Goal: Transaction & Acquisition: Download file/media

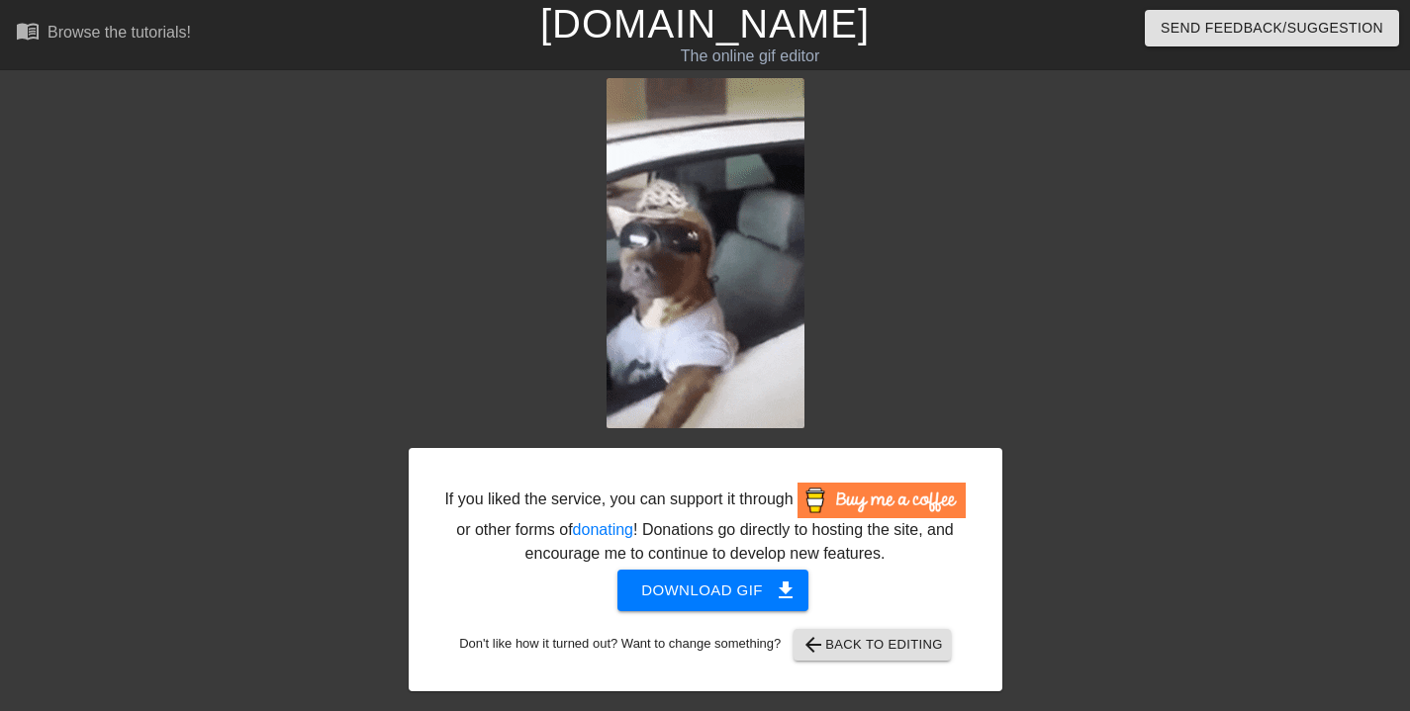
scroll to position [0, 15]
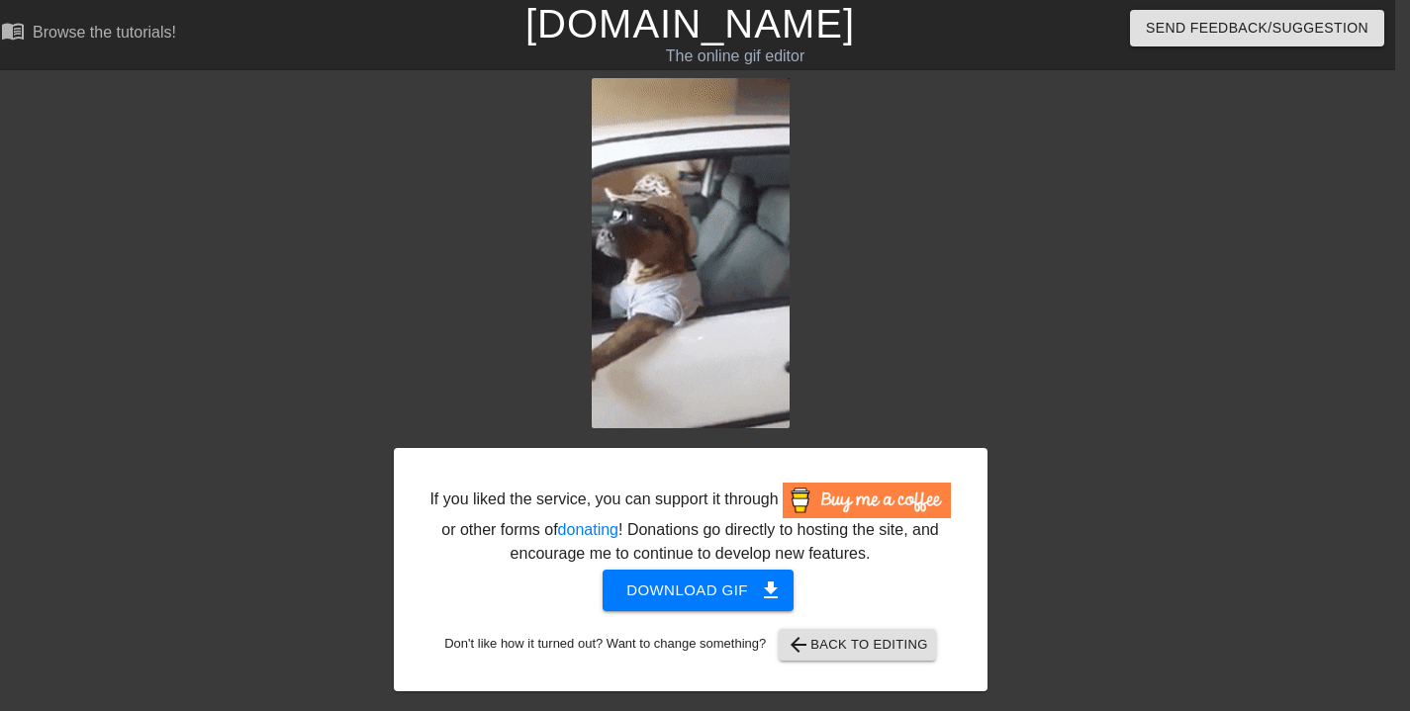
click at [910, 657] on span "arrow_back Back to Editing" at bounding box center [857, 645] width 141 height 24
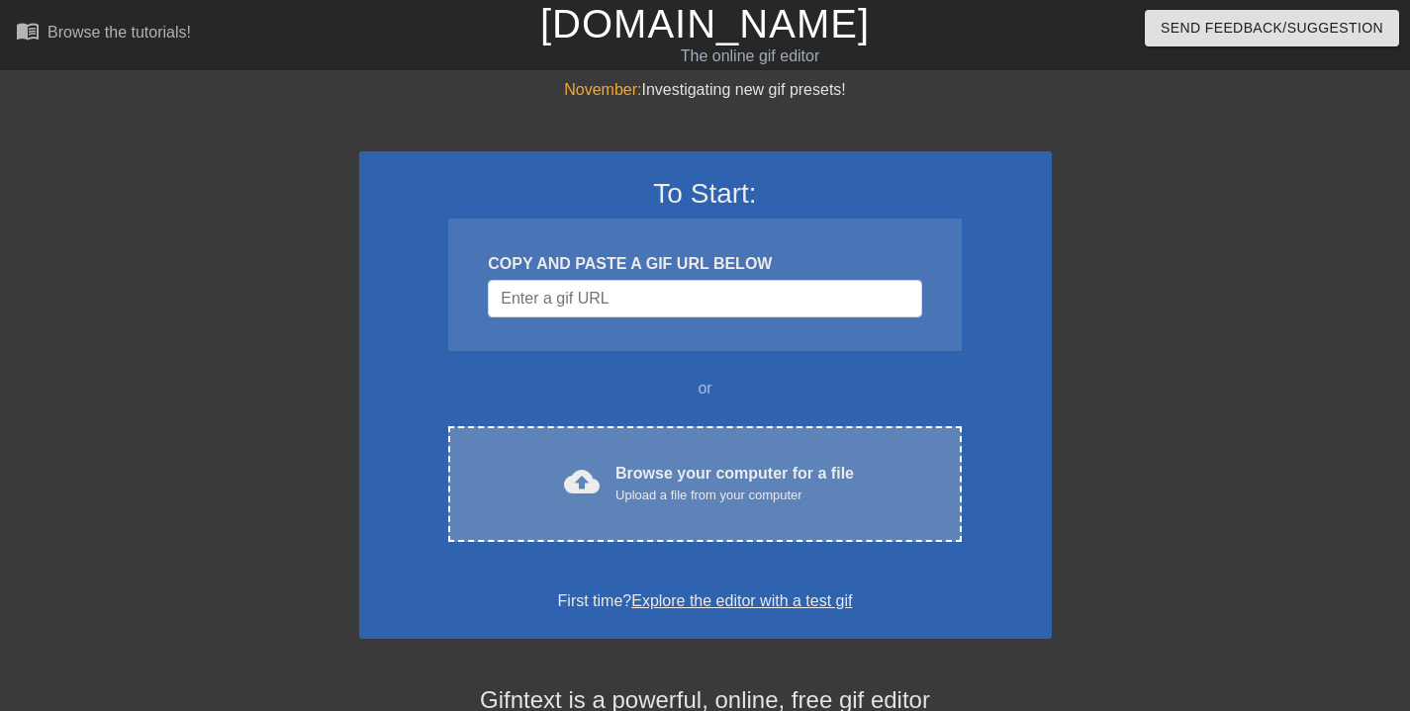
click at [739, 452] on div "cloud_upload Browse your computer for a file Upload a file from your computer C…" at bounding box center [704, 484] width 513 height 116
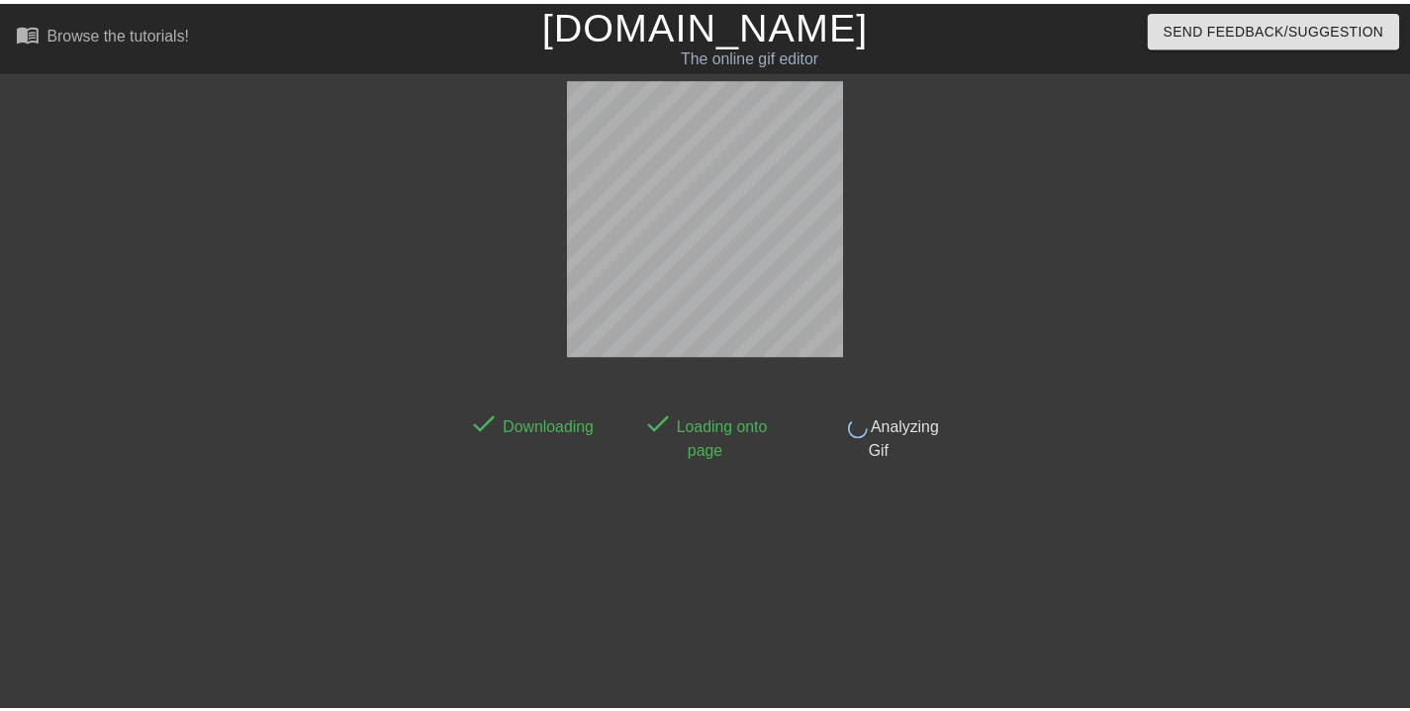
scroll to position [48, 0]
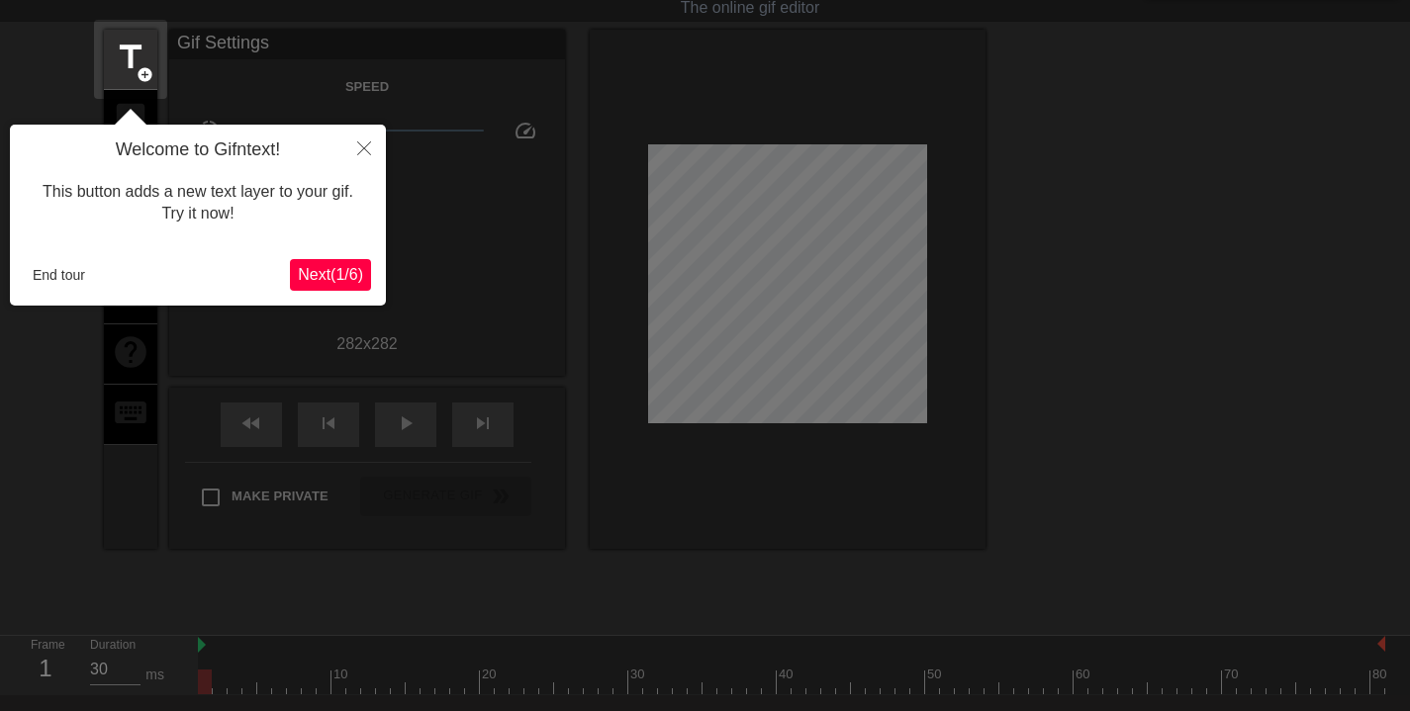
click at [367, 152] on icon "Close" at bounding box center [364, 148] width 14 height 14
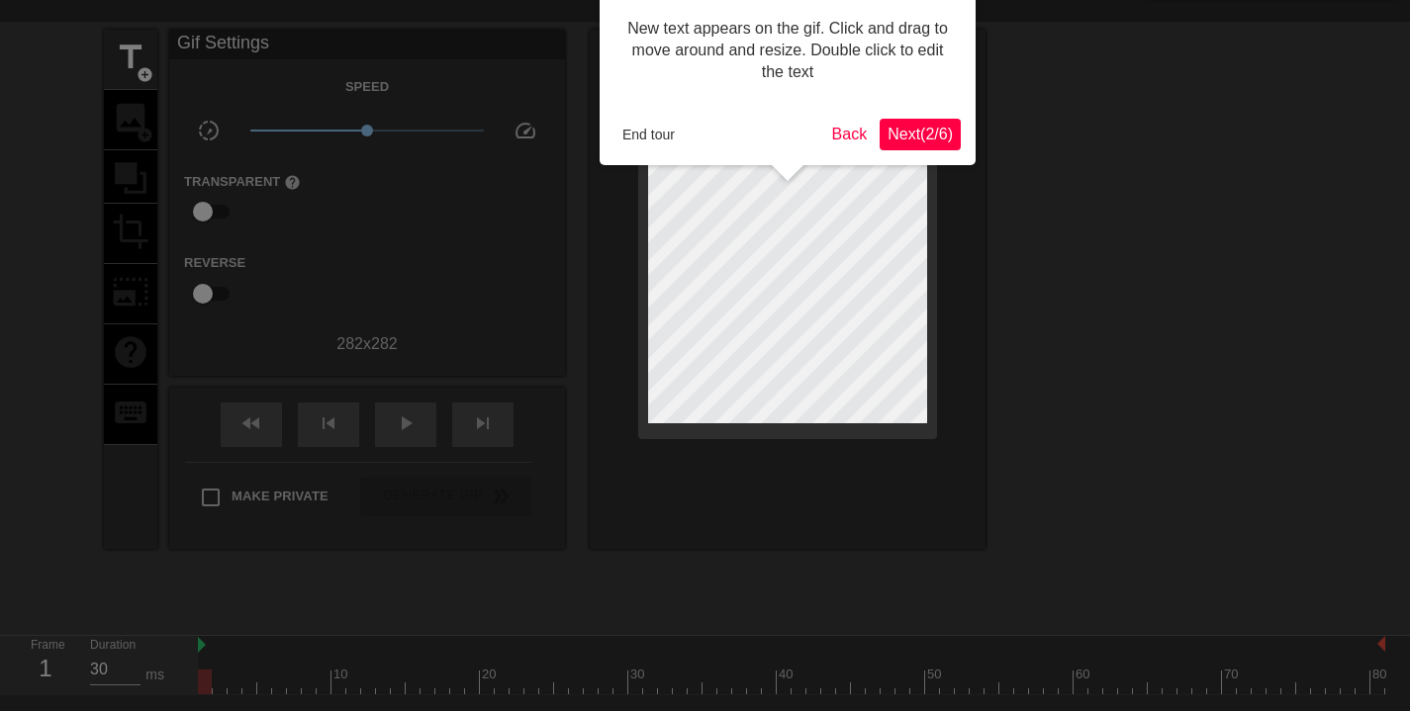
scroll to position [0, 0]
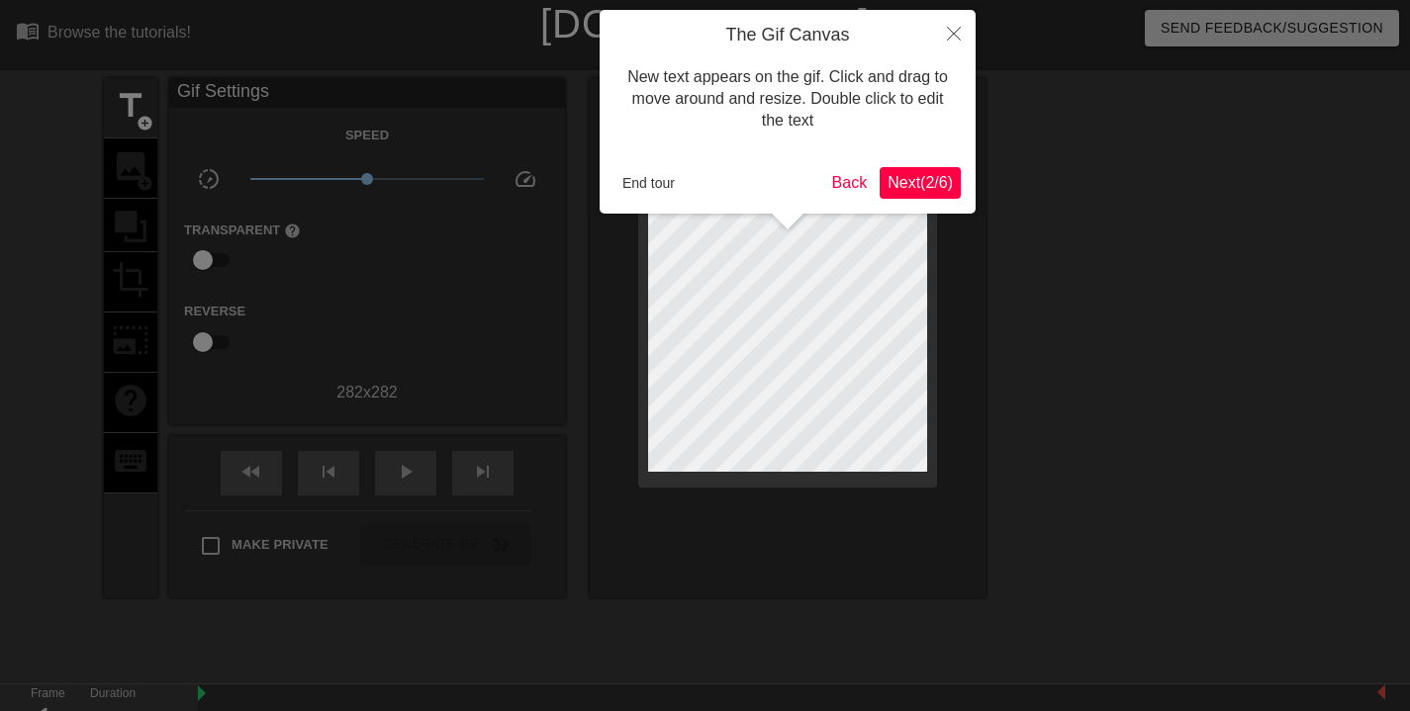
click at [671, 189] on button "End tour" at bounding box center [648, 183] width 68 height 30
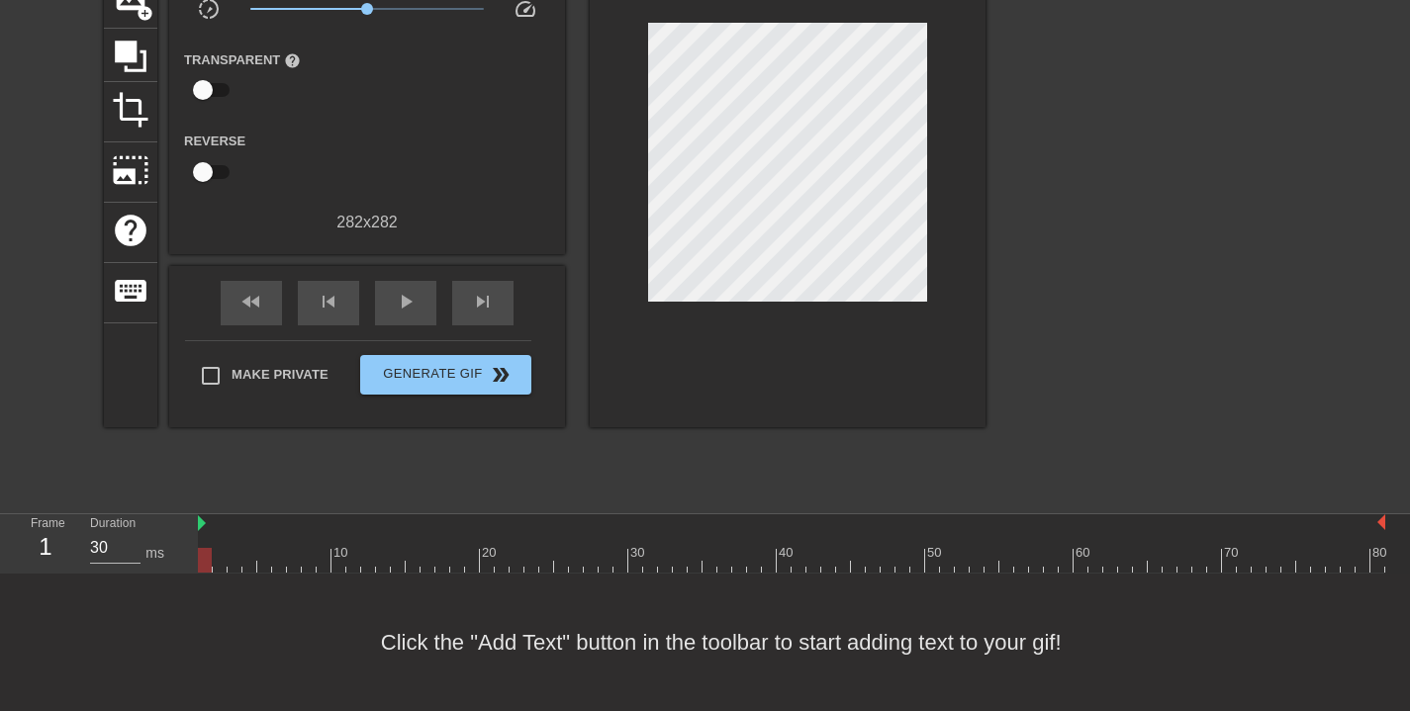
scroll to position [17, 0]
drag, startPoint x: 201, startPoint y: 527, endPoint x: 257, endPoint y: 532, distance: 56.6
click at [405, 297] on span "play_arrow" at bounding box center [406, 302] width 24 height 24
drag, startPoint x: 258, startPoint y: 520, endPoint x: 323, endPoint y: 524, distance: 64.4
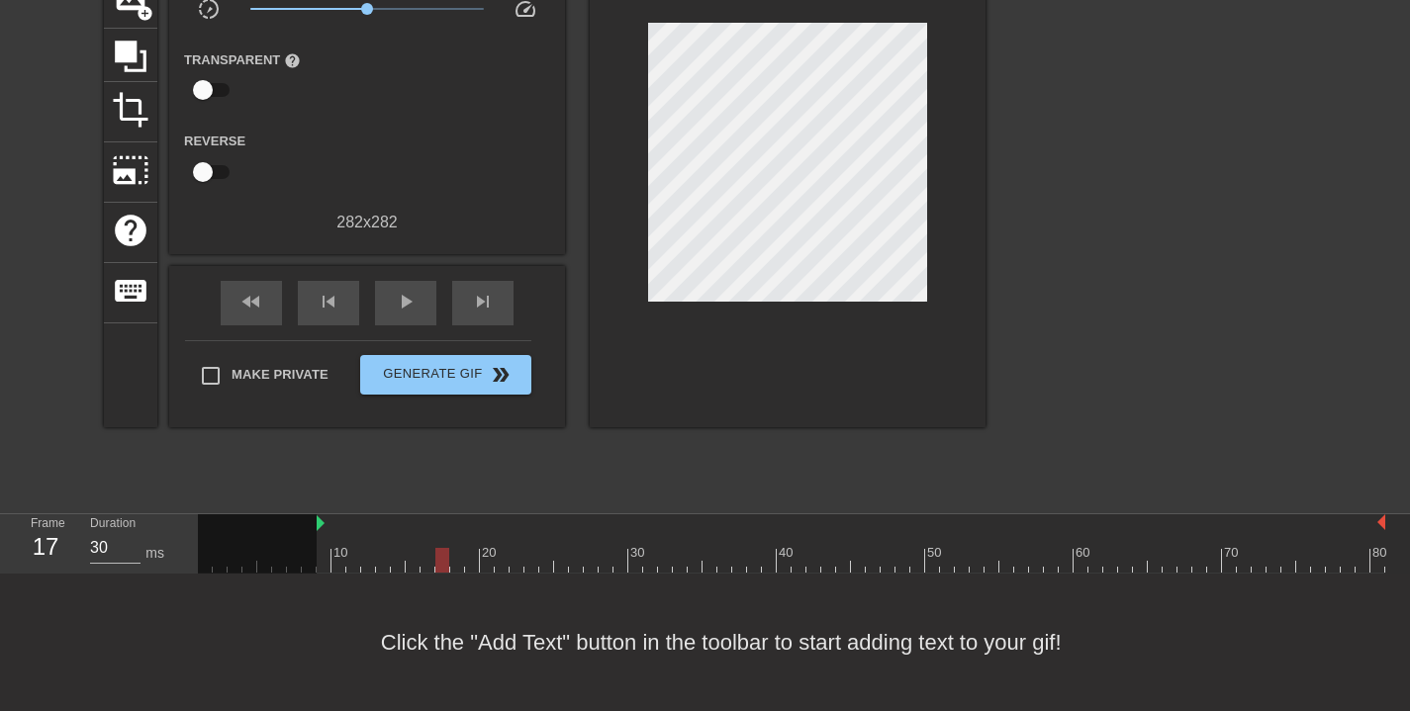
scroll to position [3, 0]
drag, startPoint x: 904, startPoint y: 561, endPoint x: 484, endPoint y: 557, distance: 420.6
click at [484, 557] on div at bounding box center [487, 560] width 14 height 25
drag, startPoint x: 320, startPoint y: 525, endPoint x: 483, endPoint y: 529, distance: 163.3
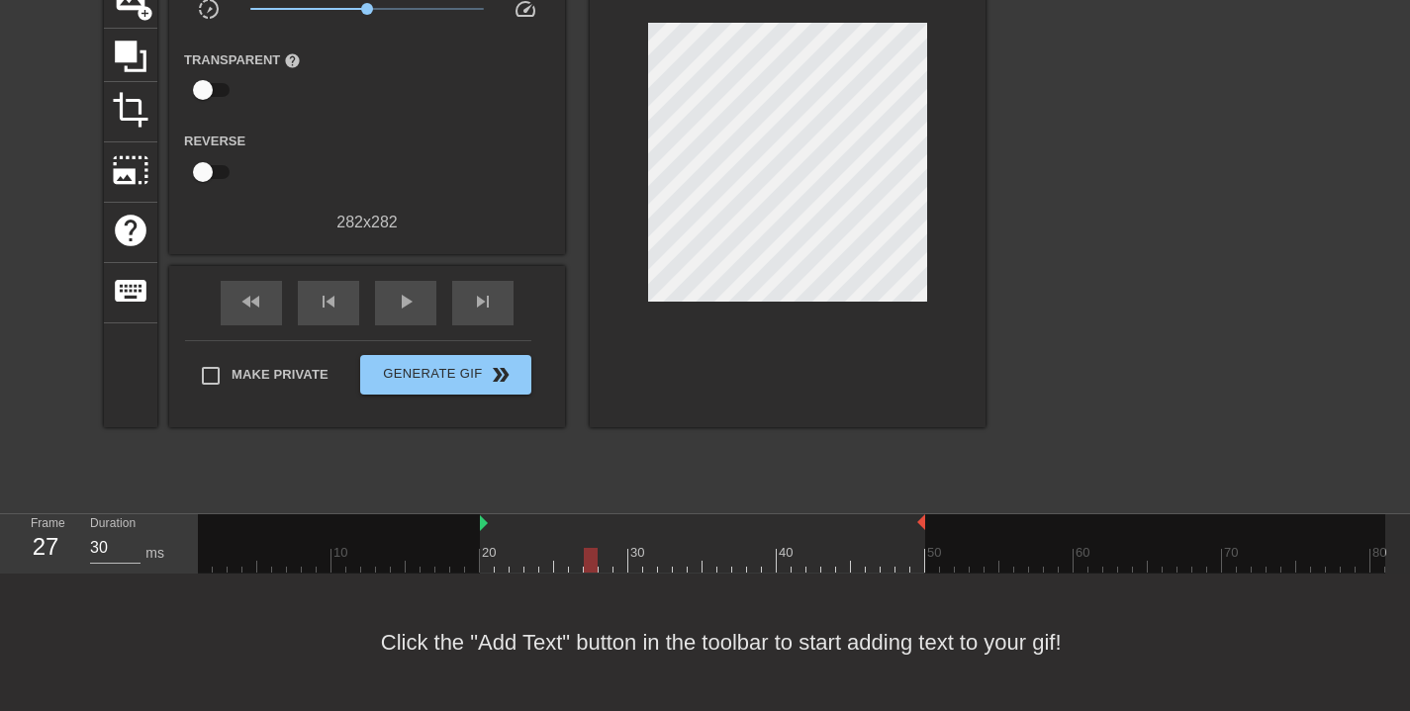
drag, startPoint x: 1383, startPoint y: 525, endPoint x: 916, endPoint y: 539, distance: 467.2
click at [916, 539] on div "10 20 30 40 50 60 70 80" at bounding box center [791, 544] width 1187 height 58
drag, startPoint x: 592, startPoint y: 561, endPoint x: 492, endPoint y: 572, distance: 100.5
click at [491, 574] on div "menu_book Browse the tutorials! Gifntext.com The online gif editor Send Feedbac…" at bounding box center [705, 271] width 1410 height 882
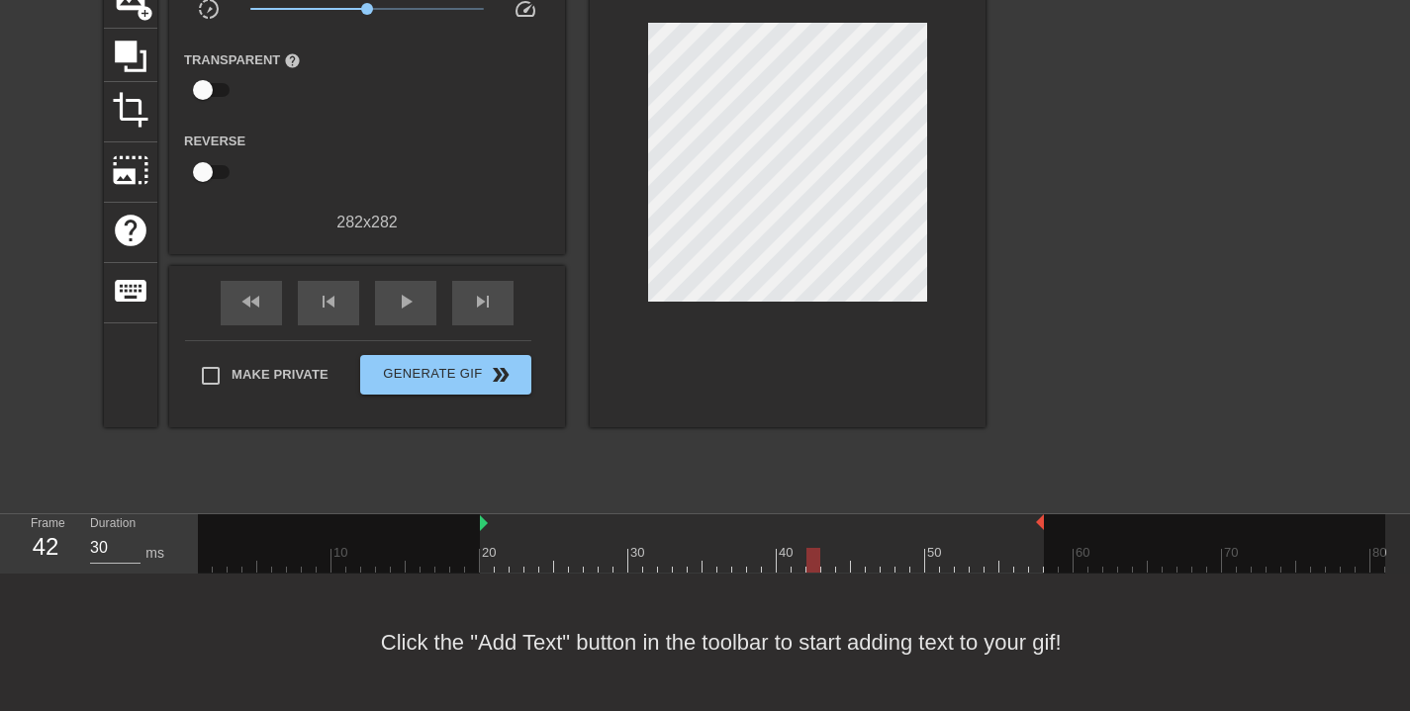
drag, startPoint x: 922, startPoint y: 525, endPoint x: 1037, endPoint y: 522, distance: 114.8
drag, startPoint x: 813, startPoint y: 558, endPoint x: 1010, endPoint y: 556, distance: 196.9
click at [1010, 556] on div at bounding box center [1006, 560] width 14 height 25
drag, startPoint x: 1039, startPoint y: 525, endPoint x: 1007, endPoint y: 534, distance: 32.9
click at [1007, 534] on div "10 20 30 40 50 60 70 80" at bounding box center [791, 544] width 1187 height 58
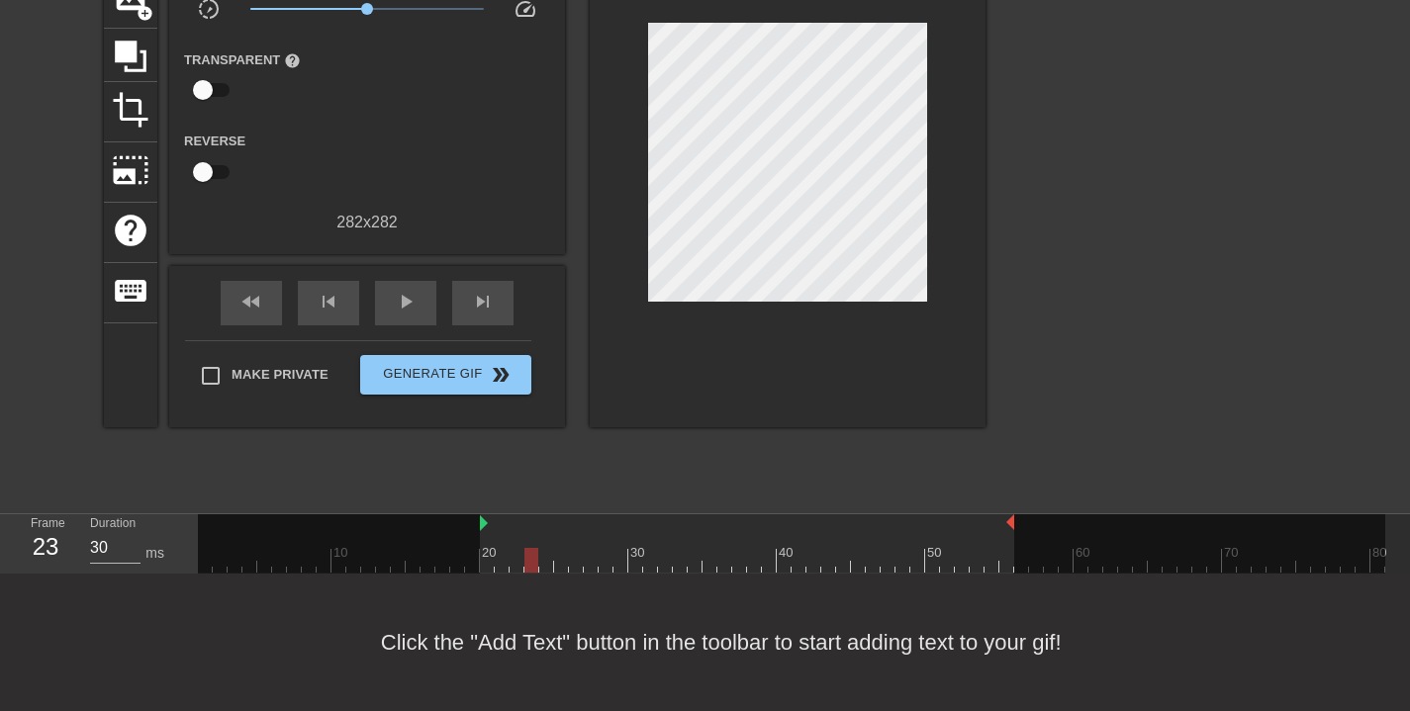
scroll to position [17, 0]
drag, startPoint x: 1001, startPoint y: 564, endPoint x: 491, endPoint y: 564, distance: 510.6
click at [491, 564] on div at bounding box center [791, 560] width 1187 height 25
click at [491, 564] on div at bounding box center [487, 560] width 14 height 25
drag, startPoint x: 480, startPoint y: 520, endPoint x: 354, endPoint y: 549, distance: 128.9
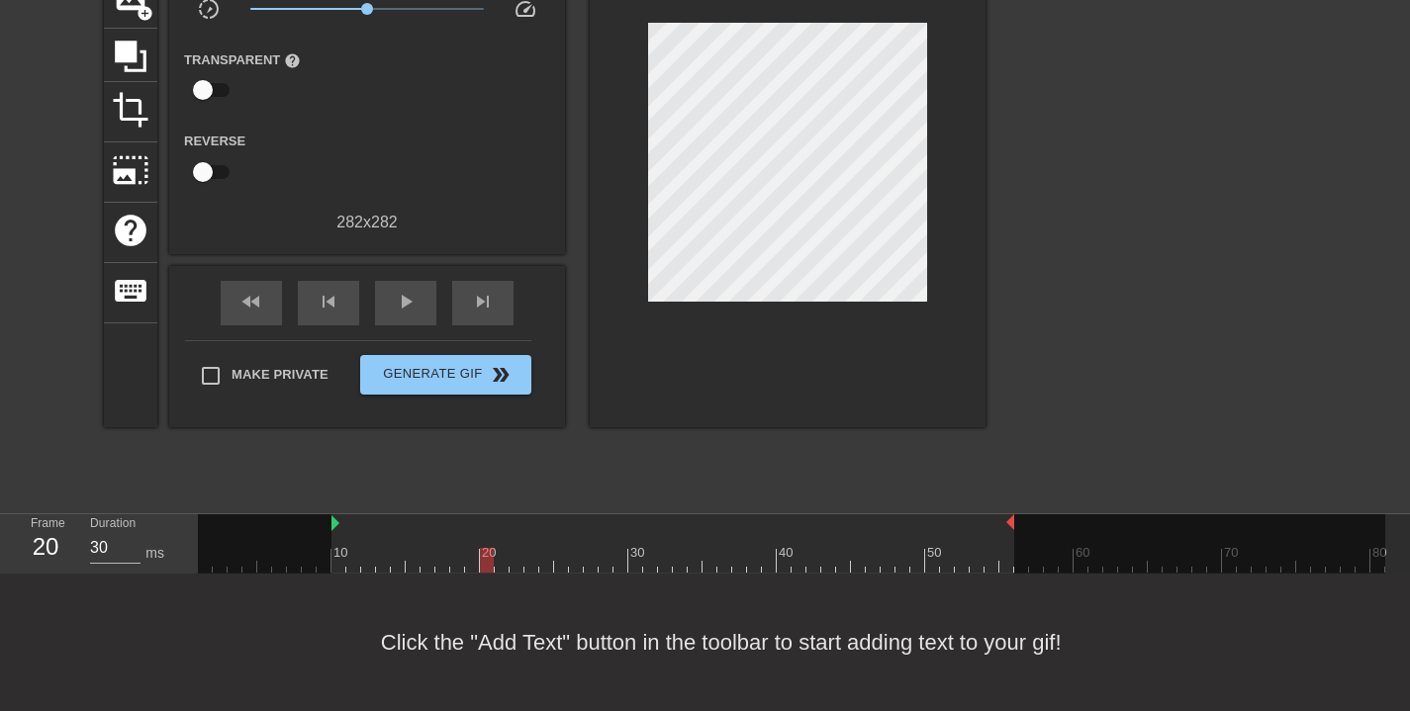
click at [335, 552] on div "10 20 30 40 50 60 70 80" at bounding box center [791, 544] width 1187 height 58
drag, startPoint x: 484, startPoint y: 564, endPoint x: 422, endPoint y: 501, distance: 88.9
click at [422, 501] on div "menu_book Browse the tutorials! Gifntext.com The online gif editor Send Feedbac…" at bounding box center [705, 271] width 1410 height 882
drag, startPoint x: 428, startPoint y: 558, endPoint x: 337, endPoint y: 552, distance: 91.2
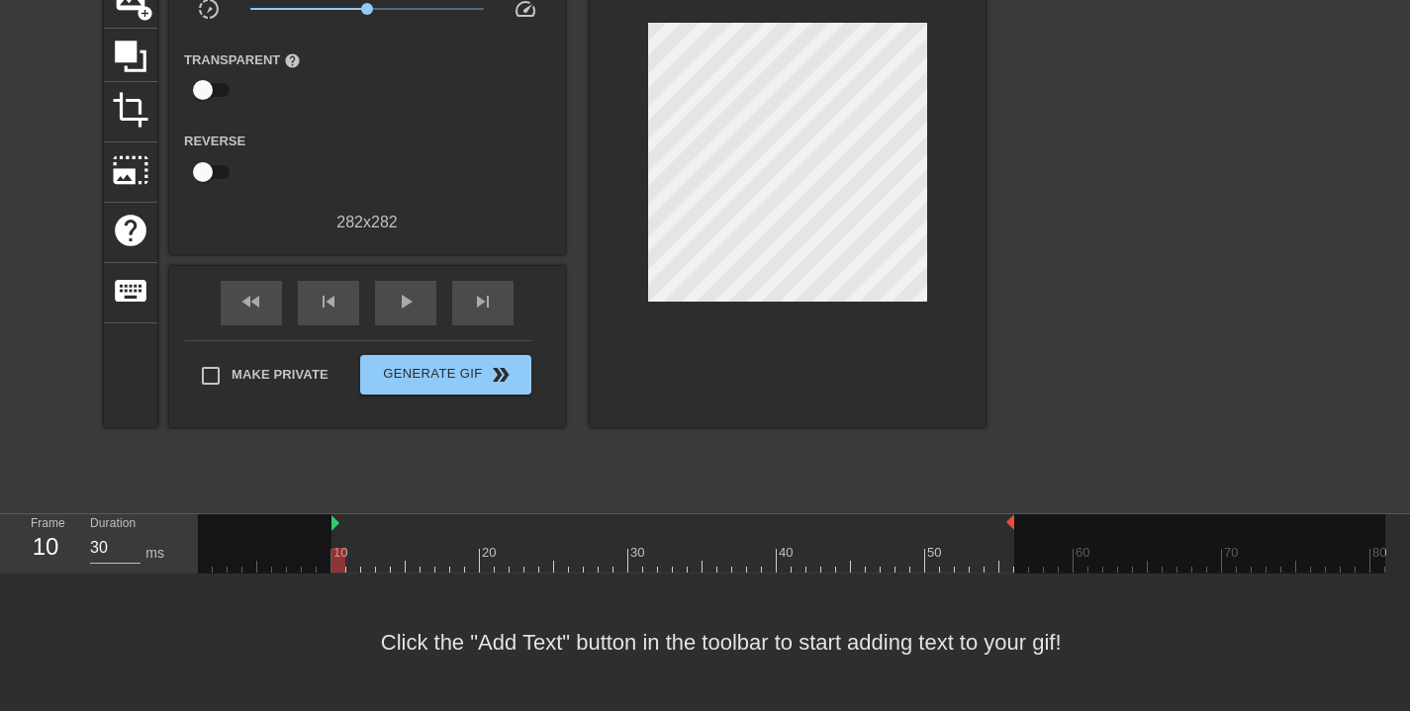
click at [335, 568] on div at bounding box center [338, 560] width 14 height 25
drag, startPoint x: 330, startPoint y: 523, endPoint x: 263, endPoint y: 545, distance: 70.7
click at [263, 545] on div "10 20 30 40 50 60 70 80" at bounding box center [791, 544] width 1187 height 58
drag, startPoint x: 338, startPoint y: 559, endPoint x: 262, endPoint y: 570, distance: 77.0
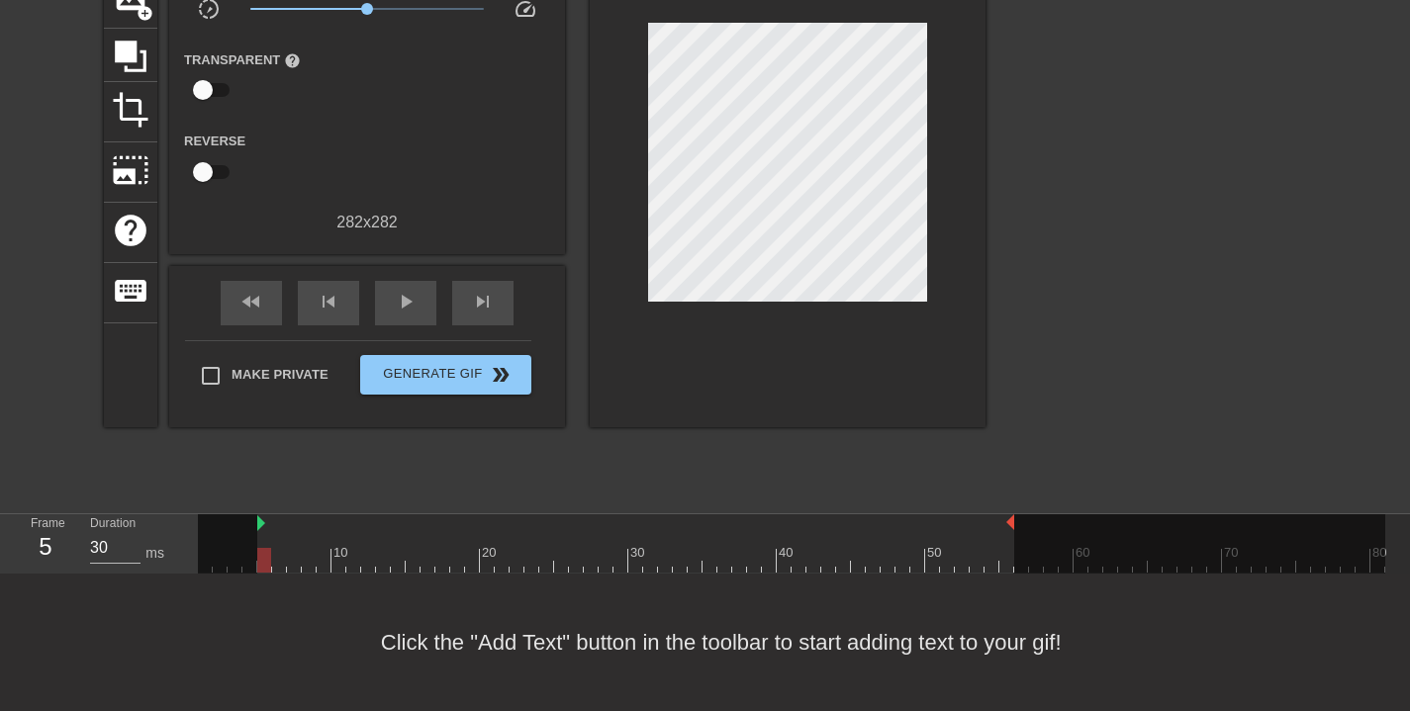
click at [262, 570] on div at bounding box center [264, 560] width 14 height 25
drag, startPoint x: 262, startPoint y: 562, endPoint x: 480, endPoint y: 559, distance: 217.7
click at [480, 559] on div at bounding box center [487, 560] width 14 height 25
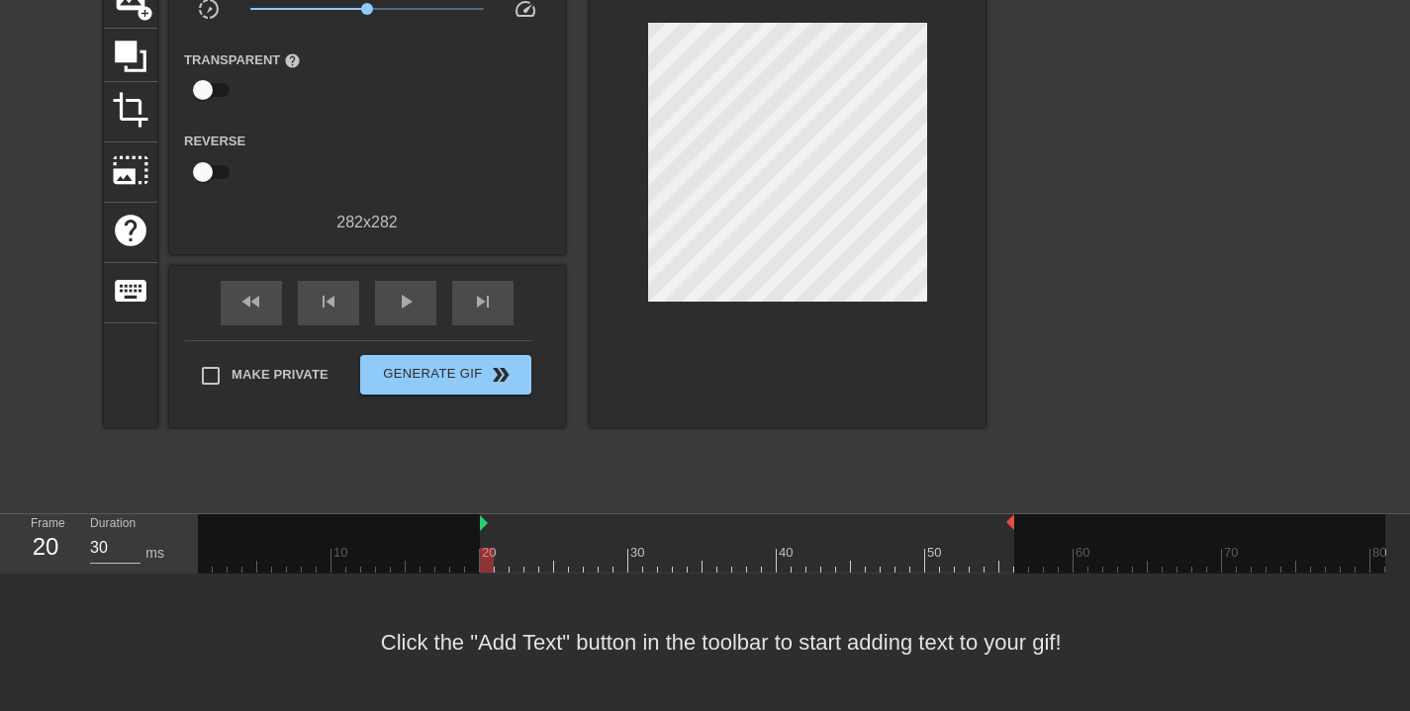
drag, startPoint x: 260, startPoint y: 526, endPoint x: 479, endPoint y: 529, distance: 218.7
type input "30"
drag, startPoint x: 1013, startPoint y: 523, endPoint x: 924, endPoint y: 536, distance: 90.0
click at [926, 540] on div "10 20 30 40 50 60 70 80" at bounding box center [791, 544] width 1187 height 58
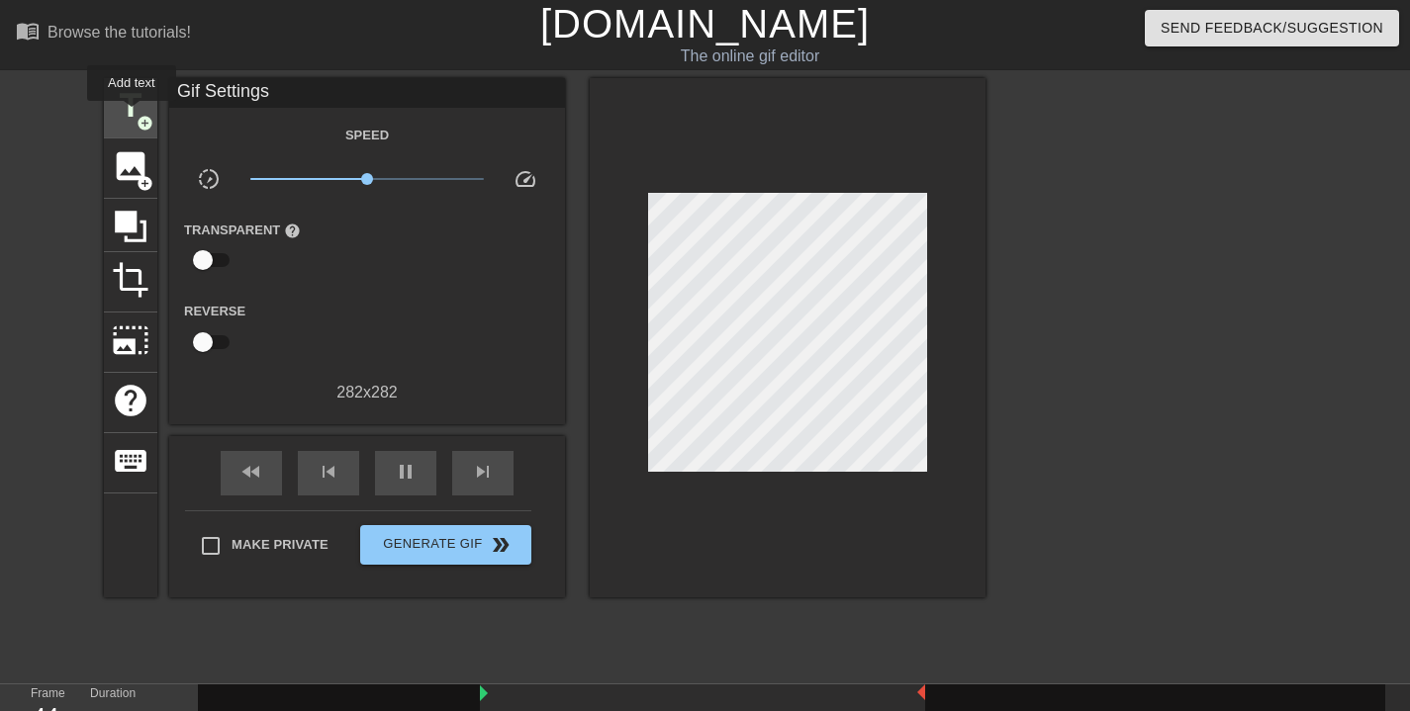
click at [132, 113] on span "title" at bounding box center [131, 106] width 38 height 38
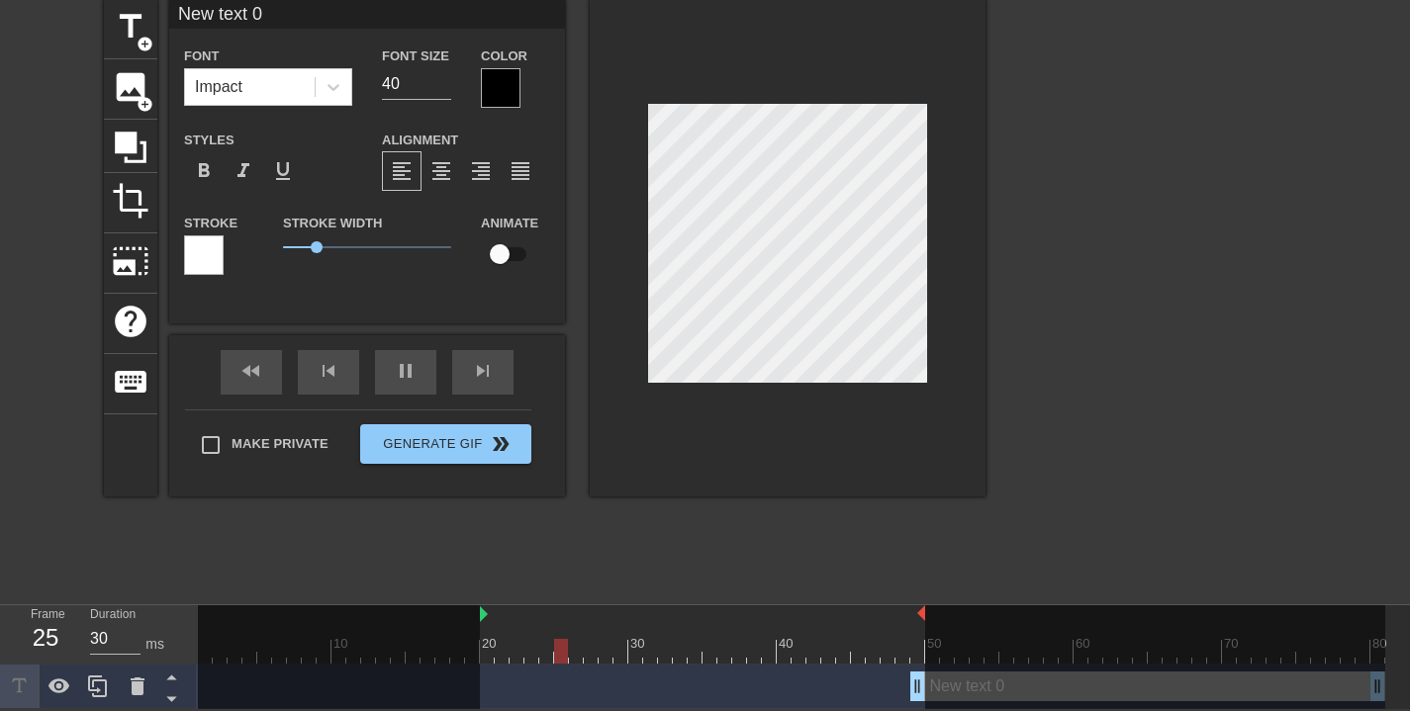
scroll to position [3, 0]
drag, startPoint x: 996, startPoint y: 685, endPoint x: 931, endPoint y: 684, distance: 65.3
click at [933, 692] on div at bounding box center [1155, 659] width 460 height 107
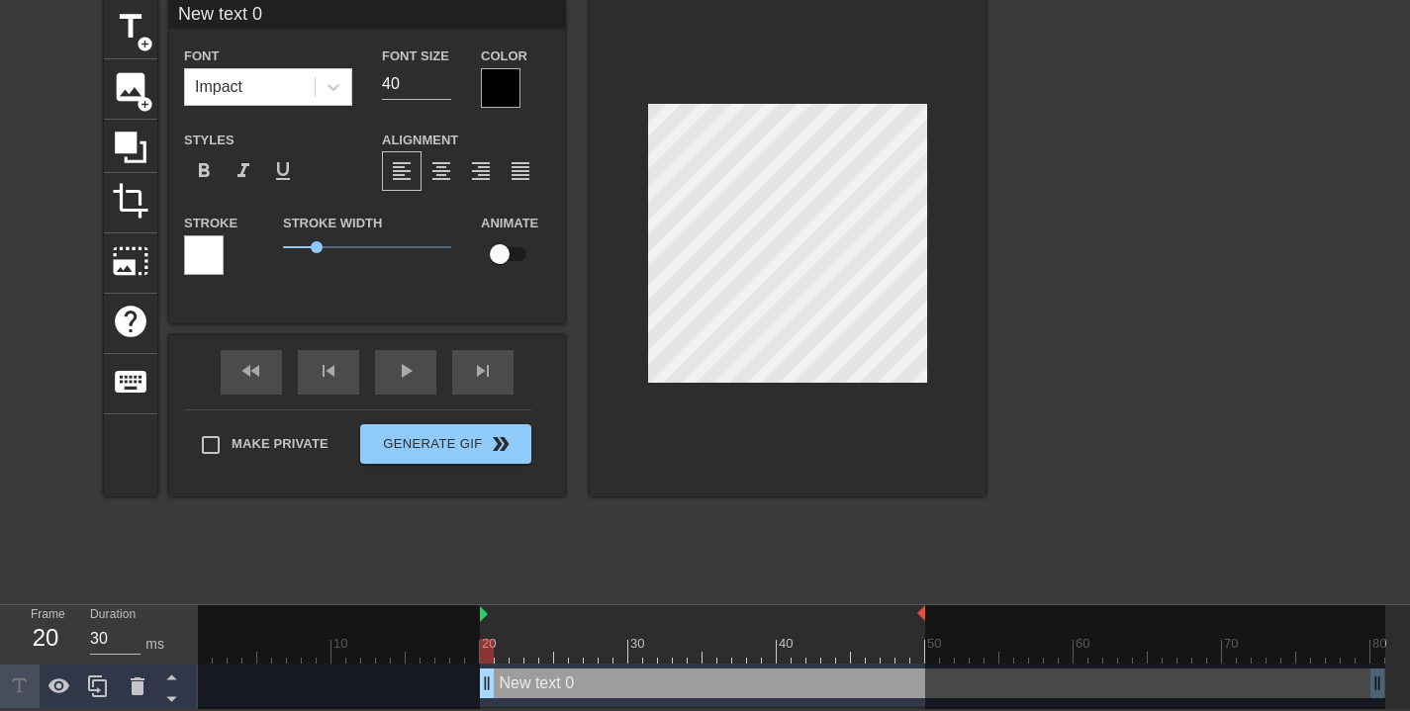
drag, startPoint x: 916, startPoint y: 685, endPoint x: 744, endPoint y: 669, distance: 172.9
drag, startPoint x: 1378, startPoint y: 686, endPoint x: 1378, endPoint y: 643, distance: 42.5
click at [1062, 676] on div at bounding box center [1155, 659] width 460 height 107
click at [1374, 680] on div at bounding box center [1155, 659] width 460 height 107
drag, startPoint x: 1379, startPoint y: 684, endPoint x: 1112, endPoint y: 674, distance: 267.3
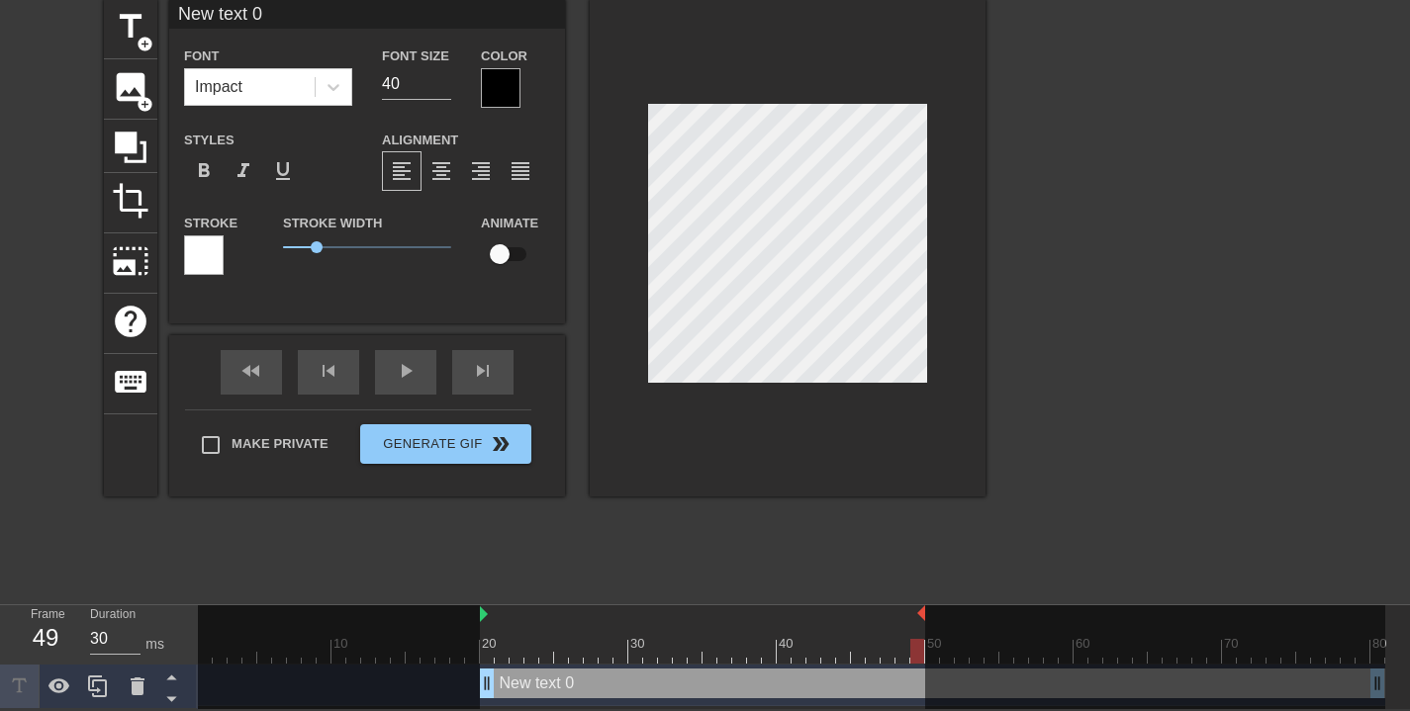
click at [1183, 696] on div at bounding box center [1155, 659] width 460 height 107
type input "D"
type textarea "D"
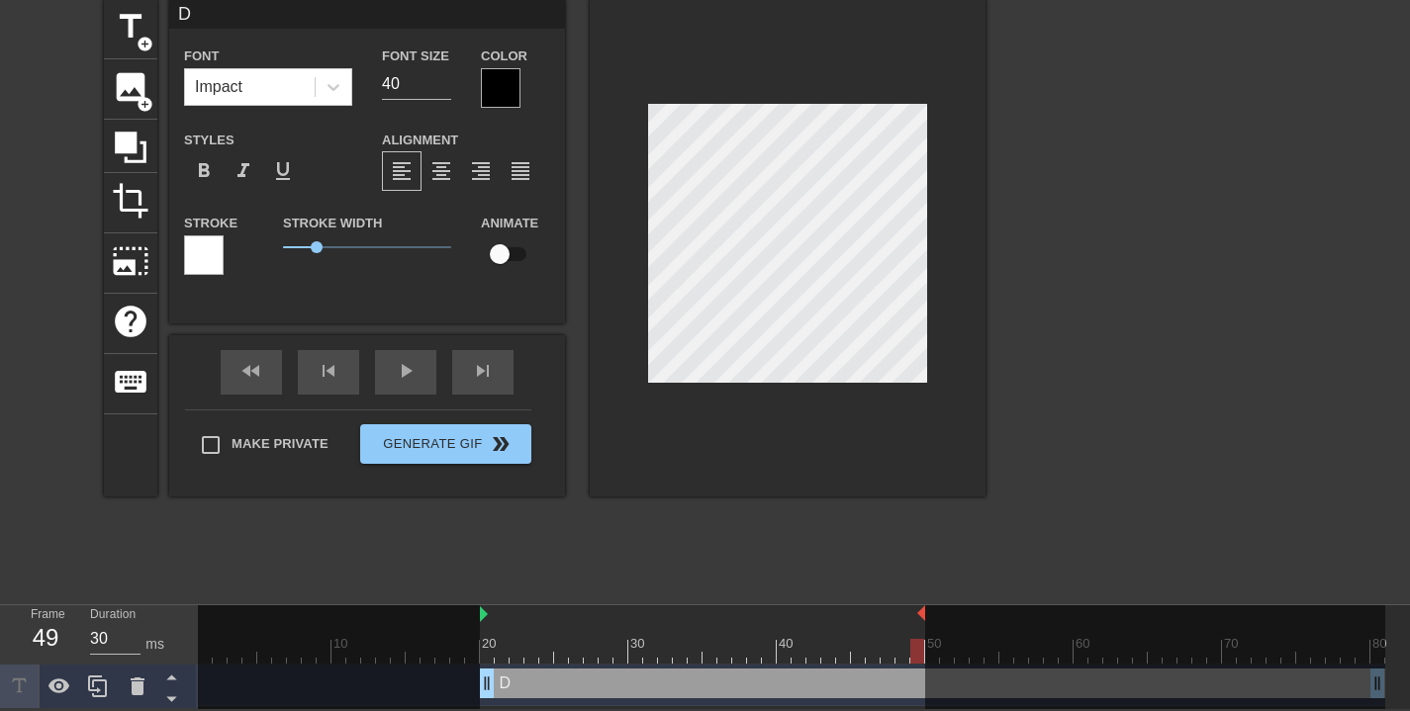
type input "Do"
type textarea "Do"
type input "Don"
type textarea "Don"
type input "Don'"
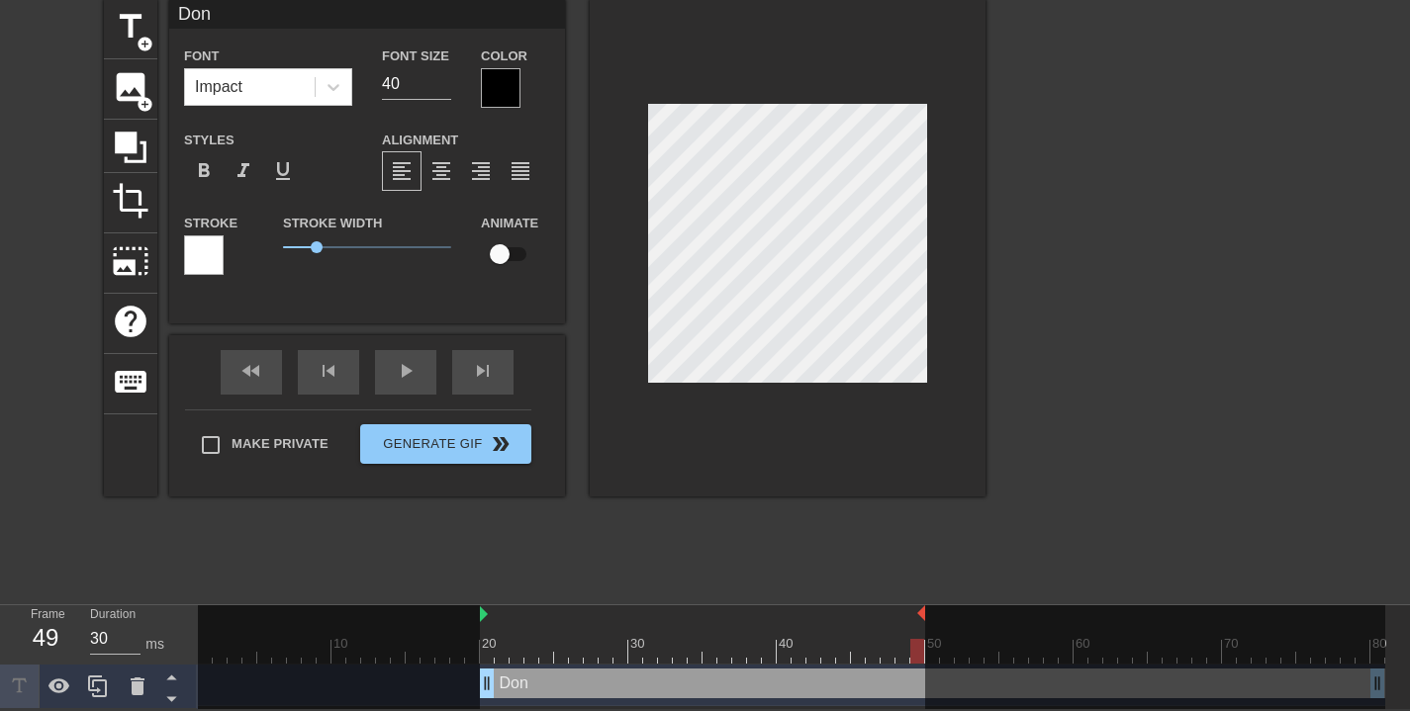
type textarea "Don'"
type input "Don't"
type textarea "Don't"
type input "Don't"
type textarea "Don't"
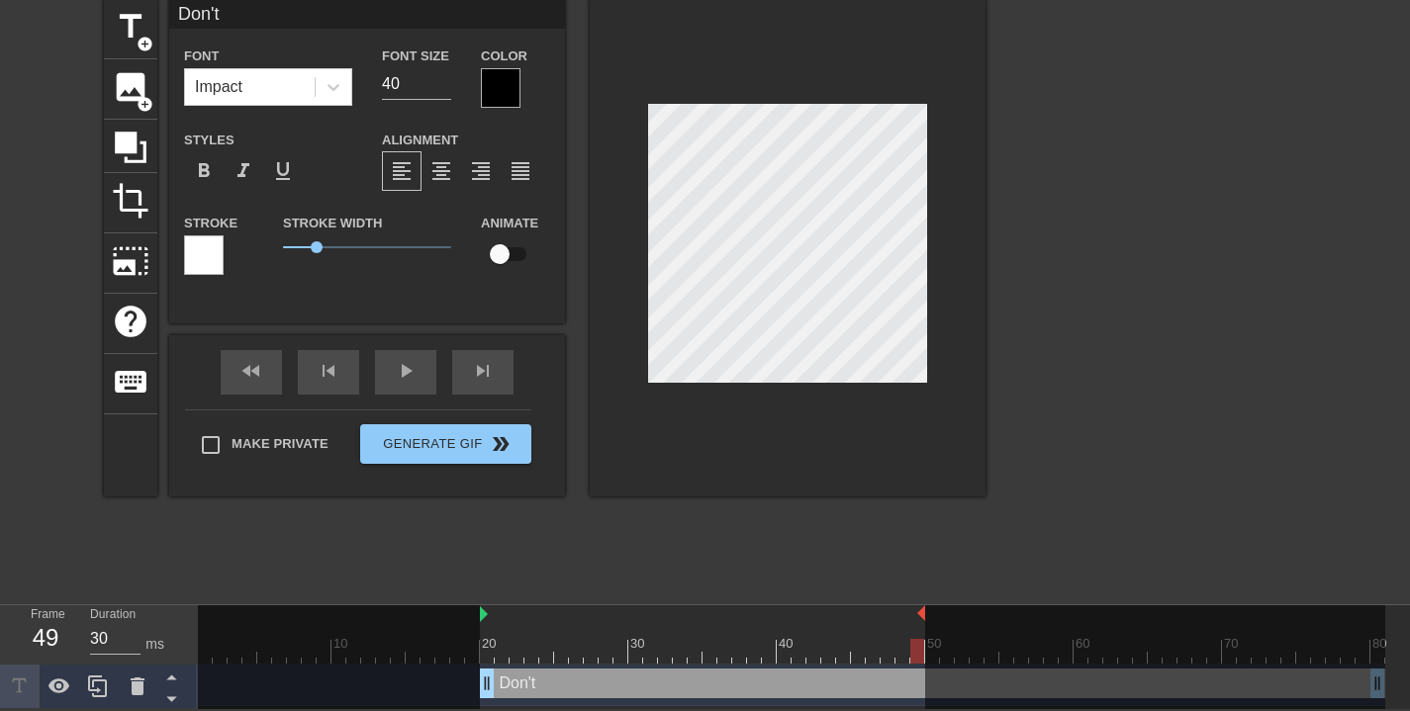
scroll to position [3, 5]
type input "Don't B"
type textarea "Don't B"
type input "Don't Be"
type textarea "Don't Be"
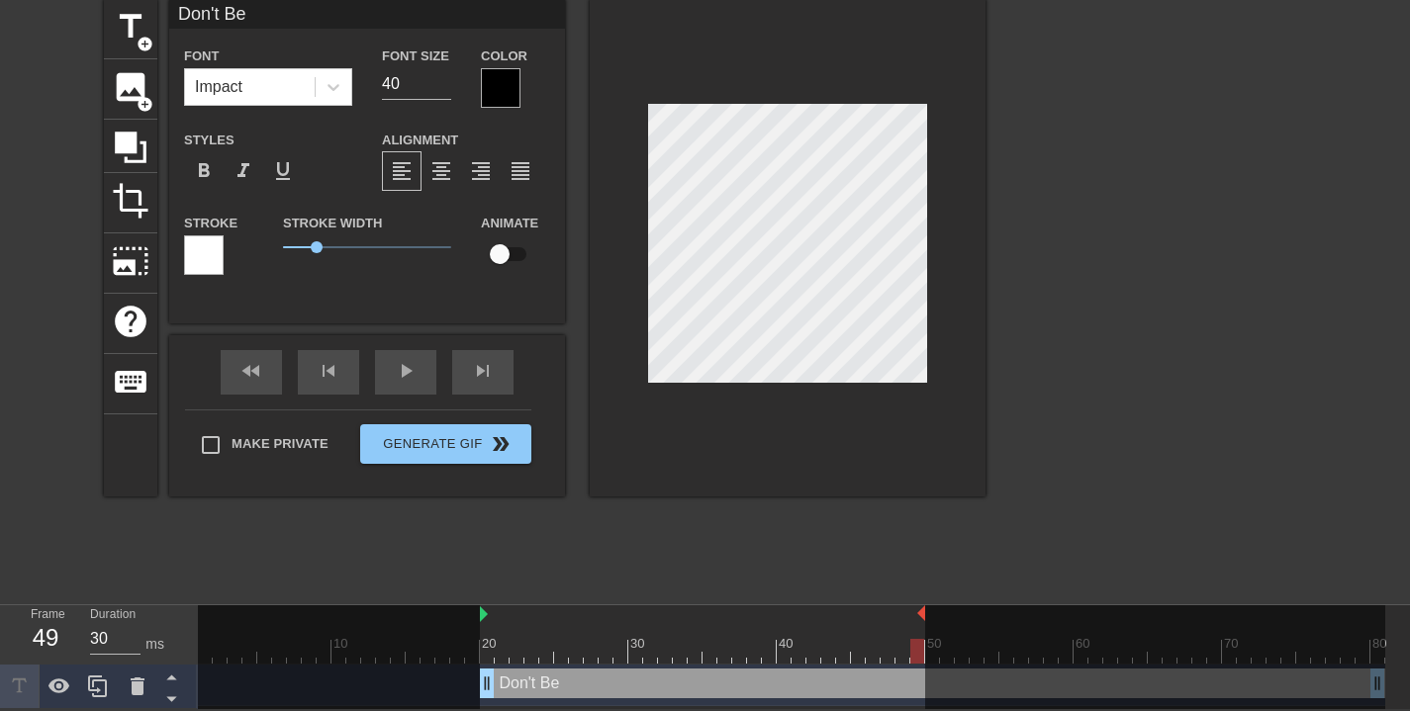
type input "Don't Be"
type textarea "Don't Be"
type input "Don't Be"
type textarea "Don't Be"
type input "Don't BeN"
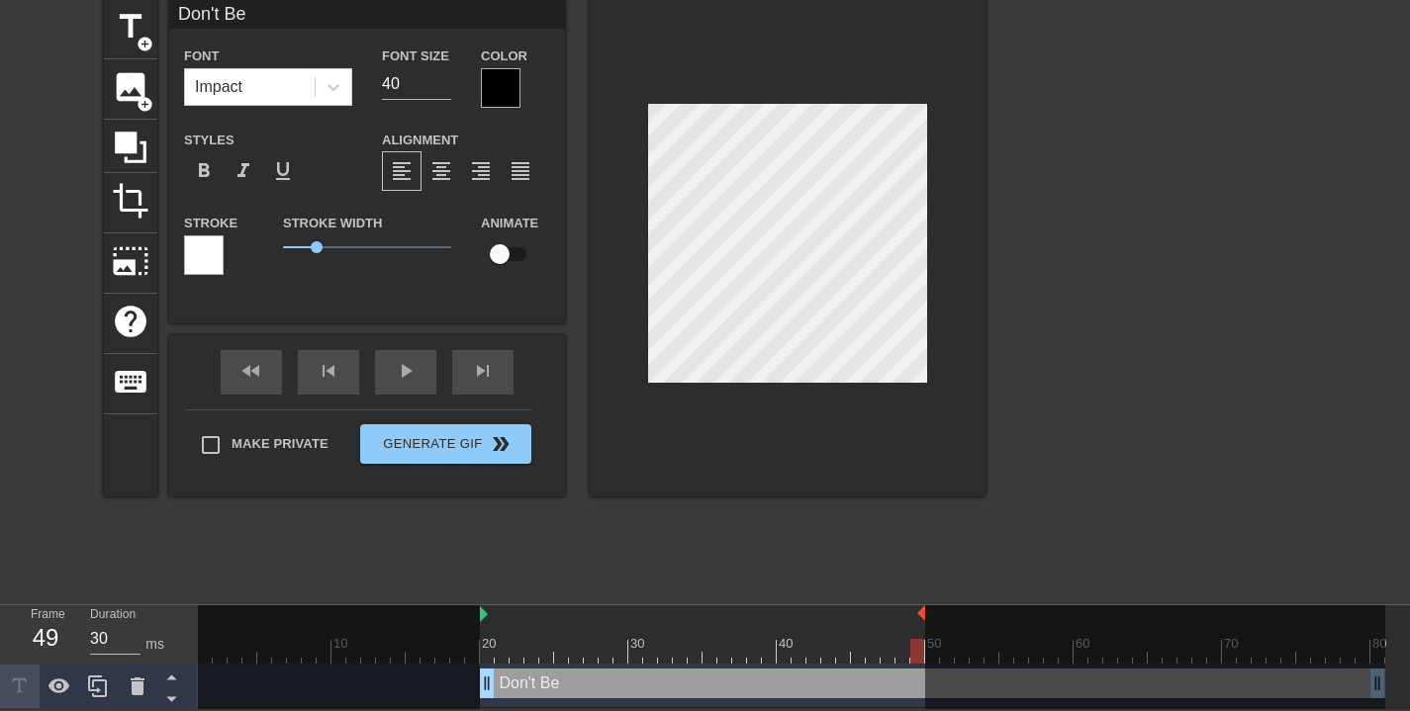
type textarea "Don't BeN"
type input "Don't Be"
type textarea "Don't Be"
type input "Don't Be"
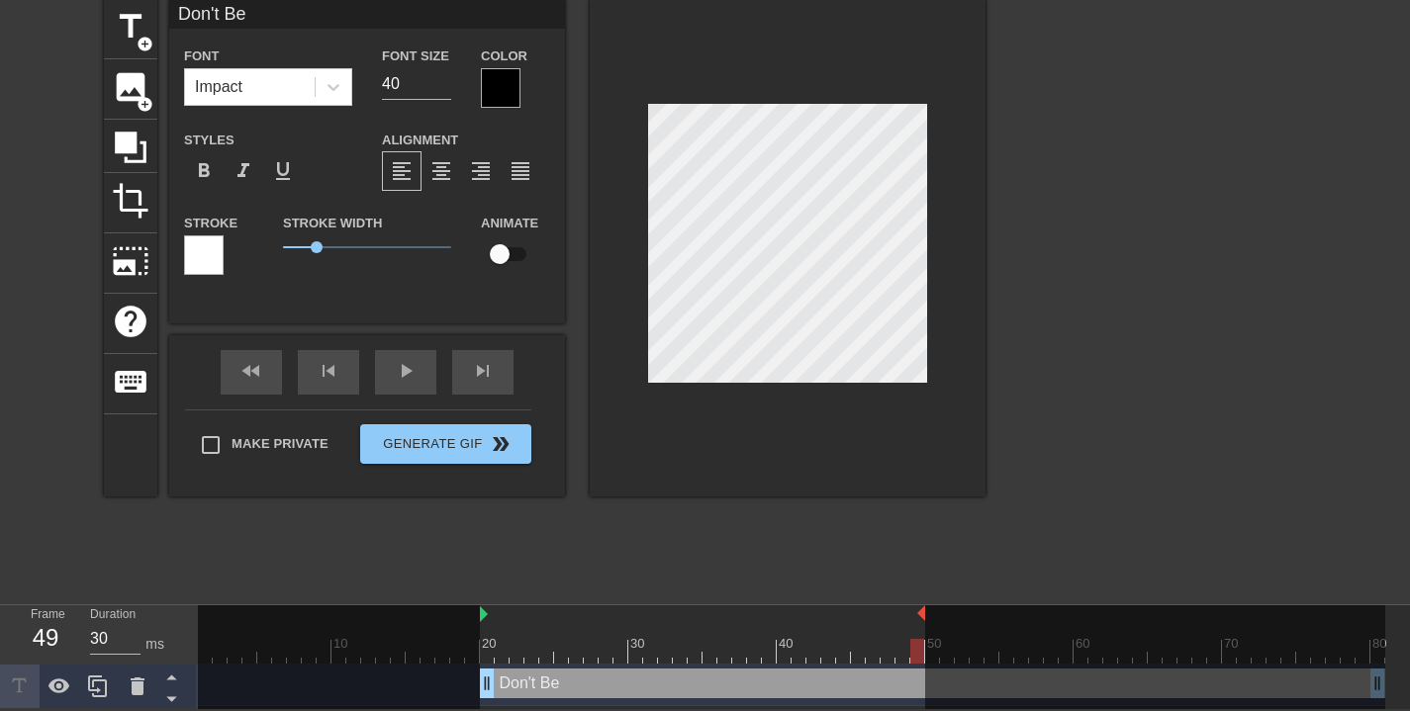
type textarea "Don't Be"
type input "Don't Be B"
type textarea "Don't Be B"
type input "Don't Be"
type textarea "Don't Be"
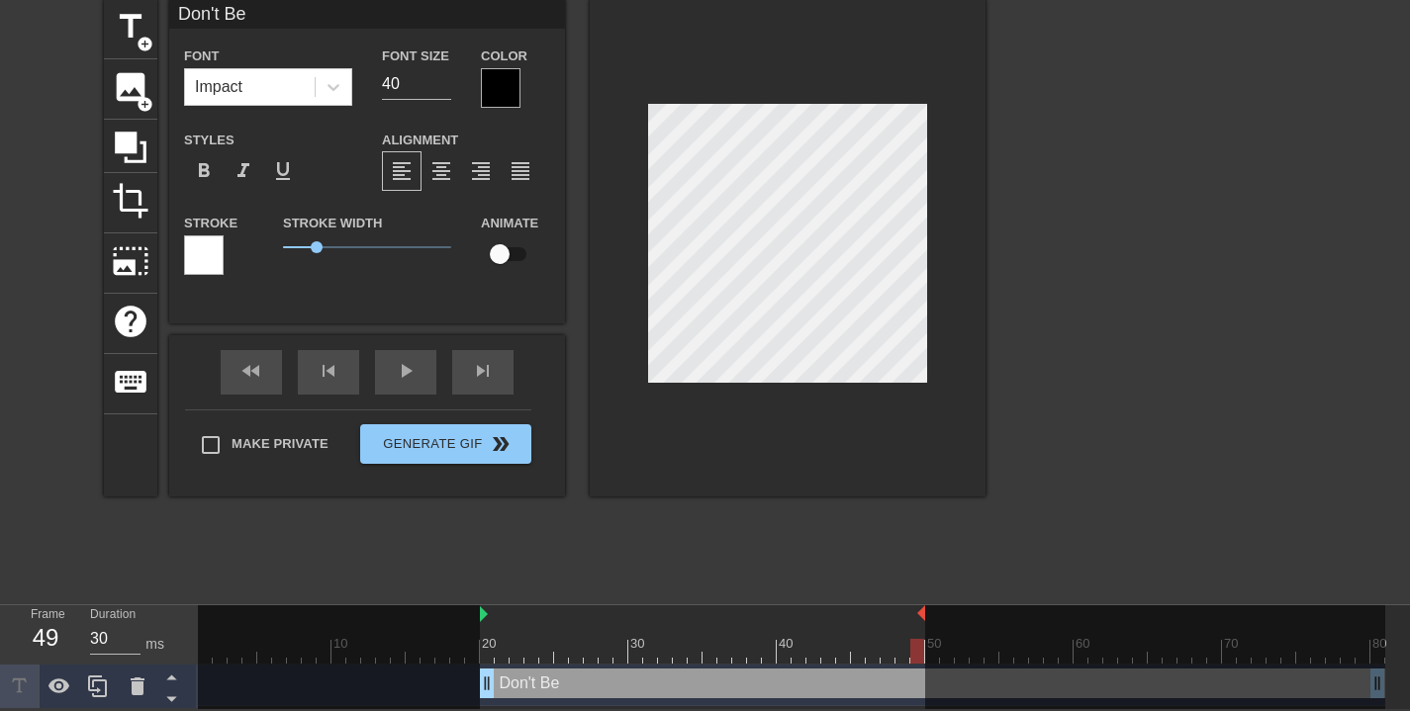
type input "Don't Be N"
type textarea "Don't Be N"
type input "Don't Be No"
type textarea "Don't Be No"
type input "Don't Be Nos"
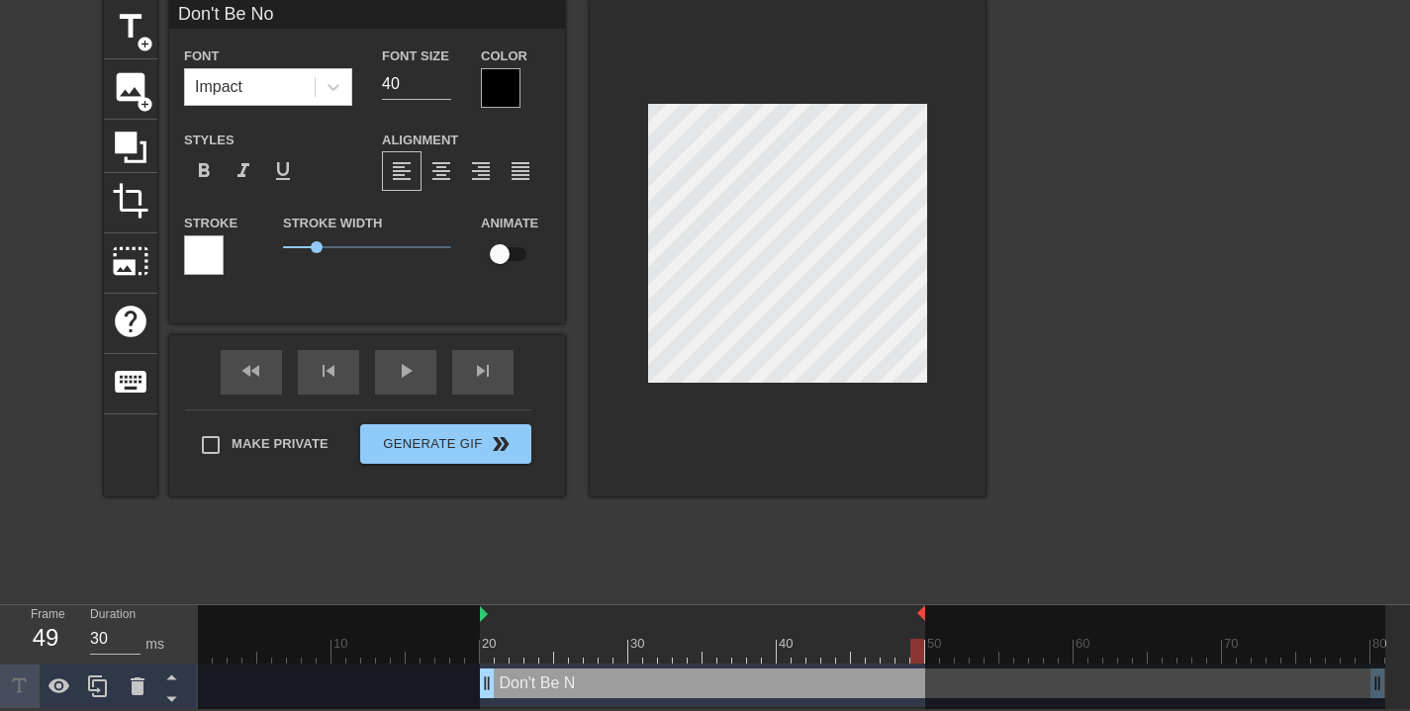
type textarea "Don't Be Nos"
type input "Don't Be Nose"
type textarea "Don't Be Nose"
type input "Don't Be Nosey"
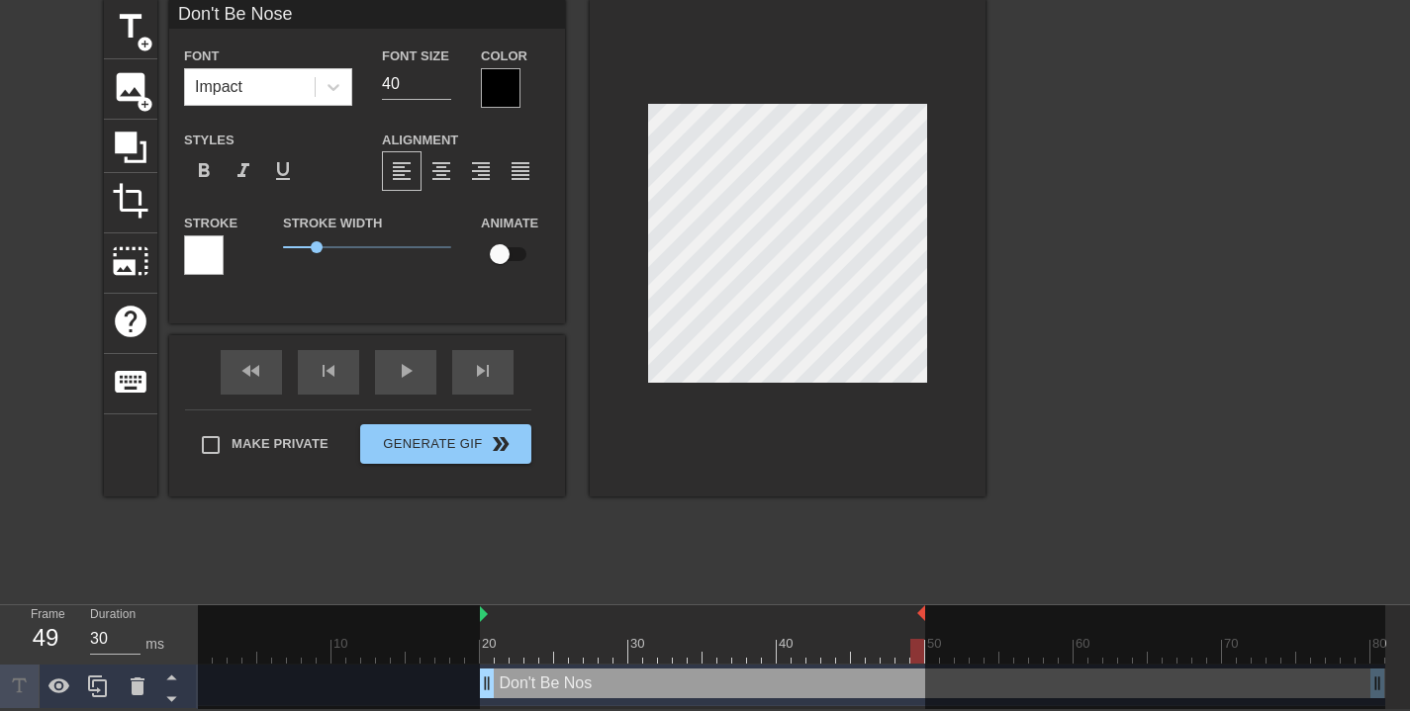
type textarea "Don't Be Nosey"
click at [711, 24] on div at bounding box center [788, 248] width 396 height 498
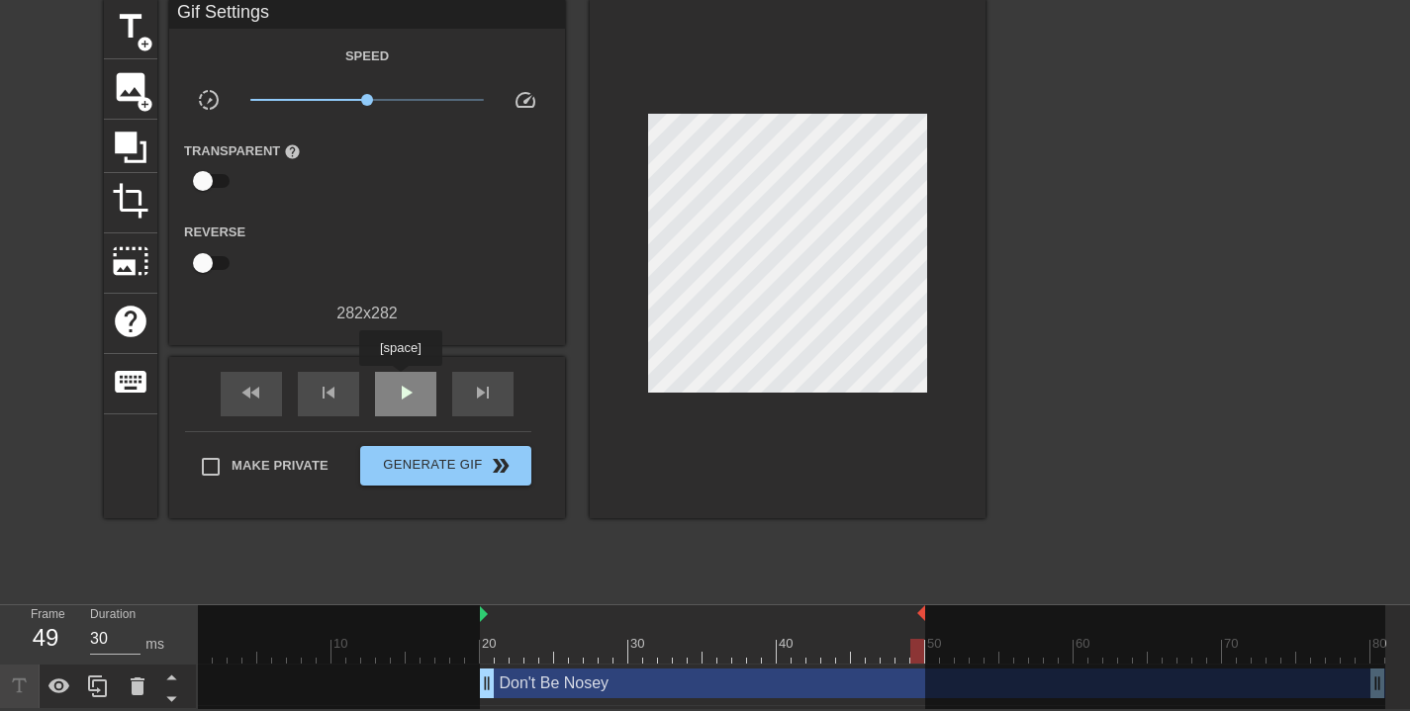
click at [403, 381] on span "play_arrow" at bounding box center [406, 393] width 24 height 24
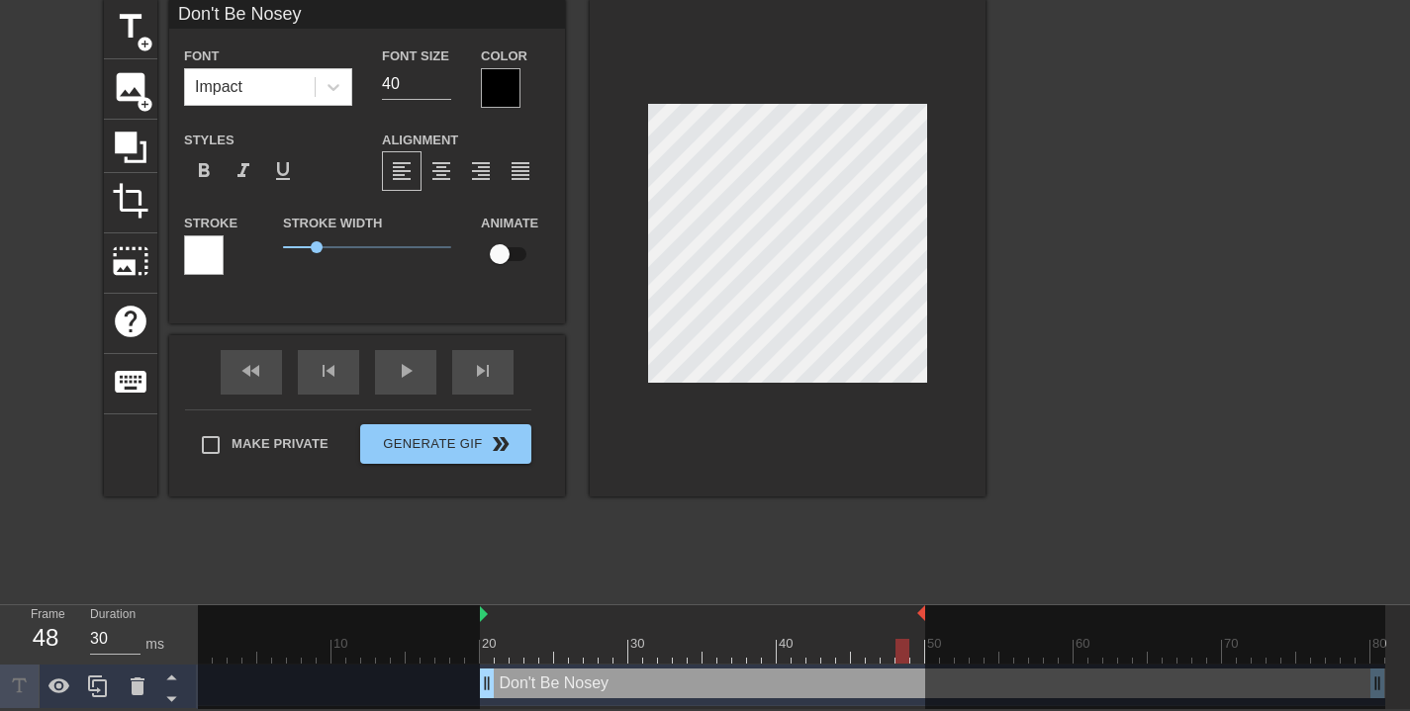
click at [497, 80] on div at bounding box center [501, 88] width 40 height 40
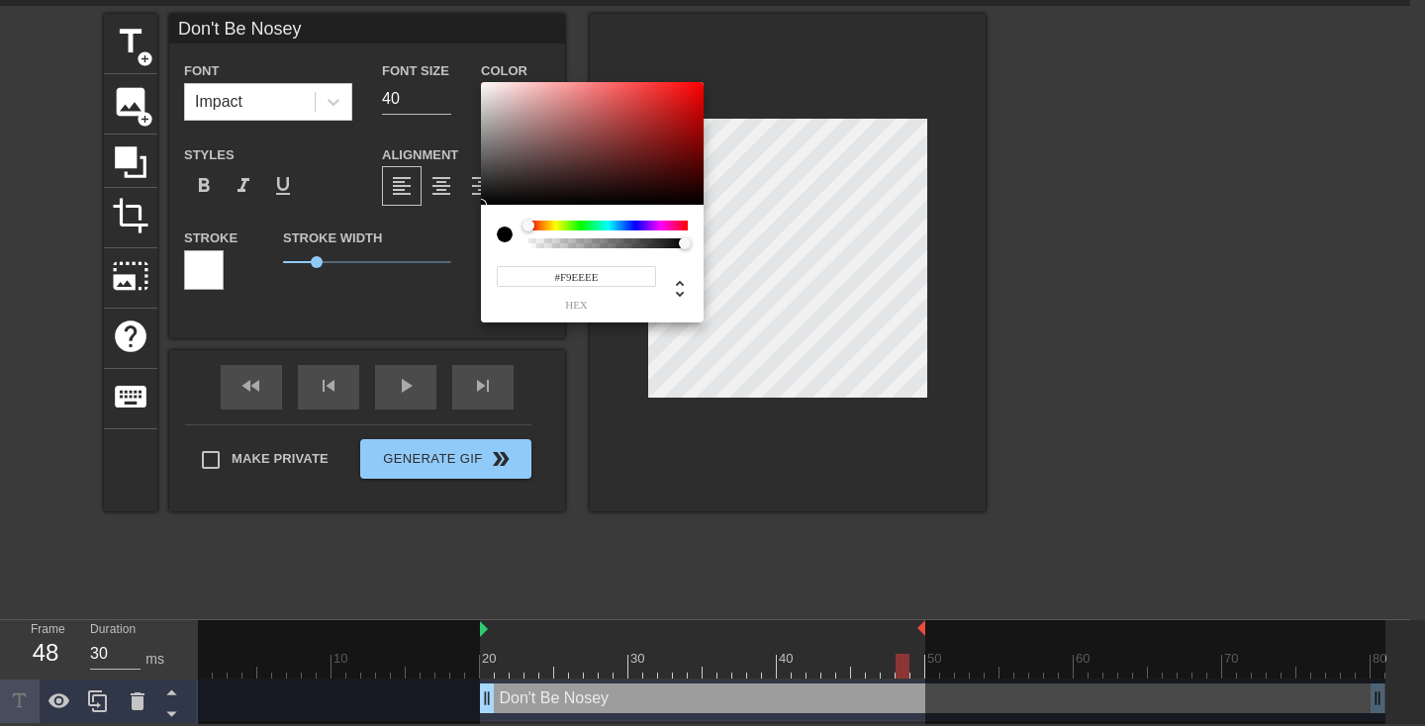
click at [491, 85] on div at bounding box center [592, 143] width 223 height 123
click at [512, 119] on div at bounding box center [592, 143] width 223 height 123
click at [542, 111] on div at bounding box center [592, 143] width 223 height 123
click at [511, 103] on div at bounding box center [592, 143] width 223 height 123
click at [516, 119] on div at bounding box center [592, 143] width 223 height 123
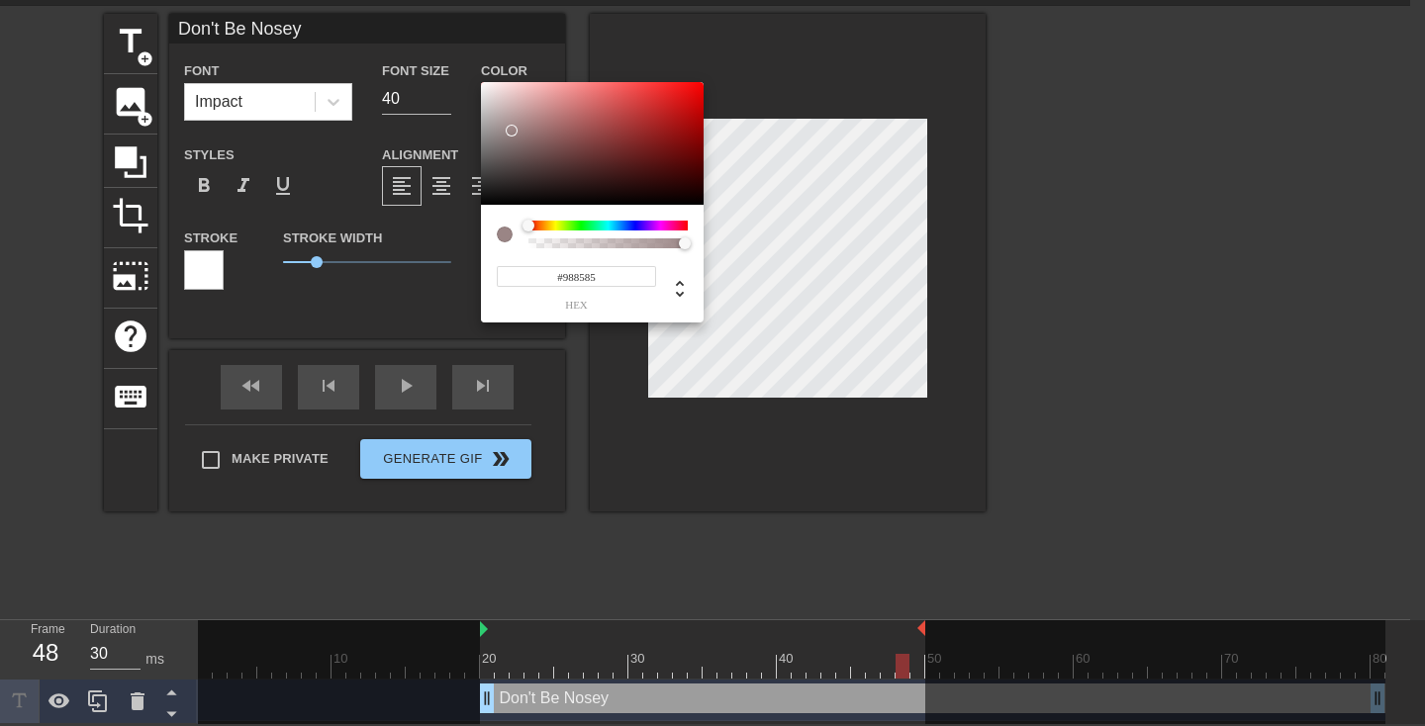
click at [509, 132] on div at bounding box center [592, 143] width 223 height 123
click at [502, 135] on div at bounding box center [592, 143] width 223 height 123
click at [498, 97] on div at bounding box center [592, 143] width 223 height 123
type input "#E01919"
drag, startPoint x: 499, startPoint y: 97, endPoint x: 483, endPoint y: 97, distance: 15.8
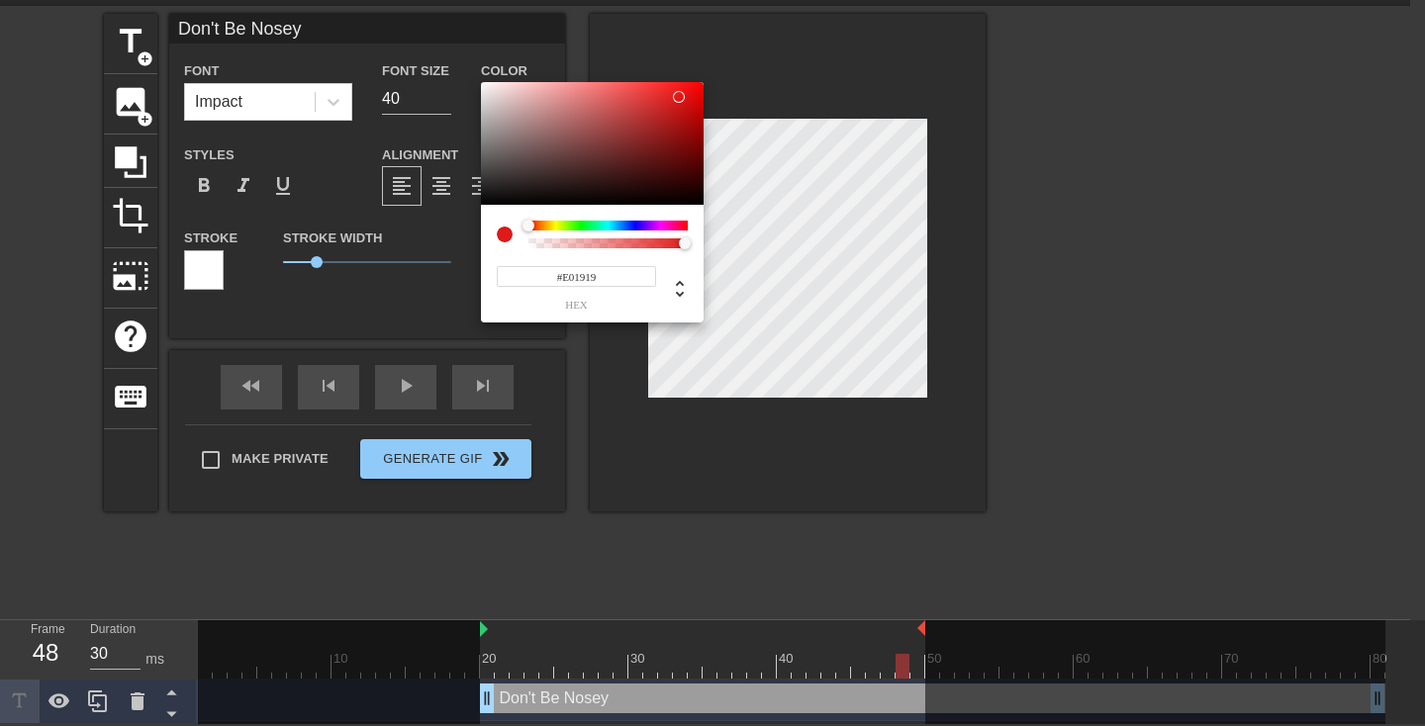
click at [483, 97] on div at bounding box center [592, 143] width 223 height 123
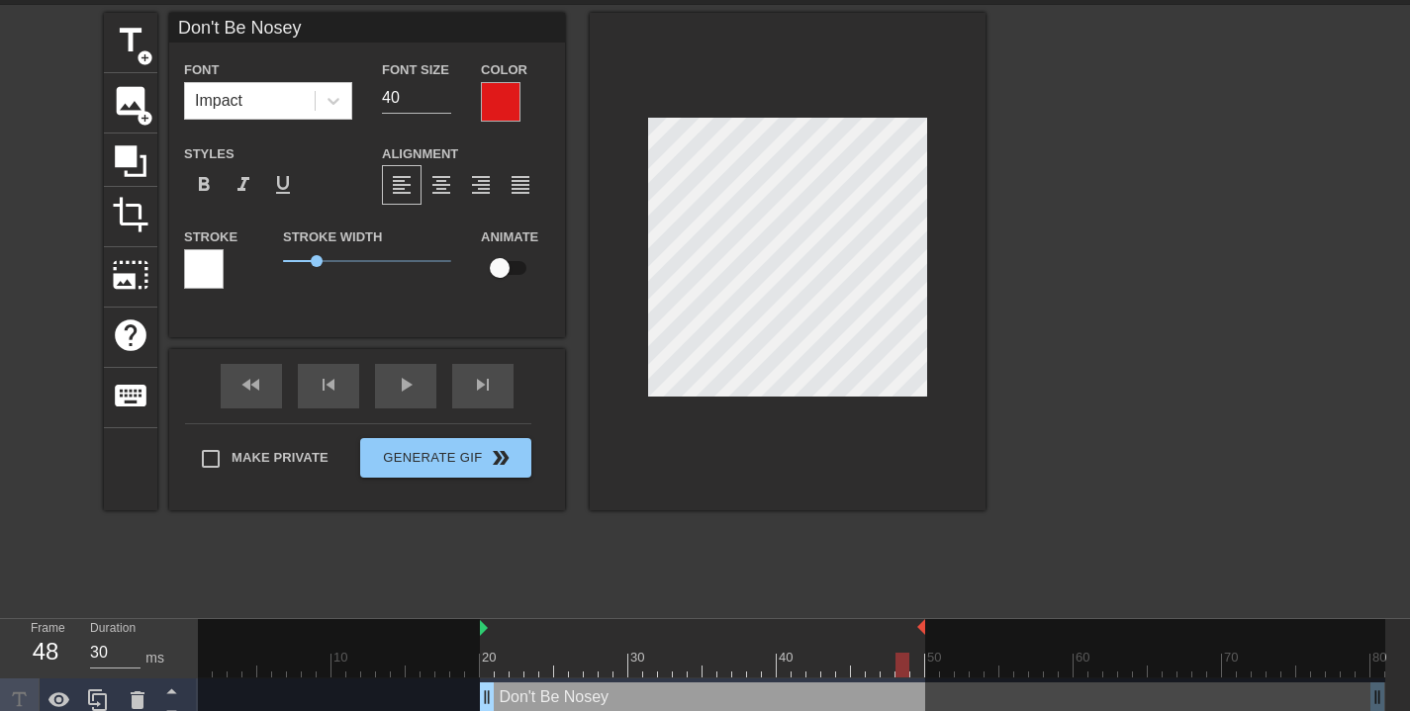
scroll to position [3, 3]
type input "#Don't Be Nosey"
type textarea "#Don't Be Nosey"
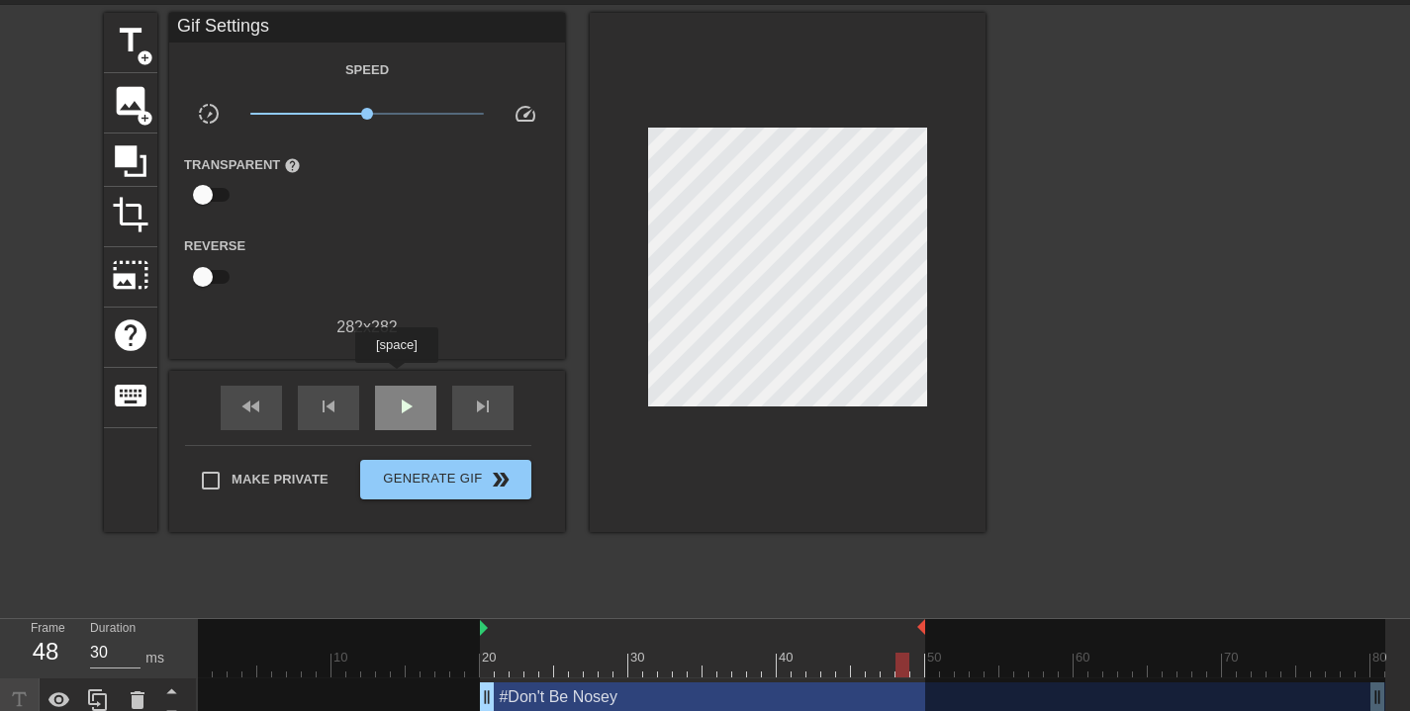
click at [399, 377] on div "fast_rewind skip_previous play_arrow skip_next" at bounding box center [367, 408] width 323 height 74
click at [412, 397] on span "play_arrow" at bounding box center [406, 407] width 24 height 24
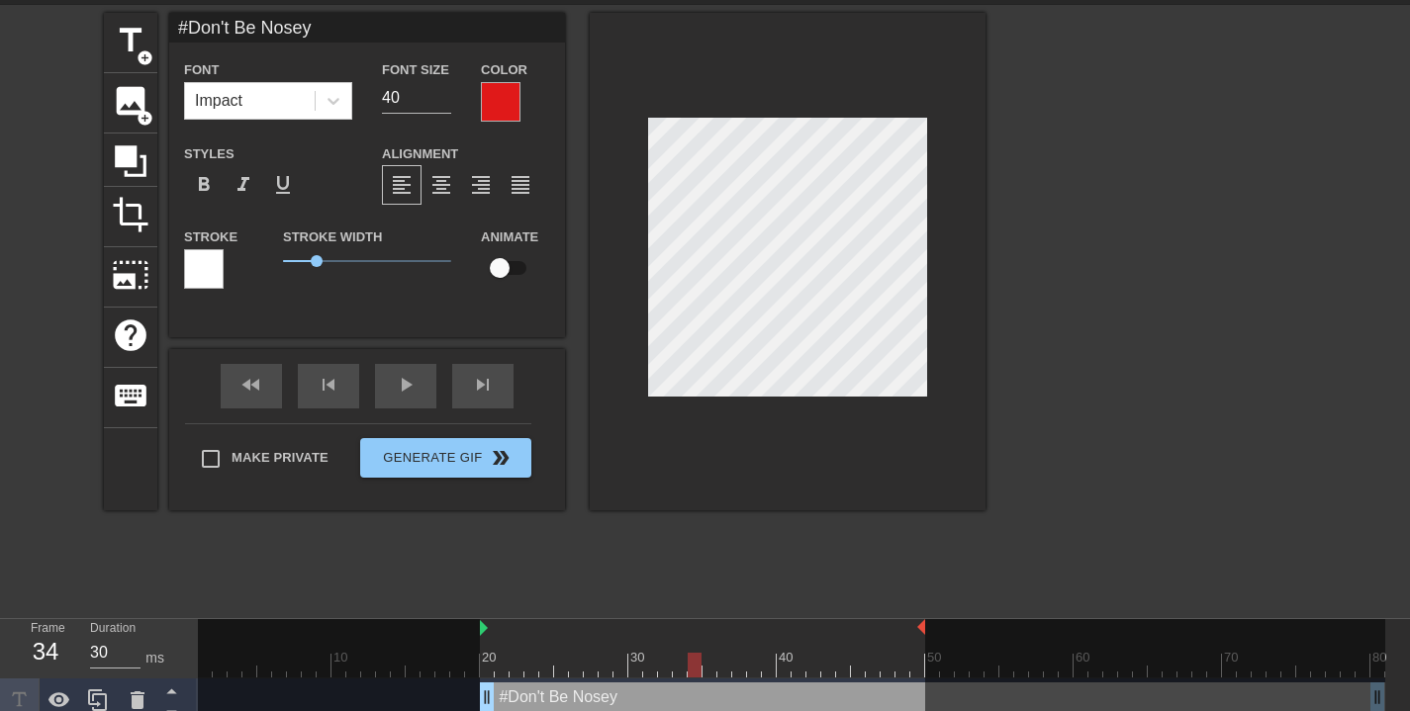
scroll to position [3, 4]
type input "Don't Be Nosey"
type textarea "Don't Be Nosey"
click at [445, 91] on input "41" at bounding box center [416, 98] width 69 height 32
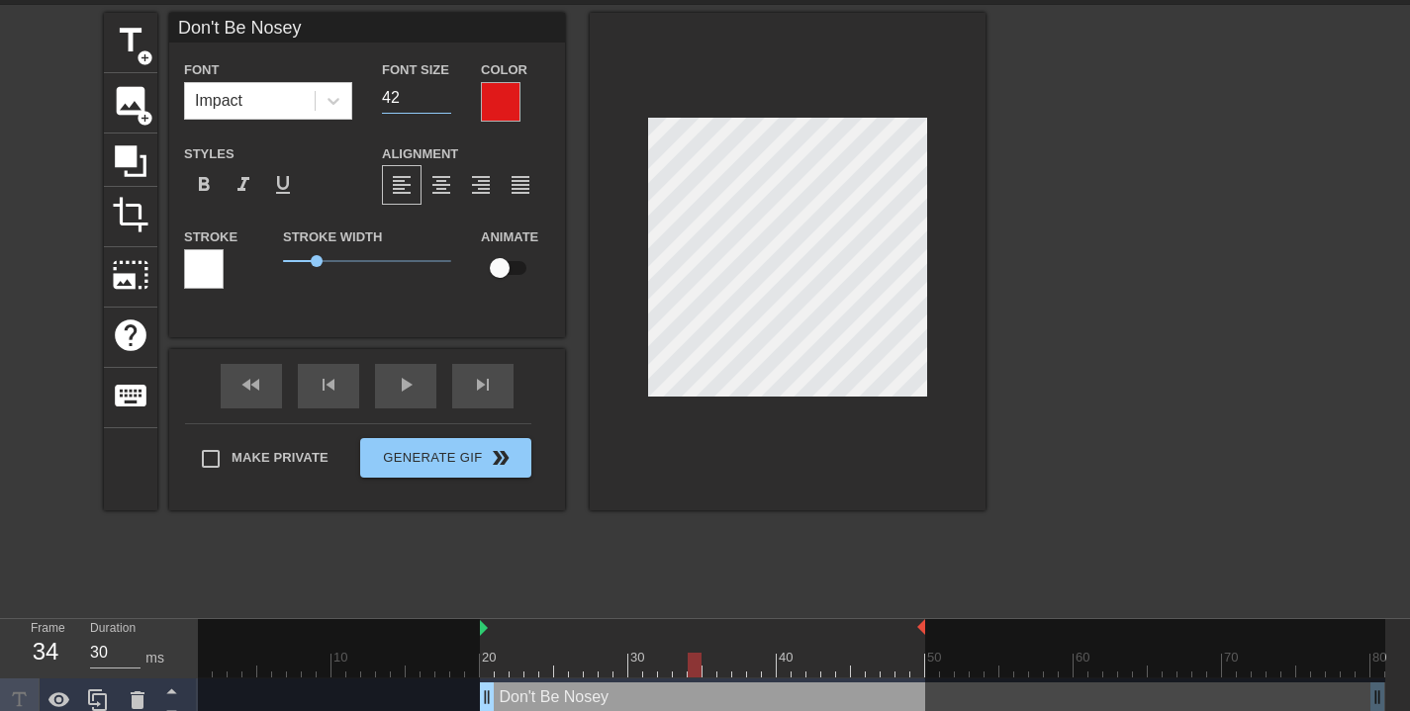
click at [445, 91] on input "42" at bounding box center [416, 98] width 69 height 32
click at [445, 91] on input "43" at bounding box center [416, 98] width 69 height 32
click at [445, 91] on input "44" at bounding box center [416, 98] width 69 height 32
click at [445, 90] on input "45" at bounding box center [416, 98] width 69 height 32
click at [443, 101] on input "44" at bounding box center [416, 98] width 69 height 32
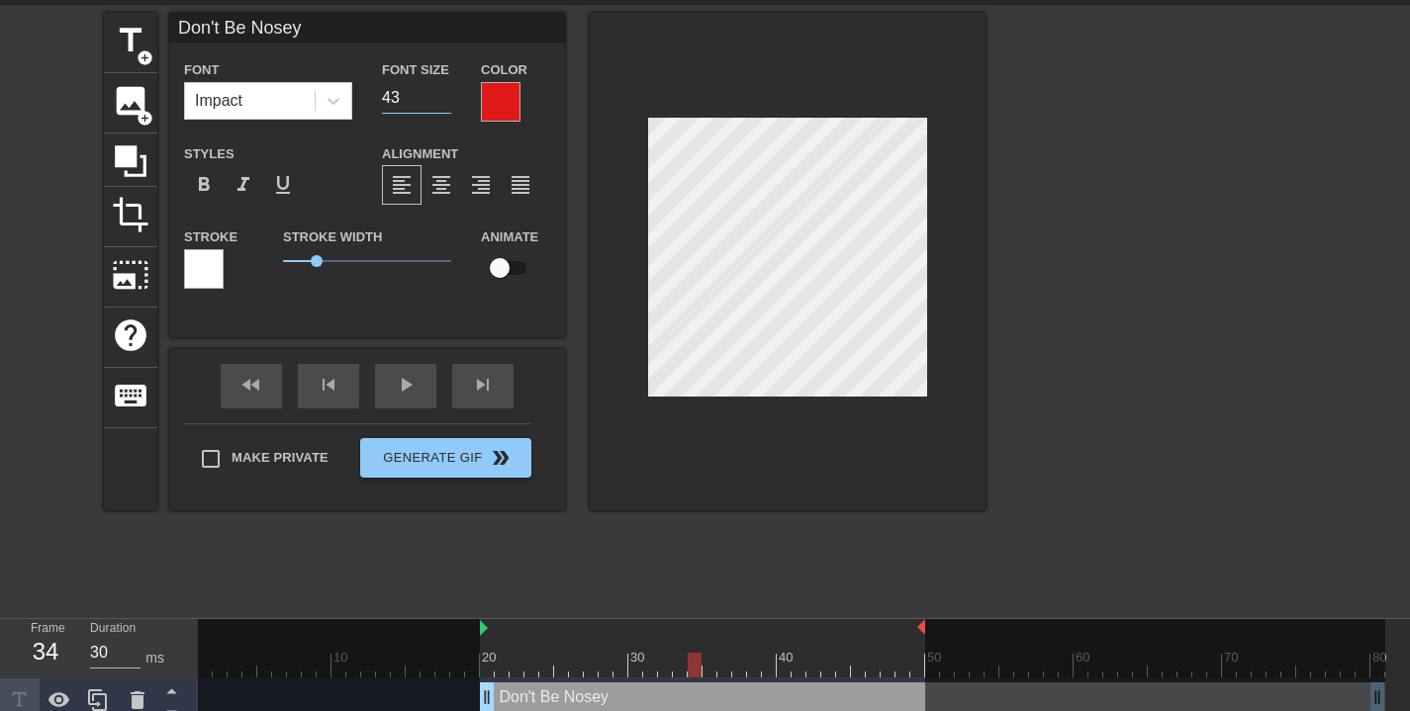
click at [443, 101] on input "43" at bounding box center [416, 98] width 69 height 32
click at [443, 101] on input "42" at bounding box center [416, 98] width 69 height 32
click at [443, 101] on input "41" at bounding box center [416, 98] width 69 height 32
type input "42"
click at [442, 86] on input "42" at bounding box center [416, 98] width 69 height 32
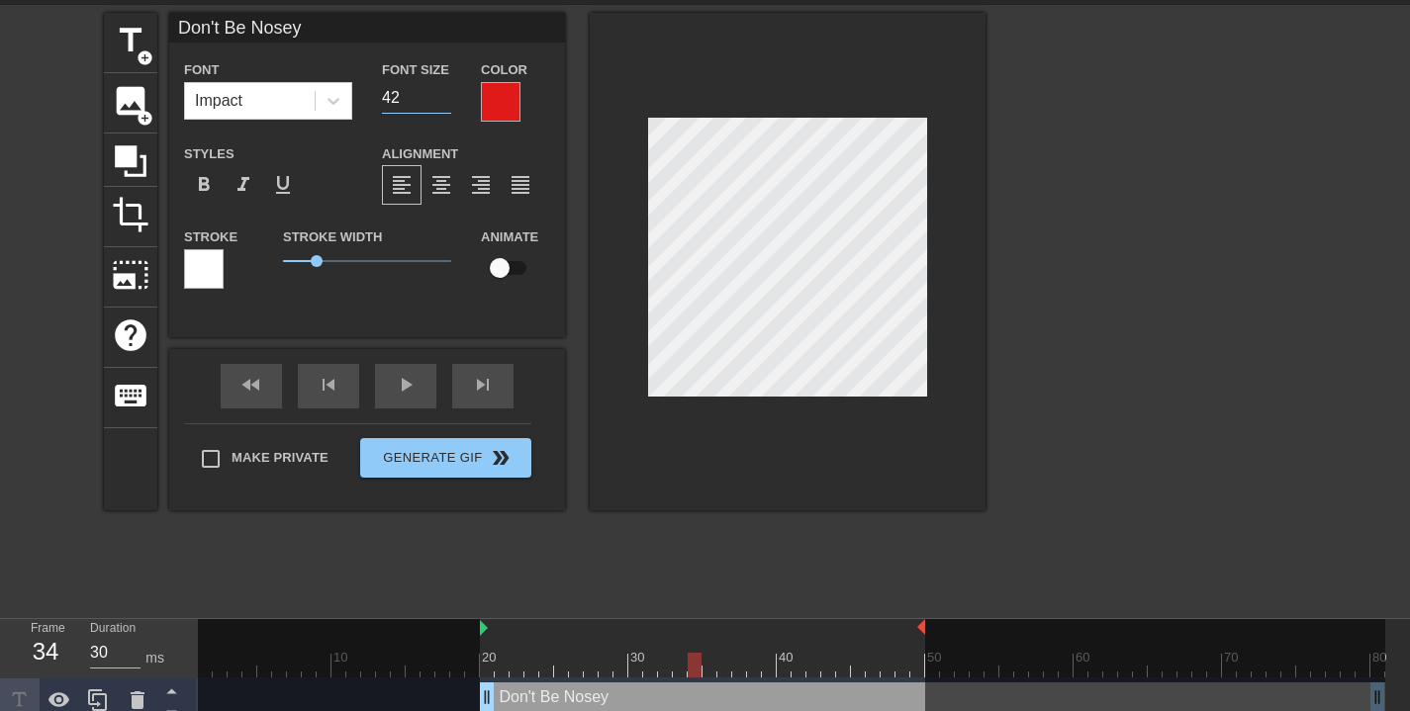
click at [442, 86] on input "42" at bounding box center [416, 98] width 69 height 32
click at [448, 183] on span "format_align_center" at bounding box center [441, 185] width 24 height 24
click at [475, 180] on span "format_align_right" at bounding box center [481, 185] width 24 height 24
click at [447, 188] on span "format_align_center" at bounding box center [441, 185] width 24 height 24
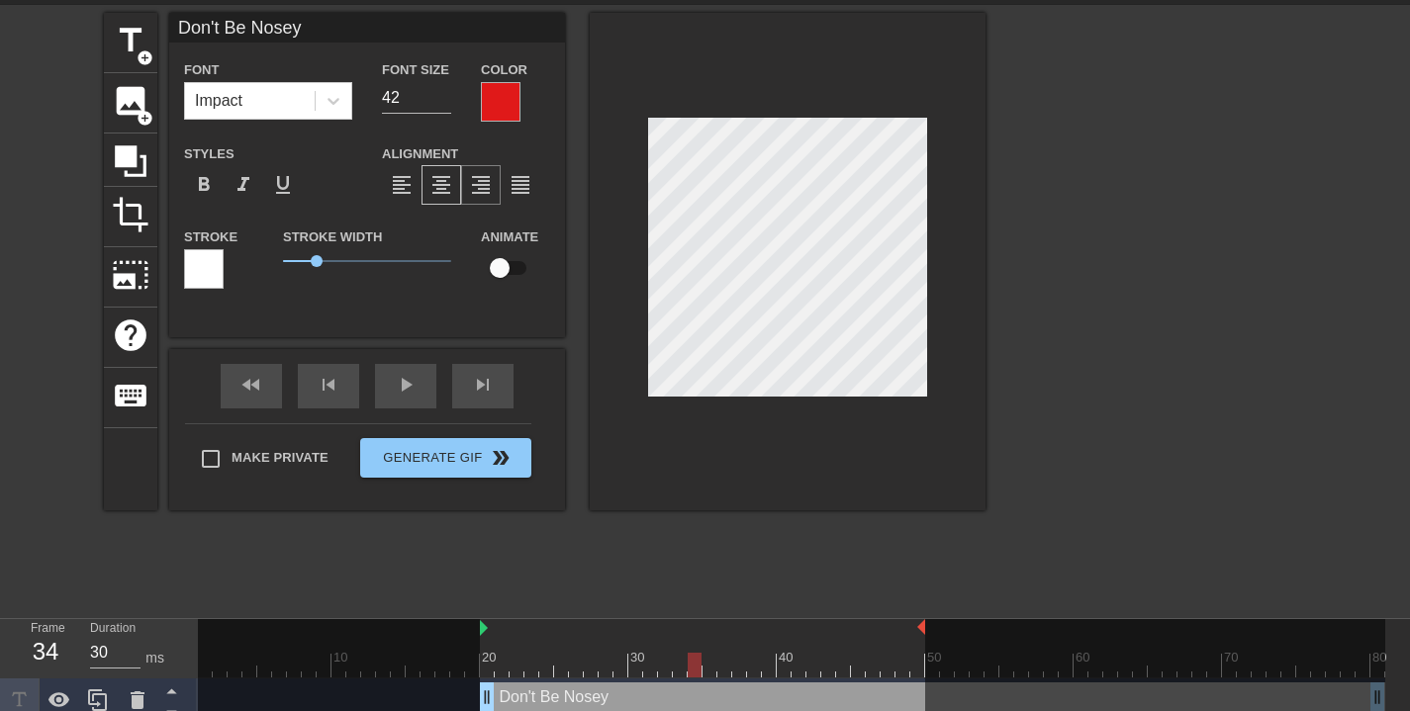
click at [474, 182] on span "format_align_right" at bounding box center [481, 185] width 24 height 24
click at [450, 191] on span "format_align_center" at bounding box center [441, 185] width 24 height 24
click at [411, 188] on span "format_align_left" at bounding box center [402, 185] width 24 height 24
click at [429, 188] on span "format_align_center" at bounding box center [441, 185] width 24 height 24
click at [331, 177] on div "format_bold format_italic format_underline" at bounding box center [268, 185] width 168 height 40
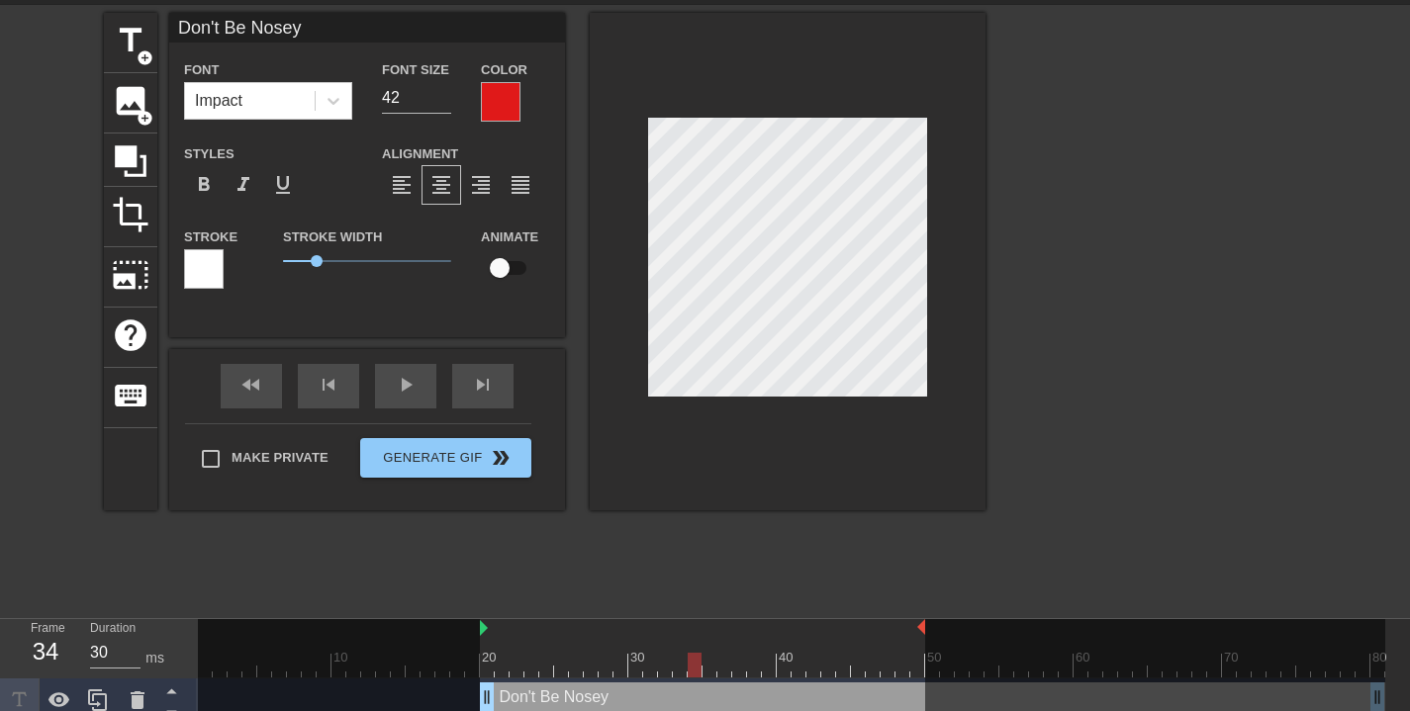
click at [334, 147] on div "Styles format_bold format_italic format_underline" at bounding box center [268, 173] width 198 height 64
click at [209, 189] on span "format_bold" at bounding box center [204, 185] width 24 height 24
click at [340, 137] on div "Font Impact Font Size 42 Color Styles format_bold format_italic format_underlin…" at bounding box center [367, 181] width 366 height 249
click at [629, 162] on div at bounding box center [788, 262] width 396 height 498
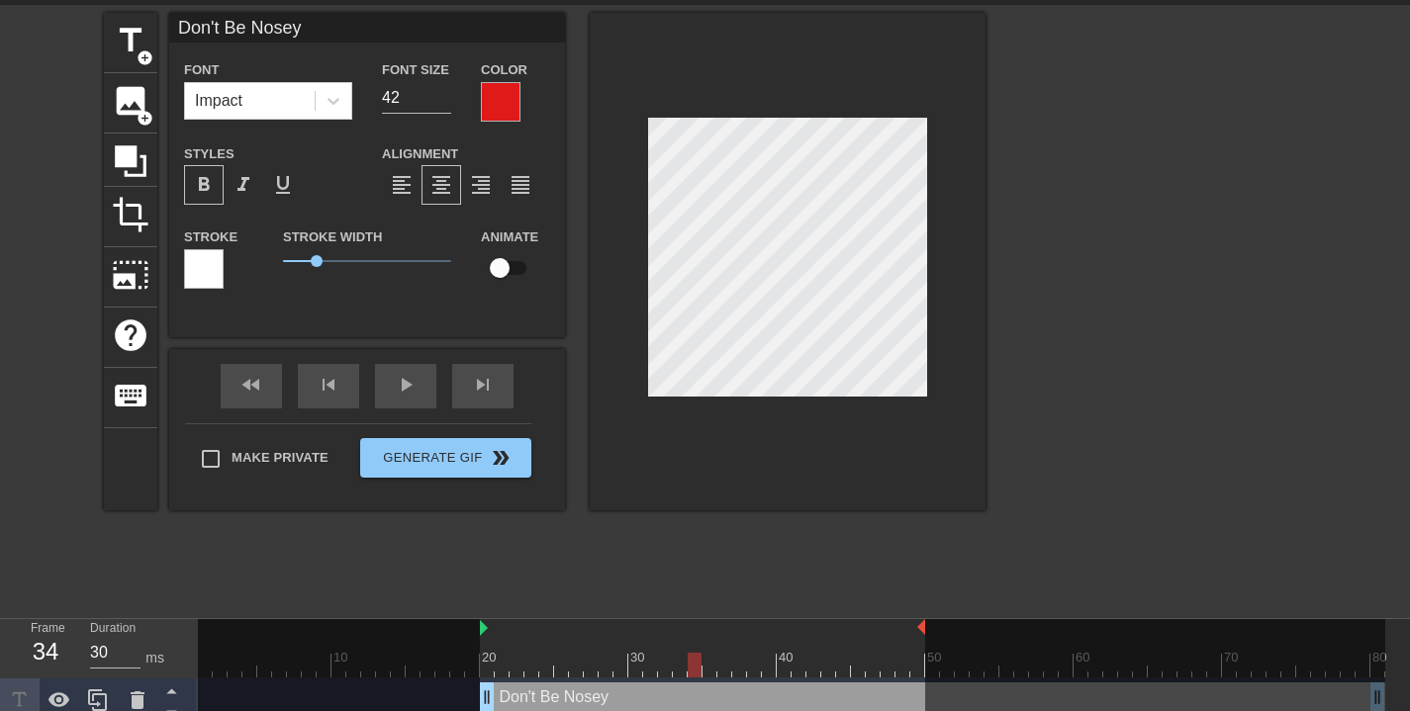
click at [202, 196] on span "format_bold" at bounding box center [204, 185] width 24 height 24
click at [204, 195] on span "format_bold" at bounding box center [204, 185] width 24 height 24
click at [245, 184] on span "format_italic" at bounding box center [244, 185] width 24 height 24
click at [247, 183] on span "format_italic" at bounding box center [244, 185] width 24 height 24
click at [276, 185] on span "format_underline" at bounding box center [283, 185] width 24 height 24
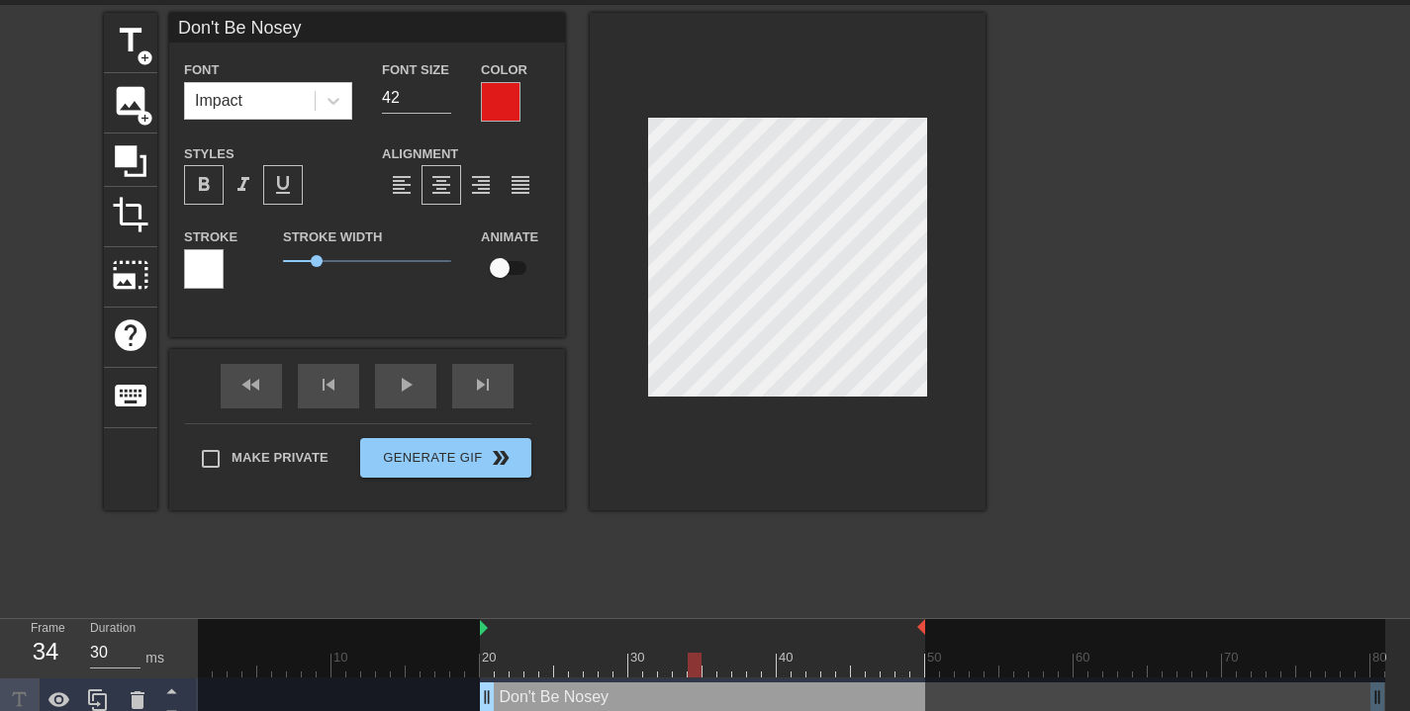
click at [350, 153] on div "Styles format_bold format_italic format_underline" at bounding box center [268, 173] width 198 height 64
click at [291, 181] on span "format_underline" at bounding box center [283, 185] width 24 height 24
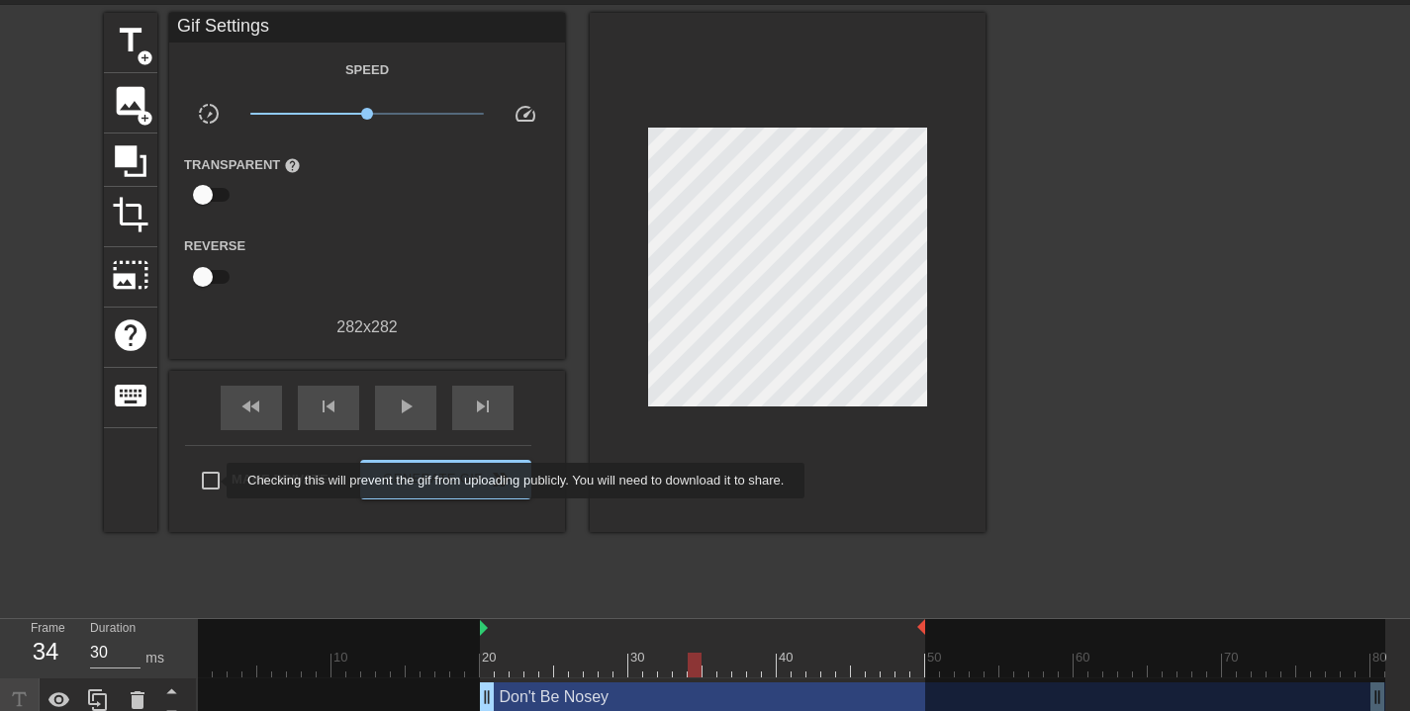
click at [214, 481] on input "Make Private" at bounding box center [211, 481] width 42 height 42
checkbox input "true"
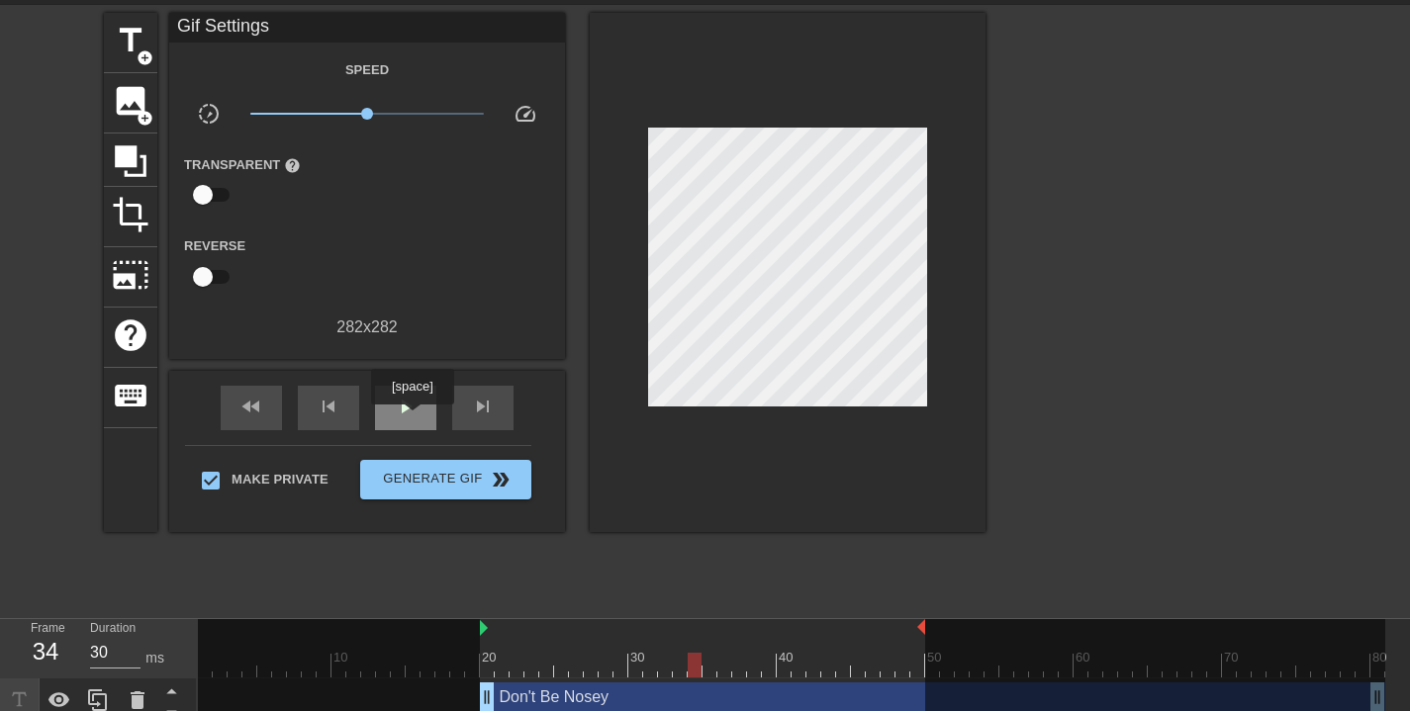
click at [415, 419] on div "play_arrow" at bounding box center [405, 408] width 61 height 45
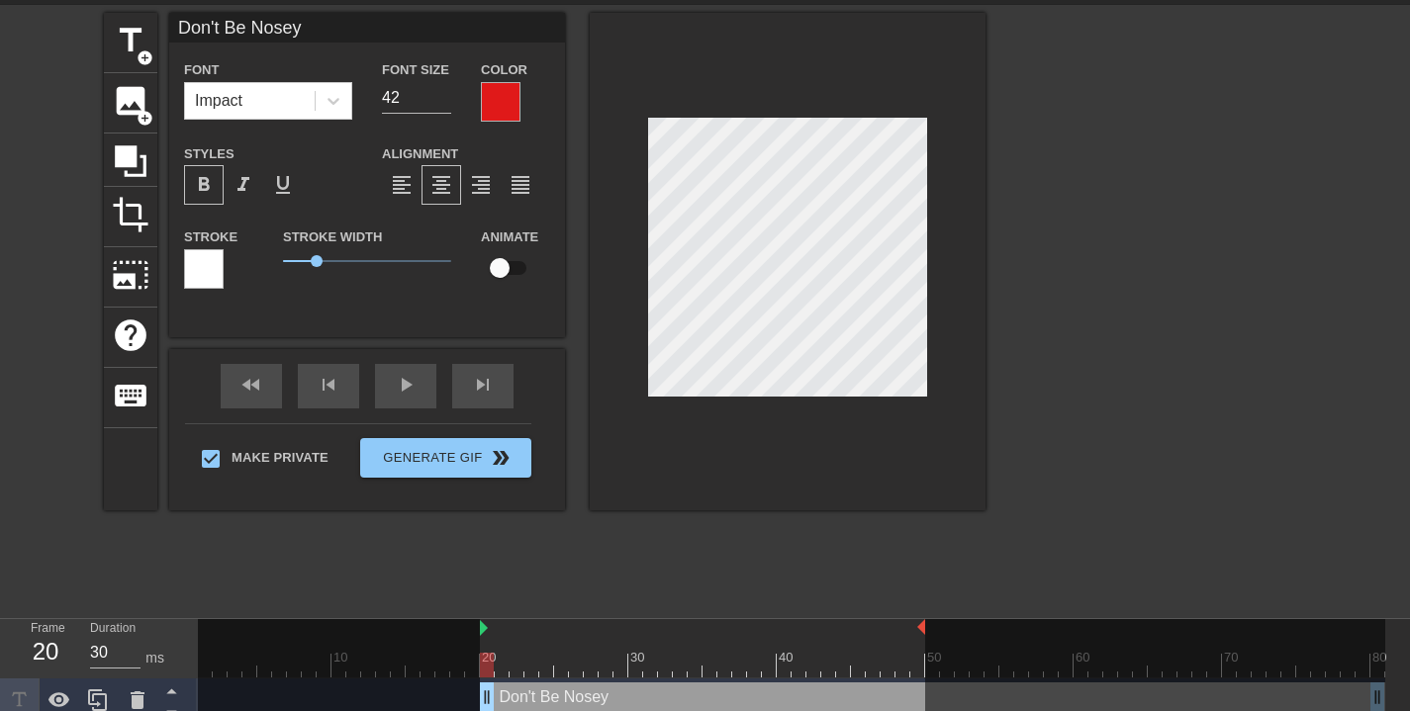
click at [503, 266] on input "checkbox" at bounding box center [499, 268] width 113 height 38
checkbox input "true"
click at [393, 397] on div "play_arrow" at bounding box center [405, 386] width 61 height 45
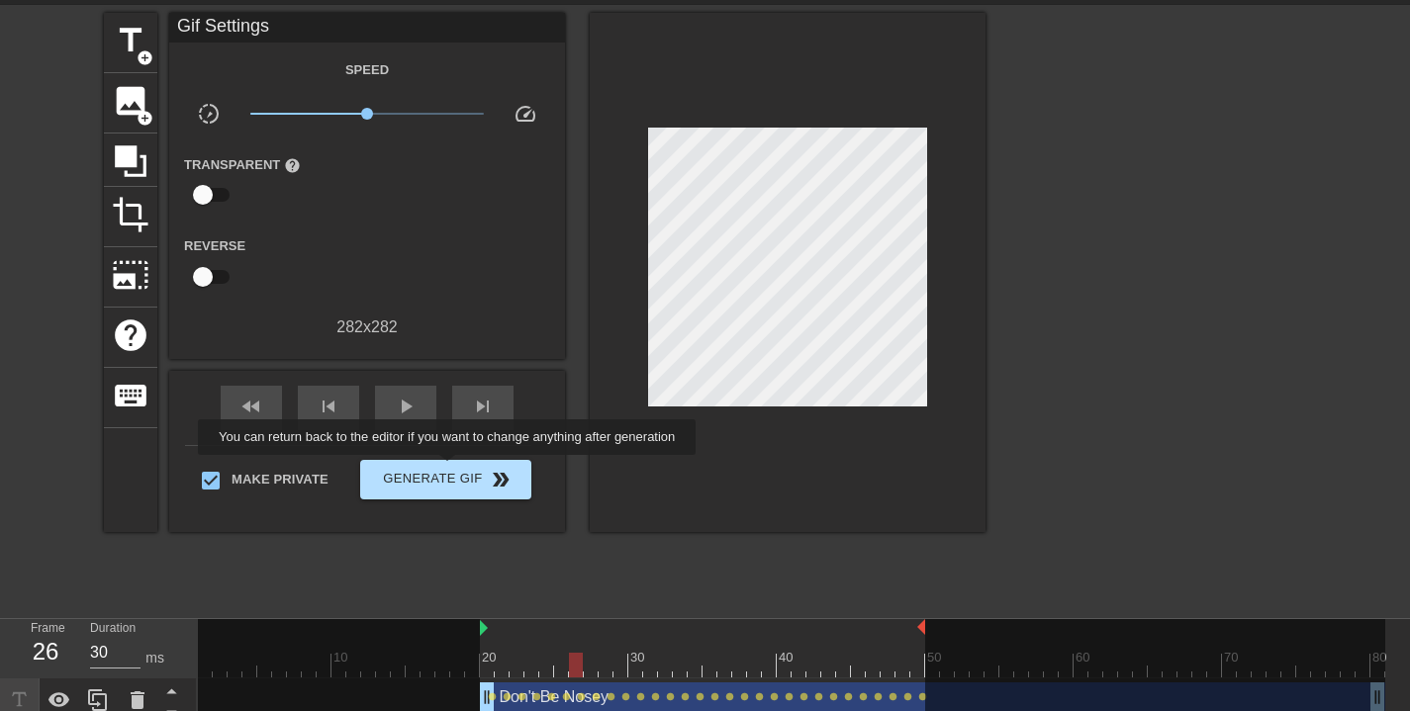
click at [460, 469] on span "Generate Gif double_arrow" at bounding box center [445, 480] width 155 height 24
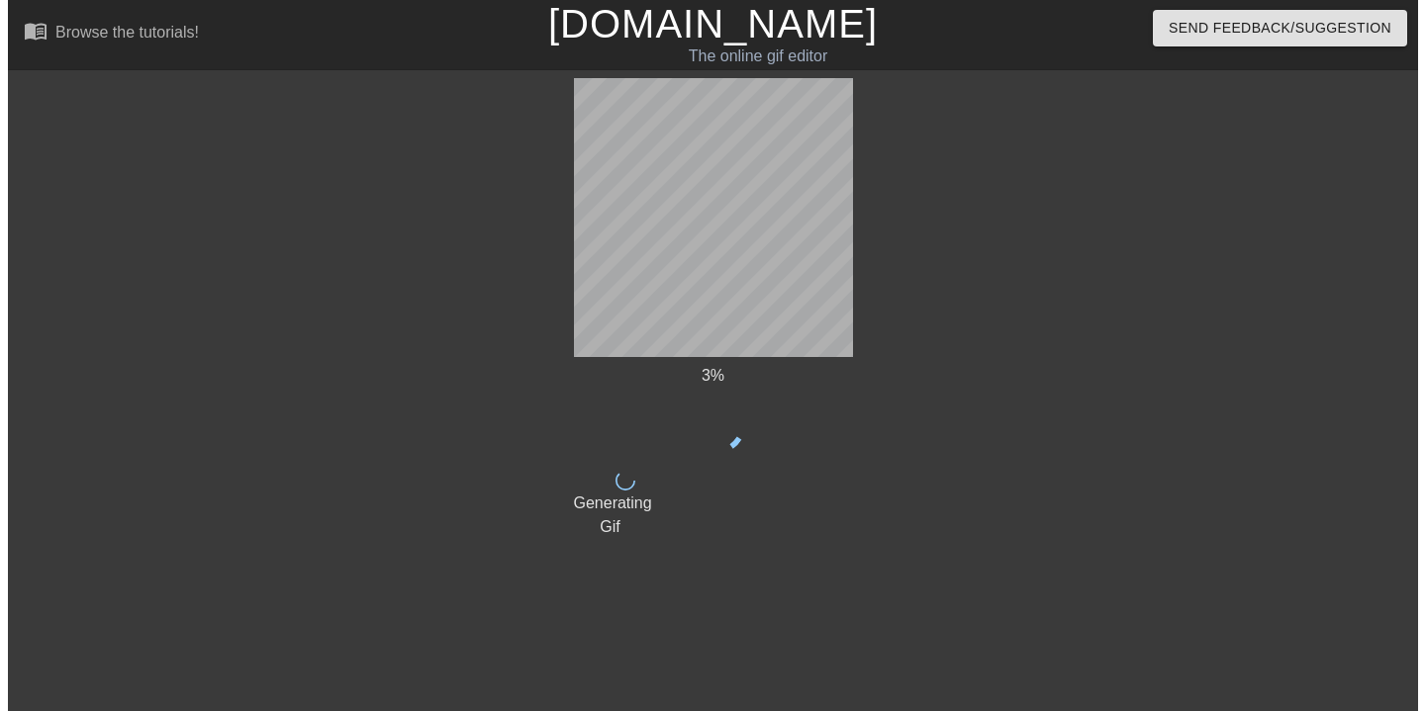
scroll to position [0, 0]
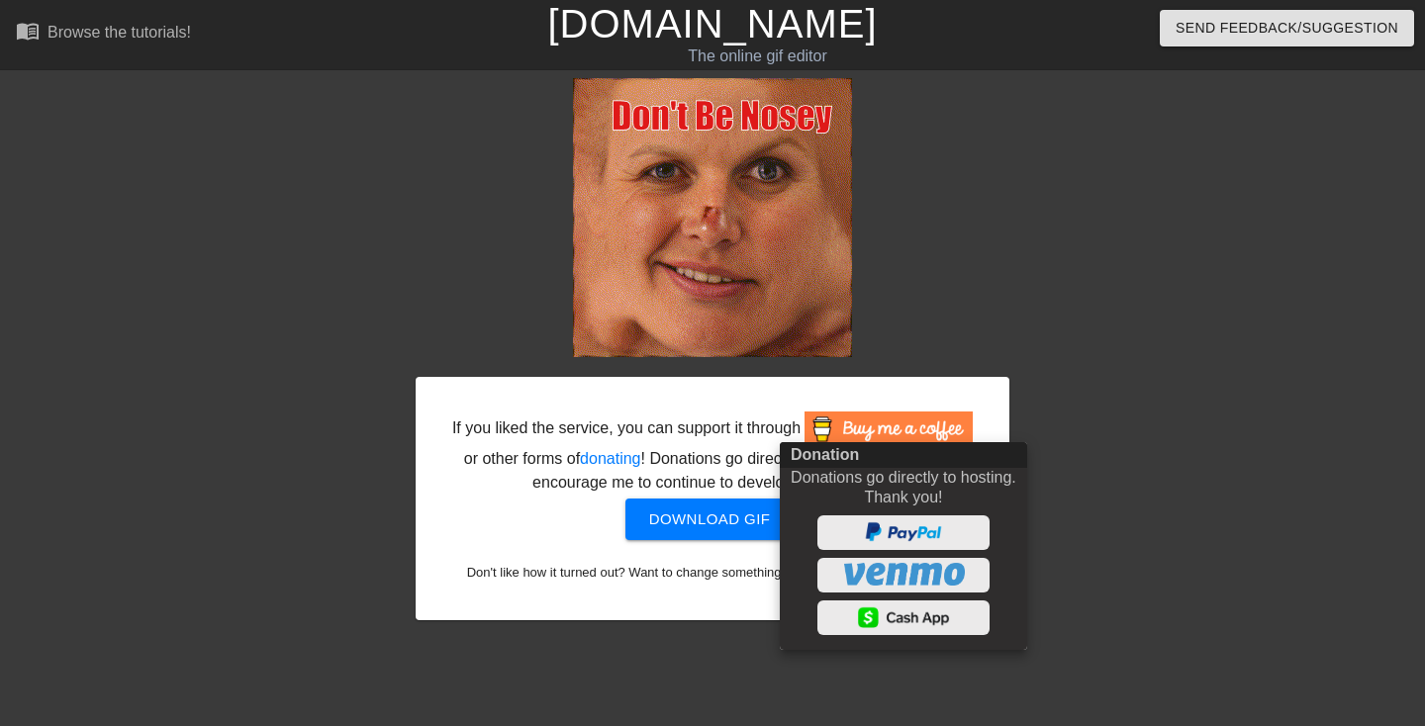
click at [1202, 371] on div at bounding box center [712, 363] width 1425 height 726
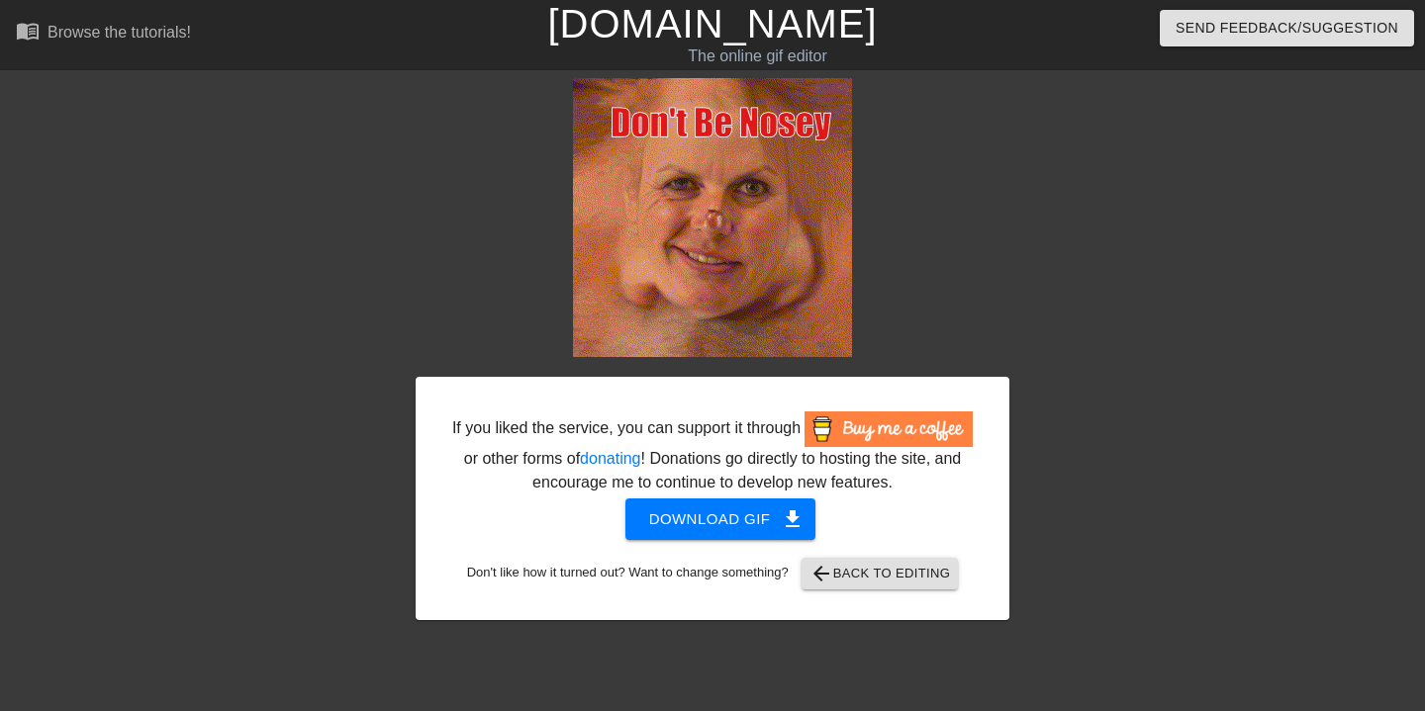
click at [688, 532] on span "Download gif get_app" at bounding box center [720, 520] width 143 height 26
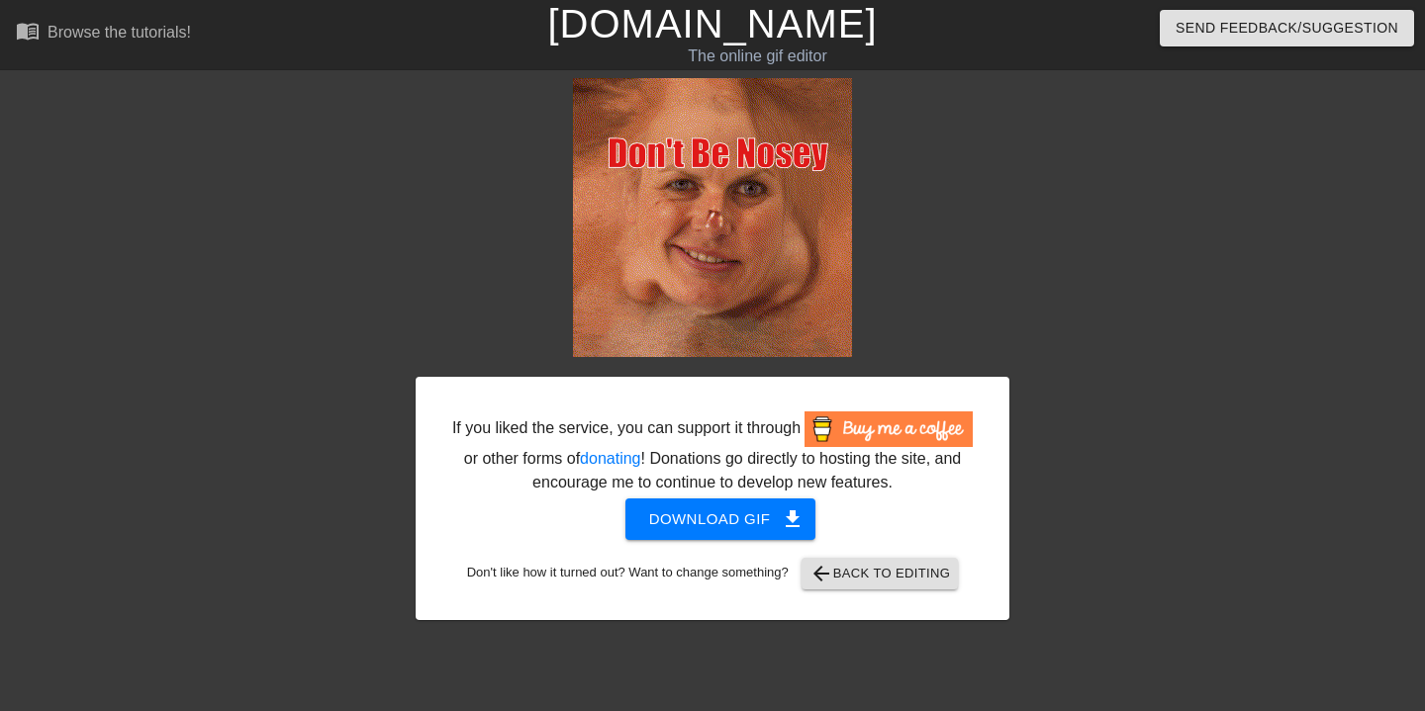
click at [254, 246] on div at bounding box center [243, 375] width 297 height 594
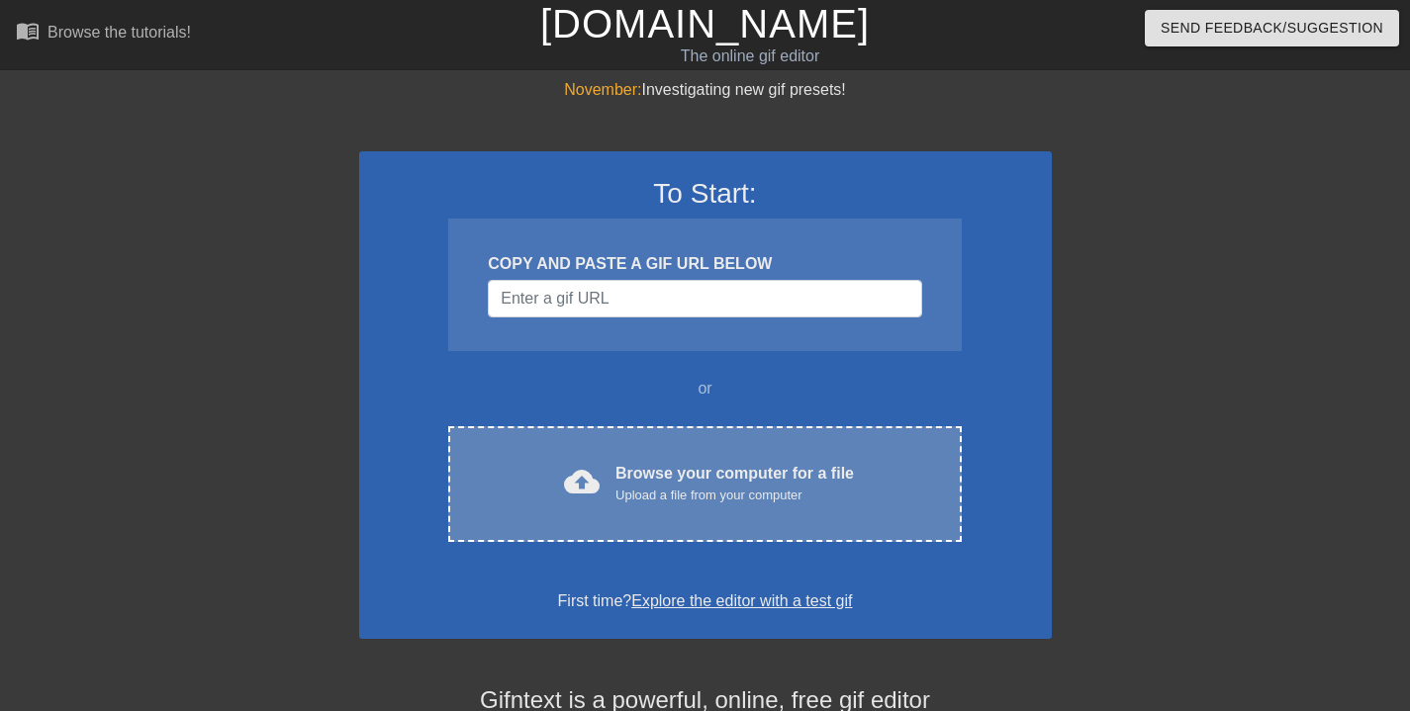
click at [706, 478] on div "Browse your computer for a file Upload a file from your computer" at bounding box center [734, 484] width 238 height 44
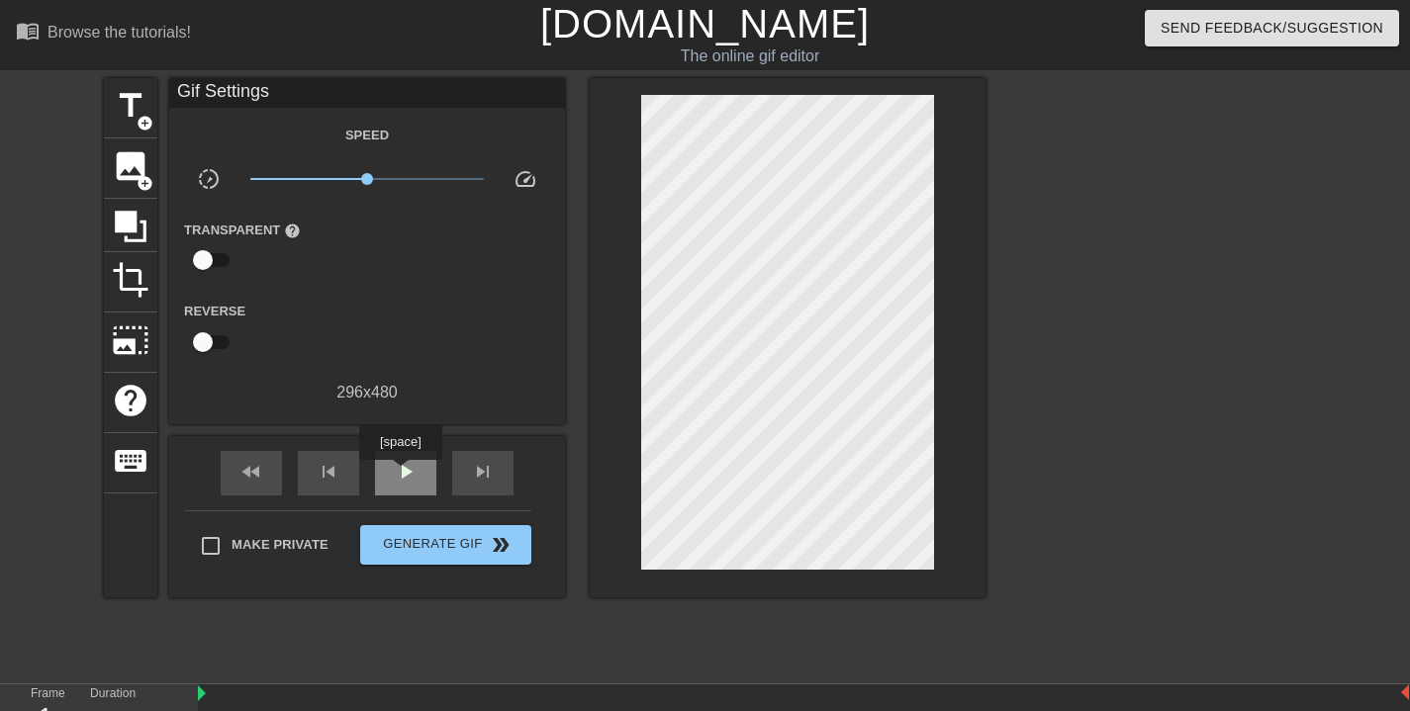
click at [403, 474] on span "play_arrow" at bounding box center [406, 472] width 24 height 24
drag, startPoint x: 371, startPoint y: 180, endPoint x: 415, endPoint y: 181, distance: 43.5
click at [415, 181] on span "x2.54" at bounding box center [415, 179] width 12 height 12
drag, startPoint x: 427, startPoint y: 180, endPoint x: 451, endPoint y: 177, distance: 23.9
click at [451, 177] on span "x5.13" at bounding box center [367, 179] width 235 height 24
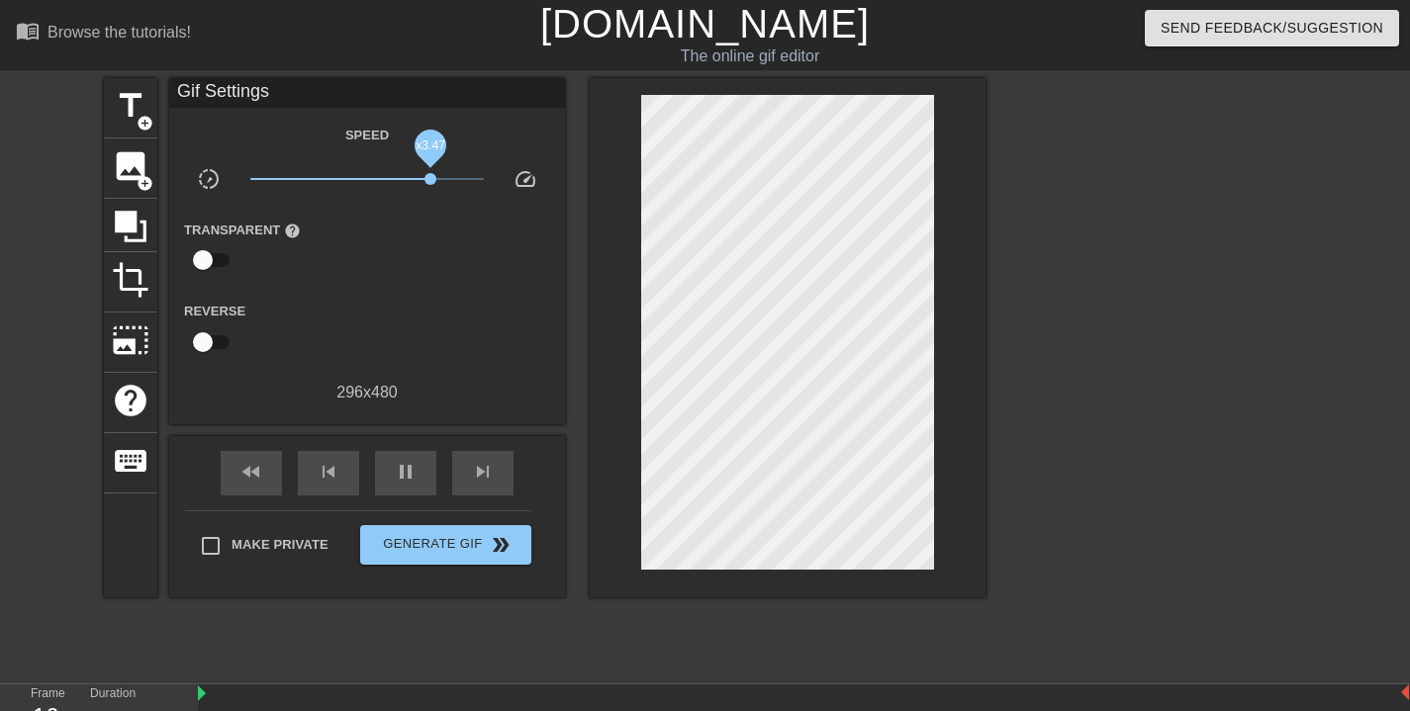
drag, startPoint x: 449, startPoint y: 178, endPoint x: 428, endPoint y: 178, distance: 20.8
click at [429, 178] on span "x3.47" at bounding box center [430, 179] width 12 height 12
click at [423, 177] on span "x2.99" at bounding box center [423, 179] width 12 height 12
click at [416, 176] on span "x2.66" at bounding box center [417, 179] width 12 height 12
drag, startPoint x: 418, startPoint y: 174, endPoint x: 406, endPoint y: 176, distance: 12.0
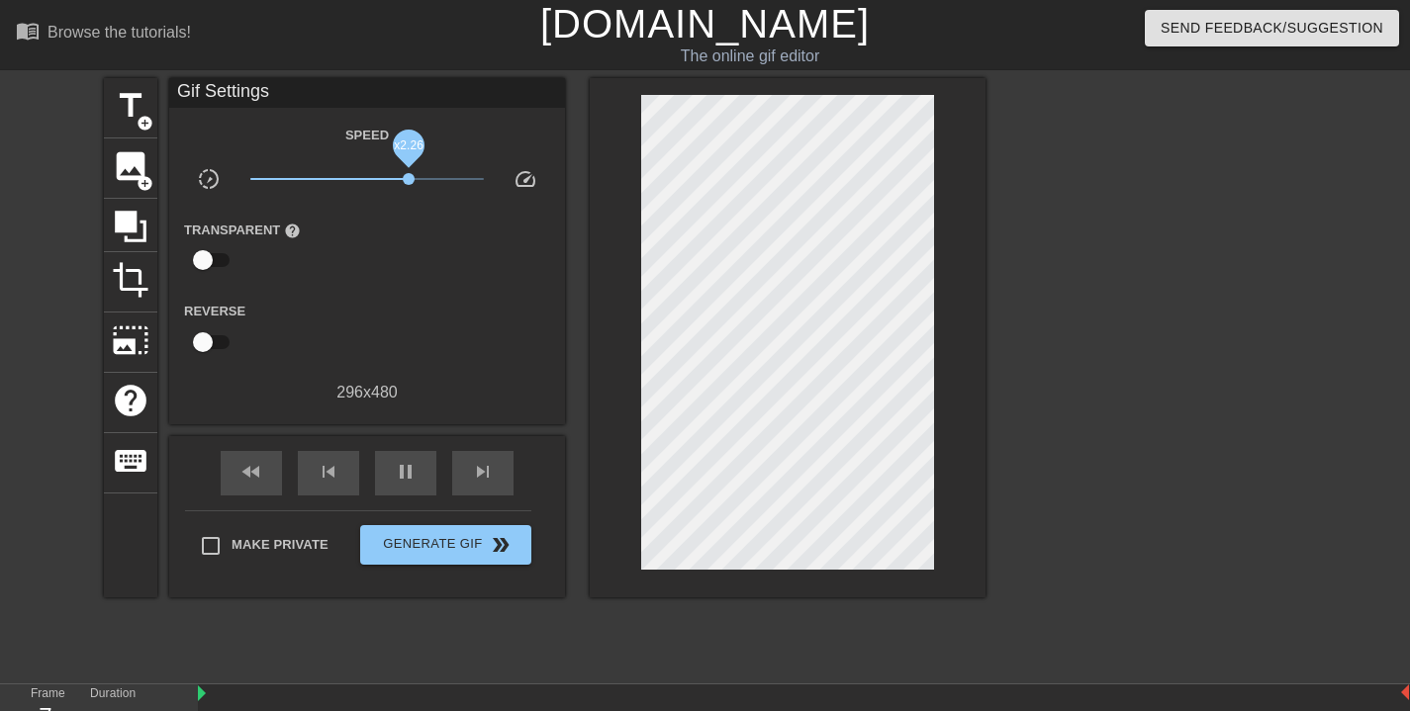
click at [406, 176] on span "x2.26" at bounding box center [409, 179] width 12 height 12
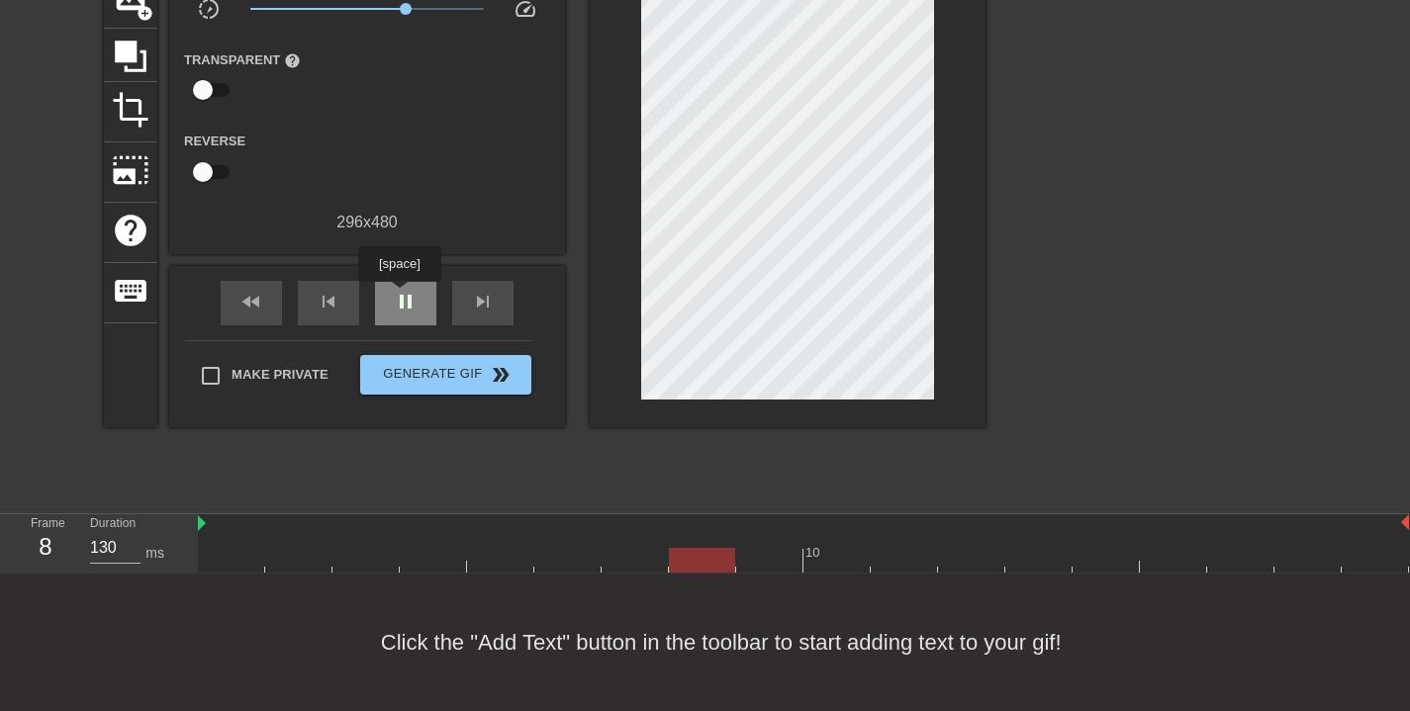
click at [402, 296] on span "pause" at bounding box center [406, 302] width 24 height 24
type input "0"
drag, startPoint x: 766, startPoint y: 545, endPoint x: 213, endPoint y: 424, distance: 566.1
click at [202, 515] on div "10" at bounding box center [803, 544] width 1211 height 58
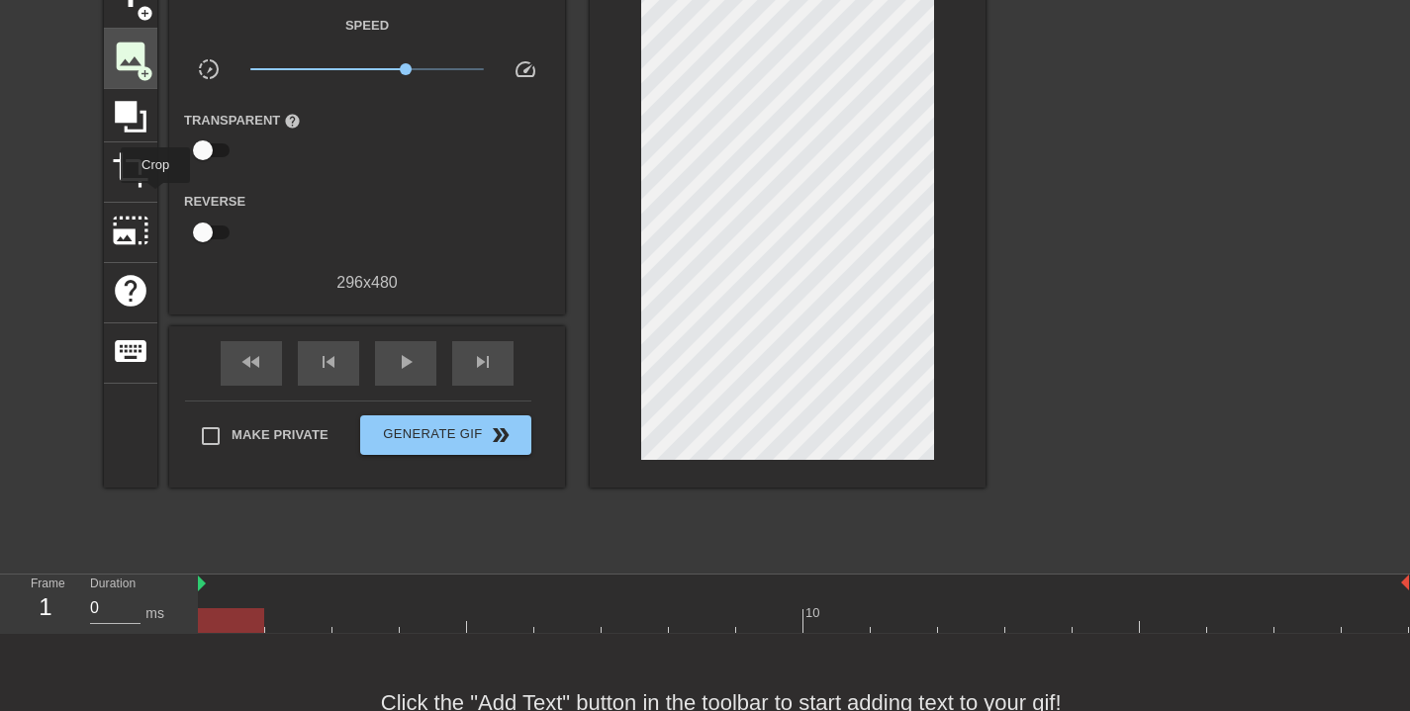
scroll to position [0, 0]
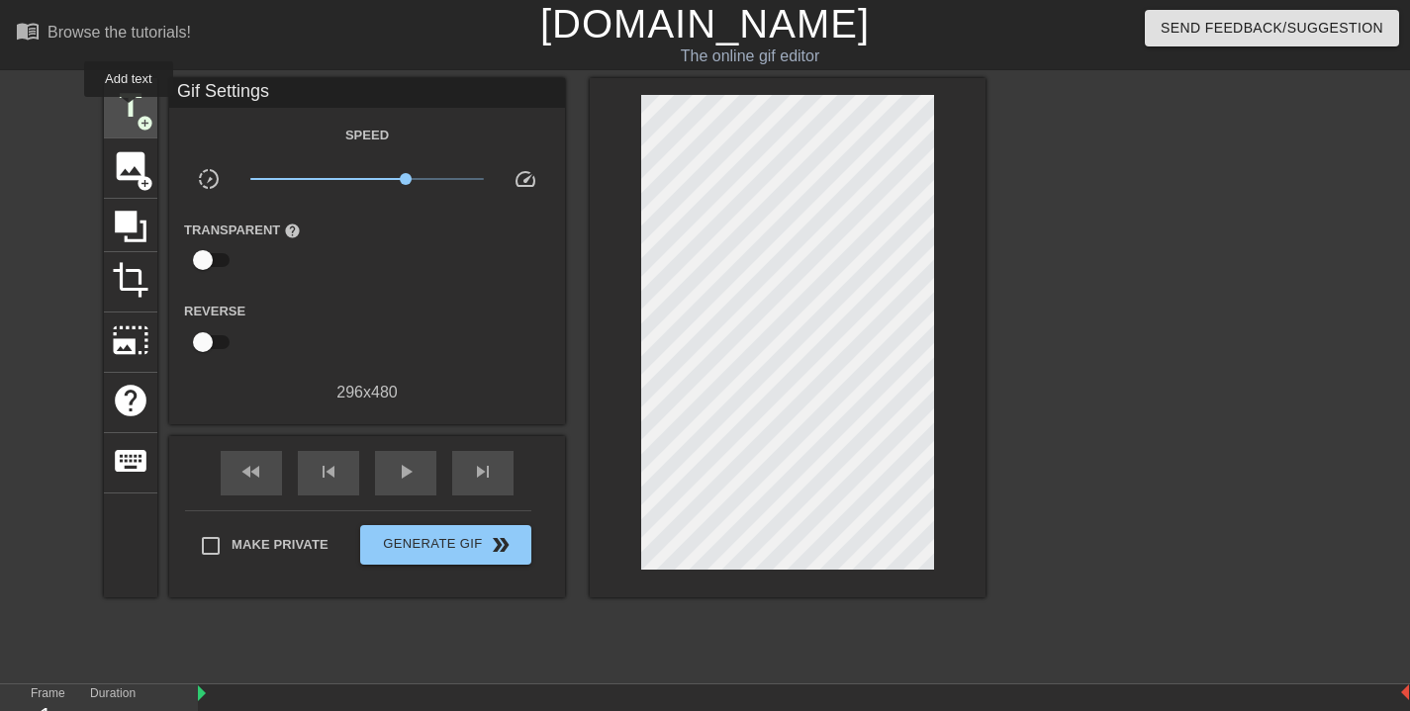
click at [130, 111] on span "title" at bounding box center [131, 106] width 38 height 38
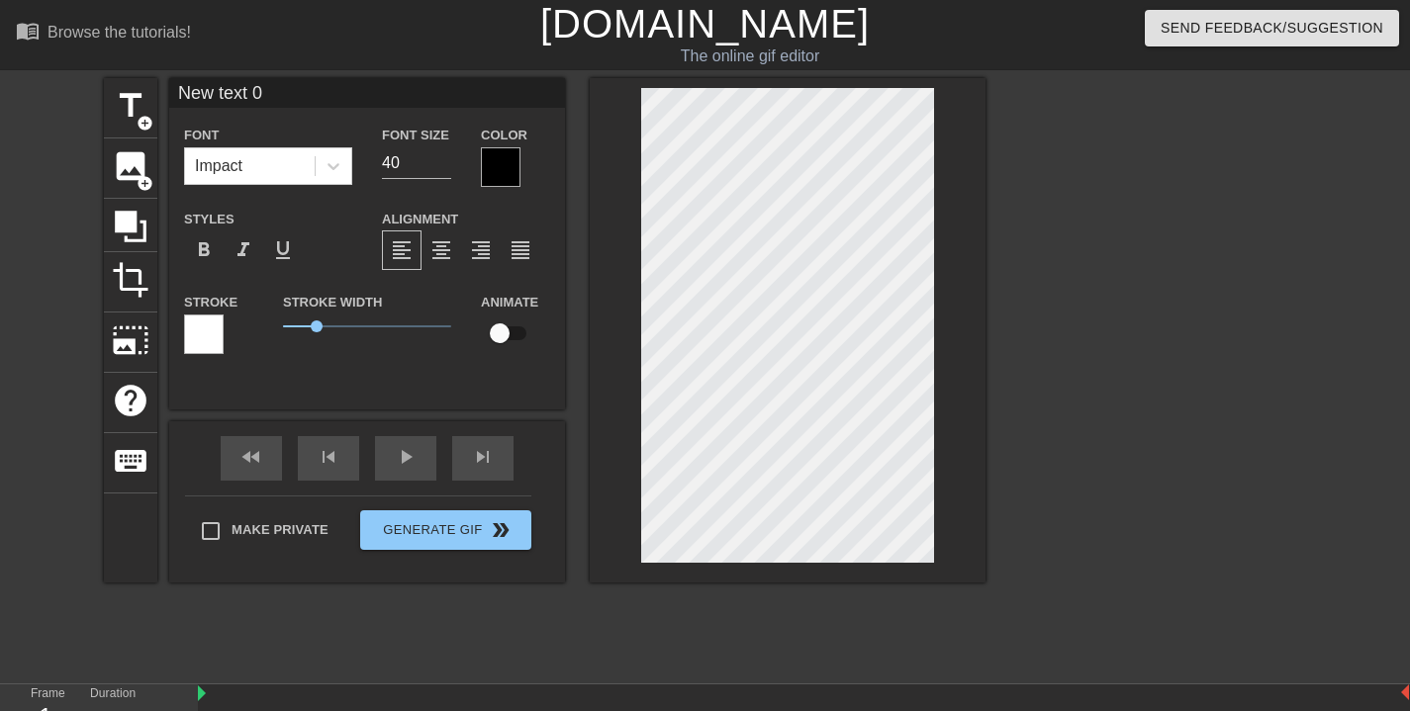
scroll to position [2, 4]
type input "G"
type textarea "G"
type input "Gm"
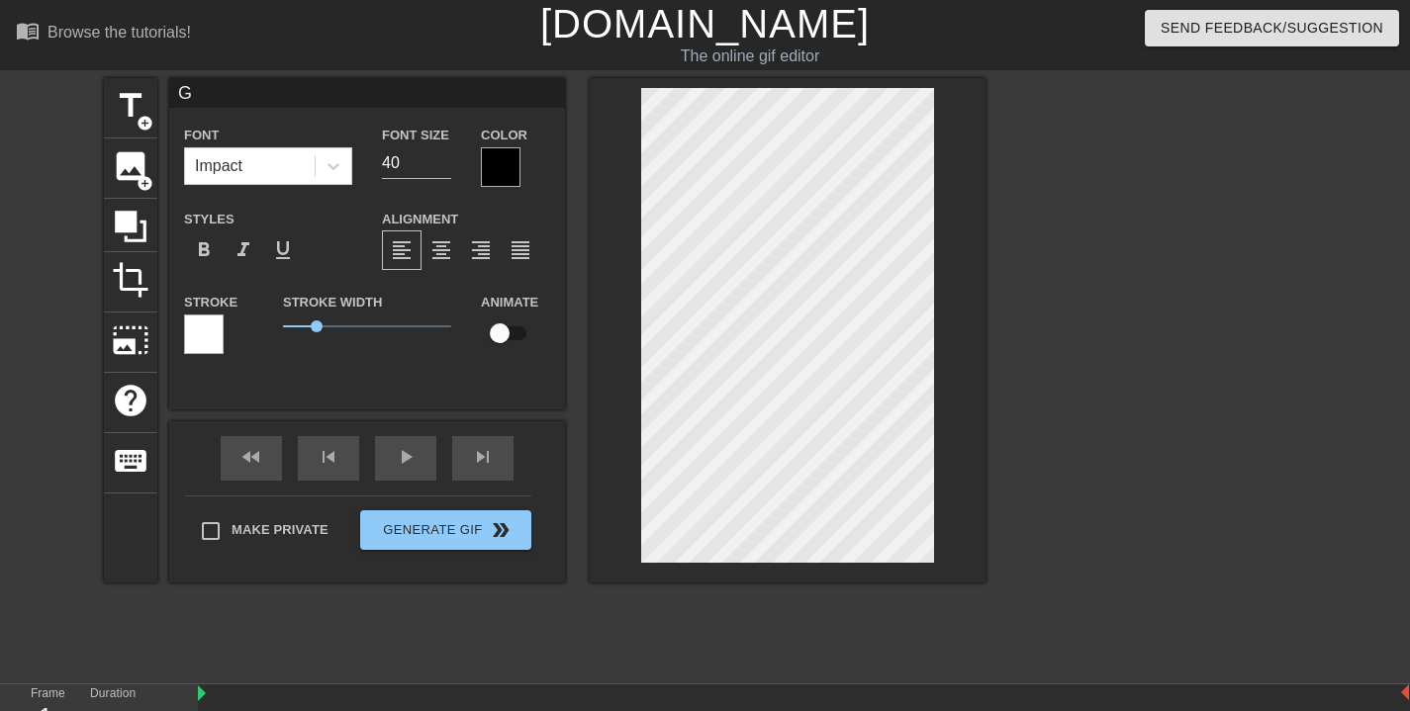
type textarea "Gm"
type input "Gma"
type textarea "Gma"
type input "Gma?"
type textarea "Gma?"
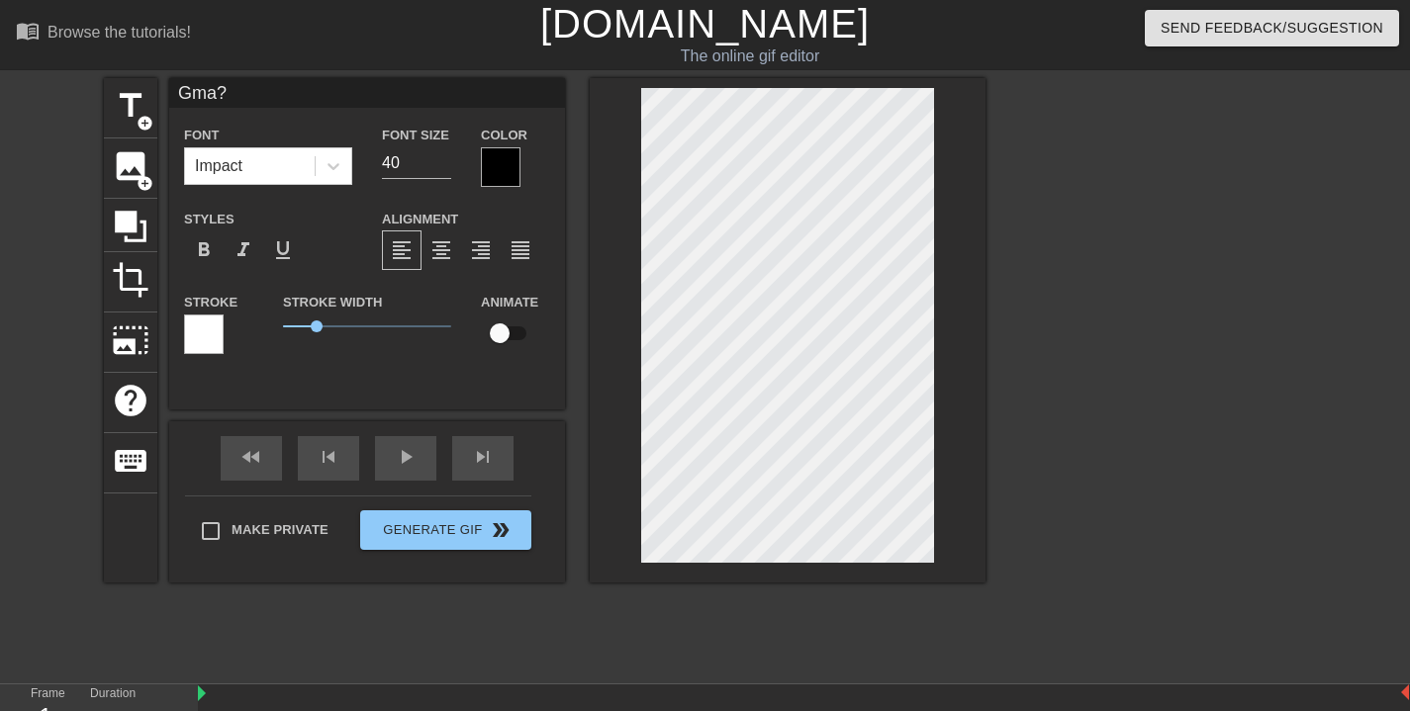
type input "Gma??"
type textarea "Gma??"
type input "Gma???"
type textarea "Gma???"
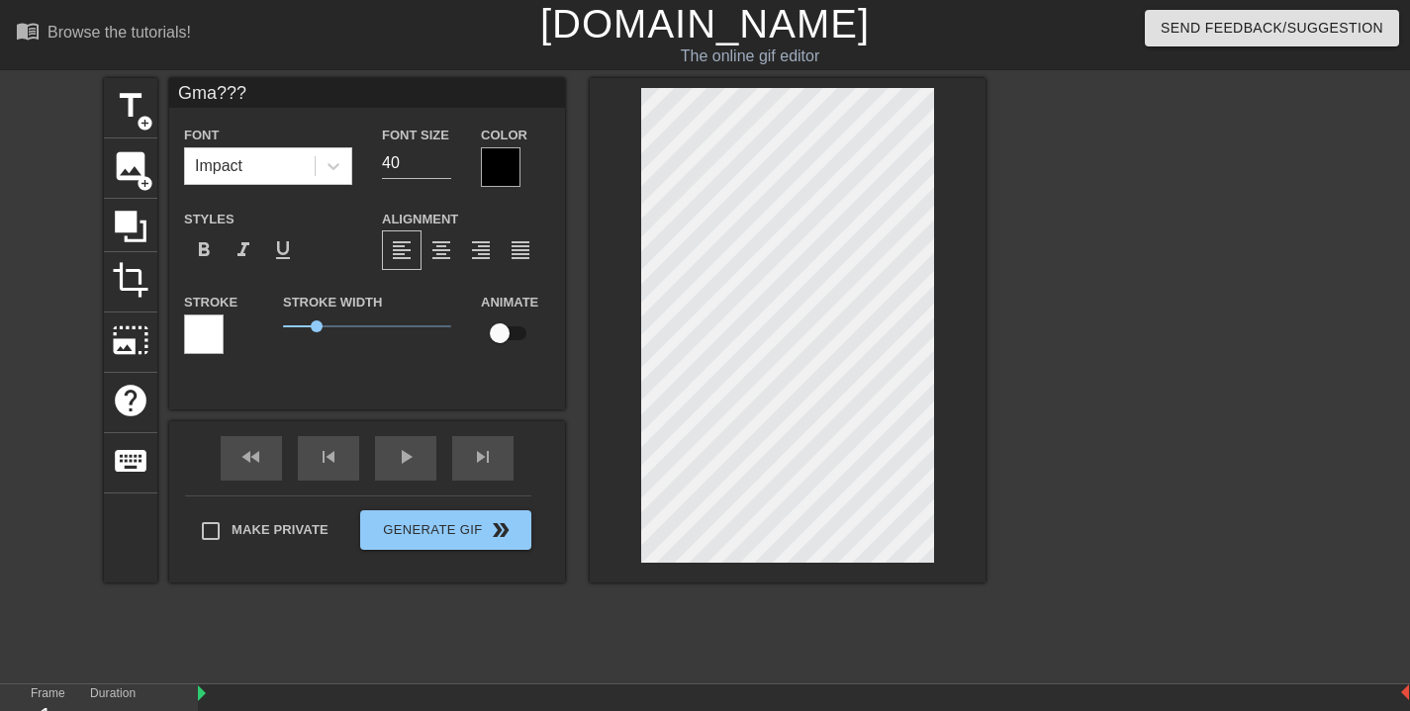
click at [497, 164] on div at bounding box center [501, 167] width 40 height 40
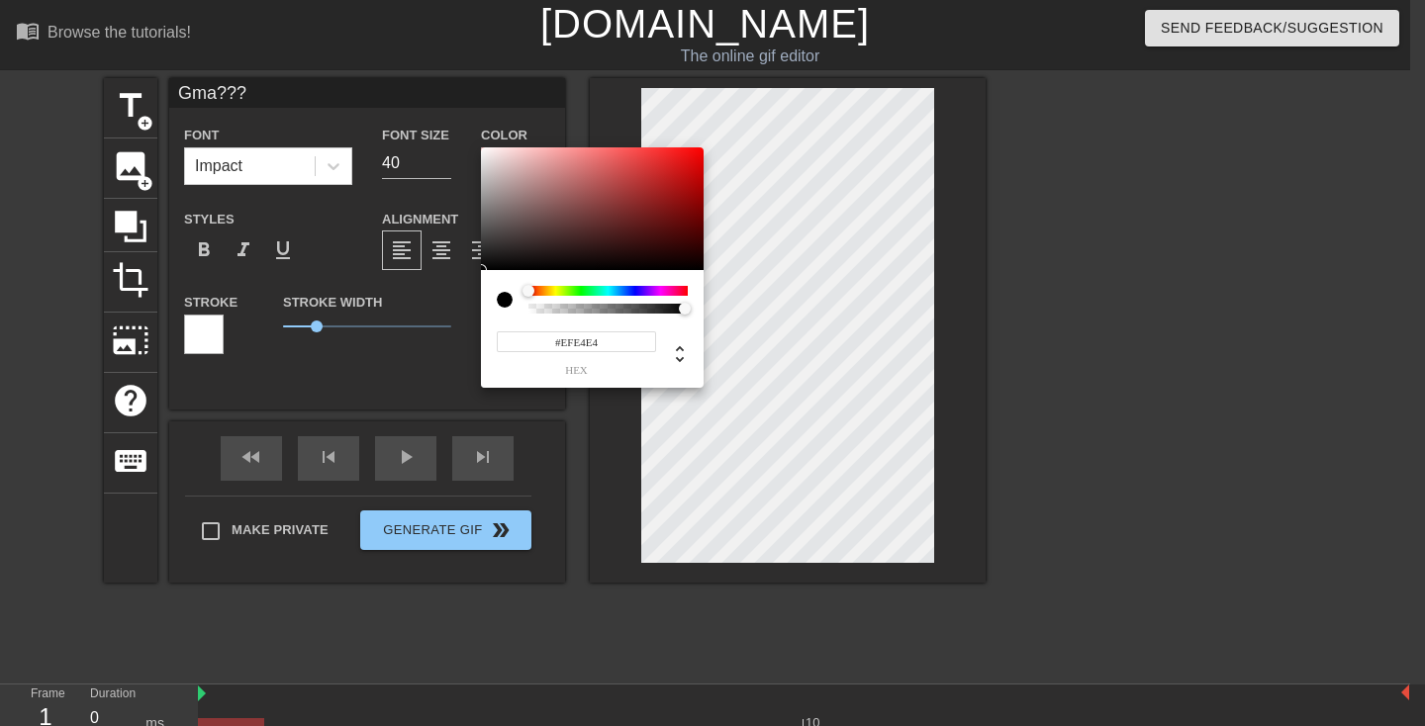
click at [491, 155] on div at bounding box center [592, 208] width 223 height 123
type input "#181717"
click at [493, 258] on div at bounding box center [592, 208] width 223 height 123
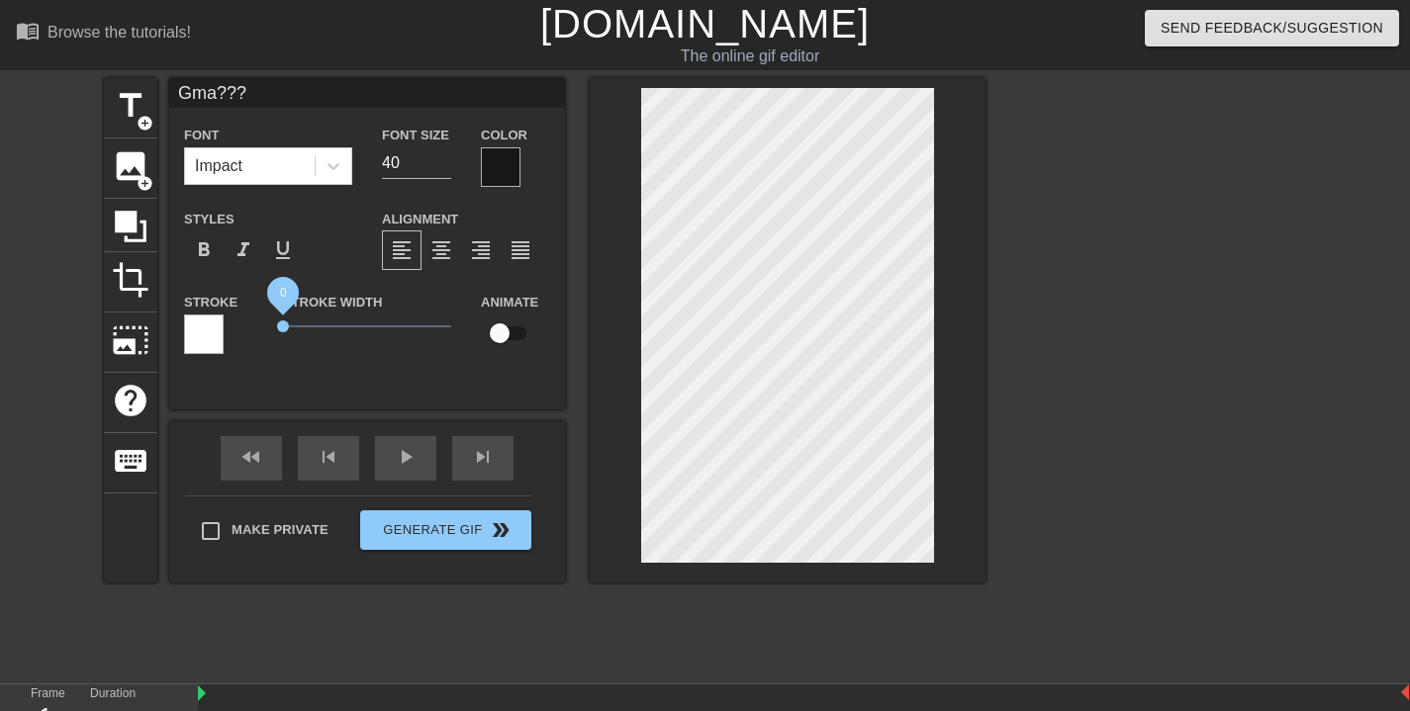
drag, startPoint x: 316, startPoint y: 329, endPoint x: 229, endPoint y: 324, distance: 87.2
click at [229, 324] on div "Stroke Stroke Width 0 Animate" at bounding box center [367, 331] width 396 height 82
drag, startPoint x: 287, startPoint y: 329, endPoint x: 135, endPoint y: 377, distance: 159.6
click at [135, 378] on div "title add_circle image add_circle crop photo_size_select_large help keyboard Gm…" at bounding box center [545, 330] width 882 height 505
click at [344, 169] on div at bounding box center [334, 166] width 36 height 36
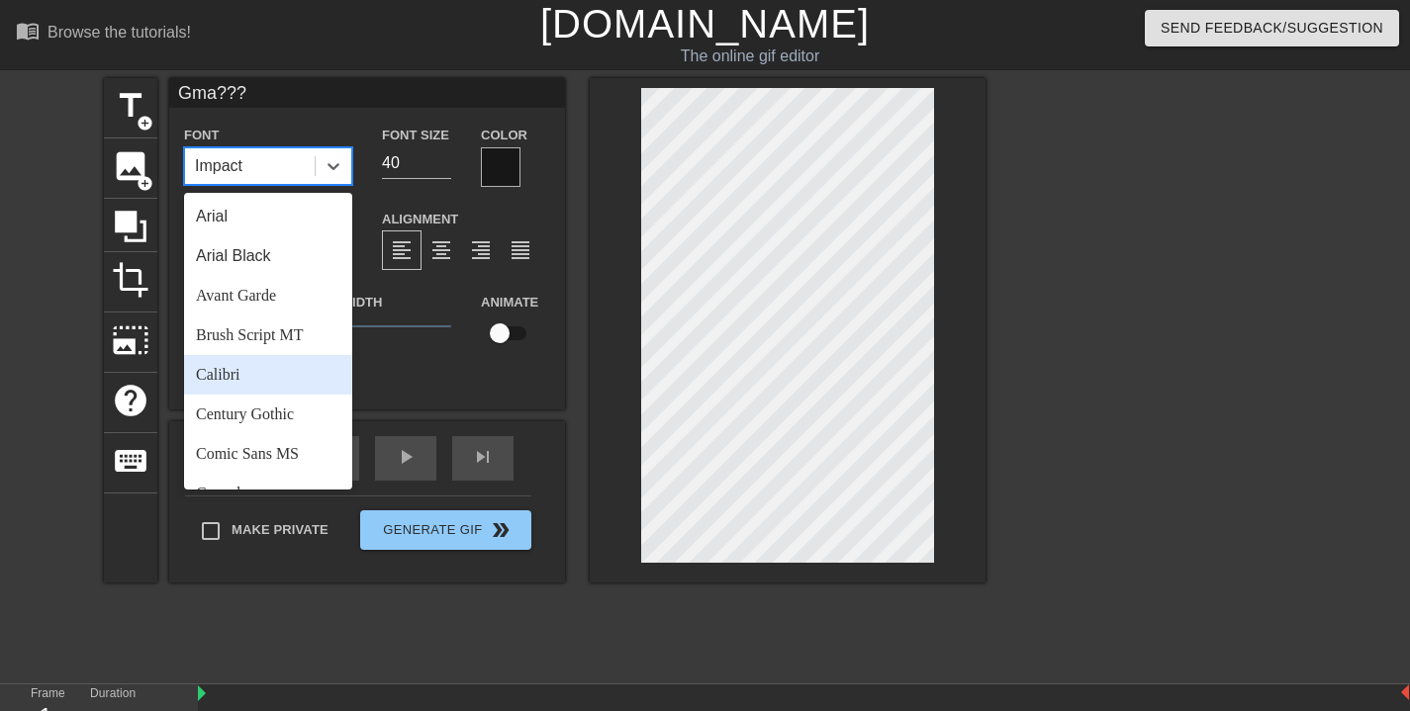
click at [258, 391] on div "Calibri" at bounding box center [268, 375] width 168 height 40
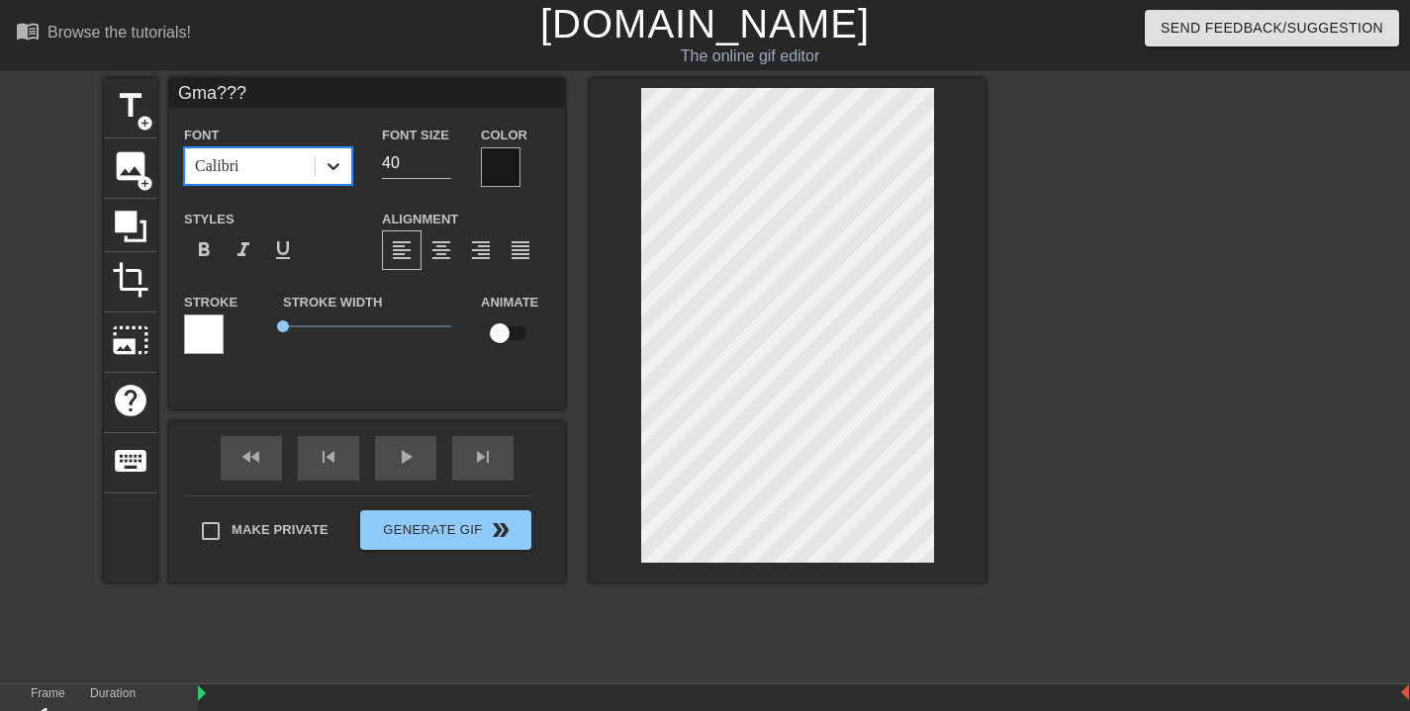
click at [328, 170] on icon at bounding box center [334, 166] width 20 height 20
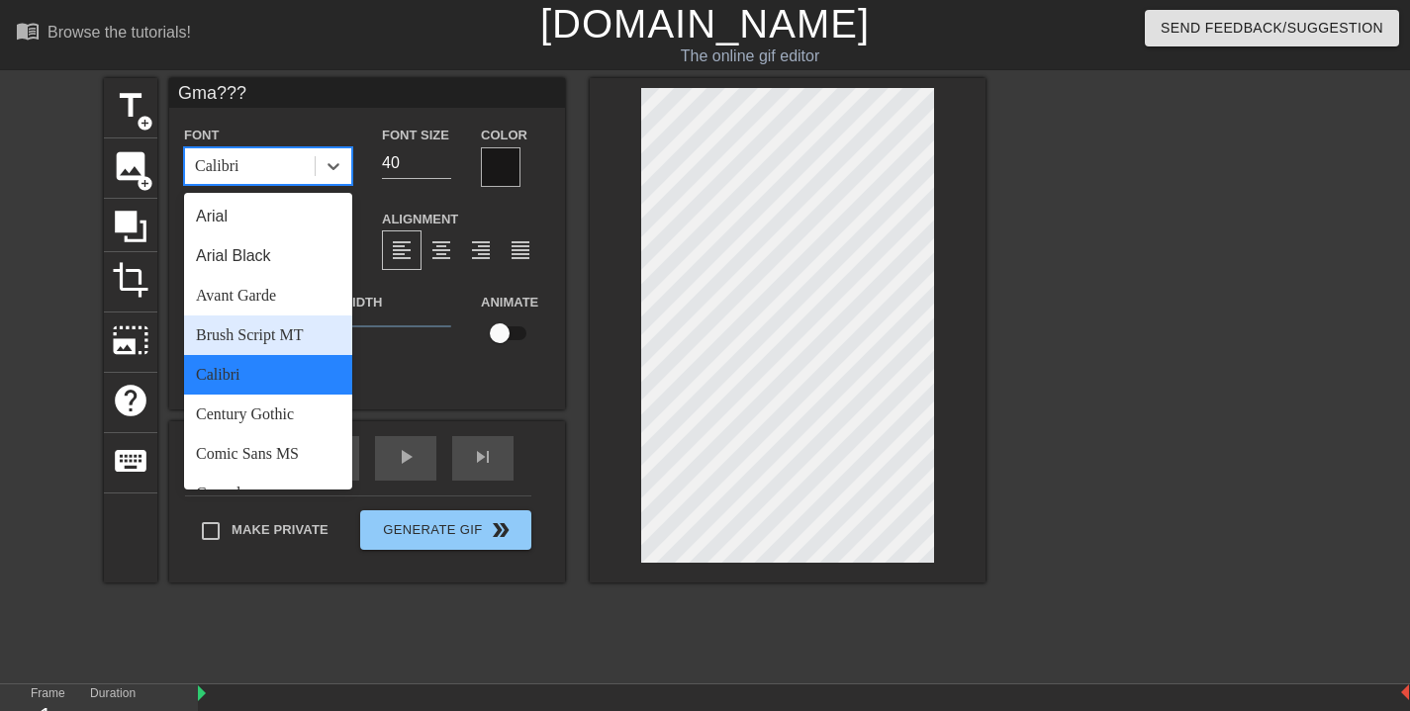
scroll to position [708, 0]
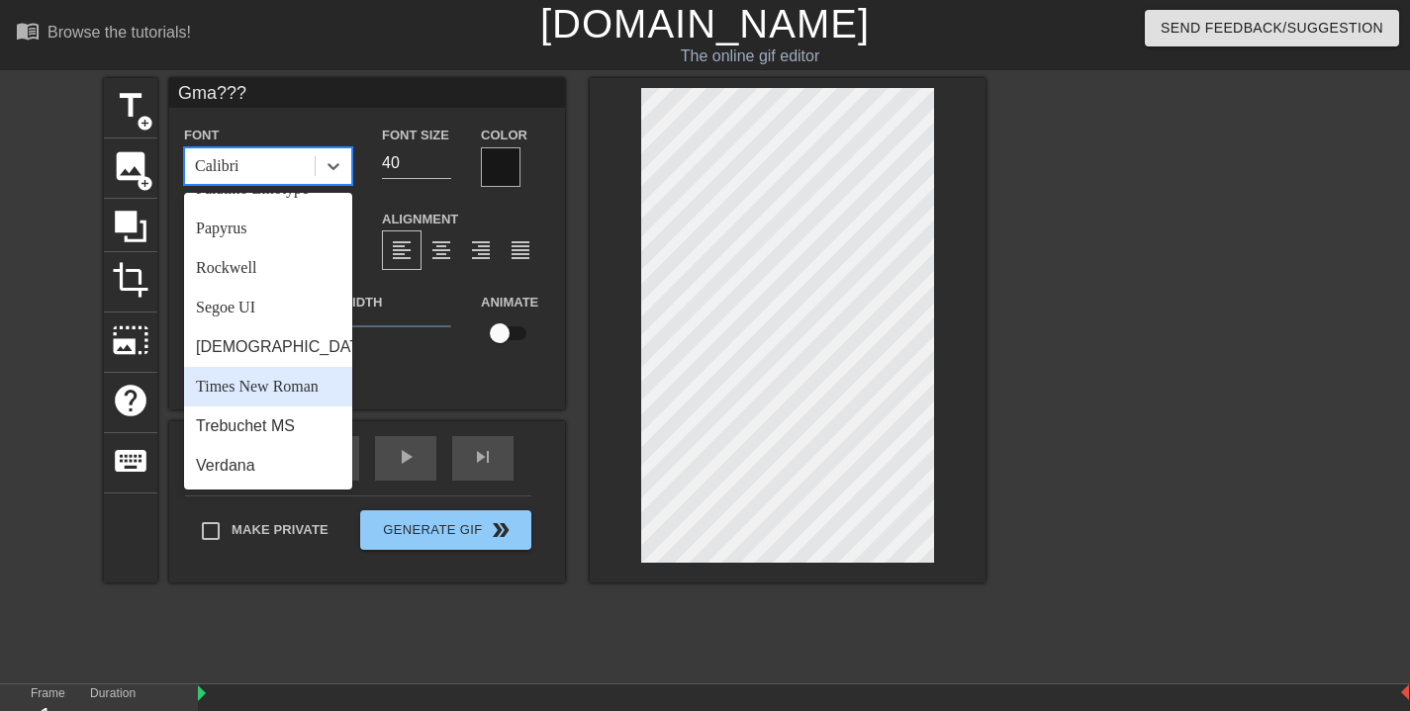
click at [255, 374] on div "Times New Roman" at bounding box center [268, 387] width 168 height 40
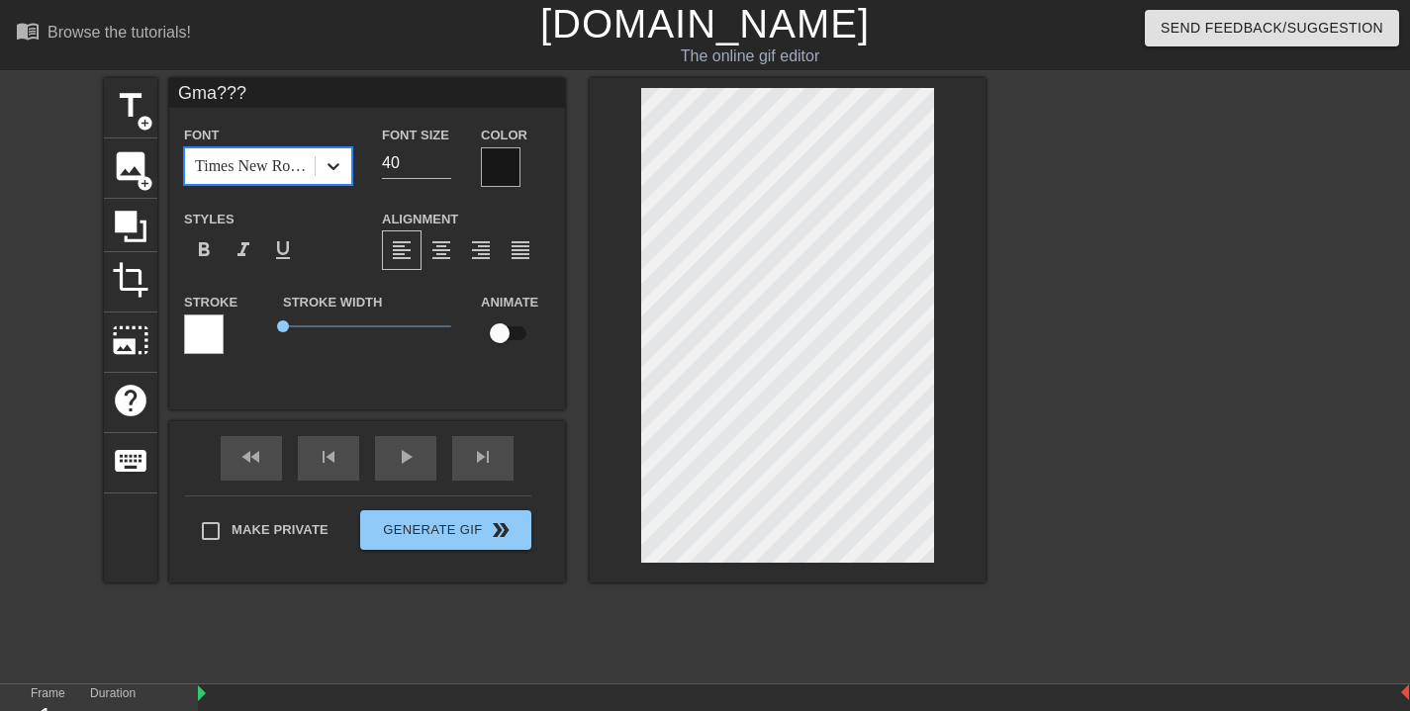
click at [331, 169] on icon at bounding box center [334, 166] width 20 height 20
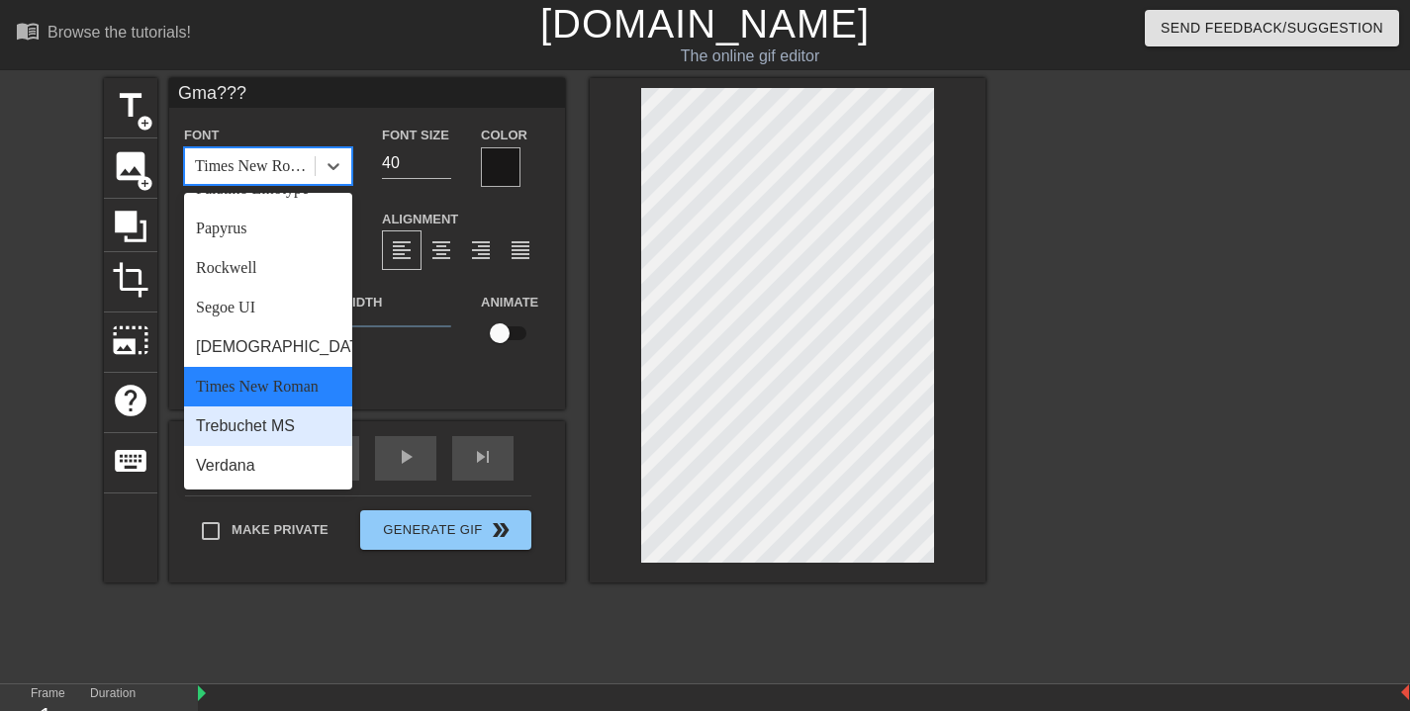
click at [259, 425] on div "Trebuchet MS" at bounding box center [268, 427] width 168 height 40
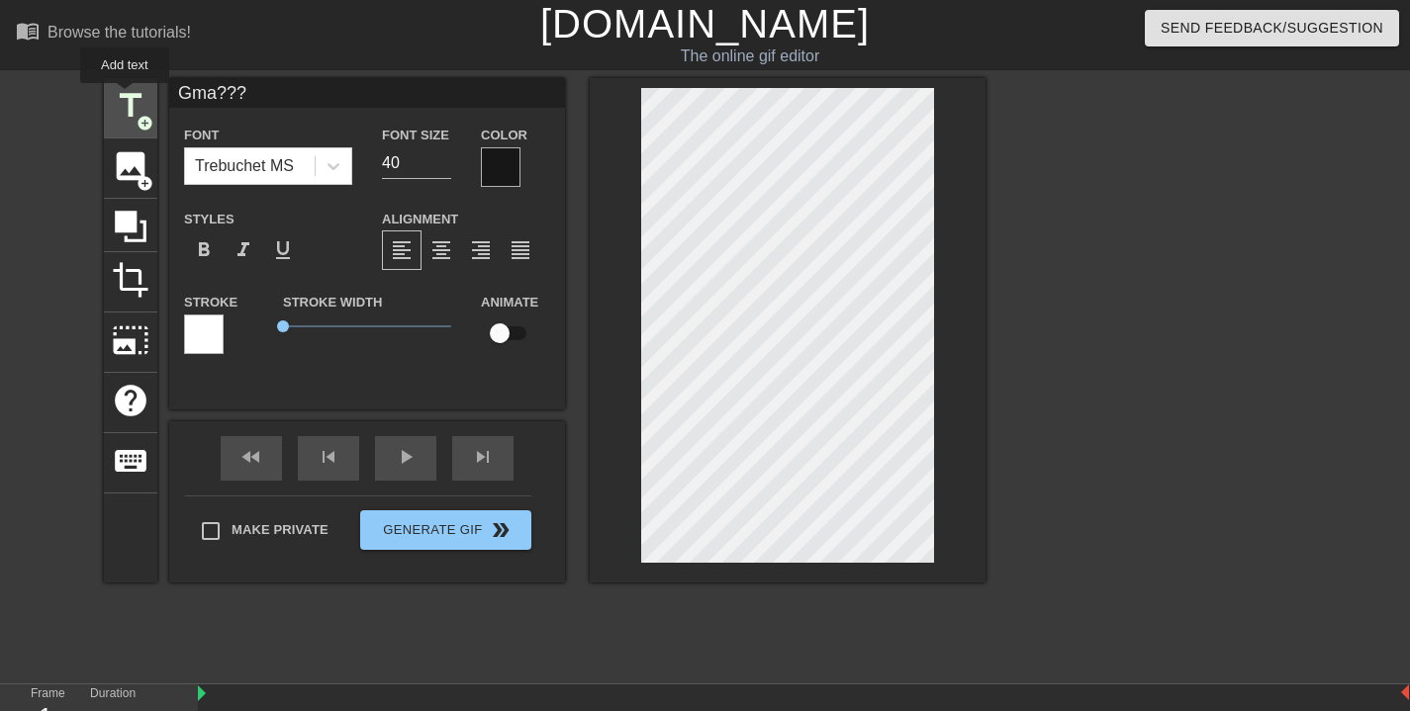
click at [126, 97] on span "title" at bounding box center [131, 106] width 38 height 38
type input "New text 1"
click at [965, 340] on div at bounding box center [788, 330] width 396 height 505
type input "W"
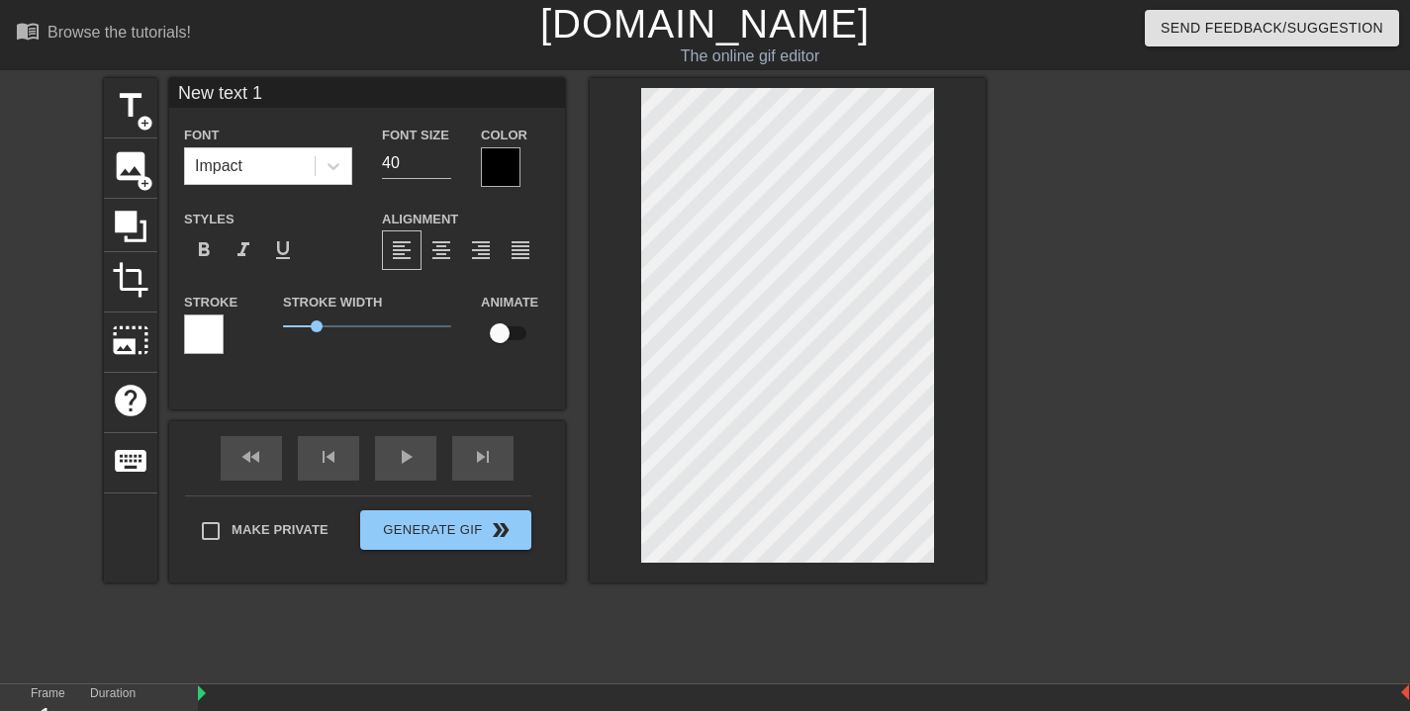
type textarea "W"
type input "Wh"
type textarea "Wh"
type input "Who"
type textarea "Who"
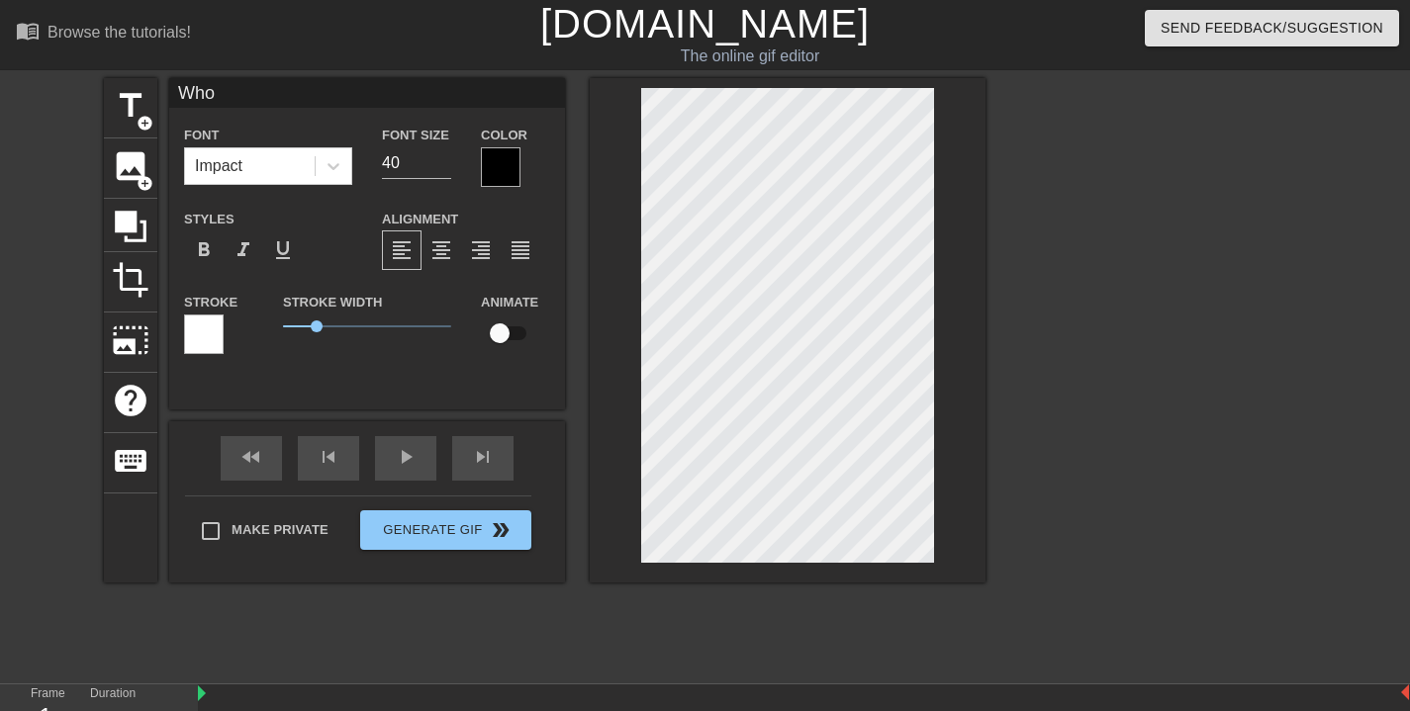
scroll to position [2, 3]
type input "Who'"
type textarea "Who'"
type input "Who's"
type textarea "Who's"
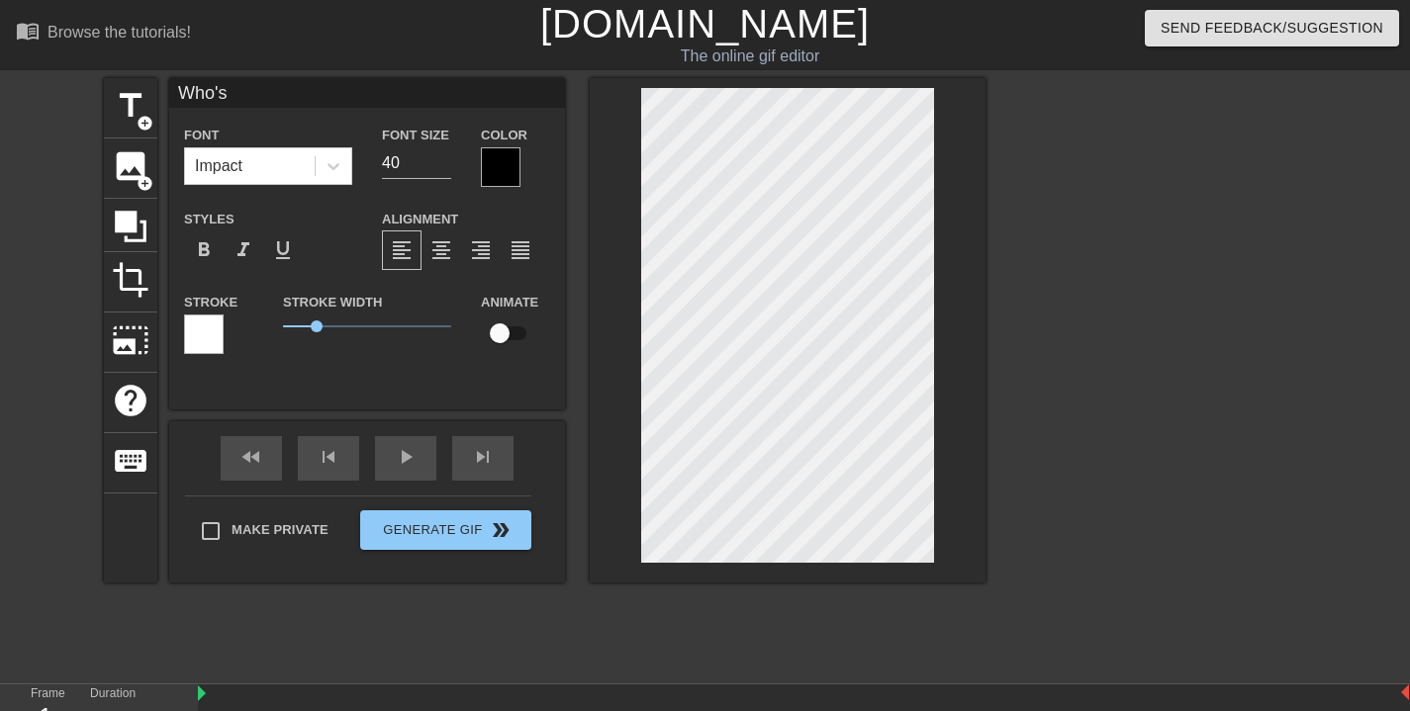
scroll to position [2, 5]
type input "Who's"
type textarea "Who's"
type input "Who's T"
type textarea "Who's T"
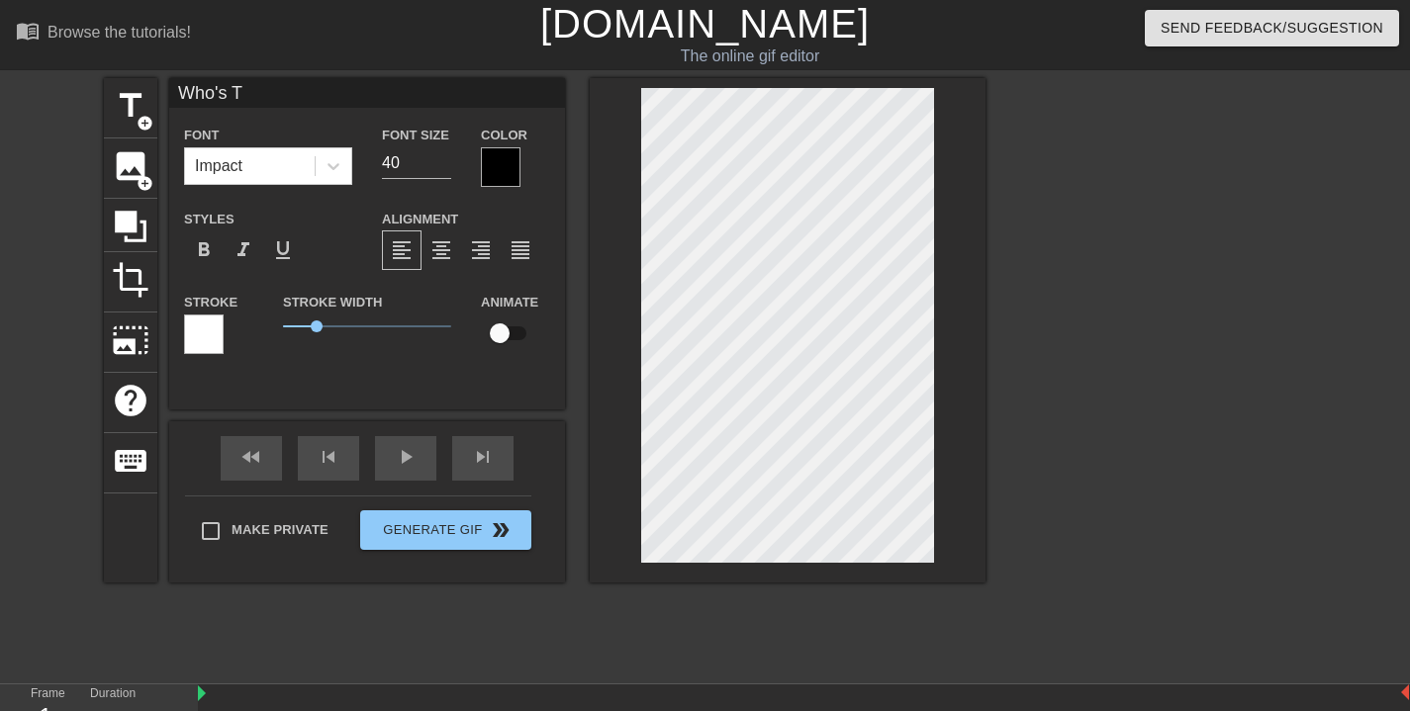
type input "Who's Th"
type textarea "Who's Th"
type input "Who's The"
type textarea "Who's The"
type input "Who's Ther"
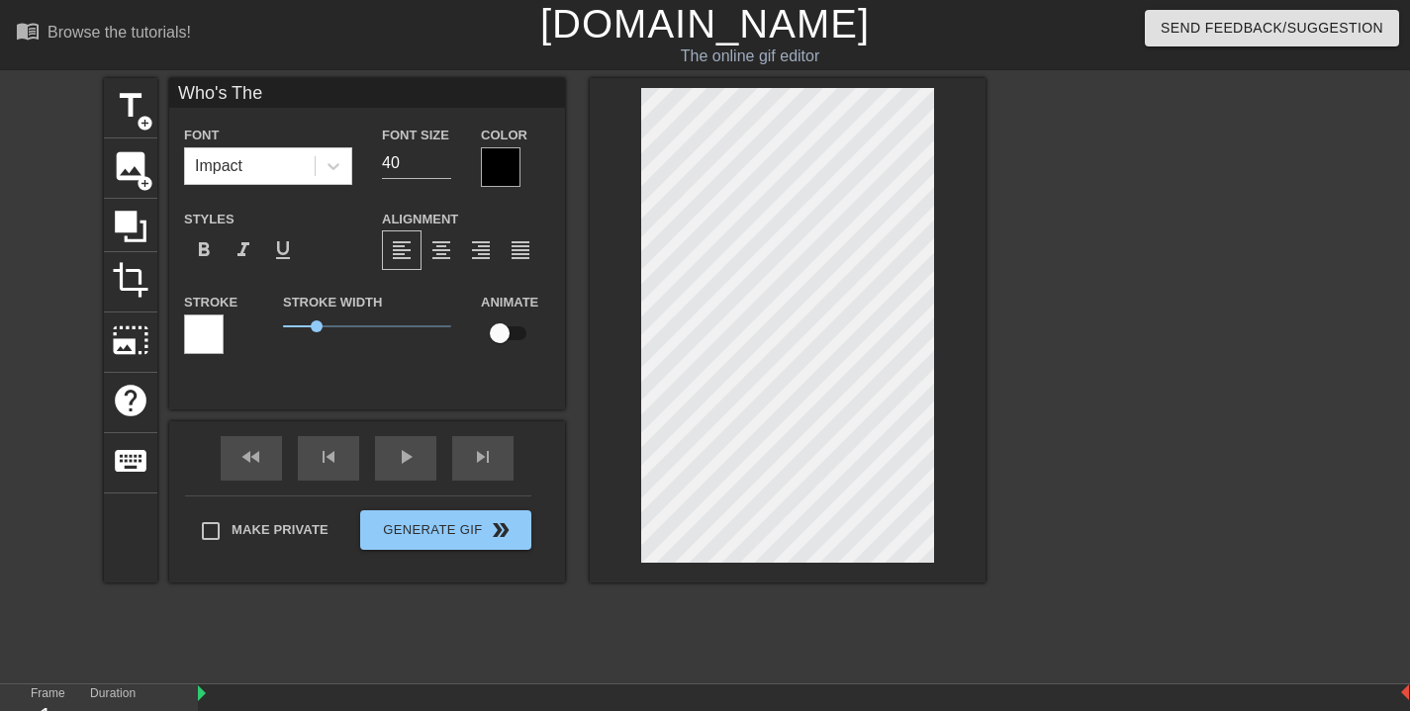
type textarea "Who's Ther"
type input "Who's There"
type textarea "Who's There"
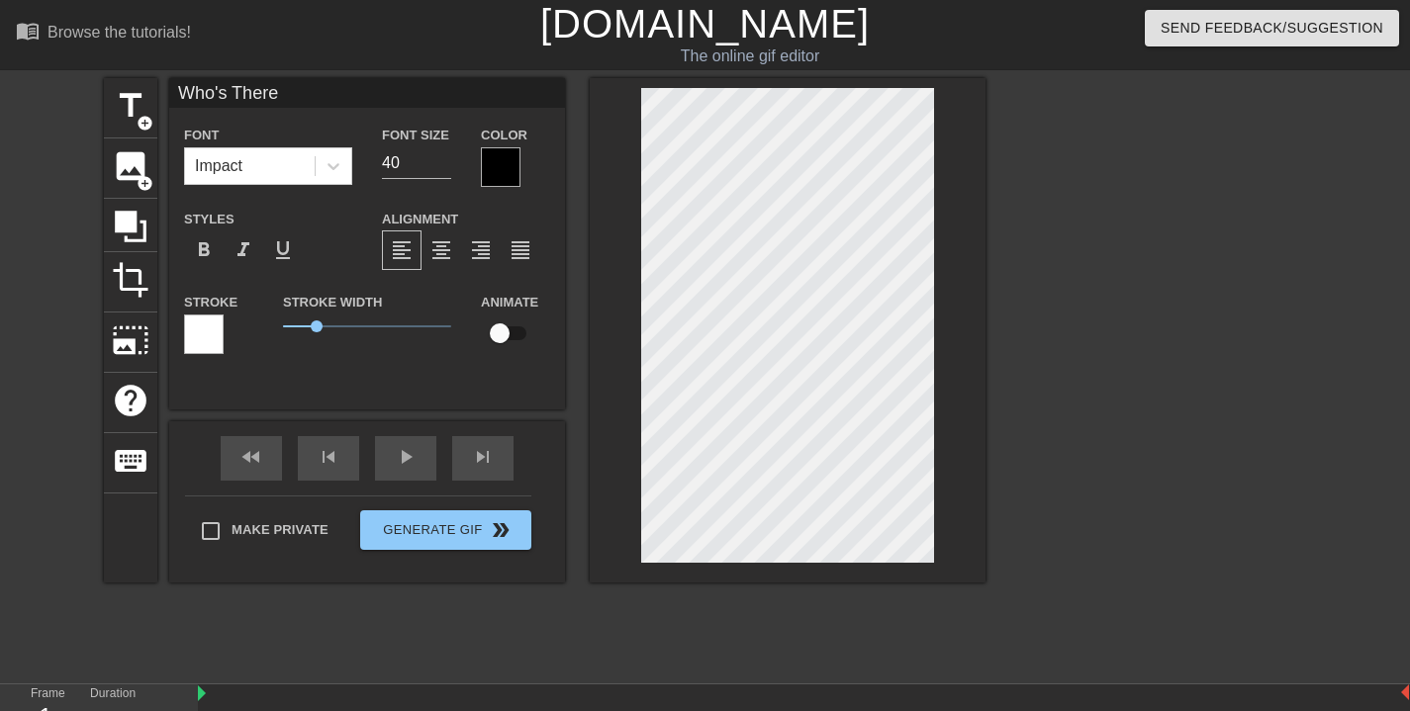
click at [996, 339] on div "title add_circle image add_circle crop photo_size_select_large help keyboard Wh…" at bounding box center [705, 375] width 1410 height 594
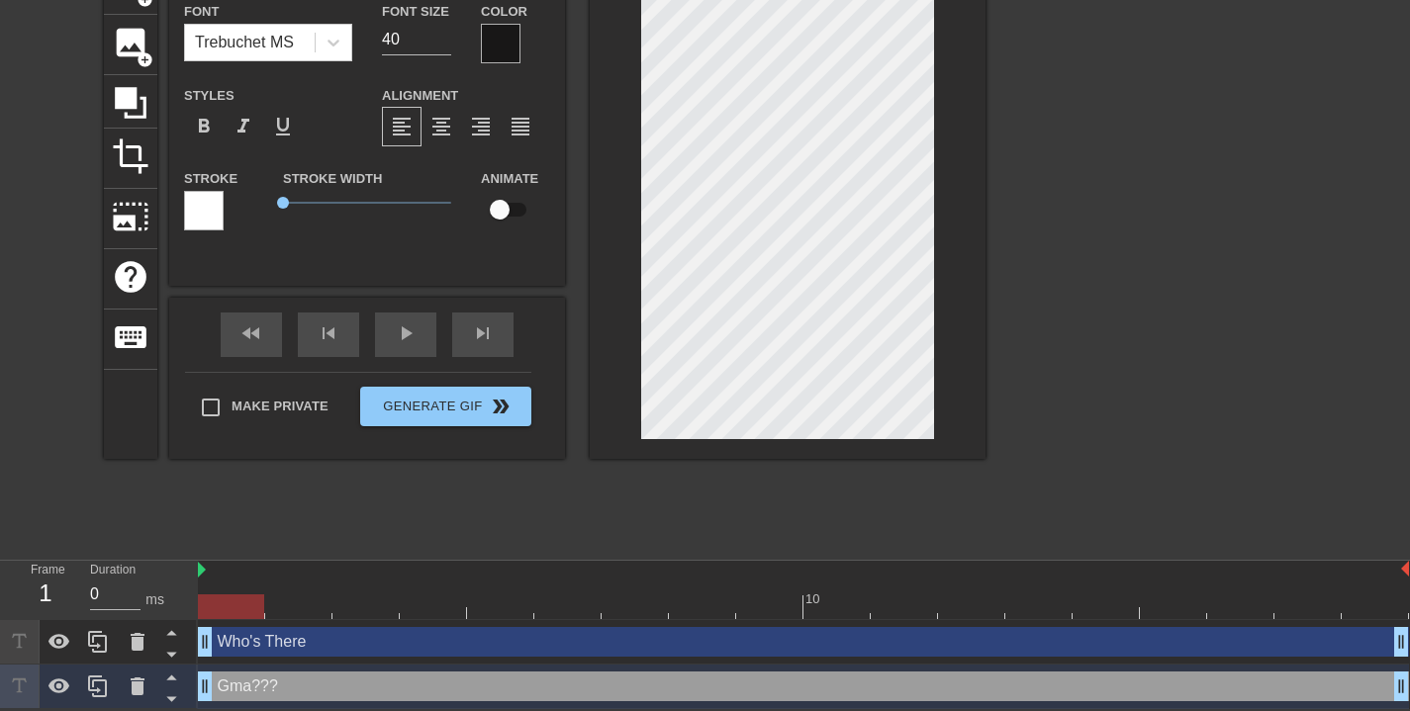
click at [602, 679] on div "Gma??? drag_handle drag_handle" at bounding box center [803, 687] width 1211 height 30
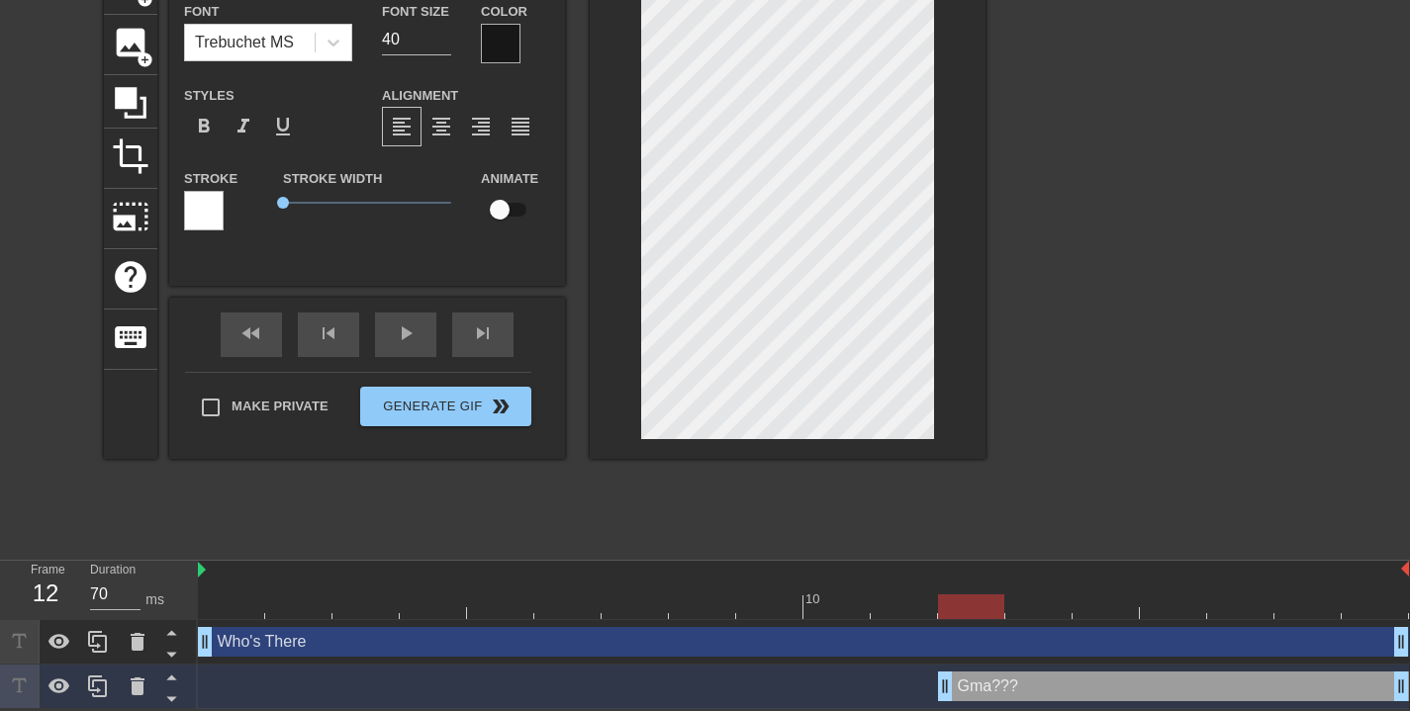
drag, startPoint x: 207, startPoint y: 689, endPoint x: 930, endPoint y: 682, distance: 723.3
click at [930, 682] on div "Gma??? drag_handle drag_handle" at bounding box center [803, 687] width 1211 height 30
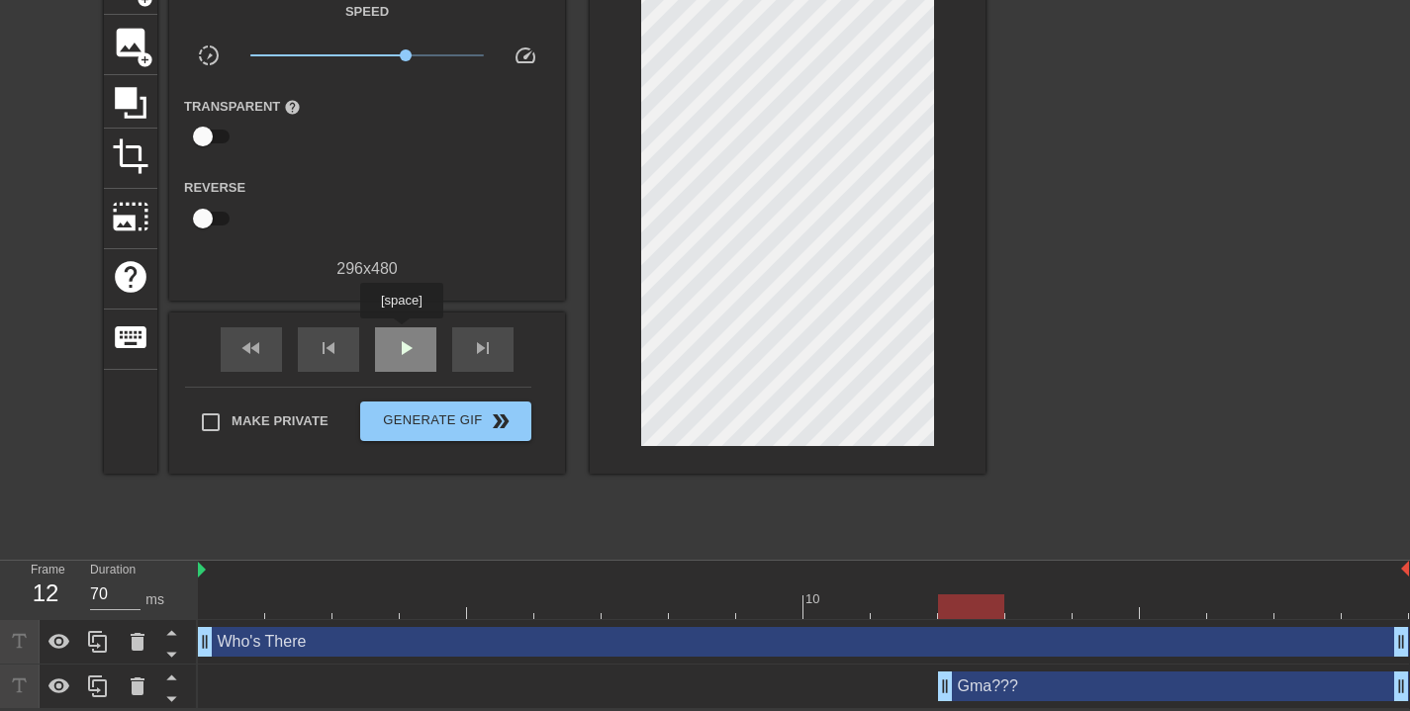
click at [404, 332] on div "play_arrow" at bounding box center [405, 350] width 61 height 45
type input "80"
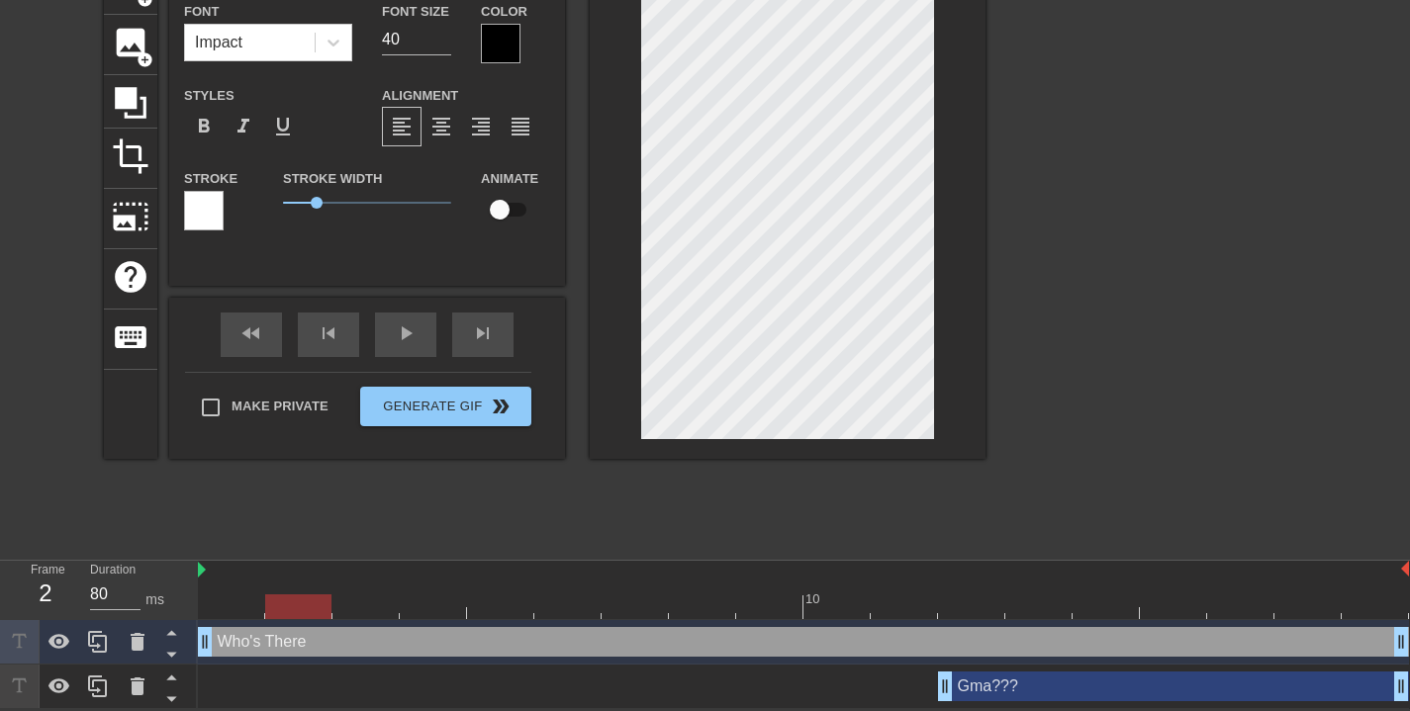
scroll to position [3, 1]
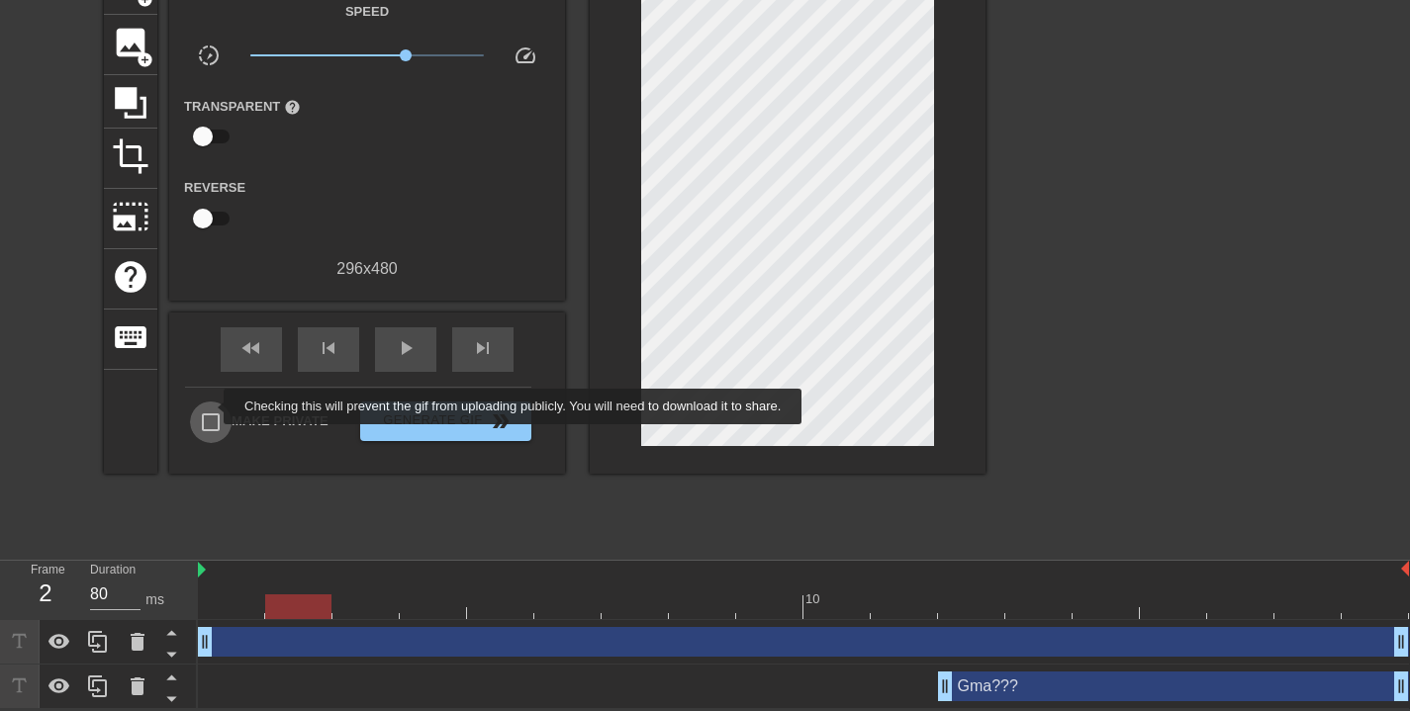
click at [211, 407] on input "Make Private" at bounding box center [211, 423] width 42 height 42
checkbox input "true"
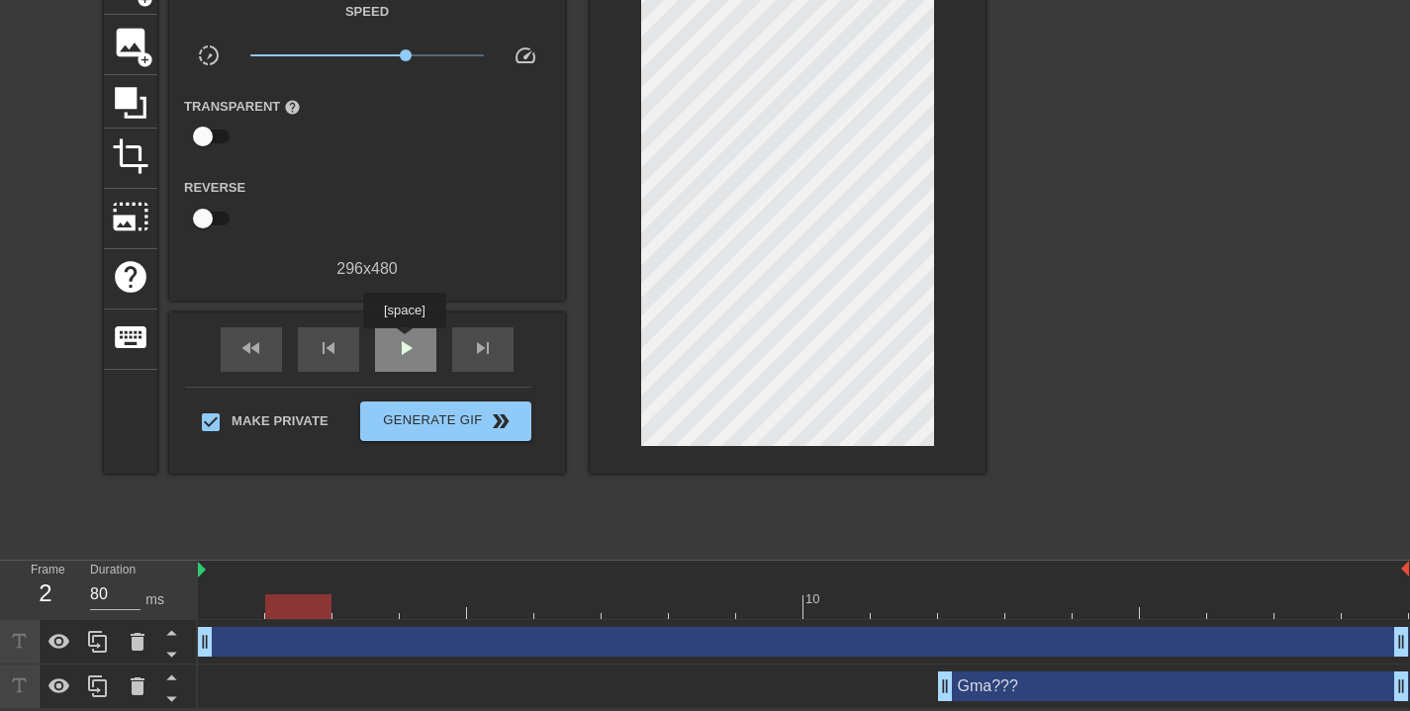
click at [407, 342] on span "play_arrow" at bounding box center [406, 348] width 24 height 24
click at [135, 57] on span "image" at bounding box center [131, 43] width 38 height 38
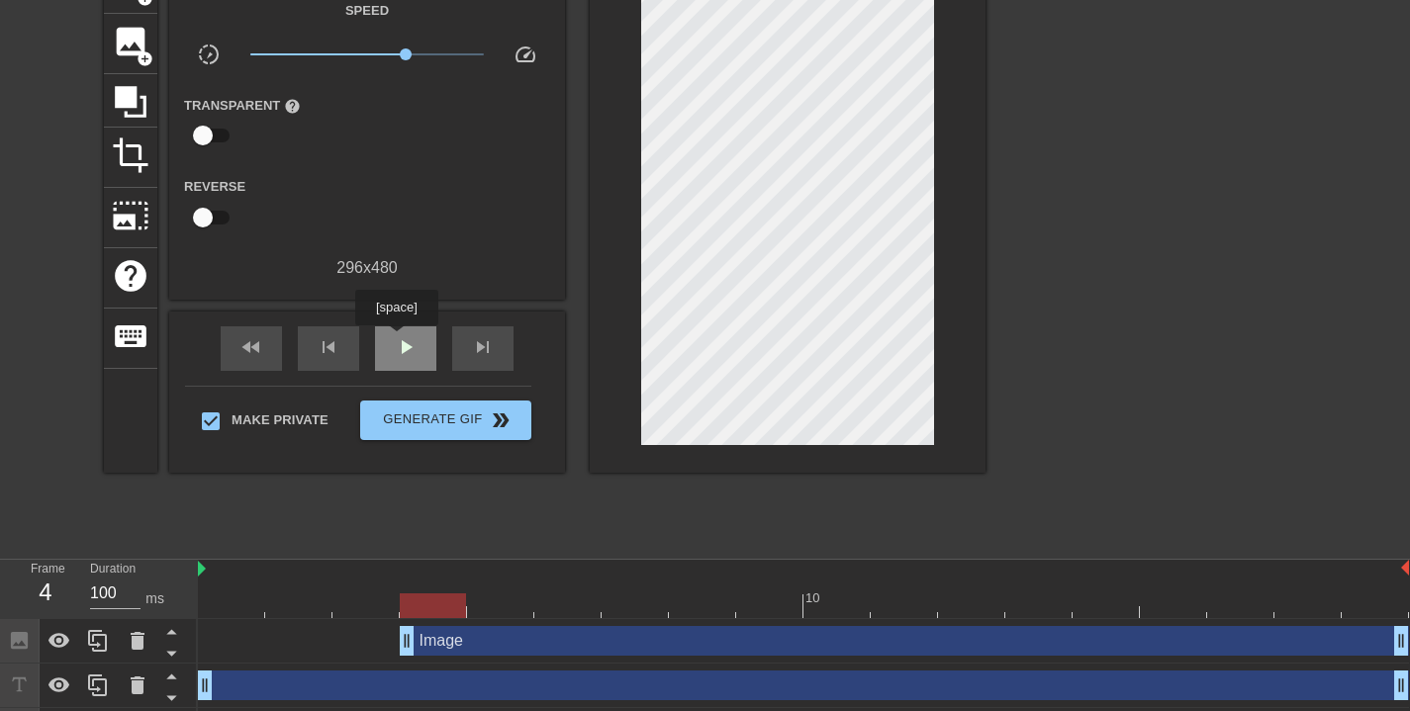
click at [402, 339] on span "play_arrow" at bounding box center [406, 347] width 24 height 24
click at [437, 638] on div "Image drag_handle drag_handle" at bounding box center [904, 641] width 1009 height 30
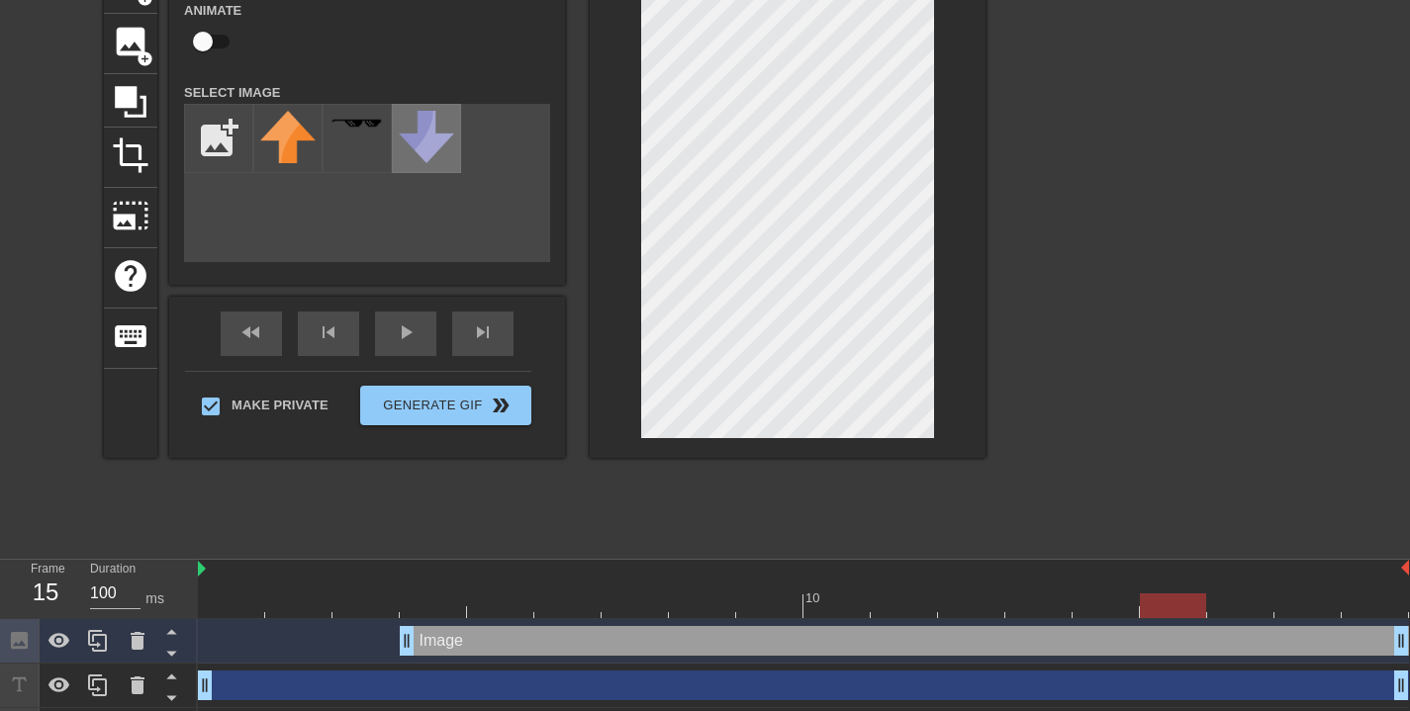
click at [426, 131] on img at bounding box center [426, 137] width 55 height 52
click at [353, 143] on div at bounding box center [357, 138] width 69 height 69
click at [448, 140] on img at bounding box center [426, 137] width 55 height 52
click at [239, 140] on input "file" at bounding box center [218, 138] width 67 height 67
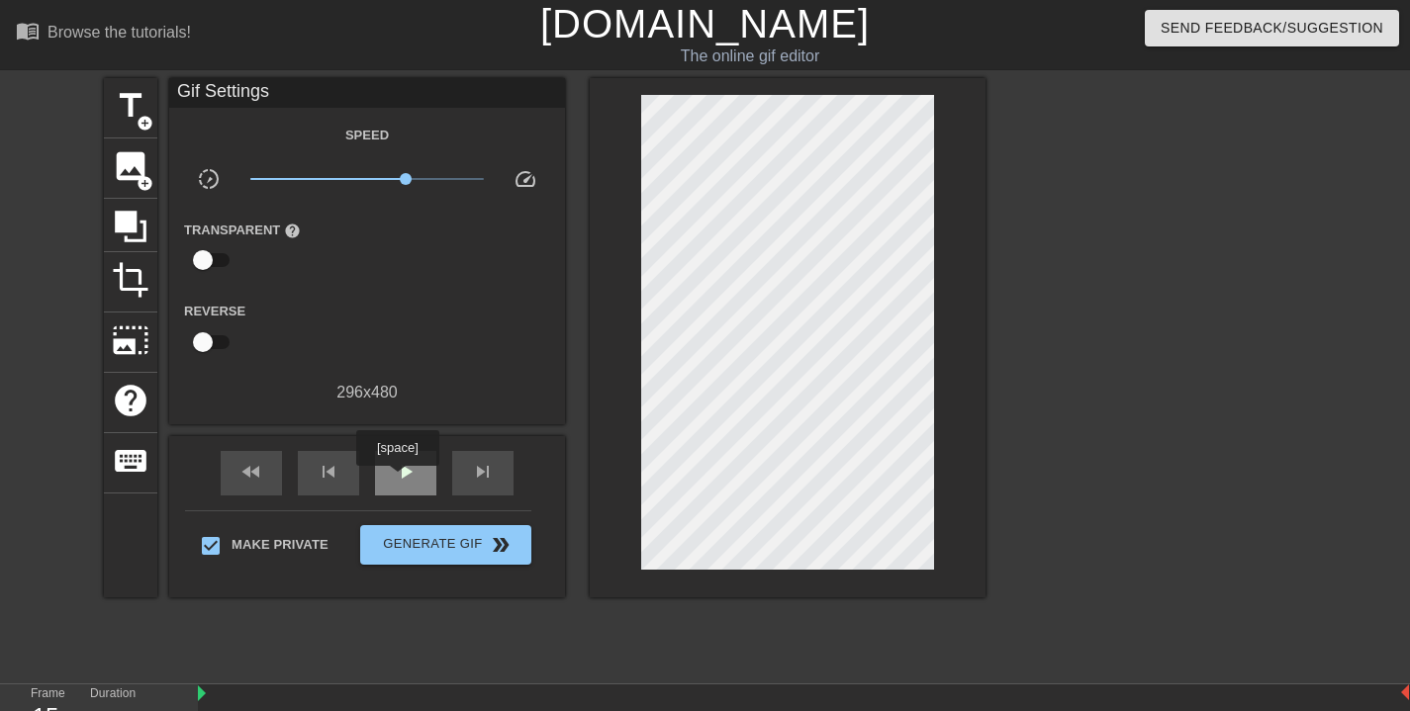
click at [400, 480] on span "play_arrow" at bounding box center [406, 472] width 24 height 24
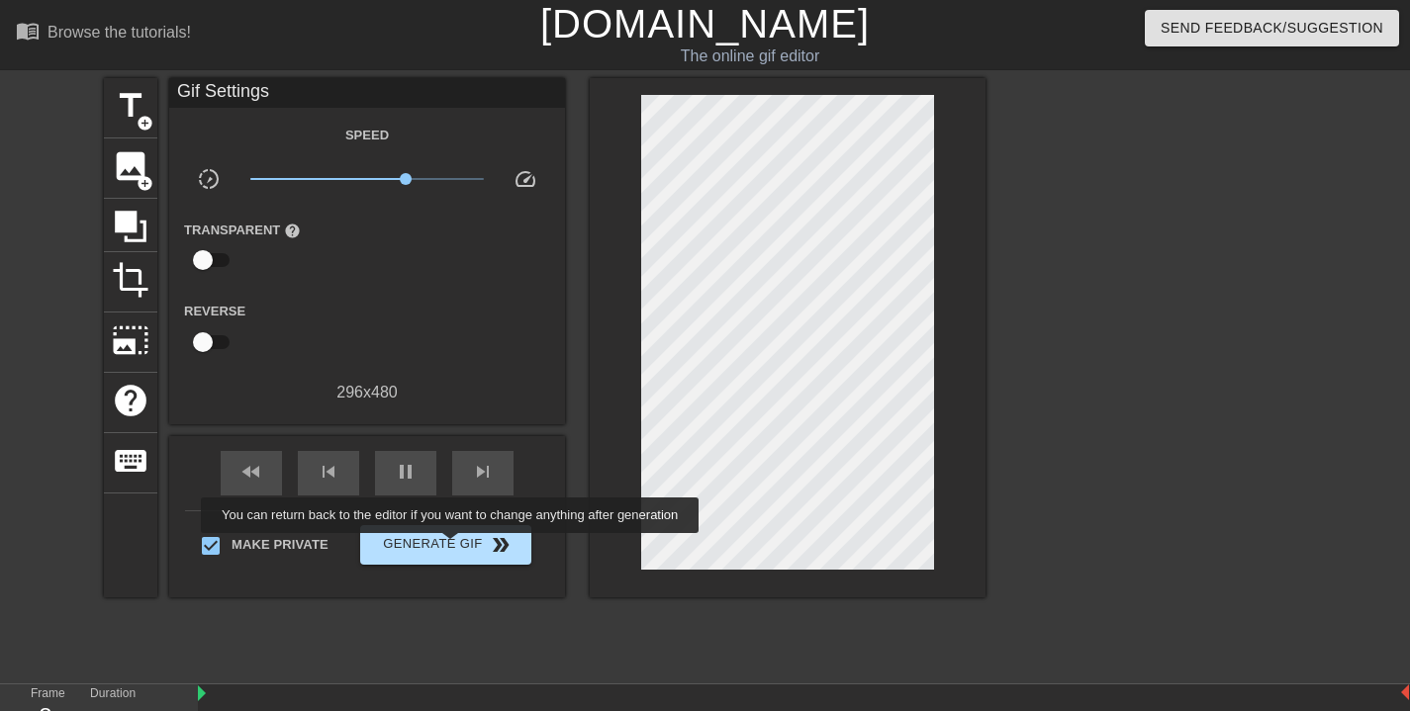
type input "140"
click at [463, 547] on span "Generate Gif double_arrow" at bounding box center [445, 545] width 155 height 24
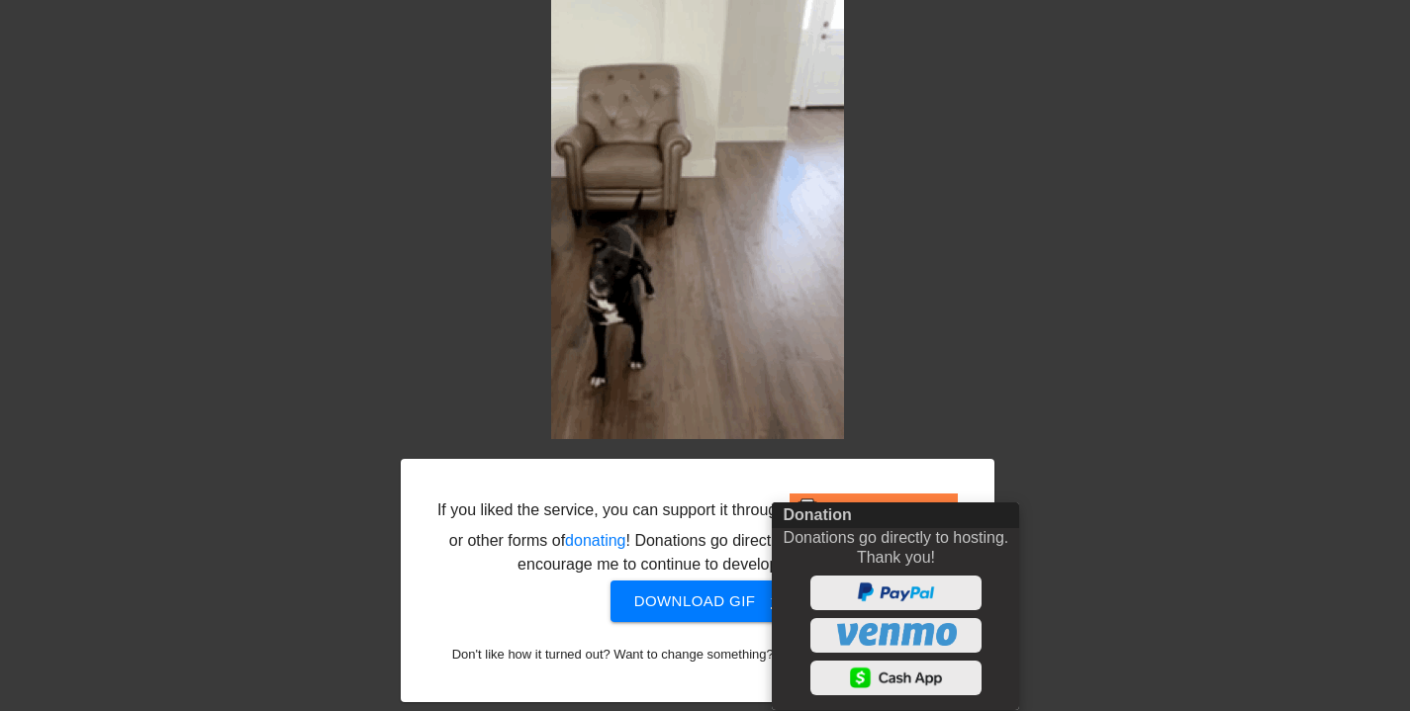
scroll to position [123, 0]
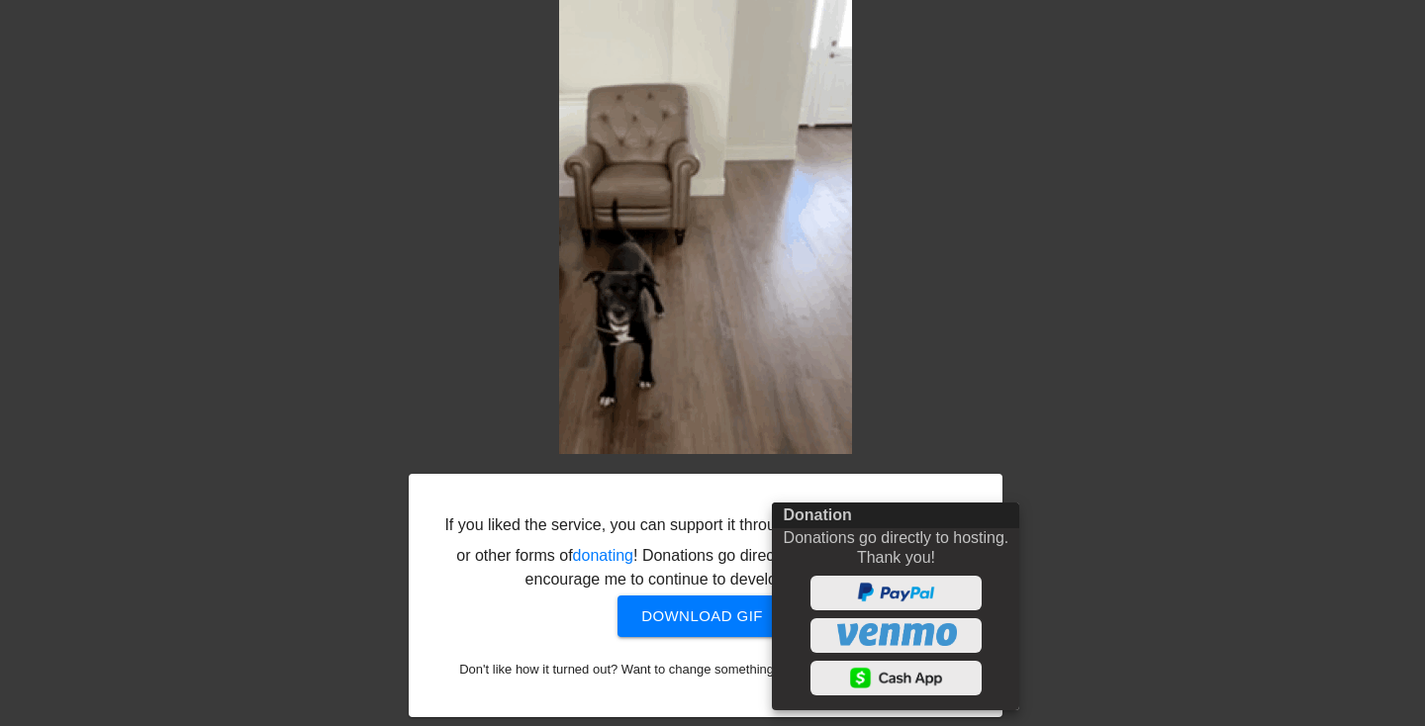
click at [1118, 415] on div at bounding box center [712, 363] width 1425 height 726
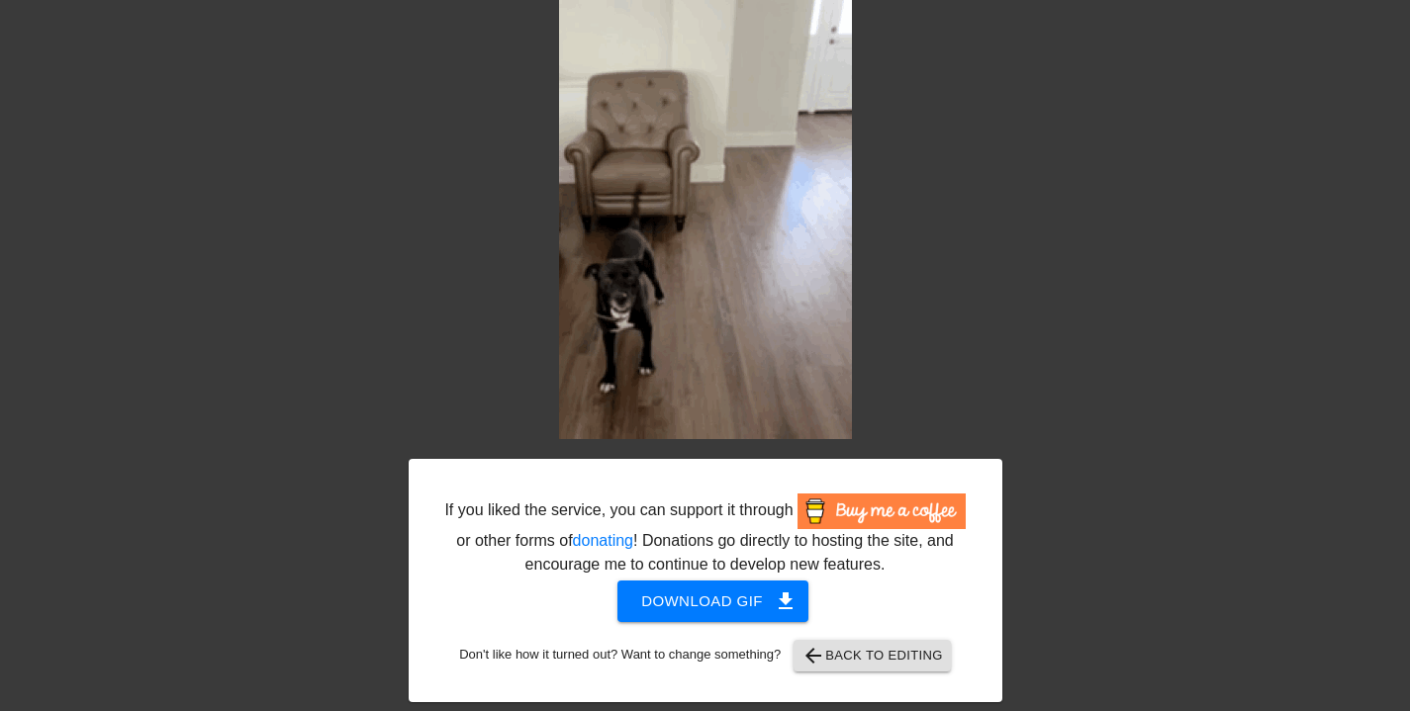
click at [696, 612] on span "Download gif get_app" at bounding box center [712, 602] width 143 height 26
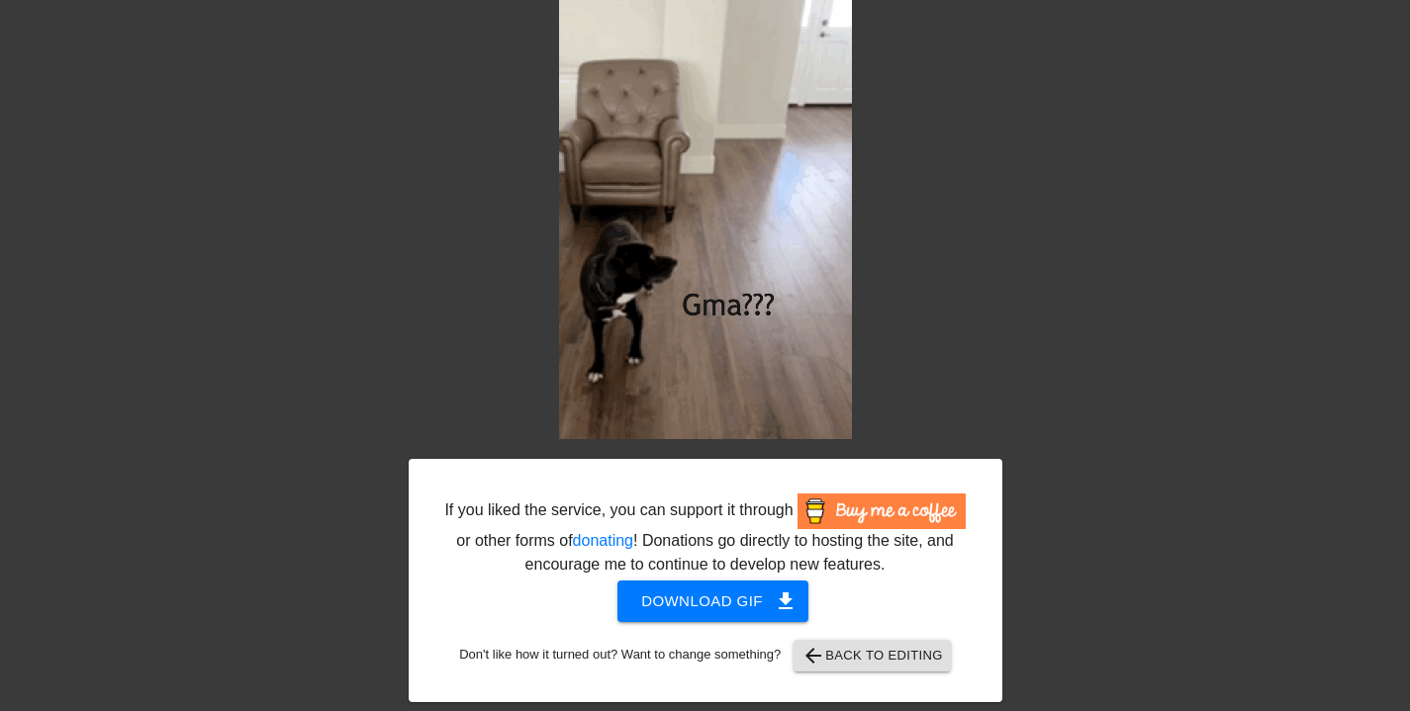
click at [845, 663] on span "arrow_back Back to Editing" at bounding box center [871, 656] width 141 height 24
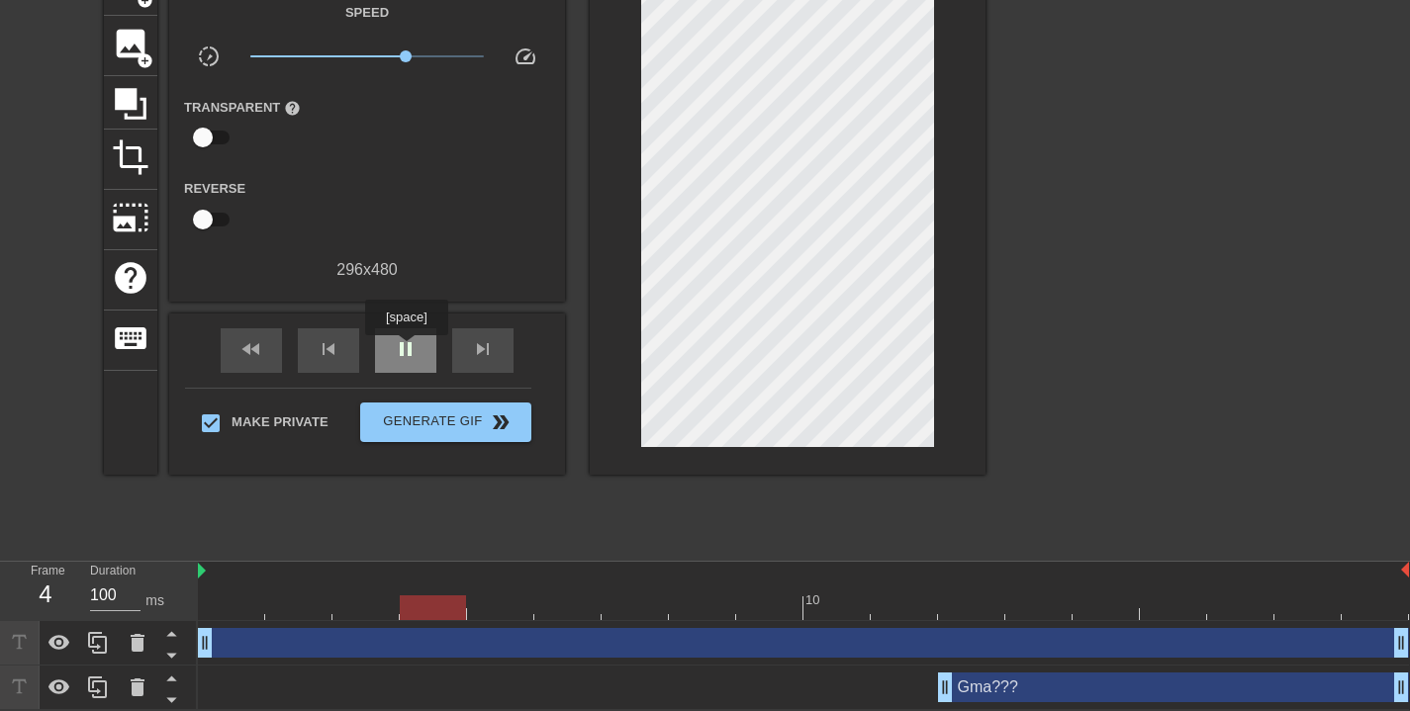
type input "70"
click at [409, 349] on span "pause" at bounding box center [406, 349] width 24 height 24
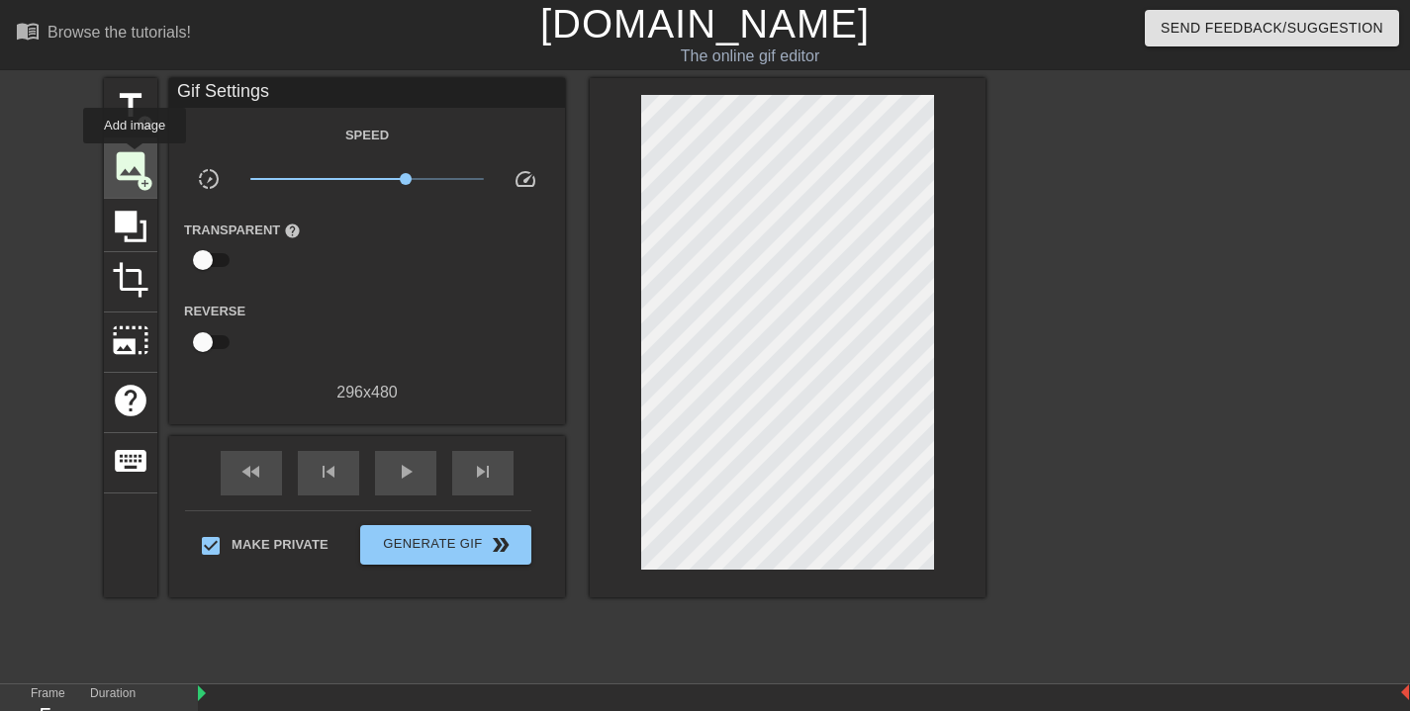
click at [136, 157] on span "image" at bounding box center [131, 166] width 38 height 38
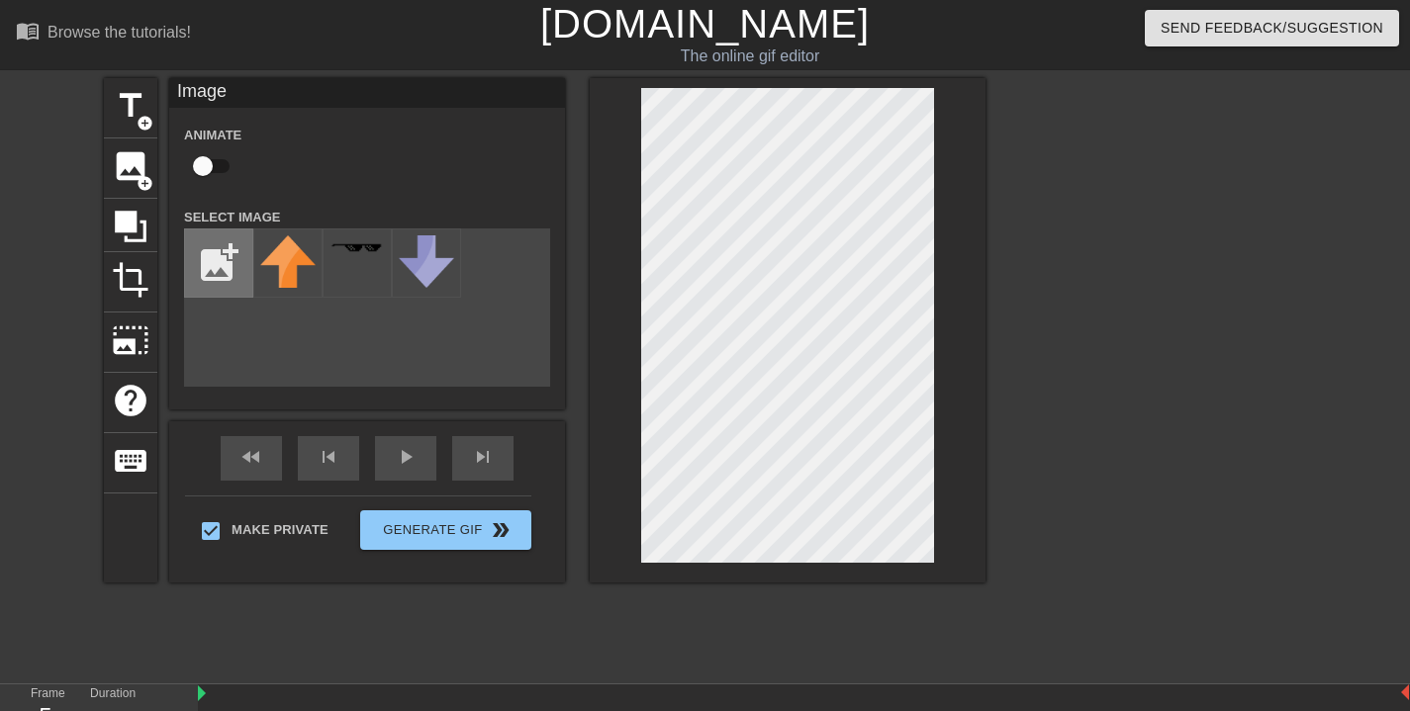
click at [221, 257] on input "file" at bounding box center [218, 263] width 67 height 67
type input "C:\fakepath\IMG_1493.jpeg"
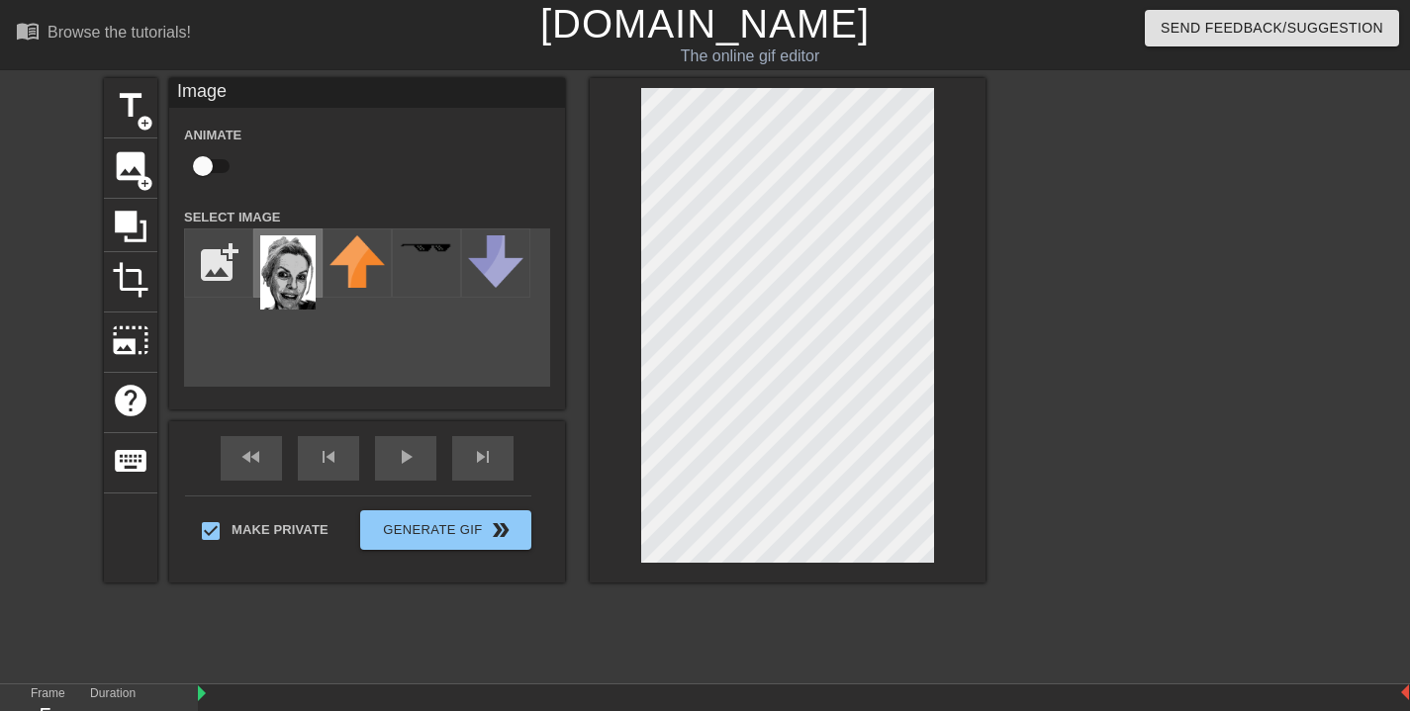
click at [280, 259] on img at bounding box center [287, 272] width 55 height 74
click at [747, 43] on div "menu_book Browse the tutorials! Gifntext.com The online gif editor Send Feedbac…" at bounding box center [705, 439] width 1410 height 878
click at [640, 327] on div at bounding box center [788, 330] width 396 height 505
click at [940, 130] on div at bounding box center [788, 330] width 396 height 505
click at [853, 55] on div "menu_book Browse the tutorials! Gifntext.com The online gif editor Send Feedbac…" at bounding box center [705, 439] width 1410 height 878
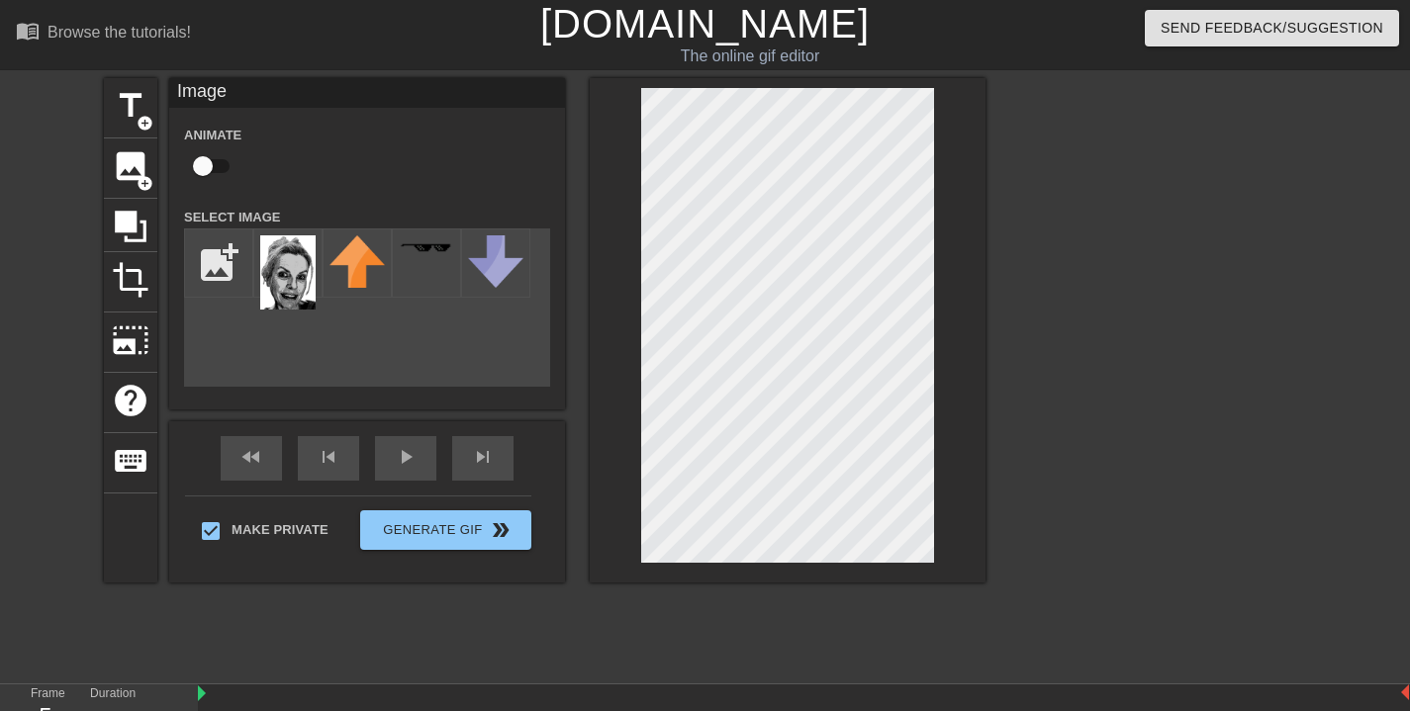
click at [816, 61] on div "menu_book Browse the tutorials! Gifntext.com The online gif editor Send Feedbac…" at bounding box center [705, 439] width 1410 height 878
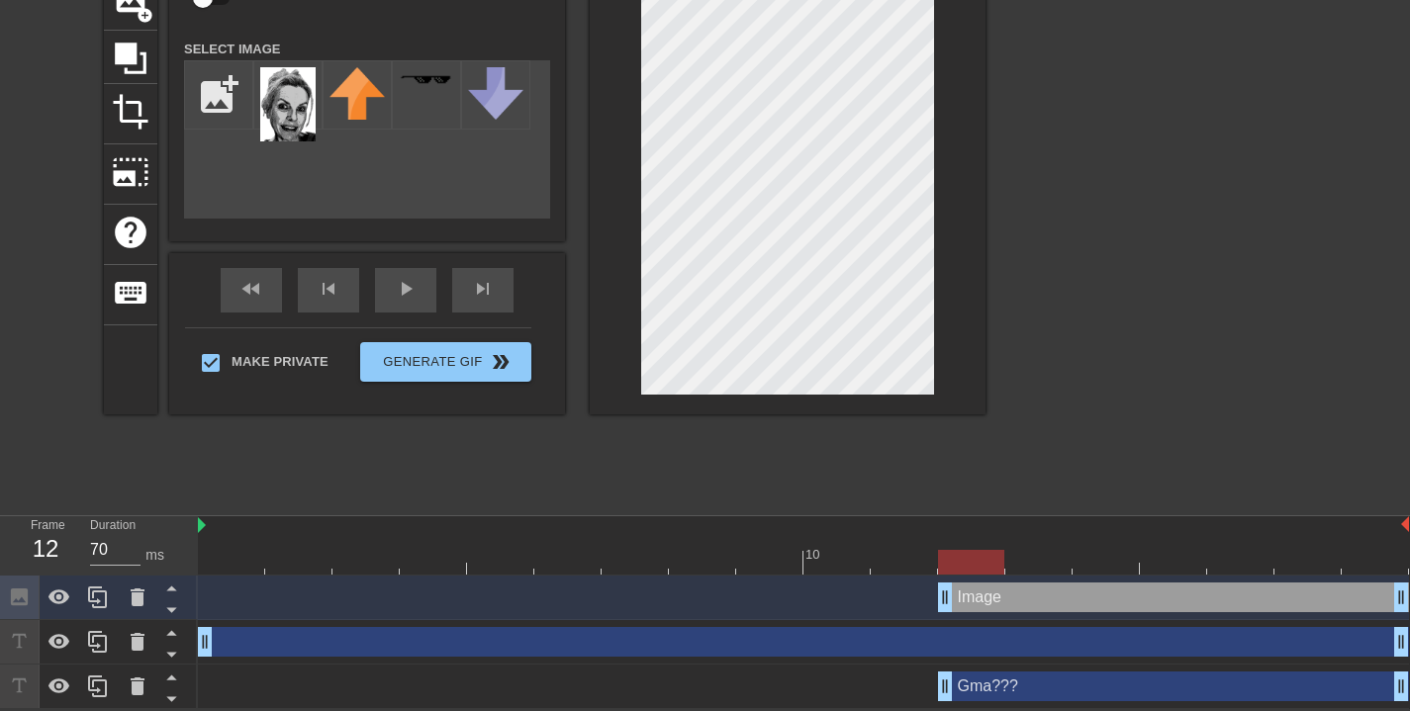
drag, startPoint x: 472, startPoint y: 601, endPoint x: 917, endPoint y: 582, distance: 445.7
click at [917, 583] on div "Image drag_handle drag_handle" at bounding box center [803, 598] width 1211 height 30
click at [966, 563] on div at bounding box center [971, 562] width 66 height 25
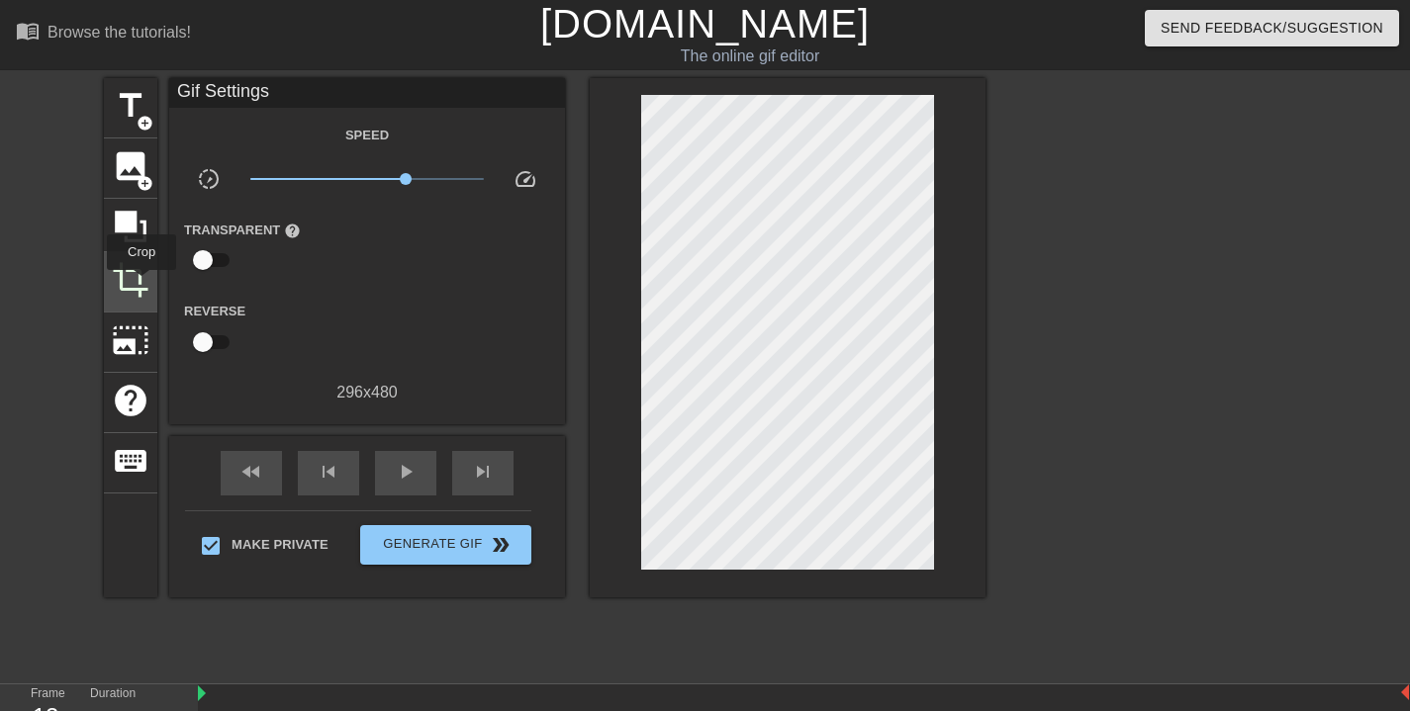
click at [142, 284] on span "crop" at bounding box center [131, 280] width 38 height 38
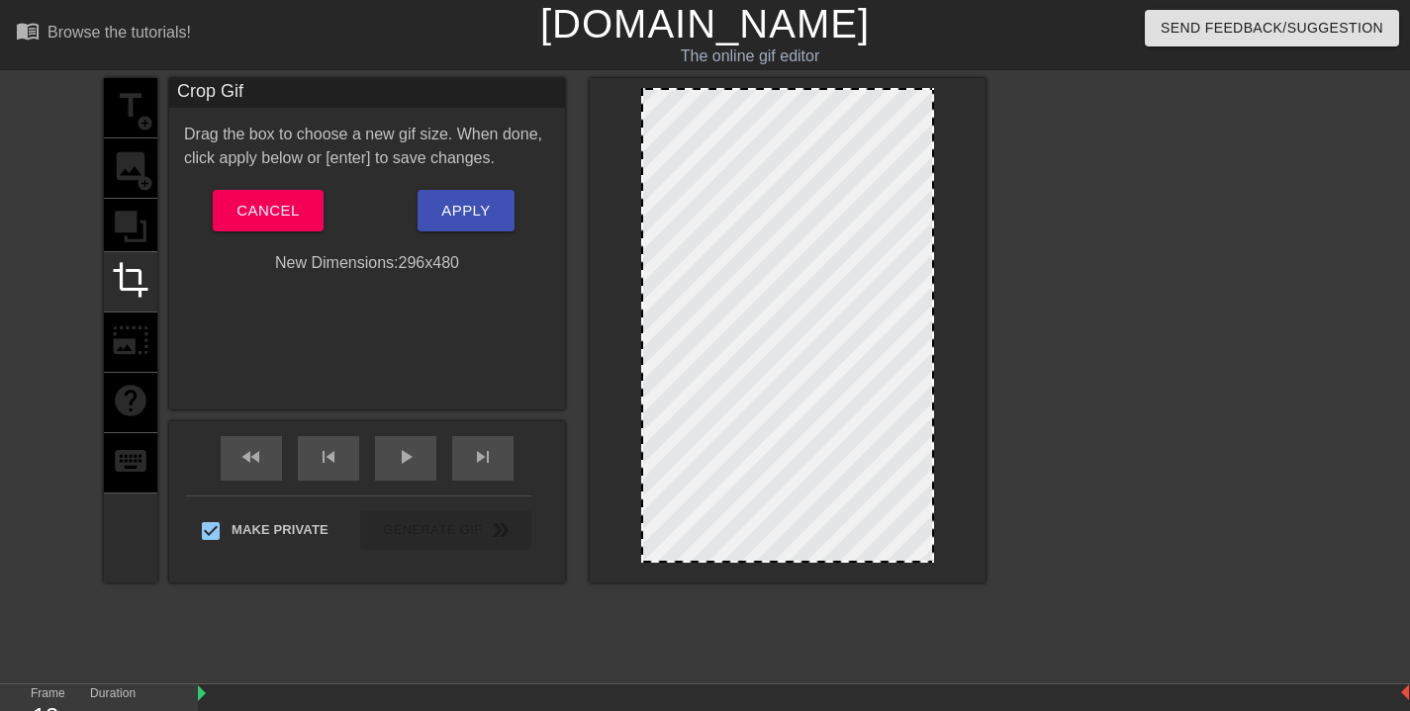
click at [296, 223] on span "Cancel" at bounding box center [267, 211] width 62 height 26
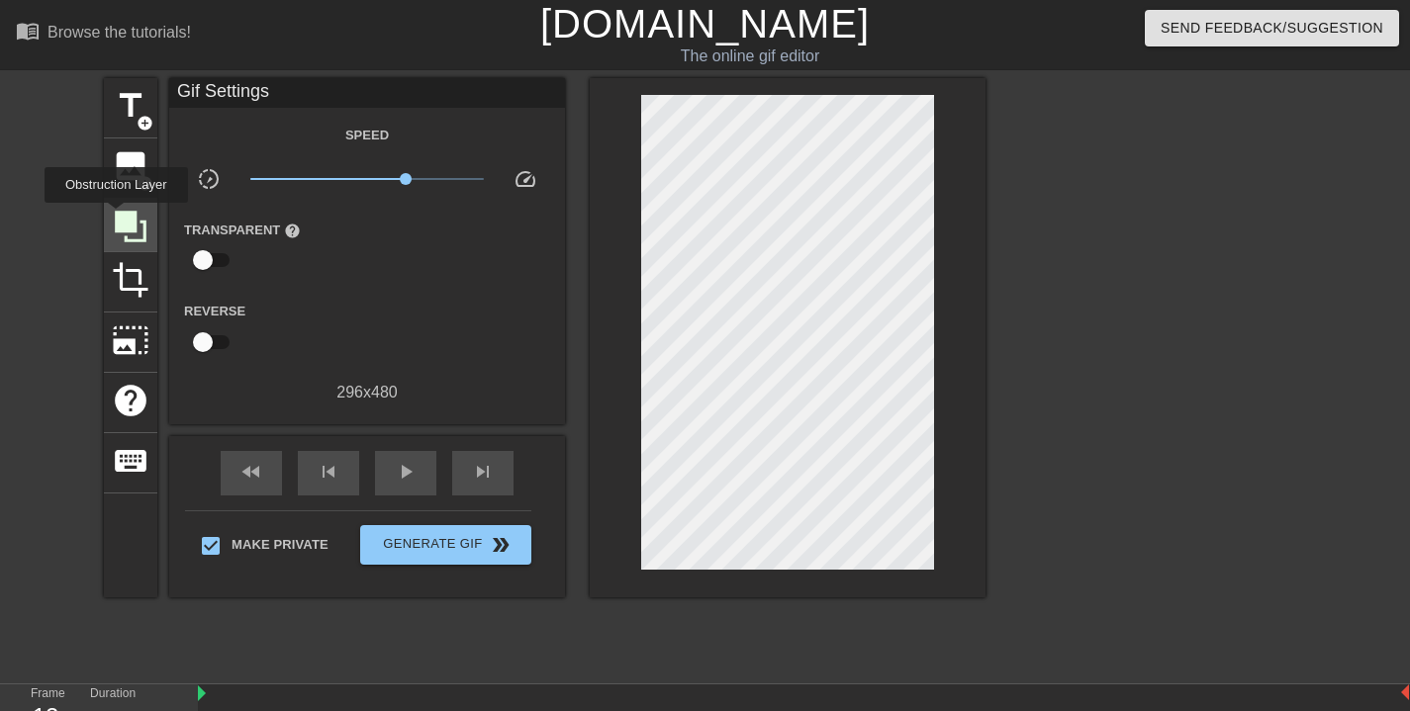
click at [119, 217] on icon at bounding box center [131, 227] width 32 height 32
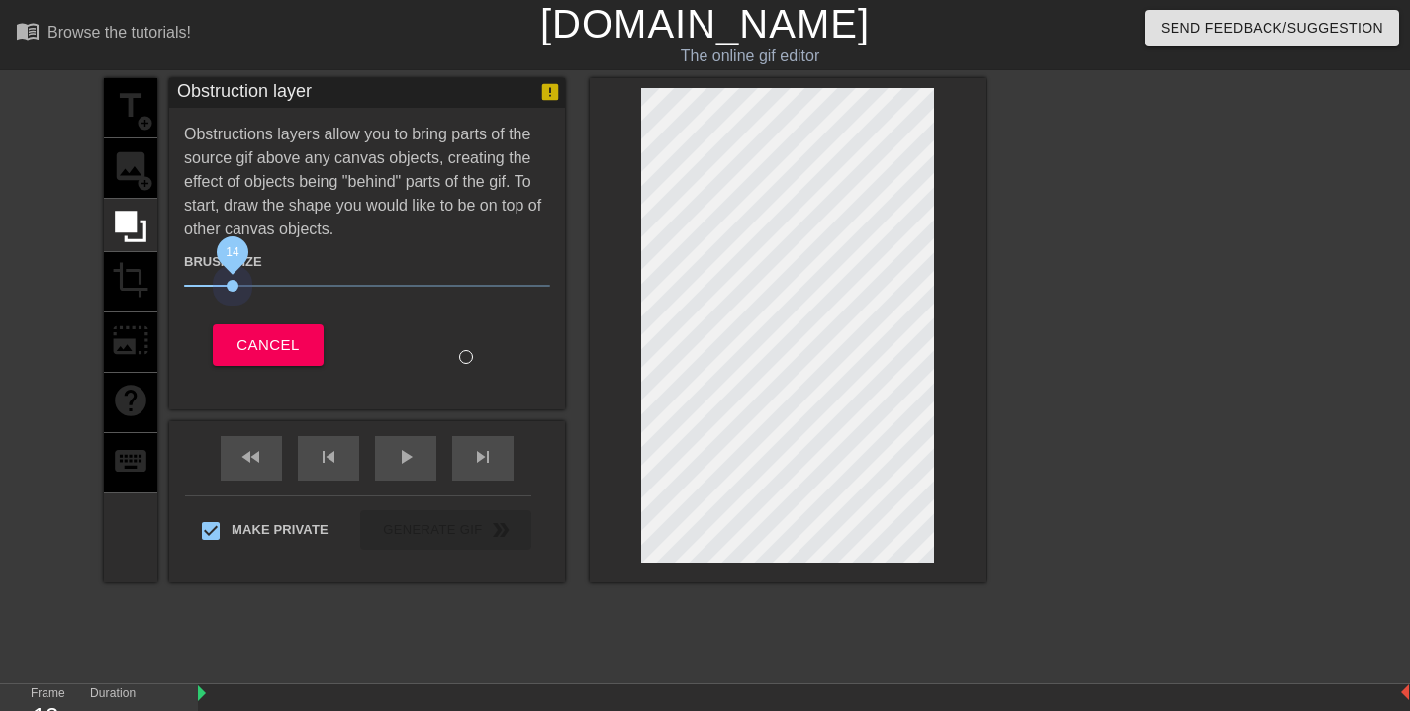
drag, startPoint x: 293, startPoint y: 287, endPoint x: 228, endPoint y: 296, distance: 65.9
click at [228, 296] on span "14" at bounding box center [367, 286] width 366 height 24
click at [800, 86] on div at bounding box center [788, 330] width 396 height 505
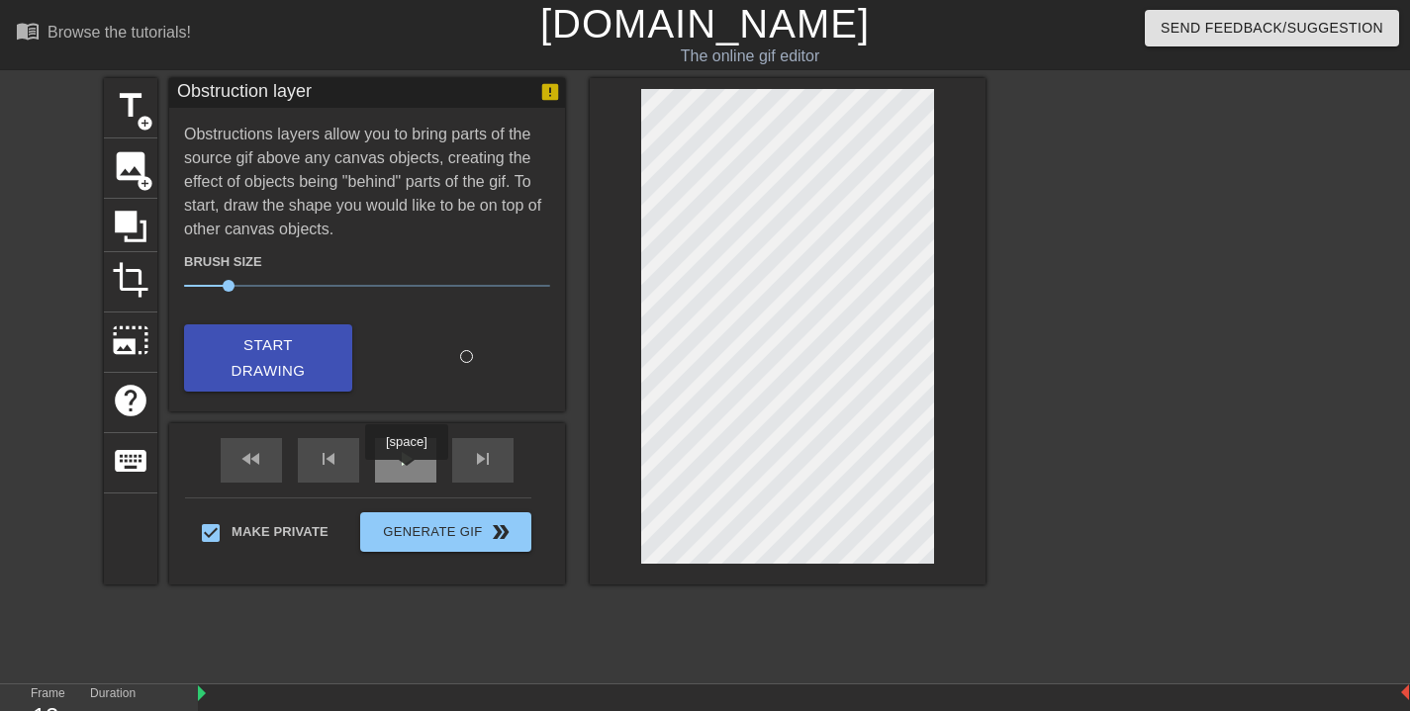
click at [409, 473] on div "play_arrow" at bounding box center [405, 460] width 61 height 45
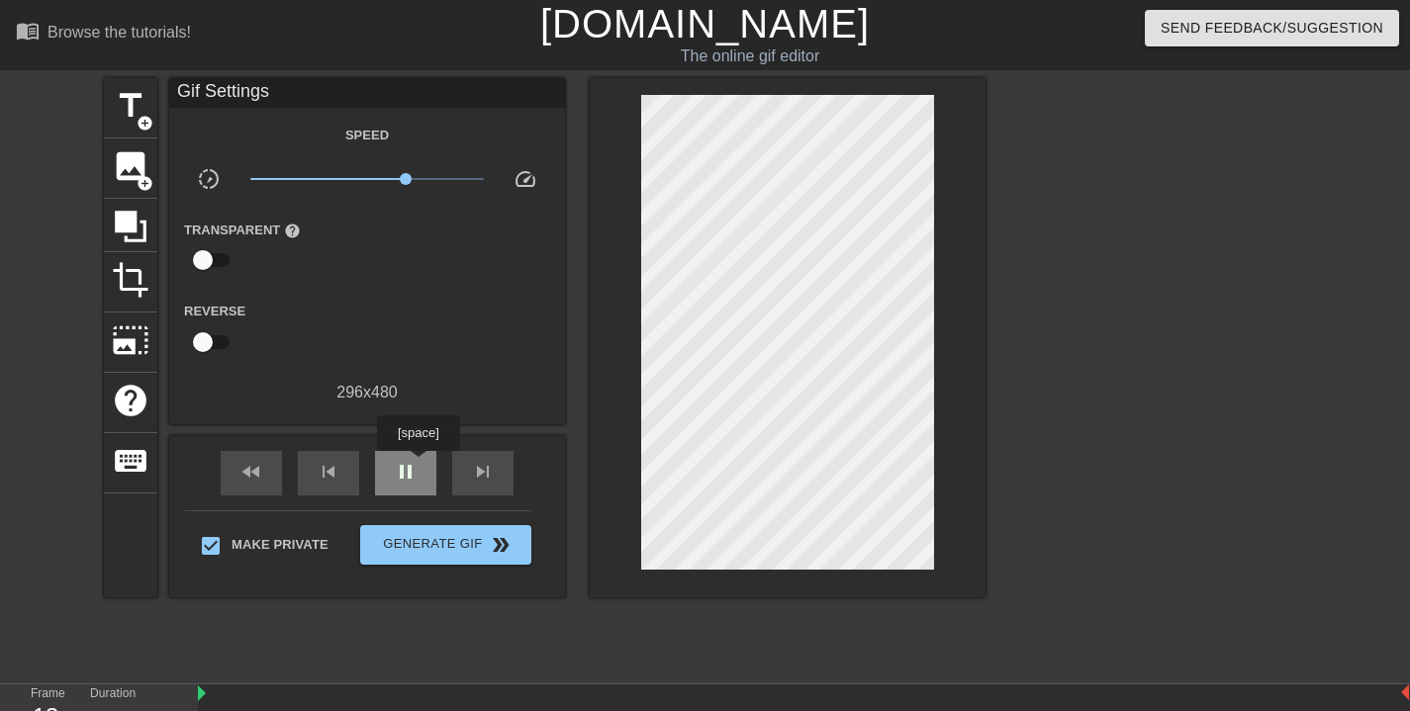
click at [420, 466] on div "pause" at bounding box center [405, 473] width 61 height 45
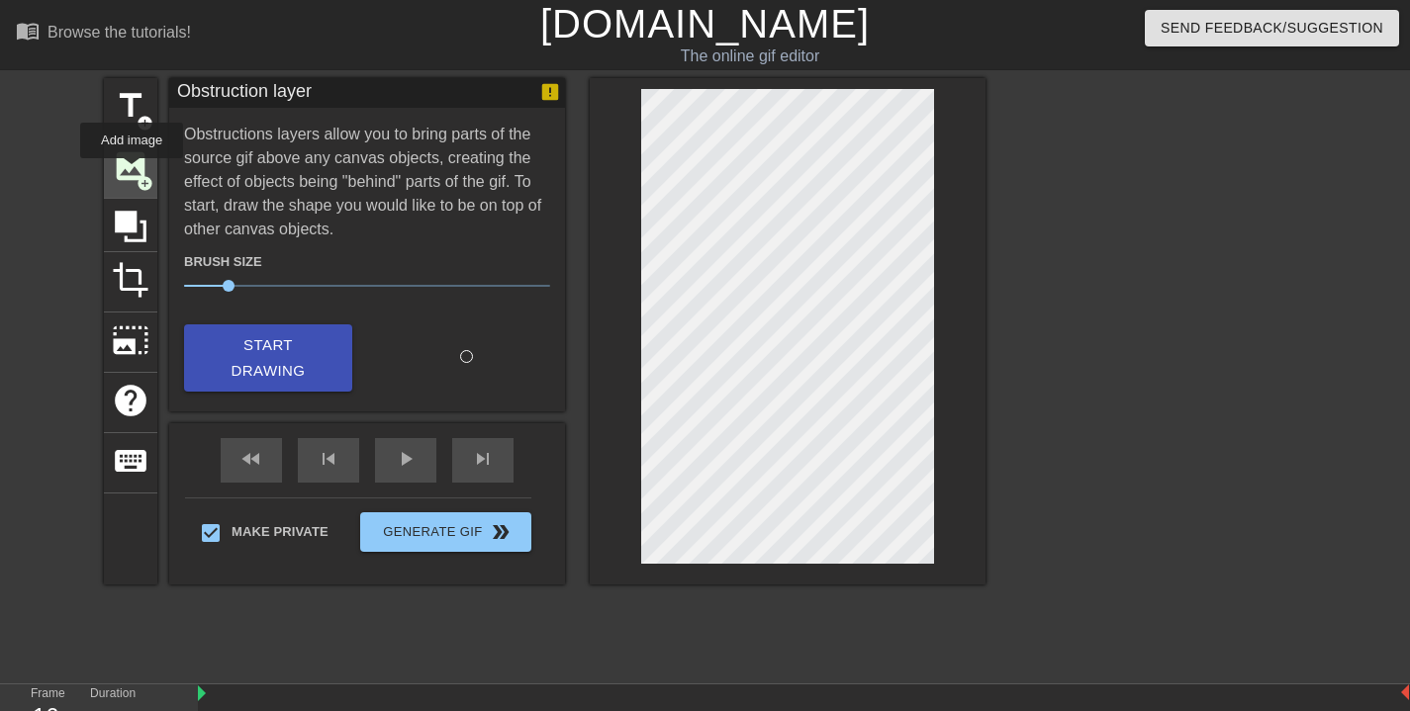
click at [133, 172] on span "image" at bounding box center [131, 166] width 38 height 38
click at [125, 175] on span "image" at bounding box center [131, 166] width 38 height 38
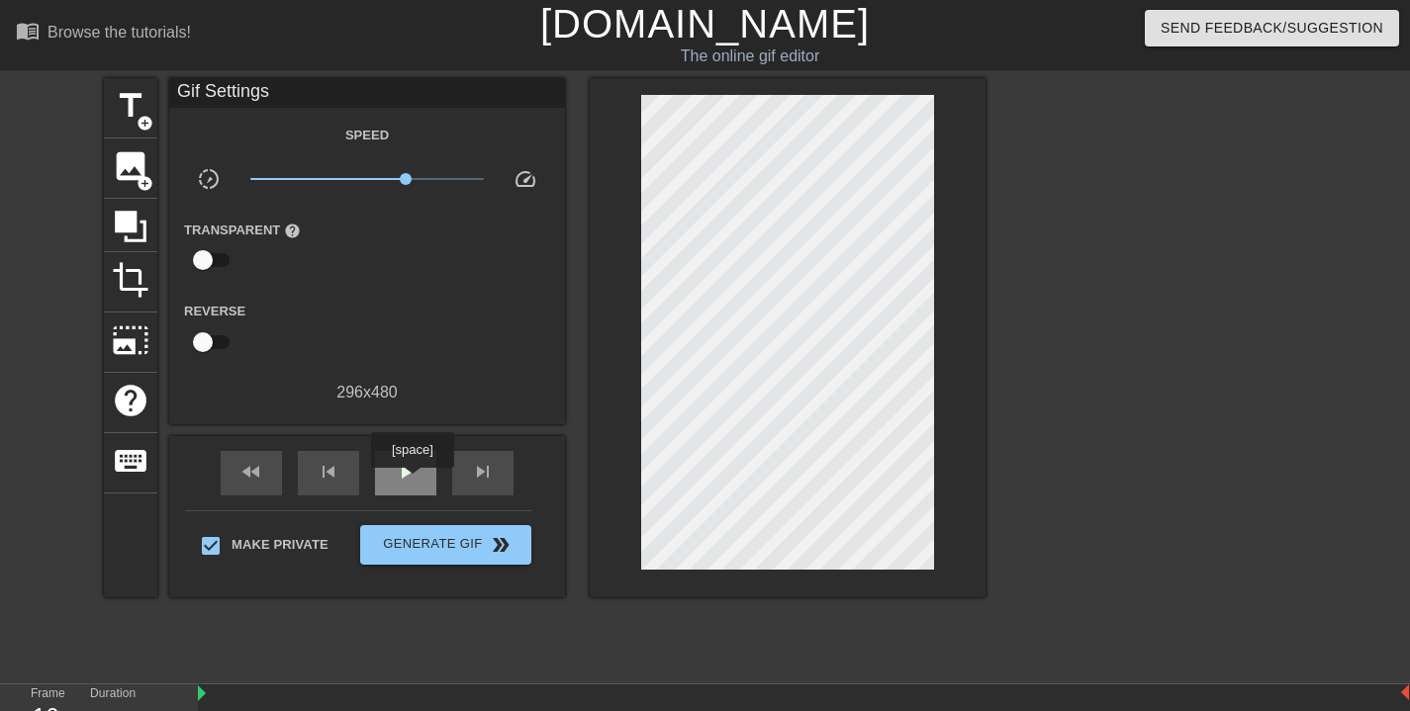
click at [415, 482] on span "play_arrow" at bounding box center [406, 472] width 24 height 24
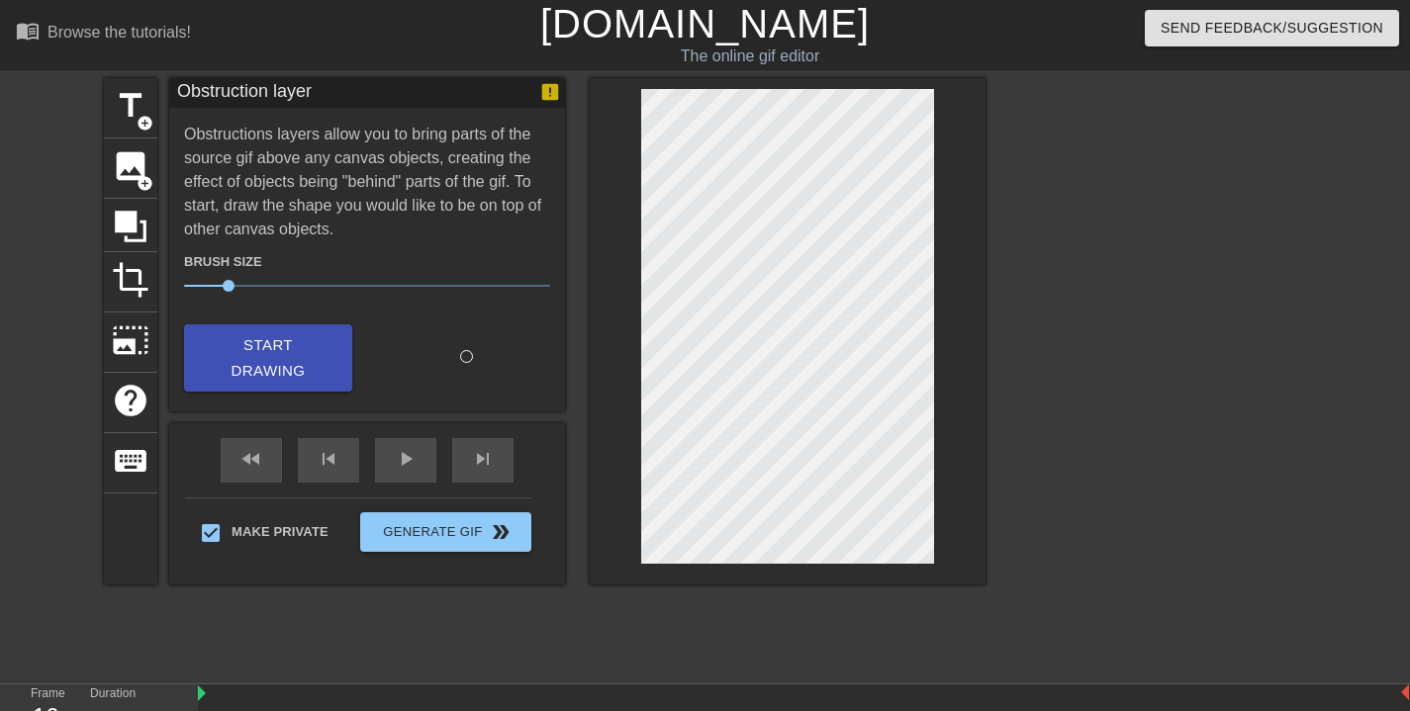
click at [320, 351] on span "Start Drawing" at bounding box center [268, 358] width 121 height 52
click at [400, 447] on div "fast_rewind skip_previous play_arrow skip_next" at bounding box center [367, 460] width 323 height 74
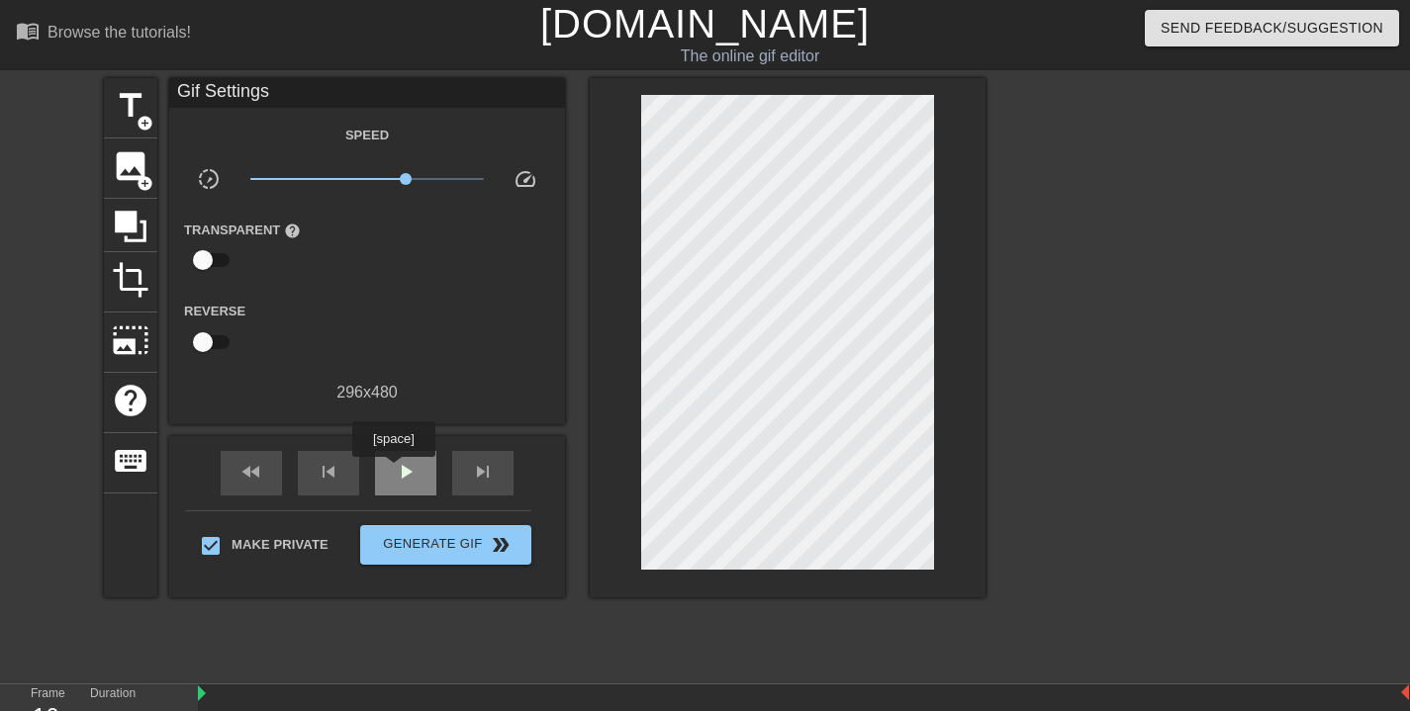
click at [396, 471] on span "play_arrow" at bounding box center [406, 472] width 24 height 24
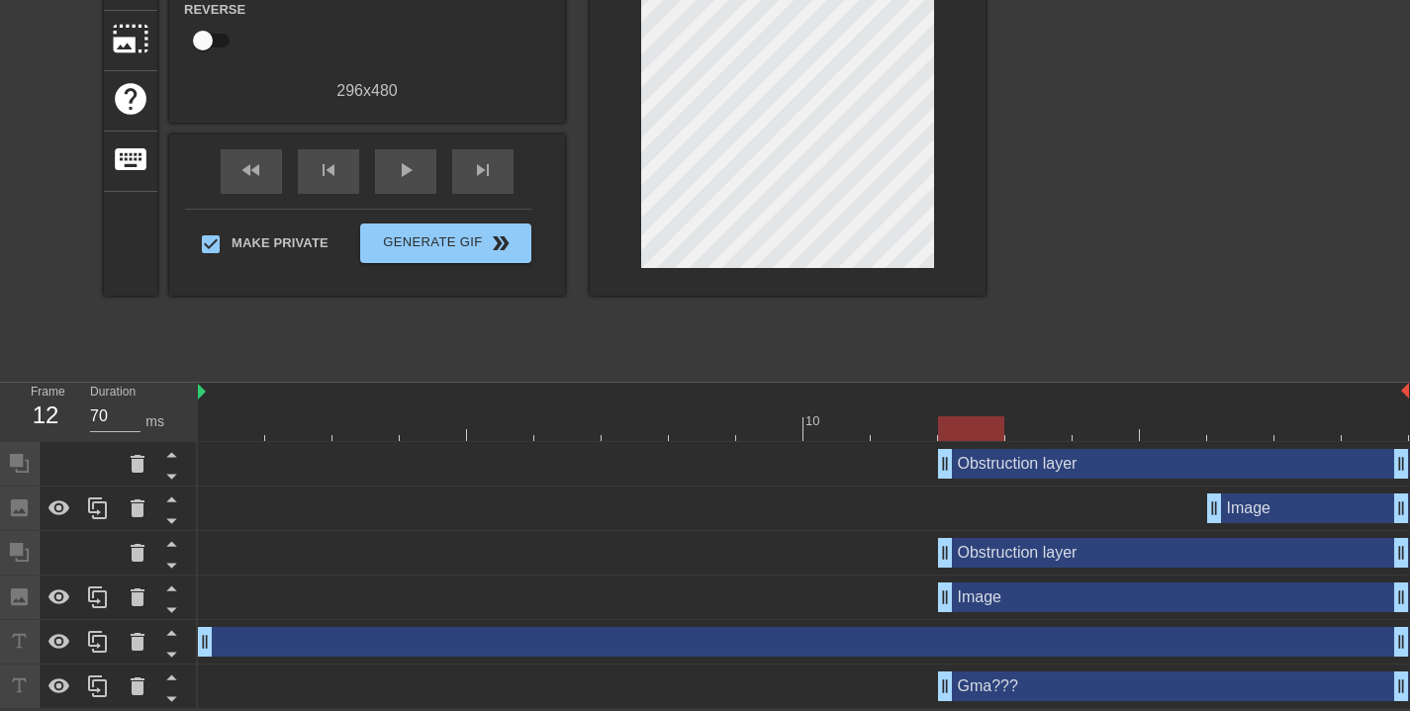
drag, startPoint x: 1215, startPoint y: 460, endPoint x: 956, endPoint y: 466, distance: 259.3
click at [1014, 552] on div "Obstruction layer drag_handle drag_handle" at bounding box center [1173, 553] width 471 height 30
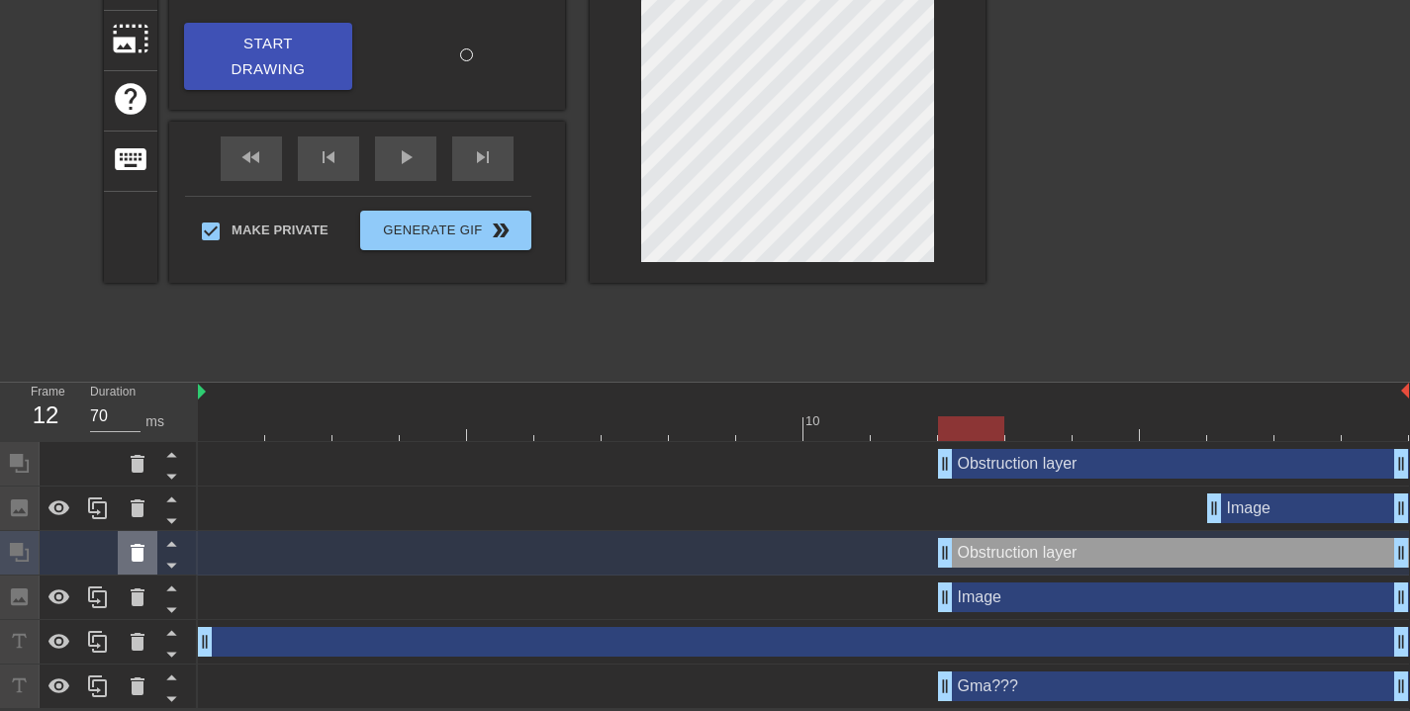
click at [148, 558] on icon at bounding box center [138, 553] width 24 height 24
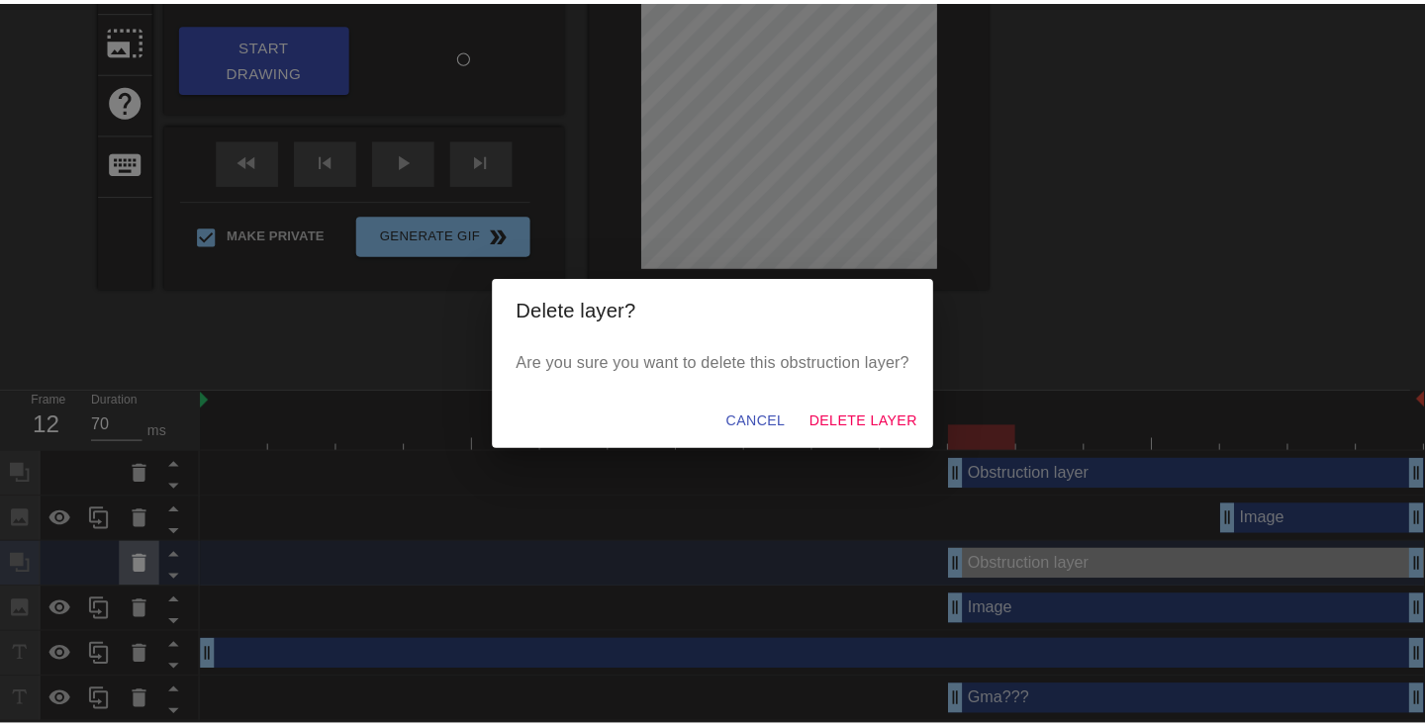
scroll to position [288, 0]
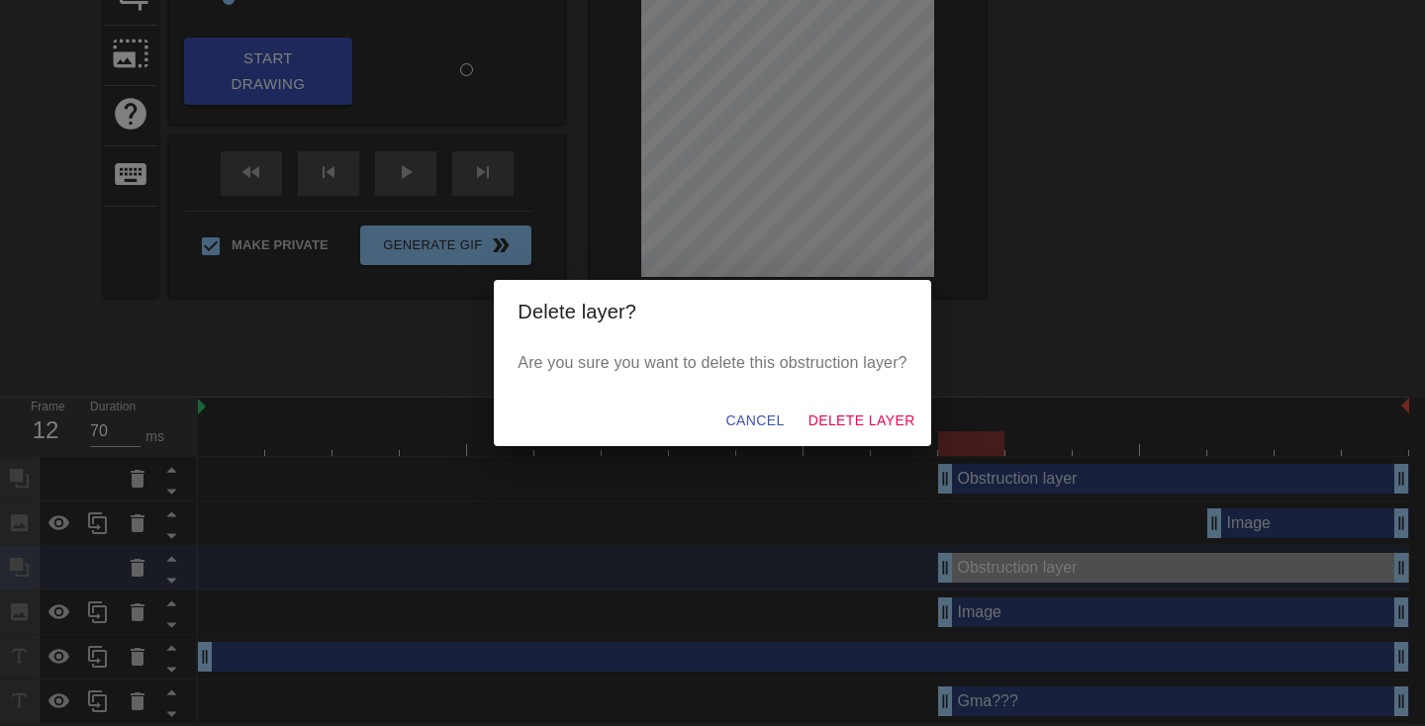
click at [817, 421] on span "Delete Layer" at bounding box center [861, 421] width 107 height 25
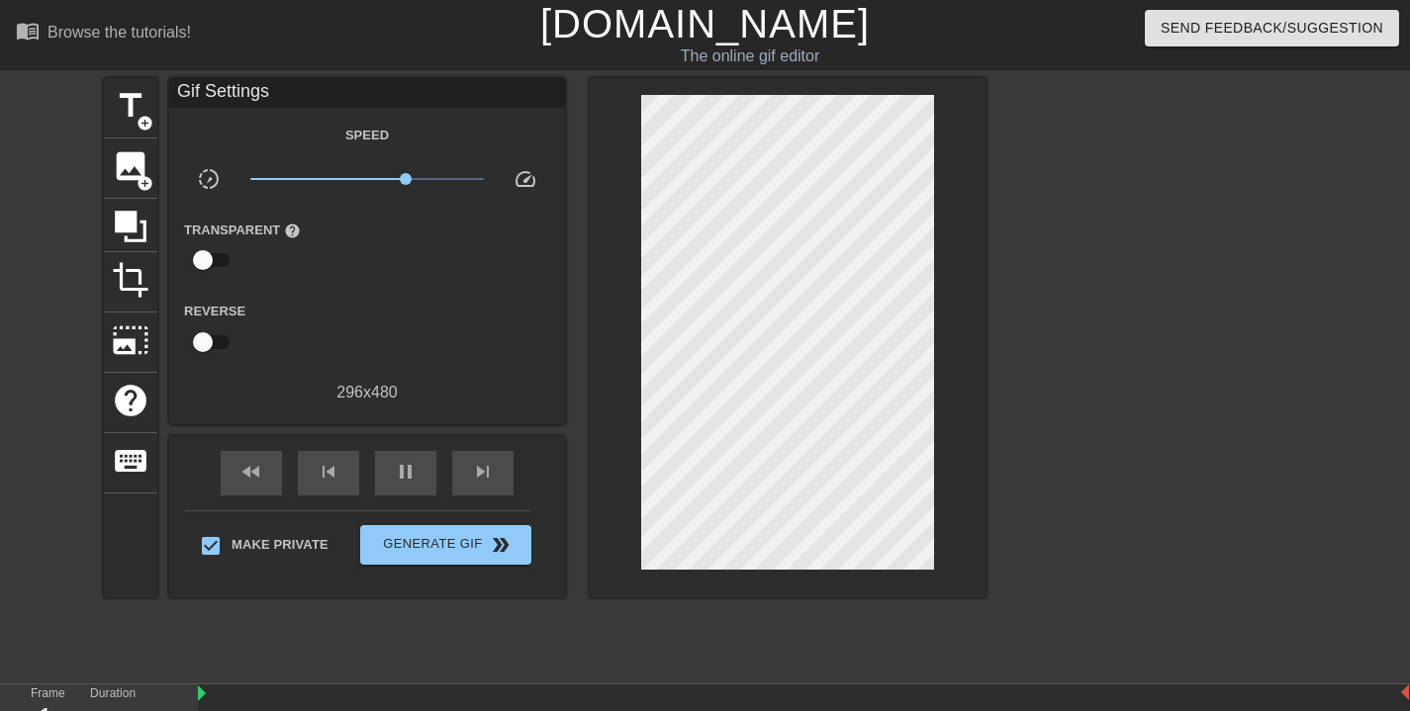
scroll to position [258, 0]
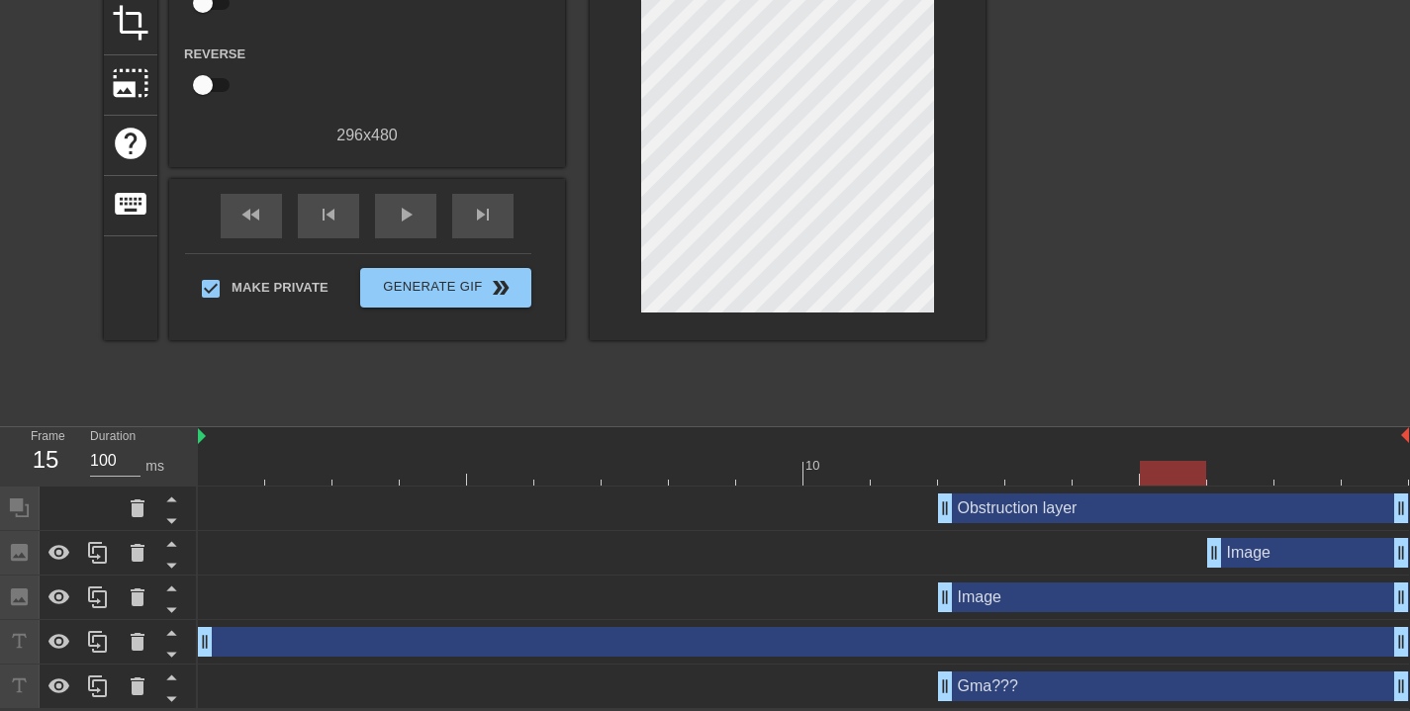
click at [1149, 509] on div "Obstruction layer drag_handle drag_handle" at bounding box center [1173, 509] width 471 height 30
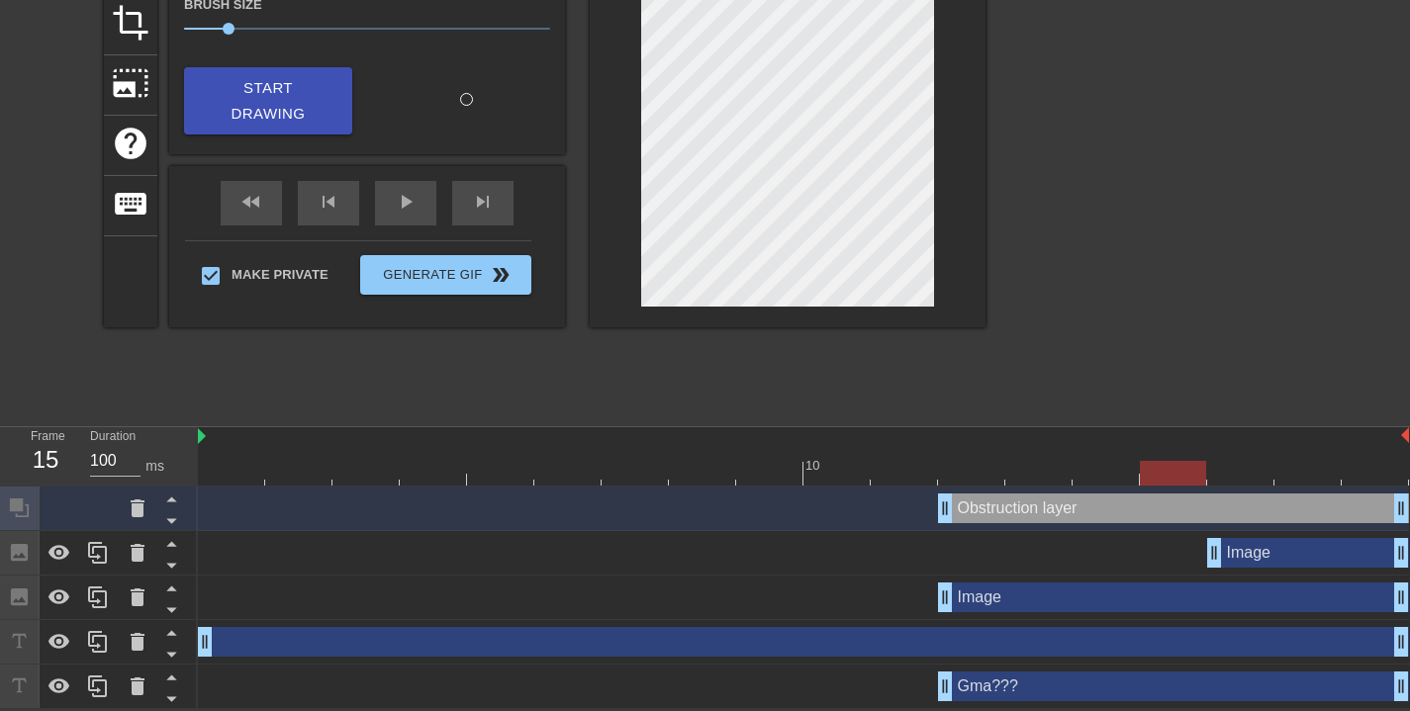
scroll to position [0, 0]
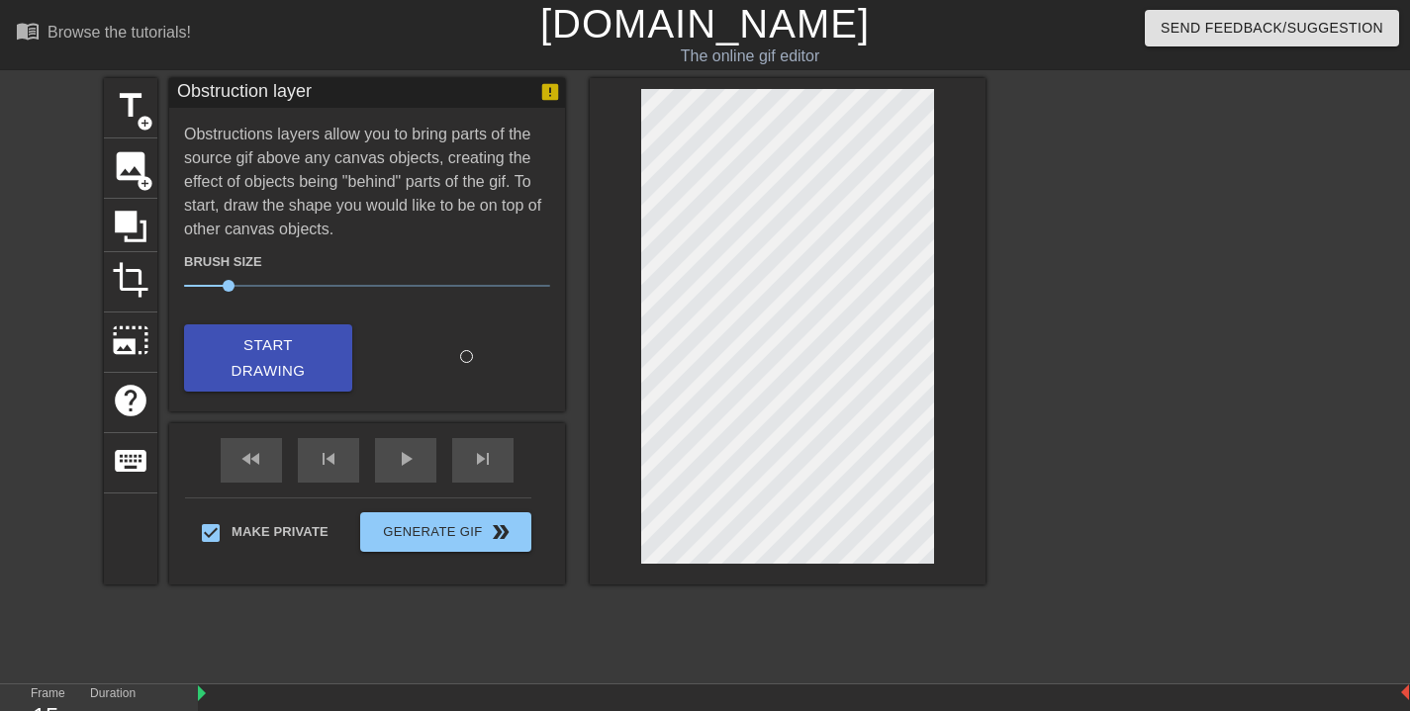
drag, startPoint x: 316, startPoint y: 368, endPoint x: 374, endPoint y: 337, distance: 65.9
click at [316, 367] on span "Start Drawing" at bounding box center [268, 358] width 121 height 52
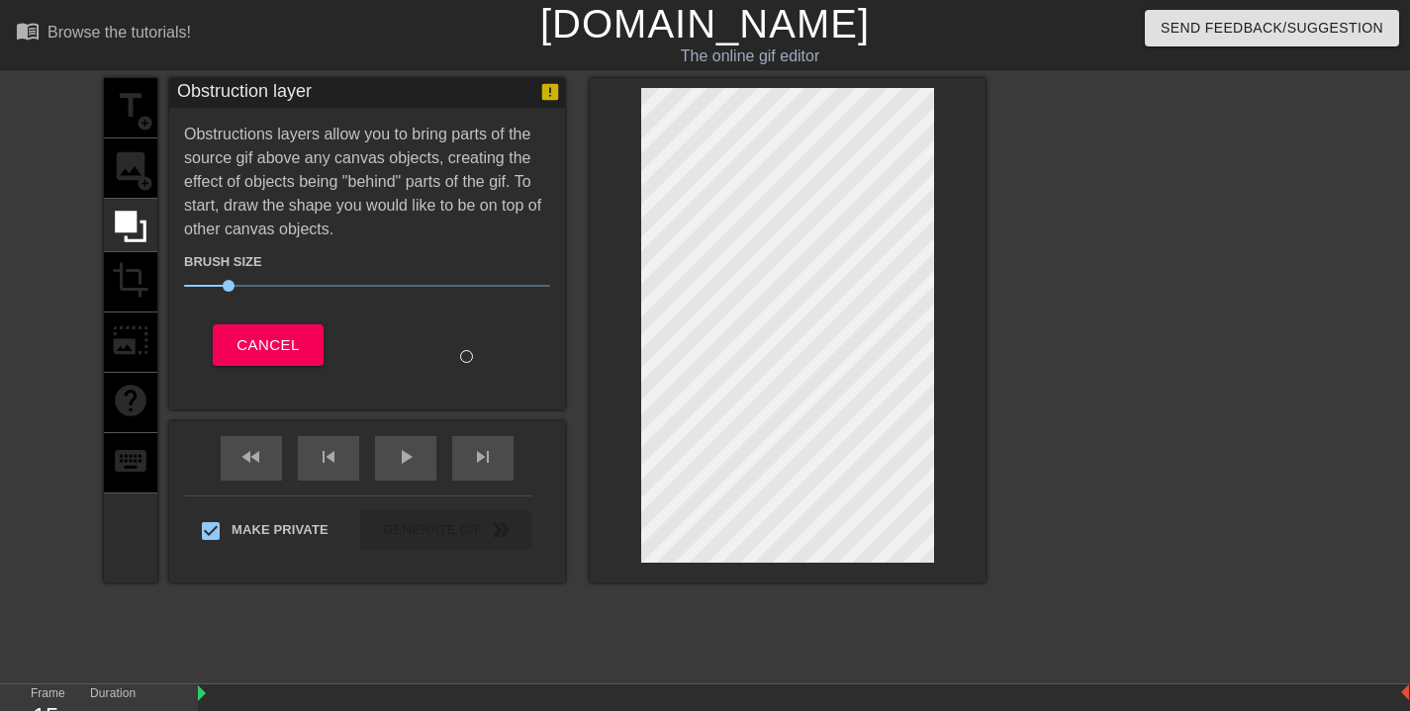
click at [936, 135] on div at bounding box center [788, 330] width 396 height 505
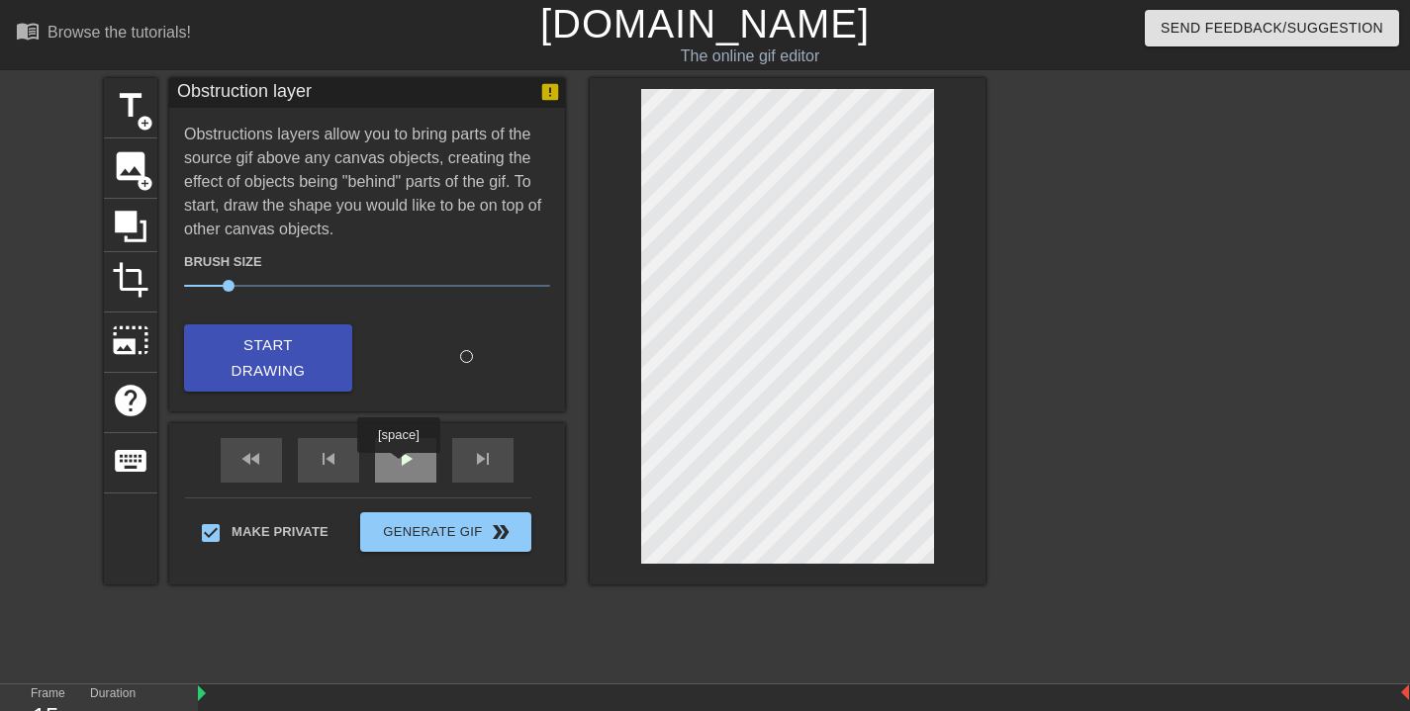
click at [401, 463] on span "play_arrow" at bounding box center [406, 459] width 24 height 24
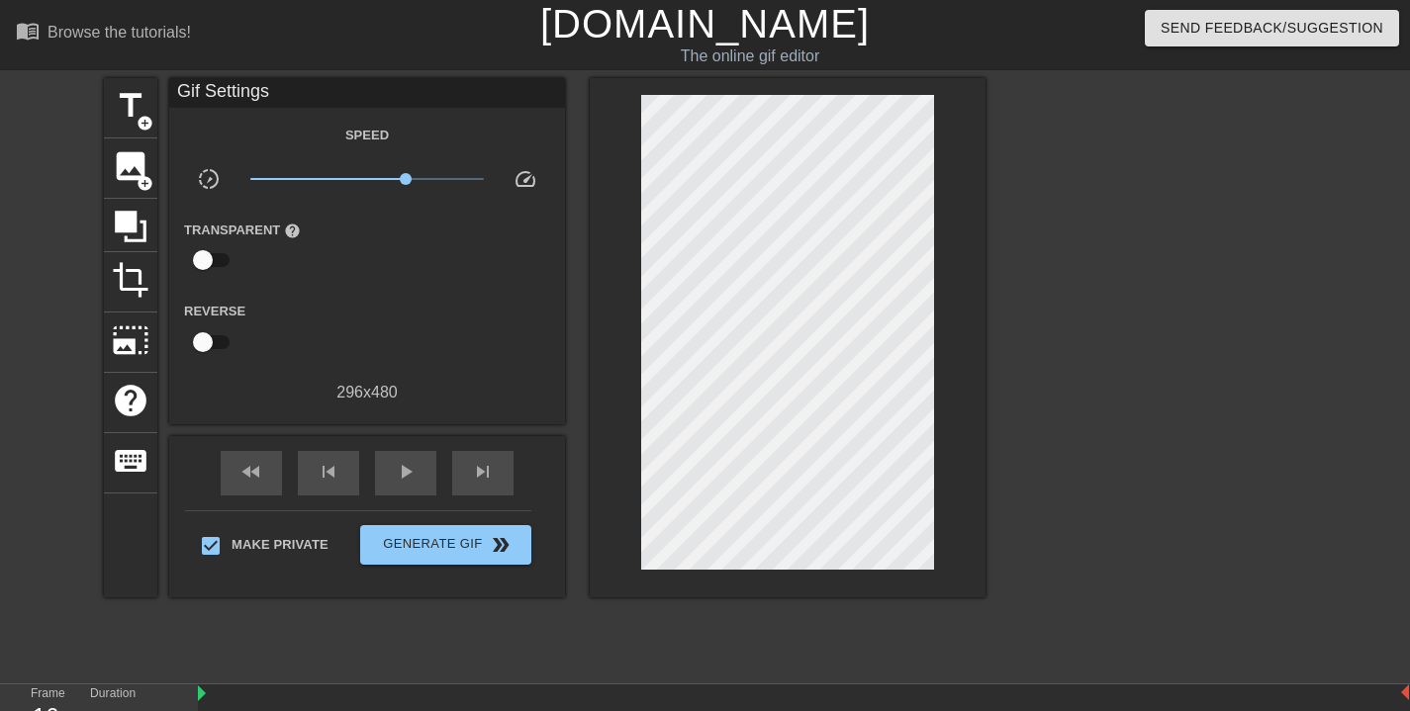
scroll to position [303, 0]
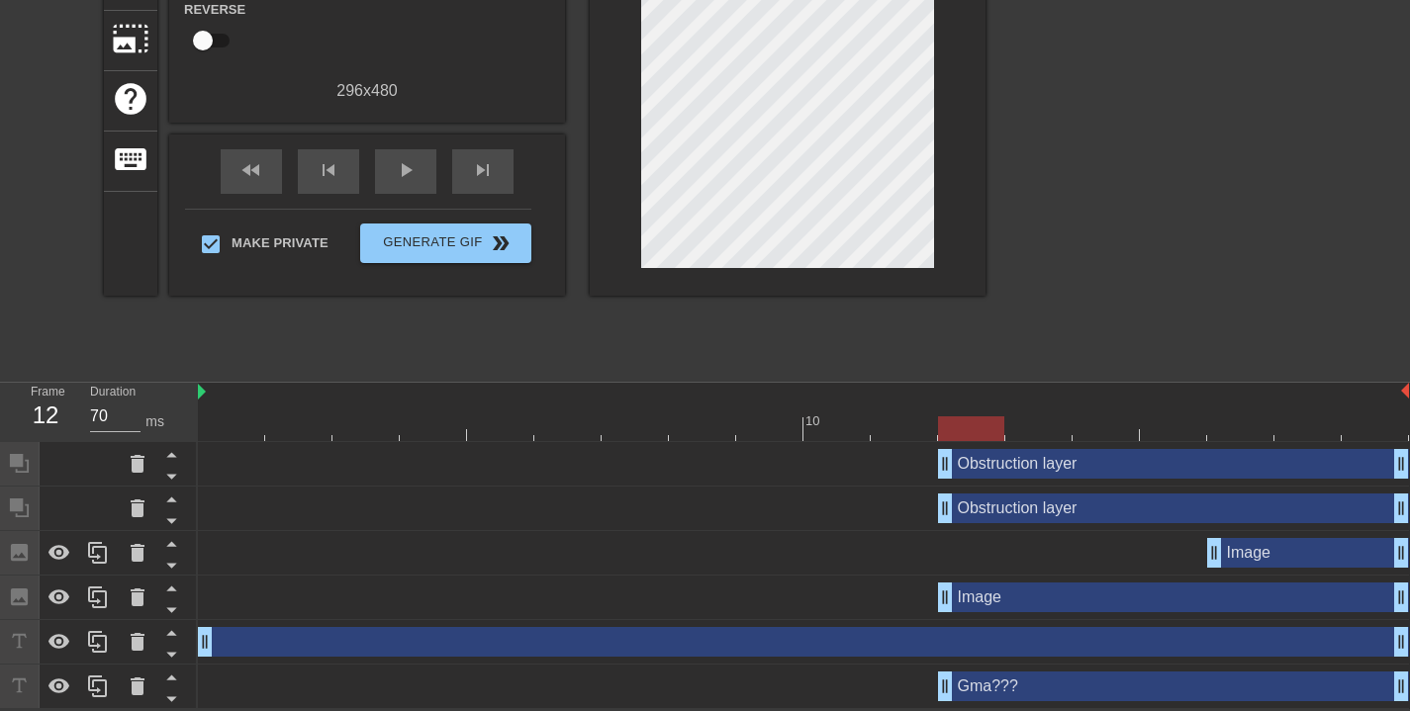
drag, startPoint x: 1111, startPoint y: 465, endPoint x: 954, endPoint y: 478, distance: 157.9
click at [954, 478] on div "Obstruction layer drag_handle drag_handle" at bounding box center [803, 464] width 1211 height 45
click at [1036, 596] on div "Image drag_handle drag_handle" at bounding box center [1173, 598] width 471 height 30
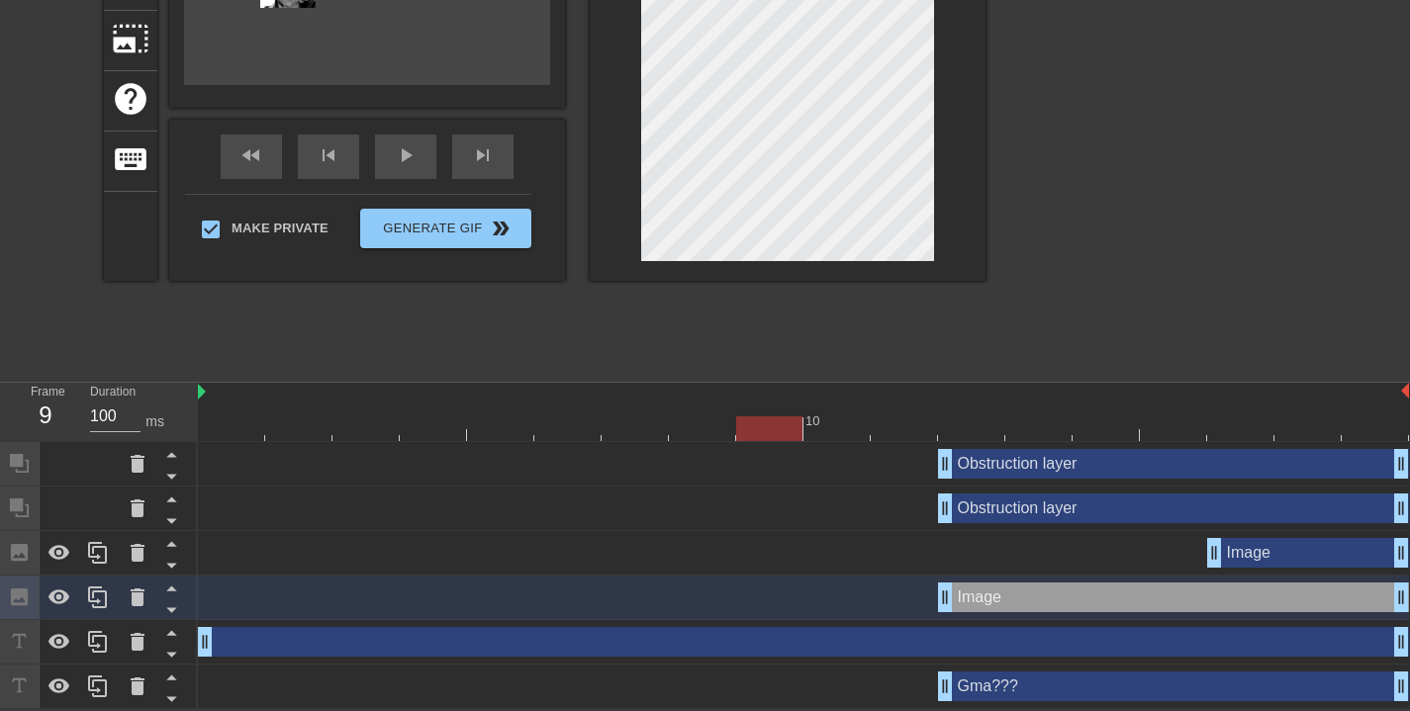
click at [19, 504] on icon at bounding box center [19, 508] width 19 height 19
click at [1024, 511] on div "Obstruction layer drag_handle drag_handle" at bounding box center [1173, 509] width 471 height 30
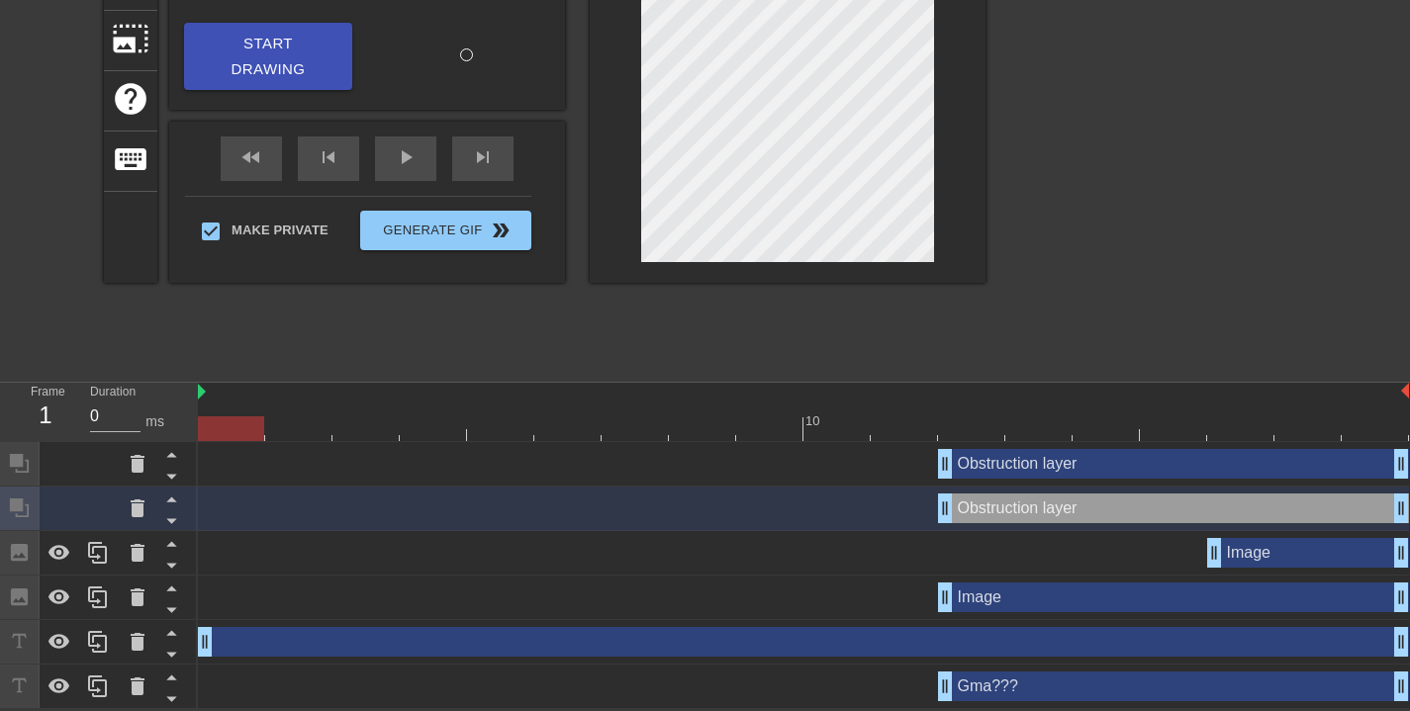
drag, startPoint x: 780, startPoint y: 426, endPoint x: 182, endPoint y: 420, distance: 597.7
click at [114, 441] on div "Frame 1 Duration 0 ms 10 Obstruction layer drag_handle drag_handle Obstruction …" at bounding box center [705, 546] width 1410 height 327
click at [254, 638] on div "drag_handle drag_handle" at bounding box center [803, 642] width 1211 height 30
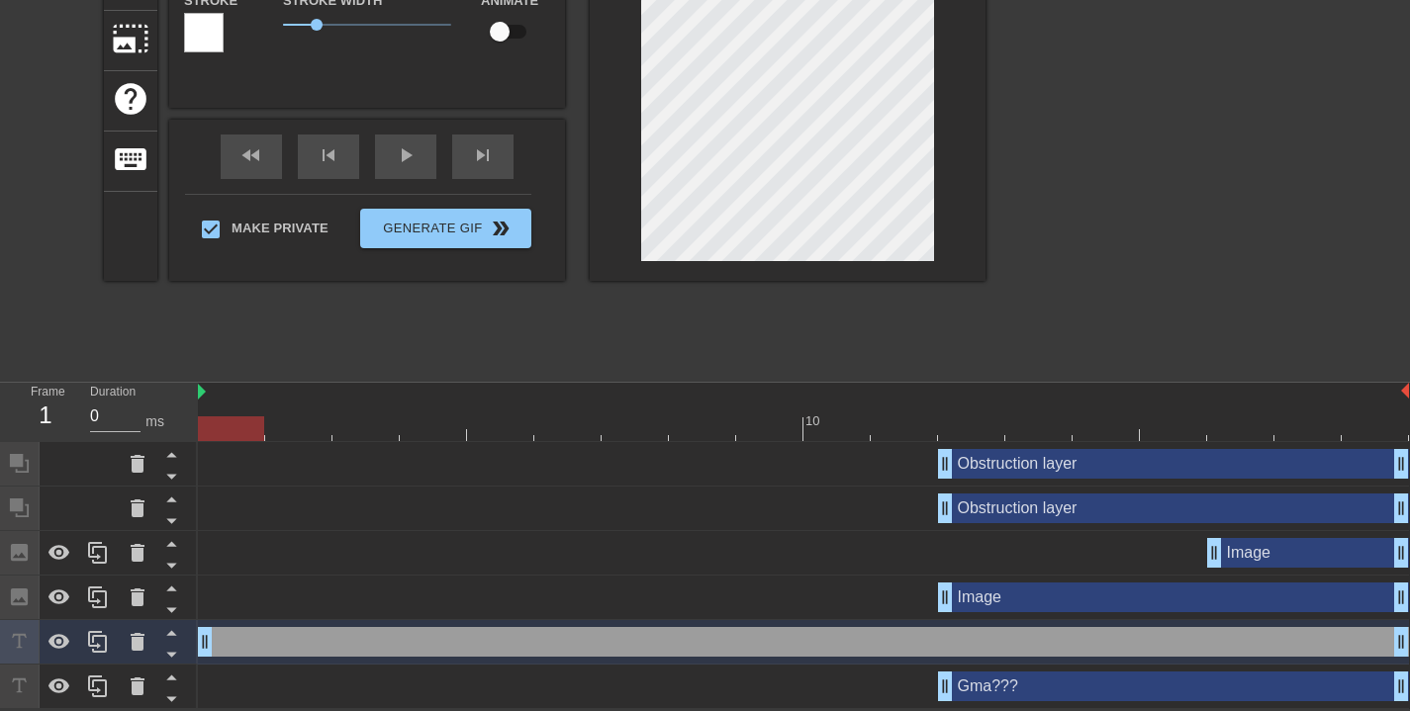
click at [1022, 602] on div "Image drag_handle drag_handle" at bounding box center [1173, 598] width 471 height 30
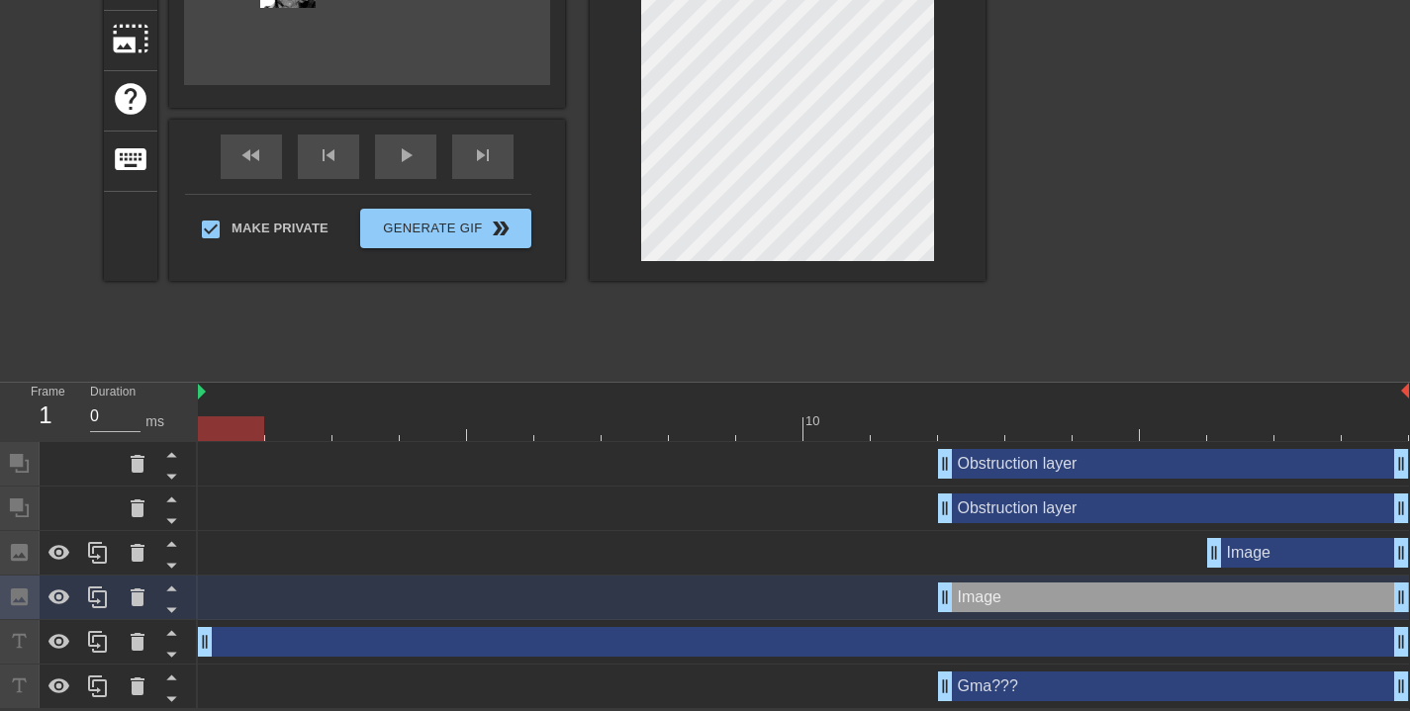
click at [1244, 558] on div "Image drag_handle drag_handle" at bounding box center [1308, 553] width 202 height 30
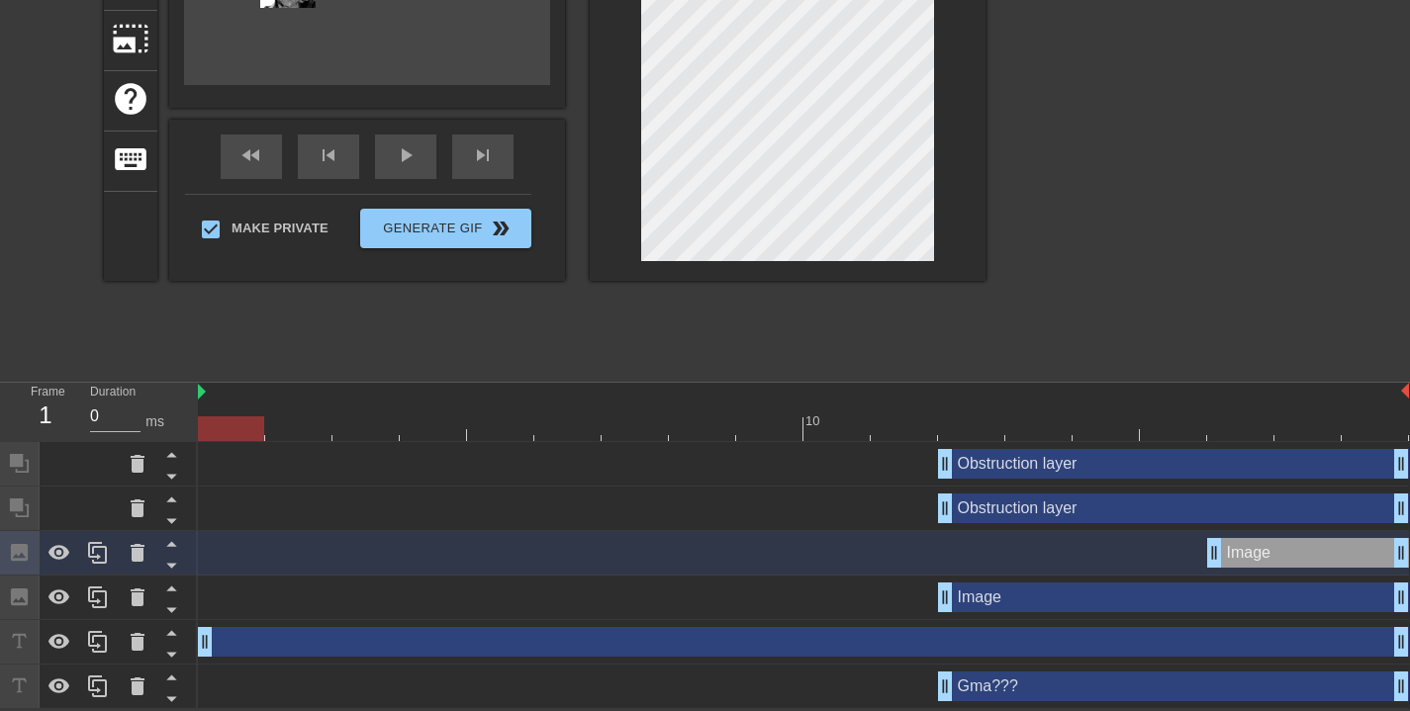
click at [1056, 600] on div "Image drag_handle drag_handle" at bounding box center [1173, 598] width 471 height 30
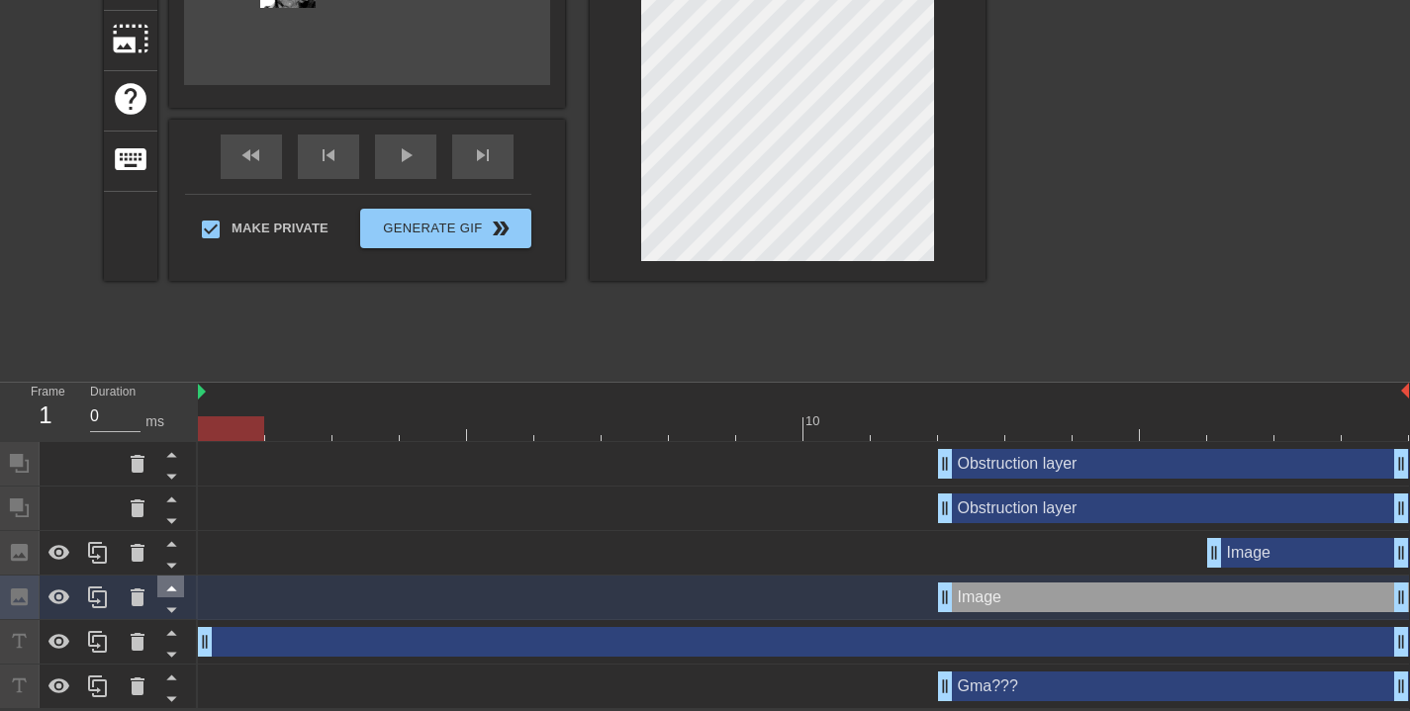
click at [172, 592] on icon at bounding box center [171, 588] width 25 height 25
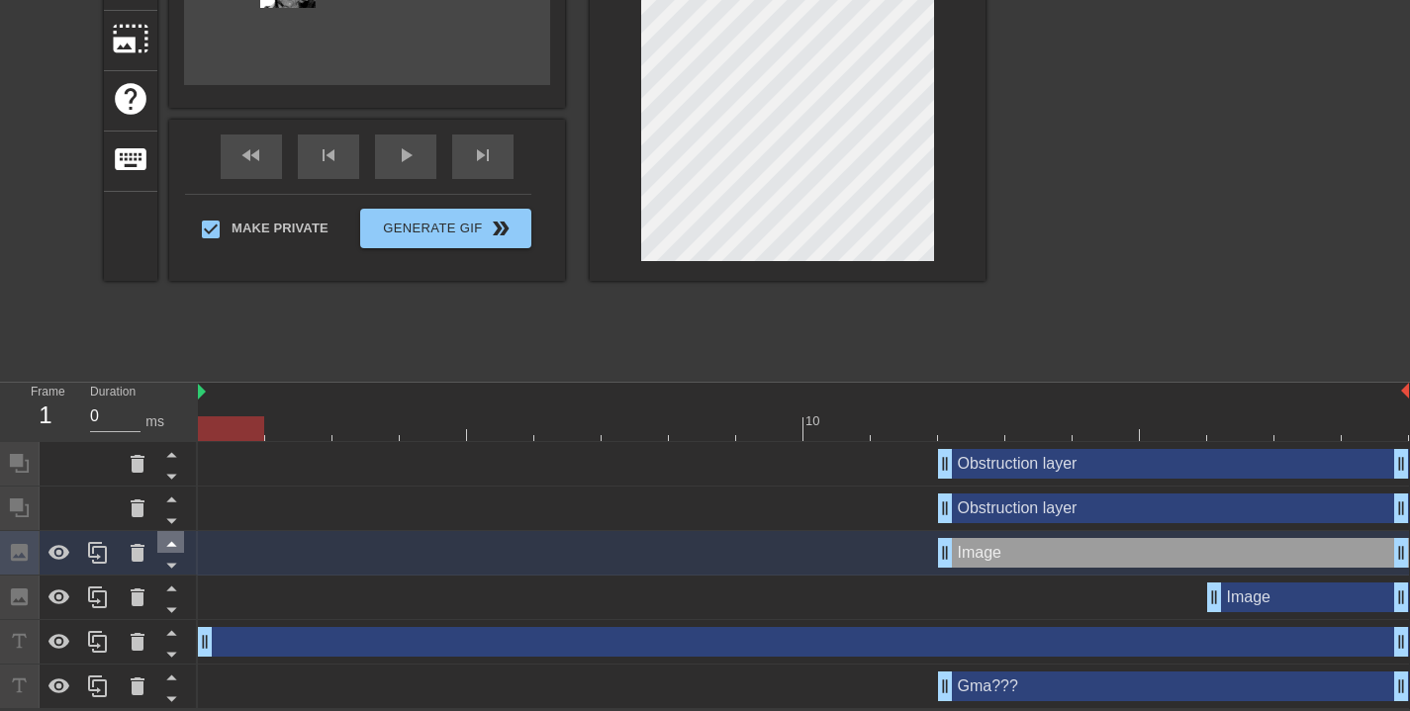
click at [171, 544] on icon at bounding box center [171, 544] width 10 height 5
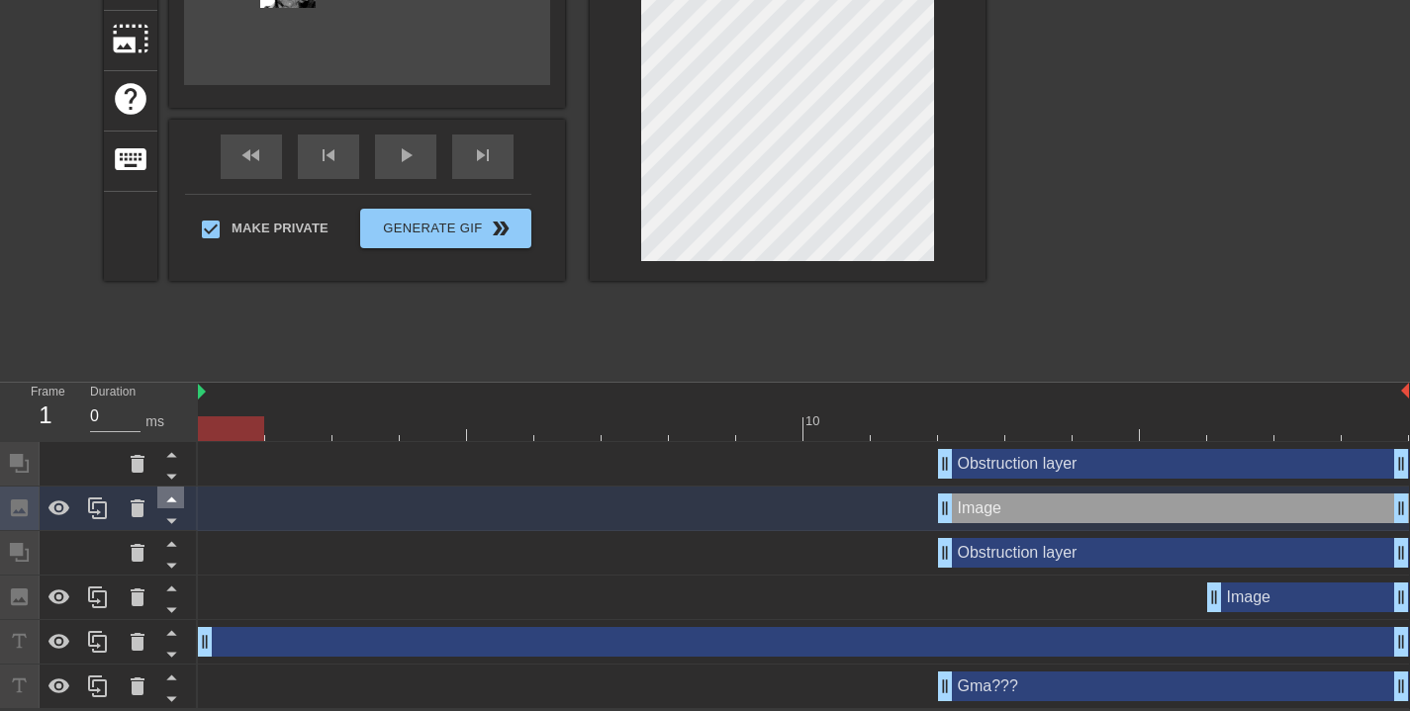
click at [167, 499] on icon at bounding box center [171, 499] width 25 height 25
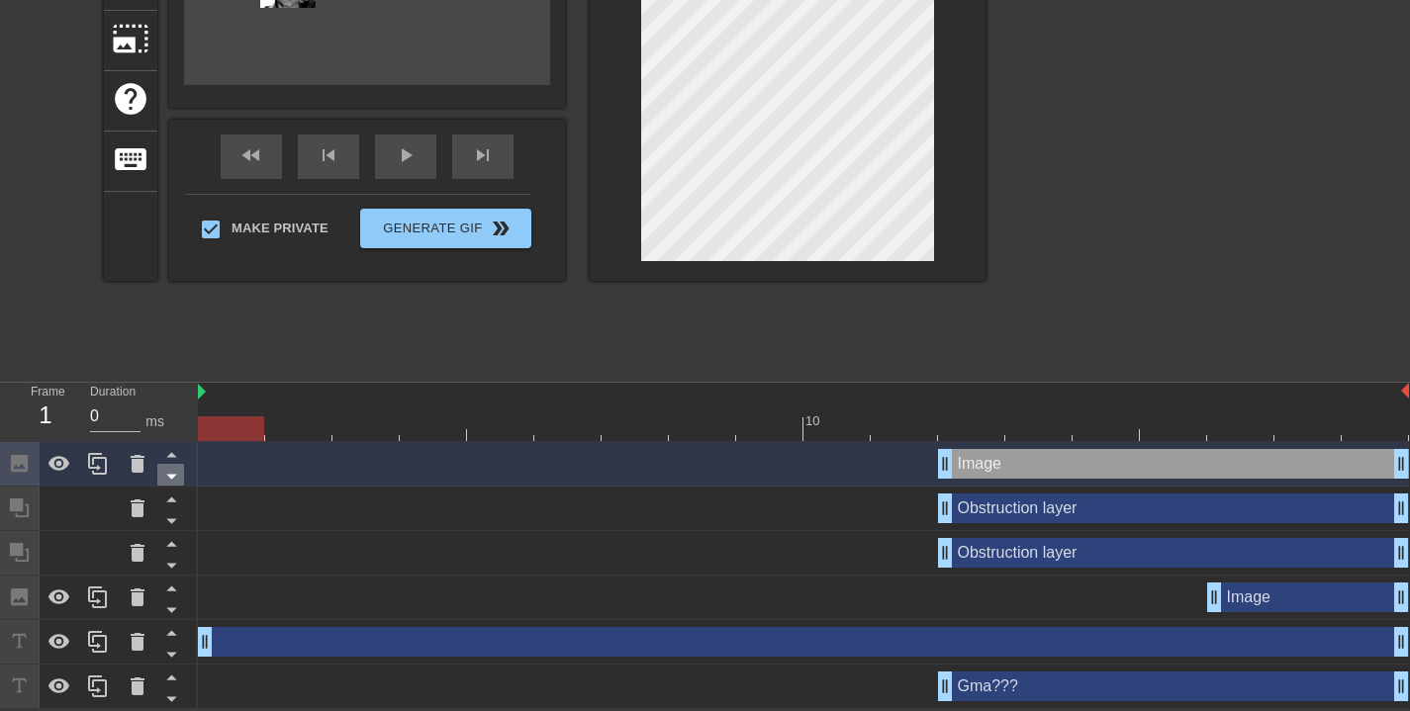
click at [169, 479] on icon at bounding box center [171, 476] width 25 height 25
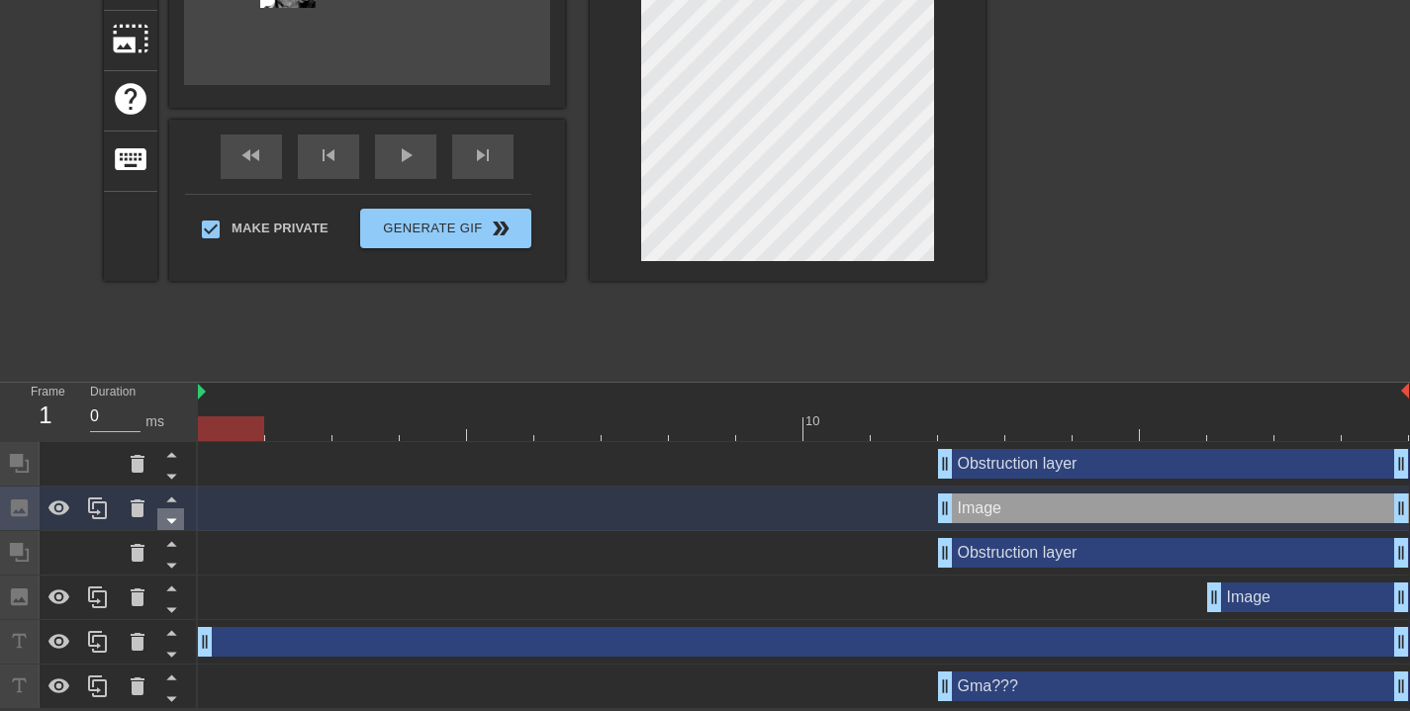
click at [171, 524] on icon at bounding box center [171, 521] width 25 height 25
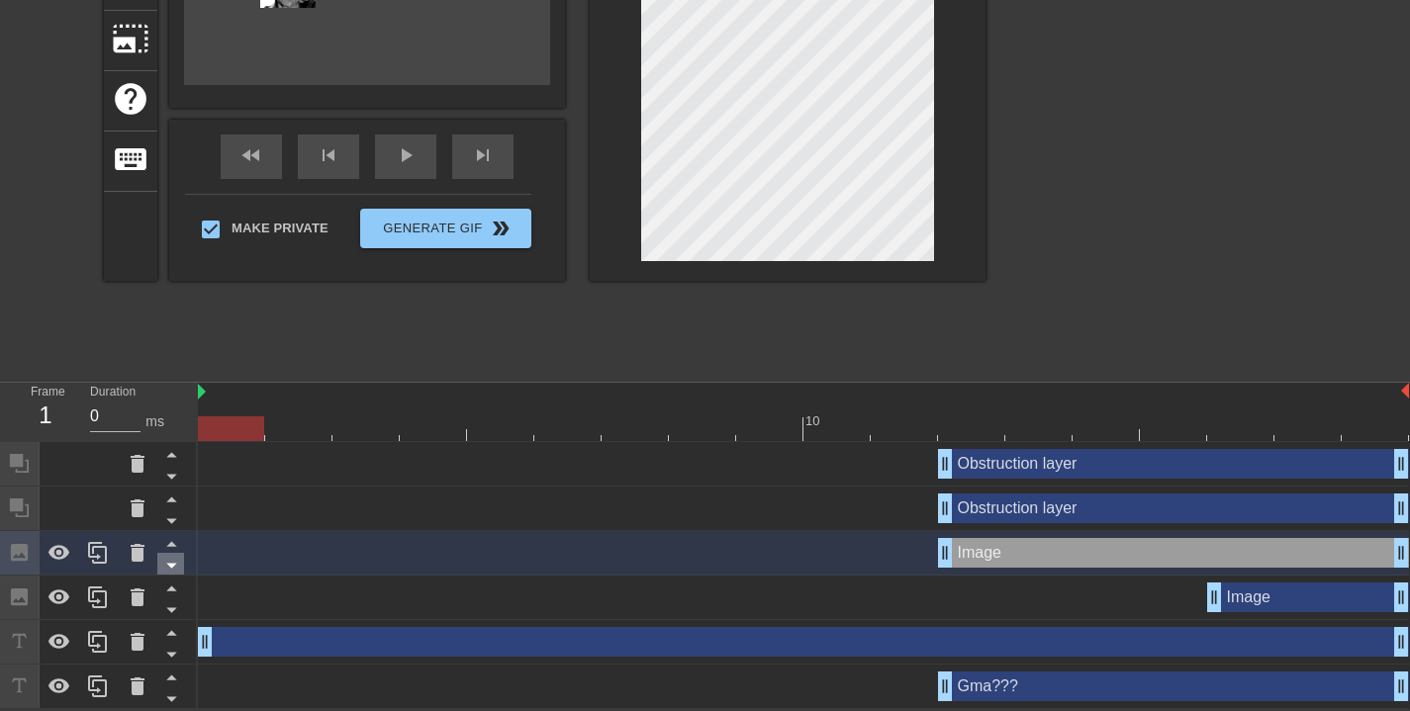
click at [174, 568] on icon at bounding box center [171, 565] width 25 height 25
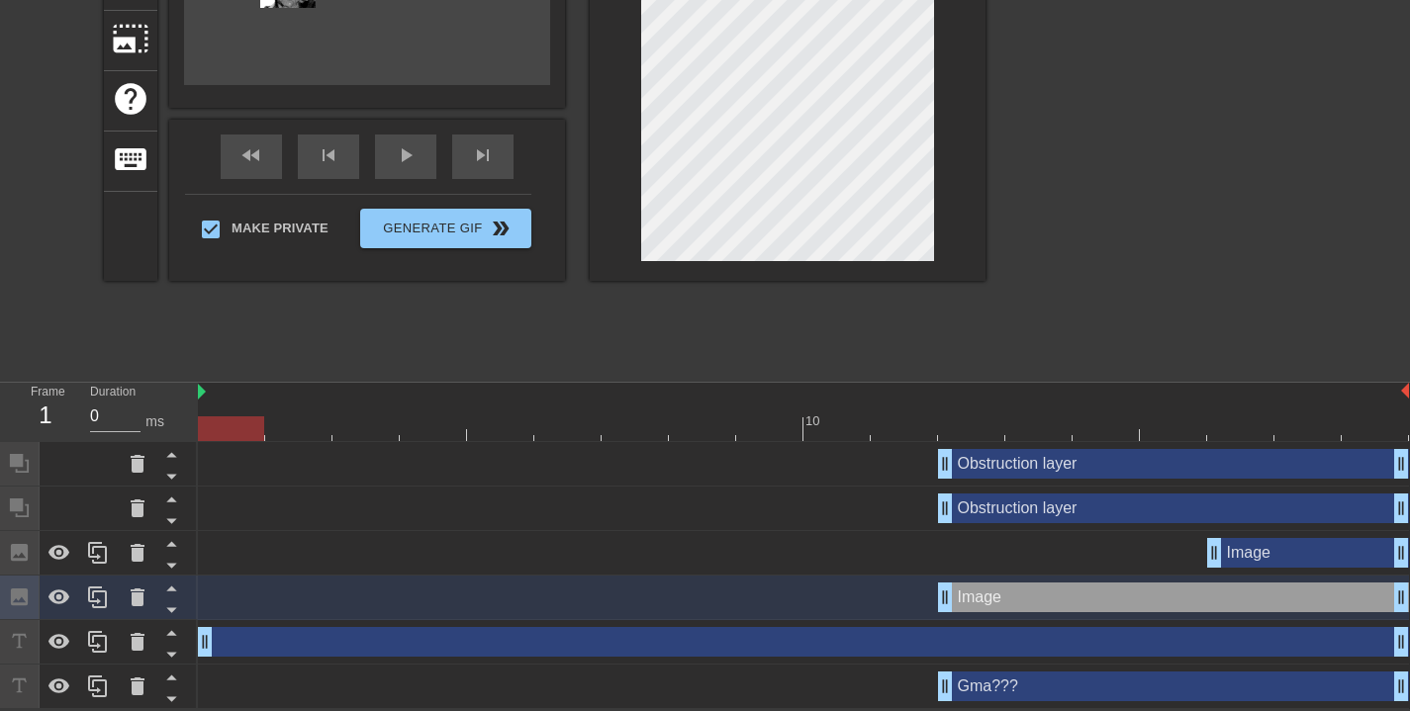
click at [1327, 559] on div "Image drag_handle drag_handle" at bounding box center [1308, 553] width 202 height 30
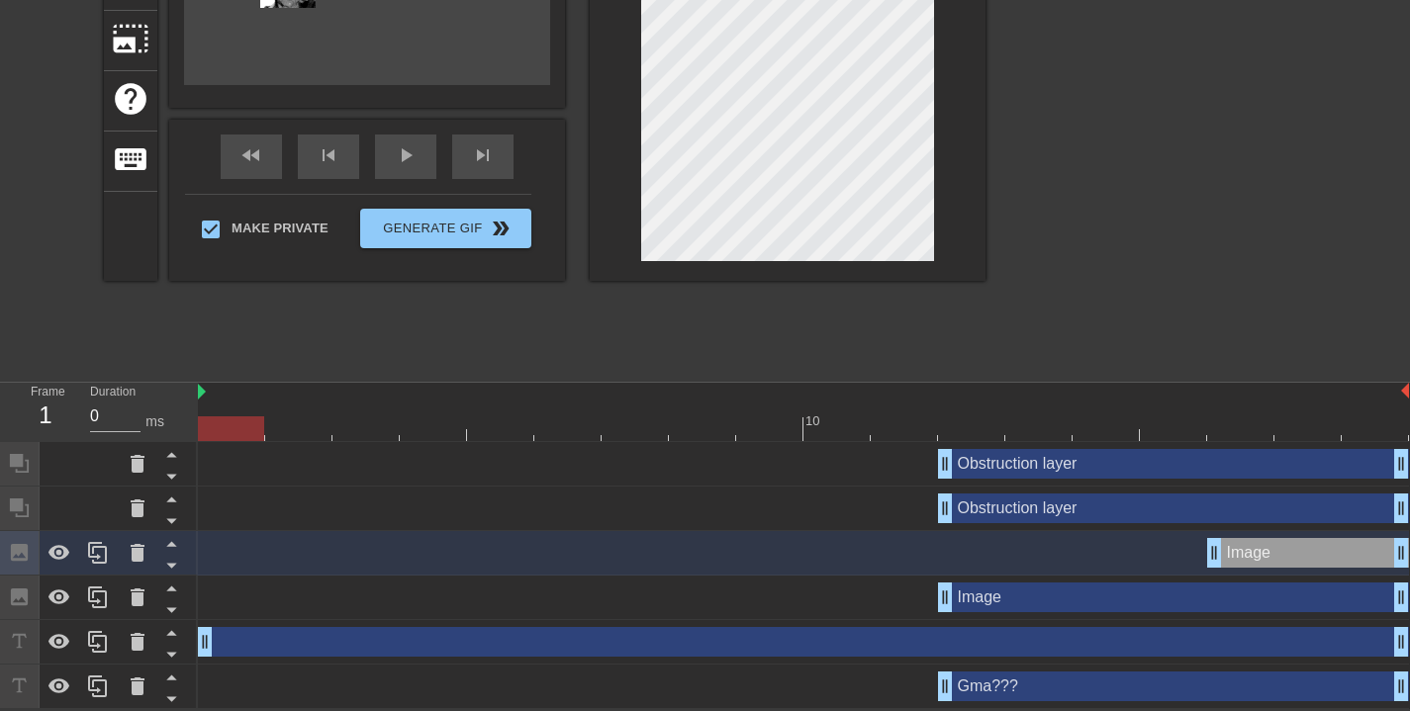
click at [1016, 471] on div "Obstruction layer drag_handle drag_handle" at bounding box center [1173, 464] width 471 height 30
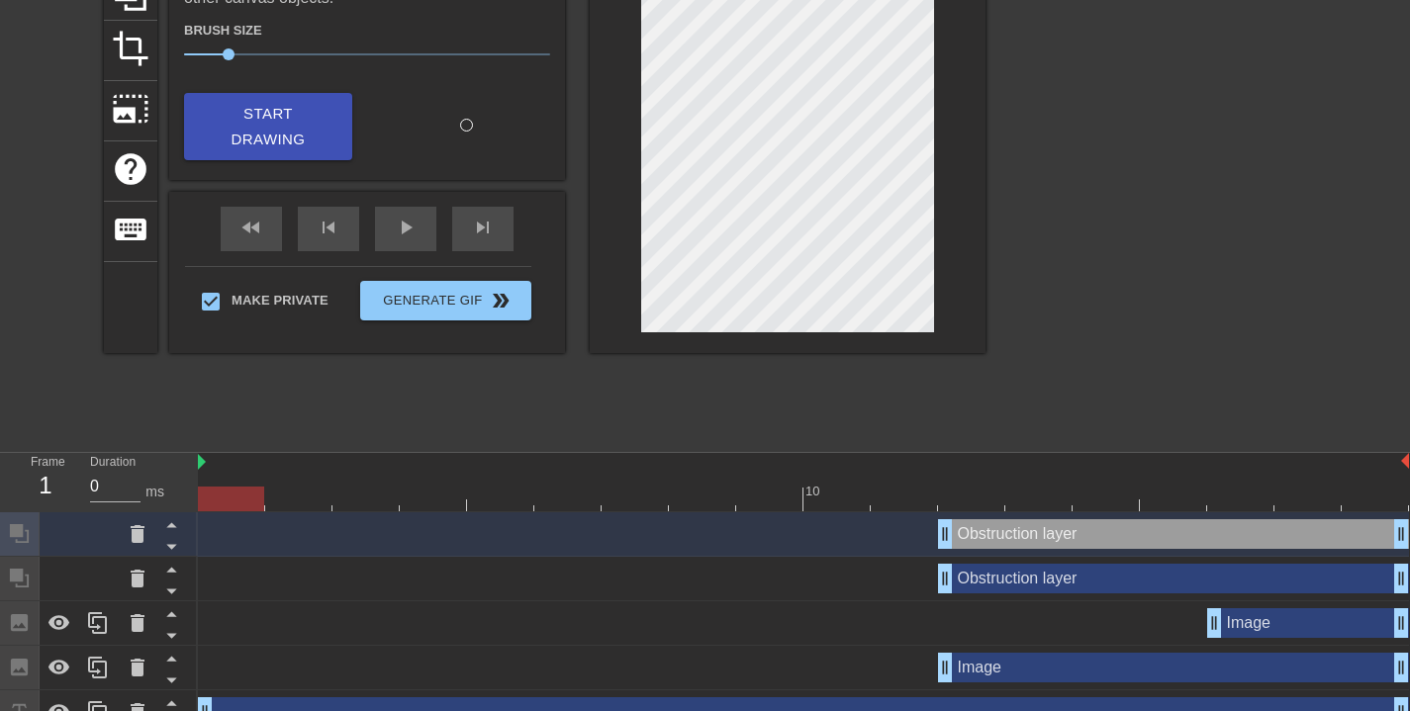
scroll to position [0, 0]
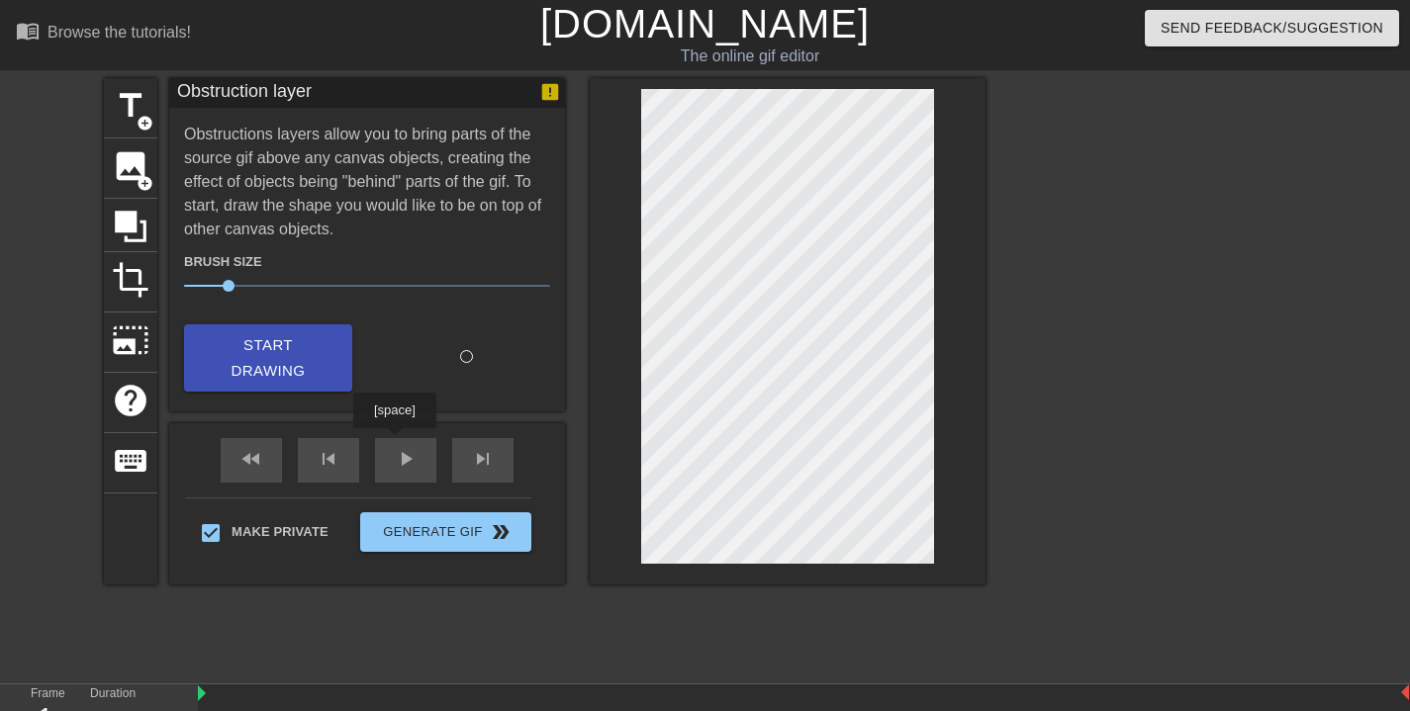
click at [398, 443] on div "fast_rewind skip_previous play_arrow skip_next" at bounding box center [367, 460] width 323 height 74
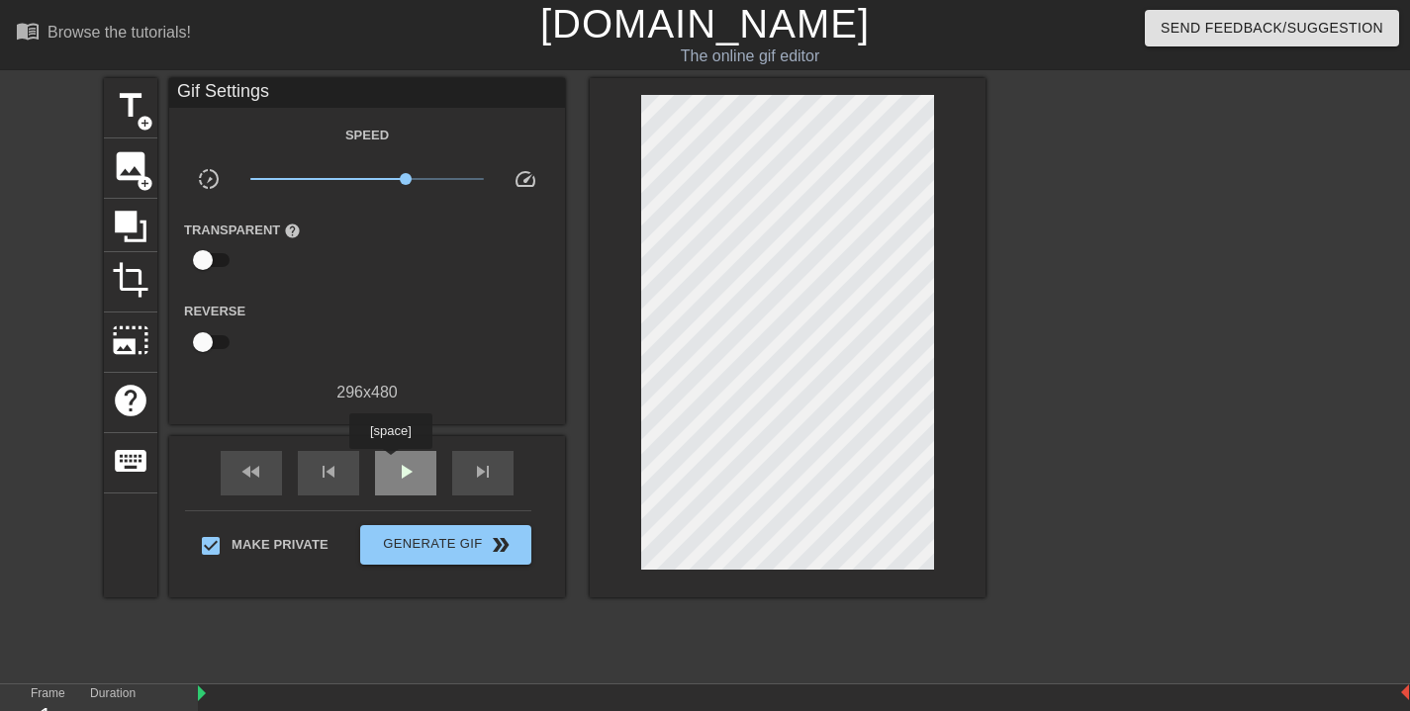
click at [393, 464] on div "play_arrow" at bounding box center [405, 473] width 61 height 45
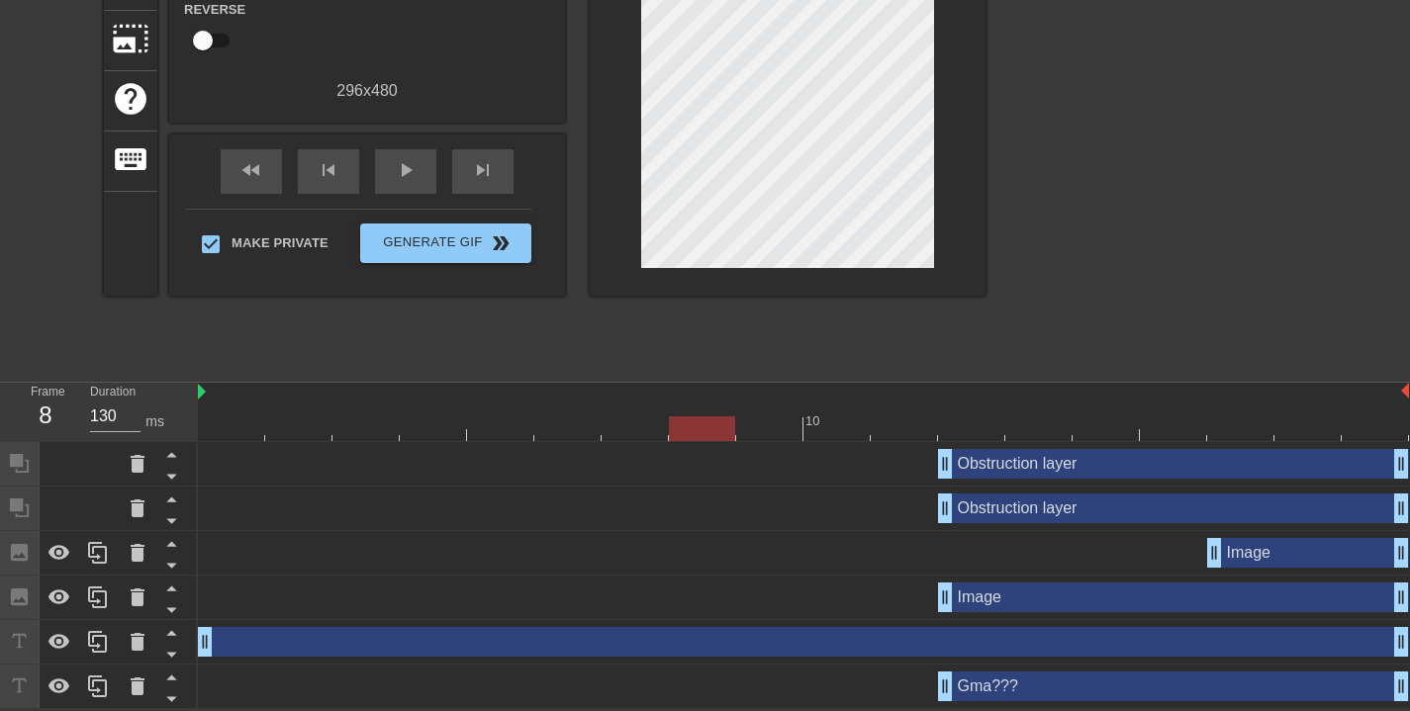
click at [1303, 557] on div "Image drag_handle drag_handle" at bounding box center [1308, 553] width 202 height 30
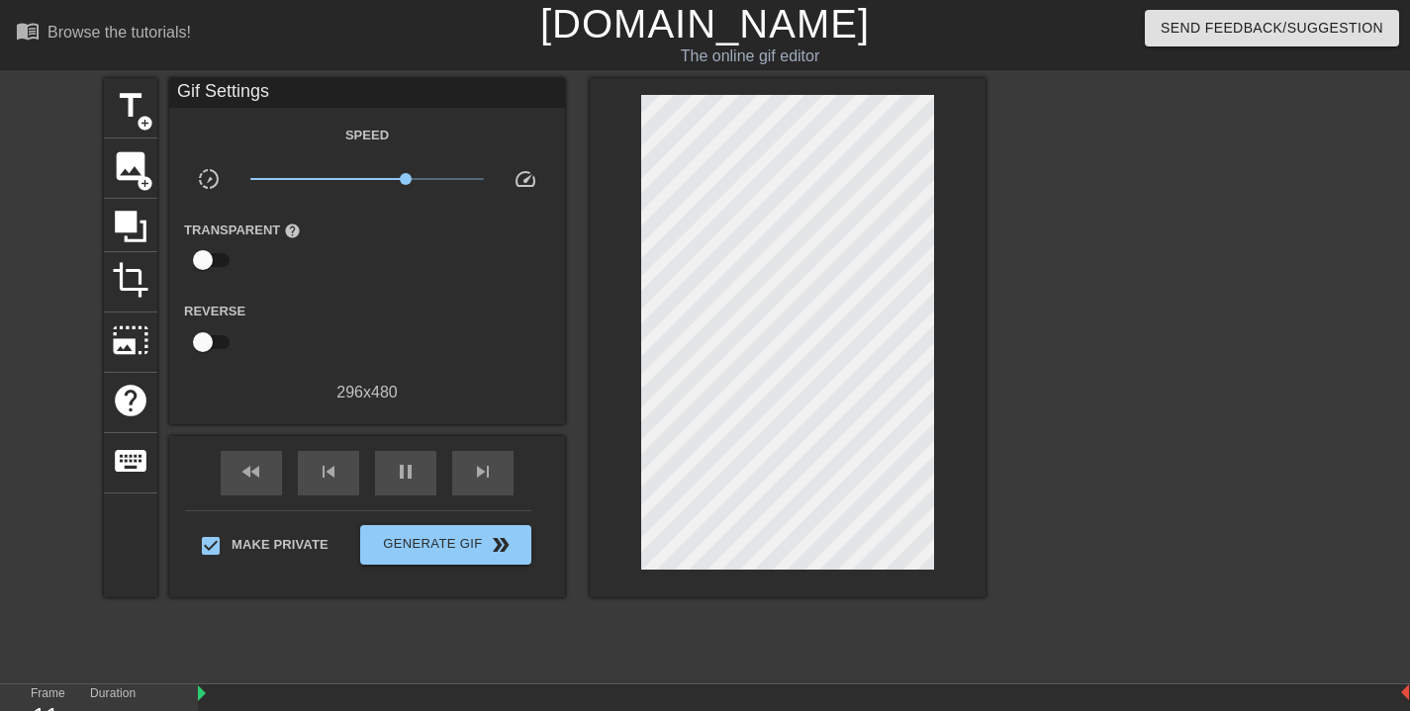
scroll to position [258, 0]
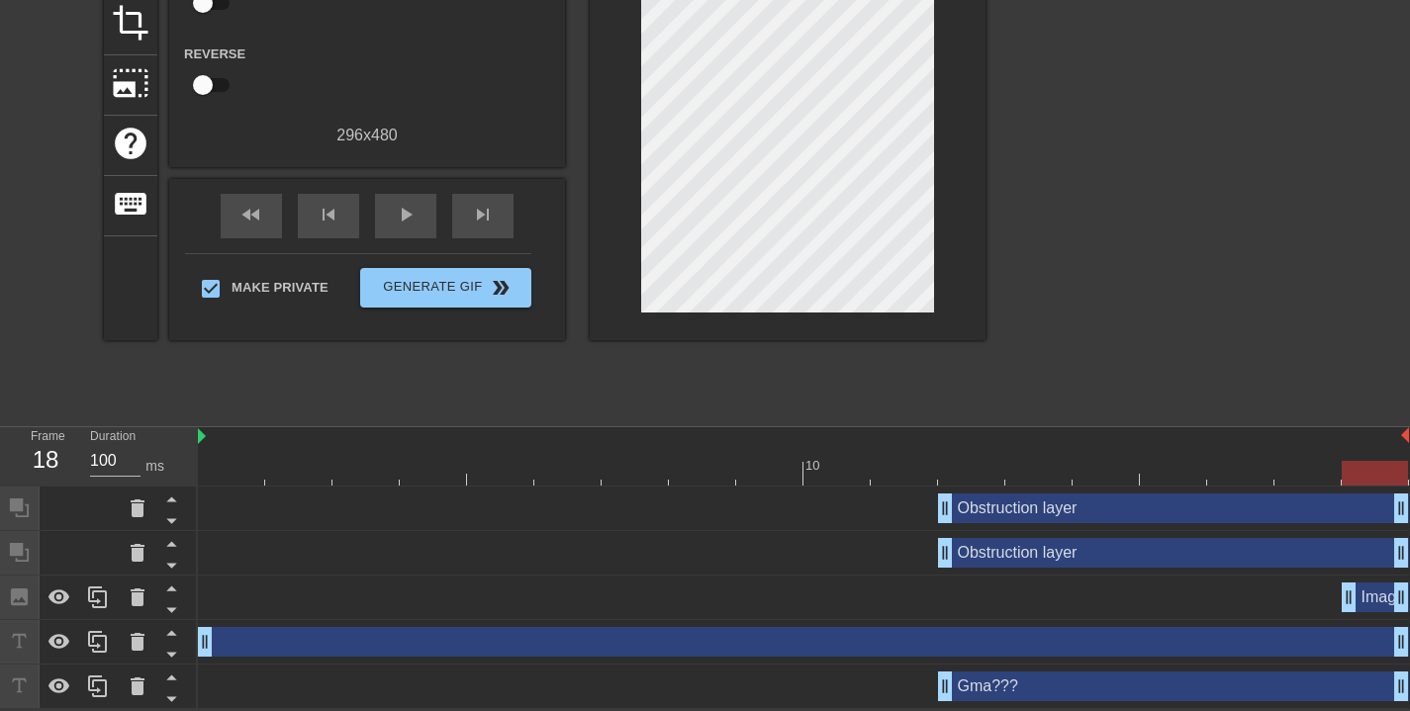
drag, startPoint x: 945, startPoint y: 600, endPoint x: 1328, endPoint y: 594, distance: 383.0
click at [1328, 594] on div "Image drag_handle drag_handle" at bounding box center [803, 598] width 1211 height 30
drag, startPoint x: 839, startPoint y: 474, endPoint x: 164, endPoint y: 480, distance: 674.9
click at [164, 480] on div "Frame 1 Duration 0 ms 10 Obstruction layer drag_handle drag_handle Obstruction …" at bounding box center [705, 568] width 1410 height 282
click at [1381, 603] on div "Image drag_handle drag_handle" at bounding box center [1375, 598] width 67 height 30
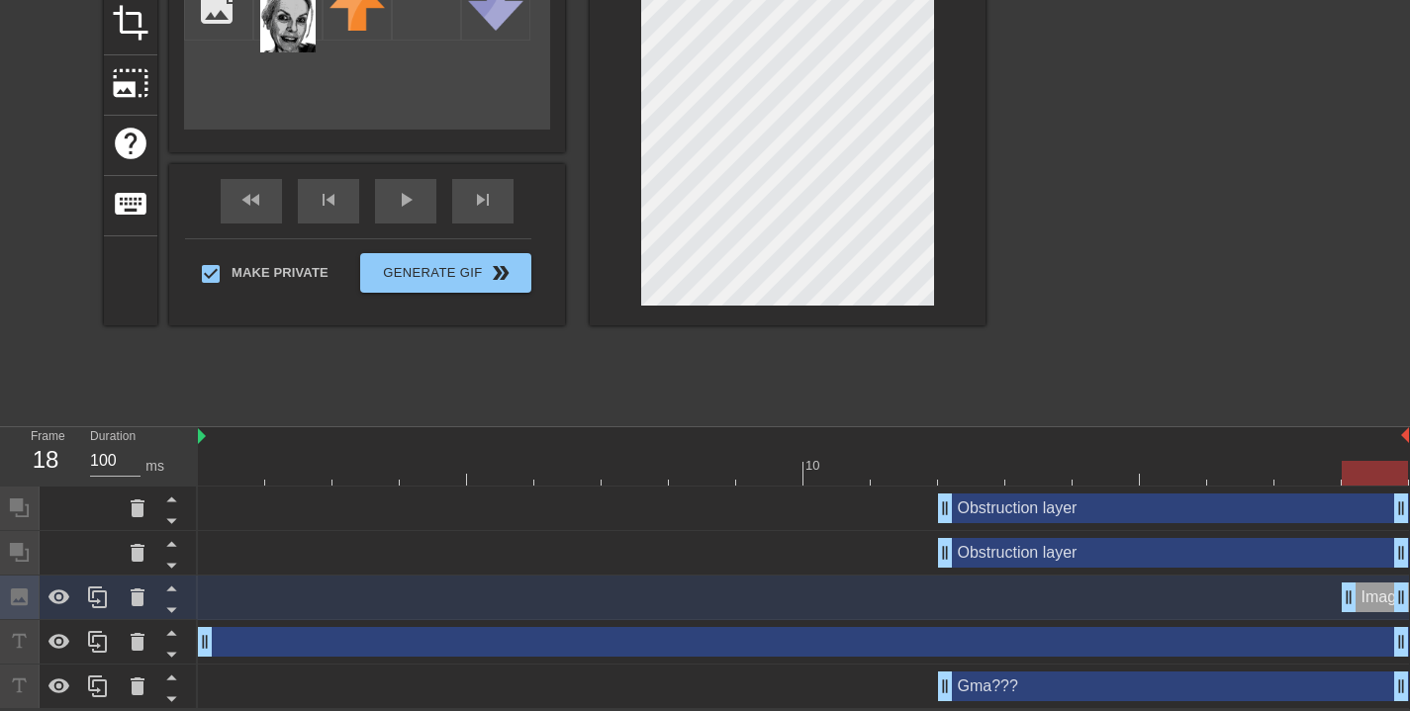
scroll to position [258, 15]
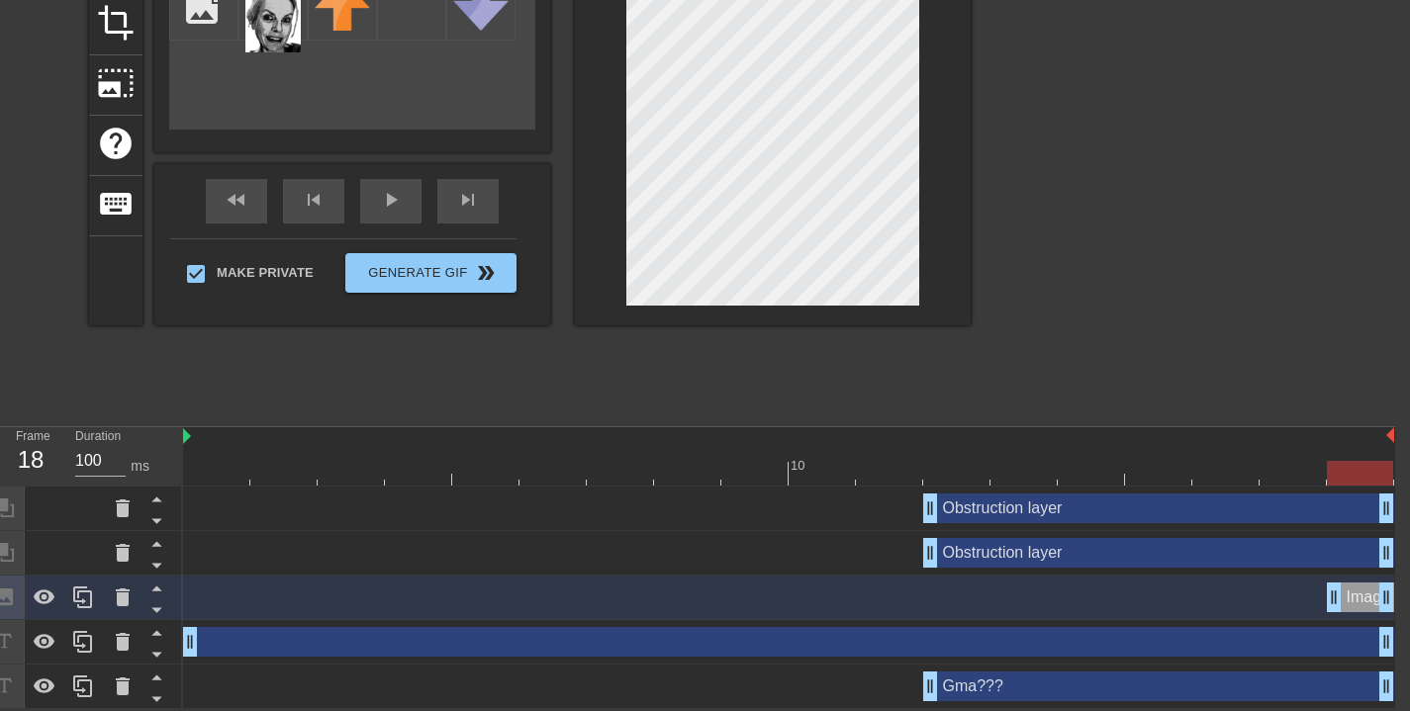
drag, startPoint x: 1370, startPoint y: 474, endPoint x: 1396, endPoint y: 482, distance: 26.9
click at [1395, 466] on div "10 Obstruction layer drag_handle drag_handle Obstruction layer drag_handle drag…" at bounding box center [789, 568] width 1212 height 282
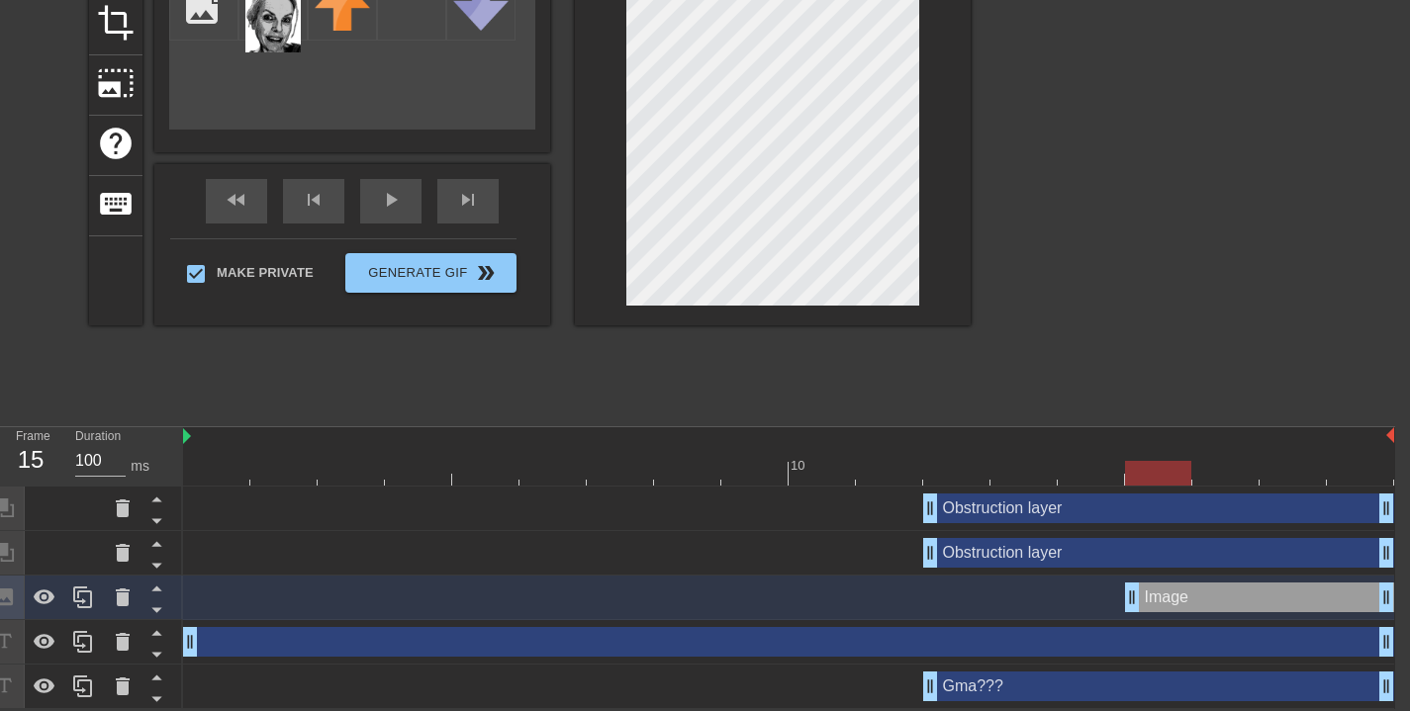
drag, startPoint x: 1333, startPoint y: 598, endPoint x: 1147, endPoint y: 593, distance: 186.1
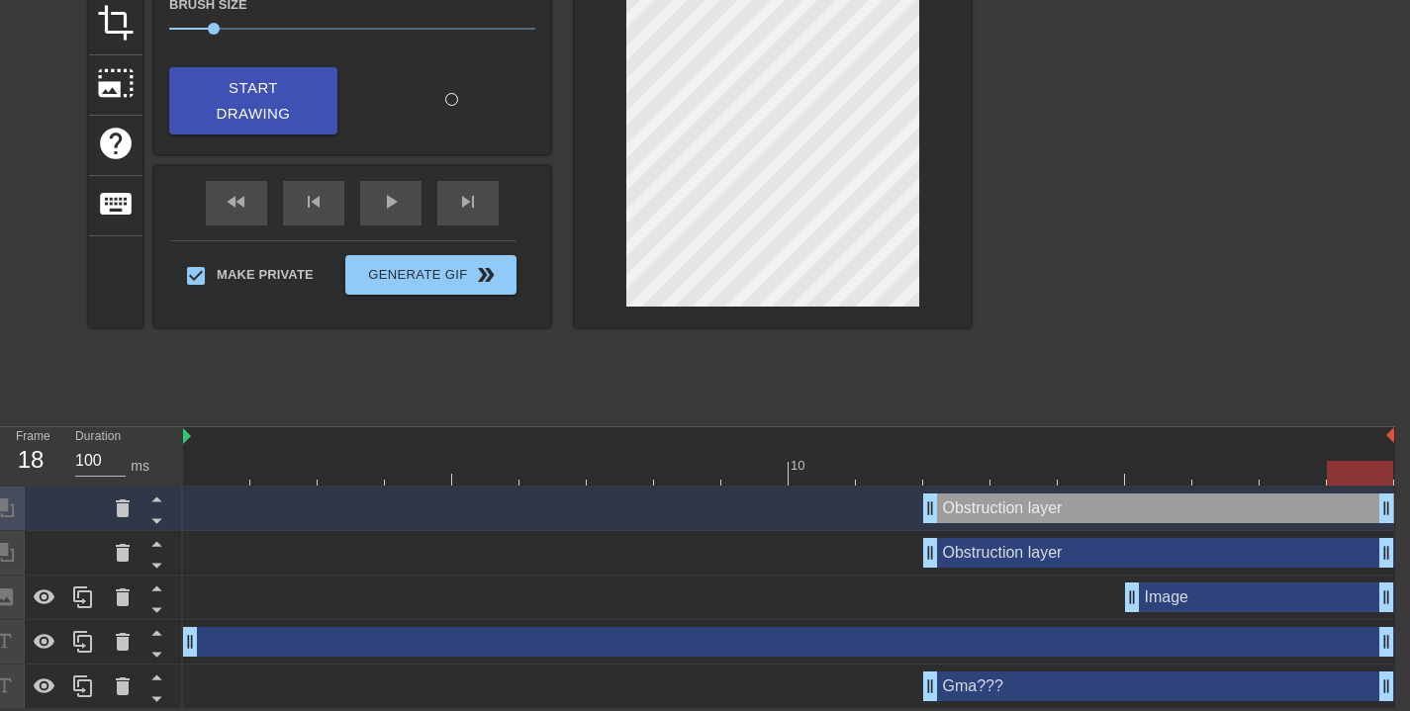
click at [1241, 601] on div "Image drag_handle drag_handle" at bounding box center [1259, 598] width 269 height 30
click at [1283, 597] on div "Image drag_handle drag_handle" at bounding box center [1259, 598] width 269 height 30
click at [1249, 595] on div "Image drag_handle drag_handle" at bounding box center [1259, 598] width 269 height 30
drag, startPoint x: 1252, startPoint y: 599, endPoint x: 1235, endPoint y: 551, distance: 50.4
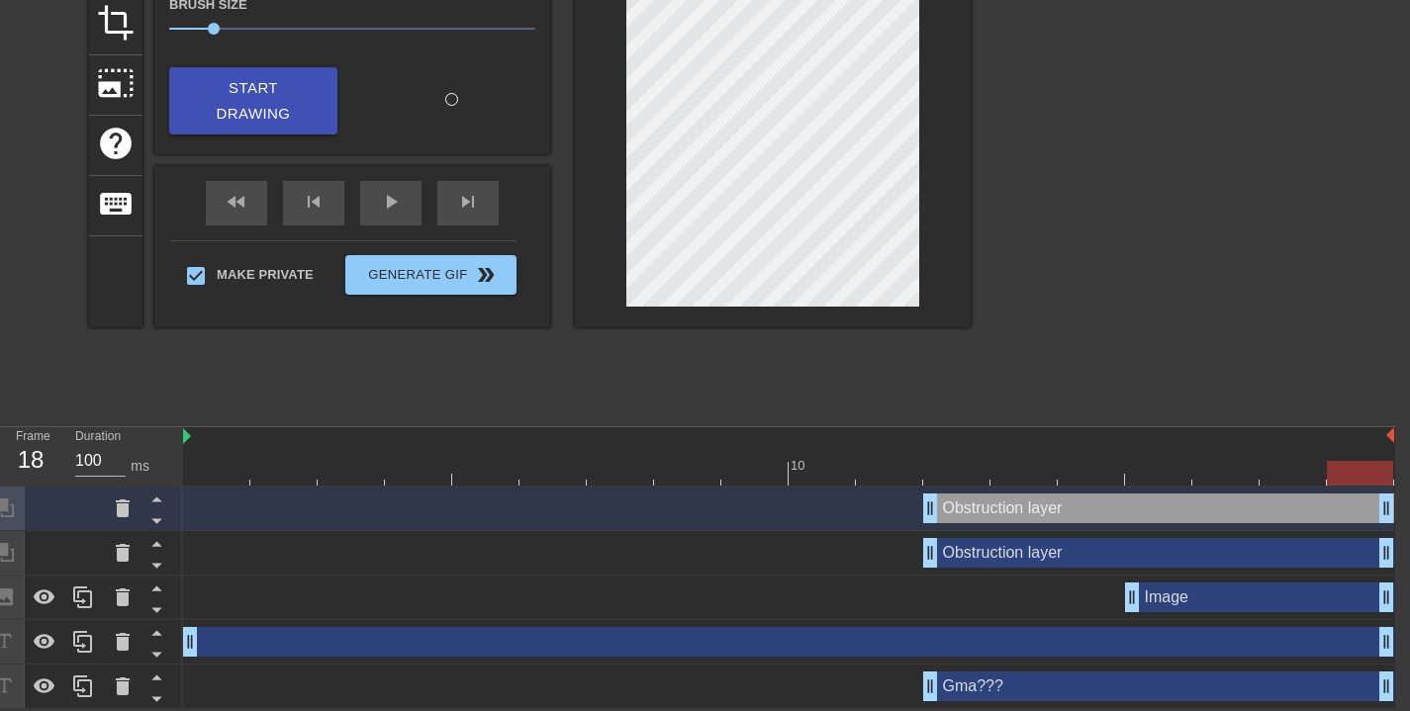
click at [1252, 598] on div "Image drag_handle drag_handle" at bounding box center [1259, 598] width 269 height 30
click at [1254, 597] on div "Image drag_handle drag_handle" at bounding box center [1259, 598] width 269 height 30
click at [1241, 602] on div "Image drag_handle drag_handle" at bounding box center [1259, 598] width 269 height 30
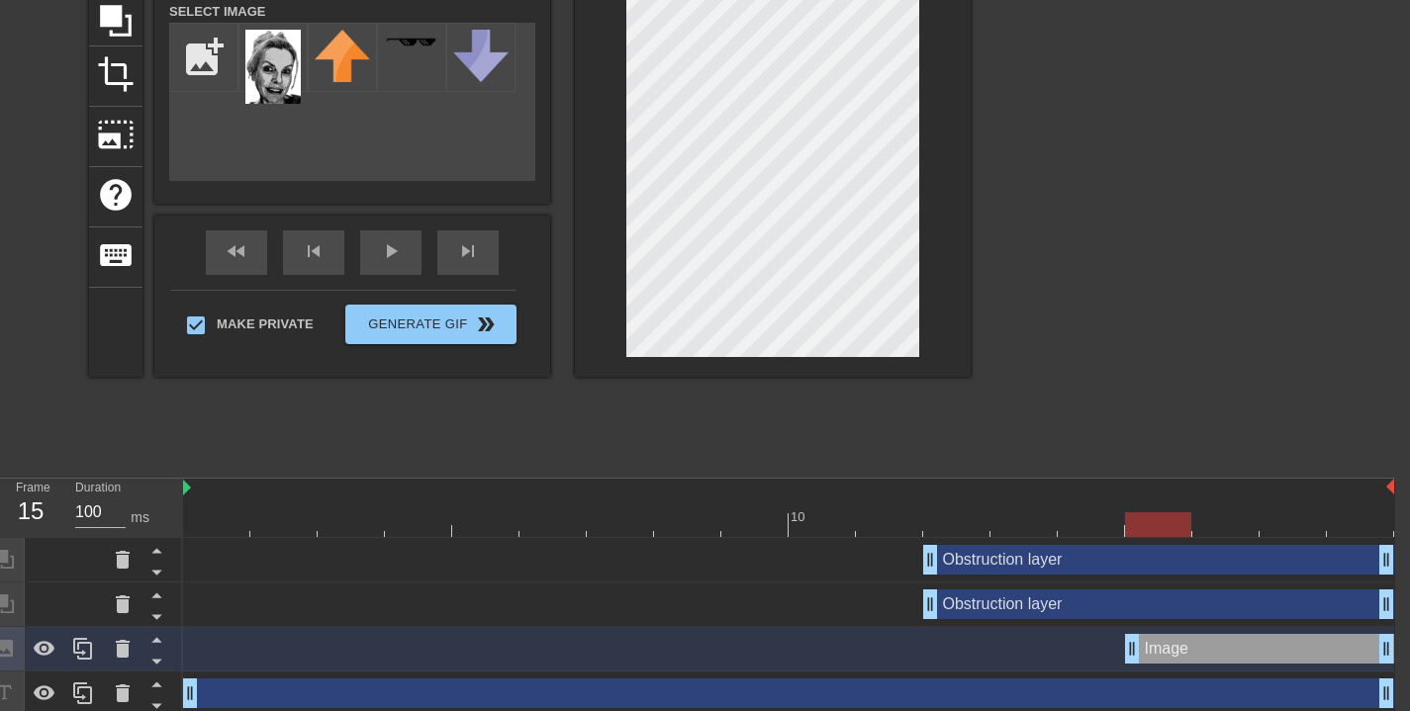
scroll to position [0, 15]
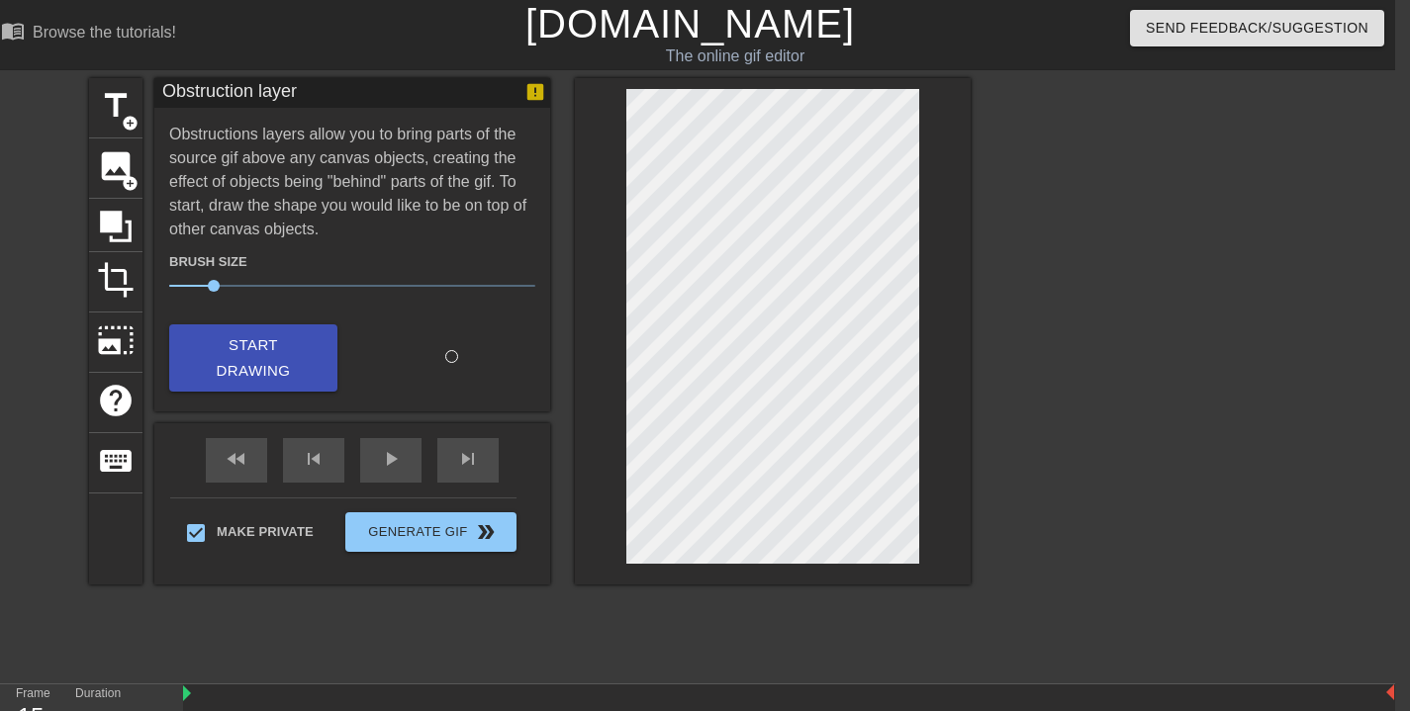
click at [957, 250] on div at bounding box center [773, 331] width 396 height 507
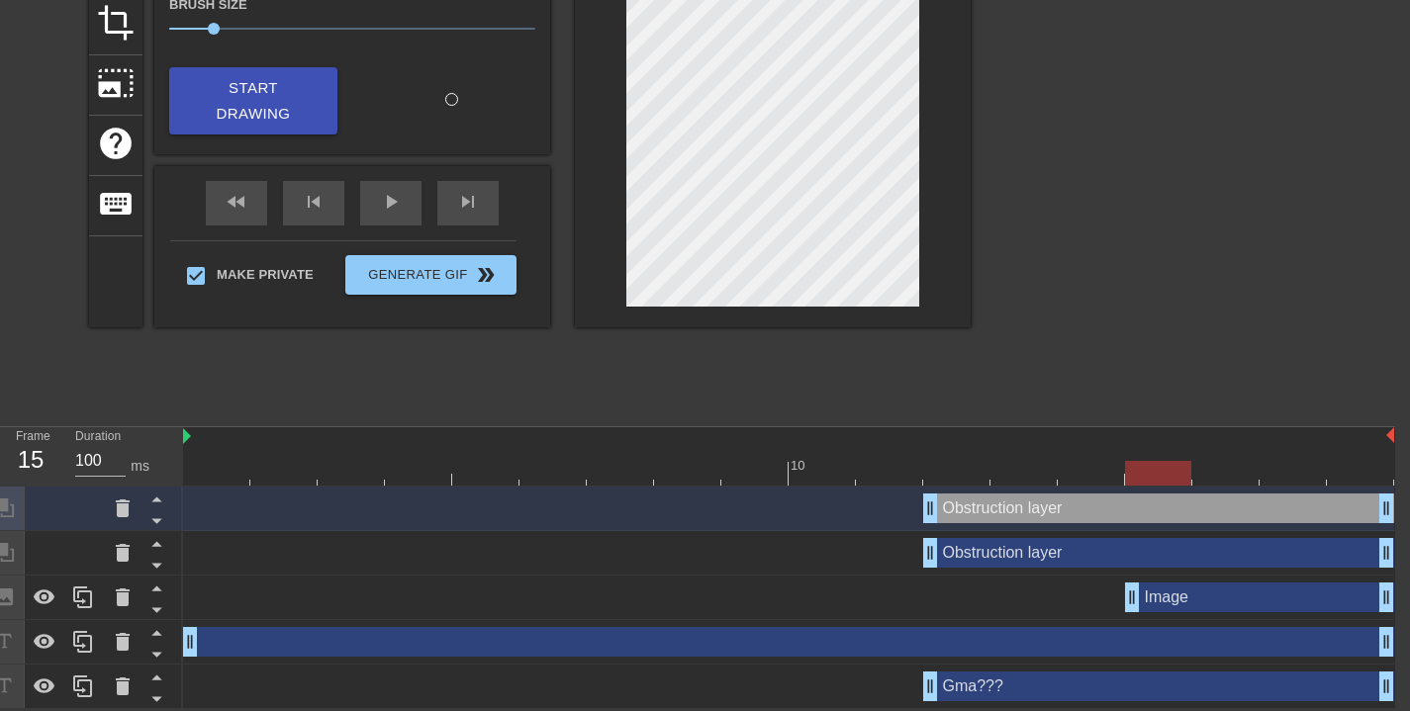
click at [1272, 610] on div "Image drag_handle drag_handle" at bounding box center [1259, 598] width 269 height 30
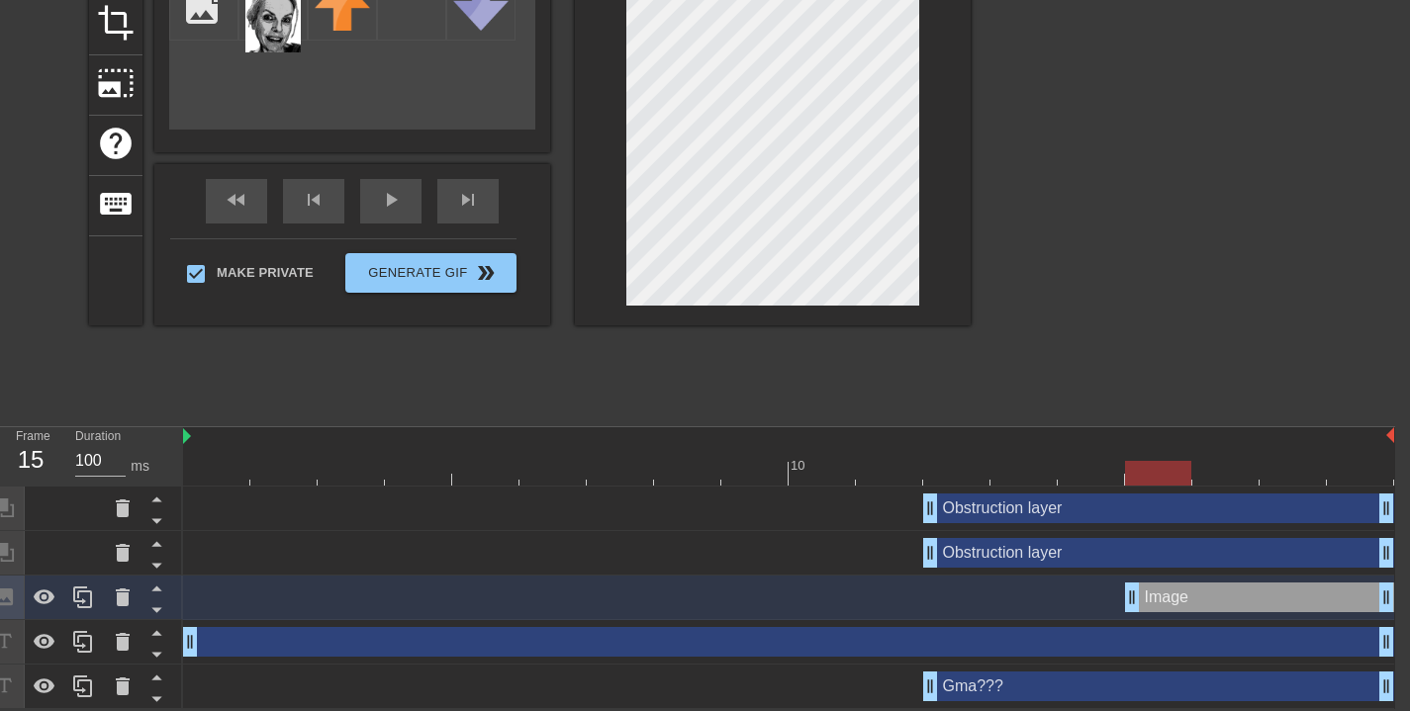
scroll to position [0, 15]
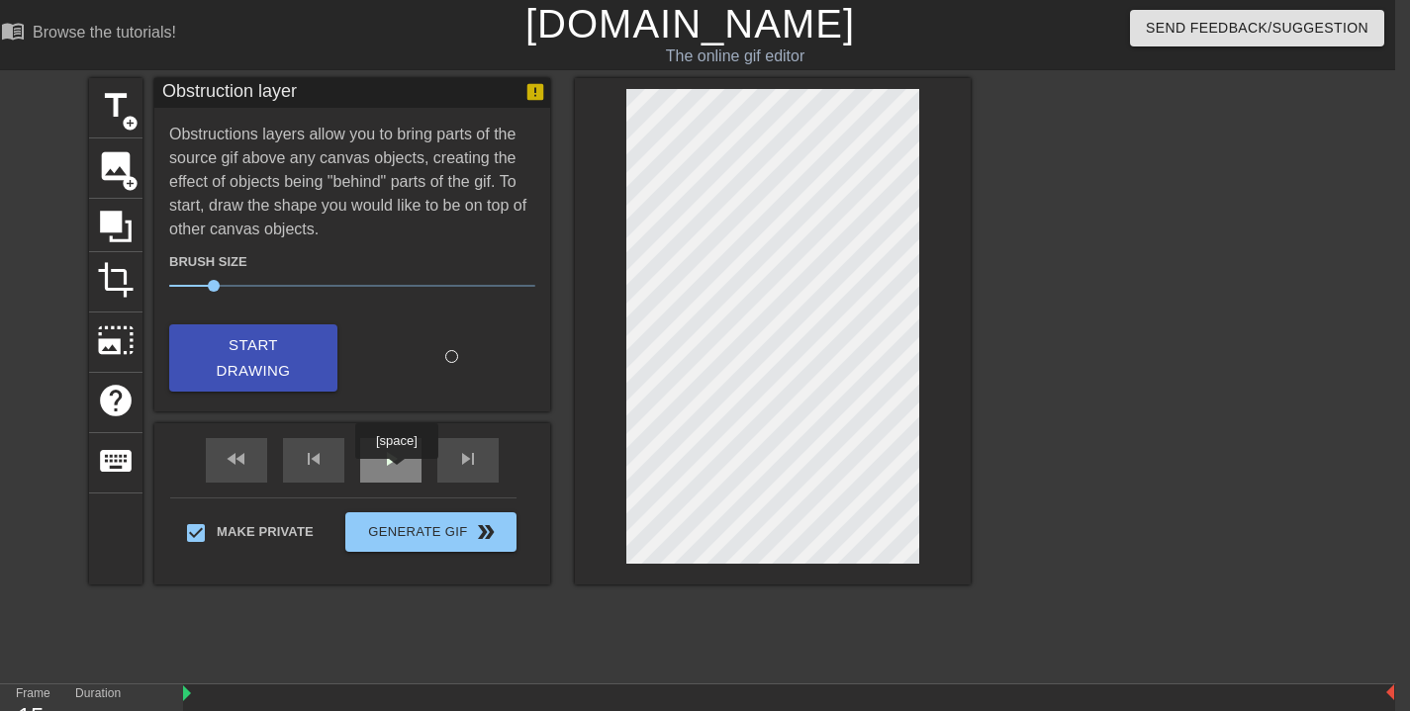
click at [398, 473] on div "play_arrow" at bounding box center [390, 460] width 61 height 45
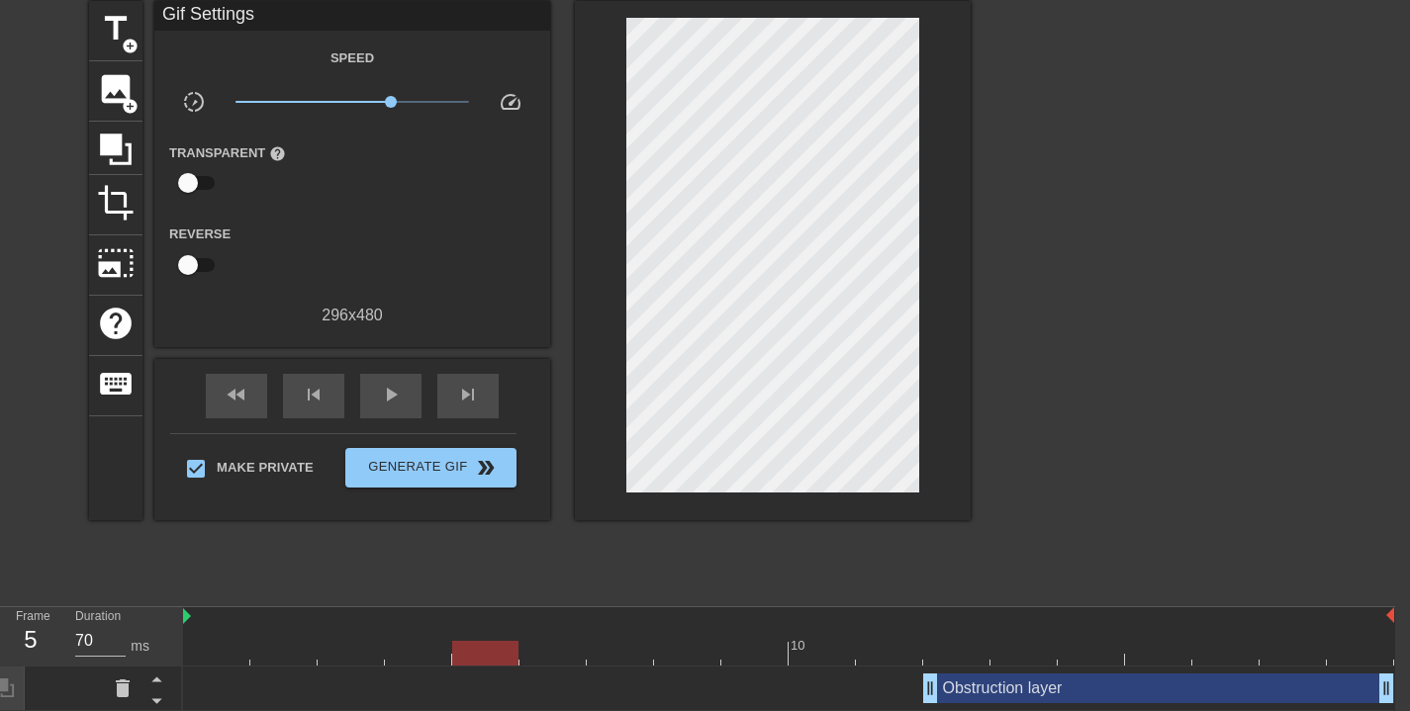
scroll to position [258, 15]
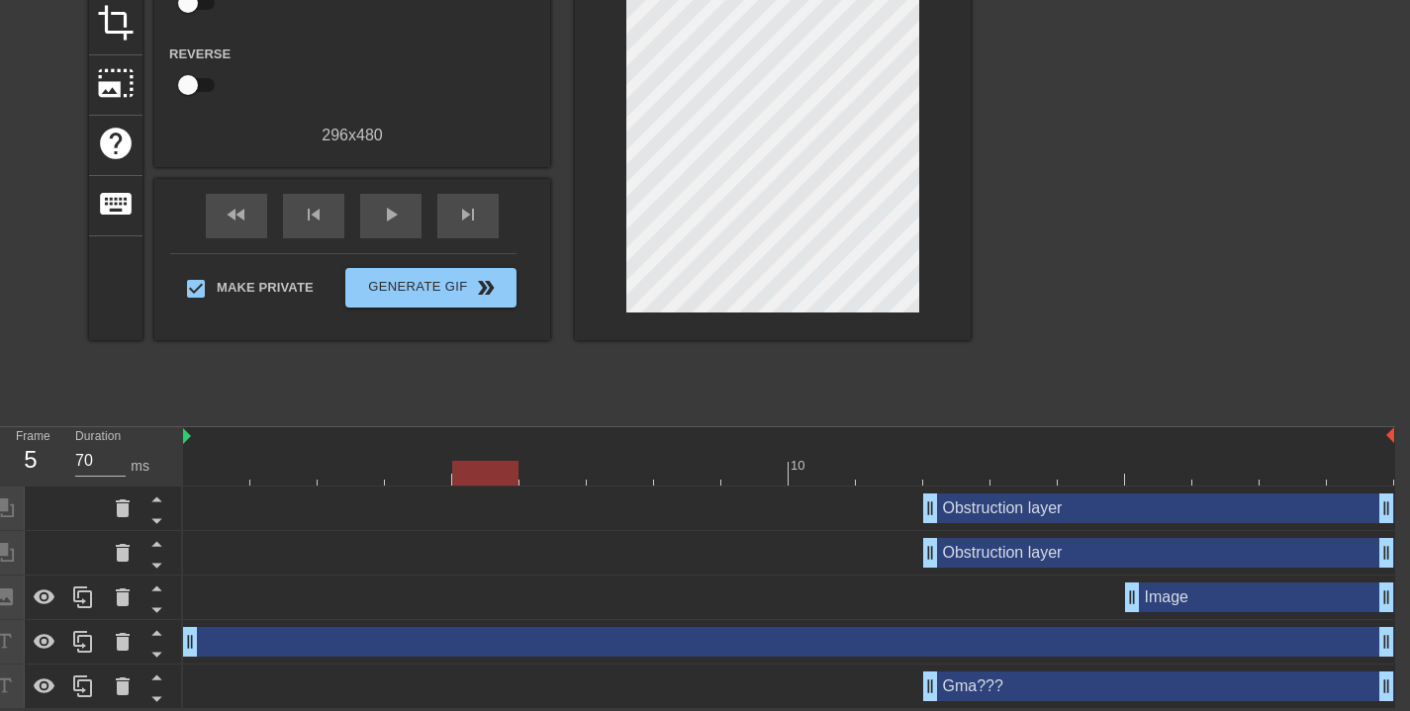
click at [1237, 604] on div "Image drag_handle drag_handle" at bounding box center [1259, 598] width 269 height 30
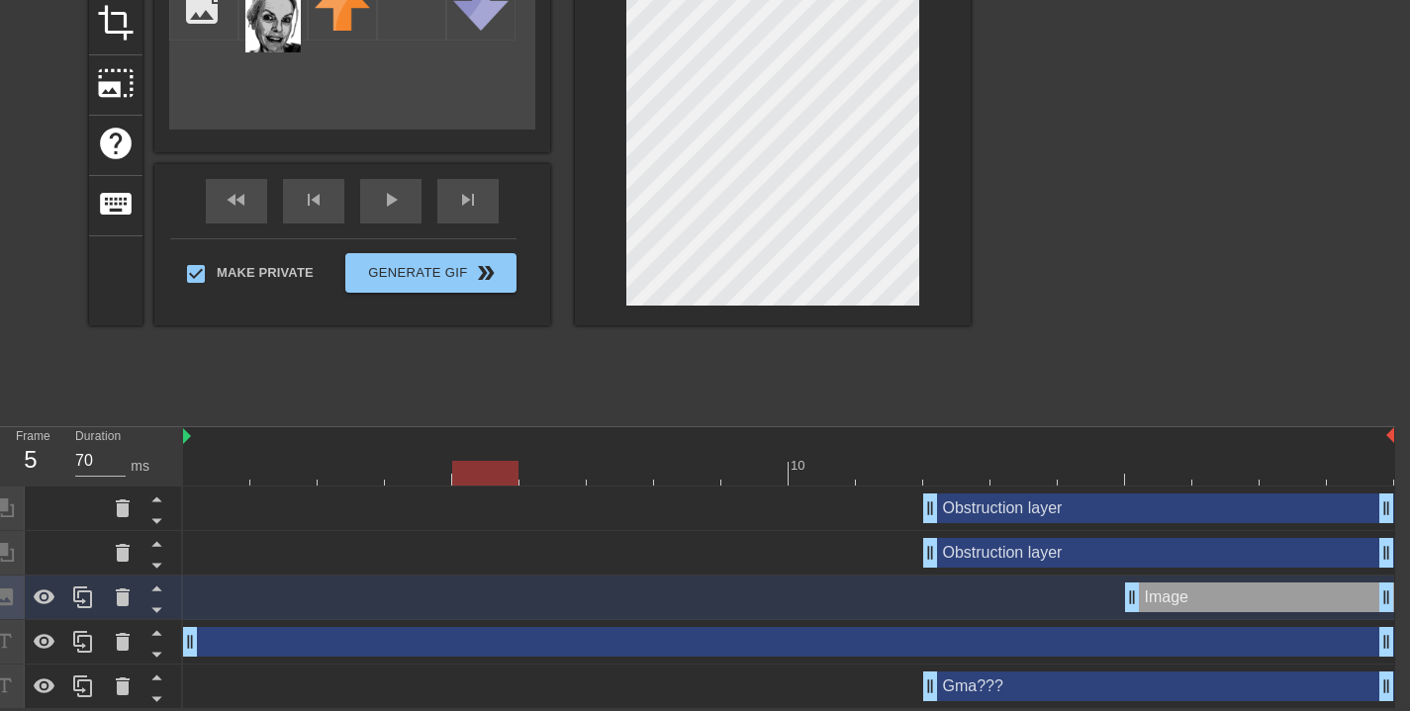
click at [1163, 547] on div "Obstruction layer drag_handle drag_handle" at bounding box center [1158, 553] width 471 height 30
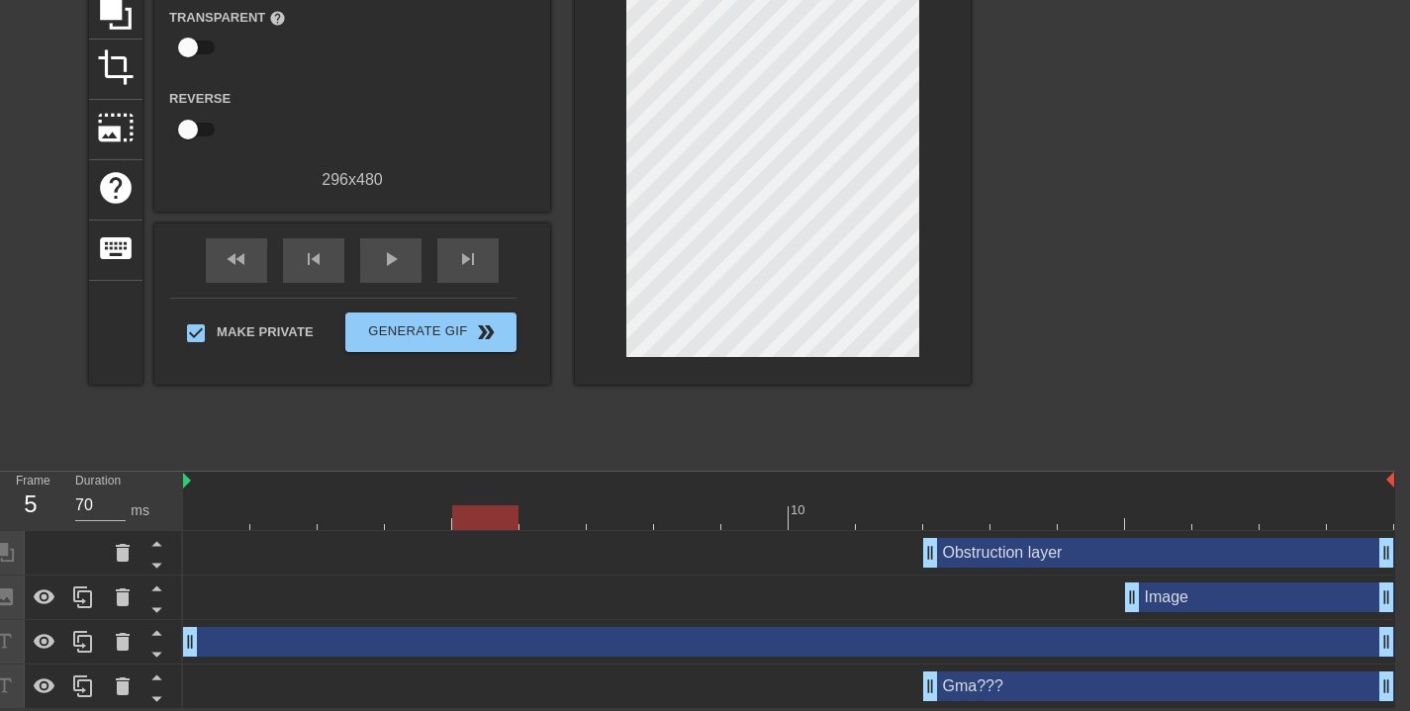
scroll to position [214, 15]
click at [1118, 552] on div "Obstruction layer drag_handle drag_handle" at bounding box center [1158, 553] width 471 height 30
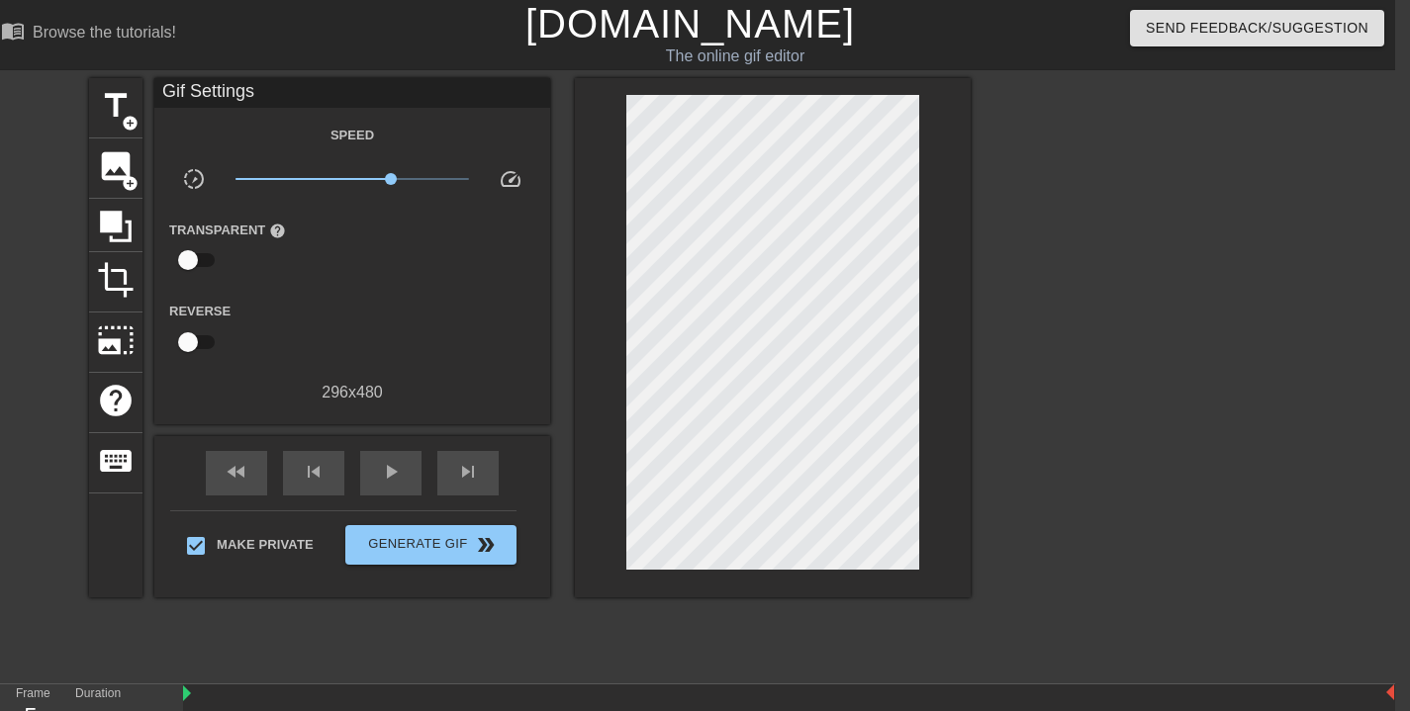
scroll to position [169, 15]
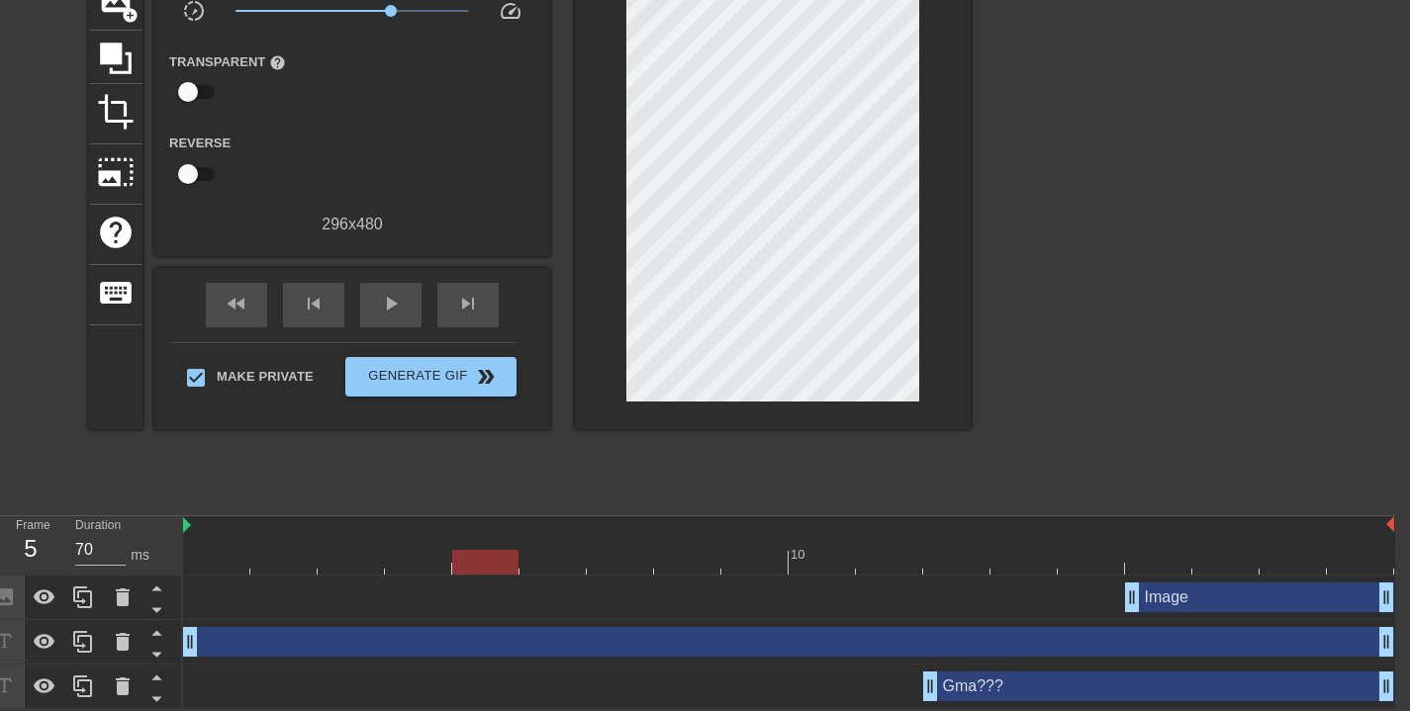
click at [1200, 605] on div "Image drag_handle drag_handle" at bounding box center [1259, 598] width 269 height 30
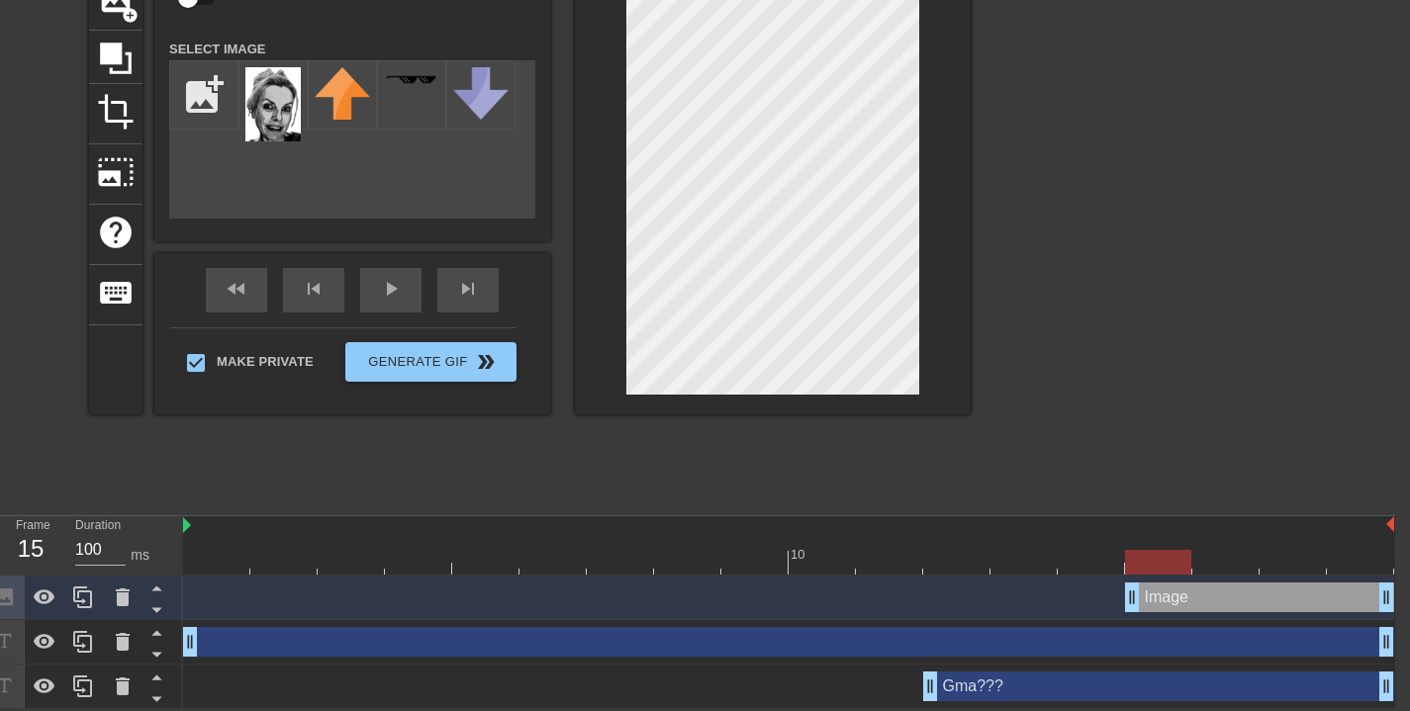
drag, startPoint x: 491, startPoint y: 559, endPoint x: 1135, endPoint y: 552, distance: 644.2
click at [1135, 552] on div at bounding box center [1158, 562] width 66 height 25
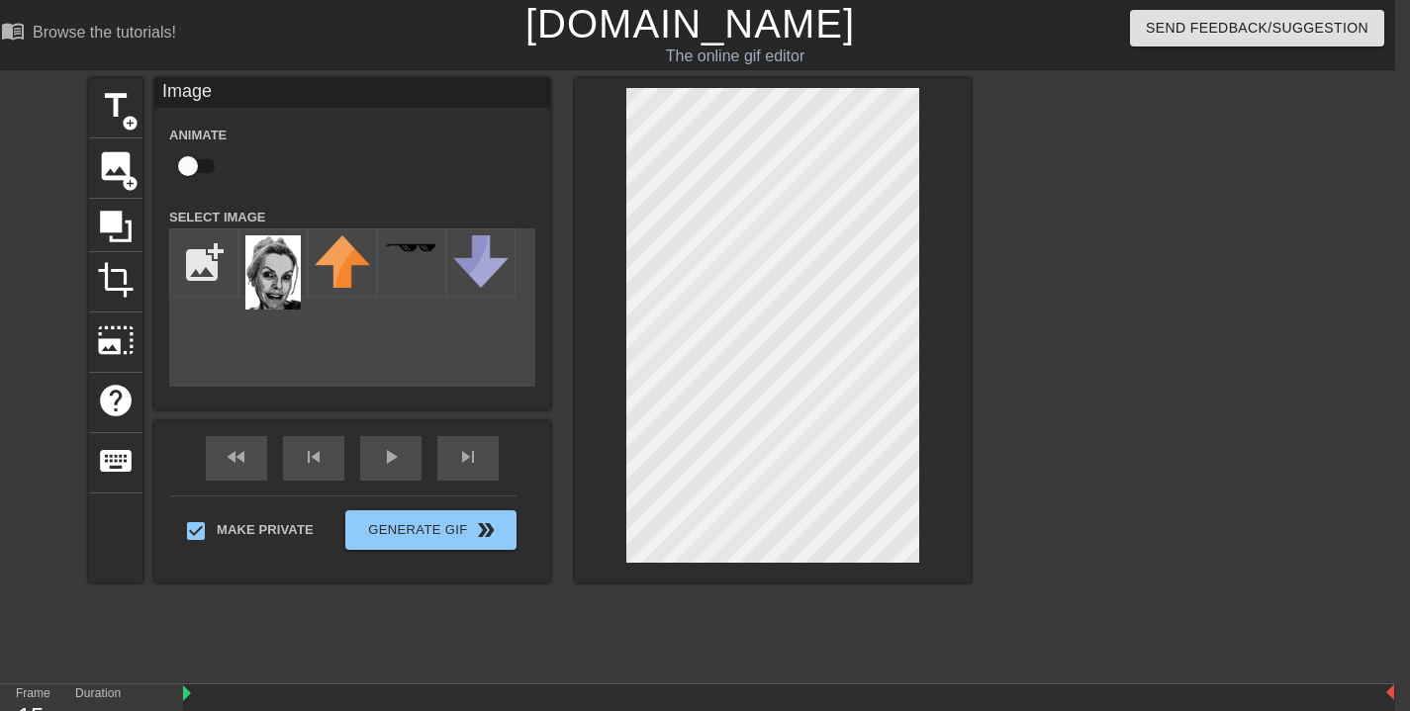
click at [920, 158] on div at bounding box center [773, 330] width 396 height 505
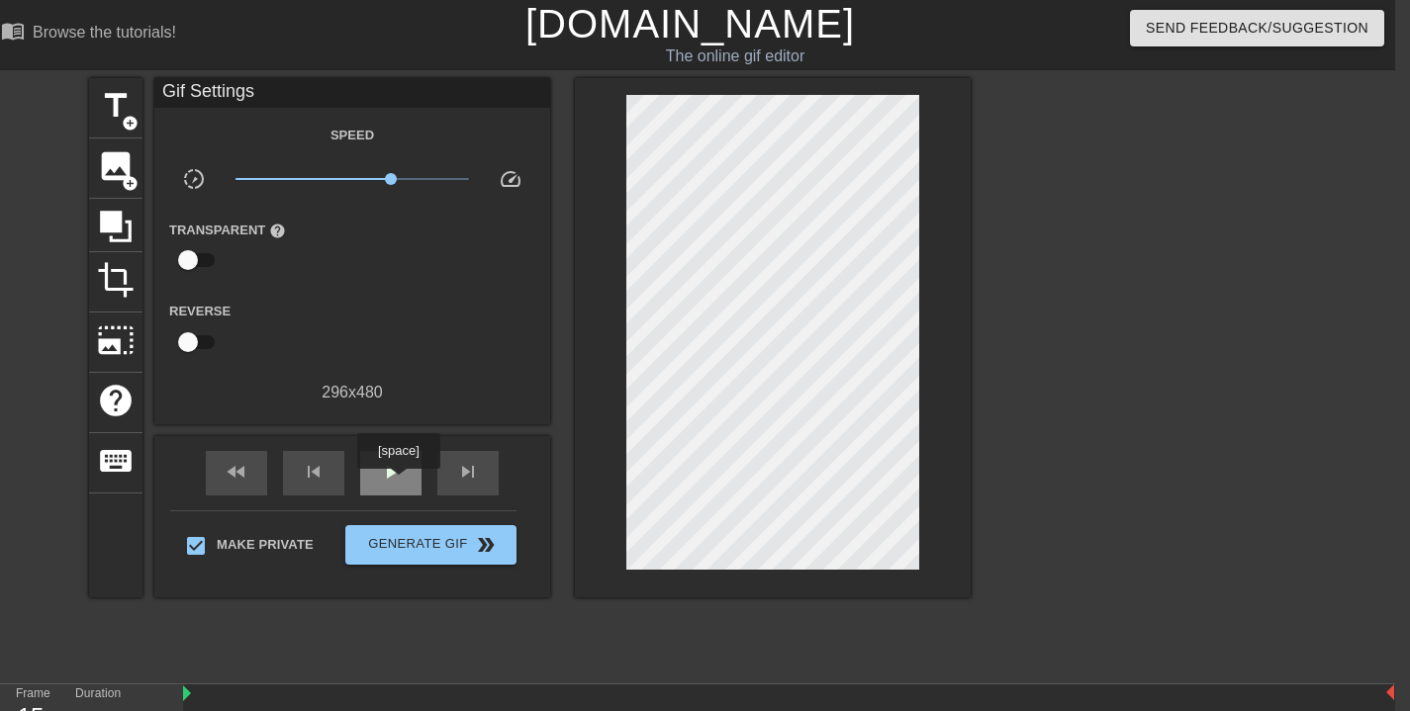
click at [403, 477] on div "play_arrow" at bounding box center [390, 473] width 61 height 45
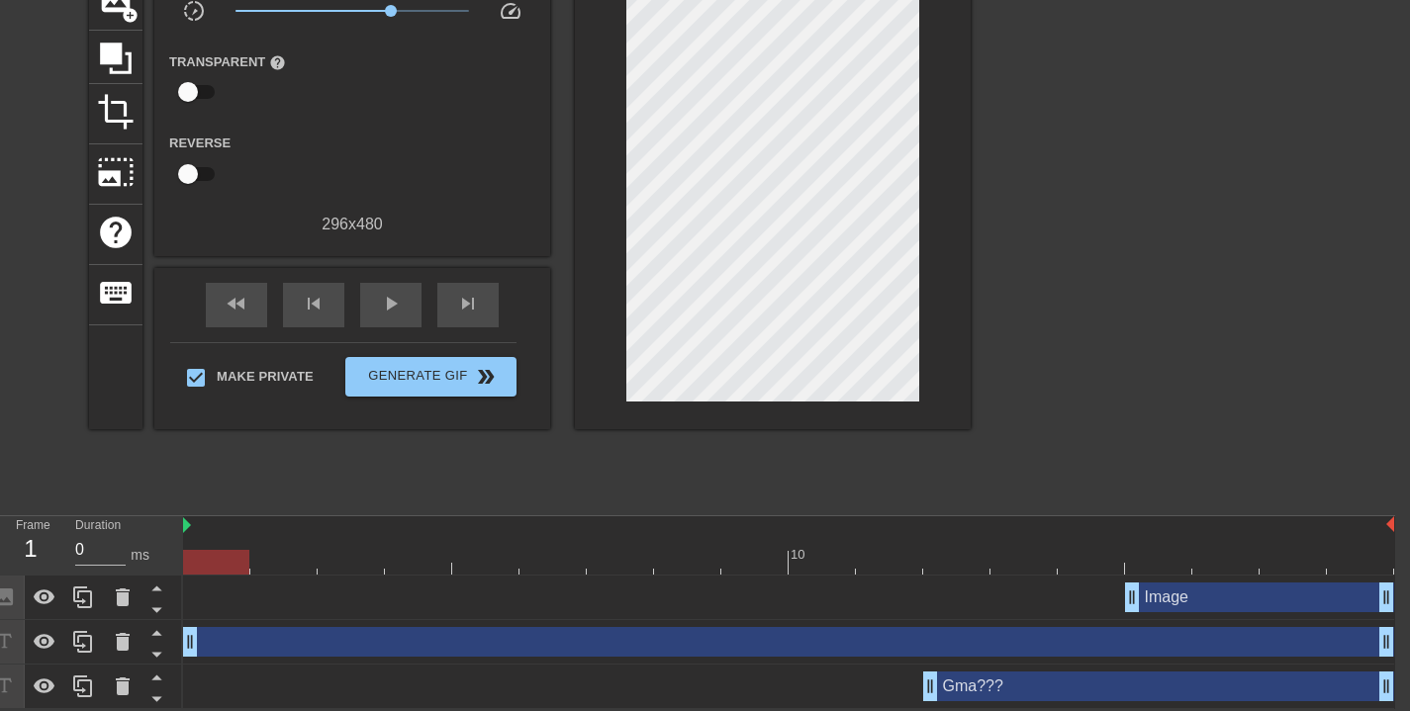
click at [1272, 598] on div "Image drag_handle drag_handle" at bounding box center [1259, 598] width 269 height 30
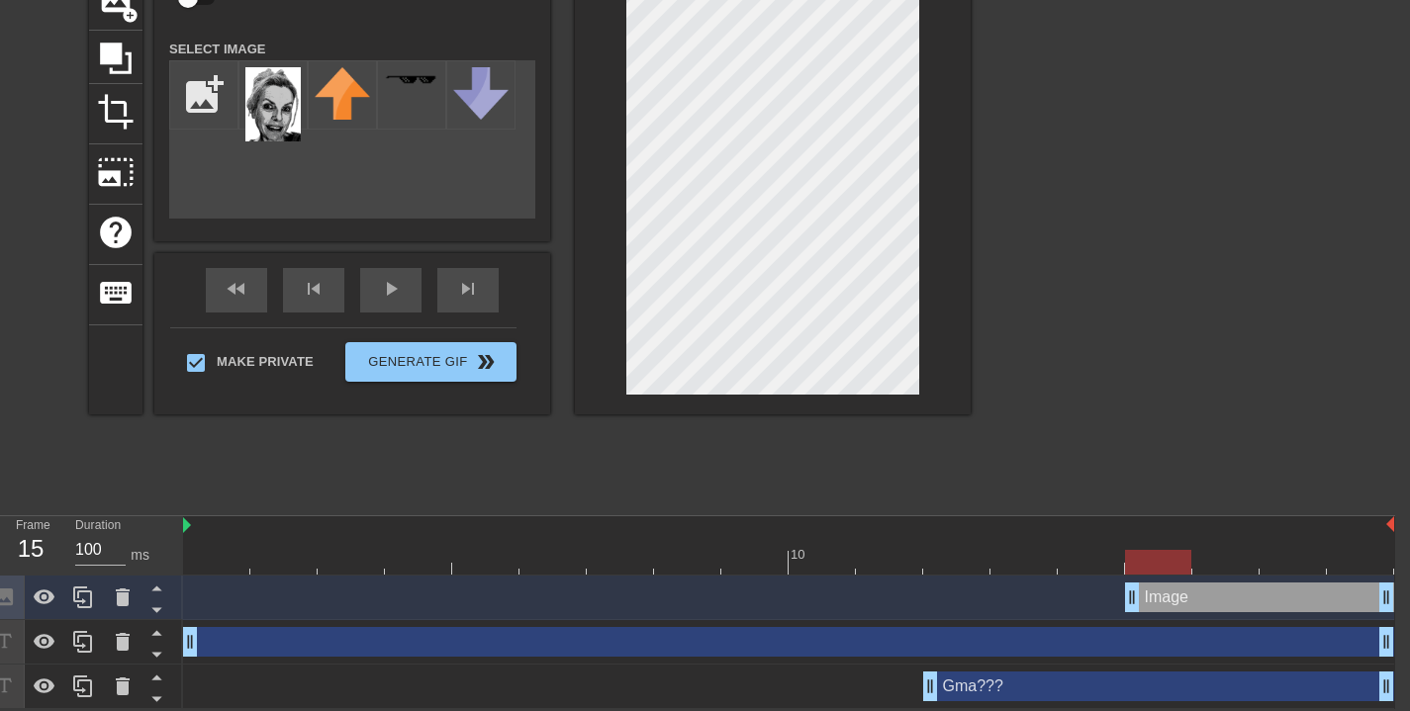
drag, startPoint x: 201, startPoint y: 563, endPoint x: 1141, endPoint y: 551, distance: 940.1
click at [1163, 570] on div at bounding box center [1158, 562] width 66 height 25
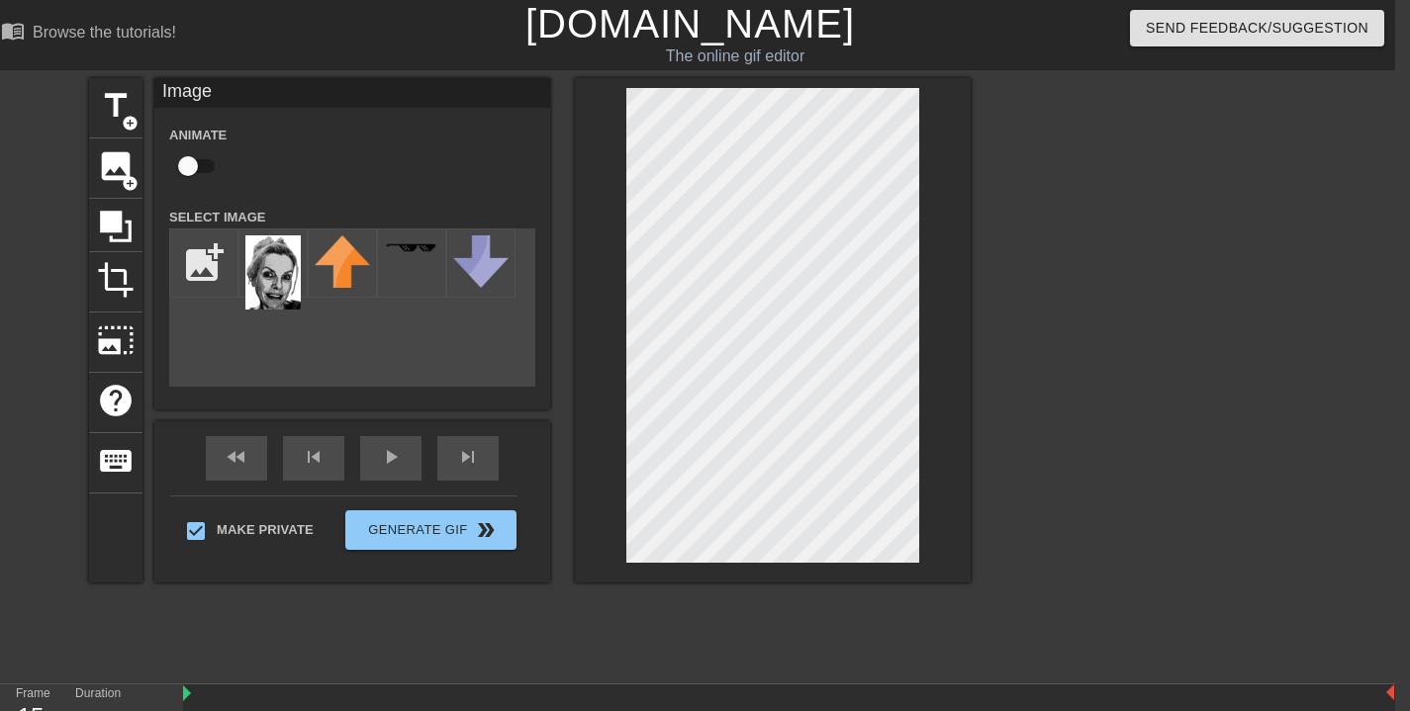
click at [676, 567] on div at bounding box center [773, 330] width 396 height 505
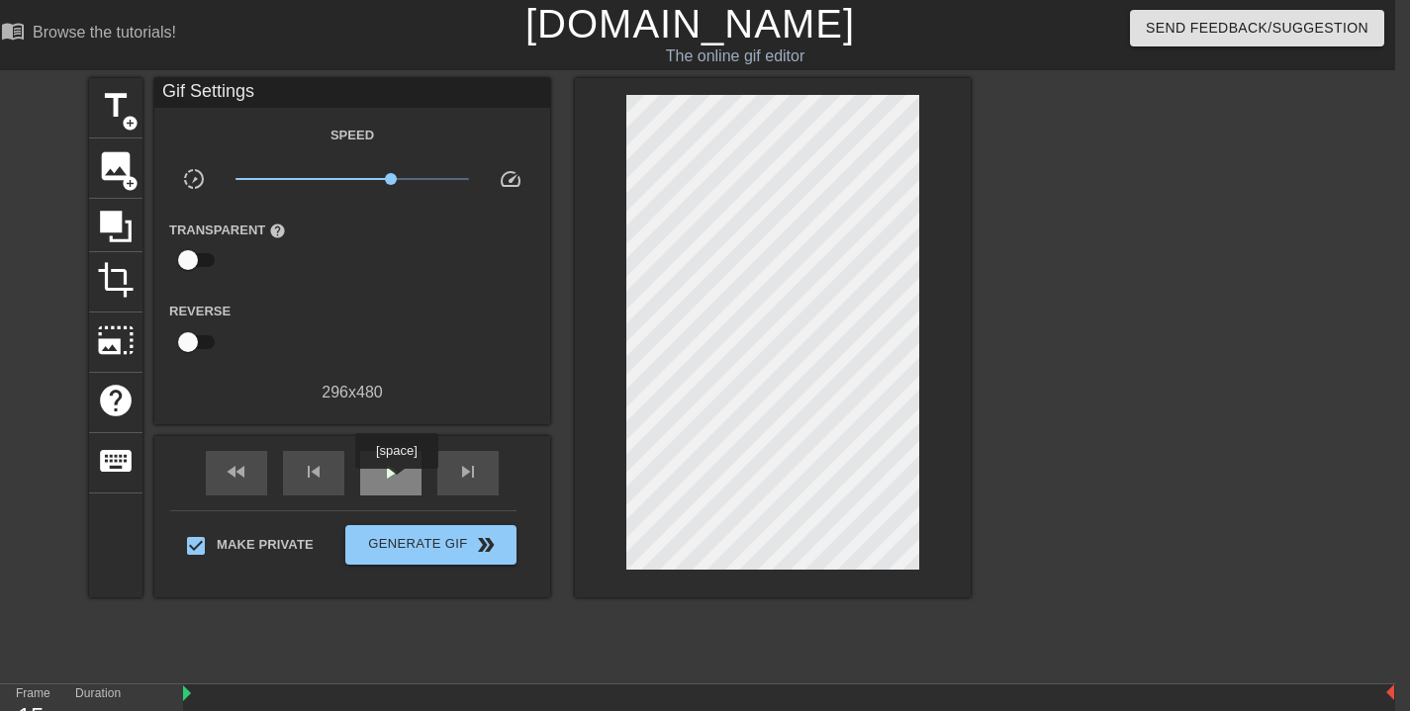
click at [399, 483] on span "play_arrow" at bounding box center [391, 472] width 24 height 24
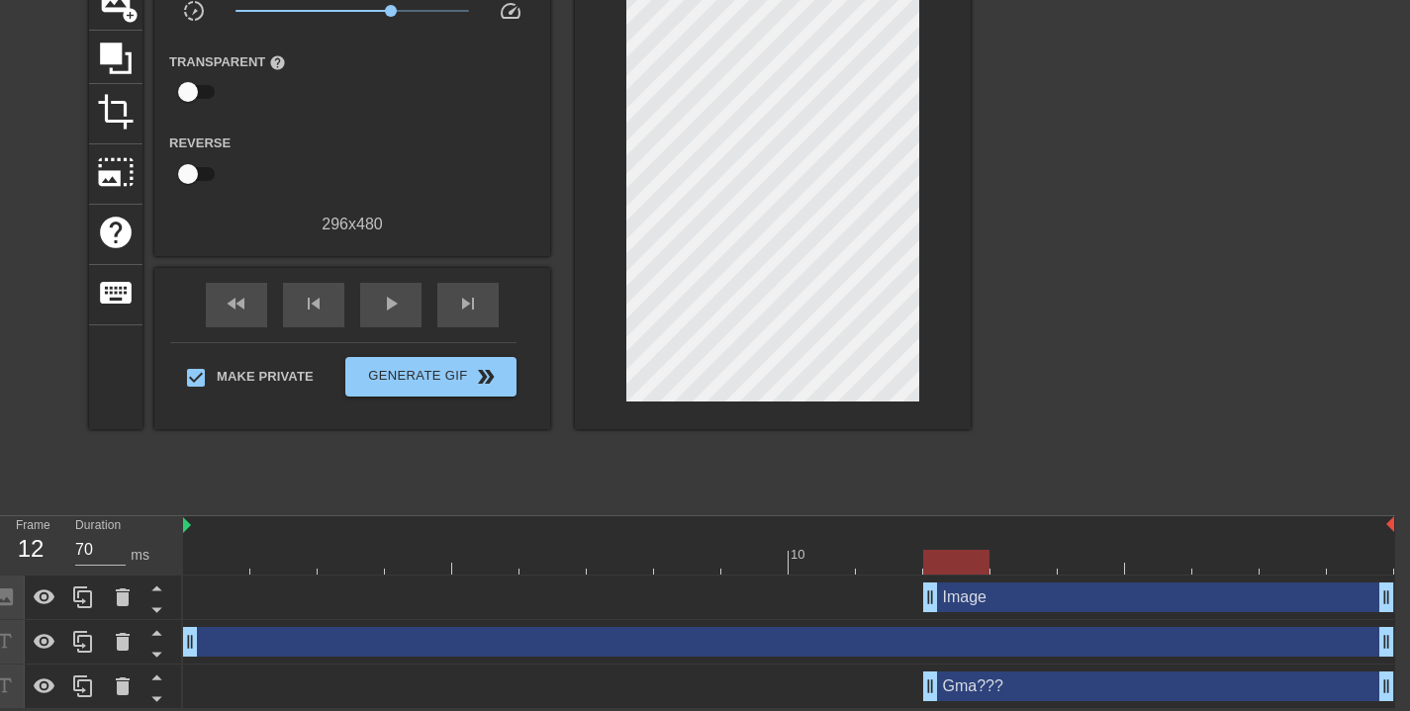
drag, startPoint x: 1088, startPoint y: 606, endPoint x: 909, endPoint y: 606, distance: 179.1
click at [909, 606] on div "Image drag_handle drag_handle" at bounding box center [788, 598] width 1211 height 30
drag, startPoint x: 931, startPoint y: 601, endPoint x: 796, endPoint y: 593, distance: 135.8
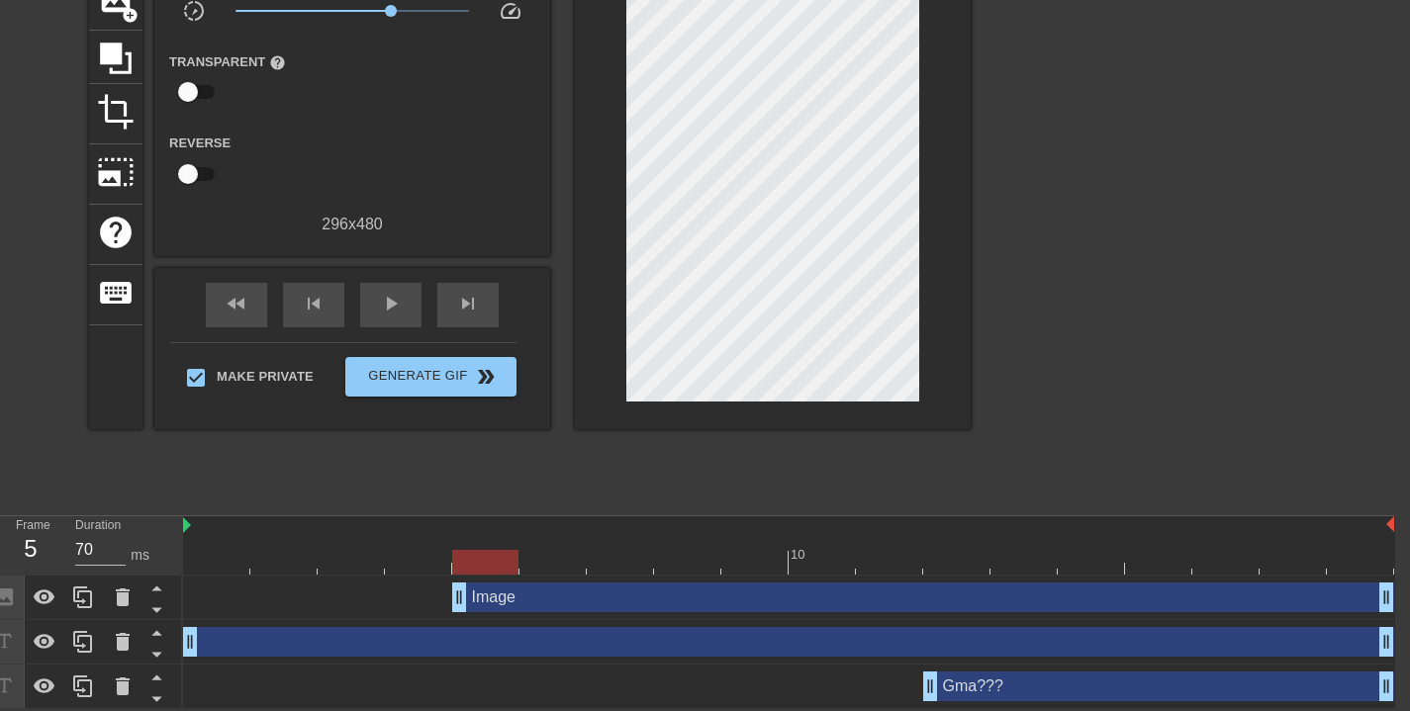
drag, startPoint x: 798, startPoint y: 602, endPoint x: 478, endPoint y: 610, distance: 319.7
click at [478, 612] on div "Image drag_handle drag_handle" at bounding box center [788, 598] width 1211 height 45
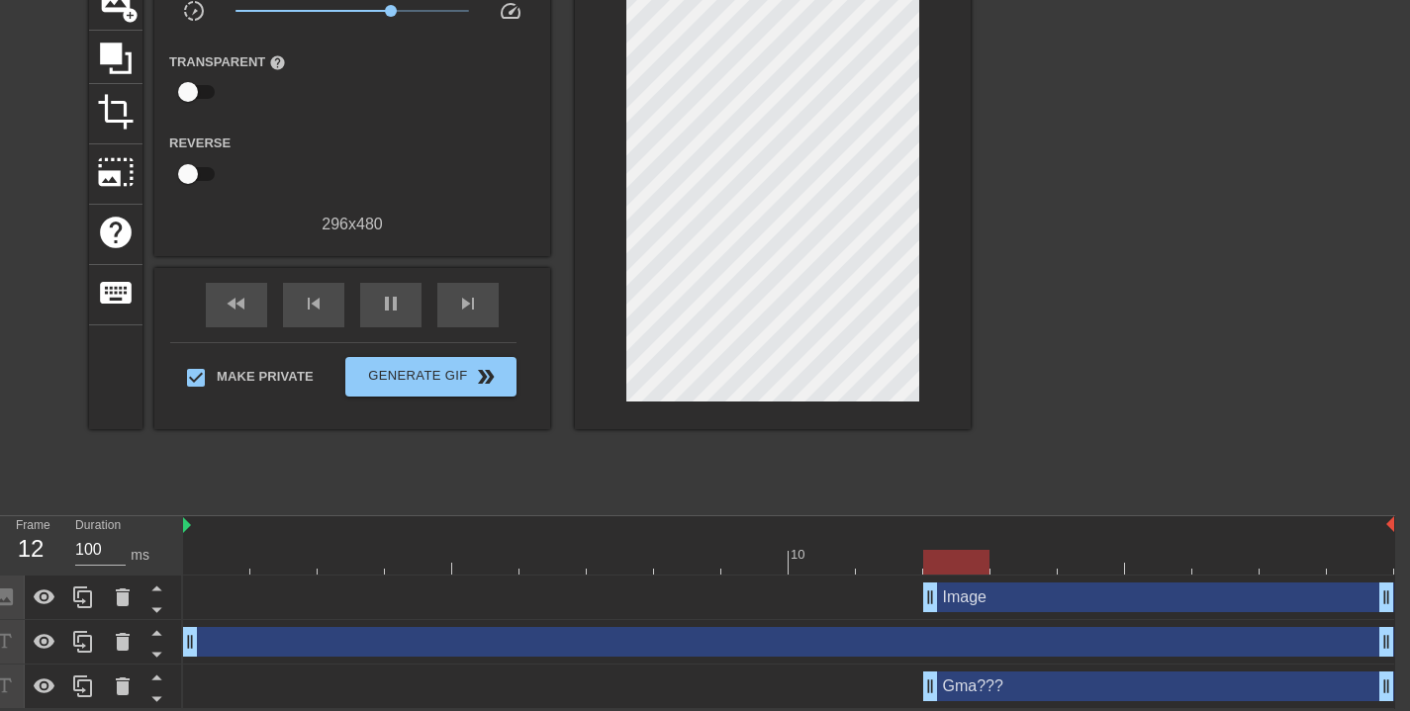
drag, startPoint x: 463, startPoint y: 604, endPoint x: 907, endPoint y: 628, distance: 445.0
click at [907, 628] on div "Image drag_handle drag_handle drag_handle drag_handle Gma??? drag_handle drag_h…" at bounding box center [789, 643] width 1212 height 134
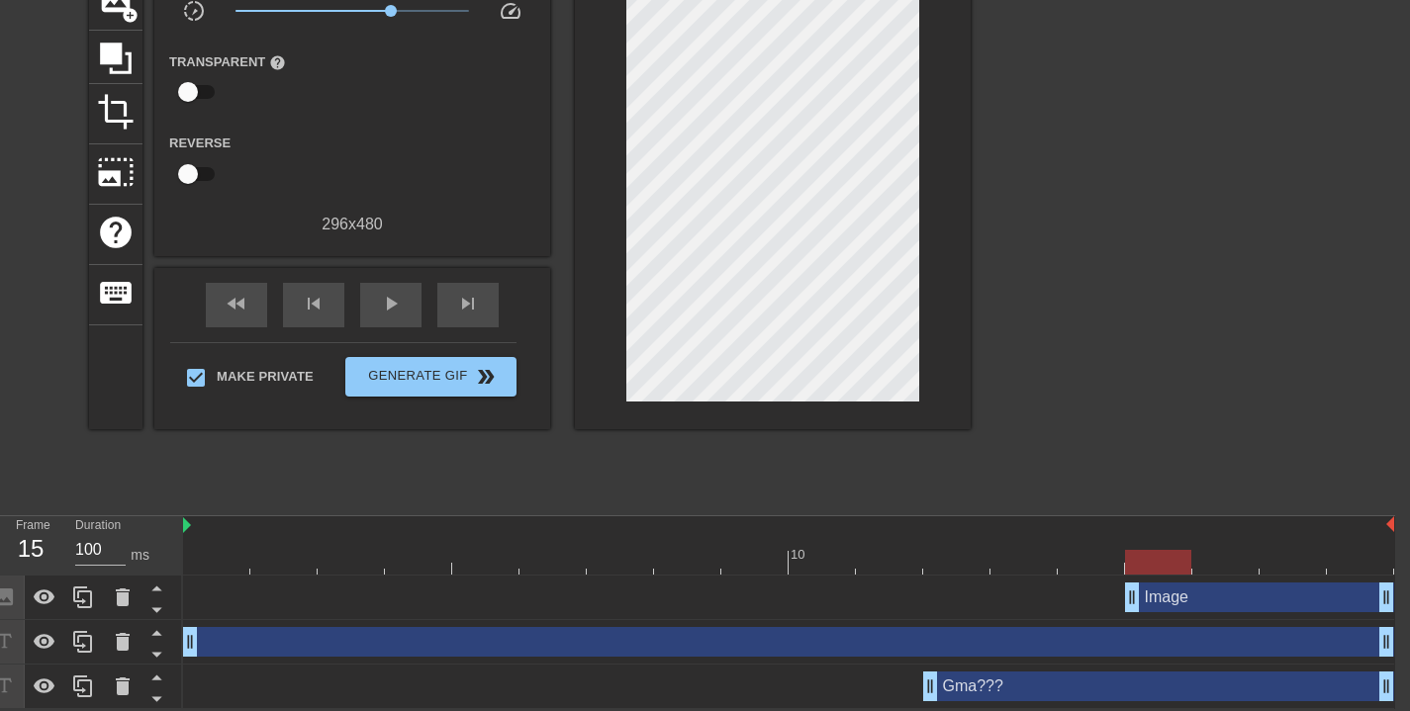
drag, startPoint x: 927, startPoint y: 593, endPoint x: 1111, endPoint y: 594, distance: 184.0
click at [1111, 594] on div "Image drag_handle drag_handle" at bounding box center [788, 598] width 1211 height 30
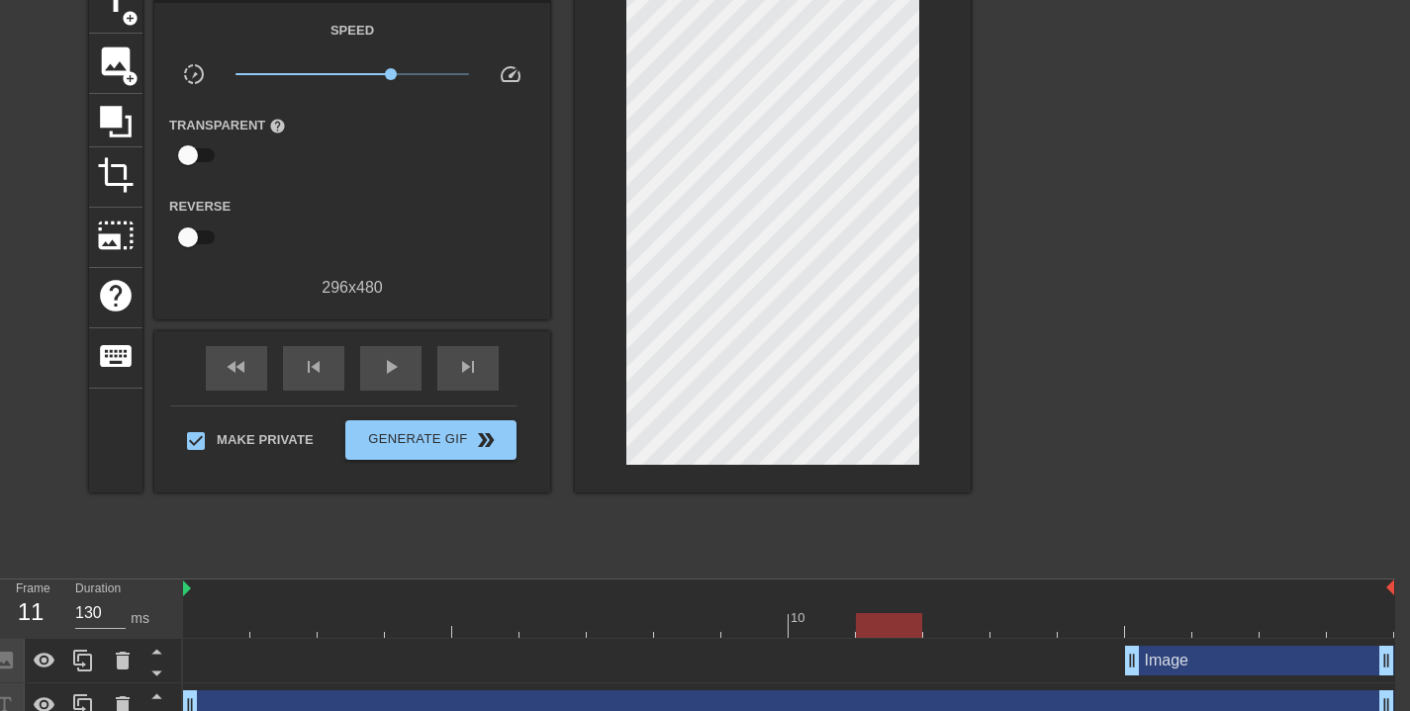
click at [1166, 657] on div "Image drag_handle drag_handle" at bounding box center [1259, 661] width 269 height 30
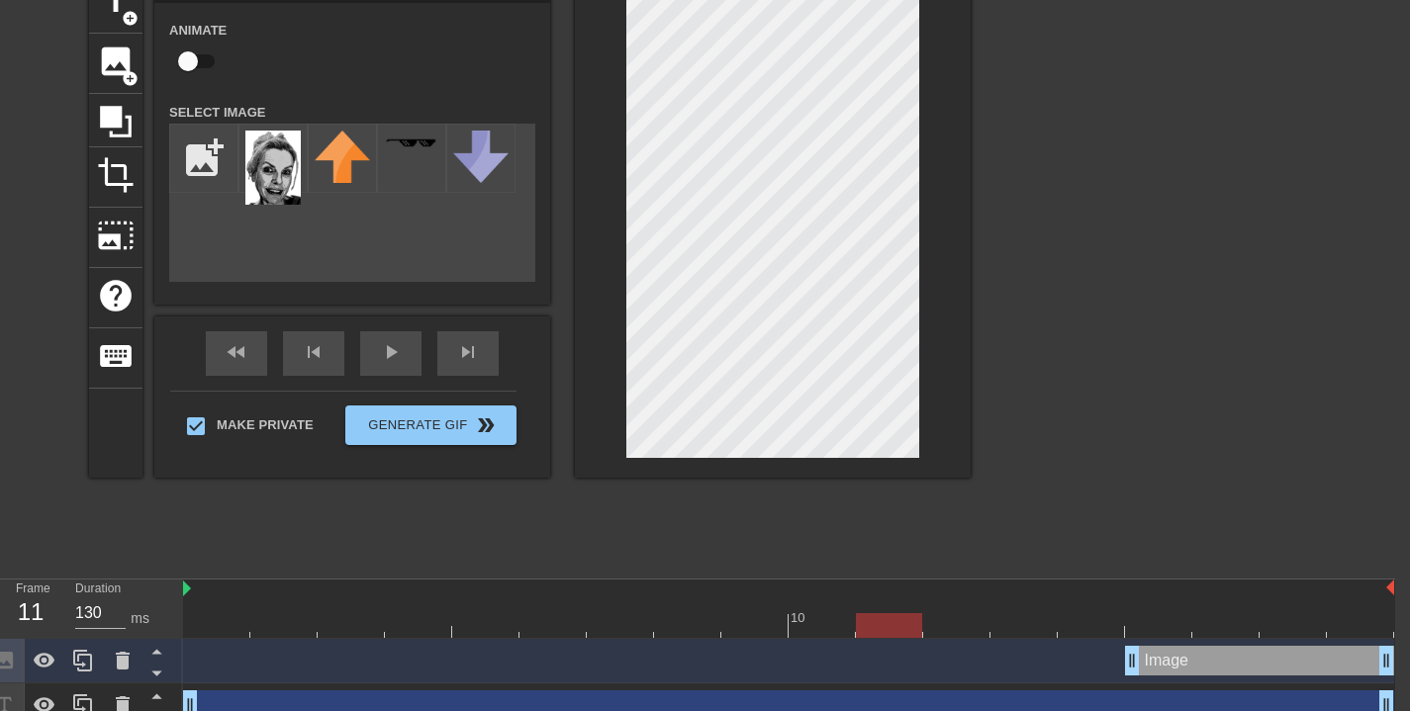
scroll to position [0, 15]
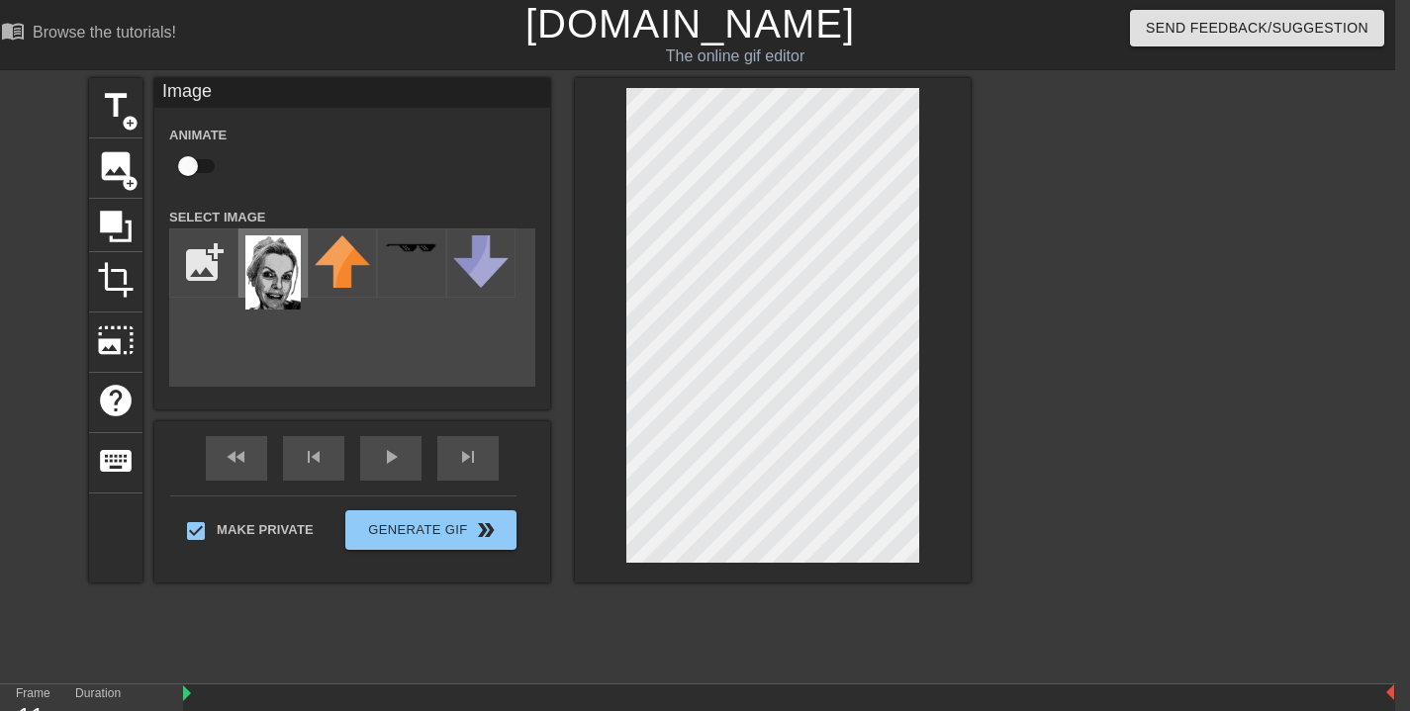
click at [270, 274] on img at bounding box center [272, 272] width 55 height 74
click at [117, 224] on icon at bounding box center [116, 227] width 32 height 32
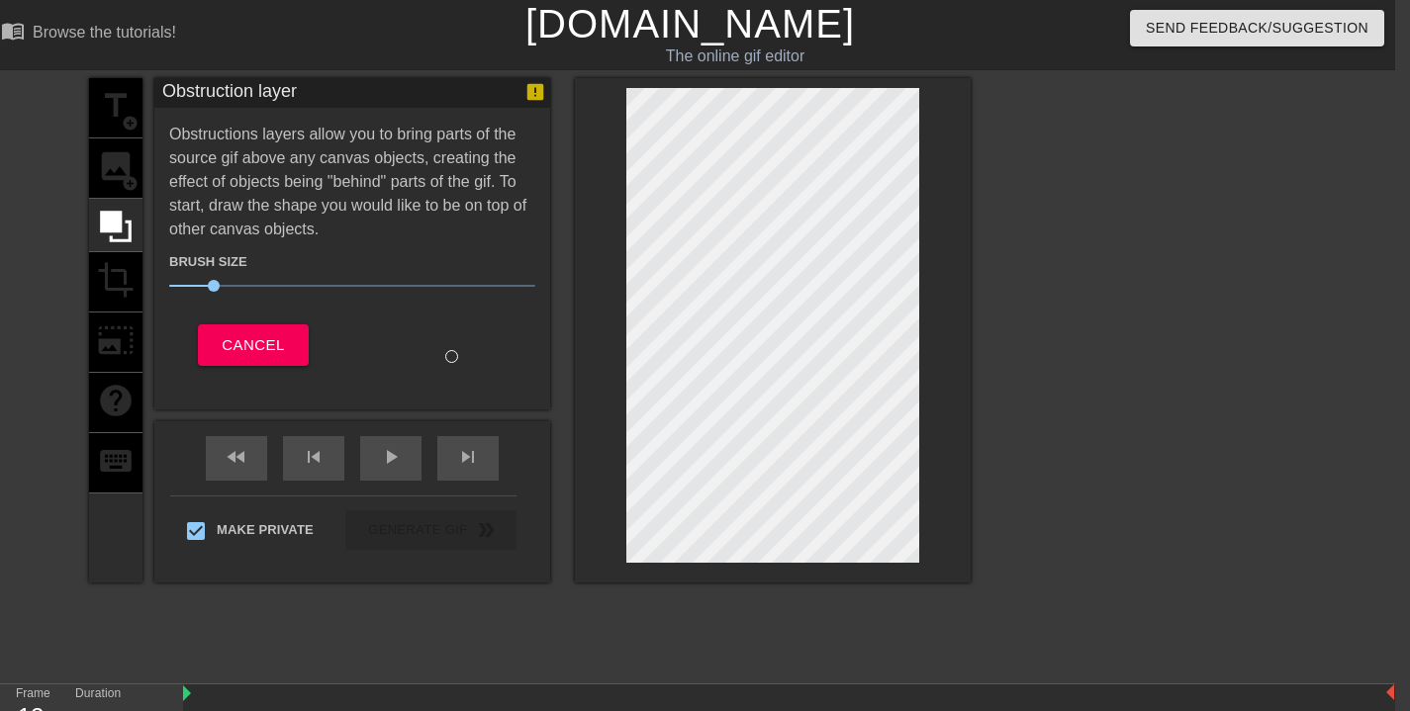
scroll to position [169, 15]
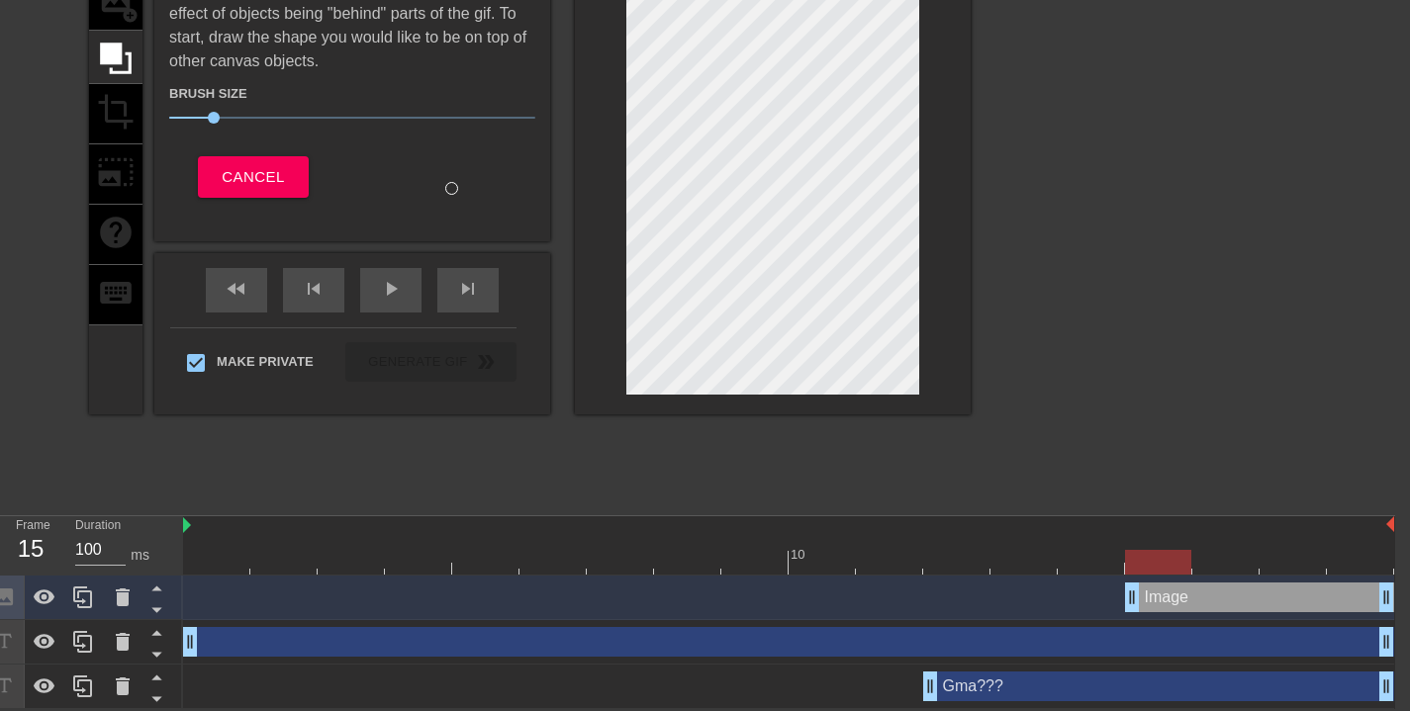
drag, startPoint x: 966, startPoint y: 559, endPoint x: 1132, endPoint y: 564, distance: 166.3
click at [1132, 565] on div at bounding box center [1158, 562] width 66 height 25
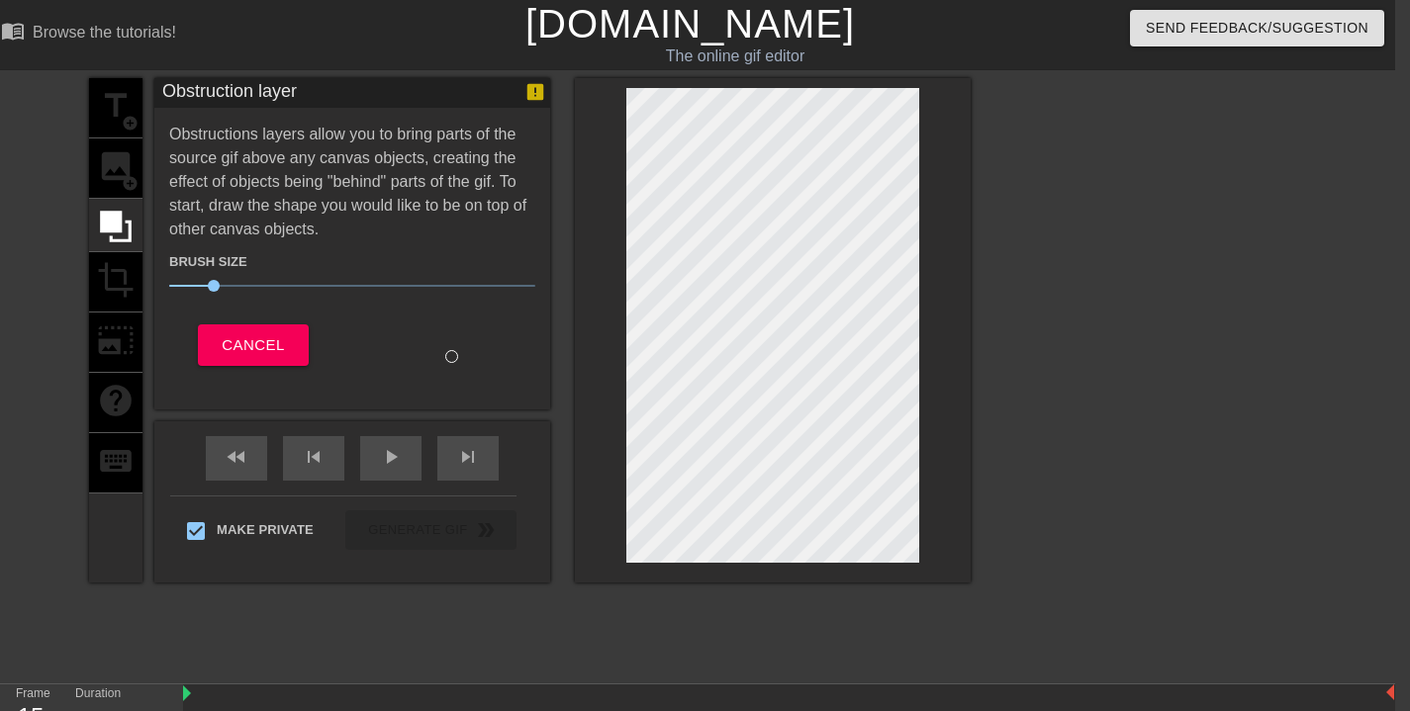
click at [925, 316] on div at bounding box center [773, 330] width 396 height 505
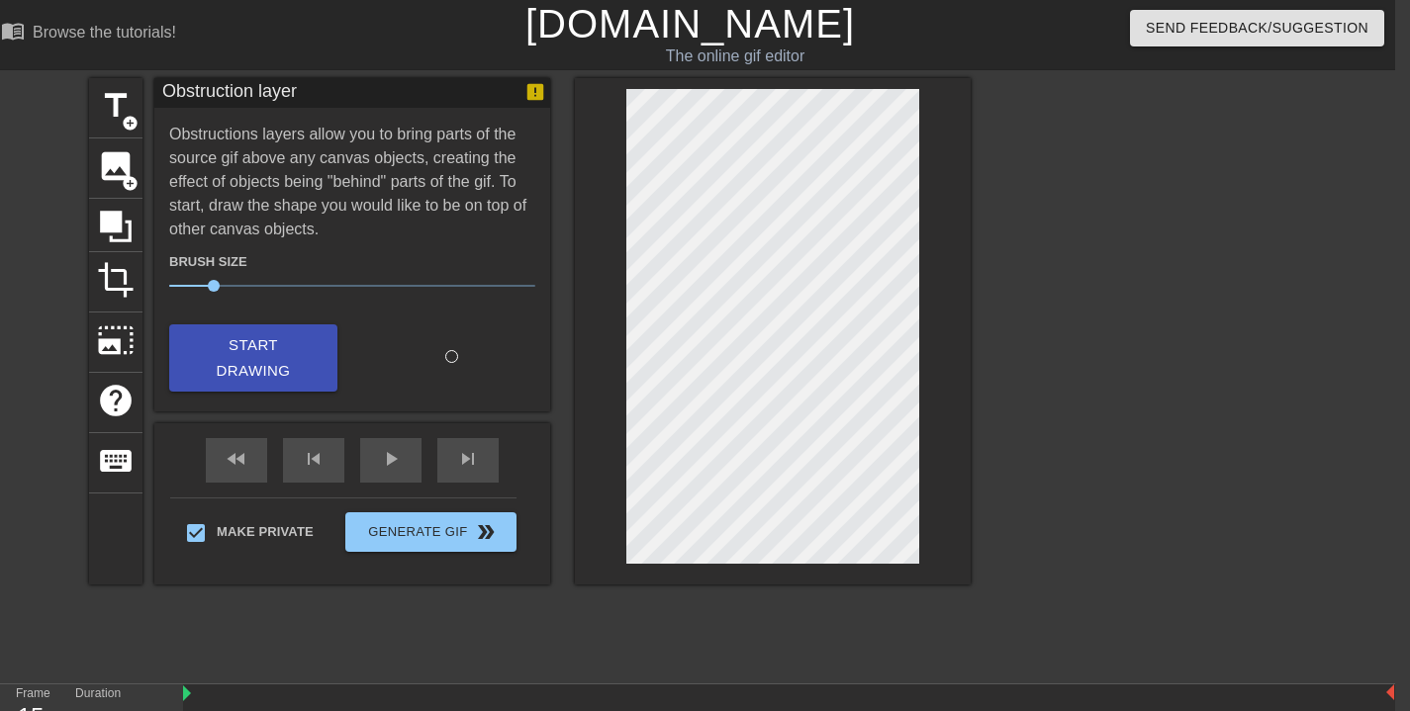
click at [250, 338] on span "Start Drawing" at bounding box center [253, 358] width 121 height 52
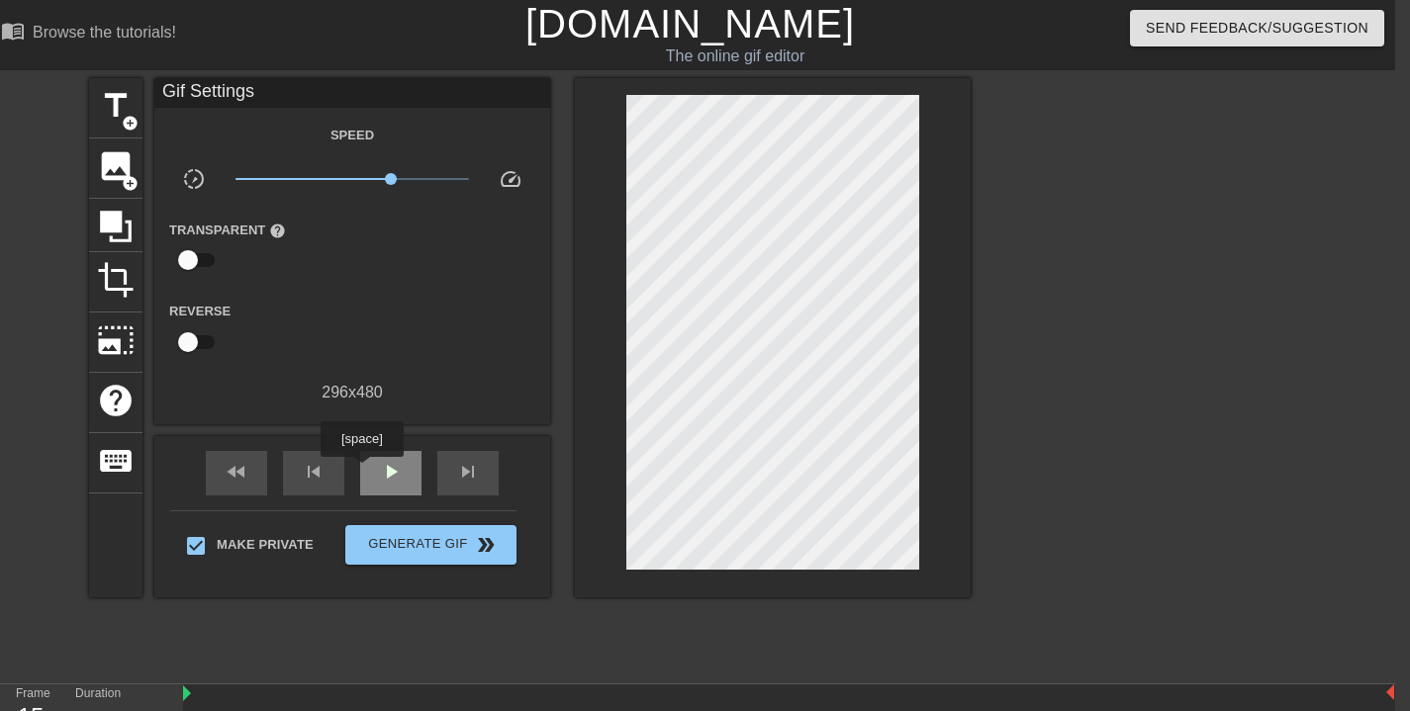
click at [364, 470] on div "play_arrow" at bounding box center [390, 473] width 61 height 45
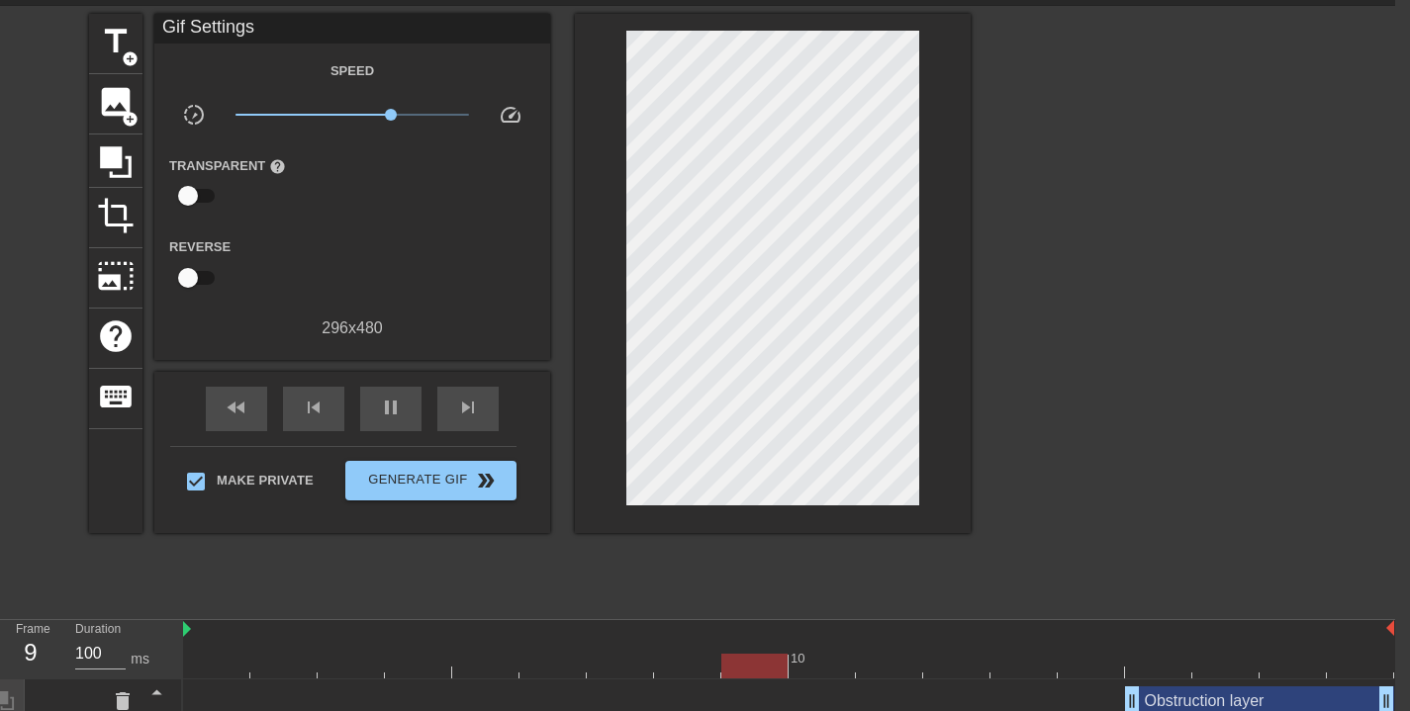
scroll to position [258, 15]
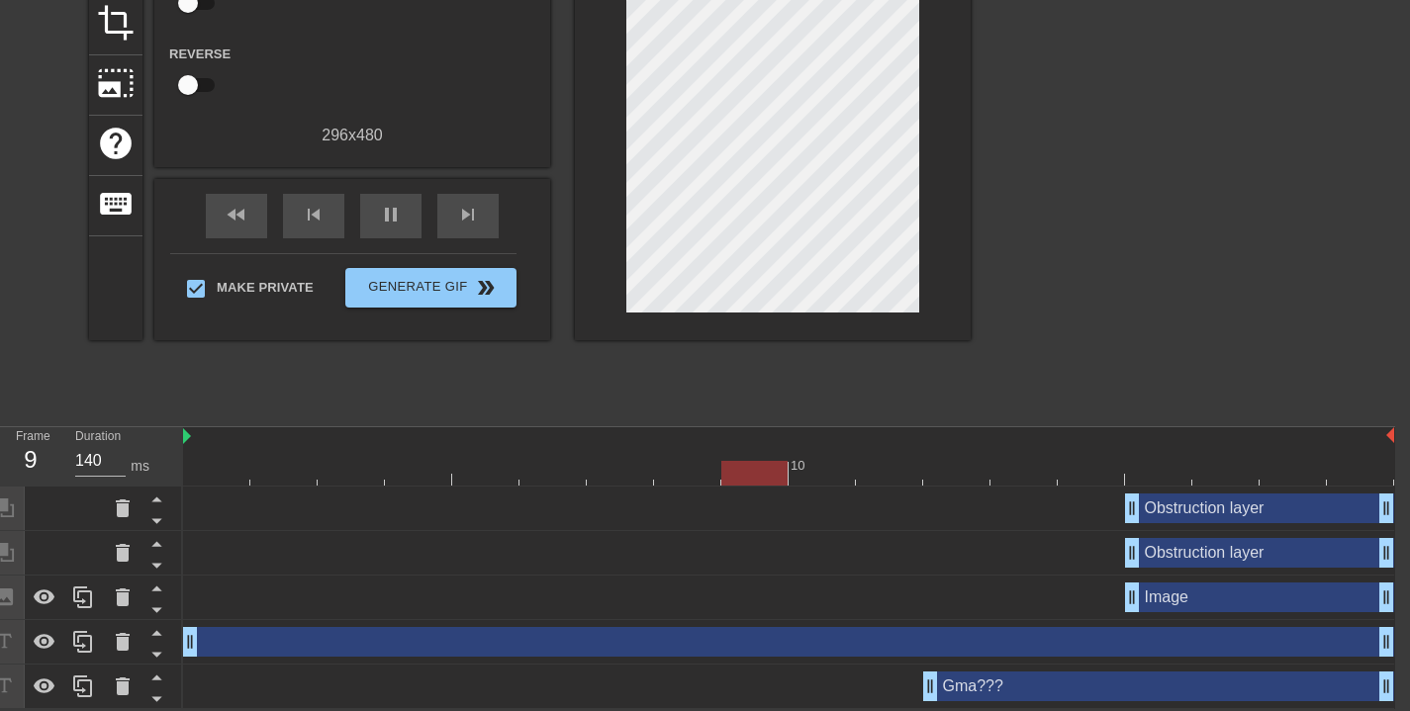
type input "100"
click at [1195, 608] on div "Image drag_handle drag_handle" at bounding box center [1259, 598] width 269 height 30
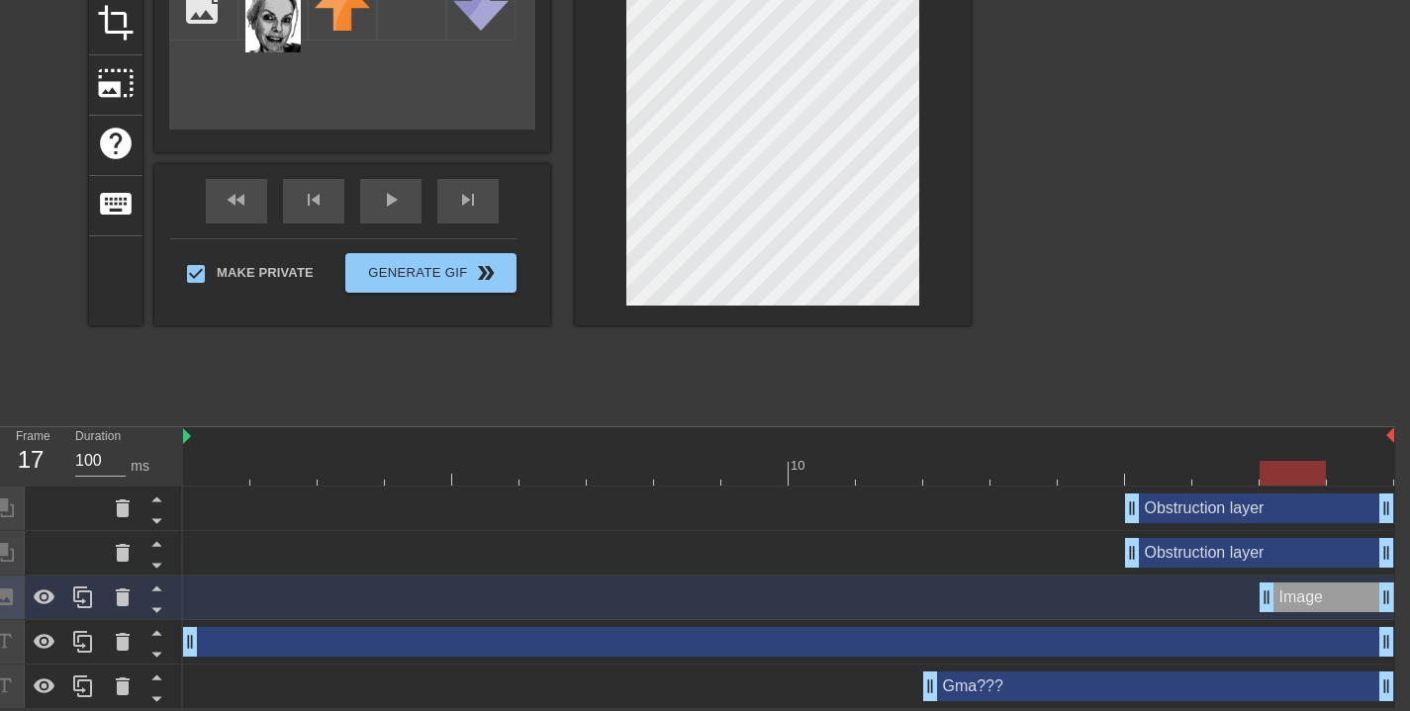
drag, startPoint x: 1129, startPoint y: 603, endPoint x: 1254, endPoint y: 594, distance: 125.0
click at [1254, 596] on div "Image drag_handle drag_handle" at bounding box center [788, 598] width 1211 height 30
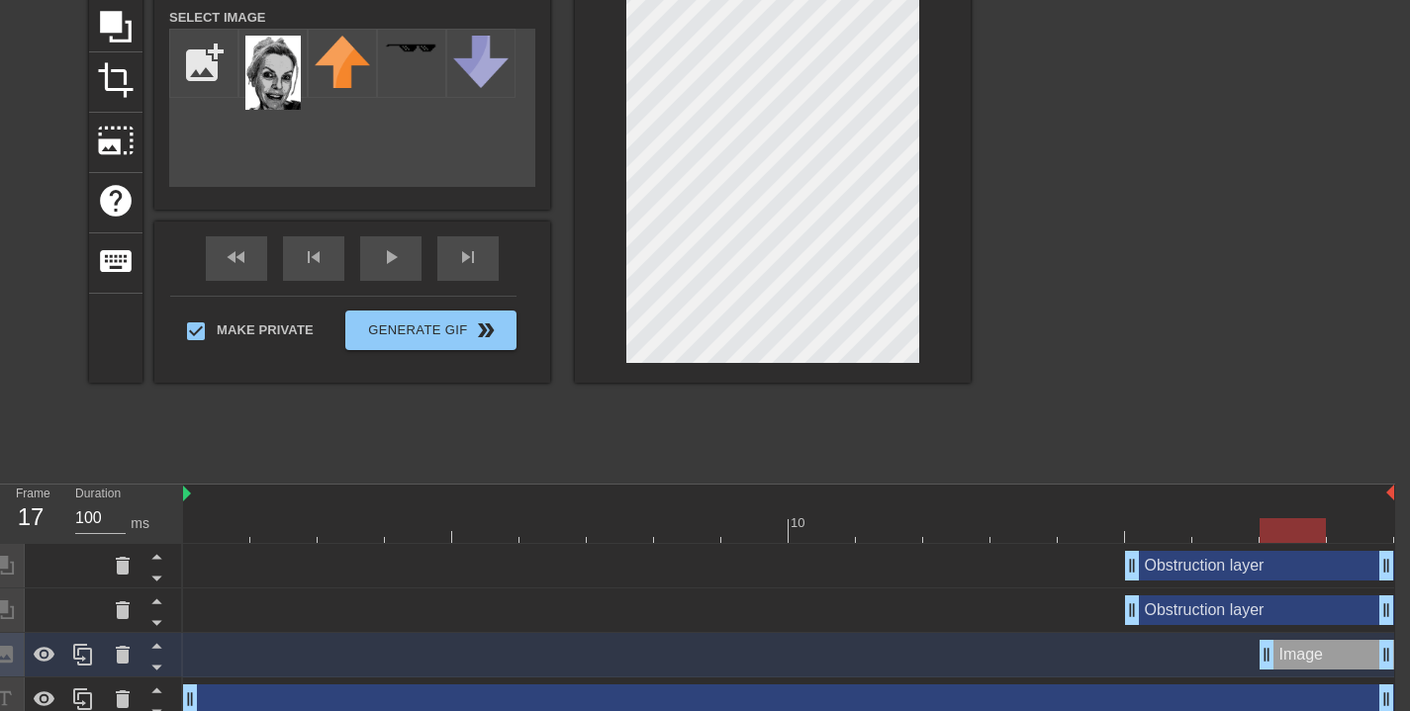
scroll to position [0, 15]
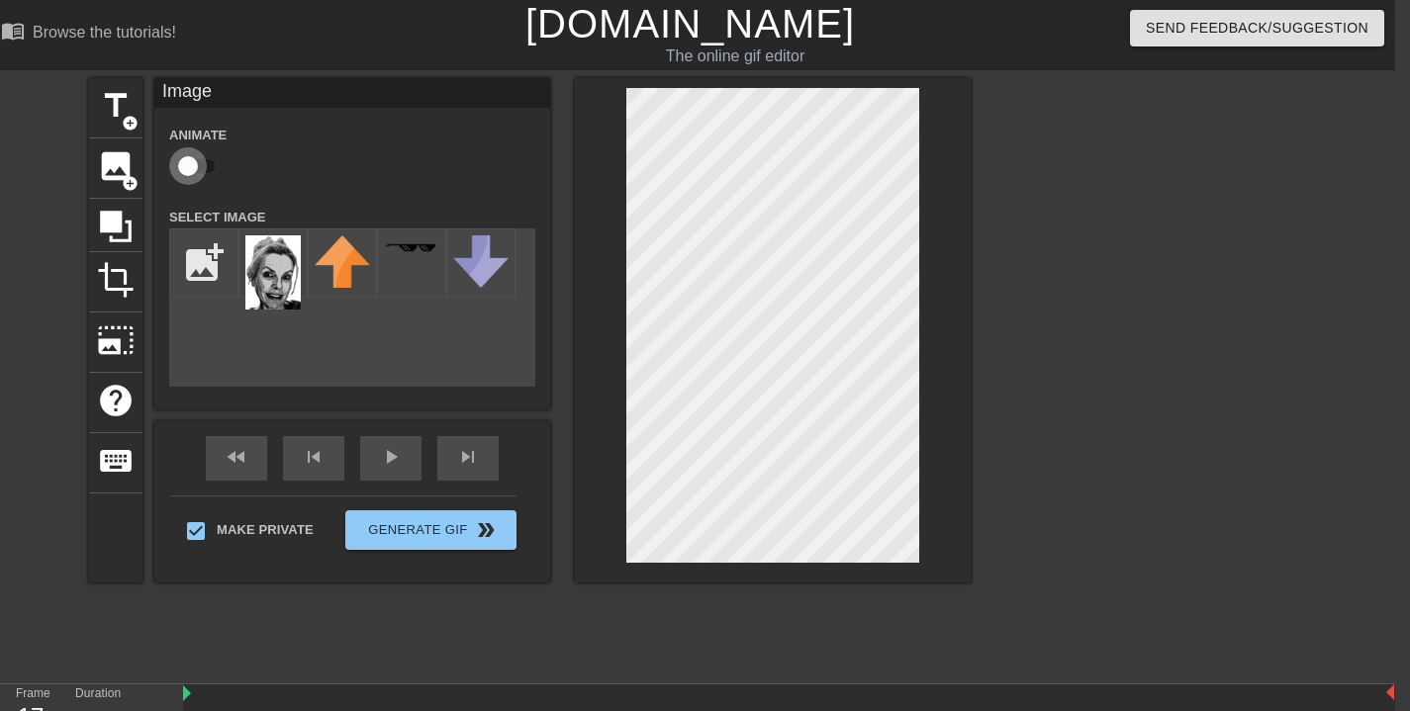
click at [198, 164] on input "checkbox" at bounding box center [188, 166] width 113 height 38
checkbox input "true"
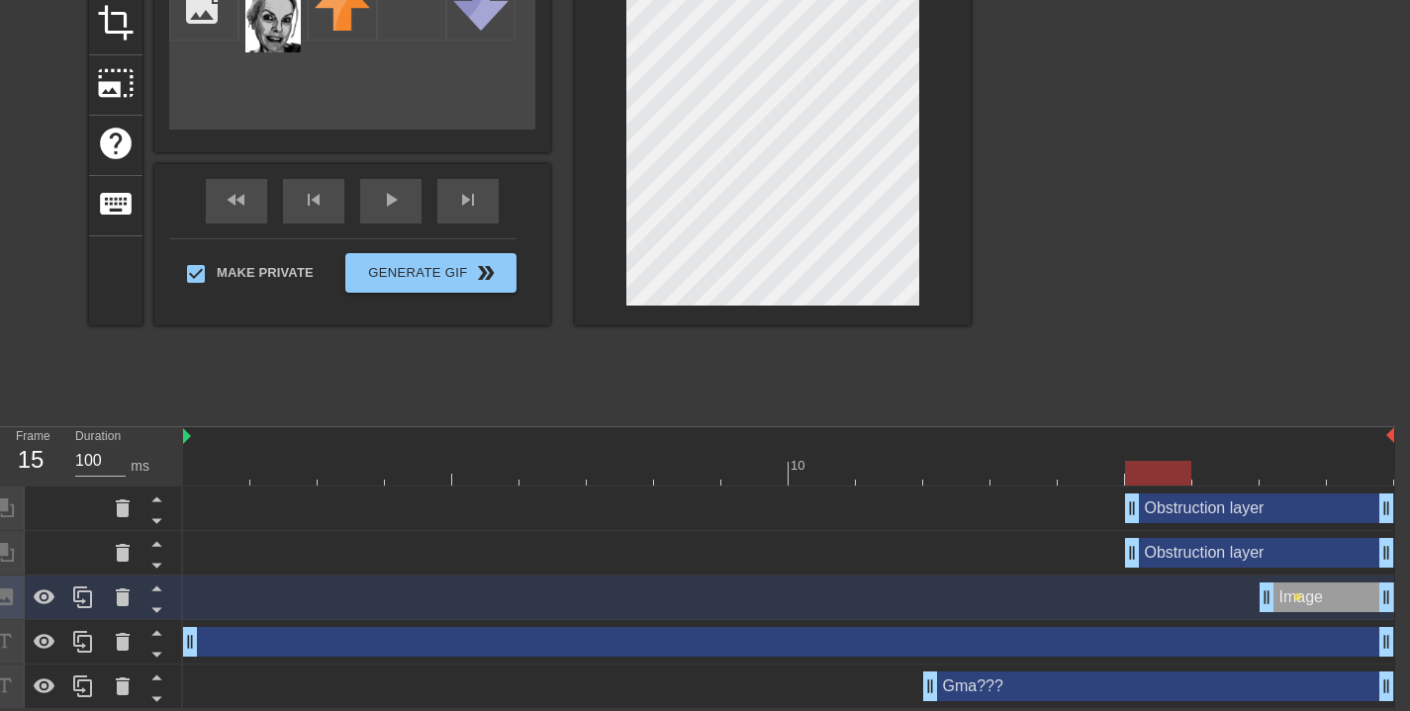
drag, startPoint x: 1301, startPoint y: 473, endPoint x: 1133, endPoint y: 490, distance: 169.1
click at [1133, 490] on div "10 Obstruction layer drag_handle drag_handle Obstruction layer drag_handle drag…" at bounding box center [789, 568] width 1212 height 282
drag, startPoint x: 1269, startPoint y: 605, endPoint x: 1143, endPoint y: 553, distance: 135.8
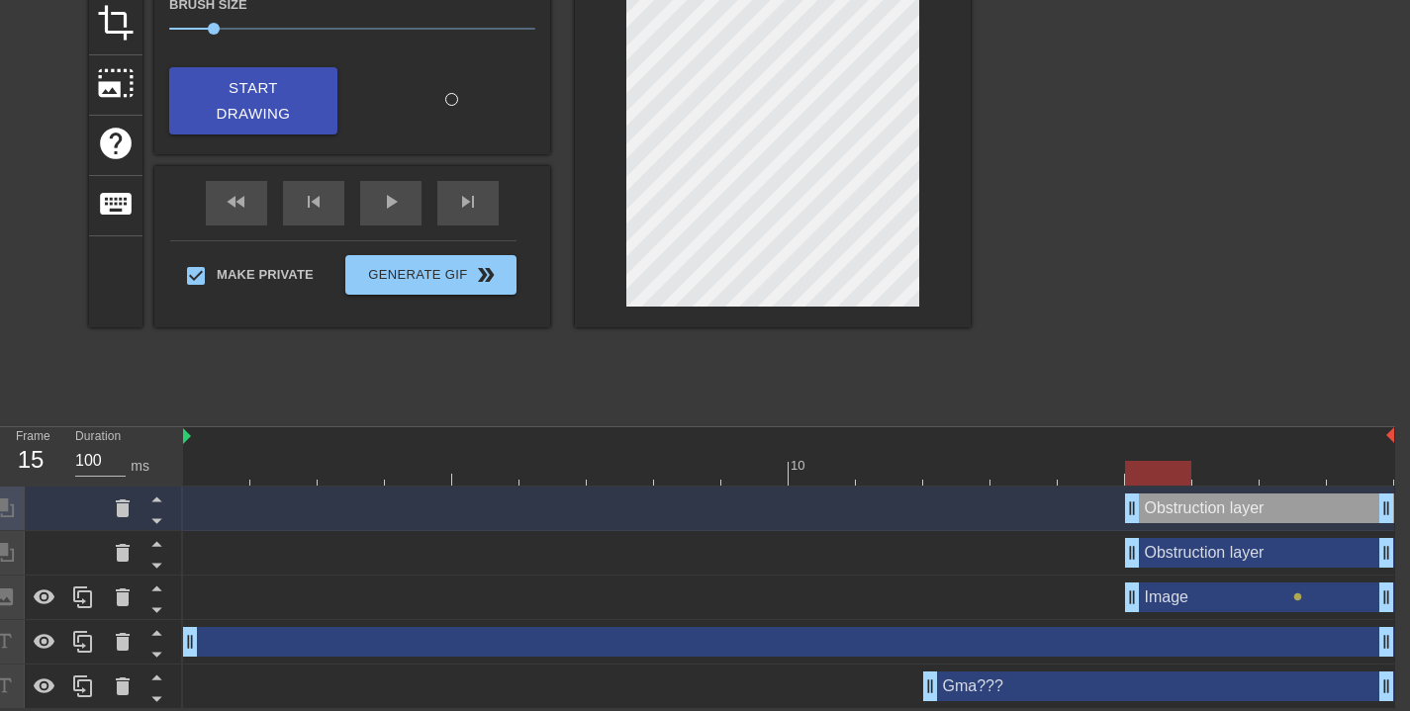
click at [1258, 604] on div "Image drag_handle drag_handle" at bounding box center [1259, 598] width 269 height 30
drag, startPoint x: 1243, startPoint y: 597, endPoint x: 1226, endPoint y: 579, distance: 24.5
click at [1242, 597] on div "Image drag_handle drag_handle" at bounding box center [1259, 598] width 269 height 30
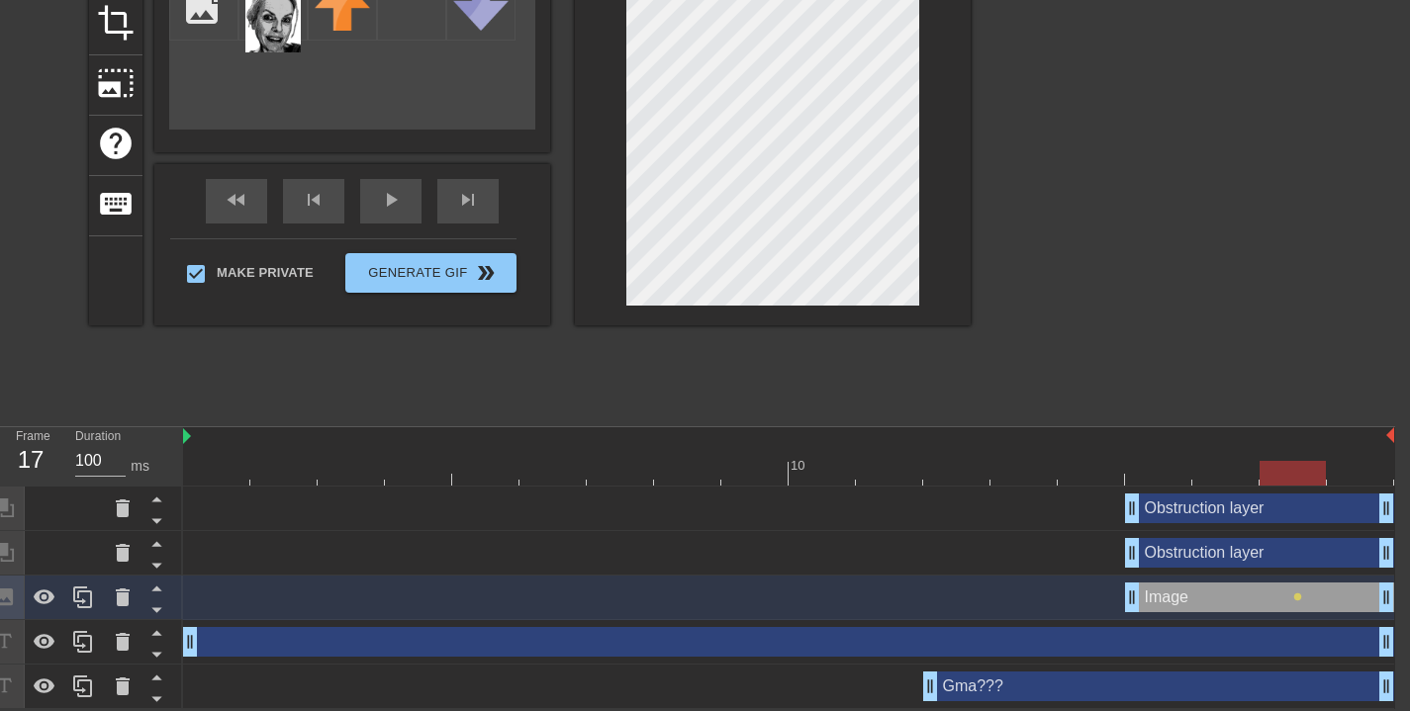
drag, startPoint x: 1171, startPoint y: 476, endPoint x: 1276, endPoint y: 485, distance: 106.2
click at [1276, 485] on div "10" at bounding box center [788, 456] width 1211 height 59
type input "100"
click at [1189, 602] on div "Image drag_handle drag_handle" at bounding box center [1259, 598] width 269 height 30
click at [1394, 600] on div "Obstruction layer drag_handle drag_handle Obstruction layer drag_handle drag_ha…" at bounding box center [789, 598] width 1212 height 223
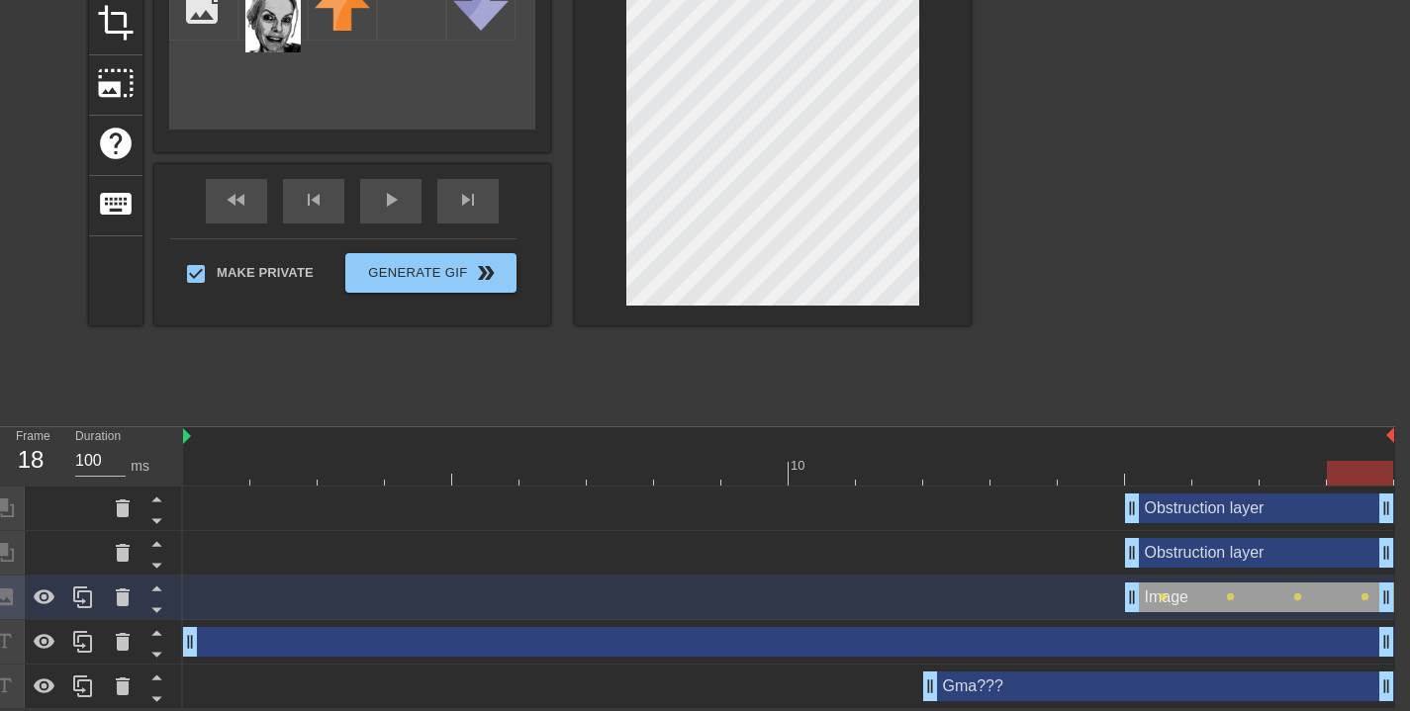
click at [1224, 598] on div "Image drag_handle drag_handle" at bounding box center [1259, 598] width 269 height 30
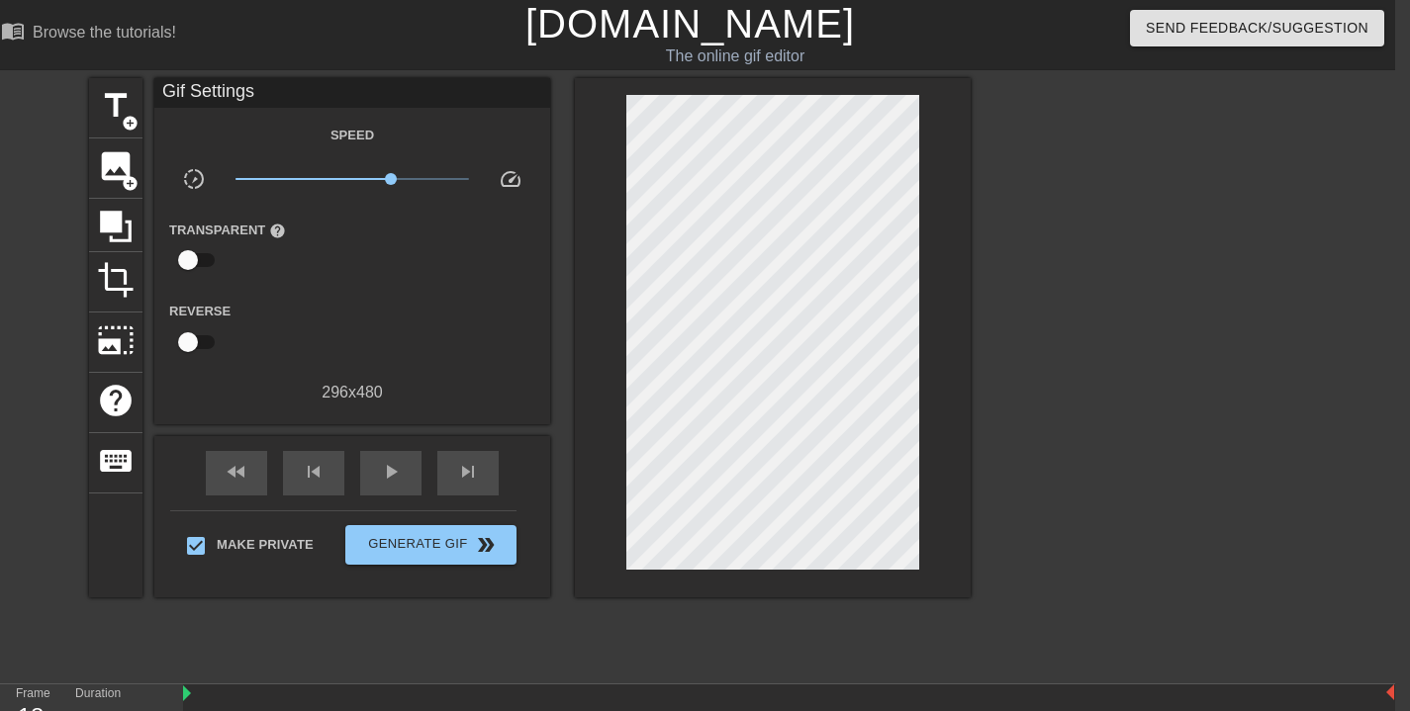
drag, startPoint x: 1100, startPoint y: 268, endPoint x: 1105, endPoint y: 296, distance: 28.1
click at [1100, 268] on div at bounding box center [1142, 375] width 297 height 594
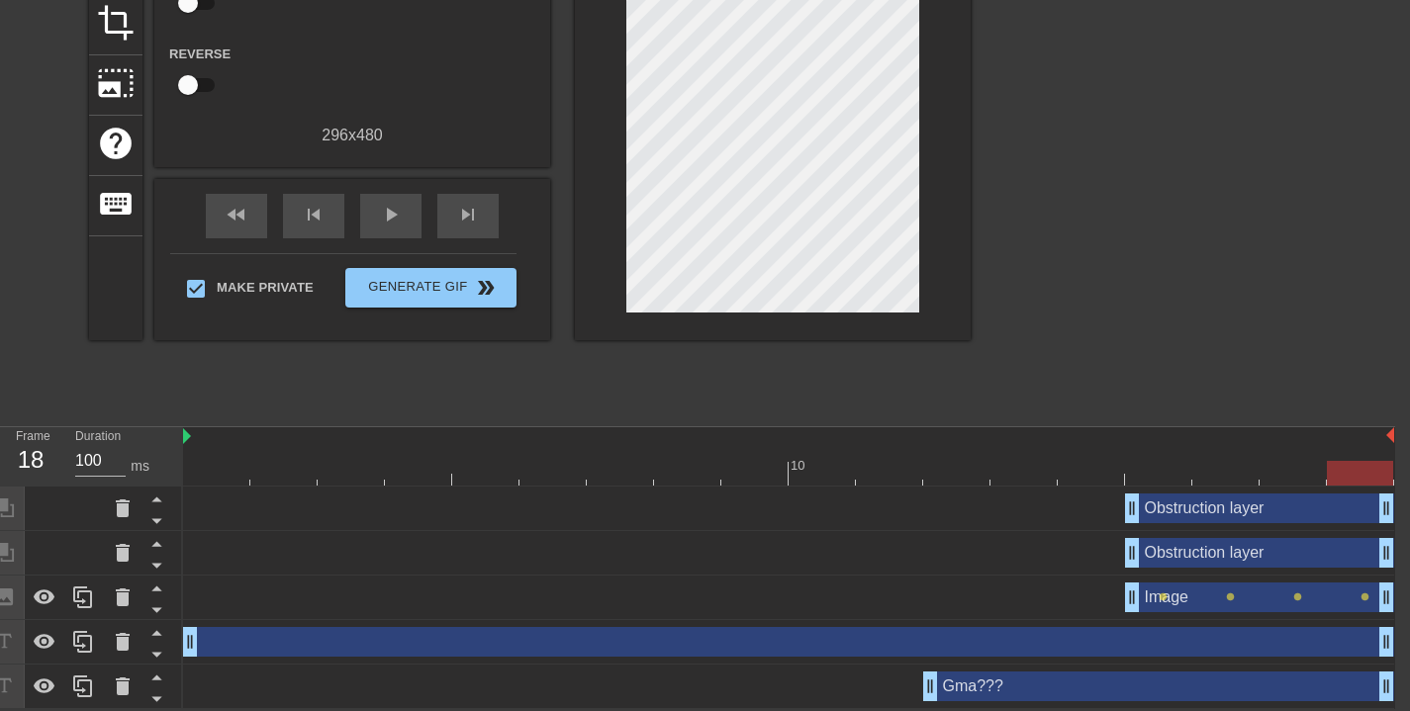
click at [1190, 601] on div "Image drag_handle drag_handle" at bounding box center [1259, 598] width 269 height 30
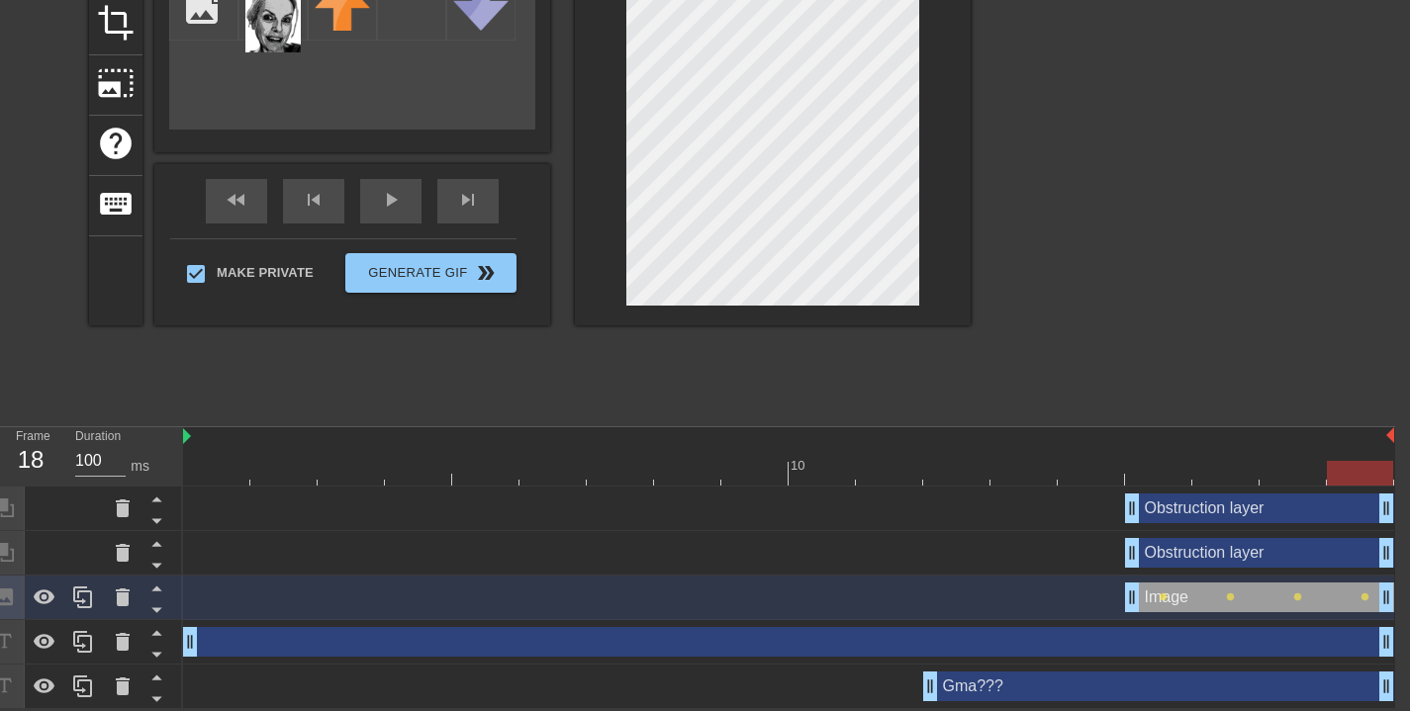
click at [1190, 601] on div "Image drag_handle drag_handle" at bounding box center [1259, 598] width 269 height 30
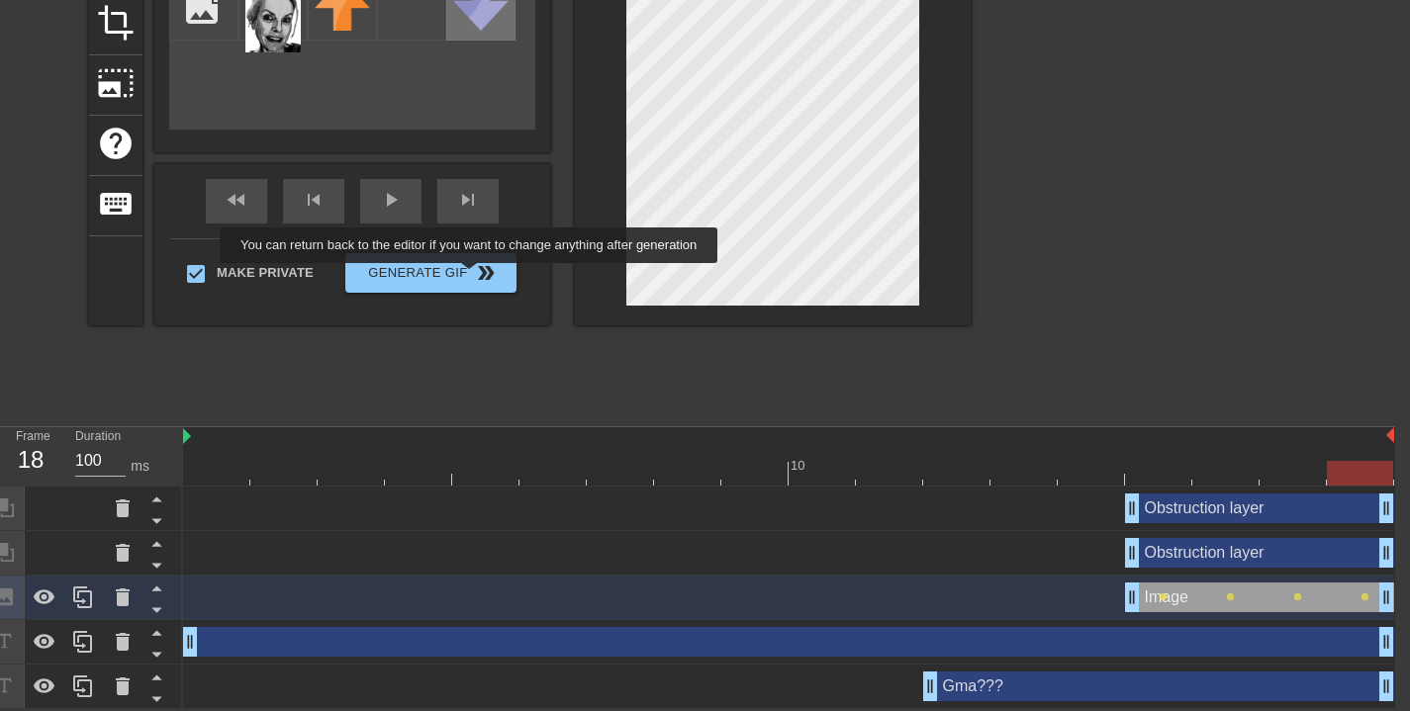
scroll to position [0, 15]
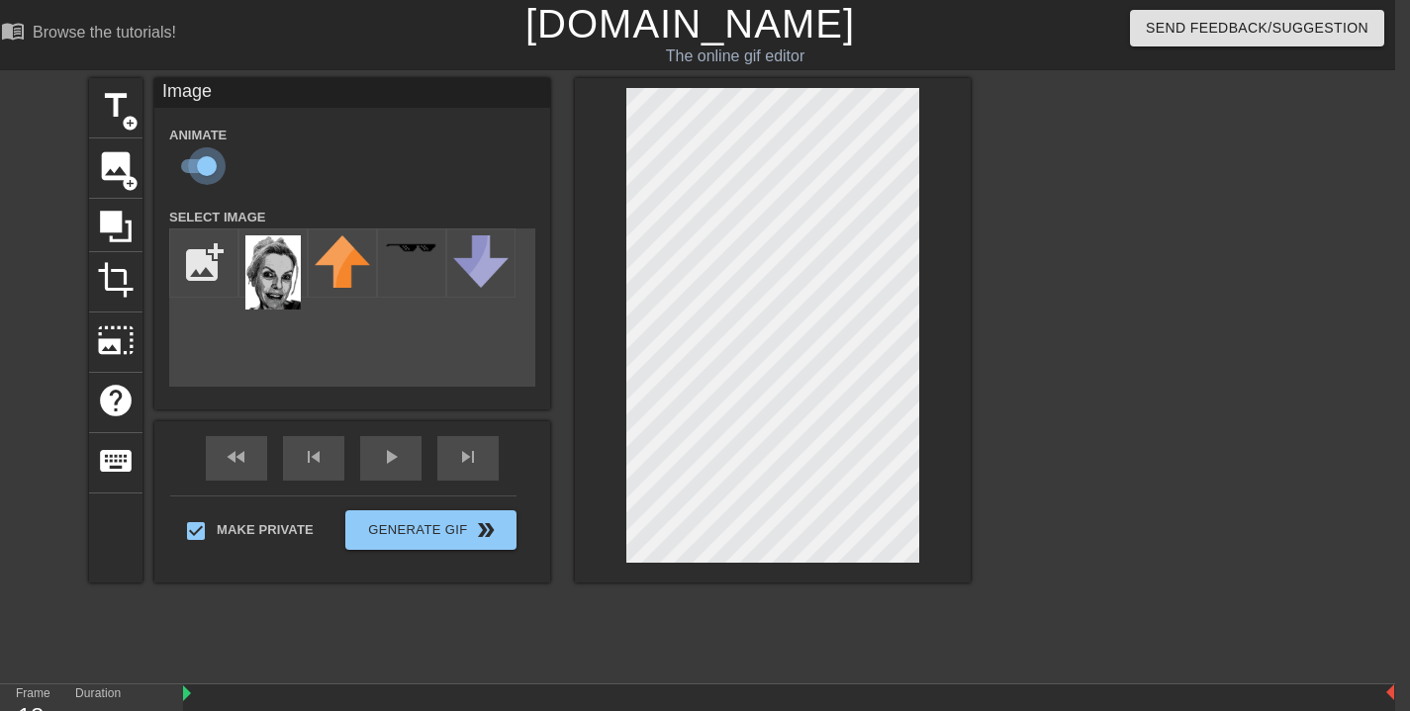
click at [201, 162] on input "checkbox" at bounding box center [206, 166] width 113 height 38
click at [187, 162] on input "checkbox" at bounding box center [188, 166] width 113 height 38
checkbox input "true"
click at [329, 106] on div "title add_circle image add_circle crop photo_size_select_large help keyboard Im…" at bounding box center [530, 330] width 882 height 505
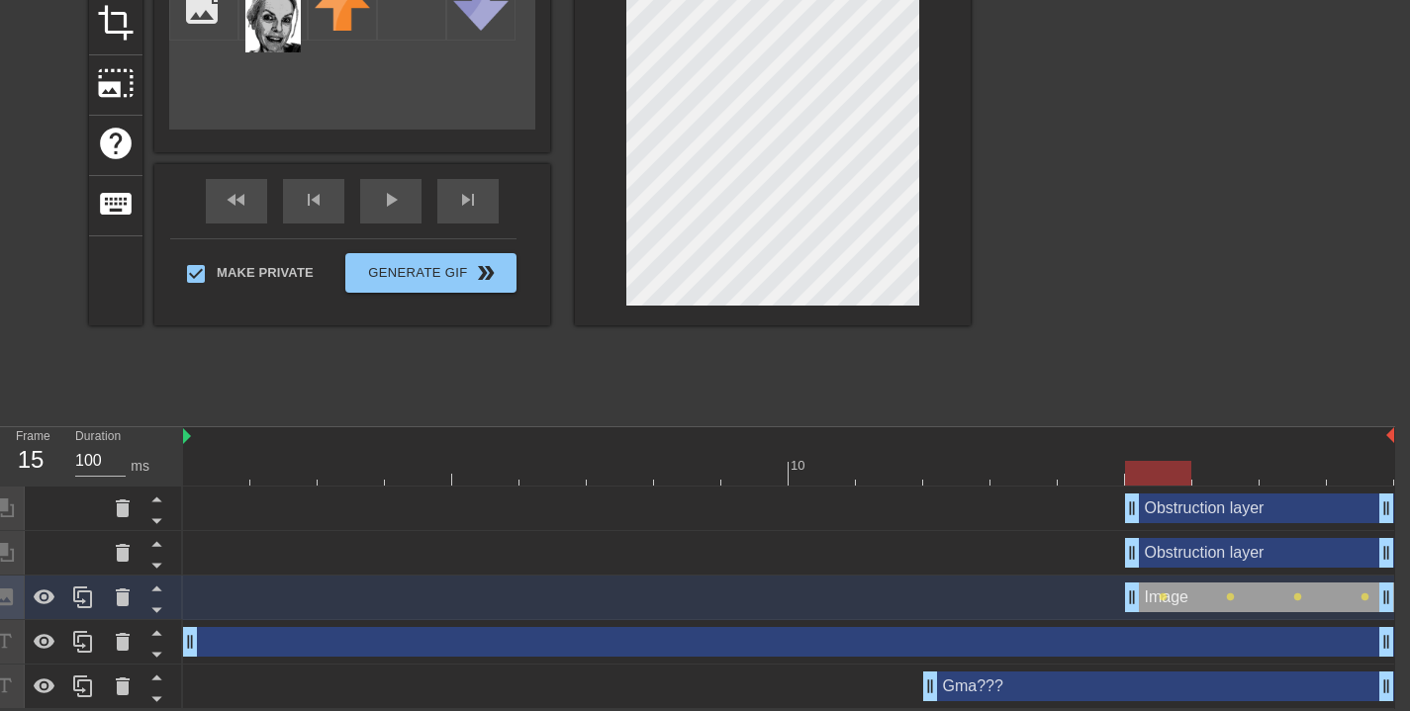
click at [1164, 477] on div at bounding box center [788, 473] width 1211 height 25
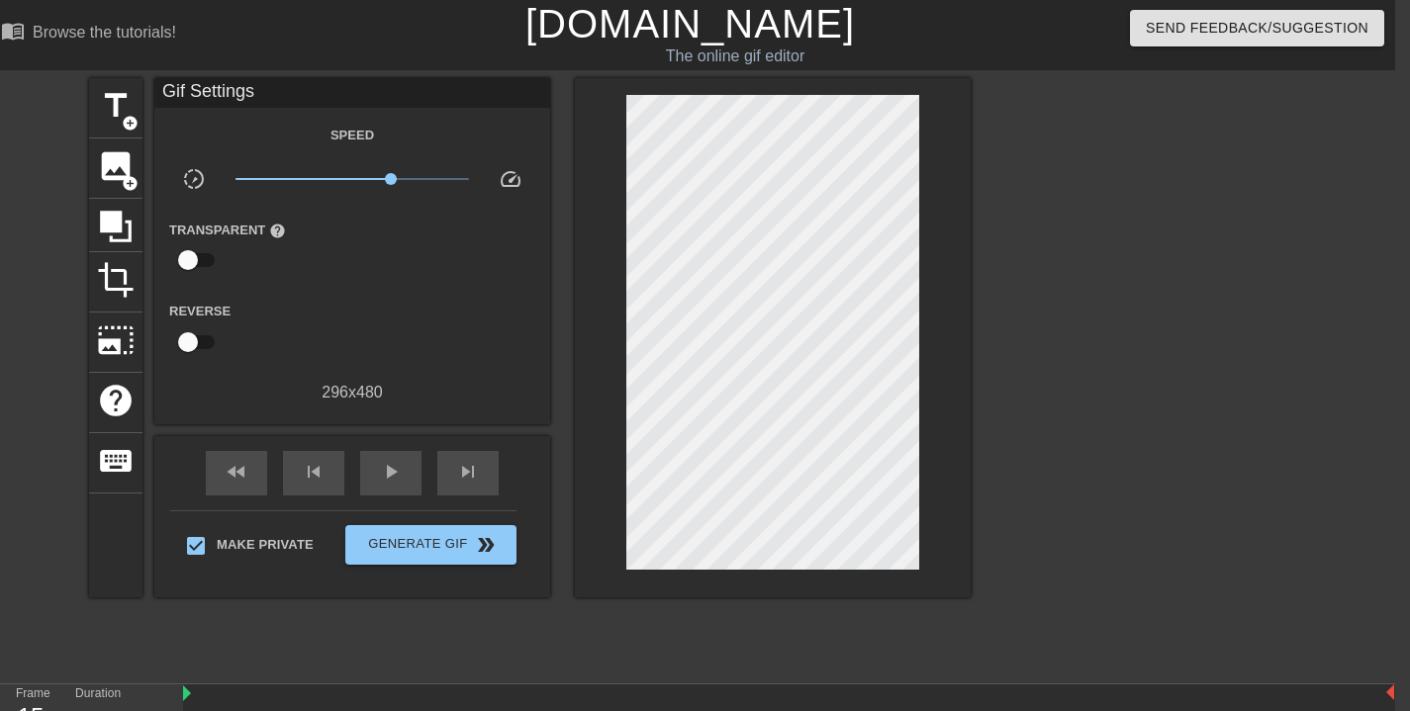
scroll to position [64, 15]
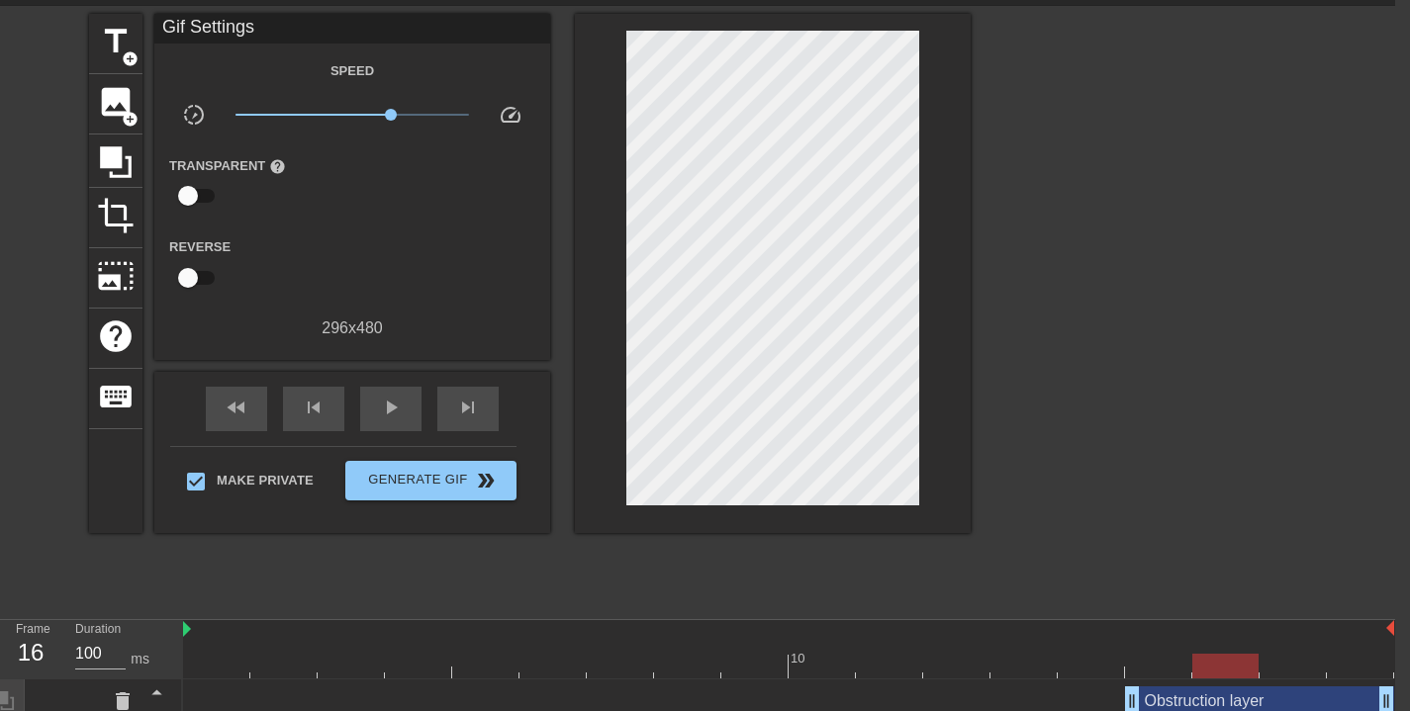
drag, startPoint x: 1164, startPoint y: 669, endPoint x: 1199, endPoint y: 670, distance: 35.6
click at [1199, 670] on div at bounding box center [1225, 666] width 66 height 25
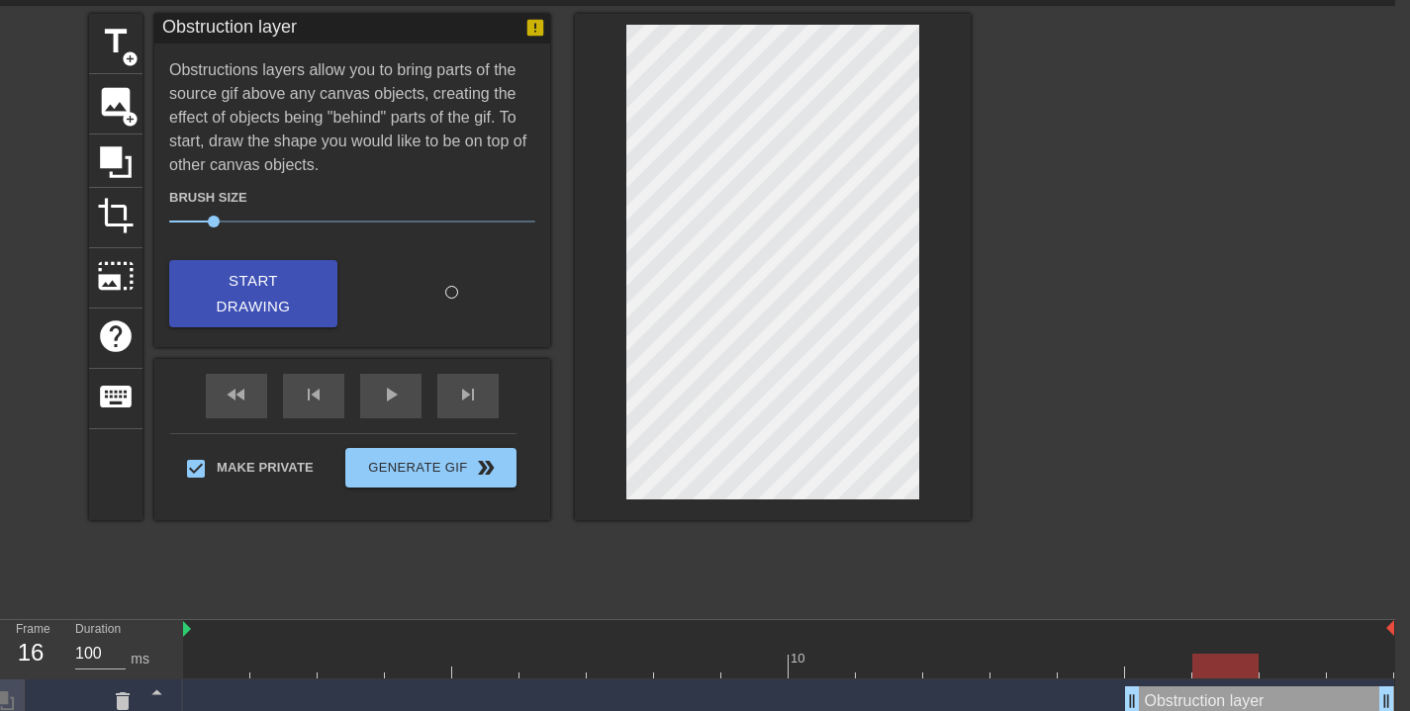
scroll to position [258, 15]
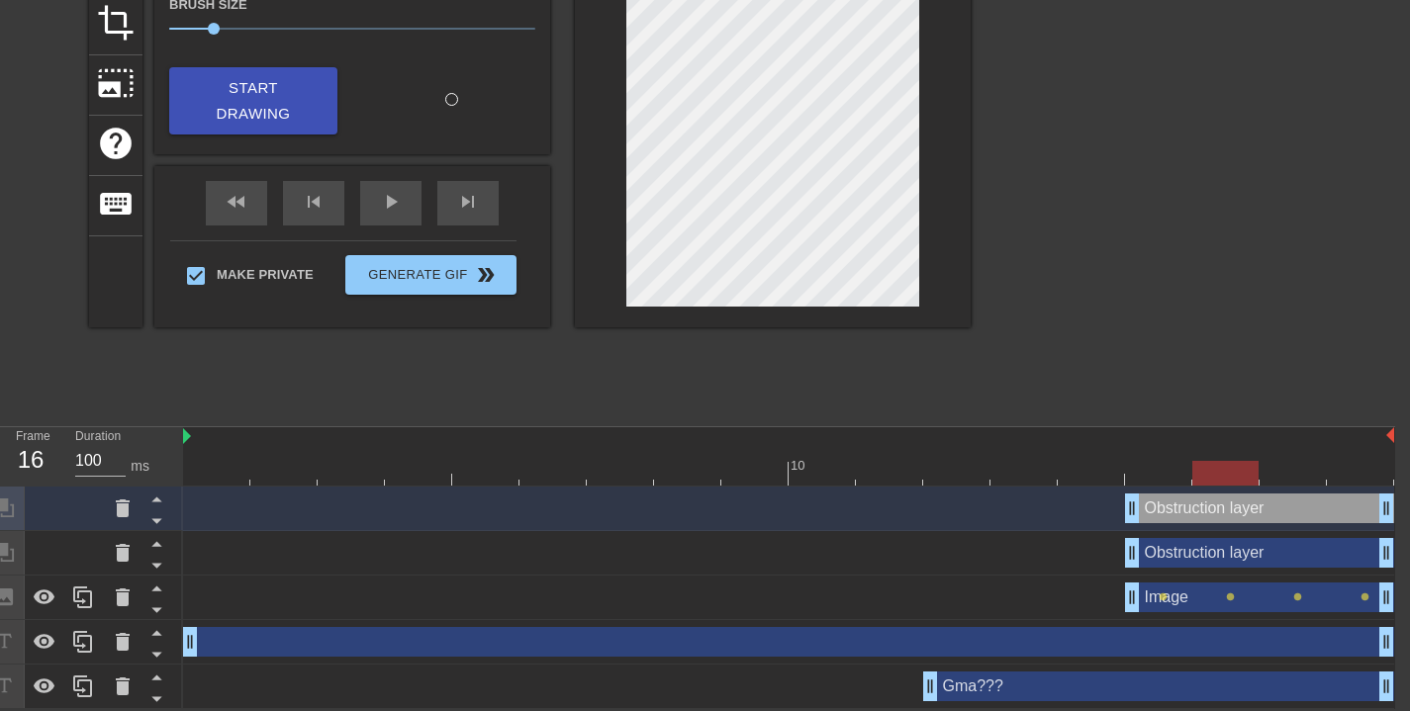
click at [1264, 591] on div "Image drag_handle drag_handle" at bounding box center [1259, 598] width 269 height 30
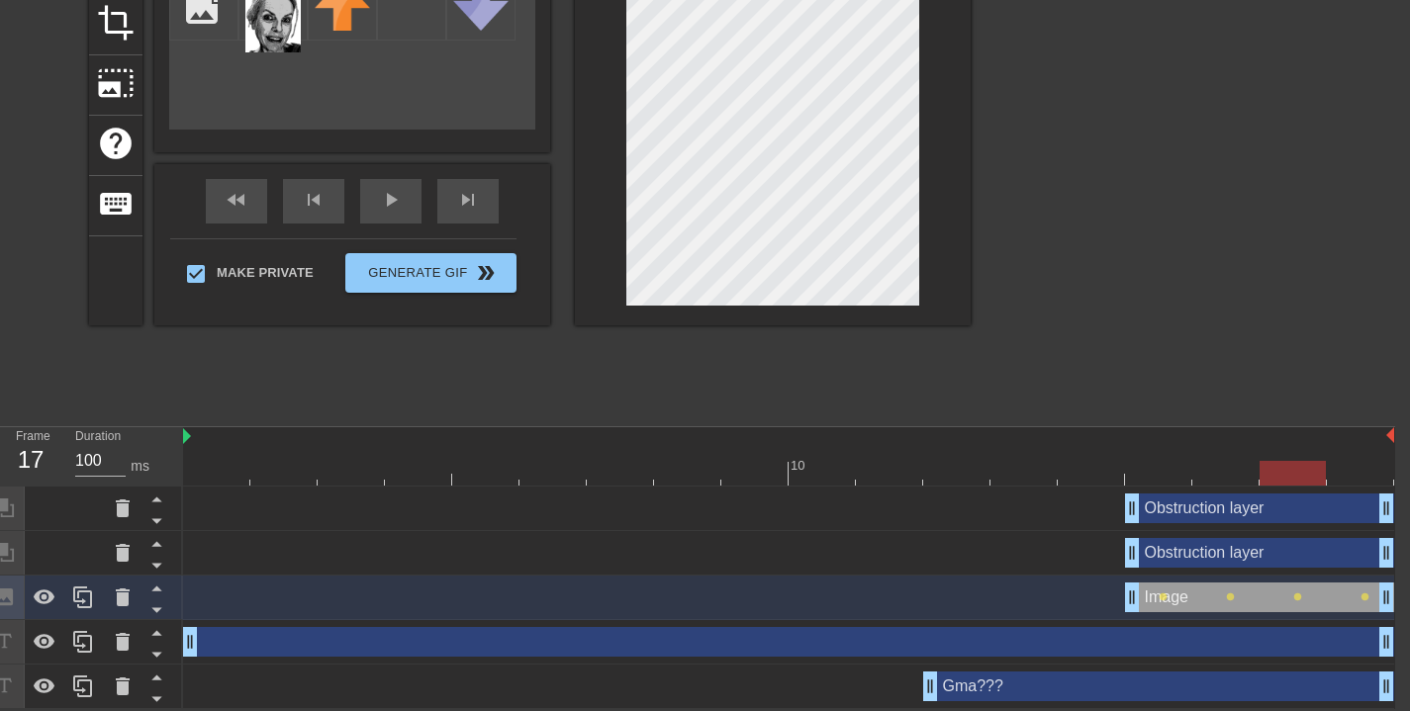
drag, startPoint x: 1240, startPoint y: 474, endPoint x: 1271, endPoint y: 477, distance: 31.8
click at [1271, 477] on div at bounding box center [1293, 473] width 66 height 25
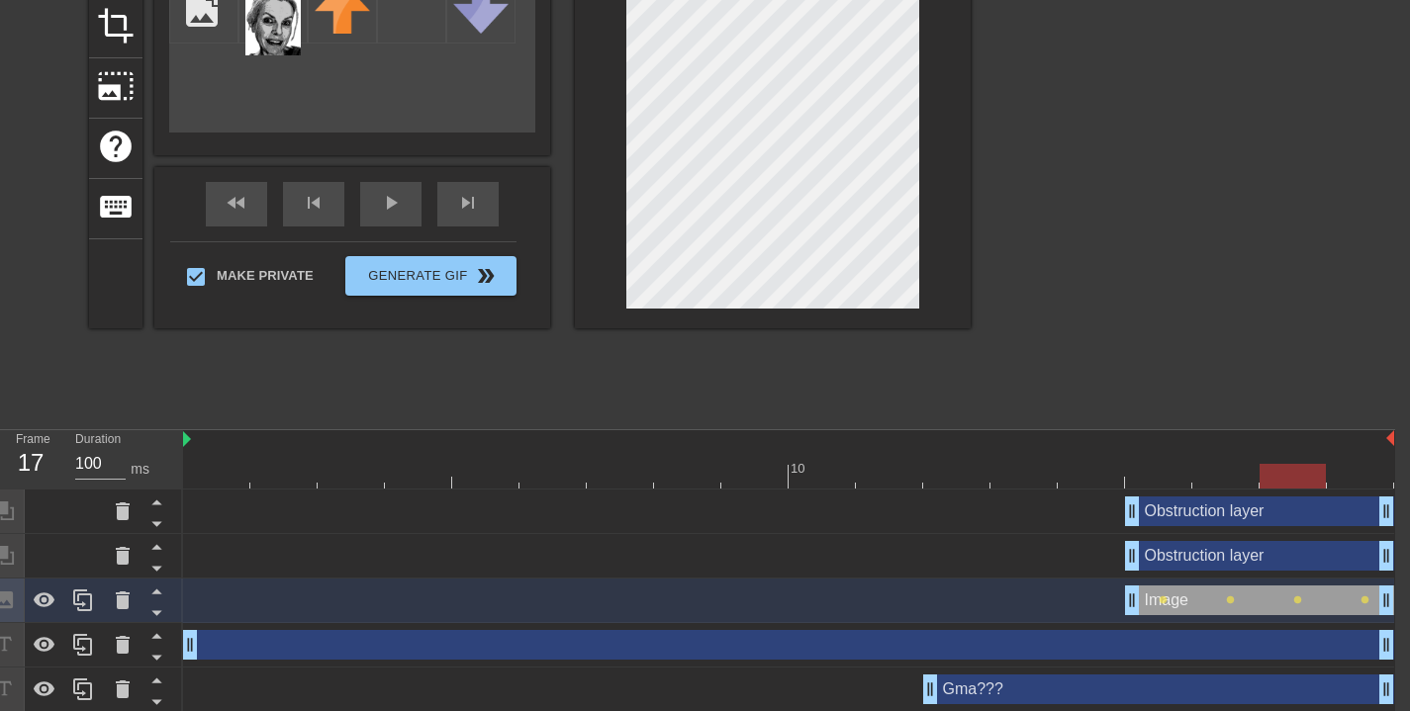
scroll to position [0, 15]
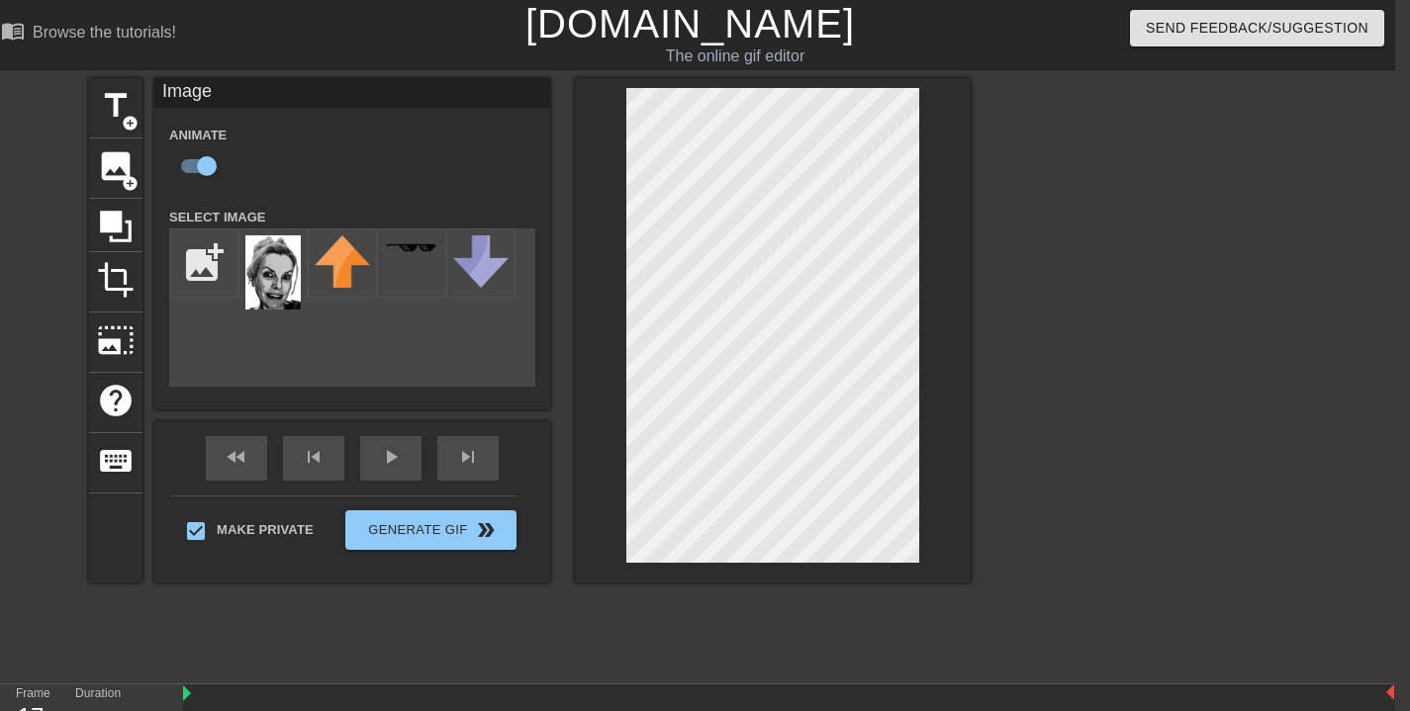
click at [481, 151] on div "title add_circle image add_circle crop photo_size_select_large help keyboard Im…" at bounding box center [530, 330] width 882 height 505
click at [925, 217] on div at bounding box center [773, 330] width 396 height 505
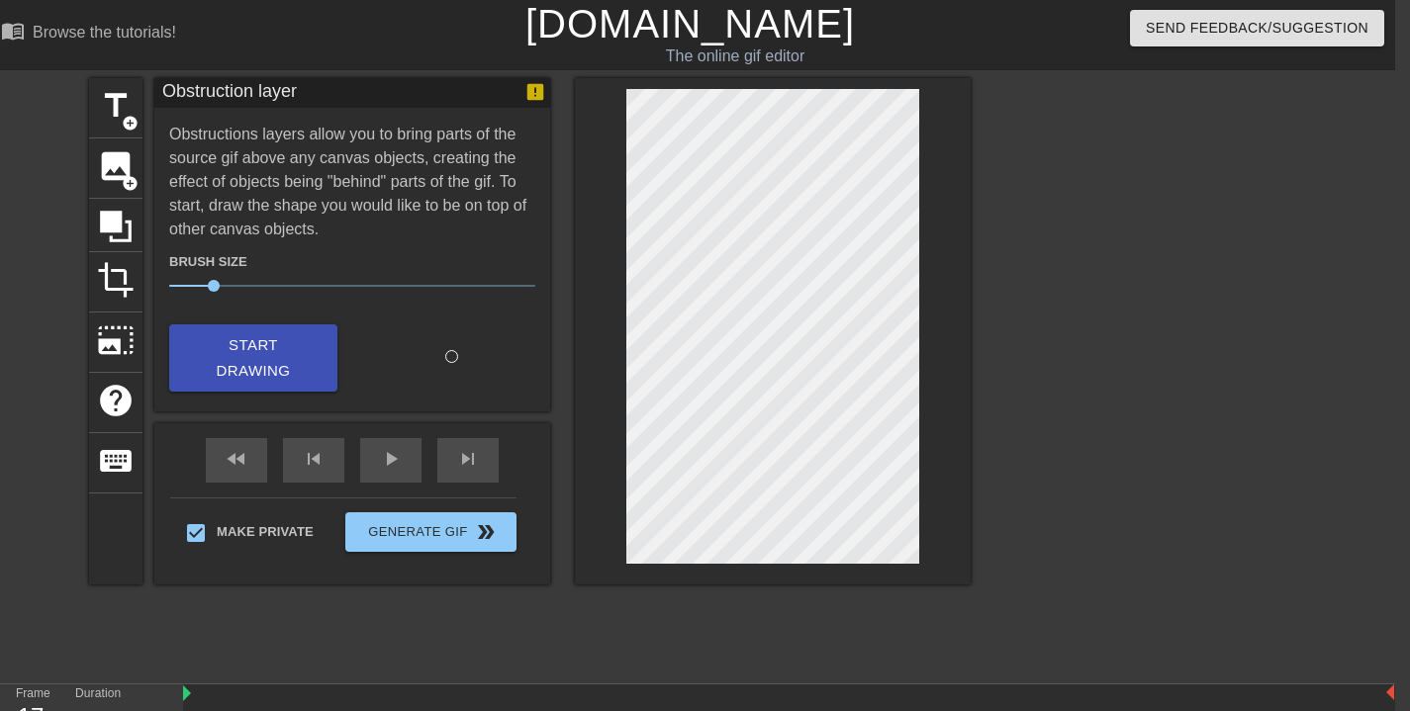
scroll to position [258, 15]
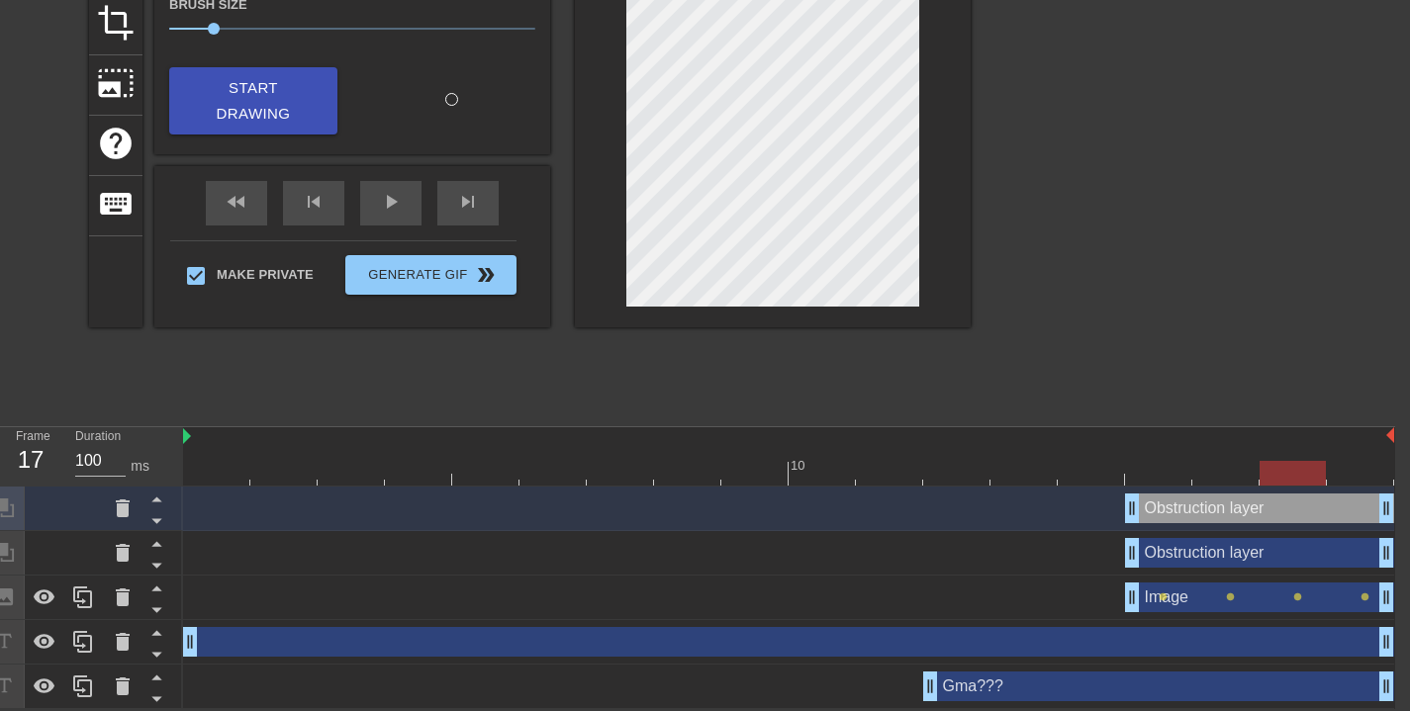
click at [1282, 586] on div "Image drag_handle drag_handle" at bounding box center [1259, 598] width 269 height 30
click at [1196, 599] on div "Image drag_handle drag_handle" at bounding box center [1259, 598] width 269 height 30
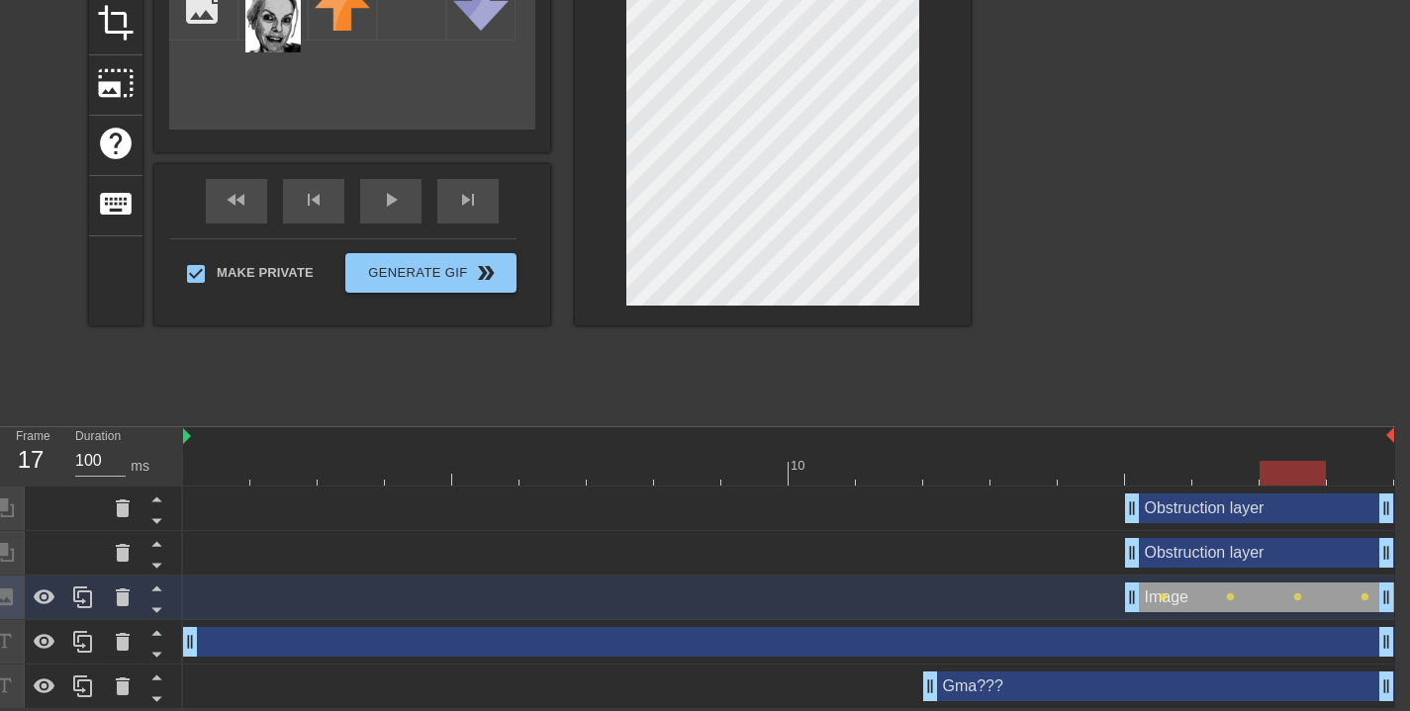
scroll to position [0, 15]
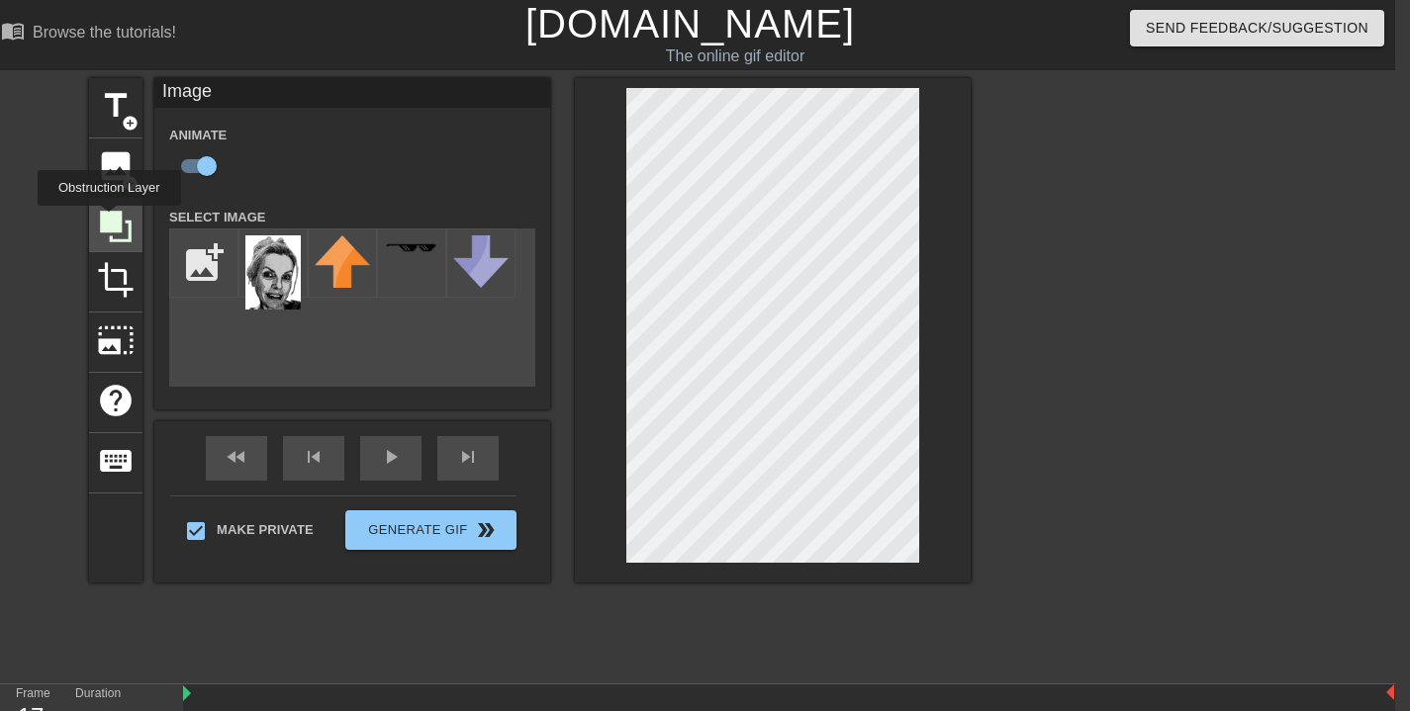
click at [112, 220] on icon at bounding box center [116, 227] width 32 height 32
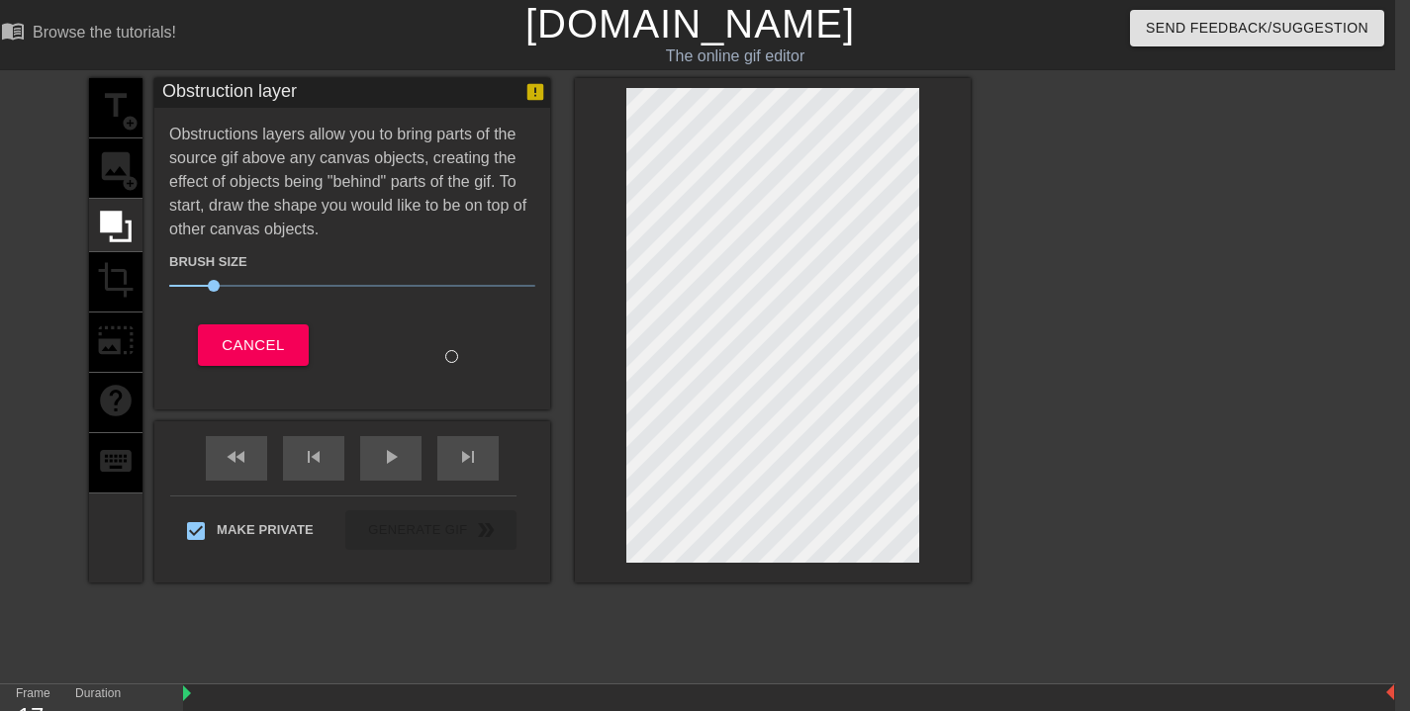
click at [939, 95] on div at bounding box center [773, 330] width 396 height 505
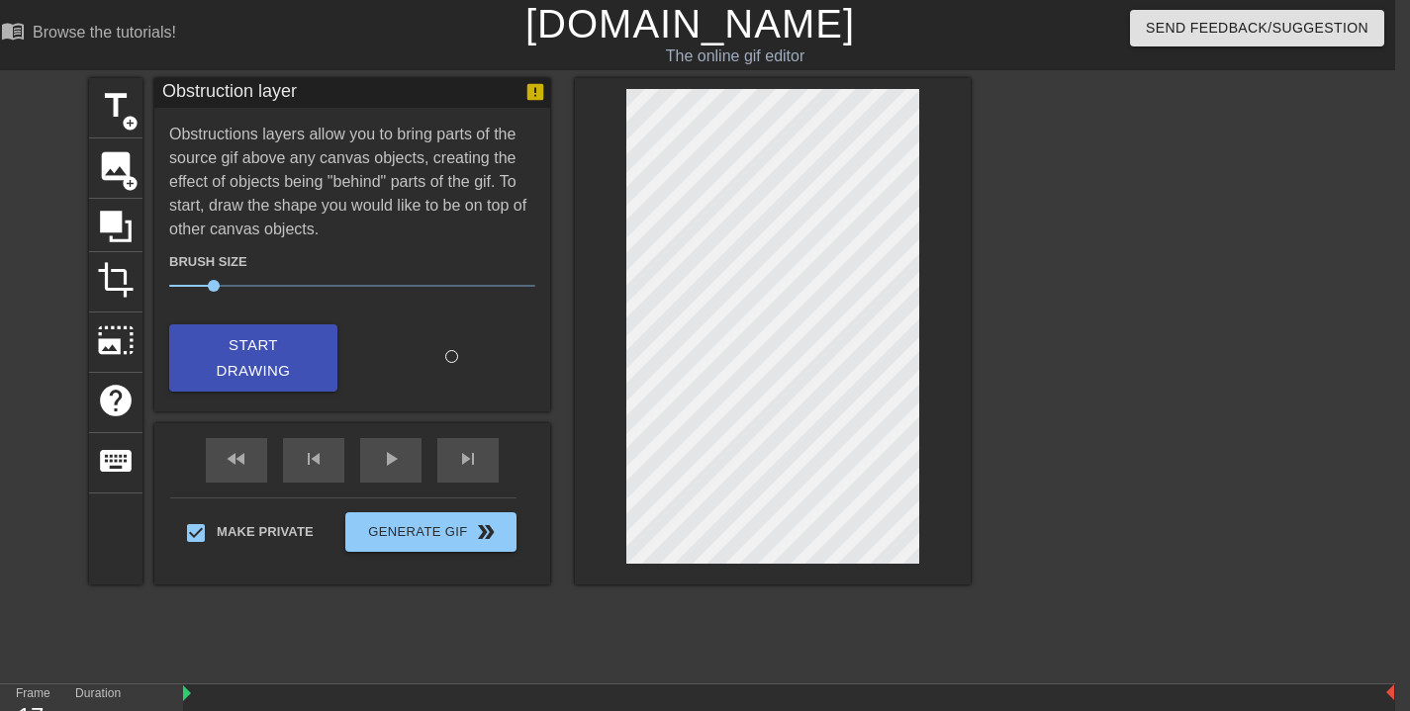
scroll to position [303, 15]
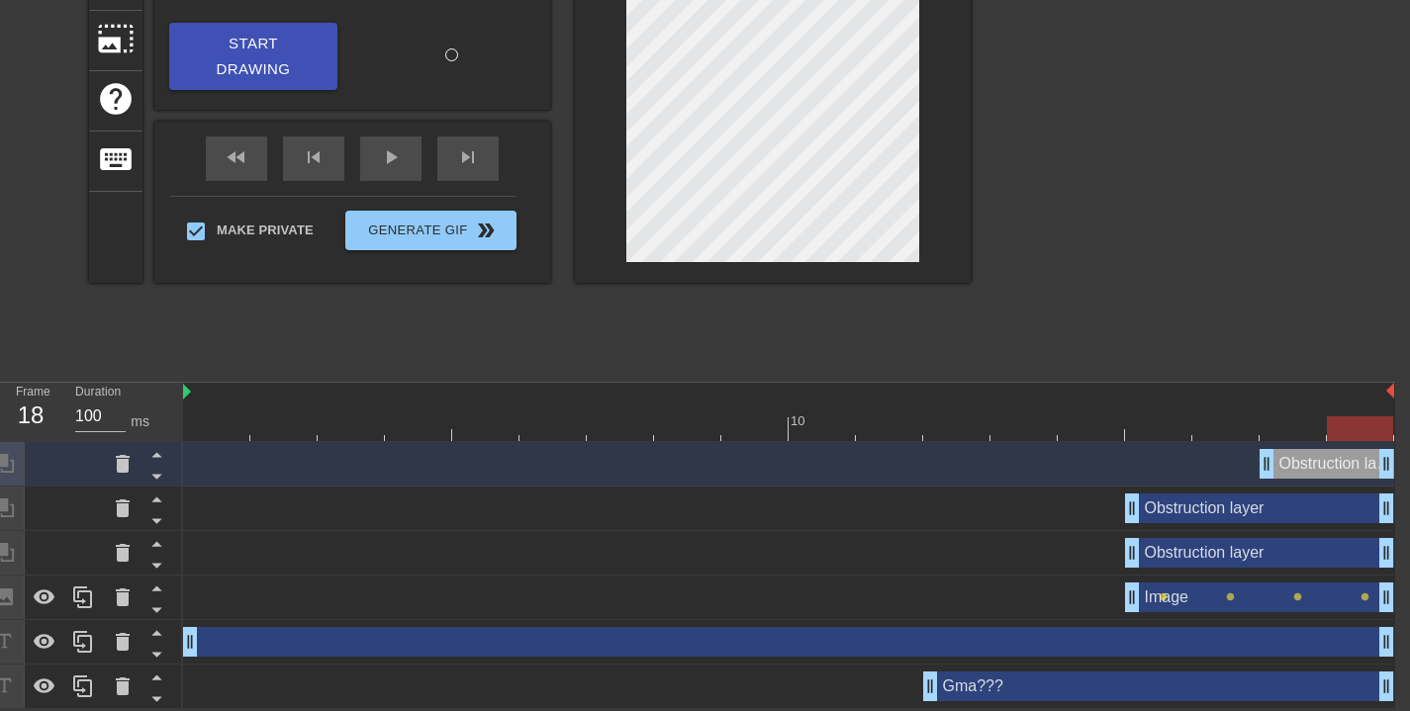
drag, startPoint x: 1300, startPoint y: 434, endPoint x: 1209, endPoint y: 263, distance: 193.9
click at [1334, 435] on div at bounding box center [1360, 429] width 66 height 25
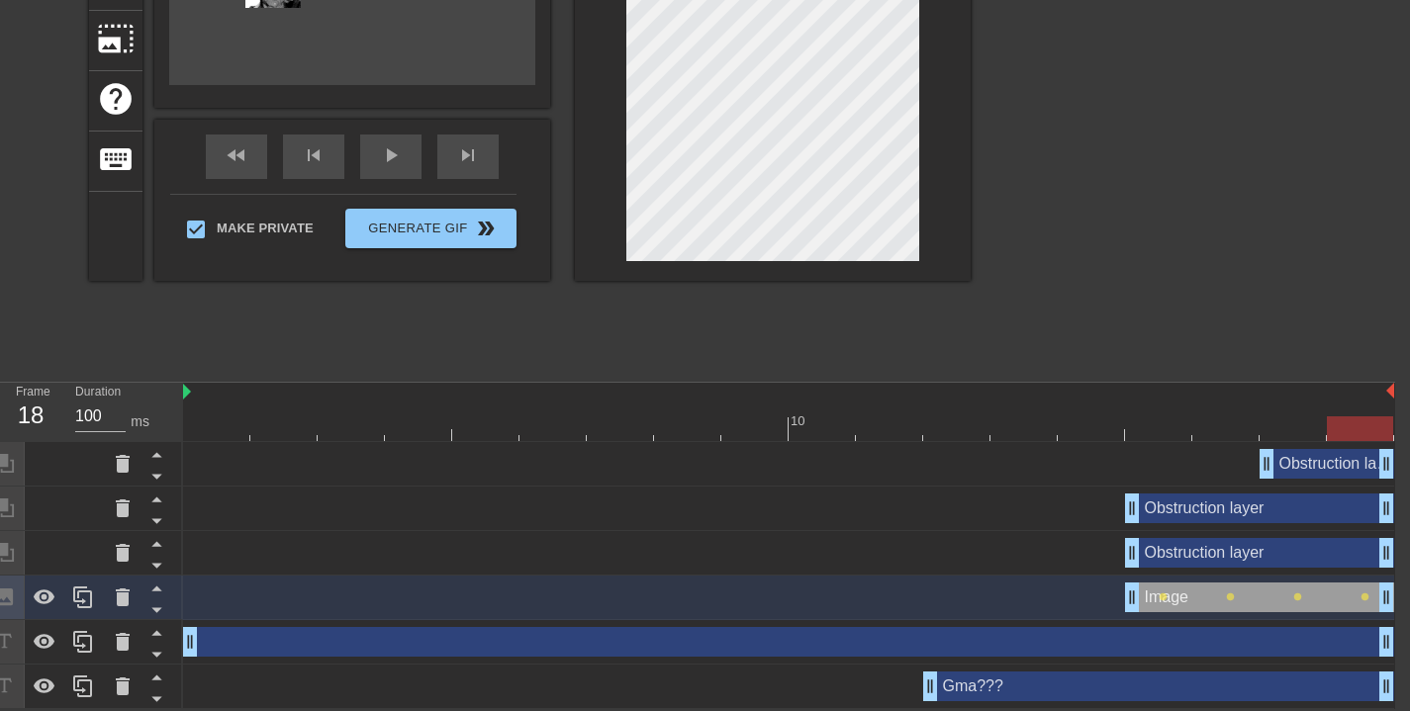
click at [1255, 594] on div "Image drag_handle drag_handle" at bounding box center [1259, 598] width 269 height 30
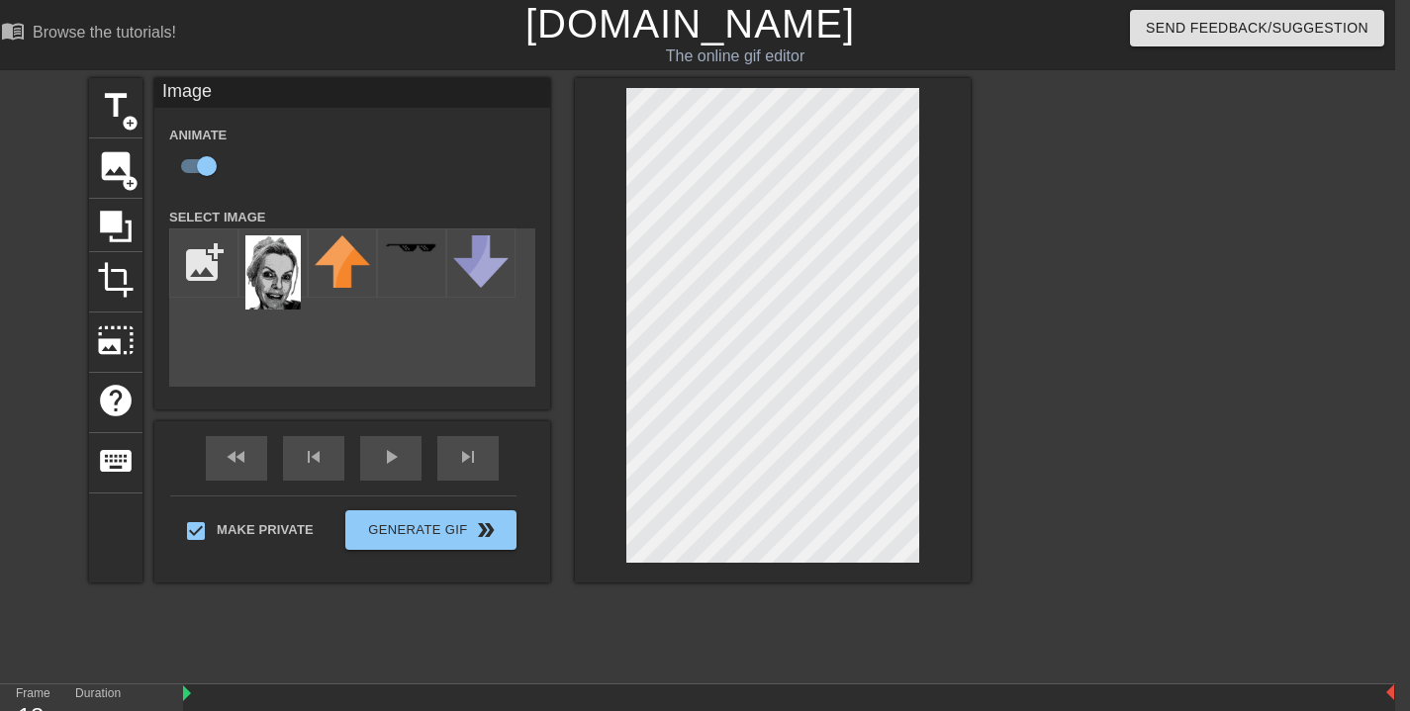
click at [847, 0] on html "menu_book Browse the tutorials! Gifntext.com The online gif editor Send Feedbac…" at bounding box center [690, 505] width 1410 height 1011
click at [607, 134] on div at bounding box center [773, 330] width 396 height 505
click at [672, 596] on div "title add_circle image add_circle crop photo_size_select_large help keyboard Im…" at bounding box center [530, 375] width 882 height 594
click at [651, 625] on div "title add_circle image add_circle crop photo_size_select_large help keyboard Im…" at bounding box center [530, 375] width 882 height 594
click at [399, 465] on span "play_arrow" at bounding box center [391, 457] width 24 height 24
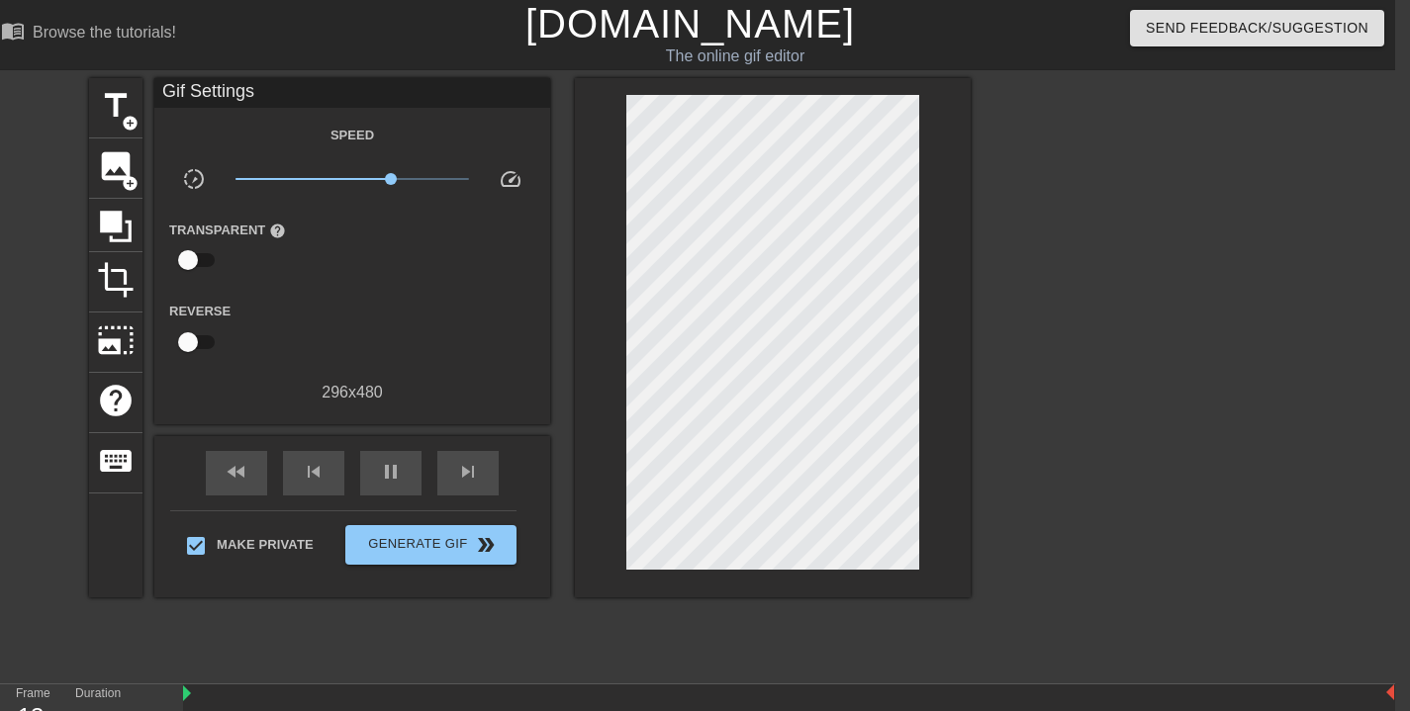
type input "100"
click at [117, 161] on span "image" at bounding box center [116, 166] width 38 height 38
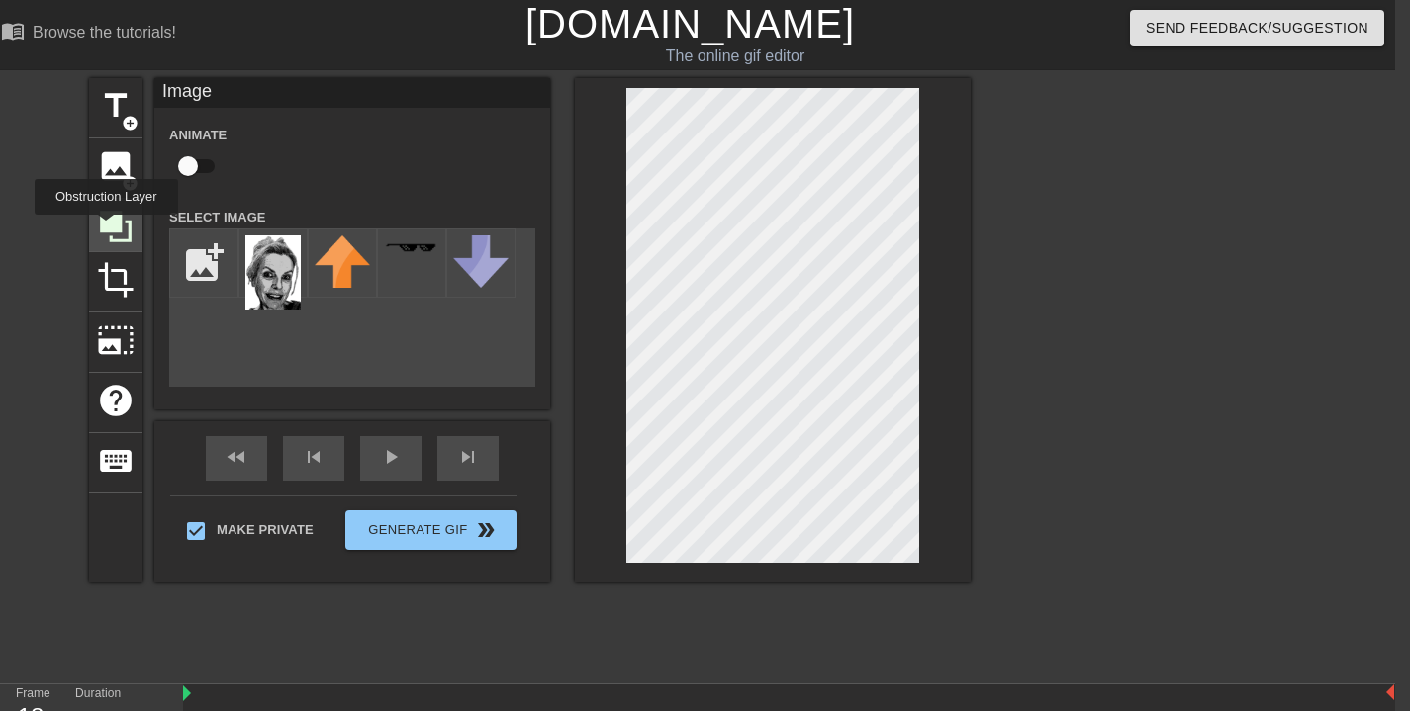
click at [109, 229] on icon at bounding box center [116, 227] width 32 height 32
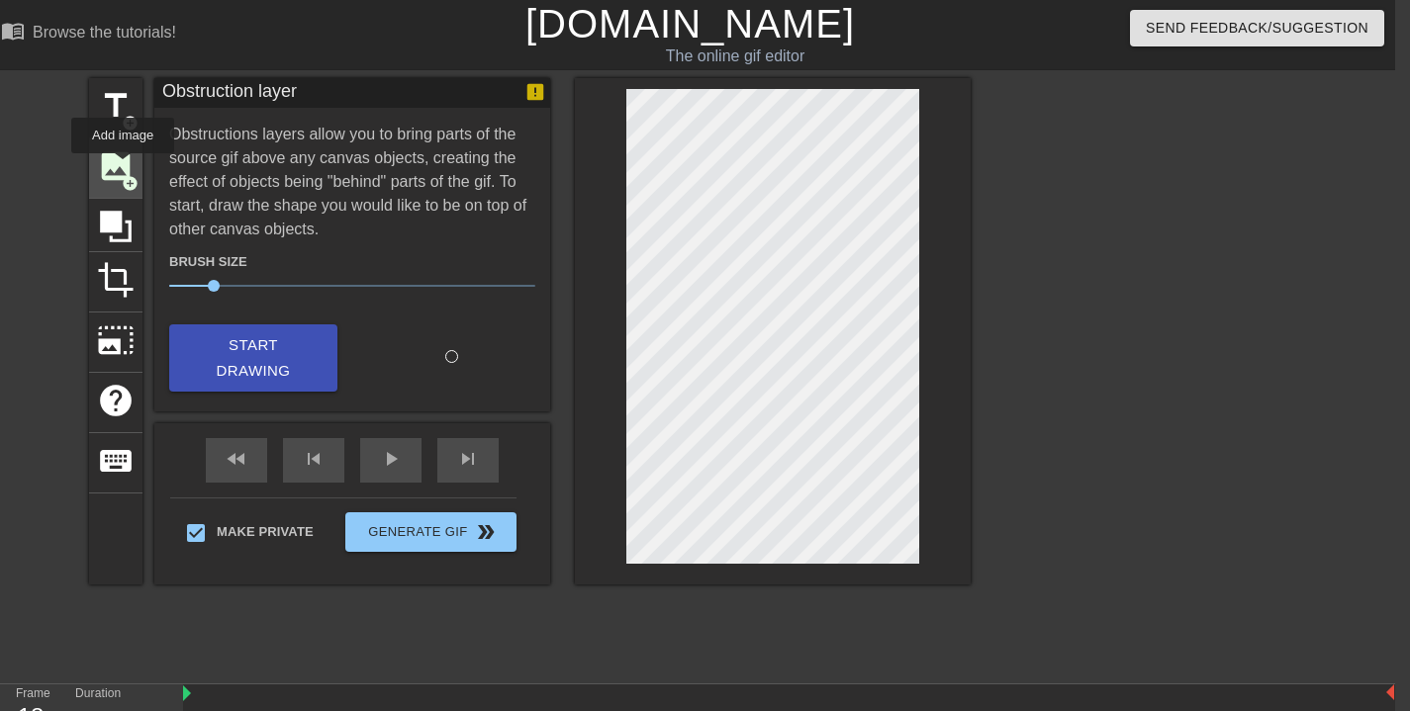
click at [124, 167] on span "image" at bounding box center [116, 166] width 38 height 38
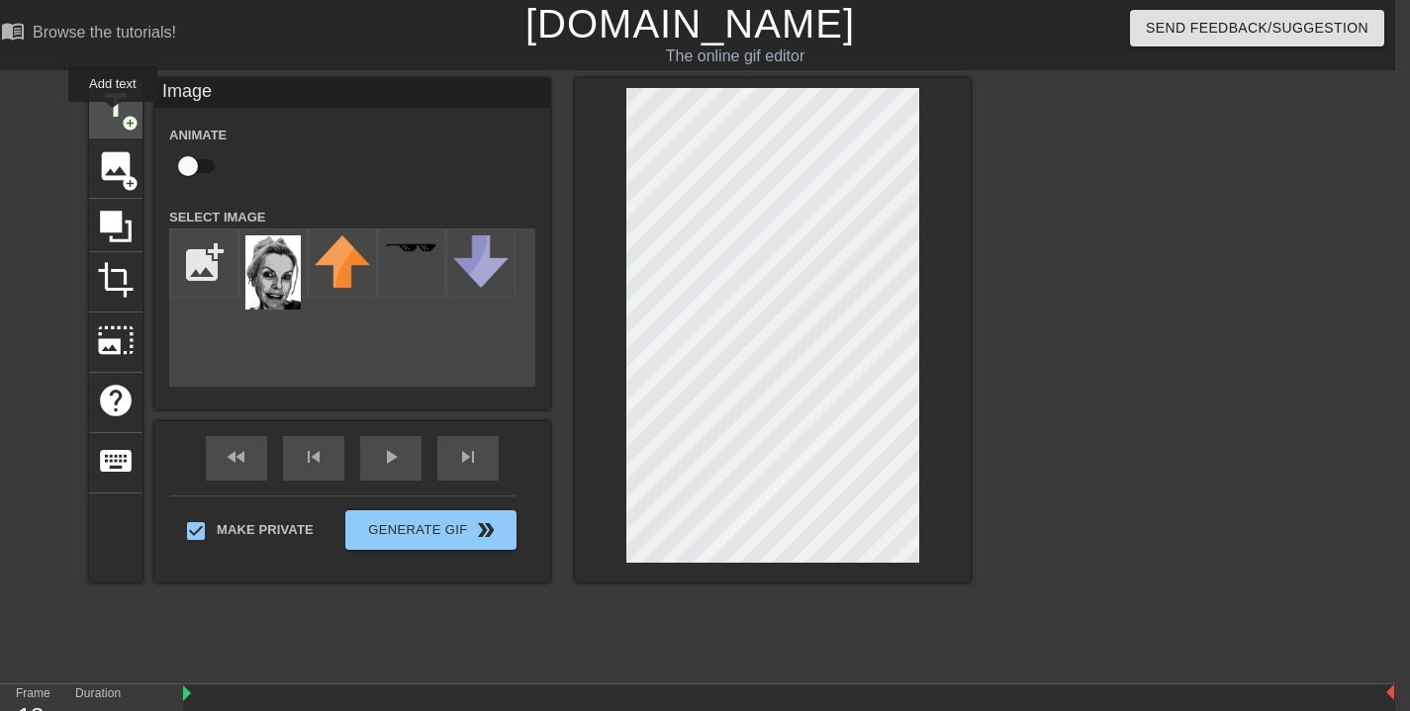
click at [114, 116] on span "title" at bounding box center [116, 106] width 38 height 38
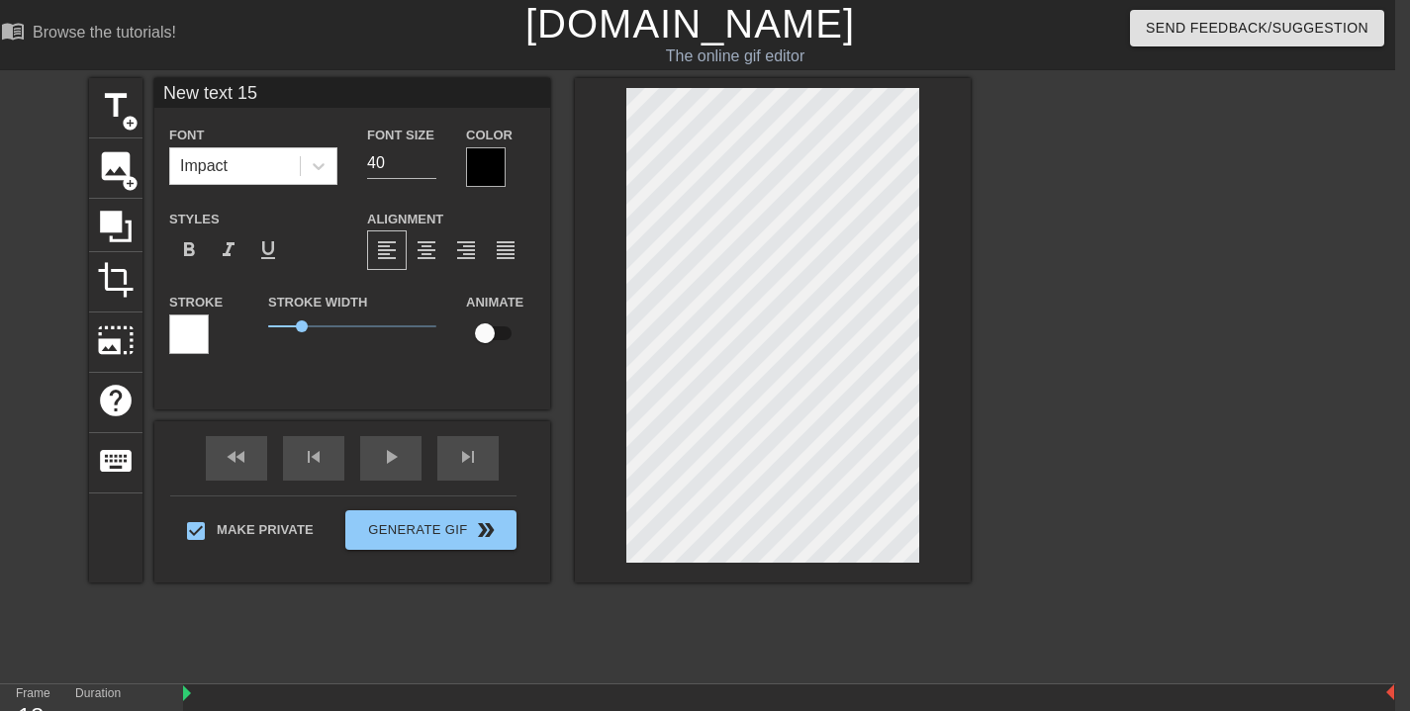
scroll to position [2, 6]
type input "I"
type textarea "I"
type input "Im"
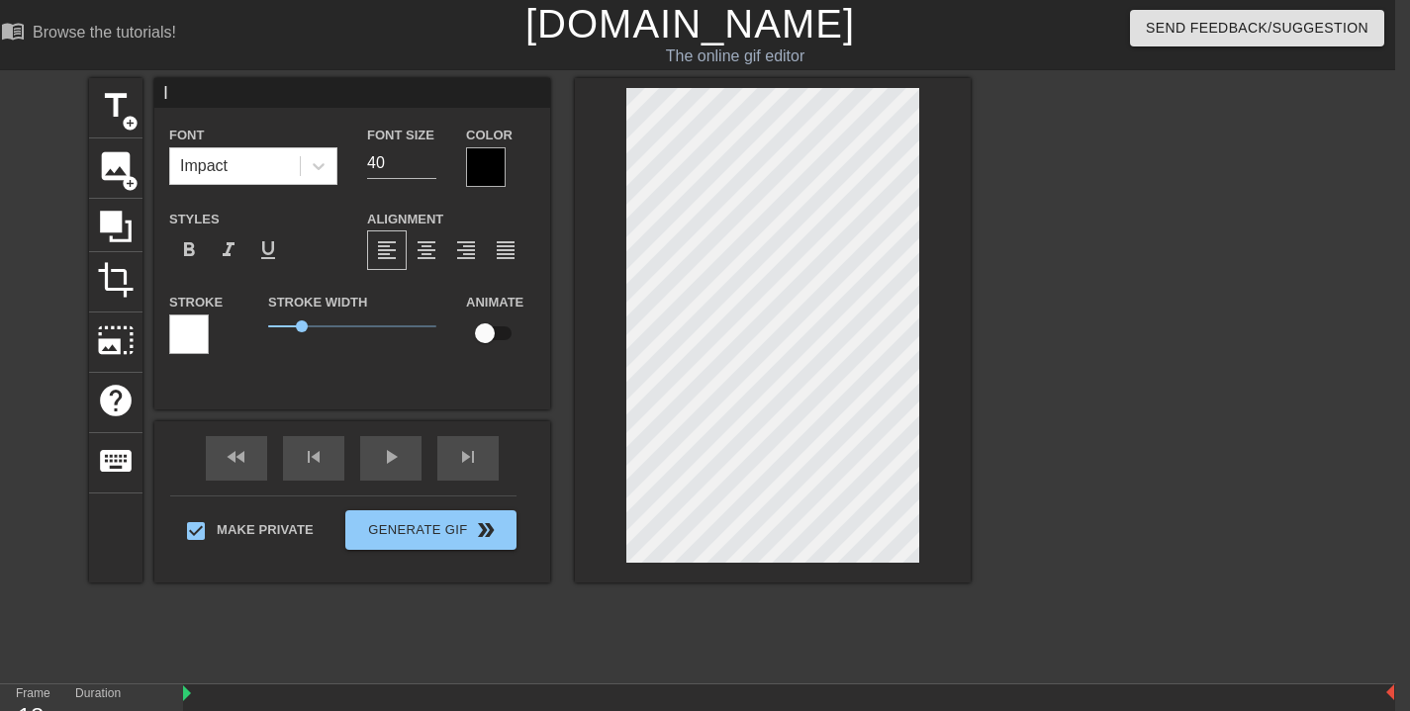
type textarea "Im"
type input "I"
type textarea "I"
type input "I'"
type textarea "I'"
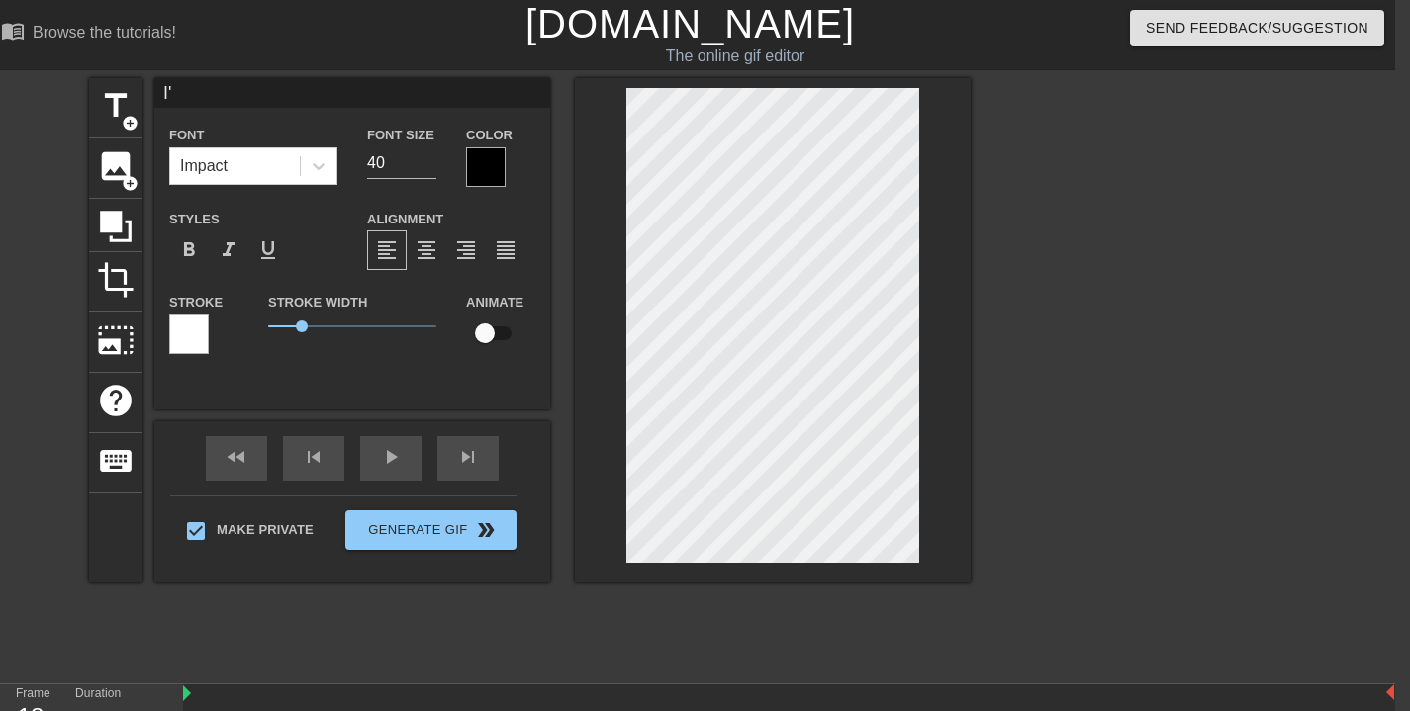
type input "I'm"
type textarea "I'm"
type input "I'm"
type textarea "I'm"
type input "I'm H"
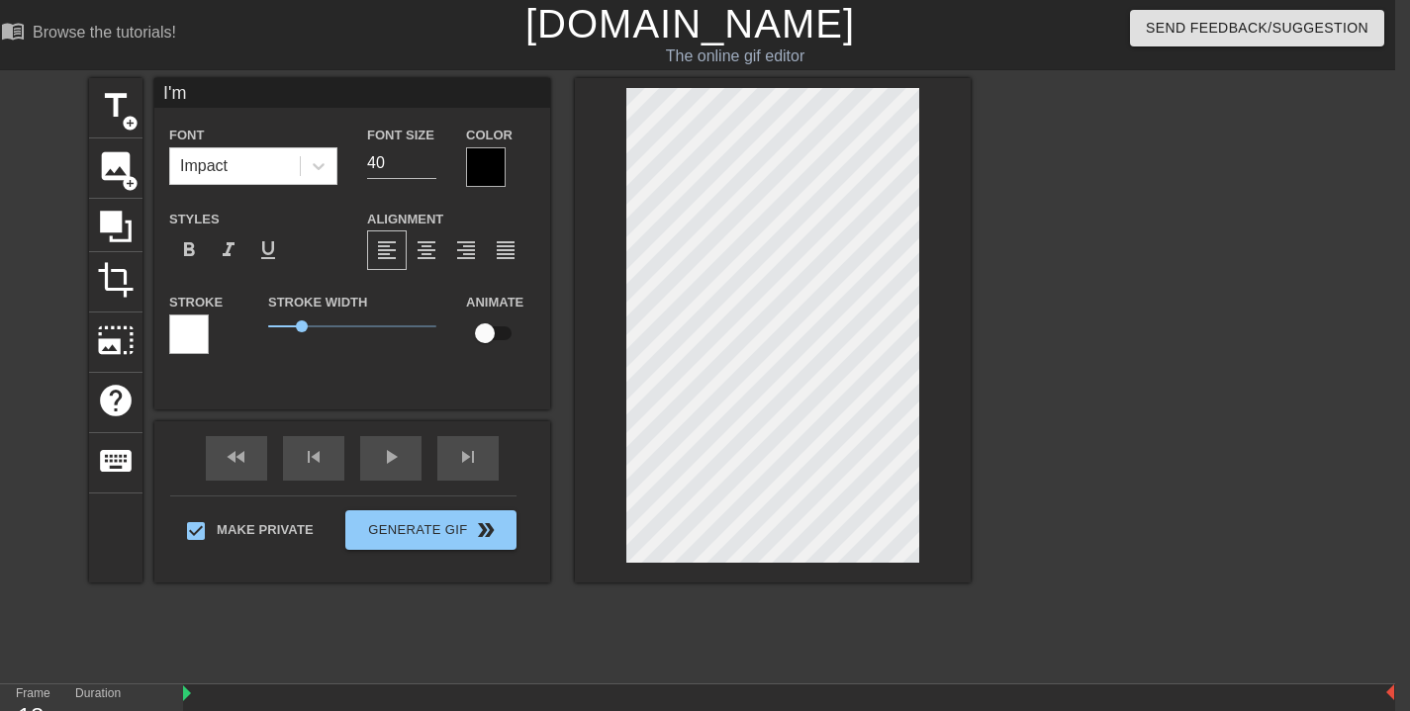
type textarea "I'm H"
type input "I'm He"
type textarea "I'm He"
type input "I'm Her"
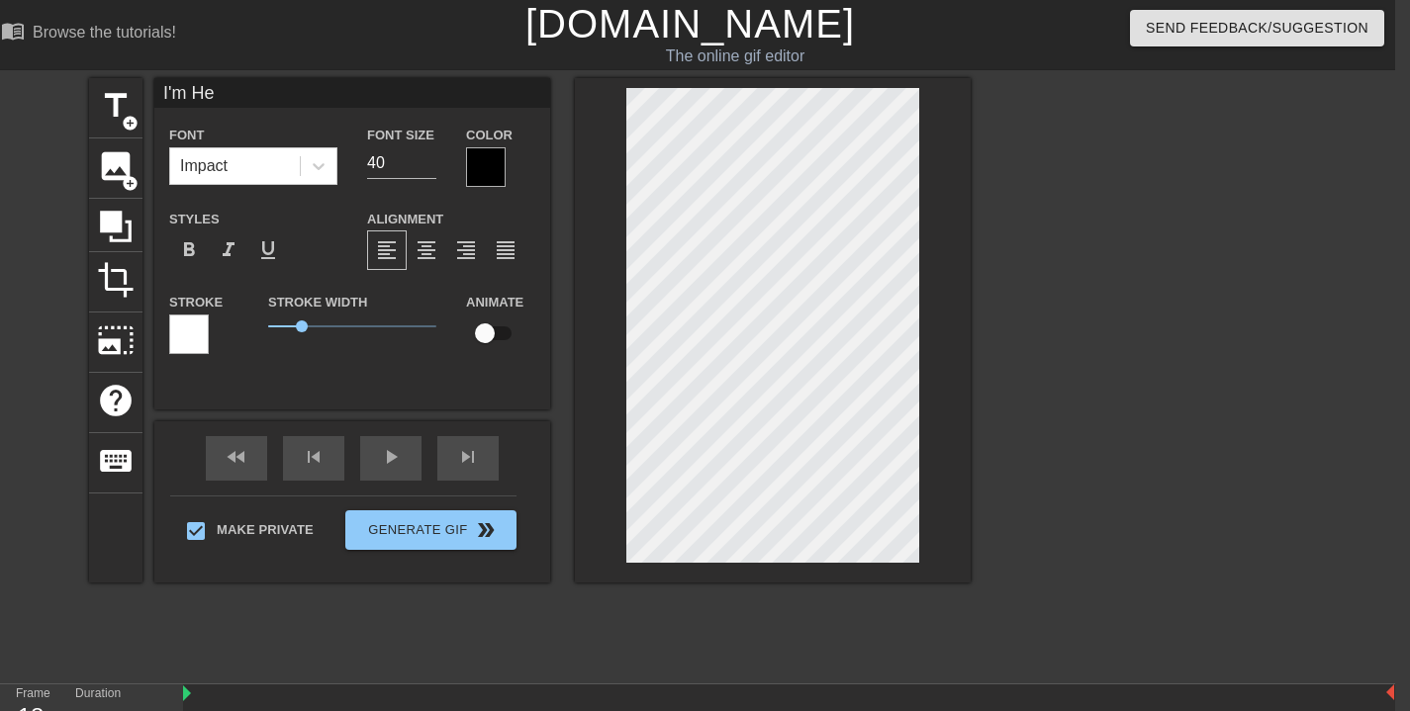
type textarea "I'm Her"
type input "I'm Here"
type textarea "I'm Here"
click at [1064, 300] on div at bounding box center [1142, 375] width 297 height 594
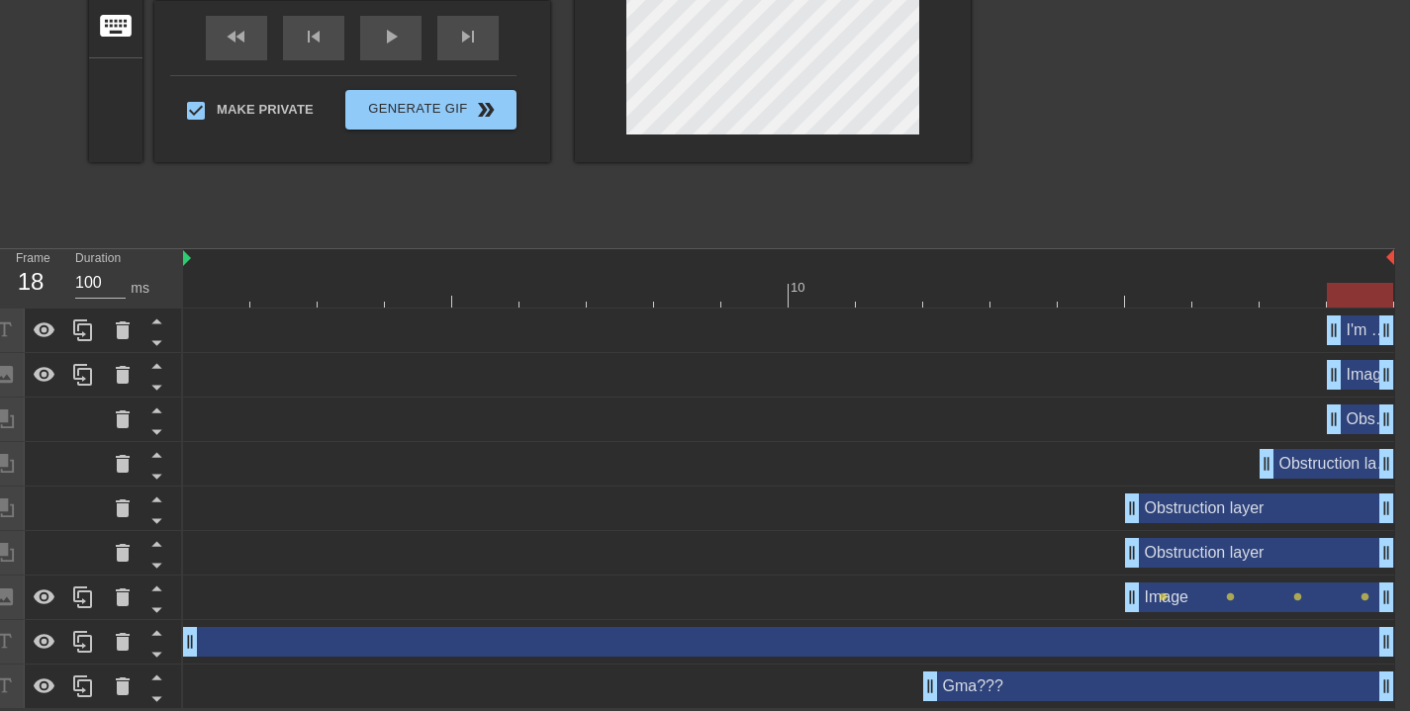
scroll to position [0, 15]
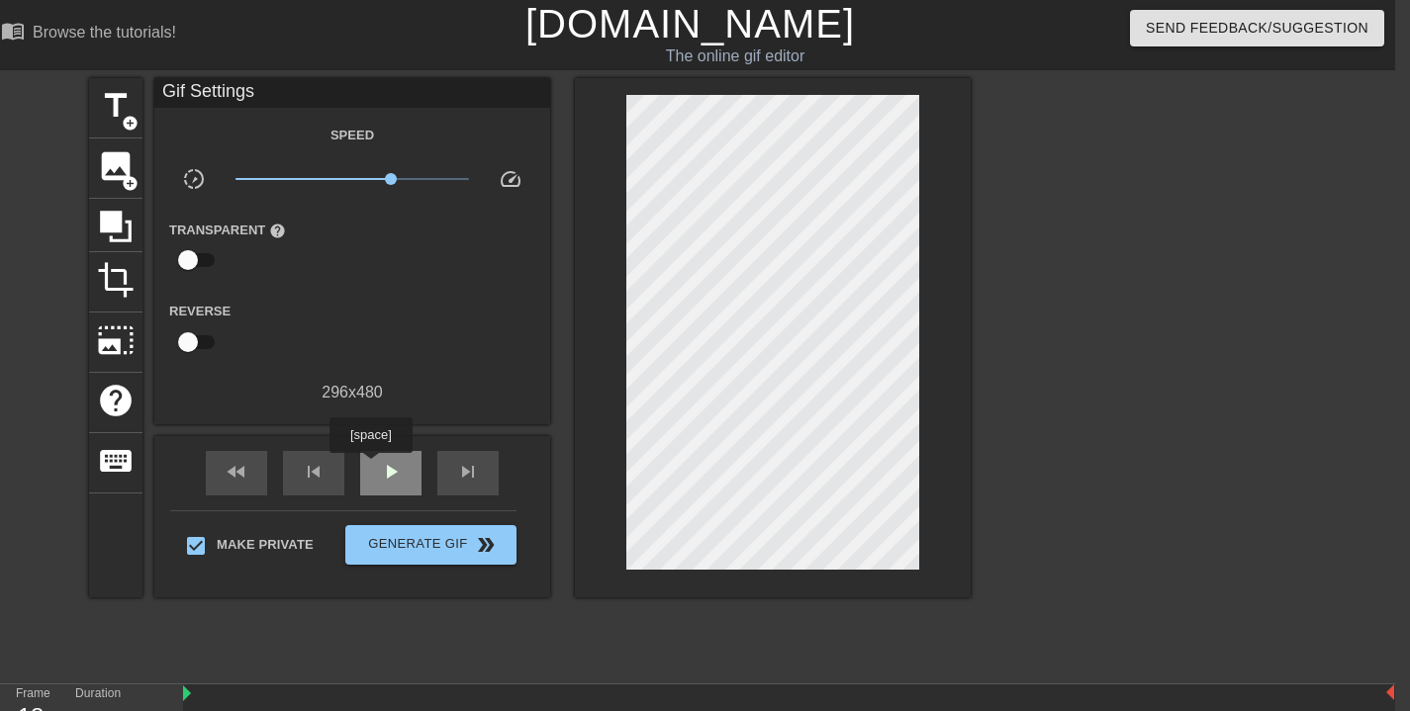
click at [374, 466] on div "play_arrow" at bounding box center [390, 473] width 61 height 45
drag, startPoint x: 395, startPoint y: 176, endPoint x: 300, endPoint y: 188, distance: 95.7
click at [300, 188] on span "x0.355" at bounding box center [352, 179] width 235 height 24
click at [392, 457] on div "play_arrow" at bounding box center [390, 473] width 61 height 45
drag, startPoint x: 299, startPoint y: 181, endPoint x: 391, endPoint y: 185, distance: 92.1
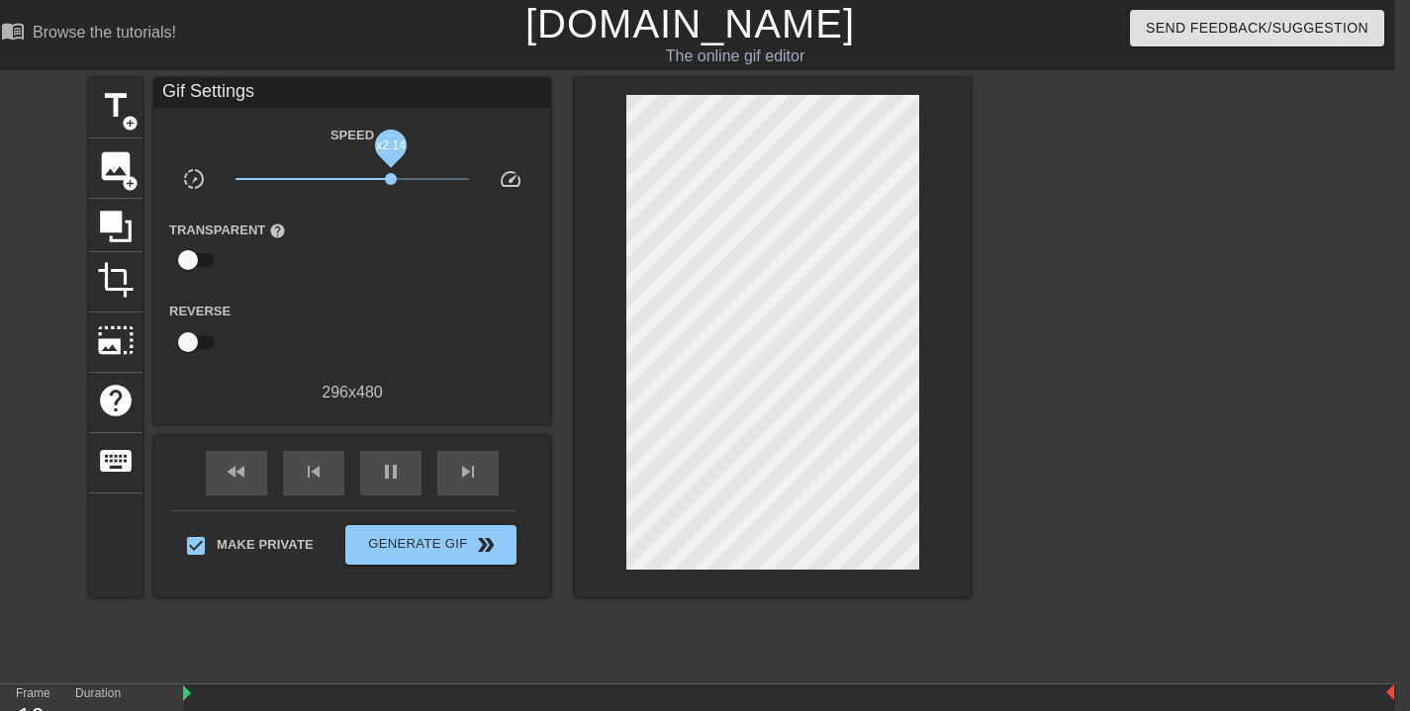
click at [391, 185] on span "x2.14" at bounding box center [352, 179] width 235 height 24
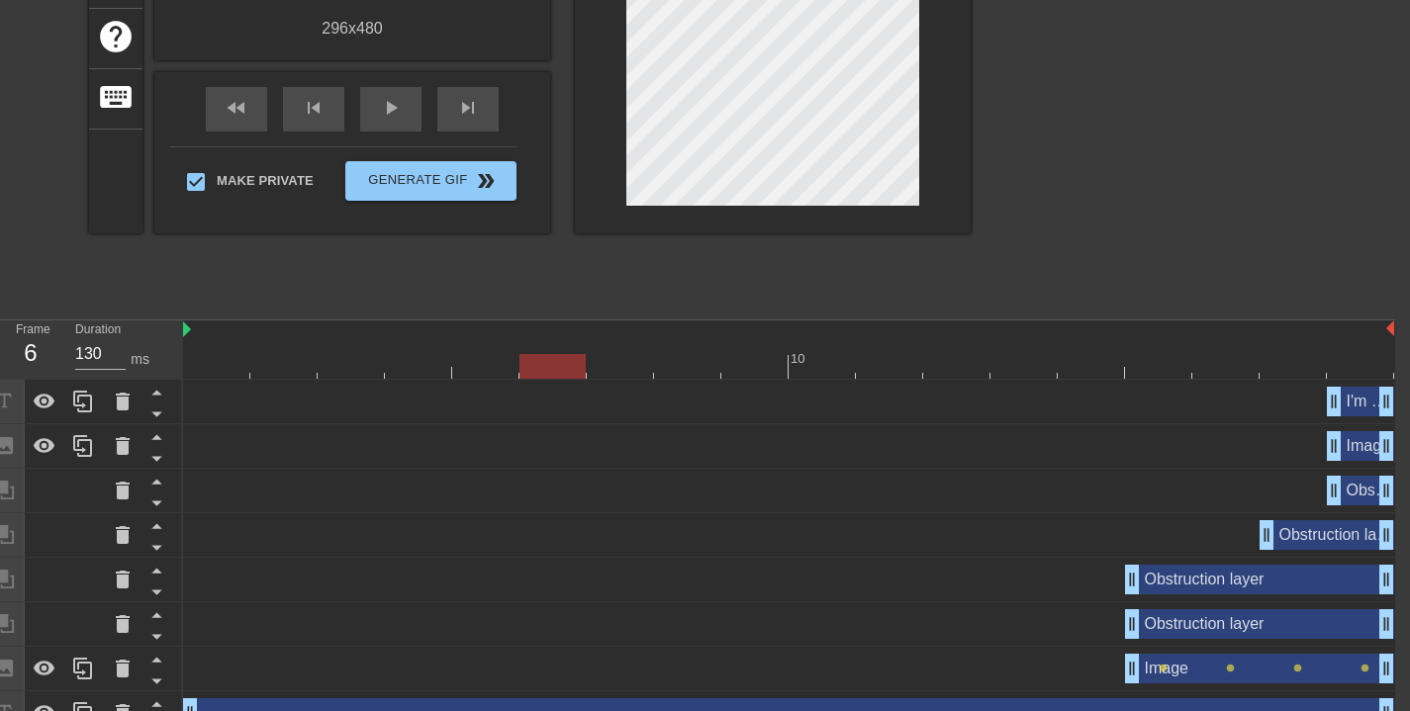
scroll to position [436, 15]
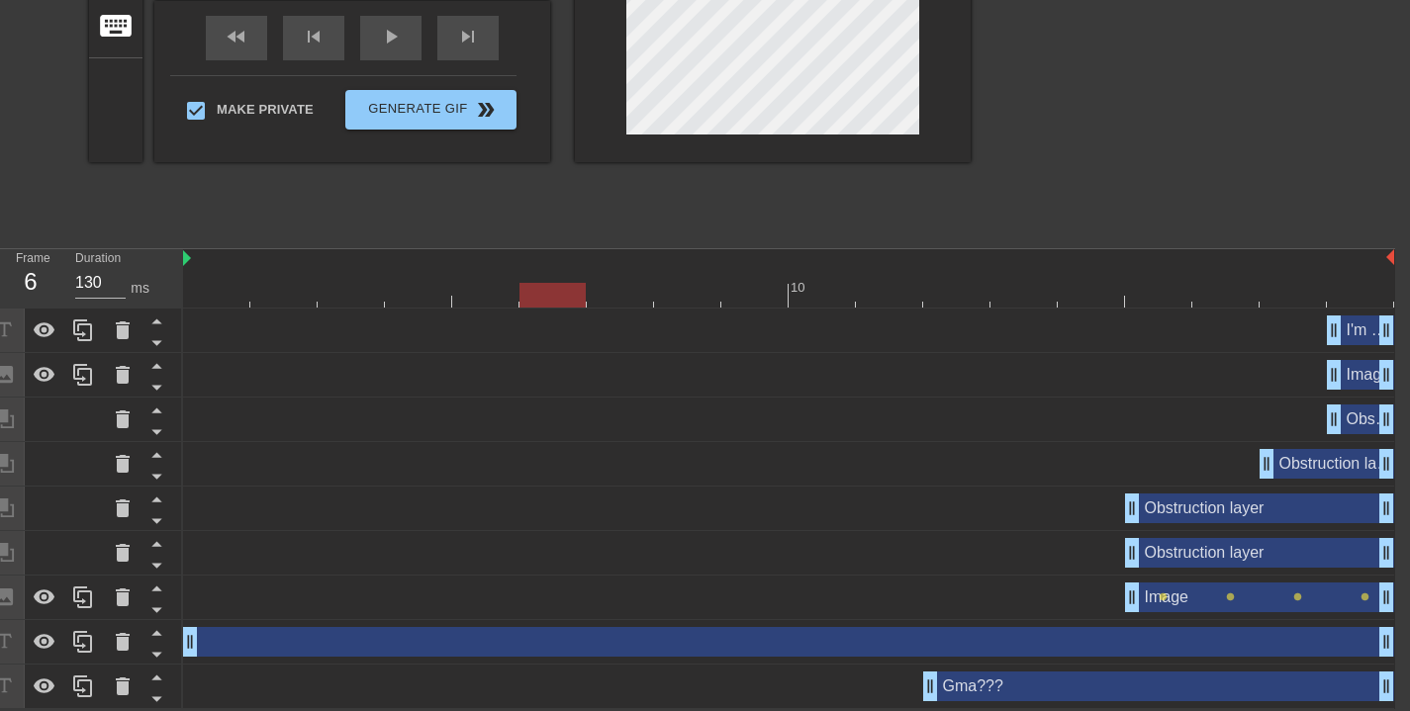
click at [1367, 371] on div "Image drag_handle drag_handle" at bounding box center [1360, 375] width 67 height 30
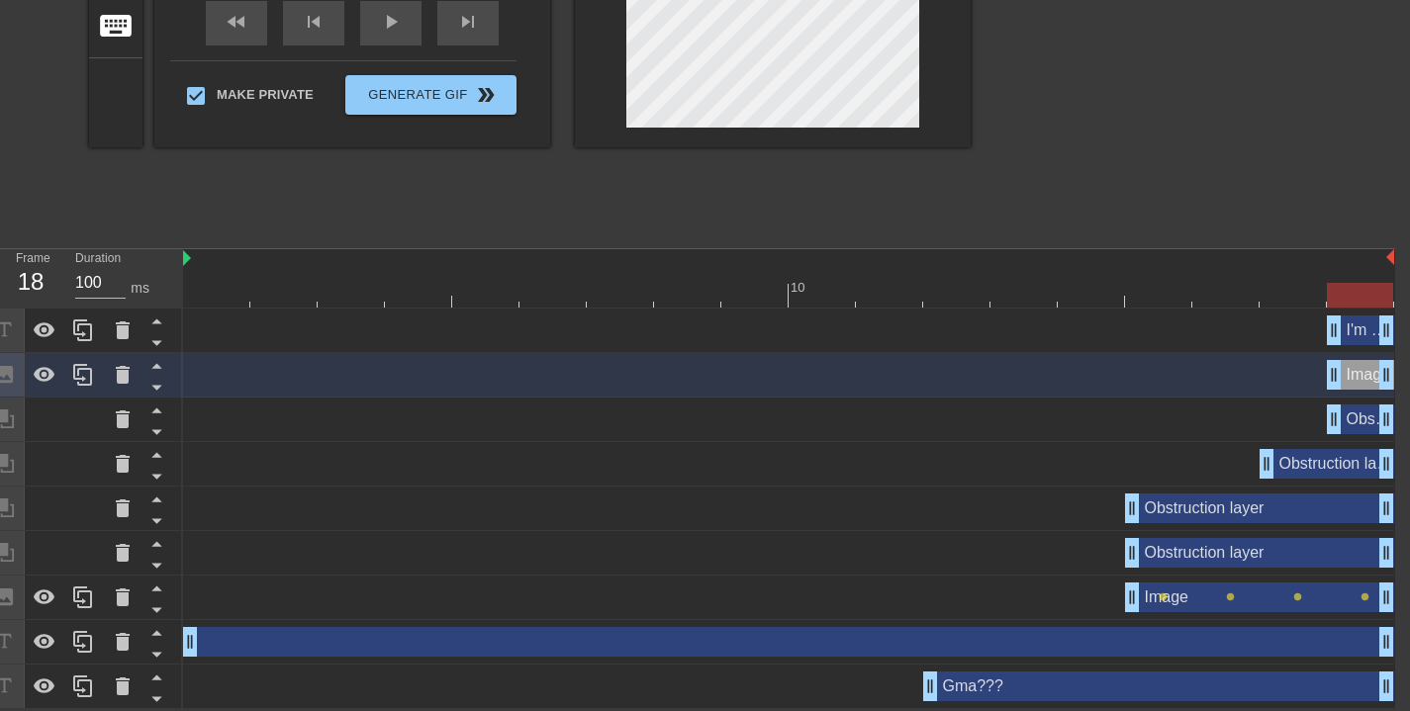
drag, startPoint x: 534, startPoint y: 293, endPoint x: 1354, endPoint y: 307, distance: 819.4
click at [1354, 307] on div "10" at bounding box center [788, 278] width 1211 height 59
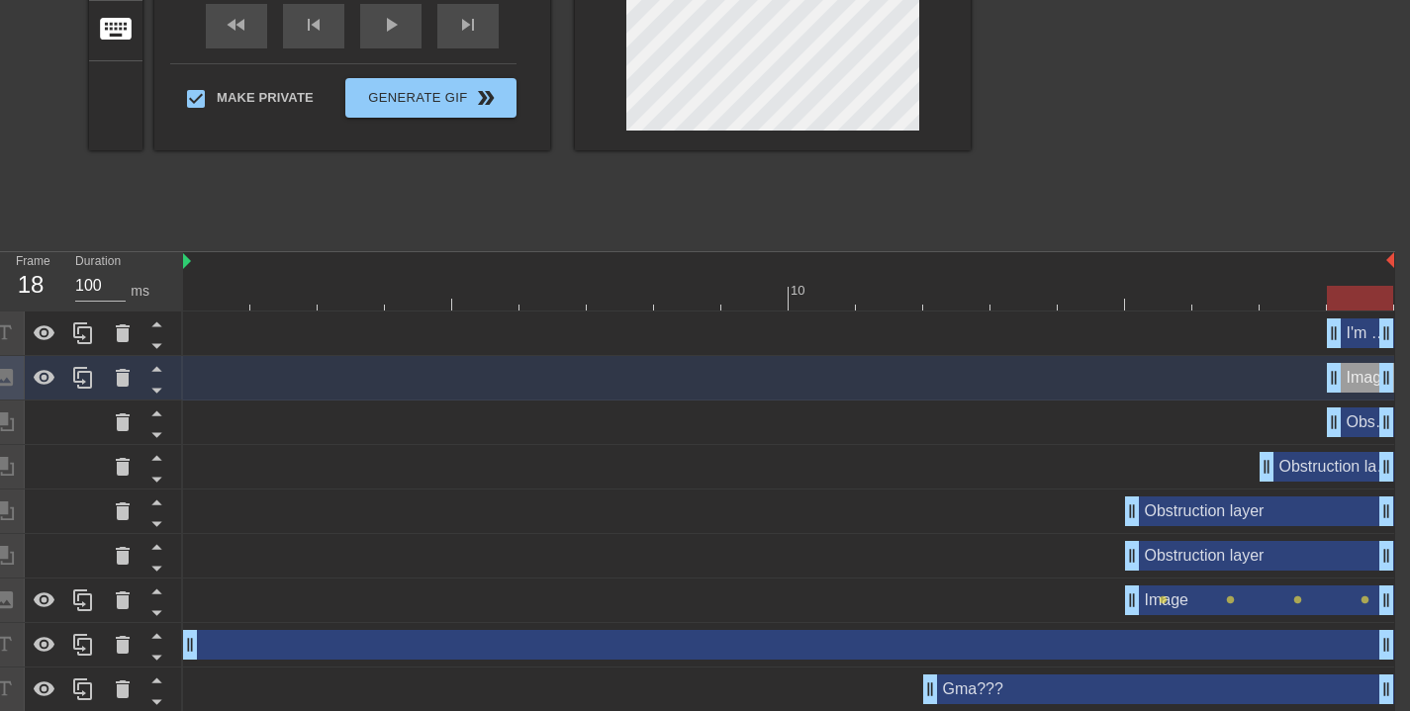
scroll to position [14, 15]
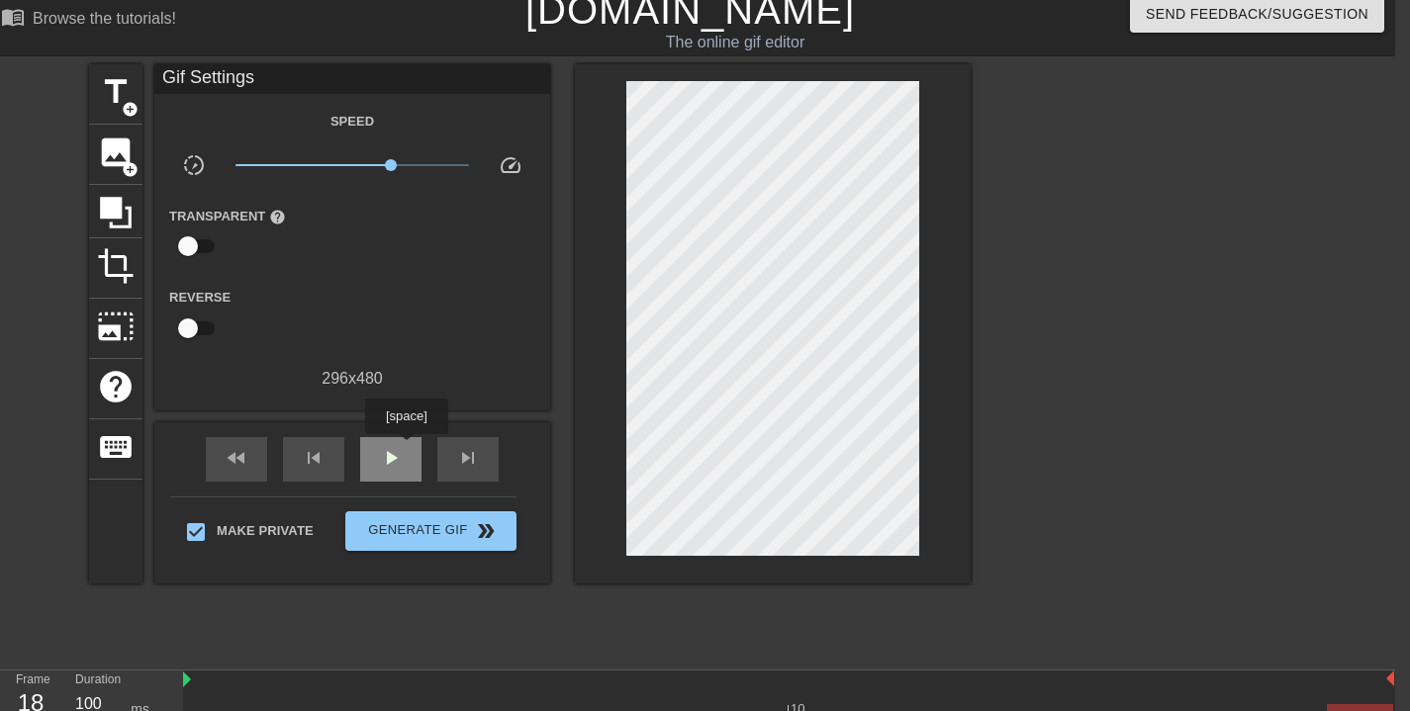
click at [406, 451] on div "play_arrow" at bounding box center [390, 459] width 61 height 45
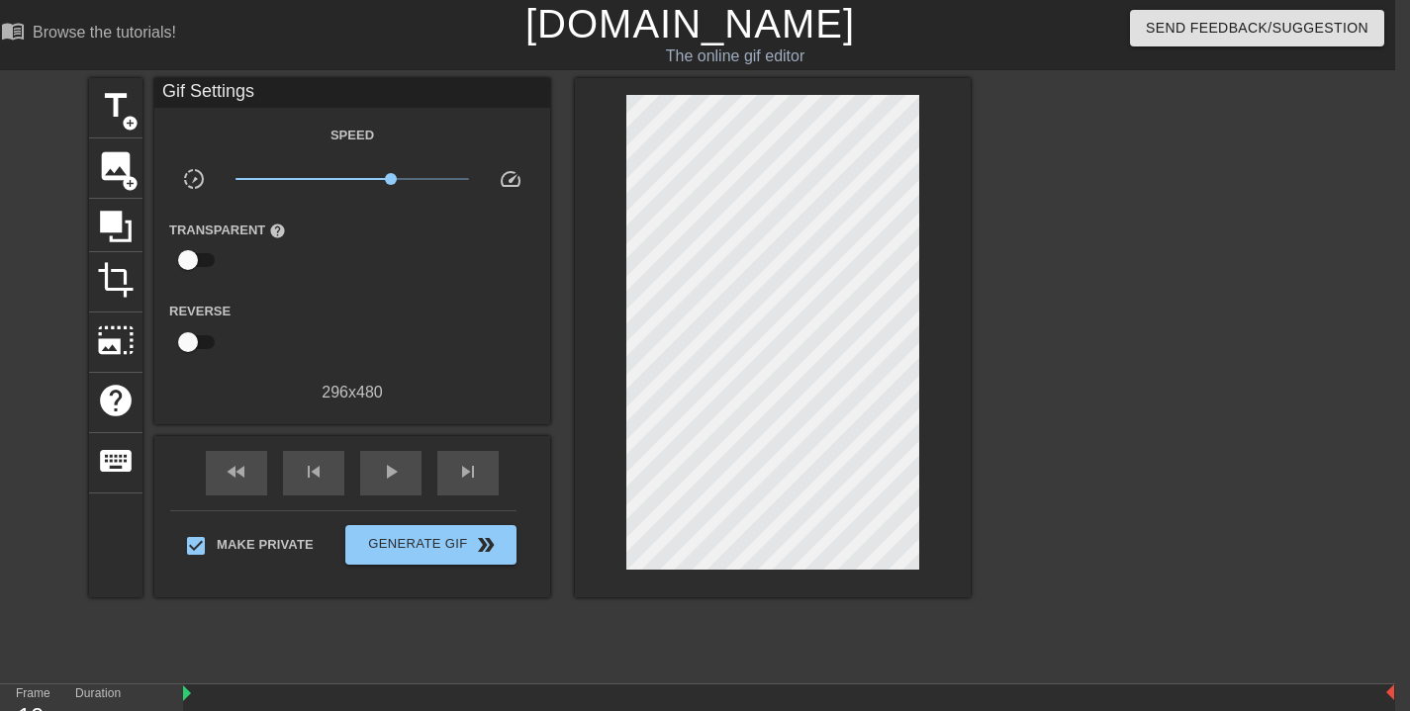
scroll to position [392, 15]
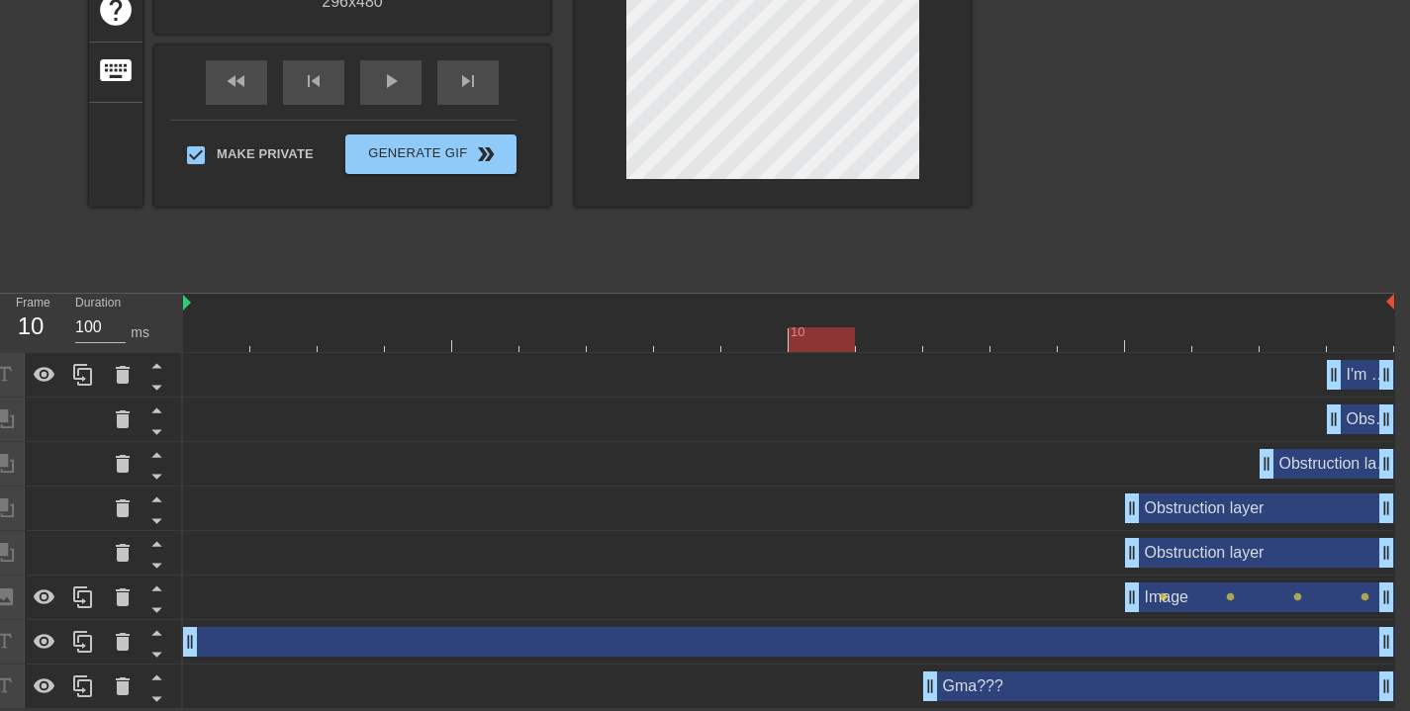
click at [1367, 375] on div "I'm Here drag_handle drag_handle" at bounding box center [1360, 375] width 67 height 30
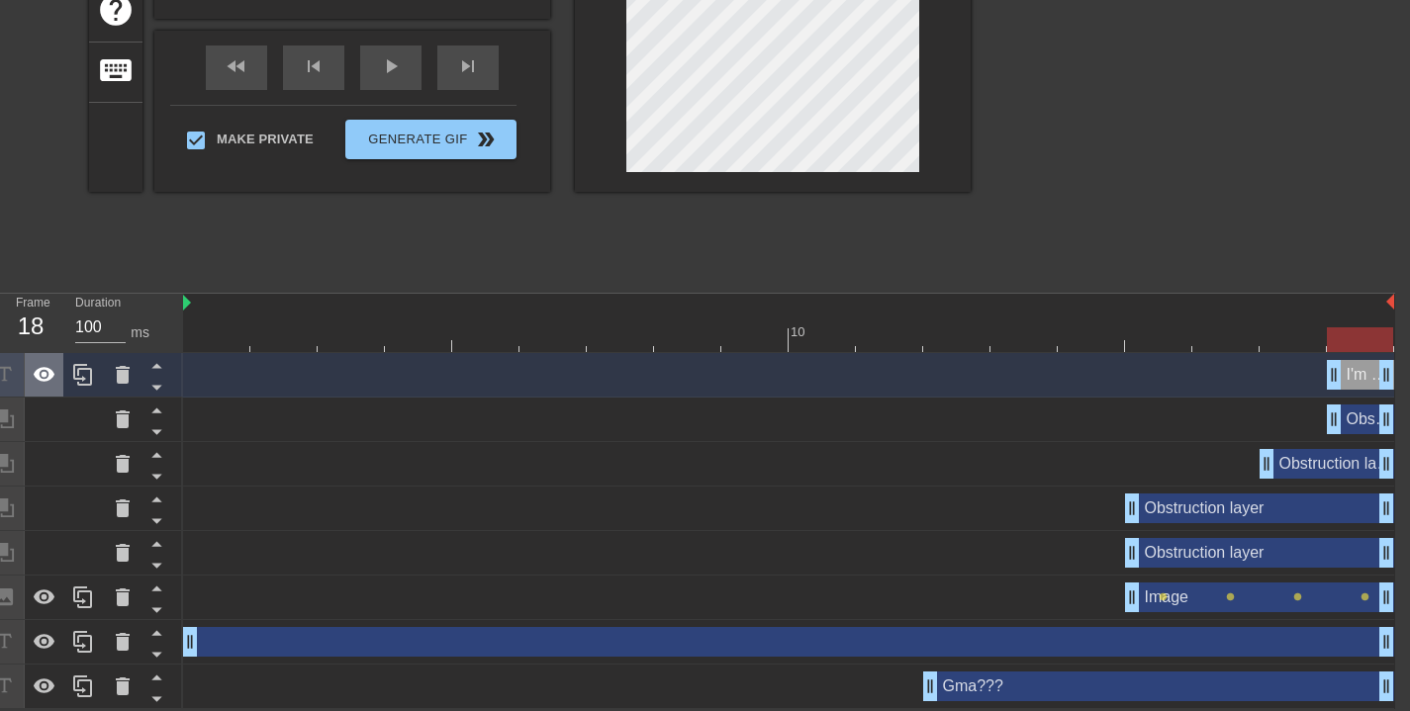
click at [47, 371] on icon at bounding box center [45, 375] width 24 height 24
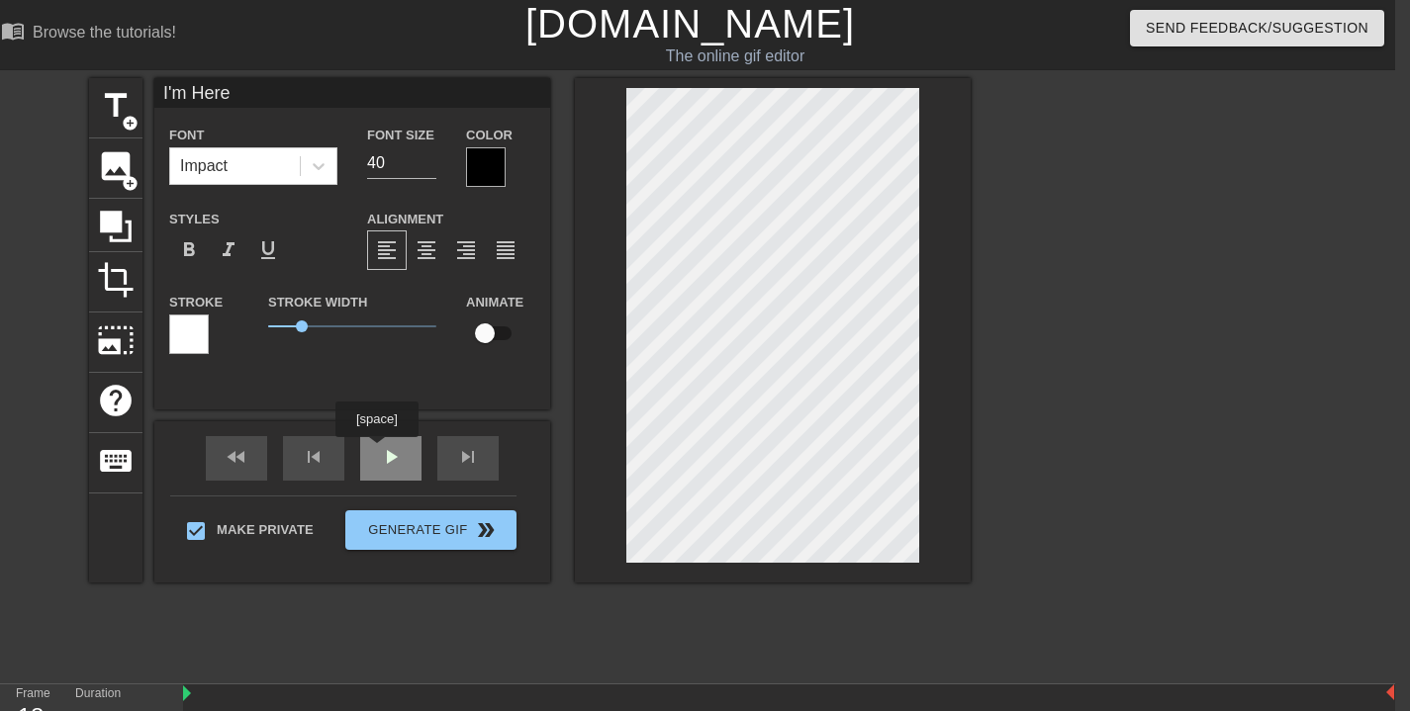
click at [379, 451] on div "play_arrow" at bounding box center [390, 458] width 61 height 45
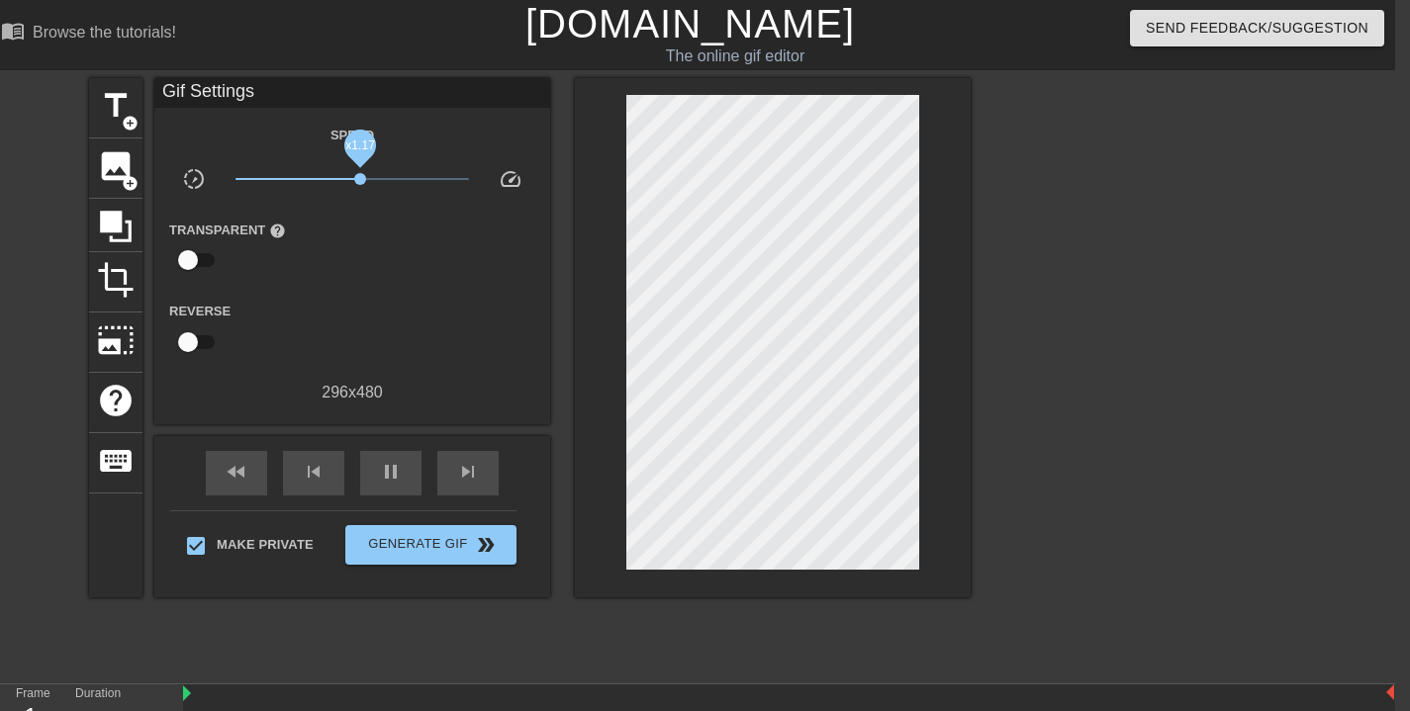
drag, startPoint x: 390, startPoint y: 178, endPoint x: 358, endPoint y: 177, distance: 31.7
click at [358, 177] on span "x1.17" at bounding box center [360, 179] width 12 height 12
drag, startPoint x: 360, startPoint y: 175, endPoint x: 337, endPoint y: 175, distance: 22.8
click at [337, 175] on span "x0.750" at bounding box center [337, 179] width 12 height 12
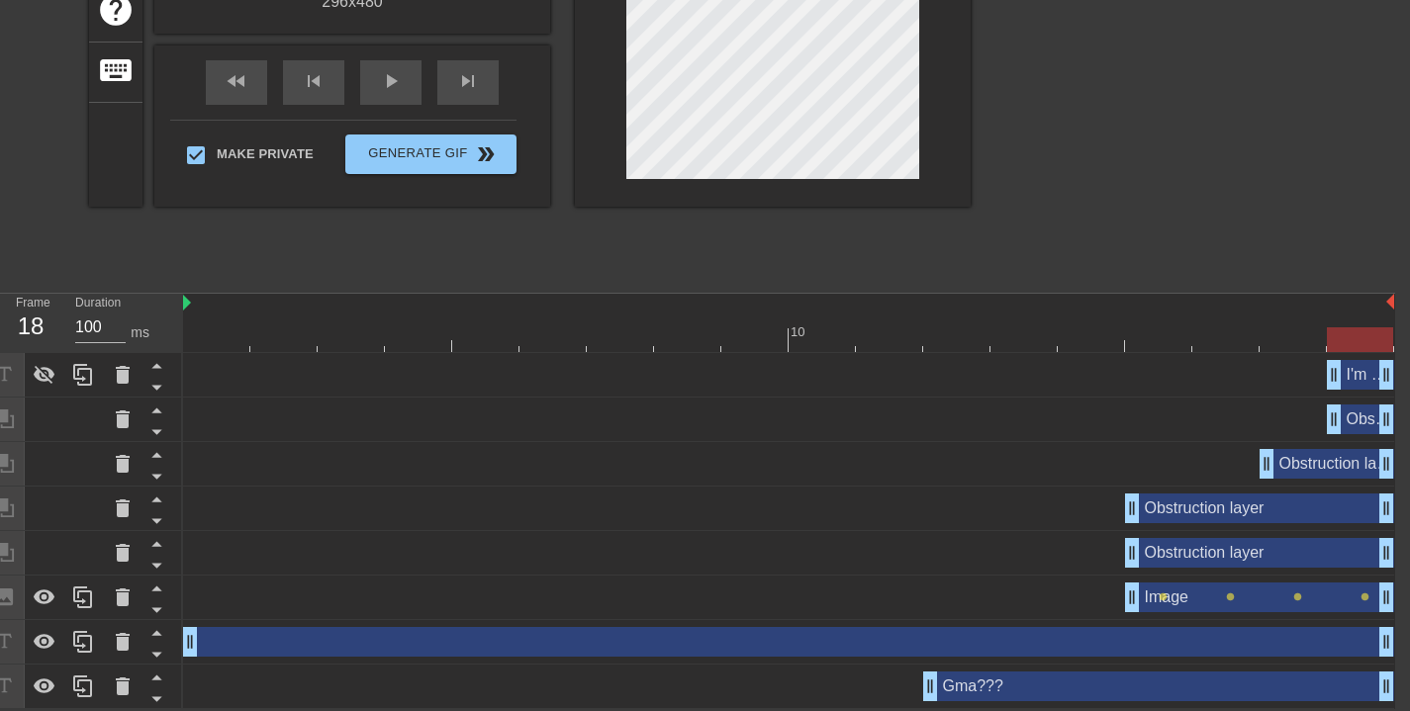
drag, startPoint x: 1226, startPoint y: 337, endPoint x: 1290, endPoint y: 313, distance: 68.9
click at [1354, 343] on div at bounding box center [1360, 340] width 66 height 25
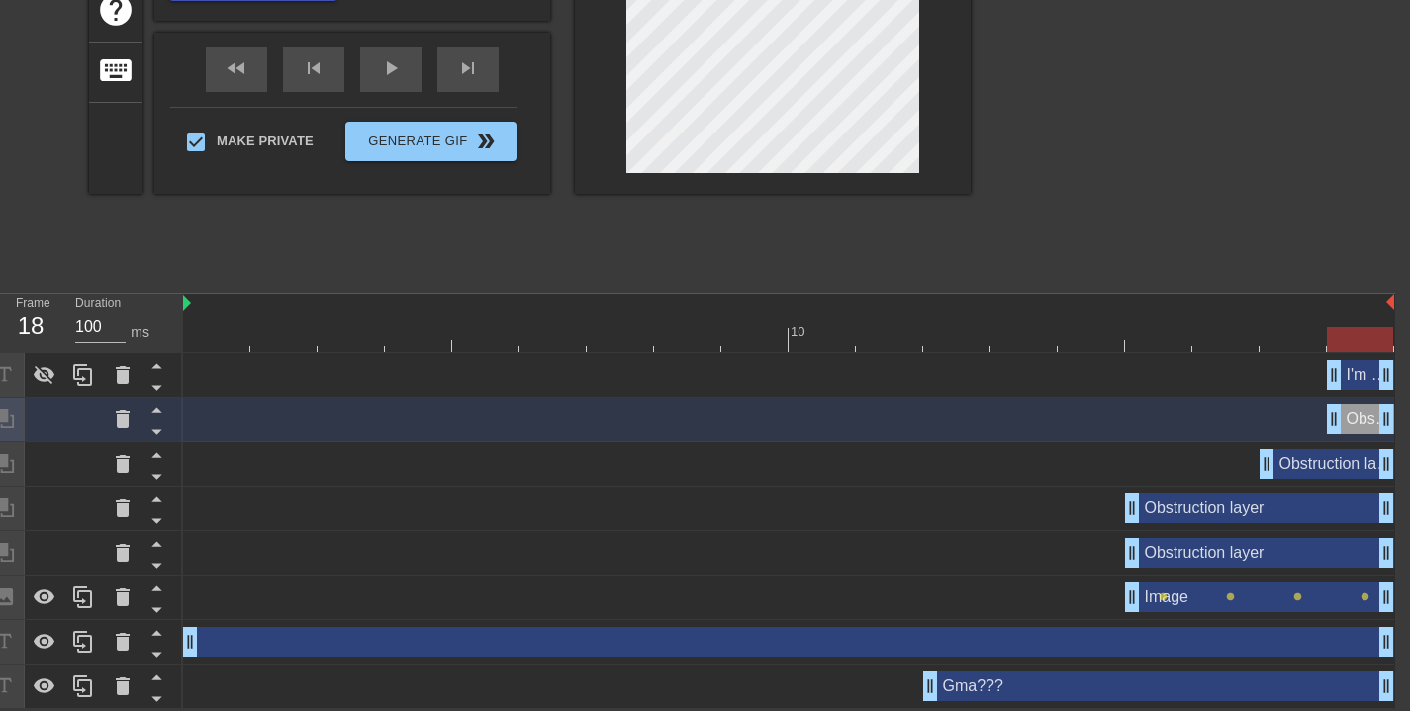
scroll to position [0, 15]
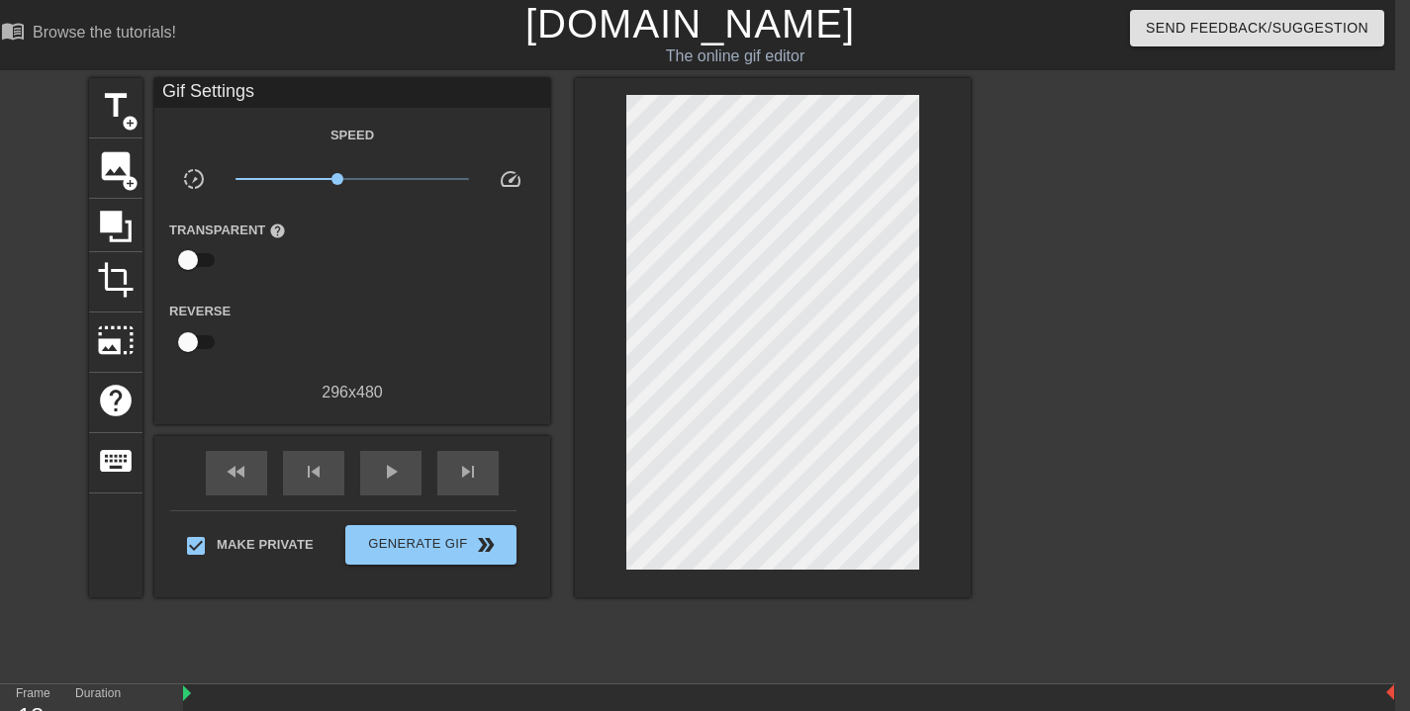
click at [1148, 324] on div at bounding box center [1142, 375] width 297 height 594
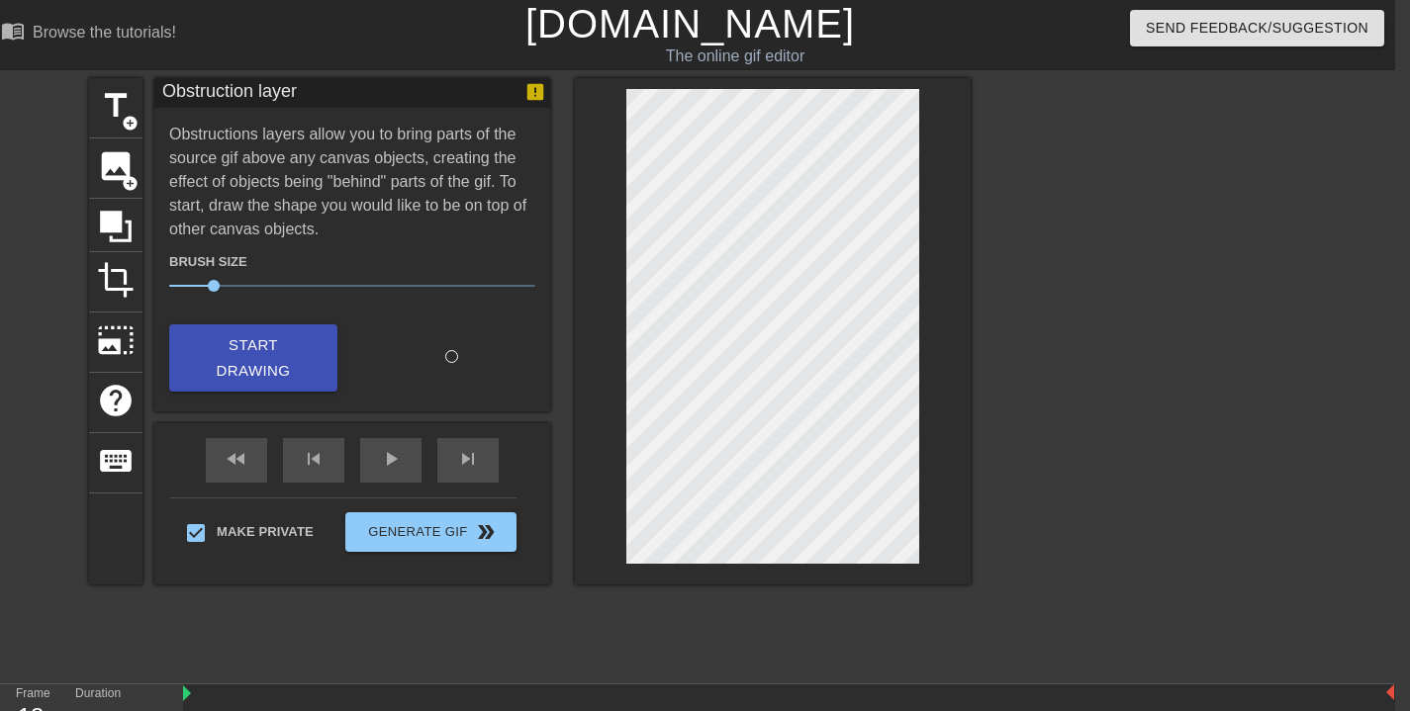
click at [1179, 282] on div at bounding box center [1142, 375] width 297 height 594
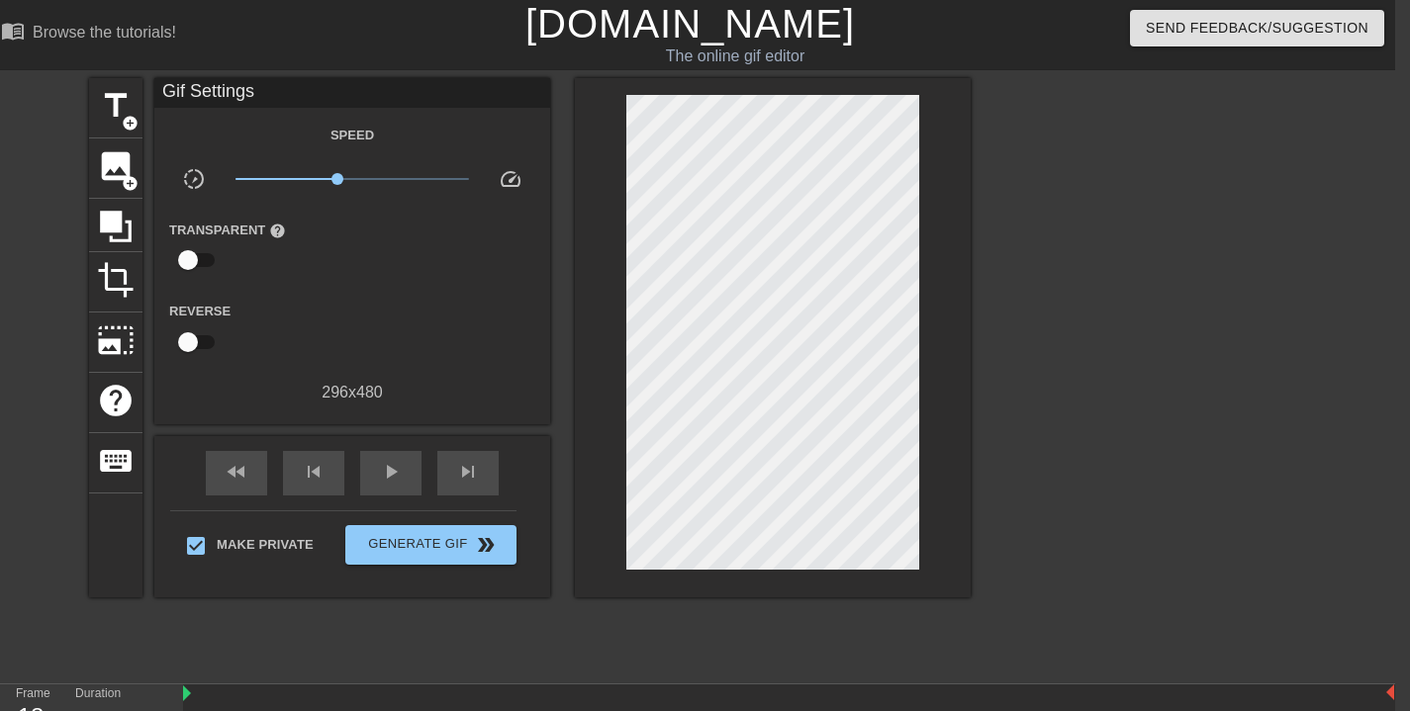
scroll to position [392, 15]
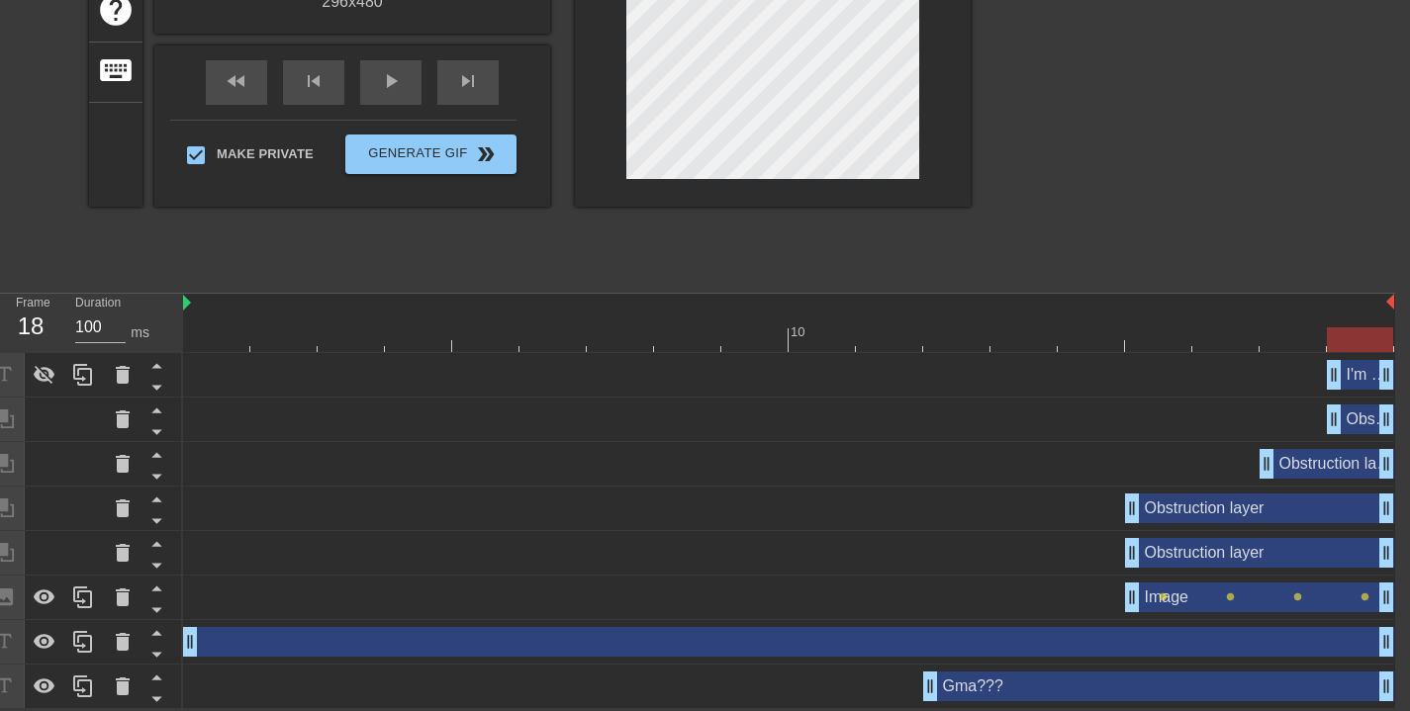
click at [1354, 415] on div "Obstruction layer drag_handle drag_handle" at bounding box center [1360, 420] width 67 height 30
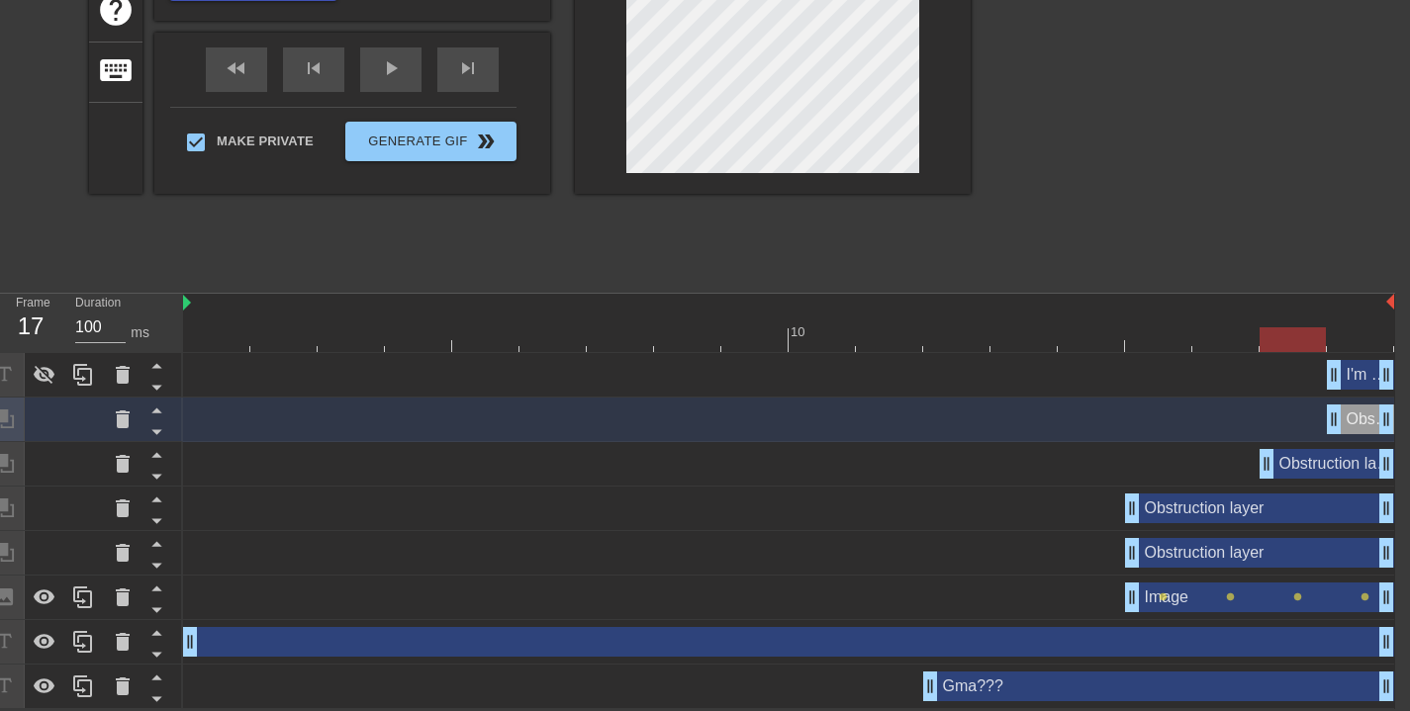
drag, startPoint x: 1357, startPoint y: 345, endPoint x: 1323, endPoint y: 347, distance: 33.7
click at [1323, 347] on div at bounding box center [1293, 340] width 66 height 25
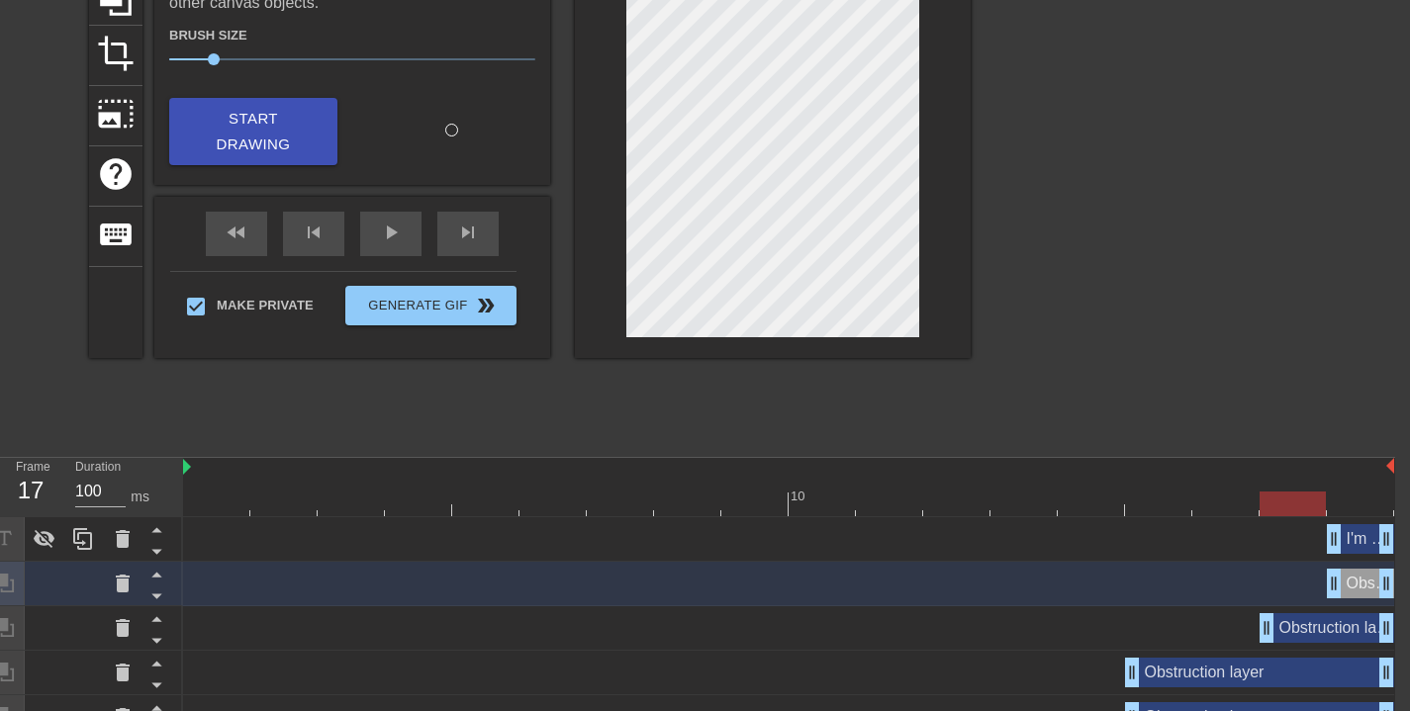
scroll to position [174, 15]
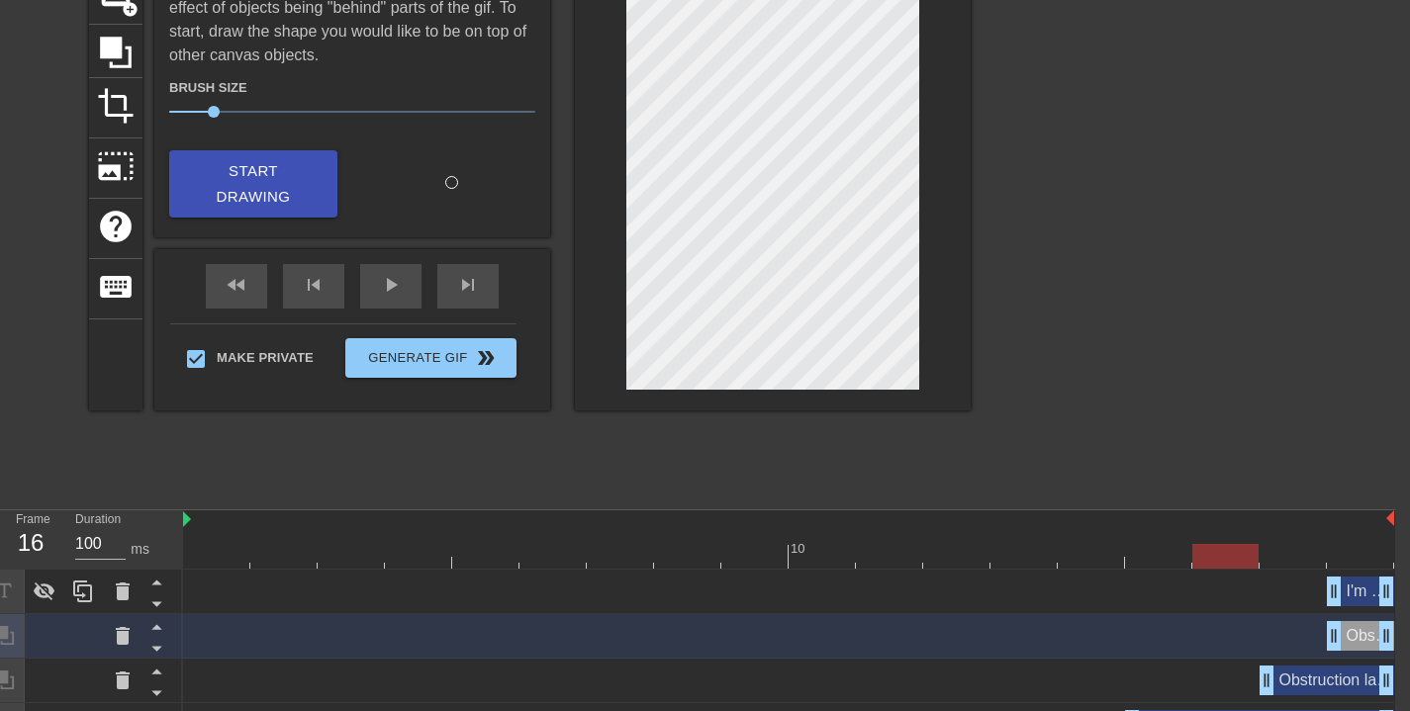
drag, startPoint x: 1304, startPoint y: 551, endPoint x: 1240, endPoint y: 494, distance: 86.2
click at [1253, 547] on div at bounding box center [1225, 556] width 66 height 25
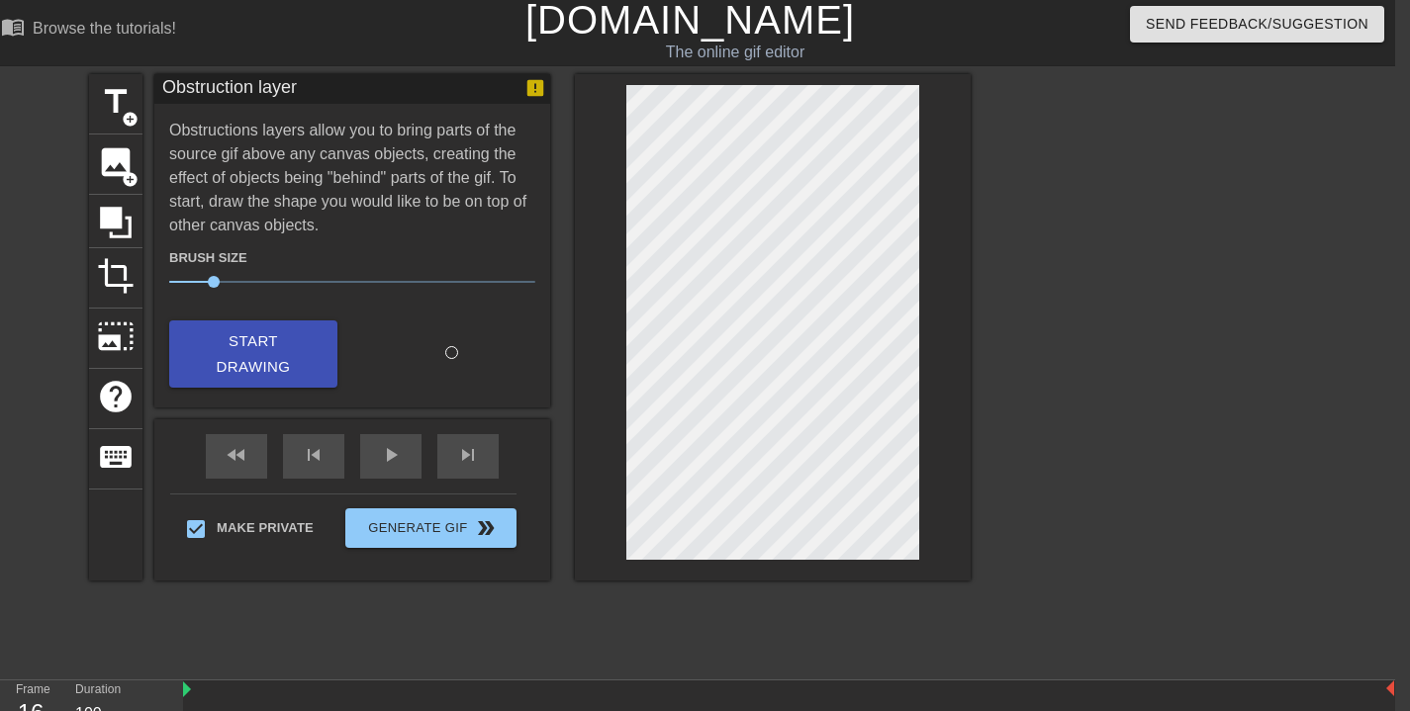
scroll to position [26, 15]
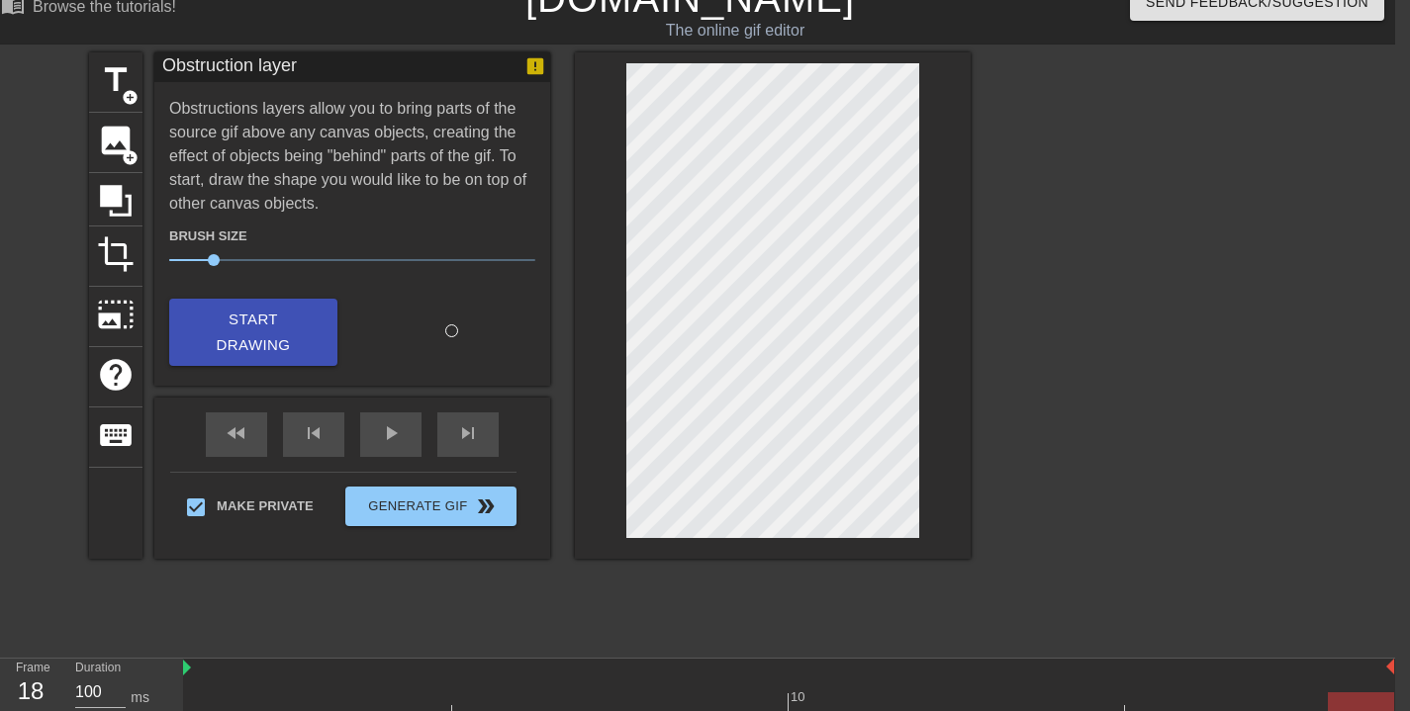
drag, startPoint x: 1229, startPoint y: 702, endPoint x: 1356, endPoint y: 690, distance: 127.2
click at [1357, 691] on div "10" at bounding box center [788, 688] width 1211 height 58
click at [405, 428] on div "play_arrow" at bounding box center [390, 435] width 61 height 45
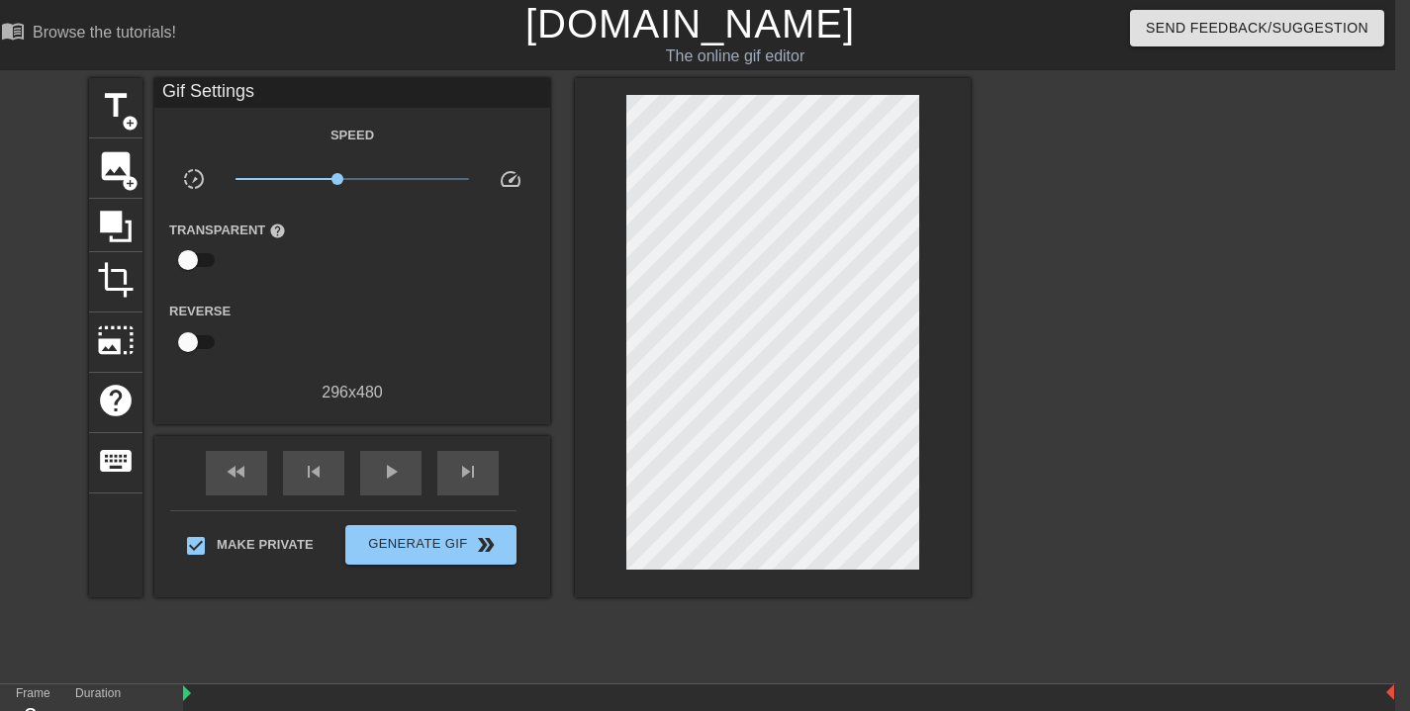
scroll to position [392, 15]
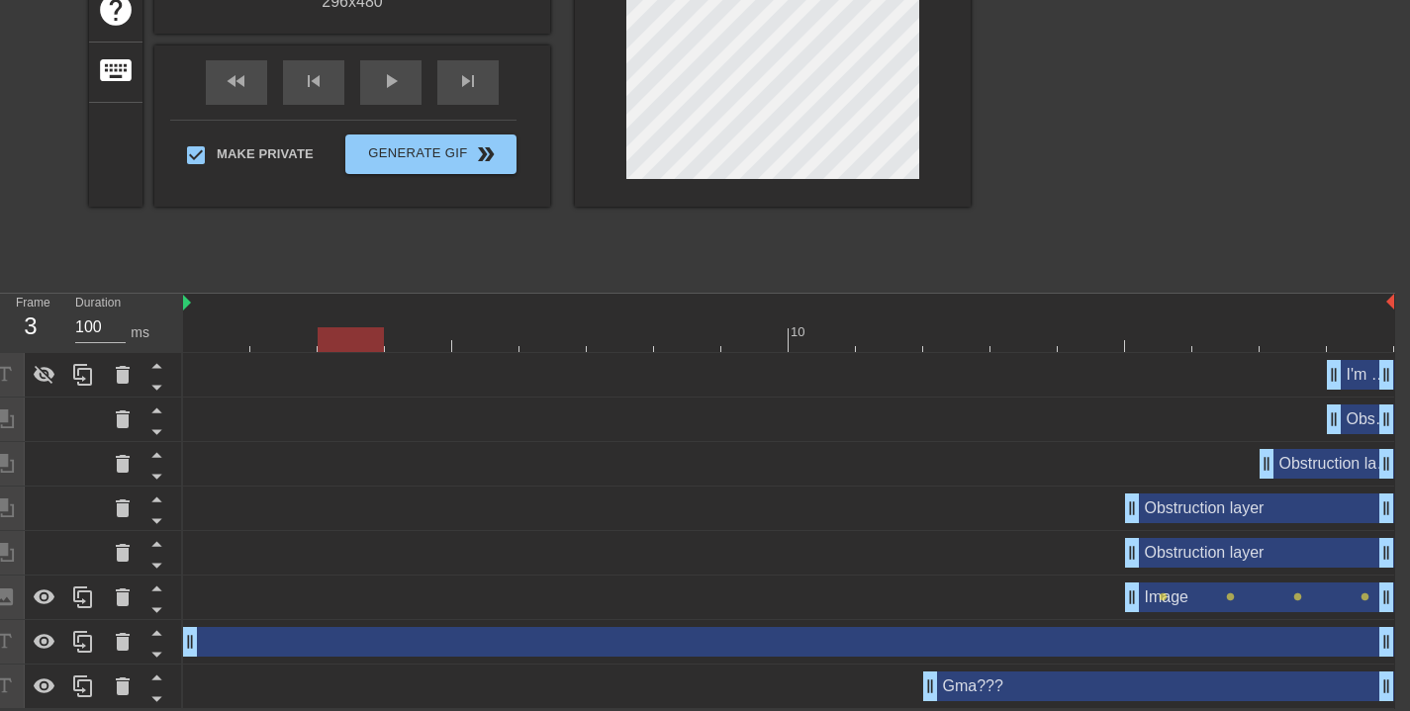
click at [1361, 378] on div "I'm Here drag_handle drag_handle" at bounding box center [1360, 375] width 67 height 30
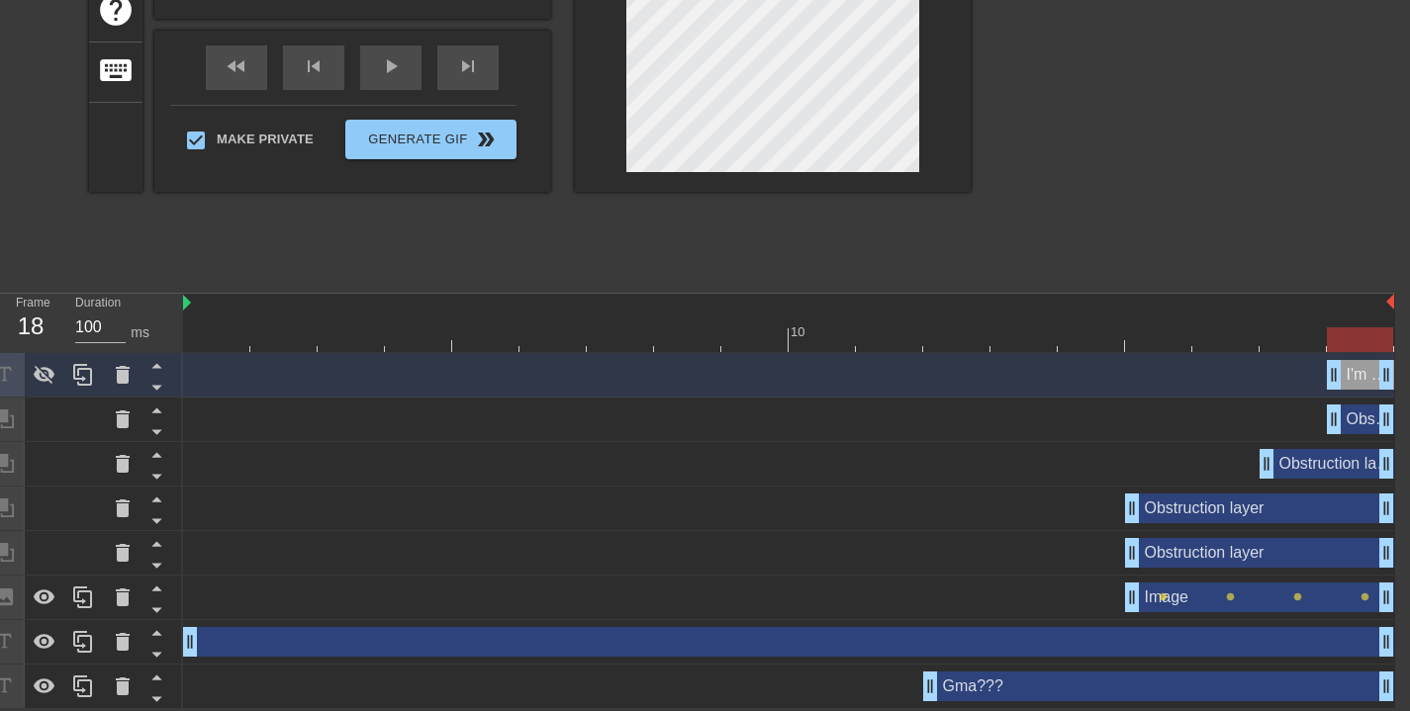
drag, startPoint x: 353, startPoint y: 334, endPoint x: 1366, endPoint y: 363, distance: 1013.6
click at [1366, 363] on div "10 I'm Here drag_handle drag_handle Obstruction layer drag_handle drag_handle O…" at bounding box center [789, 502] width 1212 height 416
click at [1362, 423] on div "Obstruction layer drag_handle drag_handle" at bounding box center [1360, 420] width 67 height 30
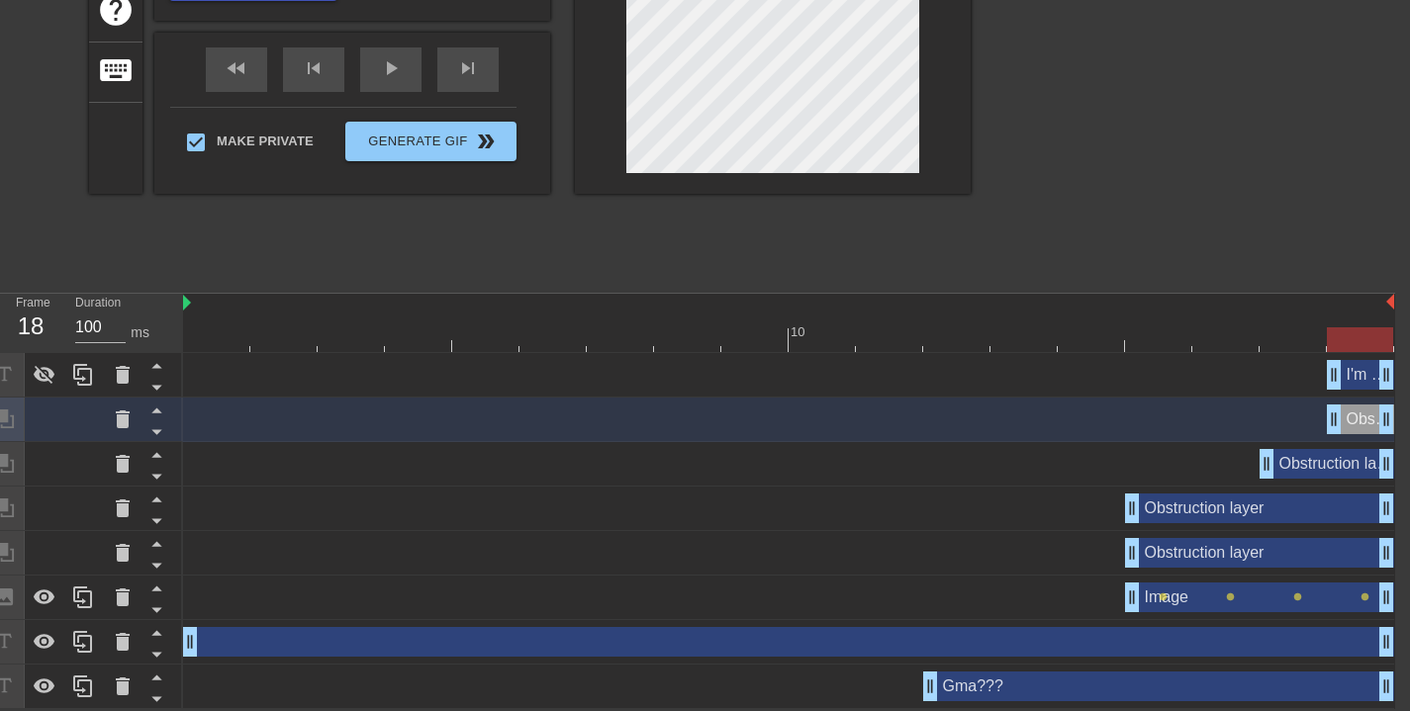
scroll to position [0, 15]
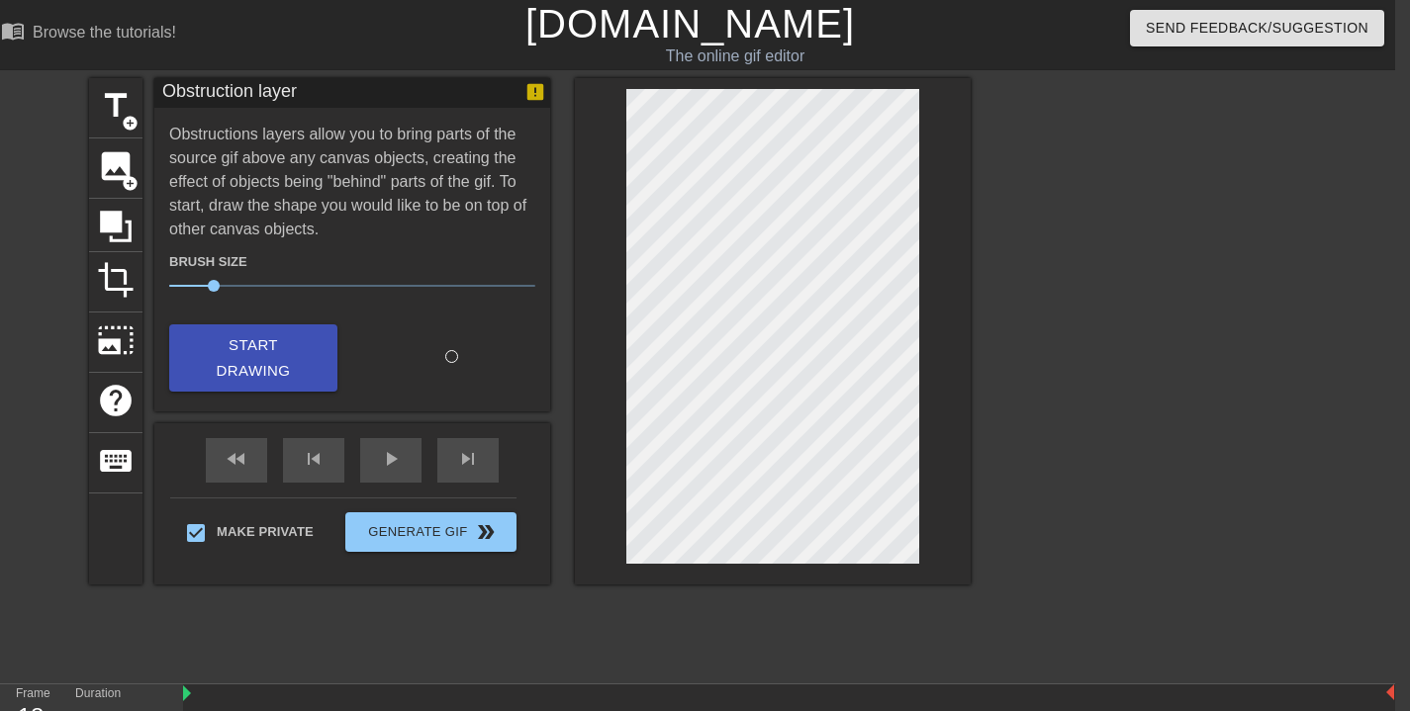
click at [279, 356] on span "Start Drawing" at bounding box center [253, 358] width 121 height 52
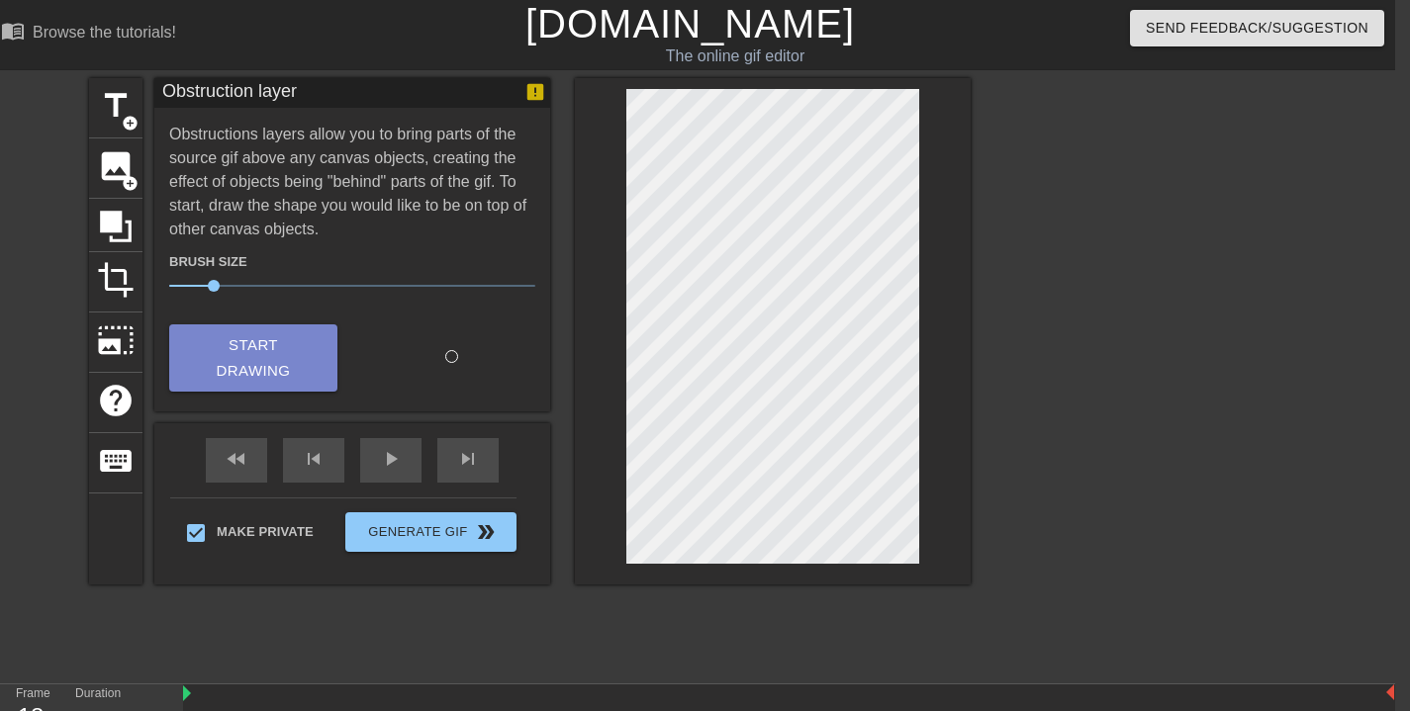
drag, startPoint x: 300, startPoint y: 350, endPoint x: 406, endPoint y: 346, distance: 105.9
click at [301, 350] on span "Start Drawing" at bounding box center [253, 358] width 121 height 52
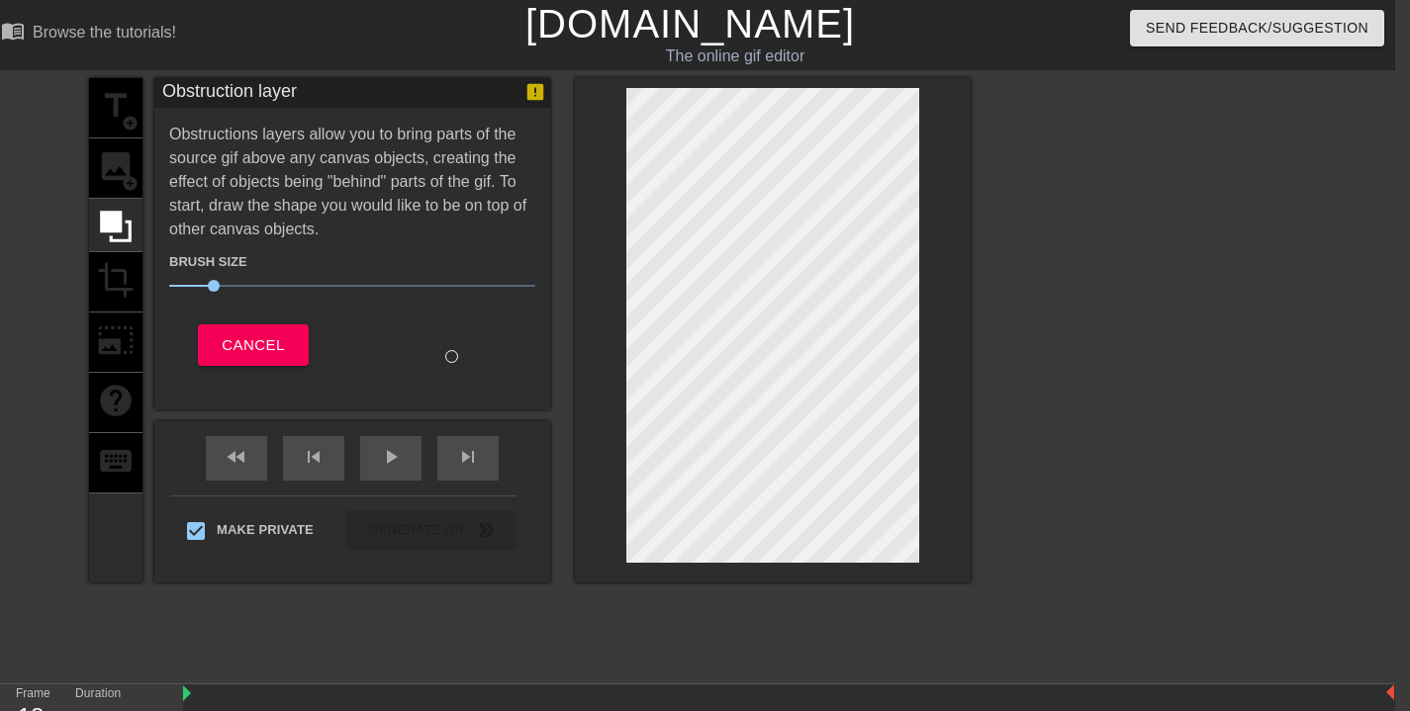
click at [958, 315] on div at bounding box center [773, 330] width 396 height 505
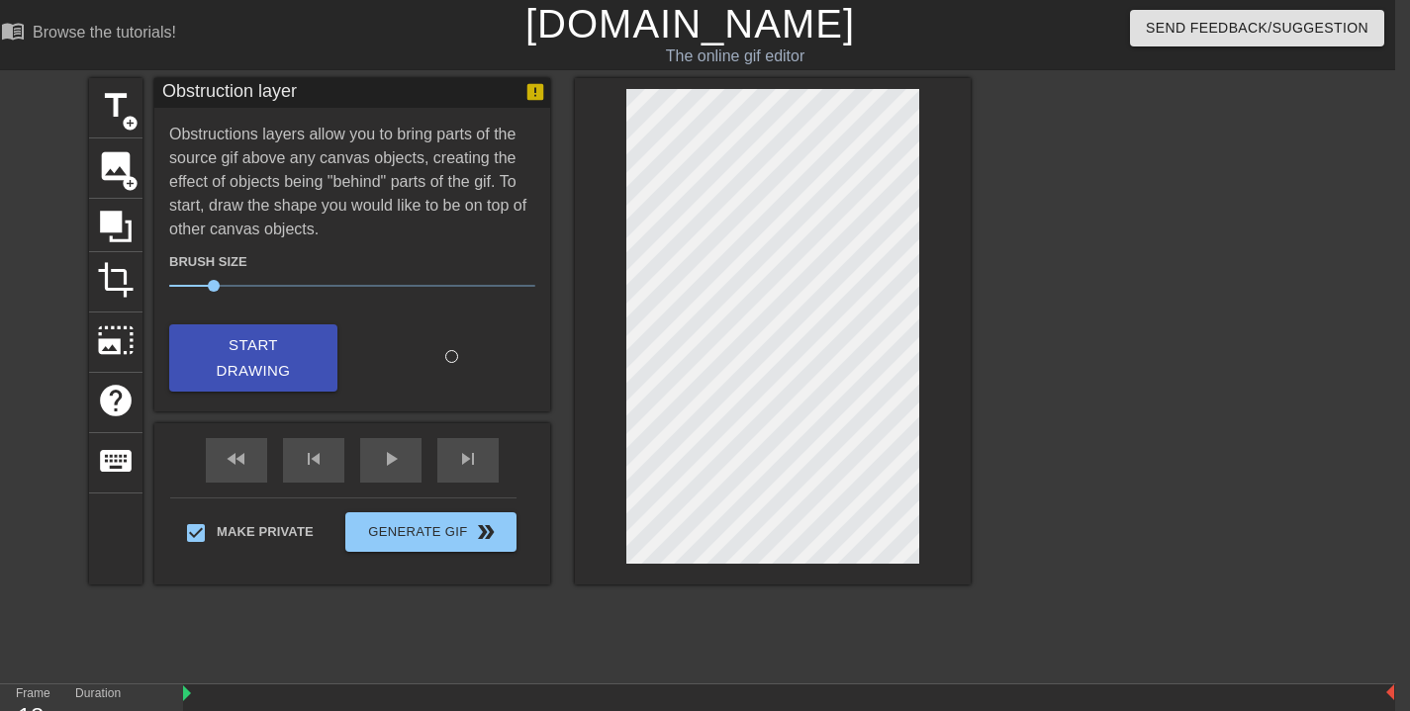
click at [327, 366] on button "Start Drawing" at bounding box center [253, 359] width 168 height 68
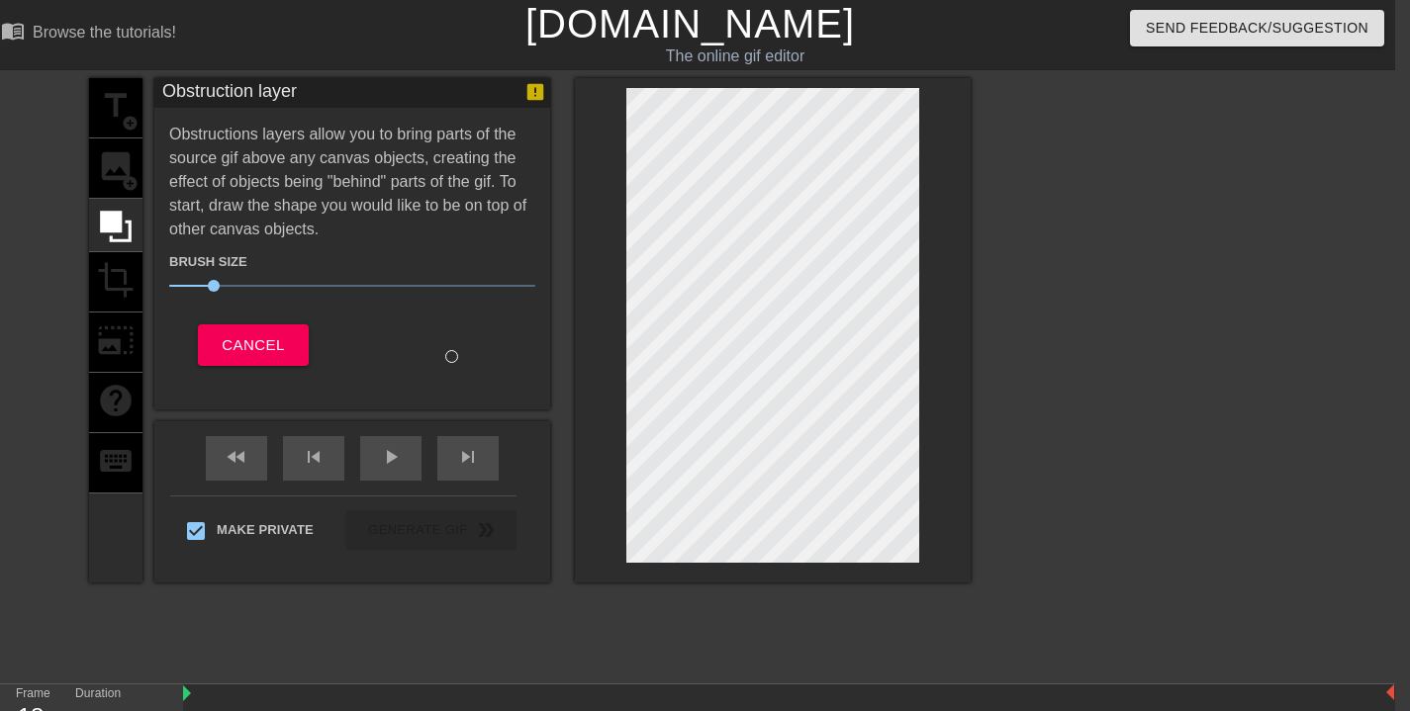
click at [620, 288] on div at bounding box center [773, 330] width 396 height 505
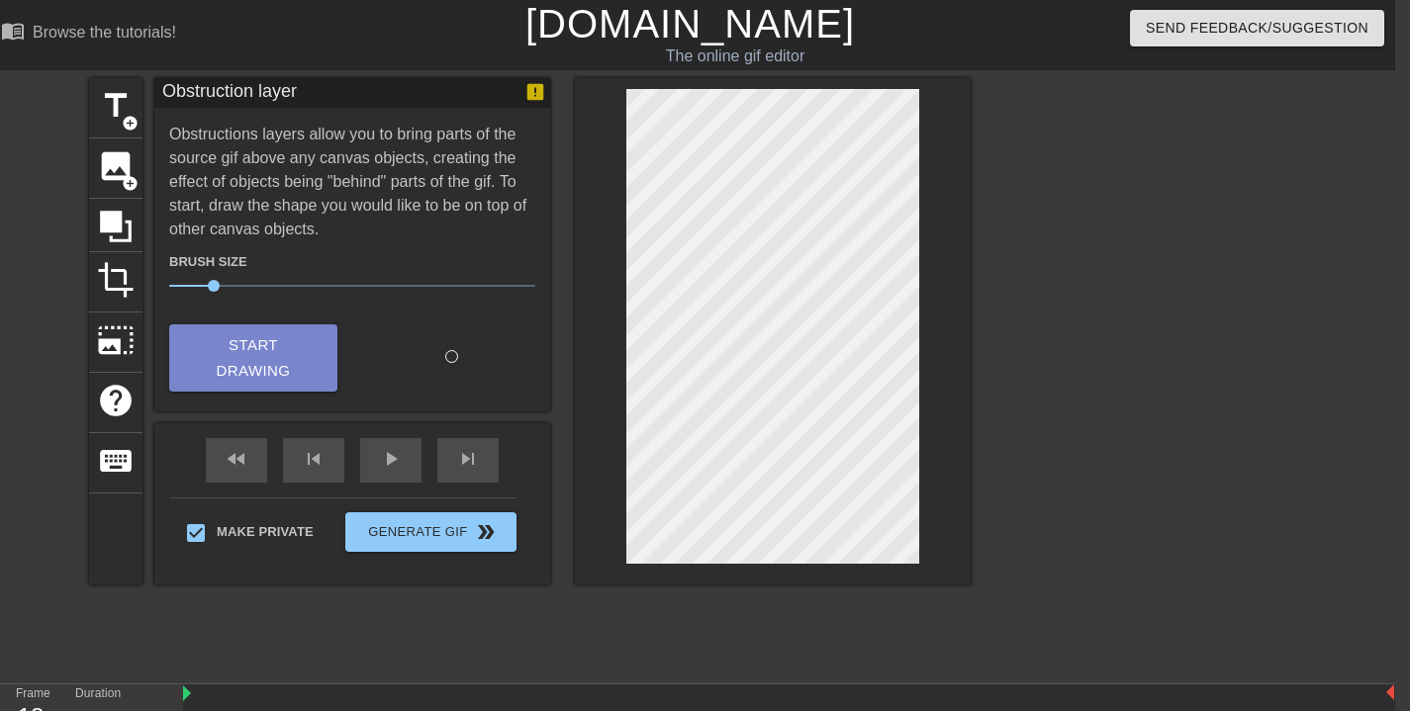
click at [278, 372] on span "Start Drawing" at bounding box center [253, 358] width 121 height 52
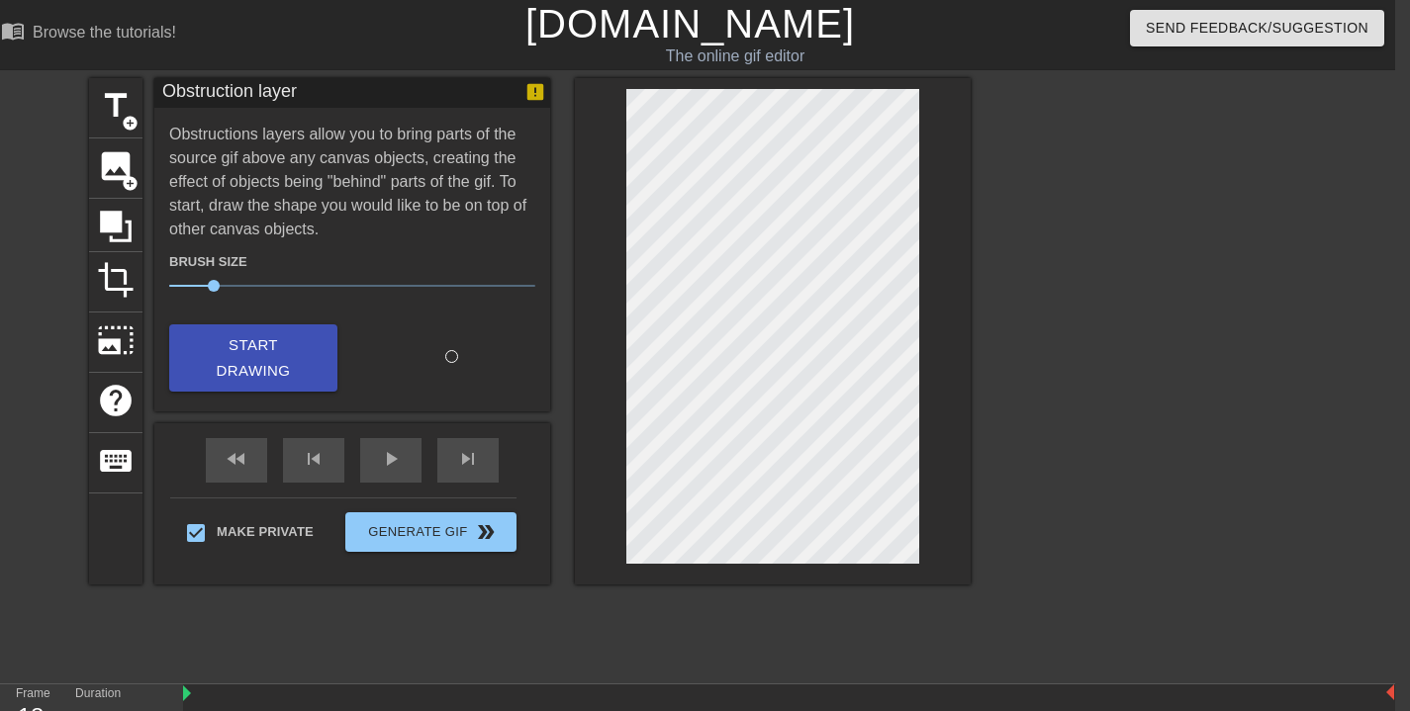
click at [304, 359] on span "Start Drawing" at bounding box center [253, 358] width 121 height 52
click at [381, 466] on span "play_arrow" at bounding box center [391, 459] width 24 height 24
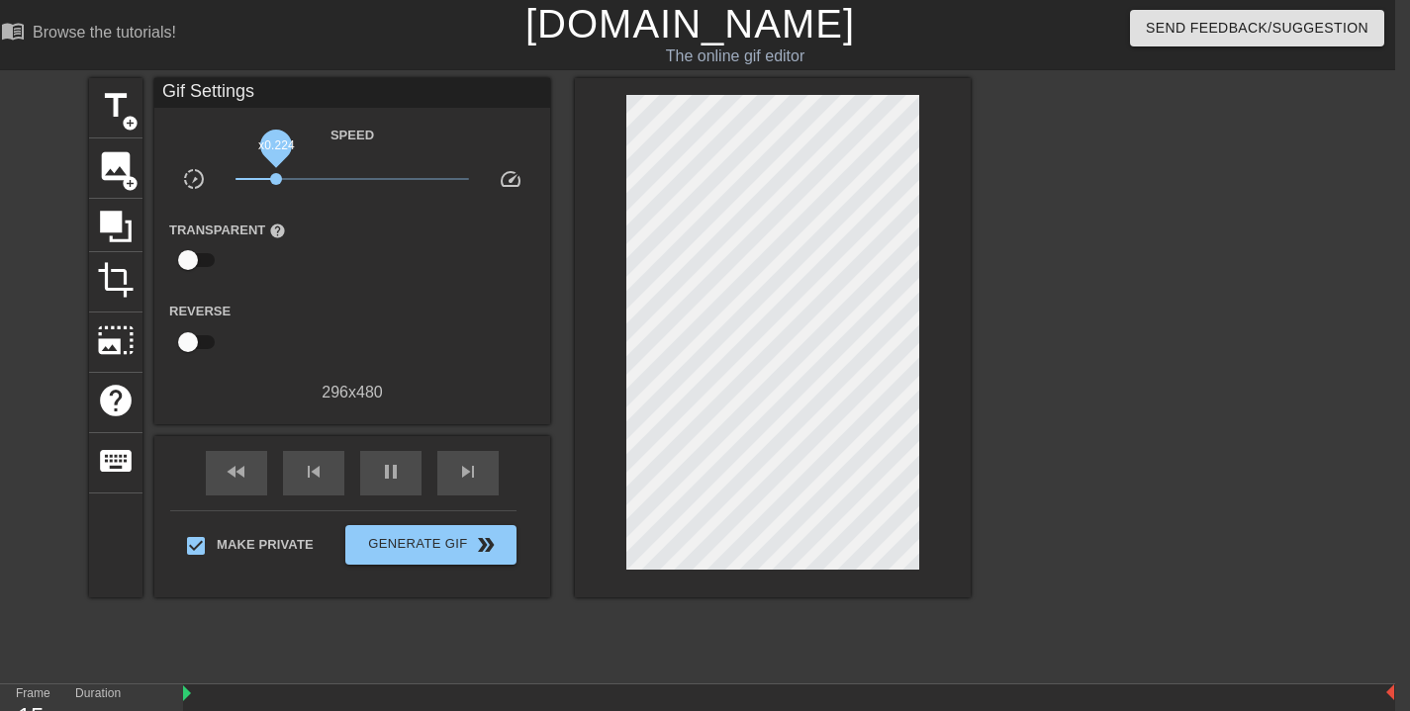
drag, startPoint x: 338, startPoint y: 178, endPoint x: 263, endPoint y: 178, distance: 75.2
click at [270, 178] on span "x0.224" at bounding box center [276, 179] width 12 height 12
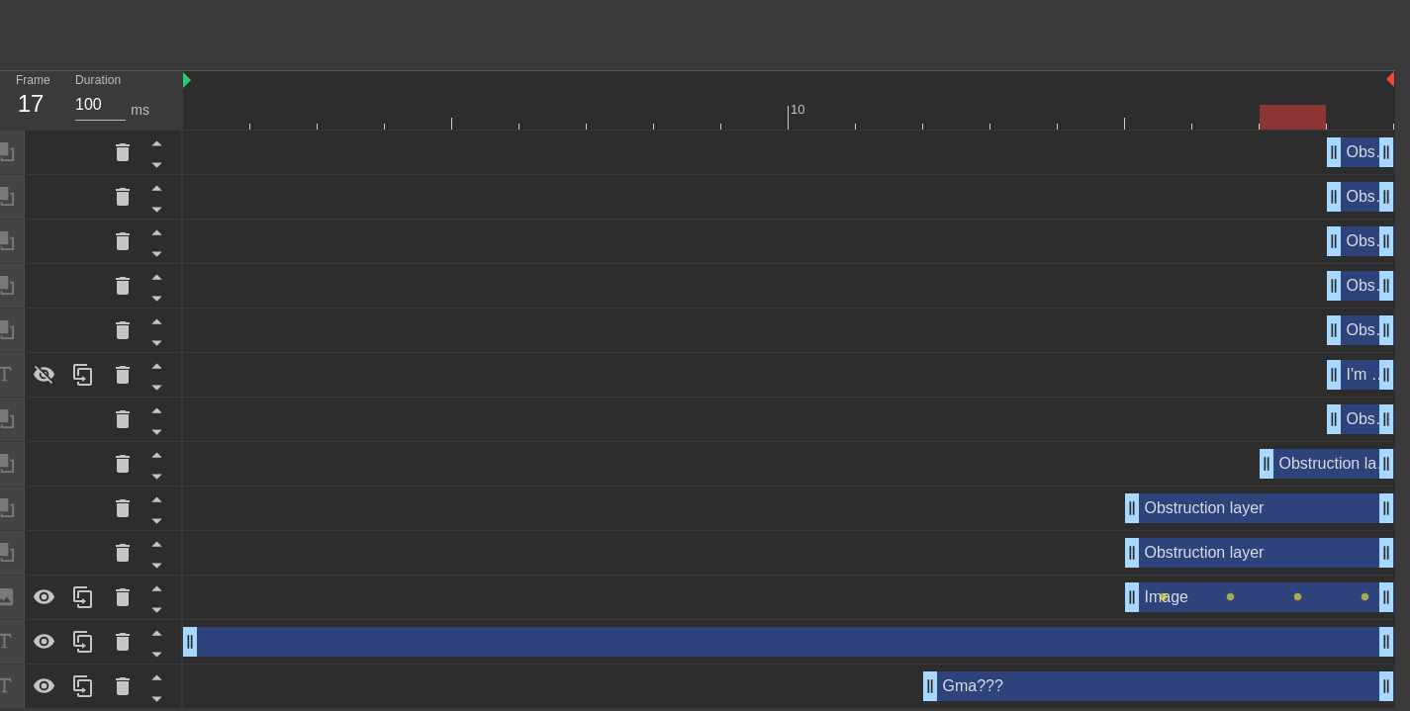
drag, startPoint x: 430, startPoint y: 119, endPoint x: 1318, endPoint y: 175, distance: 889.4
click at [1318, 175] on div "10 Obstruction layer drag_handle drag_handle Obstruction layer drag_handle drag…" at bounding box center [789, 390] width 1212 height 638
click at [1305, 464] on div "Obstruction layer drag_handle drag_handle" at bounding box center [1327, 464] width 135 height 30
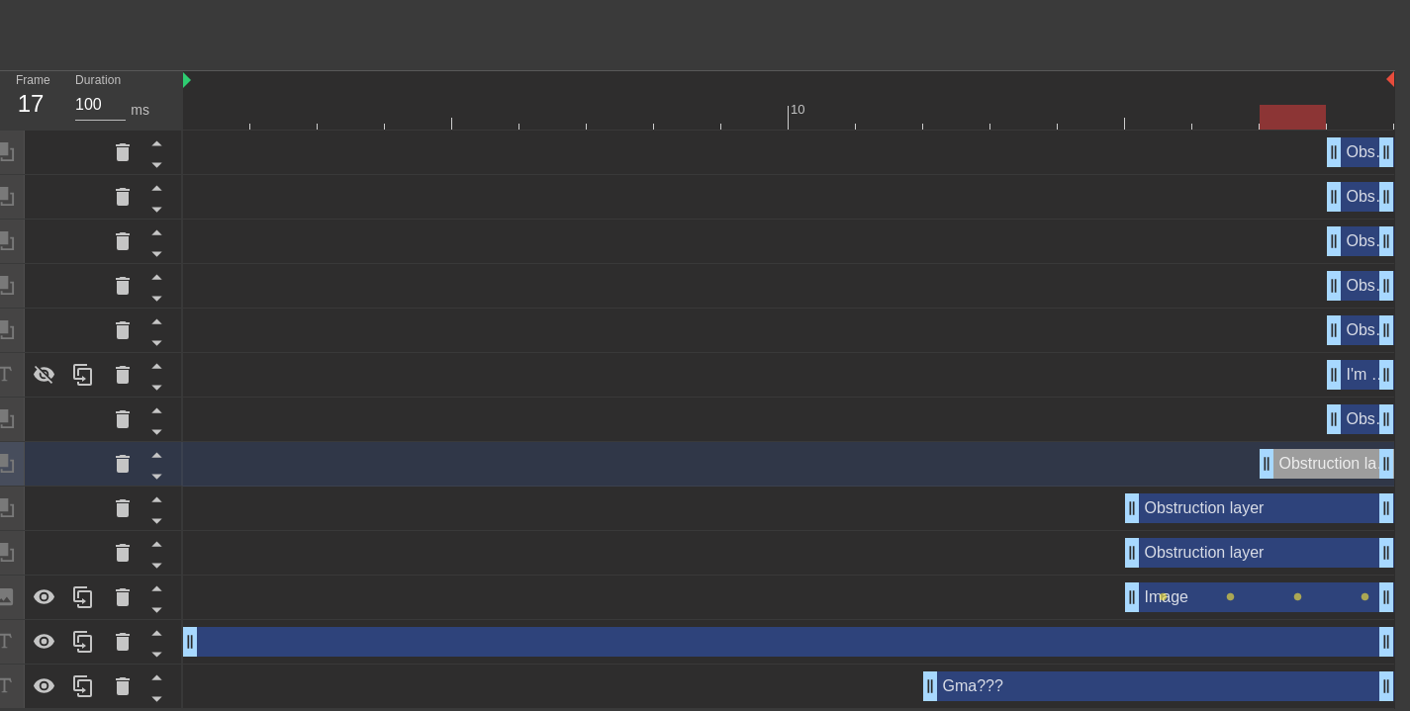
scroll to position [0, 15]
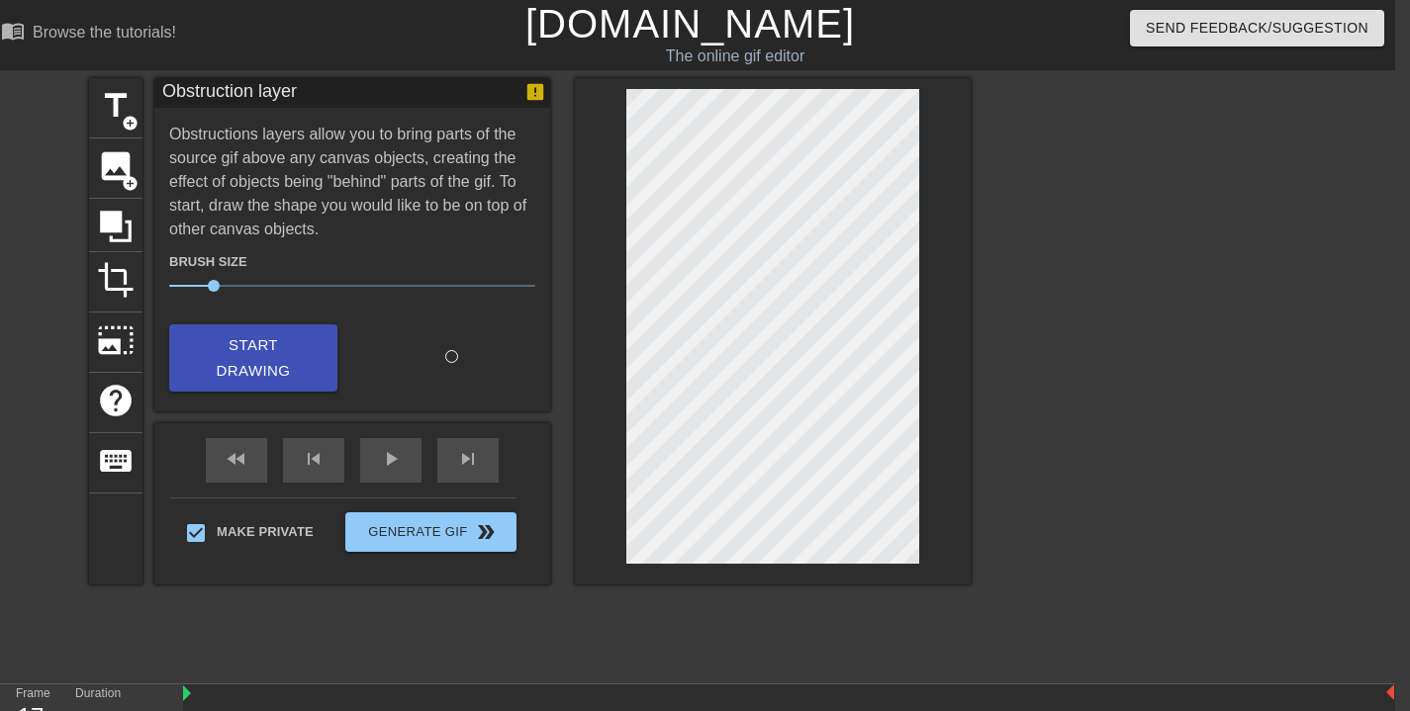
click at [292, 366] on span "Start Drawing" at bounding box center [253, 358] width 121 height 52
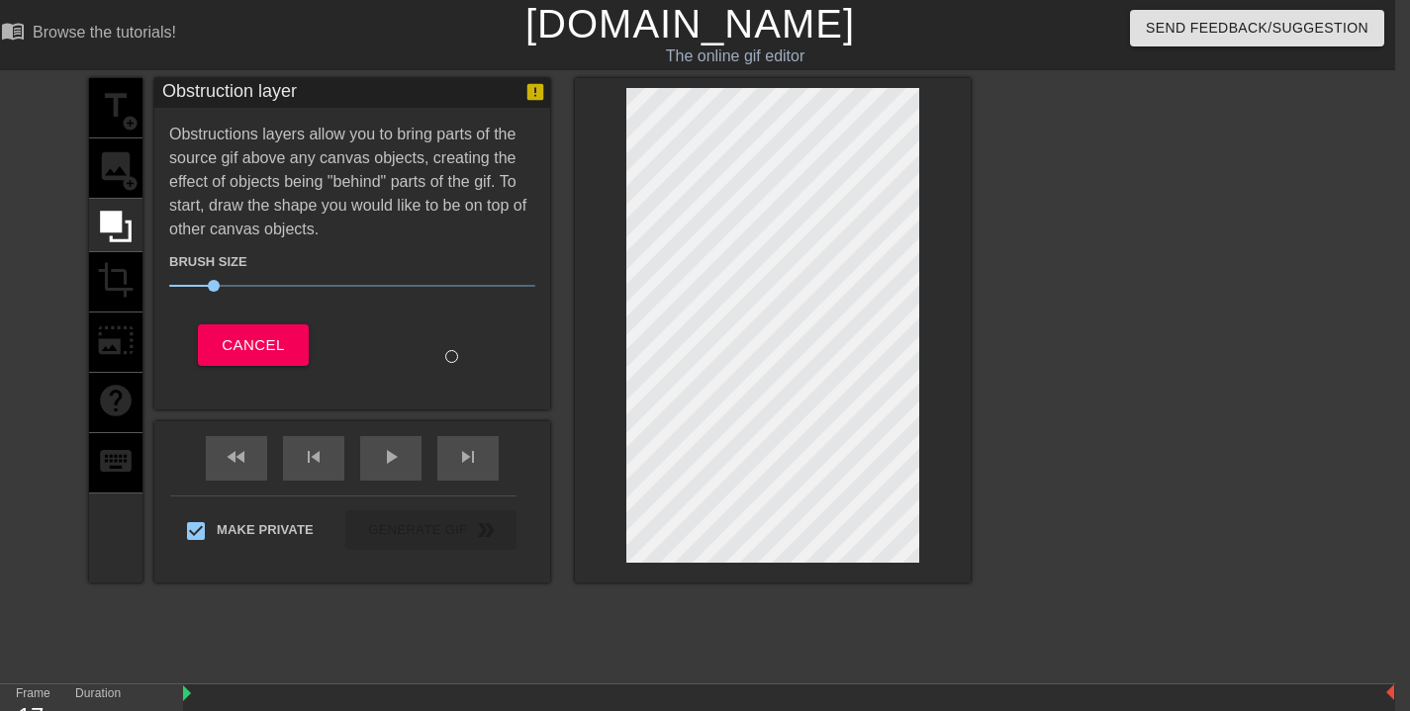
click at [926, 94] on div at bounding box center [773, 330] width 396 height 505
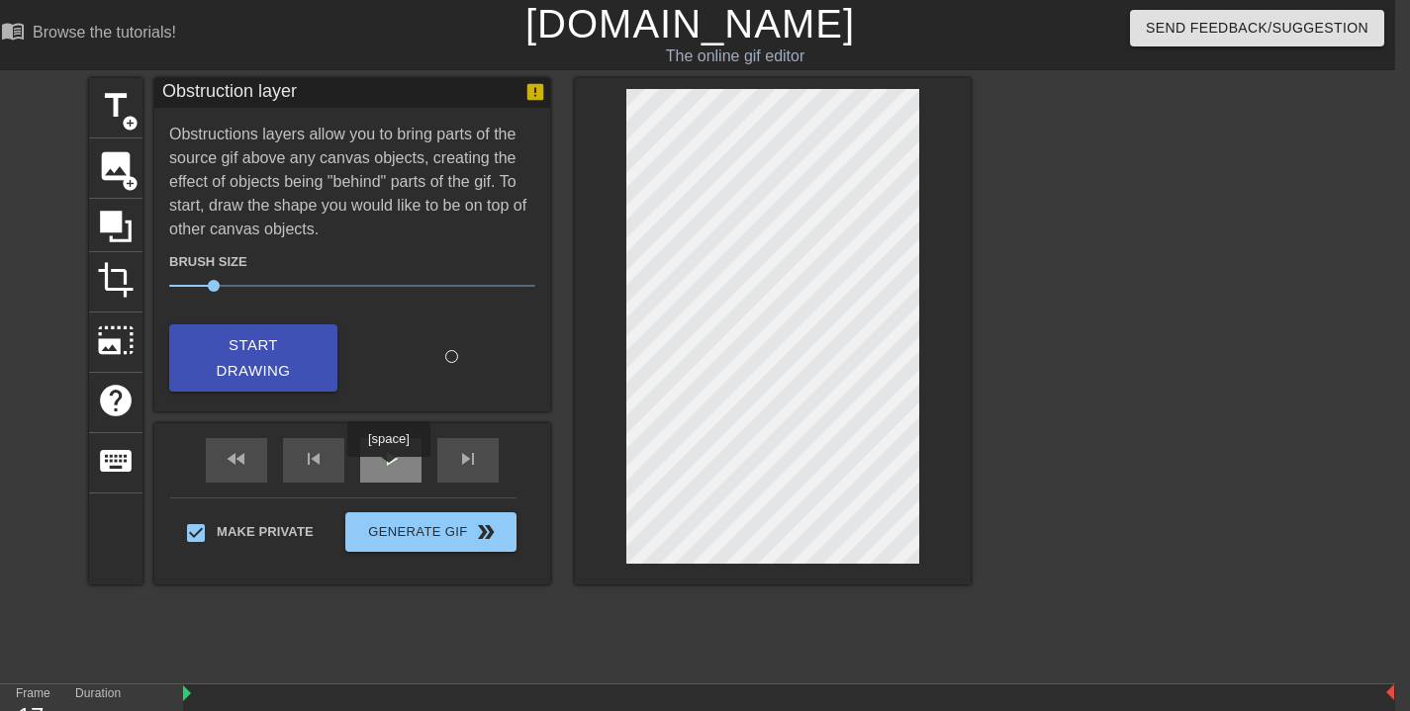
click at [394, 469] on span "play_arrow" at bounding box center [391, 459] width 24 height 24
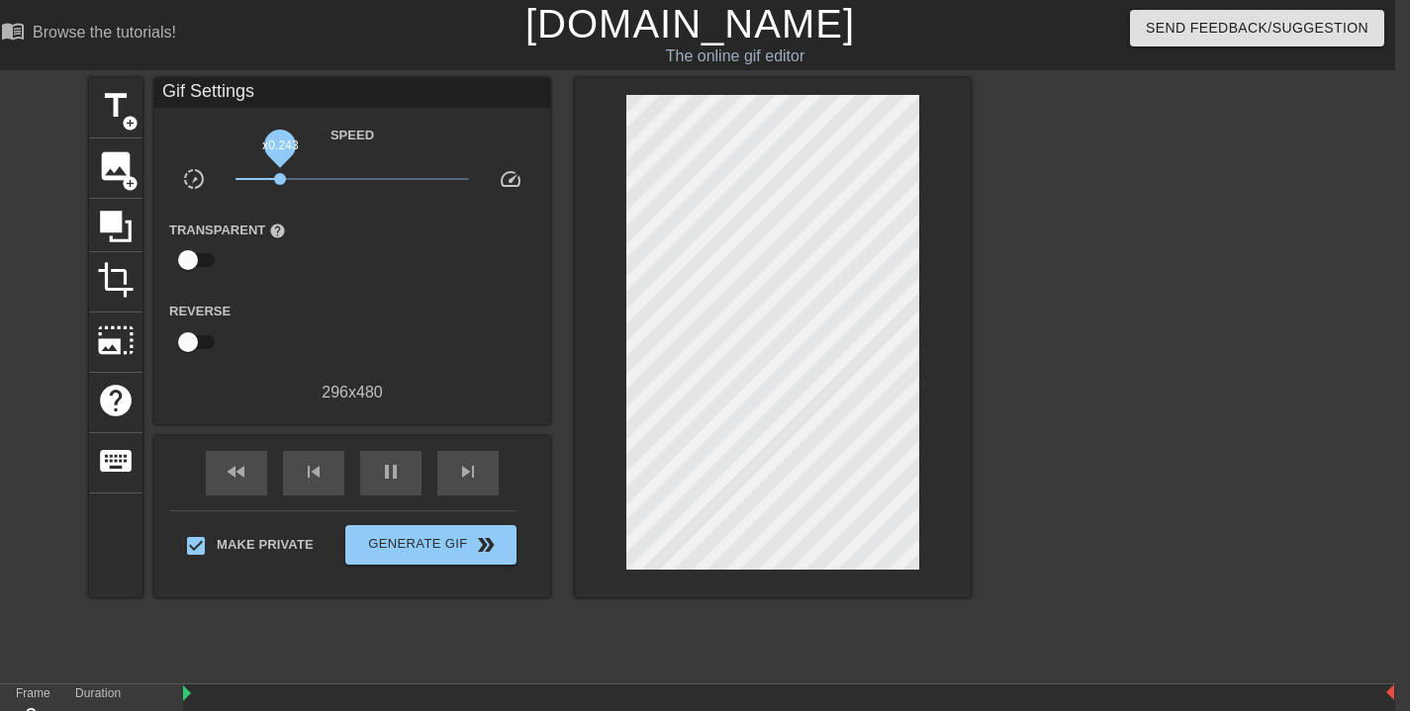
drag, startPoint x: 280, startPoint y: 175, endPoint x: 332, endPoint y: 177, distance: 52.5
click at [286, 177] on span "x0.243" at bounding box center [280, 179] width 12 height 12
drag, startPoint x: 325, startPoint y: 176, endPoint x: 378, endPoint y: 174, distance: 53.5
click at [378, 174] on span "x1.51" at bounding box center [373, 179] width 12 height 12
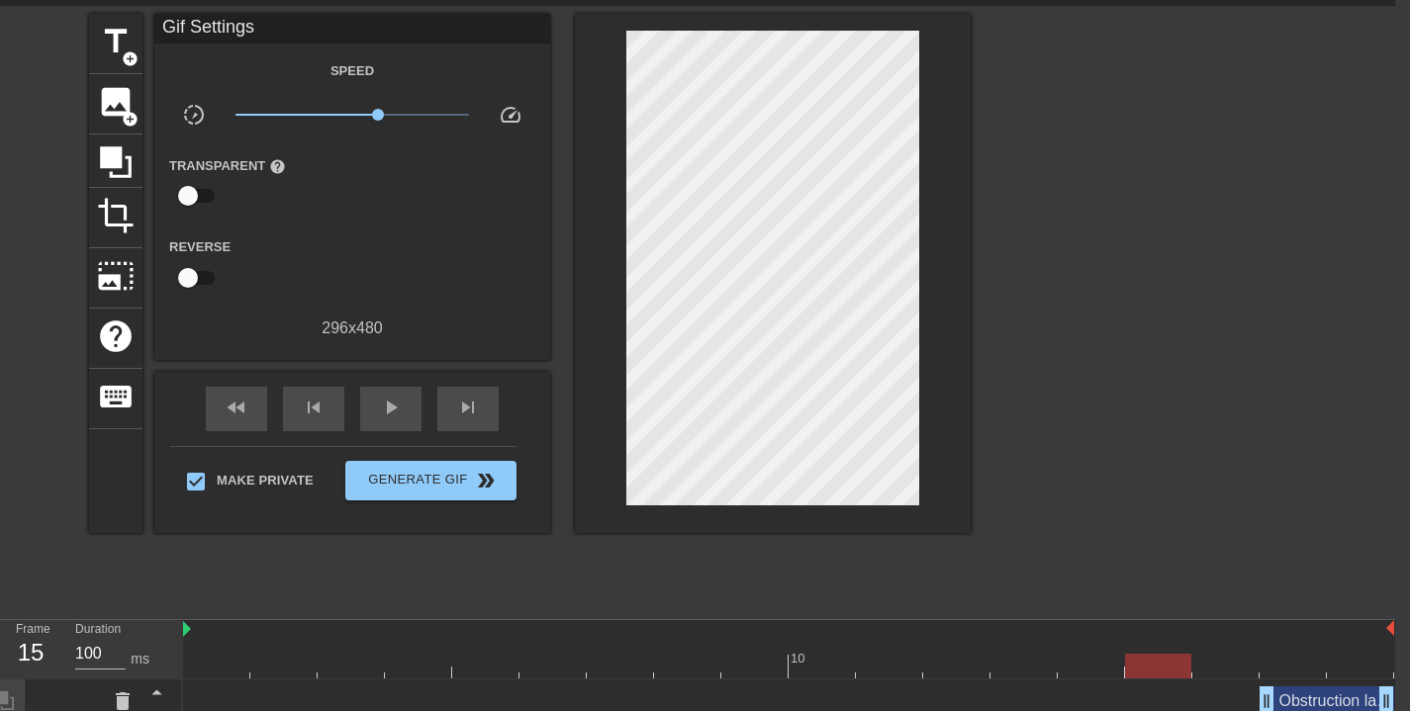
scroll to position [106, 15]
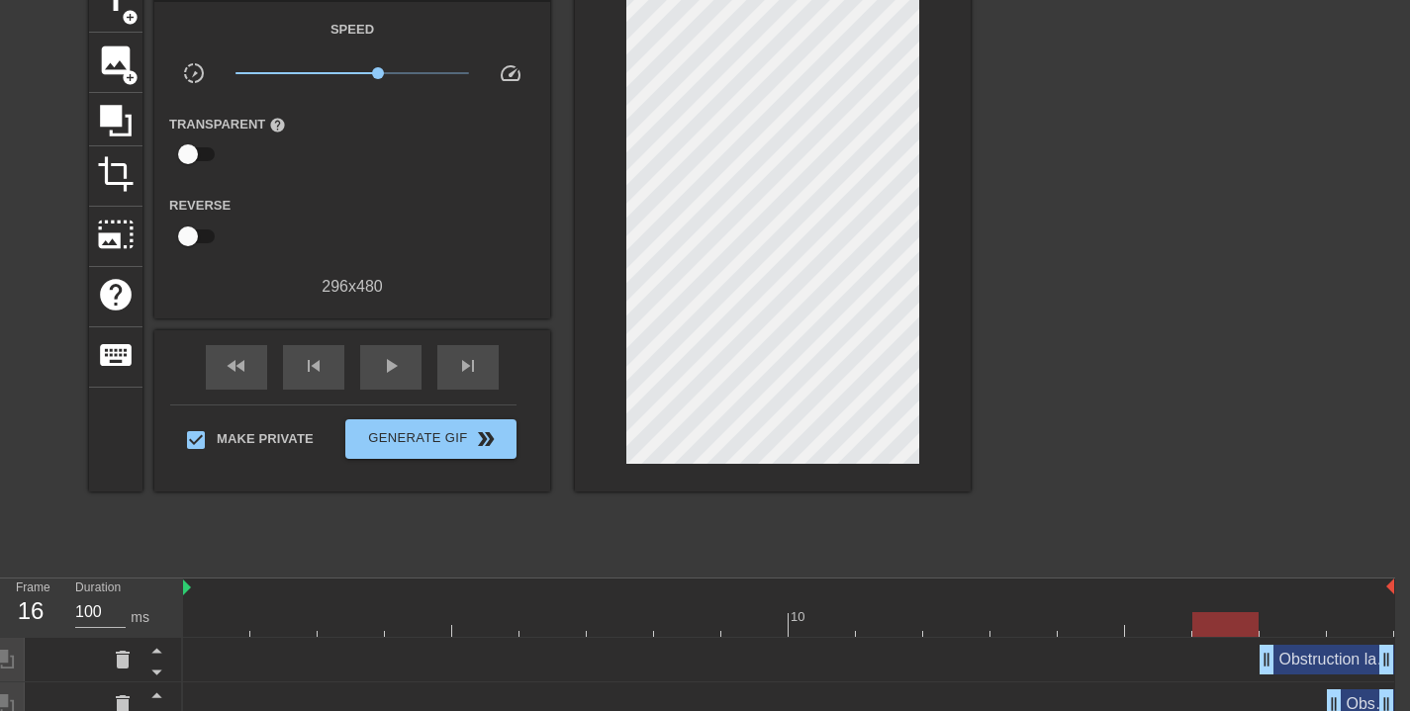
drag, startPoint x: 1156, startPoint y: 624, endPoint x: 1215, endPoint y: 617, distance: 59.8
click at [1219, 621] on div at bounding box center [1225, 624] width 66 height 25
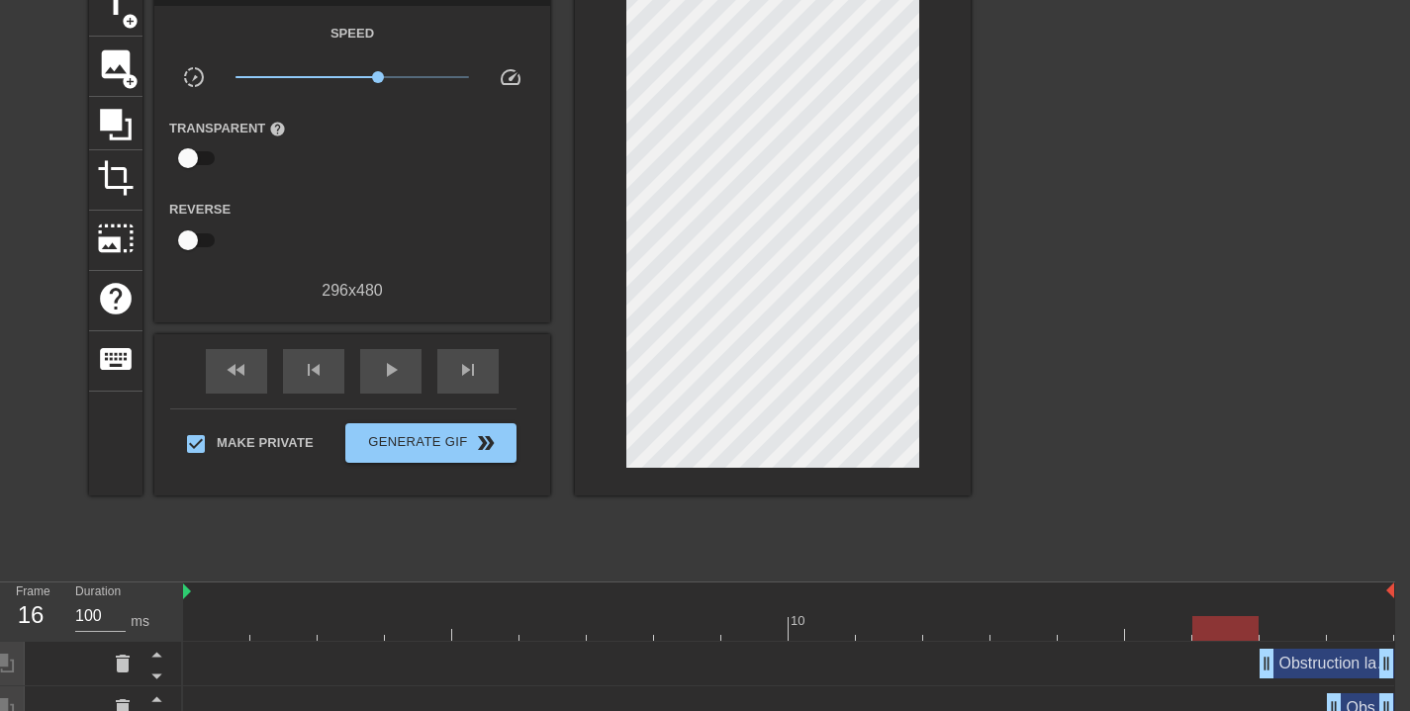
scroll to position [0, 15]
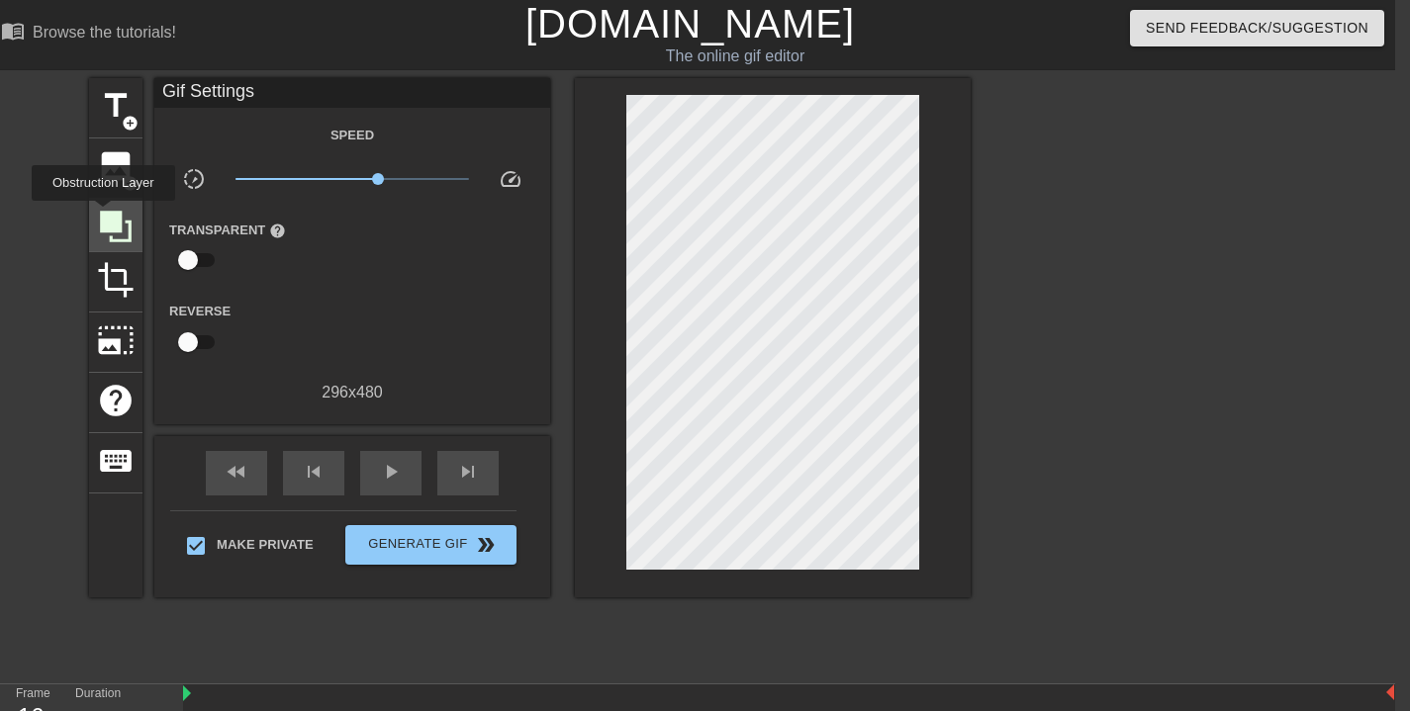
click at [107, 215] on icon at bounding box center [116, 227] width 32 height 32
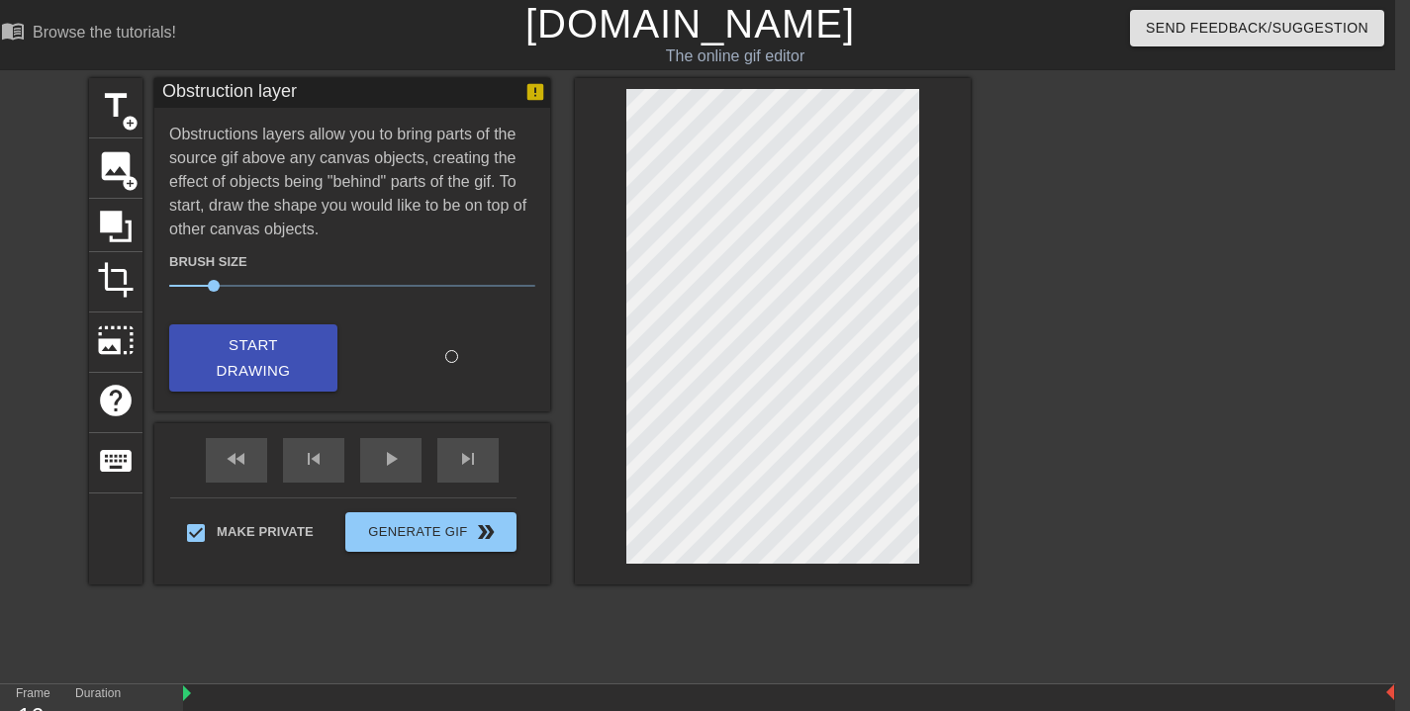
scroll to position [64, 15]
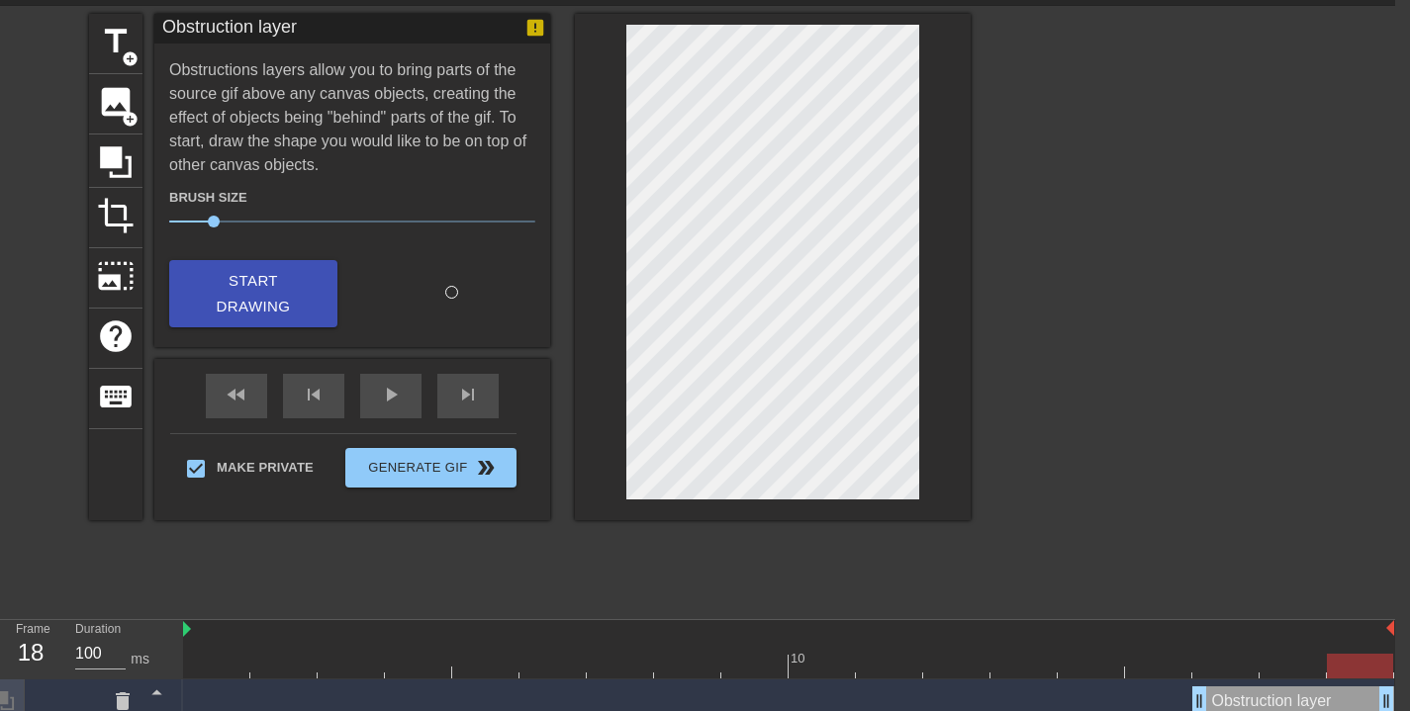
drag, startPoint x: 1216, startPoint y: 669, endPoint x: 1348, endPoint y: 646, distance: 133.6
click at [1348, 646] on div "10" at bounding box center [788, 649] width 1211 height 58
click at [400, 386] on div "fast_rewind skip_previous play_arrow skip_next" at bounding box center [352, 396] width 323 height 74
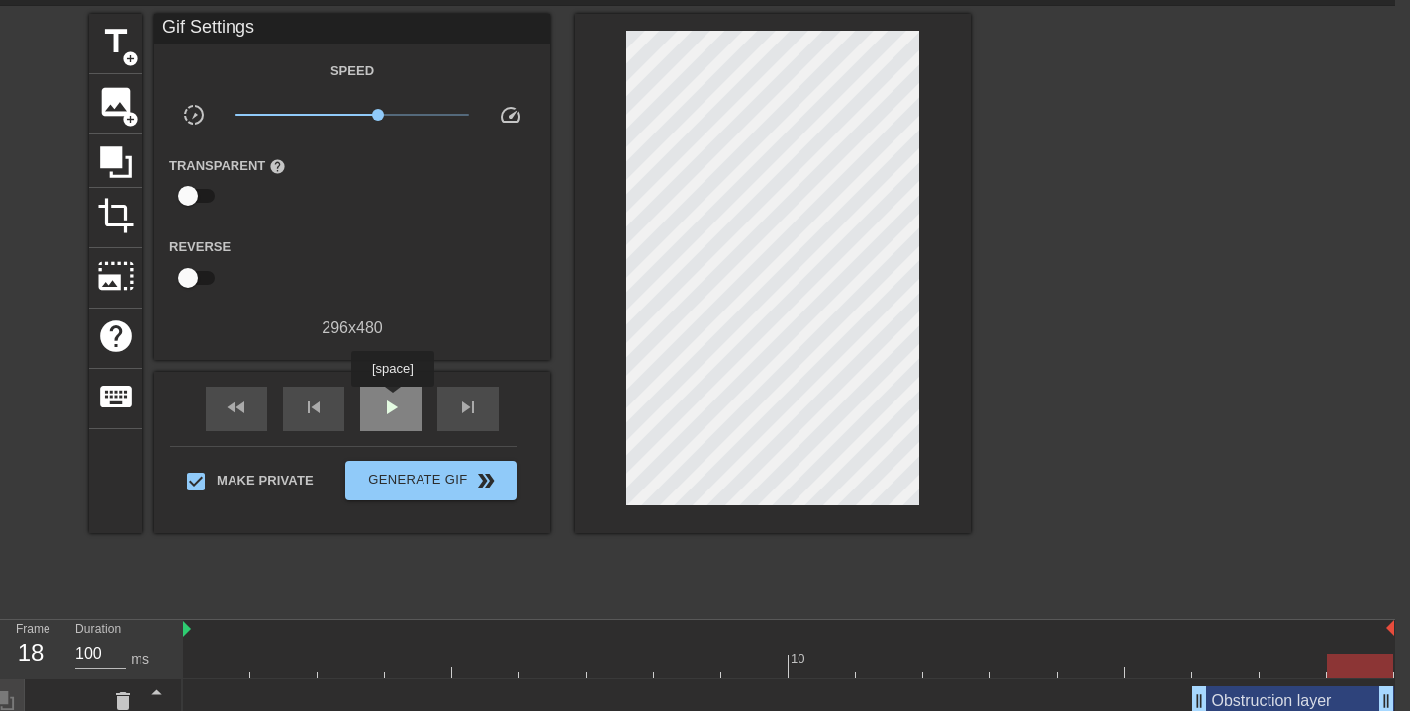
click at [395, 401] on span "play_arrow" at bounding box center [391, 408] width 24 height 24
drag, startPoint x: 381, startPoint y: 115, endPoint x: 359, endPoint y: 114, distance: 21.8
click at [359, 114] on span "x1.17" at bounding box center [360, 115] width 12 height 12
click at [346, 112] on span "x0.891" at bounding box center [346, 115] width 12 height 12
drag, startPoint x: 347, startPoint y: 115, endPoint x: 325, endPoint y: 119, distance: 23.1
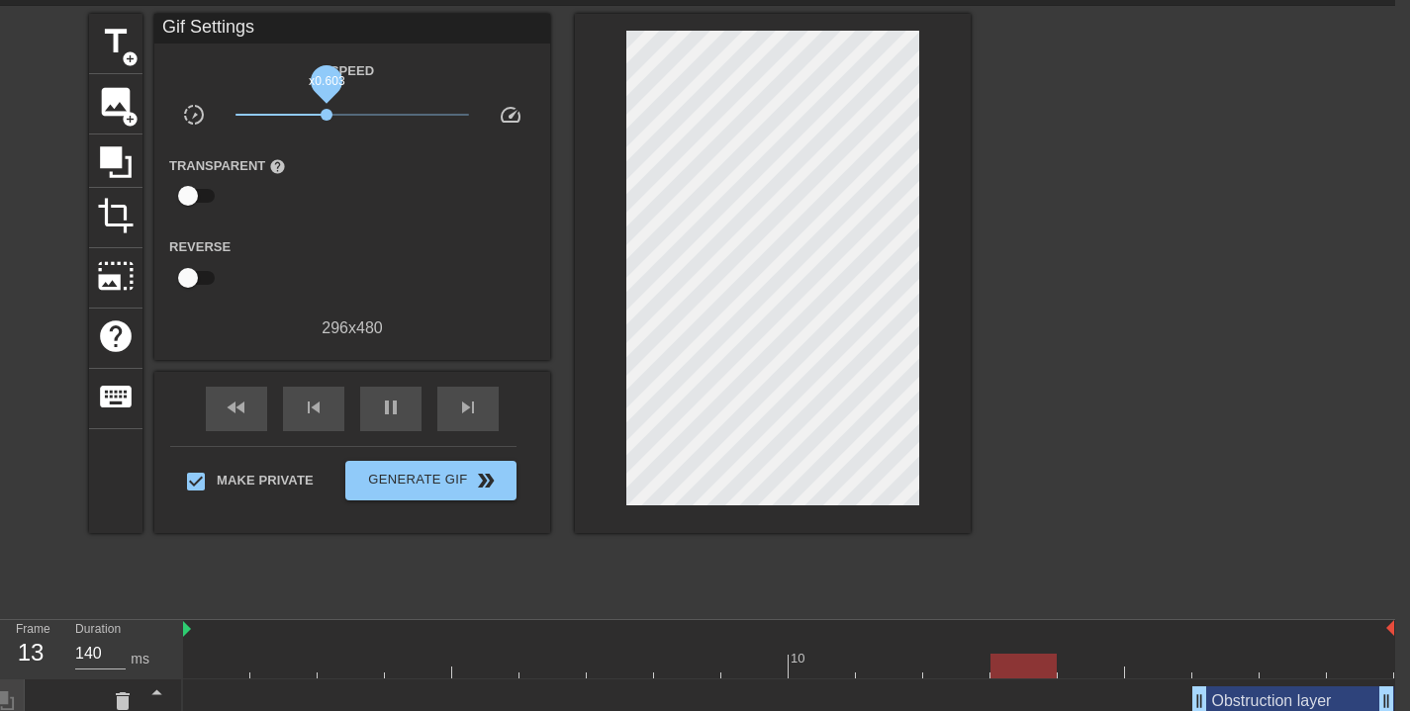
click at [326, 119] on span "x0.603" at bounding box center [327, 115] width 12 height 12
drag, startPoint x: 323, startPoint y: 115, endPoint x: 302, endPoint y: 118, distance: 21.0
click at [302, 118] on span "x0.372" at bounding box center [302, 115] width 12 height 12
click at [316, 116] on span "x0.468" at bounding box center [352, 115] width 235 height 24
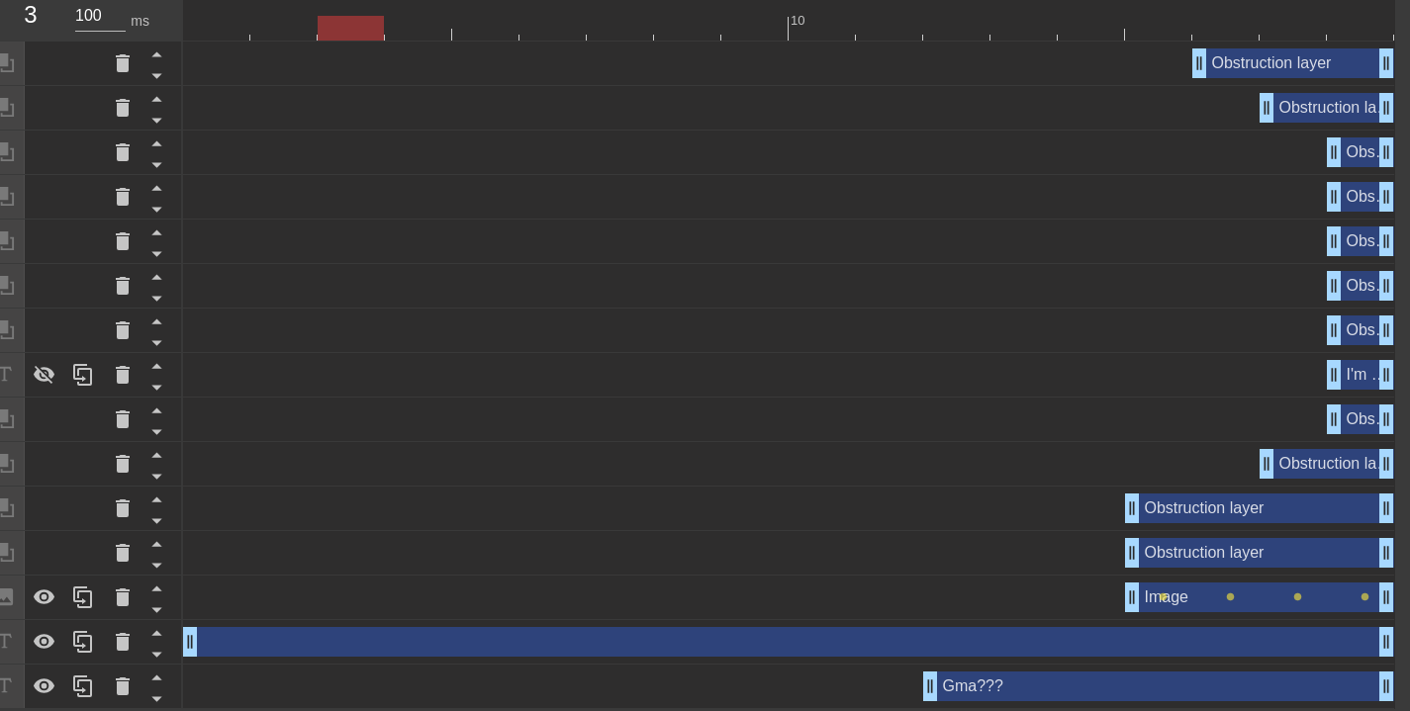
scroll to position [0, 15]
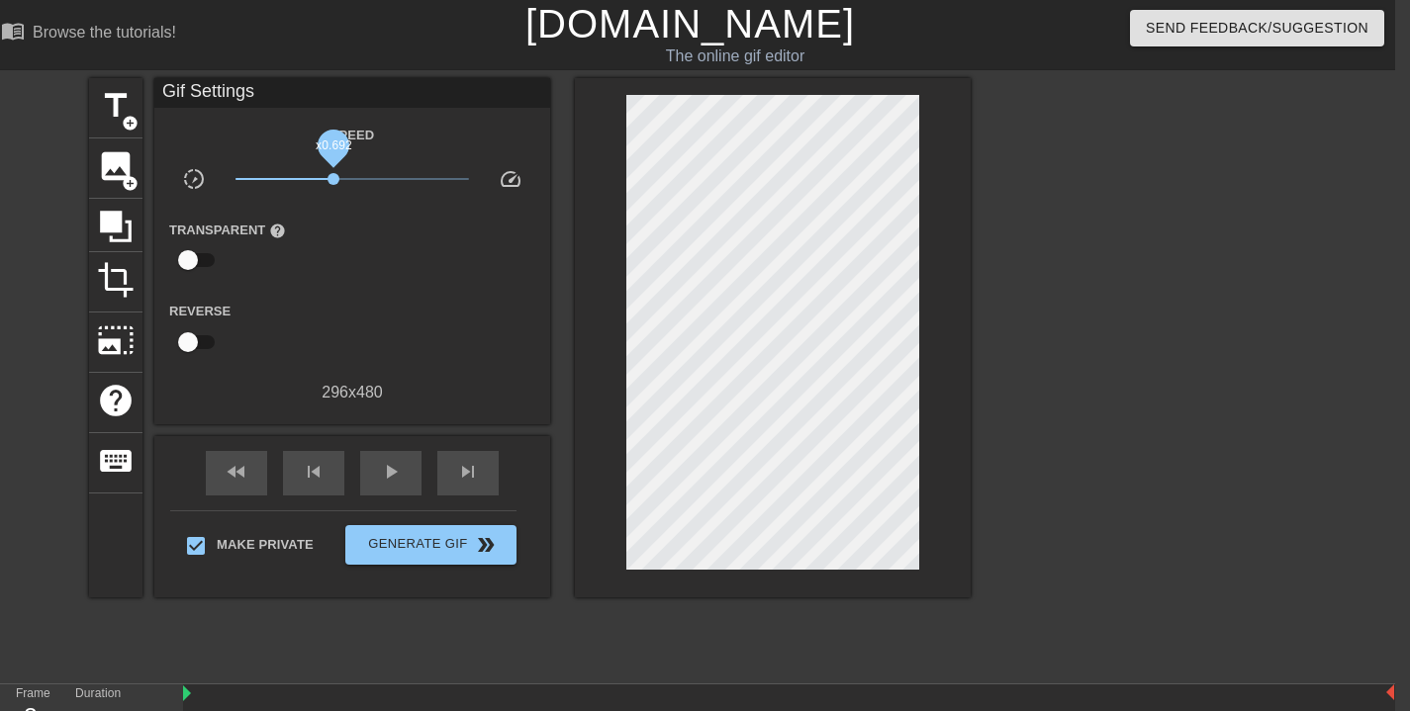
drag, startPoint x: 318, startPoint y: 177, endPoint x: 333, endPoint y: 180, distance: 16.1
click at [333, 180] on span "x0.692" at bounding box center [334, 179] width 12 height 12
click at [385, 465] on span "play_arrow" at bounding box center [391, 472] width 24 height 24
drag, startPoint x: 333, startPoint y: 172, endPoint x: 300, endPoint y: 171, distance: 33.7
click at [302, 171] on span "x0.403" at bounding box center [352, 179] width 235 height 24
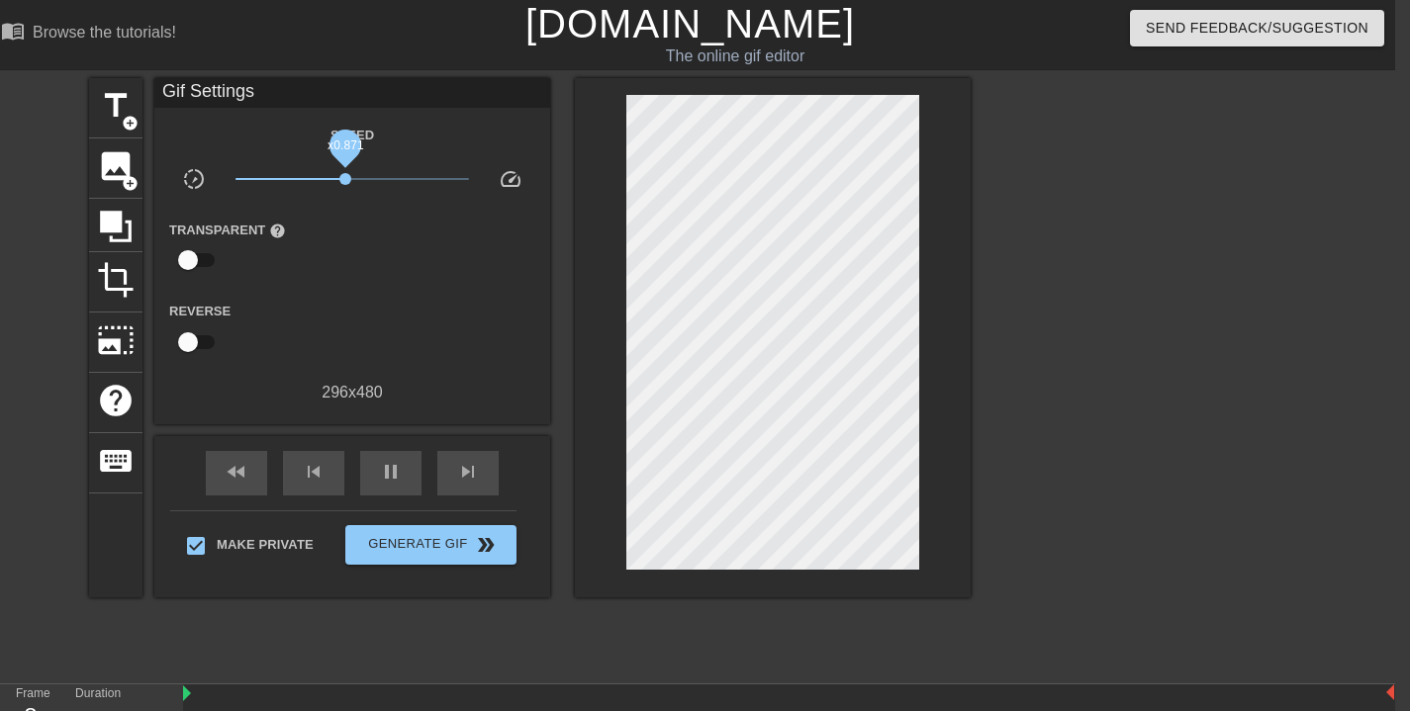
drag, startPoint x: 310, startPoint y: 172, endPoint x: 345, endPoint y: 178, distance: 36.1
click at [345, 178] on span "x0.871" at bounding box center [352, 179] width 235 height 24
drag, startPoint x: 345, startPoint y: 178, endPoint x: 371, endPoint y: 178, distance: 25.7
click at [371, 178] on span "x1.45" at bounding box center [371, 179] width 12 height 12
click at [364, 176] on span "x1.32" at bounding box center [366, 179] width 12 height 12
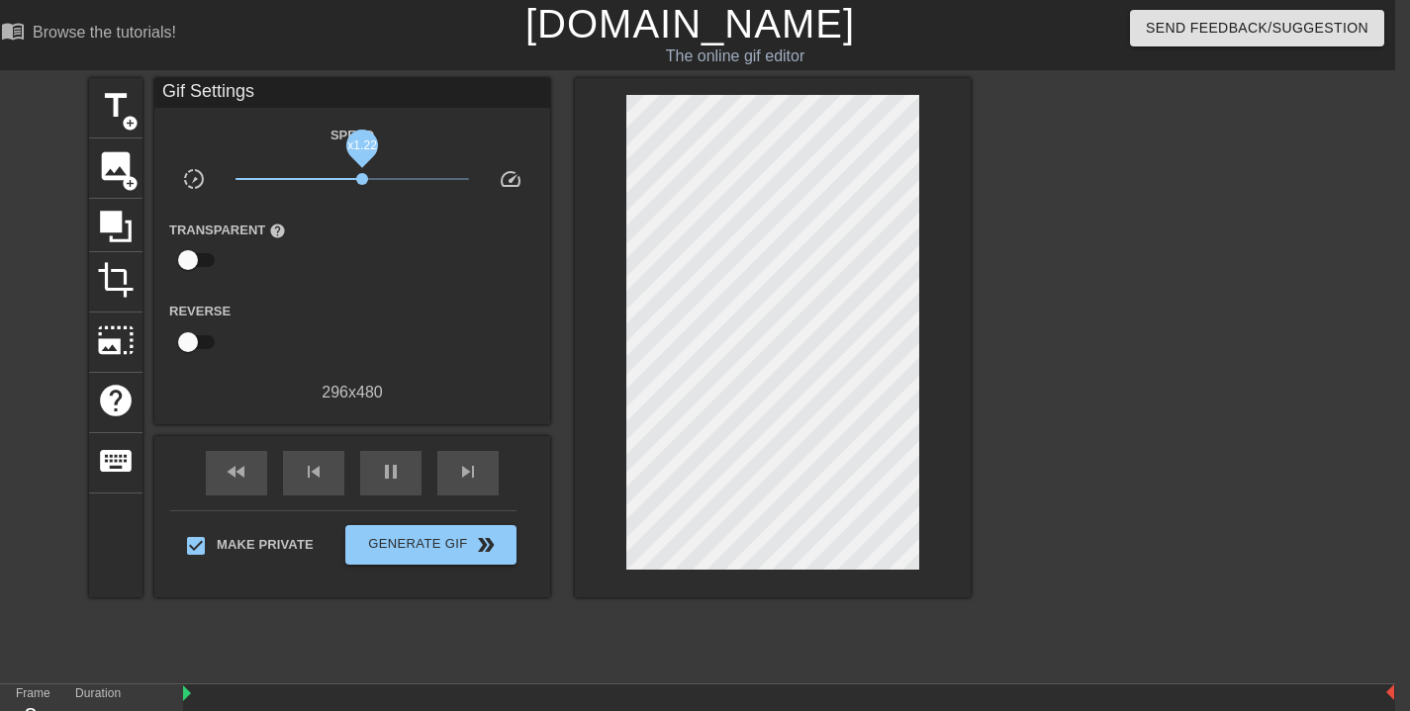
click at [361, 176] on span "x1.22" at bounding box center [362, 179] width 12 height 12
drag, startPoint x: 361, startPoint y: 180, endPoint x: 351, endPoint y: 176, distance: 10.7
click at [353, 176] on span "x1.06" at bounding box center [355, 179] width 12 height 12
click at [344, 175] on span "x0.923" at bounding box center [348, 179] width 12 height 12
click at [337, 178] on span "x0.750" at bounding box center [337, 179] width 12 height 12
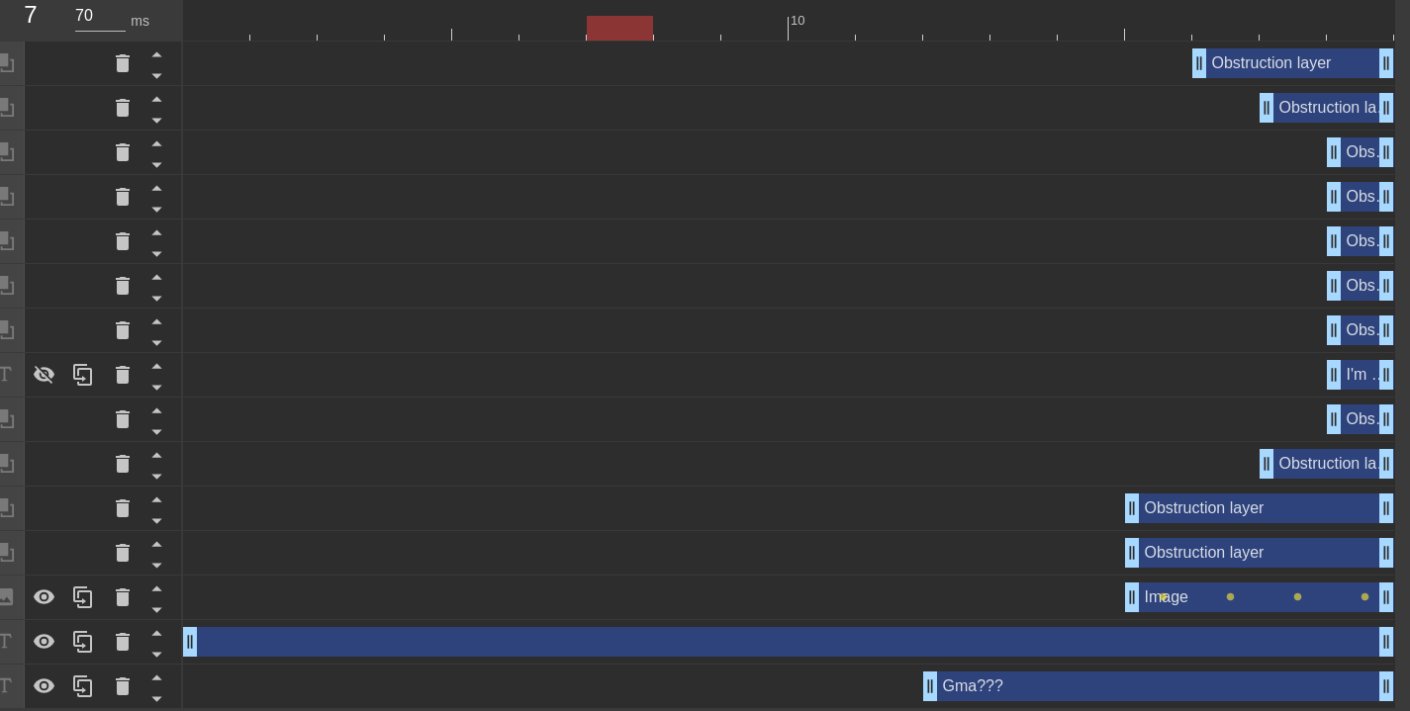
scroll to position [704, 15]
drag, startPoint x: 1219, startPoint y: 592, endPoint x: 1203, endPoint y: 593, distance: 15.9
click at [1203, 593] on div "Image drag_handle drag_handle" at bounding box center [1259, 598] width 269 height 30
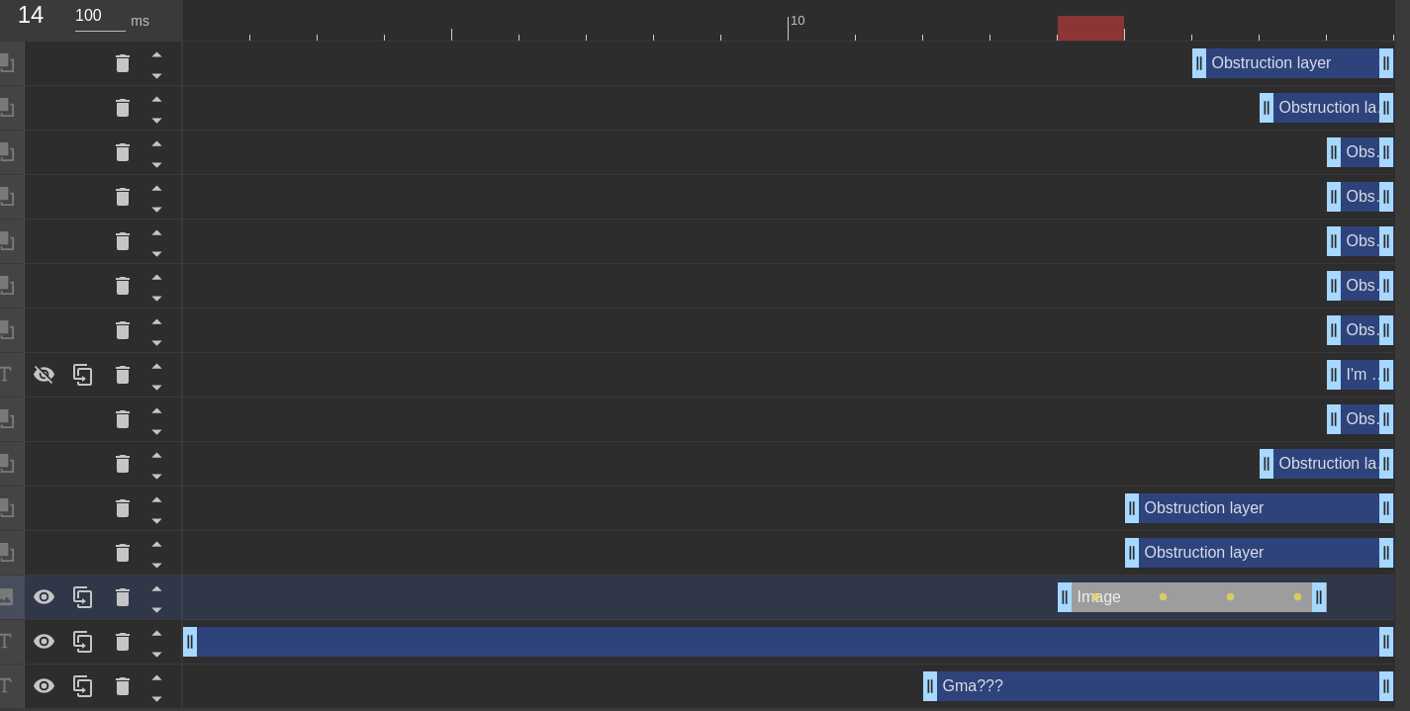
drag, startPoint x: 1220, startPoint y: 595, endPoint x: 1230, endPoint y: 583, distance: 15.5
click at [1187, 594] on div "Image drag_handle drag_handle" at bounding box center [1192, 598] width 269 height 30
drag, startPoint x: 1229, startPoint y: 589, endPoint x: 1184, endPoint y: 587, distance: 44.6
click at [1184, 587] on div "Image drag_handle drag_handle" at bounding box center [1192, 598] width 269 height 30
drag, startPoint x: 1317, startPoint y: 594, endPoint x: 1365, endPoint y: 598, distance: 47.7
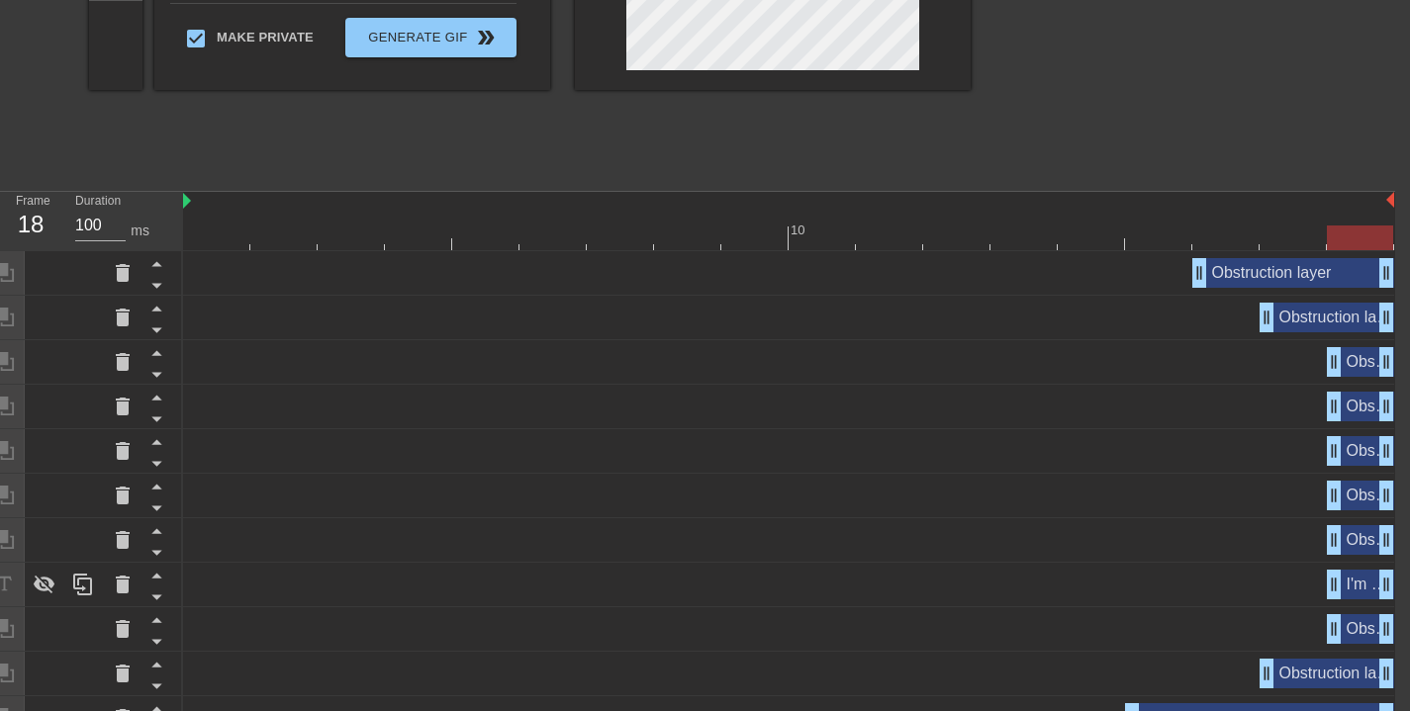
scroll to position [0, 15]
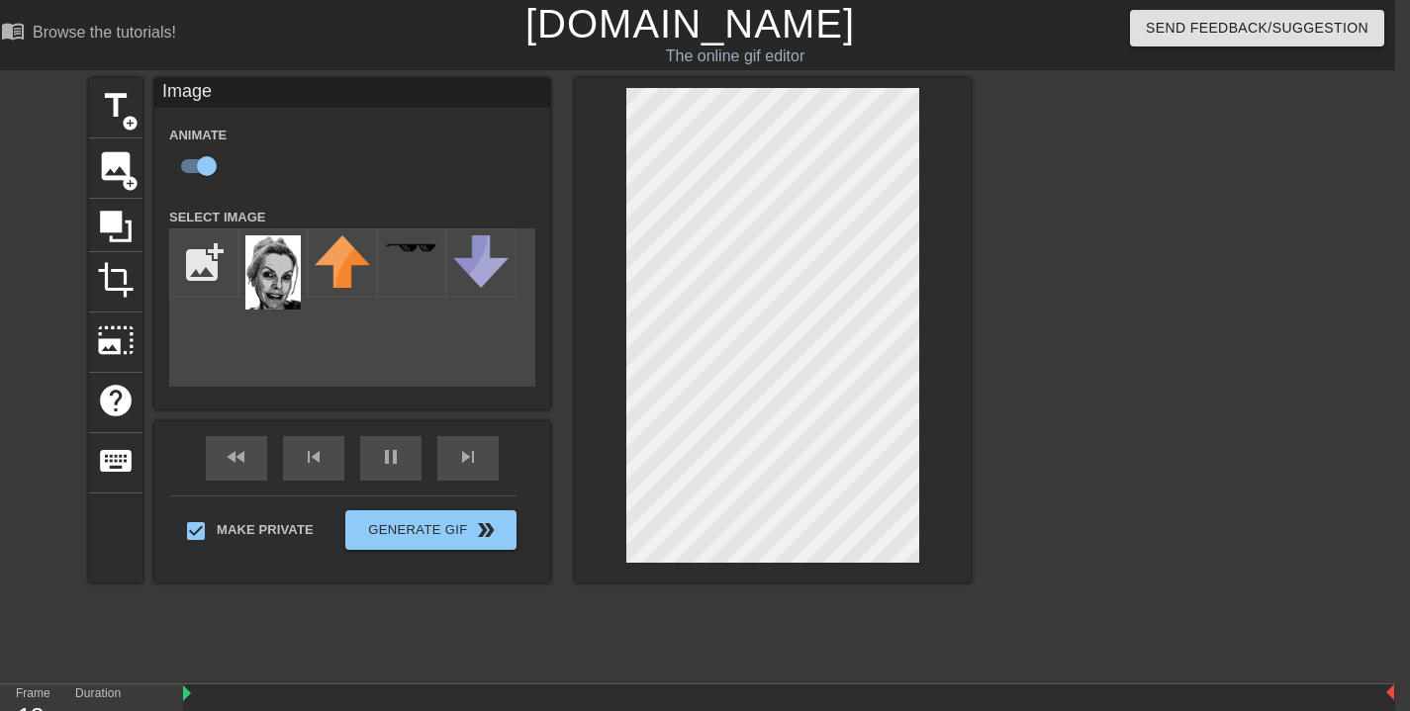
click at [1081, 351] on div at bounding box center [1142, 375] width 297 height 594
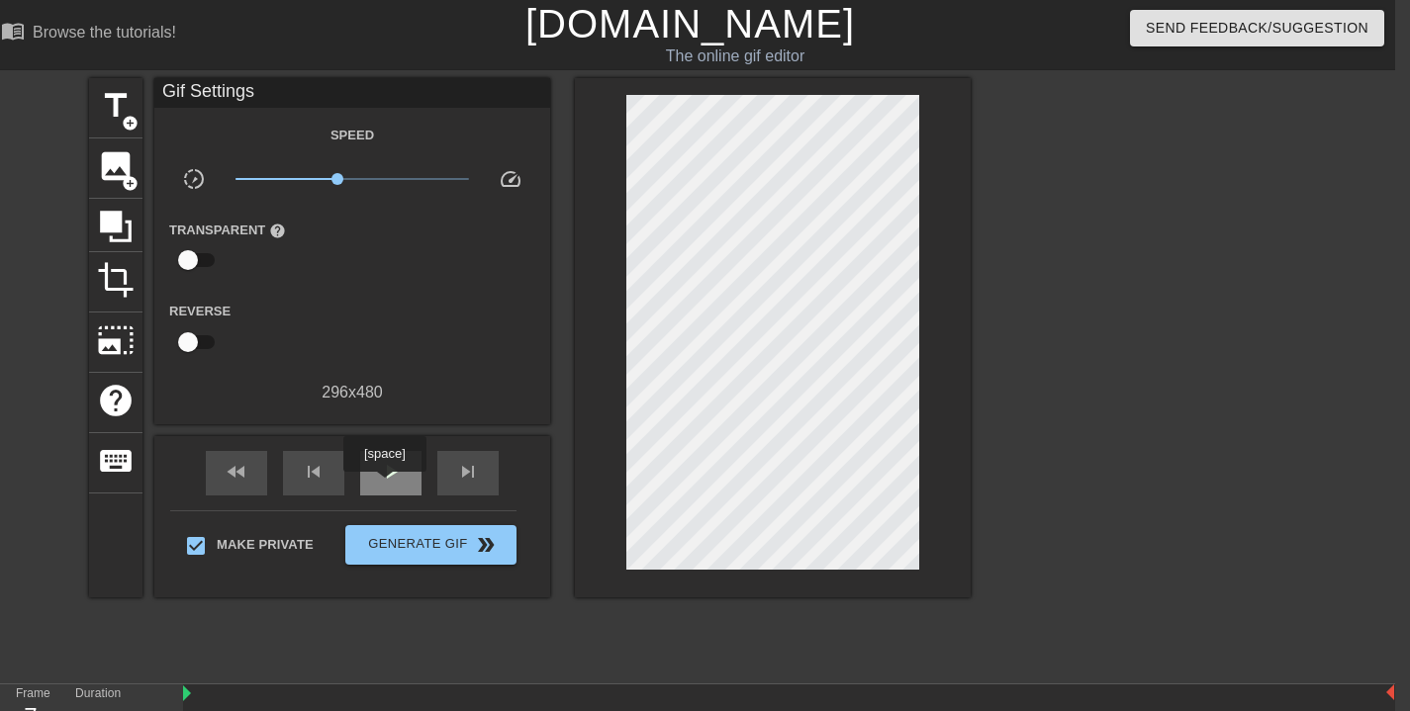
click at [396, 477] on span "play_arrow" at bounding box center [391, 472] width 24 height 24
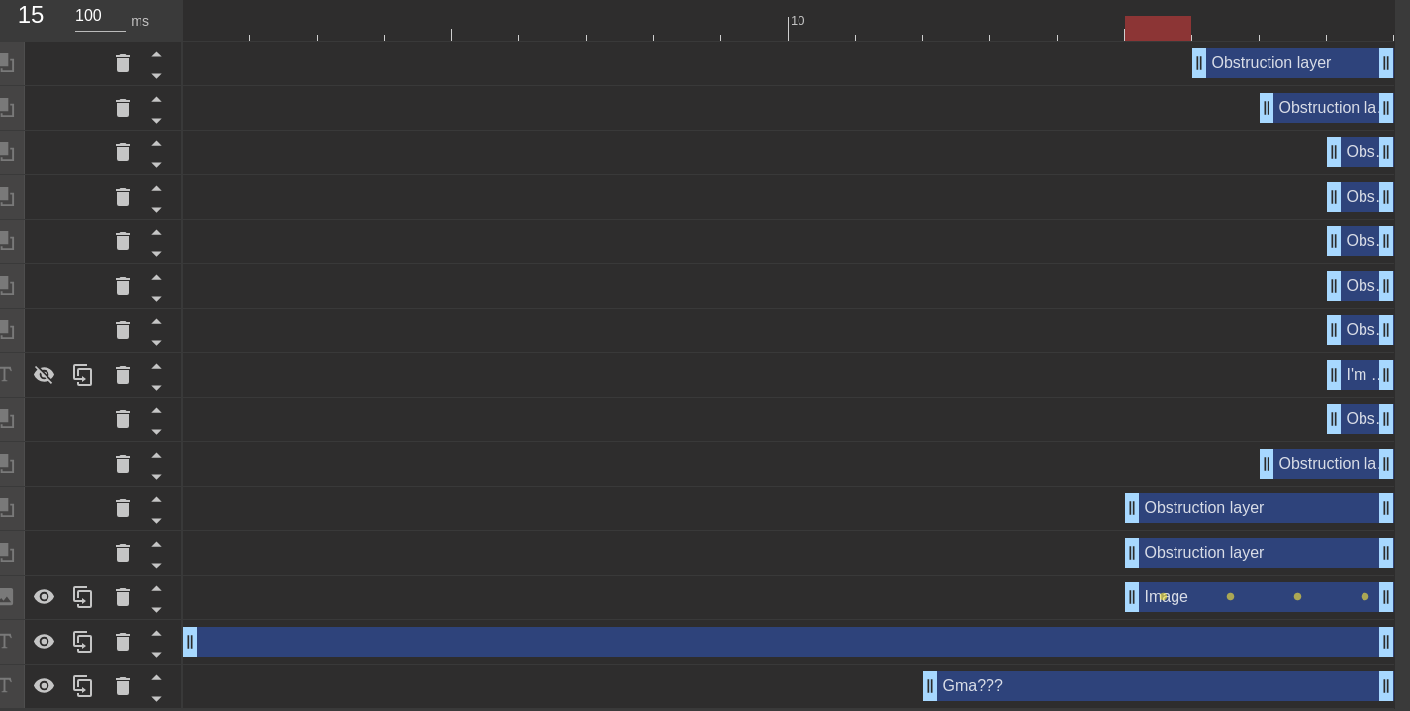
drag, startPoint x: 1066, startPoint y: 602, endPoint x: 1108, endPoint y: 604, distance: 42.6
click at [1108, 604] on div "Image drag_handle drag_handle lens lens lens lens" at bounding box center [788, 598] width 1211 height 30
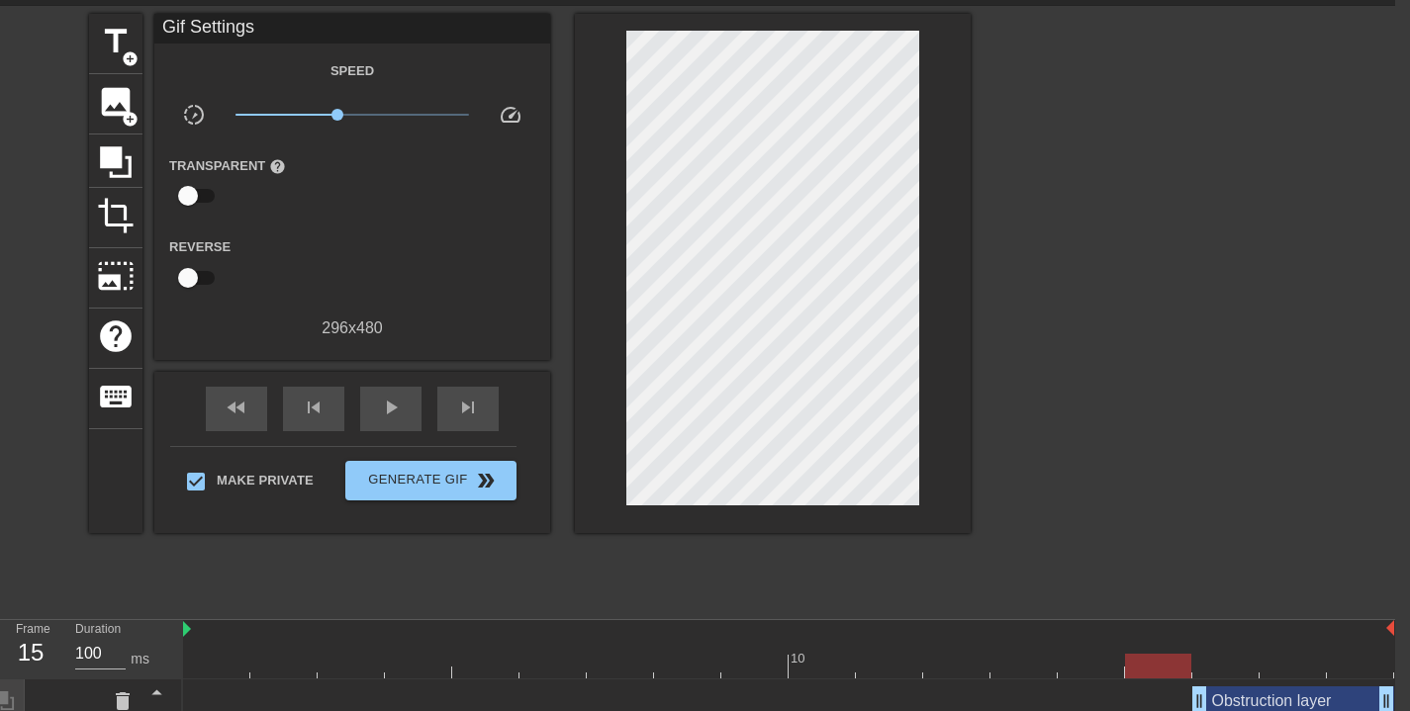
scroll to position [68, 15]
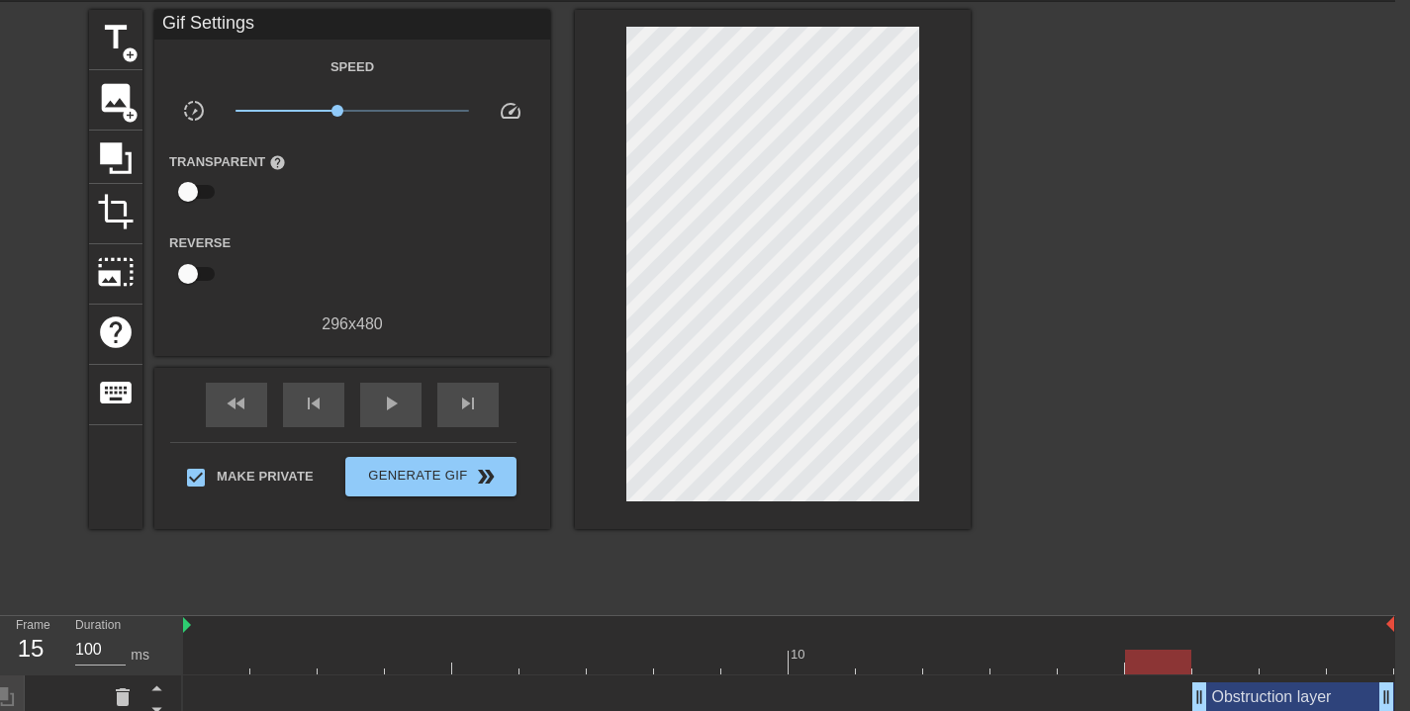
drag, startPoint x: 1167, startPoint y: 670, endPoint x: 1128, endPoint y: 647, distance: 44.8
click at [1128, 647] on div "10" at bounding box center [788, 645] width 1211 height 58
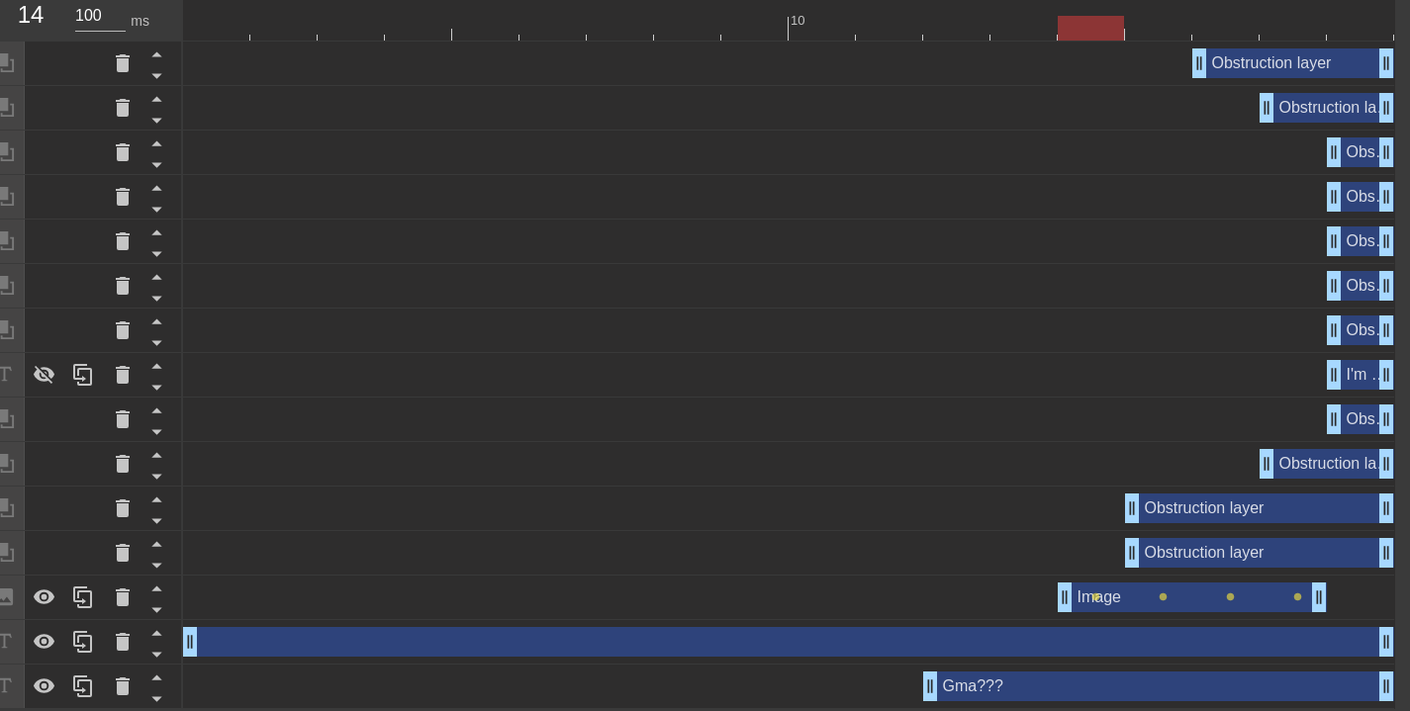
drag, startPoint x: 1204, startPoint y: 602, endPoint x: 1190, endPoint y: 595, distance: 15.5
click at [1156, 600] on div "Image drag_handle drag_handle" at bounding box center [1192, 598] width 269 height 30
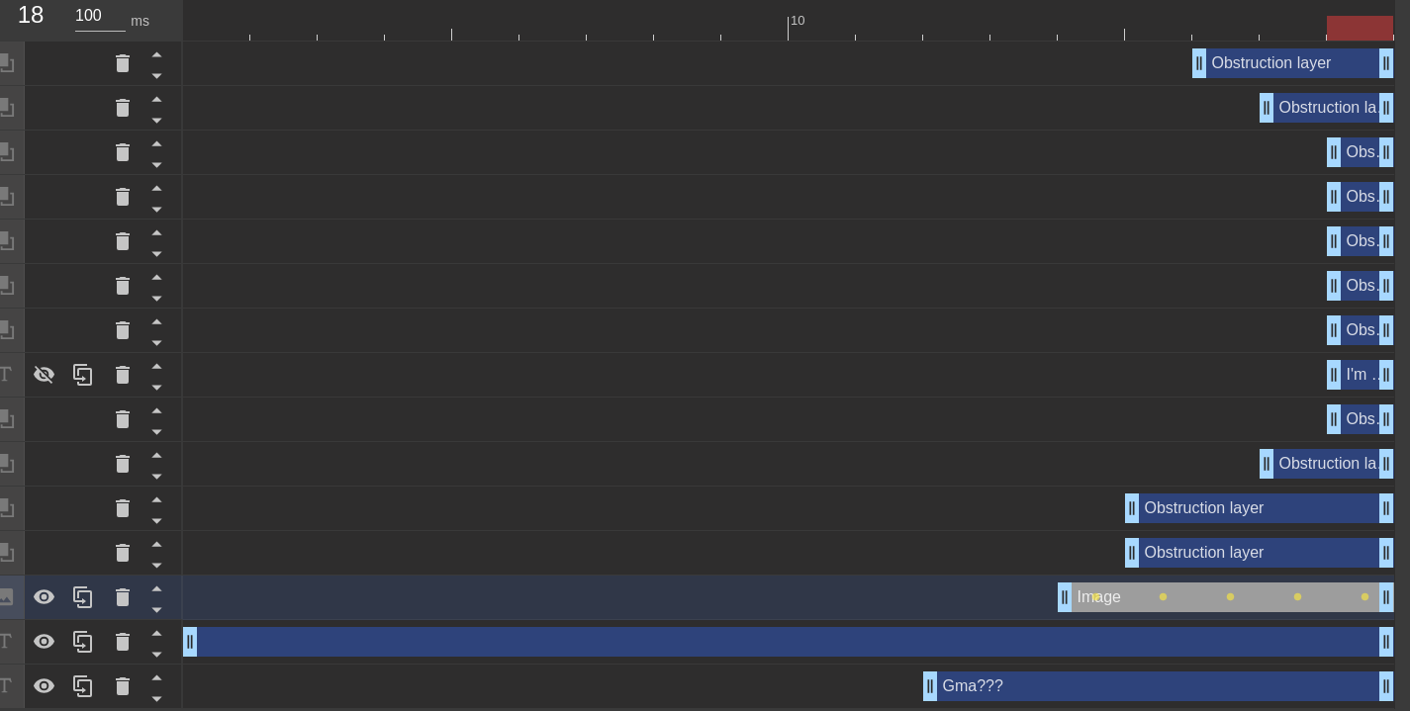
drag, startPoint x: 1321, startPoint y: 596, endPoint x: 1349, endPoint y: 587, distance: 29.1
click at [1367, 599] on div "Image drag_handle drag_handle lens lens lens lens lens" at bounding box center [788, 598] width 1211 height 30
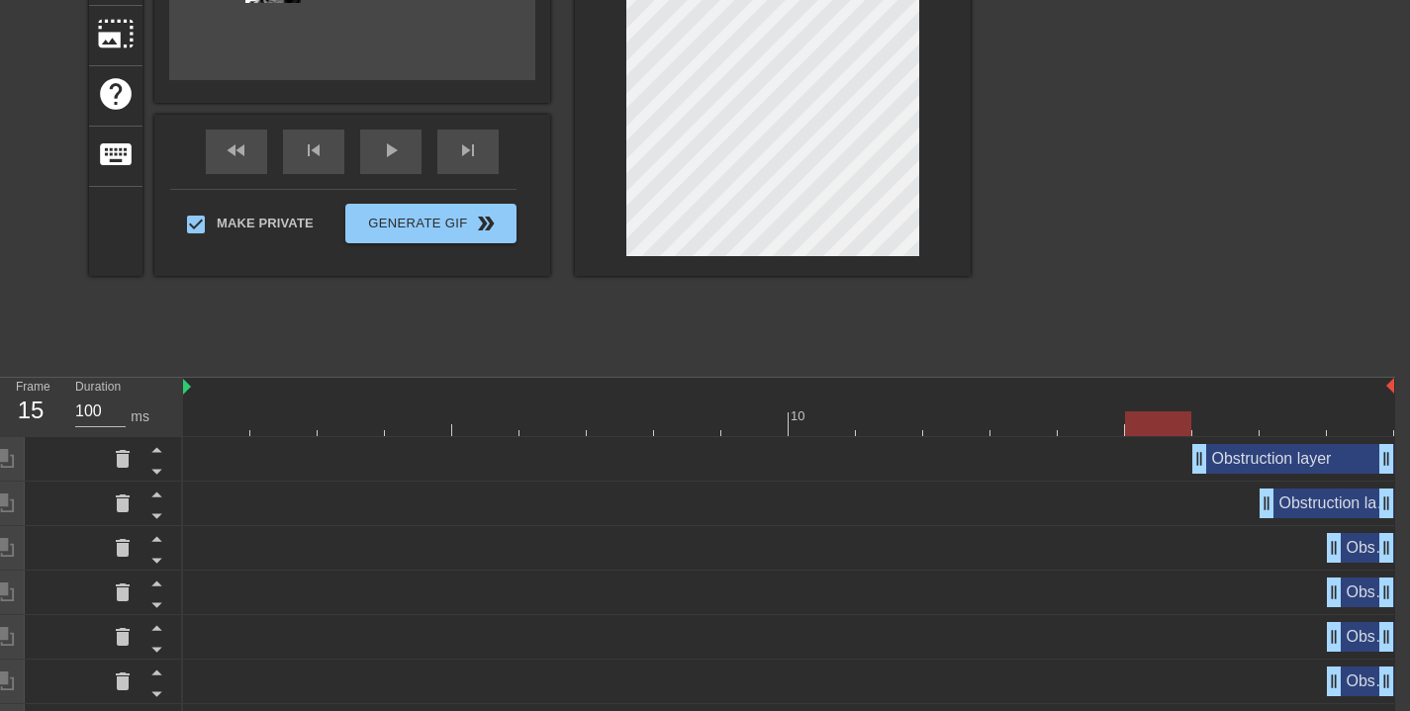
drag, startPoint x: 1360, startPoint y: 418, endPoint x: 1174, endPoint y: 420, distance: 186.0
click at [1174, 420] on div at bounding box center [1158, 424] width 66 height 25
drag, startPoint x: 1198, startPoint y: 460, endPoint x: 1210, endPoint y: 461, distance: 11.9
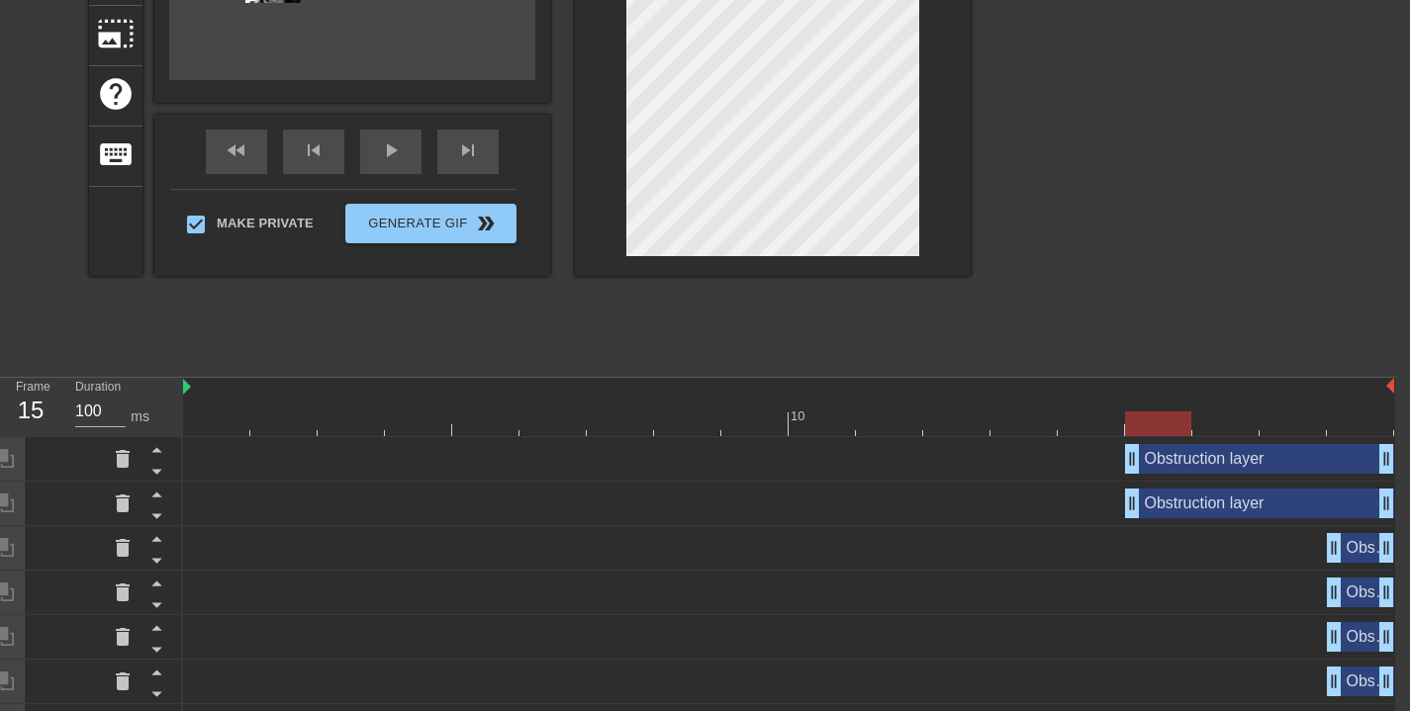
drag, startPoint x: 1266, startPoint y: 494, endPoint x: 1153, endPoint y: 494, distance: 112.8
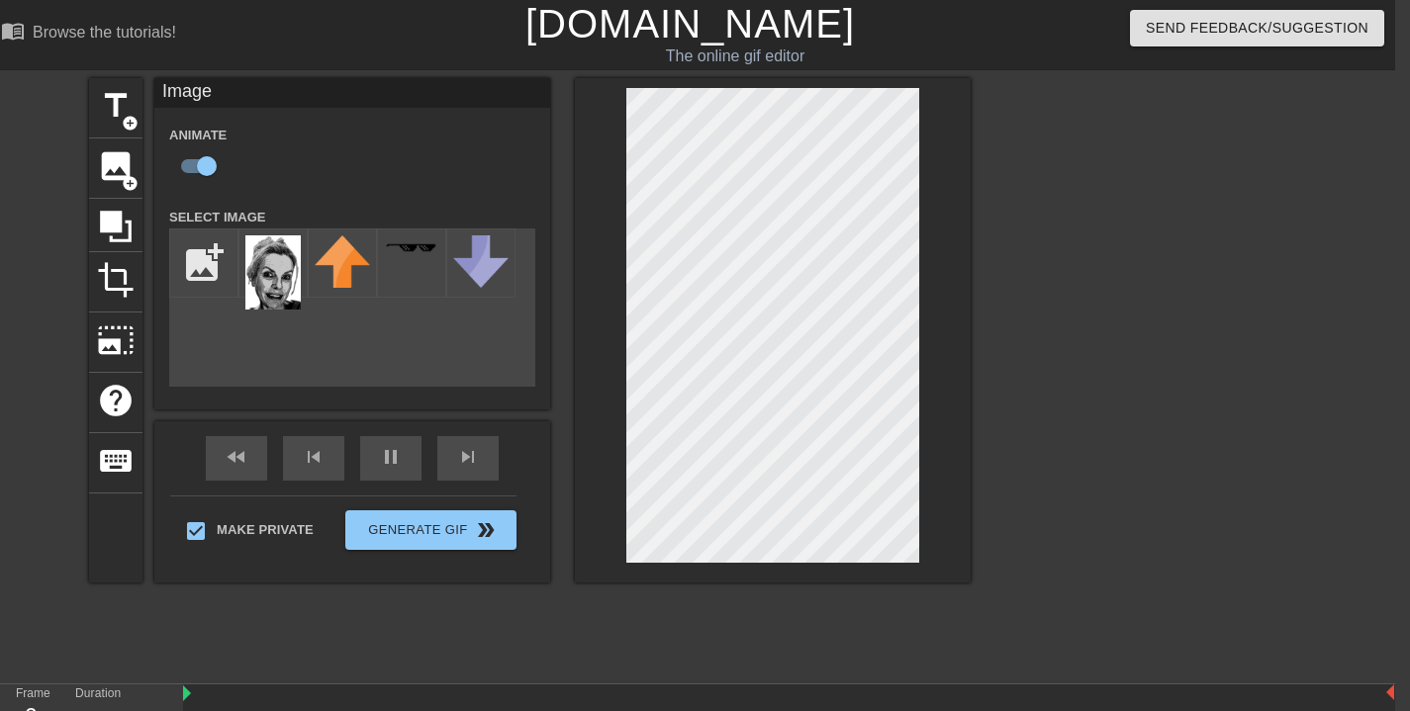
scroll to position [356, 15]
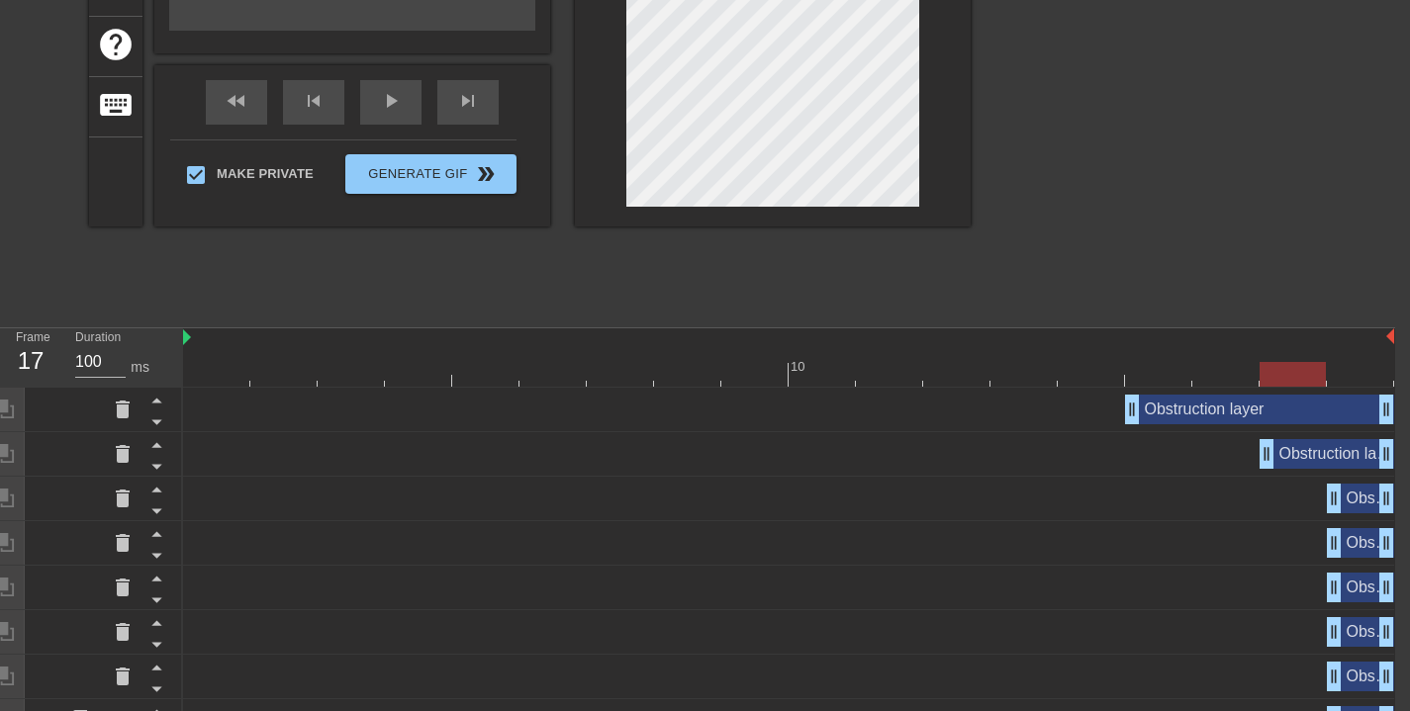
drag, startPoint x: 1131, startPoint y: 453, endPoint x: 1190, endPoint y: 440, distance: 60.7
click at [1233, 463] on div "Obstruction layer drag_handle drag_handle" at bounding box center [788, 454] width 1211 height 30
drag, startPoint x: 1132, startPoint y: 413, endPoint x: 1240, endPoint y: 422, distance: 108.2
click at [1240, 422] on div "Obstruction layer drag_handle drag_handle" at bounding box center [788, 410] width 1211 height 30
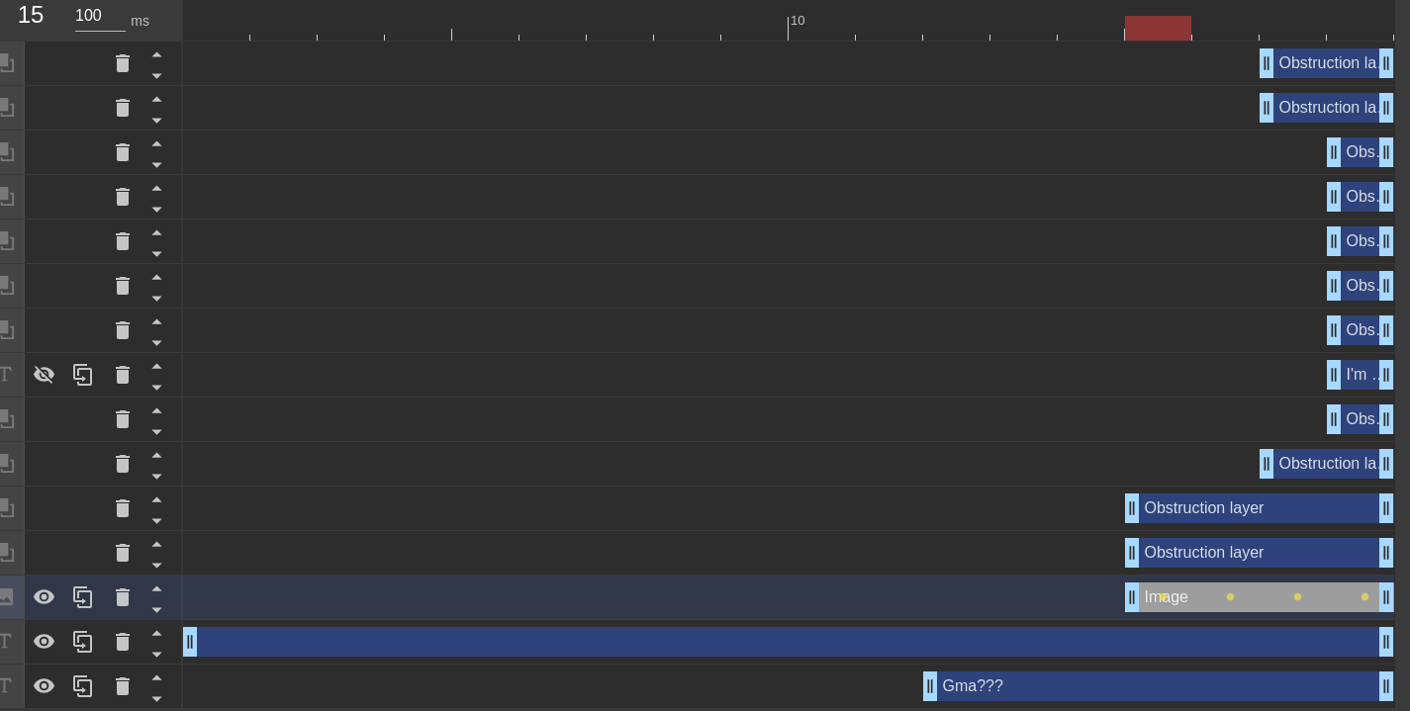
drag, startPoint x: 1061, startPoint y: 591, endPoint x: 1108, endPoint y: 593, distance: 47.5
click at [1108, 593] on div "Image drag_handle drag_handle lens lens lens lens" at bounding box center [788, 598] width 1211 height 30
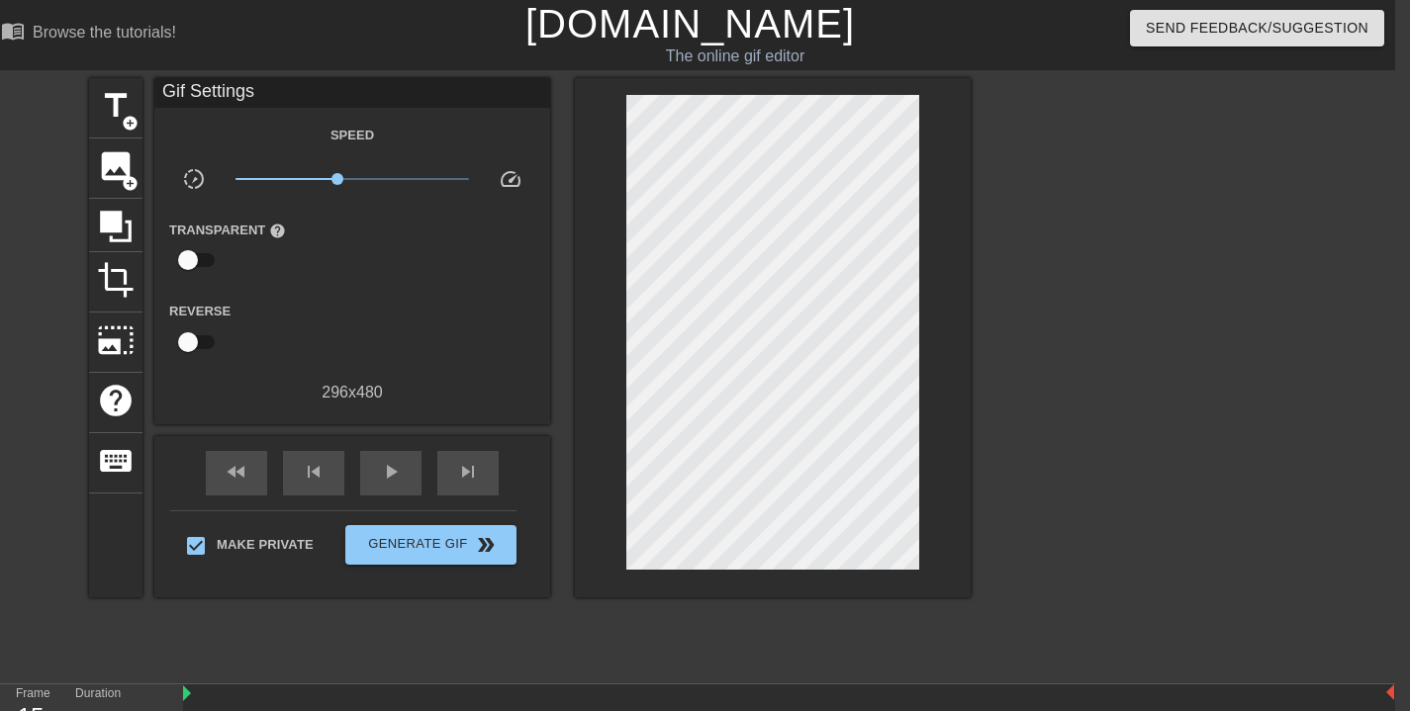
scroll to position [64, 15]
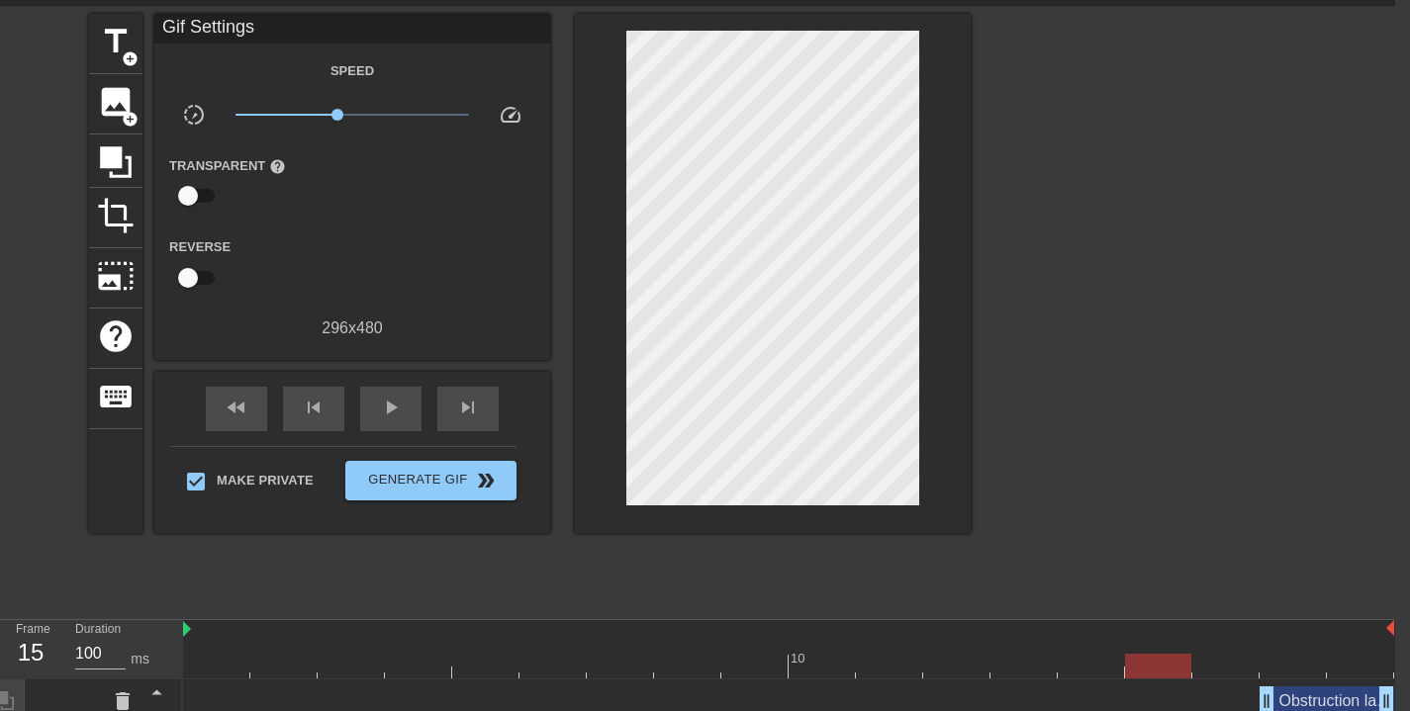
drag, startPoint x: 1165, startPoint y: 673, endPoint x: 1178, endPoint y: 648, distance: 28.4
click at [1178, 648] on div "10" at bounding box center [788, 649] width 1211 height 58
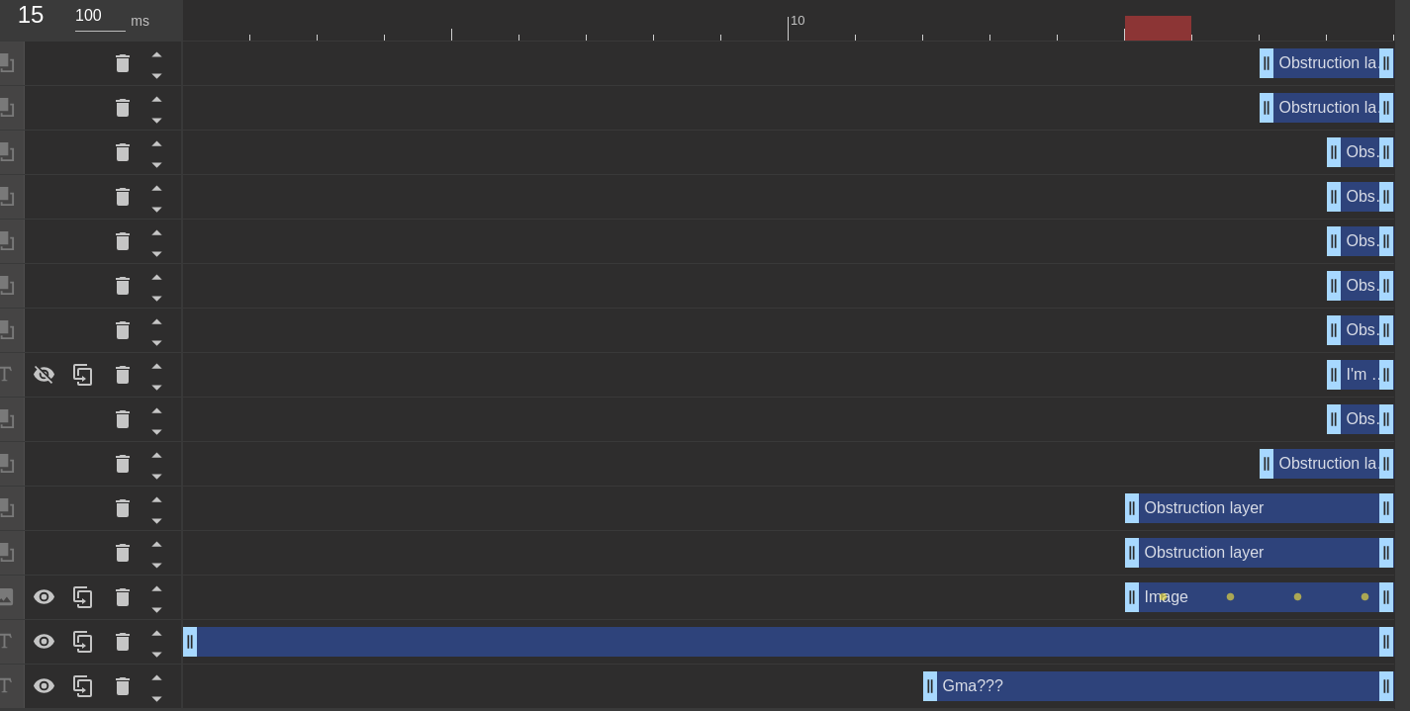
scroll to position [645, 15]
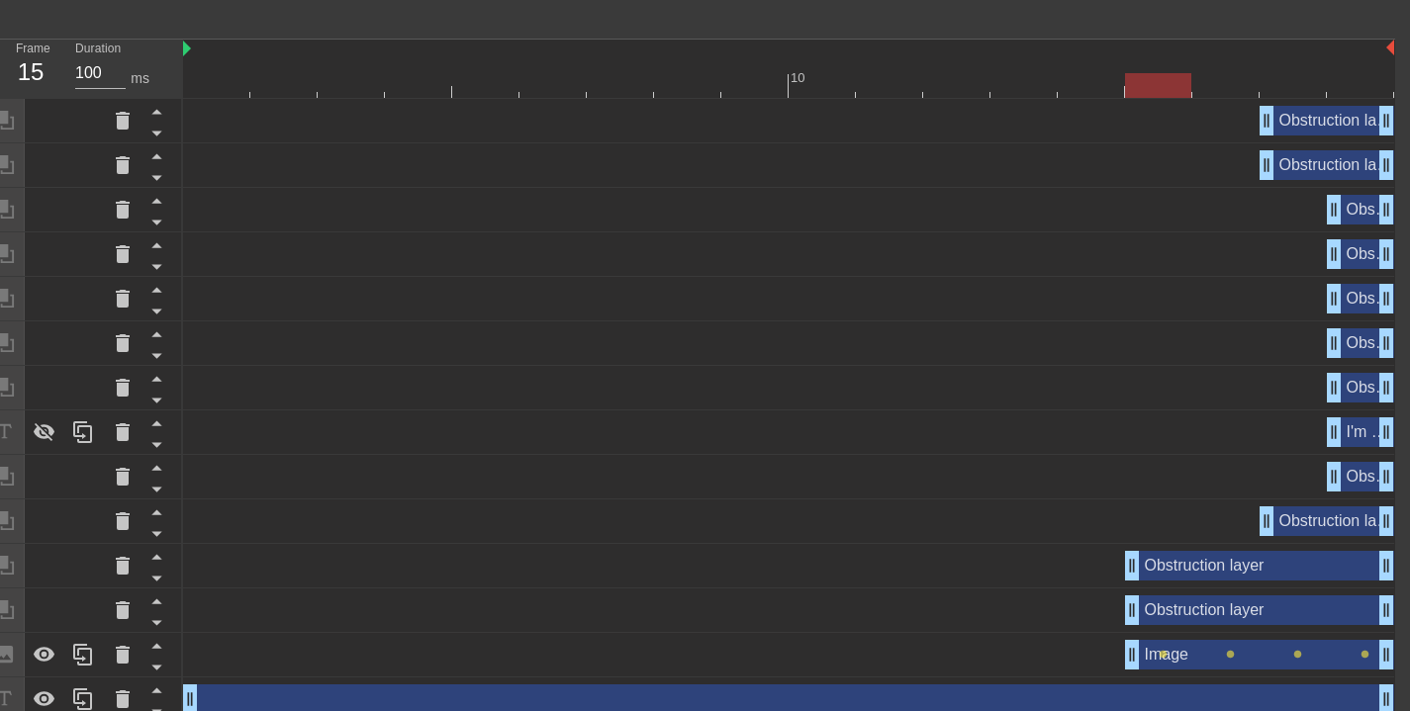
click at [1214, 661] on div "Image drag_handle drag_handle" at bounding box center [1259, 655] width 269 height 30
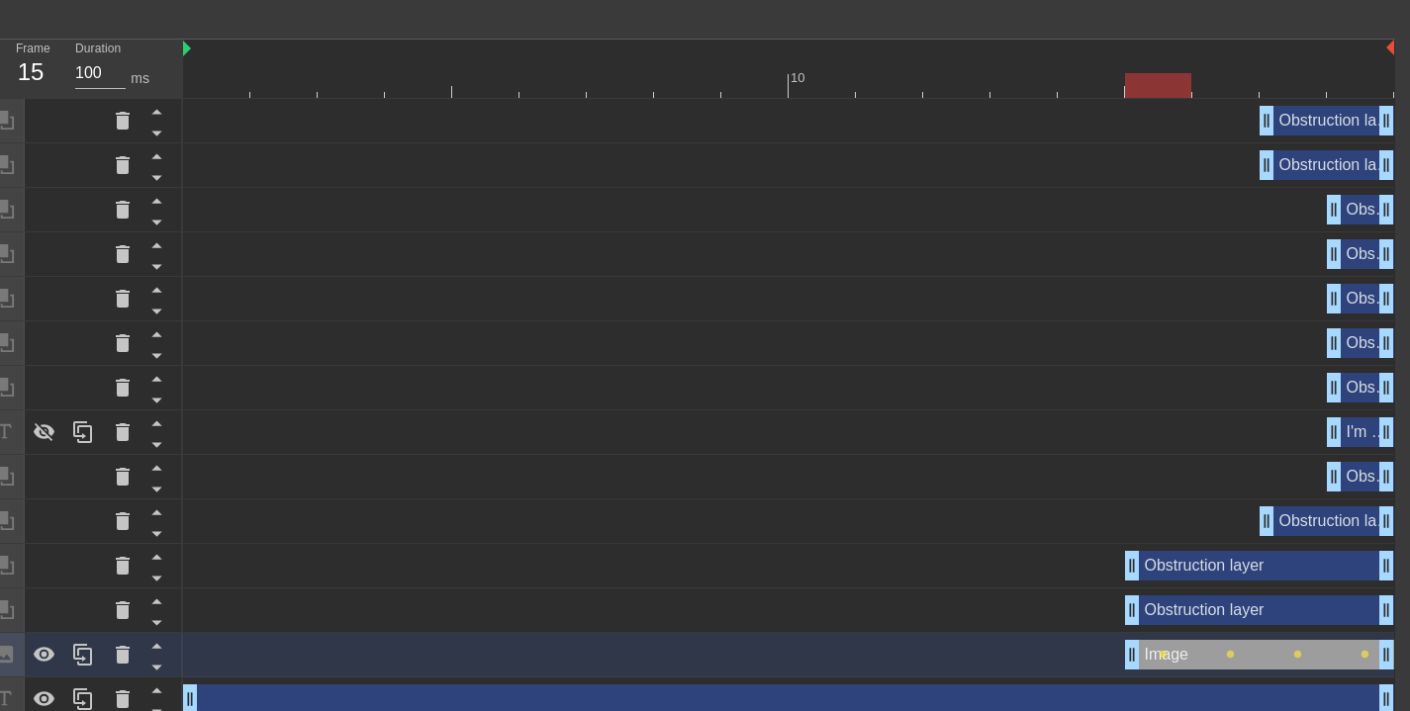
scroll to position [0, 15]
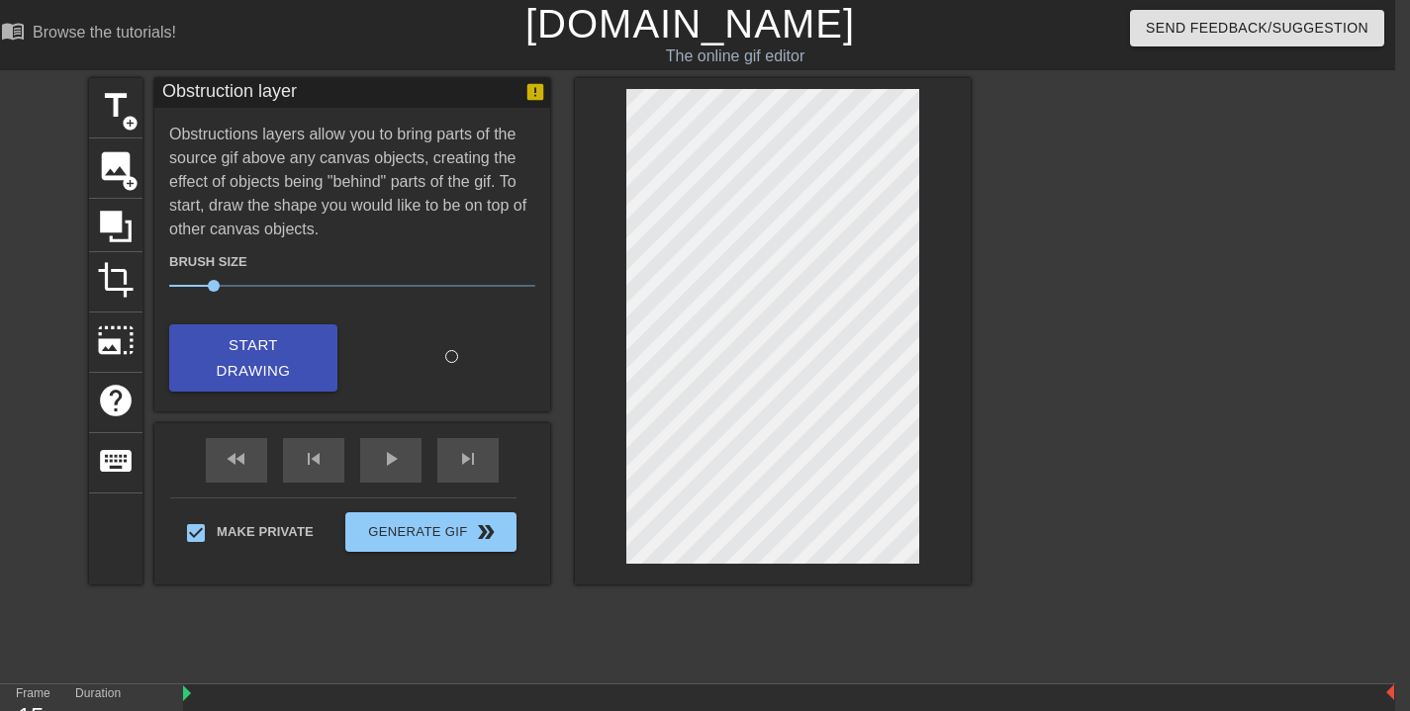
click at [284, 344] on span "Start Drawing" at bounding box center [253, 358] width 121 height 52
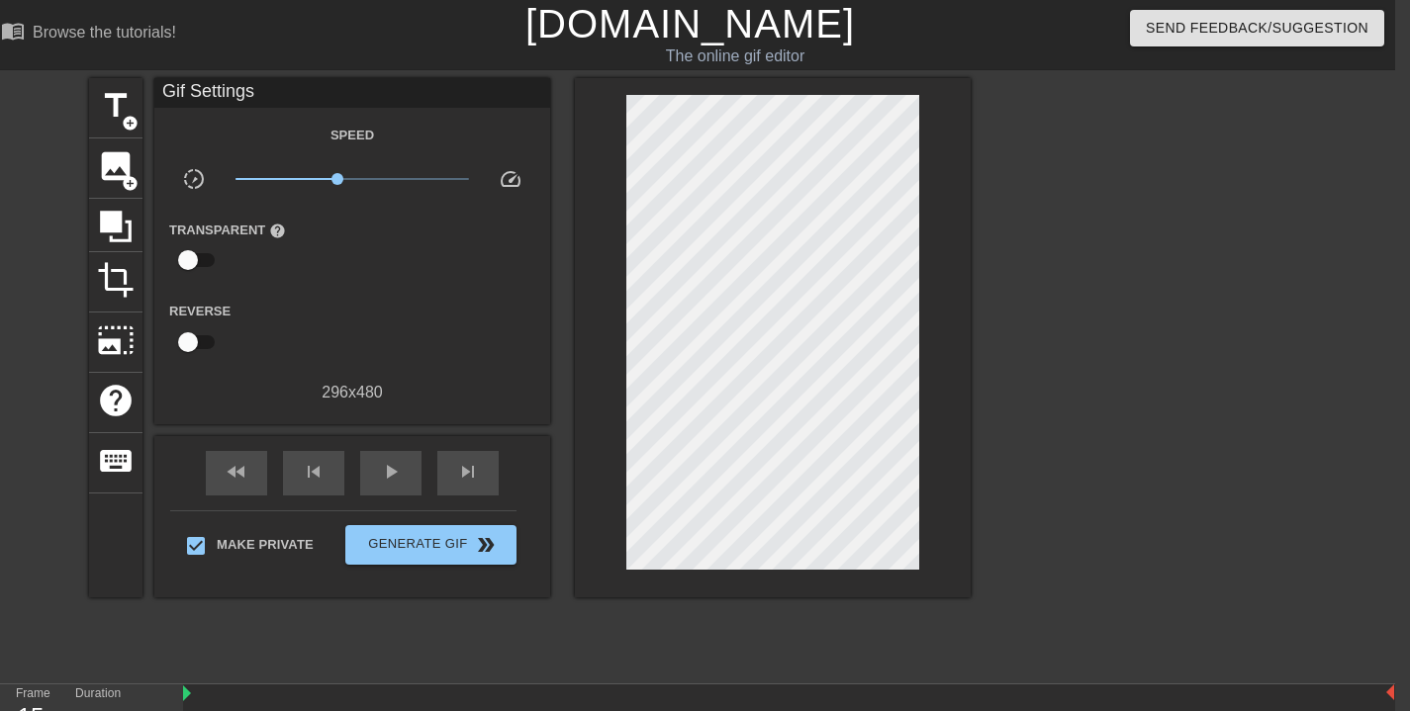
scroll to position [52, 15]
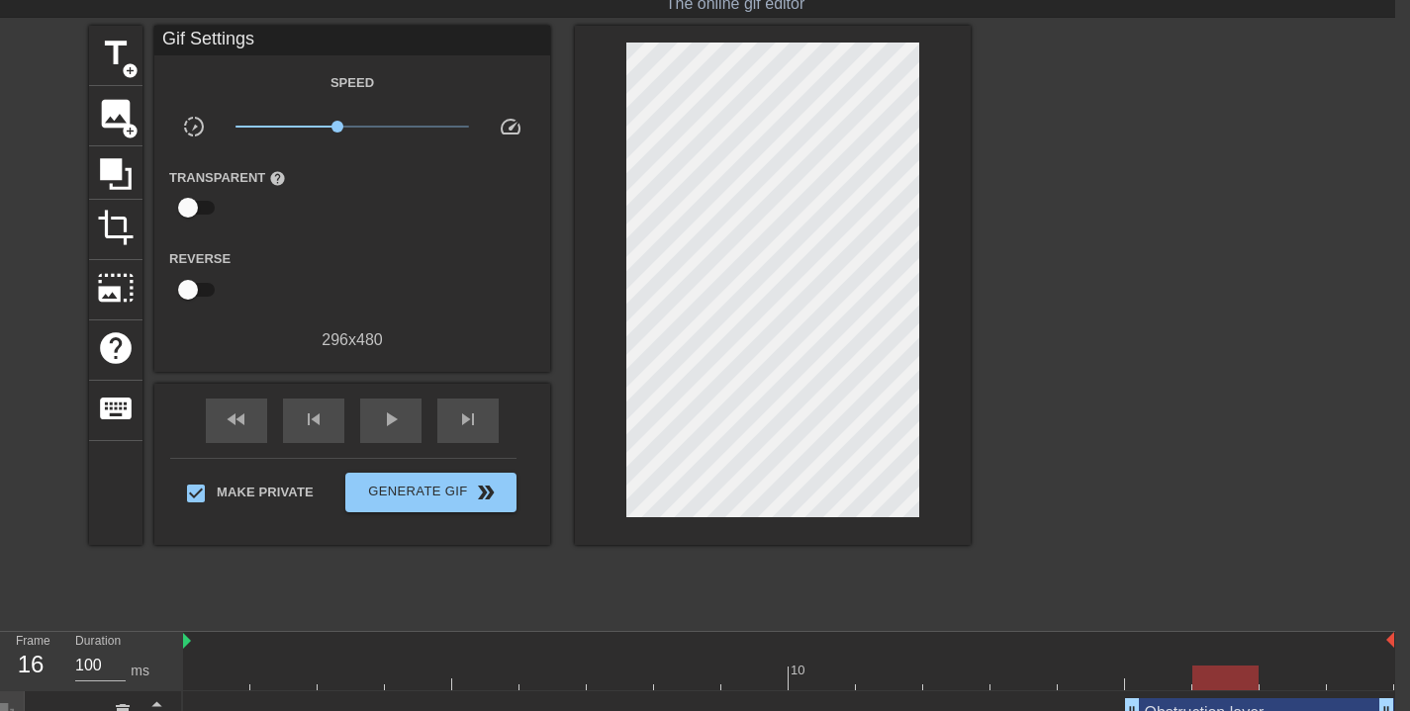
drag, startPoint x: 1153, startPoint y: 677, endPoint x: 1252, endPoint y: 653, distance: 101.8
click at [1253, 654] on div "10" at bounding box center [788, 661] width 1211 height 58
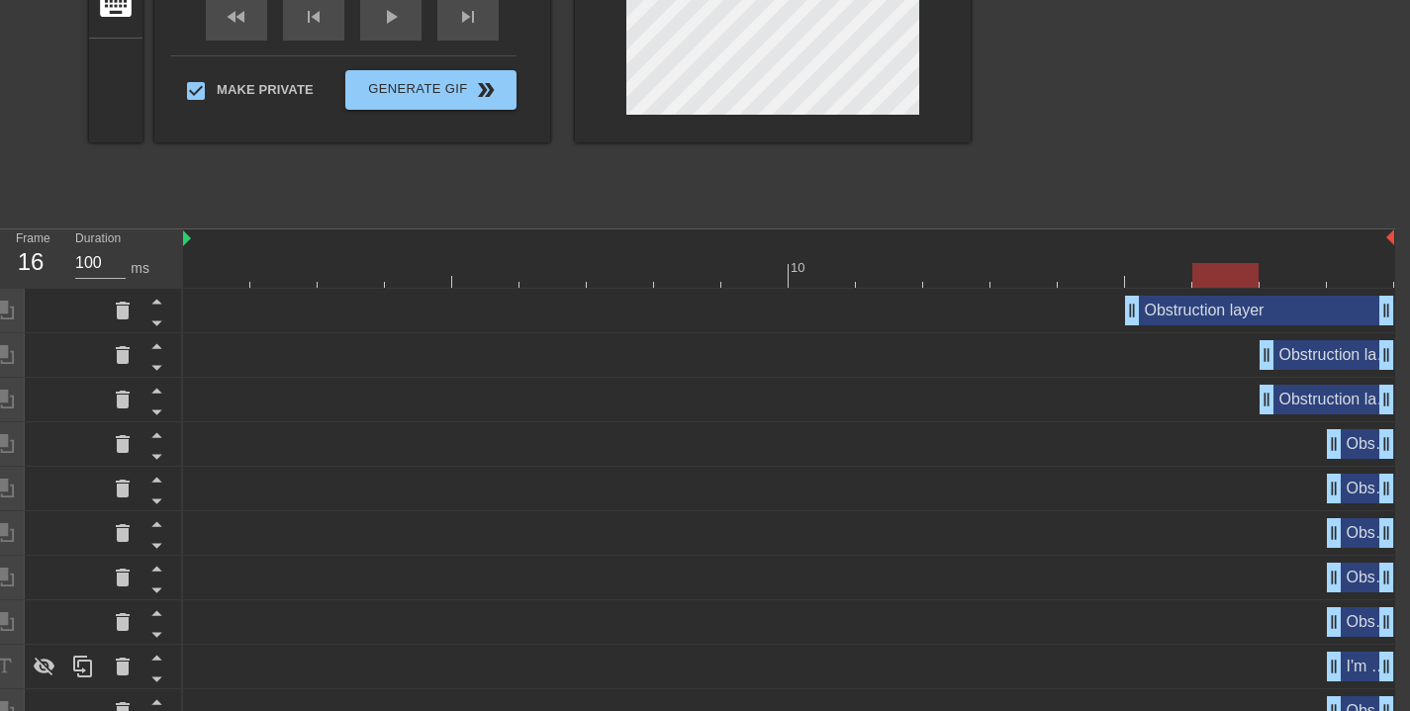
scroll to position [0, 15]
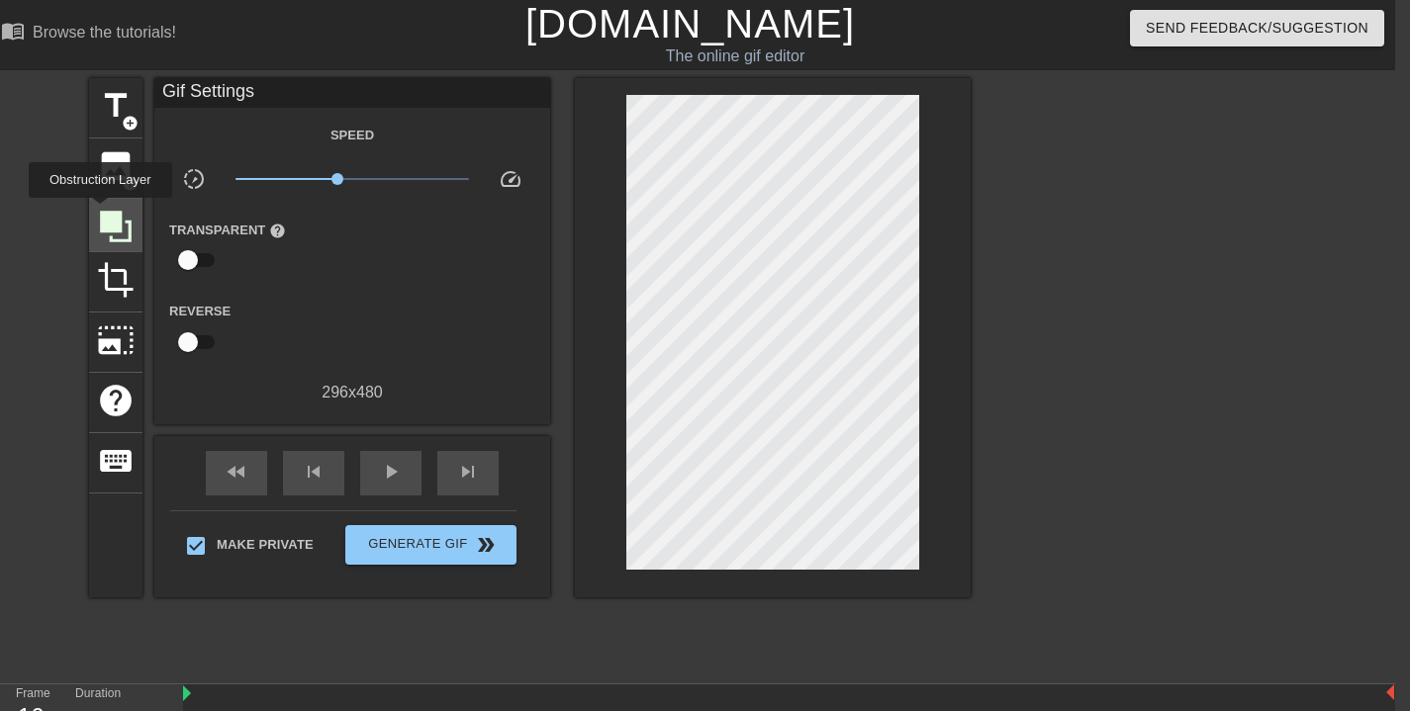
click at [103, 212] on icon at bounding box center [116, 227] width 32 height 32
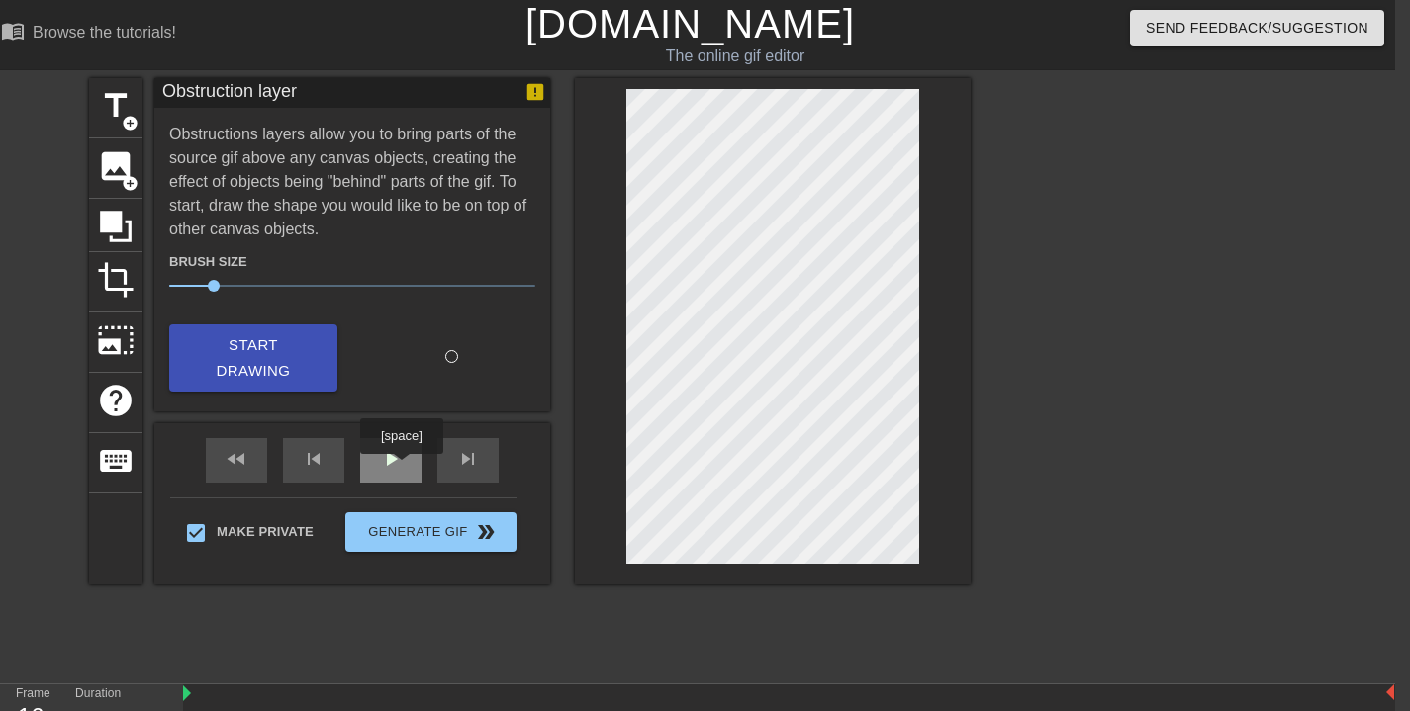
click at [404, 468] on div "play_arrow" at bounding box center [390, 460] width 61 height 45
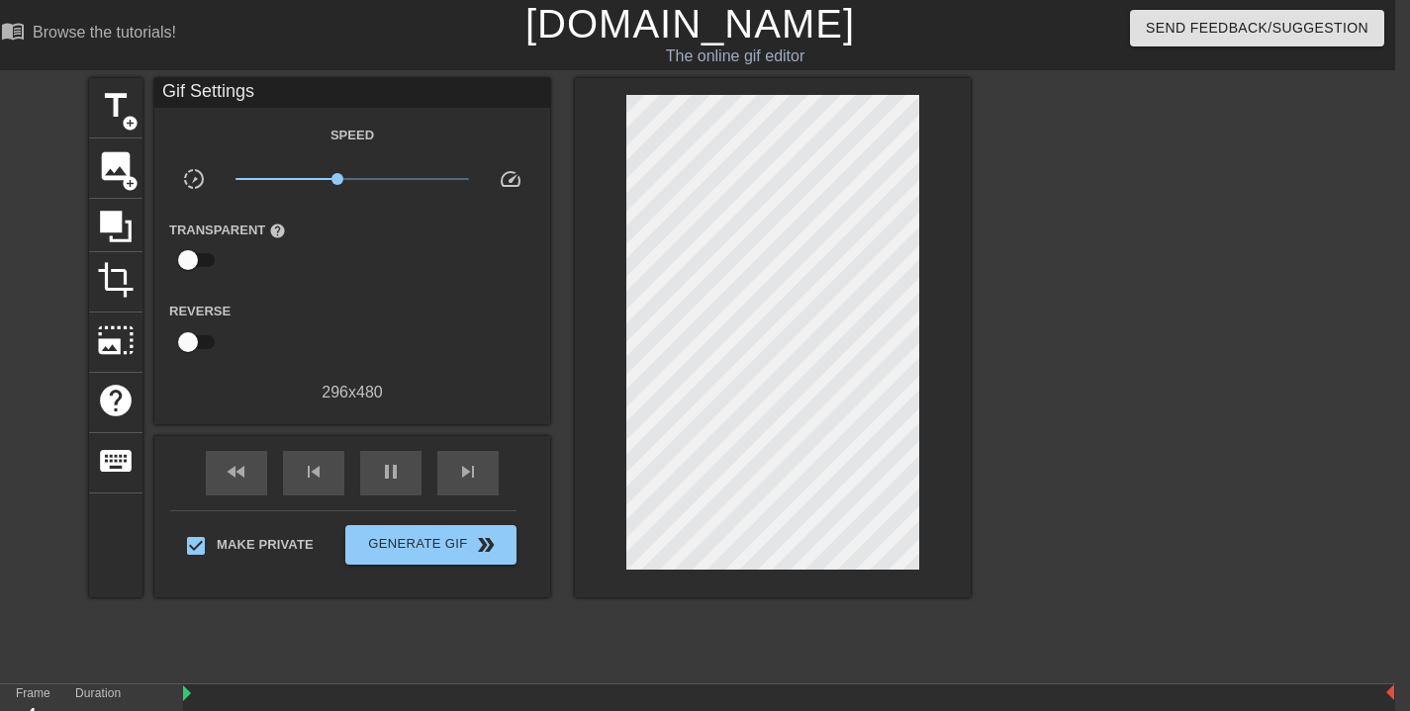
type input "130"
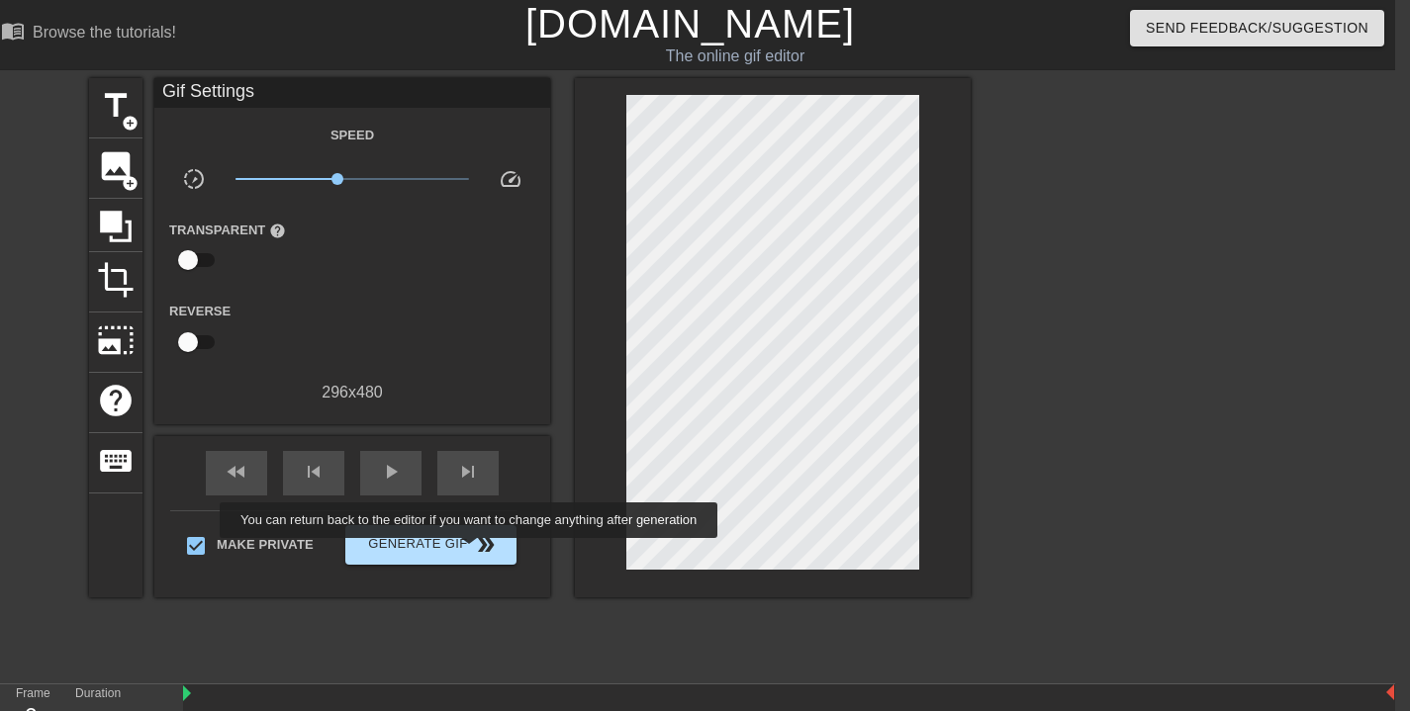
click at [482, 552] on span "double_arrow" at bounding box center [486, 545] width 24 height 24
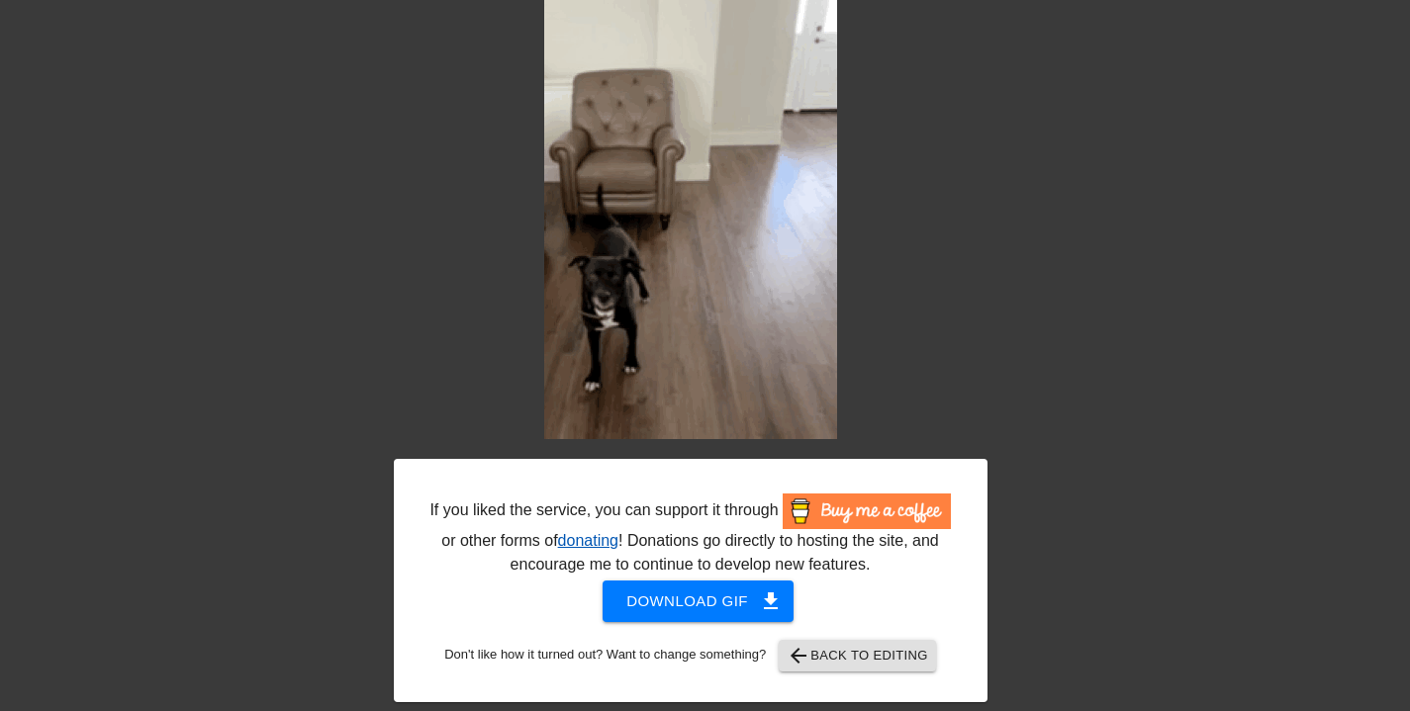
scroll to position [123, 0]
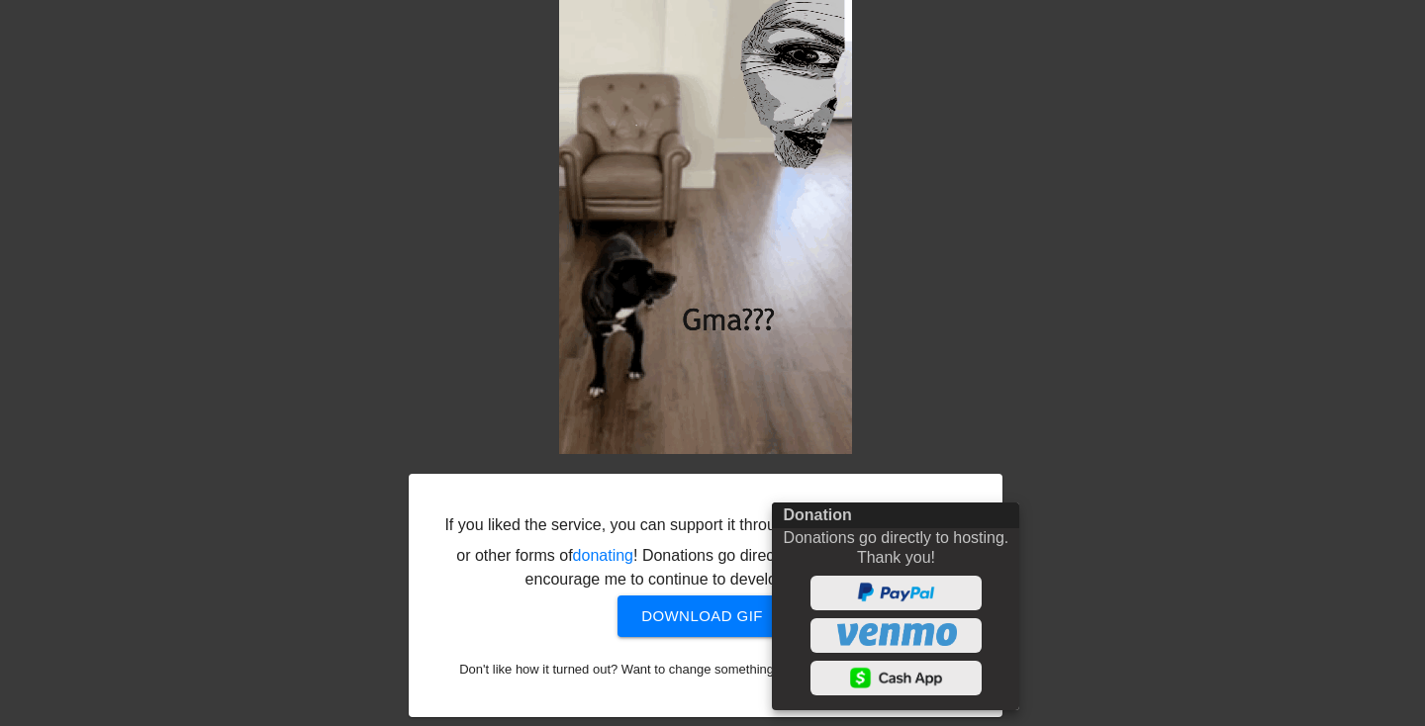
click at [1127, 399] on div at bounding box center [712, 363] width 1425 height 726
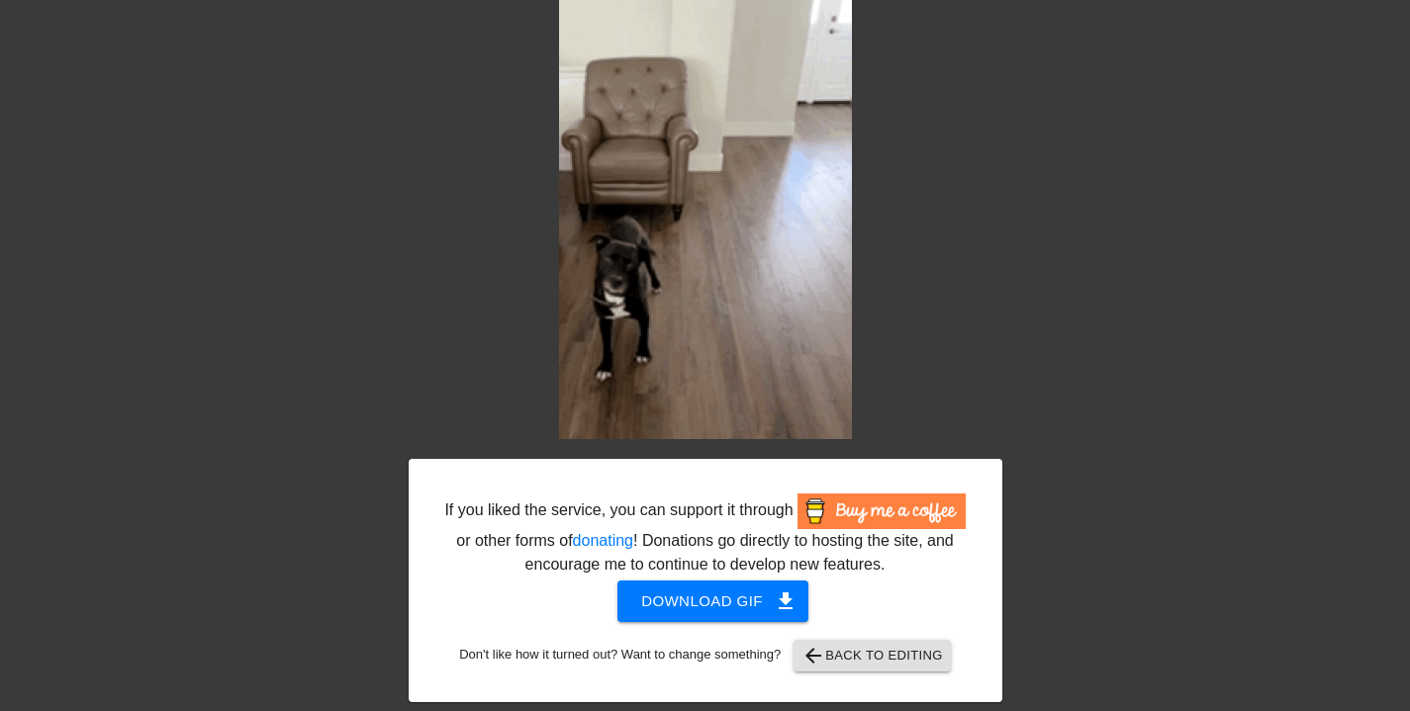
click at [715, 614] on span "Download gif get_app" at bounding box center [712, 602] width 143 height 26
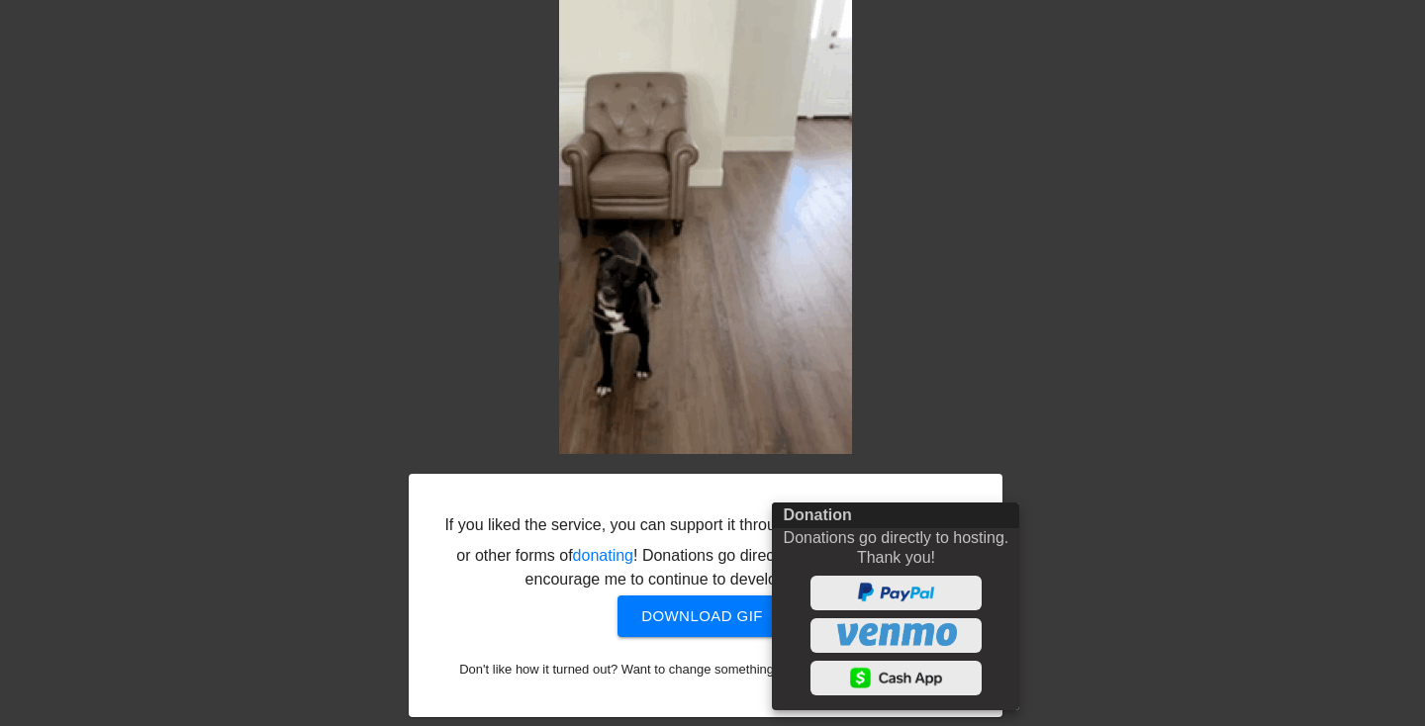
click at [1194, 378] on div at bounding box center [712, 363] width 1425 height 726
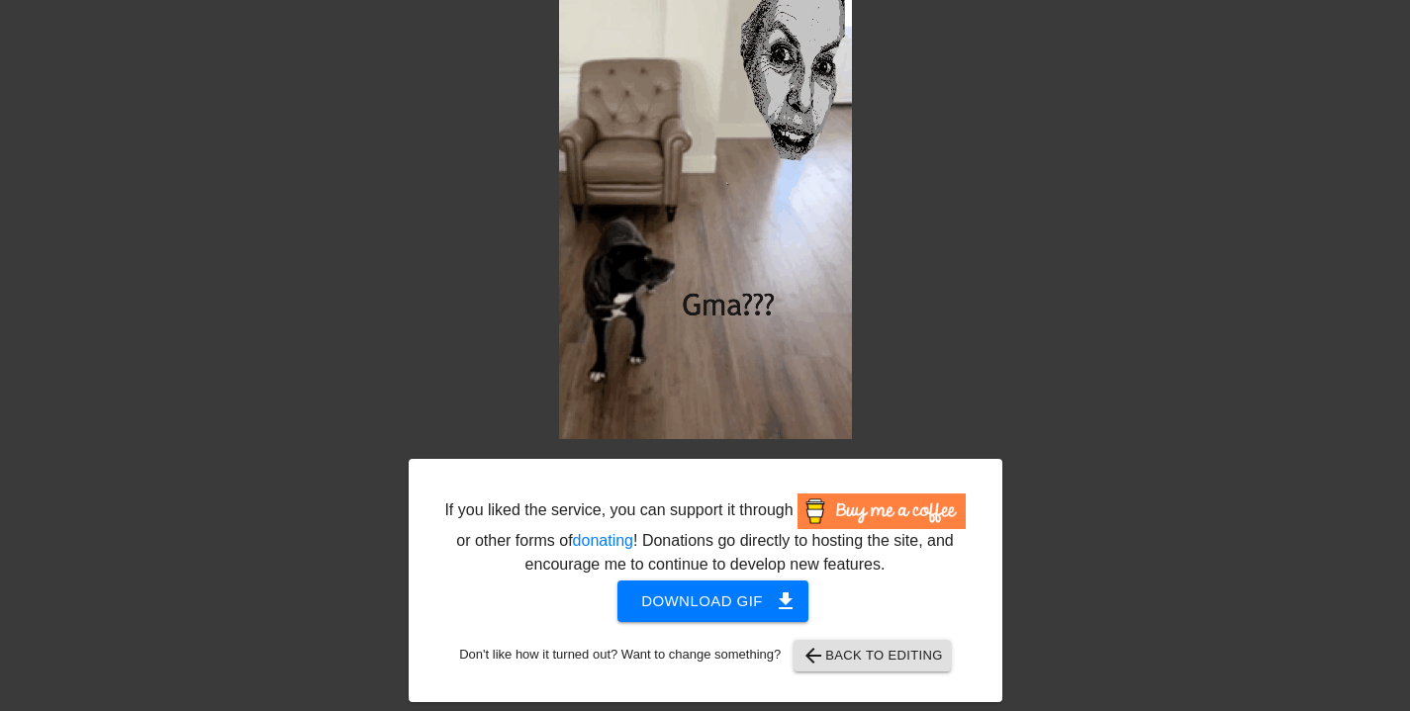
click at [1150, 408] on div at bounding box center [1174, 261] width 297 height 594
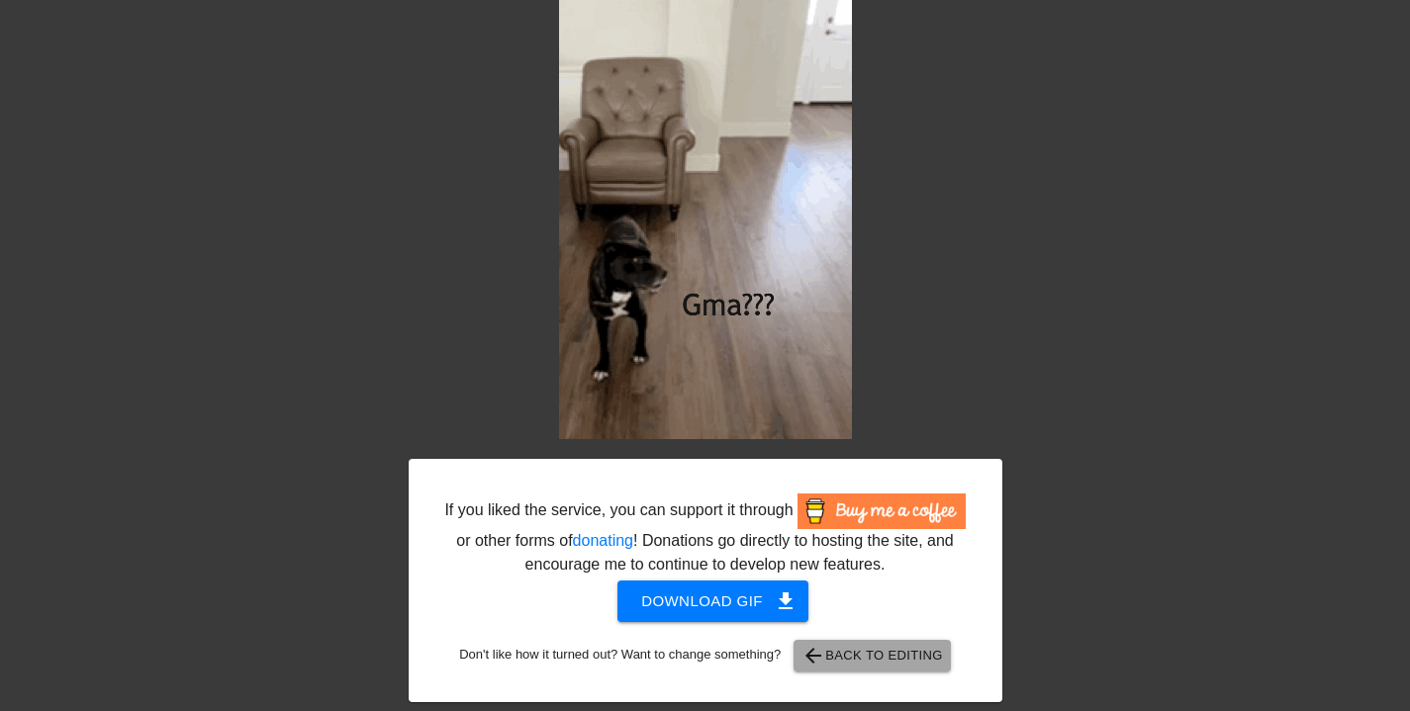
click at [895, 668] on span "arrow_back Back to Editing" at bounding box center [871, 656] width 141 height 24
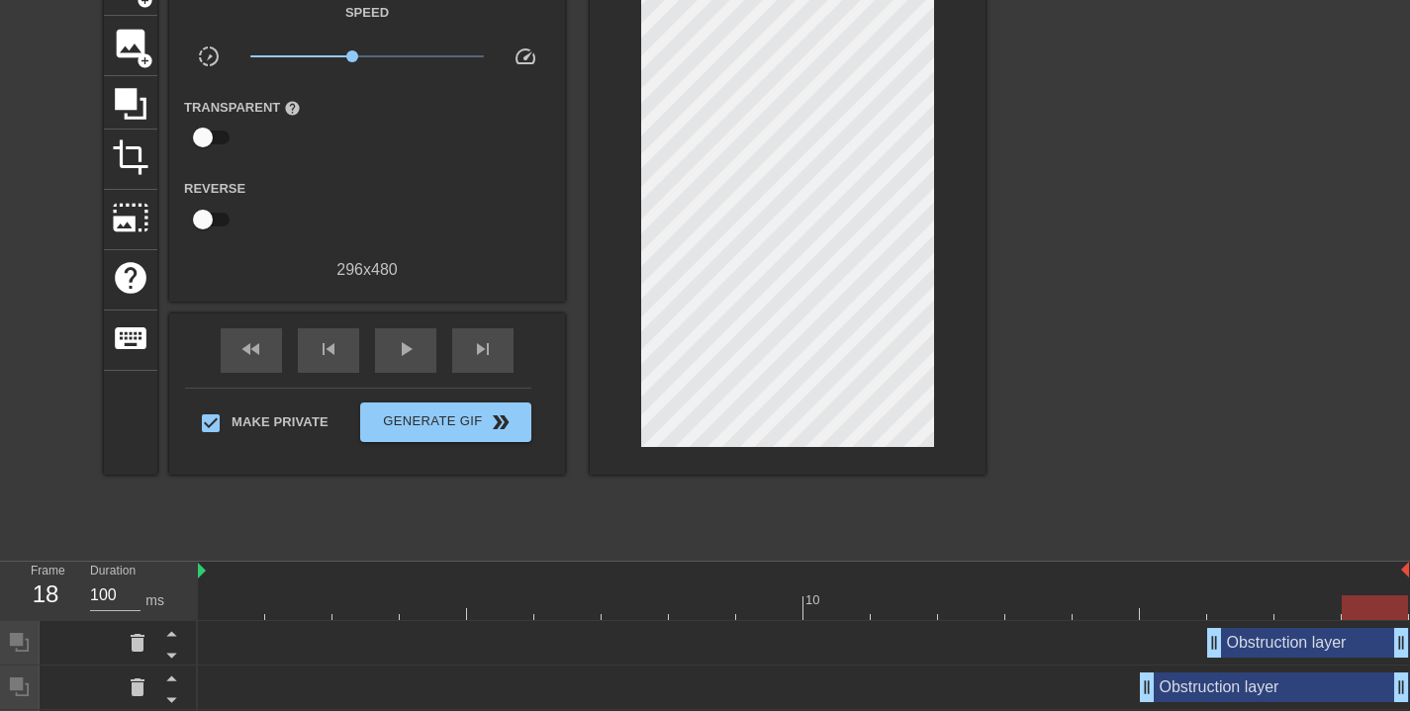
drag, startPoint x: 769, startPoint y: 612, endPoint x: 1367, endPoint y: 608, distance: 598.7
click at [1367, 608] on div at bounding box center [1375, 608] width 66 height 25
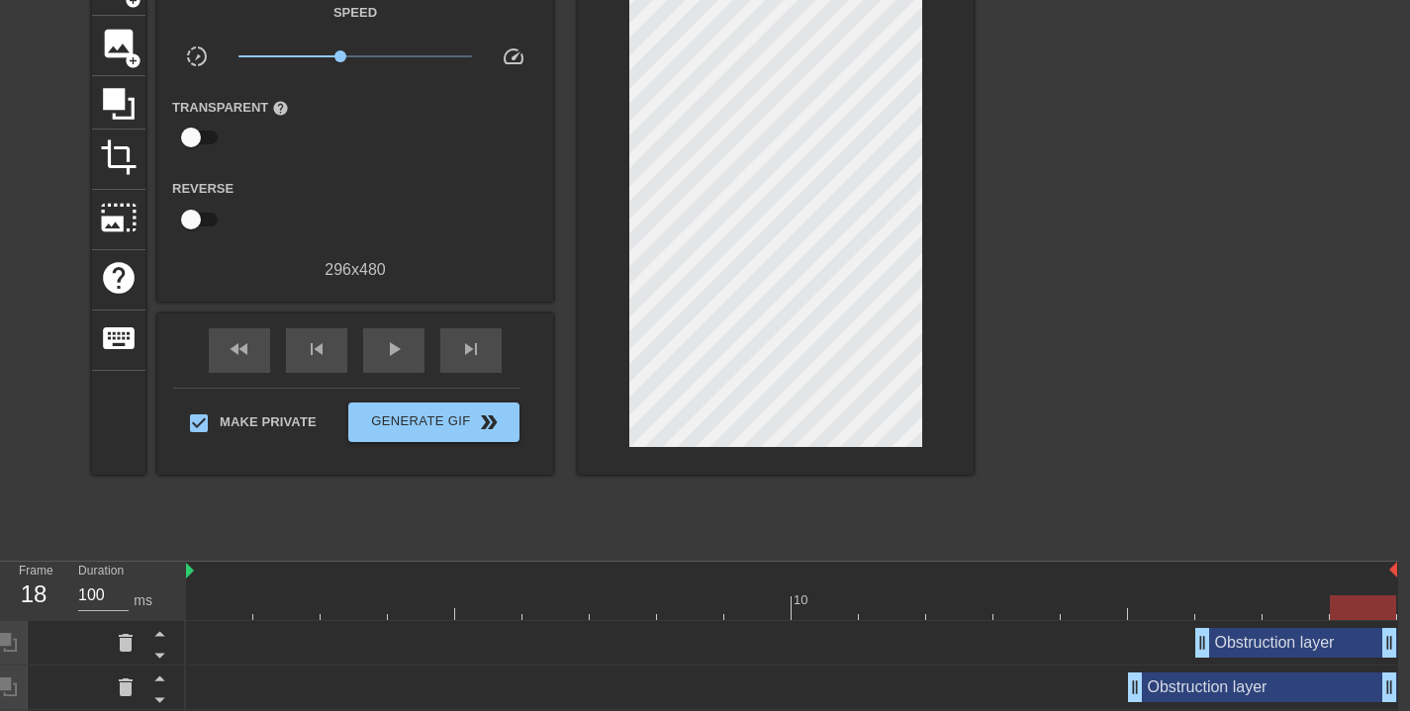
scroll to position [123, 15]
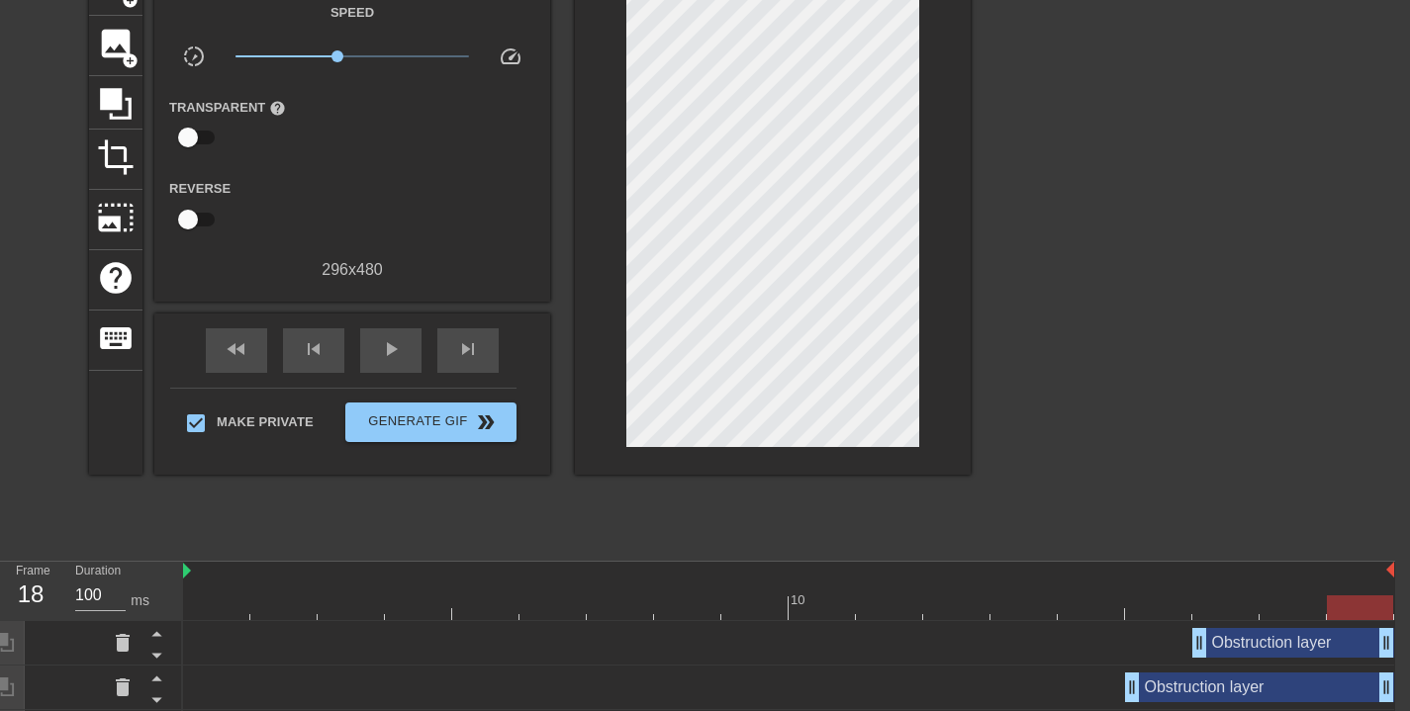
drag, startPoint x: 1372, startPoint y: 608, endPoint x: 1251, endPoint y: 599, distance: 122.0
click at [1341, 609] on div at bounding box center [1360, 608] width 66 height 25
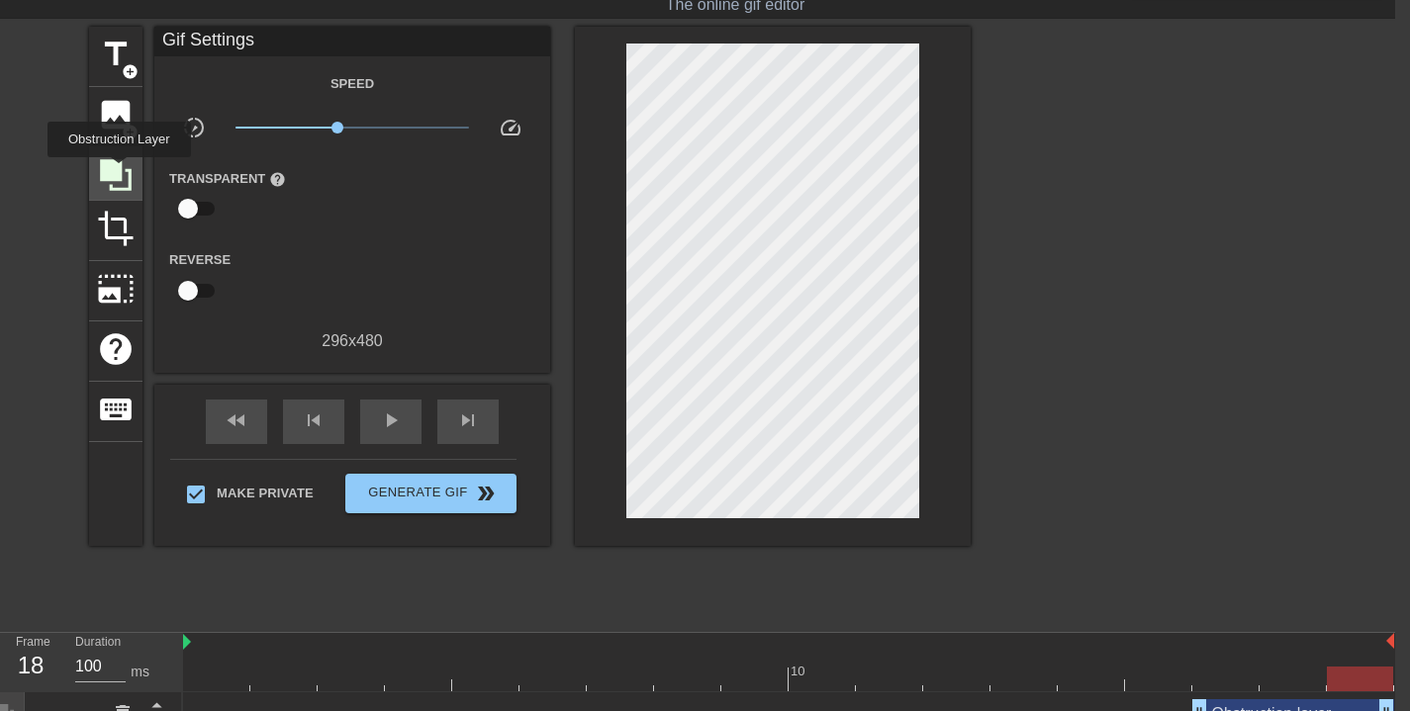
click at [122, 171] on icon at bounding box center [116, 175] width 32 height 32
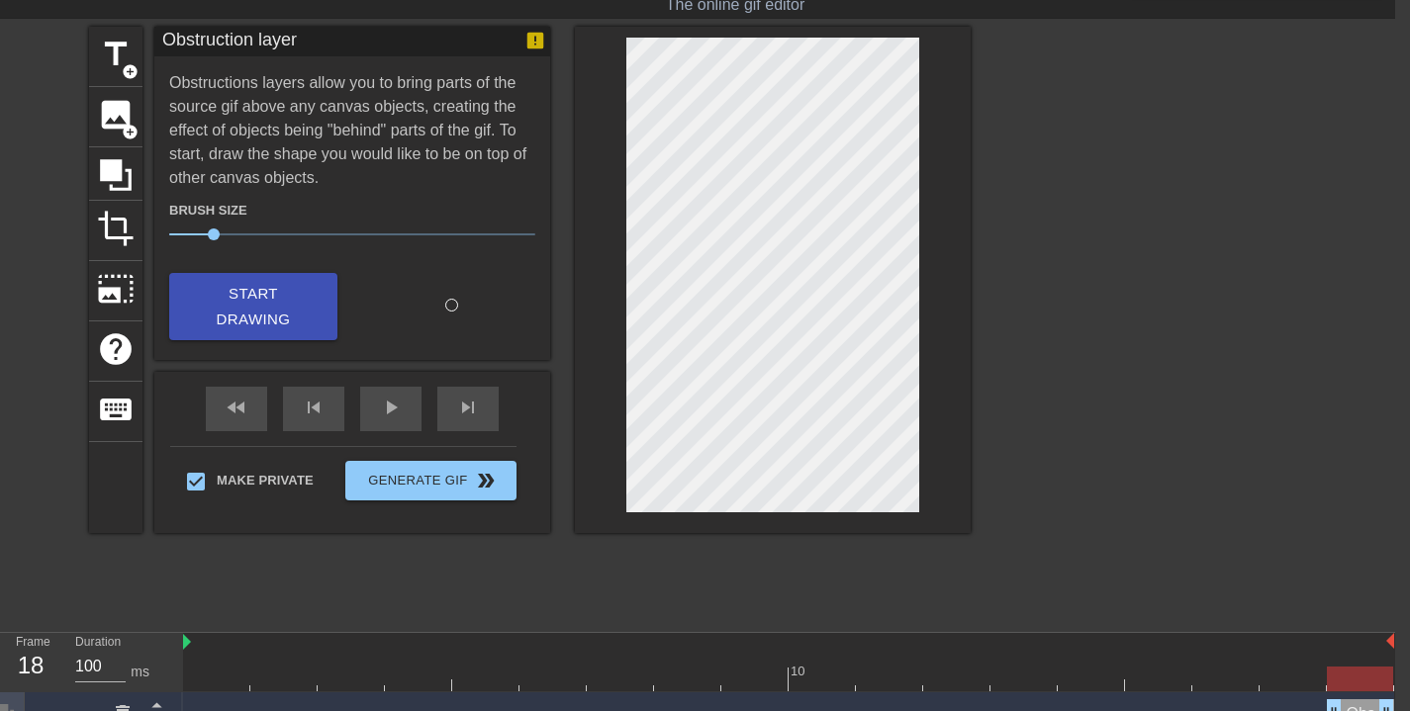
scroll to position [0, 15]
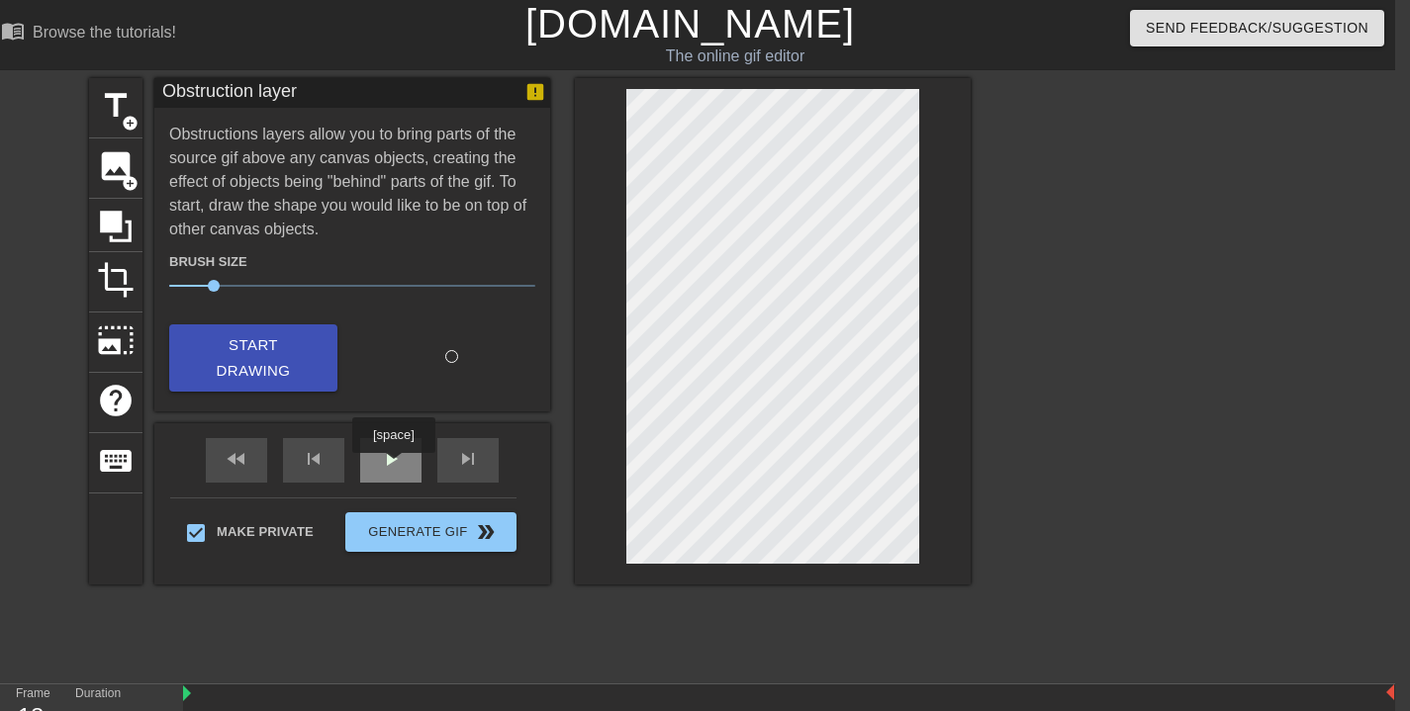
click at [397, 466] on span "play_arrow" at bounding box center [391, 459] width 24 height 24
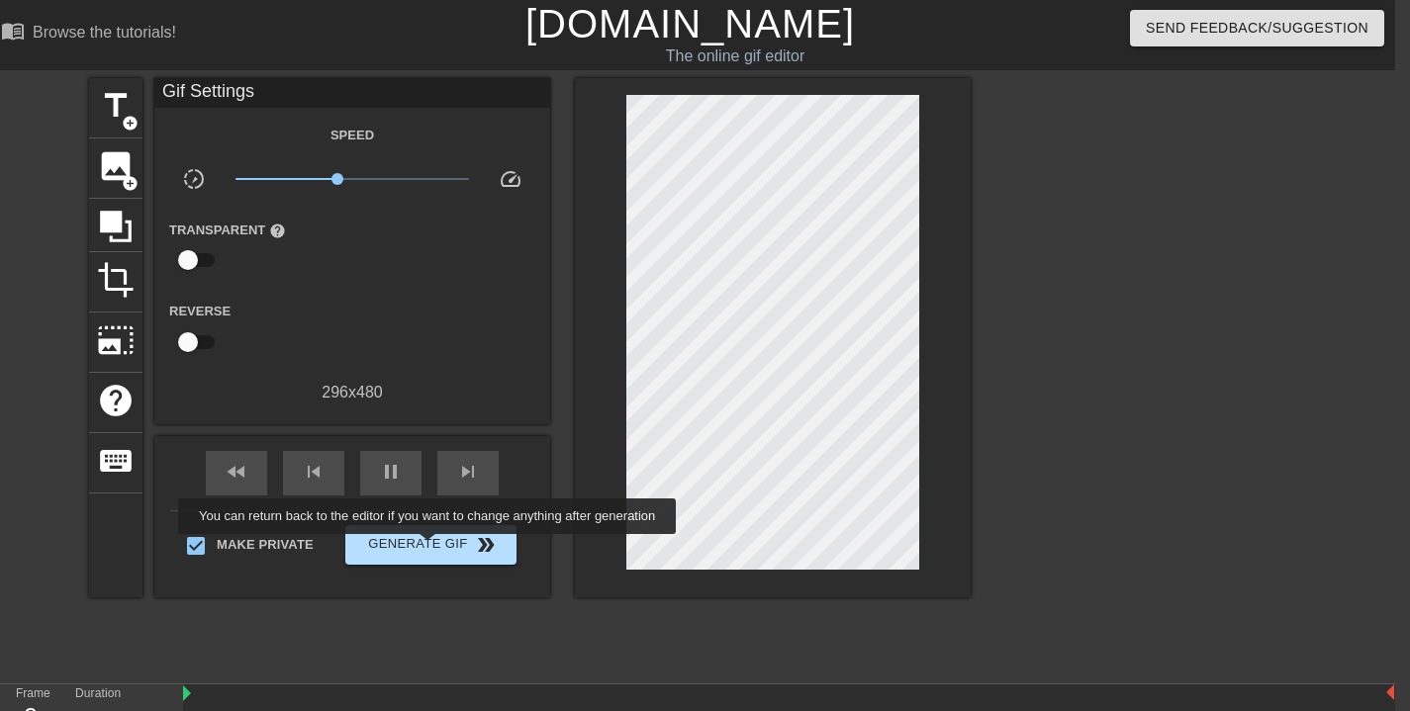
type input "100"
click at [440, 548] on span "Generate Gif double_arrow" at bounding box center [430, 545] width 155 height 24
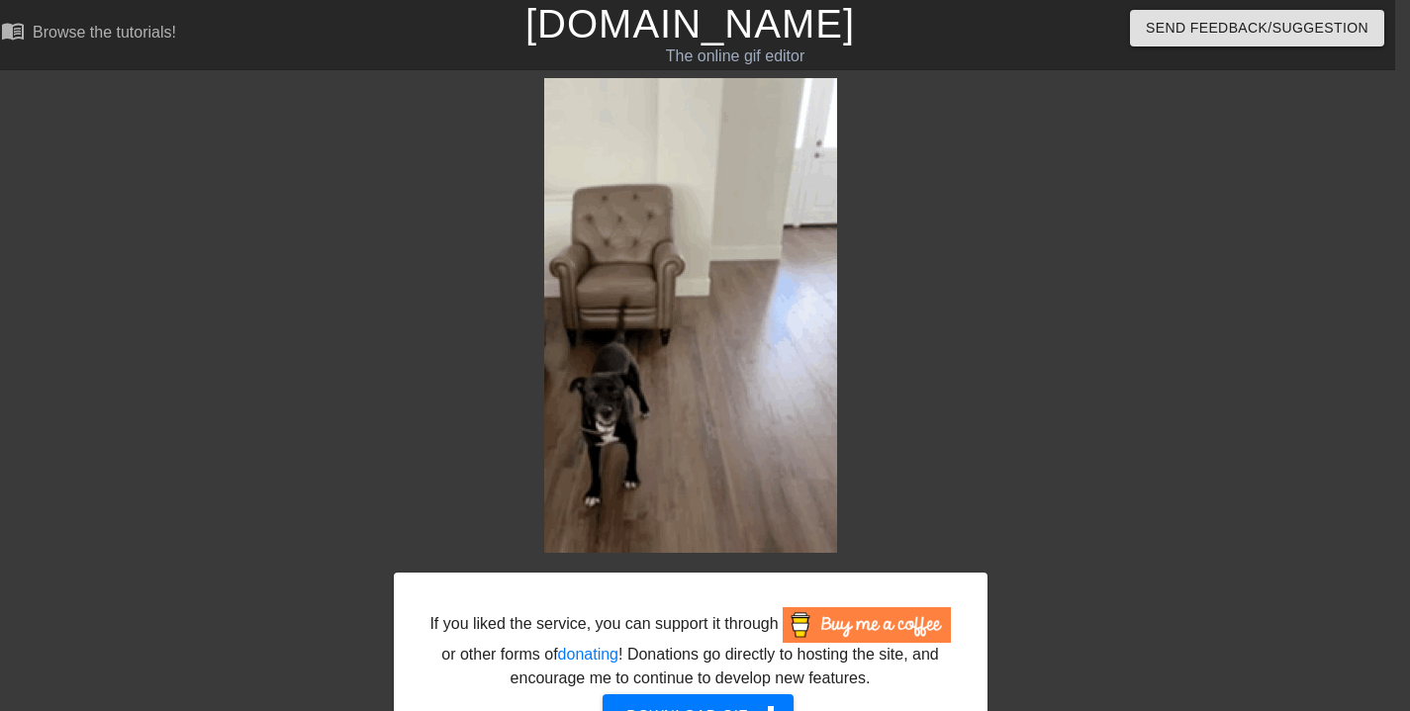
scroll to position [138, 15]
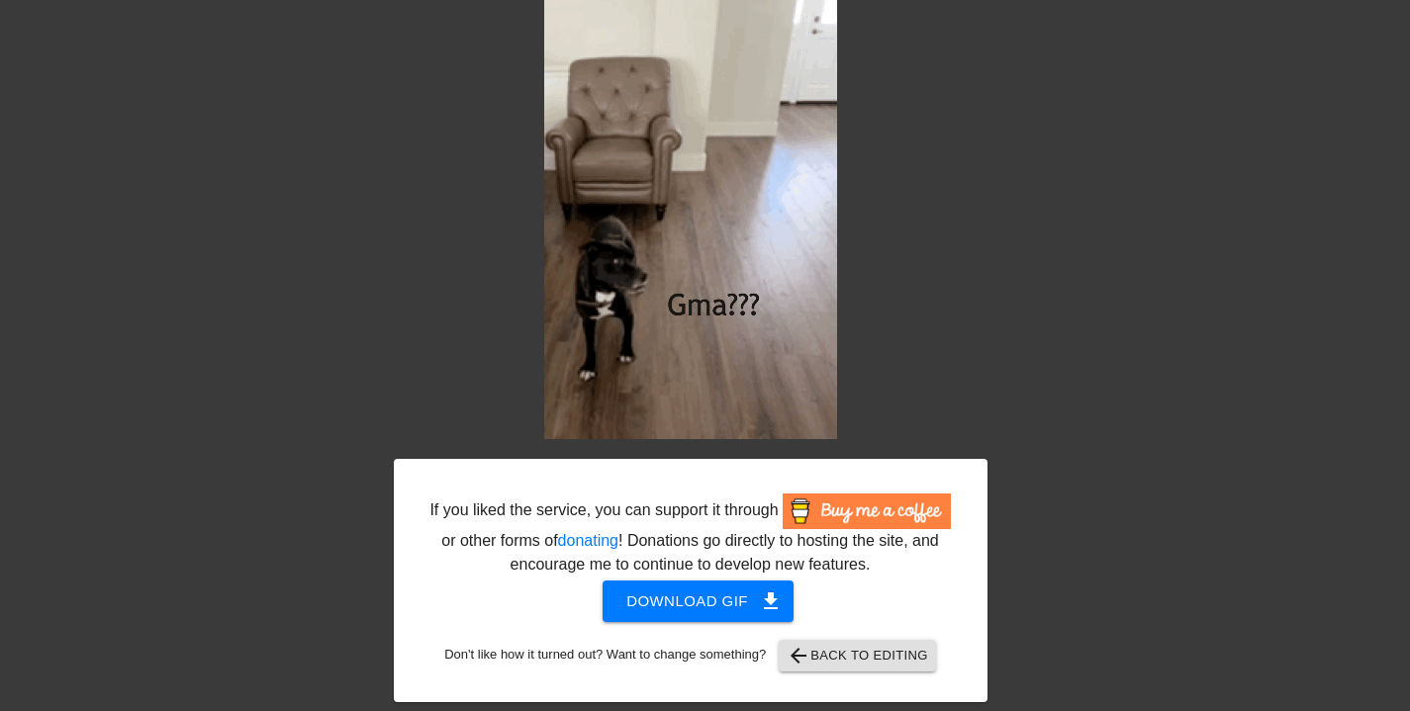
click at [699, 599] on span "Download gif get_app" at bounding box center [697, 602] width 143 height 26
click at [890, 649] on span "arrow_back Back to Editing" at bounding box center [857, 656] width 141 height 24
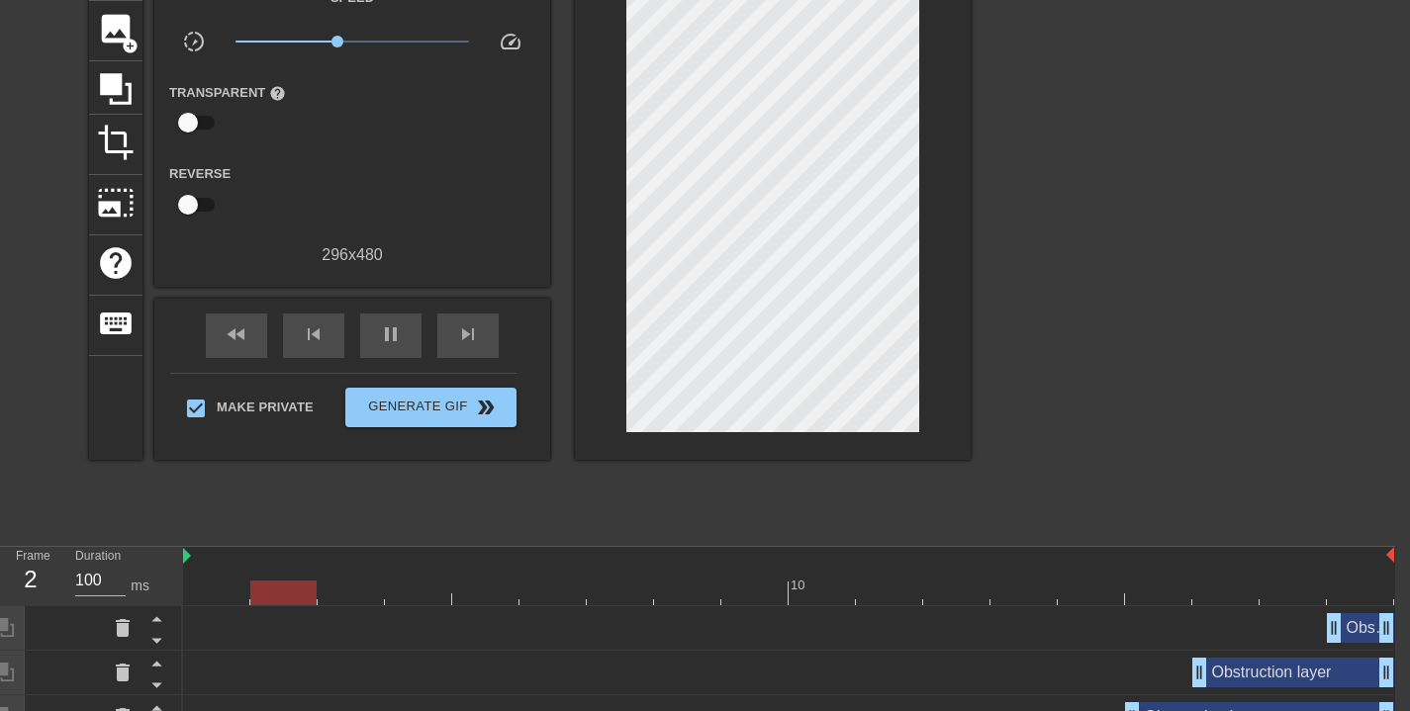
scroll to position [0, 15]
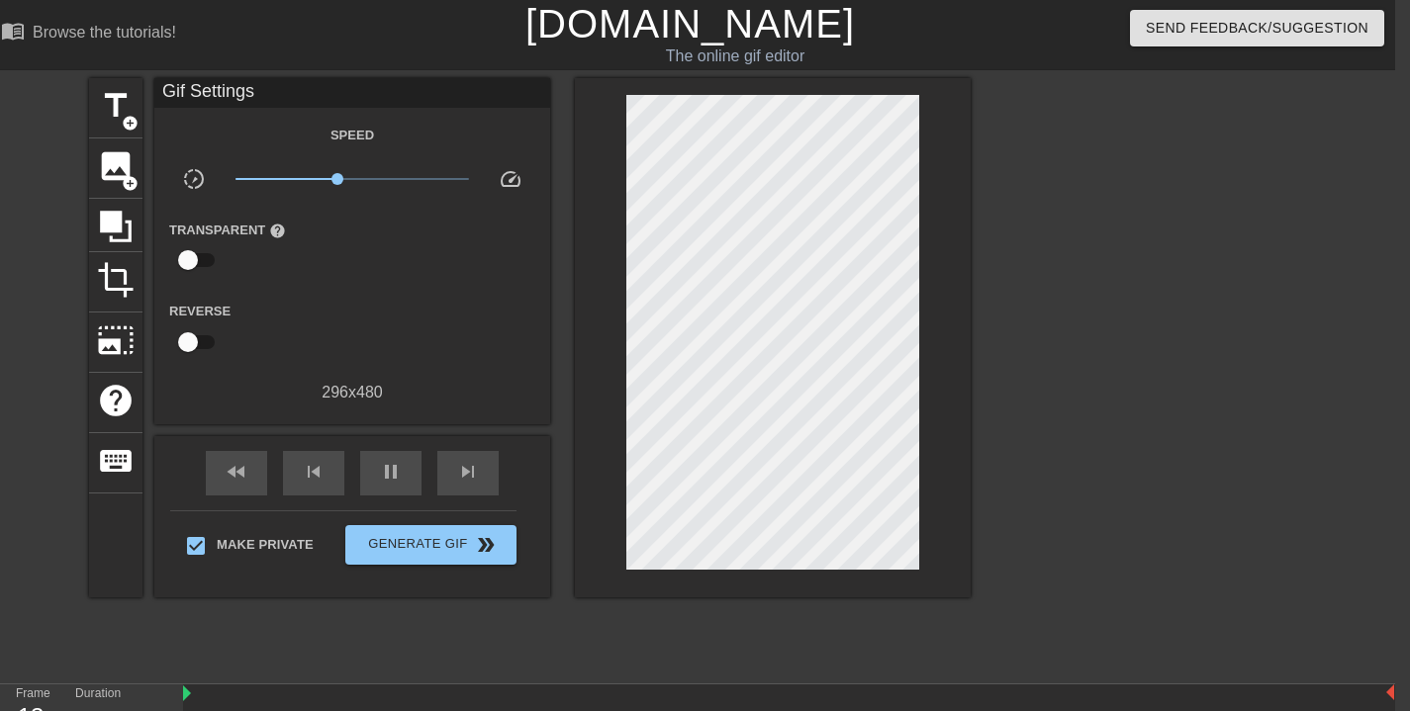
type input "100"
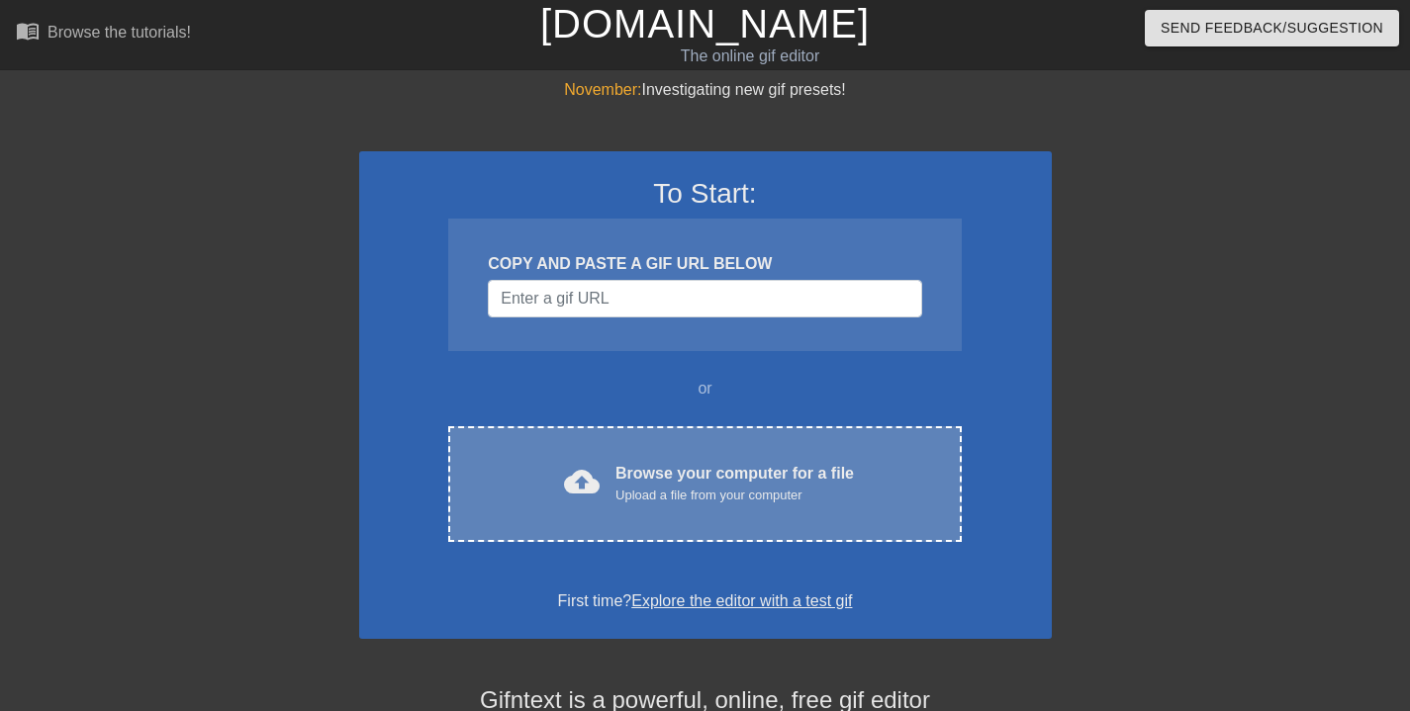
click at [778, 482] on div "Browse your computer for a file Upload a file from your computer" at bounding box center [734, 484] width 238 height 44
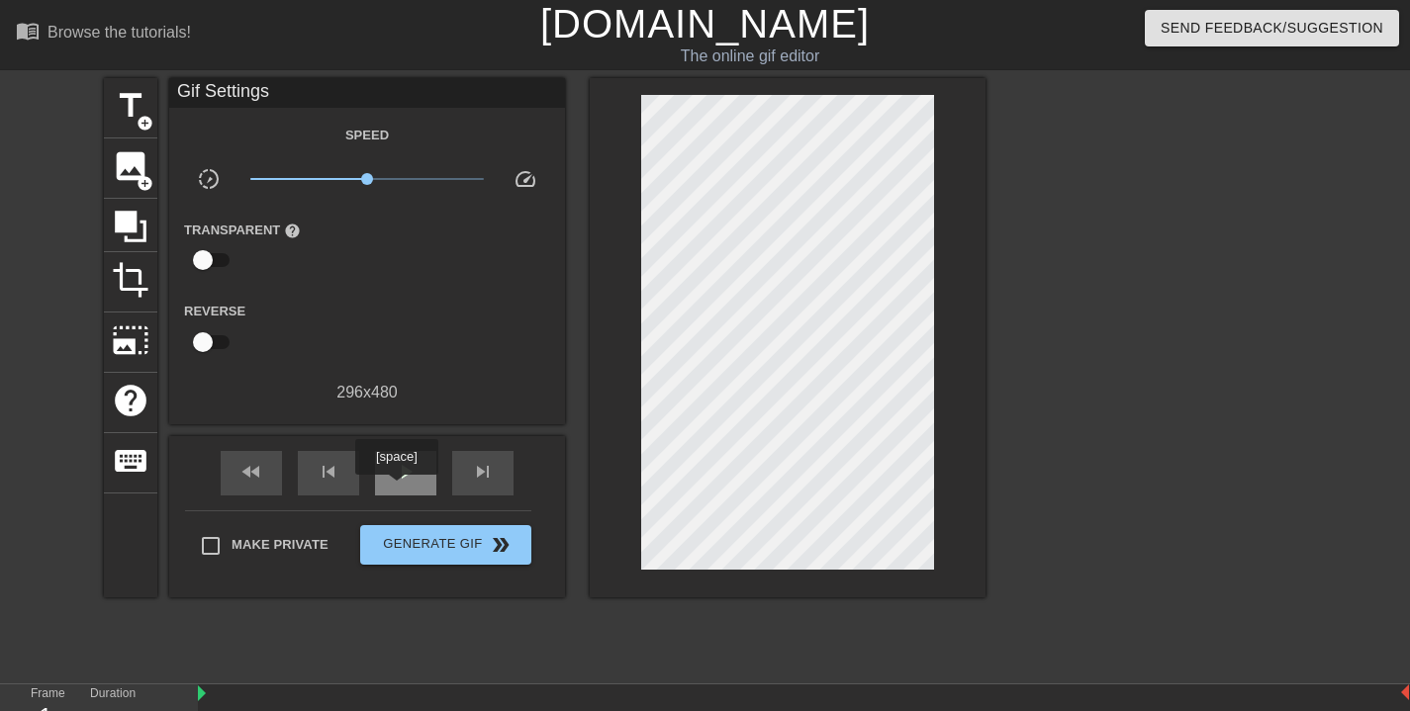
click at [402, 483] on span "play_arrow" at bounding box center [406, 472] width 24 height 24
type input "130"
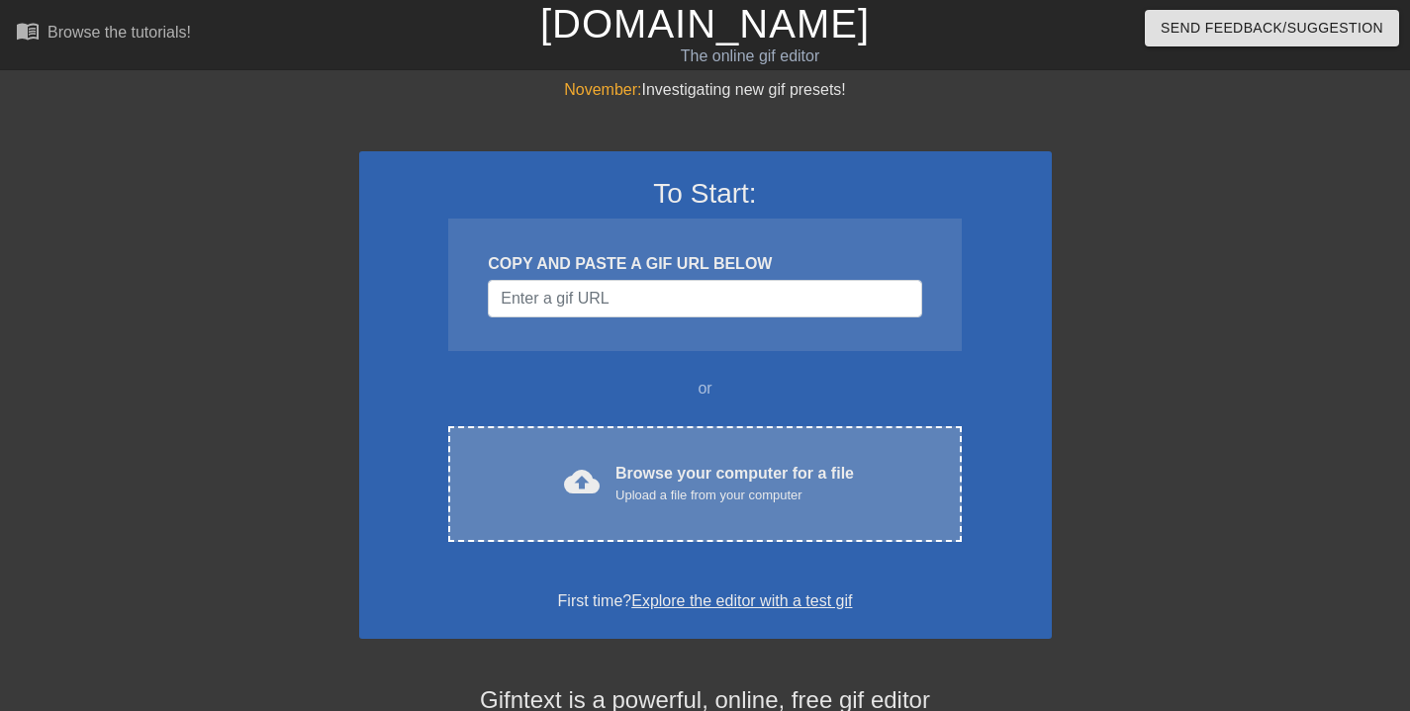
click at [712, 497] on div "Upload a file from your computer" at bounding box center [734, 496] width 238 height 20
click at [735, 492] on div "Upload a file from your computer" at bounding box center [734, 496] width 238 height 20
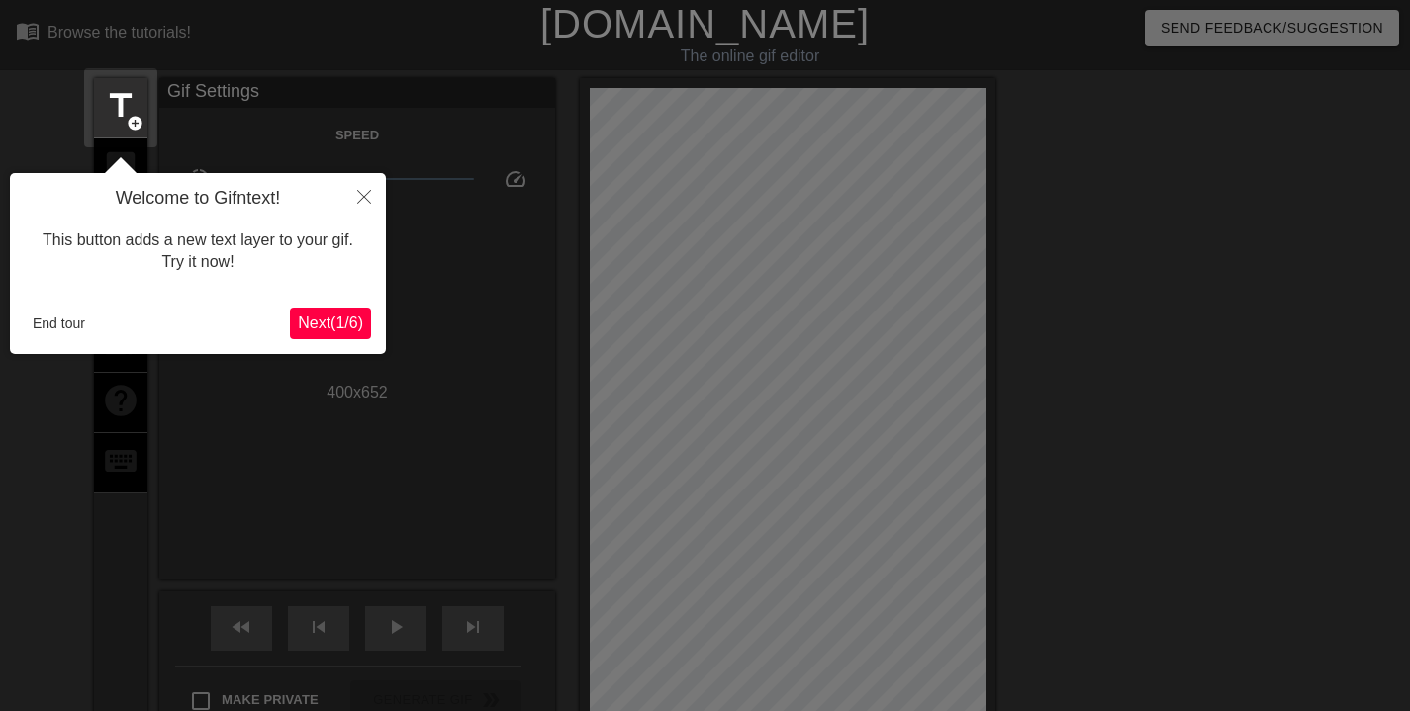
scroll to position [48, 0]
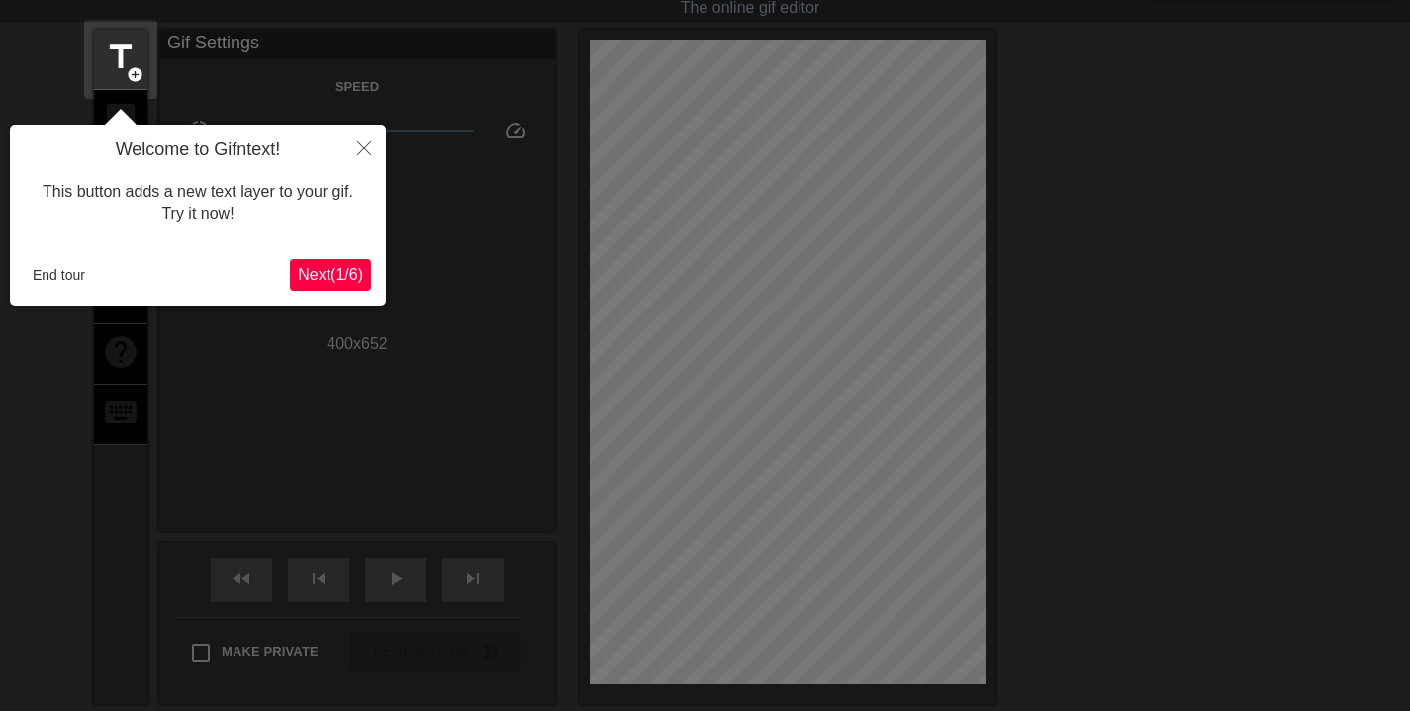
click at [355, 143] on button "Close" at bounding box center [364, 148] width 44 height 46
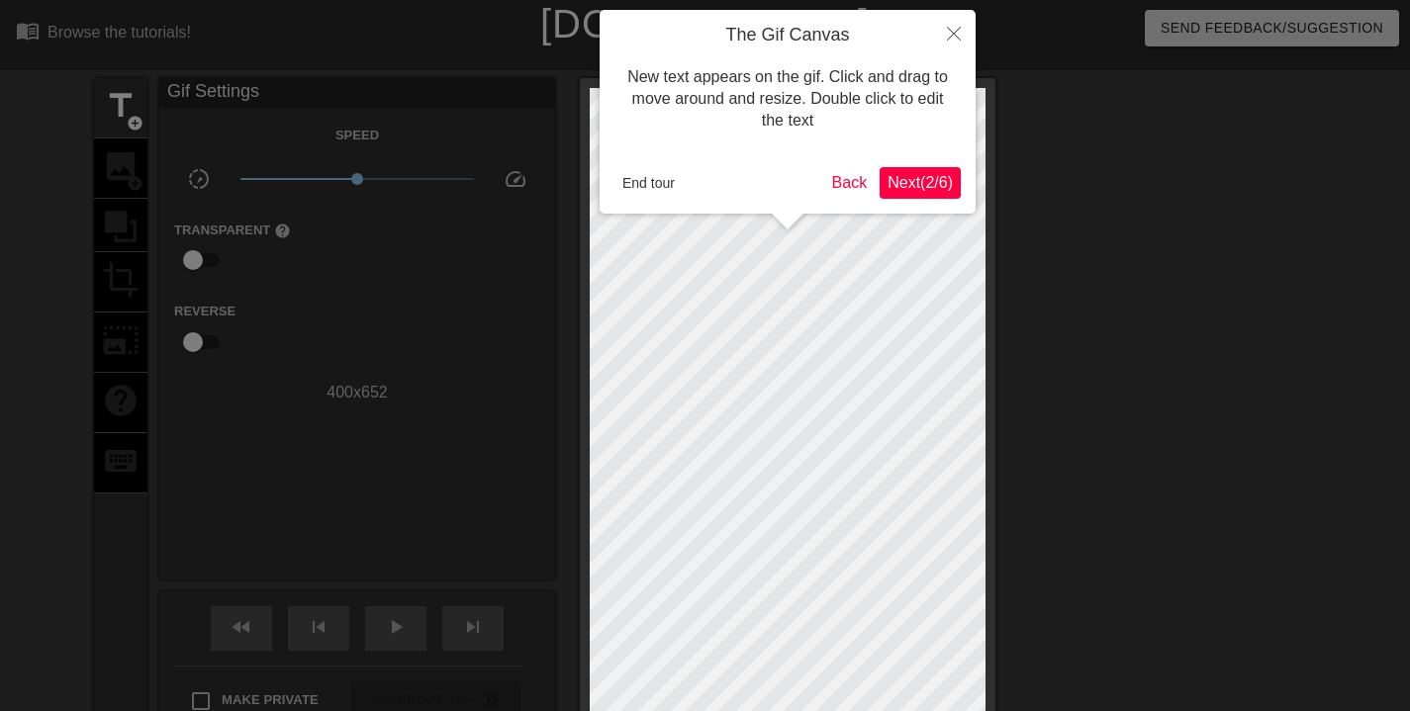
click at [649, 185] on button "End tour" at bounding box center [648, 183] width 68 height 30
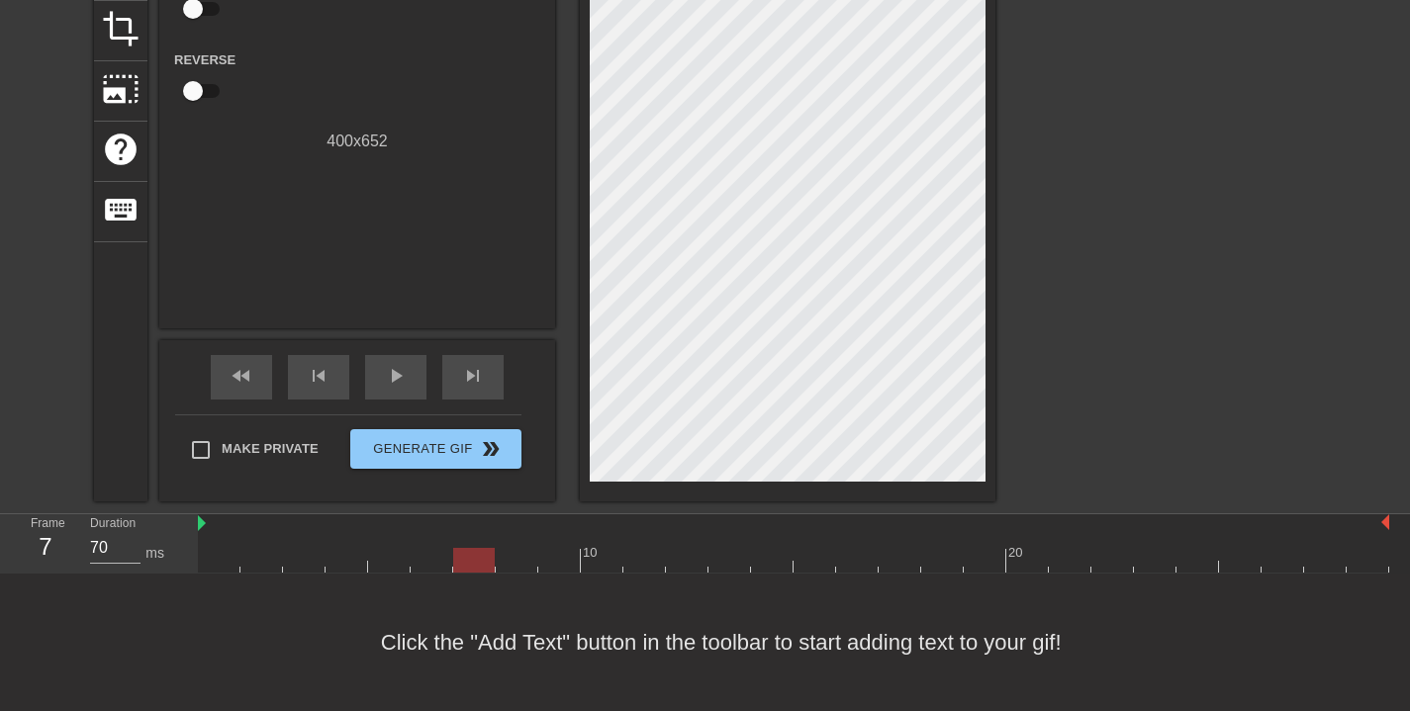
scroll to position [17, 0]
type input "60"
drag, startPoint x: 216, startPoint y: 556, endPoint x: 1012, endPoint y: 563, distance: 796.6
click at [1012, 563] on div at bounding box center [1027, 560] width 42 height 25
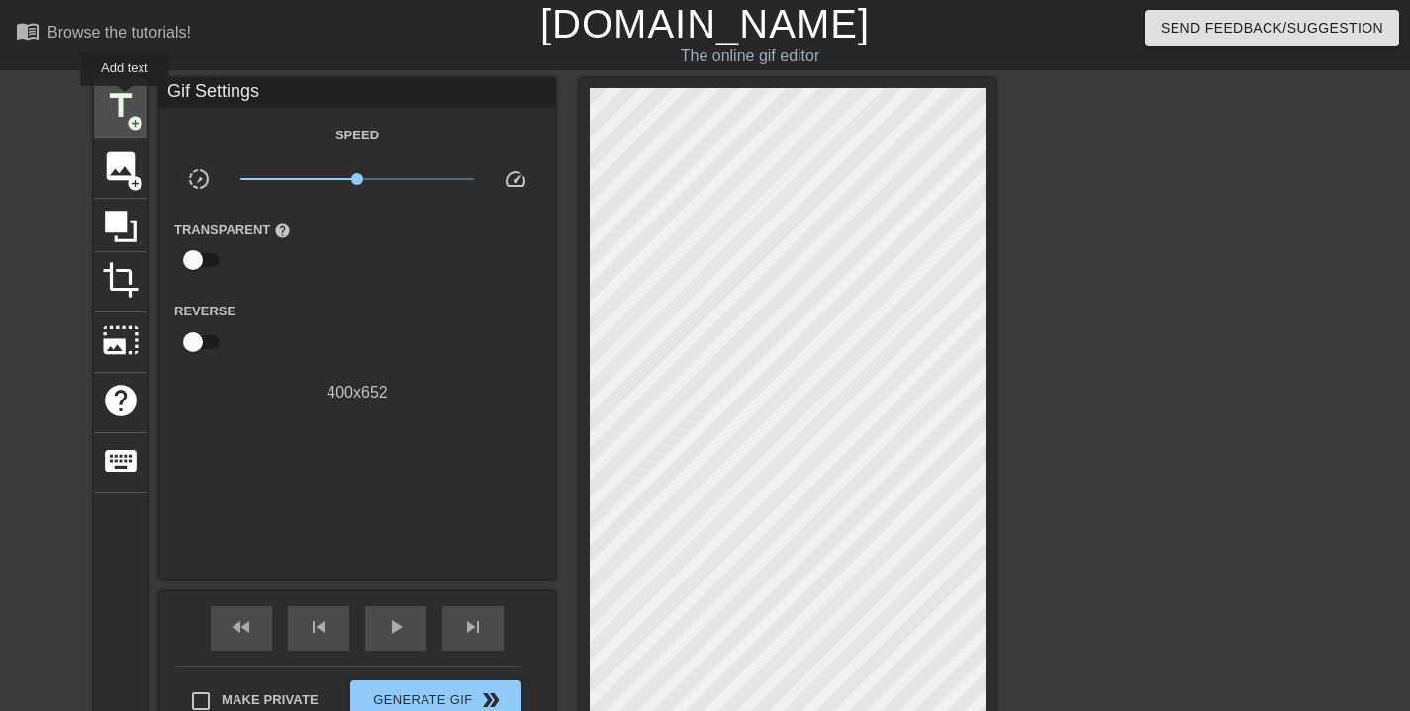
click at [126, 100] on span "title" at bounding box center [121, 106] width 38 height 38
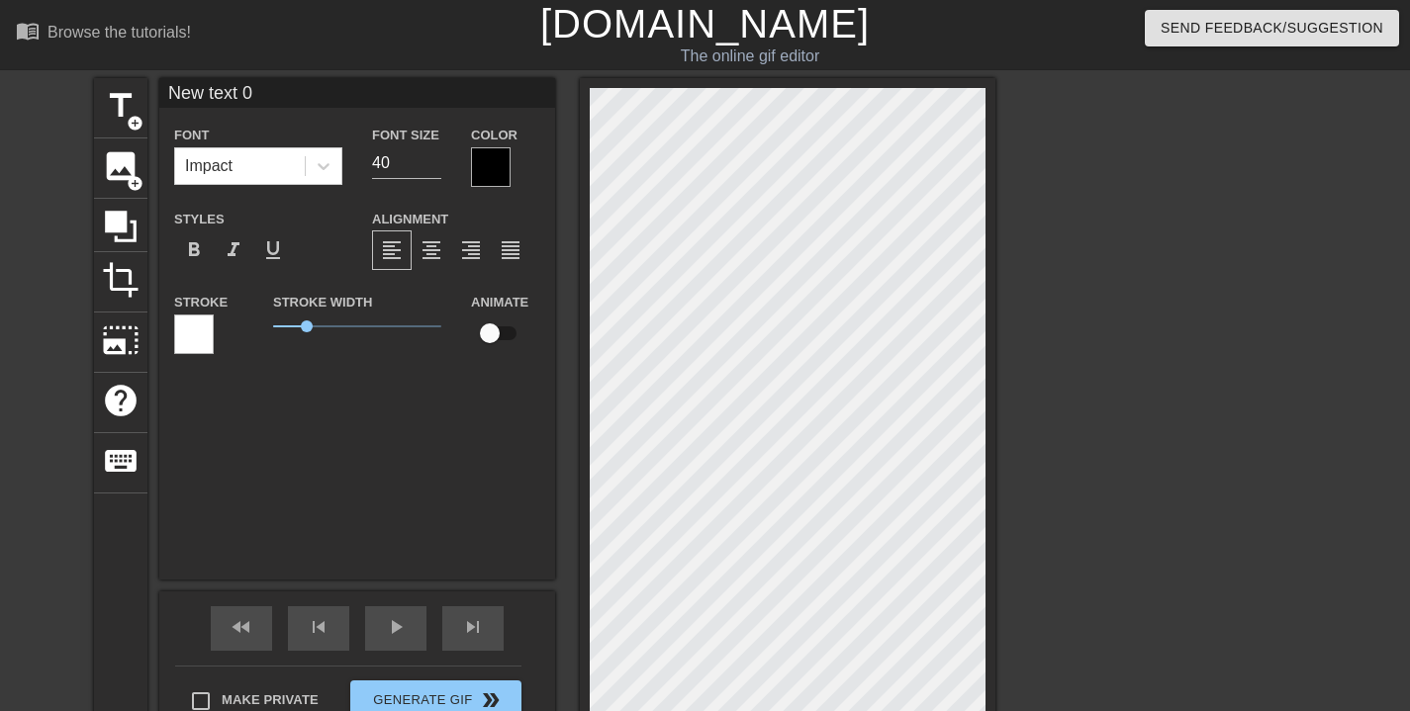
scroll to position [2, 5]
click at [1004, 494] on div "title add_circle image add_circle crop photo_size_select_large help keyboard Ne…" at bounding box center [705, 415] width 1410 height 675
click at [1000, 501] on div "title add_circle image add_circle crop photo_size_select_large help keyboard Ne…" at bounding box center [705, 415] width 1410 height 675
type input "G"
type textarea "G"
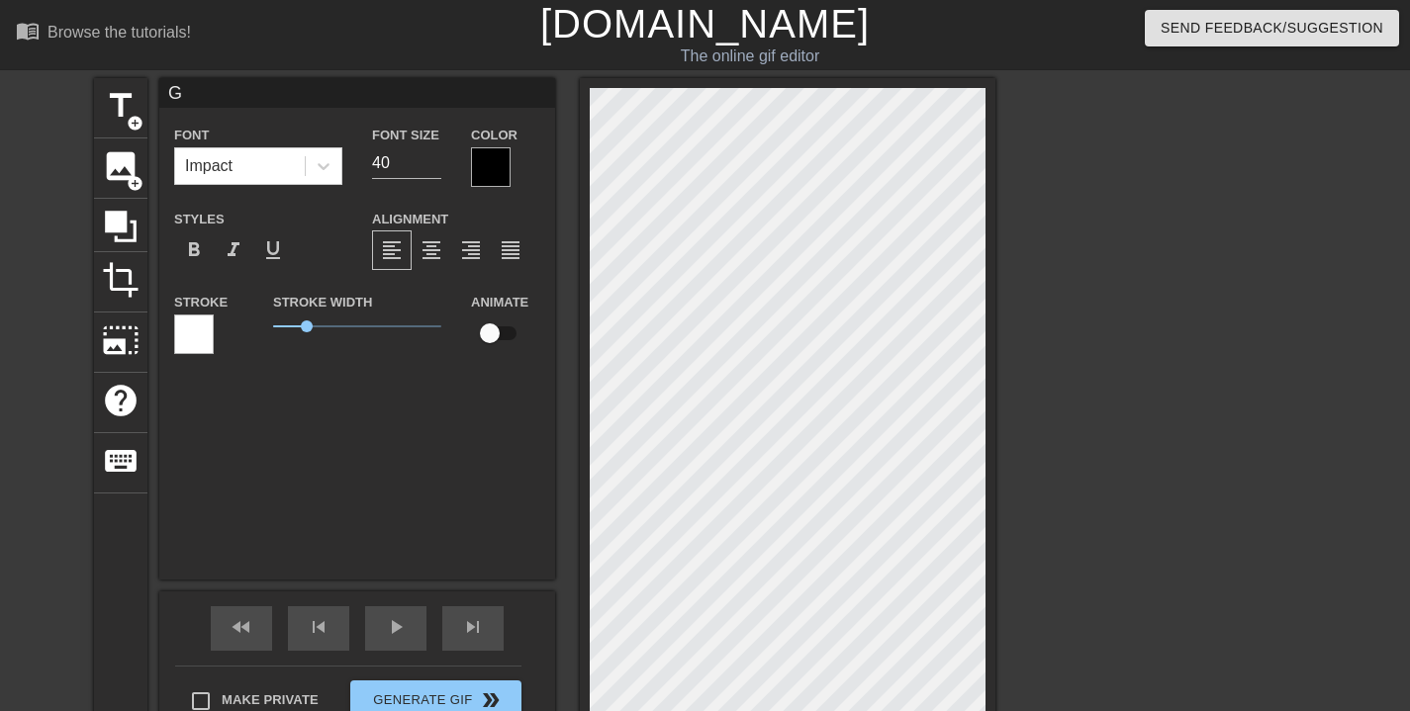
scroll to position [2, 3]
type input "Gm"
type textarea "Gm"
type input "Gma"
type textarea "Gma"
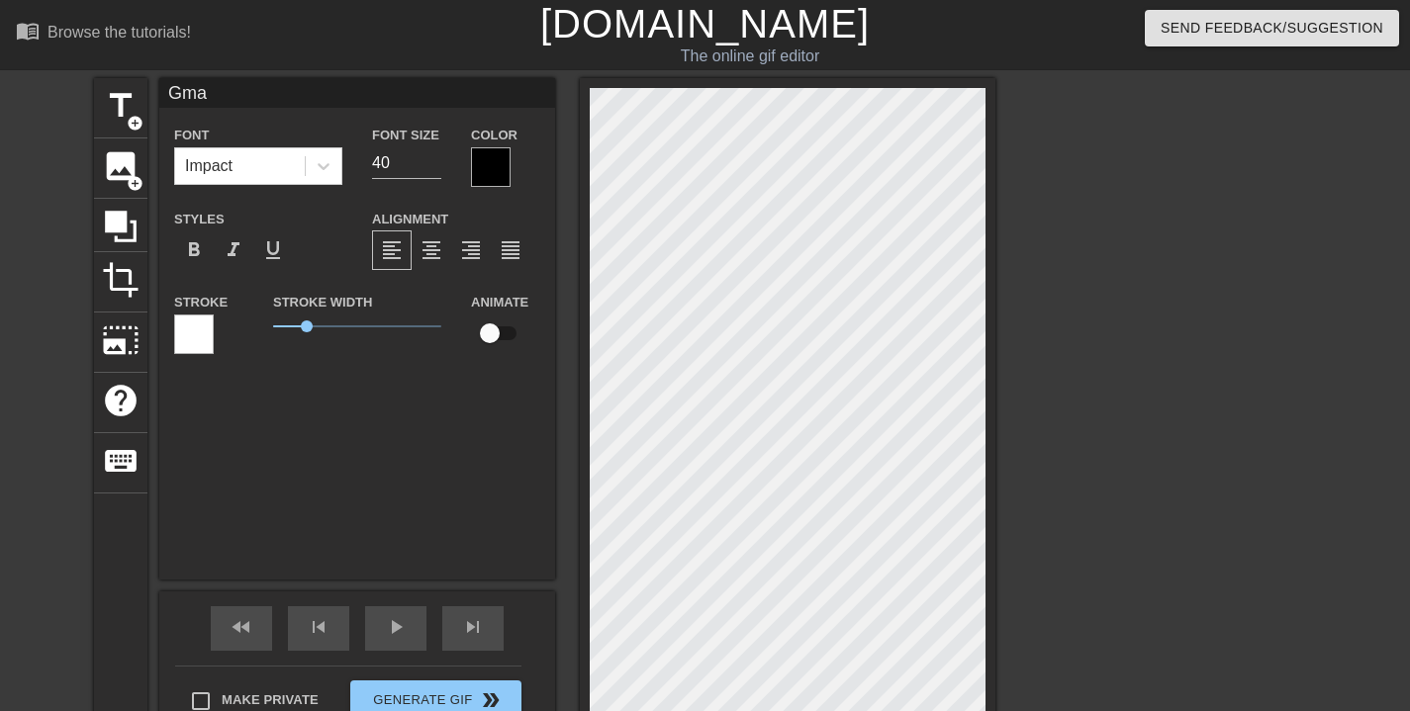
type input "Gma?"
type textarea "Gma?"
type input "Gma??"
type textarea "Gma??"
type input "Gma???"
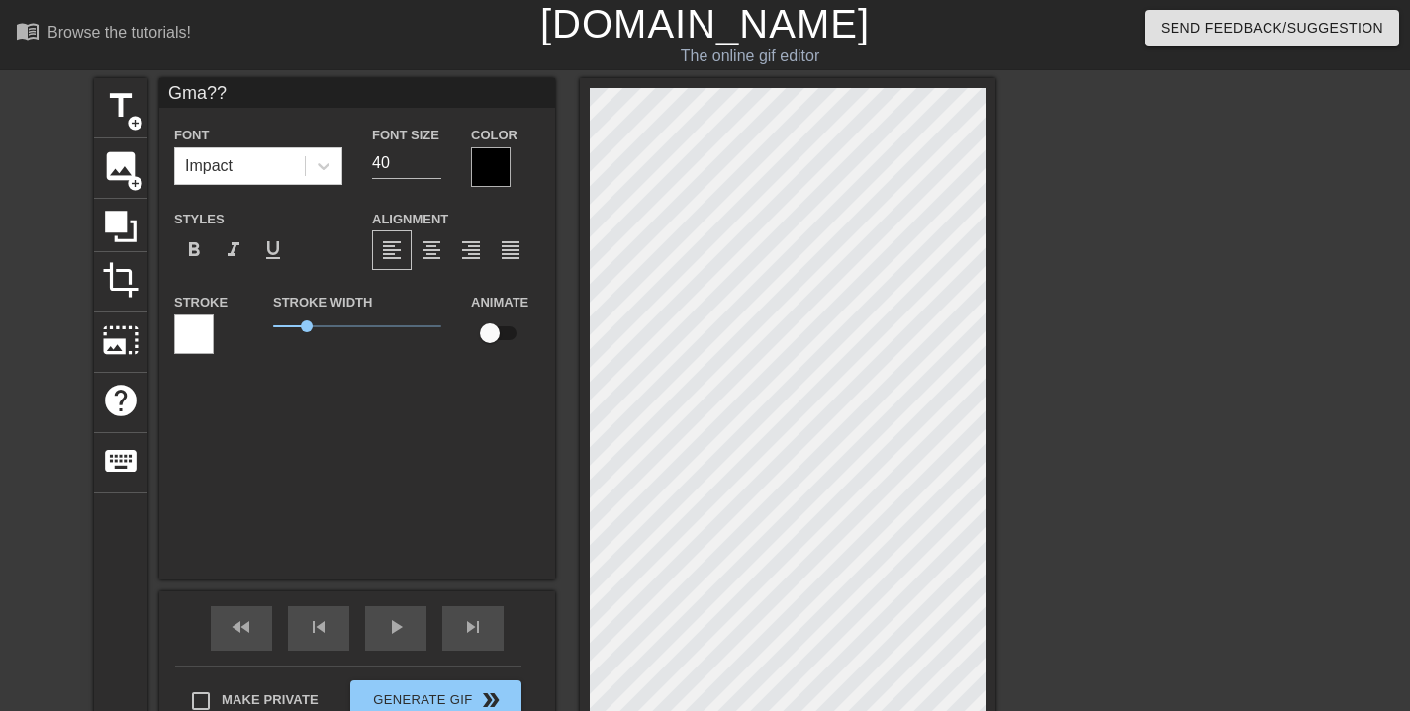
type textarea "Gma???"
type input "Gma????"
type textarea "Gma????"
type input "Gma???"
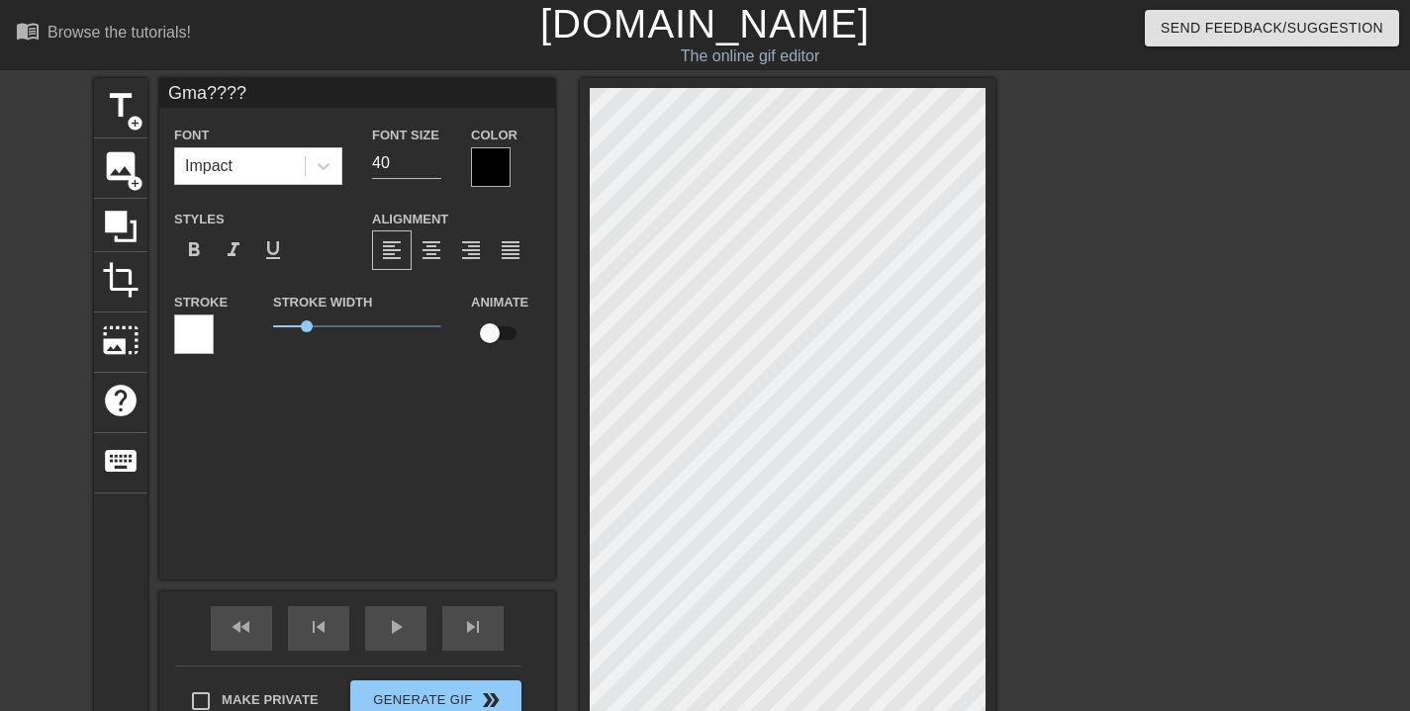
type textarea "Gma???"
type input "Gma????"
type textarea "Gma????"
type input "Gma???"
type textarea "Gma???"
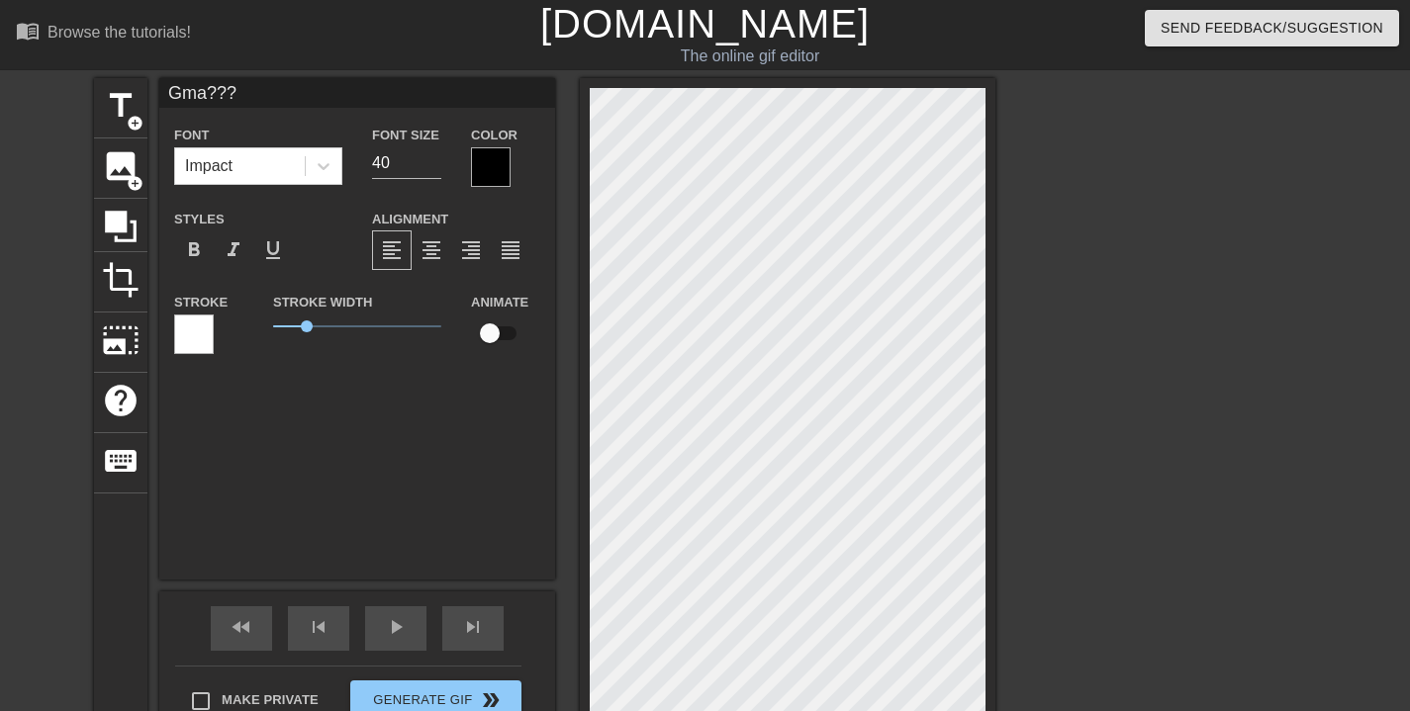
type input "Gma??"
type textarea "Gma??"
type input "Gma?"
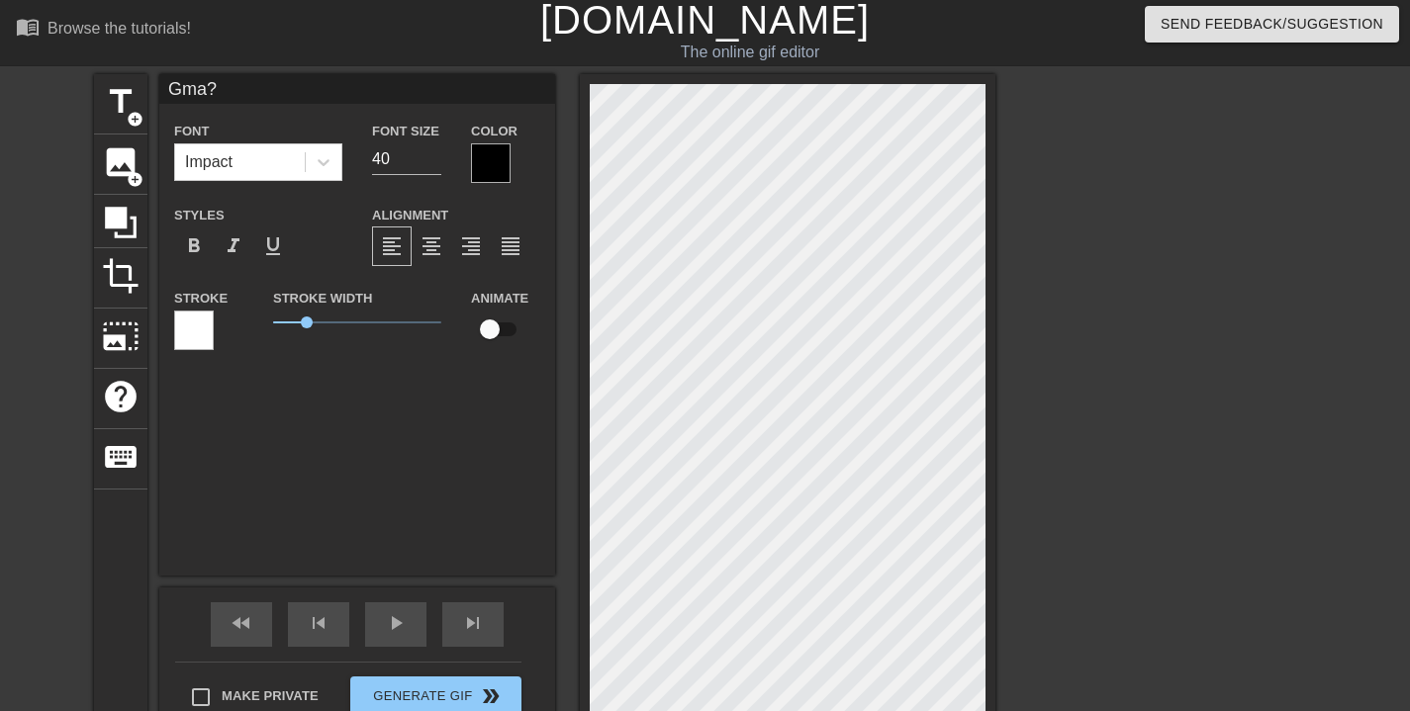
scroll to position [161, 0]
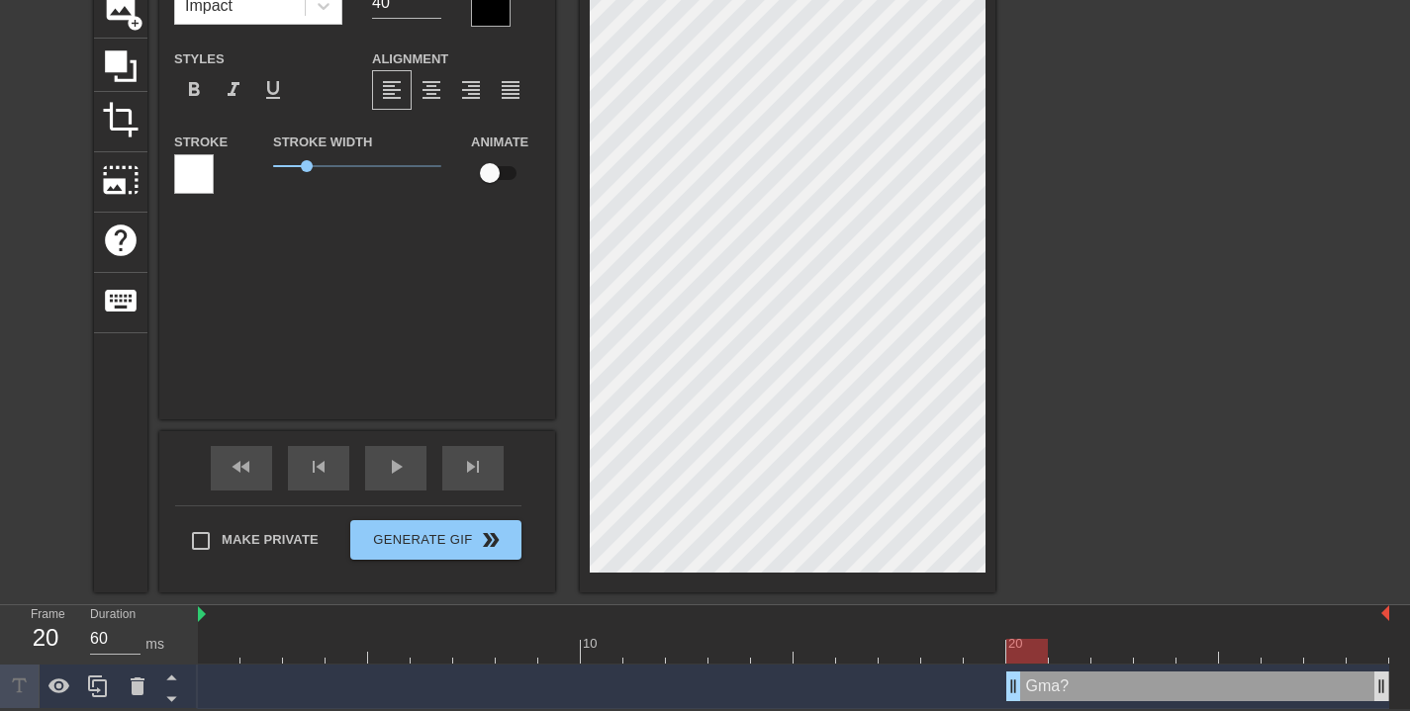
type textarea "Gma?"
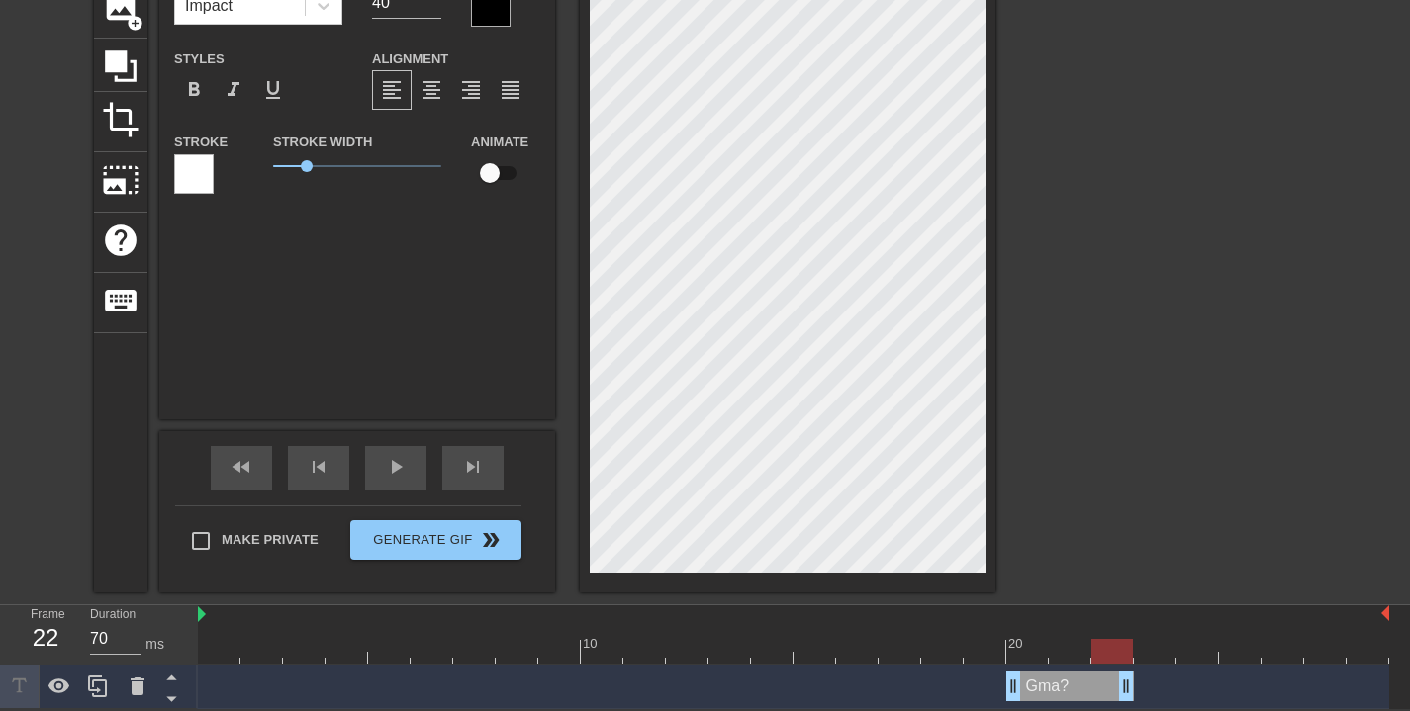
drag, startPoint x: 1373, startPoint y: 685, endPoint x: 1115, endPoint y: 682, distance: 258.3
type input "70"
click at [1120, 649] on div at bounding box center [1112, 651] width 42 height 25
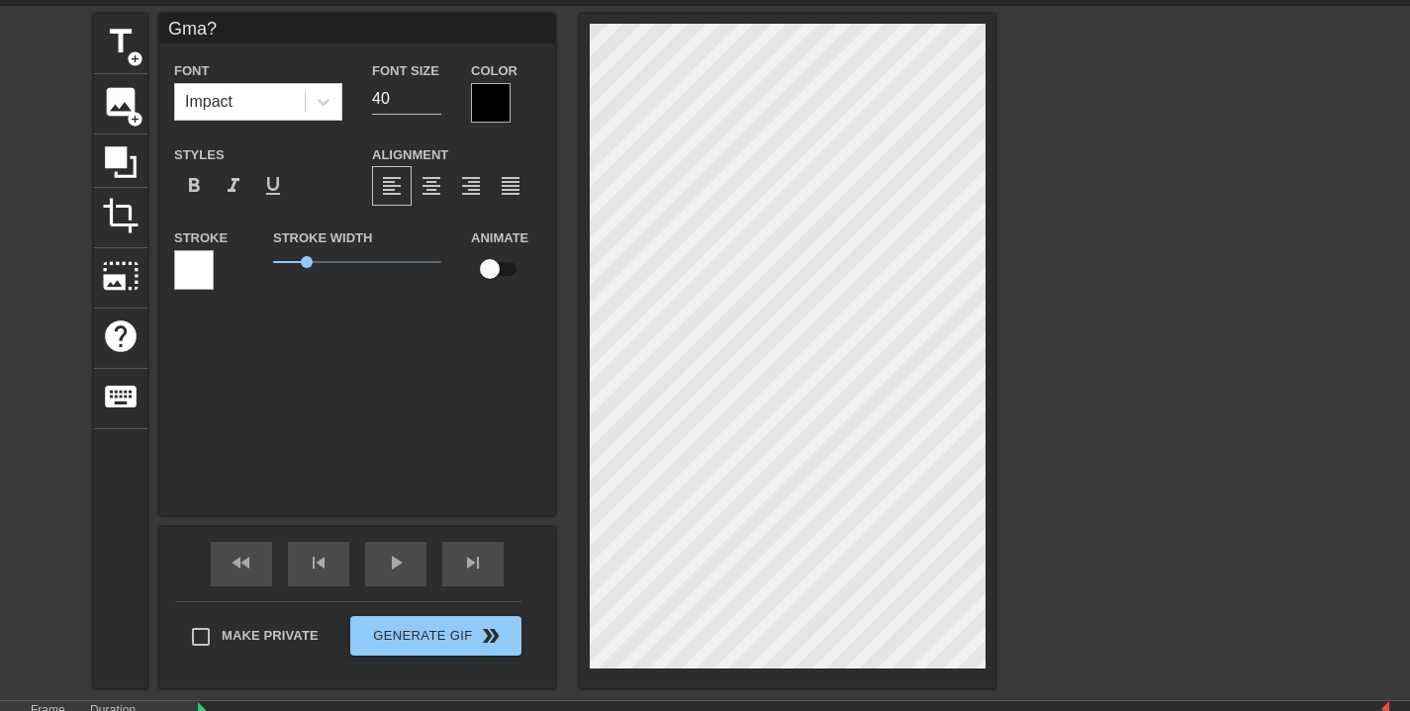
scroll to position [60, 0]
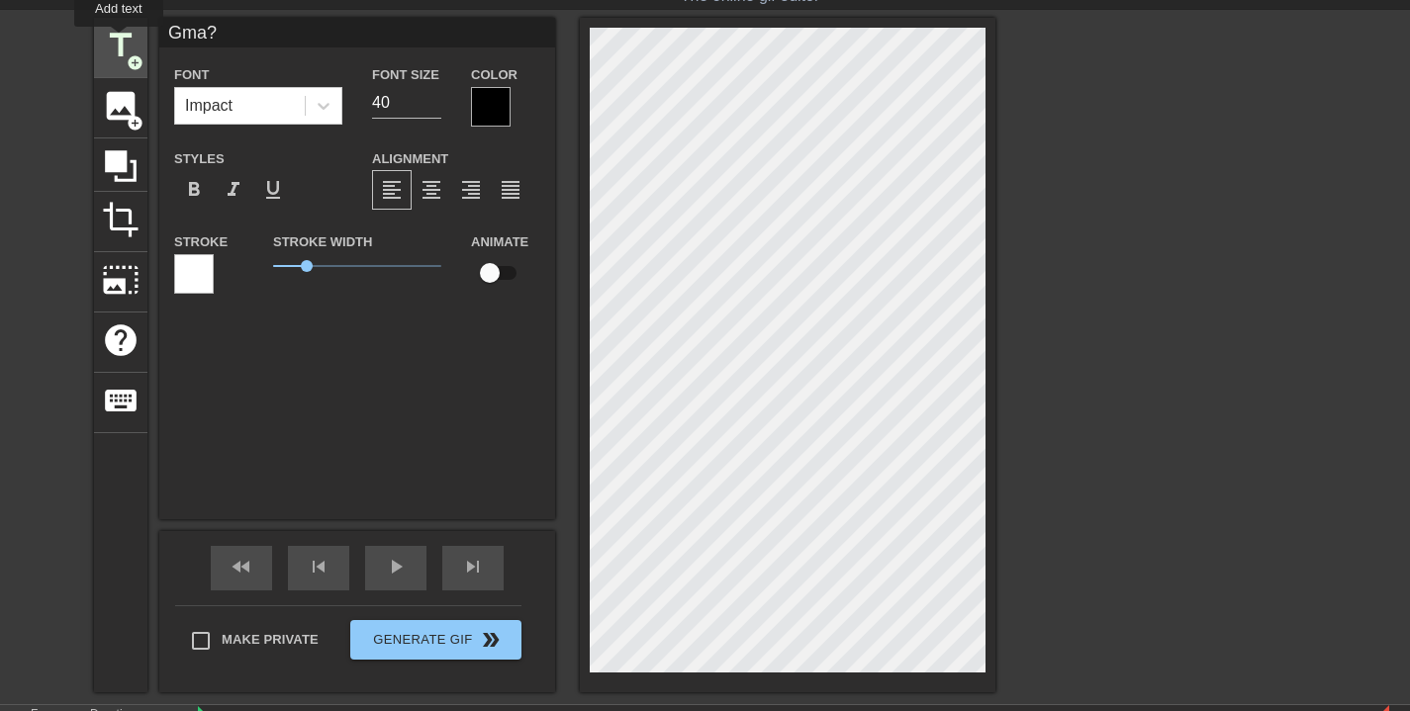
click at [120, 41] on span "title" at bounding box center [121, 46] width 38 height 38
paste textarea "Gma?"
type input "Gma?"
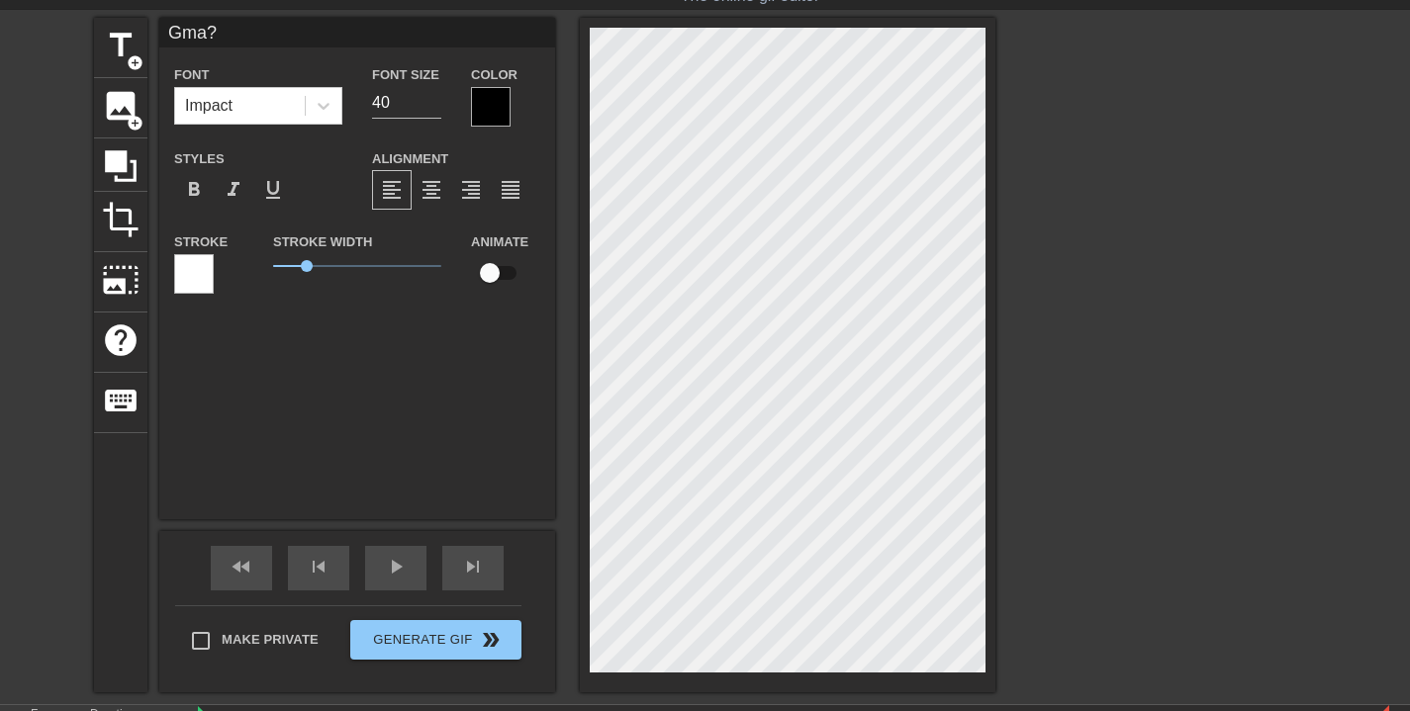
type textarea "Gma?"
type input "Gma??"
type textarea "Gma??"
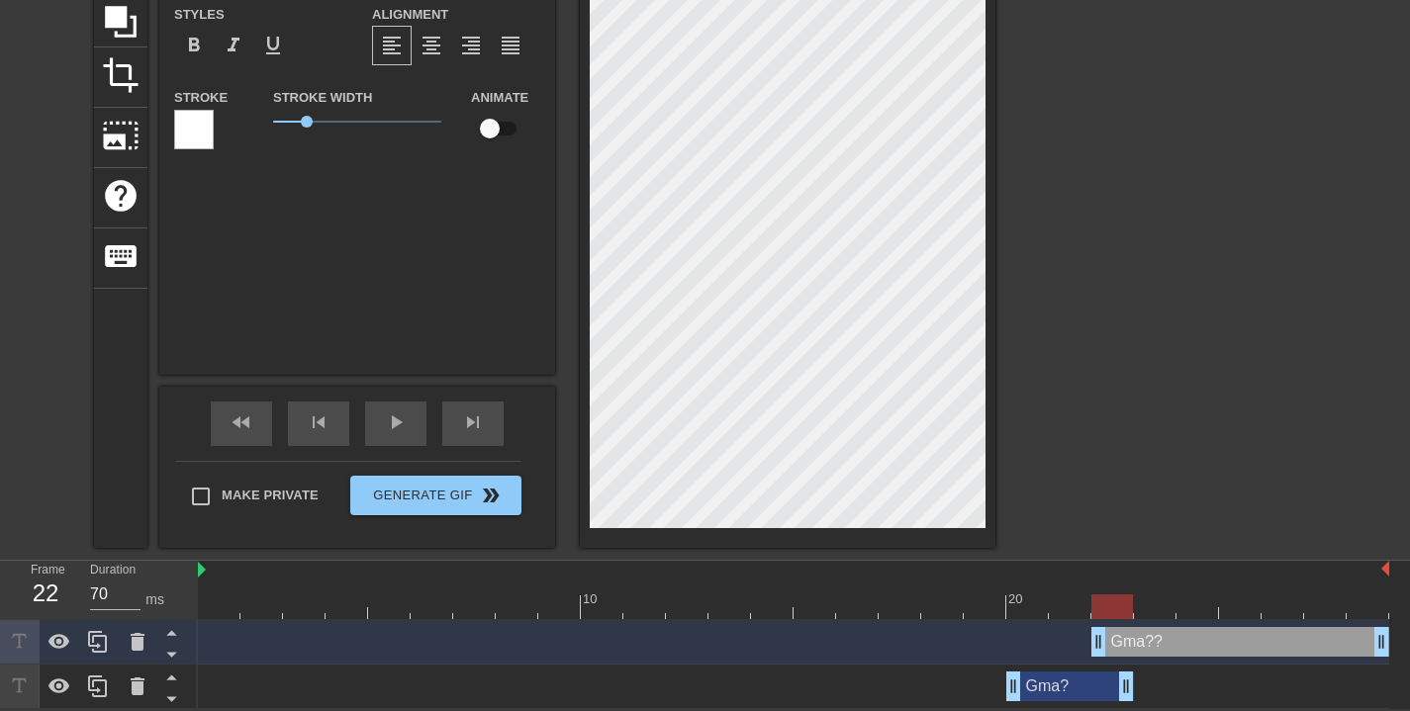
drag, startPoint x: 1139, startPoint y: 638, endPoint x: 1149, endPoint y: 639, distance: 9.9
click at [1149, 639] on div "Gma?? drag_handle drag_handle" at bounding box center [1240, 642] width 298 height 30
drag, startPoint x: 1119, startPoint y: 642, endPoint x: 1134, endPoint y: 643, distance: 14.9
click at [1135, 645] on div "Gma?? drag_handle drag_handle" at bounding box center [1240, 642] width 298 height 30
drag, startPoint x: 1100, startPoint y: 640, endPoint x: 1125, endPoint y: 643, distance: 24.9
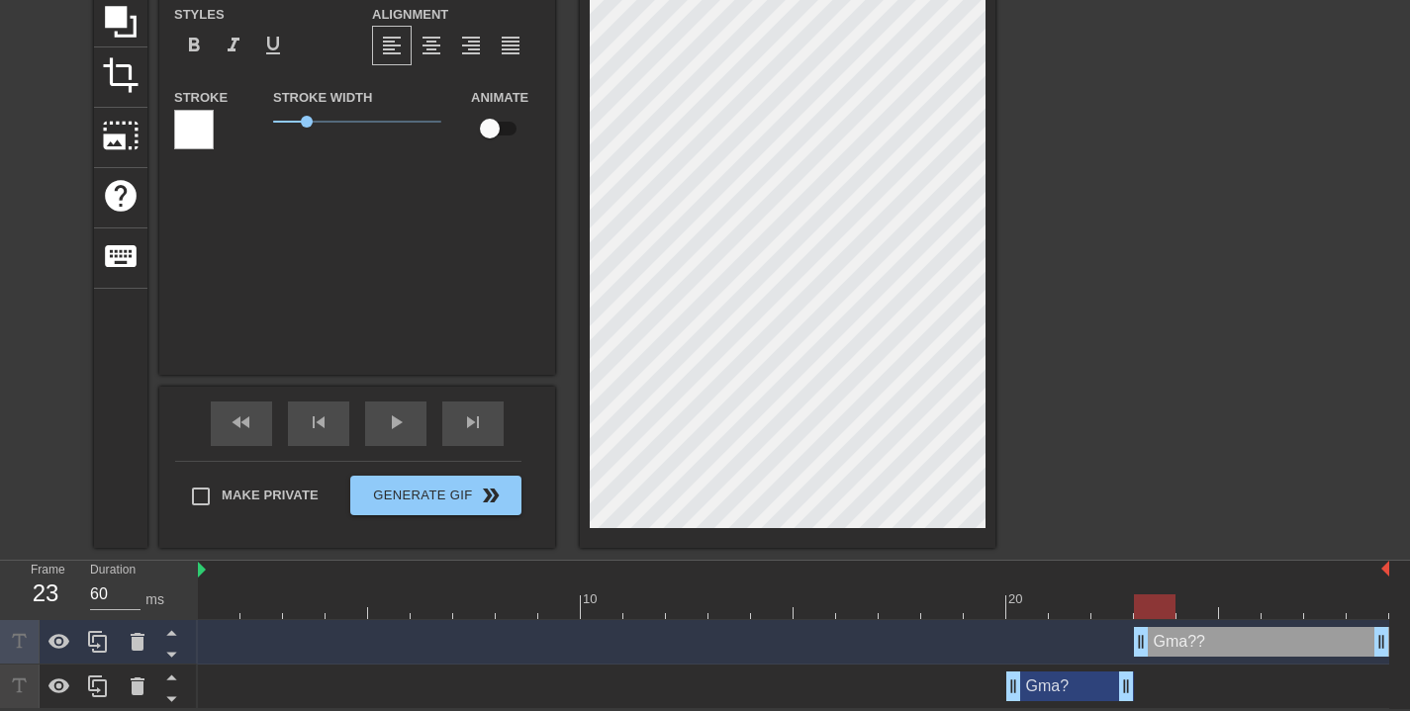
click at [1125, 643] on div "Gma?? drag_handle drag_handle" at bounding box center [793, 642] width 1191 height 30
drag, startPoint x: 1384, startPoint y: 645, endPoint x: 1261, endPoint y: 643, distance: 123.7
click at [1267, 646] on div "Gma?? drag_handle drag_handle" at bounding box center [793, 642] width 1191 height 30
type input "70"
drag, startPoint x: 901, startPoint y: 609, endPoint x: 1239, endPoint y: 616, distance: 337.5
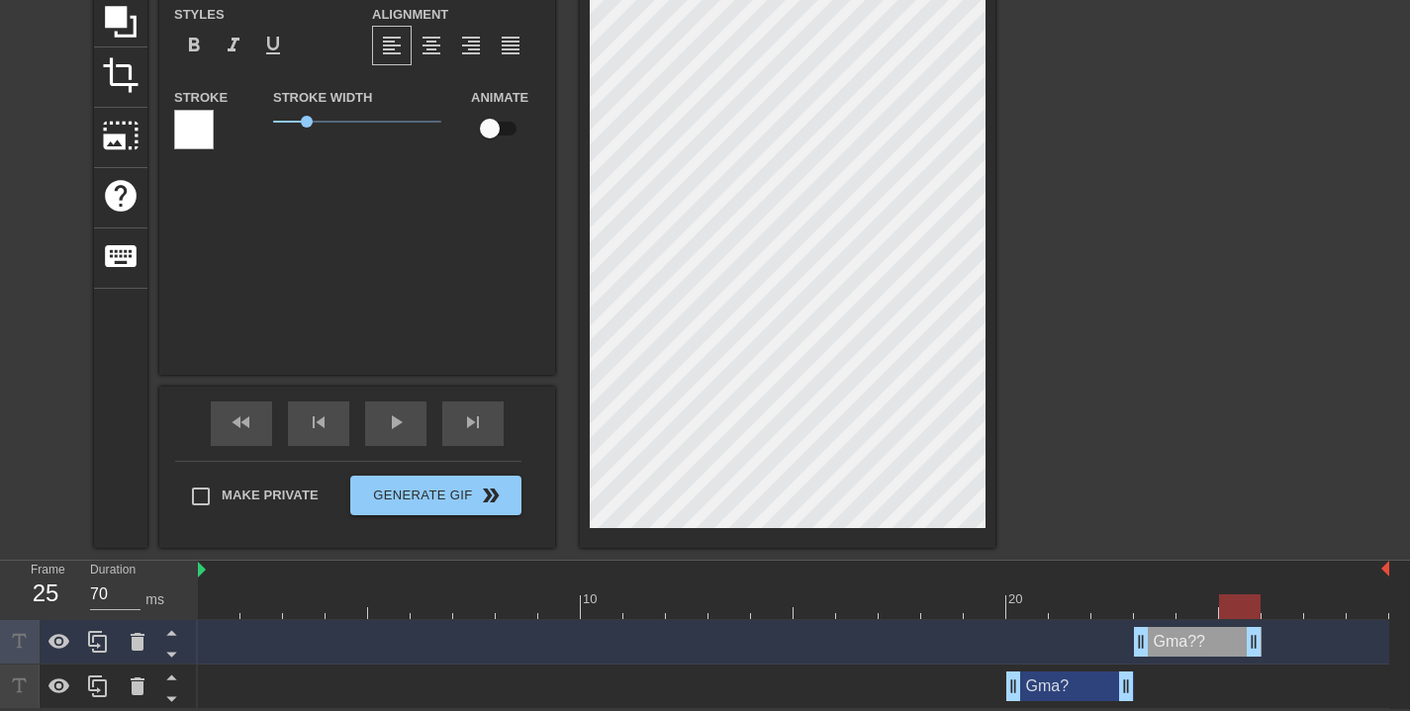
click at [1239, 616] on div at bounding box center [1240, 607] width 42 height 25
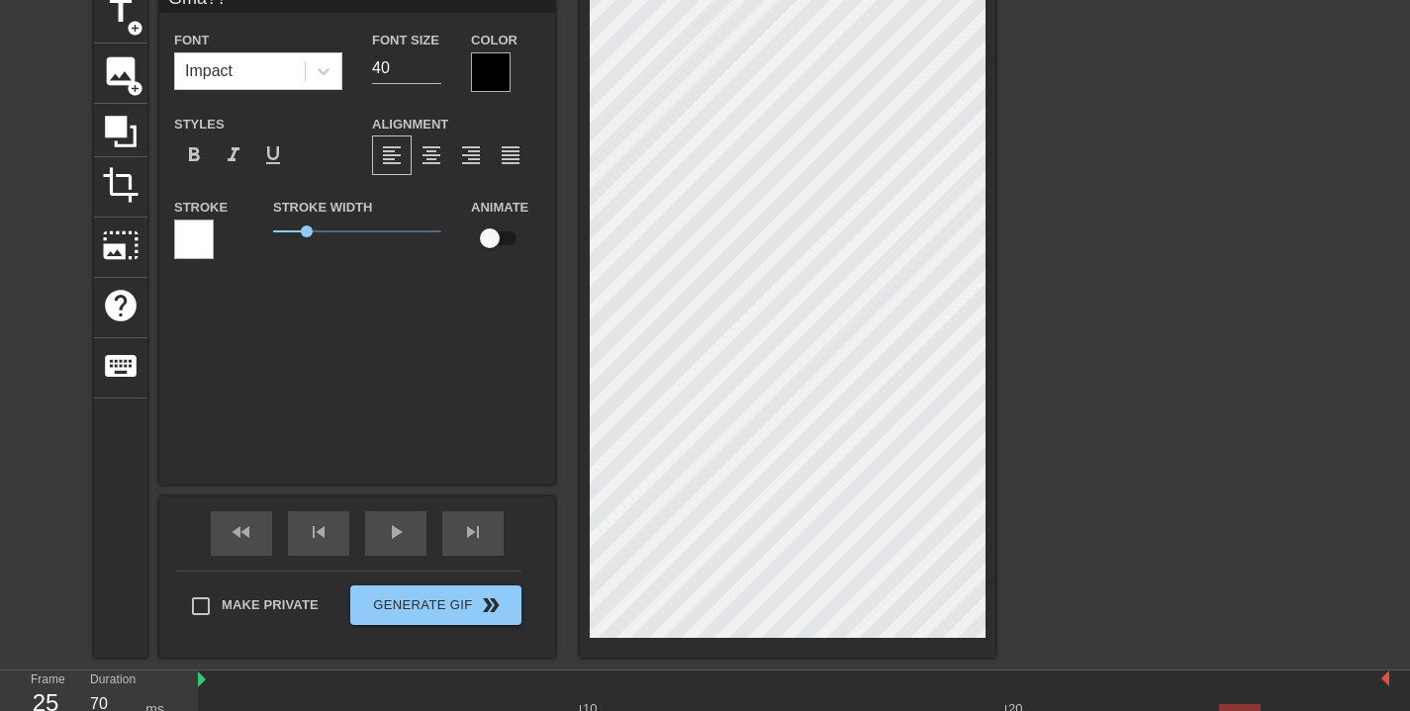
scroll to position [0, 0]
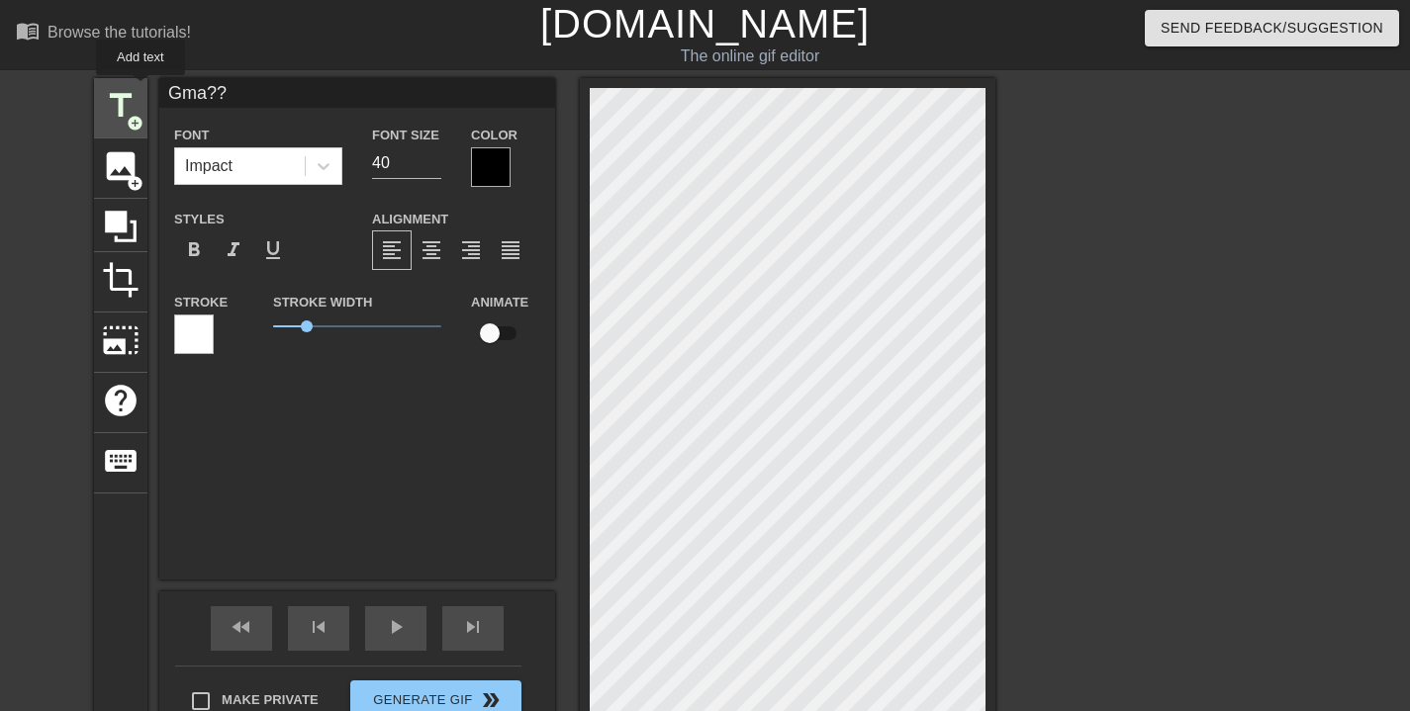
click at [140, 89] on div "title add_circle image add_circle crop photo_size_select_large help keyboard Gm…" at bounding box center [544, 415] width 901 height 675
click at [123, 116] on span "title" at bounding box center [121, 106] width 38 height 38
type input "Gma??"
type textarea "Gma??"
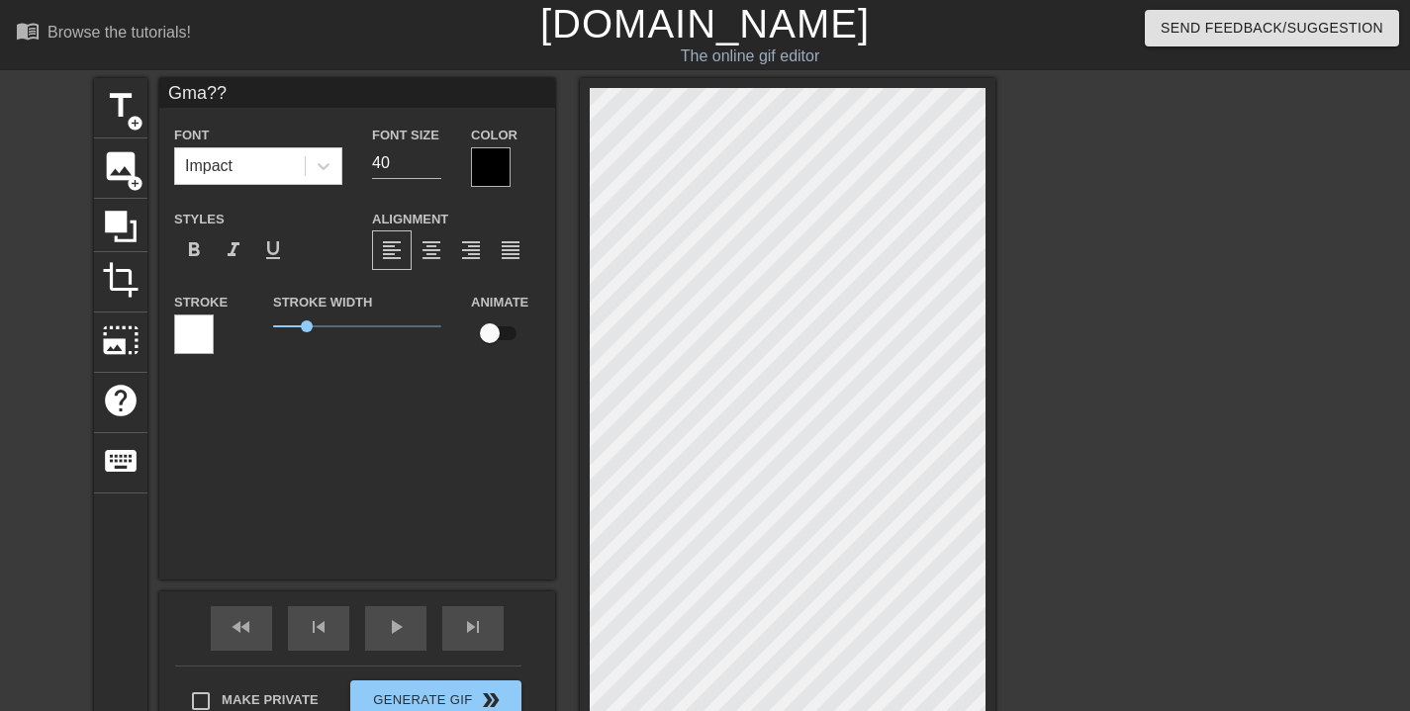
type input "Gma???"
type textarea "Gma???"
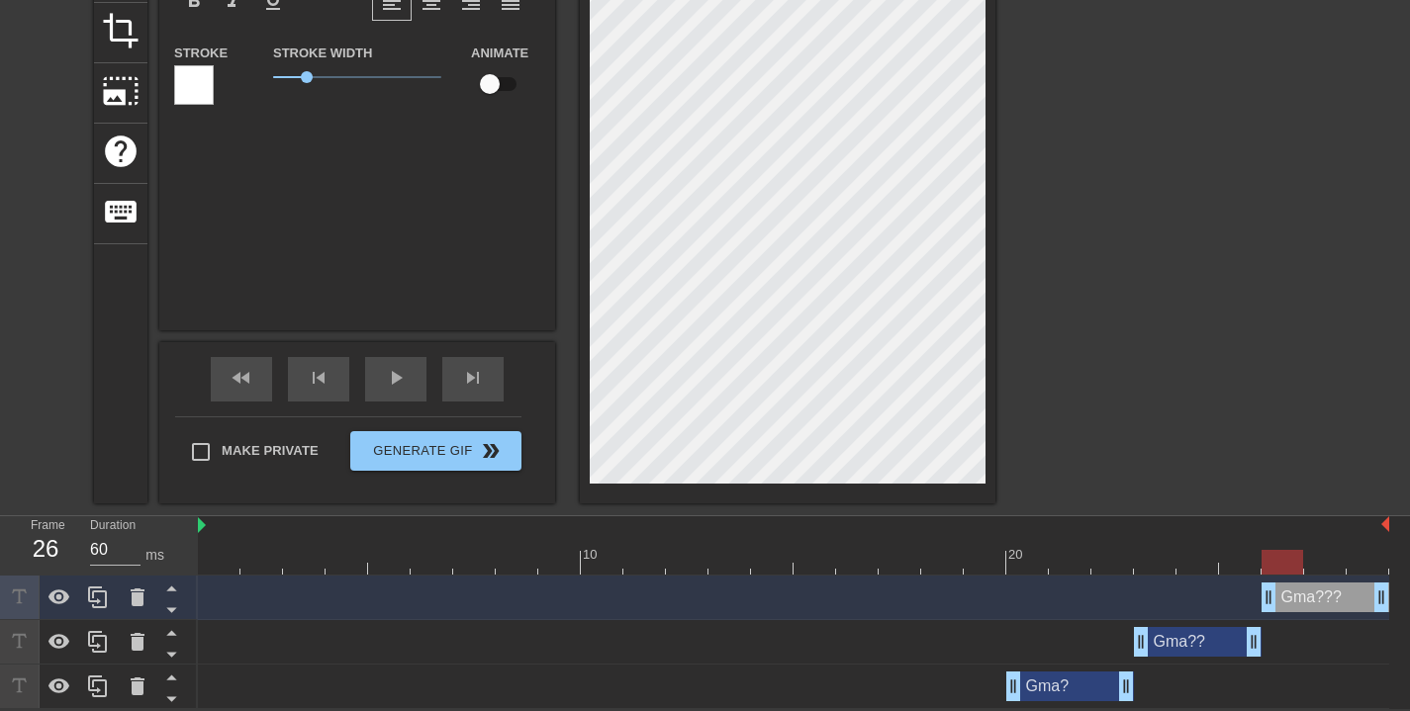
drag, startPoint x: 1224, startPoint y: 595, endPoint x: 1251, endPoint y: 598, distance: 26.9
click at [1251, 598] on div "Gma??? drag_handle drag_handle" at bounding box center [793, 598] width 1191 height 30
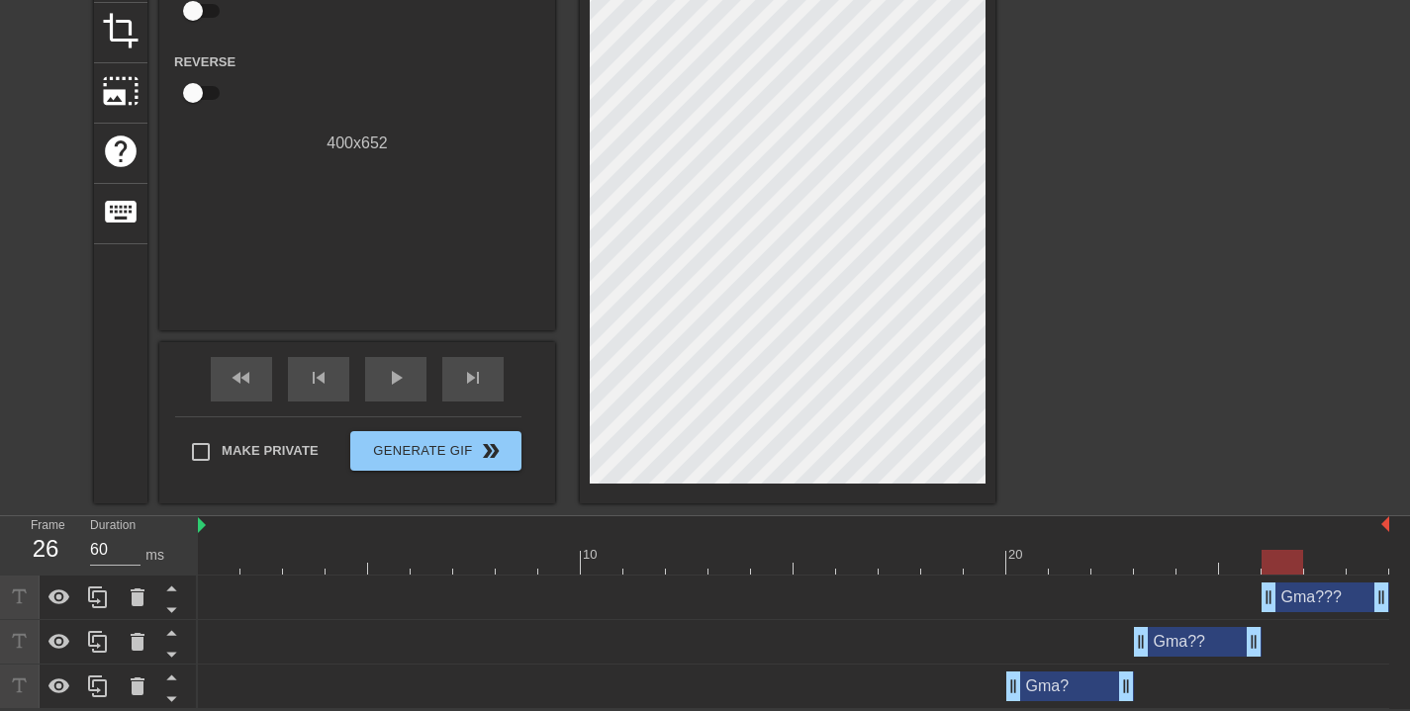
scroll to position [0, 0]
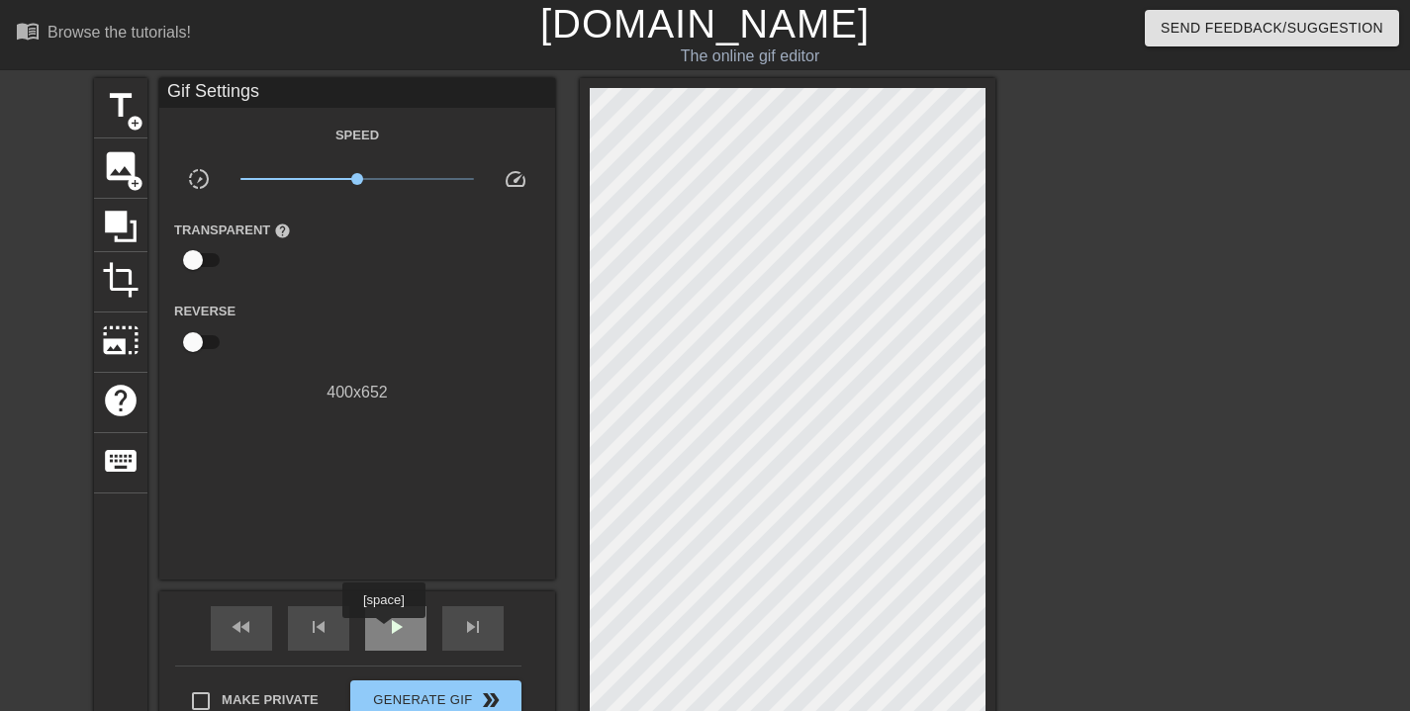
click at [389, 631] on span "play_arrow" at bounding box center [396, 627] width 24 height 24
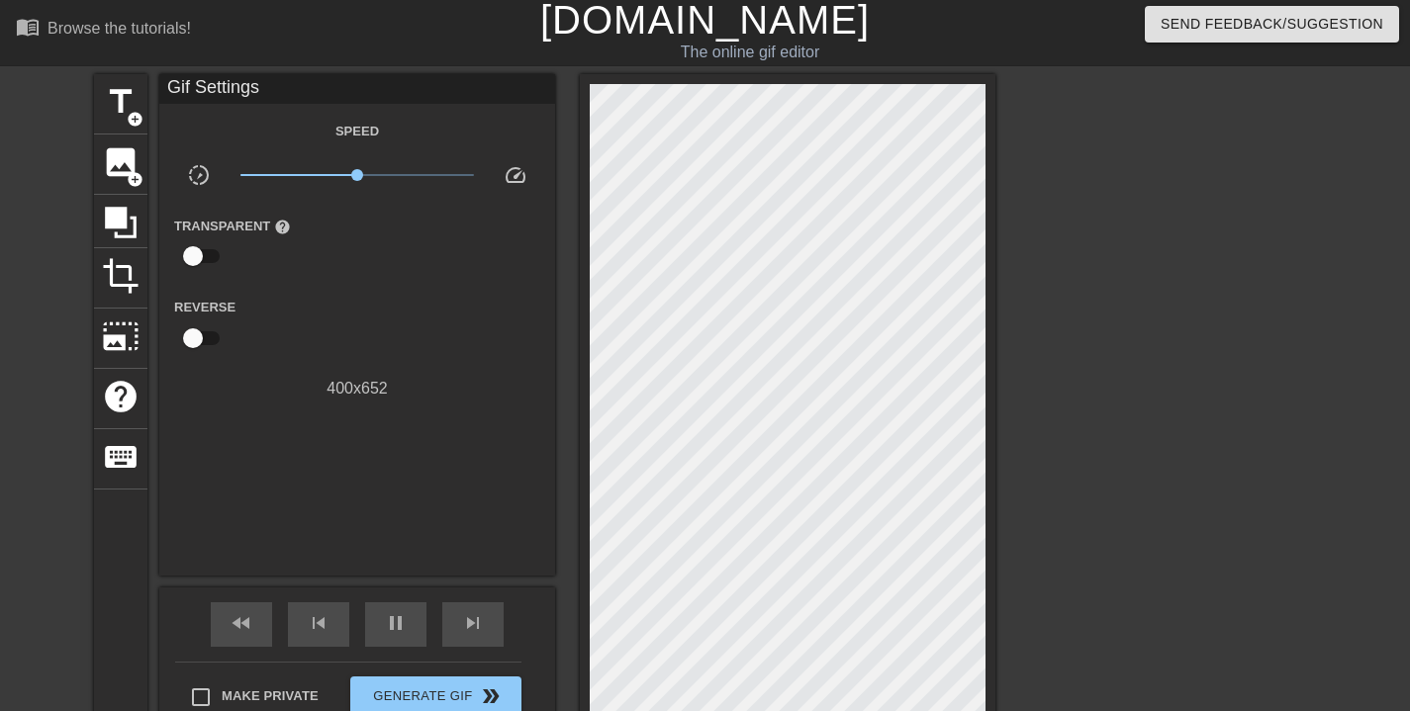
scroll to position [250, 0]
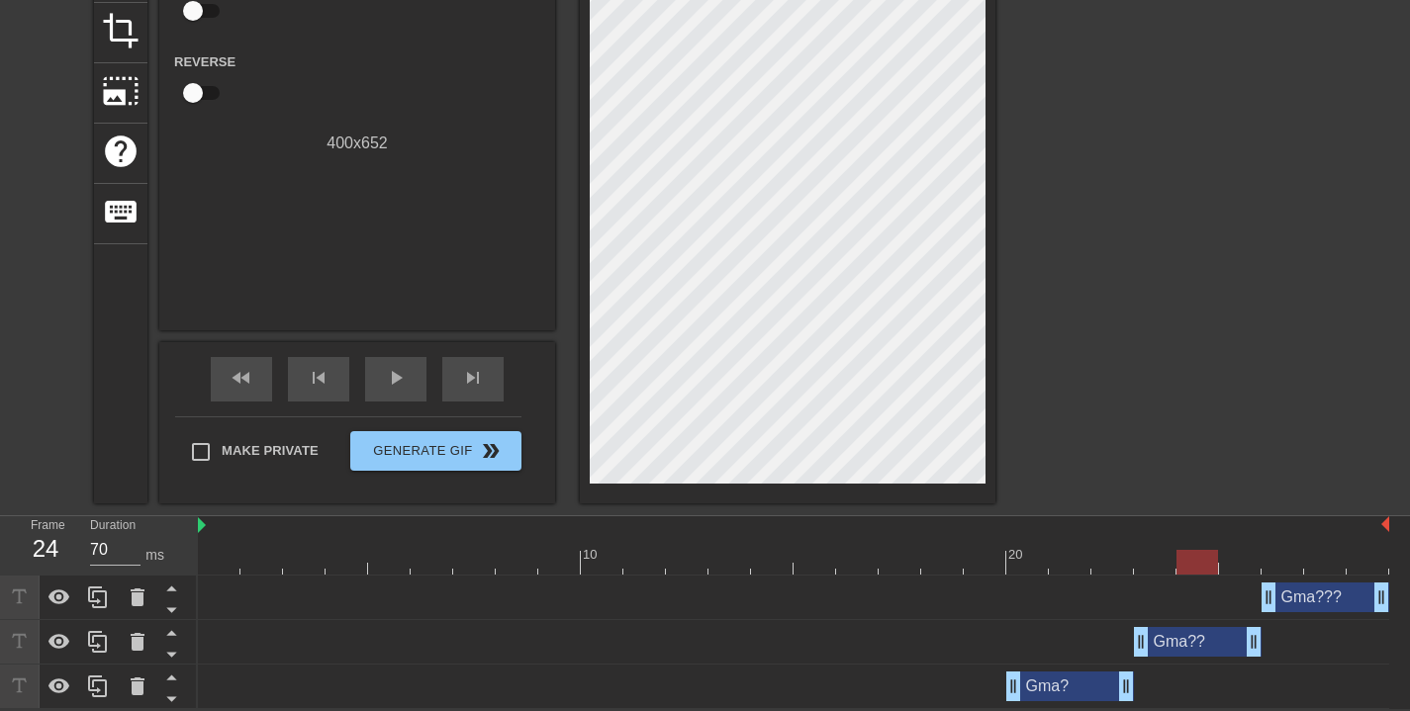
click at [1327, 598] on div "Gma??? drag_handle drag_handle" at bounding box center [1326, 598] width 128 height 30
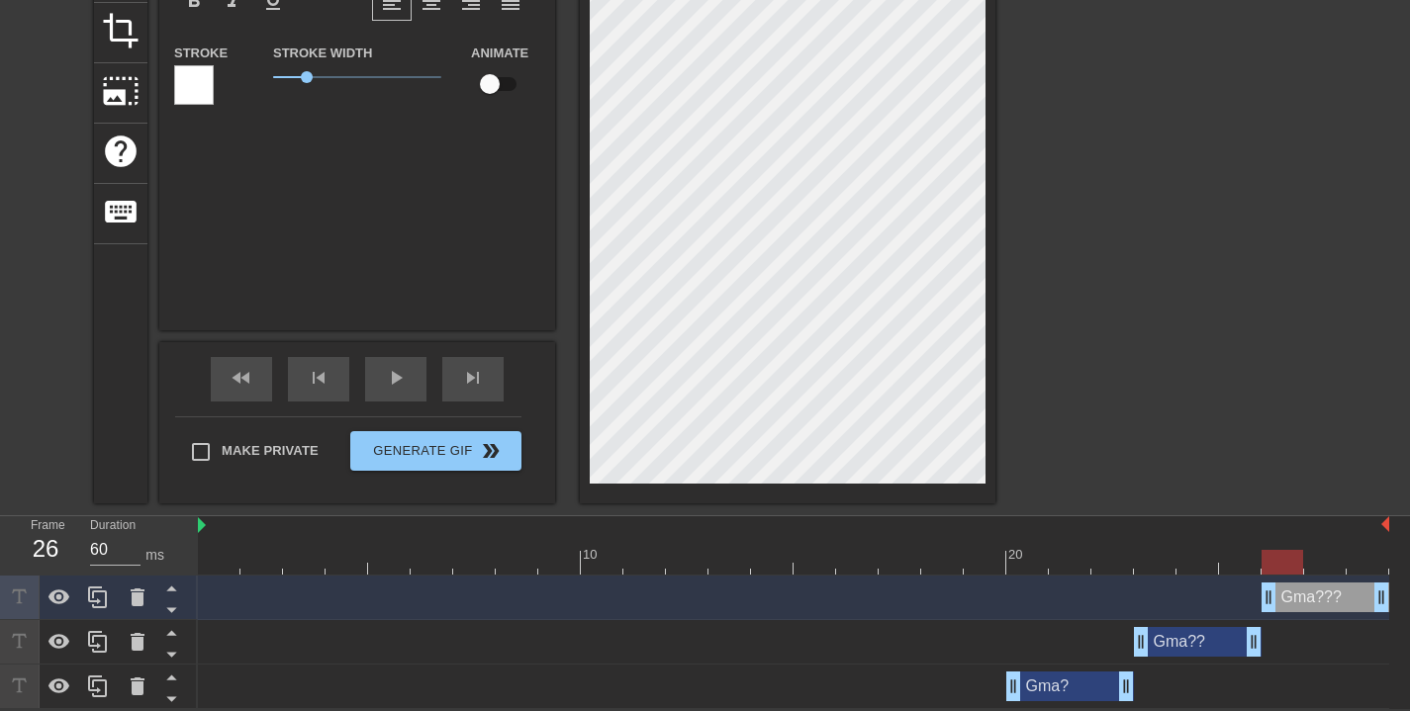
type input "70"
drag, startPoint x: 1189, startPoint y: 561, endPoint x: 1339, endPoint y: 562, distance: 149.4
click at [1339, 562] on div at bounding box center [1325, 562] width 42 height 25
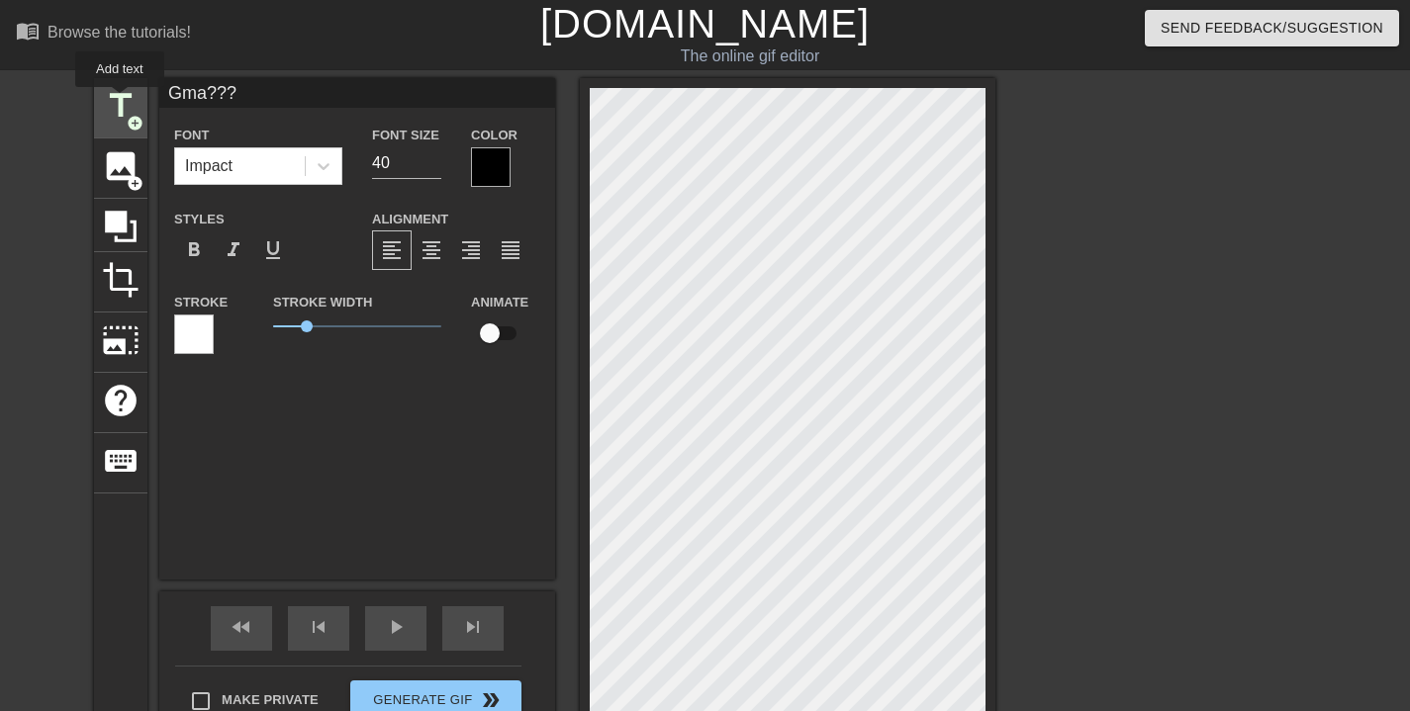
click at [121, 101] on span "title" at bounding box center [121, 106] width 38 height 38
type input "G"
type textarea "G"
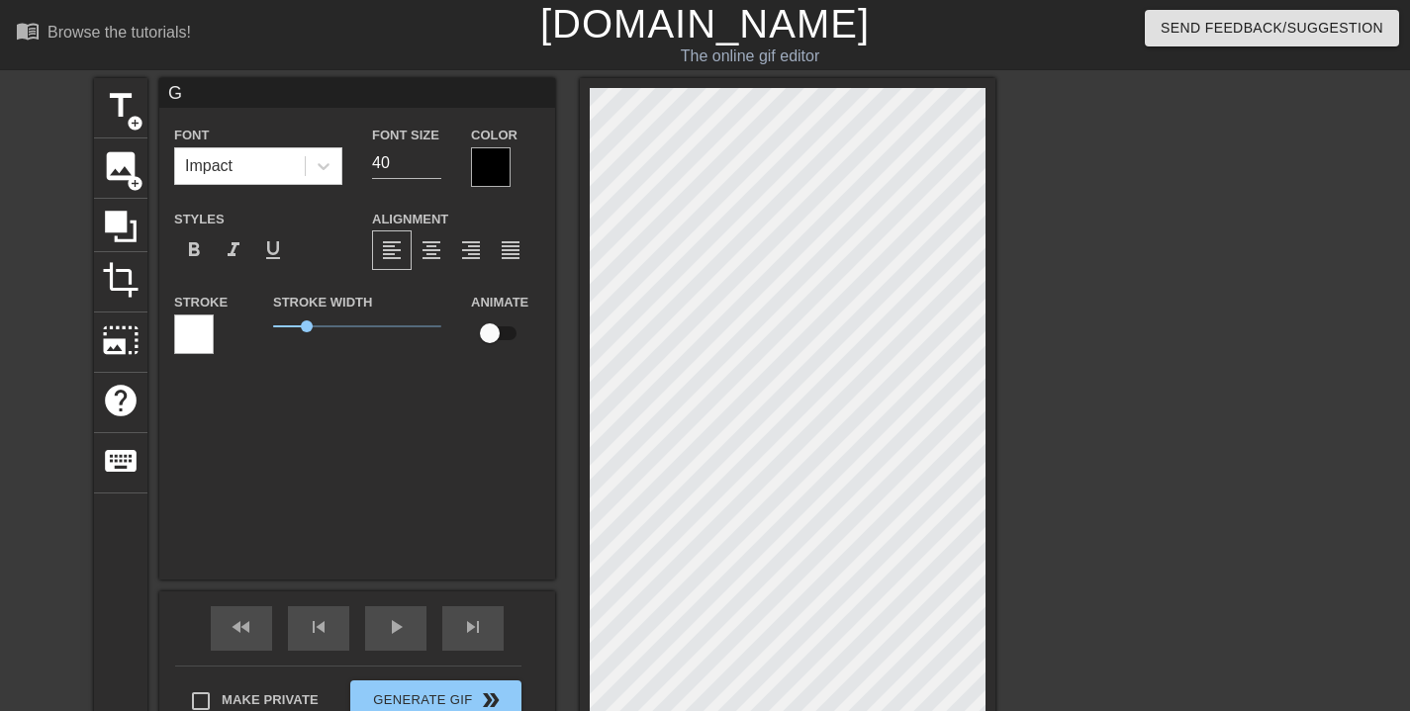
type input "Gm"
type textarea "Gm"
type input "Gma"
type textarea "Gma"
type input "Gma?"
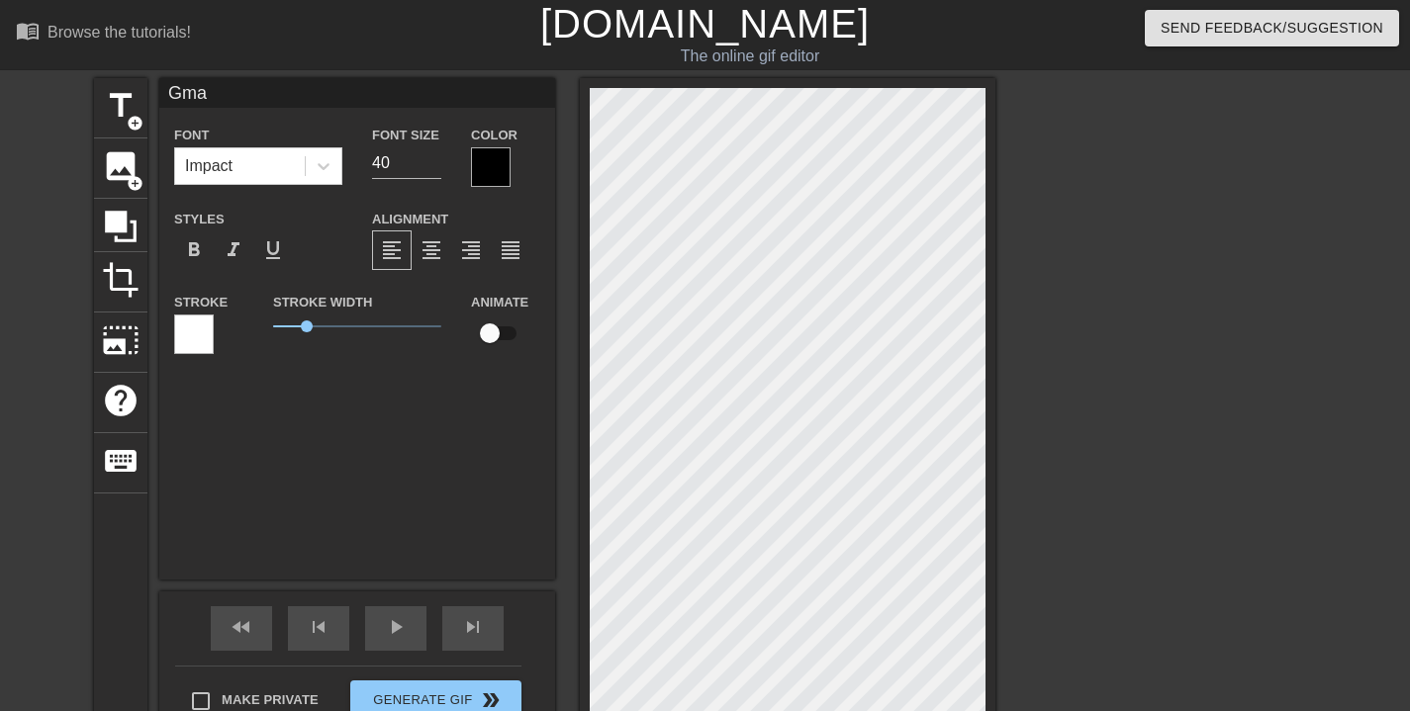
type textarea "Gma?"
type input "Gma??"
type textarea "Gma??"
type input "Gma???"
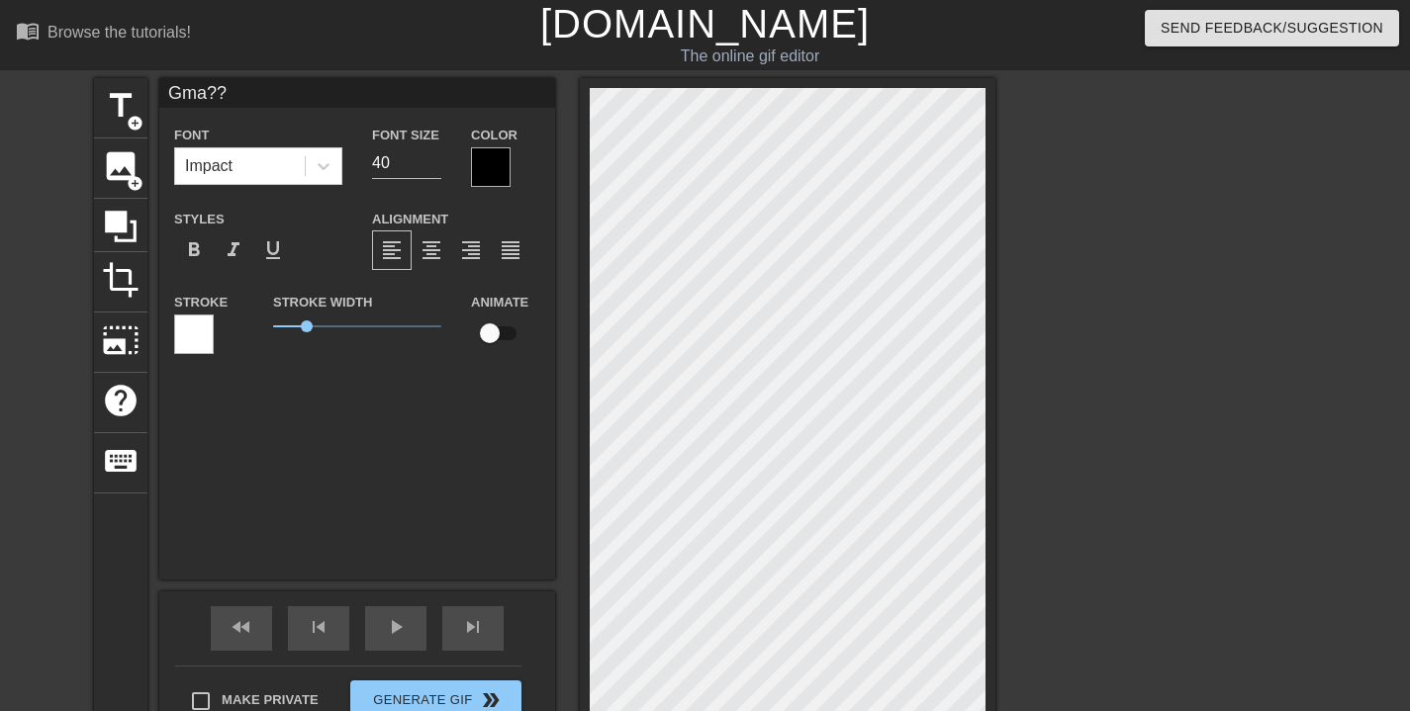
type textarea "Gma???"
type input "Gma???!"
type textarea "Gma???!"
type input "Gma???!!"
type textarea "Gma???!!"
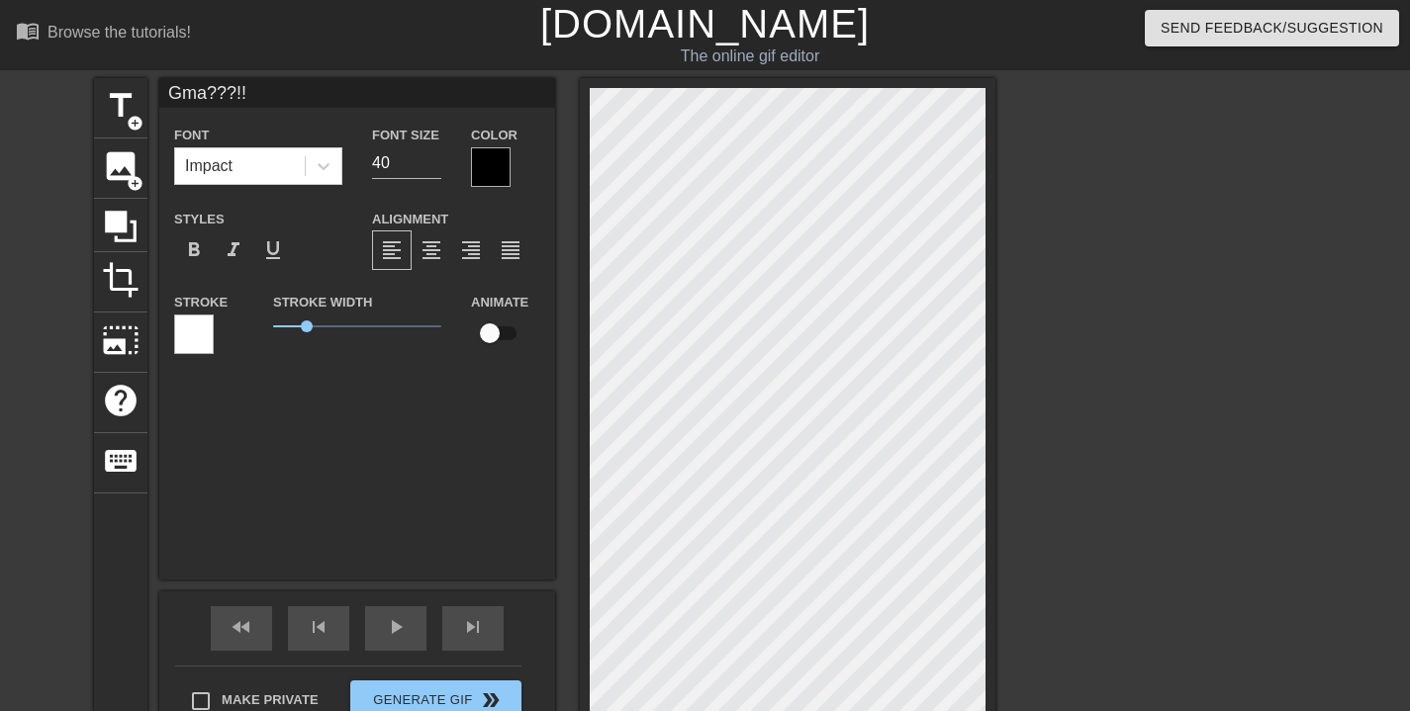
type input "Gma???!!!"
type textarea "Gma???!!!"
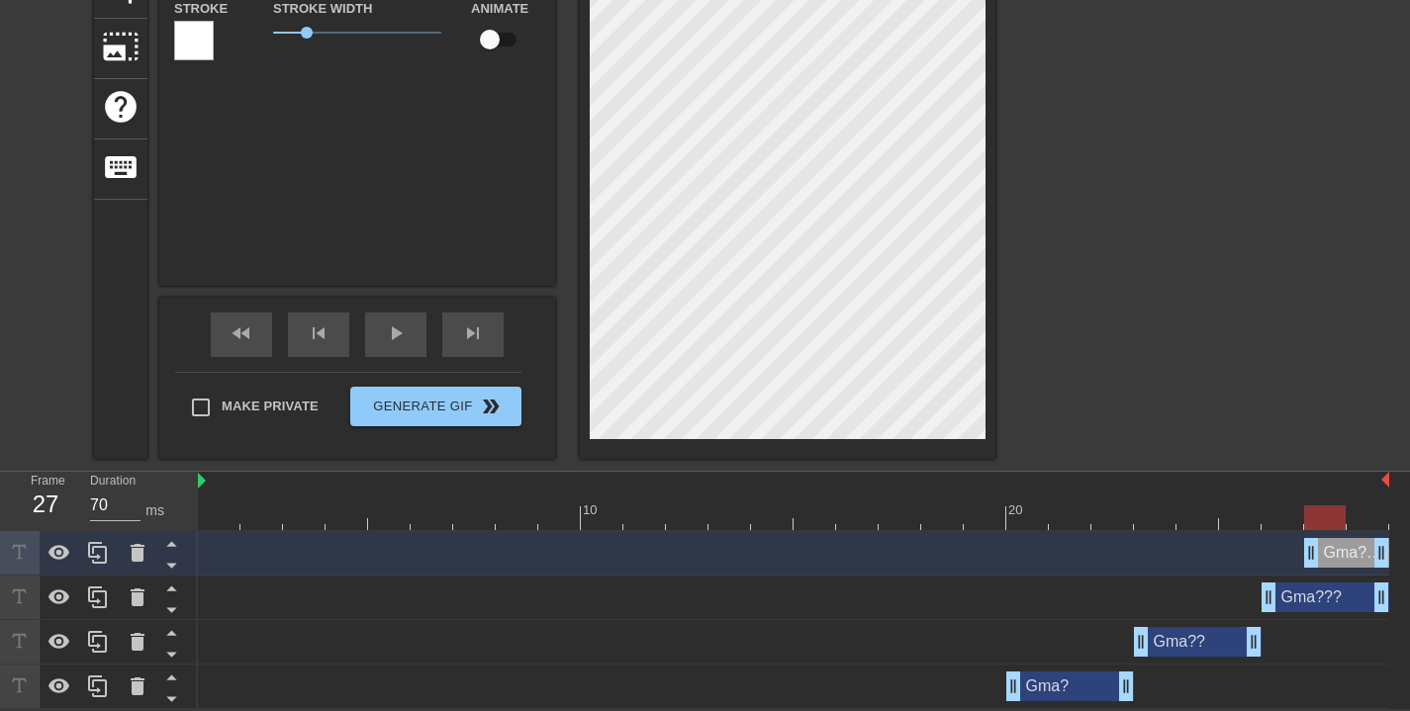
scroll to position [0, 0]
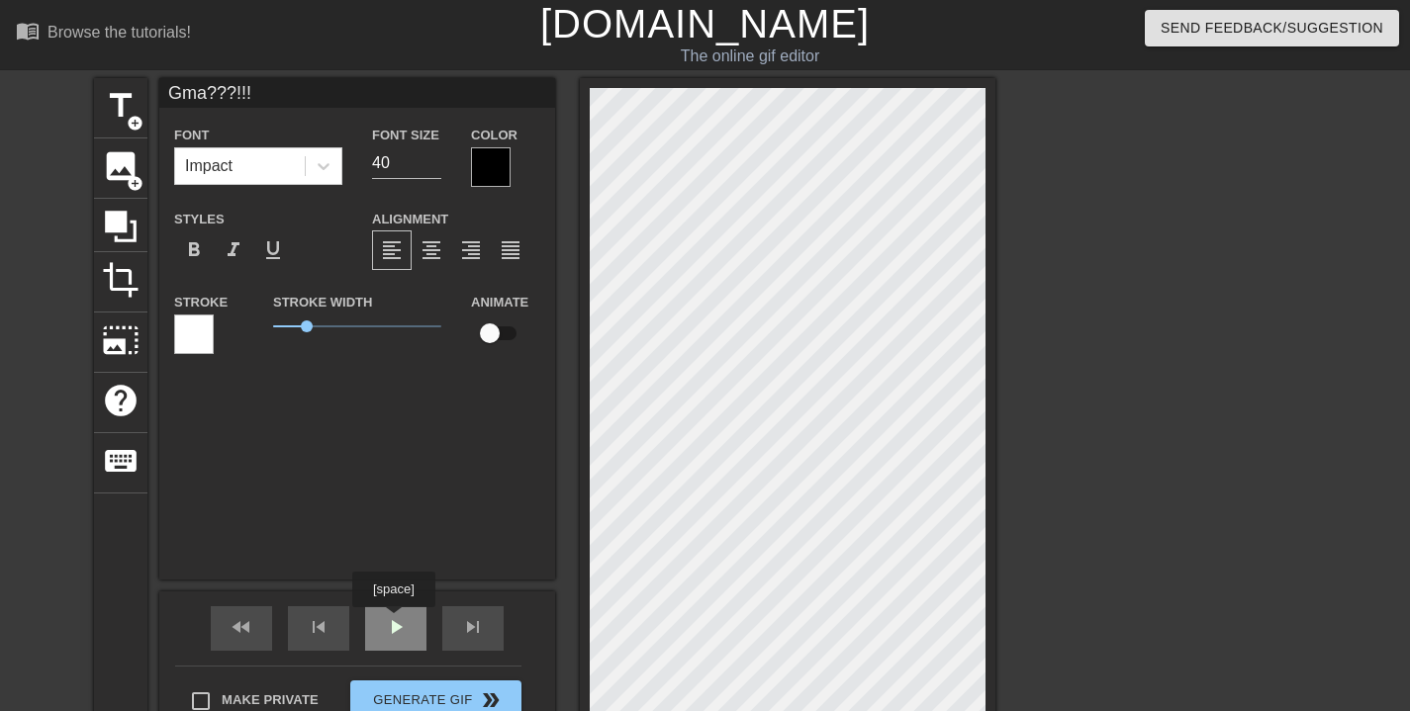
click at [396, 621] on span "play_arrow" at bounding box center [396, 627] width 24 height 24
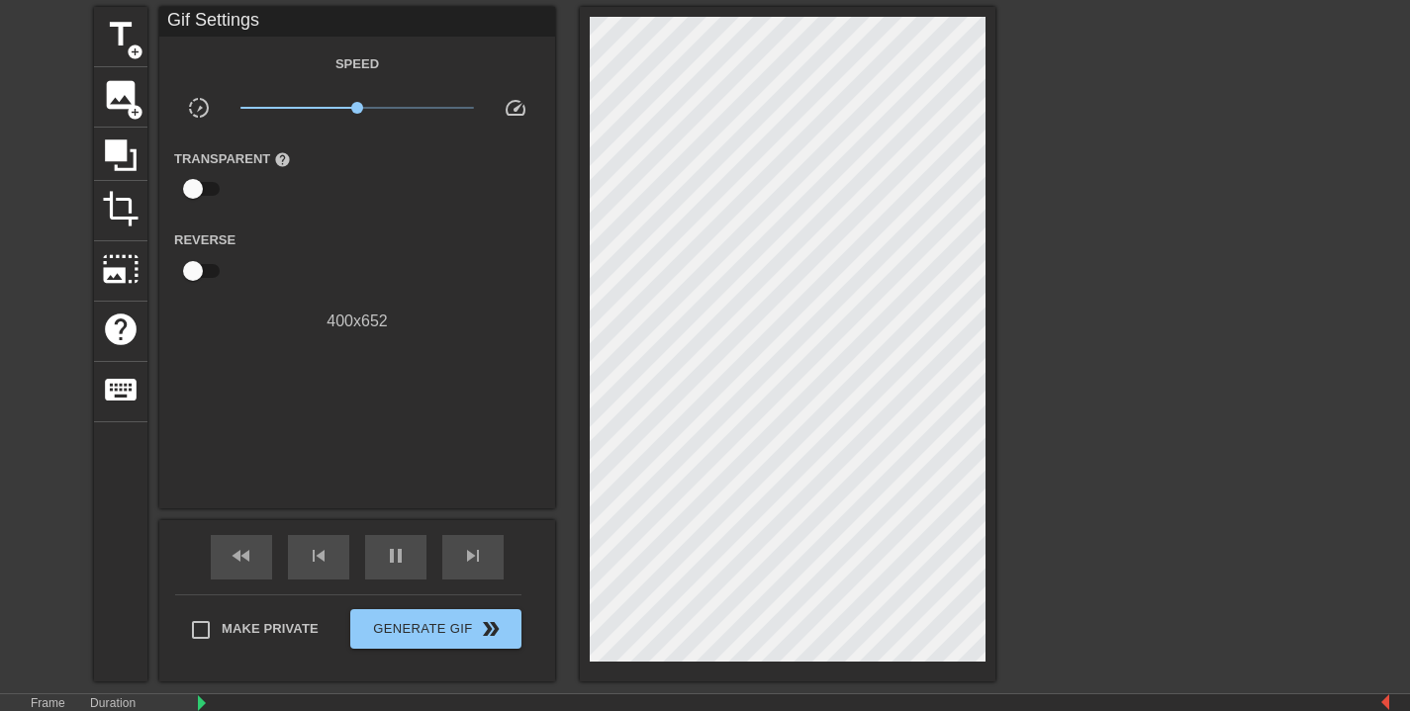
scroll to position [295, 0]
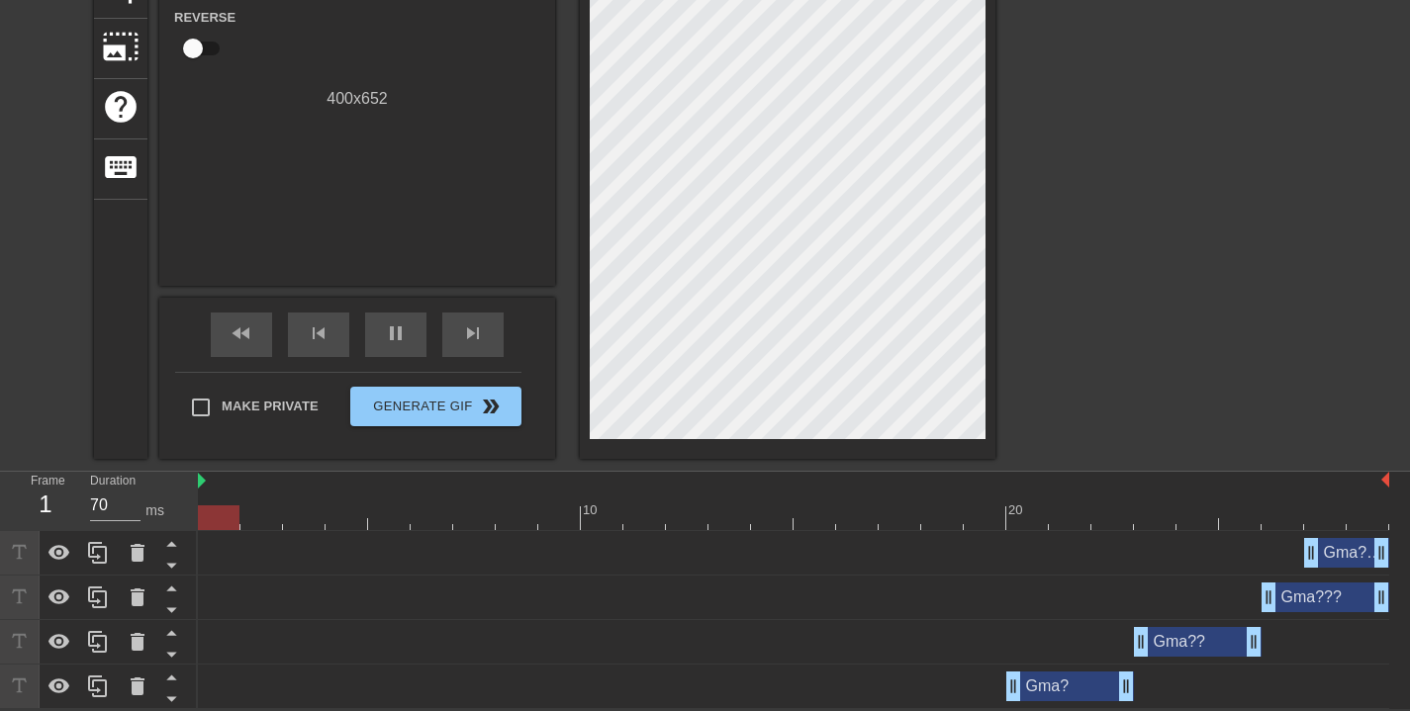
click at [1351, 549] on div "Gma???!!! drag_handle drag_handle" at bounding box center [1346, 553] width 85 height 30
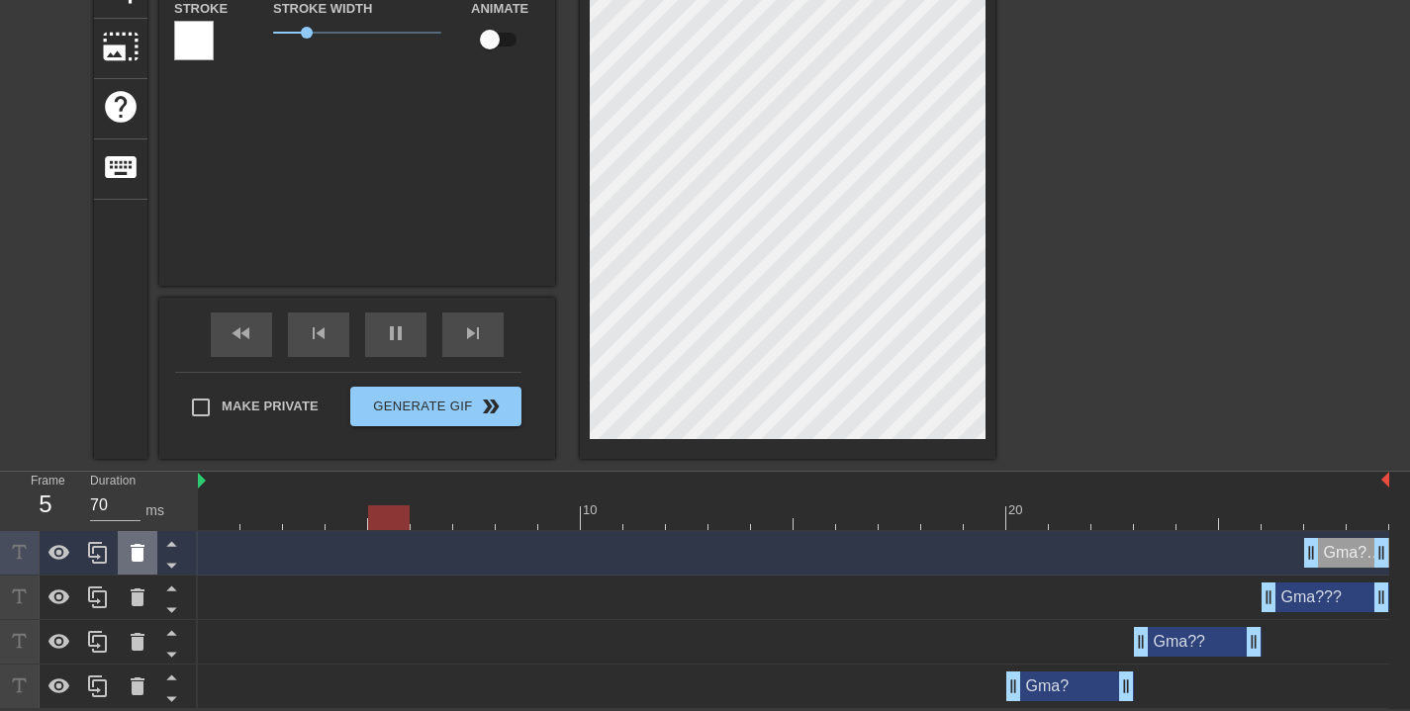
click at [144, 553] on icon at bounding box center [138, 553] width 24 height 24
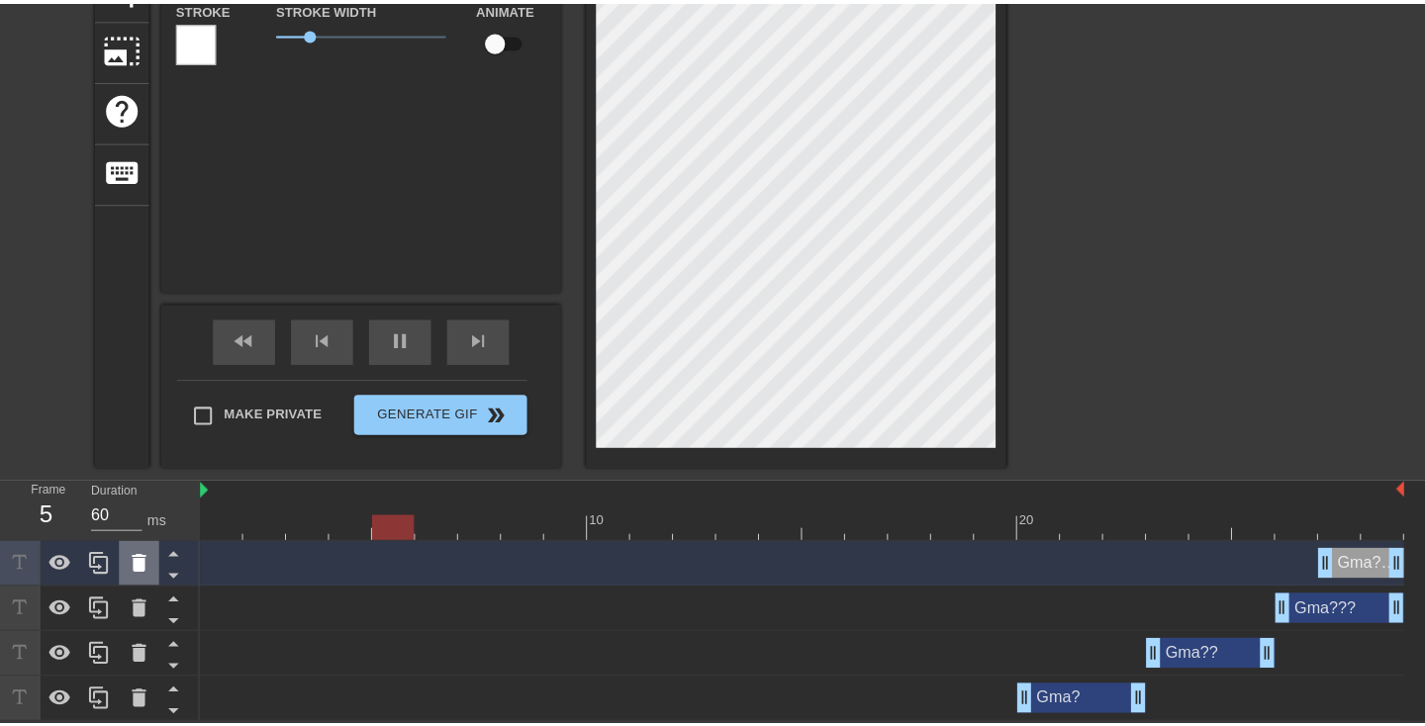
scroll to position [280, 0]
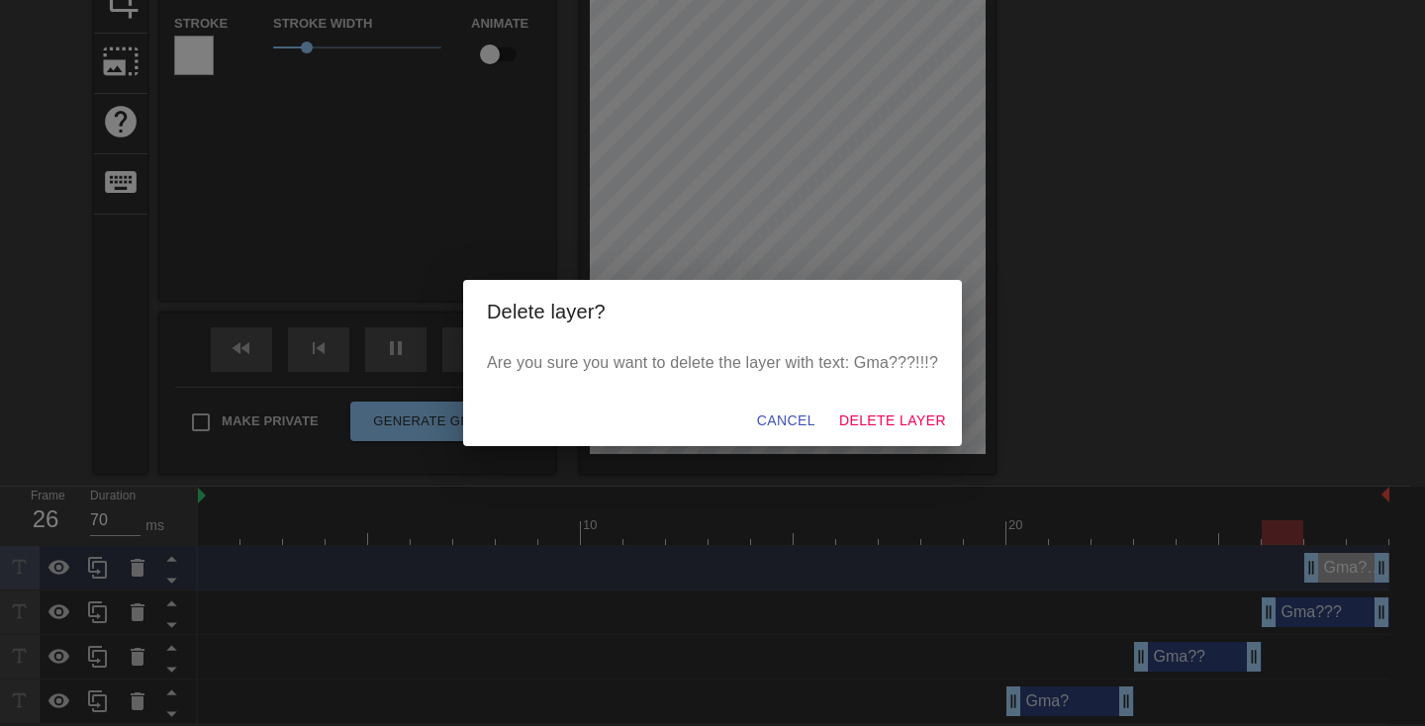
click at [914, 423] on span "Delete Layer" at bounding box center [892, 421] width 107 height 25
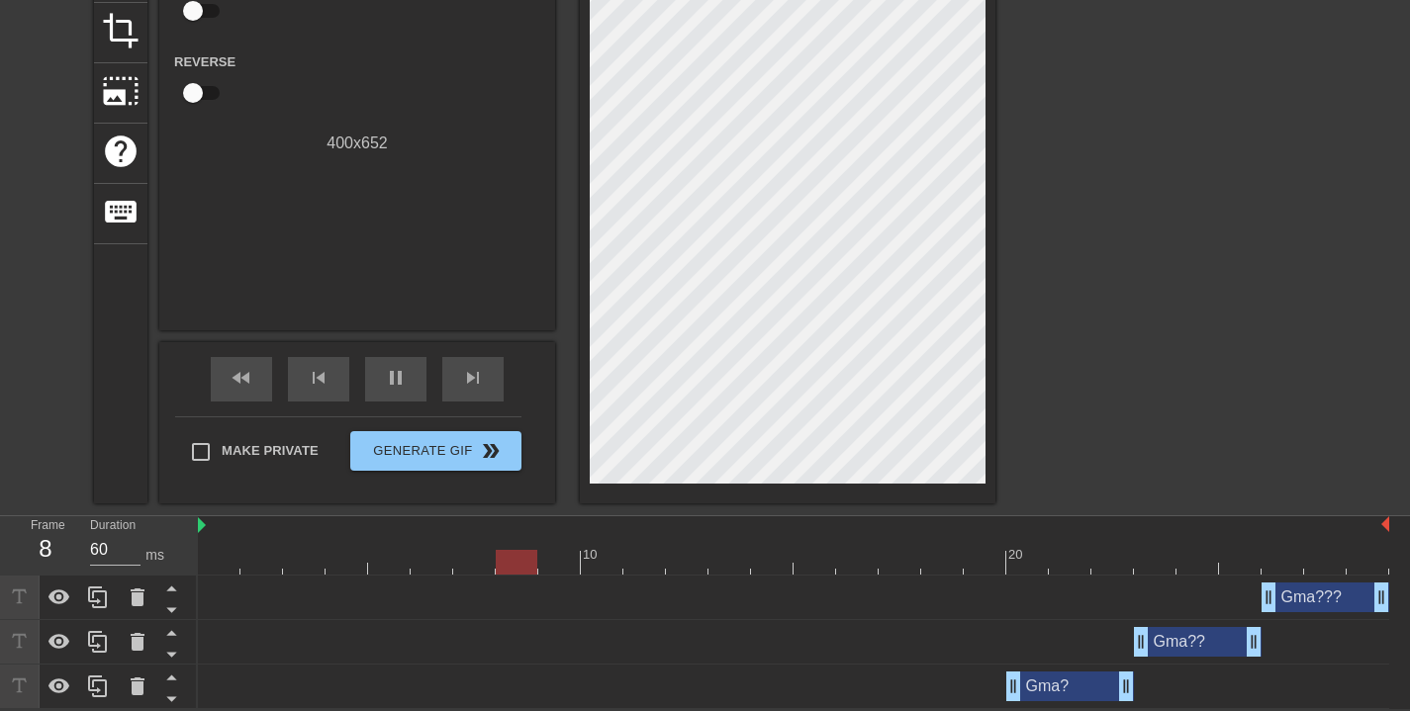
scroll to position [0, 0]
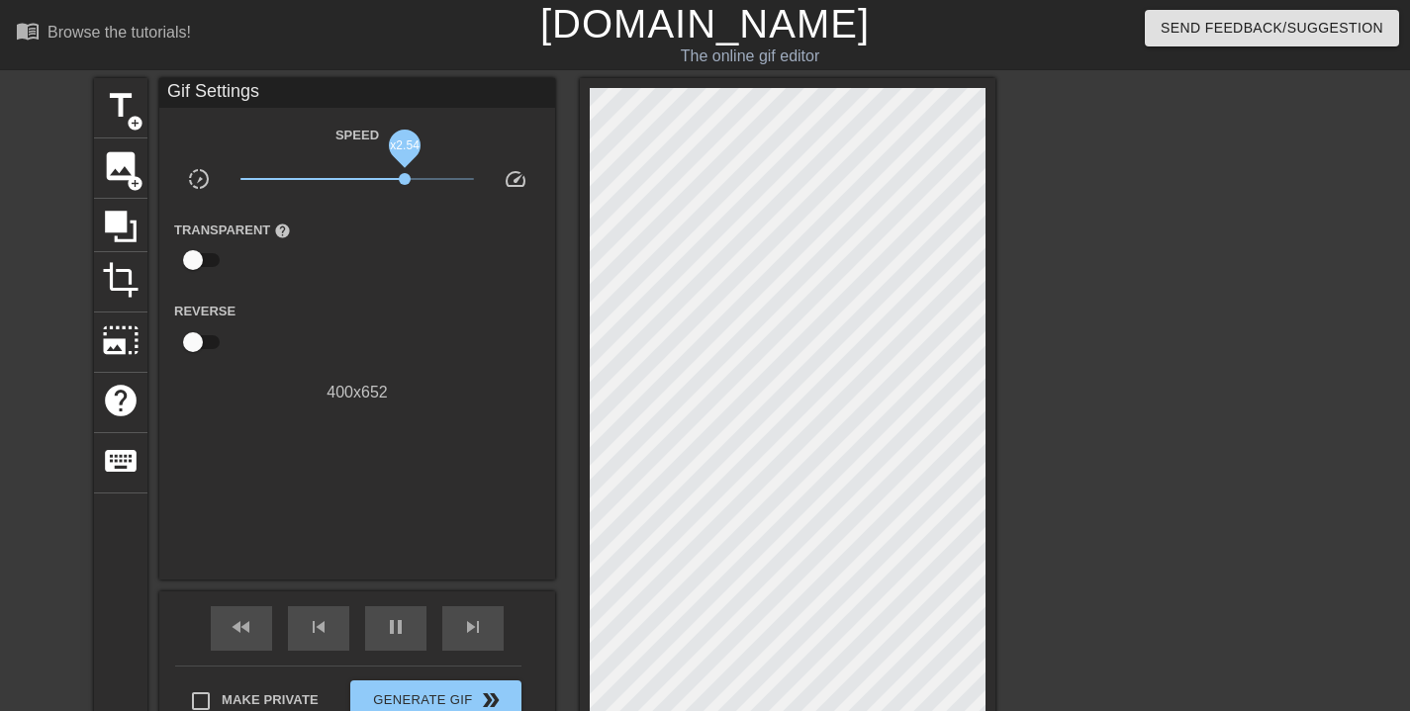
drag, startPoint x: 359, startPoint y: 182, endPoint x: 405, endPoint y: 184, distance: 45.6
click at [405, 184] on span "x2.54" at bounding box center [405, 179] width 12 height 12
click at [417, 183] on span "x2.92" at bounding box center [412, 179] width 12 height 12
drag, startPoint x: 417, startPoint y: 182, endPoint x: 399, endPoint y: 183, distance: 17.8
click at [399, 183] on span "x2.45" at bounding box center [403, 179] width 12 height 12
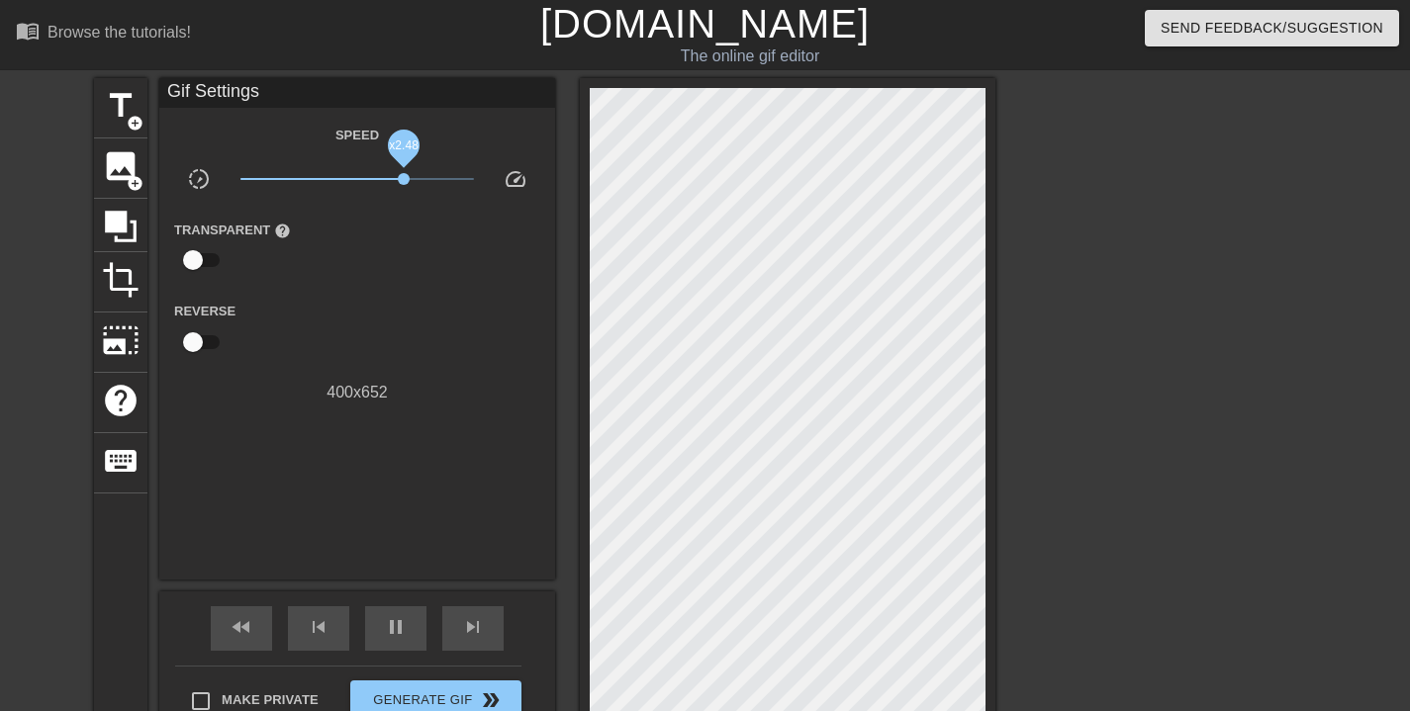
click at [405, 180] on span "x2.48" at bounding box center [404, 179] width 12 height 12
click at [403, 180] on span "x2.48" at bounding box center [404, 179] width 12 height 12
click at [397, 180] on span "x2.21" at bounding box center [398, 179] width 12 height 12
type input "70"
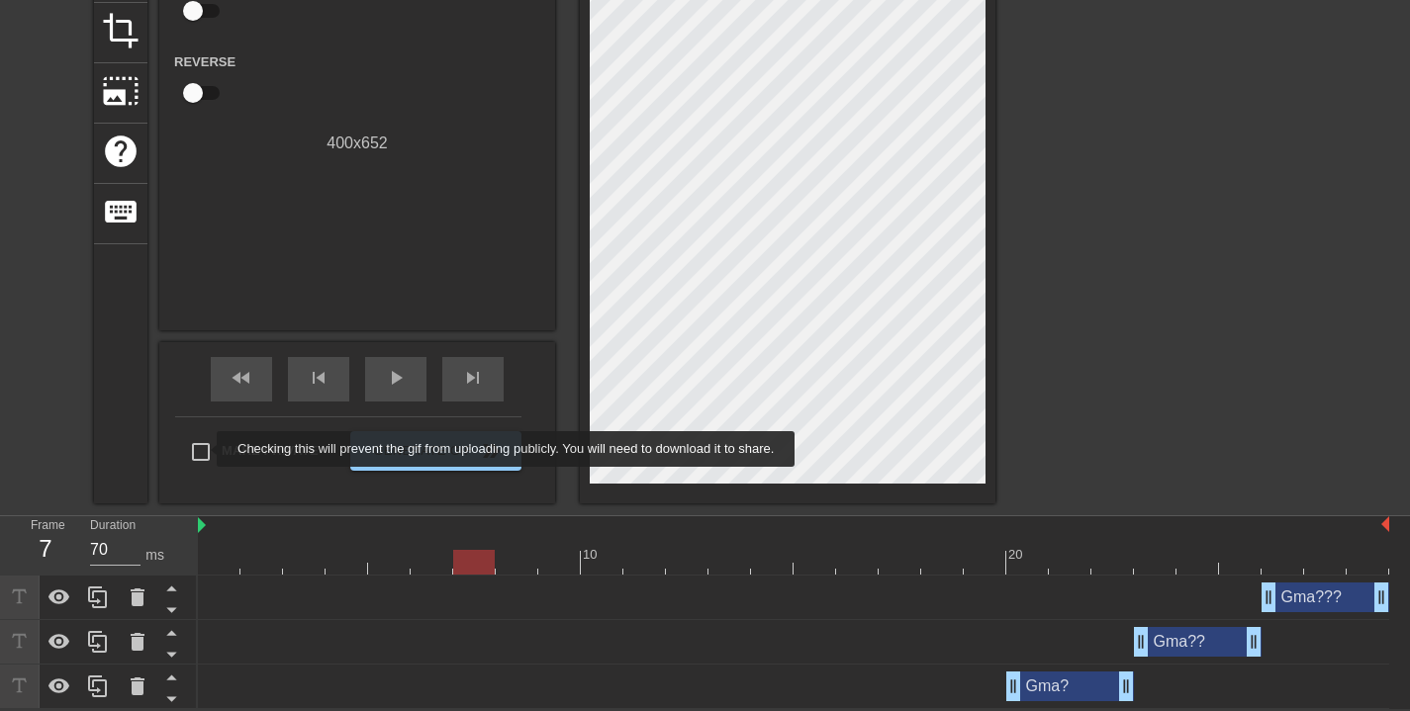
click at [203, 449] on input "Make Private" at bounding box center [201, 452] width 42 height 42
checkbox input "true"
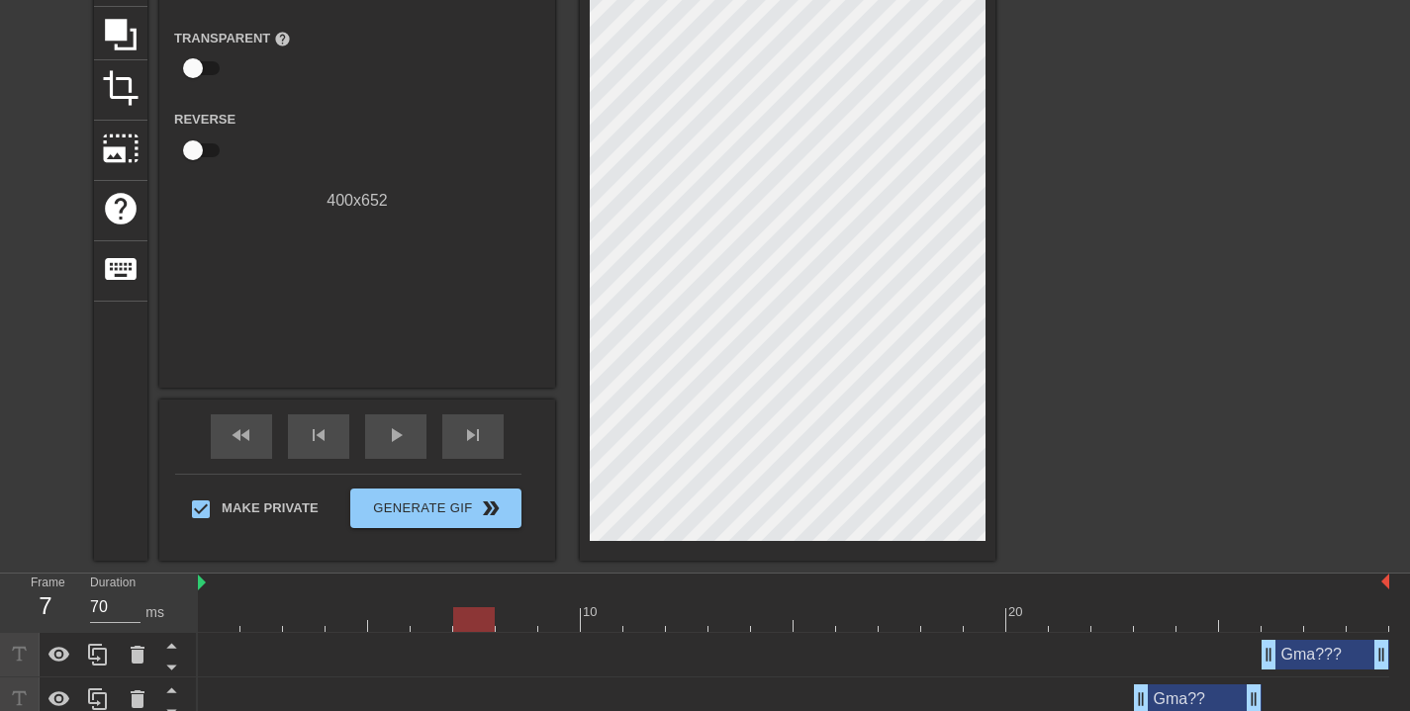
scroll to position [0, 0]
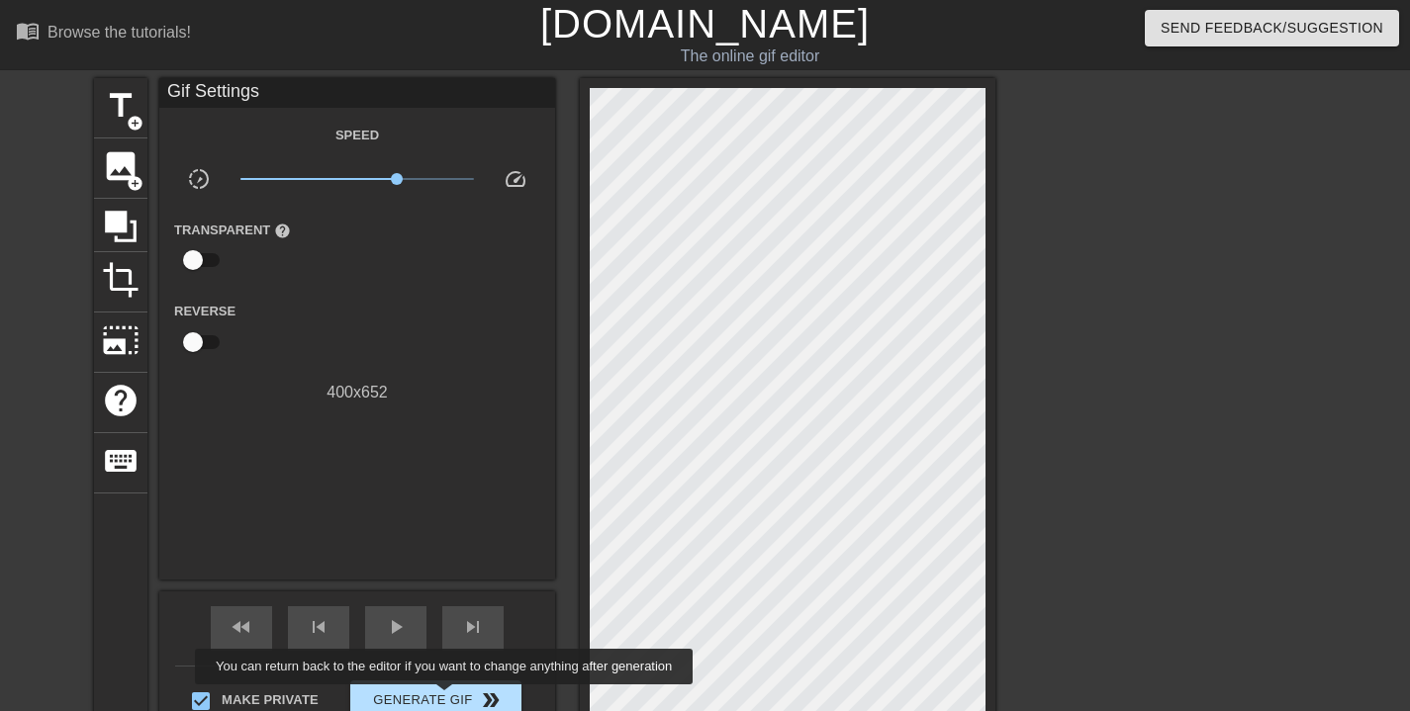
click at [457, 699] on span "Generate Gif double_arrow" at bounding box center [435, 701] width 155 height 24
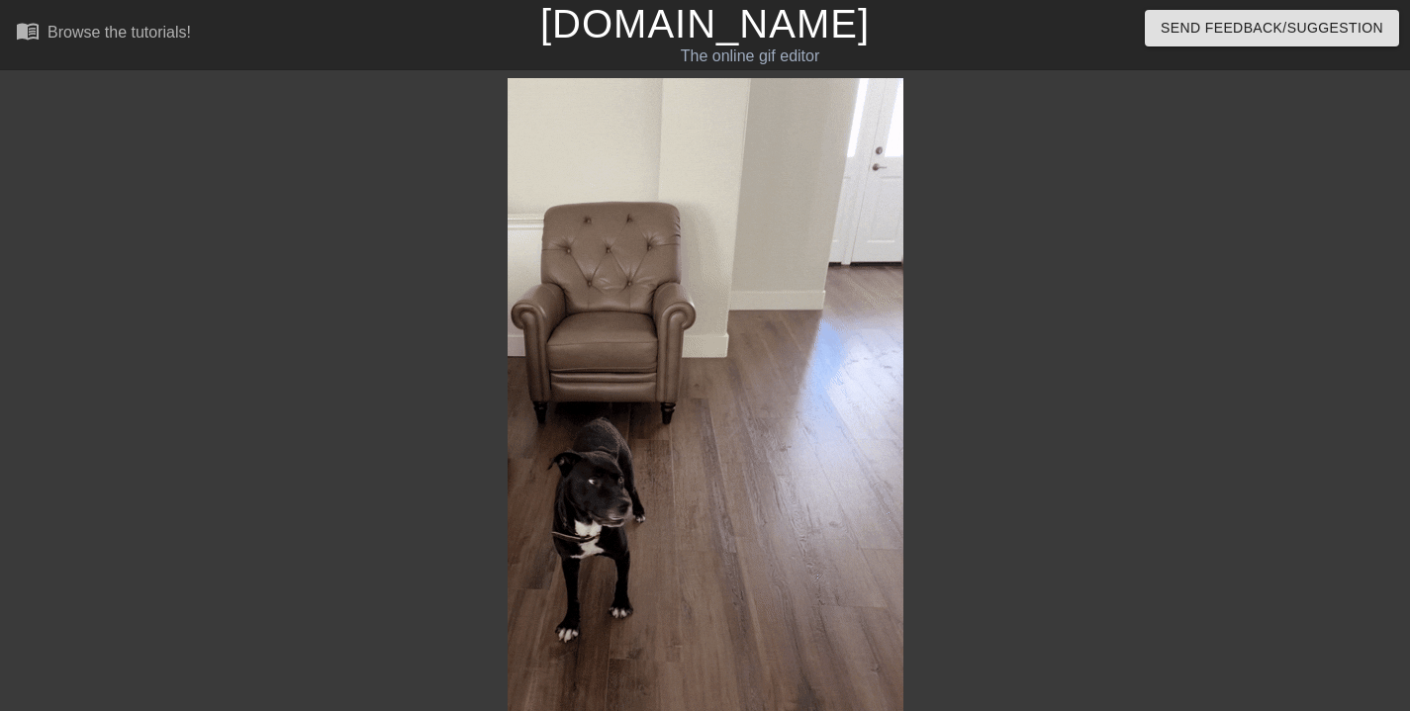
scroll to position [308, 0]
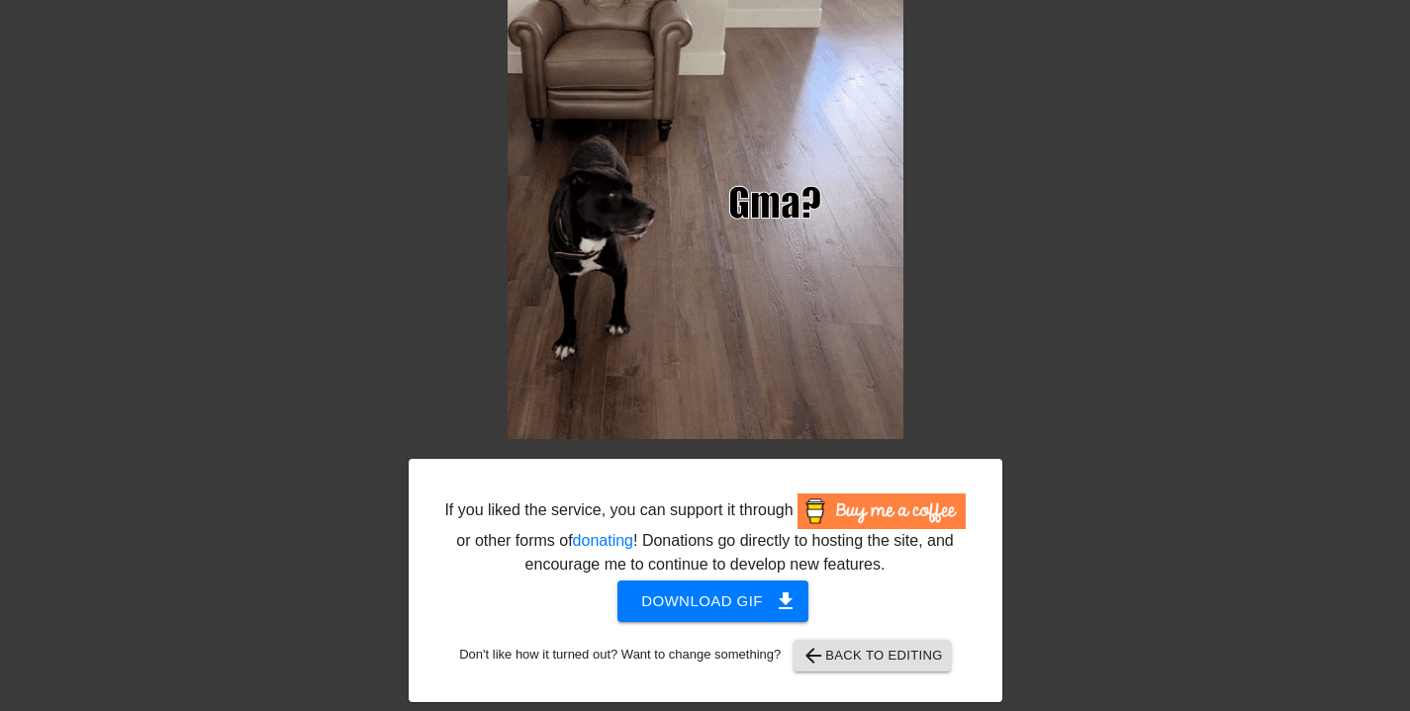
click at [711, 603] on span "Download gif get_app" at bounding box center [712, 602] width 143 height 26
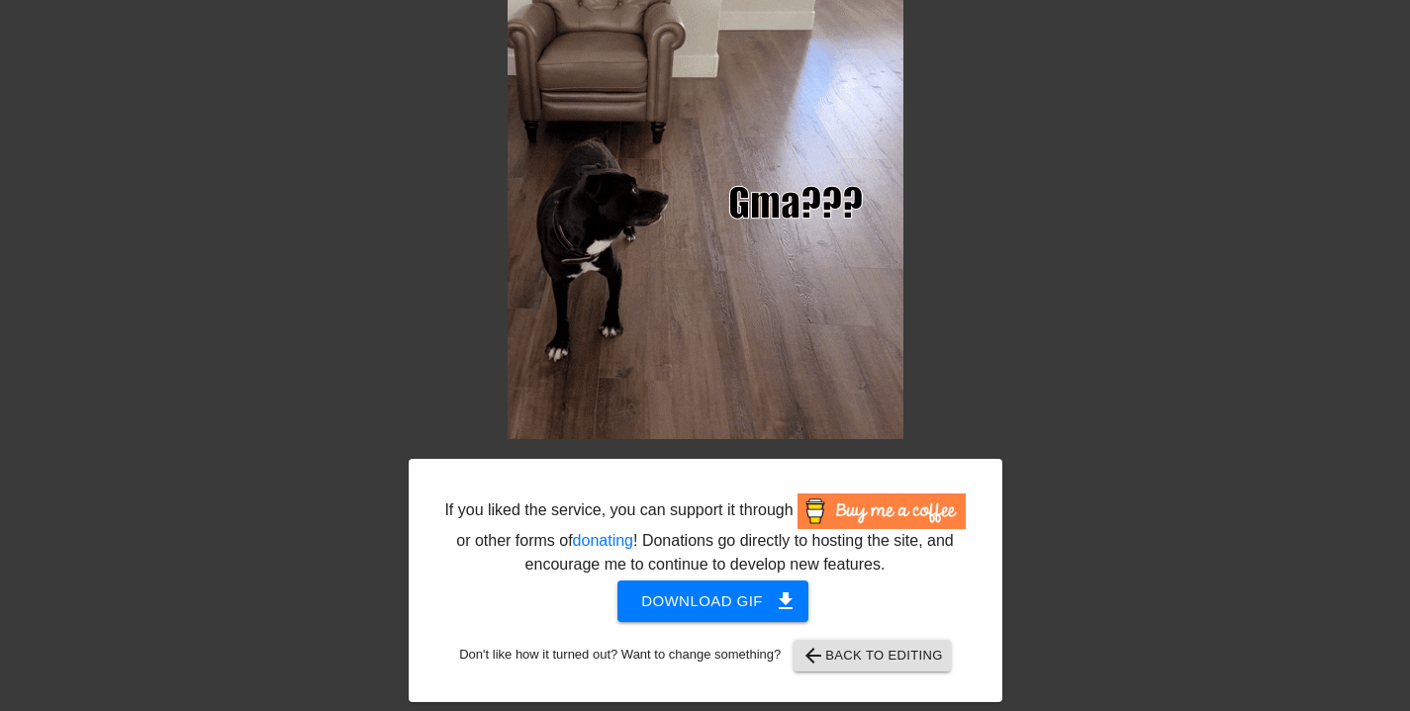
click at [869, 655] on span "arrow_back Back to Editing" at bounding box center [871, 656] width 141 height 24
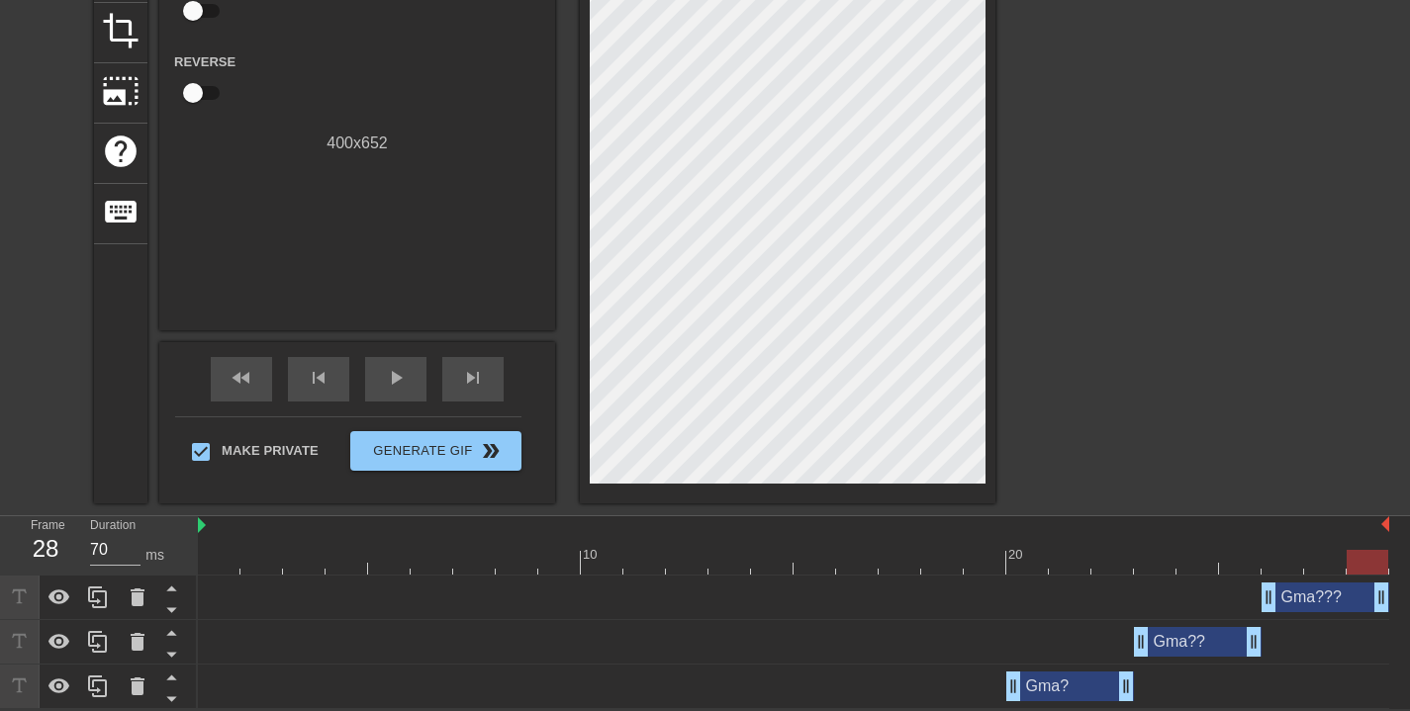
scroll to position [0, 0]
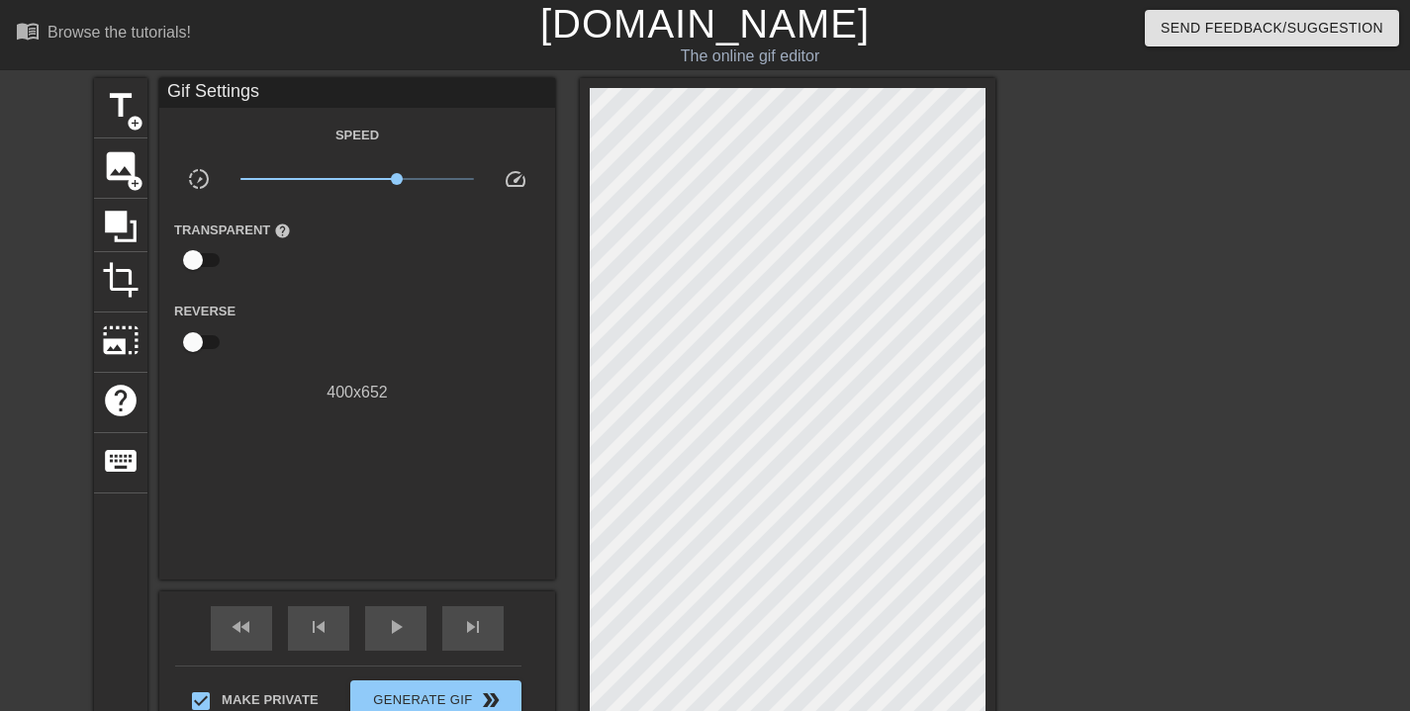
click at [1079, 158] on div "title add_circle image add_circle crop photo_size_select_large help keyboard Gi…" at bounding box center [705, 415] width 1410 height 675
click at [190, 339] on input "checkbox" at bounding box center [193, 343] width 113 height 38
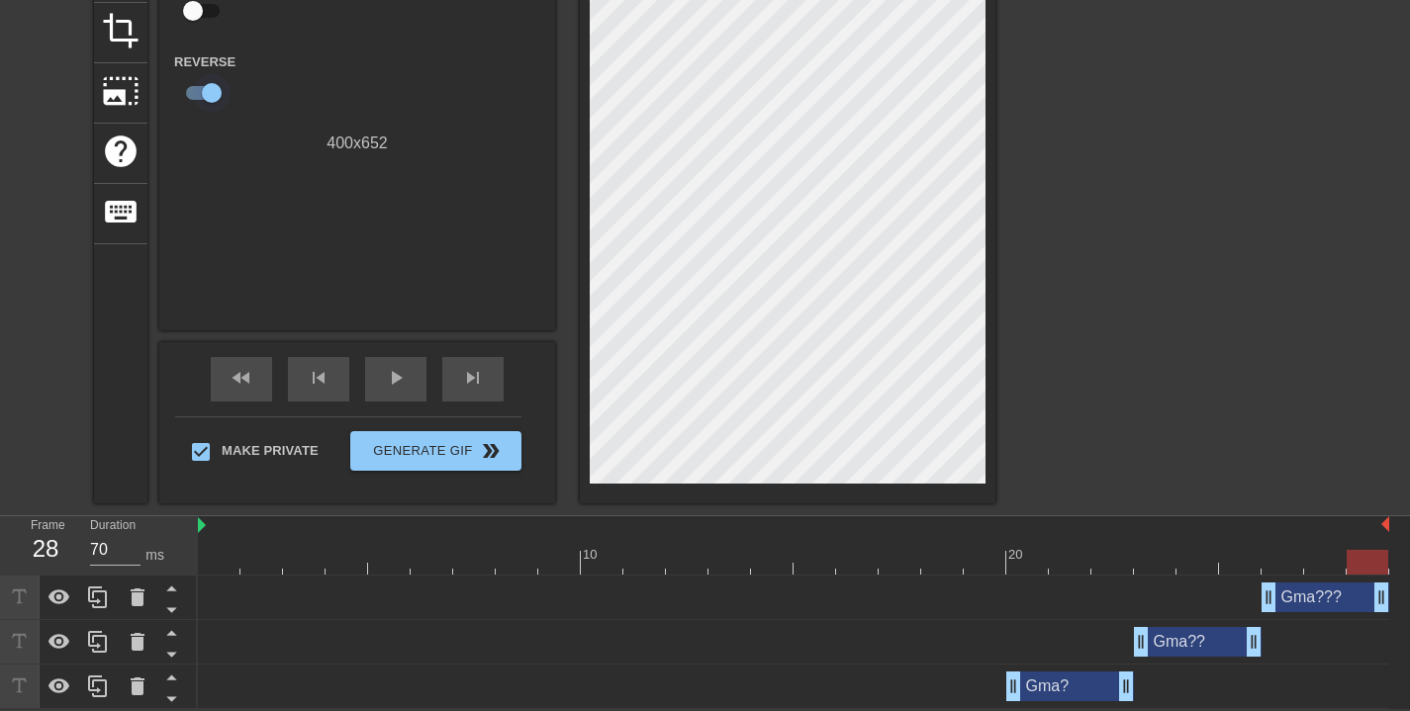
click at [213, 92] on input "checkbox" at bounding box center [211, 93] width 113 height 38
click at [179, 88] on input "checkbox" at bounding box center [193, 93] width 113 height 38
click at [179, 88] on input "checkbox" at bounding box center [211, 93] width 113 height 38
click at [179, 88] on input "checkbox" at bounding box center [193, 93] width 113 height 38
click at [179, 88] on input "checkbox" at bounding box center [211, 93] width 113 height 38
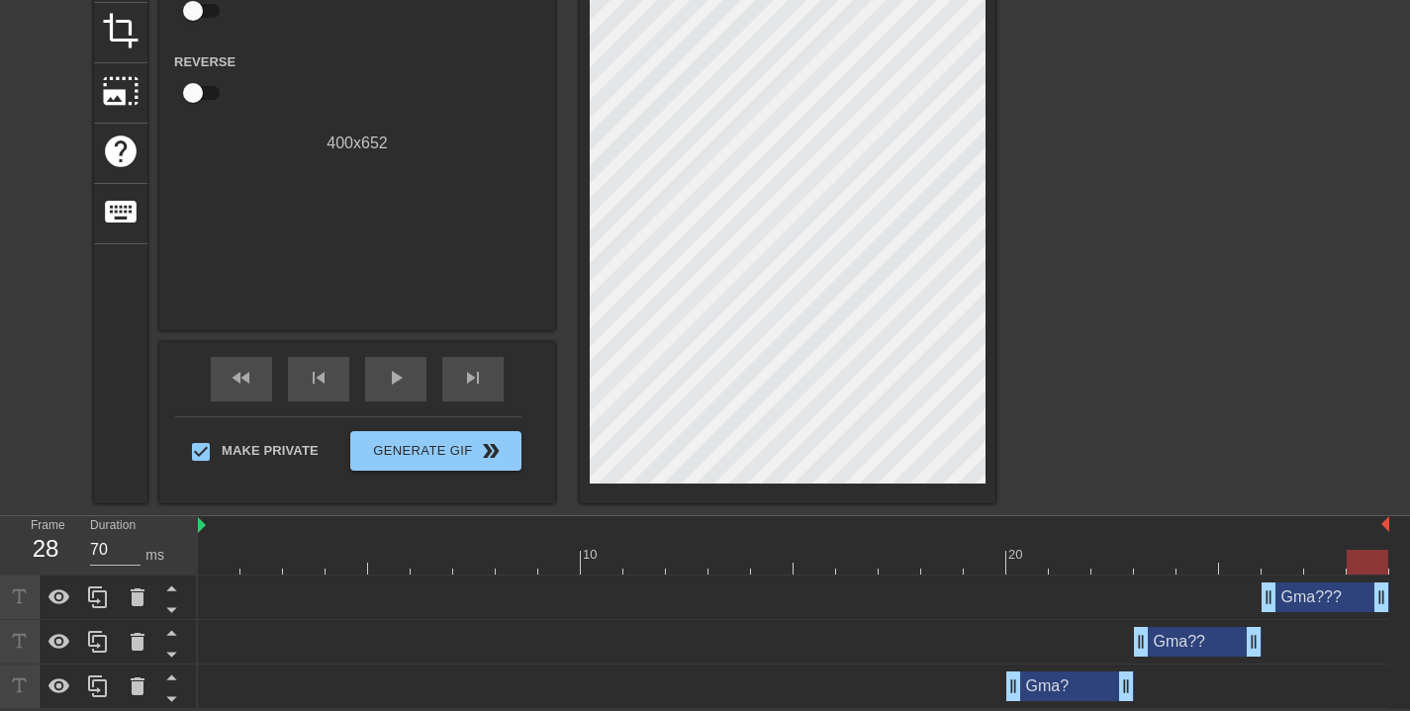
click at [179, 88] on input "checkbox" at bounding box center [193, 93] width 113 height 38
click at [179, 88] on input "checkbox" at bounding box center [211, 93] width 113 height 38
click at [179, 88] on input "checkbox" at bounding box center [193, 93] width 113 height 38
click at [179, 88] on input "checkbox" at bounding box center [211, 93] width 113 height 38
checkbox input "false"
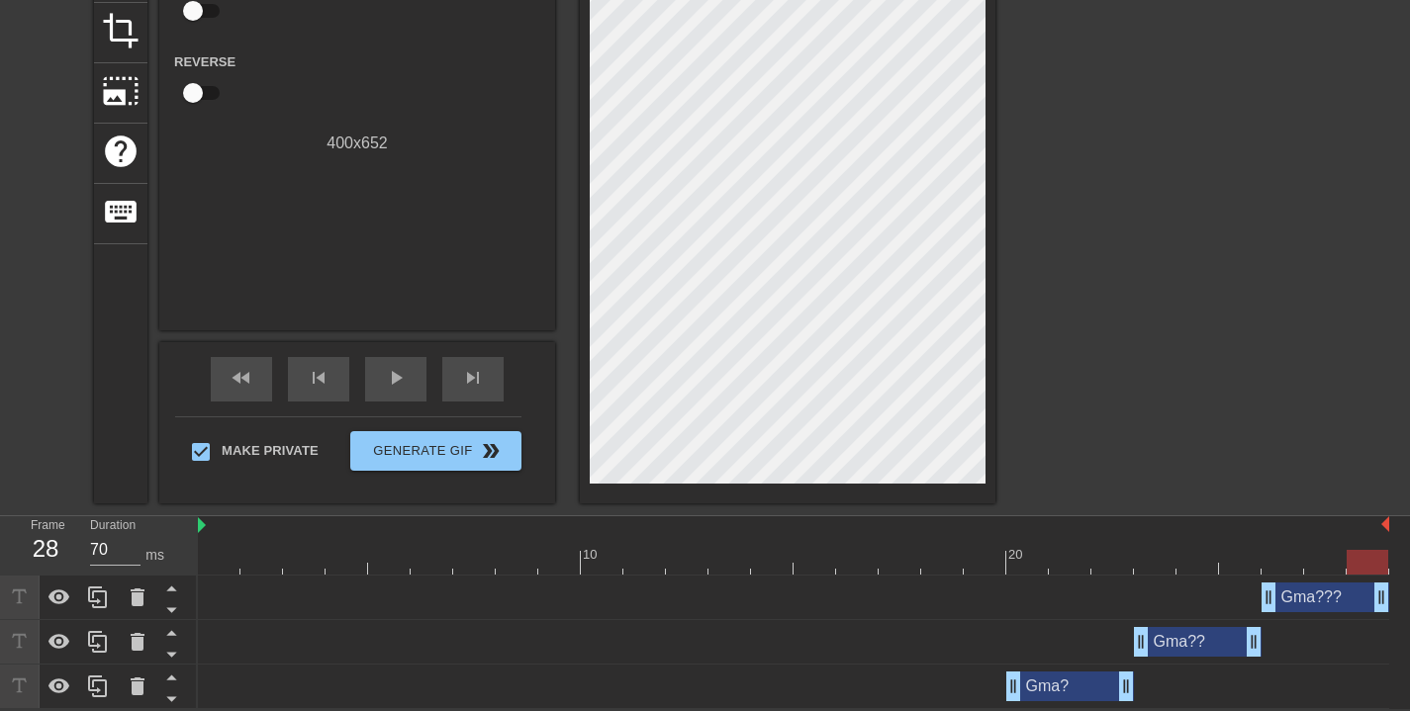
scroll to position [0, 0]
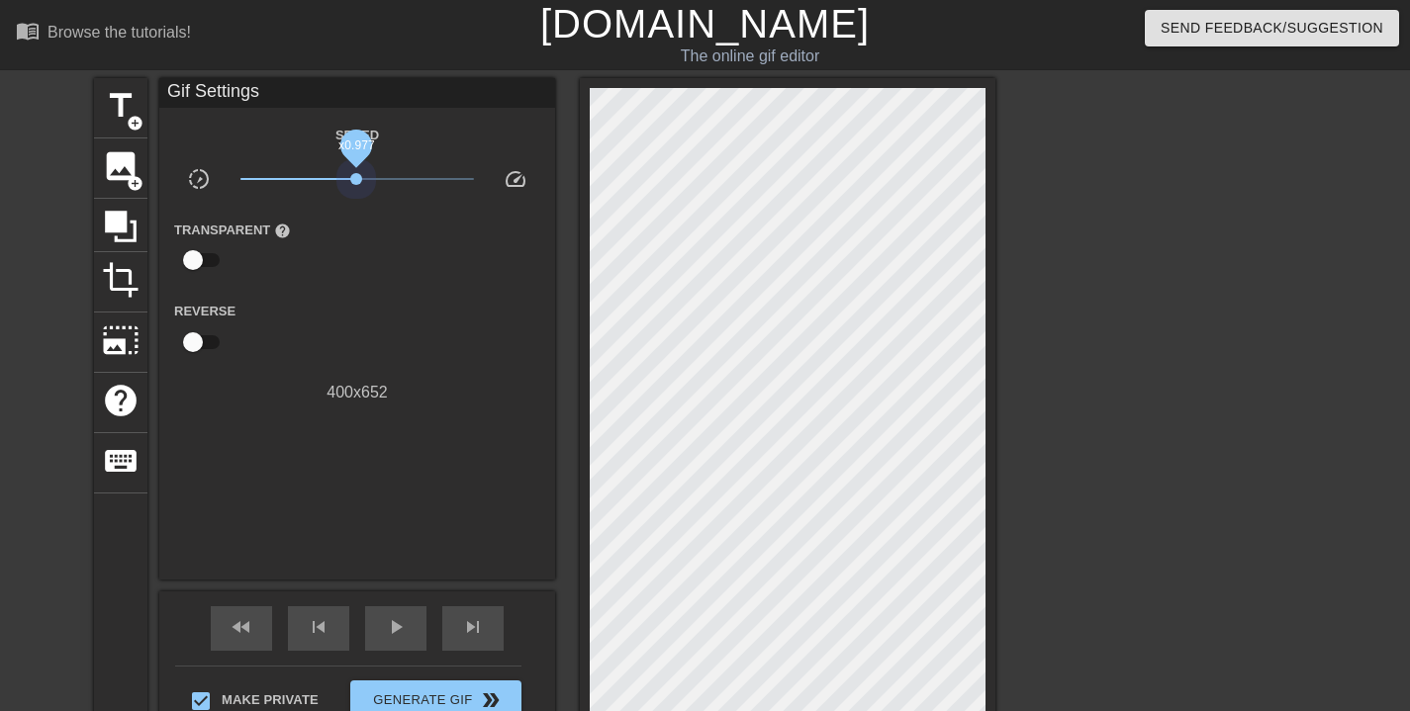
drag, startPoint x: 395, startPoint y: 179, endPoint x: 356, endPoint y: 194, distance: 41.3
click at [356, 194] on div "x0.977" at bounding box center [358, 182] width 264 height 31
click at [357, 183] on span "x1.00" at bounding box center [357, 179] width 235 height 24
click at [375, 627] on div "play_arrow" at bounding box center [395, 629] width 61 height 45
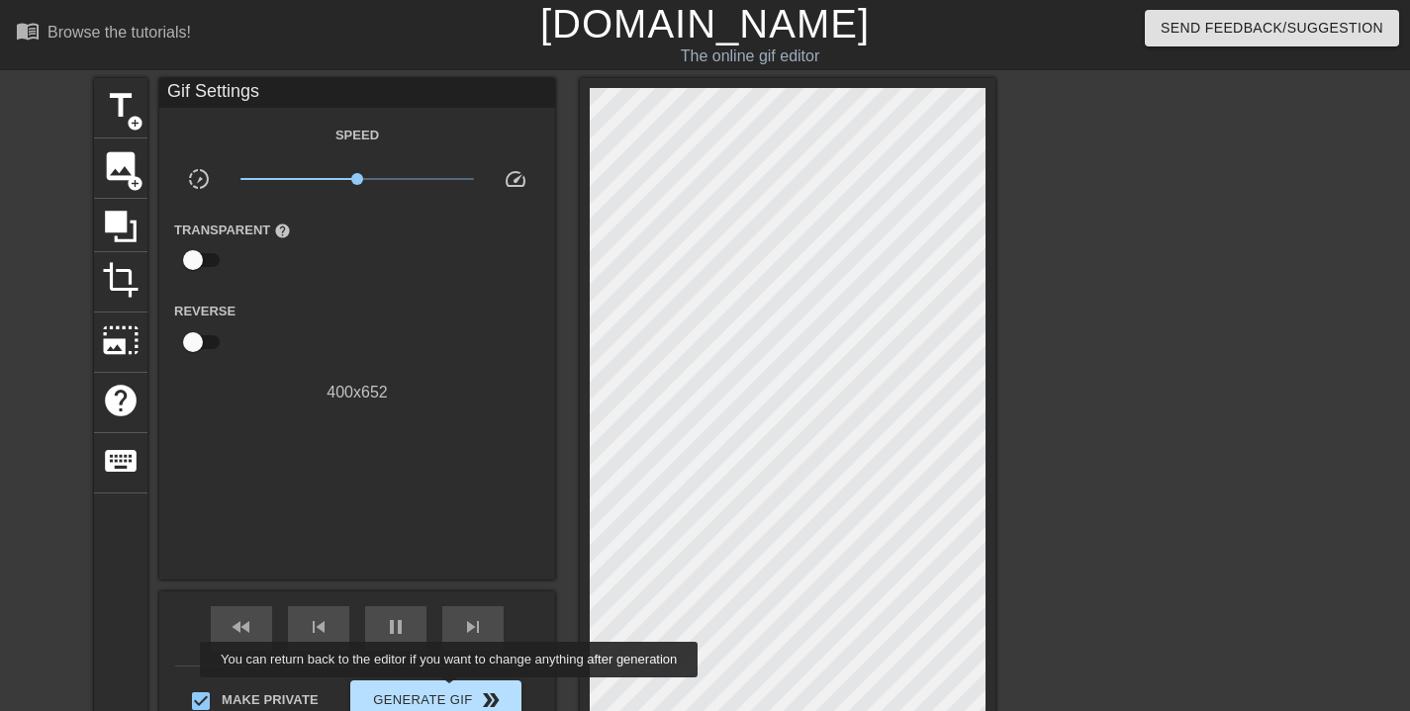
type input "70"
click at [462, 692] on span "Generate Gif double_arrow" at bounding box center [435, 701] width 155 height 24
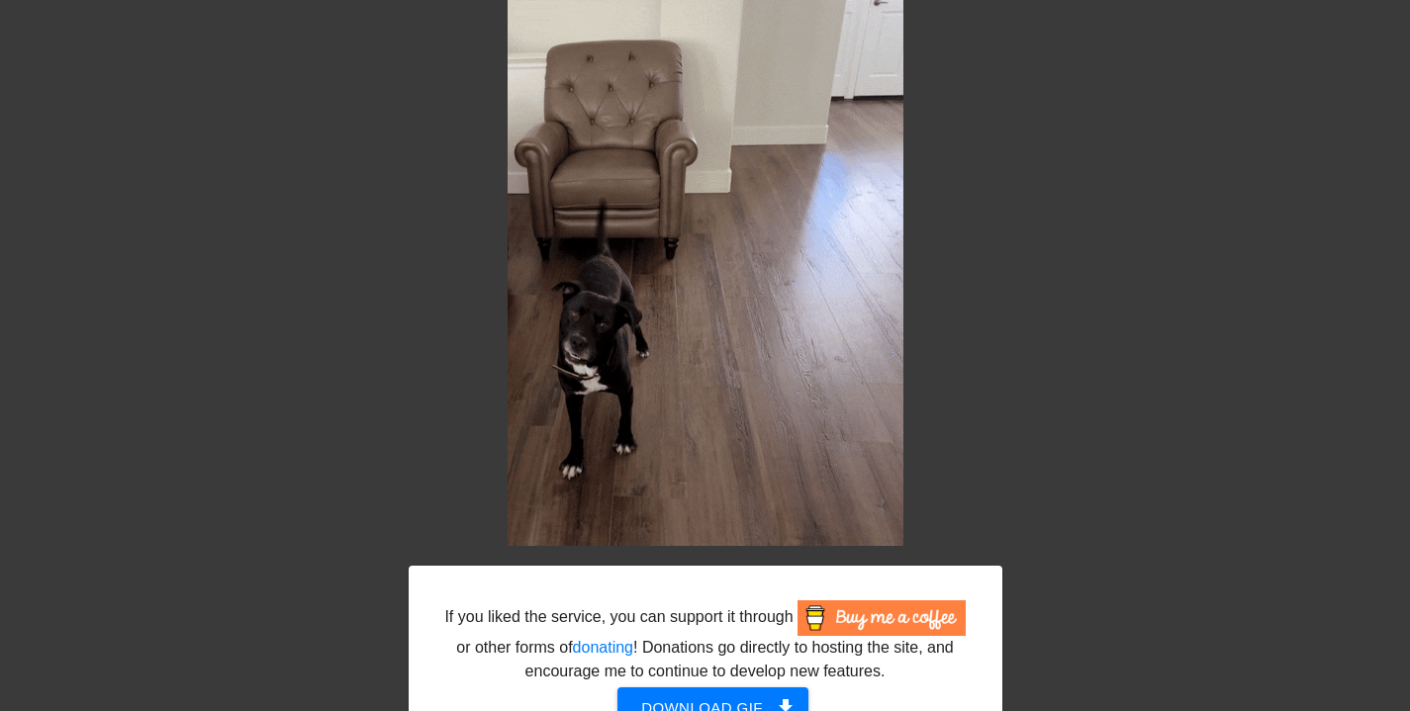
scroll to position [308, 0]
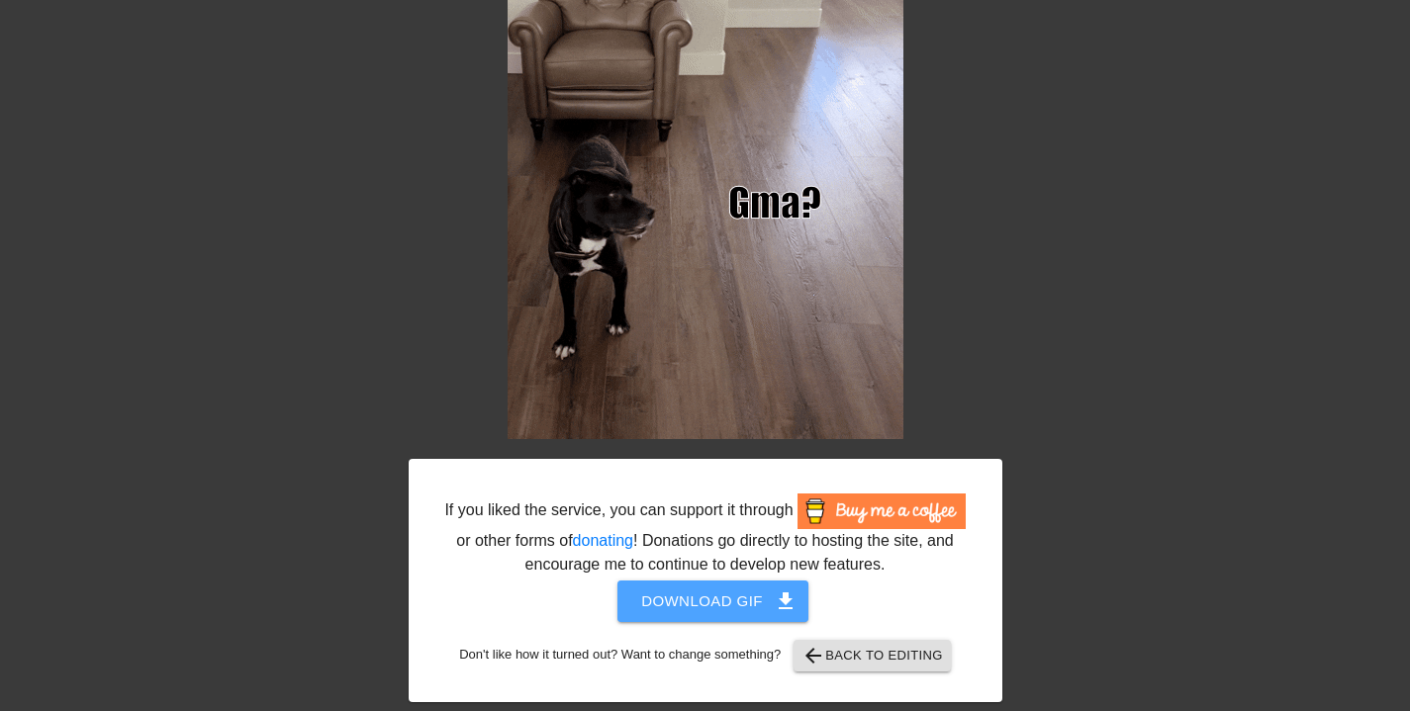
click at [728, 597] on span "Download gif get_app" at bounding box center [712, 602] width 143 height 26
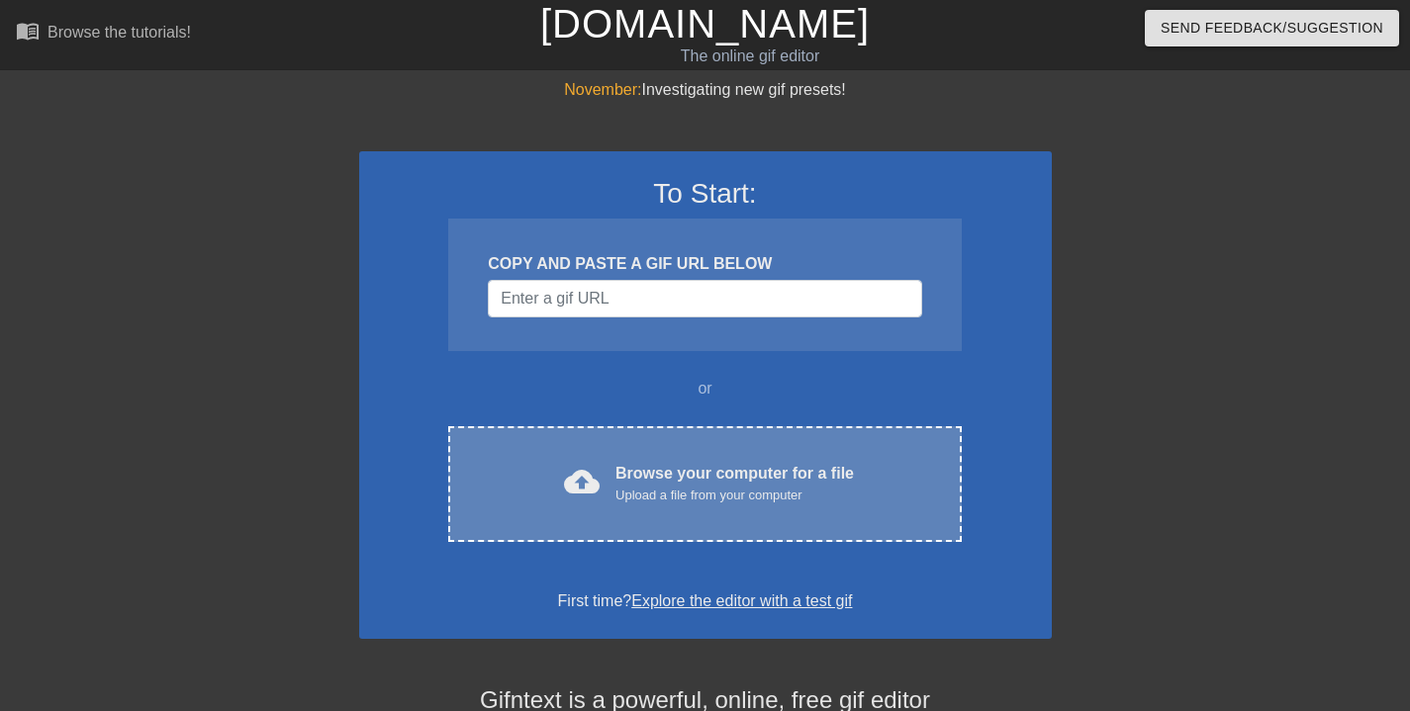
click at [743, 486] on div "Upload a file from your computer" at bounding box center [734, 496] width 238 height 20
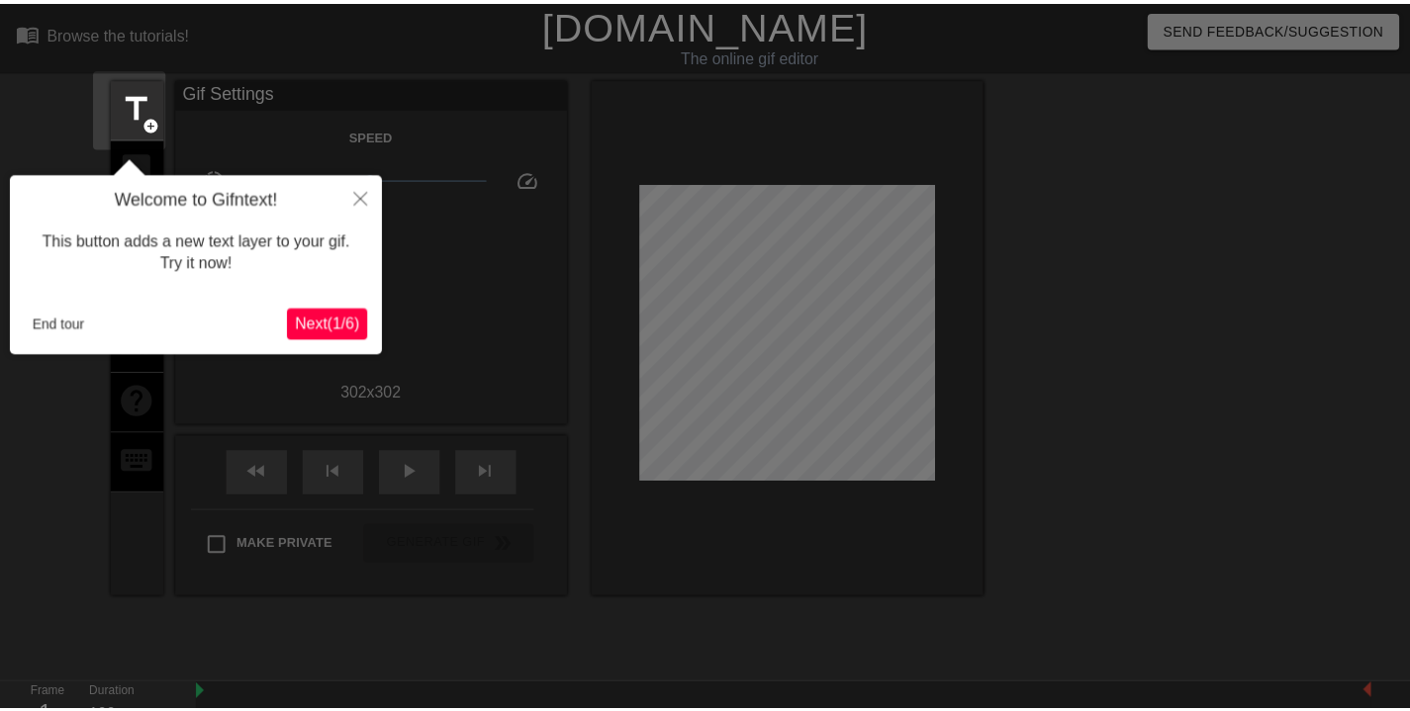
scroll to position [48, 0]
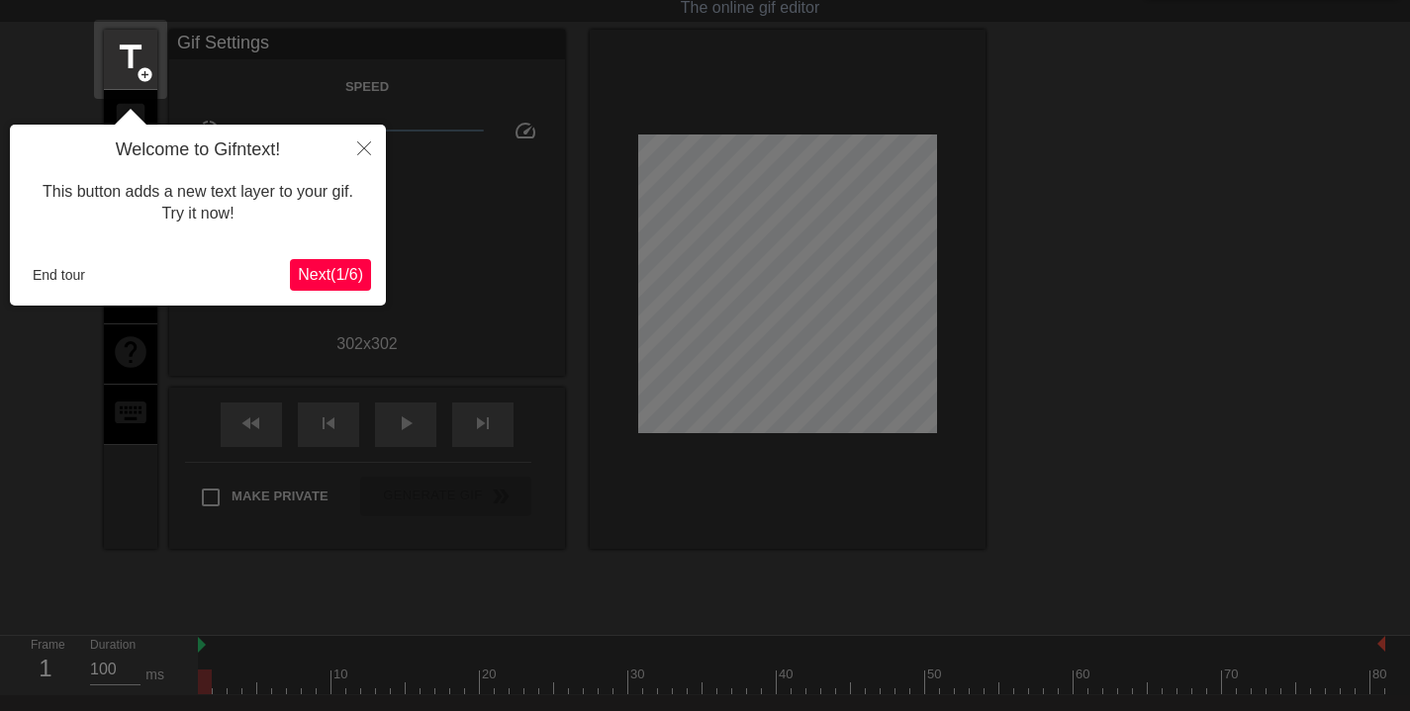
click at [47, 275] on button "End tour" at bounding box center [59, 275] width 68 height 30
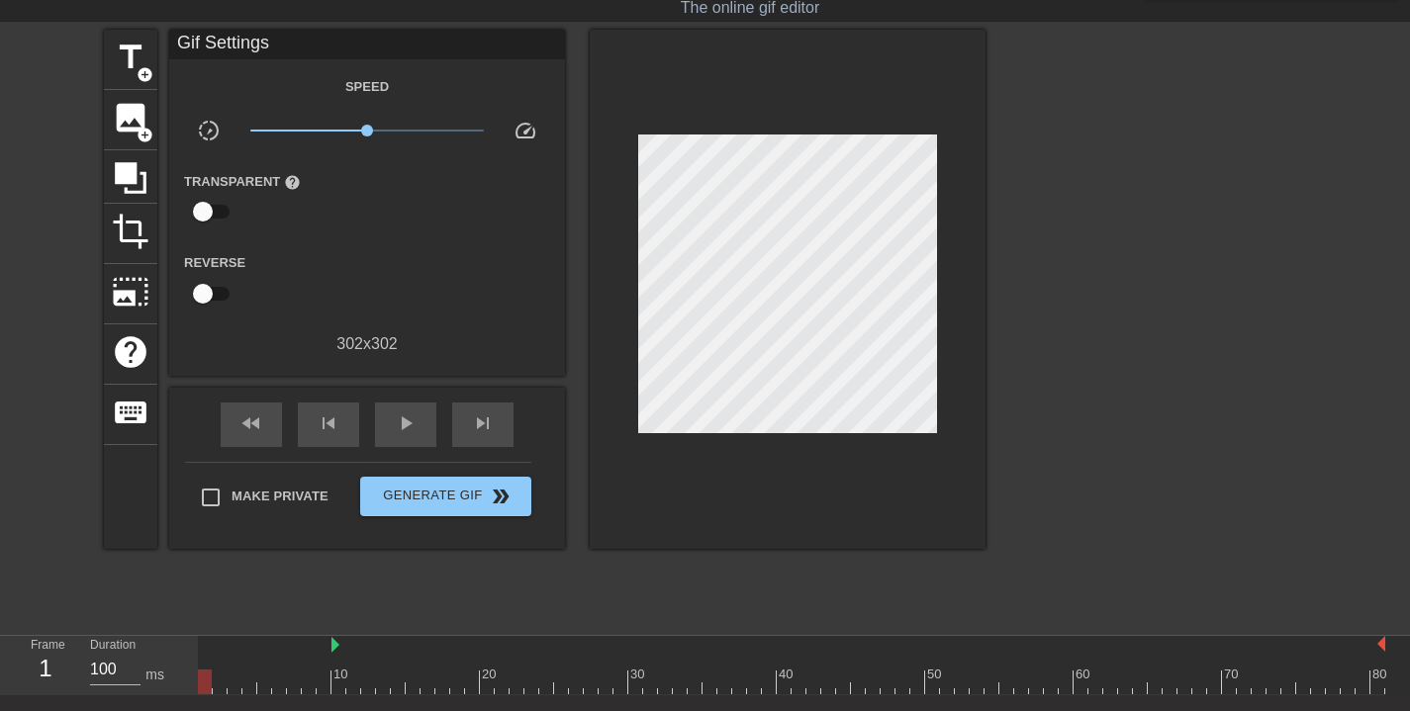
drag, startPoint x: 199, startPoint y: 646, endPoint x: 338, endPoint y: 651, distance: 139.6
drag, startPoint x: 204, startPoint y: 685, endPoint x: 264, endPoint y: 684, distance: 60.4
click at [264, 686] on div "10 20 30 40 50 60 70 80" at bounding box center [791, 665] width 1187 height 58
click at [278, 587] on div "title add_circle image add_circle crop photo_size_select_large help keyboard Gi…" at bounding box center [545, 327] width 882 height 594
click at [344, 678] on div at bounding box center [338, 682] width 14 height 25
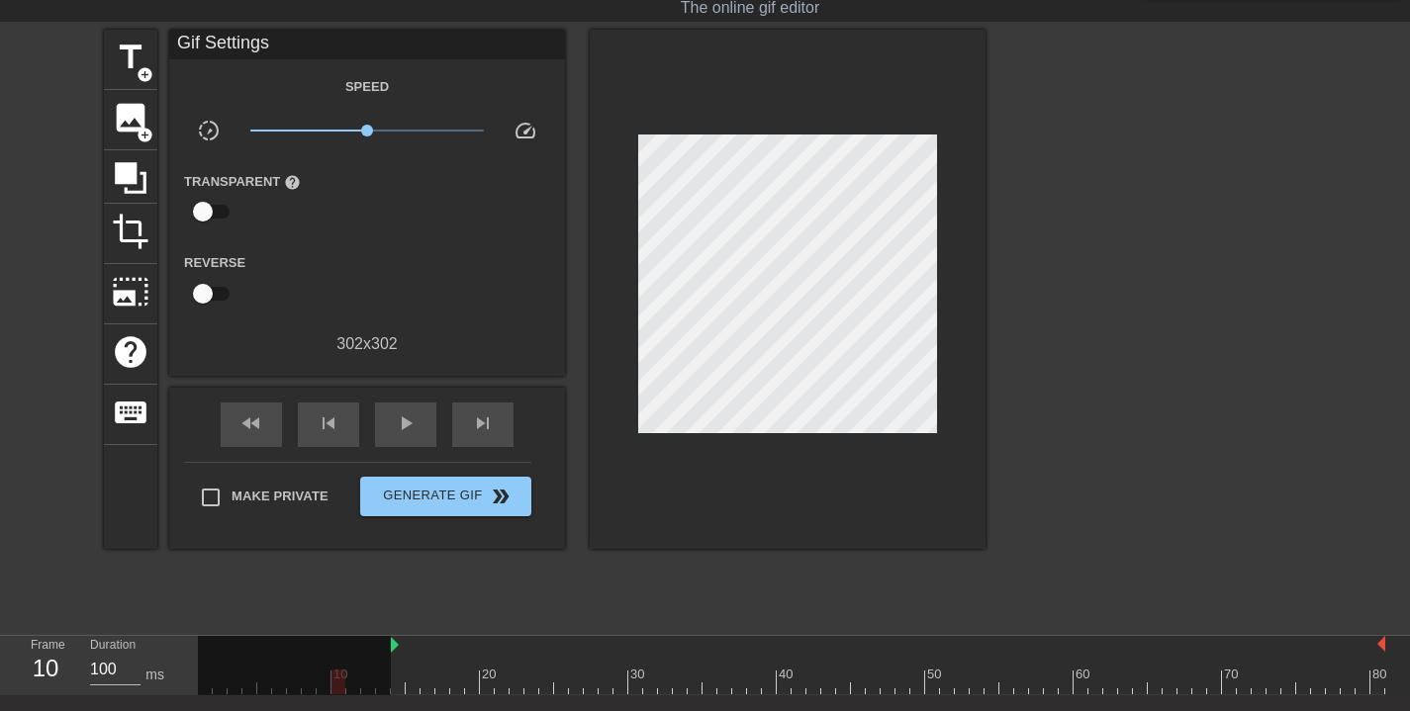
drag, startPoint x: 331, startPoint y: 645, endPoint x: 360, endPoint y: 677, distance: 42.7
drag, startPoint x: 336, startPoint y: 684, endPoint x: 383, endPoint y: 685, distance: 46.5
click at [383, 685] on div at bounding box center [294, 673] width 193 height 74
drag, startPoint x: 394, startPoint y: 690, endPoint x: 634, endPoint y: 666, distance: 241.6
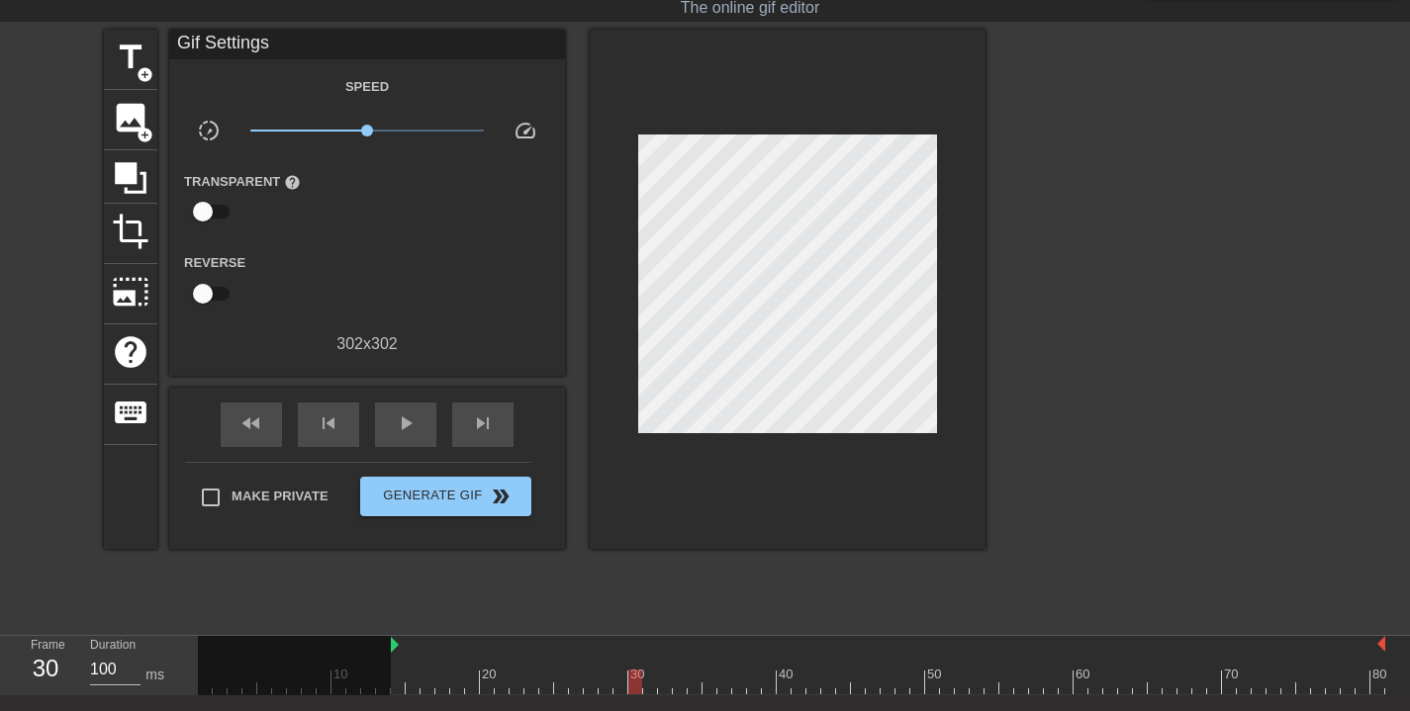
click at [634, 666] on div "10 20 30 40 50 60 70 80" at bounding box center [791, 665] width 1187 height 58
drag, startPoint x: 395, startPoint y: 645, endPoint x: 629, endPoint y: 636, distance: 234.7
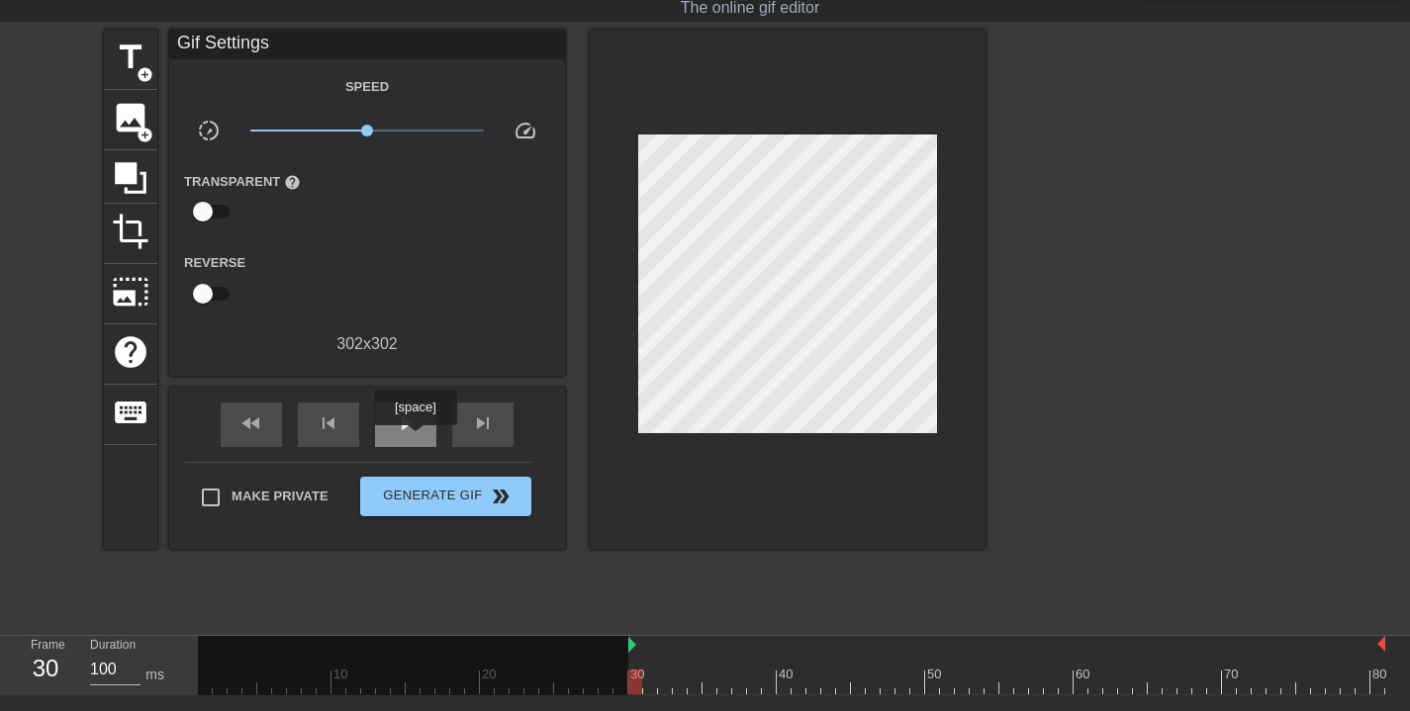
click at [418, 439] on div "play_arrow" at bounding box center [405, 425] width 61 height 45
drag, startPoint x: 1382, startPoint y: 641, endPoint x: 1226, endPoint y: 645, distance: 156.4
click at [1223, 645] on div "10 20 30 40 50 60 70 80" at bounding box center [791, 665] width 1187 height 58
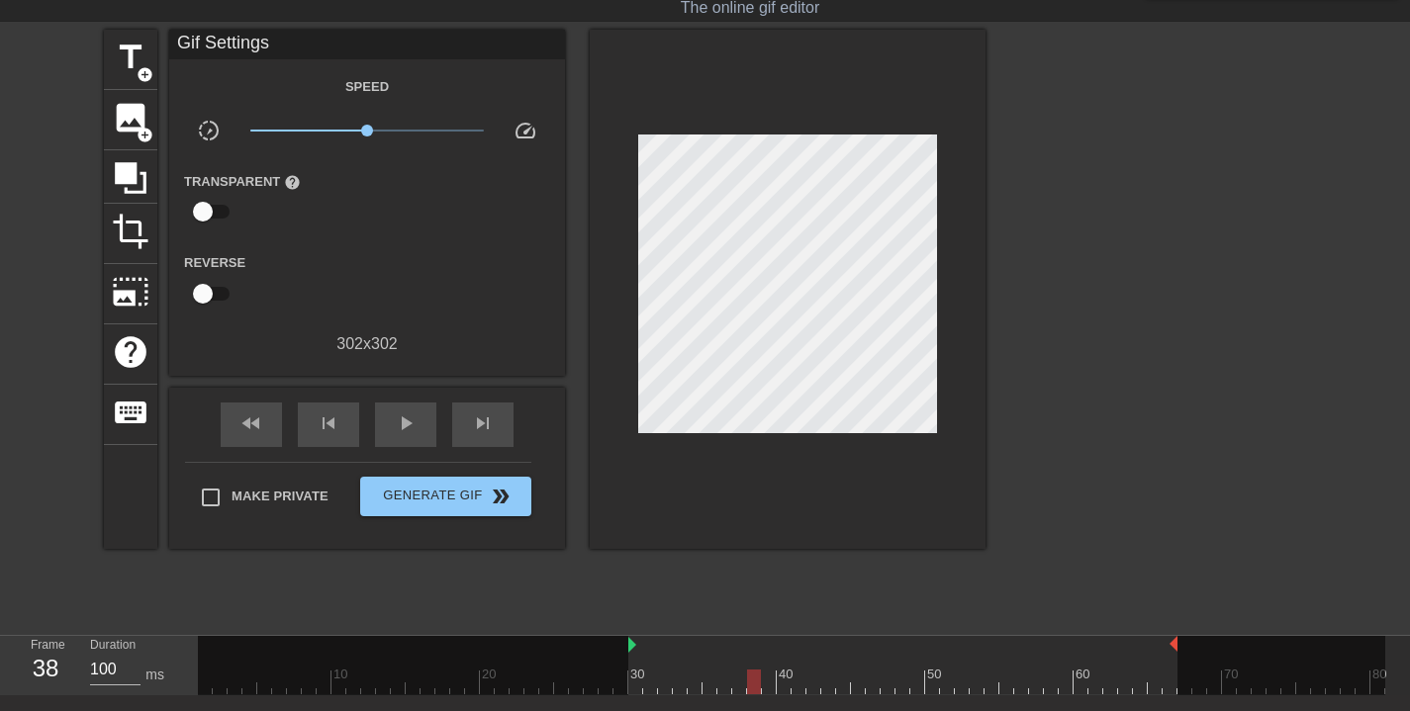
drag, startPoint x: 1218, startPoint y: 645, endPoint x: 1177, endPoint y: 647, distance: 40.6
drag, startPoint x: 751, startPoint y: 686, endPoint x: 1145, endPoint y: 696, distance: 393.9
click at [1145, 696] on div "menu_book Browse the tutorials! Gifntext.com The online gif editor Send Feedbac…" at bounding box center [705, 393] width 1410 height 882
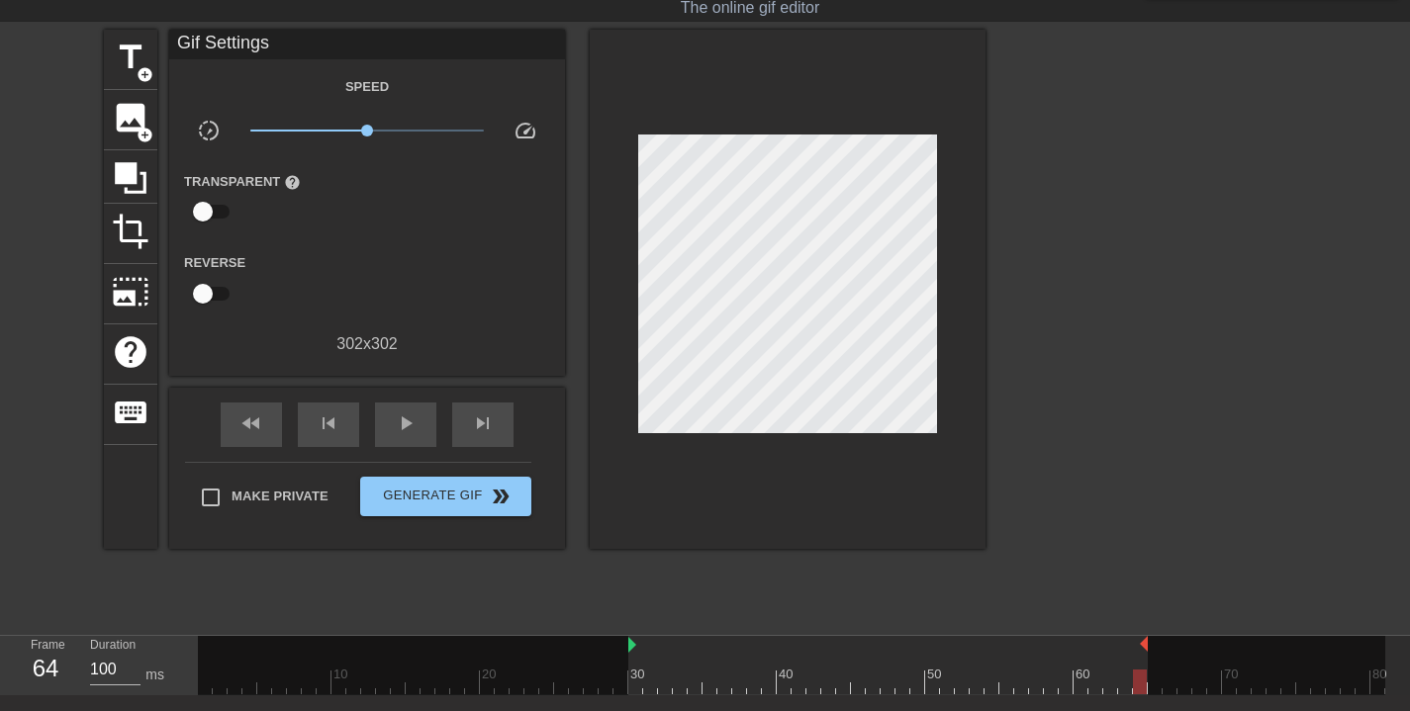
drag, startPoint x: 1176, startPoint y: 643, endPoint x: 1143, endPoint y: 647, distance: 32.9
drag, startPoint x: 1142, startPoint y: 685, endPoint x: 1129, endPoint y: 688, distance: 13.2
click at [1129, 688] on div at bounding box center [1125, 682] width 14 height 25
drag, startPoint x: 1126, startPoint y: 680, endPoint x: 629, endPoint y: 688, distance: 496.8
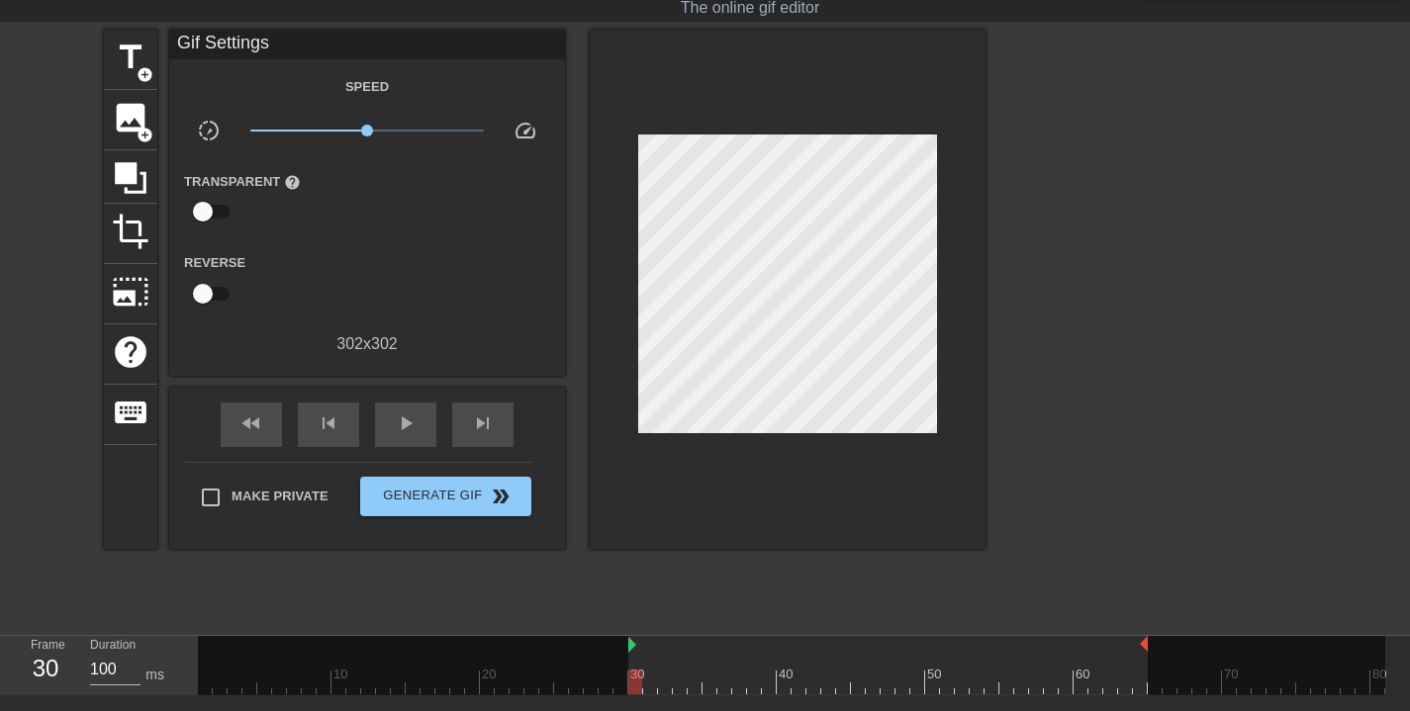
click at [629, 688] on div at bounding box center [635, 682] width 14 height 25
click at [400, 423] on span "play_arrow" at bounding box center [406, 424] width 24 height 24
drag, startPoint x: 630, startPoint y: 643, endPoint x: 642, endPoint y: 645, distance: 12.0
click at [642, 645] on div "10 20 30 40 50 60 70 80" at bounding box center [791, 665] width 1187 height 58
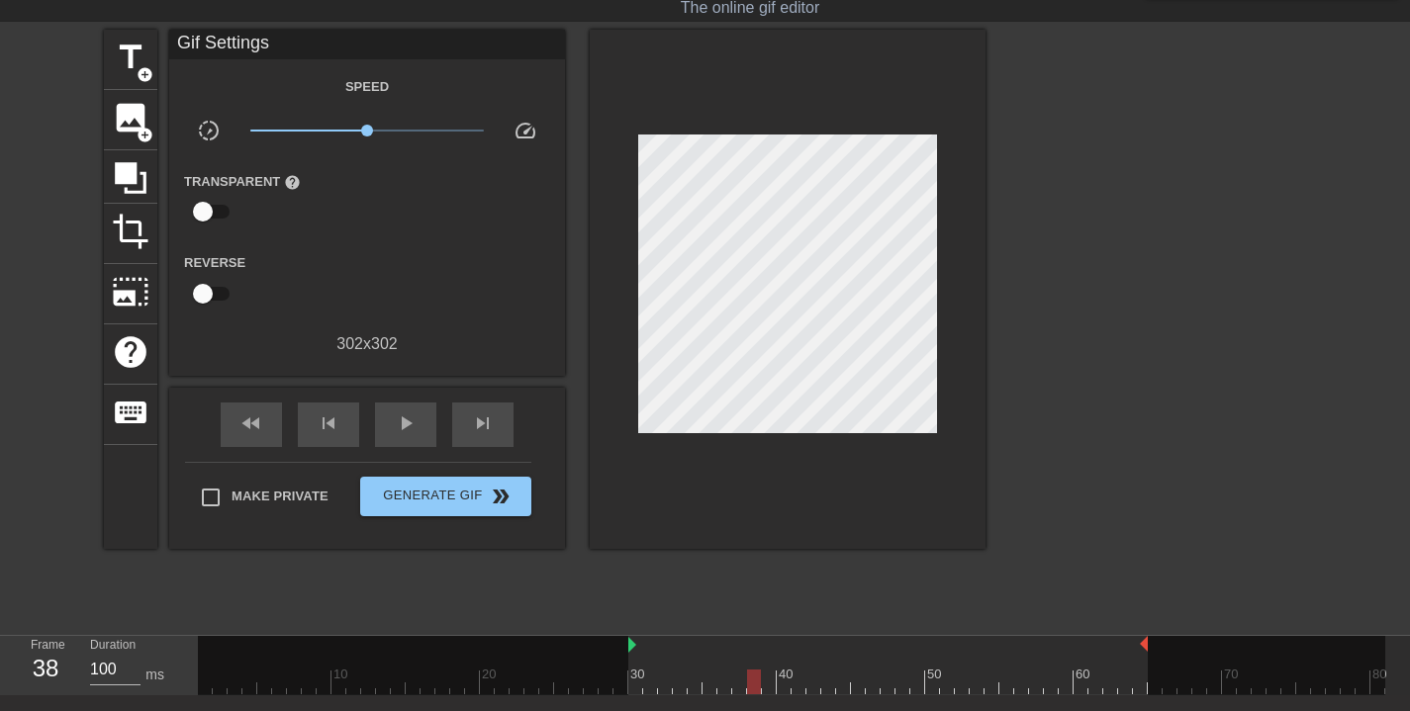
drag, startPoint x: 644, startPoint y: 644, endPoint x: 631, endPoint y: 649, distance: 13.8
click at [630, 658] on div "30" at bounding box center [635, 668] width 15 height 25
drag, startPoint x: 630, startPoint y: 645, endPoint x: 653, endPoint y: 652, distance: 23.8
click at [653, 652] on div "10 20 30 40 50 60 70 80" at bounding box center [791, 665] width 1187 height 58
click at [666, 687] on div at bounding box center [791, 682] width 1187 height 25
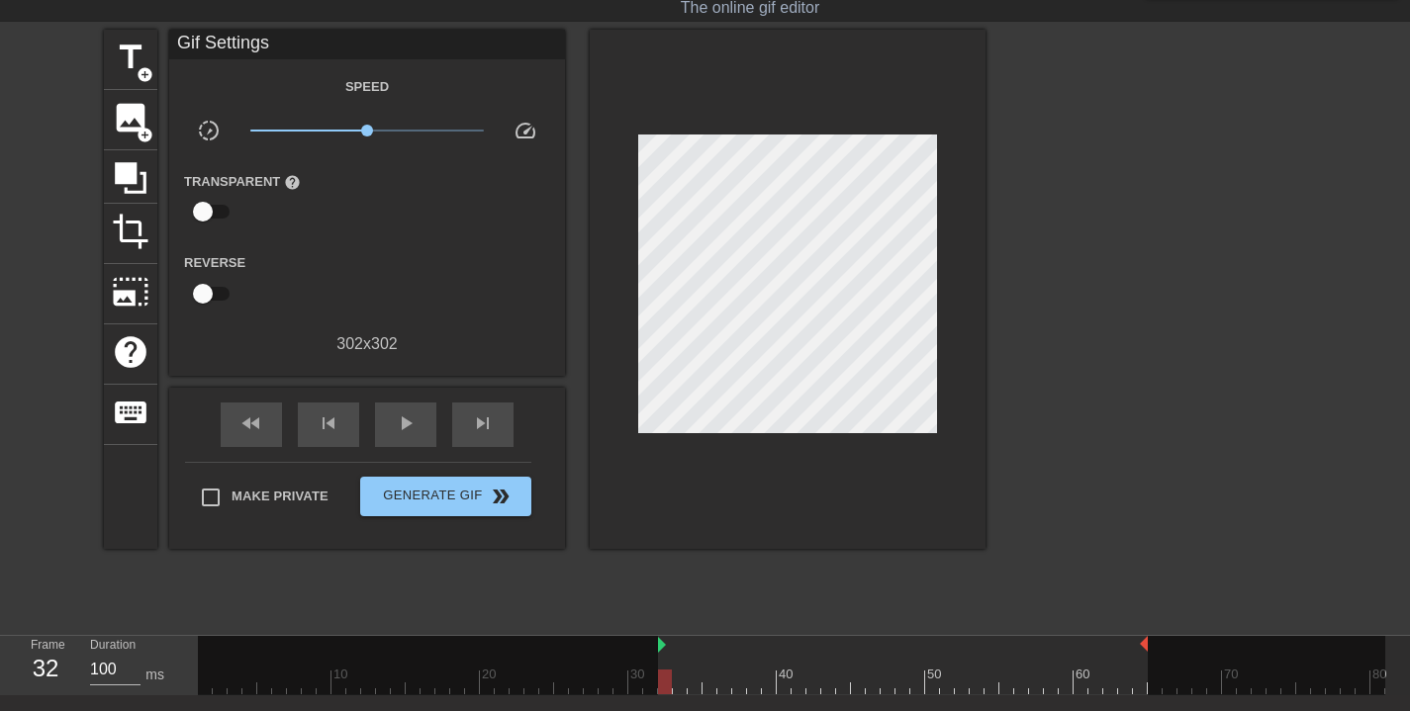
click at [677, 667] on div at bounding box center [677, 675] width 4 height 20
click at [696, 676] on div at bounding box center [791, 682] width 1187 height 25
click at [715, 682] on div at bounding box center [791, 682] width 1187 height 25
drag, startPoint x: 709, startPoint y: 681, endPoint x: 674, endPoint y: 680, distance: 35.6
click at [674, 680] on div at bounding box center [680, 682] width 14 height 25
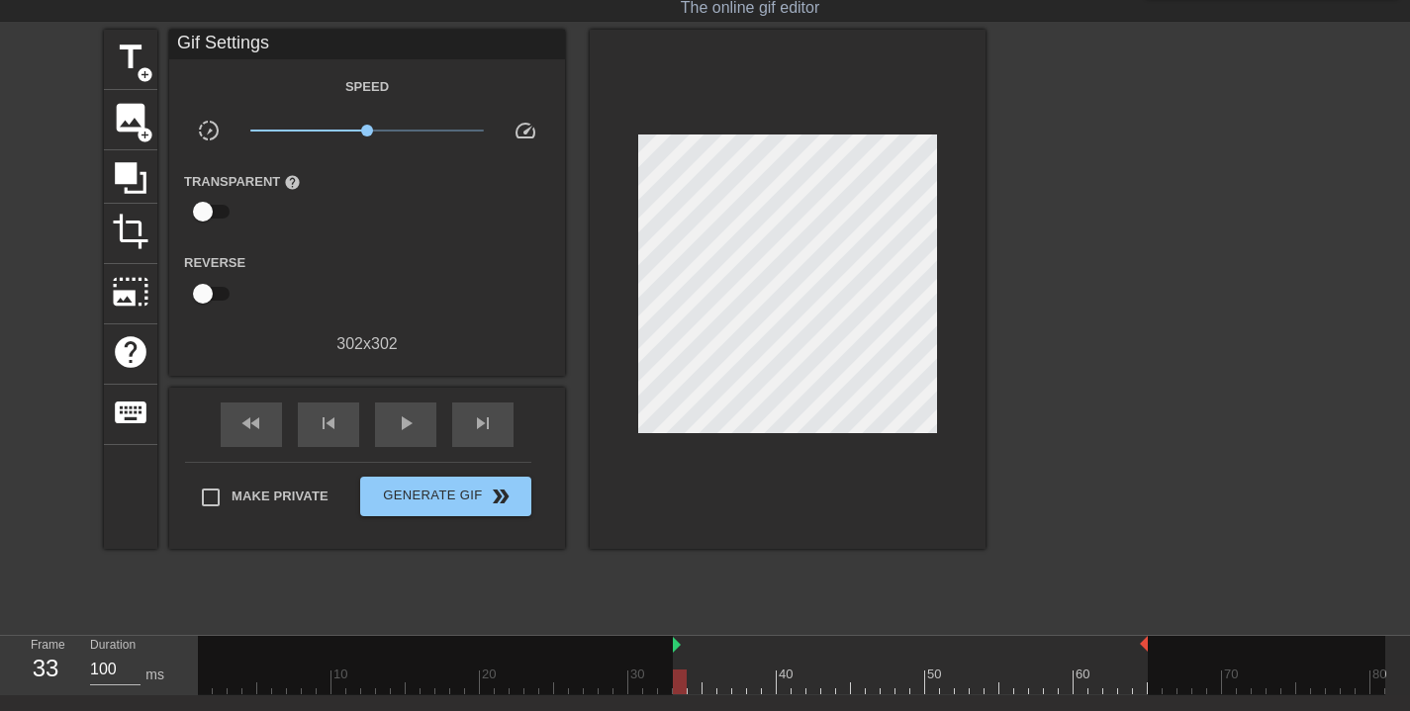
drag, startPoint x: 661, startPoint y: 647, endPoint x: 671, endPoint y: 648, distance: 9.9
click at [671, 648] on div "10 20 30 40 50 60 70 80" at bounding box center [791, 665] width 1187 height 58
drag, startPoint x: 1145, startPoint y: 646, endPoint x: 1075, endPoint y: 661, distance: 71.8
click at [1075, 661] on div "10 20 30 40 50 60 70 80" at bounding box center [791, 665] width 1187 height 58
drag, startPoint x: 1072, startPoint y: 643, endPoint x: 998, endPoint y: 661, distance: 75.4
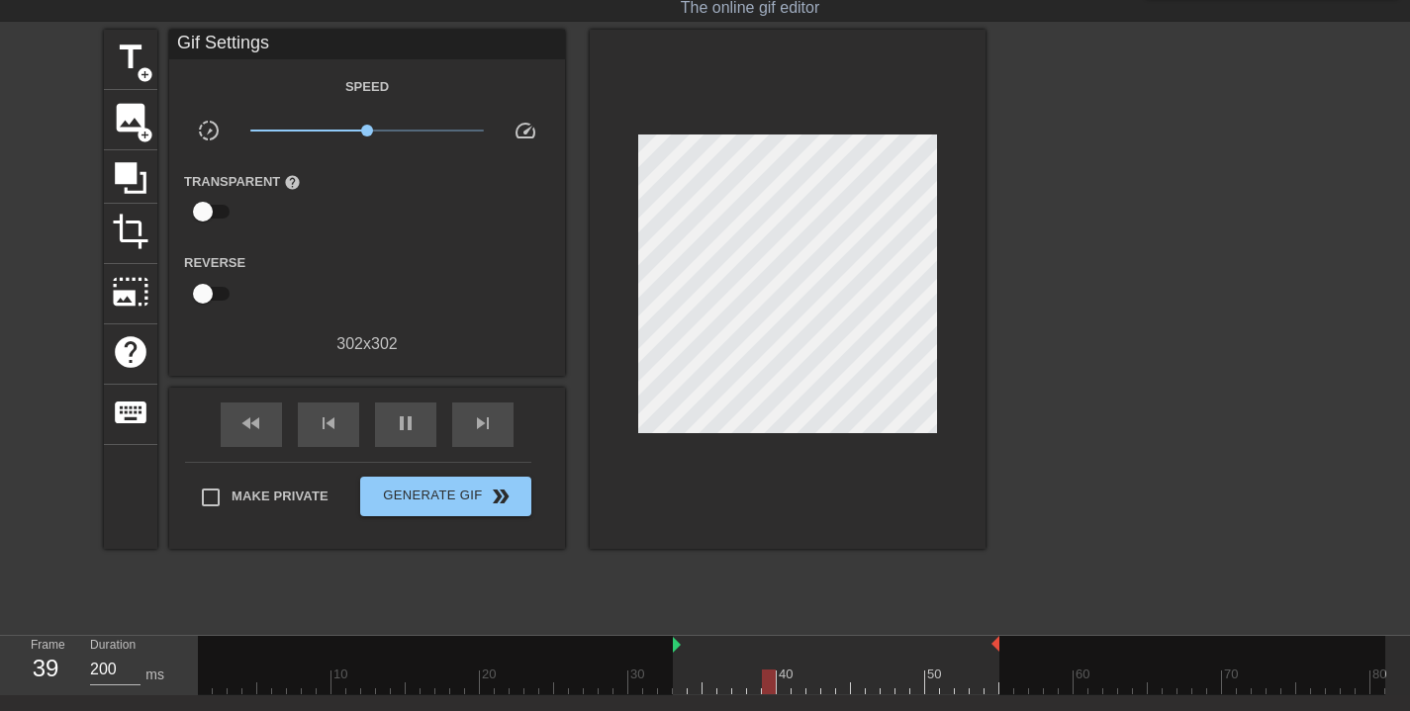
click at [998, 661] on div "10 20 30 40 50 60 70 80" at bounding box center [791, 665] width 1187 height 58
drag, startPoint x: 995, startPoint y: 643, endPoint x: 925, endPoint y: 656, distance: 71.4
click at [926, 658] on div "10 20 30 40 50 60 70 80" at bounding box center [791, 665] width 1187 height 58
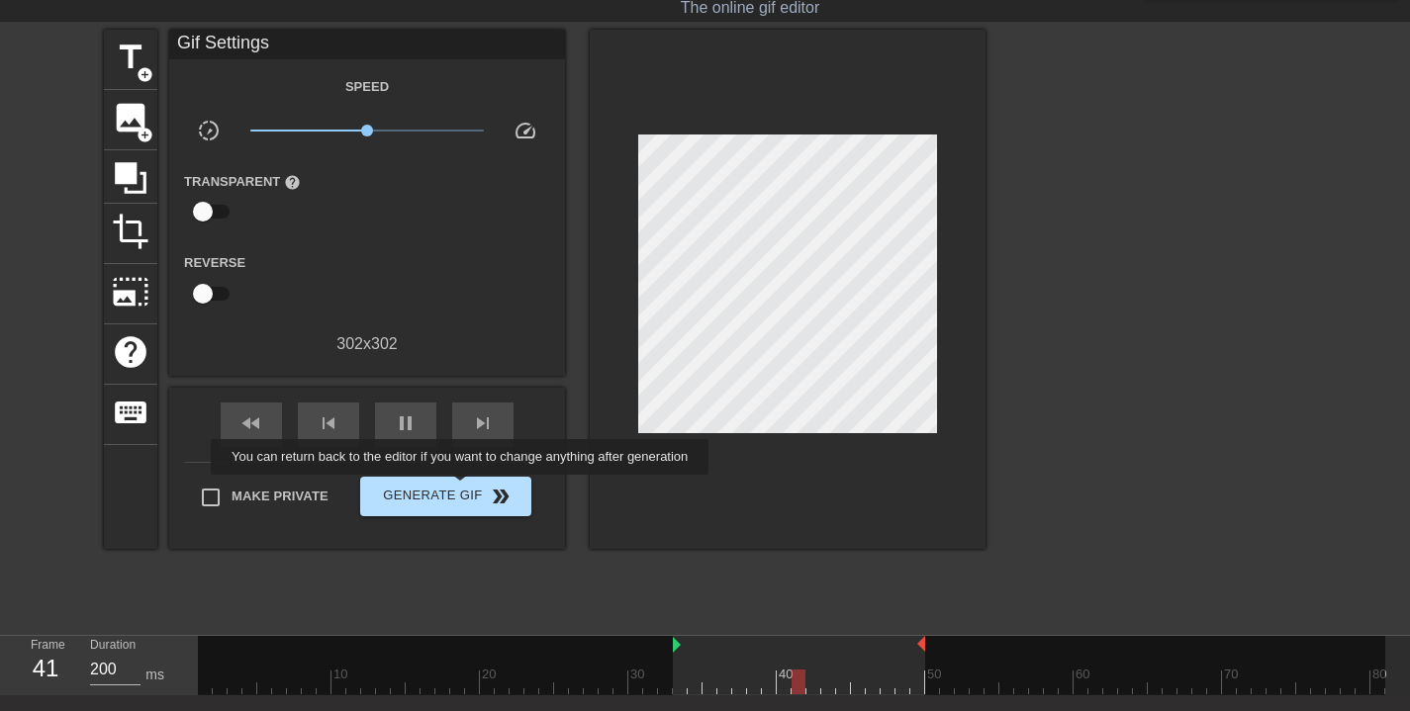
type input "100"
click at [473, 489] on span "Generate Gif double_arrow" at bounding box center [445, 497] width 155 height 24
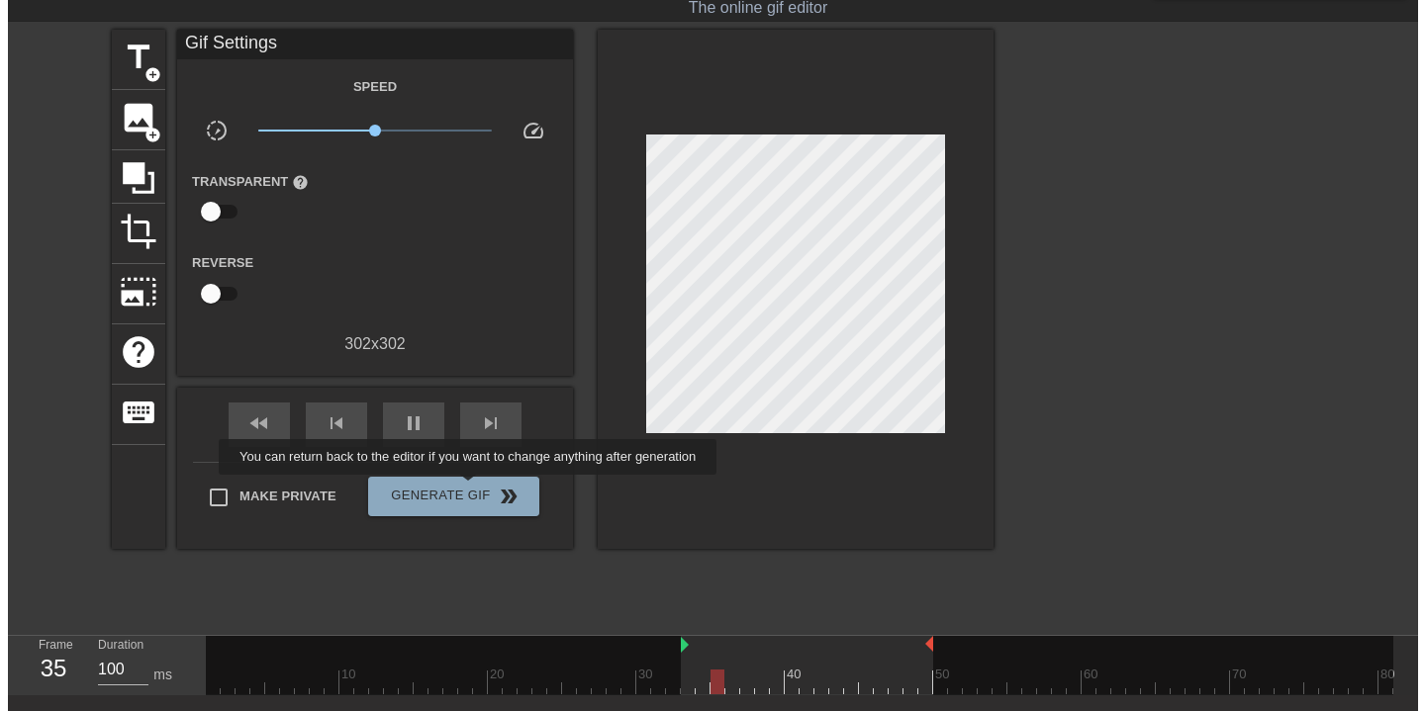
scroll to position [0, 0]
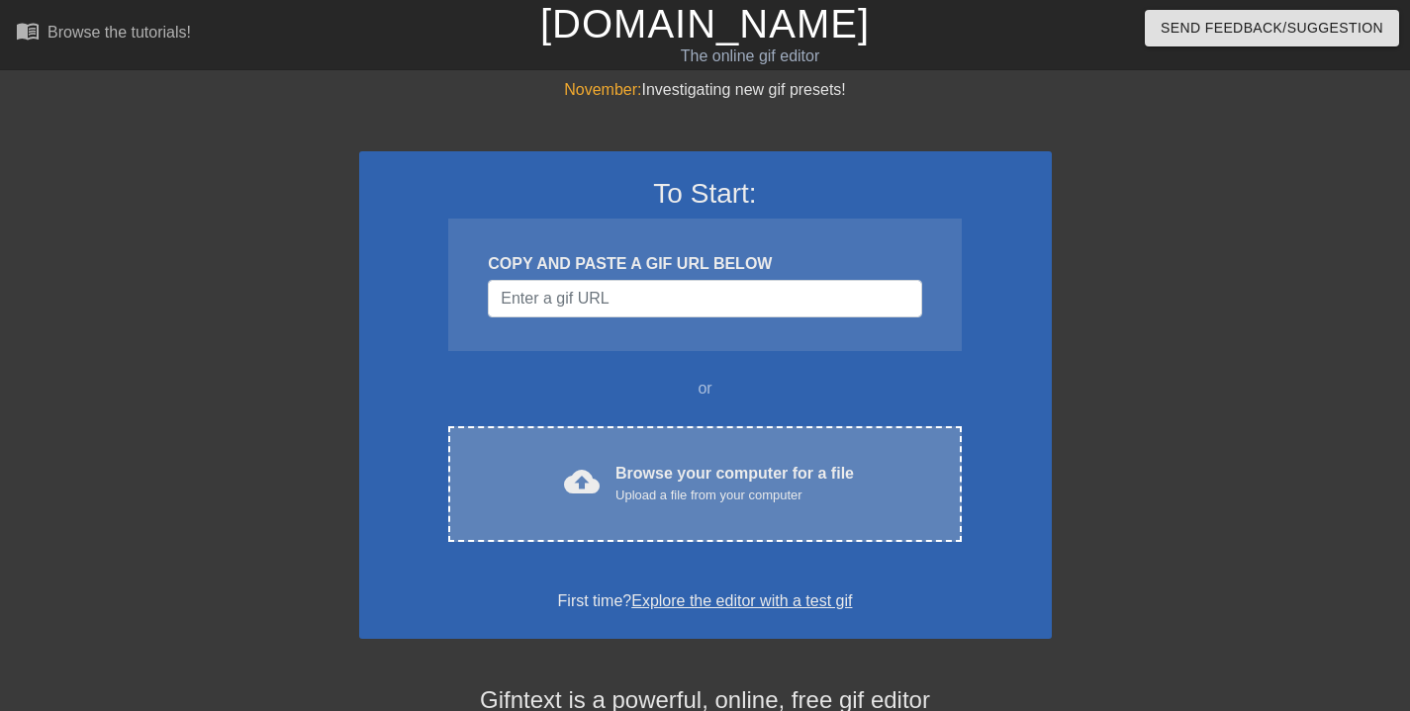
click at [740, 473] on div "Browse your computer for a file Upload a file from your computer" at bounding box center [734, 484] width 238 height 44
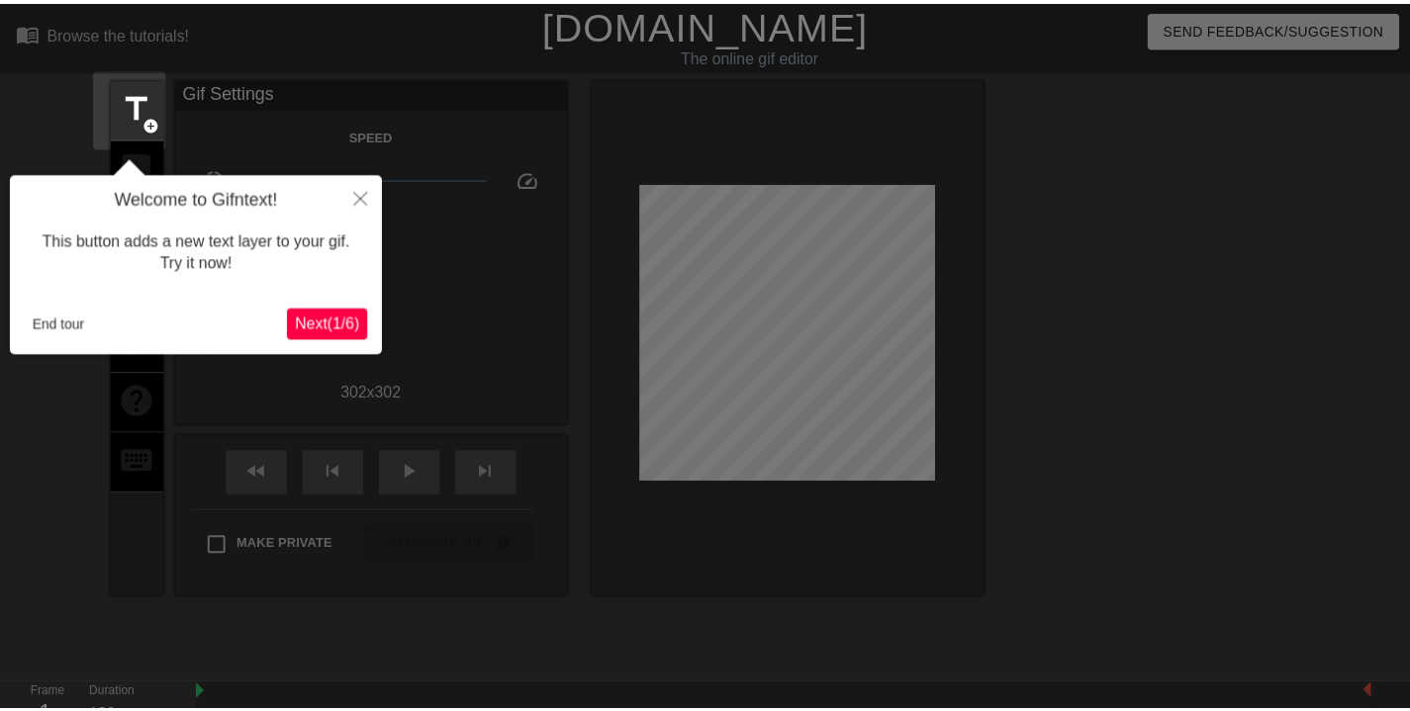
scroll to position [48, 0]
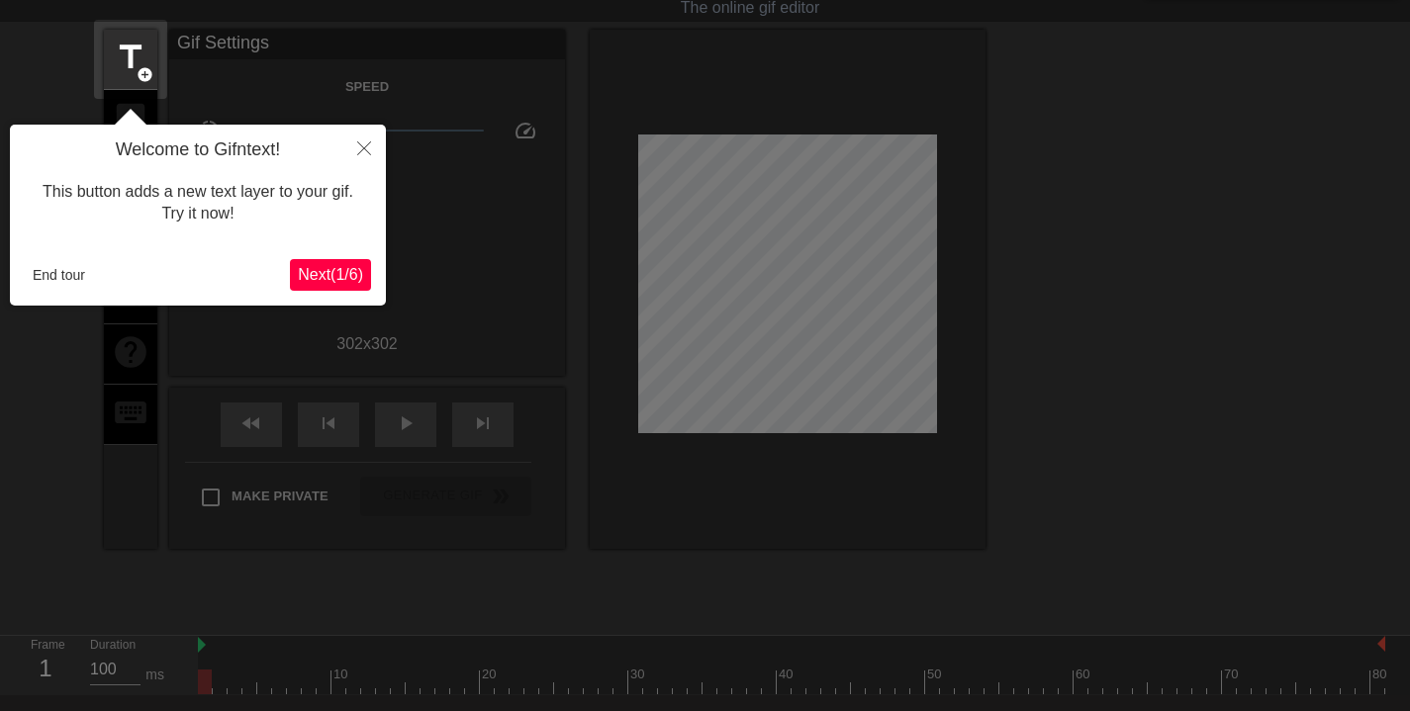
click at [61, 254] on div "Welcome to Gifntext! This button adds a new text layer to your gif. Try it now!…" at bounding box center [198, 215] width 376 height 181
click at [72, 273] on button "End tour" at bounding box center [59, 275] width 68 height 30
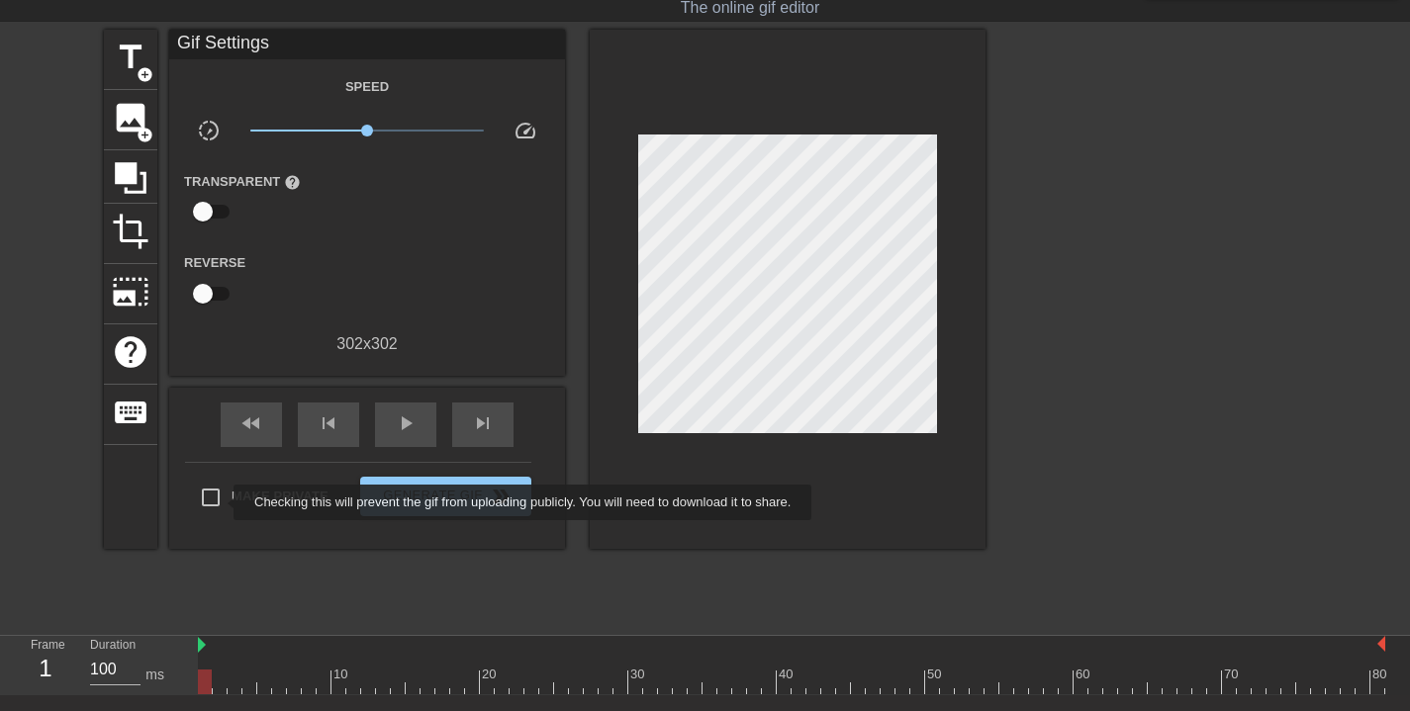
click at [216, 499] on input "Make Private" at bounding box center [211, 498] width 42 height 42
checkbox input "true"
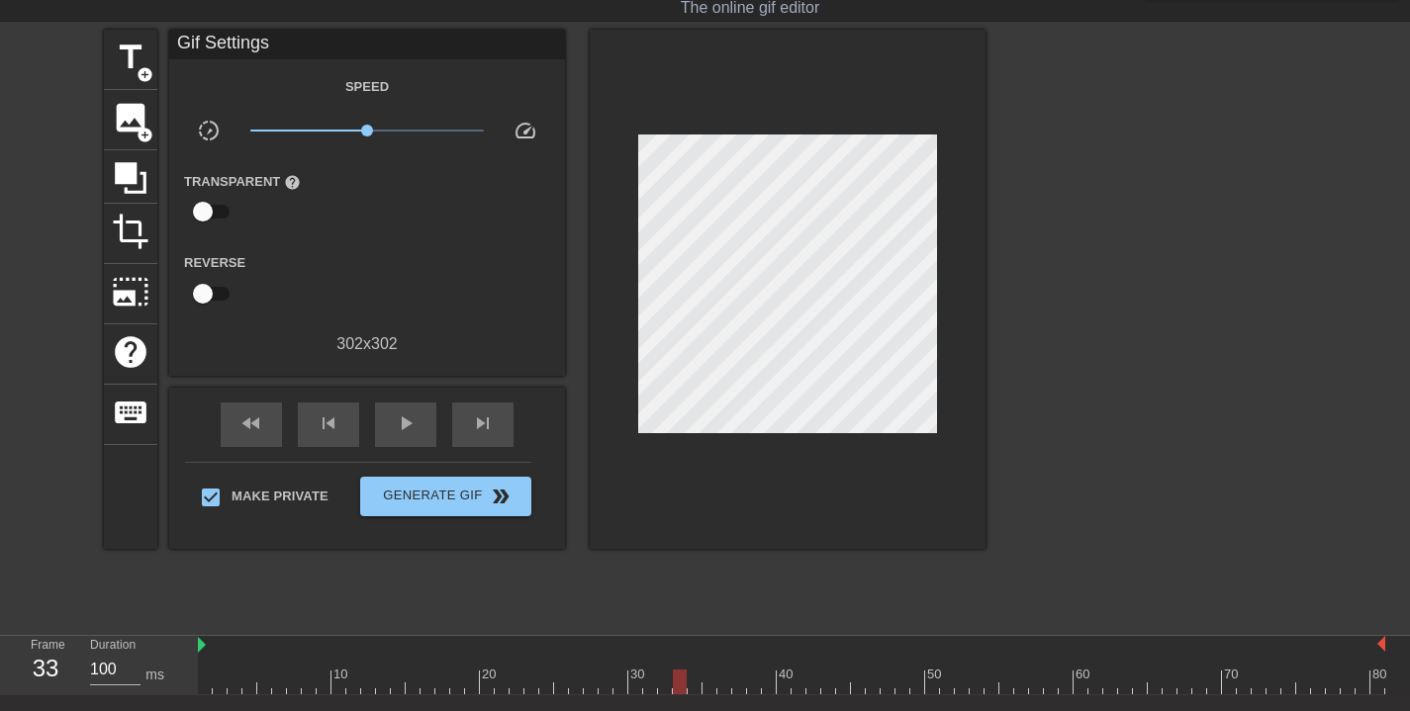
drag, startPoint x: 201, startPoint y: 687, endPoint x: 676, endPoint y: 691, distance: 475.0
click at [676, 691] on div at bounding box center [680, 682] width 14 height 25
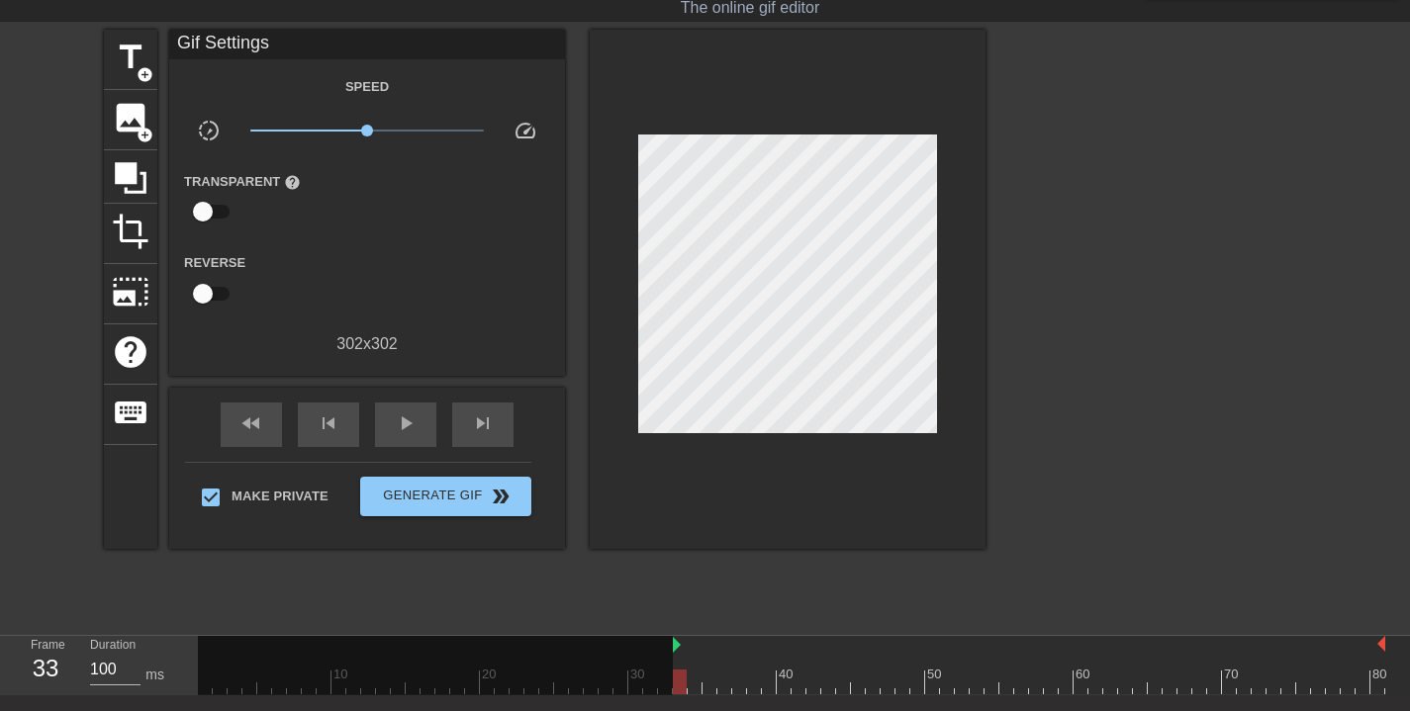
drag, startPoint x: 202, startPoint y: 646, endPoint x: 676, endPoint y: 656, distance: 474.1
click at [676, 656] on div "10 20 30 40 50 60 70 80" at bounding box center [791, 665] width 1187 height 58
drag, startPoint x: 679, startPoint y: 681, endPoint x: 894, endPoint y: 689, distance: 215.9
click at [894, 689] on div at bounding box center [791, 682] width 1187 height 25
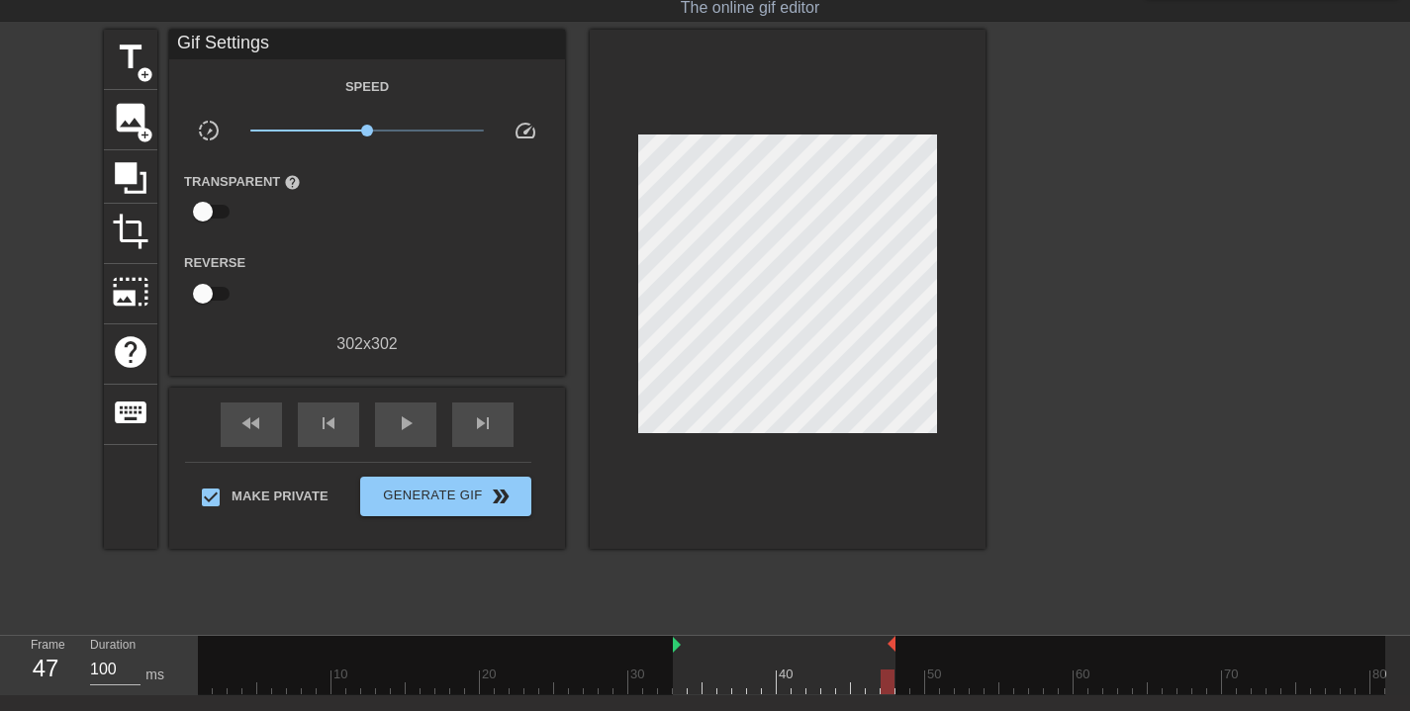
drag, startPoint x: 1383, startPoint y: 644, endPoint x: 894, endPoint y: 646, distance: 489.8
click at [392, 430] on div "play_arrow" at bounding box center [405, 425] width 61 height 45
drag, startPoint x: 894, startPoint y: 643, endPoint x: 905, endPoint y: 644, distance: 10.9
drag, startPoint x: 907, startPoint y: 646, endPoint x: 873, endPoint y: 657, distance: 36.3
click at [873, 657] on div "10 20 30 40 50 60 70 80" at bounding box center [791, 665] width 1187 height 58
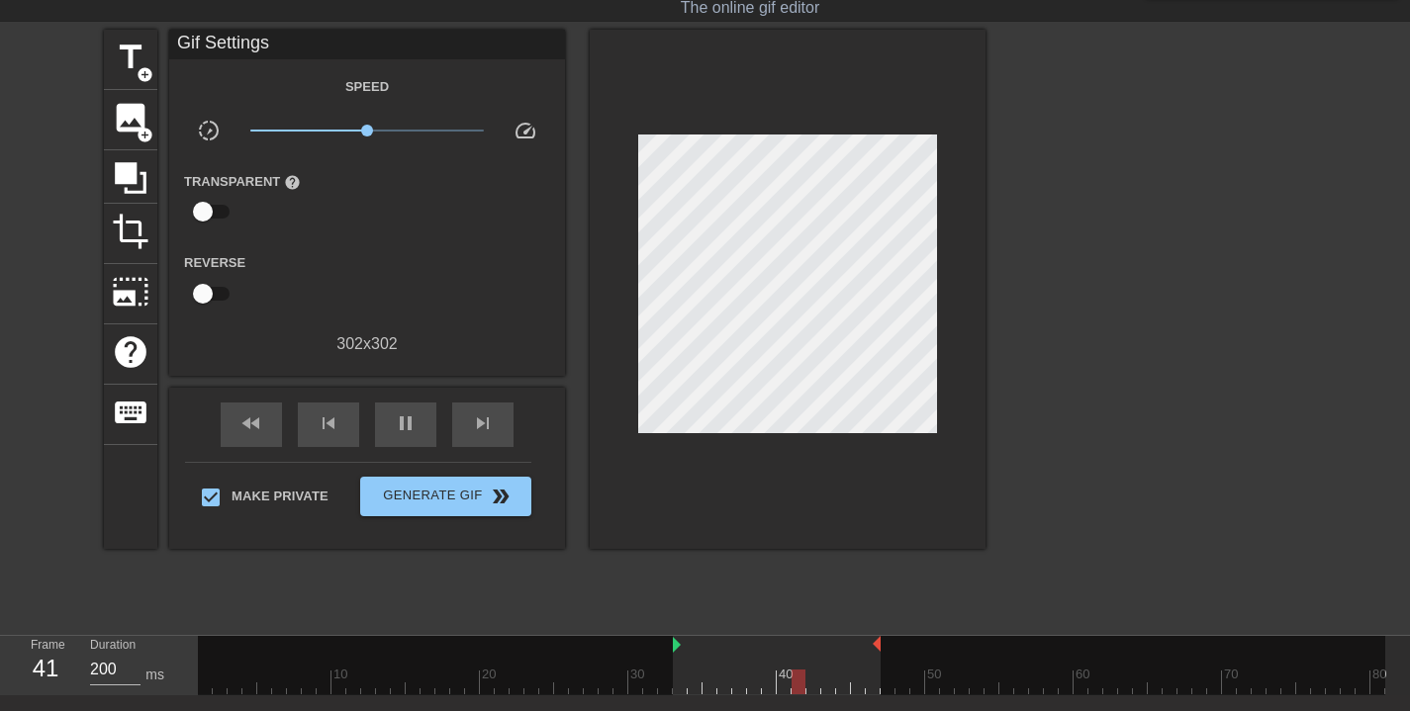
type input "100"
click at [451, 494] on span "Generate Gif double_arrow" at bounding box center [445, 497] width 155 height 24
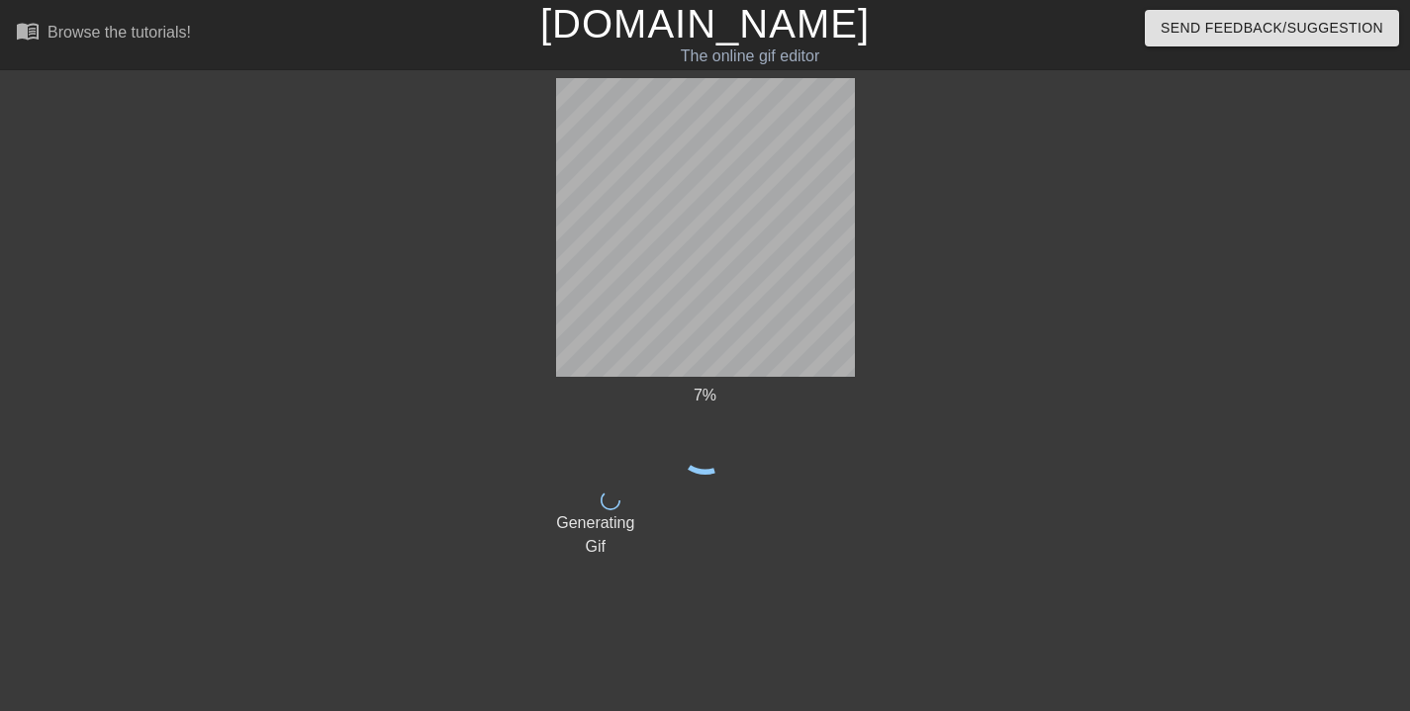
scroll to position [0, 0]
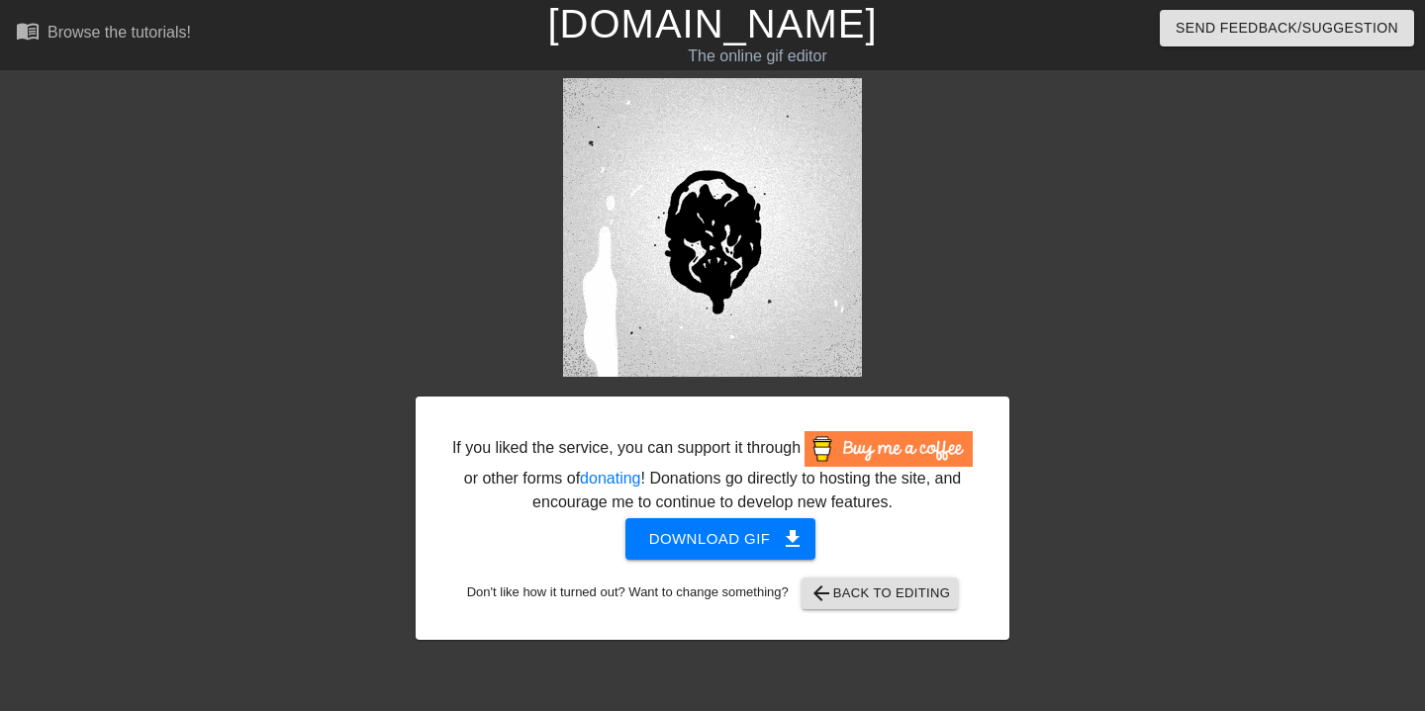
click at [733, 552] on span "Download gif get_app" at bounding box center [720, 539] width 143 height 26
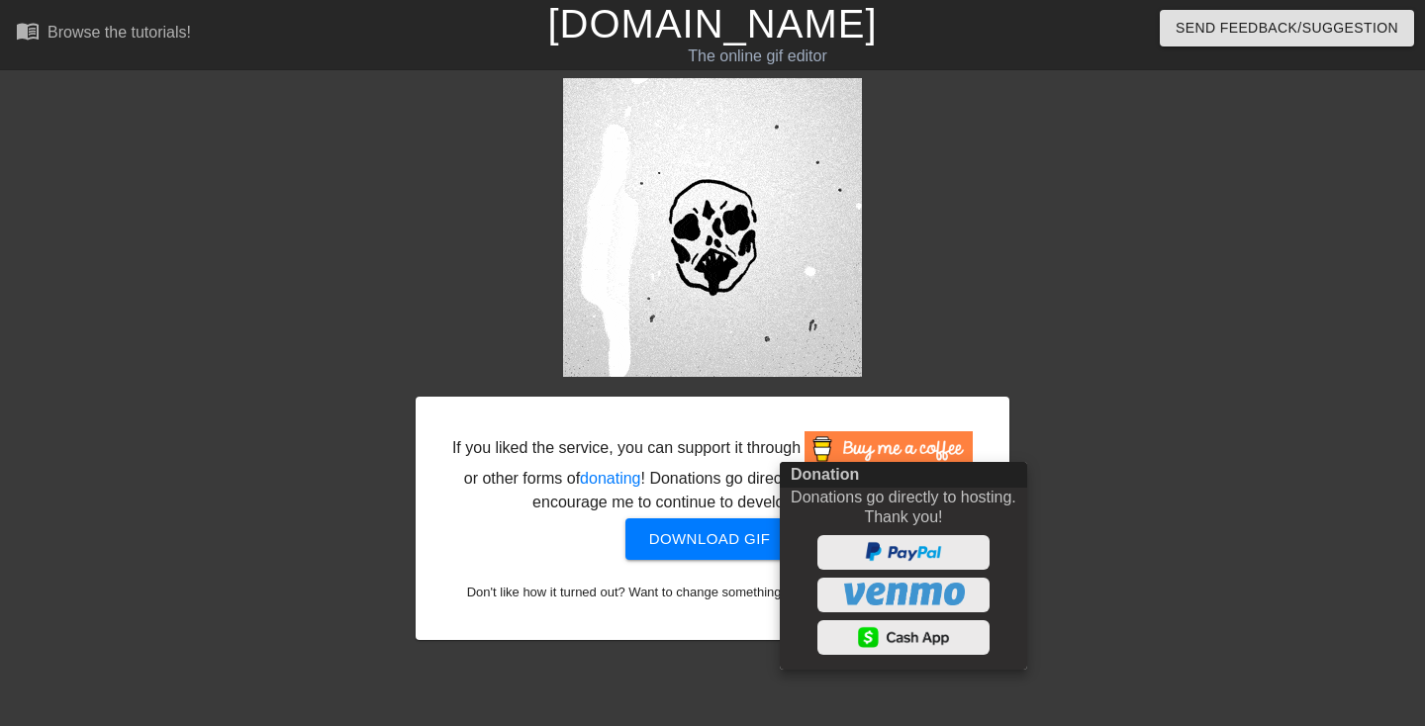
click at [1168, 527] on div at bounding box center [712, 363] width 1425 height 726
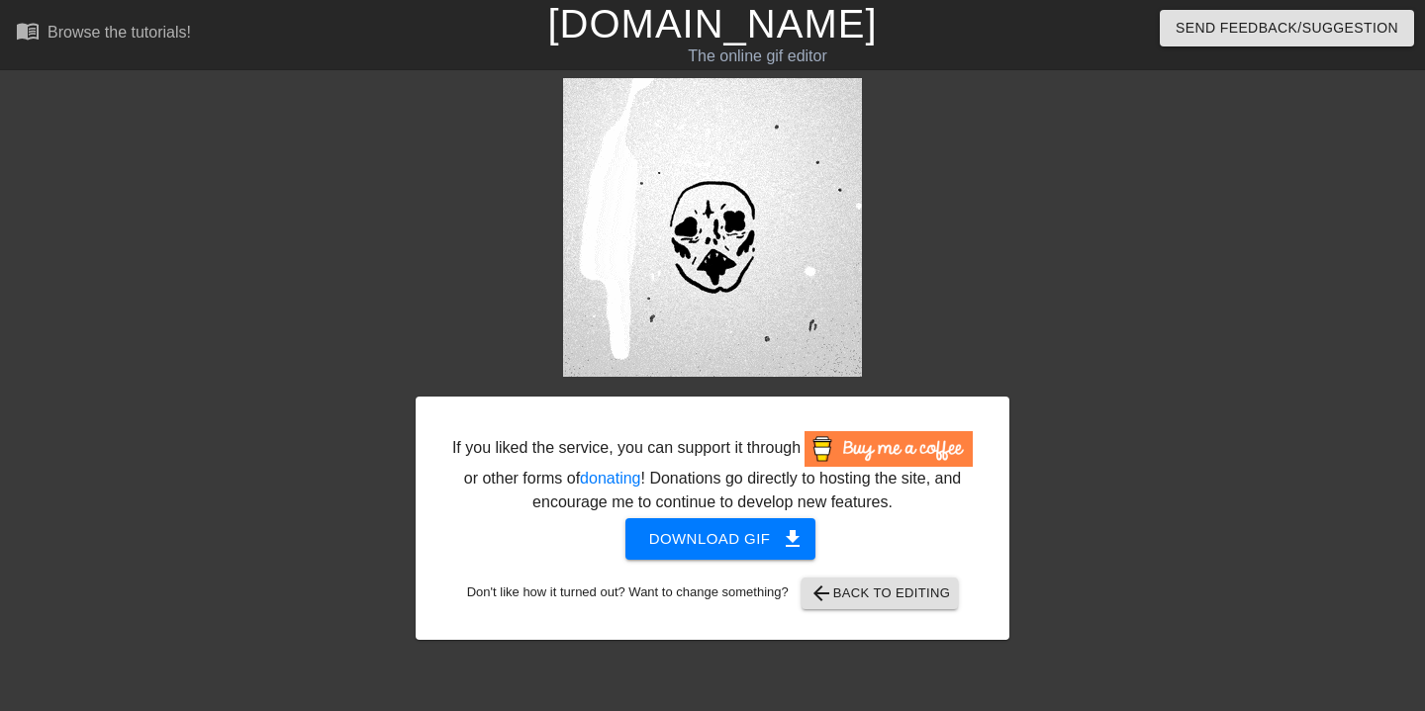
click at [930, 606] on span "arrow_back Back to Editing" at bounding box center [879, 594] width 141 height 24
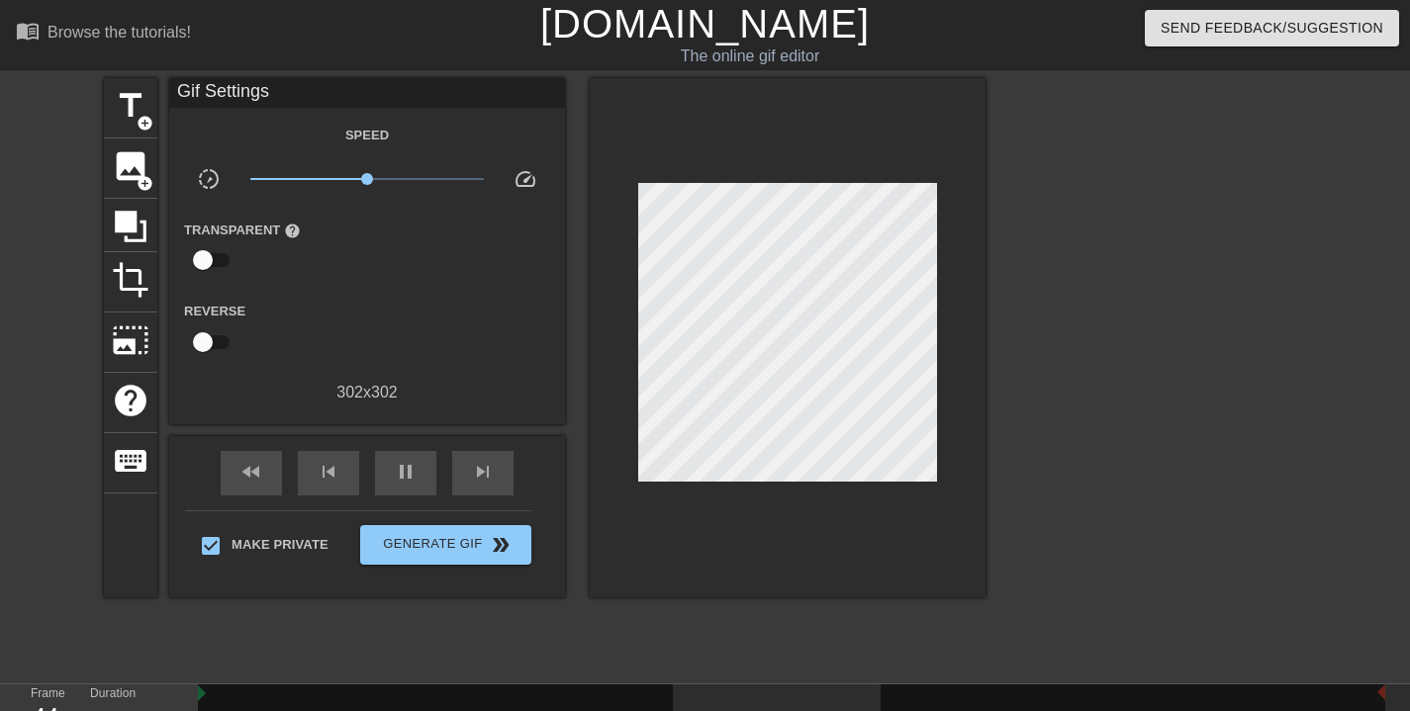
scroll to position [170, 0]
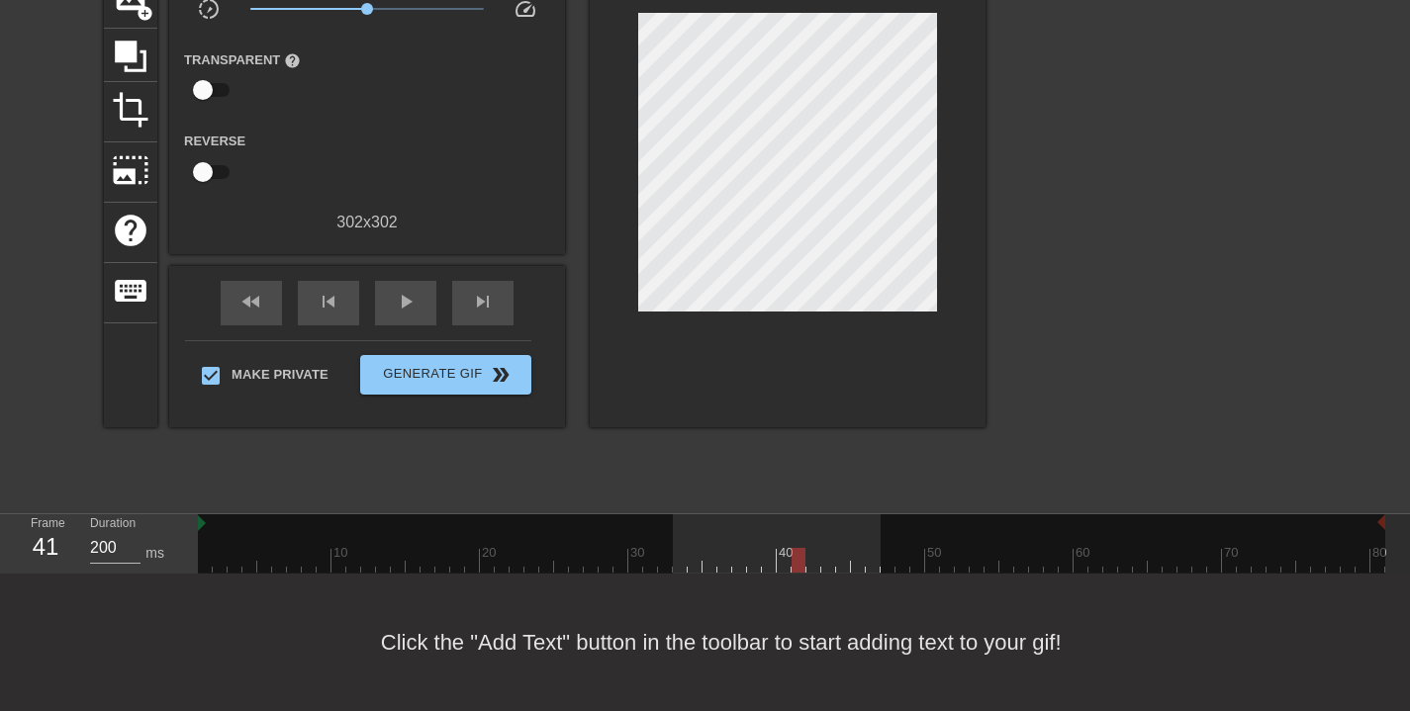
type input "100"
drag, startPoint x: 798, startPoint y: 561, endPoint x: 687, endPoint y: 566, distance: 110.9
click at [687, 566] on div at bounding box center [791, 560] width 1187 height 25
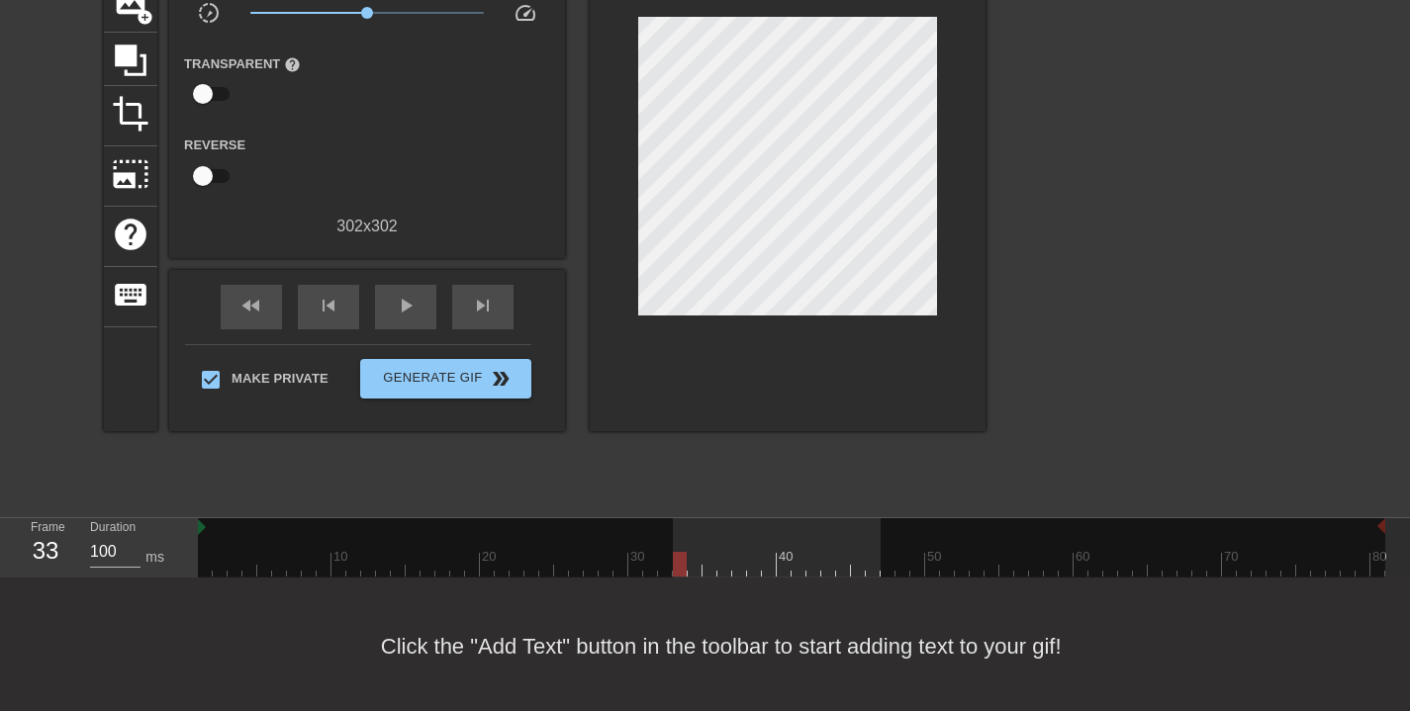
scroll to position [0, 0]
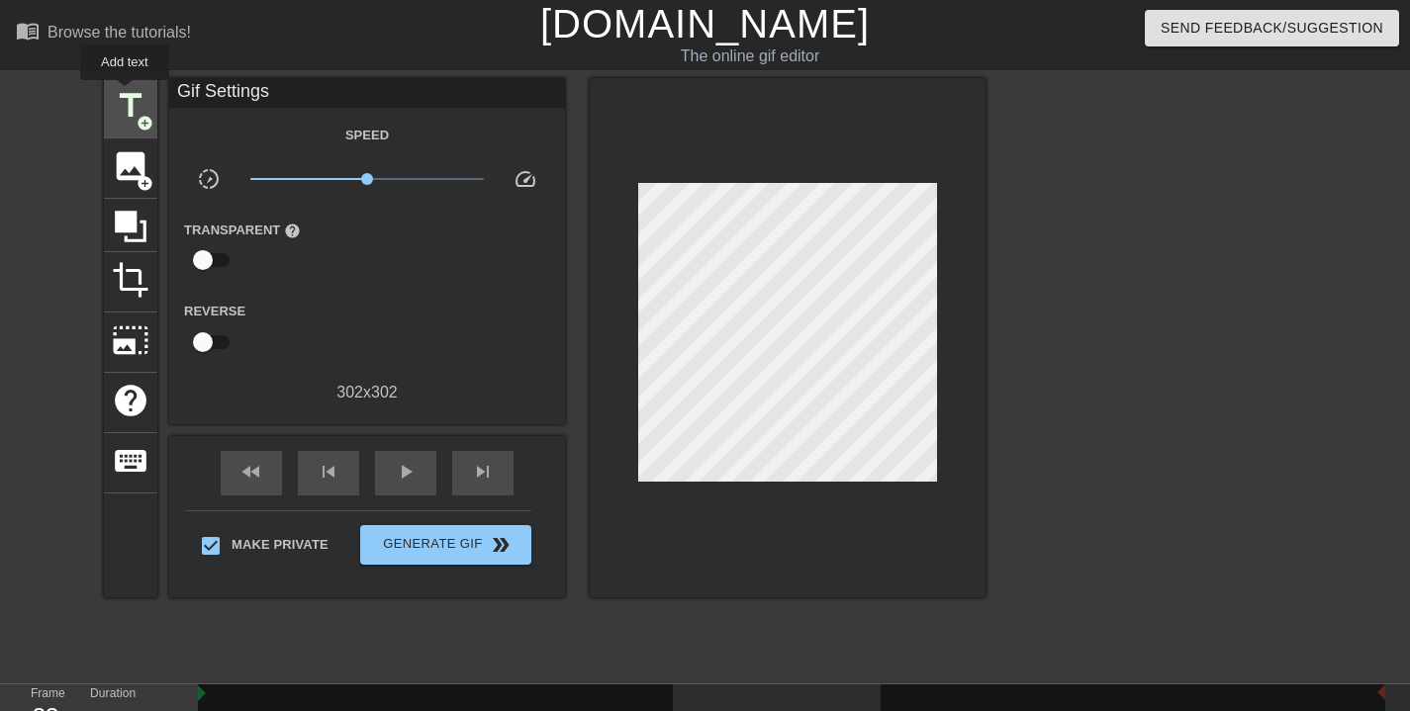
click at [125, 96] on span "title" at bounding box center [131, 106] width 38 height 38
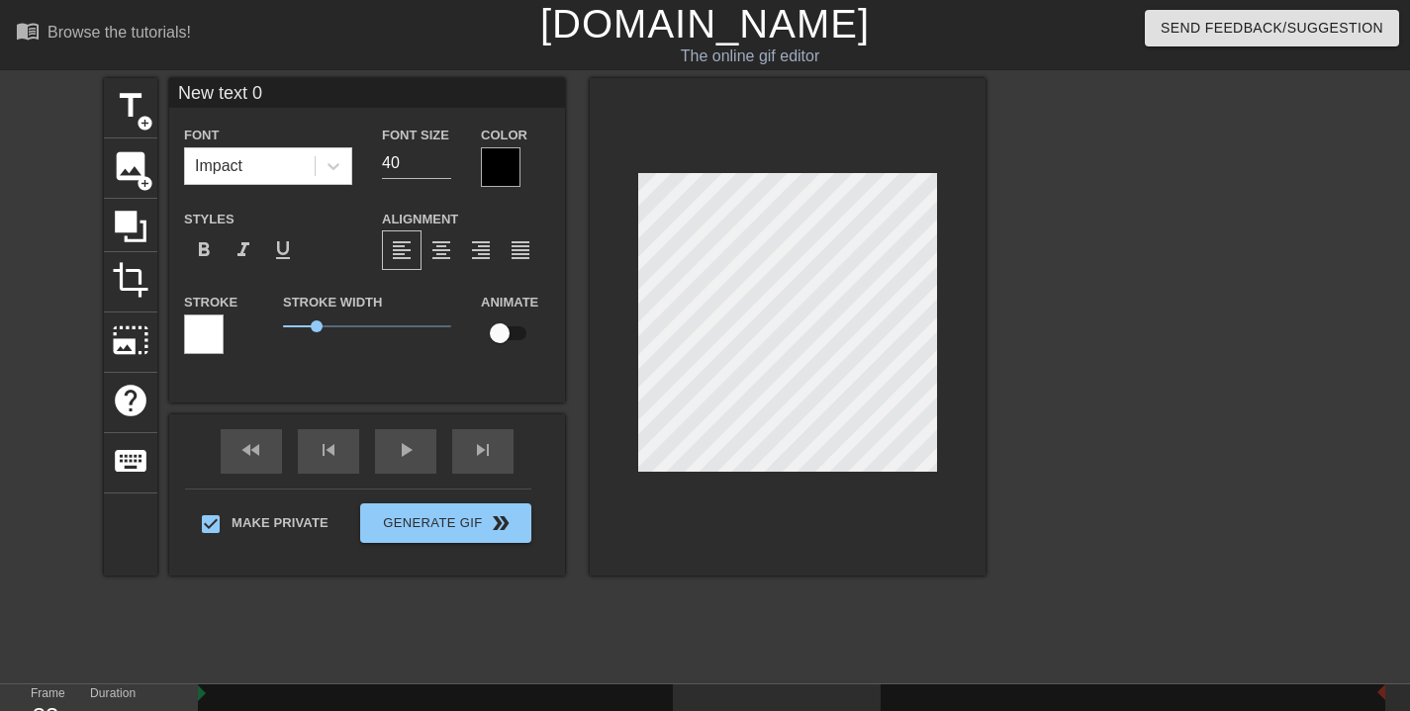
scroll to position [3, 7]
type input "G"
type textarea "G"
type input "Ge"
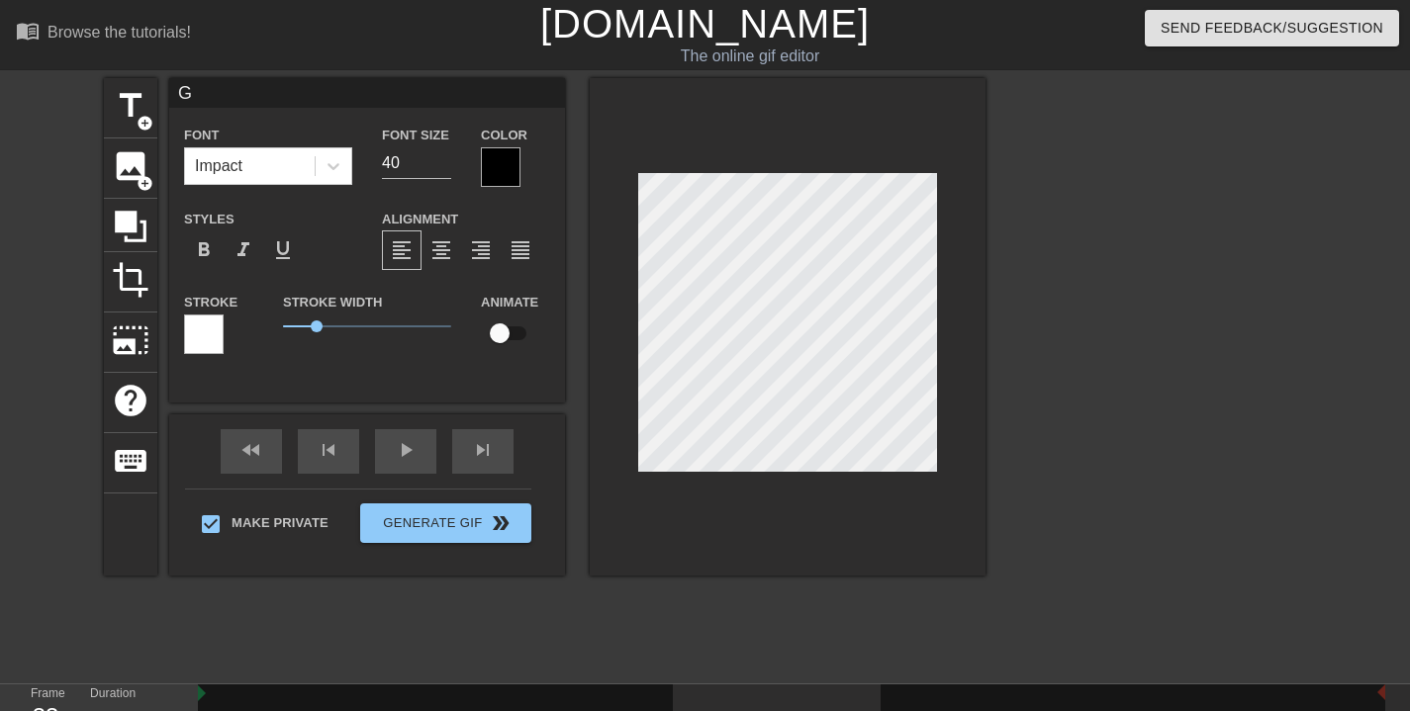
type textarea "Ge"
type input "Get"
type textarea "Get"
type input "Get"
type textarea "Get"
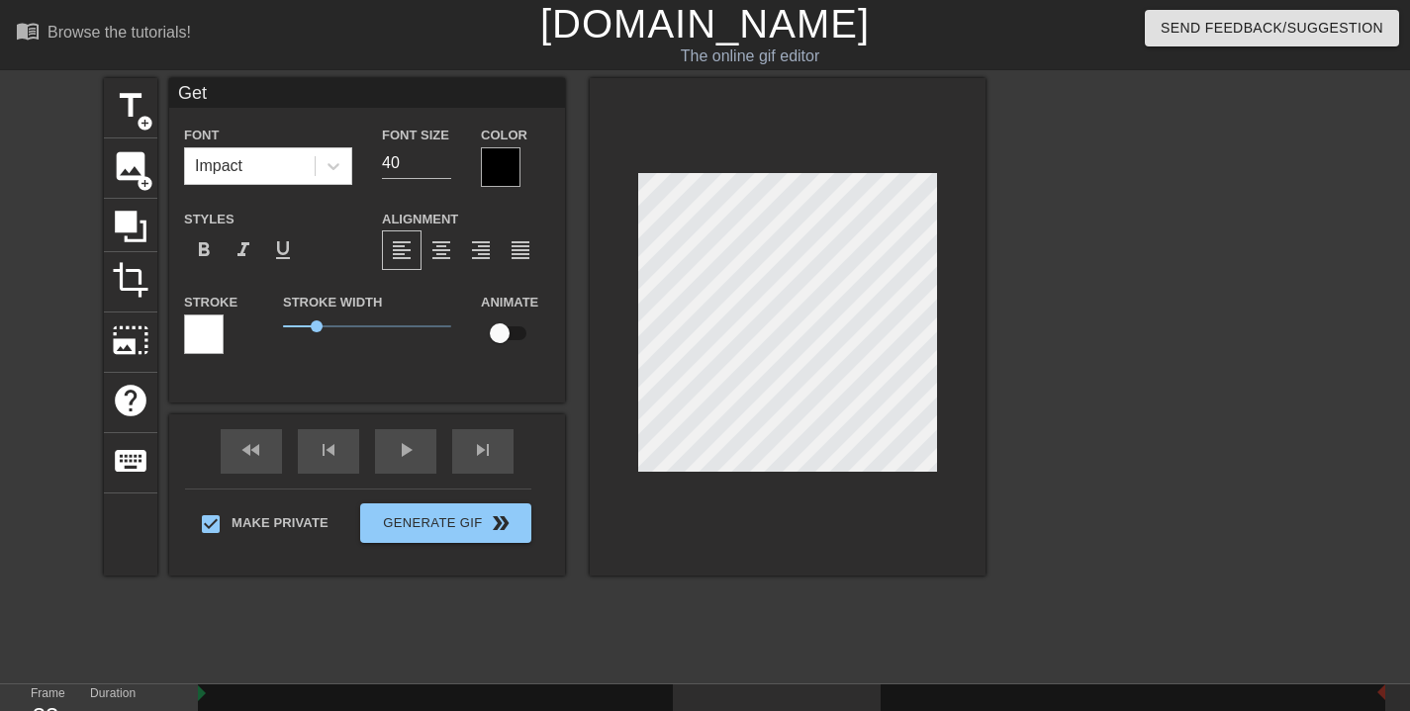
type input "Get $"
type textarea "Get $"
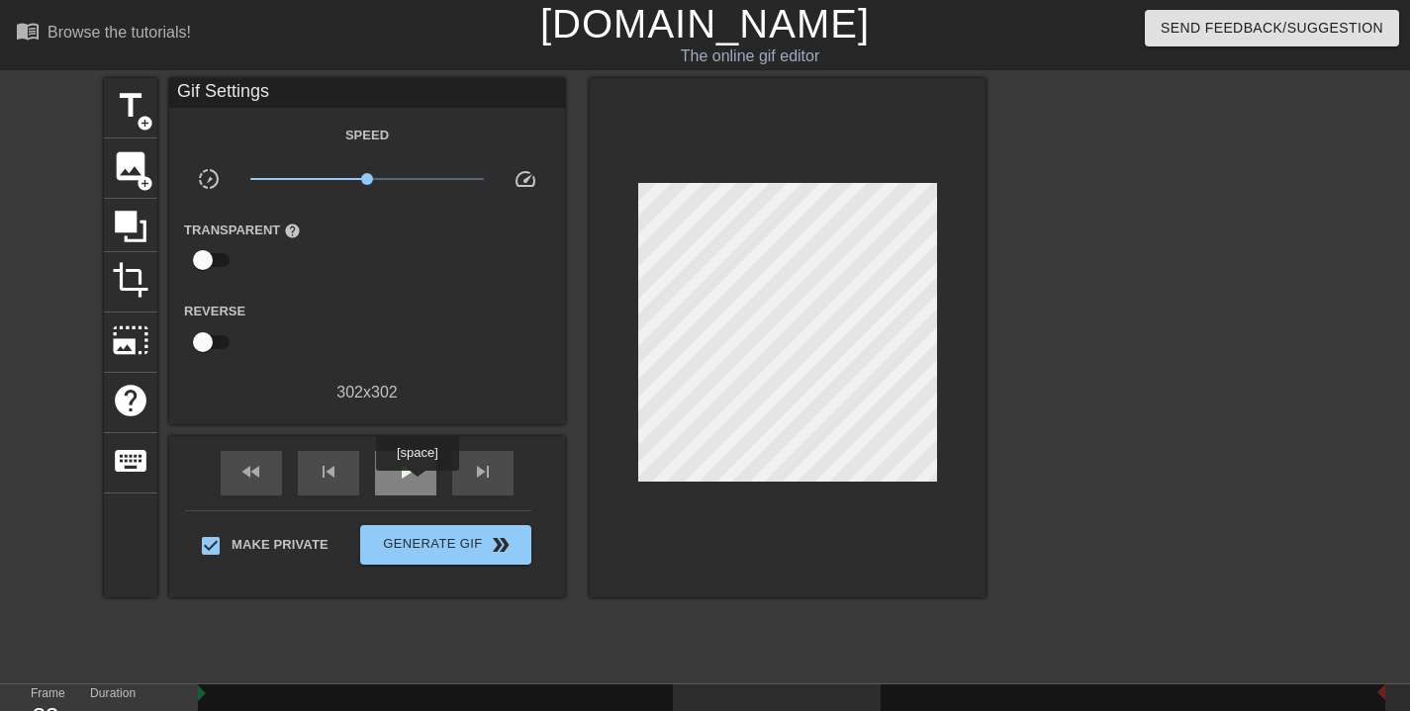
click at [420, 485] on div "play_arrow" at bounding box center [405, 473] width 61 height 45
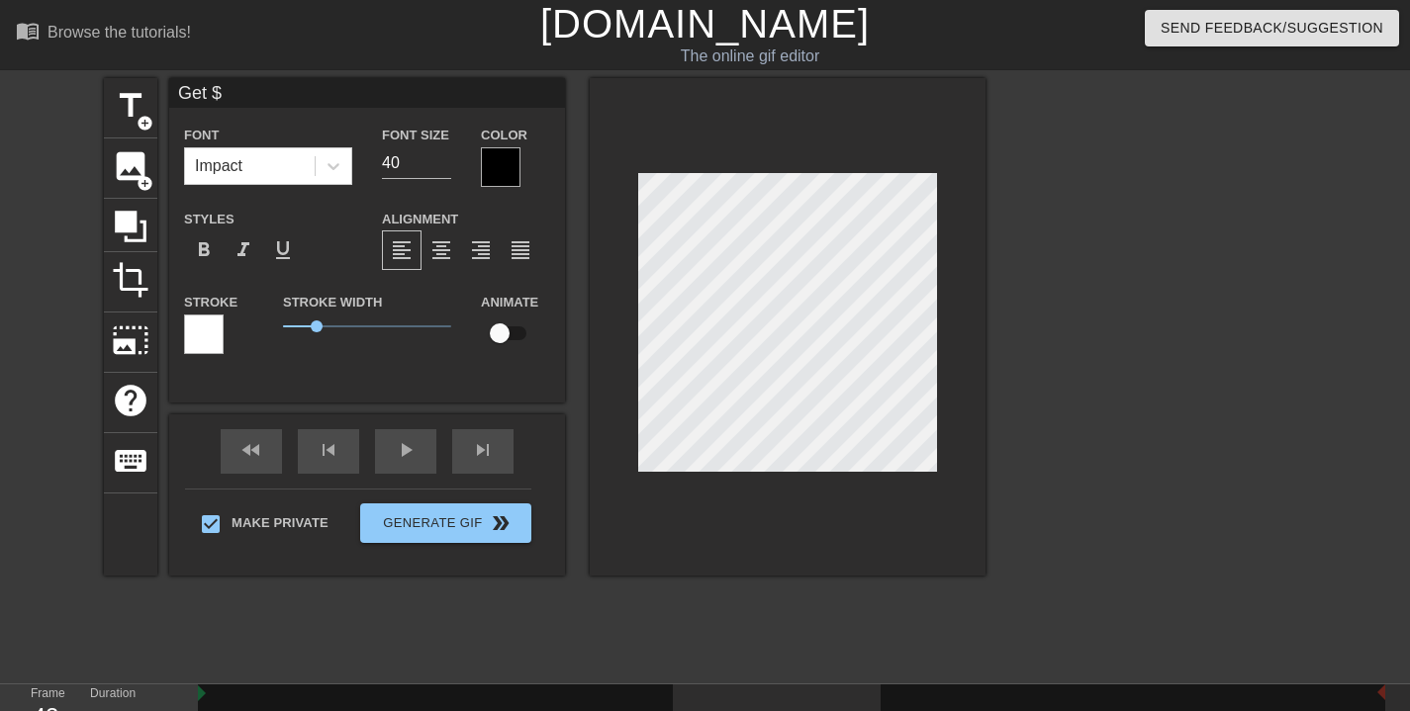
scroll to position [80, 0]
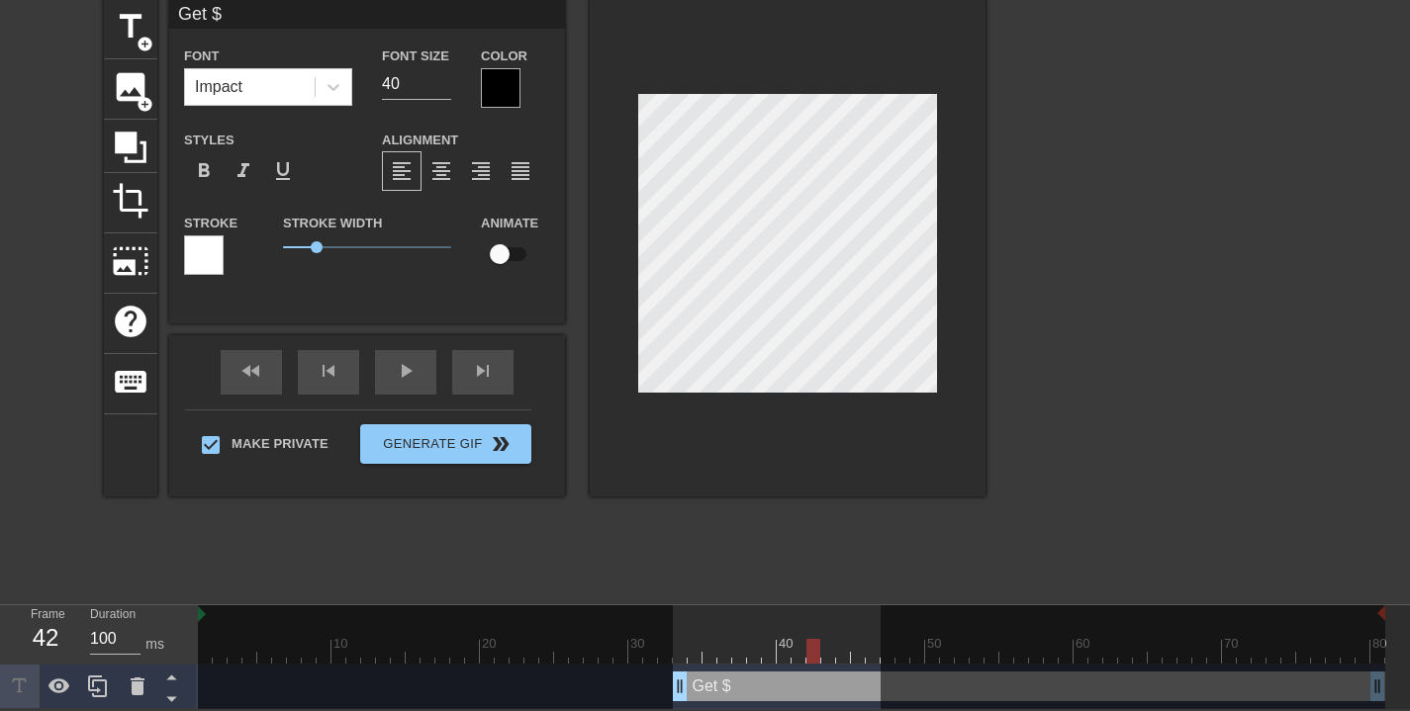
click at [704, 690] on div "Get $ drag_handle drag_handle" at bounding box center [1029, 687] width 712 height 30
type input "100"
drag, startPoint x: 813, startPoint y: 652, endPoint x: 680, endPoint y: 663, distance: 134.0
click at [680, 663] on div "10 20 30 40 50 60 70 80" at bounding box center [791, 635] width 1187 height 59
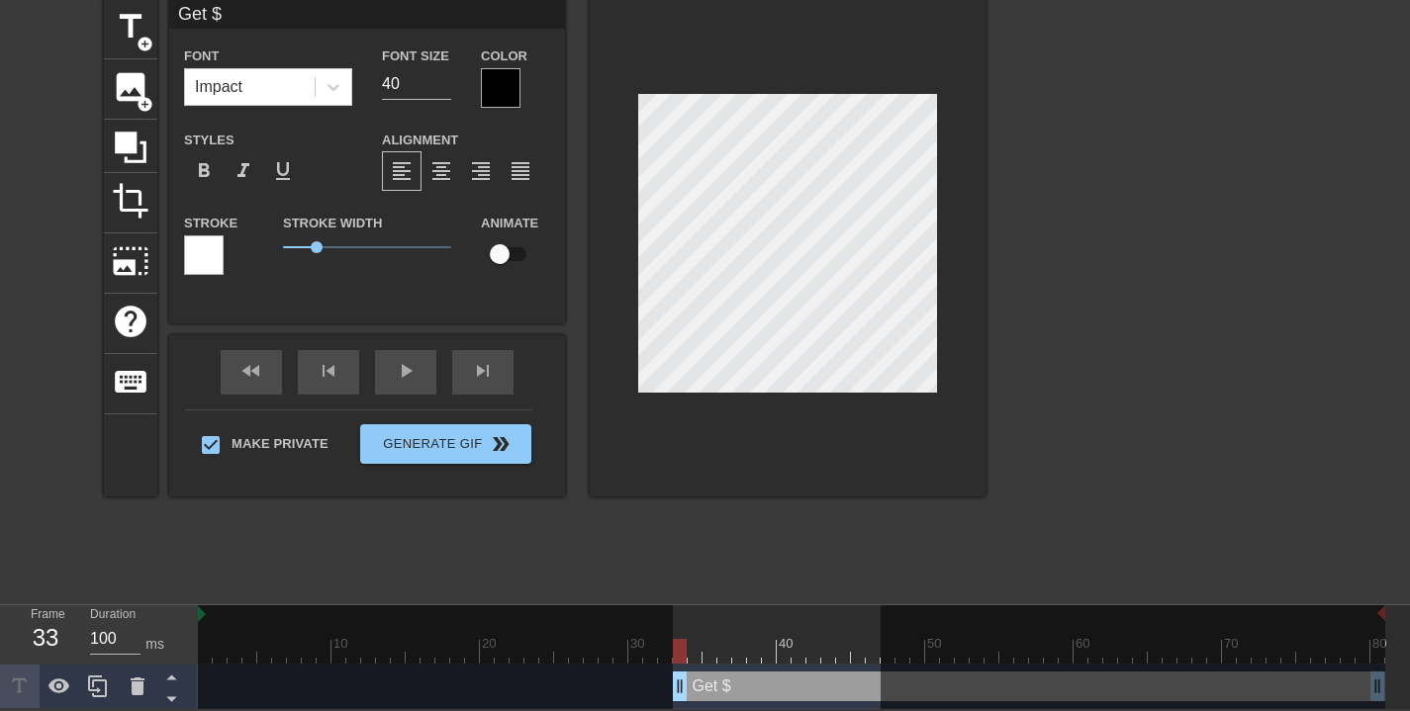
type input "W"
type textarea "W"
type input "Wh"
type textarea "Wh"
type input "Who"
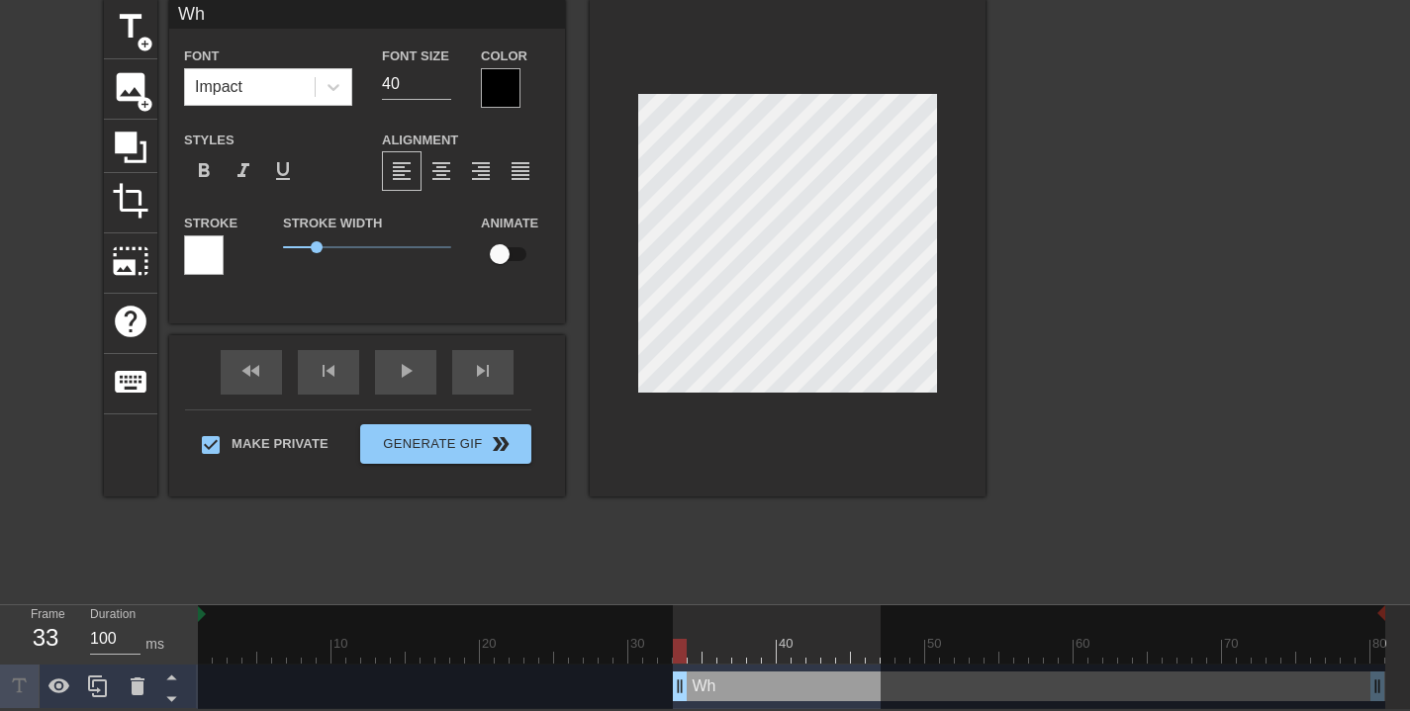
type textarea "Who"
type input "Wh"
type textarea "Wh"
type input "W"
type textarea "W"
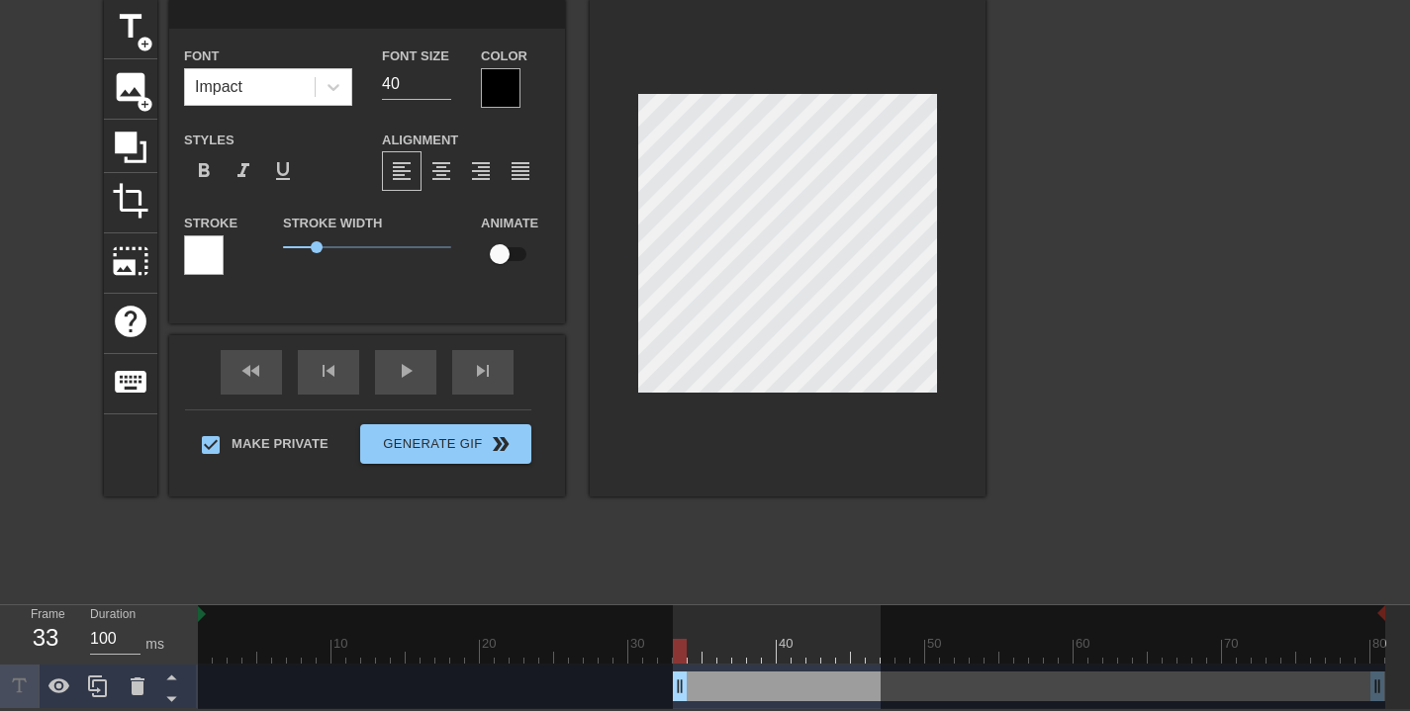
scroll to position [3, 1]
type input "M"
type textarea "M"
type input "Mo"
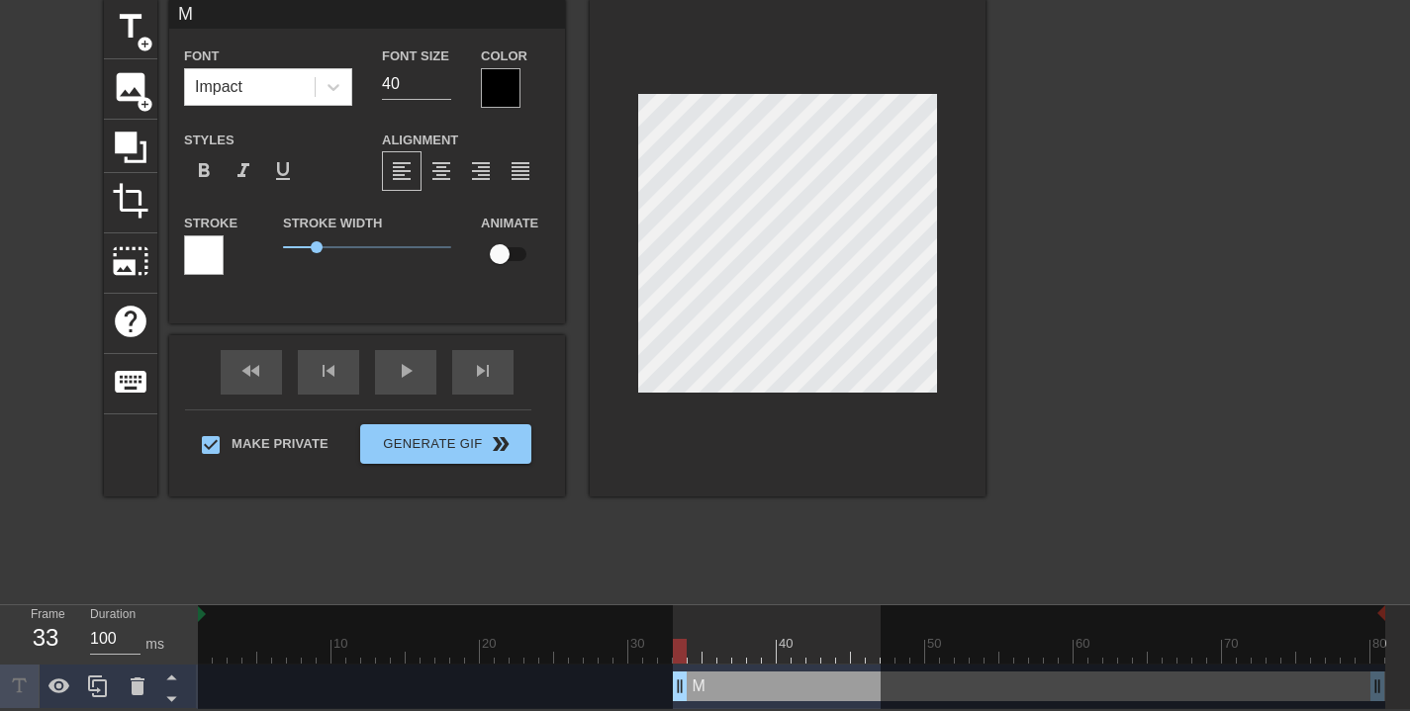
type textarea "Mo"
type input "Mon"
type textarea "Mon"
type input "Mone"
type textarea "Mone"
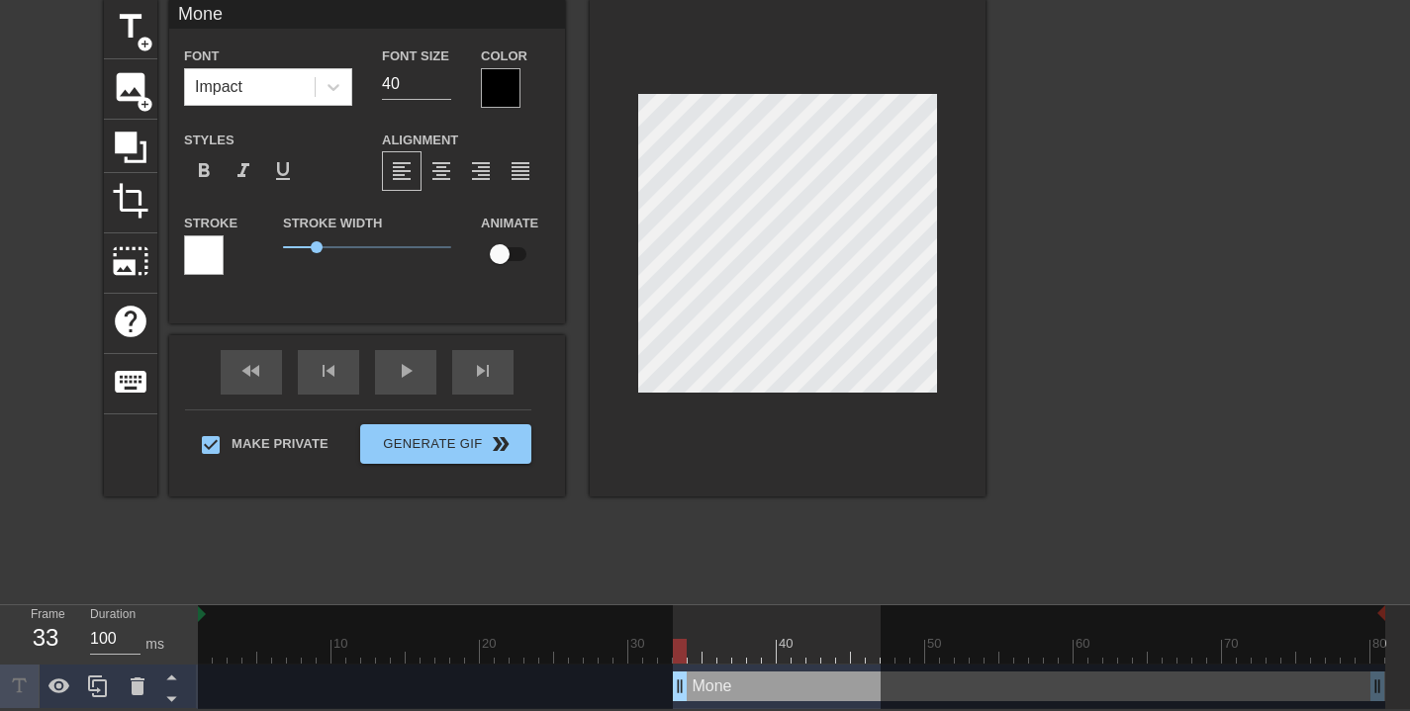
type input "Mon"
type textarea "Mon"
type input "Mo"
type textarea "Mo"
type input "M"
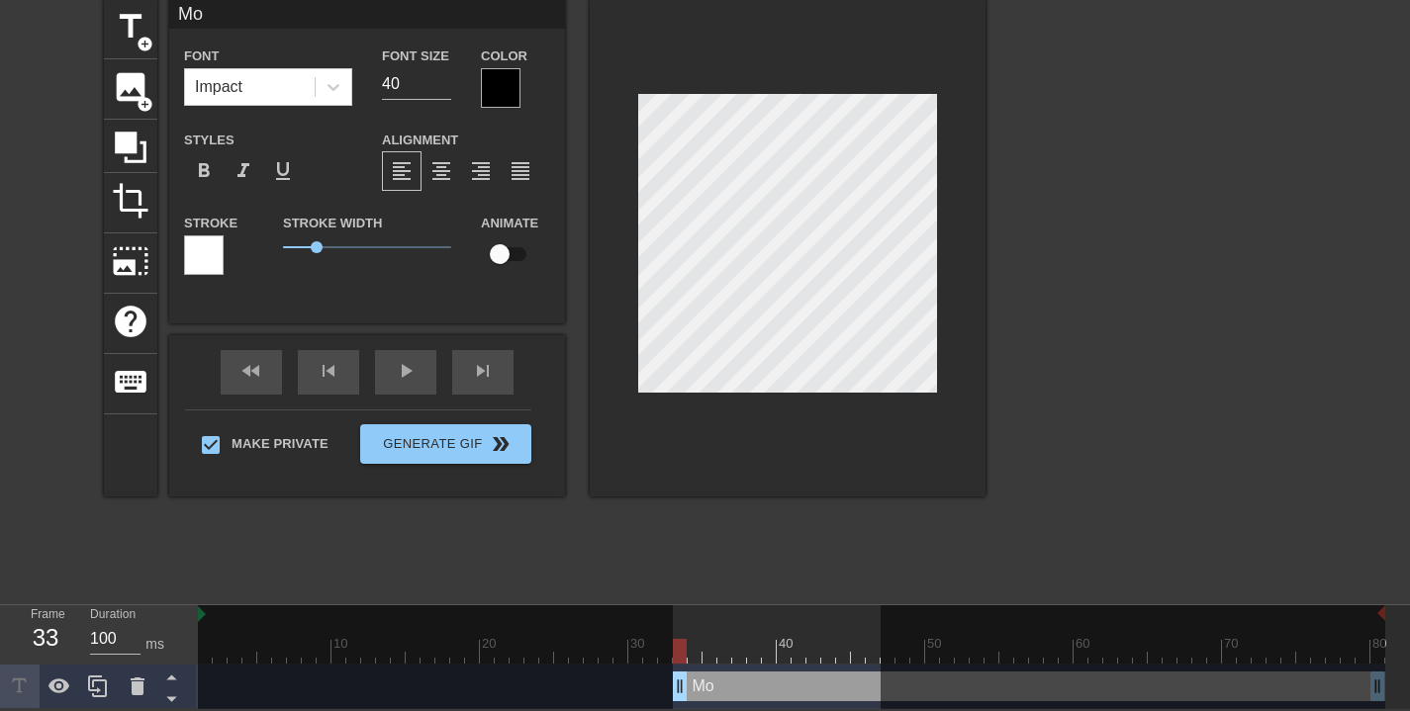
type textarea "M"
type input "Ma"
type textarea "Ma"
type input "Mak"
type textarea "Mak"
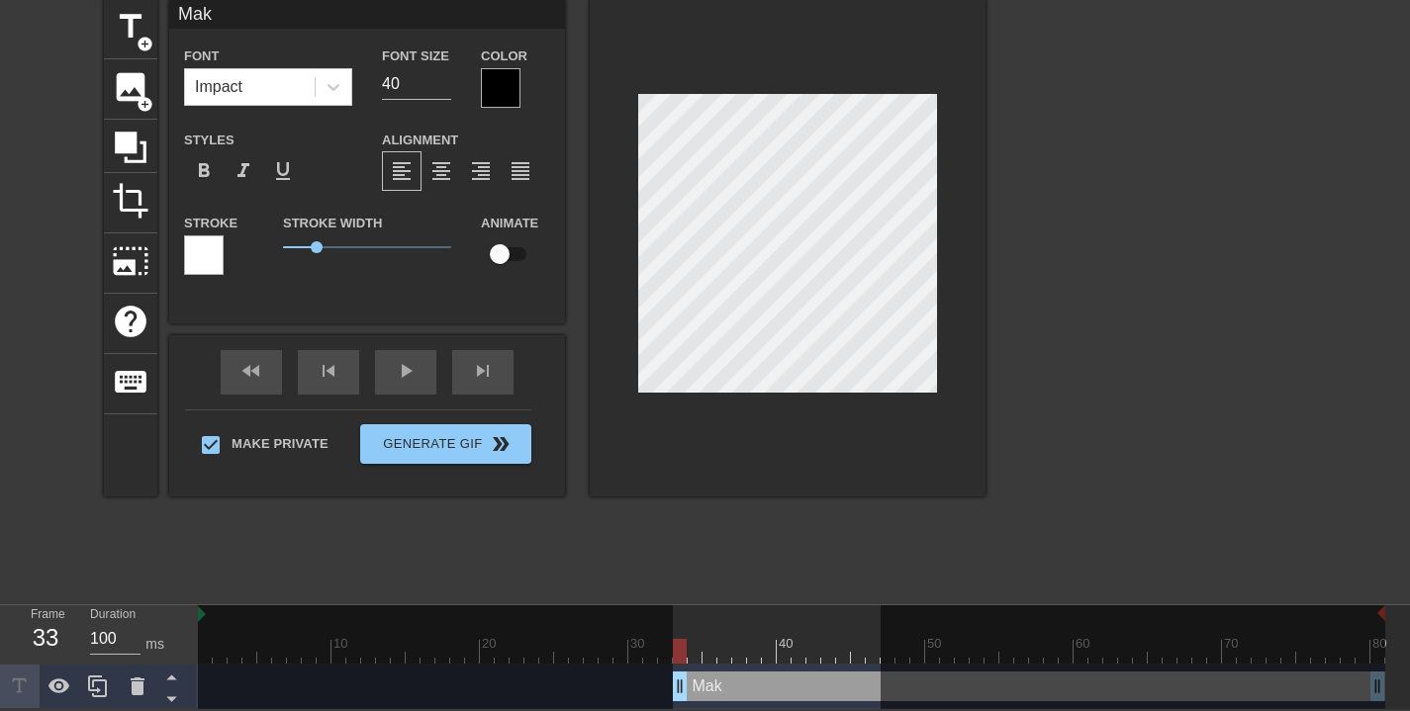
type input "Ma"
type textarea "Ma"
type input "M"
type textarea "M"
type input "Mo"
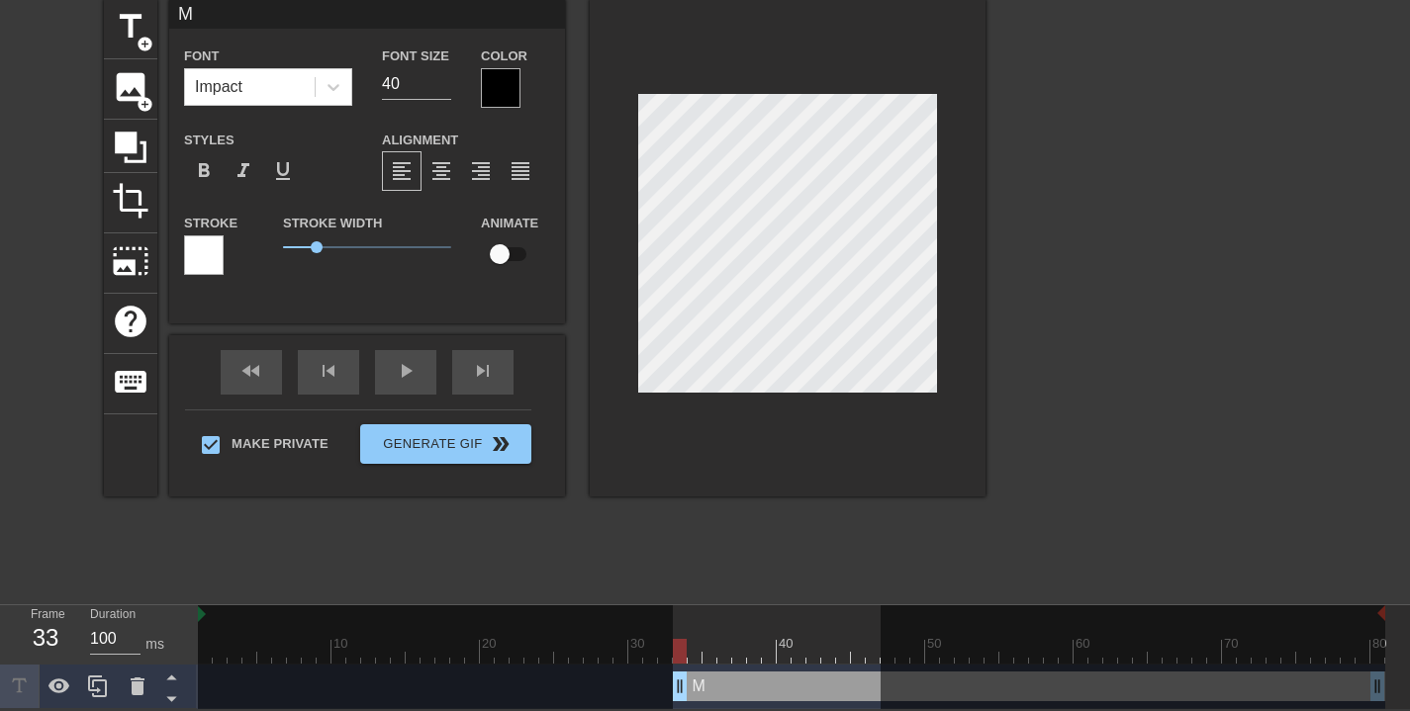
type textarea "Mo"
type input "Moe"
type textarea "Moe"
type input "Moe"
type textarea "Moe"
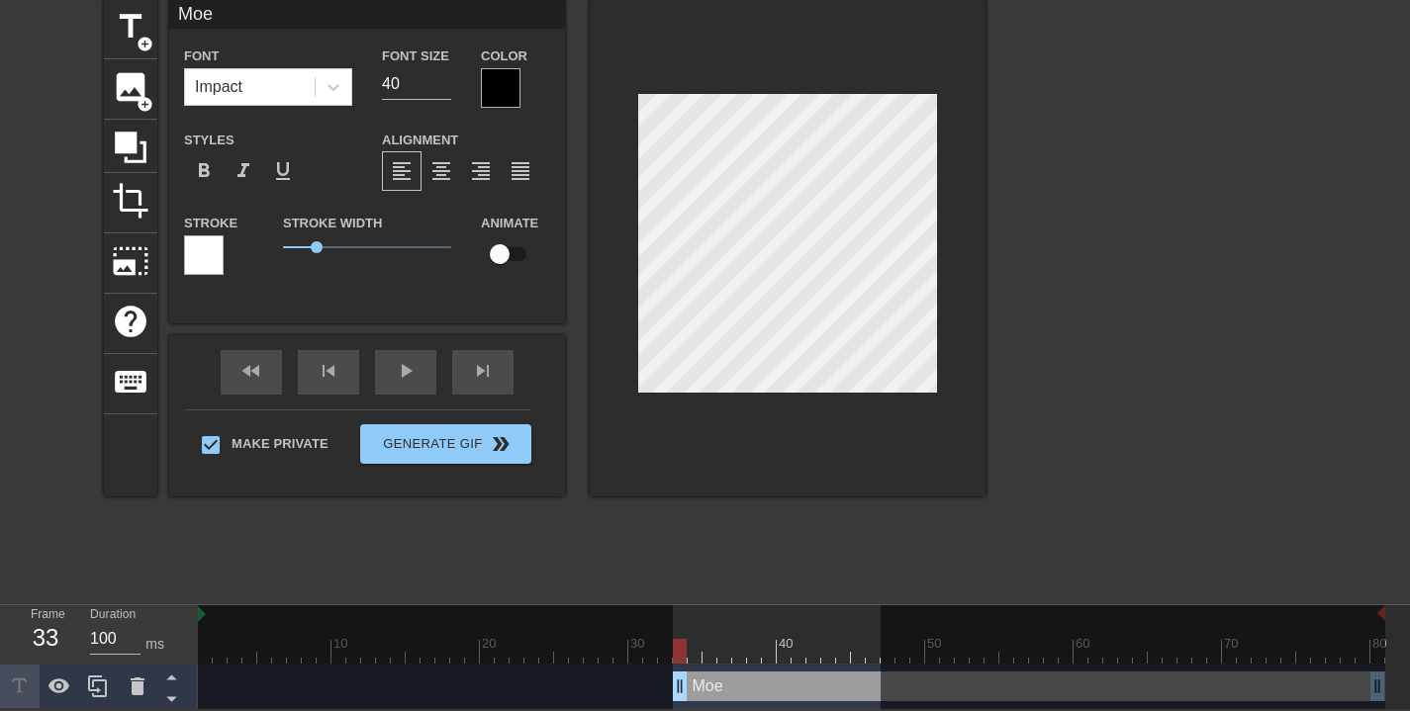
type input "Moe$"
type textarea "Moe $"
type input "Moe$$"
type textarea "Moe $$"
type input "Moe$$$"
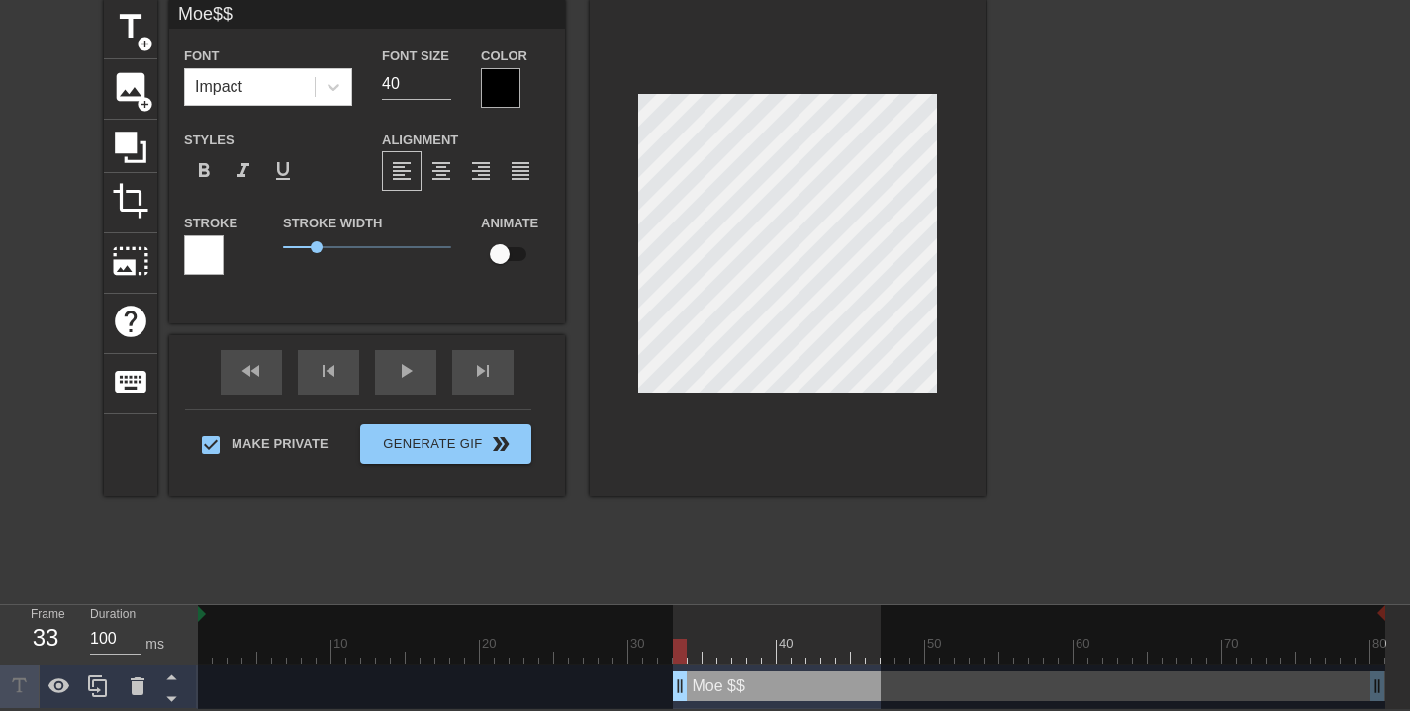
type textarea "Moe $$$"
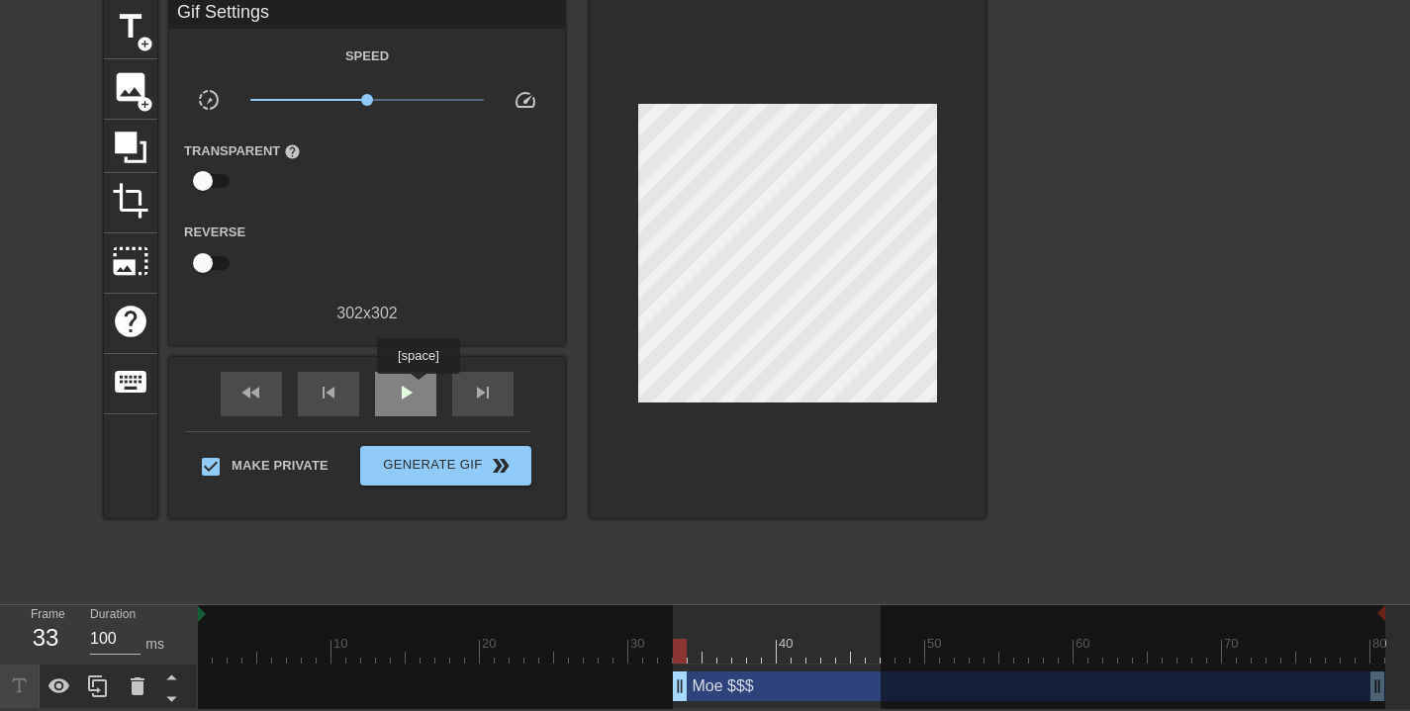
click at [421, 388] on div "play_arrow" at bounding box center [405, 394] width 61 height 45
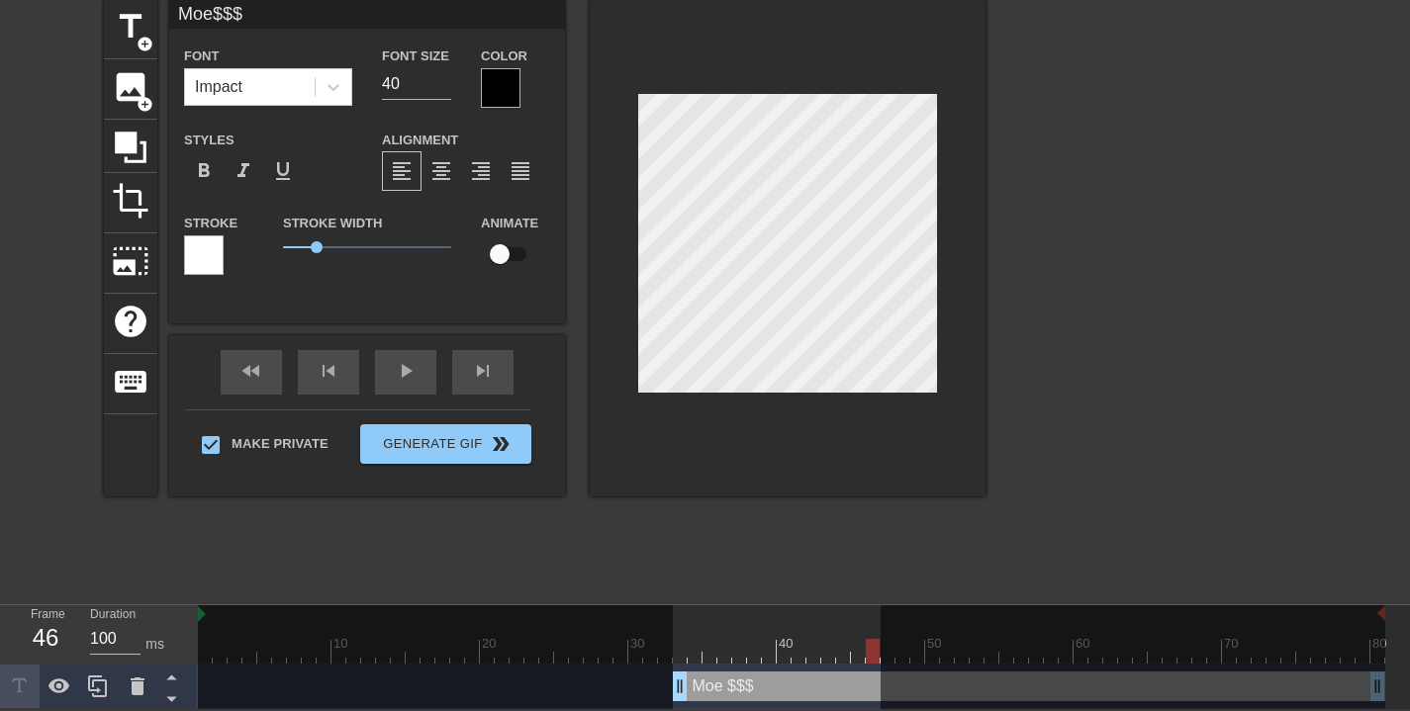
drag, startPoint x: 722, startPoint y: 651, endPoint x: 877, endPoint y: 660, distance: 154.6
click at [877, 660] on div at bounding box center [873, 651] width 14 height 25
click at [422, 378] on div "play_arrow" at bounding box center [405, 372] width 61 height 45
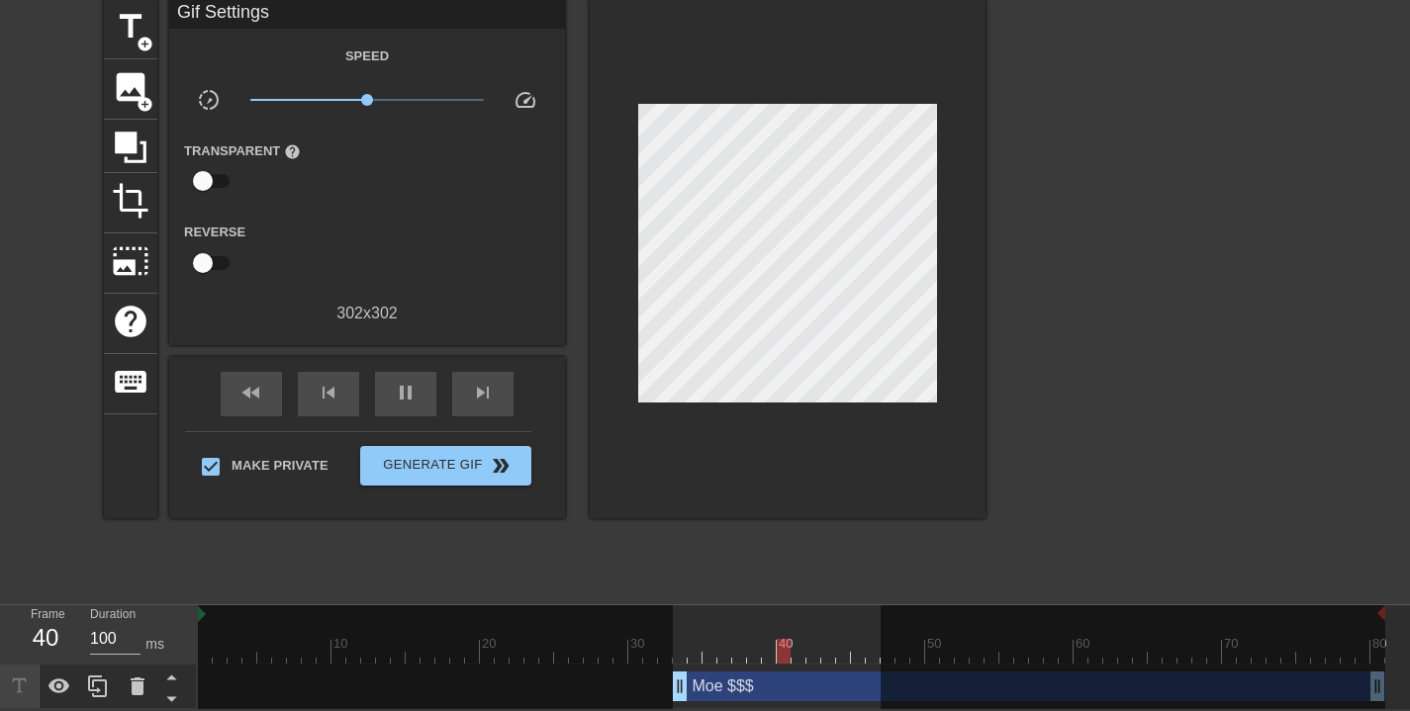
scroll to position [0, 0]
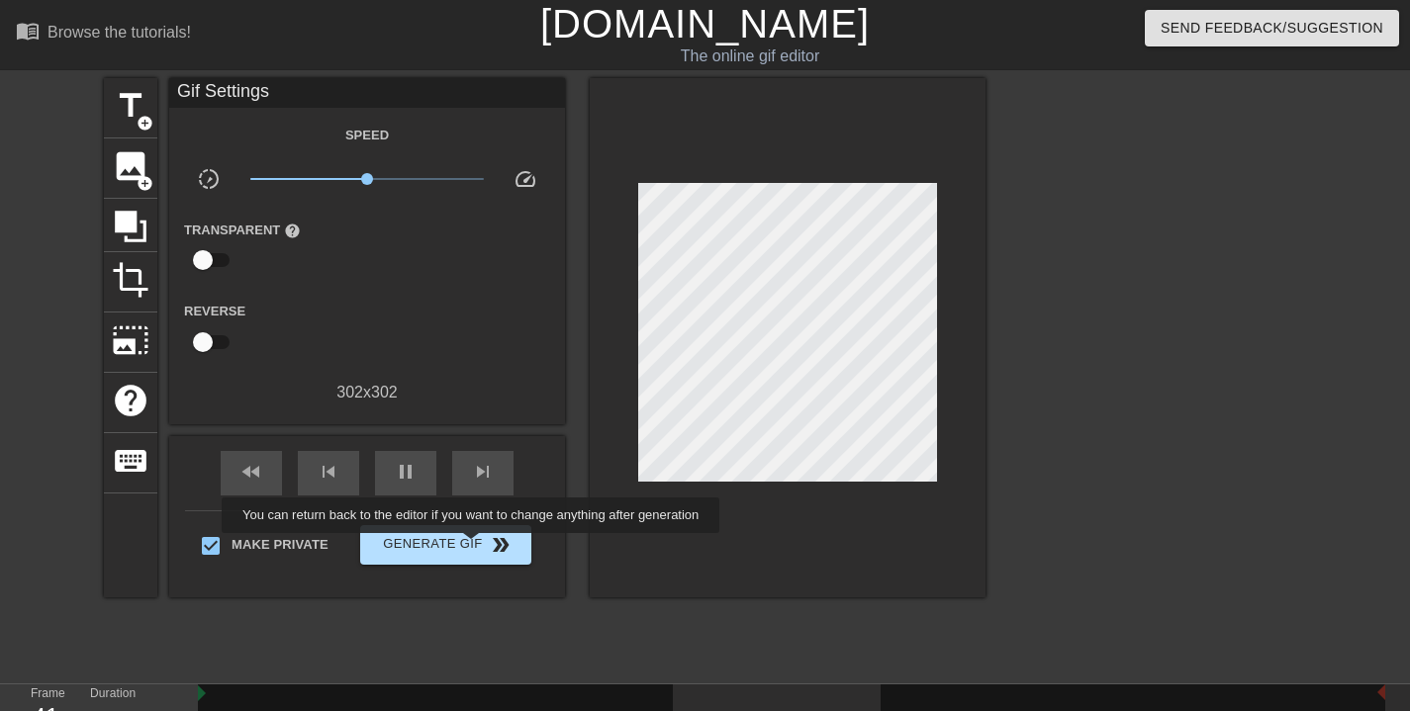
type input "100"
click at [483, 547] on span "Generate Gif double_arrow" at bounding box center [445, 545] width 155 height 24
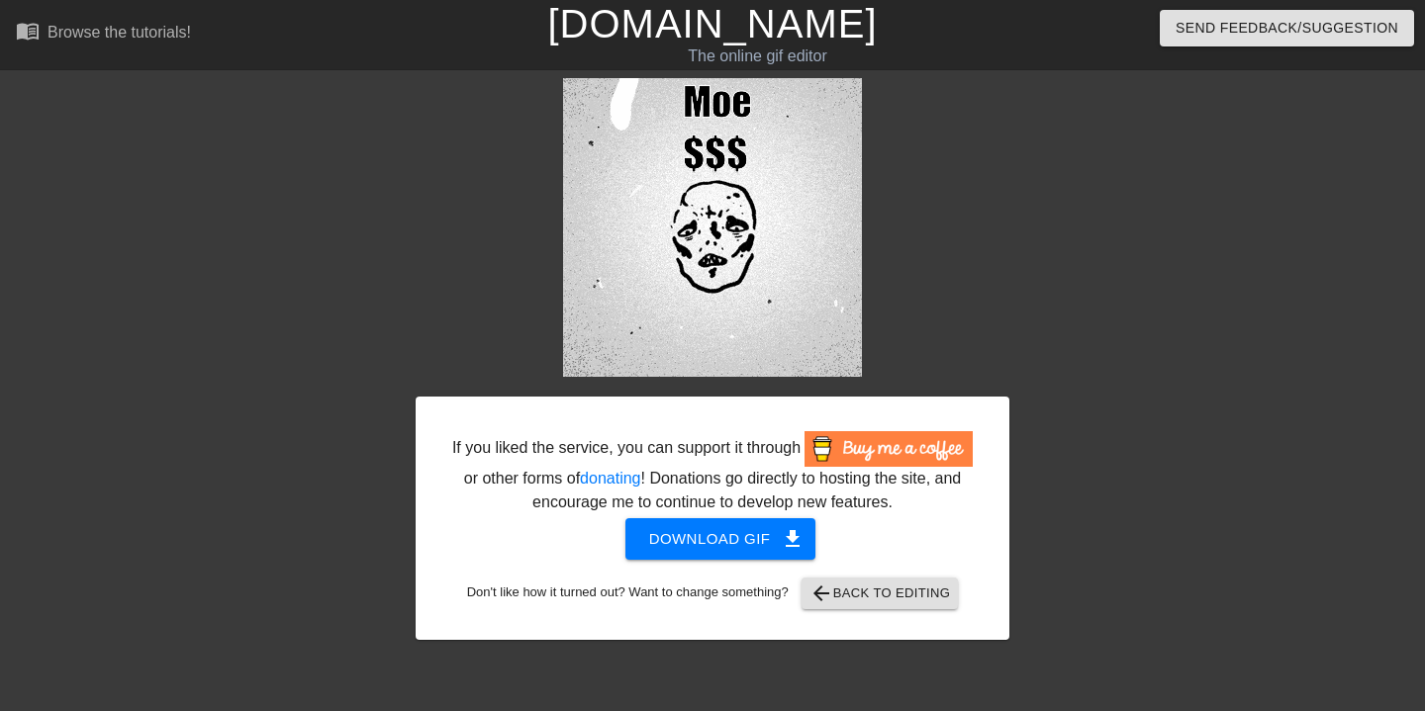
click at [709, 549] on button "Download gif get_app" at bounding box center [720, 539] width 191 height 42
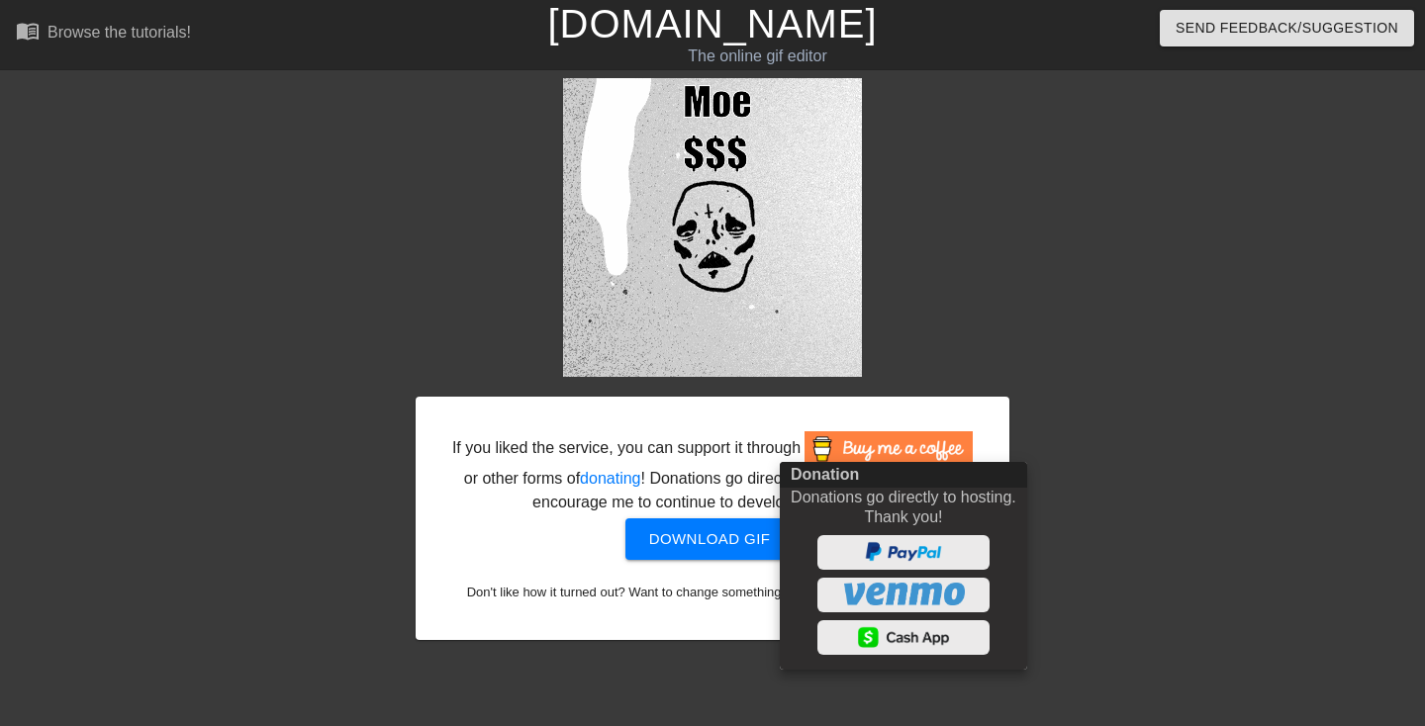
click at [1363, 389] on div at bounding box center [712, 363] width 1425 height 726
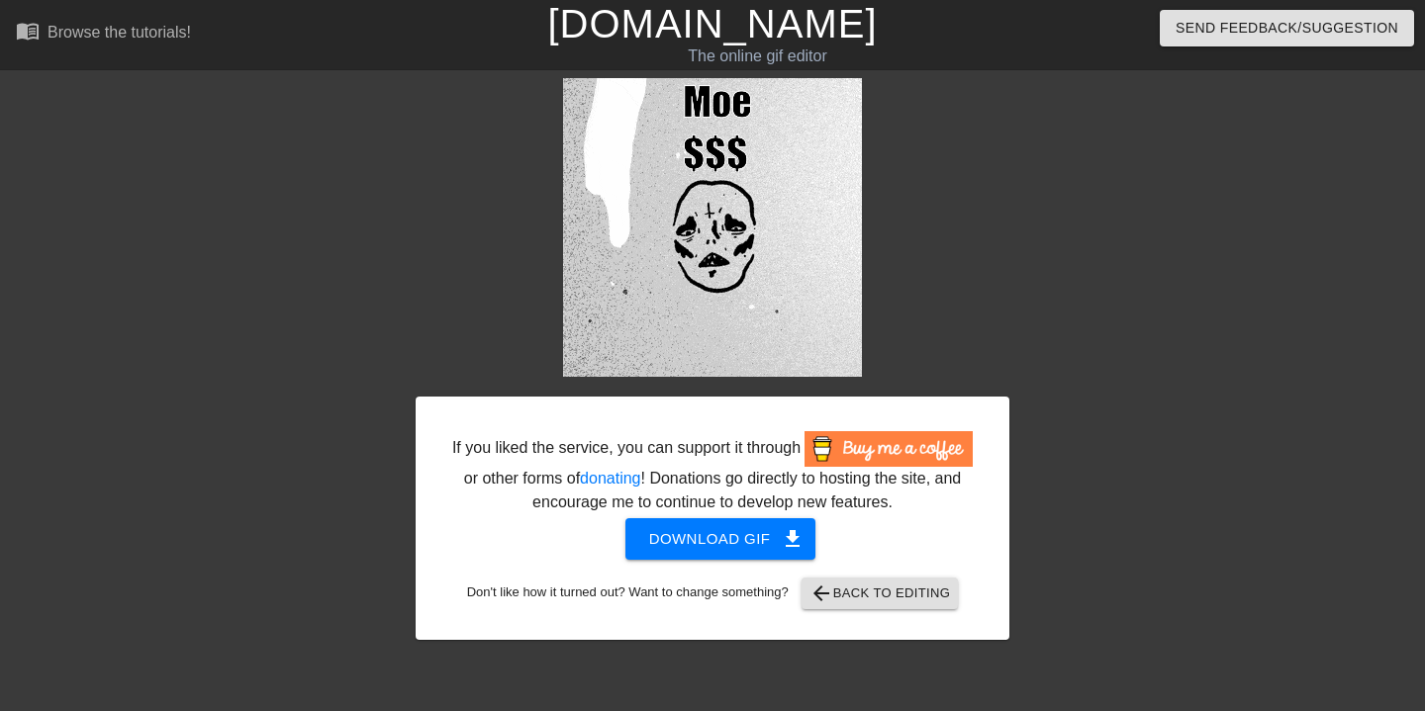
click at [913, 606] on span "arrow_back Back to Editing" at bounding box center [879, 594] width 141 height 24
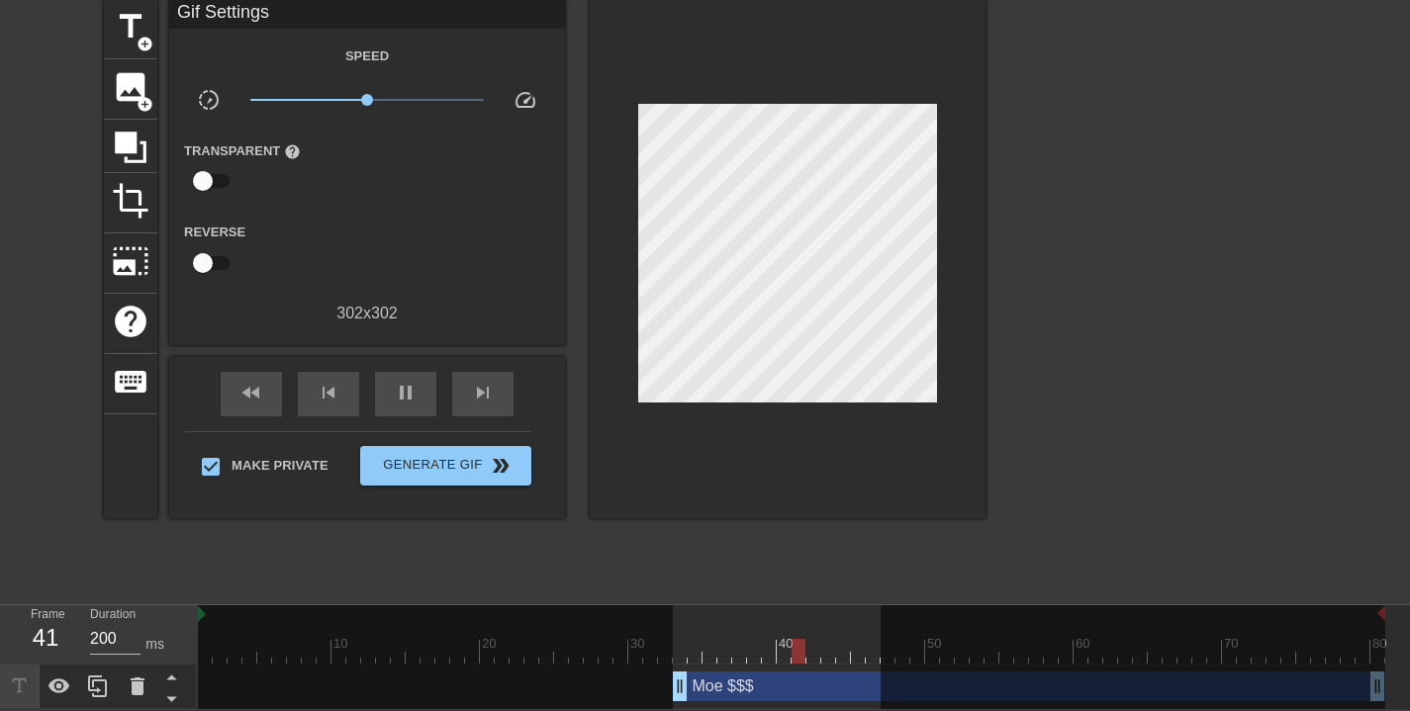
scroll to position [3, 0]
click at [399, 386] on span "pause" at bounding box center [406, 393] width 24 height 24
drag, startPoint x: 1379, startPoint y: 680, endPoint x: 1319, endPoint y: 684, distance: 60.5
click at [998, 668] on div at bounding box center [1133, 659] width 505 height 107
drag, startPoint x: 1374, startPoint y: 681, endPoint x: 798, endPoint y: 669, distance: 577.0
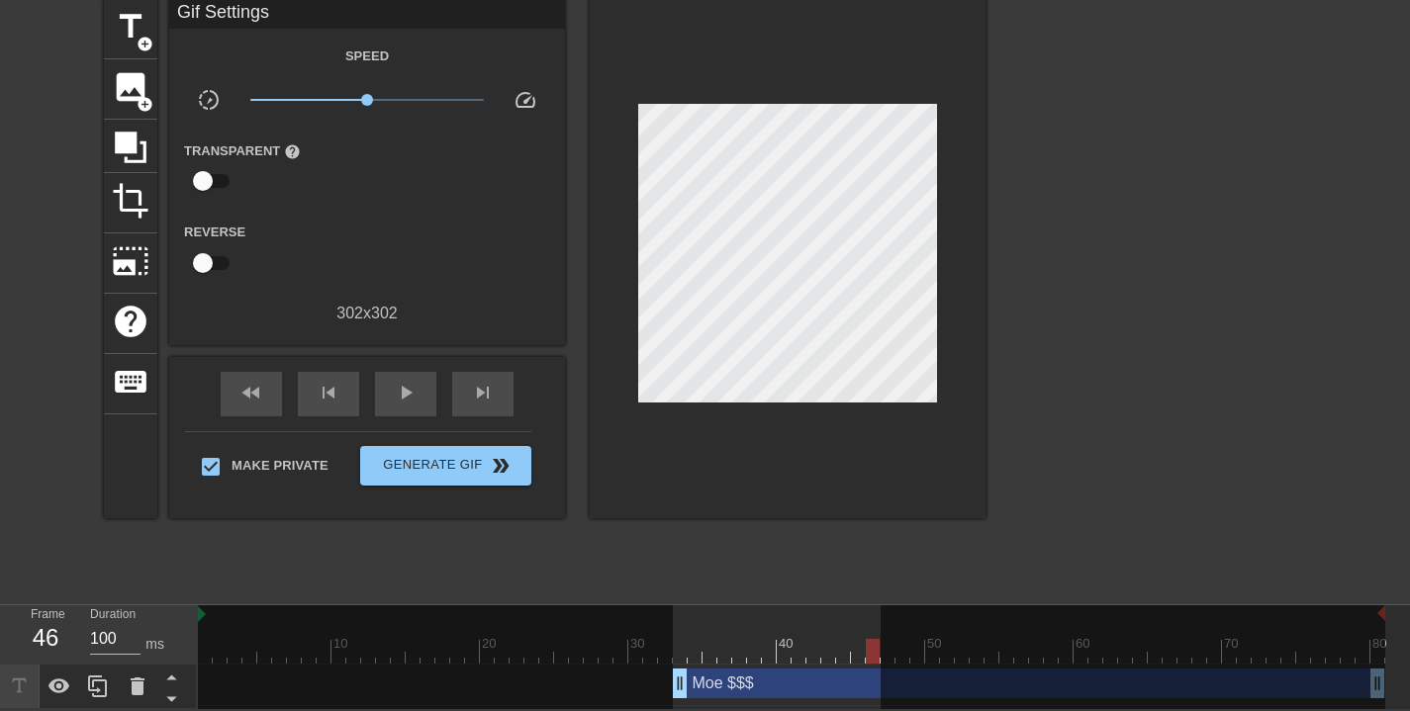
click at [794, 670] on div "10 20 30 40 50 60 70 80 Moe $$$ drag_handle drag_handle" at bounding box center [804, 658] width 1212 height 104
click at [874, 679] on div "Moe $$$ drag_handle drag_handle" at bounding box center [1029, 684] width 712 height 30
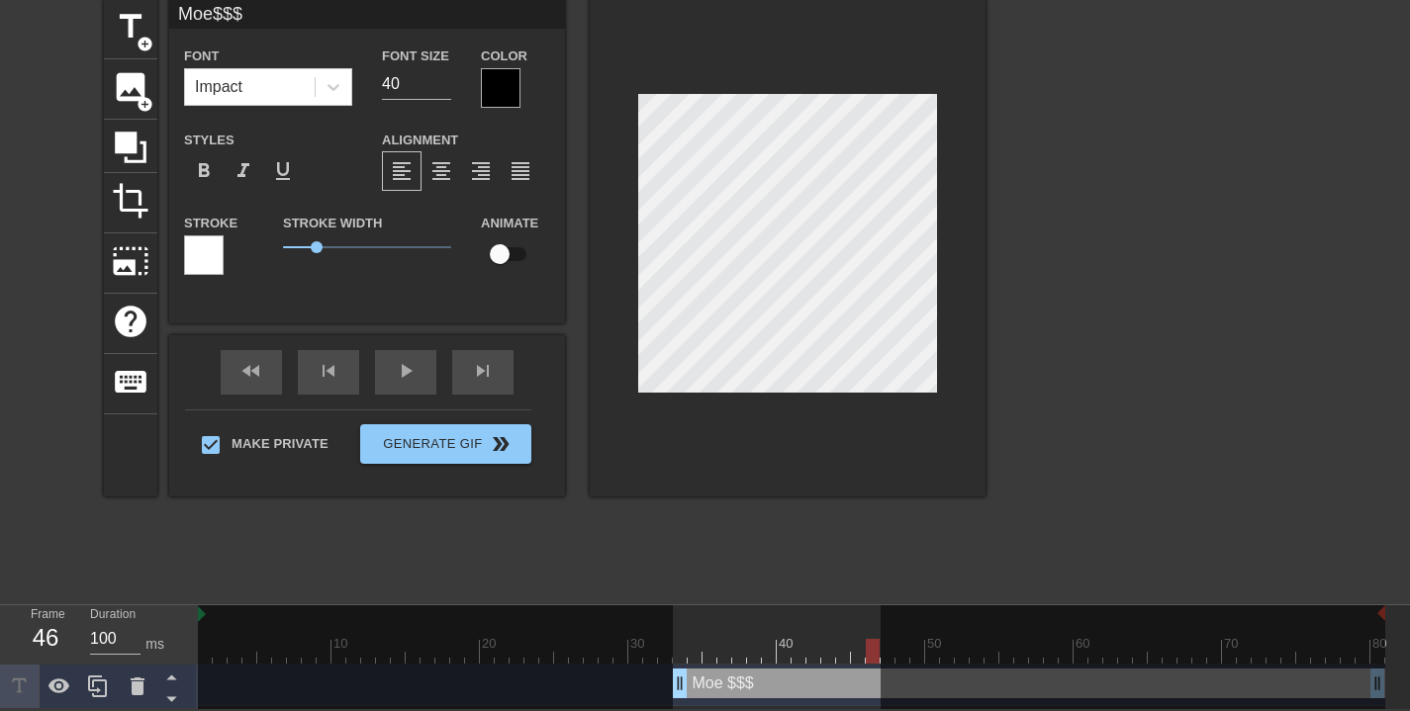
drag, startPoint x: 1377, startPoint y: 684, endPoint x: 865, endPoint y: 665, distance: 512.9
click at [861, 670] on div "10 20 30 40 50 60 70 80 Moe $$$ drag_handle drag_handle" at bounding box center [804, 658] width 1212 height 104
click at [1375, 686] on div at bounding box center [1133, 659] width 505 height 107
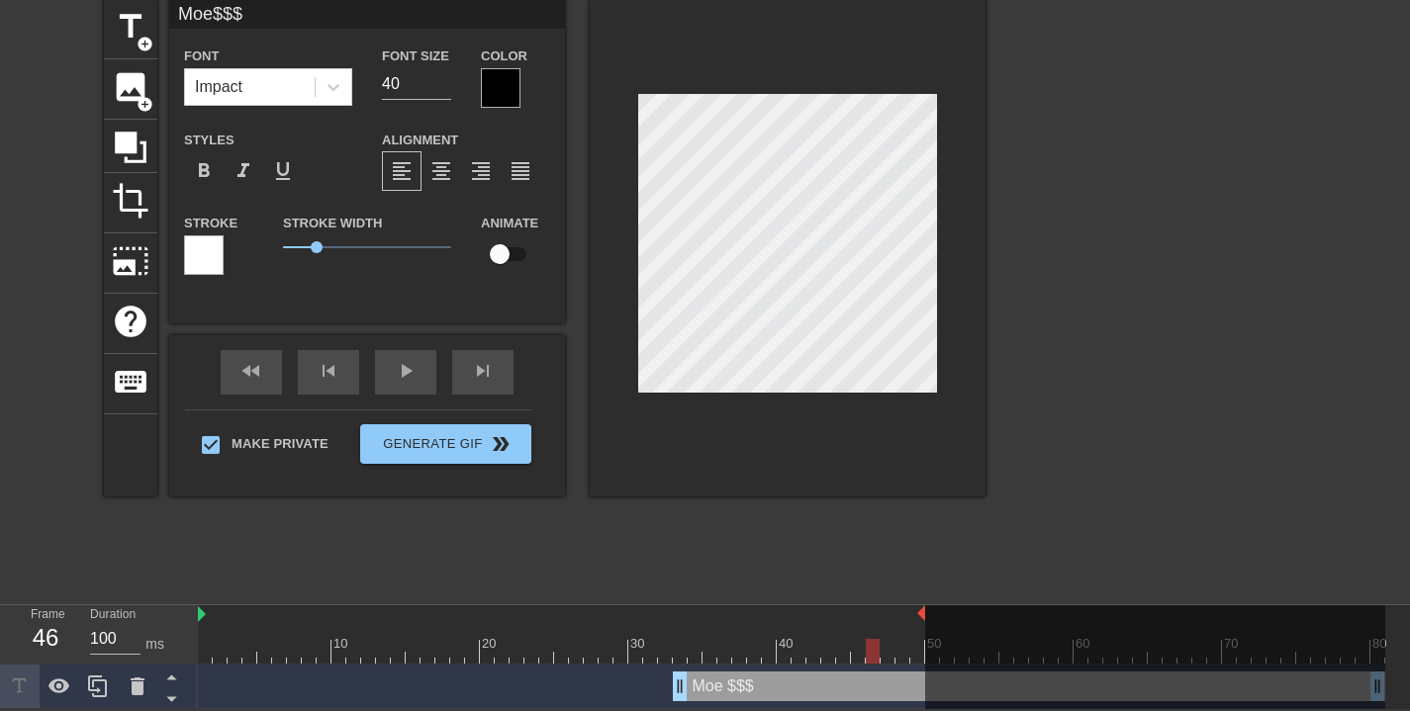
drag, startPoint x: 1385, startPoint y: 615, endPoint x: 920, endPoint y: 563, distance: 468.0
click at [920, 563] on div "menu_book Browse the tutorials! [DOMAIN_NAME] The online gif editor Send Feedba…" at bounding box center [705, 315] width 1410 height 789
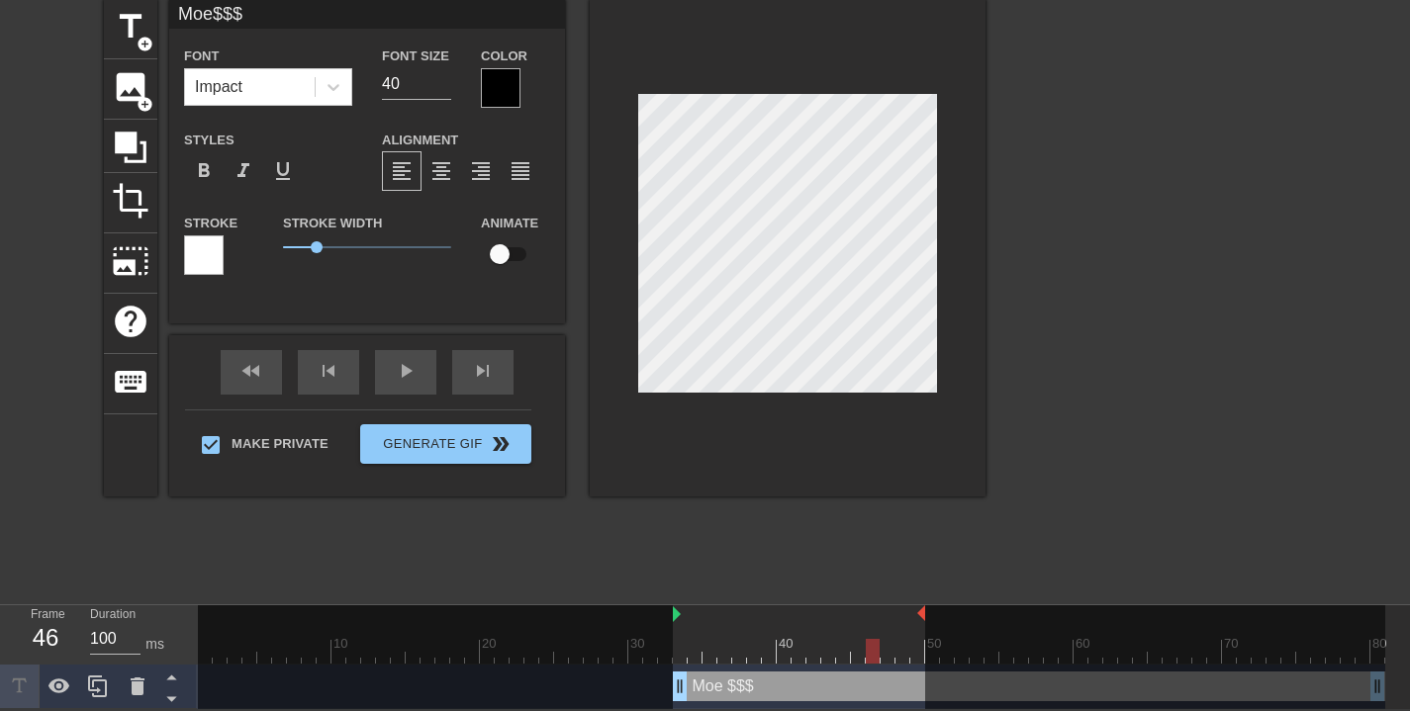
drag, startPoint x: 202, startPoint y: 614, endPoint x: 683, endPoint y: 634, distance: 481.3
click at [683, 634] on div "10 20 30 40 50 60 70 80" at bounding box center [791, 635] width 1187 height 58
drag, startPoint x: 922, startPoint y: 612, endPoint x: 891, endPoint y: 616, distance: 31.9
click at [1368, 692] on div at bounding box center [1140, 659] width 490 height 107
drag, startPoint x: 1376, startPoint y: 685, endPoint x: 1292, endPoint y: 681, distance: 84.2
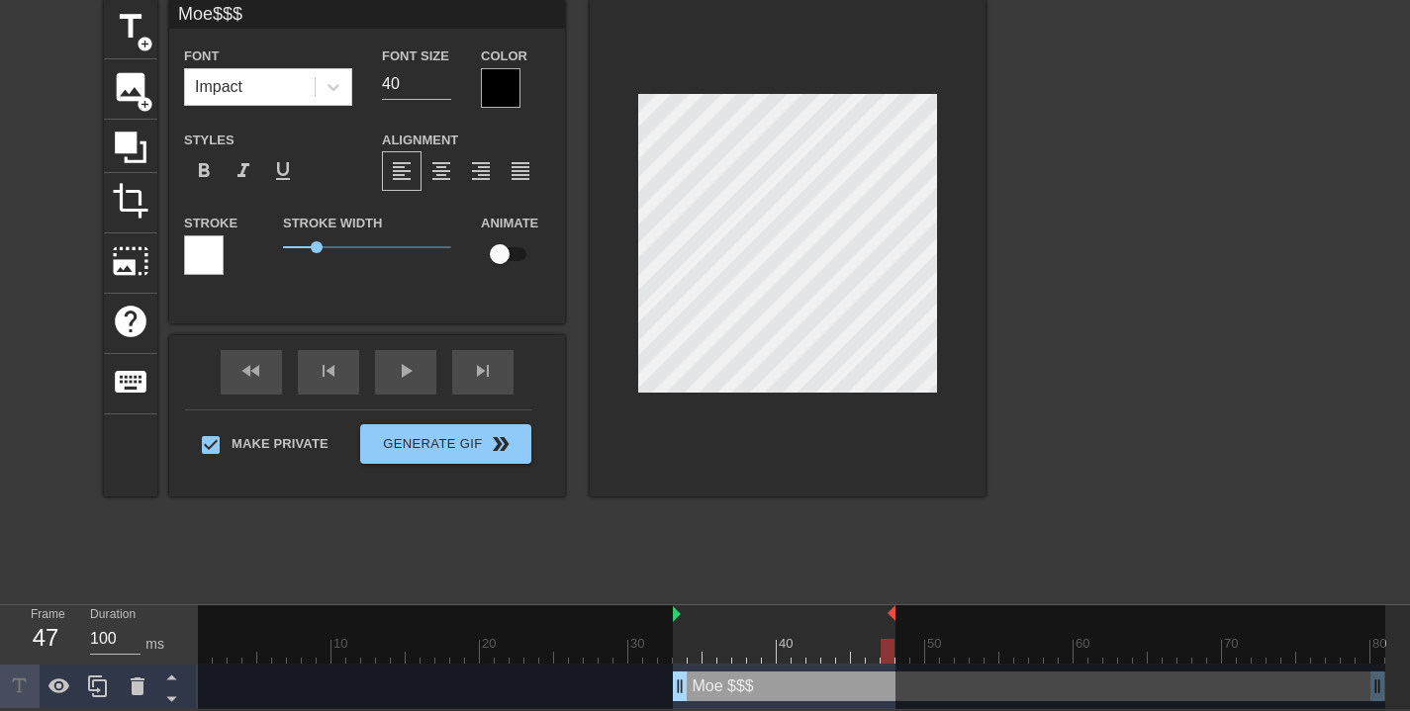
click at [1311, 687] on div at bounding box center [1140, 659] width 490 height 107
click at [1292, 680] on div at bounding box center [1140, 659] width 490 height 107
drag, startPoint x: 1256, startPoint y: 647, endPoint x: 1385, endPoint y: 651, distance: 129.7
click at [1385, 651] on div "10 20 30 40 50 60 70 80" at bounding box center [791, 635] width 1187 height 58
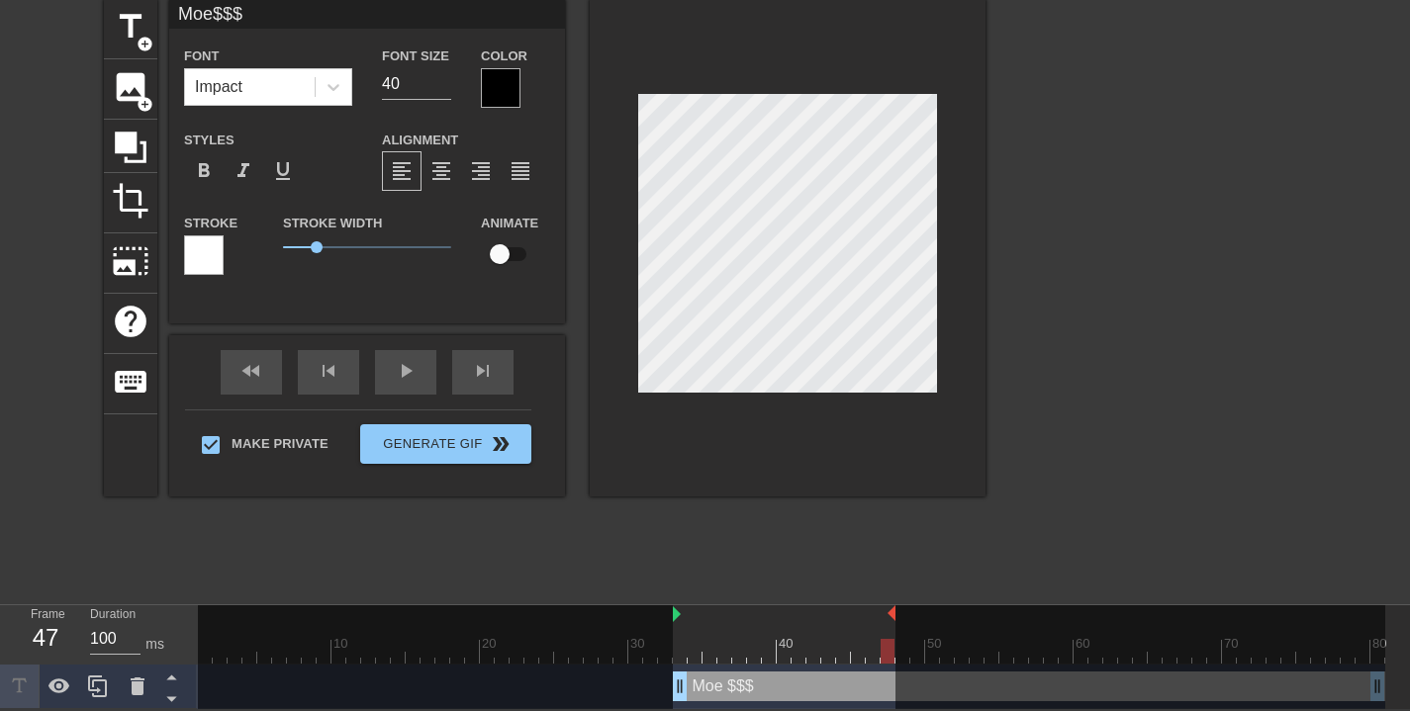
click at [1377, 679] on div at bounding box center [1140, 659] width 490 height 107
click at [1378, 681] on div at bounding box center [1140, 659] width 490 height 107
drag, startPoint x: 1377, startPoint y: 683, endPoint x: 1347, endPoint y: 684, distance: 30.7
click at [1287, 686] on div at bounding box center [1140, 659] width 490 height 107
drag, startPoint x: 1375, startPoint y: 684, endPoint x: 862, endPoint y: 655, distance: 514.3
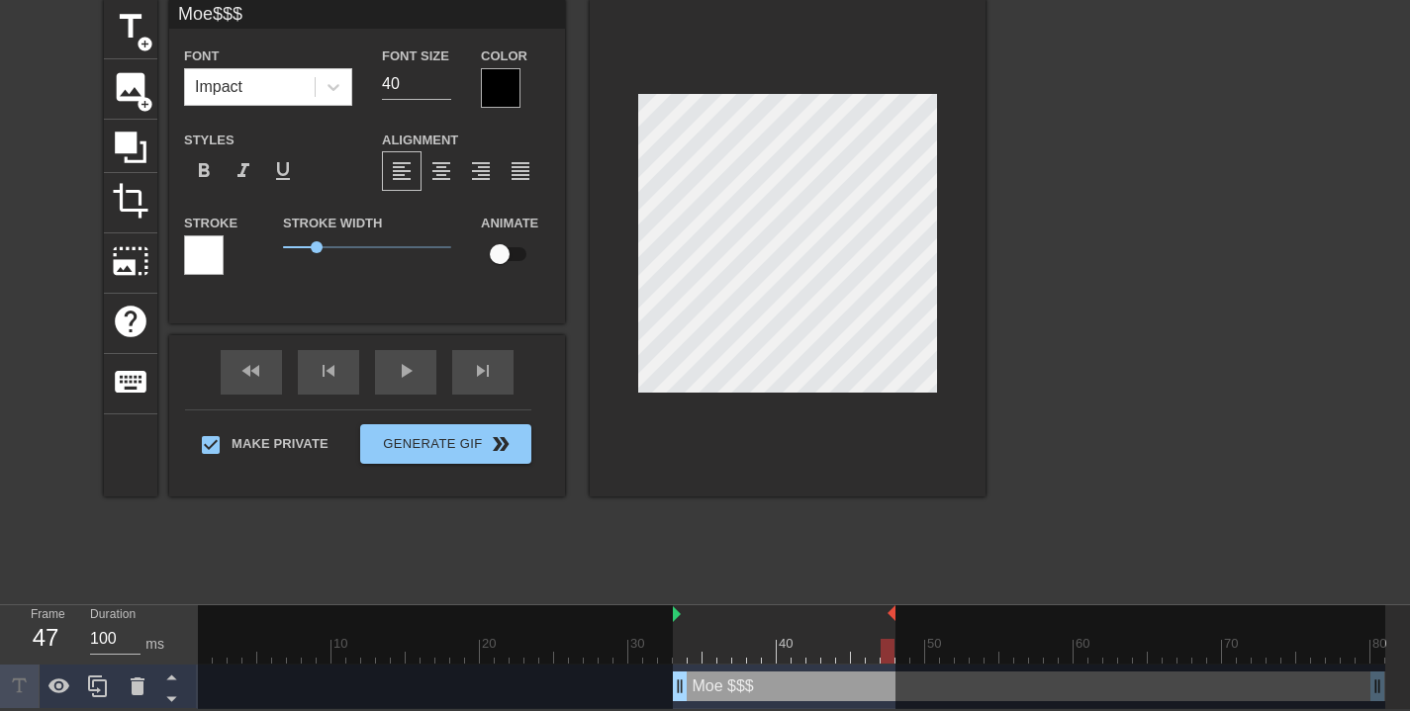
click at [888, 665] on div "10 20 30 40 50 60 70 80 Moe $$$ drag_handle drag_handle" at bounding box center [804, 658] width 1212 height 104
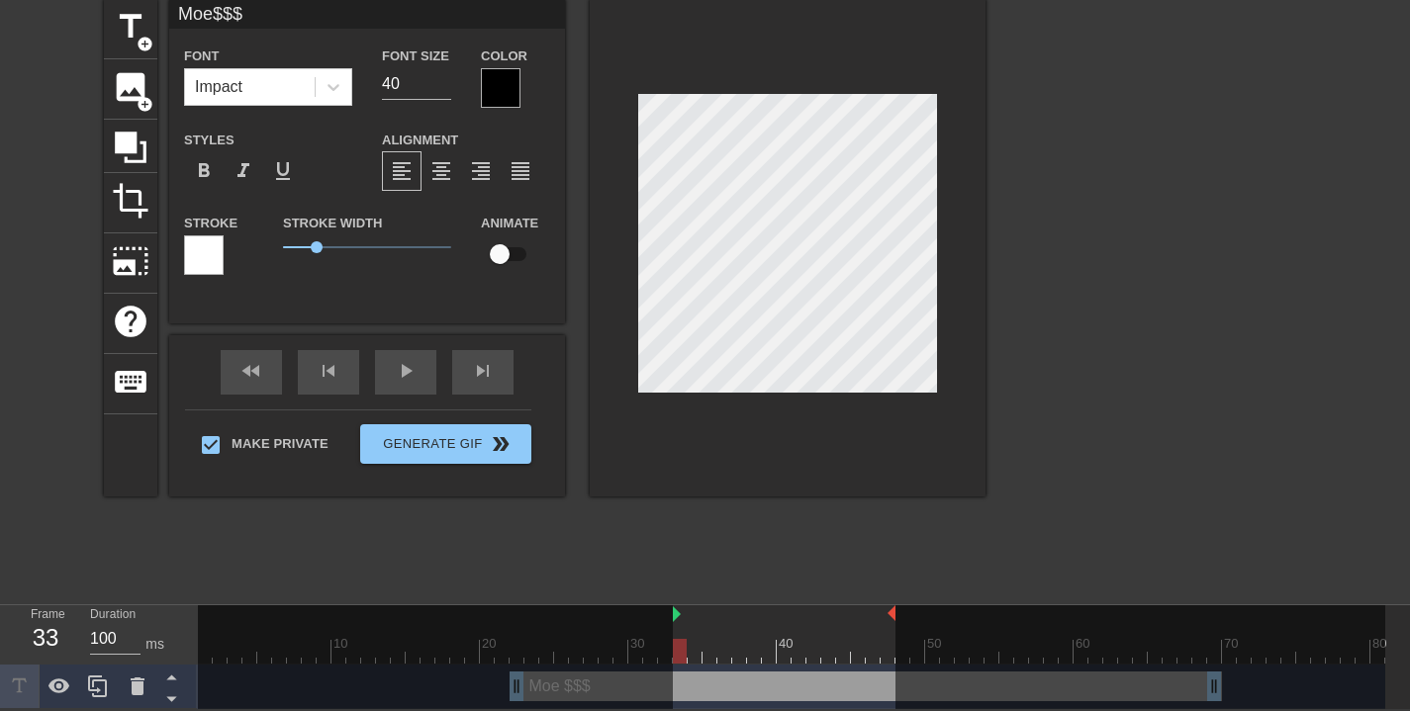
drag, startPoint x: 838, startPoint y: 686, endPoint x: 679, endPoint y: 660, distance: 161.4
click at [679, 660] on div "10 20 30 40 50 60 70 80 Moe $$$ drag_handle drag_handle" at bounding box center [804, 658] width 1212 height 104
drag, startPoint x: 1217, startPoint y: 684, endPoint x: 1176, endPoint y: 690, distance: 42.0
click at [1176, 690] on div at bounding box center [1140, 659] width 490 height 107
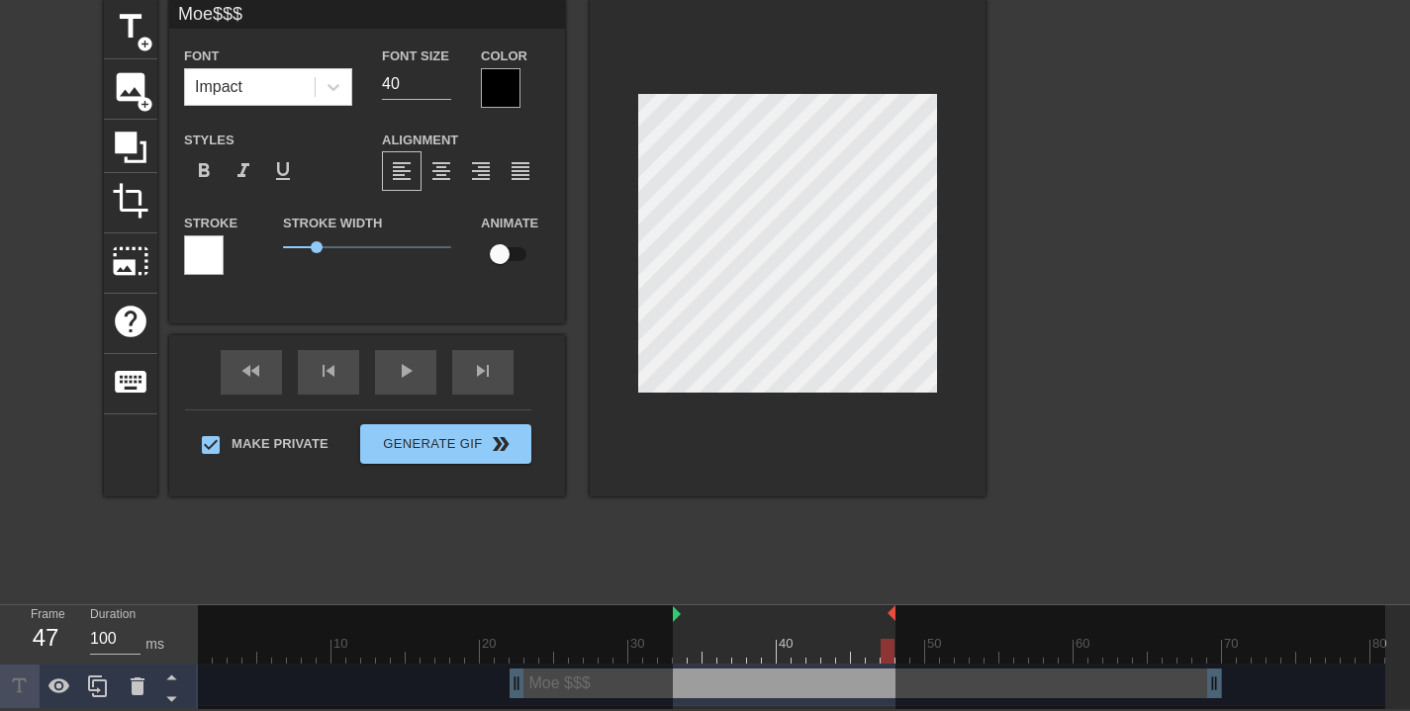
drag, startPoint x: 1214, startPoint y: 686, endPoint x: 714, endPoint y: 703, distance: 500.0
click at [748, 709] on html "menu_book Browse the tutorials! [DOMAIN_NAME] The online gif editor Send Feedba…" at bounding box center [705, 315] width 1410 height 789
drag, startPoint x: 519, startPoint y: 684, endPoint x: 574, endPoint y: 689, distance: 54.6
click at [577, 689] on div at bounding box center [435, 659] width 475 height 107
drag, startPoint x: 516, startPoint y: 683, endPoint x: 633, endPoint y: 687, distance: 117.8
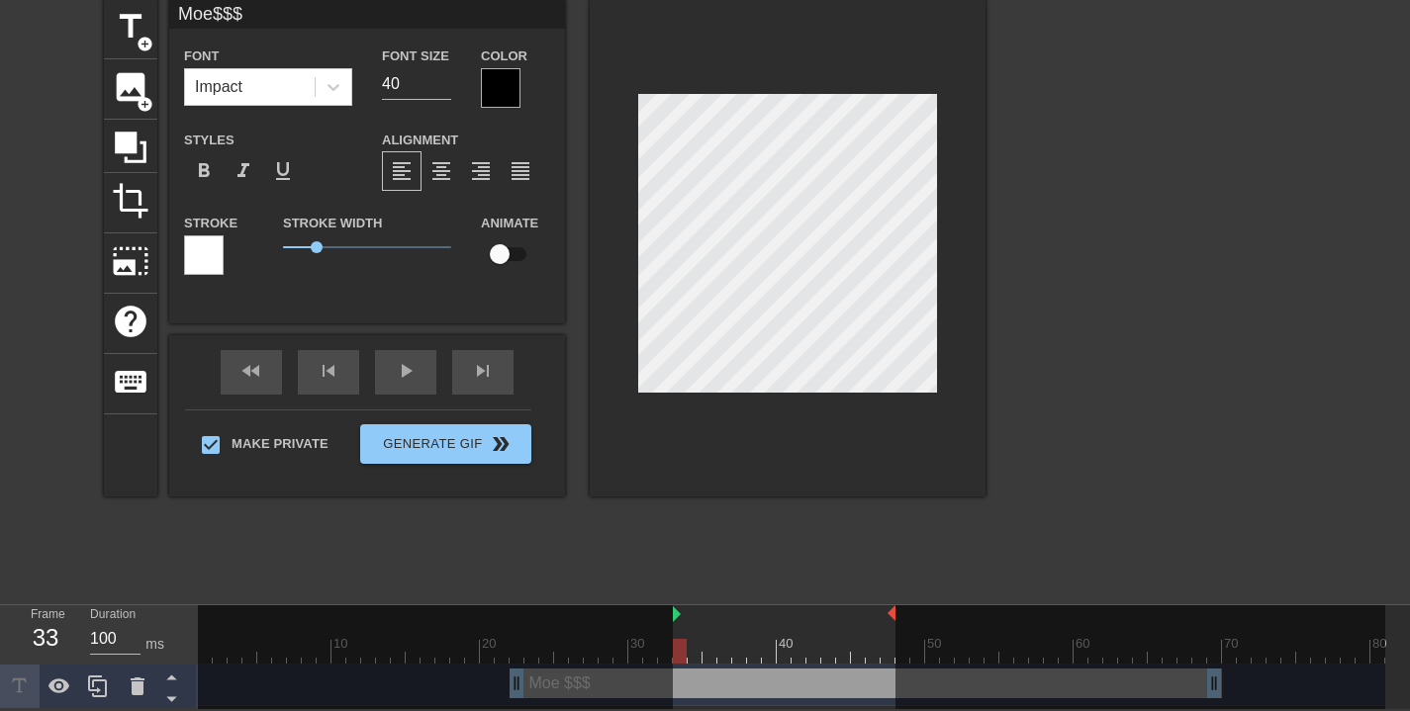
click at [627, 688] on div at bounding box center [435, 659] width 475 height 107
click at [633, 687] on div at bounding box center [435, 659] width 475 height 107
drag, startPoint x: 1202, startPoint y: 544, endPoint x: 1200, endPoint y: 559, distance: 15.0
click at [1201, 544] on div at bounding box center [1157, 296] width 297 height 594
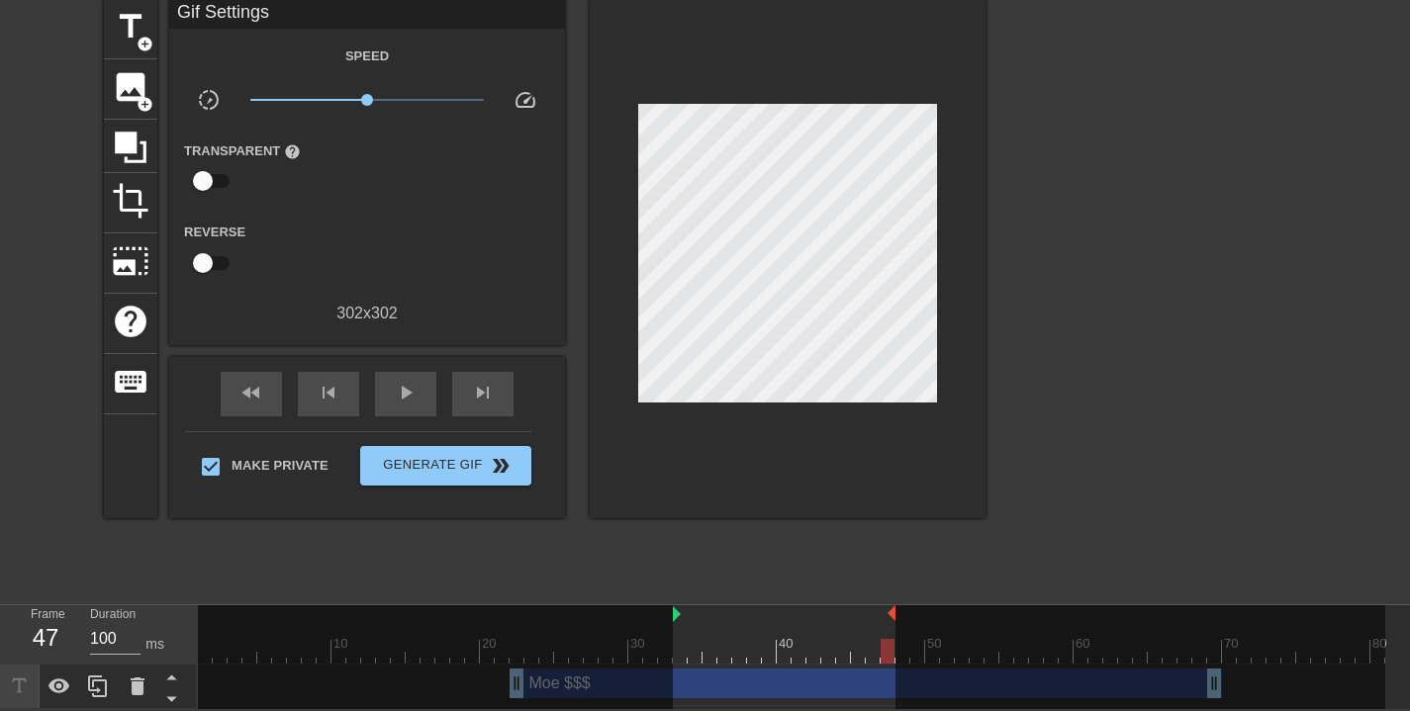
drag, startPoint x: 1215, startPoint y: 682, endPoint x: 855, endPoint y: 688, distance: 360.2
click at [857, 689] on div "10 20 30 40 50 60 70 80 Moe $$$ drag_handle drag_handle" at bounding box center [804, 658] width 1212 height 104
click at [516, 684] on div at bounding box center [435, 659] width 475 height 107
drag, startPoint x: 517, startPoint y: 685, endPoint x: 765, endPoint y: 692, distance: 248.5
click at [695, 693] on div "10 20 30 40 50 60 70 80 Moe $$$ drag_handle drag_handle" at bounding box center [804, 658] width 1212 height 104
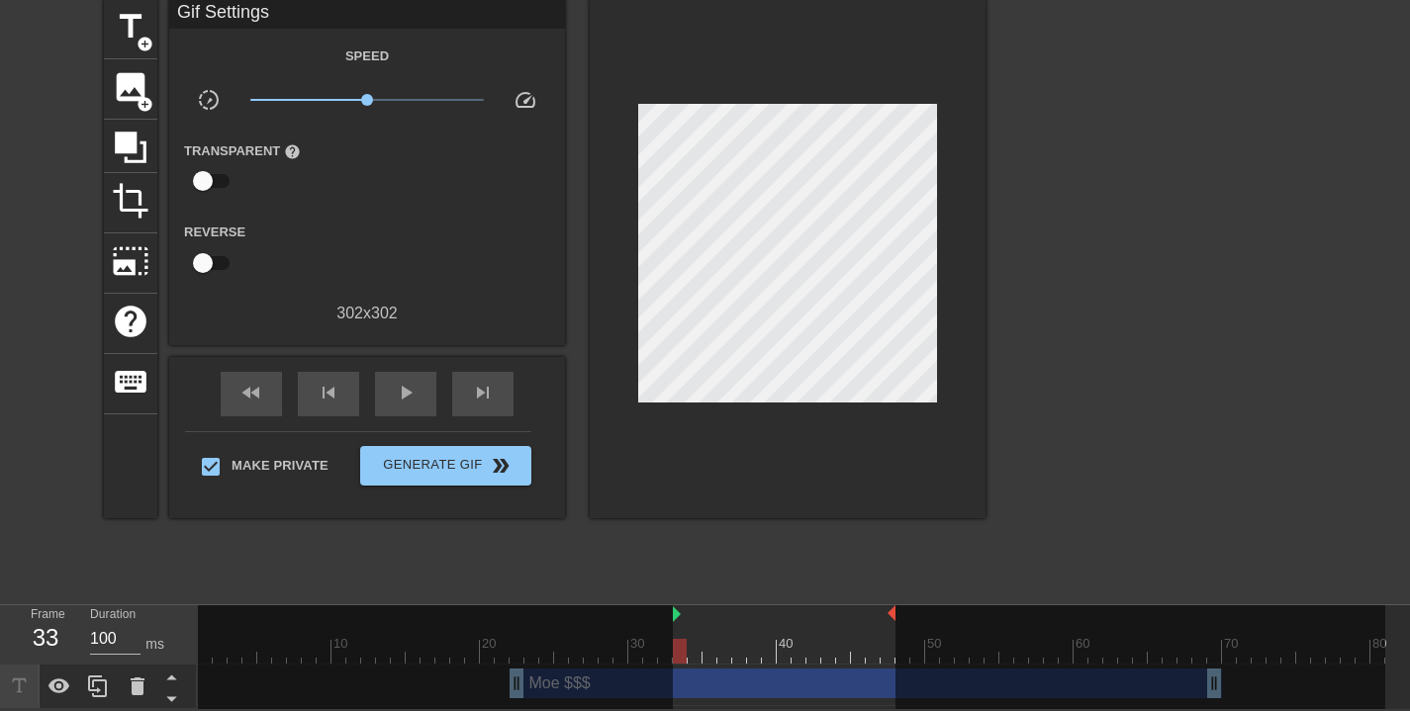
click at [876, 694] on div "Moe $$$ drag_handle drag_handle" at bounding box center [866, 684] width 712 height 30
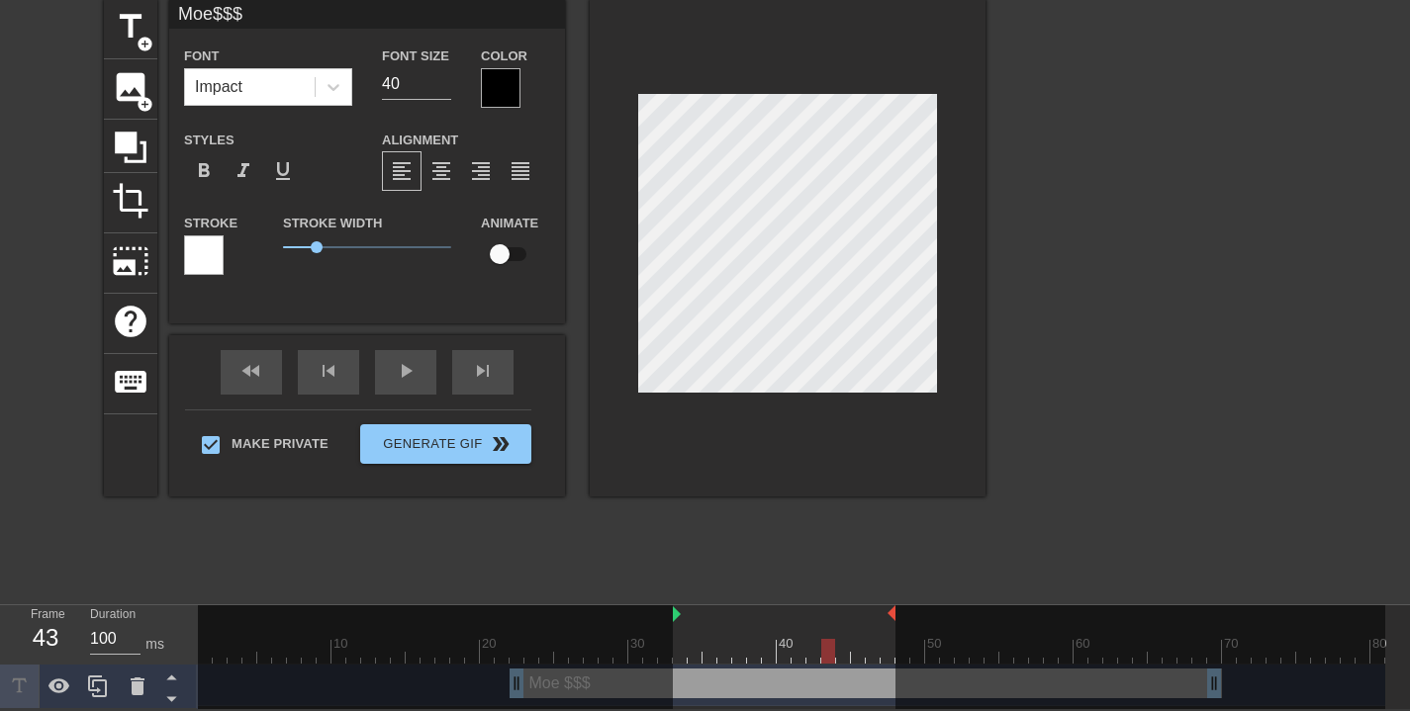
drag, startPoint x: 1218, startPoint y: 677, endPoint x: 832, endPoint y: 658, distance: 386.4
click at [831, 662] on div "10 20 30 40 50 60 70 80" at bounding box center [791, 635] width 1187 height 58
drag, startPoint x: 828, startPoint y: 650, endPoint x: 685, endPoint y: 659, distance: 143.8
click at [685, 659] on div at bounding box center [680, 651] width 14 height 25
click at [270, 680] on div at bounding box center [435, 659] width 475 height 107
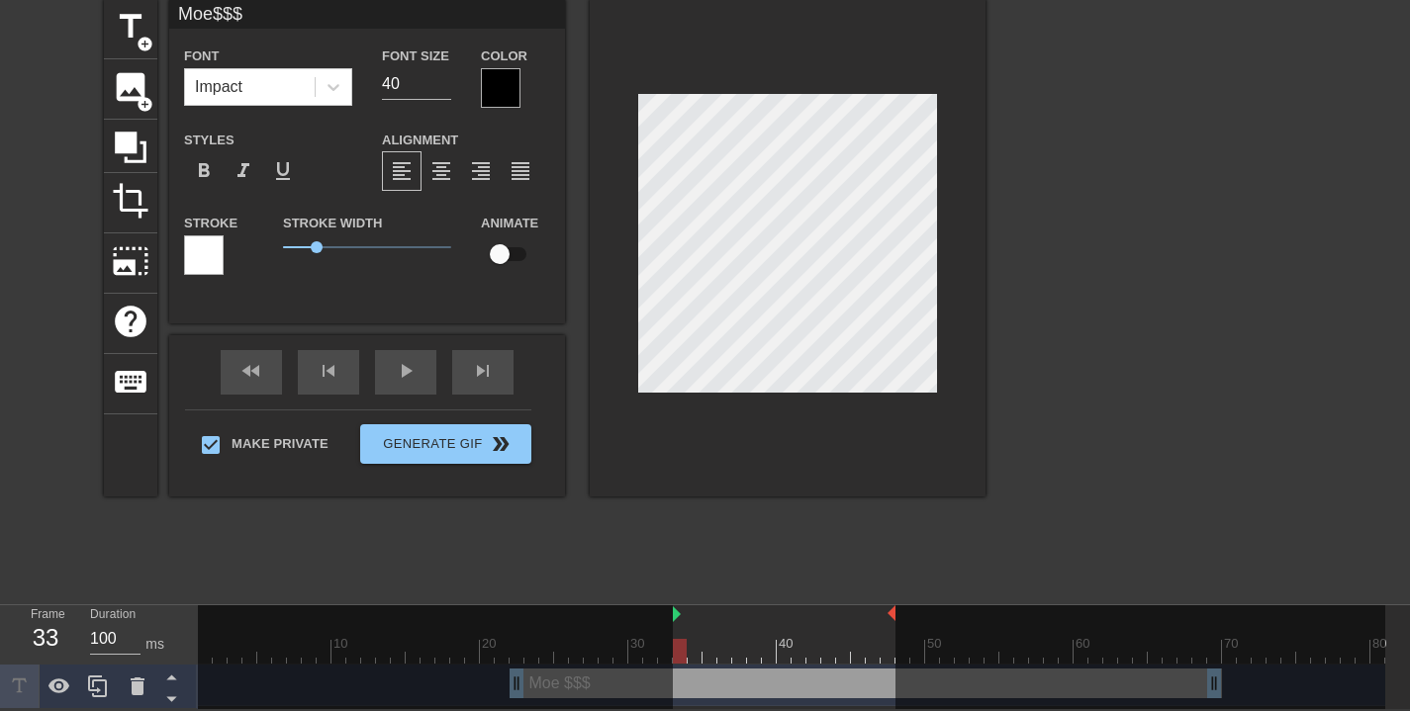
click at [642, 692] on div at bounding box center [435, 659] width 475 height 107
drag, startPoint x: 517, startPoint y: 686, endPoint x: 569, endPoint y: 688, distance: 52.5
click at [569, 688] on div at bounding box center [435, 659] width 475 height 107
click at [510, 680] on div at bounding box center [435, 659] width 475 height 107
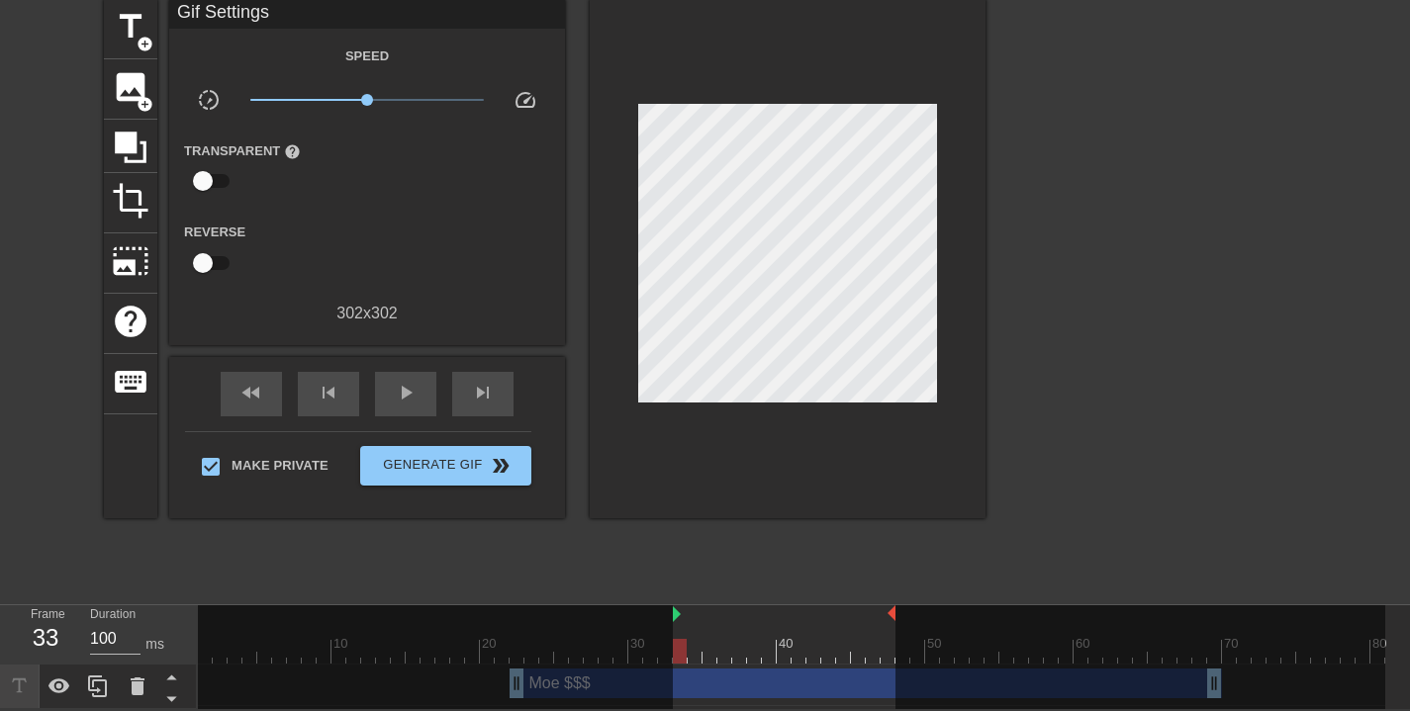
drag, startPoint x: 674, startPoint y: 614, endPoint x: 605, endPoint y: 639, distance: 73.5
drag, startPoint x: 518, startPoint y: 684, endPoint x: 1034, endPoint y: 702, distance: 516.8
click at [974, 664] on div "10 20 30 40 50 60 70 80" at bounding box center [791, 635] width 1187 height 58
drag, startPoint x: 1216, startPoint y: 682, endPoint x: 708, endPoint y: 651, distance: 508.5
click at [728, 664] on div "10 20 30 40 50 60 70 80 Moe $$$ drag_handle drag_handle" at bounding box center [804, 658] width 1212 height 104
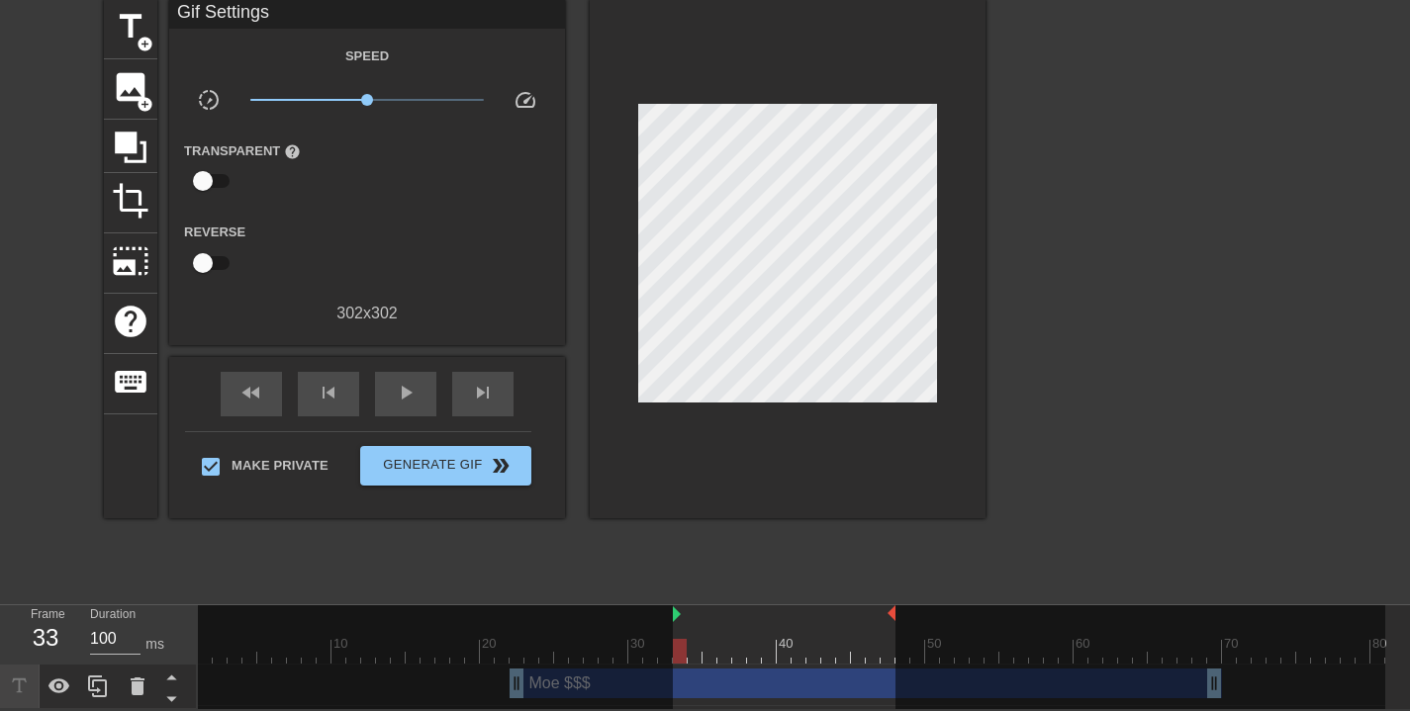
click at [549, 689] on div at bounding box center [435, 659] width 475 height 107
click at [605, 682] on div at bounding box center [435, 659] width 475 height 107
click at [776, 671] on div "Moe $$$ drag_handle drag_handle" at bounding box center [866, 684] width 712 height 30
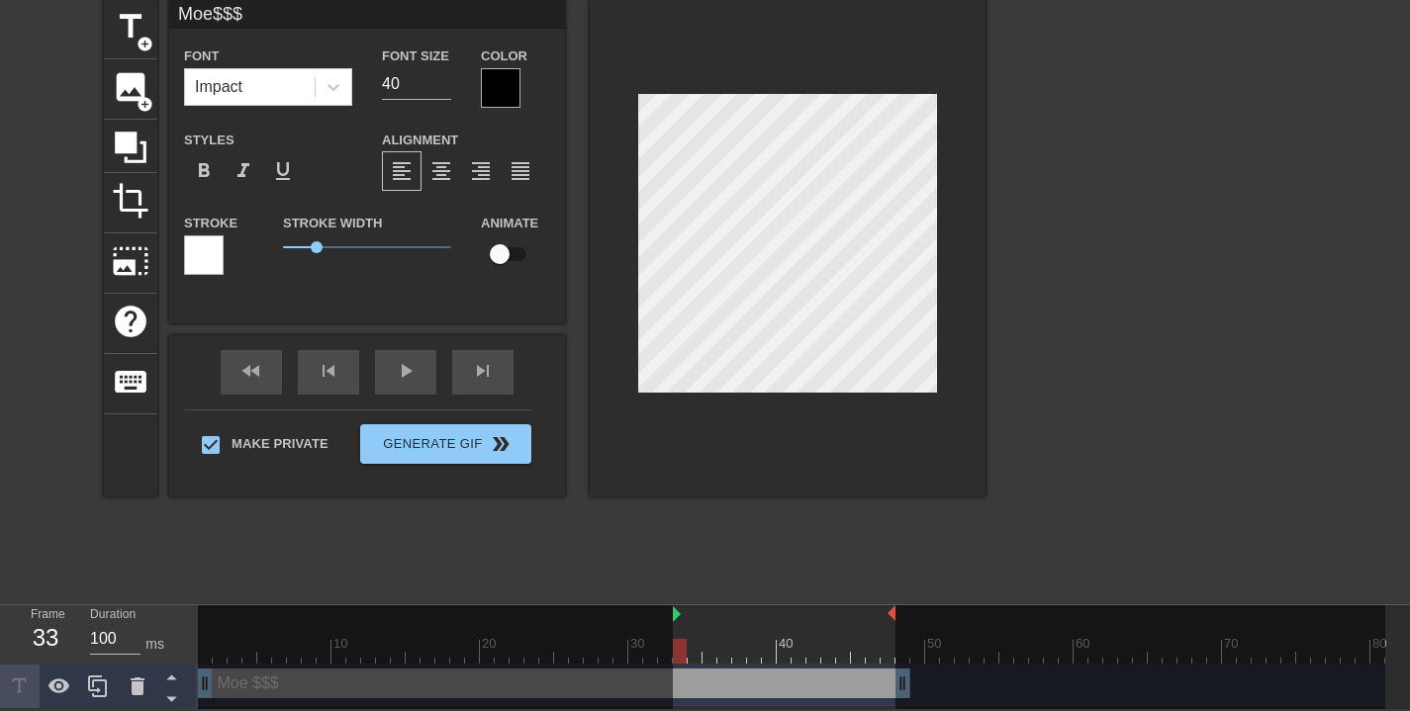
drag, startPoint x: 835, startPoint y: 685, endPoint x: 364, endPoint y: 623, distance: 475.0
click at [406, 648] on div "10 20 30 40 50 60 70 80 Moe $$$ drag_handle drag_handle" at bounding box center [804, 658] width 1212 height 104
drag, startPoint x: 205, startPoint y: 685, endPoint x: 358, endPoint y: 687, distance: 153.4
click at [346, 687] on div at bounding box center [435, 659] width 475 height 107
drag, startPoint x: 902, startPoint y: 680, endPoint x: 306, endPoint y: 627, distance: 599.0
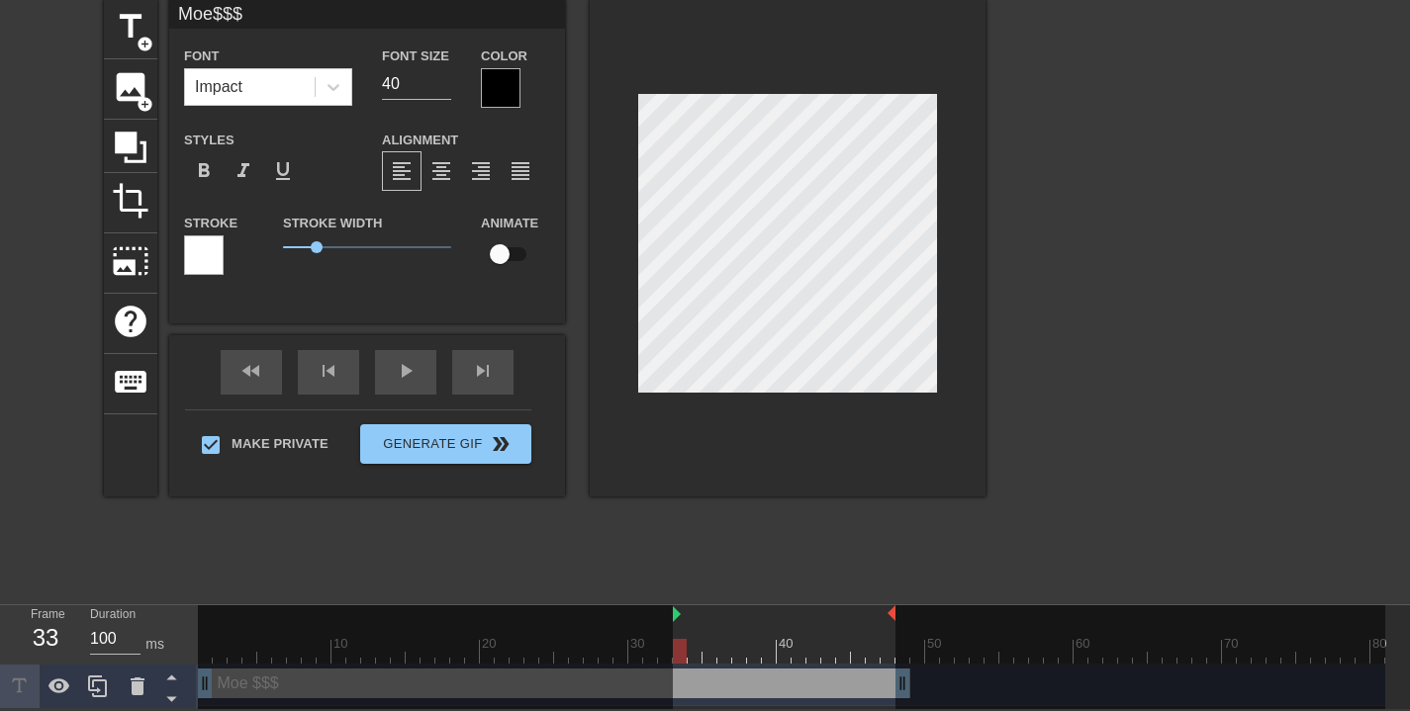
click at [306, 627] on div "10 20 30 40 50 60 70 80" at bounding box center [791, 635] width 1187 height 58
drag, startPoint x: 679, startPoint y: 654, endPoint x: 1220, endPoint y: 670, distance: 541.5
click at [1220, 664] on div "10 20 30 40 50 60 70 80" at bounding box center [791, 635] width 1187 height 58
drag, startPoint x: 894, startPoint y: 611, endPoint x: 912, endPoint y: 612, distance: 18.8
click at [912, 612] on div "10 20 30 40 50 60 70 80" at bounding box center [791, 635] width 1187 height 58
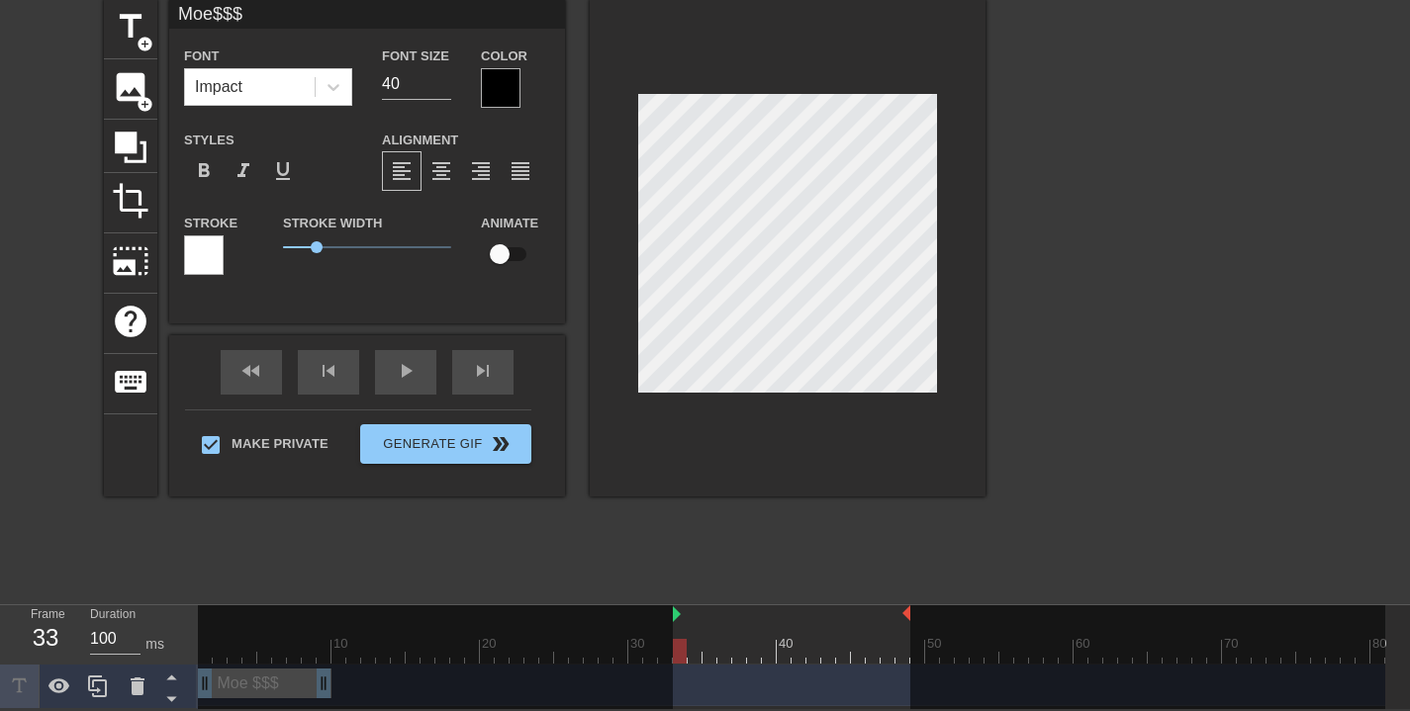
drag, startPoint x: 905, startPoint y: 693, endPoint x: 325, endPoint y: 668, distance: 581.4
click at [325, 668] on div "10 20 30 40 50 60 70 80 Moe $$$ drag_handle drag_handle" at bounding box center [804, 658] width 1212 height 104
drag, startPoint x: 296, startPoint y: 682, endPoint x: 489, endPoint y: 689, distance: 193.1
click at [494, 689] on div at bounding box center [435, 659] width 475 height 107
drag, startPoint x: 259, startPoint y: 689, endPoint x: 312, endPoint y: 695, distance: 52.8
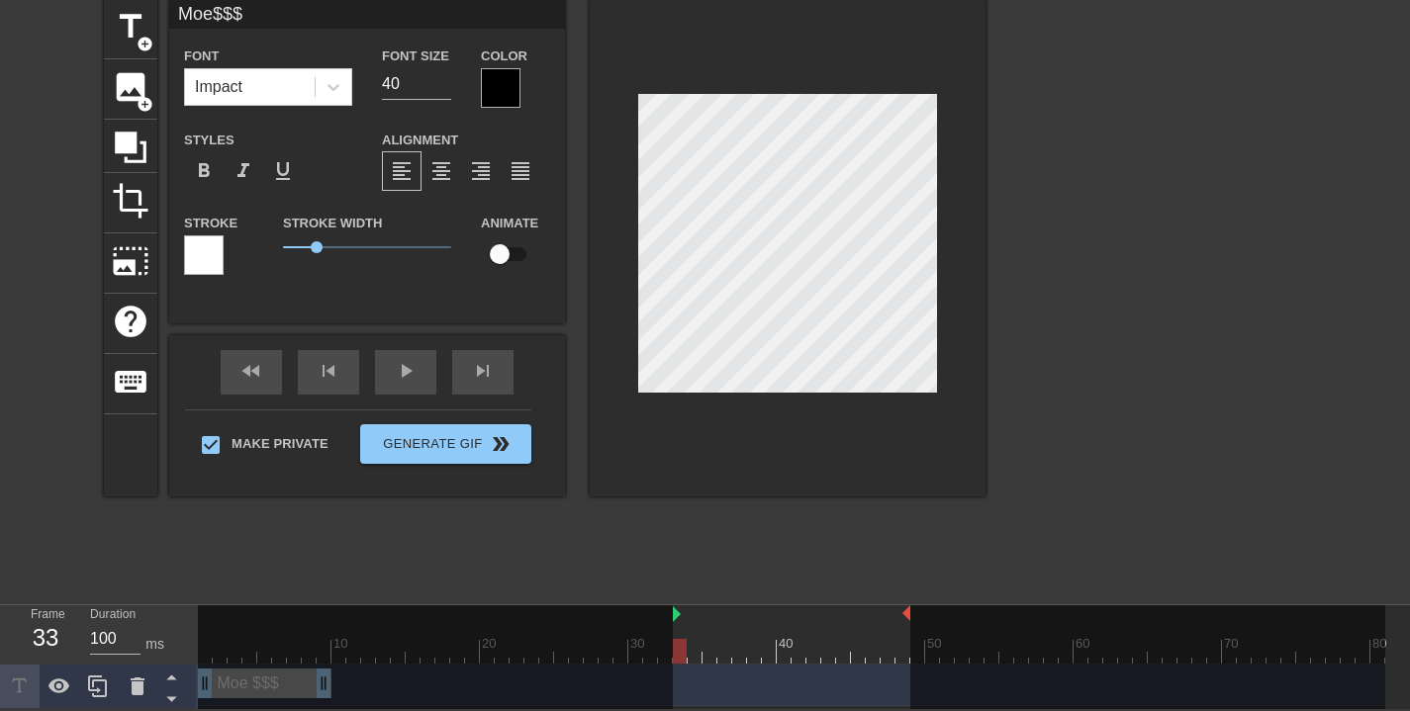
click at [312, 695] on div at bounding box center [435, 659] width 475 height 107
drag, startPoint x: 287, startPoint y: 678, endPoint x: 357, endPoint y: 692, distance: 71.6
click at [344, 692] on div at bounding box center [435, 659] width 475 height 107
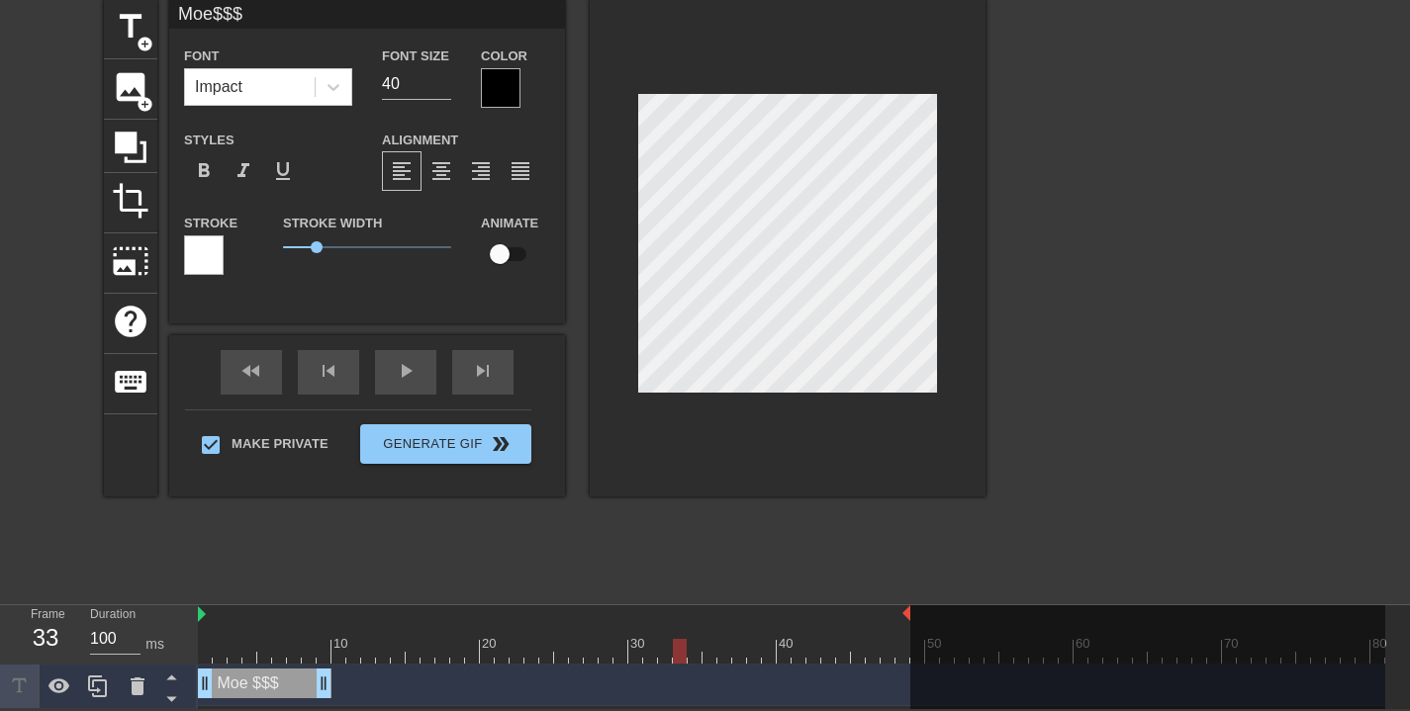
drag, startPoint x: 676, startPoint y: 611, endPoint x: 109, endPoint y: 612, distance: 567.0
click at [109, 612] on div "Frame 33 Duration 100 ms 10 20 30 40 50 60 70 80 Moe $$$ drag_handle drag_handle" at bounding box center [705, 658] width 1410 height 104
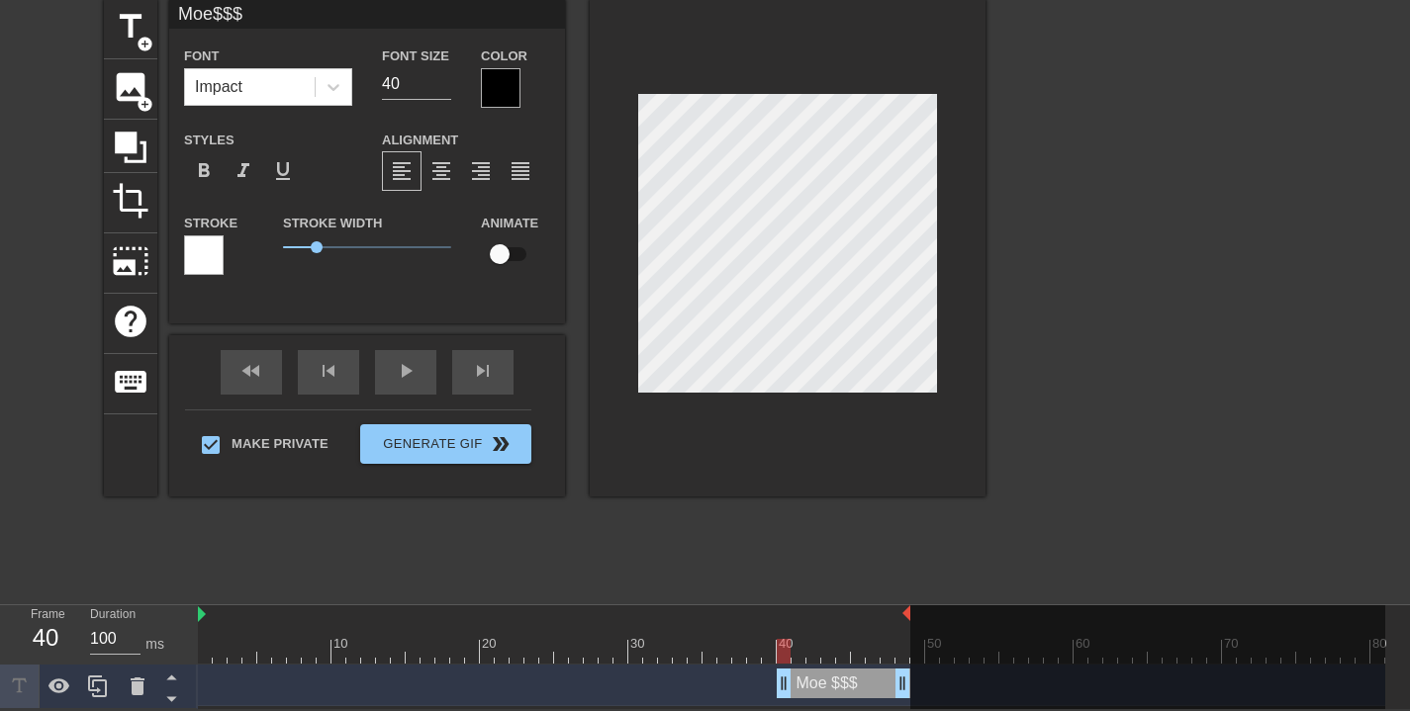
drag, startPoint x: 262, startPoint y: 689, endPoint x: 840, endPoint y: 729, distance: 579.3
click at [840, 709] on html "menu_book Browse the tutorials! [DOMAIN_NAME] The online gif editor Send Feedba…" at bounding box center [705, 315] width 1410 height 789
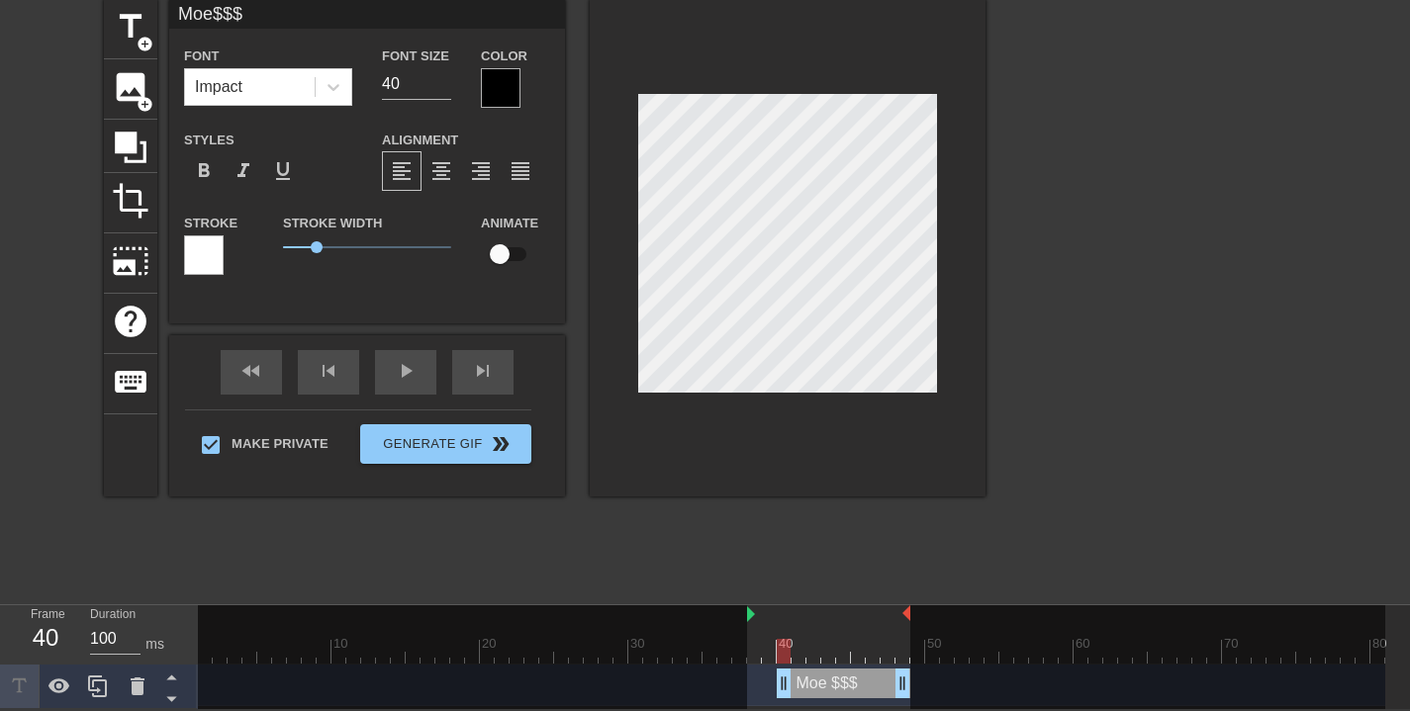
drag, startPoint x: 200, startPoint y: 612, endPoint x: 745, endPoint y: 634, distance: 545.7
click at [745, 634] on div "10 20 30 40 50 60 70 80" at bounding box center [791, 635] width 1187 height 58
drag, startPoint x: 802, startPoint y: 647, endPoint x: 685, endPoint y: 645, distance: 117.8
click at [685, 645] on div "10 20 30 40 50 60 70 80" at bounding box center [791, 635] width 1187 height 58
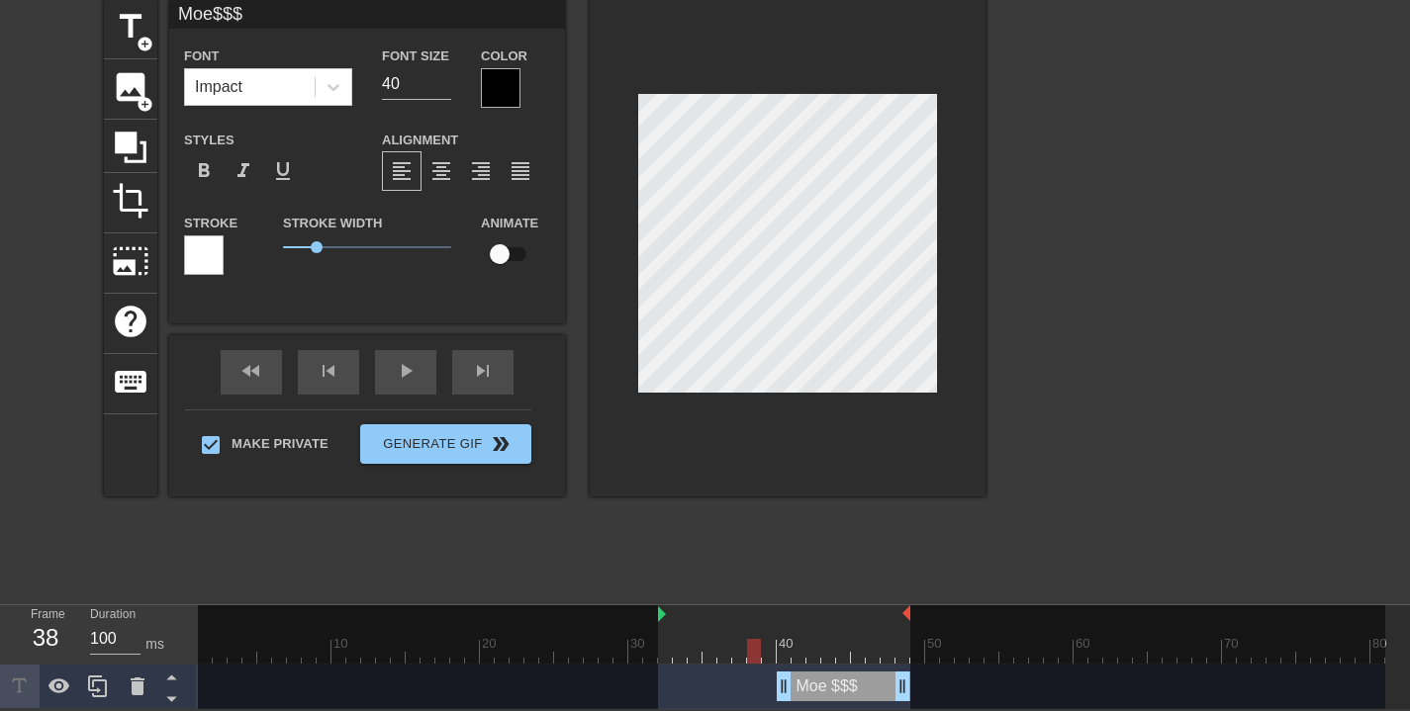
drag, startPoint x: 747, startPoint y: 612, endPoint x: 664, endPoint y: 620, distance: 83.6
drag, startPoint x: 752, startPoint y: 653, endPoint x: 674, endPoint y: 651, distance: 78.2
click at [674, 651] on div at bounding box center [680, 651] width 14 height 25
drag, startPoint x: 660, startPoint y: 612, endPoint x: 673, endPoint y: 613, distance: 13.0
drag, startPoint x: 837, startPoint y: 688, endPoint x: 727, endPoint y: 688, distance: 109.8
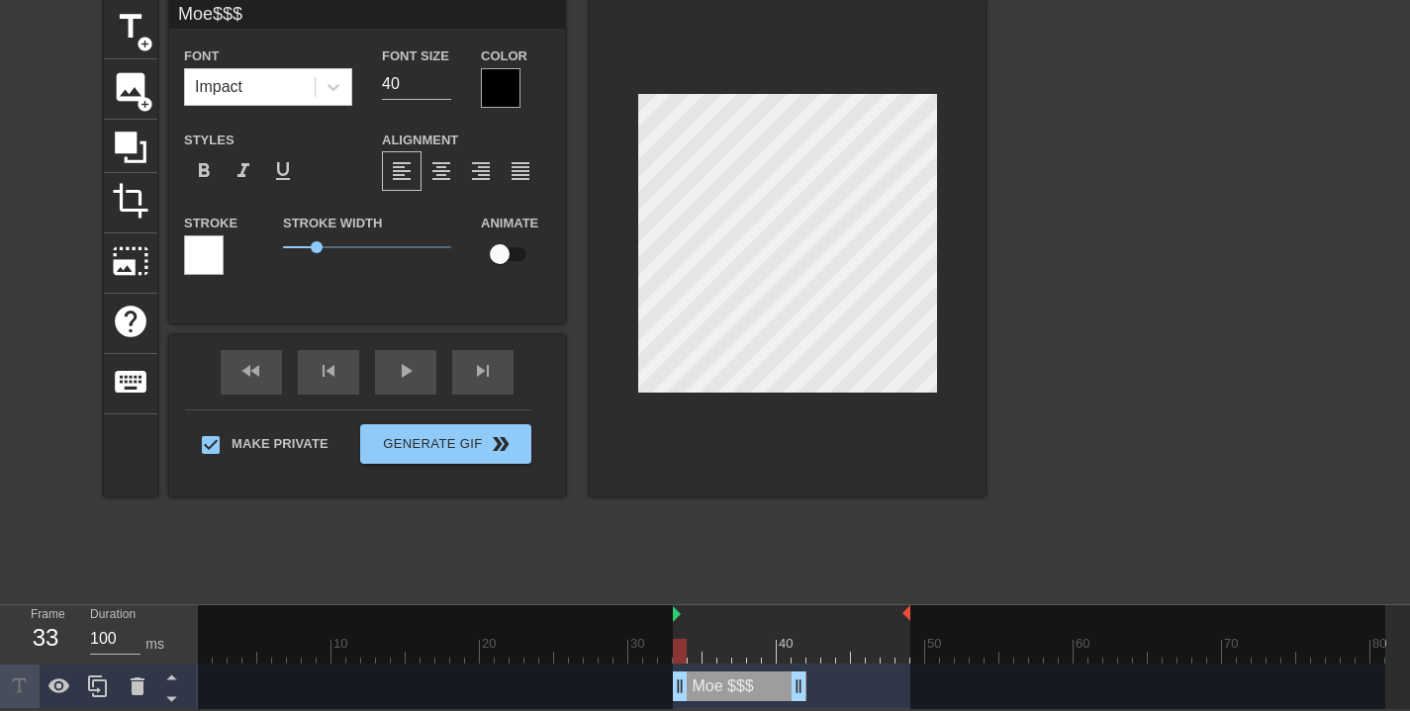
click at [727, 688] on div "Moe $$$ drag_handle drag_handle" at bounding box center [740, 687] width 134 height 30
drag, startPoint x: 905, startPoint y: 613, endPoint x: 864, endPoint y: 613, distance: 41.6
type input "100"
drag, startPoint x: 798, startPoint y: 690, endPoint x: 785, endPoint y: 692, distance: 13.0
click at [134, 24] on span "title" at bounding box center [131, 27] width 38 height 38
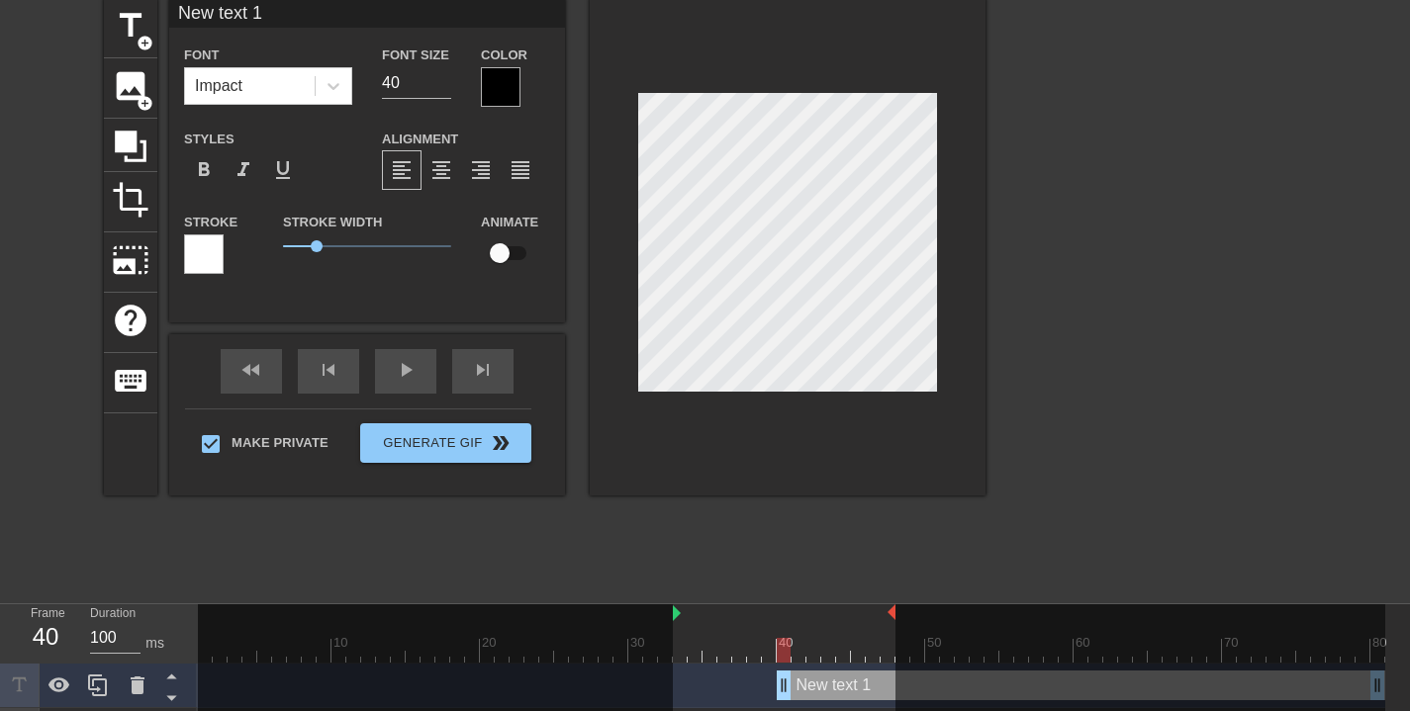
scroll to position [3, 5]
click at [958, 167] on div at bounding box center [788, 247] width 396 height 498
type input "M"
type textarea "M"
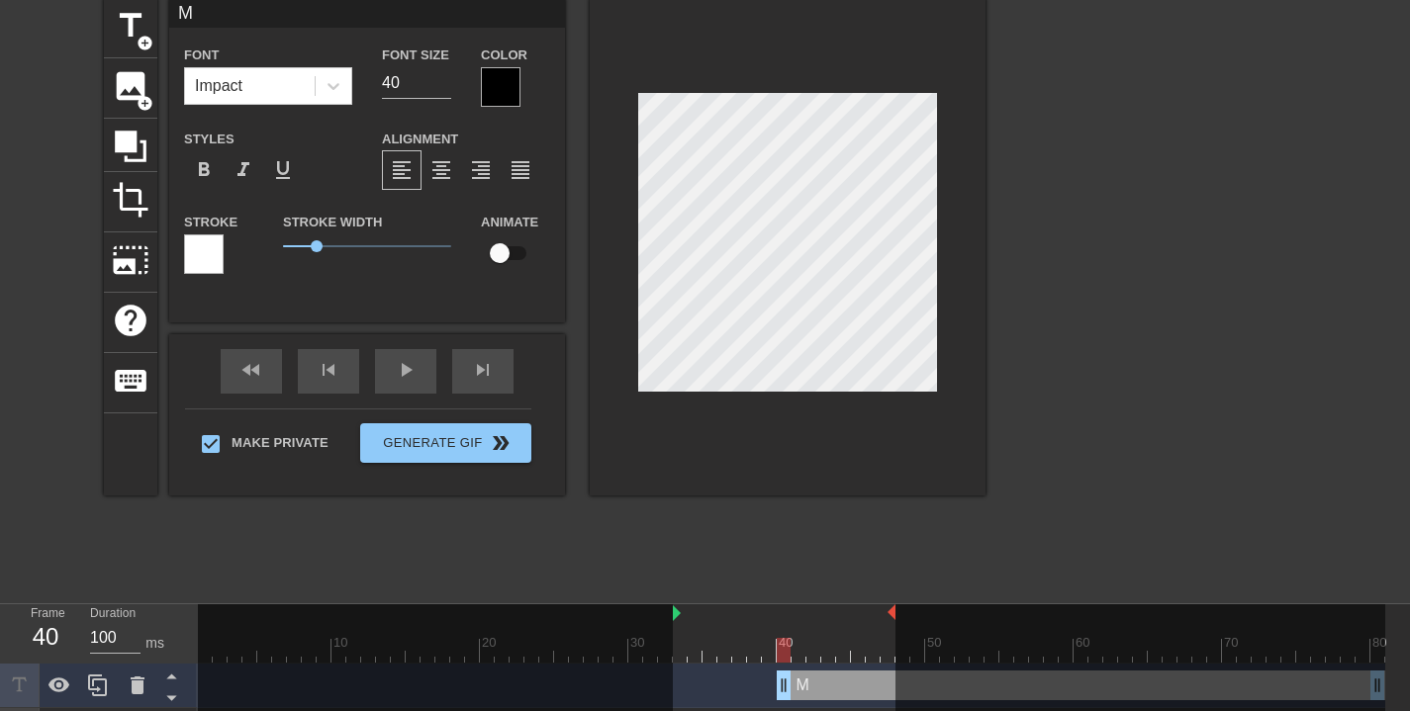
type input "Mo"
type textarea "Mo"
type input "Mot"
type textarea "Mot"
type input "Motr"
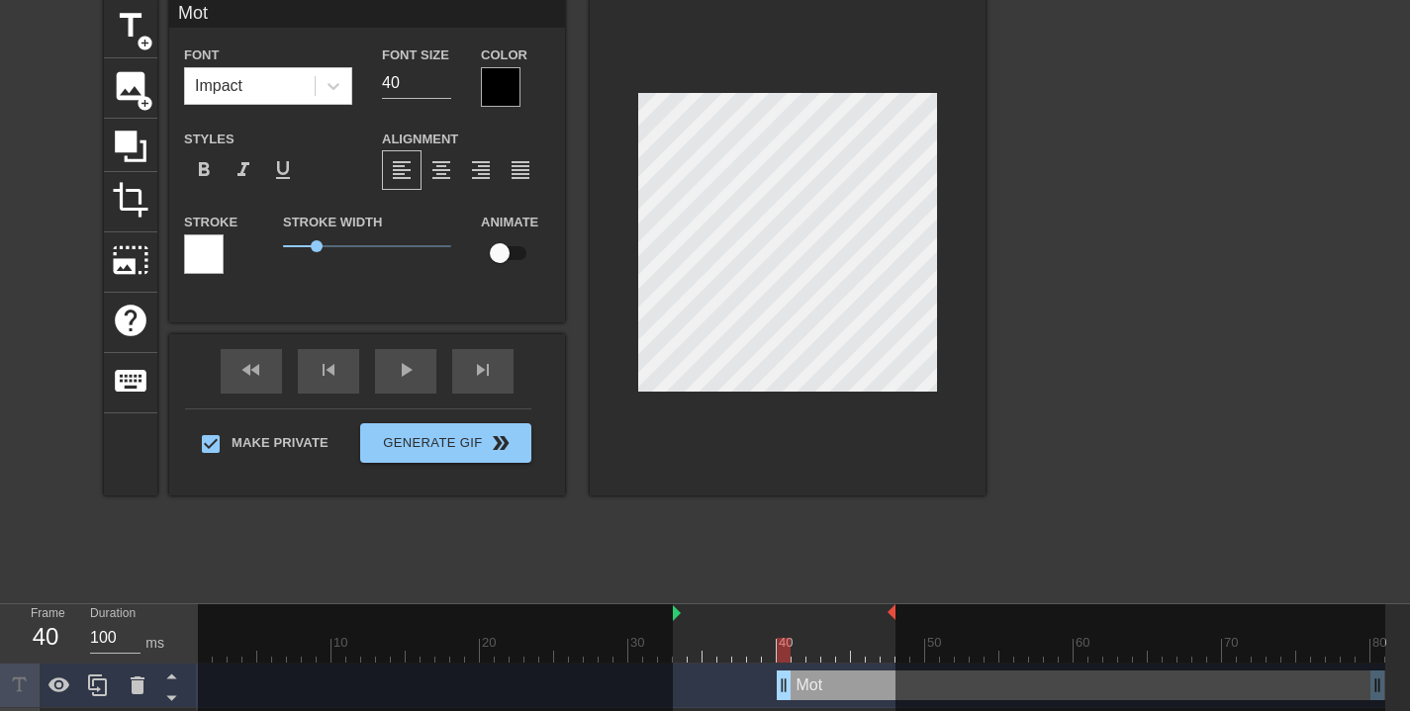
type textarea "Motr"
type input "Mot"
type textarea "Mot"
type input "Mo"
type textarea "Mo"
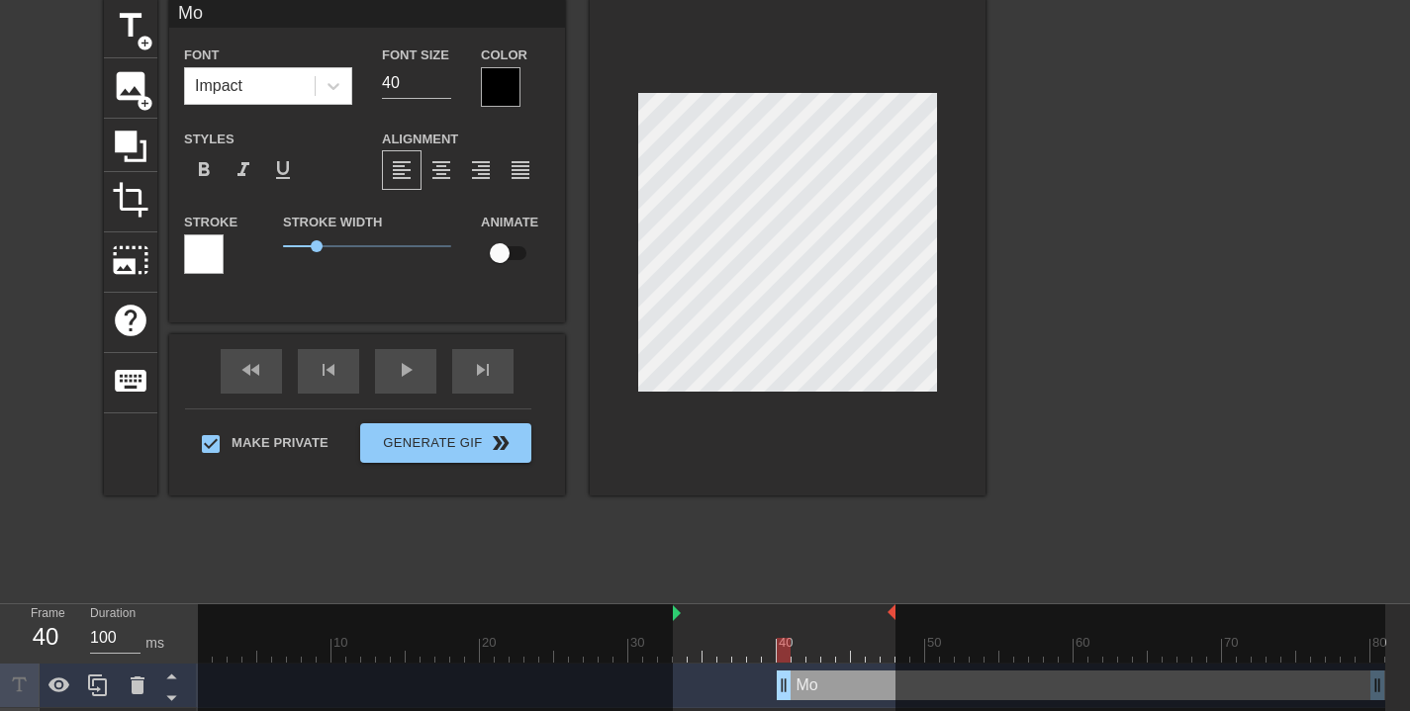
type input "Mot"
type textarea "Mot"
type input "Motr"
type textarea "Motr"
type input "Mot"
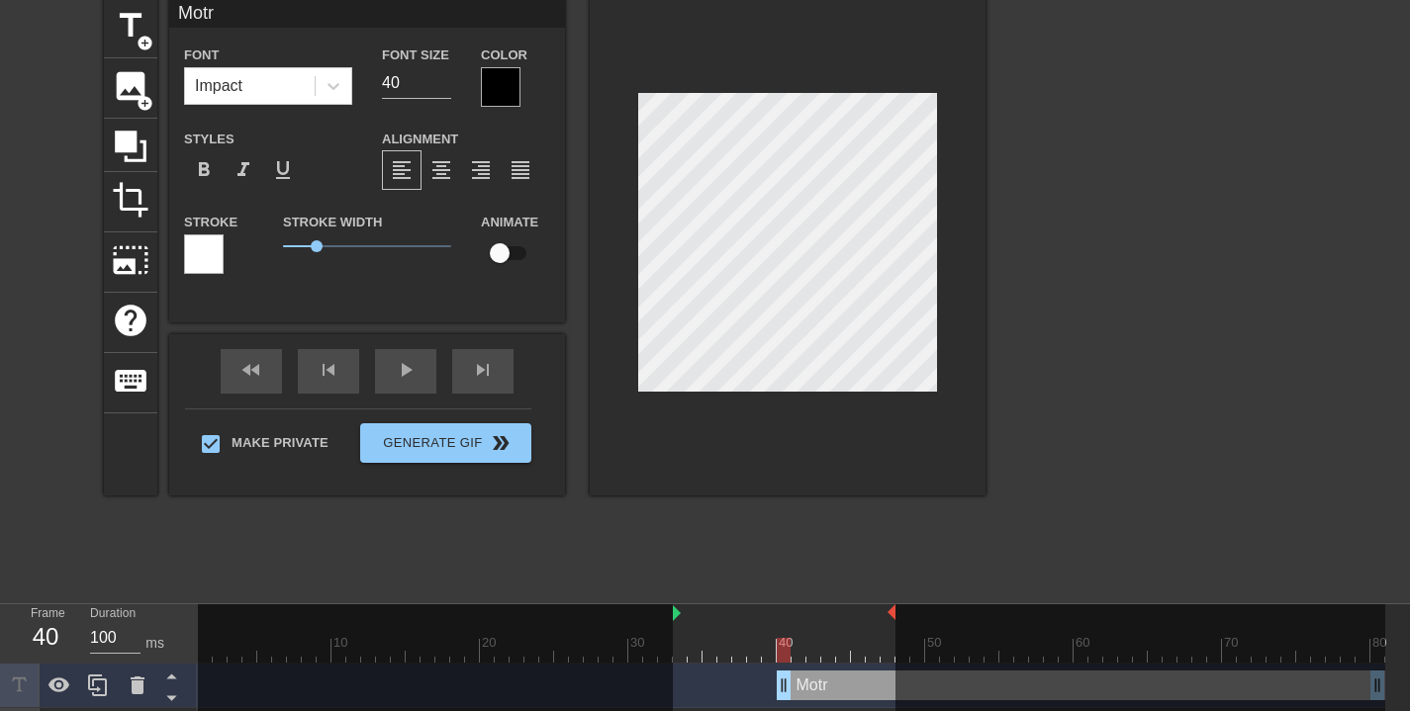
type textarea "Mot"
type input "Mo"
type textarea "Mo"
type input "Mot"
type textarea "Mot"
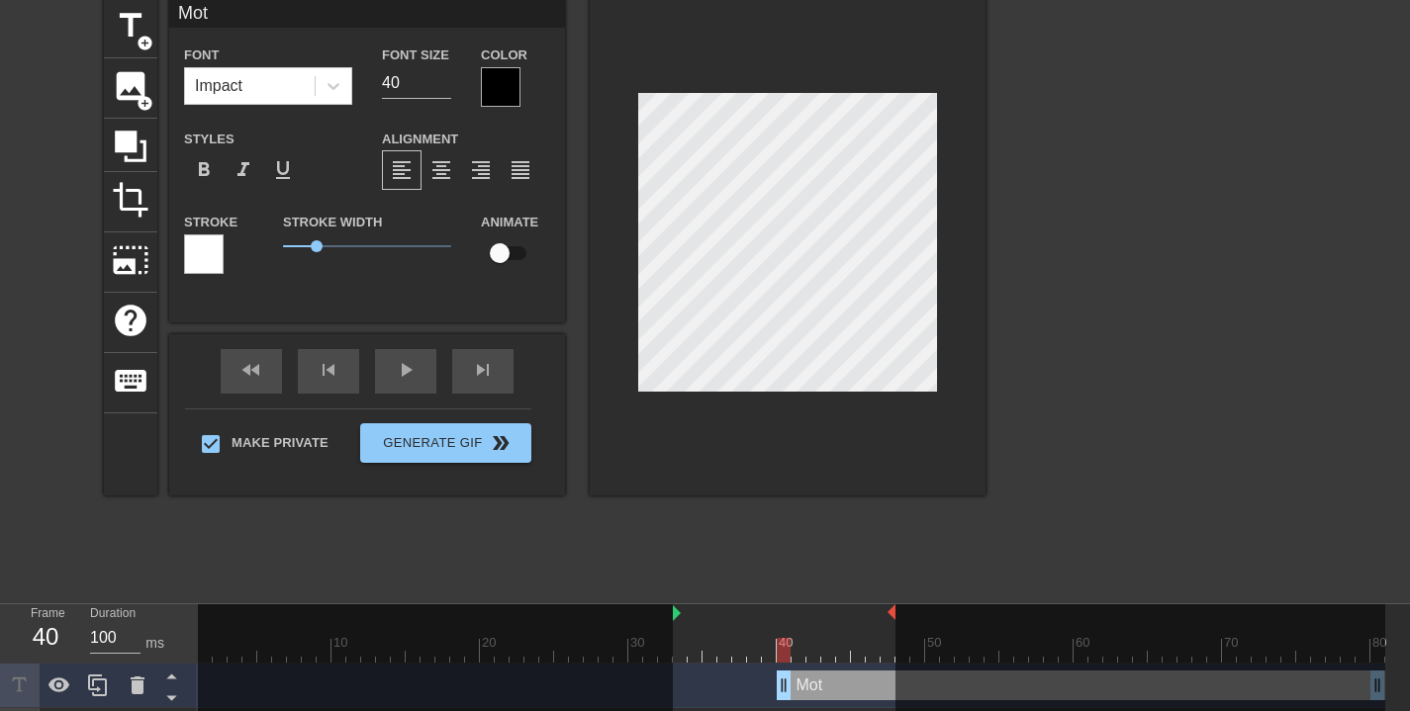
type input "Motr"
type textarea "Motr"
type input "Mot"
type textarea "Mot"
type input "Mo"
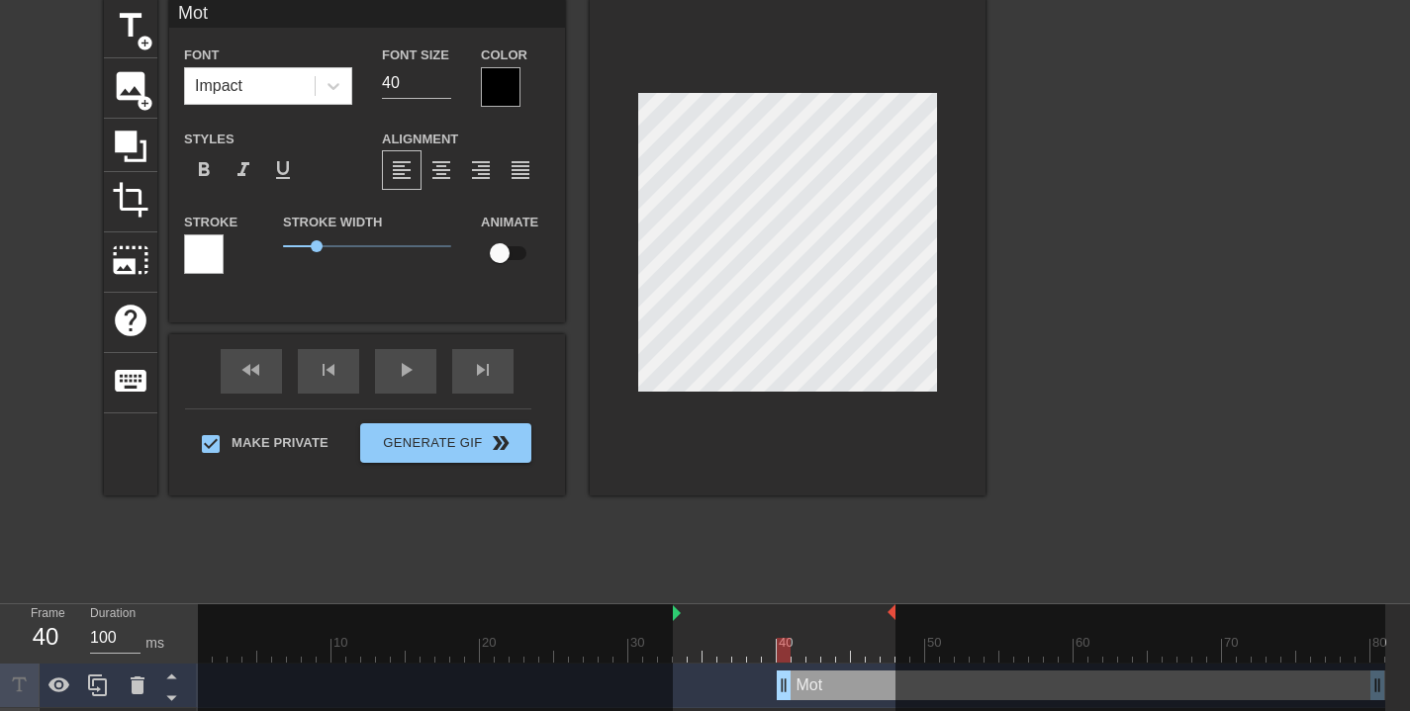
type textarea "Mo"
type input "Mot"
type textarea "Mot"
type input "Motr"
type textarea "Motr"
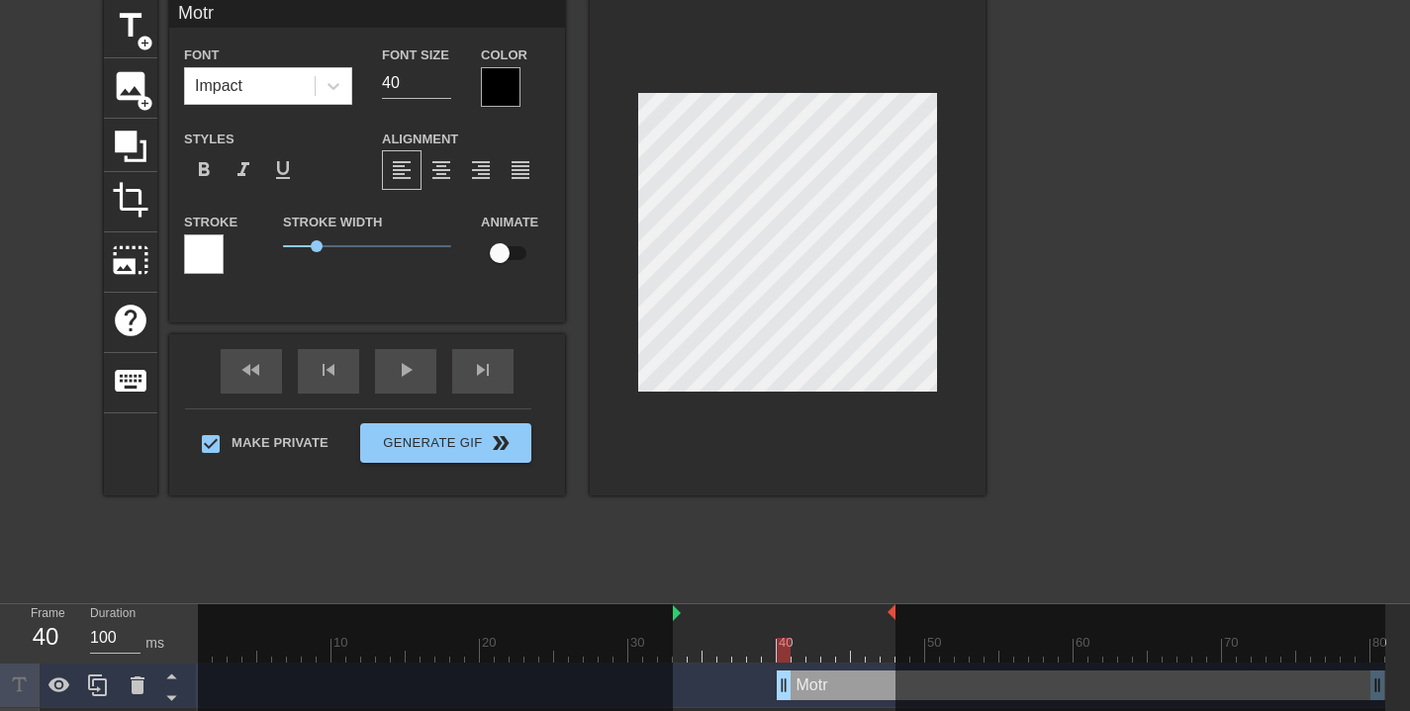
type input "Mot"
type textarea "Mot"
type input "Mo"
type textarea "Mo"
type input "Mot"
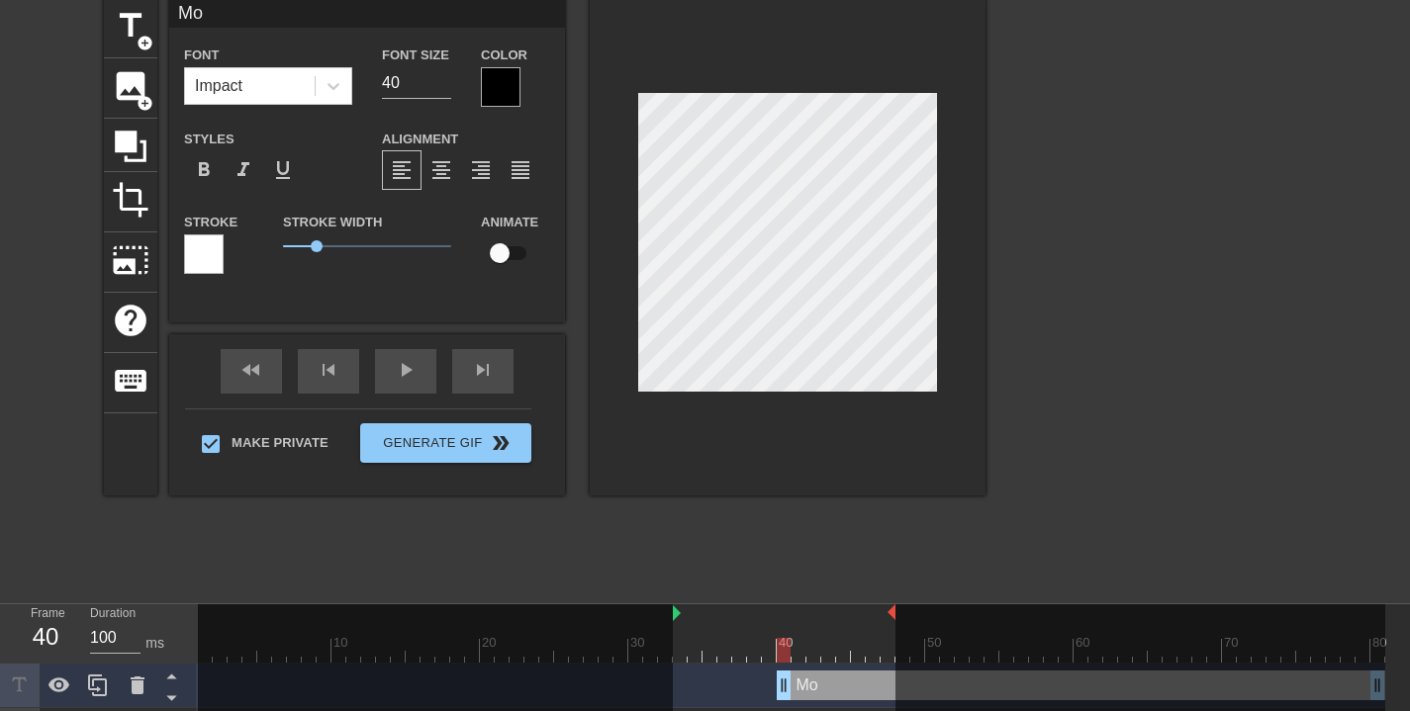
type textarea "Mot"
type input "Mo"
type textarea "Mo"
type input "Mor"
type textarea "Mor"
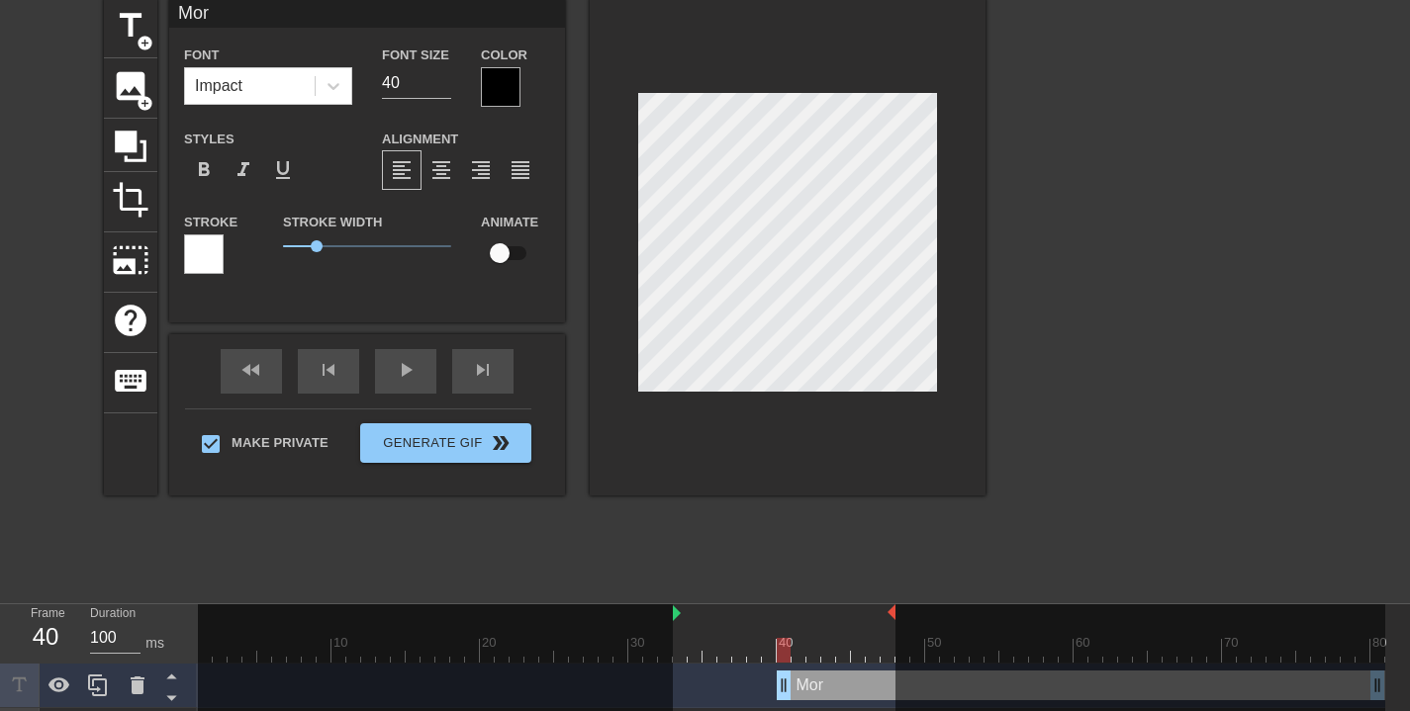
type input "More"
type textarea "More"
type input "More"
type textarea "More"
type input "MoreG"
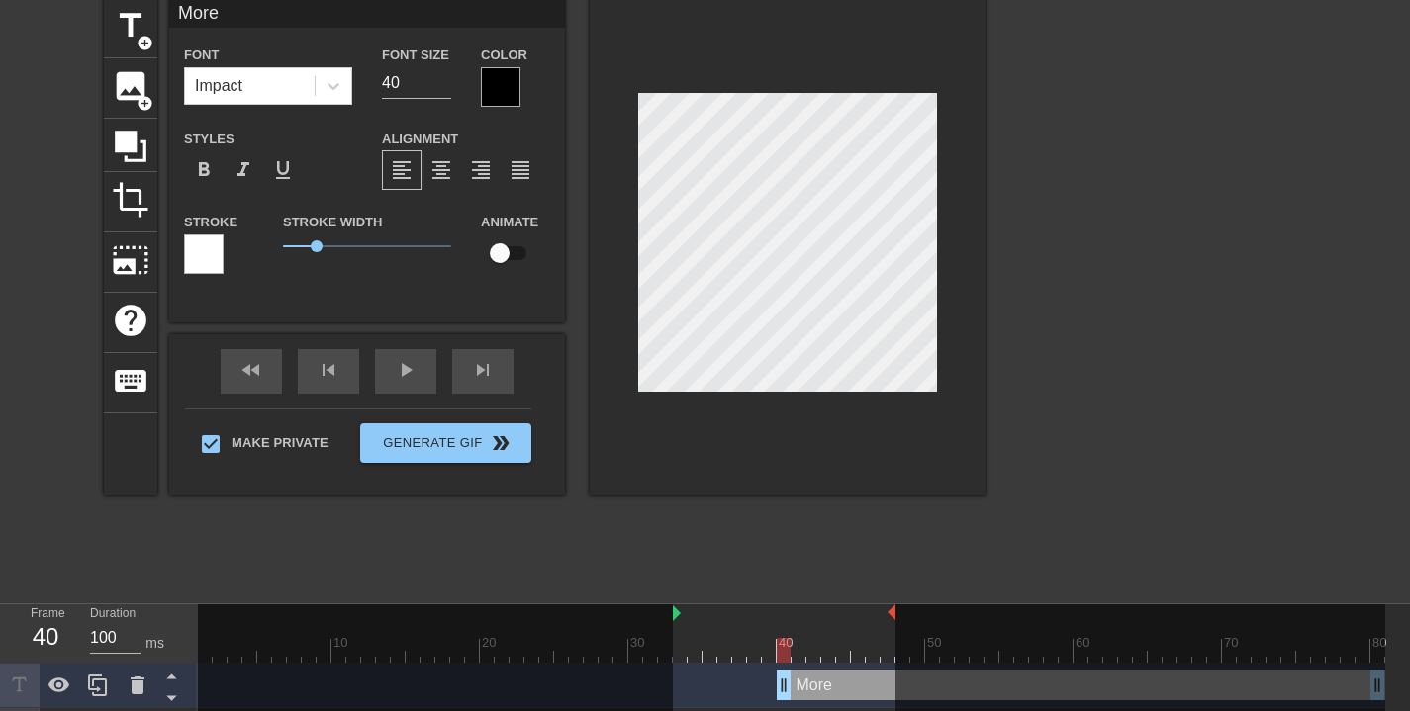
type textarea "More G"
type input "MoreGa"
type textarea "More Ga"
type input "MoreG"
type textarea "More G"
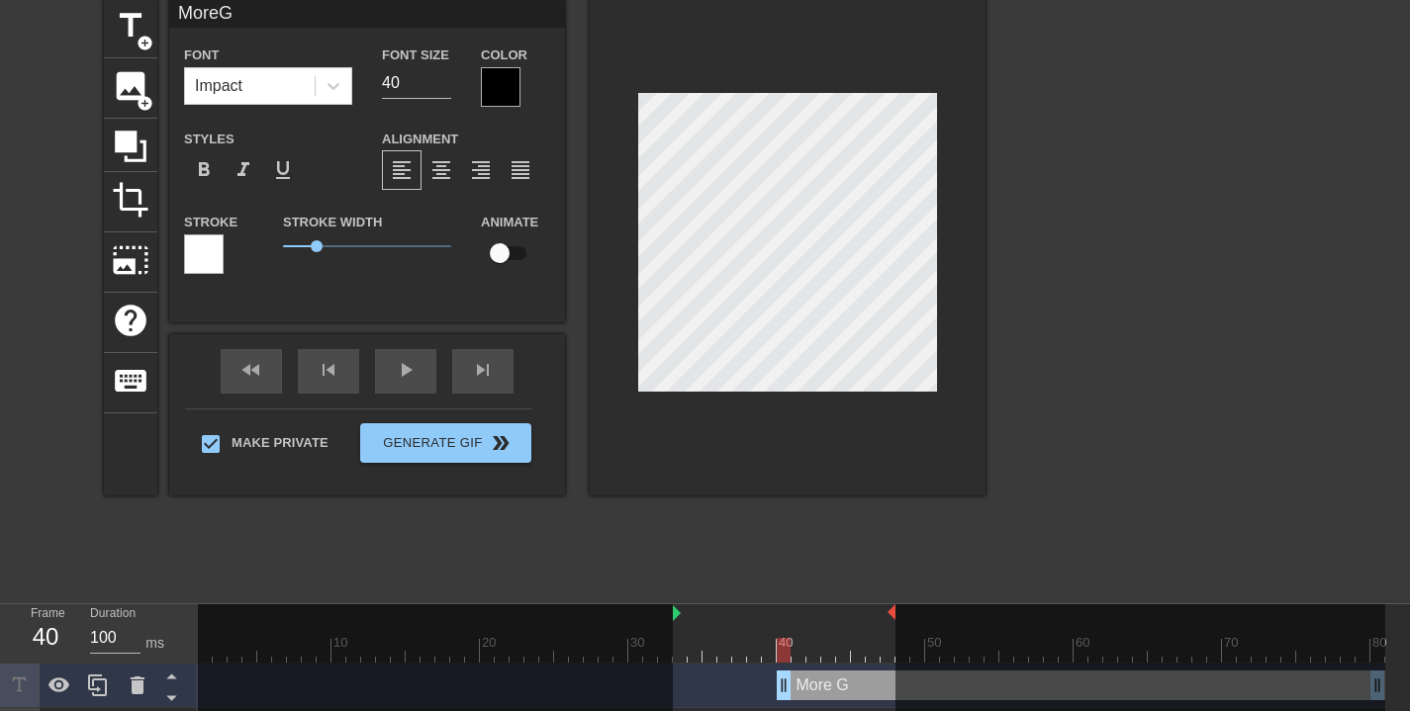
type input "MoreGr"
type textarea "More Gr"
type input "MoreGra"
type textarea "More Gra"
type input "MoreGrat"
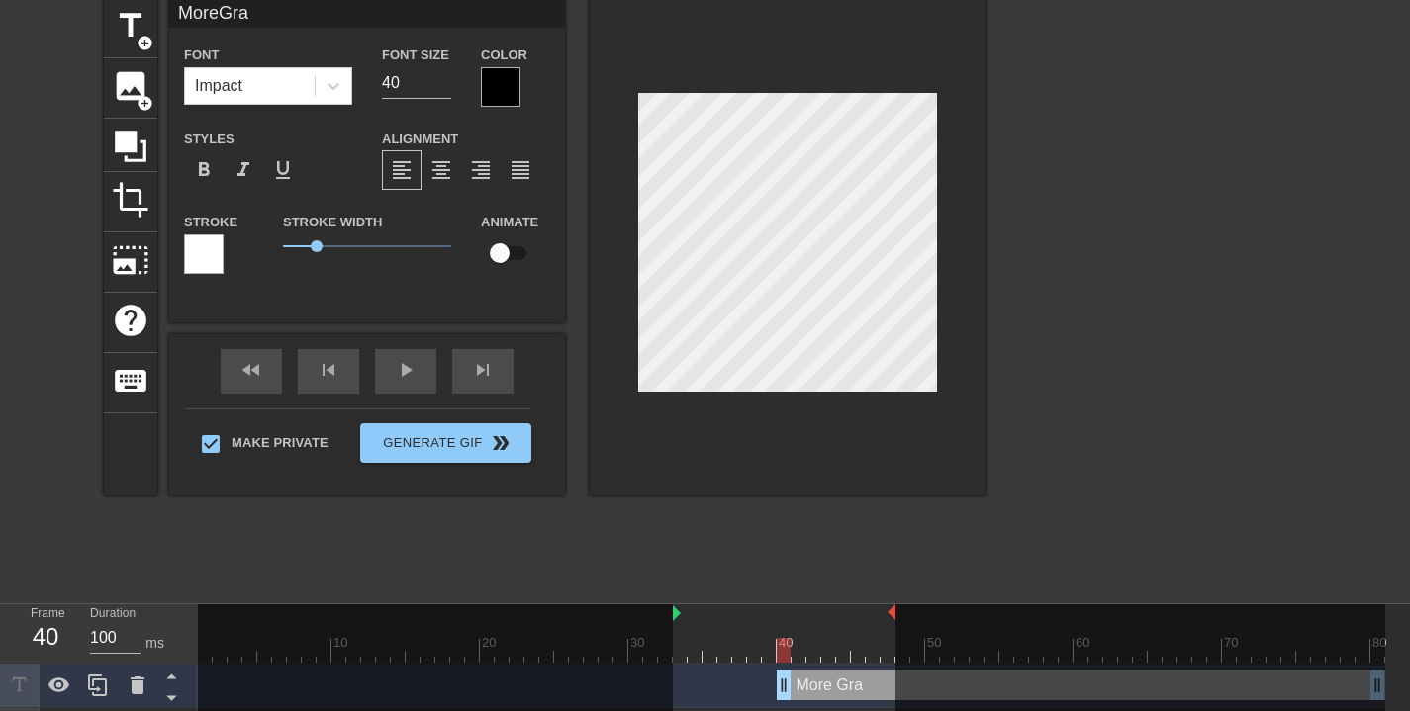
type textarea "More Grat"
type input "MoreGrato"
type textarea "More Grato"
type input "MoreGrat"
type textarea "More Grat"
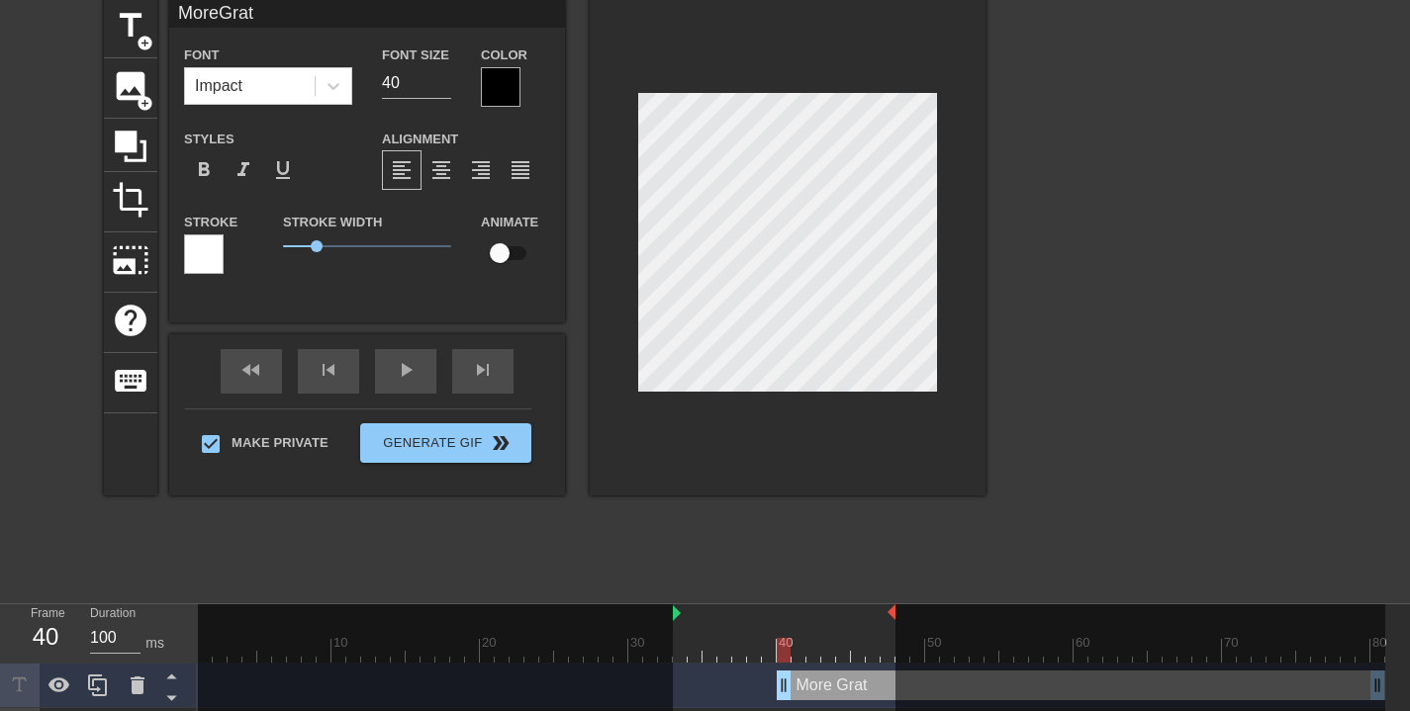
type input "MoreGrati"
type textarea "More Grati"
type input "MoreGratit"
type textarea "More Gratit"
type input "MoreGratitu"
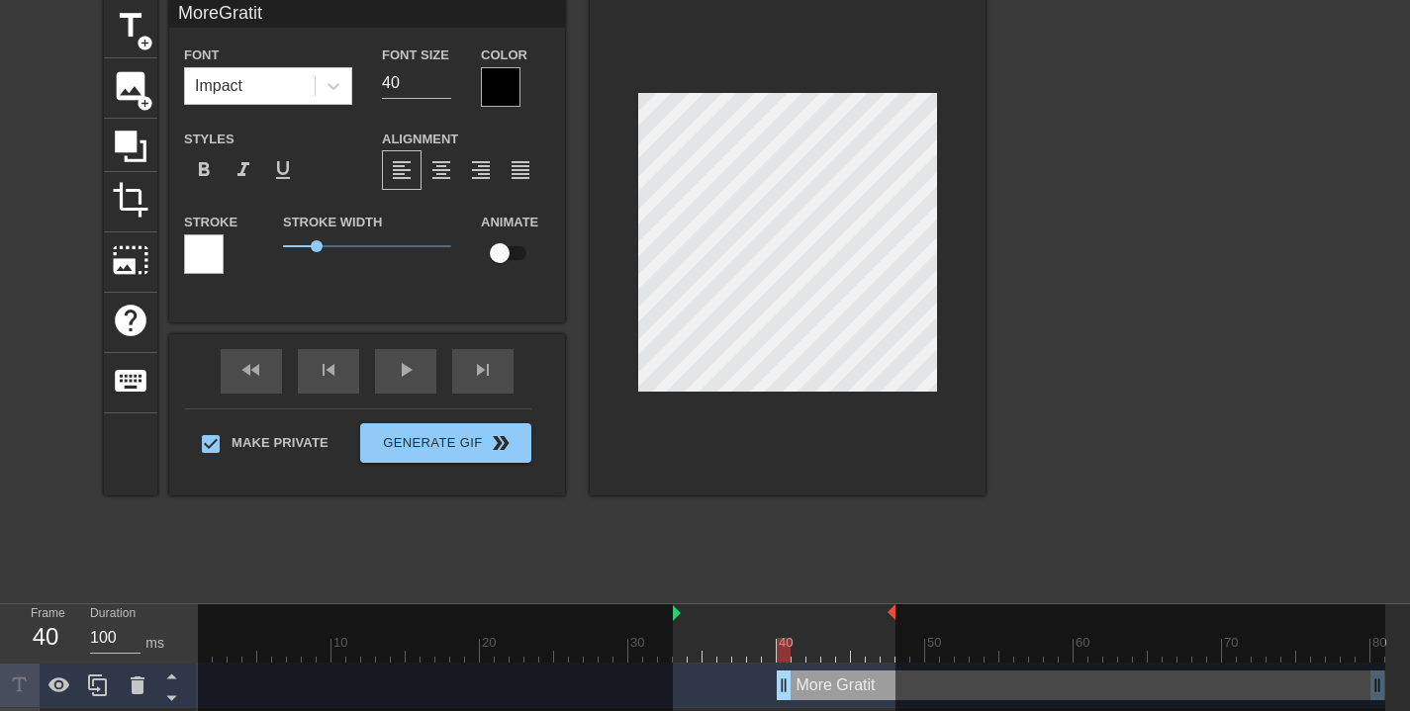
type textarea "More Gratitu"
type input "MoreGratitud"
type textarea "More Gratitud"
type input "MoreGratitude"
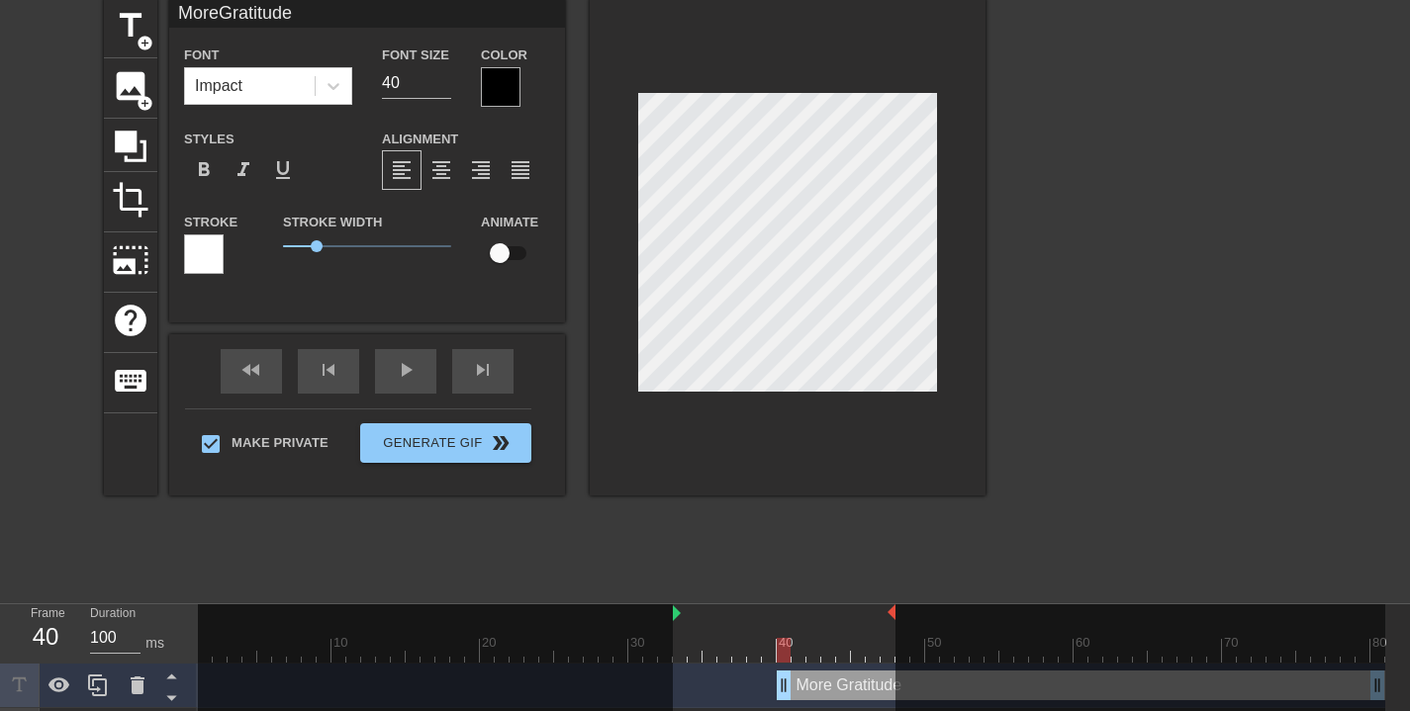
type textarea "More Gratitude"
type input "MoreGratitude"
type textarea "More Gratitude"
type input "MoreGratitude"
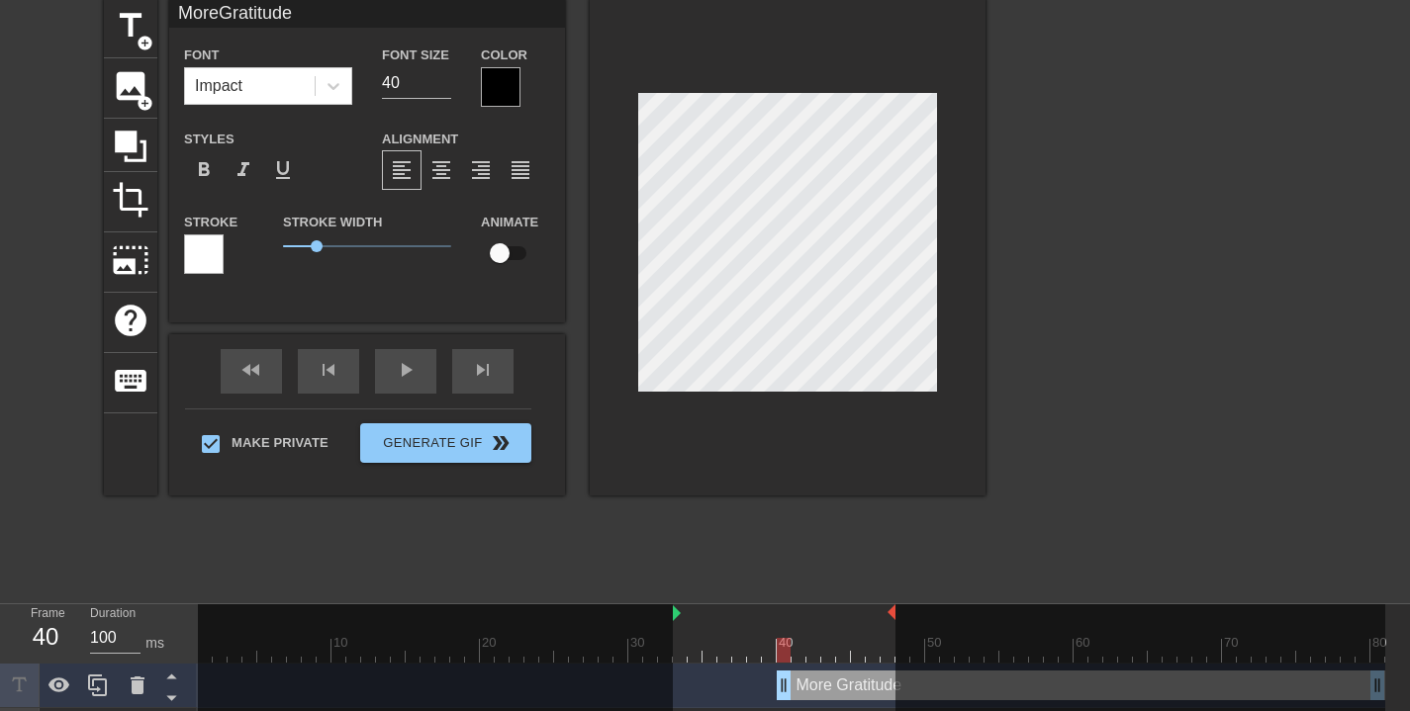
type textarea "More Gratitude"
type input "MoreGratitude"
type textarea "More Gratitude"
type input "MoreGratitude"
type textarea "More Gratitude"
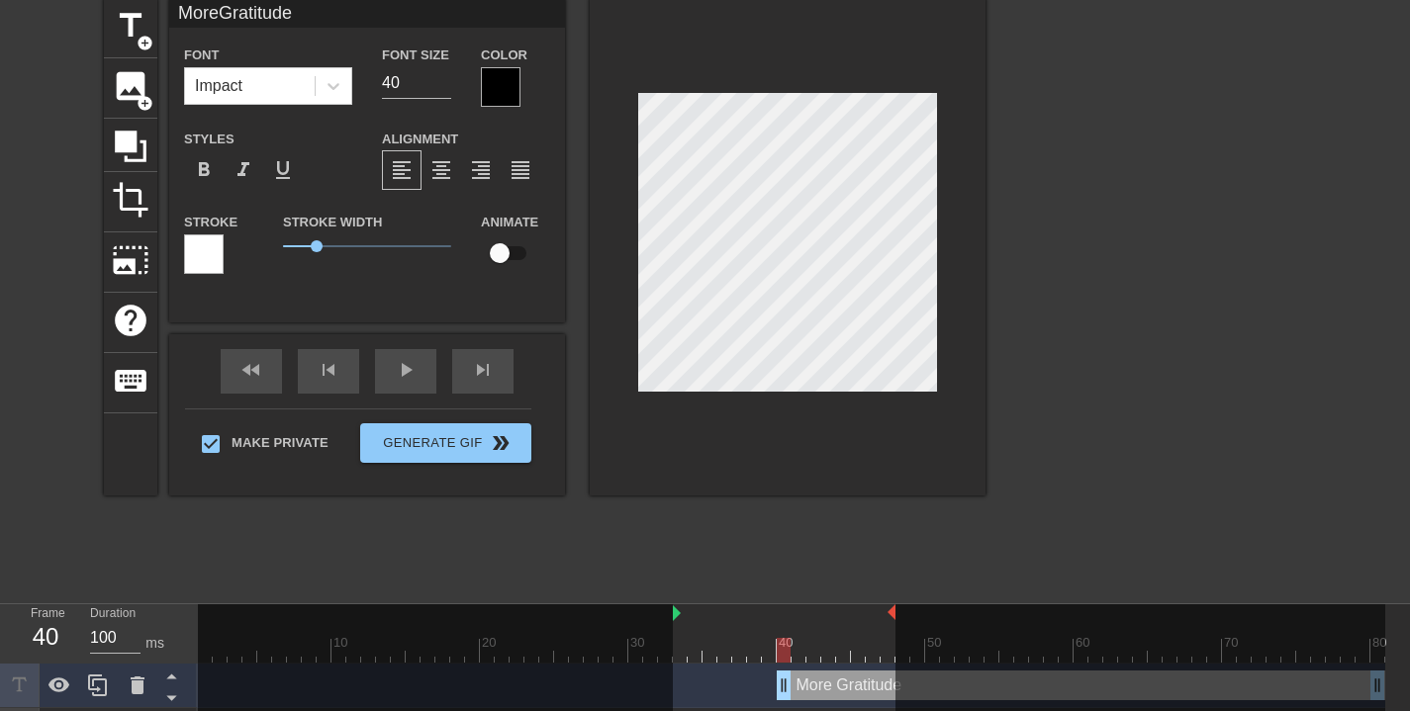
scroll to position [3, 5]
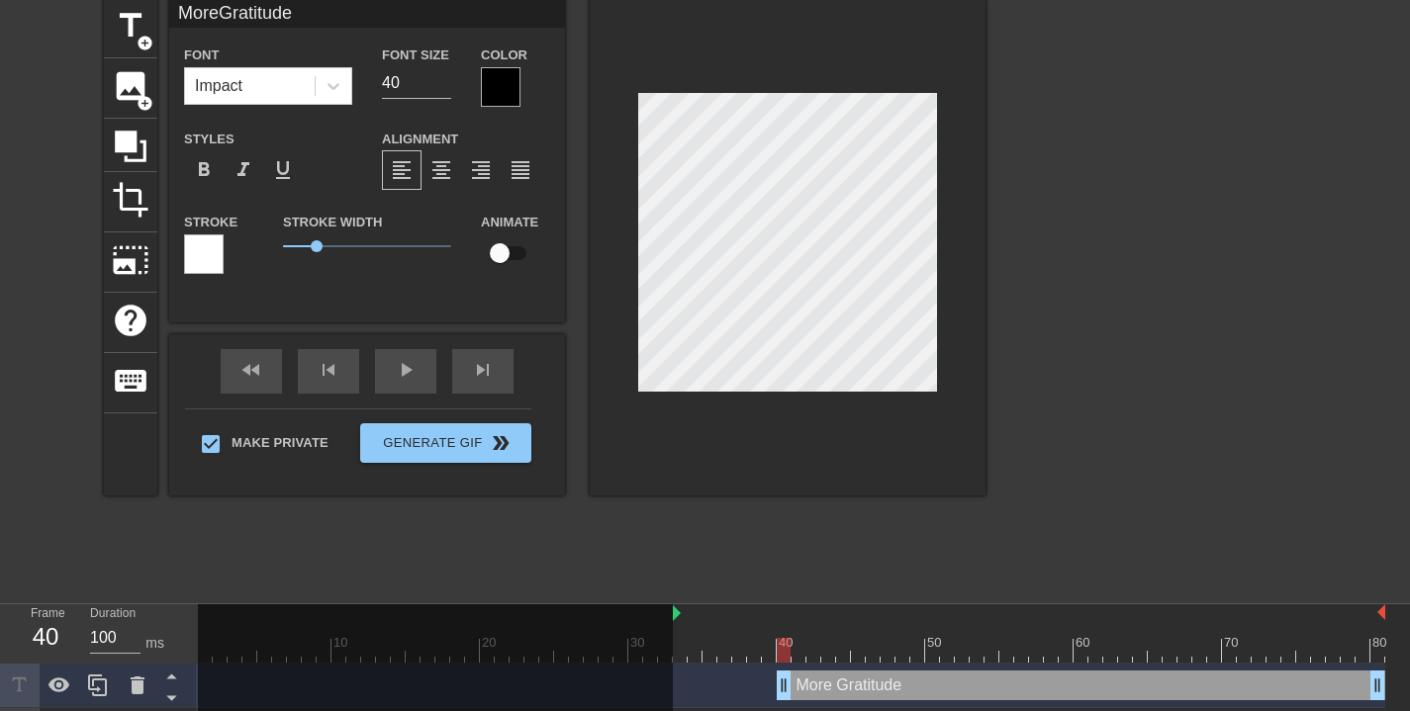
drag, startPoint x: 892, startPoint y: 614, endPoint x: 1382, endPoint y: 627, distance: 491.0
click at [1382, 627] on div "10 20 30 40 50 60 70 80" at bounding box center [791, 634] width 1187 height 58
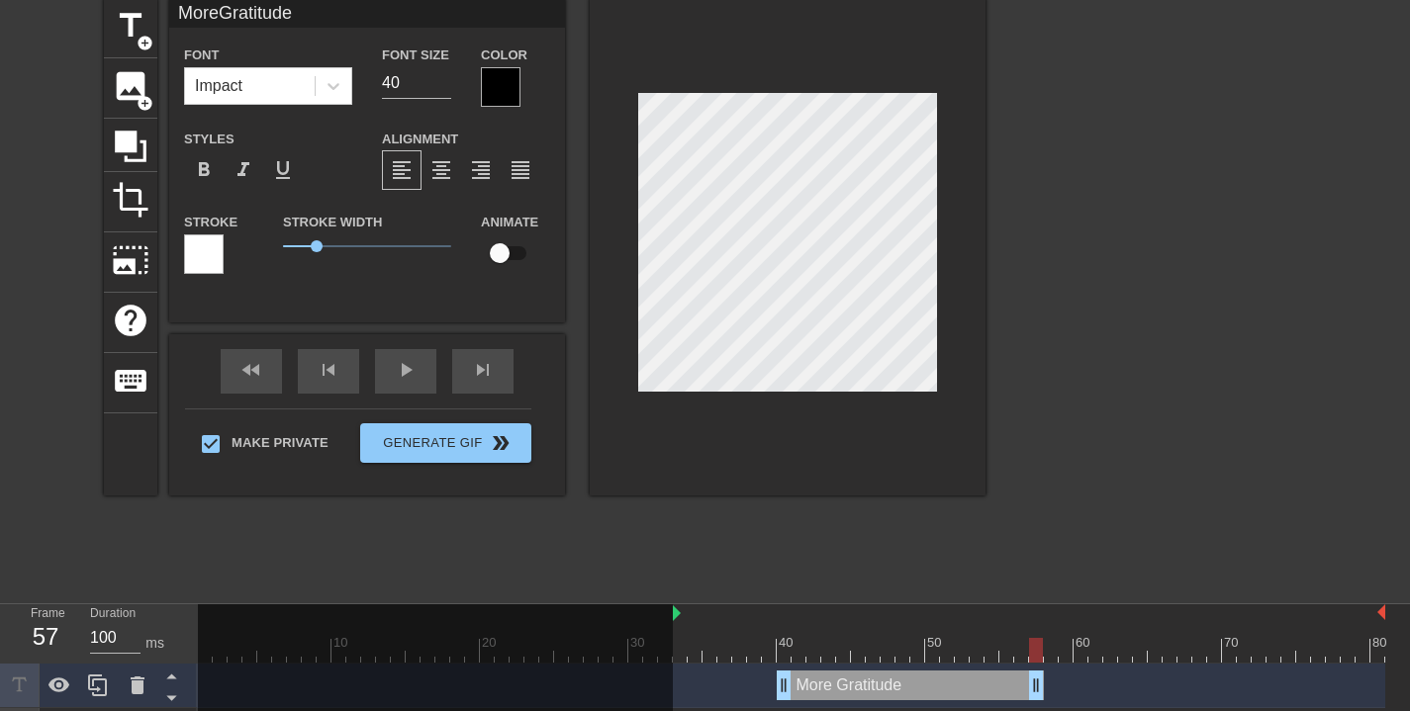
drag, startPoint x: 1380, startPoint y: 683, endPoint x: 1151, endPoint y: 645, distance: 232.6
click at [1044, 695] on div "More Gratitude drag_handle drag_handle" at bounding box center [791, 686] width 1187 height 30
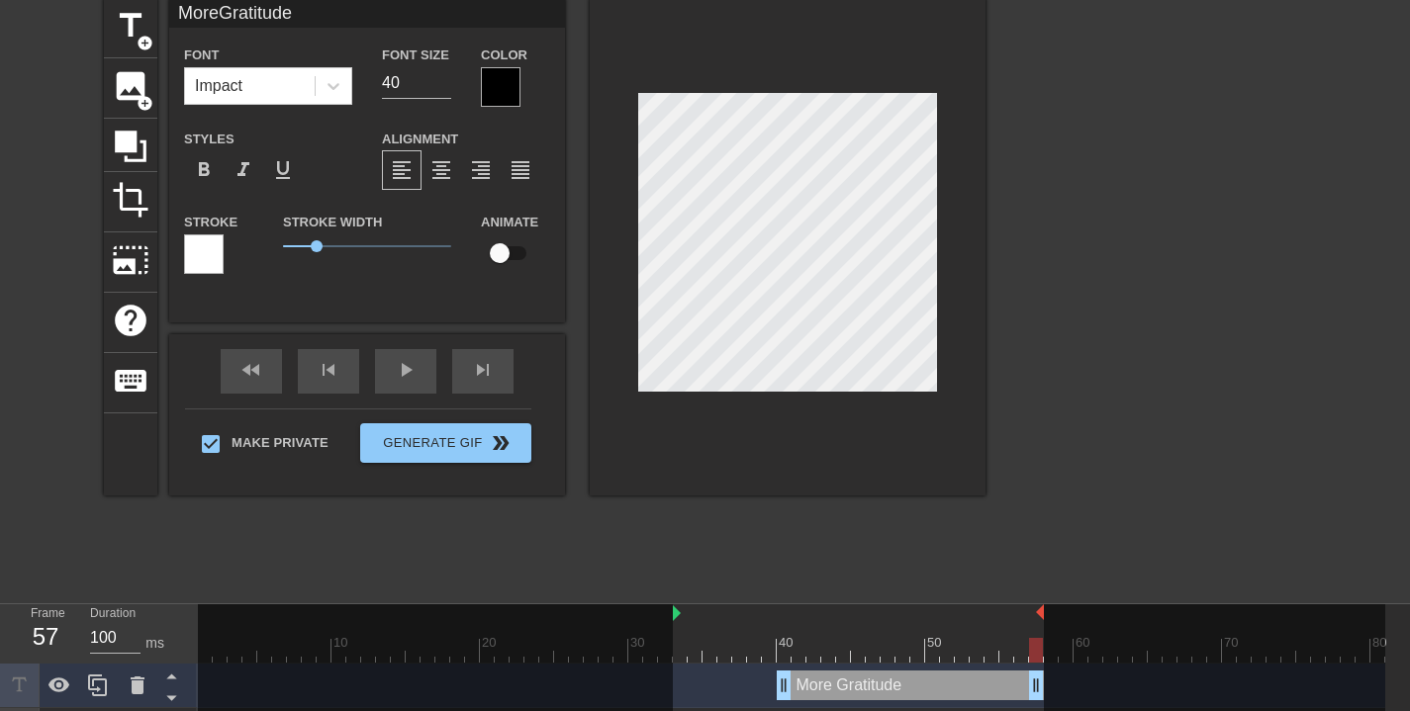
drag, startPoint x: 1371, startPoint y: 612, endPoint x: 1043, endPoint y: 629, distance: 328.9
click at [1043, 629] on div "10 20 30 40 50 60 70 80" at bounding box center [791, 634] width 1187 height 58
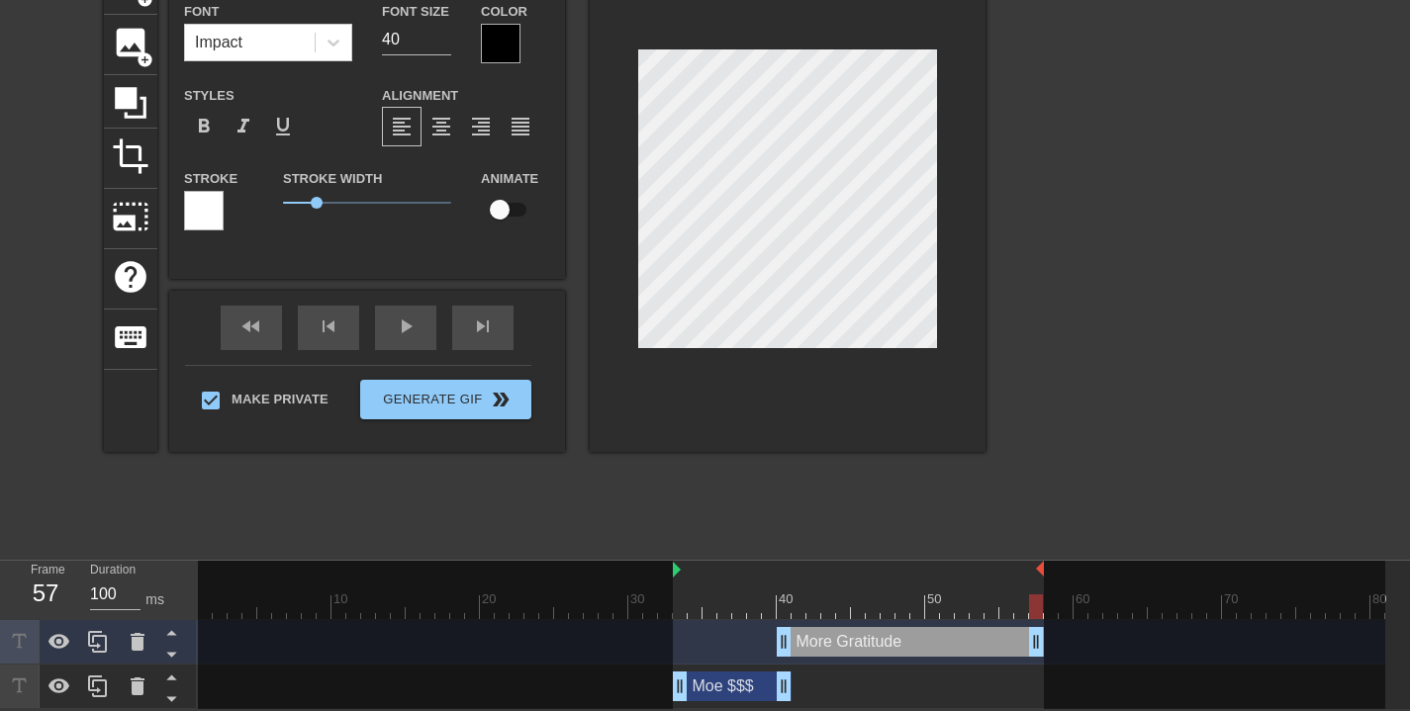
scroll to position [125, 0]
drag, startPoint x: 785, startPoint y: 621, endPoint x: 796, endPoint y: 625, distance: 11.6
click at [796, 625] on div "More Gratitude drag_handle drag_handle" at bounding box center [791, 642] width 1187 height 45
click at [404, 344] on div "play_arrow" at bounding box center [405, 328] width 61 height 45
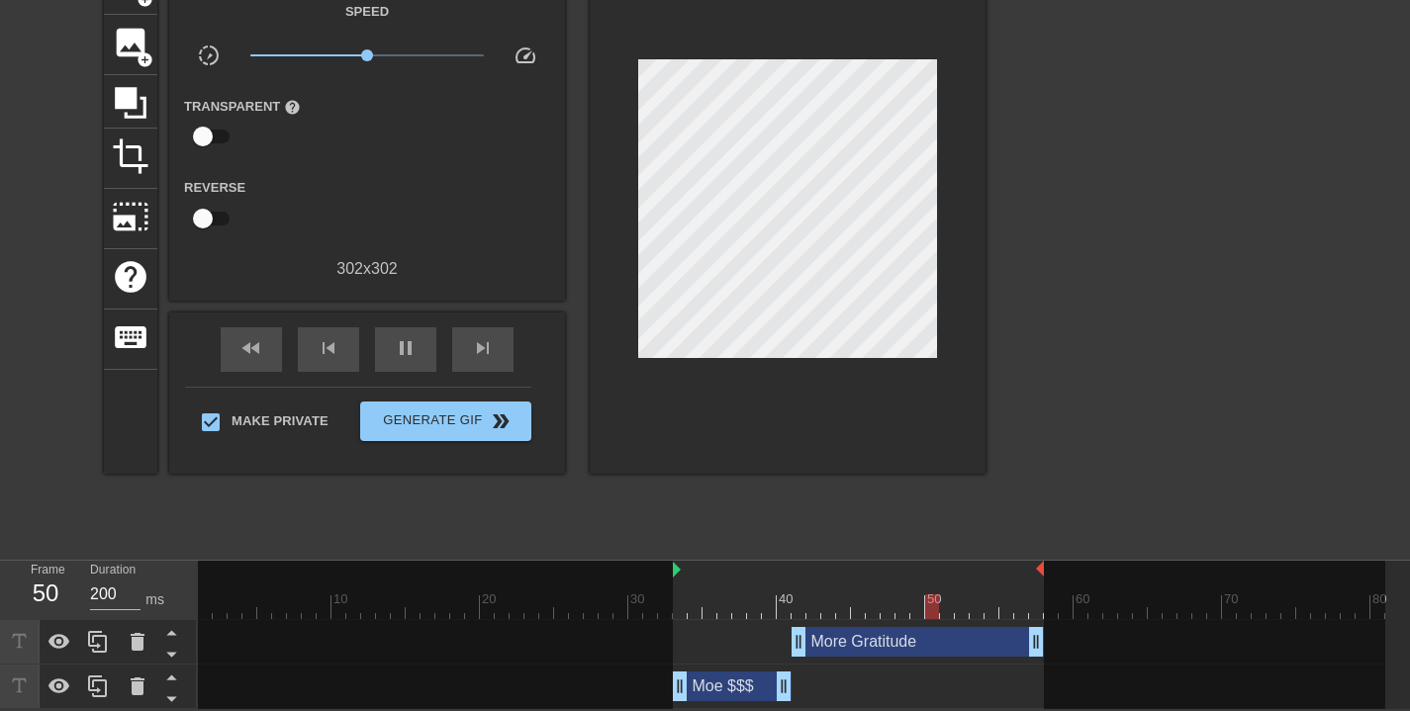
type input "100"
drag, startPoint x: 742, startPoint y: 607, endPoint x: 688, endPoint y: 615, distance: 55.1
click at [688, 615] on div at bounding box center [695, 607] width 14 height 25
drag, startPoint x: 694, startPoint y: 605, endPoint x: 683, endPoint y: 606, distance: 10.9
click at [683, 606] on div at bounding box center [791, 607] width 1187 height 25
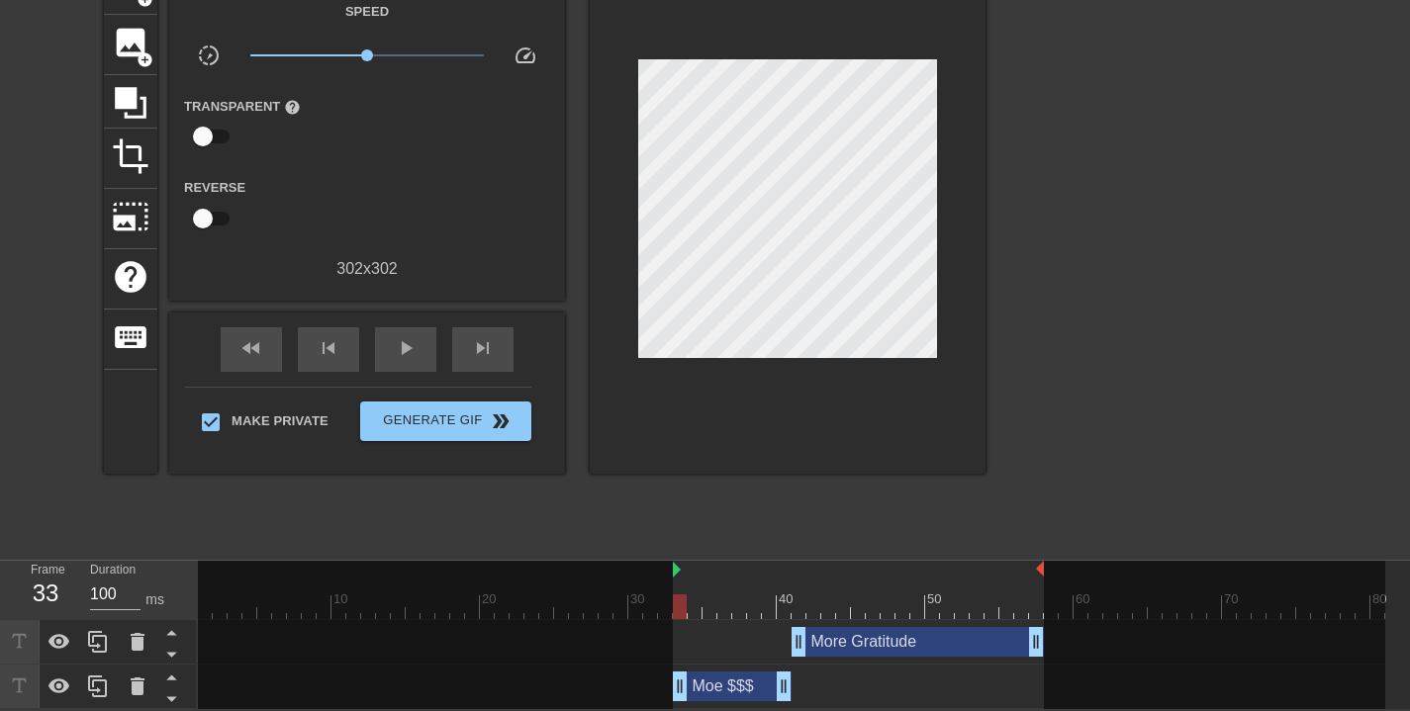
click at [704, 681] on div "Moe $$$ drag_handle drag_handle" at bounding box center [732, 687] width 119 height 30
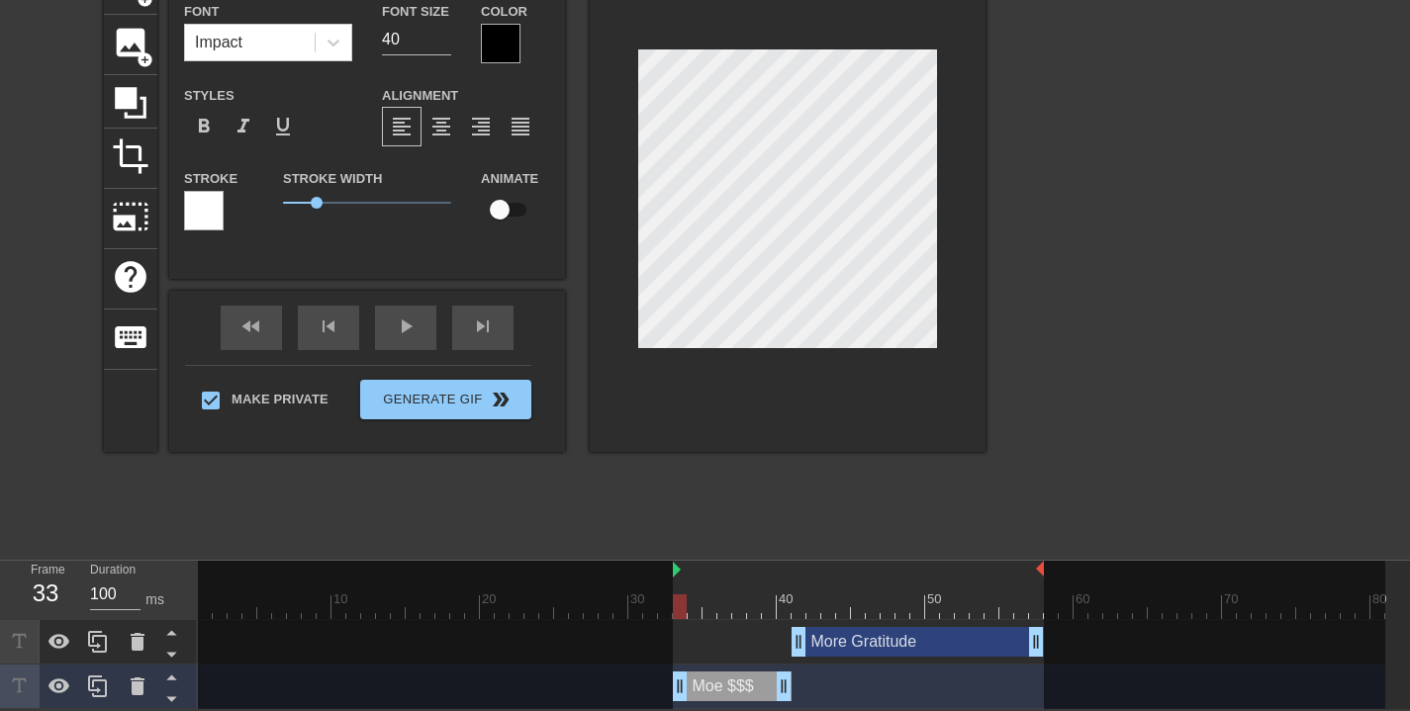
click at [496, 205] on input "checkbox" at bounding box center [499, 210] width 113 height 38
checkbox input "true"
type input "Moe$$$"
click at [410, 321] on div "fast_rewind skip_previous play_arrow skip_next" at bounding box center [367, 328] width 323 height 74
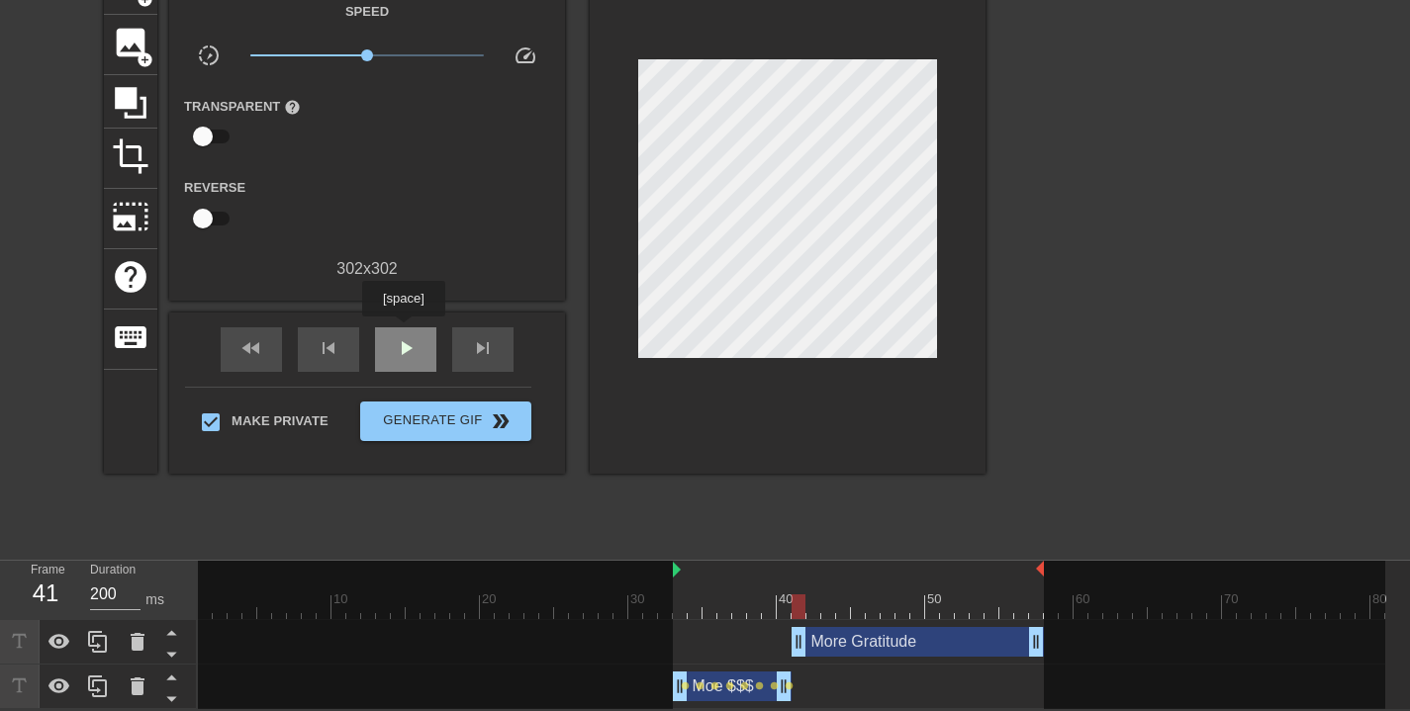
click at [407, 342] on span "play_arrow" at bounding box center [406, 348] width 24 height 24
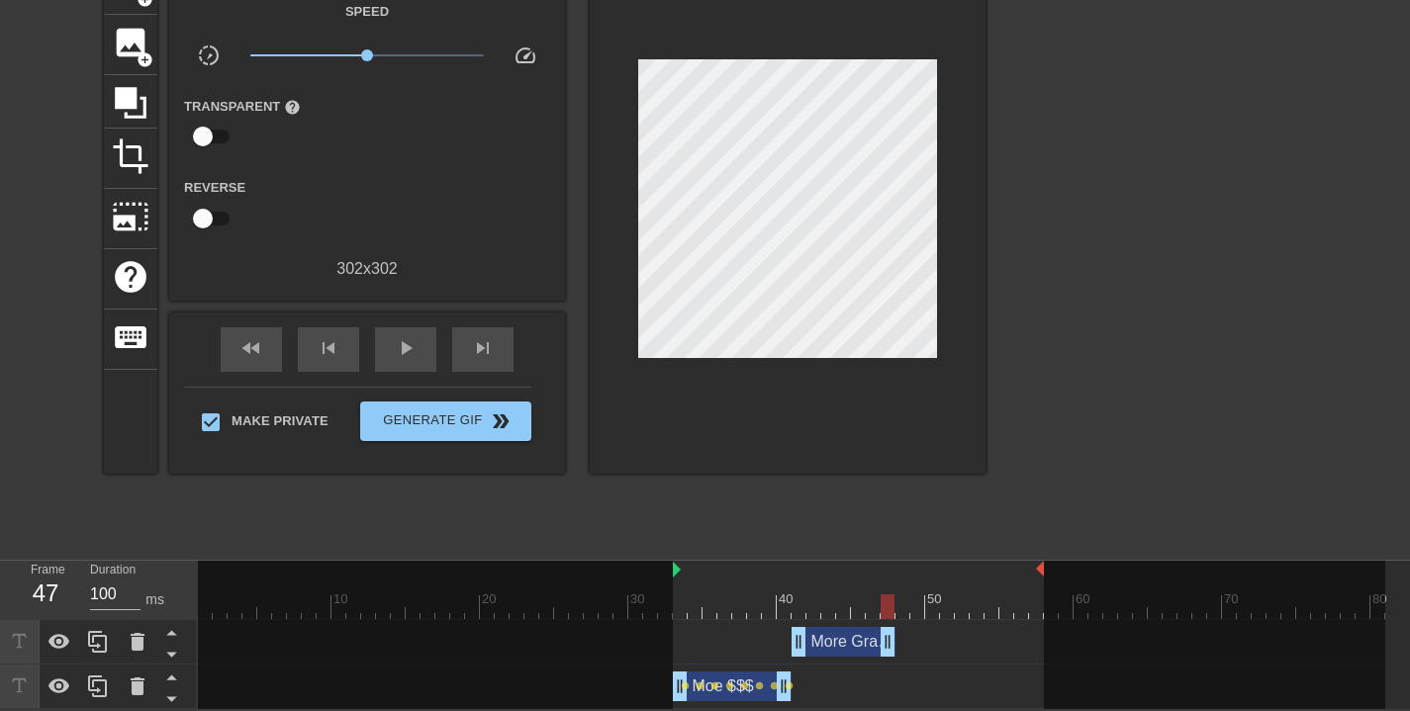
drag, startPoint x: 1038, startPoint y: 644, endPoint x: 893, endPoint y: 642, distance: 145.5
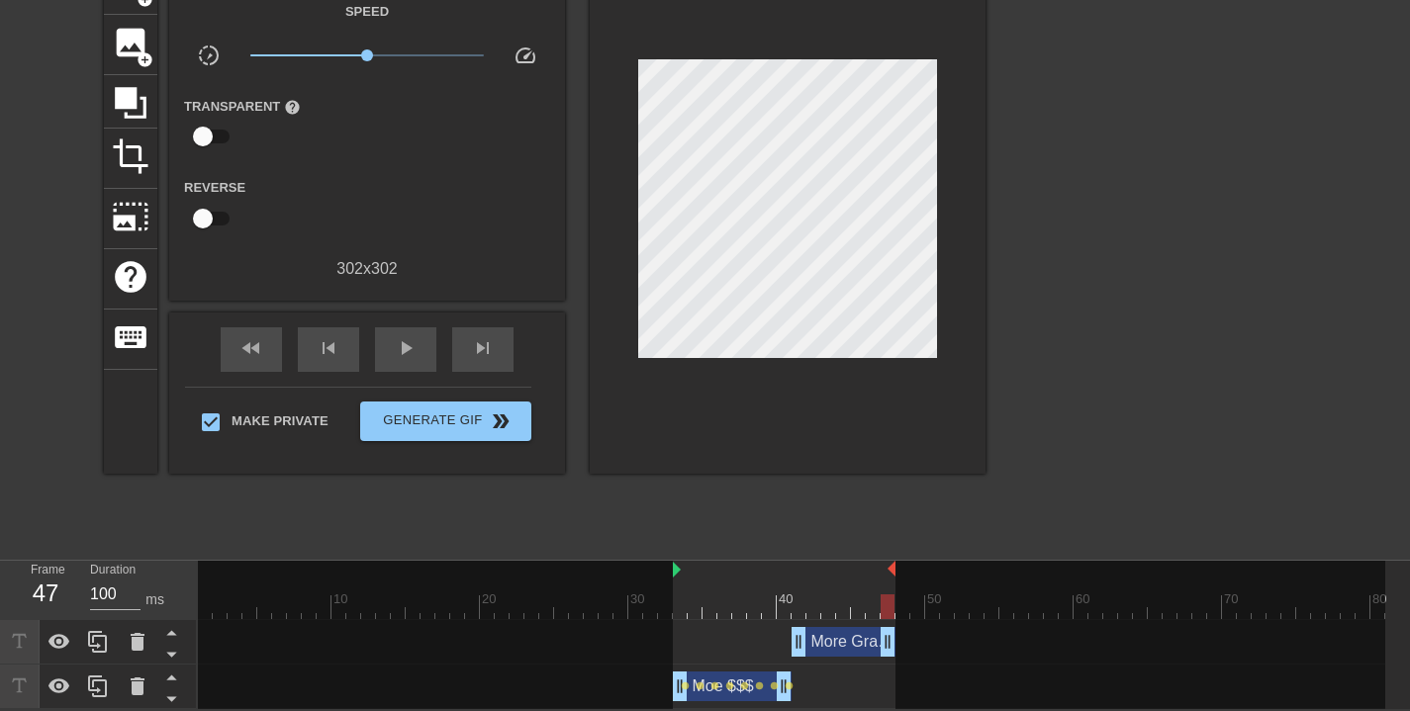
drag, startPoint x: 1039, startPoint y: 571, endPoint x: 893, endPoint y: 581, distance: 146.8
click at [893, 586] on div "10 20 30 40 50 60 70 80" at bounding box center [791, 590] width 1187 height 58
click at [409, 350] on span "play_arrow" at bounding box center [406, 348] width 24 height 24
click at [744, 688] on span "lens" at bounding box center [744, 686] width 9 height 9
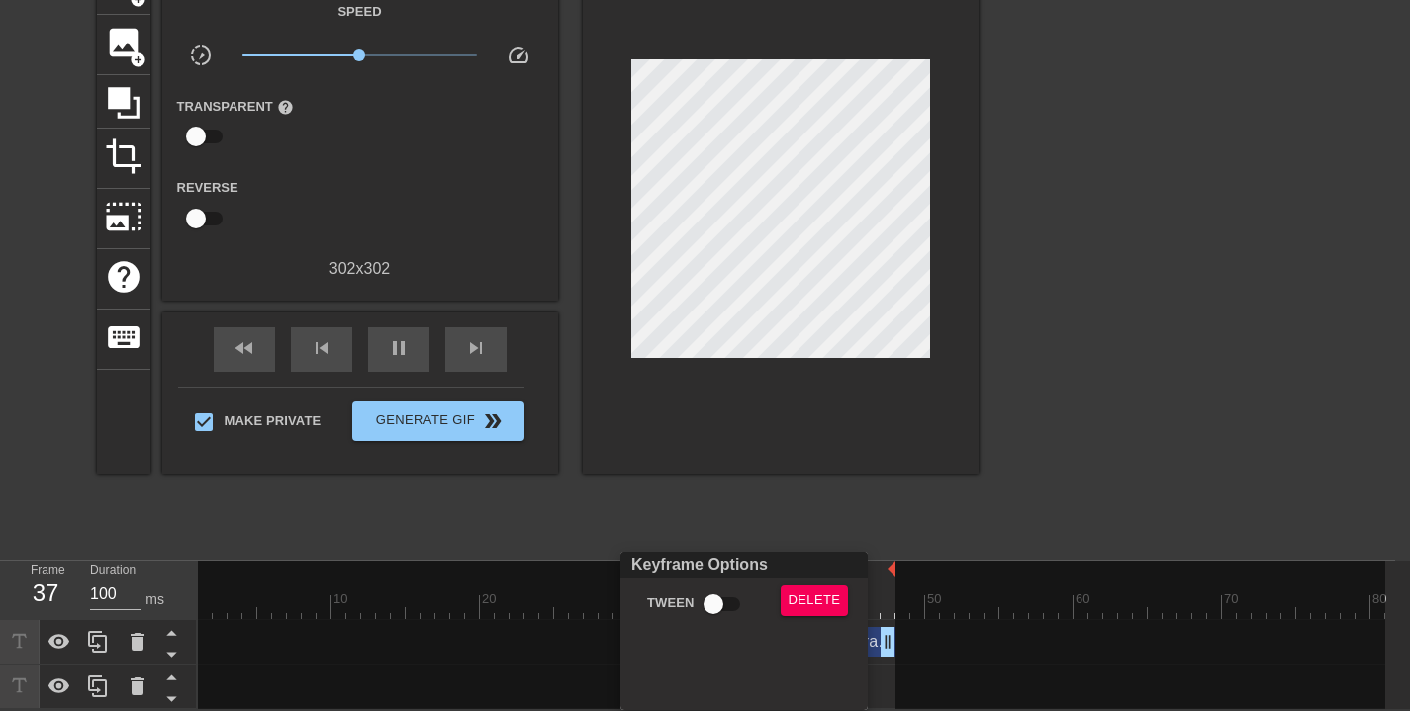
scroll to position [110, 0]
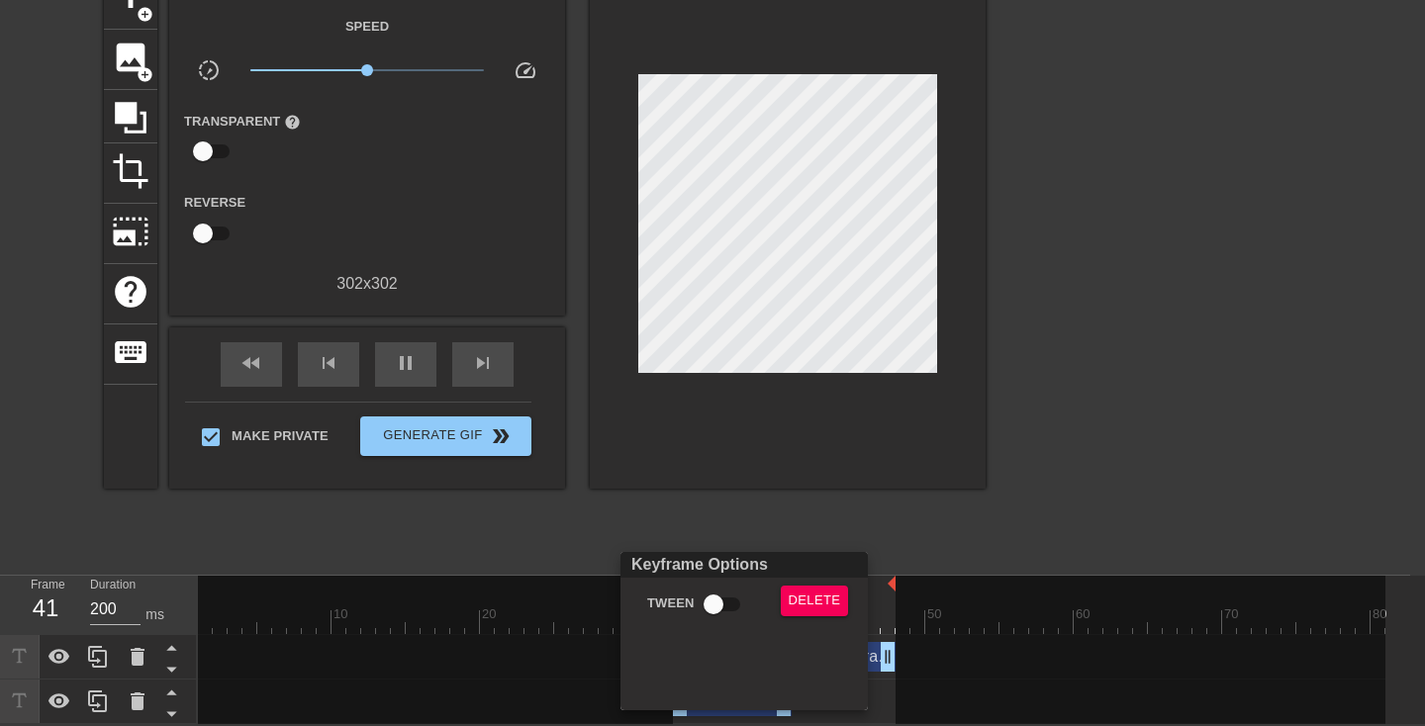
type input "100"
click at [895, 510] on div at bounding box center [712, 363] width 1425 height 726
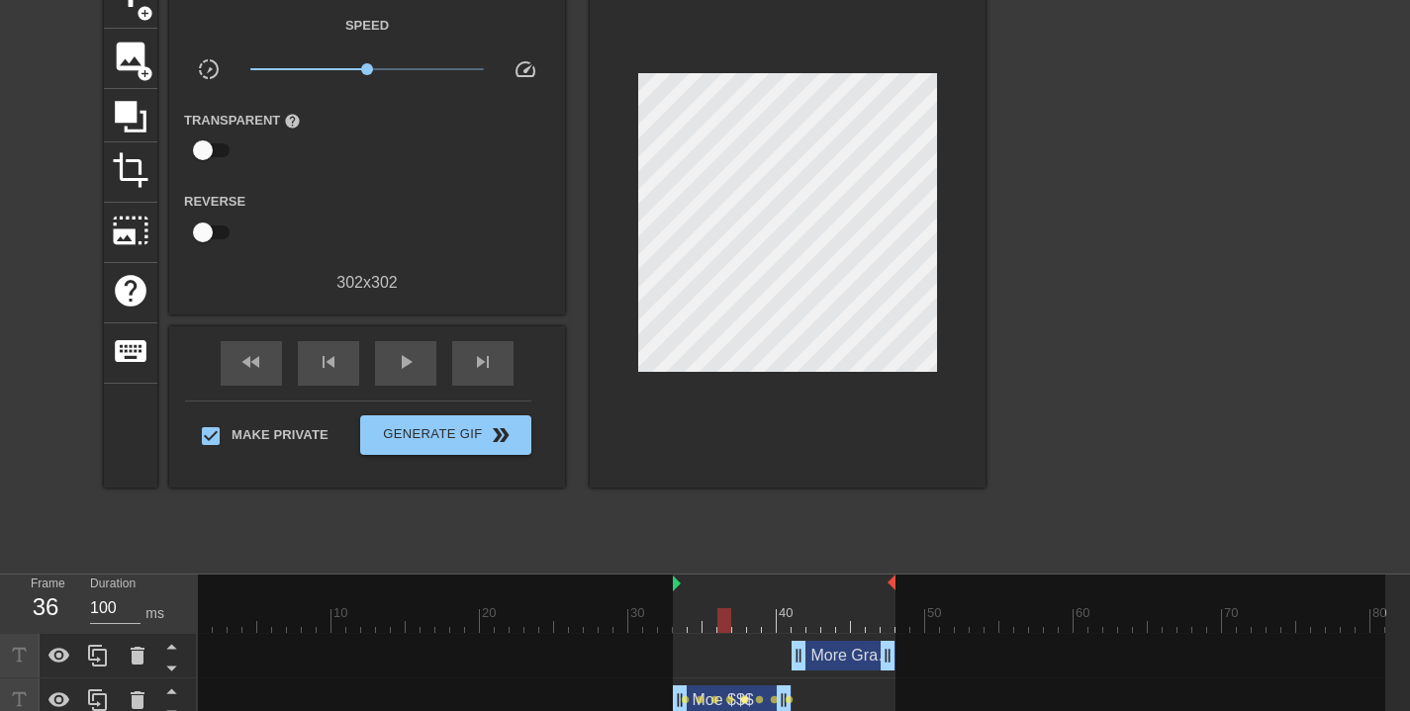
click at [742, 700] on span "lens" at bounding box center [744, 700] width 9 height 9
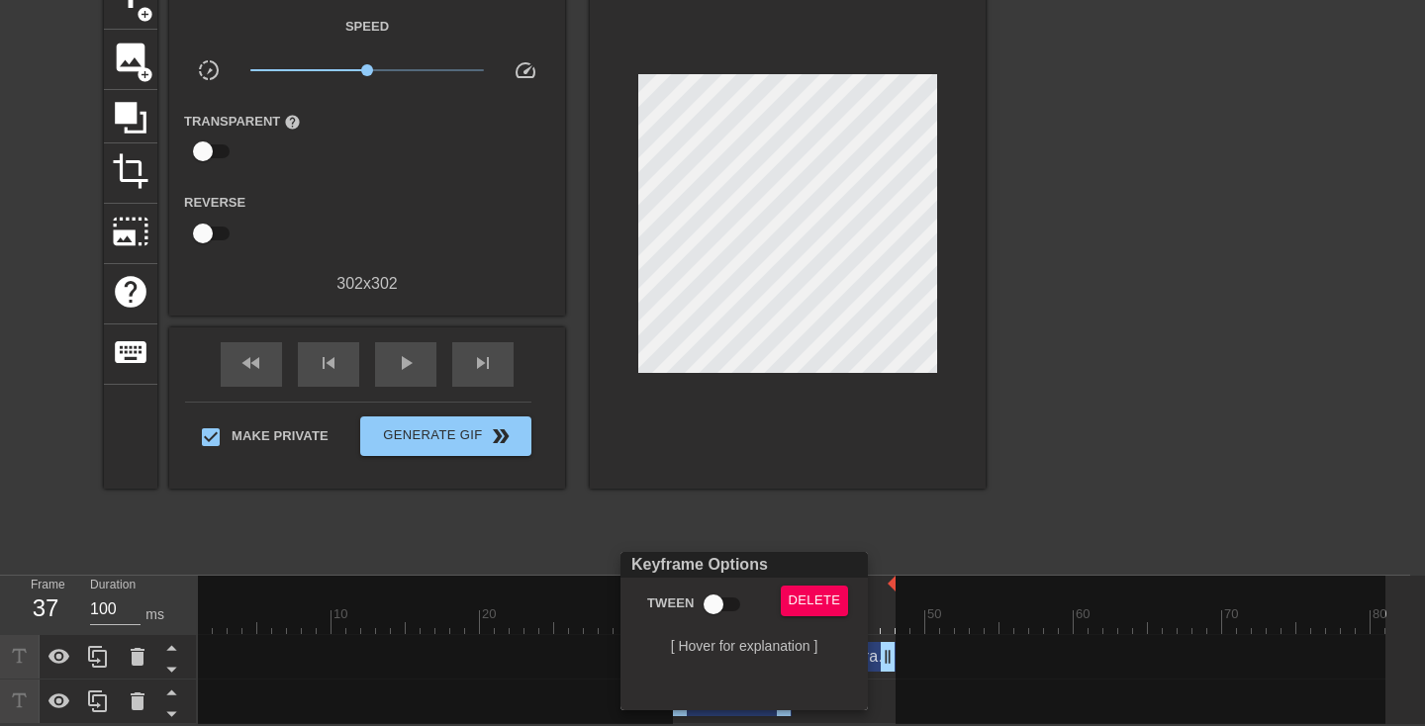
click at [887, 491] on div at bounding box center [712, 363] width 1425 height 726
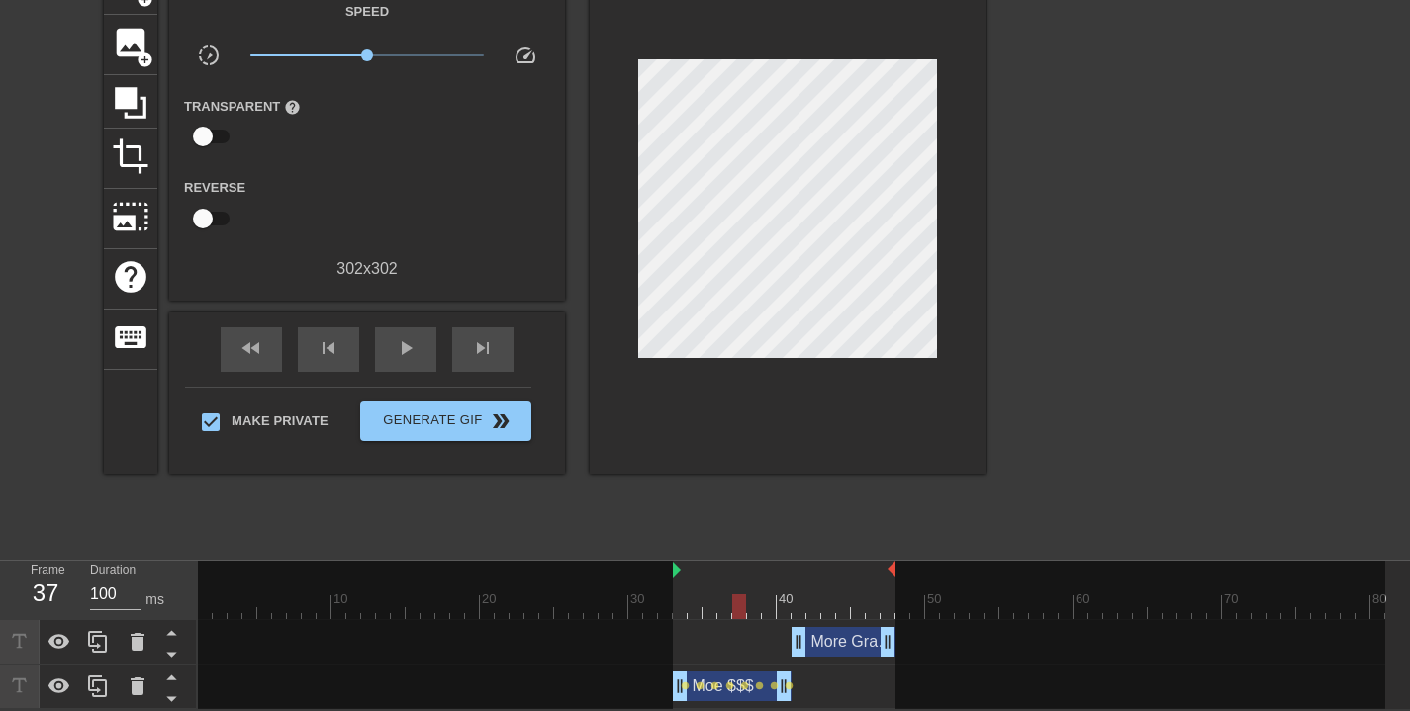
scroll to position [3, 0]
drag, startPoint x: 738, startPoint y: 606, endPoint x: 680, endPoint y: 608, distance: 58.4
click at [678, 613] on div at bounding box center [791, 607] width 1187 height 25
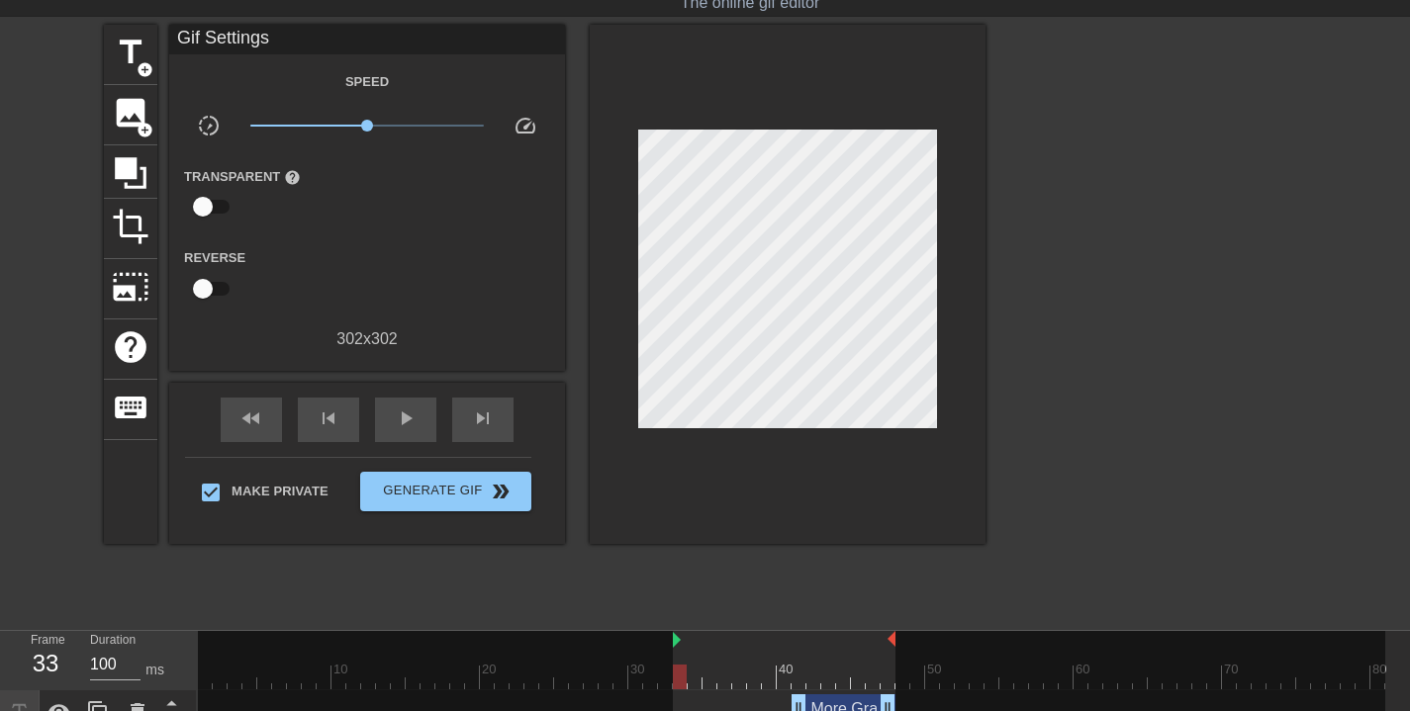
scroll to position [125, 0]
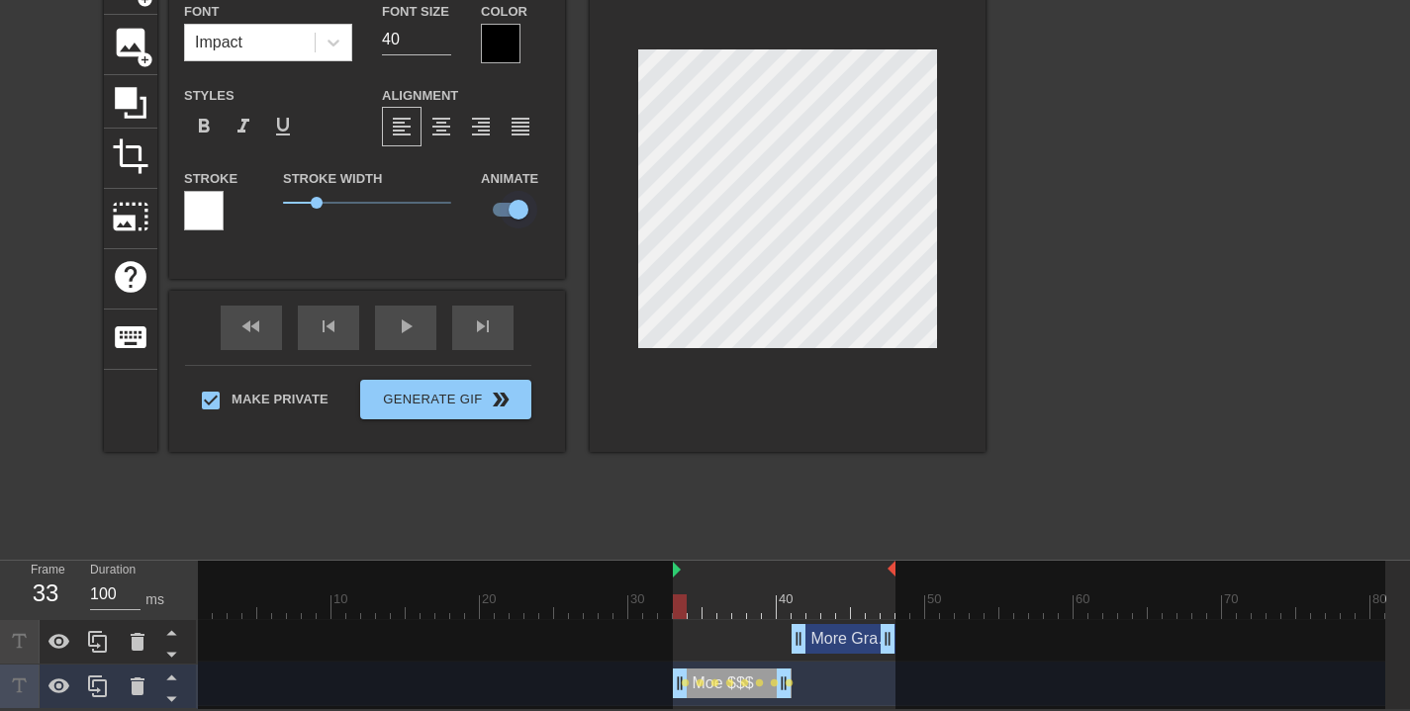
click at [521, 209] on input "checkbox" at bounding box center [518, 210] width 113 height 38
checkbox input "false"
type input "Moe$$$"
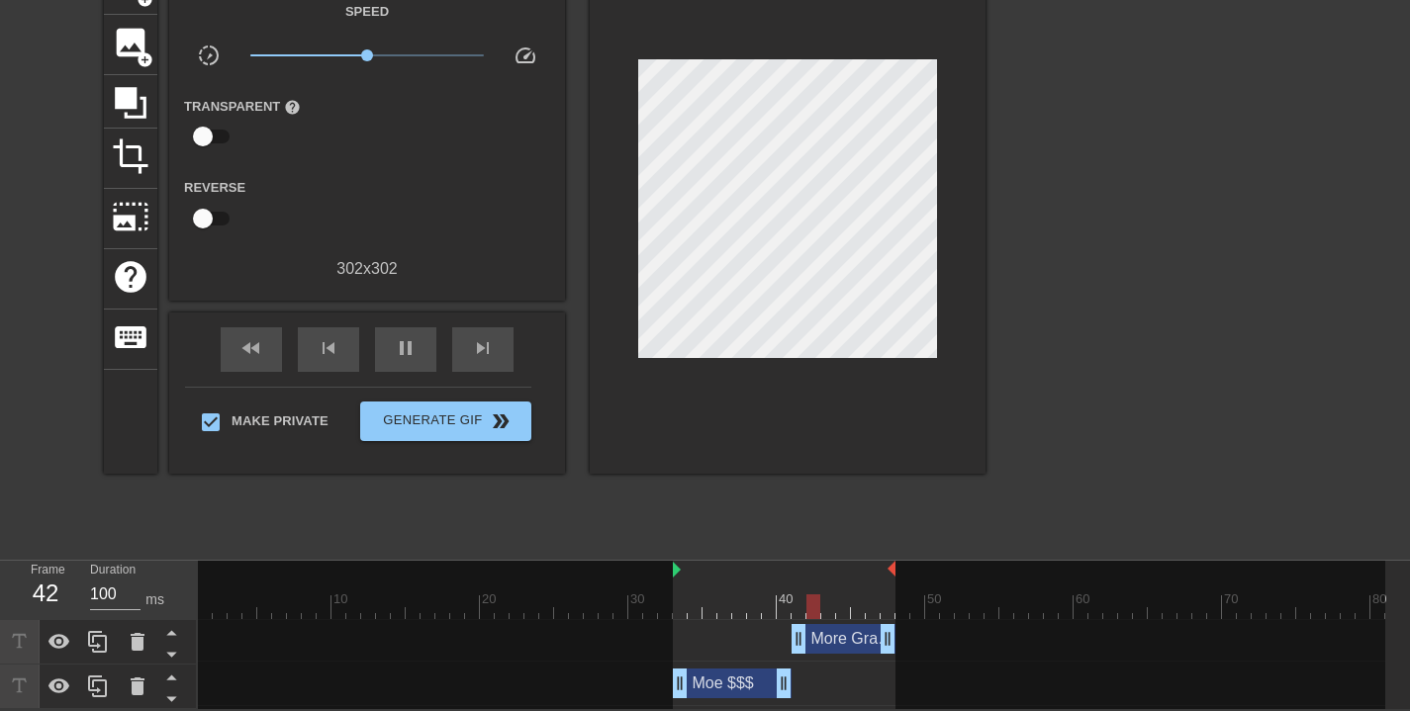
click at [1113, 381] on div at bounding box center [1157, 251] width 297 height 594
type input "100"
drag, startPoint x: 756, startPoint y: 606, endPoint x: 680, endPoint y: 609, distance: 76.2
click at [682, 613] on div at bounding box center [680, 607] width 14 height 25
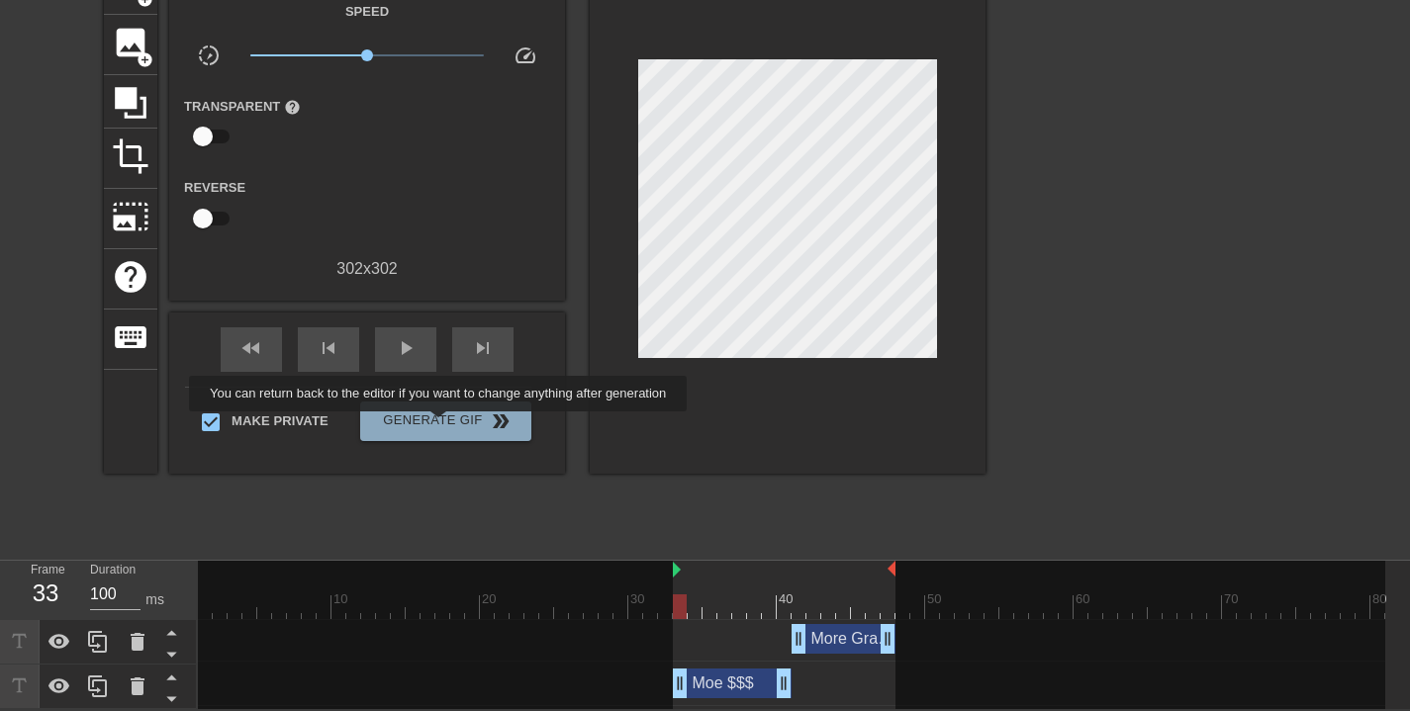
click at [451, 425] on span "Generate Gif double_arrow" at bounding box center [445, 422] width 155 height 24
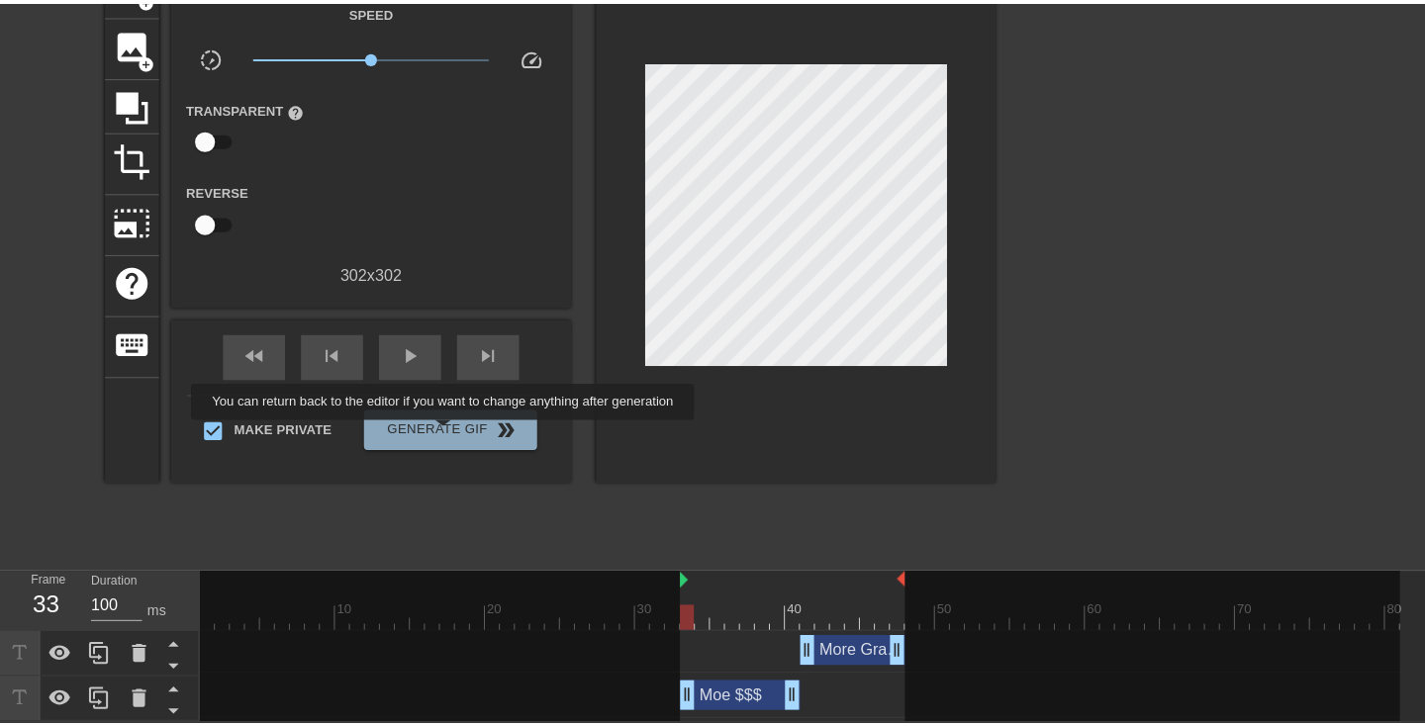
scroll to position [0, 0]
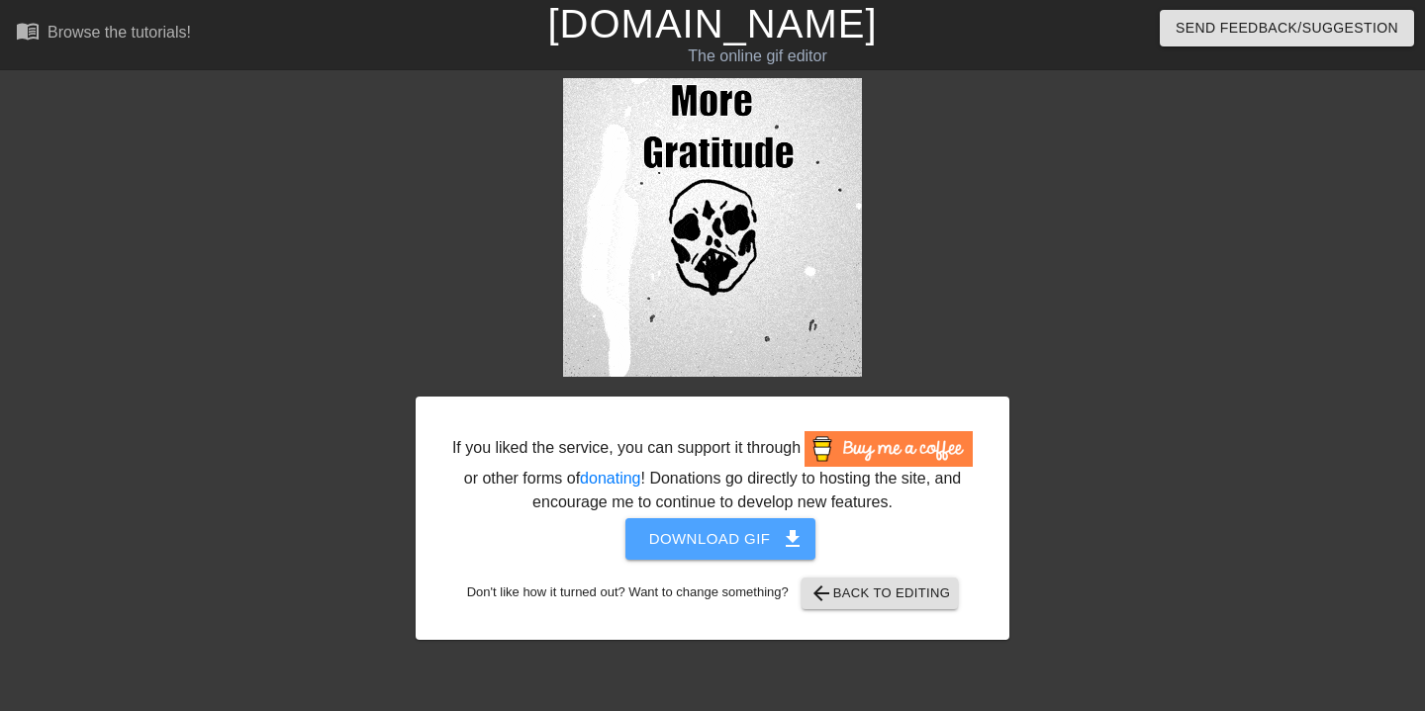
click at [715, 552] on span "Download gif get_app" at bounding box center [720, 539] width 143 height 26
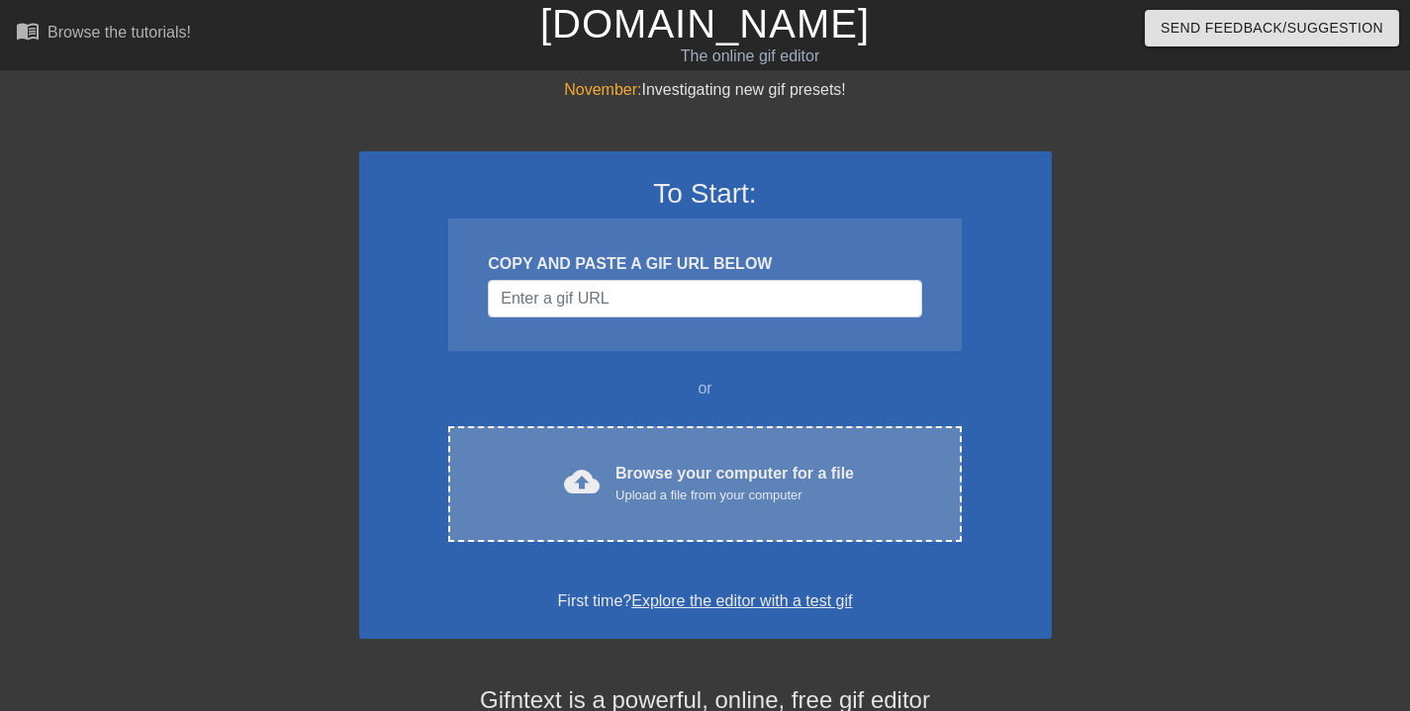
click at [759, 466] on div "Browse your computer for a file Upload a file from your computer" at bounding box center [734, 484] width 238 height 44
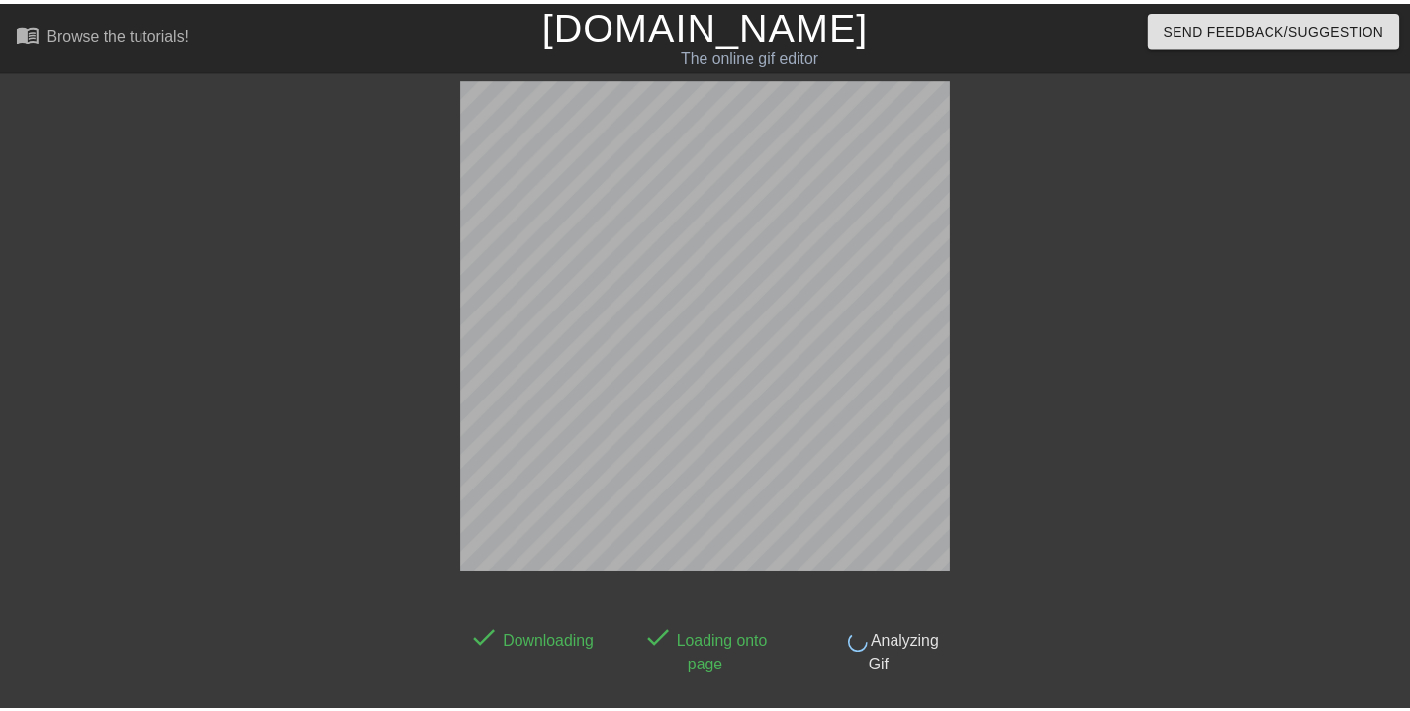
scroll to position [48, 0]
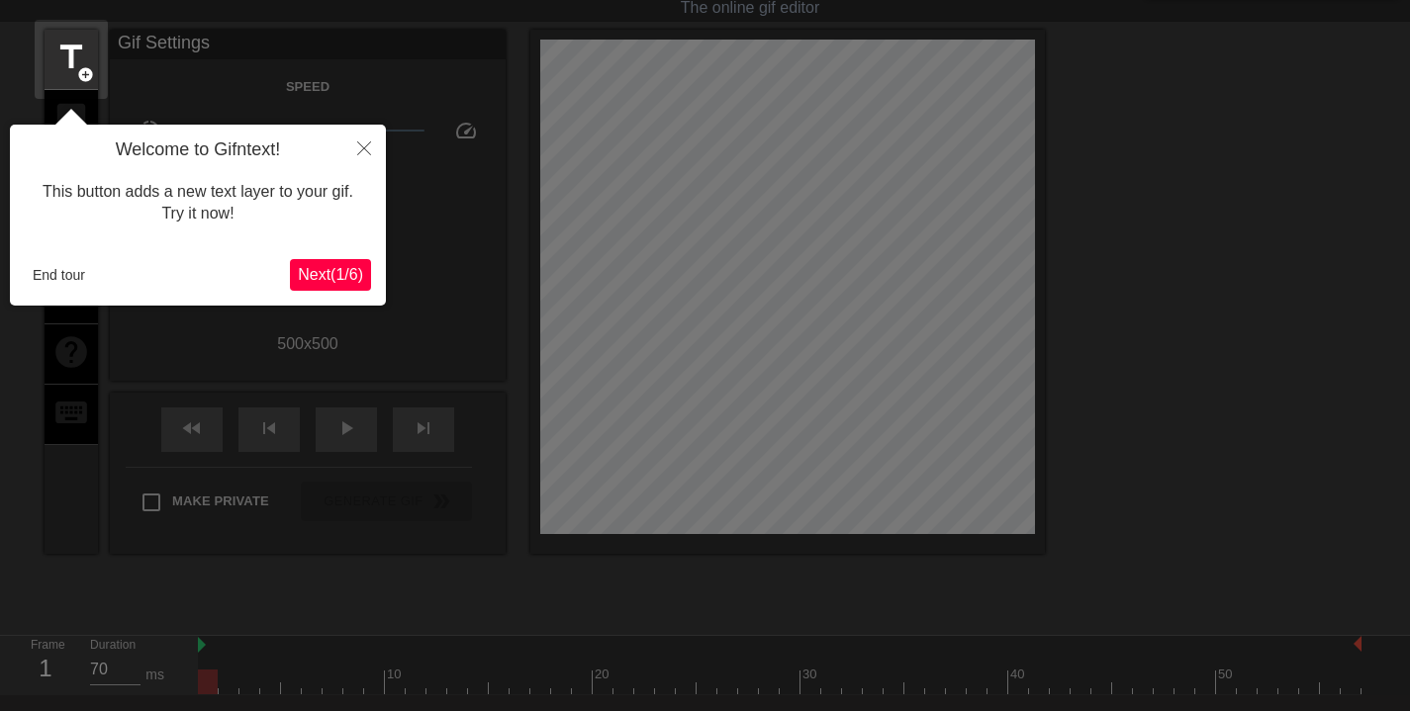
click at [77, 273] on button "End tour" at bounding box center [59, 275] width 68 height 30
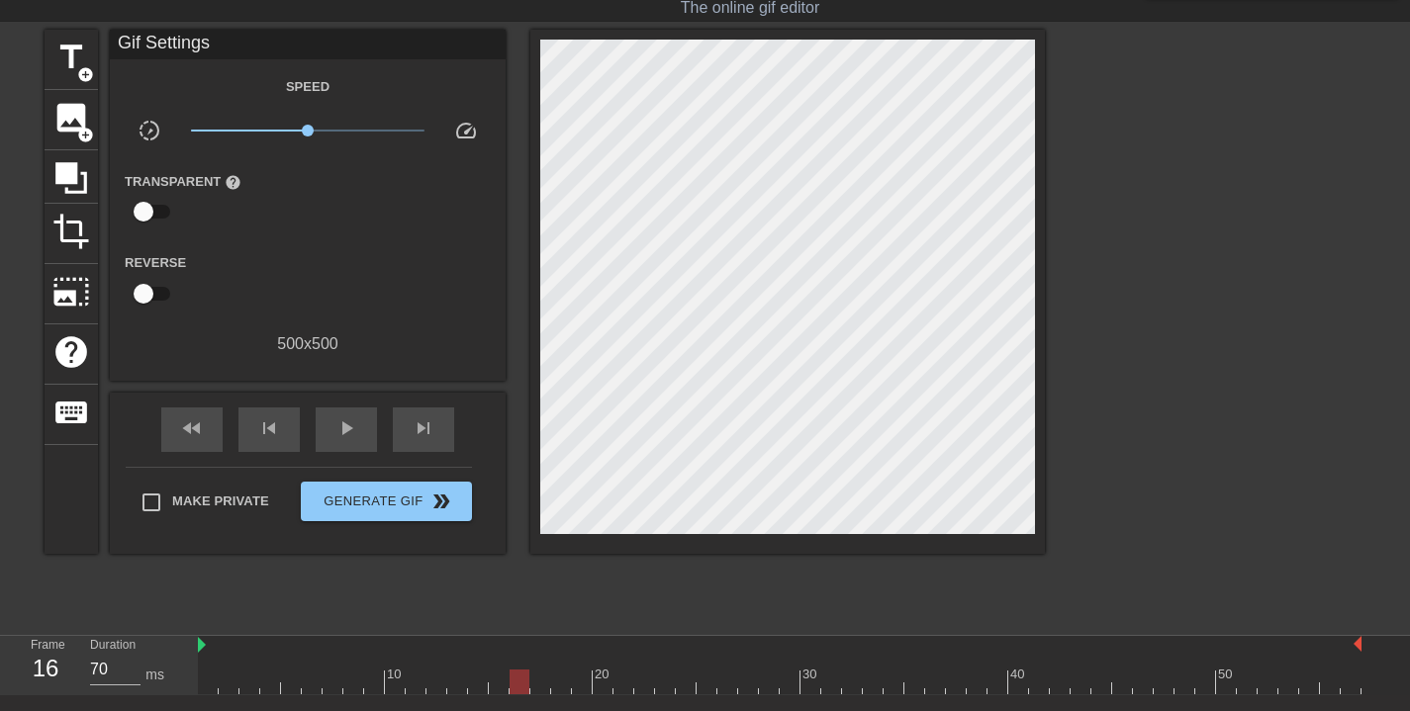
drag, startPoint x: 207, startPoint y: 669, endPoint x: 515, endPoint y: 666, distance: 307.7
click at [515, 666] on div "10 20 30 40 50" at bounding box center [780, 672] width 1164 height 32
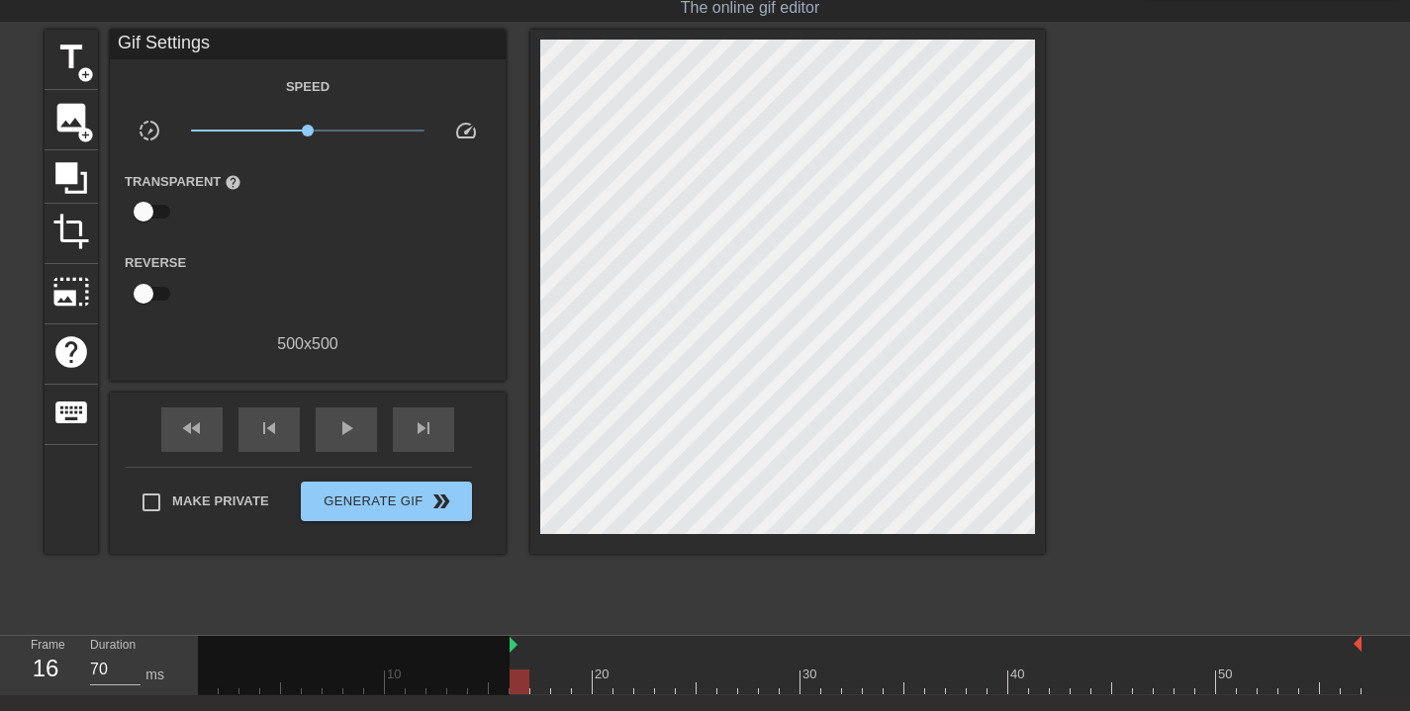
drag, startPoint x: 201, startPoint y: 646, endPoint x: 507, endPoint y: 645, distance: 305.8
click at [507, 645] on div "10 20 30 40 50" at bounding box center [780, 665] width 1164 height 58
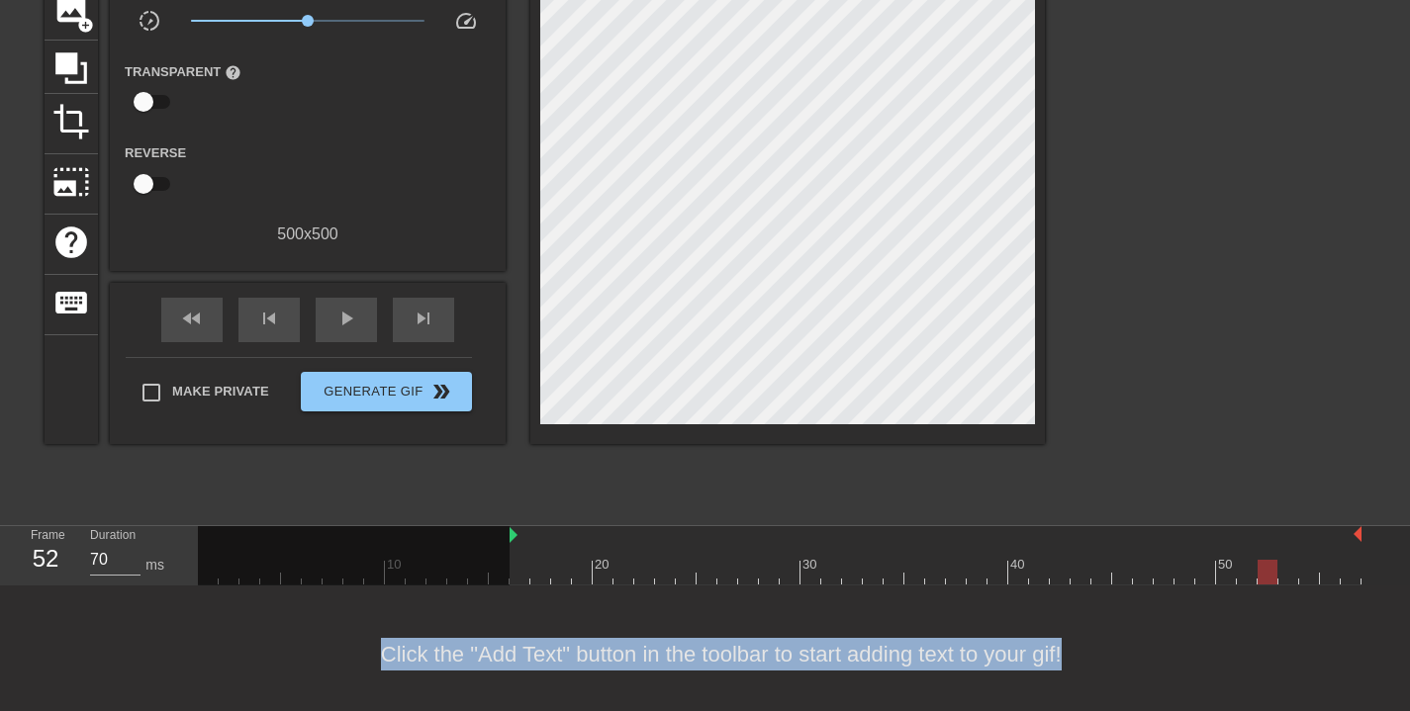
scroll to position [170, 0]
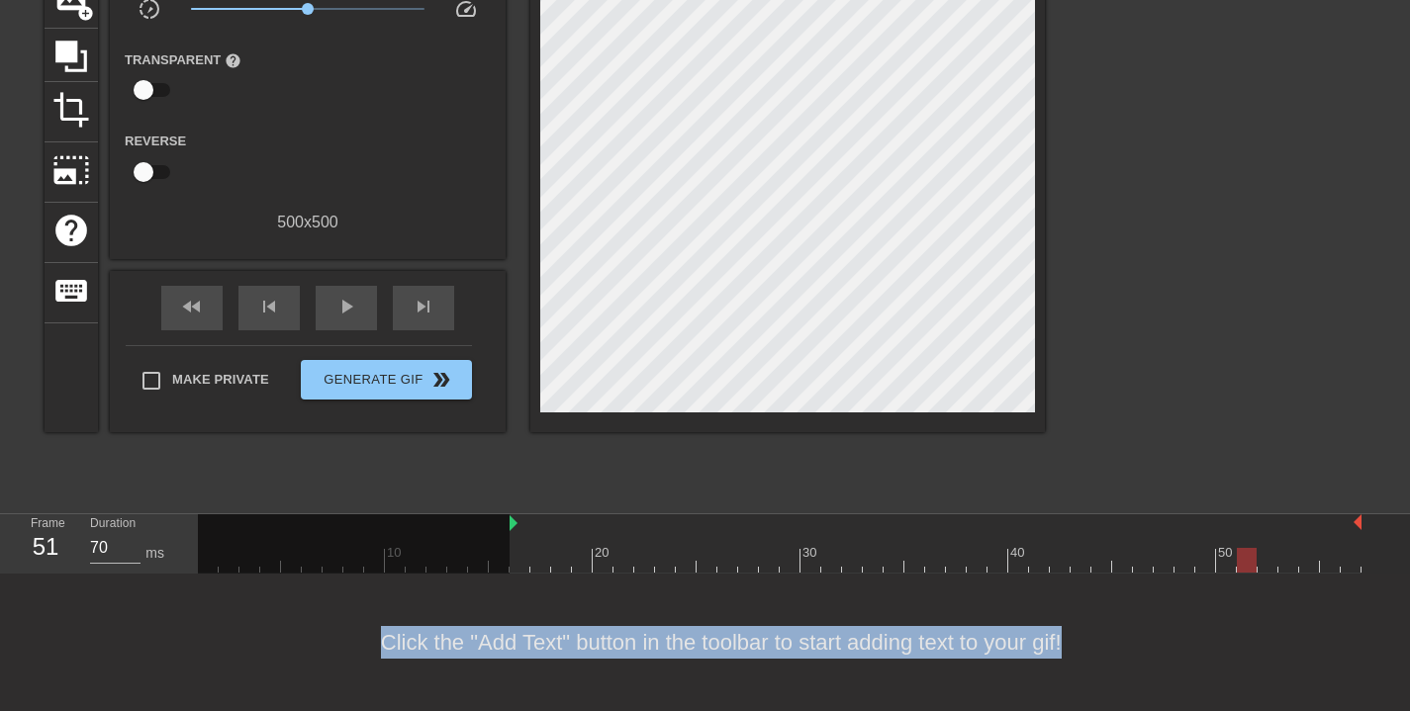
drag, startPoint x: 524, startPoint y: 685, endPoint x: 1251, endPoint y: 649, distance: 727.2
click at [1251, 649] on div "menu_book Browse the tutorials! Gifntext.com The online gif editor Send Feedbac…" at bounding box center [705, 271] width 1410 height 882
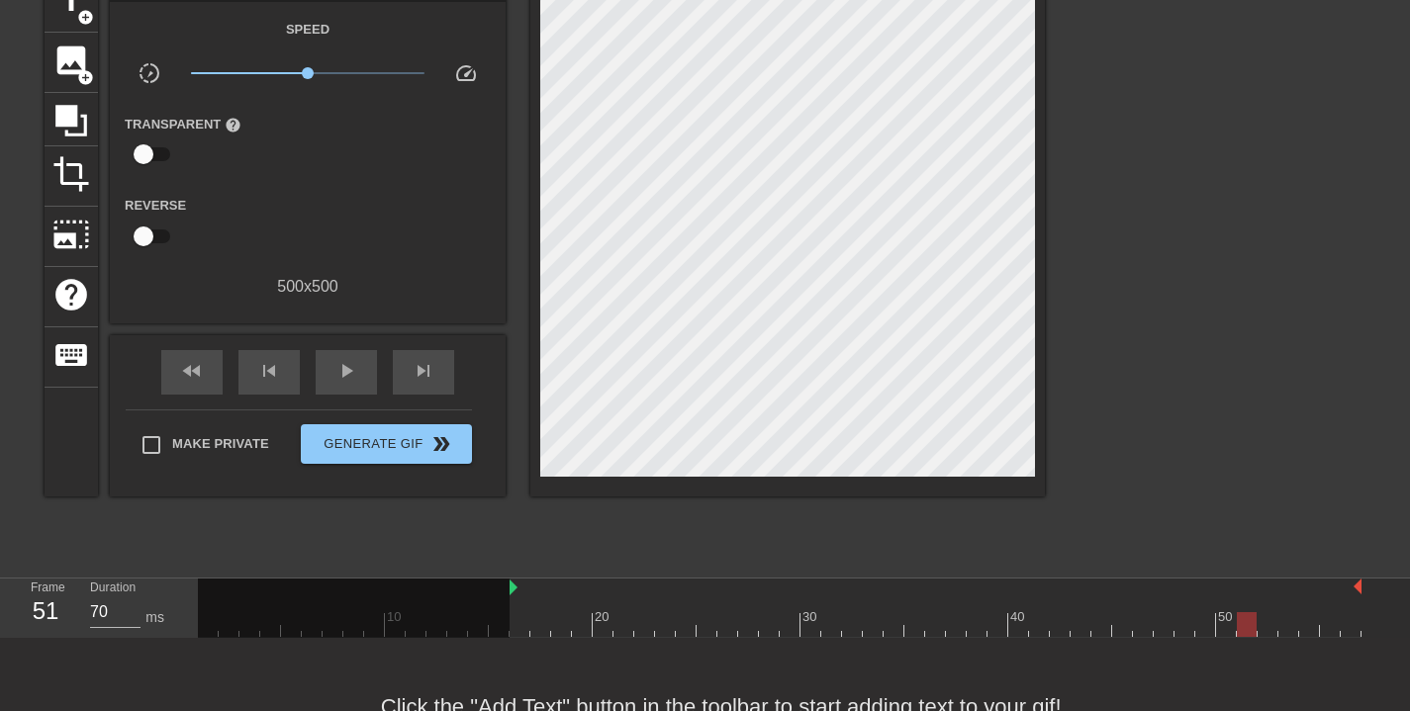
scroll to position [2, 0]
drag, startPoint x: 1250, startPoint y: 626, endPoint x: 1282, endPoint y: 624, distance: 32.7
click at [1282, 624] on div at bounding box center [1288, 624] width 20 height 25
click at [1295, 626] on div at bounding box center [1288, 624] width 20 height 25
drag, startPoint x: 1358, startPoint y: 584, endPoint x: 1292, endPoint y: 596, distance: 66.4
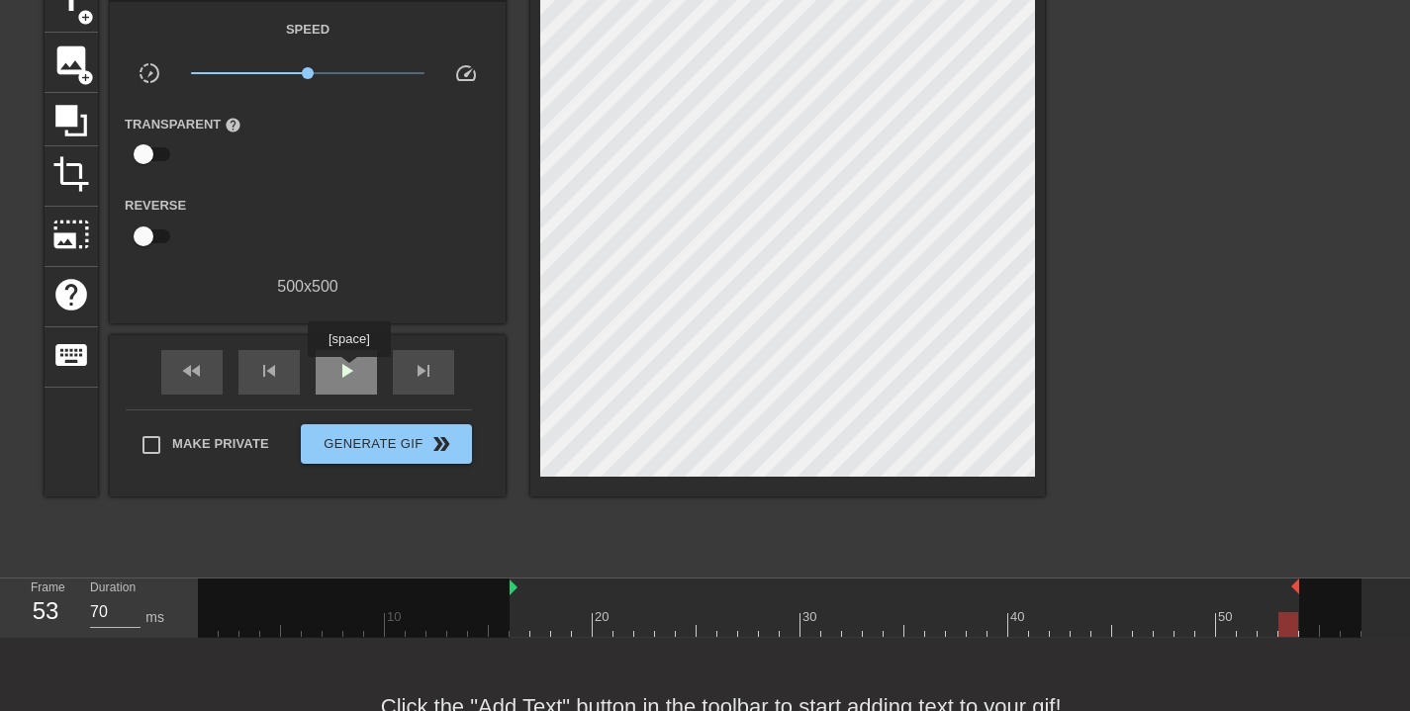
click at [351, 371] on span "play_arrow" at bounding box center [346, 371] width 24 height 24
click at [143, 235] on input "checkbox" at bounding box center [143, 237] width 113 height 38
checkbox input "true"
click at [341, 354] on div "play_arrow" at bounding box center [346, 372] width 61 height 45
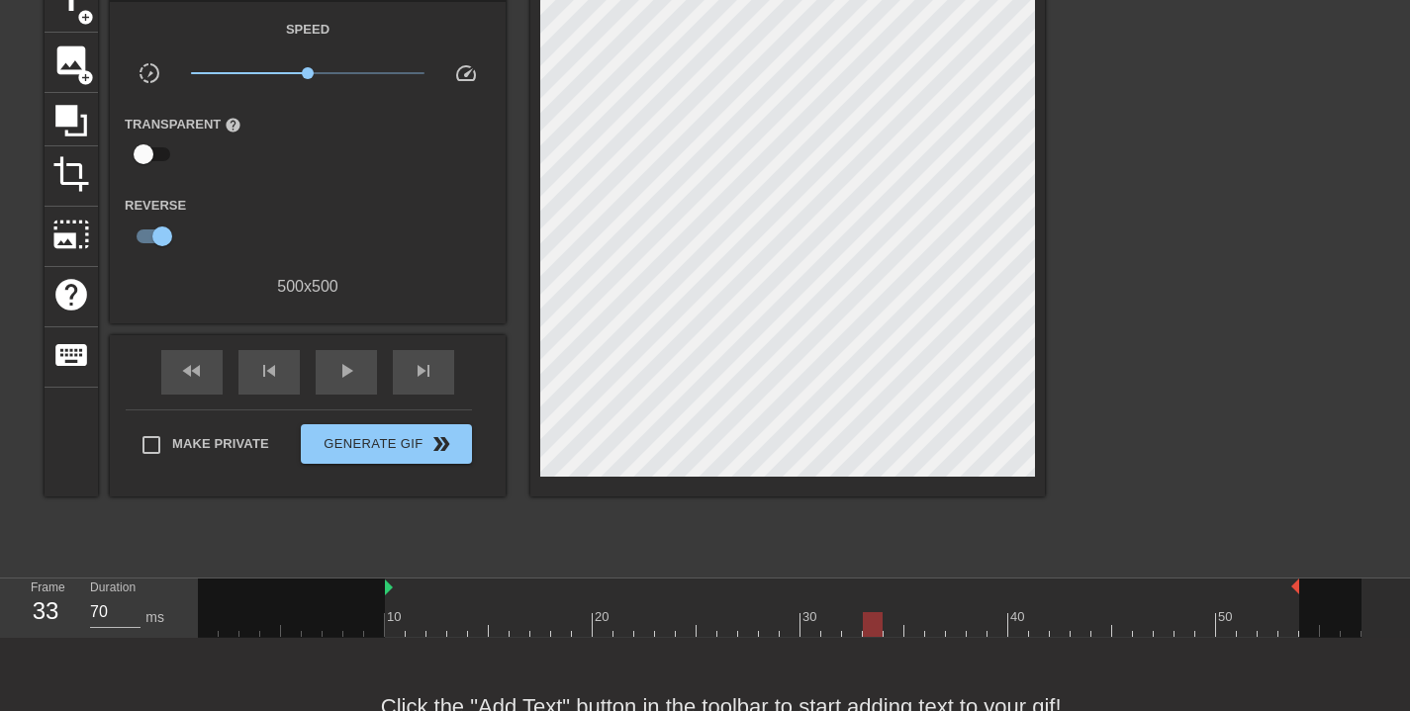
drag, startPoint x: 513, startPoint y: 587, endPoint x: 389, endPoint y: 595, distance: 123.9
drag, startPoint x: 873, startPoint y: 627, endPoint x: 378, endPoint y: 621, distance: 494.8
click at [389, 653] on div "menu_book Browse the tutorials! Gifntext.com The online gif editor Send Feedbac…" at bounding box center [705, 335] width 1410 height 882
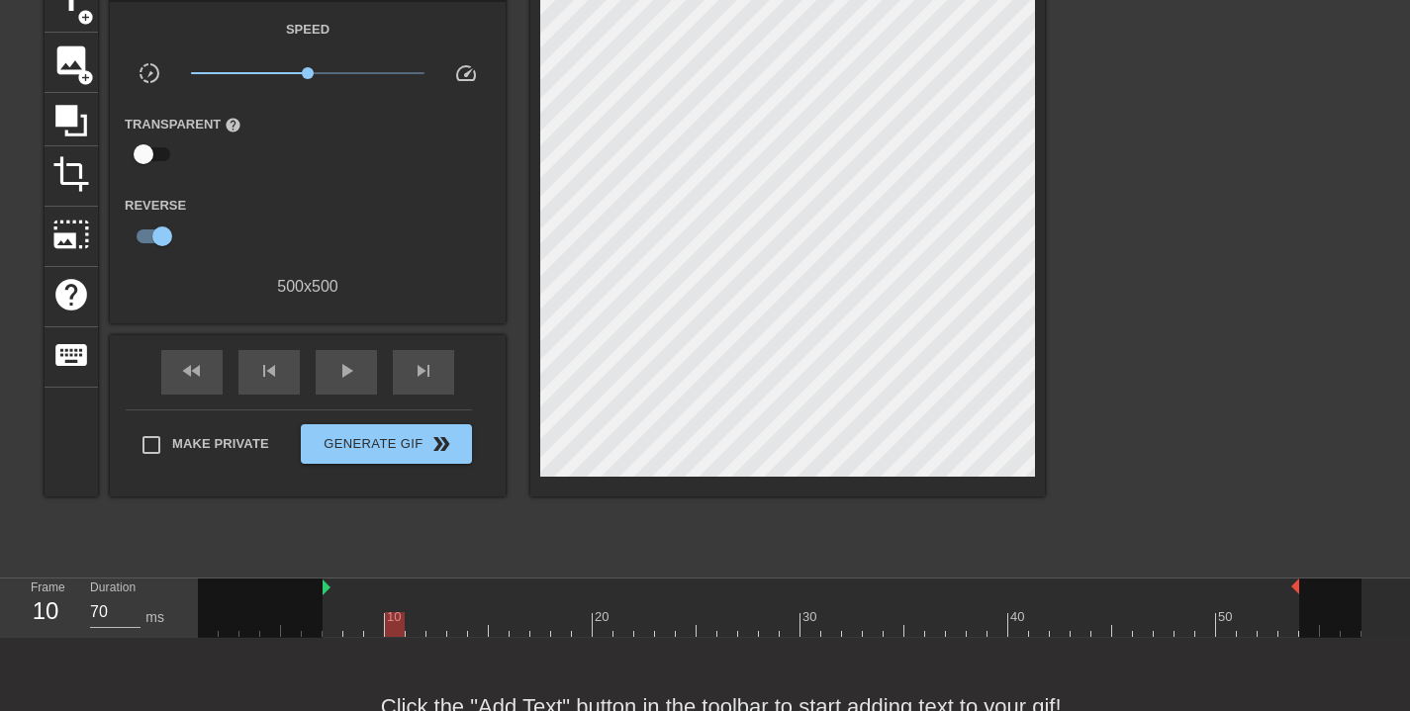
drag, startPoint x: 389, startPoint y: 590, endPoint x: 318, endPoint y: 594, distance: 71.4
click at [318, 594] on div "10 20 30 40 50" at bounding box center [780, 608] width 1164 height 58
drag, startPoint x: 397, startPoint y: 625, endPoint x: 337, endPoint y: 632, distance: 59.8
click at [337, 632] on div at bounding box center [333, 624] width 20 height 25
click at [322, 581] on div at bounding box center [260, 608] width 125 height 59
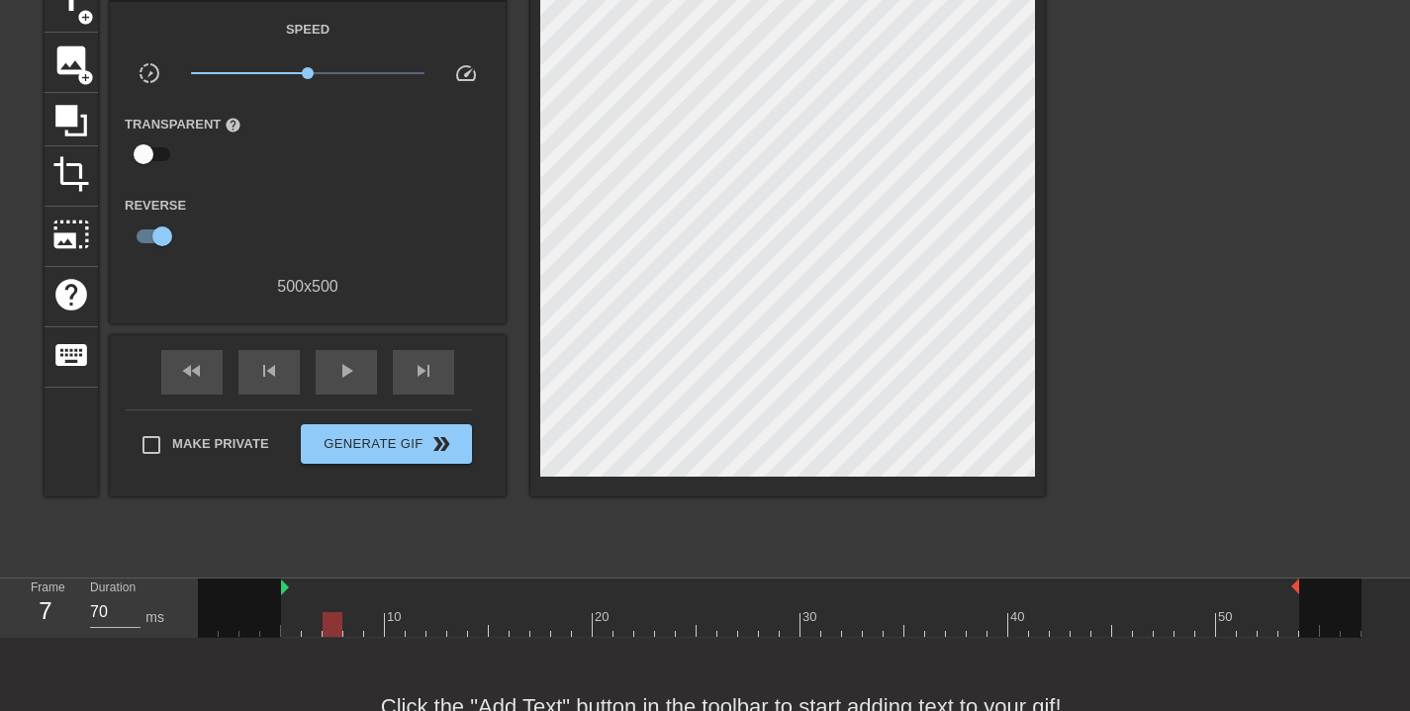
drag, startPoint x: 326, startPoint y: 589, endPoint x: 288, endPoint y: 602, distance: 39.7
click at [288, 602] on div "10 20 30 40 50" at bounding box center [780, 608] width 1164 height 58
drag, startPoint x: 331, startPoint y: 625, endPoint x: 301, endPoint y: 630, distance: 31.1
click at [301, 630] on div at bounding box center [780, 624] width 1164 height 25
drag, startPoint x: 283, startPoint y: 589, endPoint x: 254, endPoint y: 599, distance: 30.4
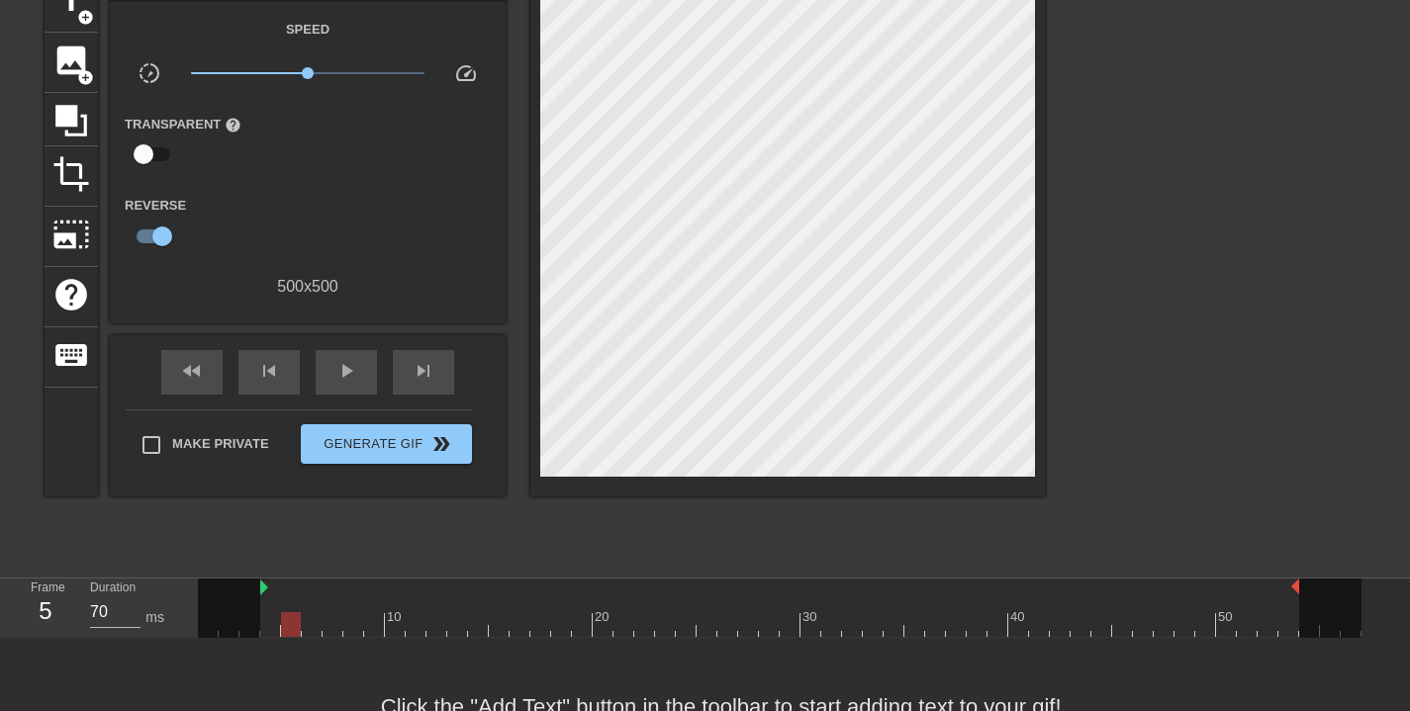
click at [254, 599] on div "10 20 30 40 50" at bounding box center [780, 608] width 1164 height 58
drag, startPoint x: 296, startPoint y: 624, endPoint x: 278, endPoint y: 626, distance: 17.9
click at [279, 626] on div at bounding box center [270, 624] width 20 height 25
drag, startPoint x: 258, startPoint y: 590, endPoint x: 248, endPoint y: 596, distance: 11.5
click at [265, 623] on div at bounding box center [270, 624] width 20 height 25
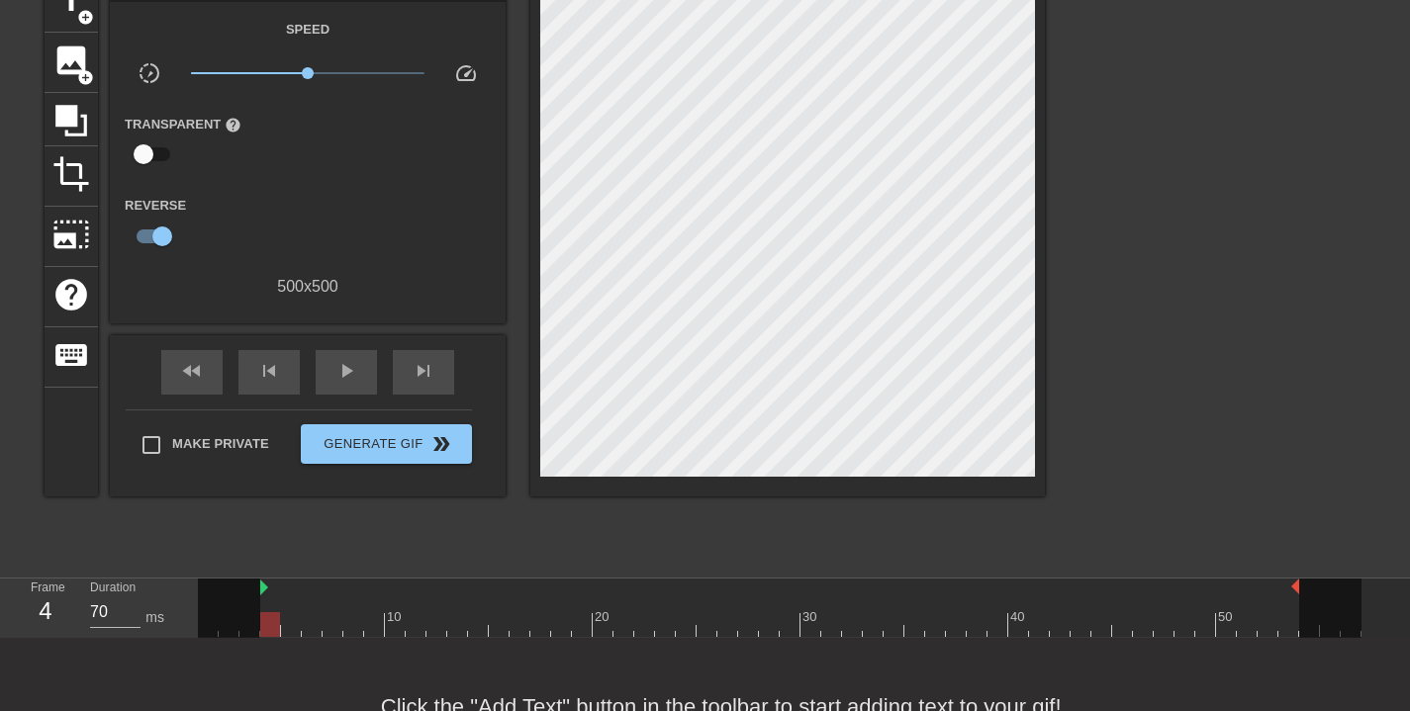
drag, startPoint x: 241, startPoint y: 590, endPoint x: 255, endPoint y: 595, distance: 14.7
click at [255, 595] on div "10 20 30 40 50" at bounding box center [780, 608] width 1164 height 58
click at [349, 360] on span "play_arrow" at bounding box center [346, 371] width 24 height 24
drag, startPoint x: 1297, startPoint y: 585, endPoint x: 1260, endPoint y: 593, distance: 38.4
click at [1260, 593] on div "10 20 30 40 50" at bounding box center [780, 608] width 1164 height 58
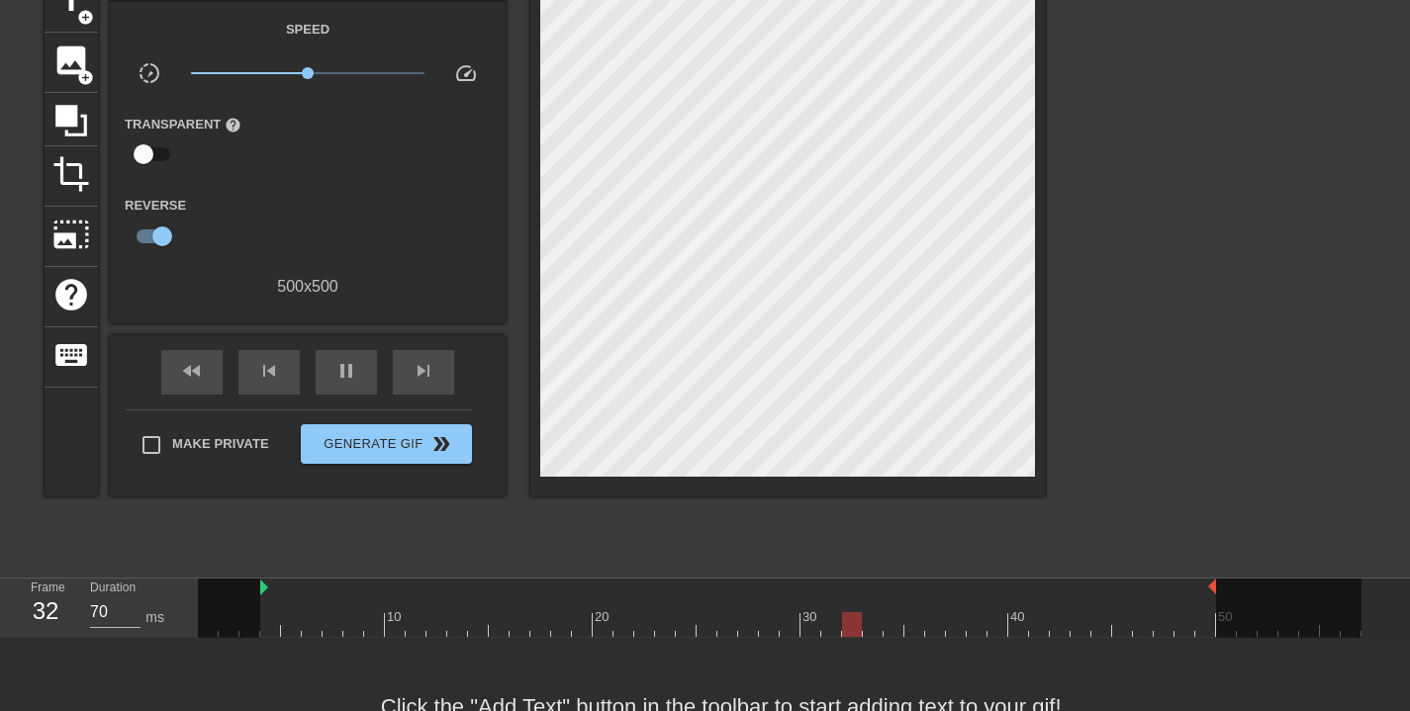
drag, startPoint x: 1256, startPoint y: 587, endPoint x: 1221, endPoint y: 599, distance: 36.6
click at [1221, 599] on div "10 20 30 40 50" at bounding box center [780, 608] width 1164 height 58
drag, startPoint x: 1213, startPoint y: 587, endPoint x: 1171, endPoint y: 604, distance: 45.8
click at [1171, 604] on div "10 20 30 40 50" at bounding box center [780, 608] width 1164 height 58
drag, startPoint x: 1174, startPoint y: 591, endPoint x: 1152, endPoint y: 599, distance: 23.2
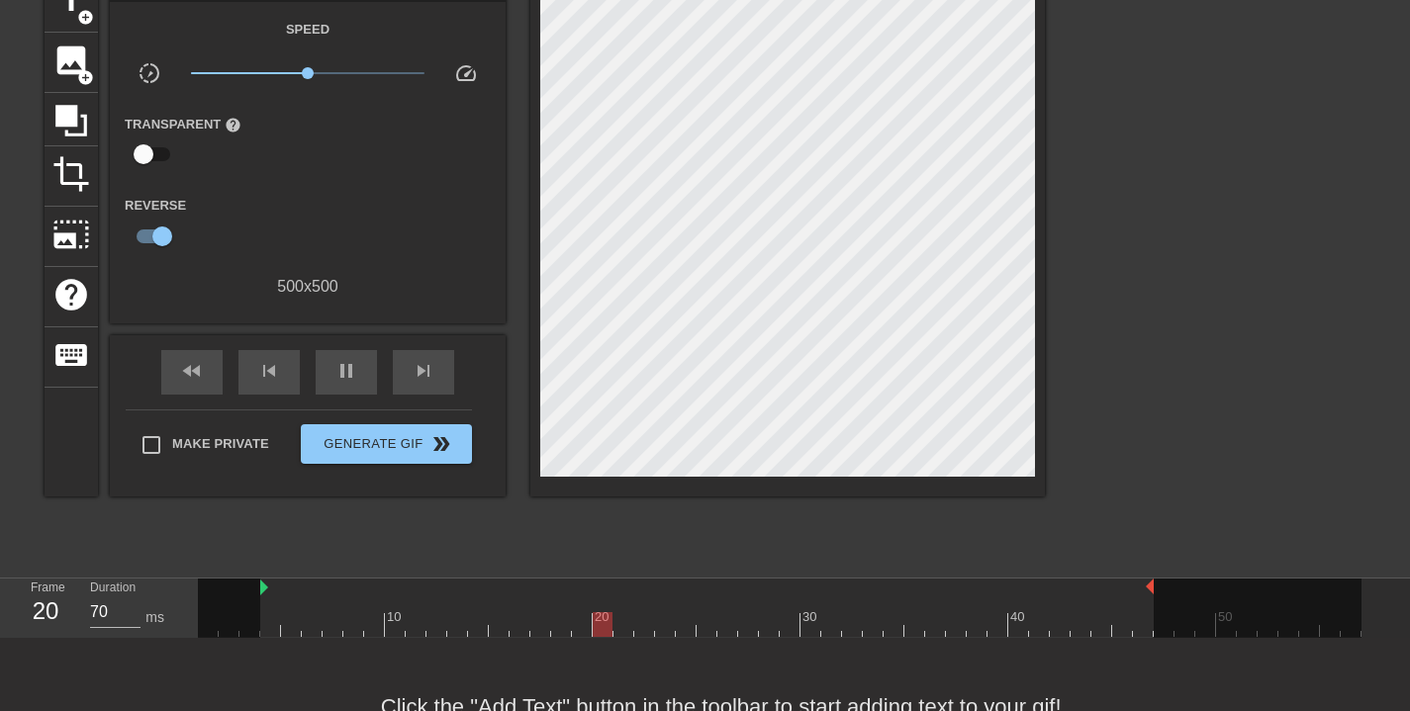
click at [1152, 599] on div "10 20 30 40 50" at bounding box center [780, 608] width 1164 height 58
click at [1145, 597] on div "10 20 30 40 50" at bounding box center [780, 608] width 1164 height 58
drag, startPoint x: 1153, startPoint y: 589, endPoint x: 1138, endPoint y: 595, distance: 16.0
click at [1138, 595] on div "10 20 30 40 50" at bounding box center [780, 608] width 1164 height 58
click at [1146, 629] on div at bounding box center [1247, 608] width 229 height 59
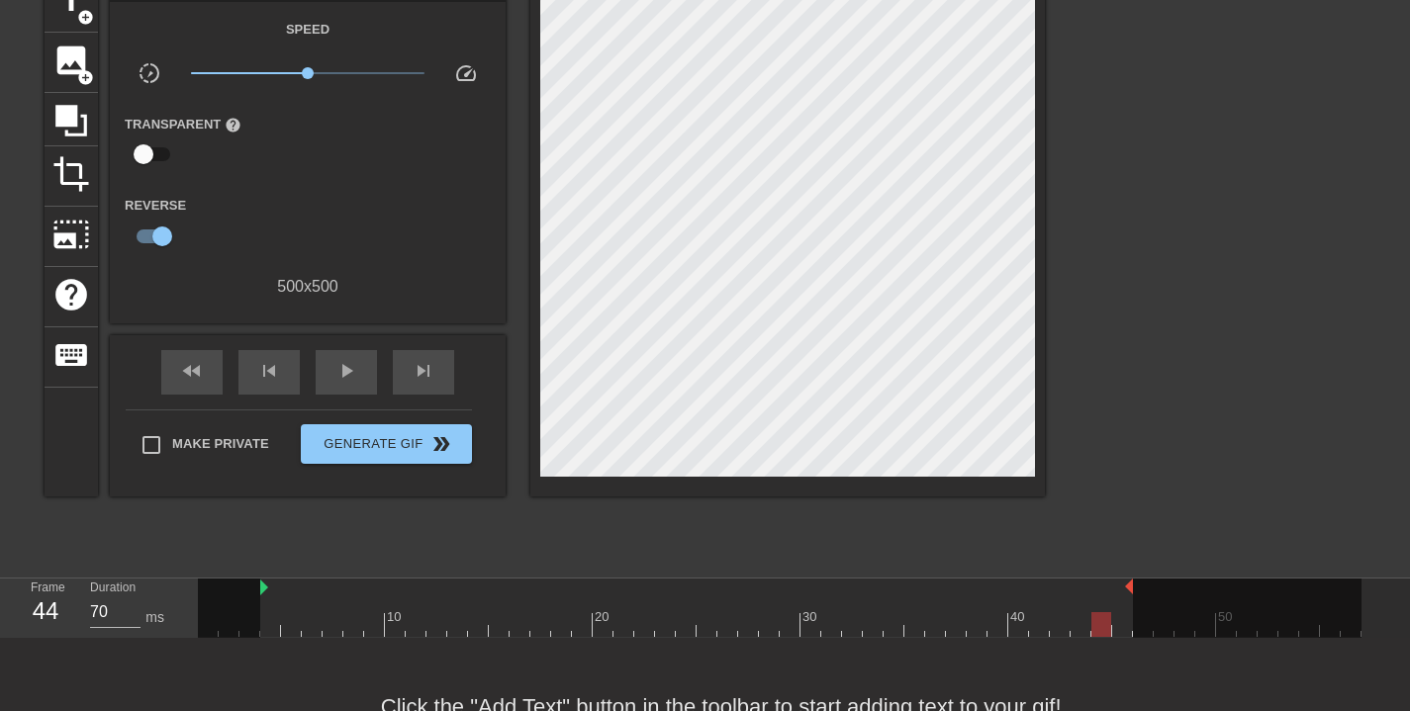
drag, startPoint x: 1124, startPoint y: 626, endPoint x: 1110, endPoint y: 625, distance: 13.9
click at [1110, 625] on div at bounding box center [1101, 624] width 20 height 25
drag, startPoint x: 1130, startPoint y: 586, endPoint x: 1018, endPoint y: 542, distance: 120.0
click at [348, 376] on span "play_arrow" at bounding box center [346, 371] width 24 height 24
drag, startPoint x: 684, startPoint y: 626, endPoint x: 362, endPoint y: 620, distance: 321.6
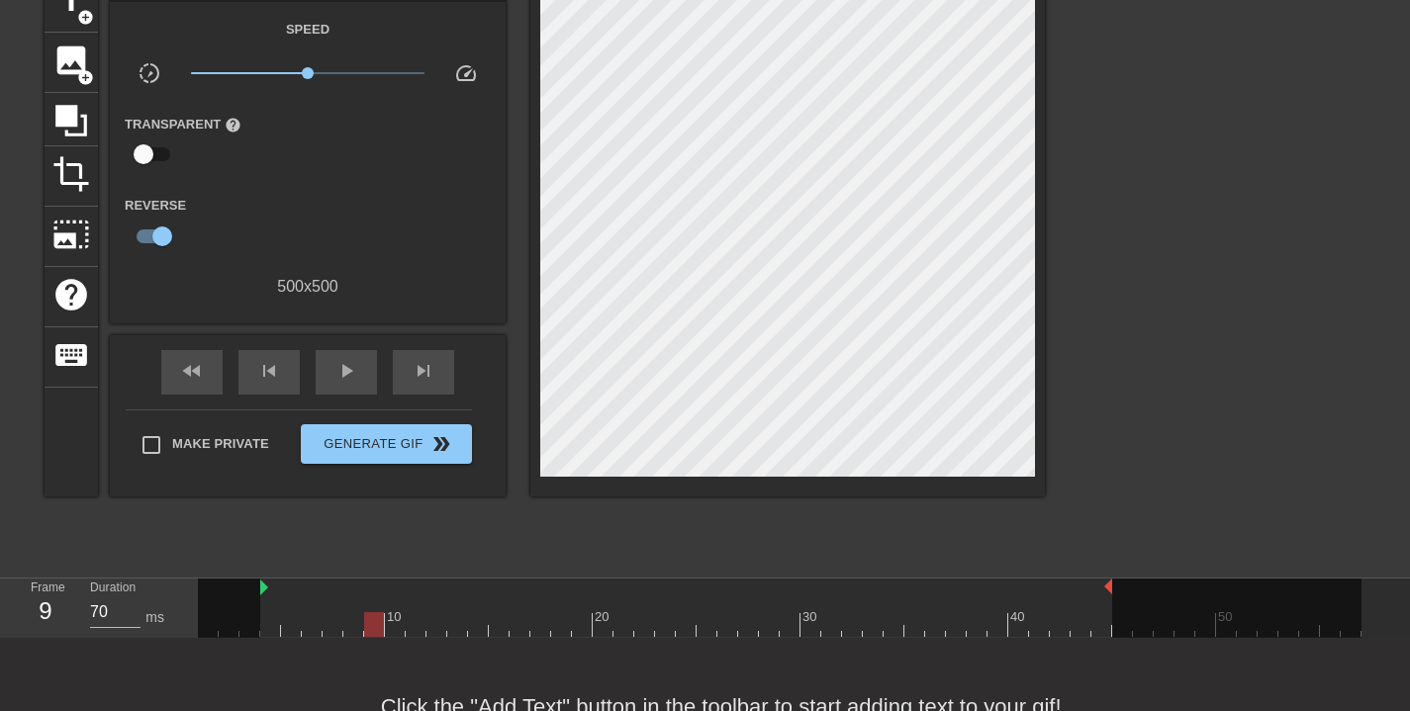
click at [362, 620] on div at bounding box center [780, 624] width 1164 height 25
drag, startPoint x: 260, startPoint y: 592, endPoint x: 399, endPoint y: 602, distance: 138.9
click at [370, 607] on div "10 20 30 40 50" at bounding box center [780, 608] width 1164 height 58
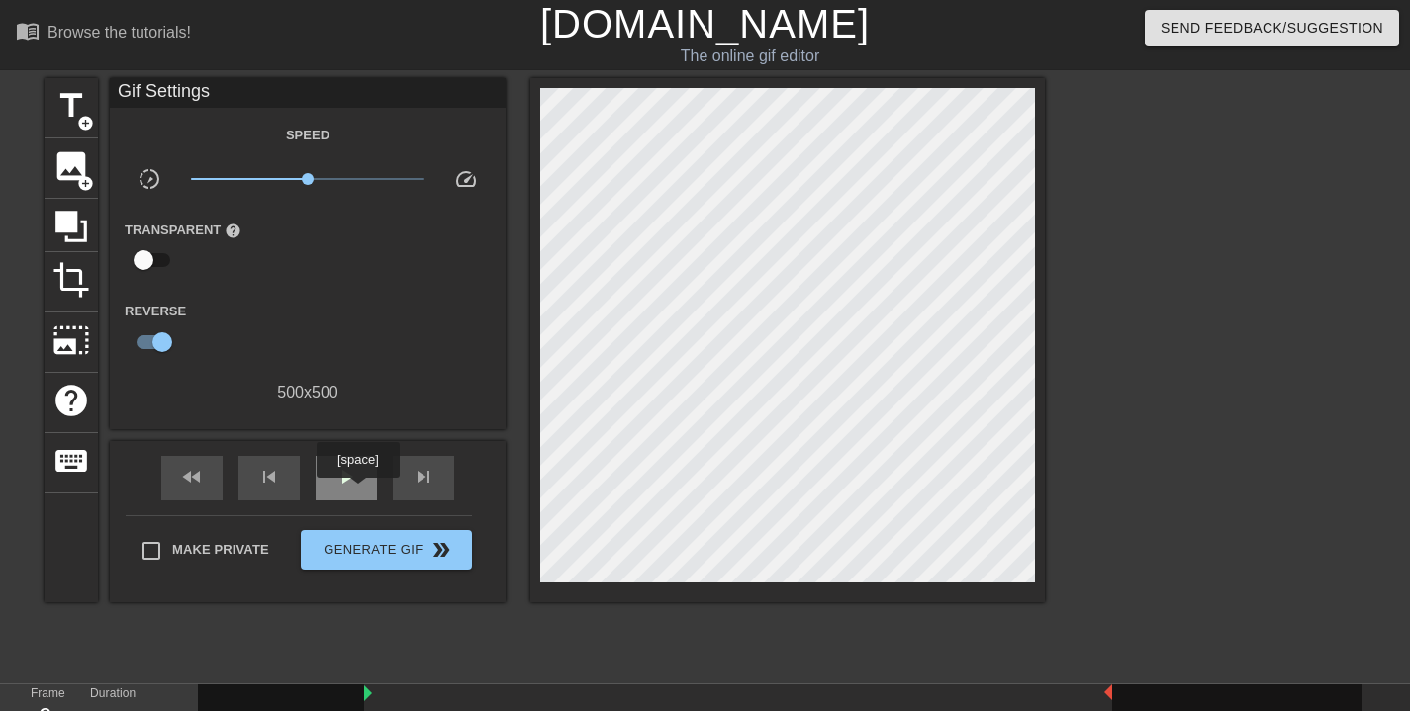
click at [360, 492] on div "play_arrow" at bounding box center [346, 478] width 61 height 45
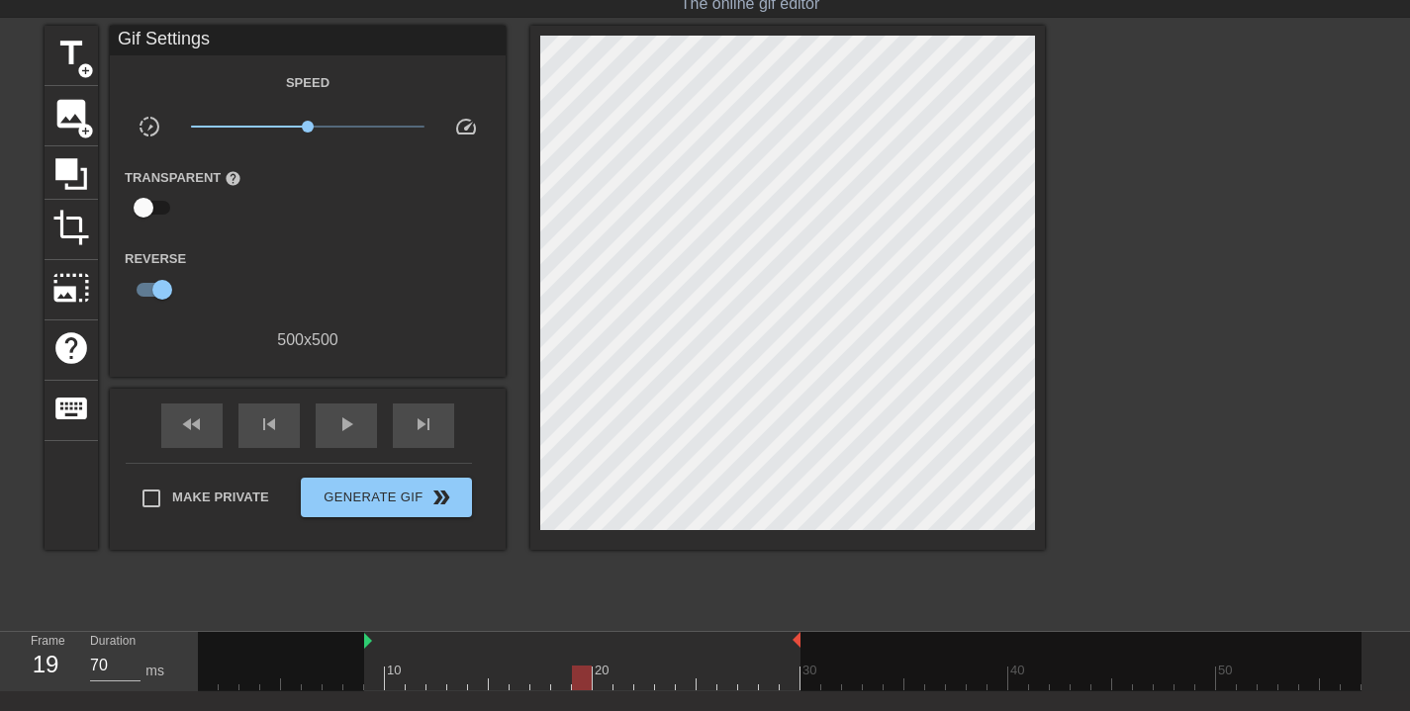
drag, startPoint x: 1111, startPoint y: 639, endPoint x: 794, endPoint y: 639, distance: 317.6
drag, startPoint x: 800, startPoint y: 643, endPoint x: 896, endPoint y: 648, distance: 97.1
drag, startPoint x: 564, startPoint y: 682, endPoint x: 898, endPoint y: 692, distance: 334.6
click at [898, 696] on div "menu_book Browse the tutorials! Gifntext.com The online gif editor Send Feedbac…" at bounding box center [705, 389] width 1410 height 882
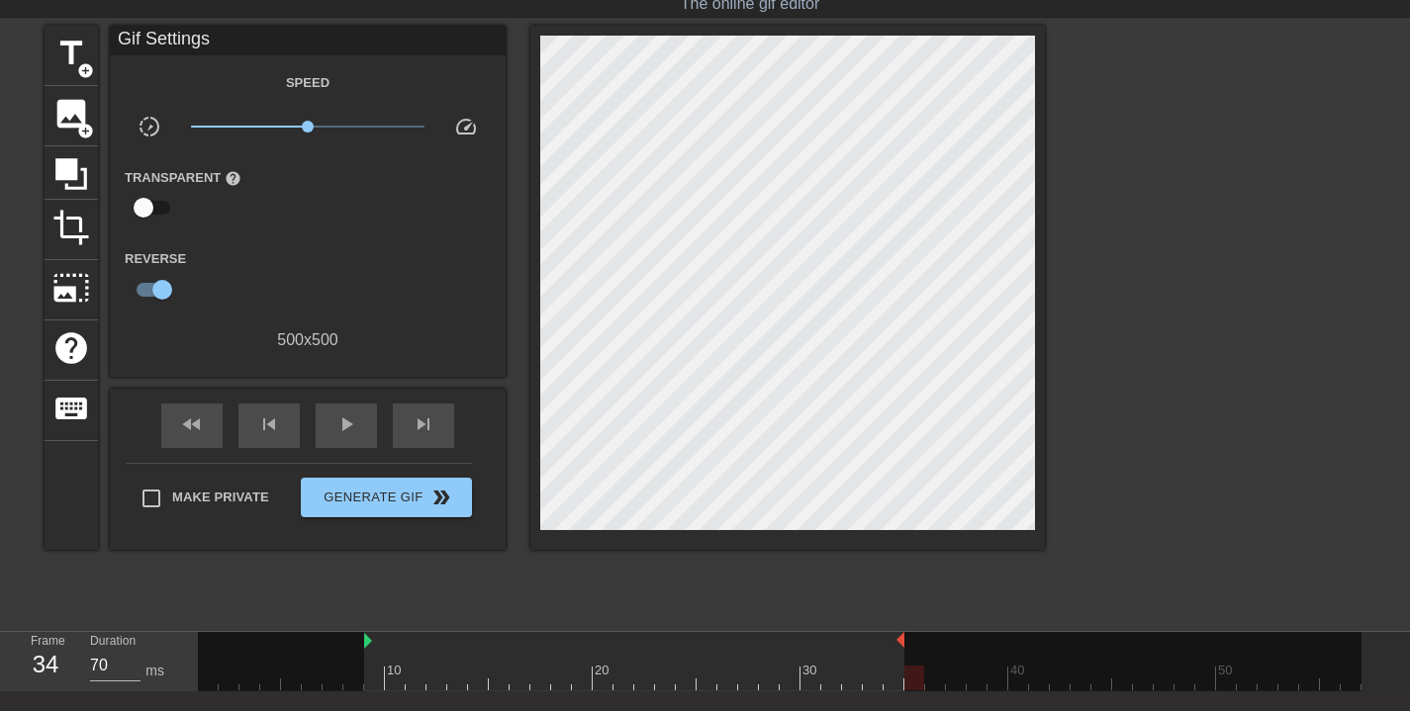
drag, startPoint x: 900, startPoint y: 640, endPoint x: 995, endPoint y: 646, distance: 95.2
drag, startPoint x: 893, startPoint y: 679, endPoint x: 989, endPoint y: 680, distance: 97.0
click at [989, 680] on div at bounding box center [998, 678] width 20 height 25
click at [1008, 645] on div at bounding box center [1184, 661] width 353 height 59
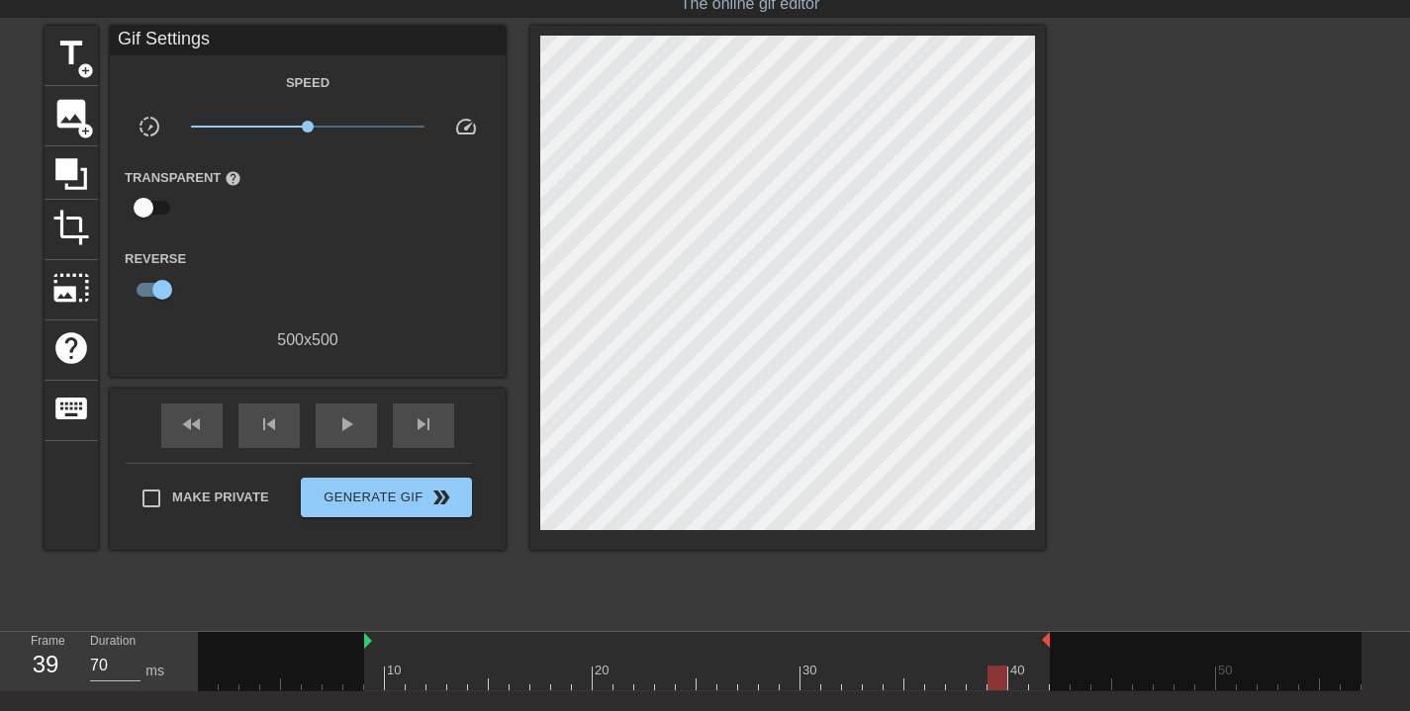
drag, startPoint x: 1005, startPoint y: 644, endPoint x: 1010, endPoint y: 662, distance: 18.5
drag, startPoint x: 994, startPoint y: 683, endPoint x: 1031, endPoint y: 684, distance: 36.6
click at [1031, 684] on div at bounding box center [1039, 678] width 20 height 25
drag, startPoint x: 1048, startPoint y: 639, endPoint x: 1065, endPoint y: 639, distance: 16.8
click at [1047, 678] on div at bounding box center [1039, 678] width 20 height 25
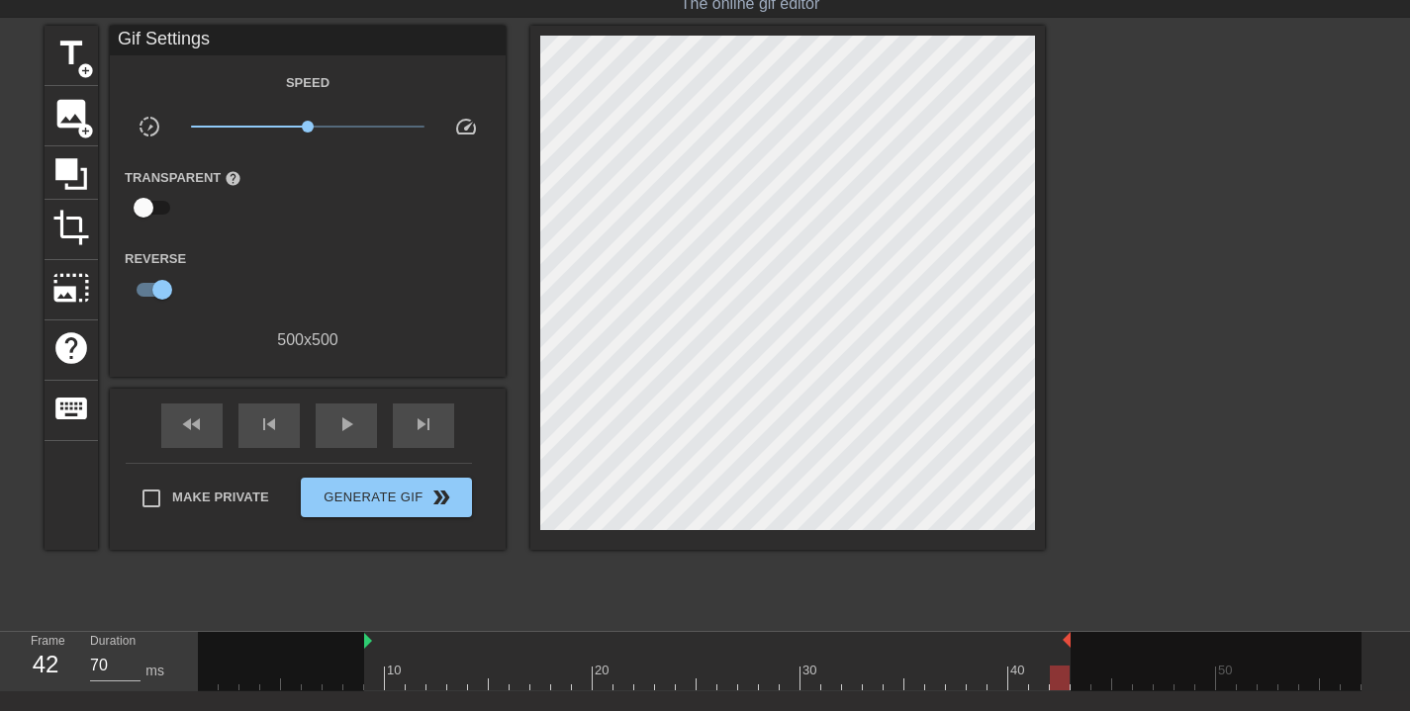
drag, startPoint x: 1071, startPoint y: 639, endPoint x: 1058, endPoint y: 643, distance: 13.5
click at [1058, 643] on div "10 20 30 40 50" at bounding box center [780, 661] width 1164 height 58
drag, startPoint x: 1062, startPoint y: 680, endPoint x: 1045, endPoint y: 679, distance: 16.9
click at [1046, 681] on div at bounding box center [1039, 678] width 20 height 25
drag, startPoint x: 1068, startPoint y: 637, endPoint x: 1050, endPoint y: 642, distance: 18.5
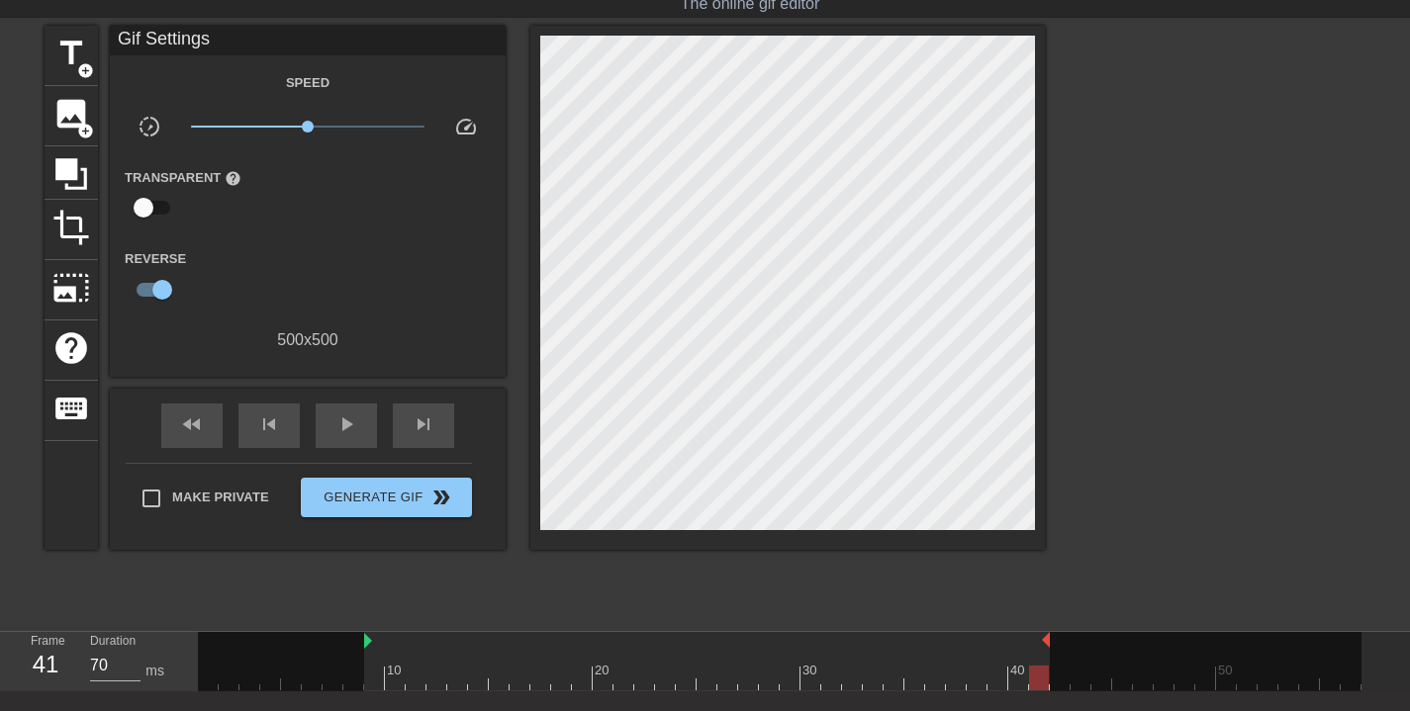
click at [1050, 642] on div "10 20 30 40 50" at bounding box center [780, 661] width 1164 height 58
click at [356, 422] on span "play_arrow" at bounding box center [346, 425] width 24 height 24
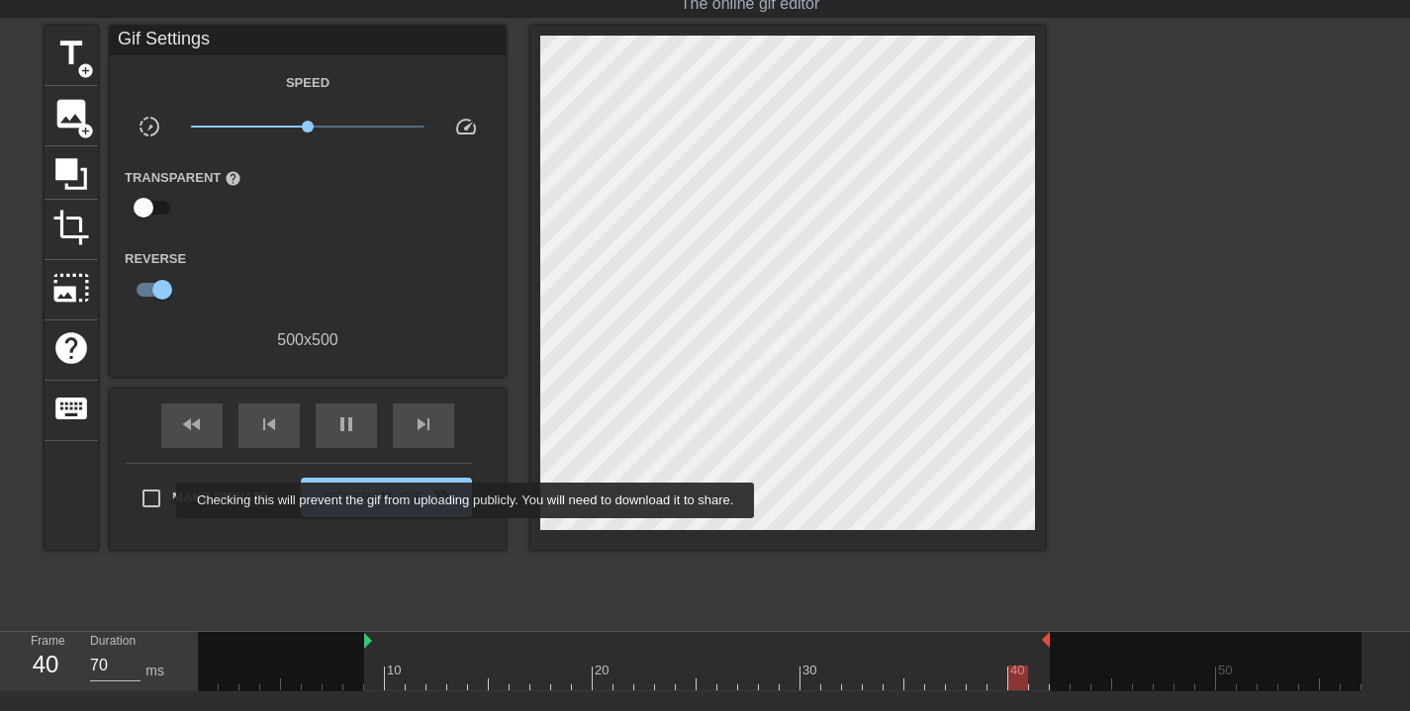
click at [159, 499] on input "Make Private" at bounding box center [152, 499] width 42 height 42
checkbox input "true"
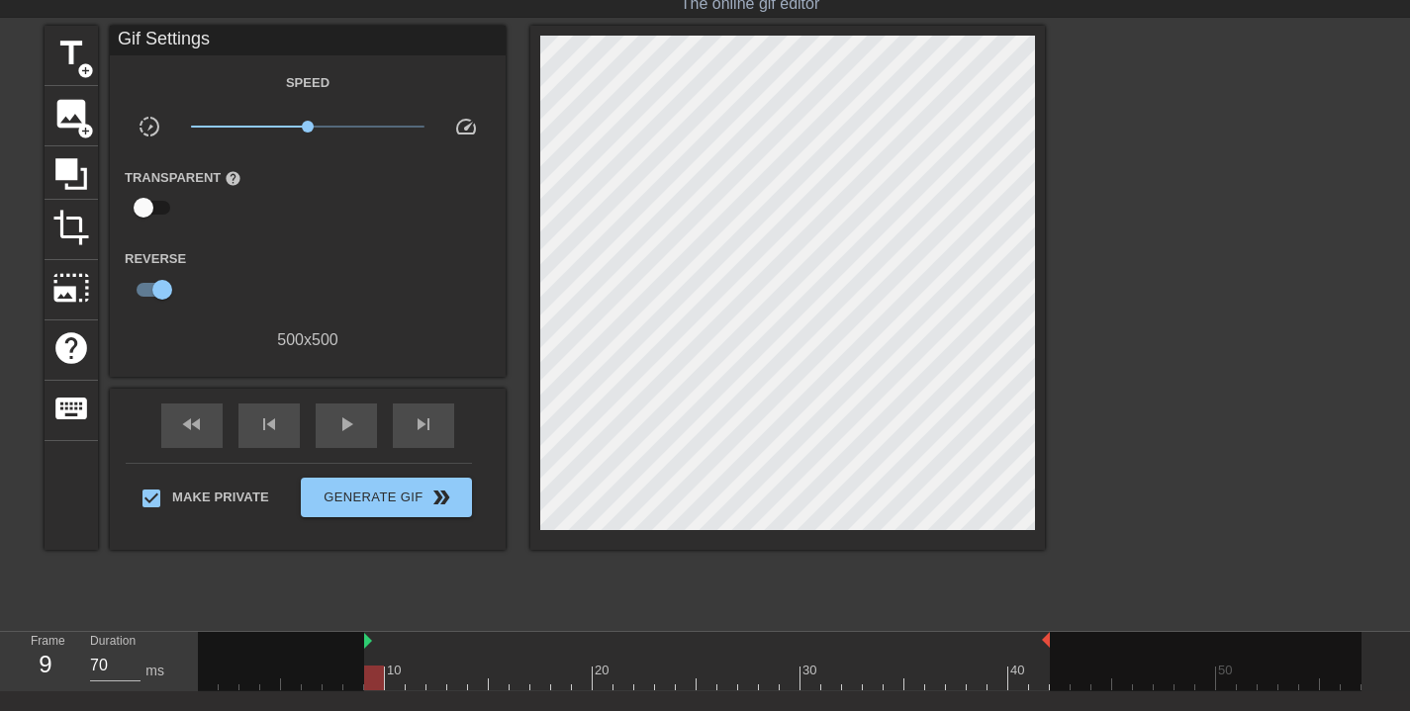
drag, startPoint x: 518, startPoint y: 681, endPoint x: 383, endPoint y: 686, distance: 135.6
click at [383, 686] on div at bounding box center [374, 678] width 20 height 25
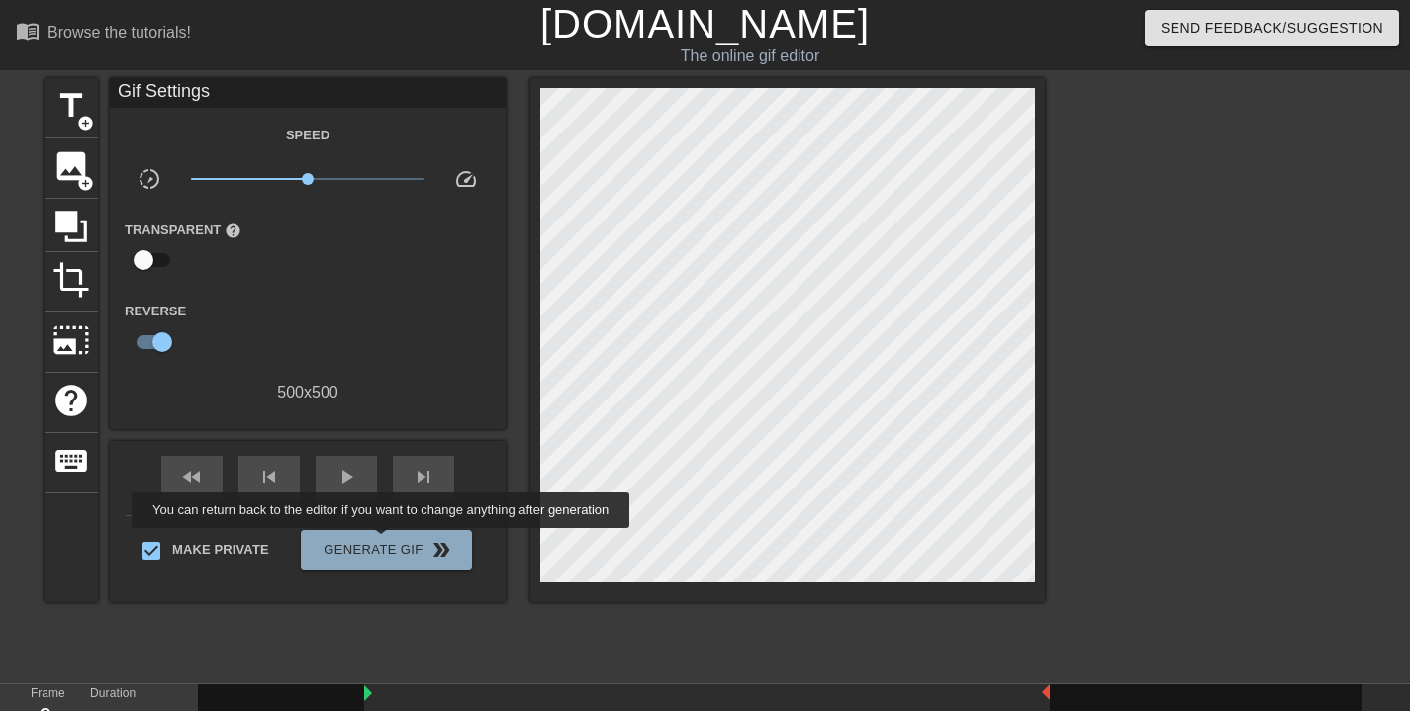
click at [394, 542] on span "Generate Gif double_arrow" at bounding box center [386, 550] width 155 height 24
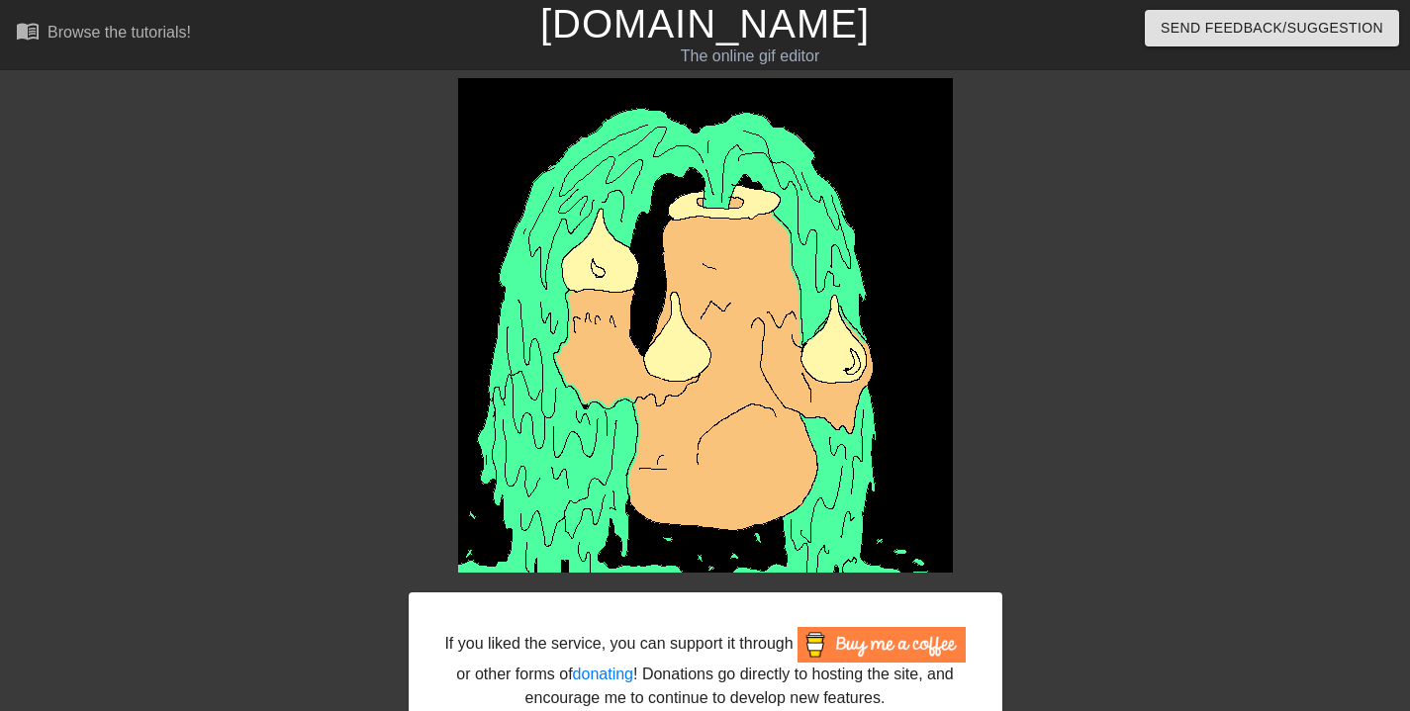
scroll to position [157, 0]
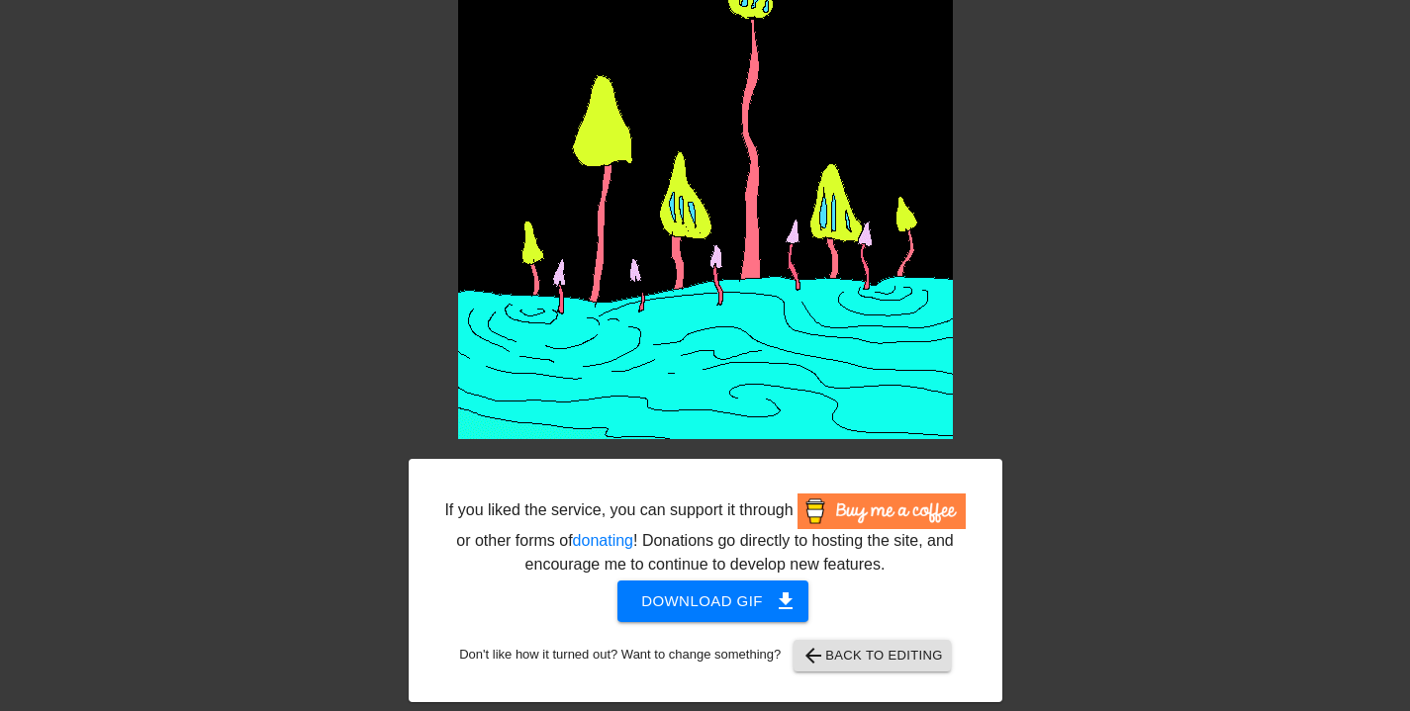
click at [728, 594] on span "Download gif get_app" at bounding box center [712, 602] width 143 height 26
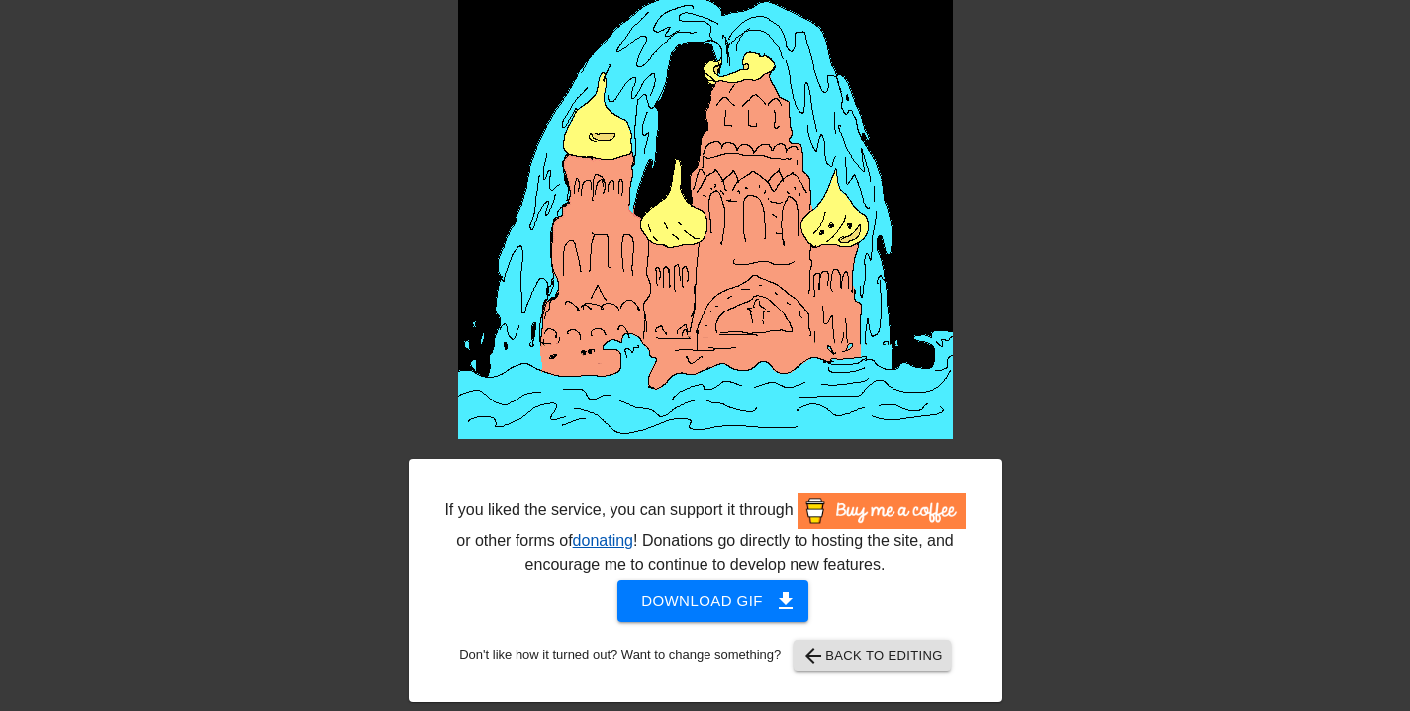
scroll to position [142, 0]
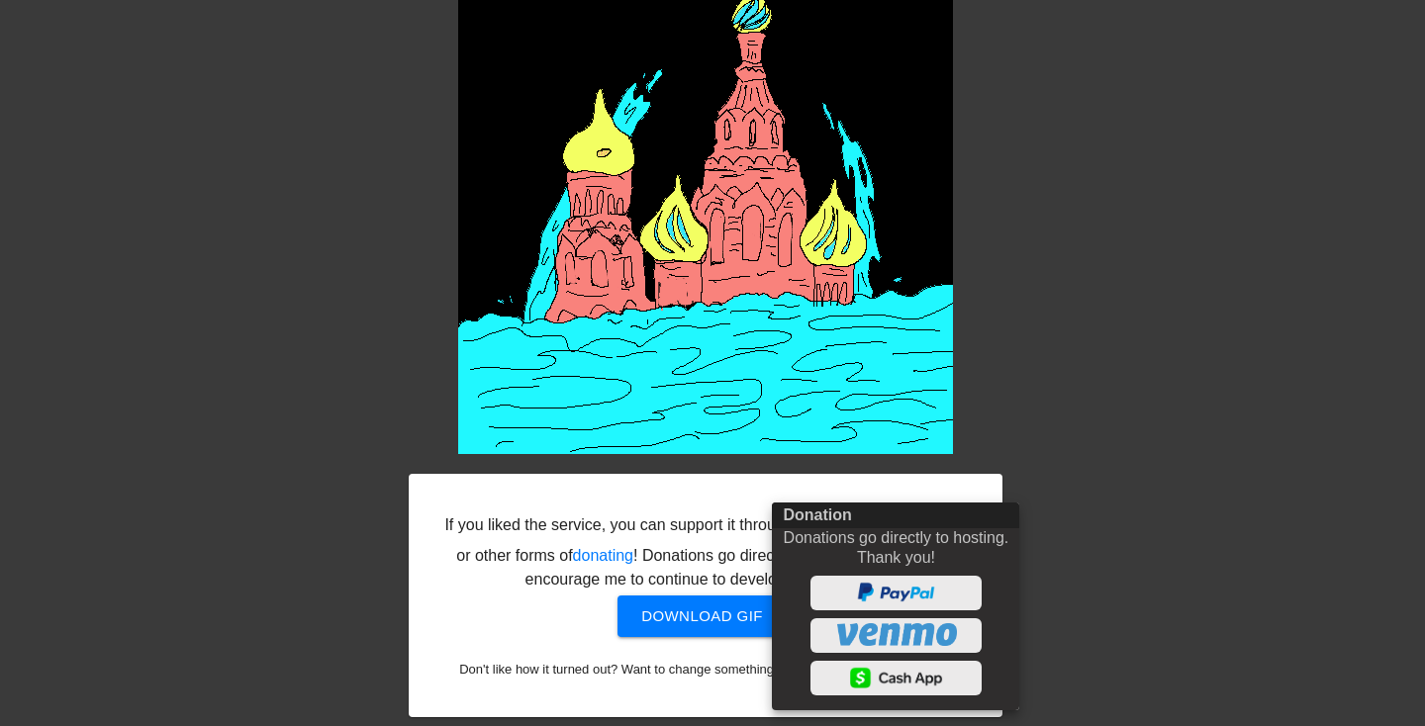
click at [1147, 490] on div at bounding box center [712, 363] width 1425 height 726
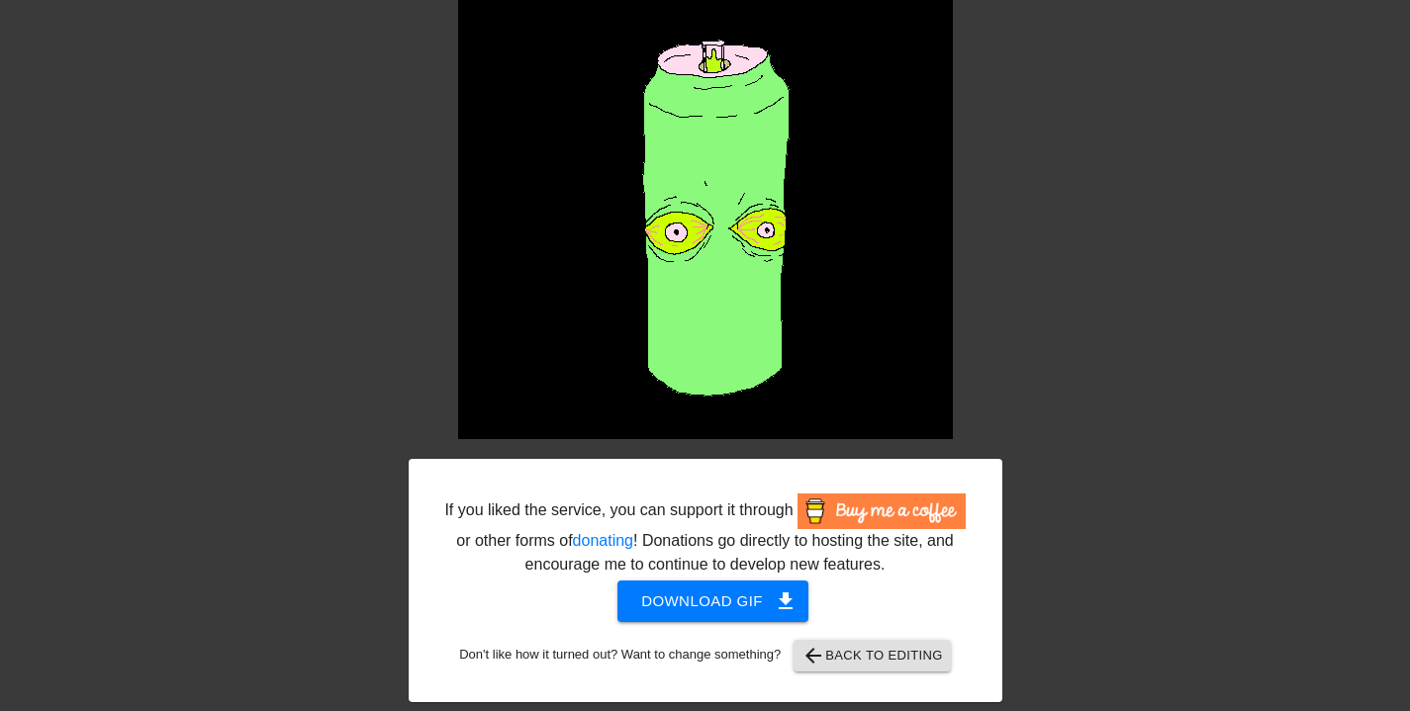
click at [898, 665] on span "arrow_back Back to Editing" at bounding box center [871, 656] width 141 height 24
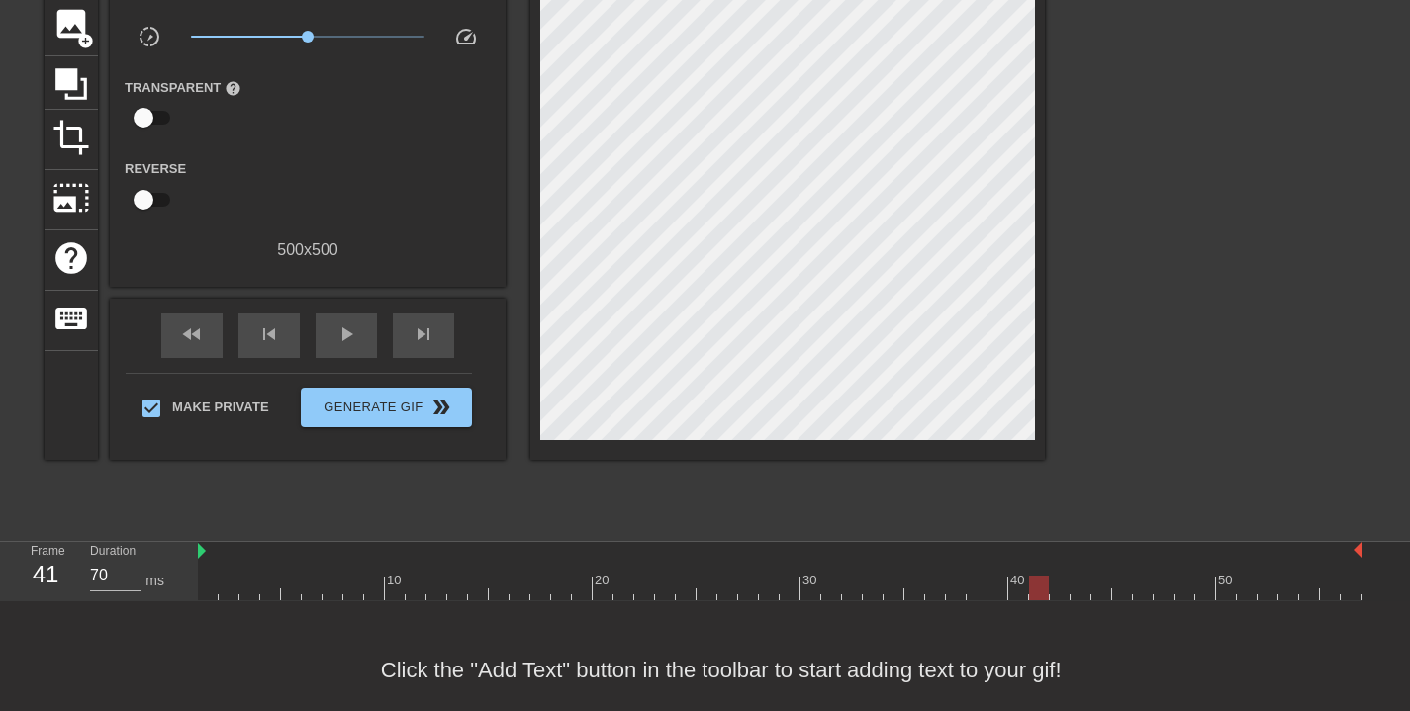
scroll to position [0, 0]
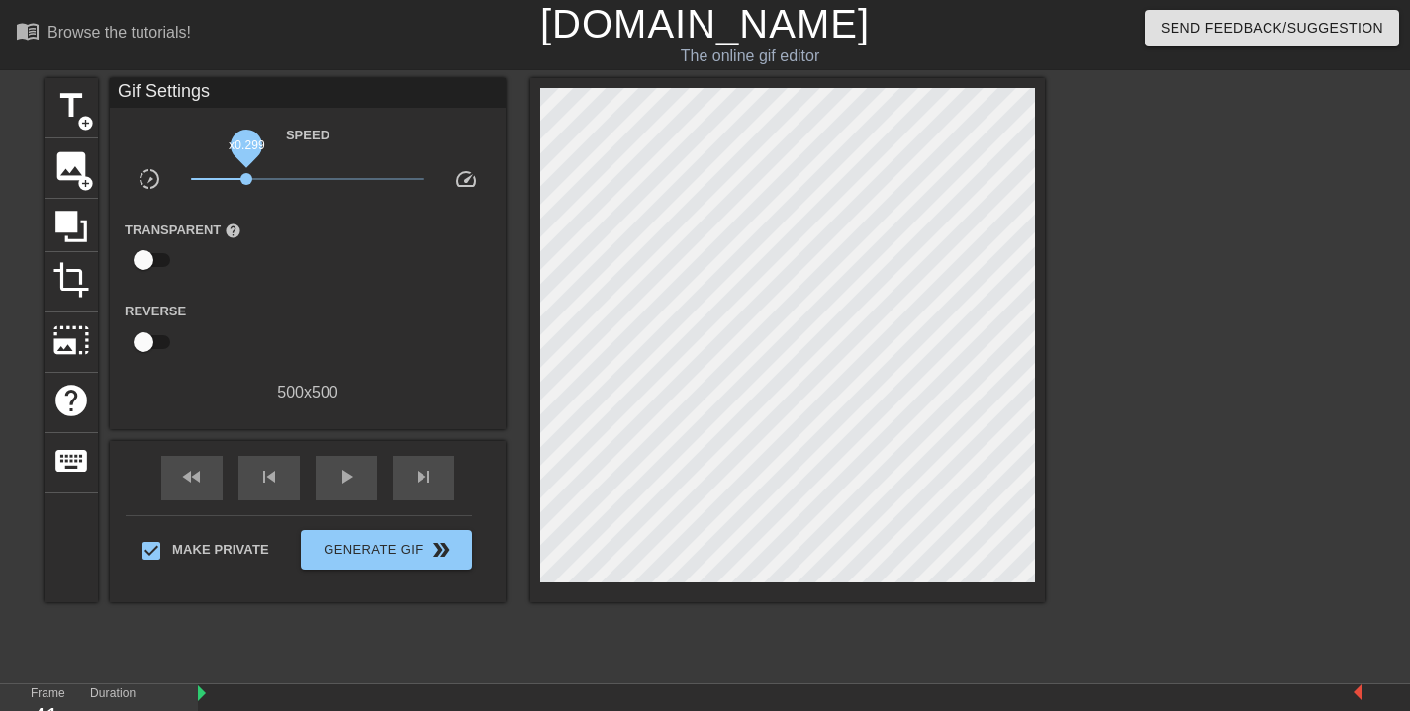
drag, startPoint x: 307, startPoint y: 177, endPoint x: 241, endPoint y: 174, distance: 65.4
click at [241, 174] on span "x0.299" at bounding box center [246, 179] width 12 height 12
click at [347, 479] on span "play_arrow" at bounding box center [346, 477] width 24 height 24
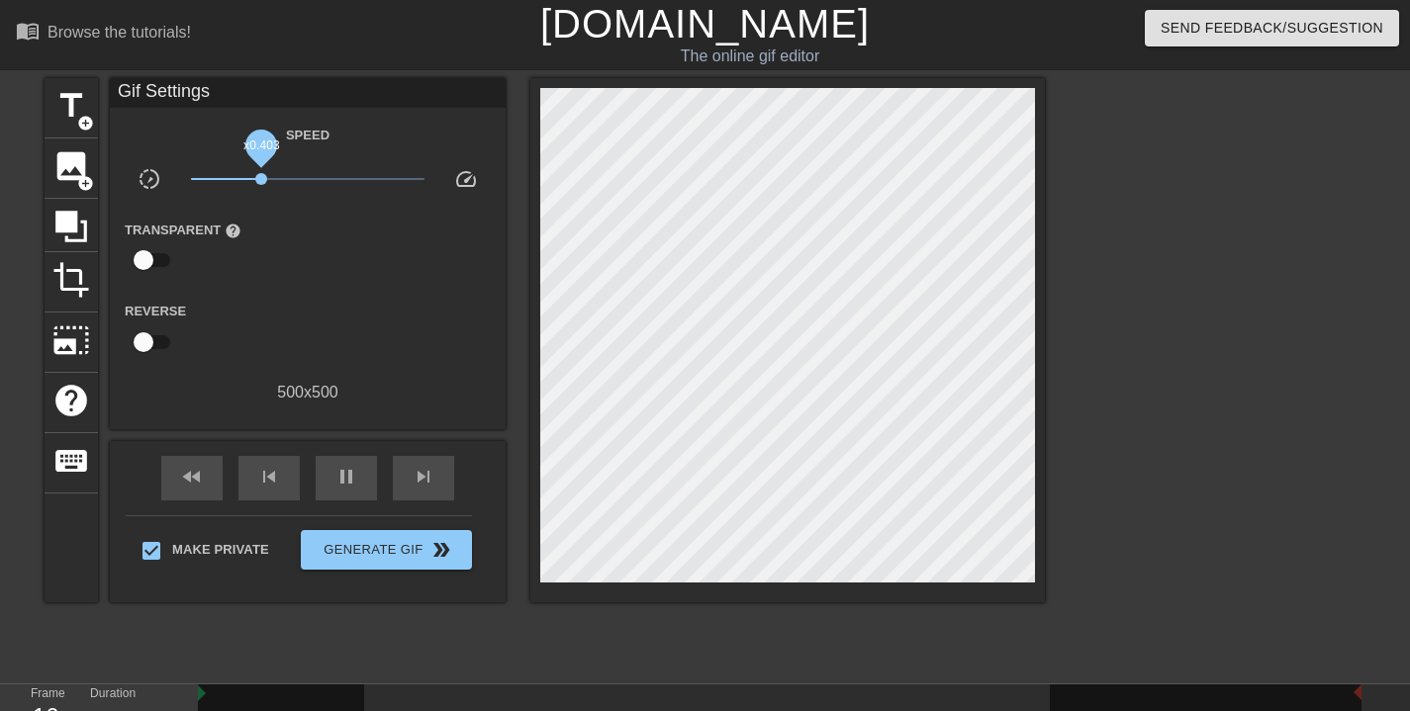
drag, startPoint x: 245, startPoint y: 176, endPoint x: 263, endPoint y: 176, distance: 17.8
click at [263, 176] on span "x0.403" at bounding box center [261, 179] width 12 height 12
drag, startPoint x: 269, startPoint y: 175, endPoint x: 296, endPoint y: 182, distance: 27.6
click at [296, 182] on span "x0.519" at bounding box center [308, 179] width 235 height 24
drag, startPoint x: 297, startPoint y: 181, endPoint x: 273, endPoint y: 177, distance: 24.1
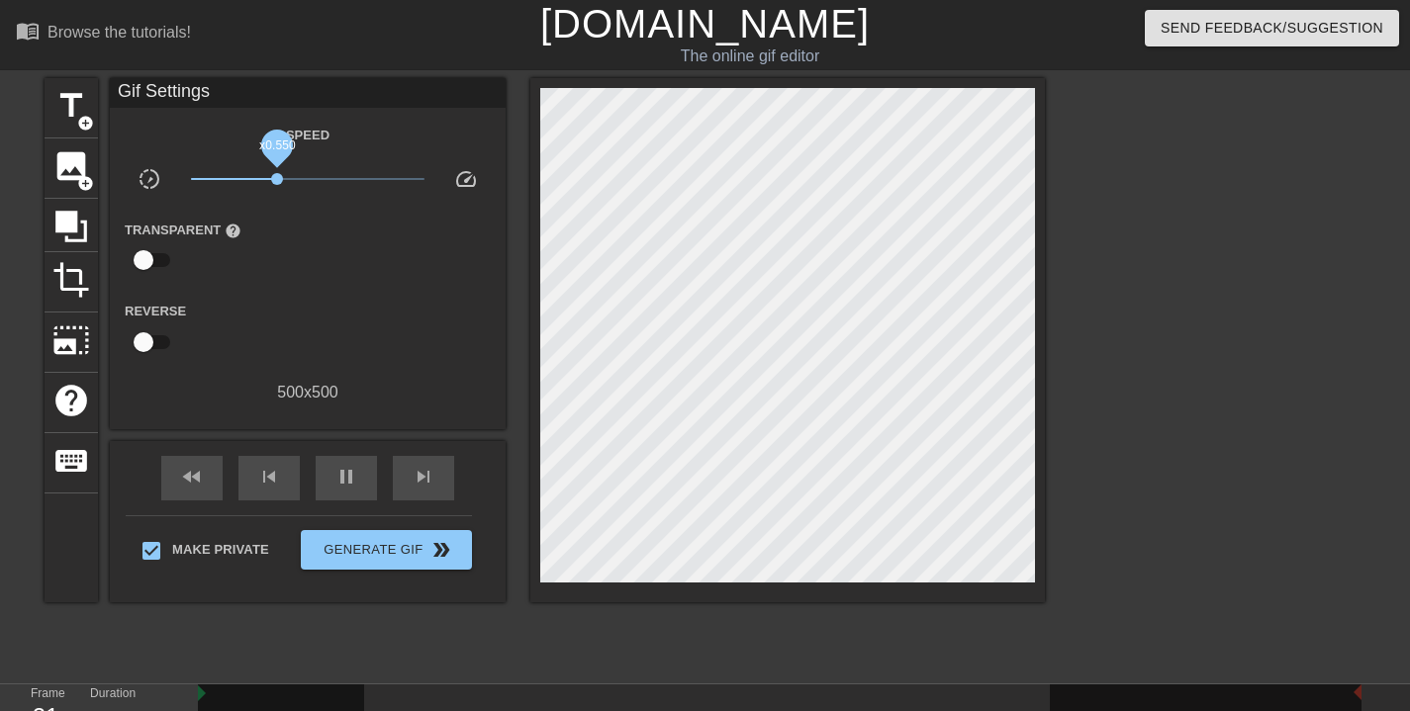
click at [273, 177] on span "x0.550" at bounding box center [277, 179] width 12 height 12
click at [272, 176] on span "x0.495" at bounding box center [272, 179] width 12 height 12
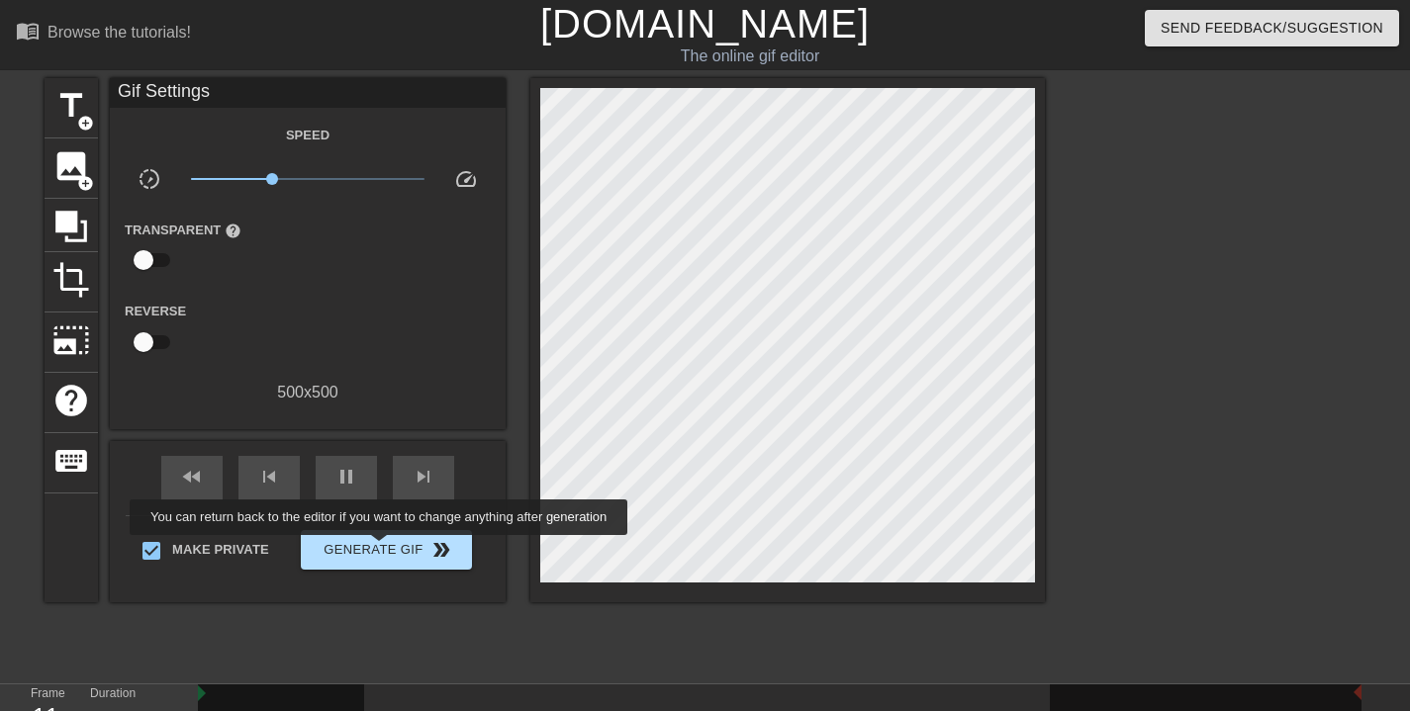
click at [392, 549] on span "Generate Gif double_arrow" at bounding box center [386, 550] width 155 height 24
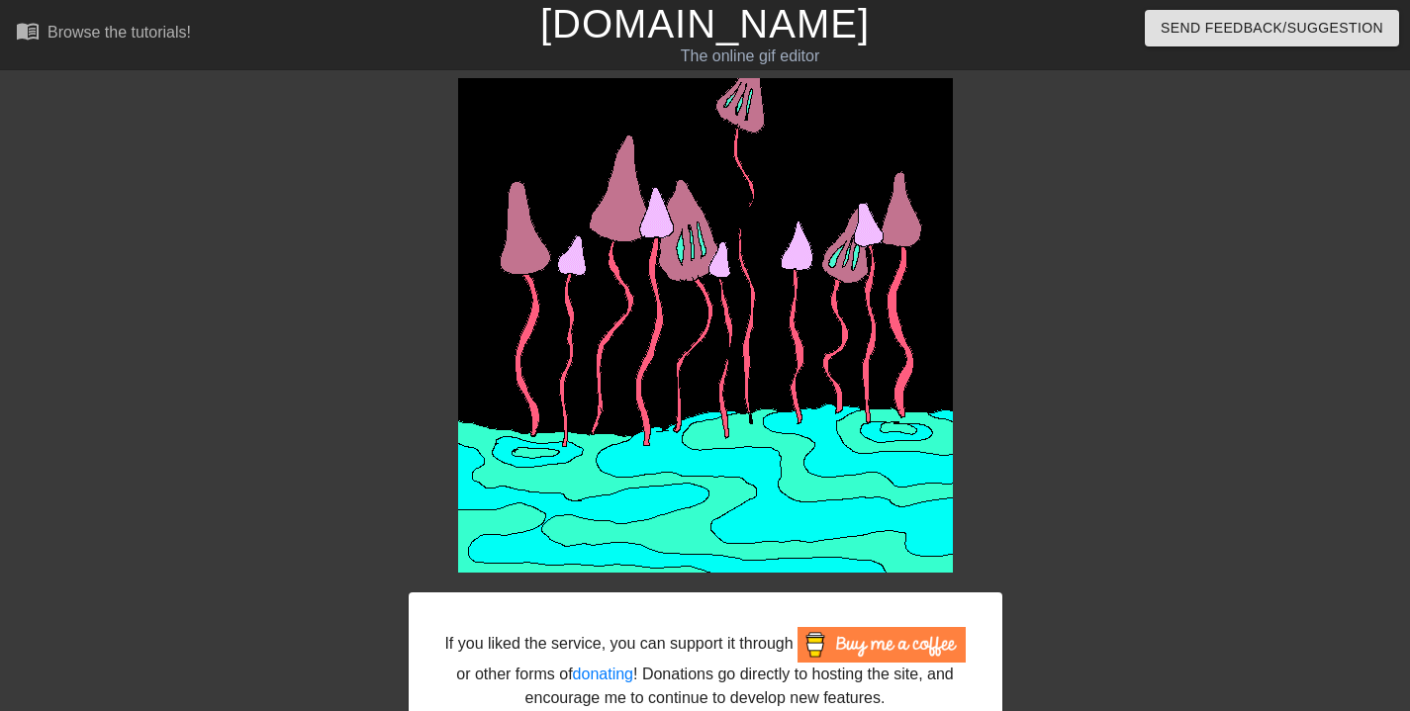
scroll to position [157, 0]
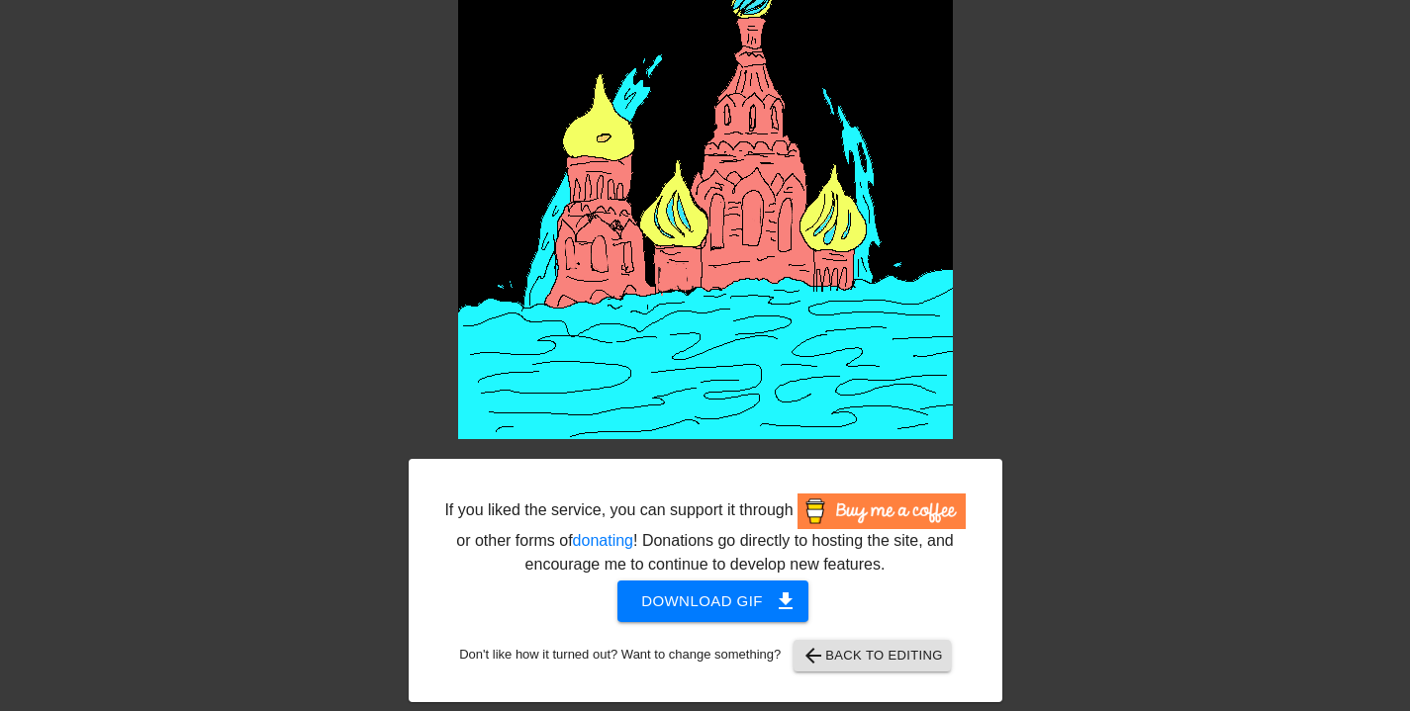
click at [706, 608] on span "Download gif get_app" at bounding box center [712, 602] width 143 height 26
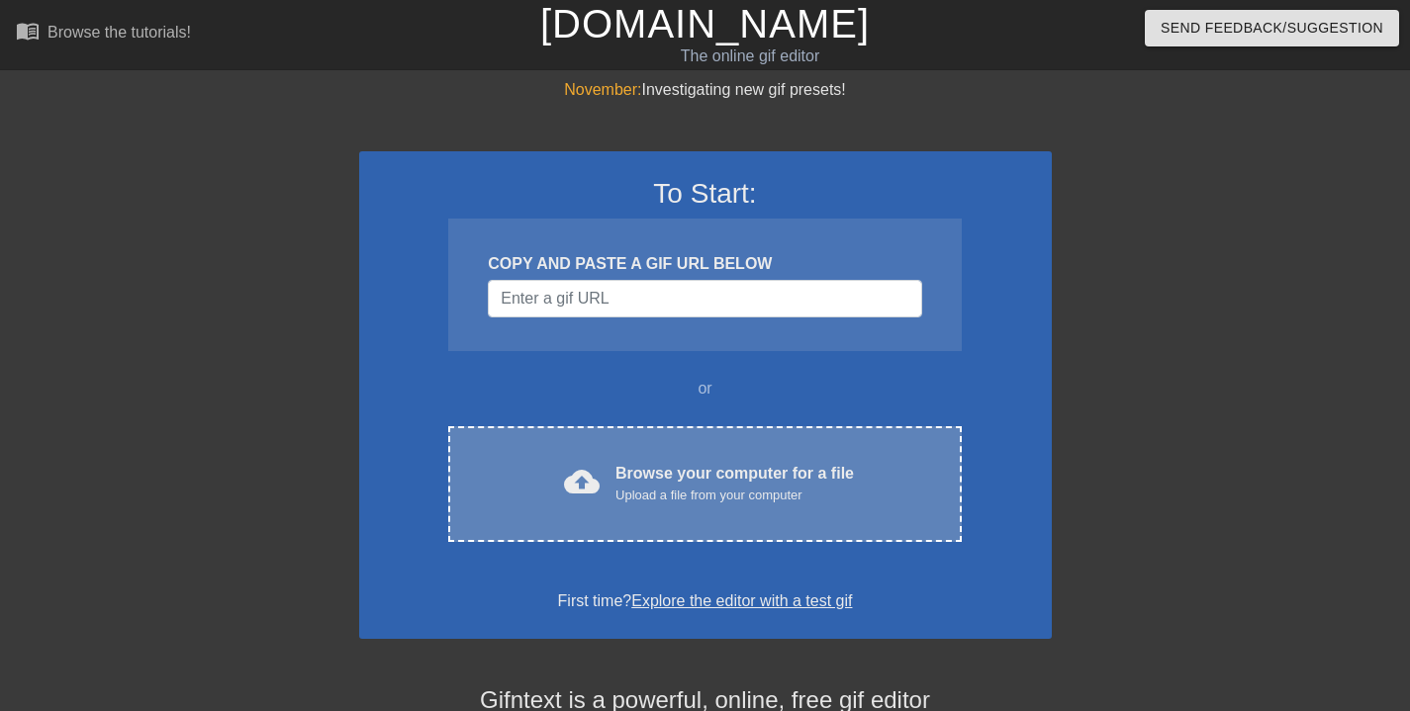
click at [685, 481] on div "Browse your computer for a file Upload a file from your computer" at bounding box center [734, 484] width 238 height 44
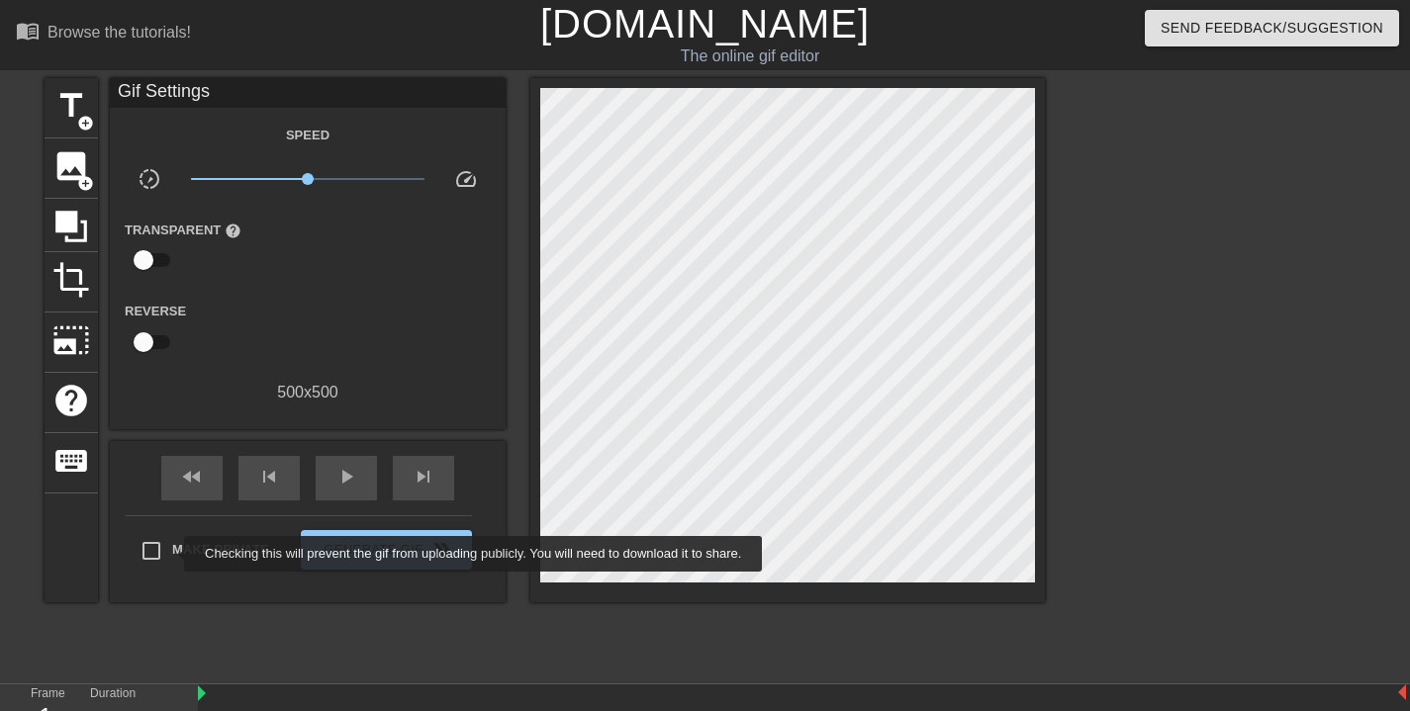
click at [158, 544] on input "Make Private" at bounding box center [152, 551] width 42 height 42
checkbox input "true"
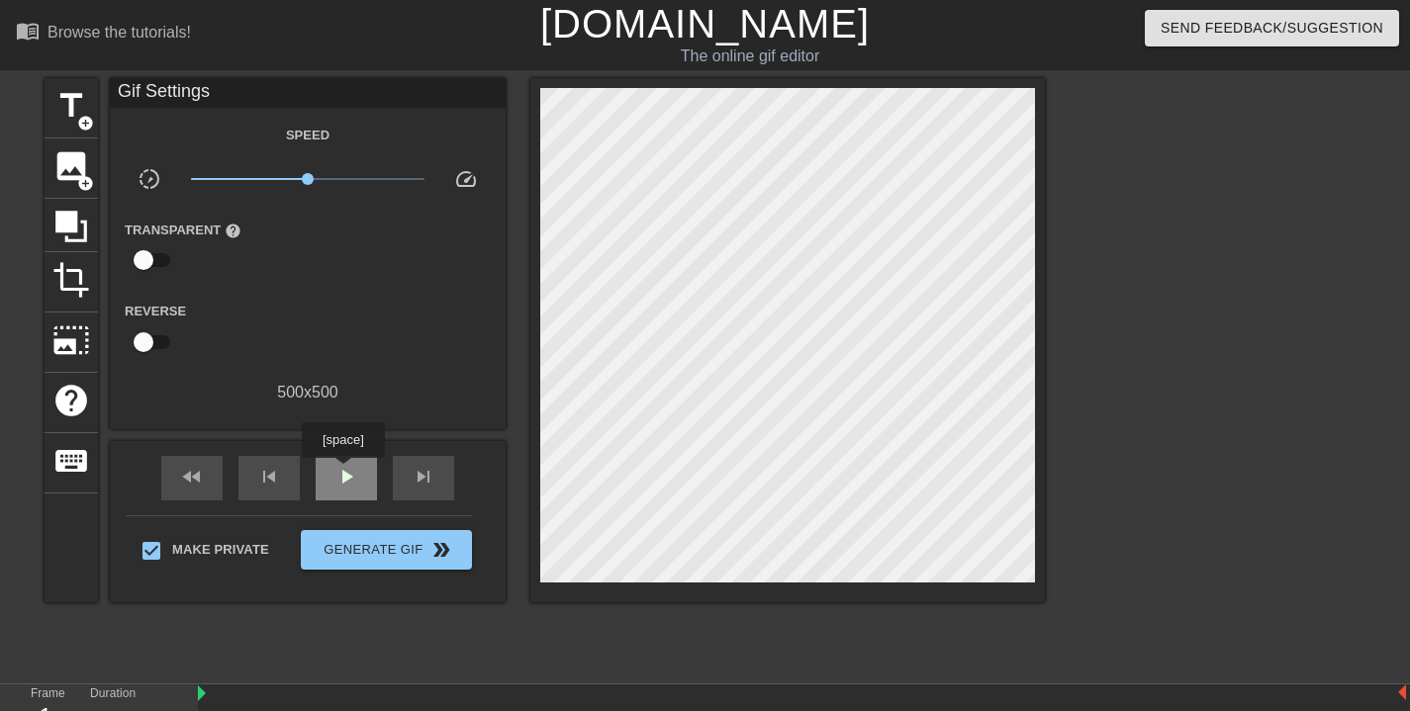
click at [345, 472] on span "play_arrow" at bounding box center [346, 477] width 24 height 24
click at [349, 475] on span "pause" at bounding box center [346, 477] width 24 height 24
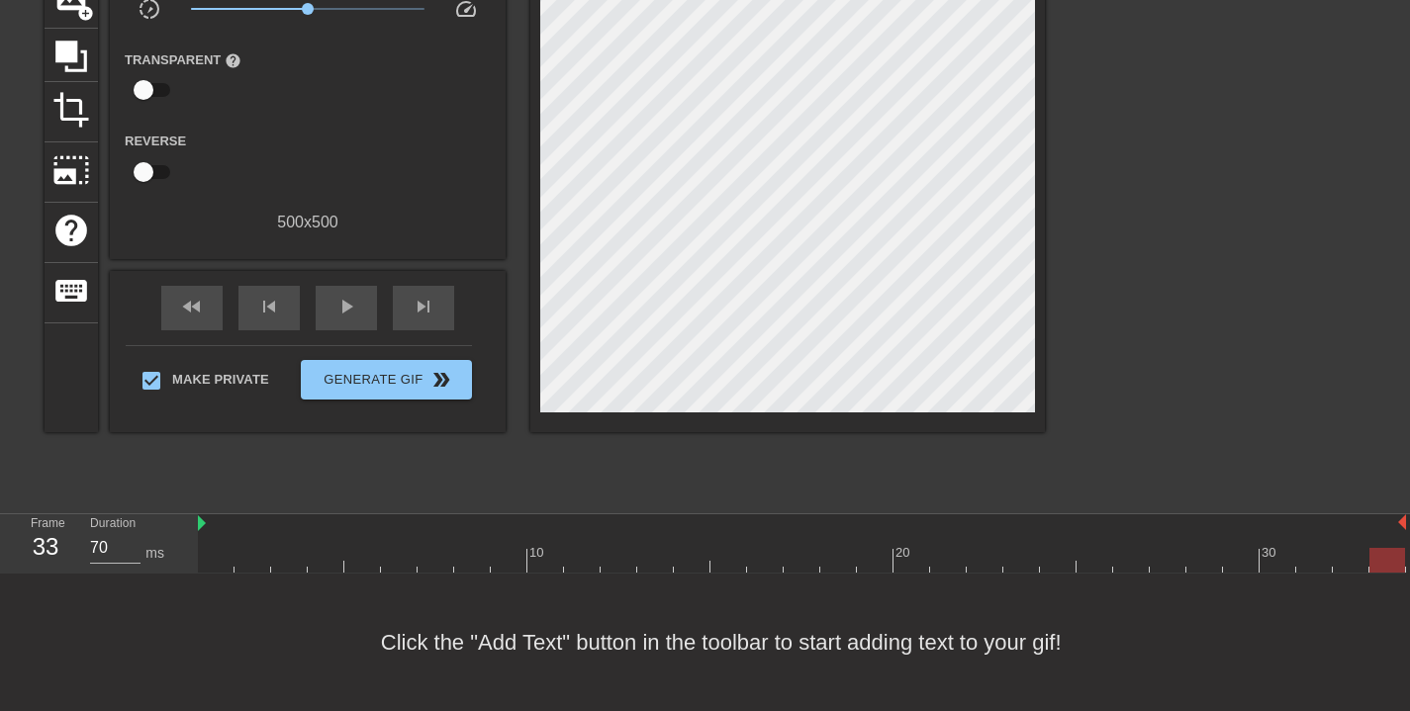
scroll to position [17, 0]
drag, startPoint x: 1111, startPoint y: 554, endPoint x: 1077, endPoint y: 437, distance: 121.8
click at [1084, 555] on div at bounding box center [802, 560] width 1208 height 25
drag, startPoint x: 1088, startPoint y: 549, endPoint x: 1151, endPoint y: 557, distance: 62.8
click at [1151, 557] on div at bounding box center [1168, 560] width 36 height 25
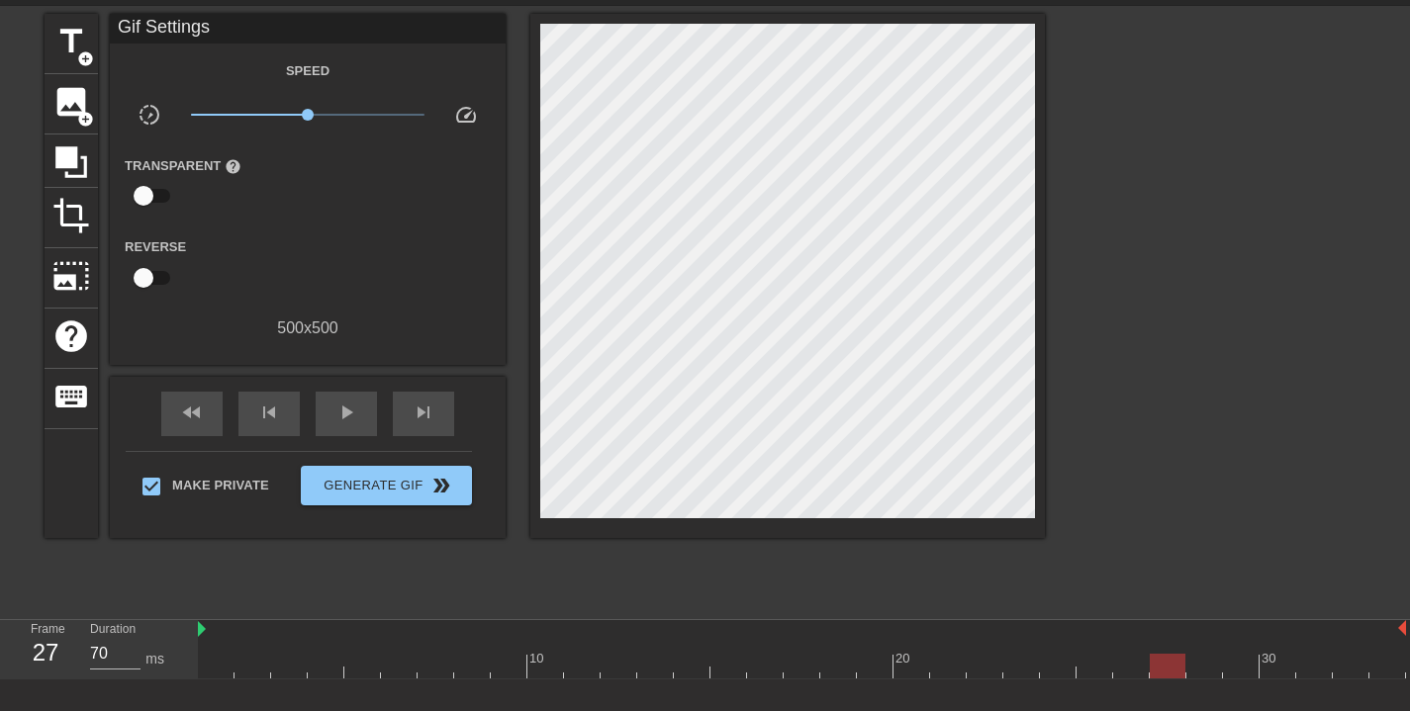
scroll to position [68, 0]
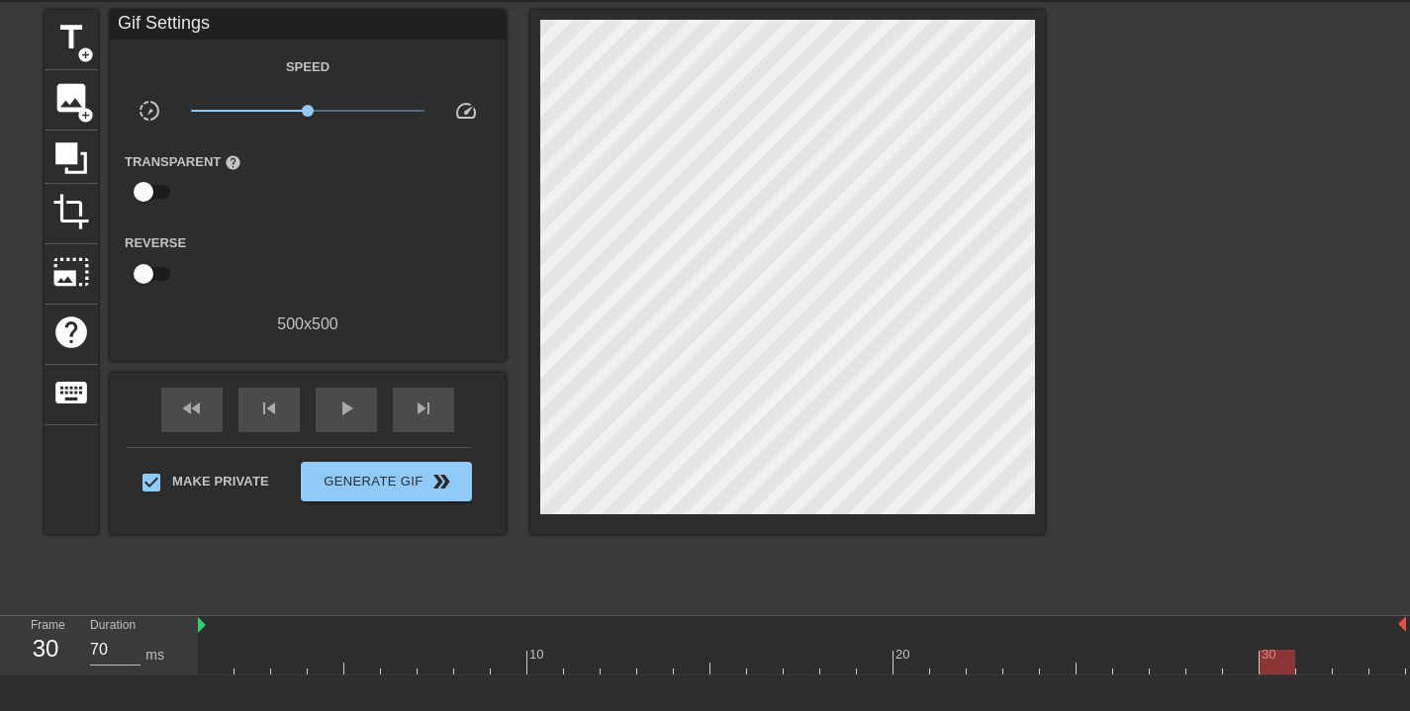
drag, startPoint x: 1163, startPoint y: 656, endPoint x: 1265, endPoint y: 659, distance: 102.0
click at [1265, 659] on div at bounding box center [1278, 662] width 36 height 25
drag, startPoint x: 1283, startPoint y: 665, endPoint x: 1298, endPoint y: 666, distance: 14.9
click at [1298, 666] on div at bounding box center [1314, 662] width 36 height 25
click at [73, 21] on span "title" at bounding box center [71, 38] width 38 height 38
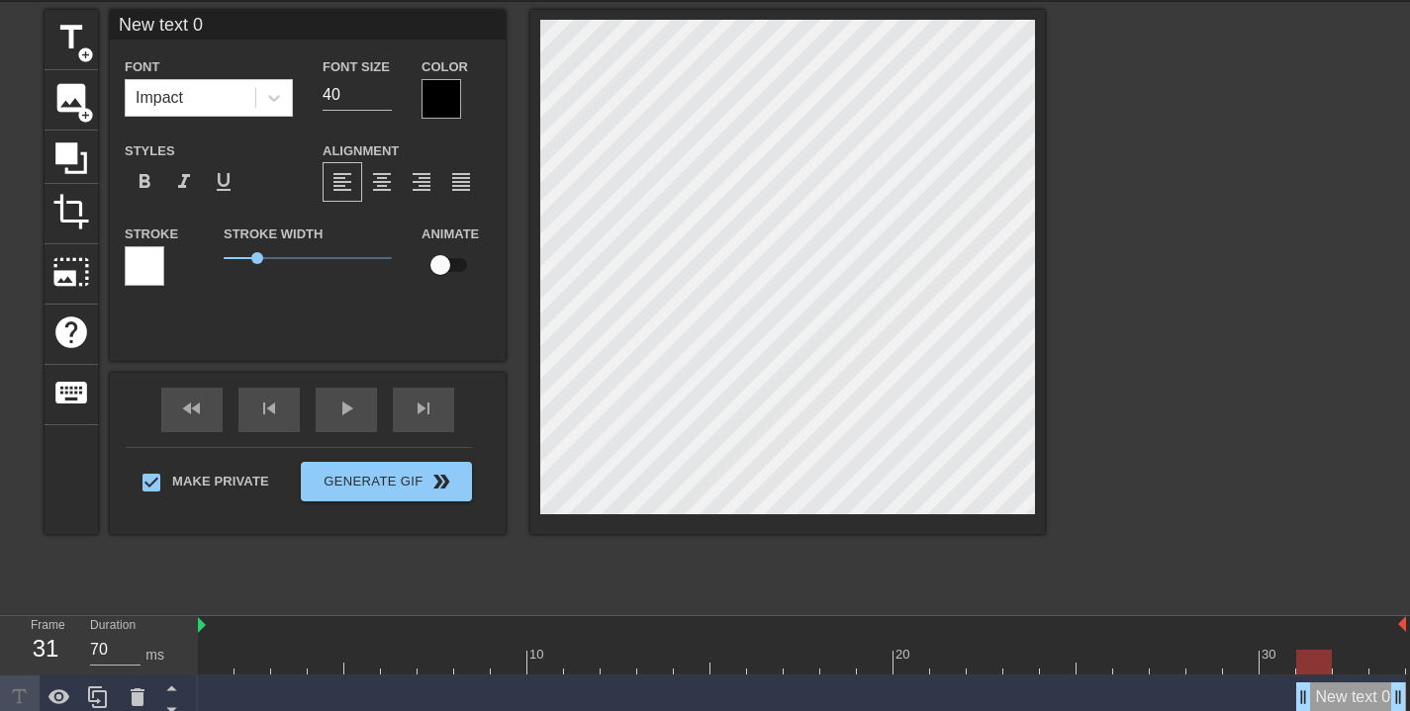
scroll to position [2, 4]
type input "D"
type textarea "D"
type input "Dr"
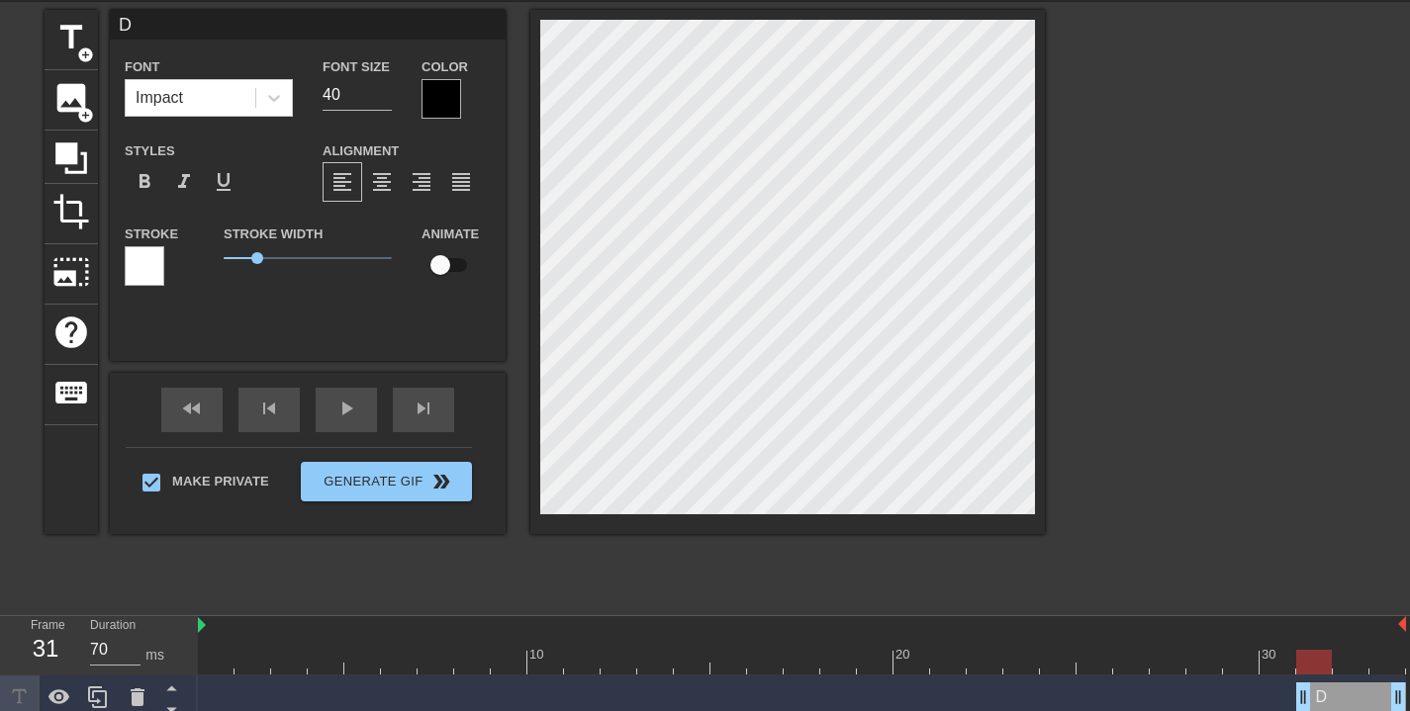
type textarea "Dr"
type input "Dri"
type textarea "Dri"
type input "Drin"
type textarea "Drin"
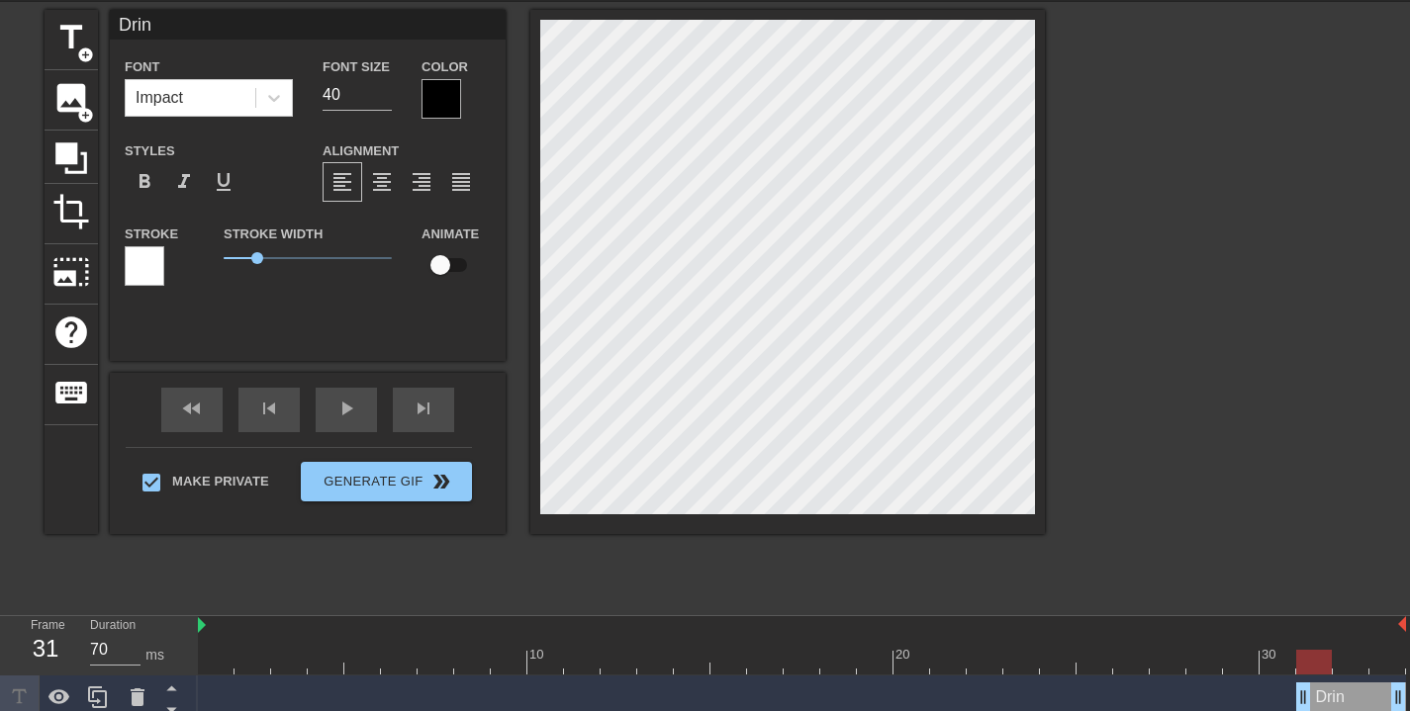
type input "Drink"
type textarea "Drink"
type input "Drink"
type textarea "Drink"
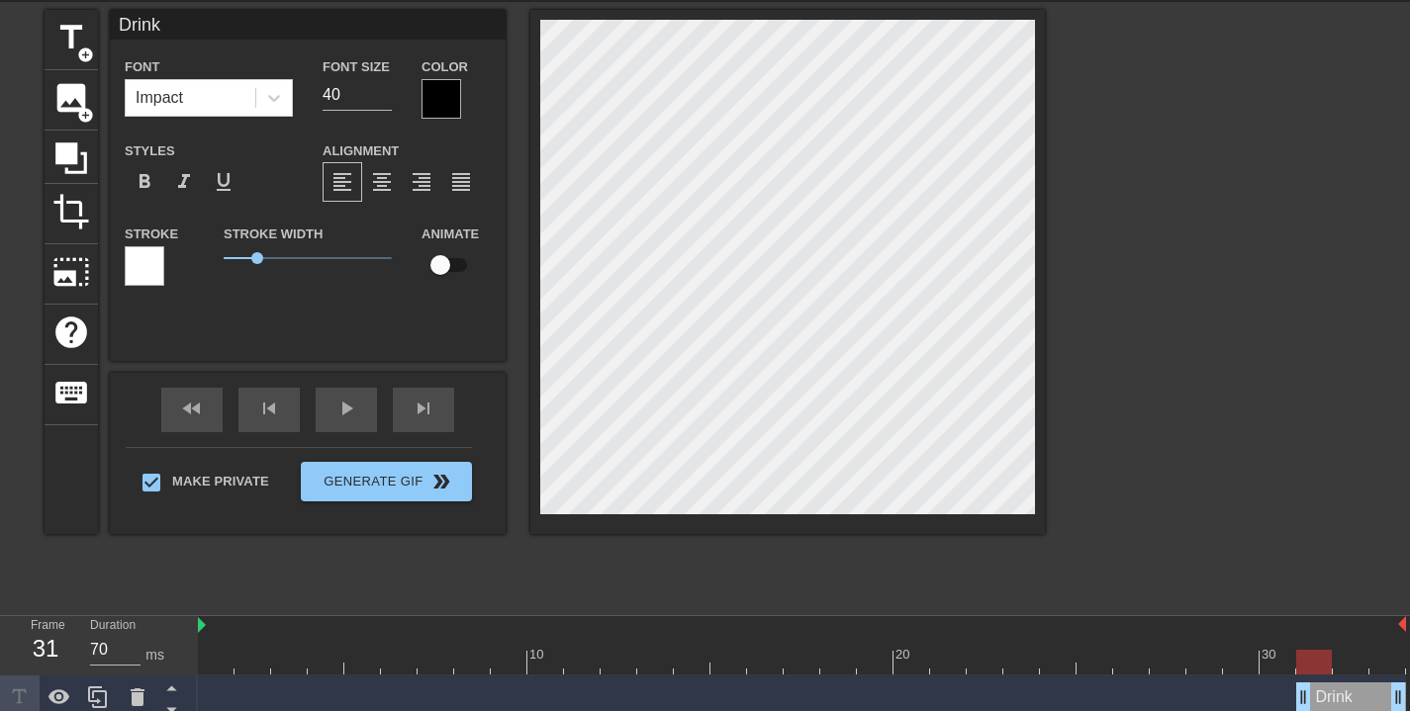
type input "Drink Y"
type textarea "Drink Y"
type input "Drink Yo"
type textarea "Drink Yo"
type input "Drink You"
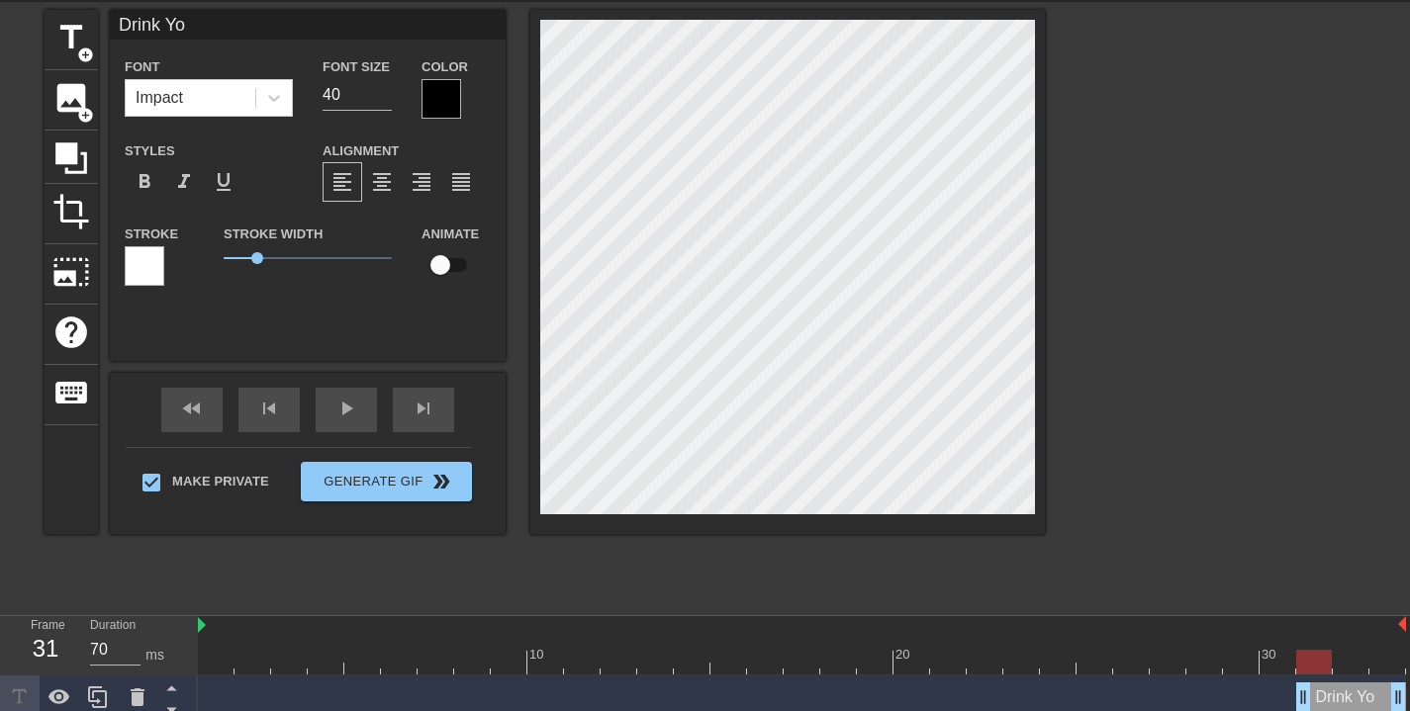
type textarea "Drink You"
type input "Drink Your"
type textarea "Drink Your"
type input "Drink Your"
type textarea "Drink Your"
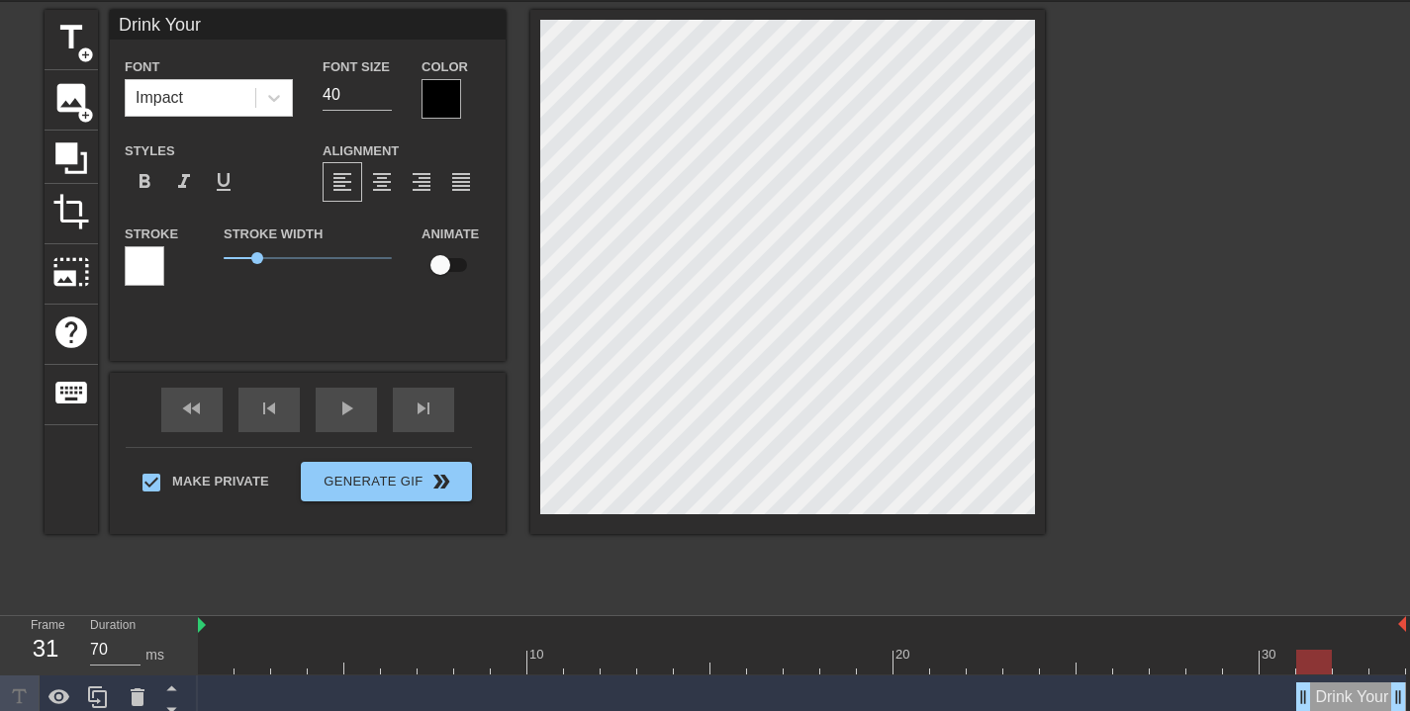
type input "Drink Your F"
type textarea "Drink Your F"
type input "Drink Your Fu"
type textarea "Drink Your Fu"
type input "Drink Your Fuc"
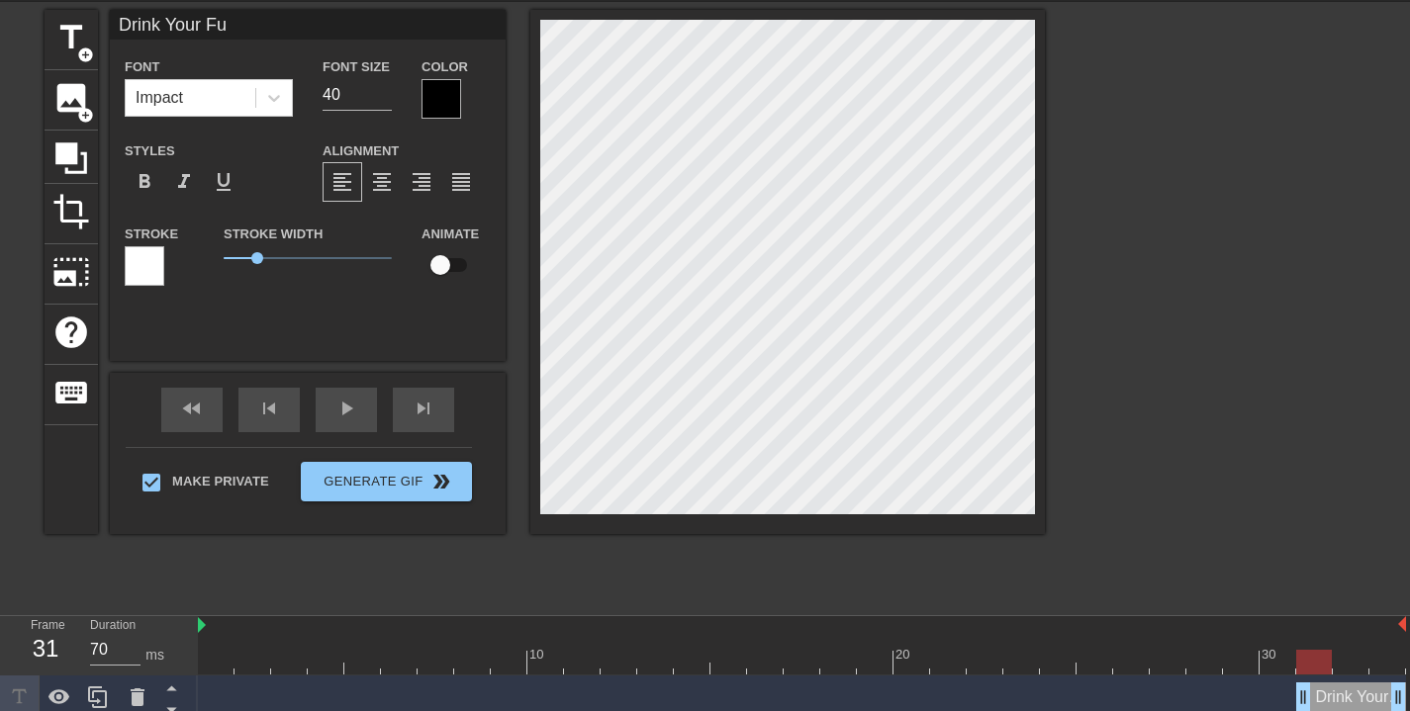
type textarea "Drink Your Fuc"
type input "Drink Your Fuck"
type textarea "Drink Your Fuck"
type input "Drink Your Fucki"
type textarea "Drink Your Fucki"
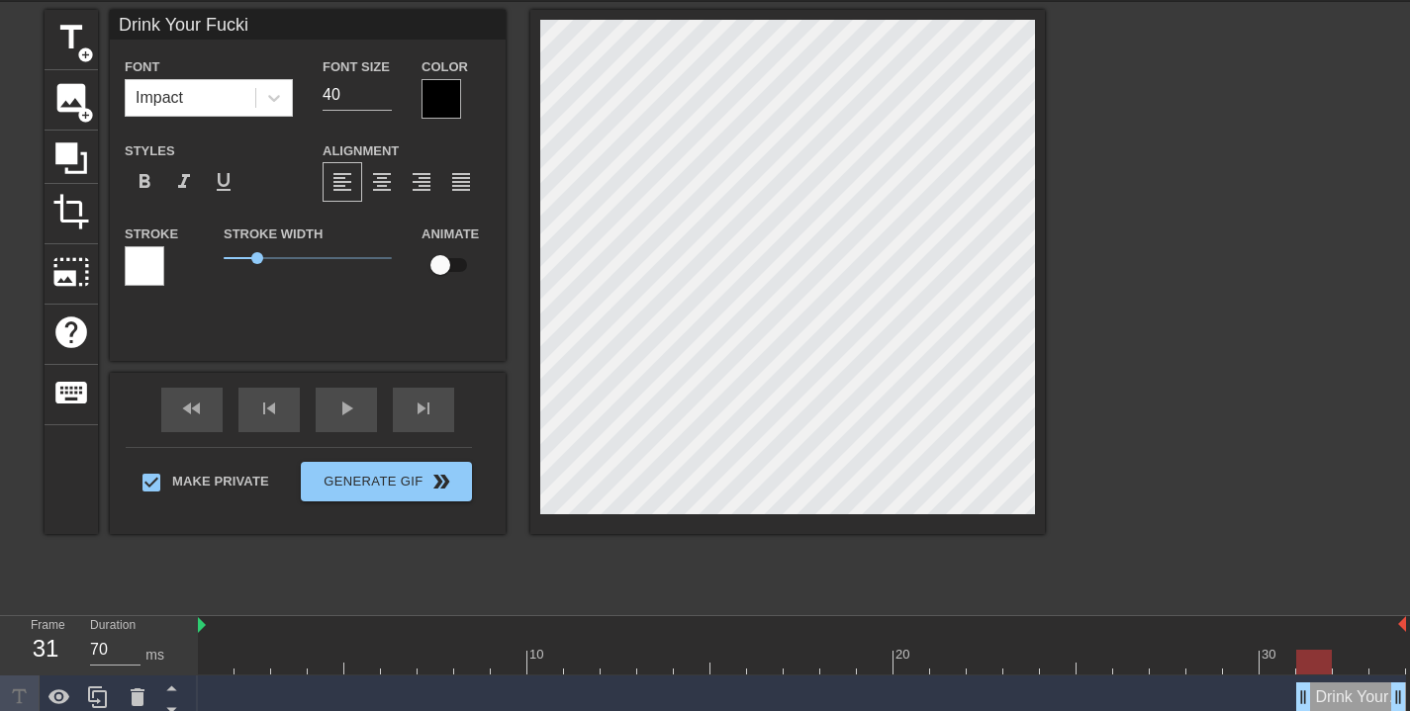
type input "Drink Your Fuckin"
type textarea "Drink Your Fuckin"
type input "Drink Your Fuckin"
type textarea "Drink Your Fuckin"
type input "Drink Your Fuckin W"
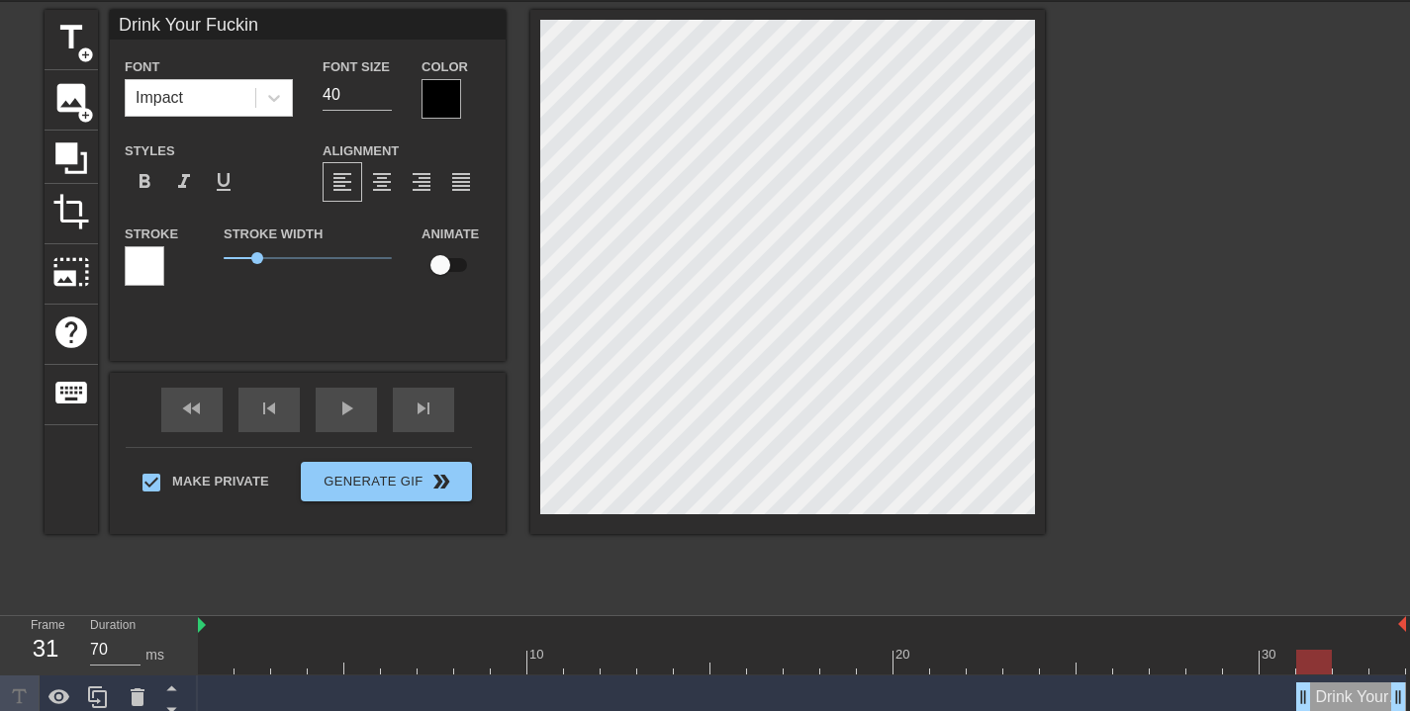
type textarea "Drink Your Fuckin W"
type input "Drink Your Fuckin Wa"
type textarea "Drink Your Fuckin Wa"
type input "Drink Your Fuckin Wat"
type textarea "Drink Your Fuckin Wat"
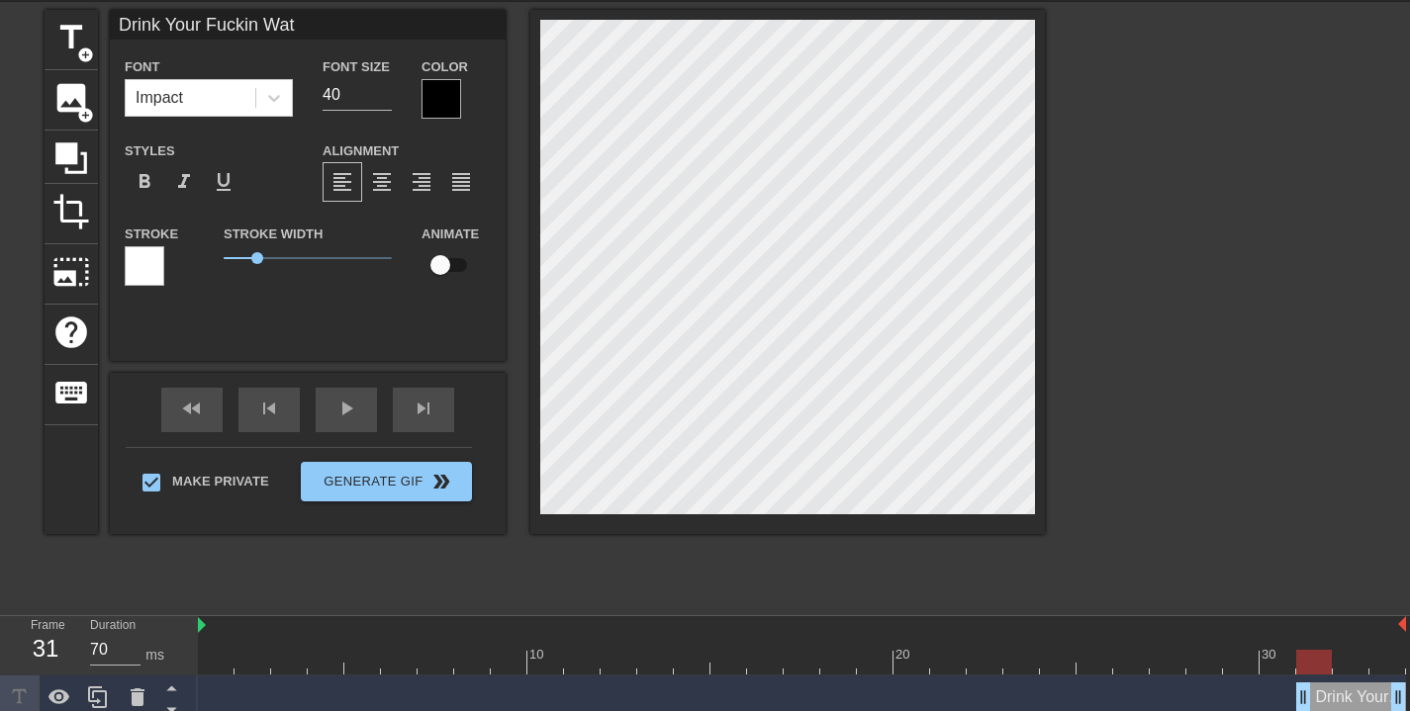
type input "Drink Your Fuckin Wate"
type textarea "Drink Your Fuckin Wate"
type input "Drink Your Fuckin Water"
type textarea "Drink Your Fuckin Water"
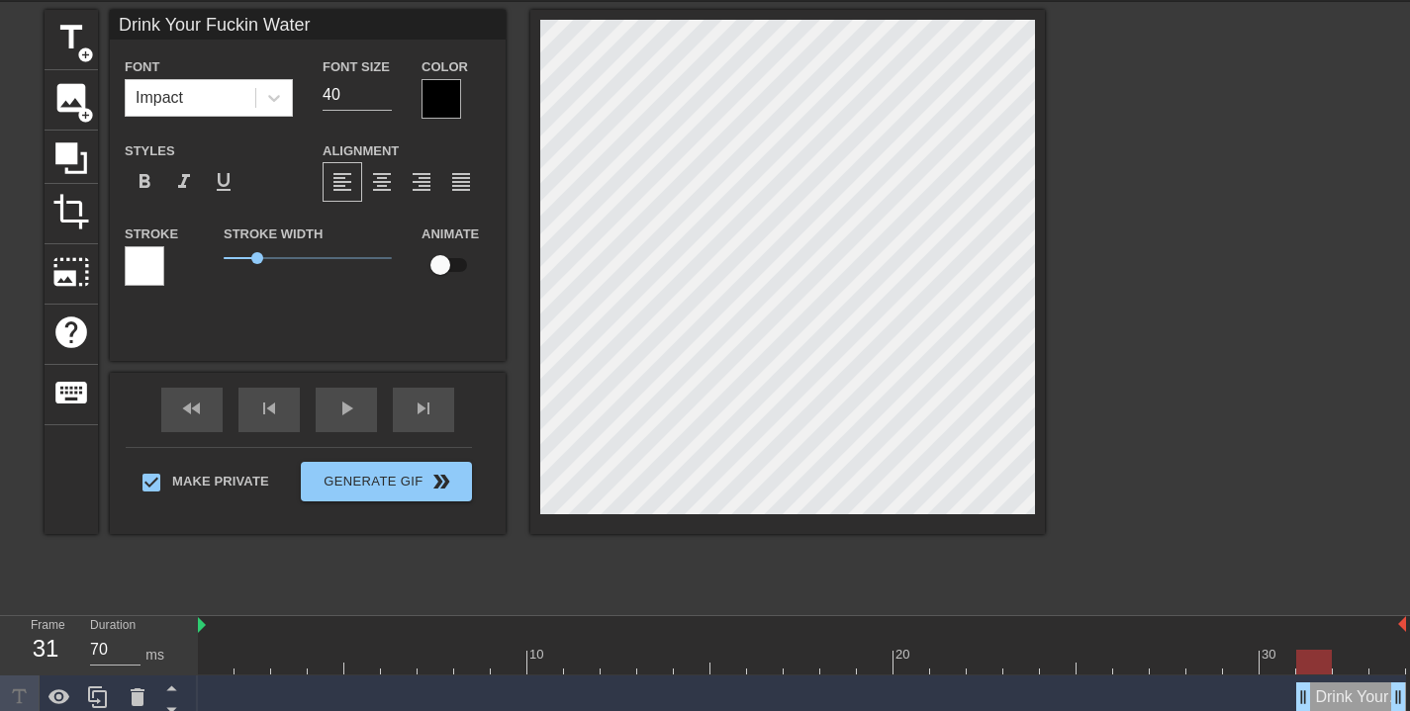
scroll to position [2, 8]
click at [342, 422] on div "play_arrow" at bounding box center [346, 410] width 61 height 45
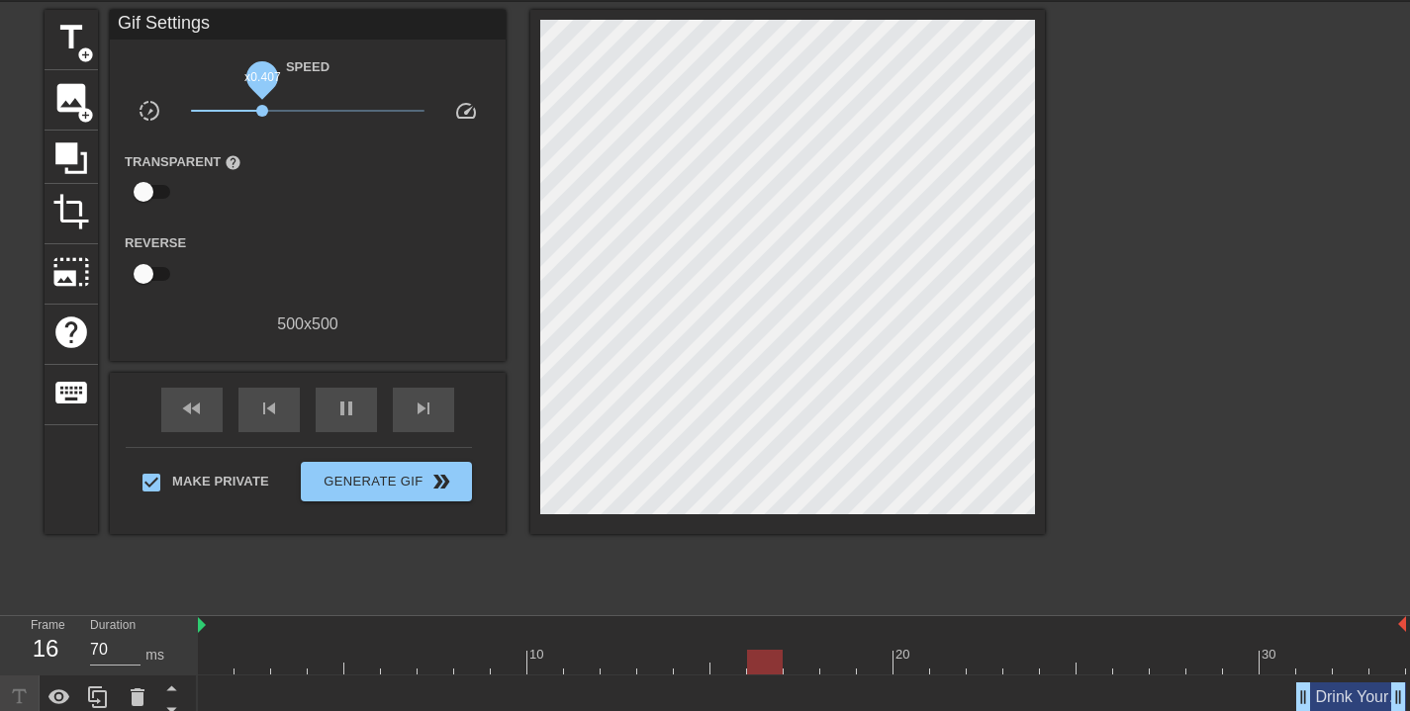
drag, startPoint x: 313, startPoint y: 111, endPoint x: 258, endPoint y: 106, distance: 54.6
click at [258, 107] on span "x0.407" at bounding box center [262, 111] width 12 height 12
drag, startPoint x: 264, startPoint y: 107, endPoint x: 306, endPoint y: 108, distance: 41.6
click at [306, 108] on span "x0.966" at bounding box center [306, 111] width 12 height 12
click at [311, 106] on span "x1.06" at bounding box center [311, 111] width 12 height 12
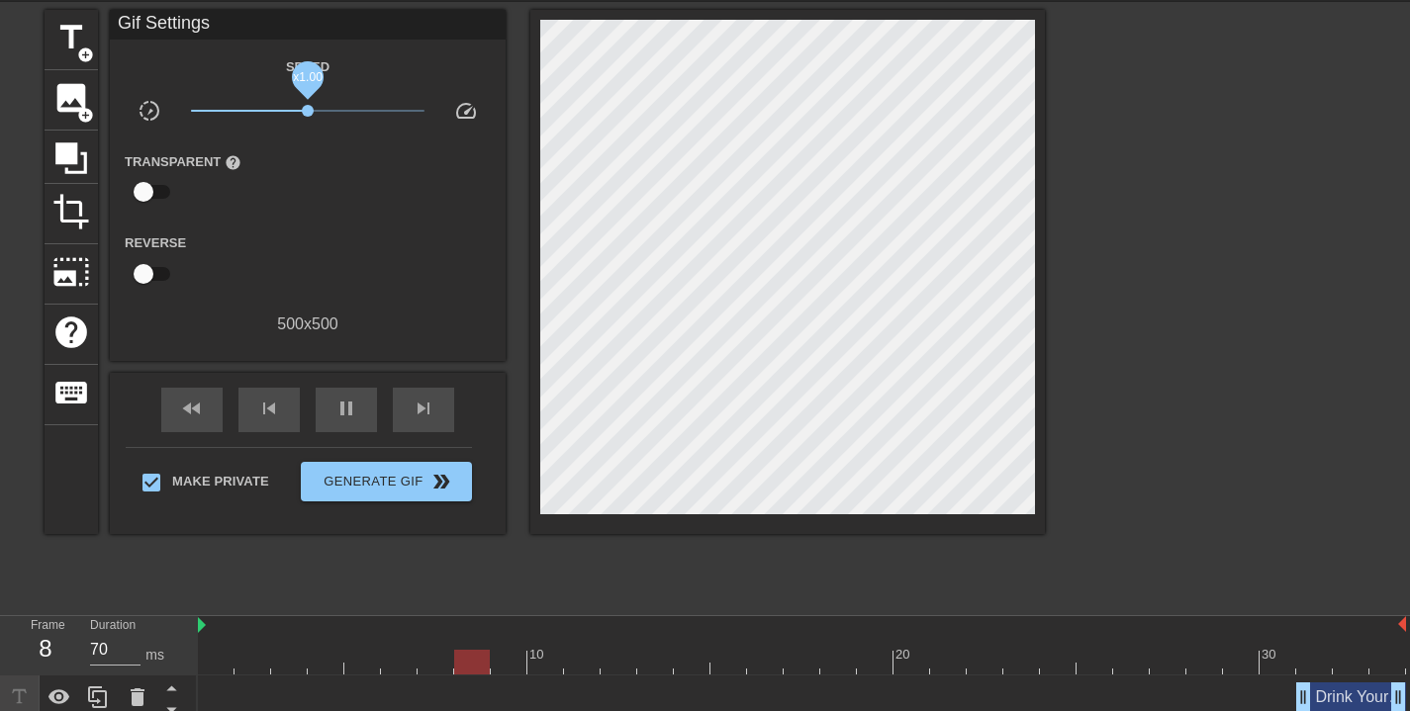
click at [308, 107] on span "x1.00" at bounding box center [308, 111] width 12 height 12
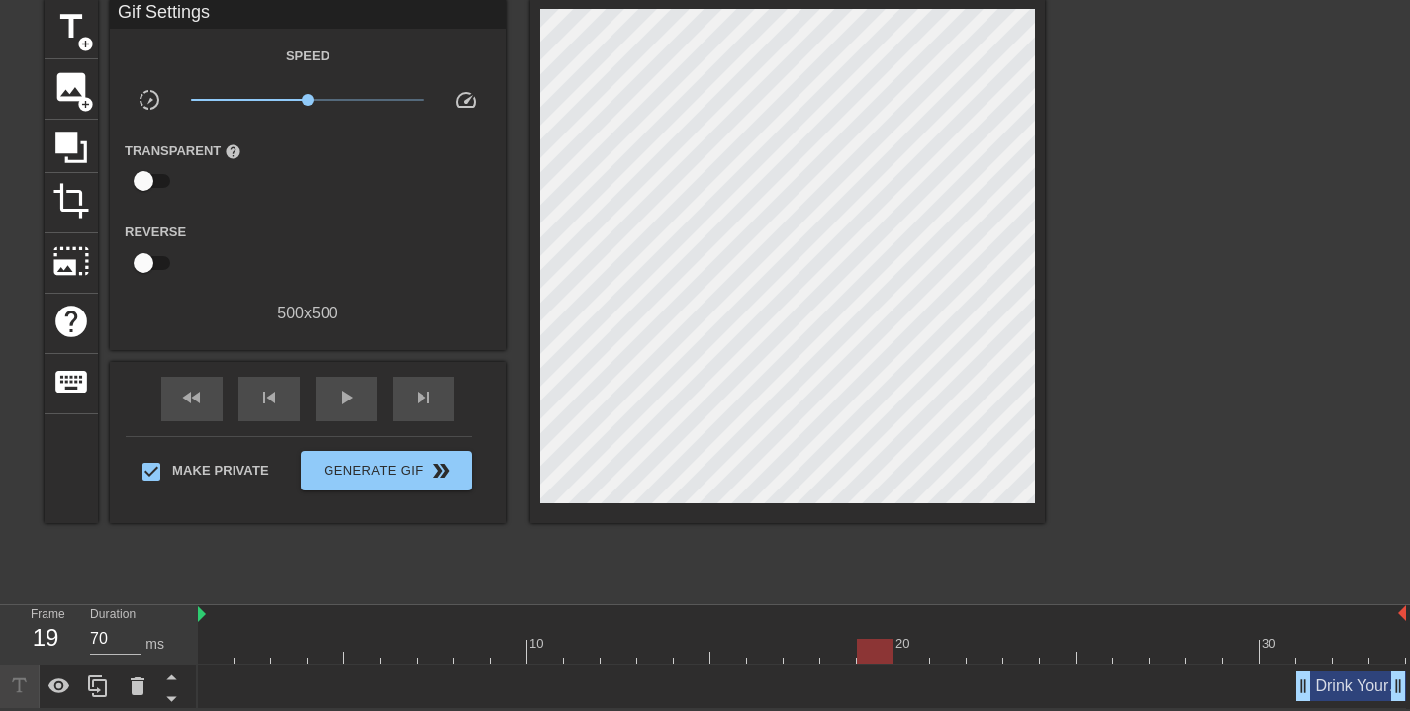
click at [1355, 688] on div "Drink Your Fuckin Water drag_handle drag_handle" at bounding box center [1351, 687] width 110 height 30
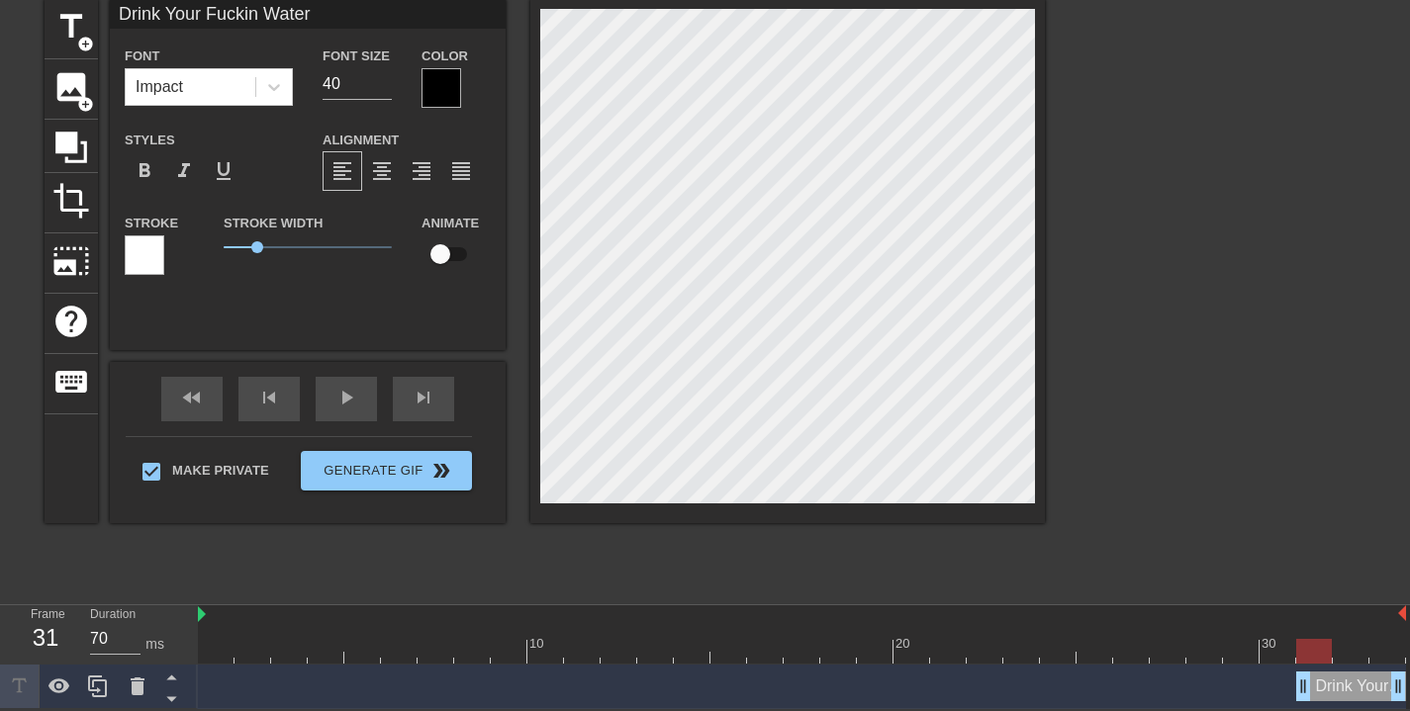
drag, startPoint x: 870, startPoint y: 657, endPoint x: 1299, endPoint y: 648, distance: 429.5
click at [1300, 643] on div at bounding box center [1314, 651] width 36 height 25
drag, startPoint x: 1306, startPoint y: 695, endPoint x: 1284, endPoint y: 696, distance: 21.8
drag, startPoint x: 1270, startPoint y: 693, endPoint x: 1246, endPoint y: 688, distance: 25.2
drag, startPoint x: 1235, startPoint y: 689, endPoint x: 1106, endPoint y: 682, distance: 128.8
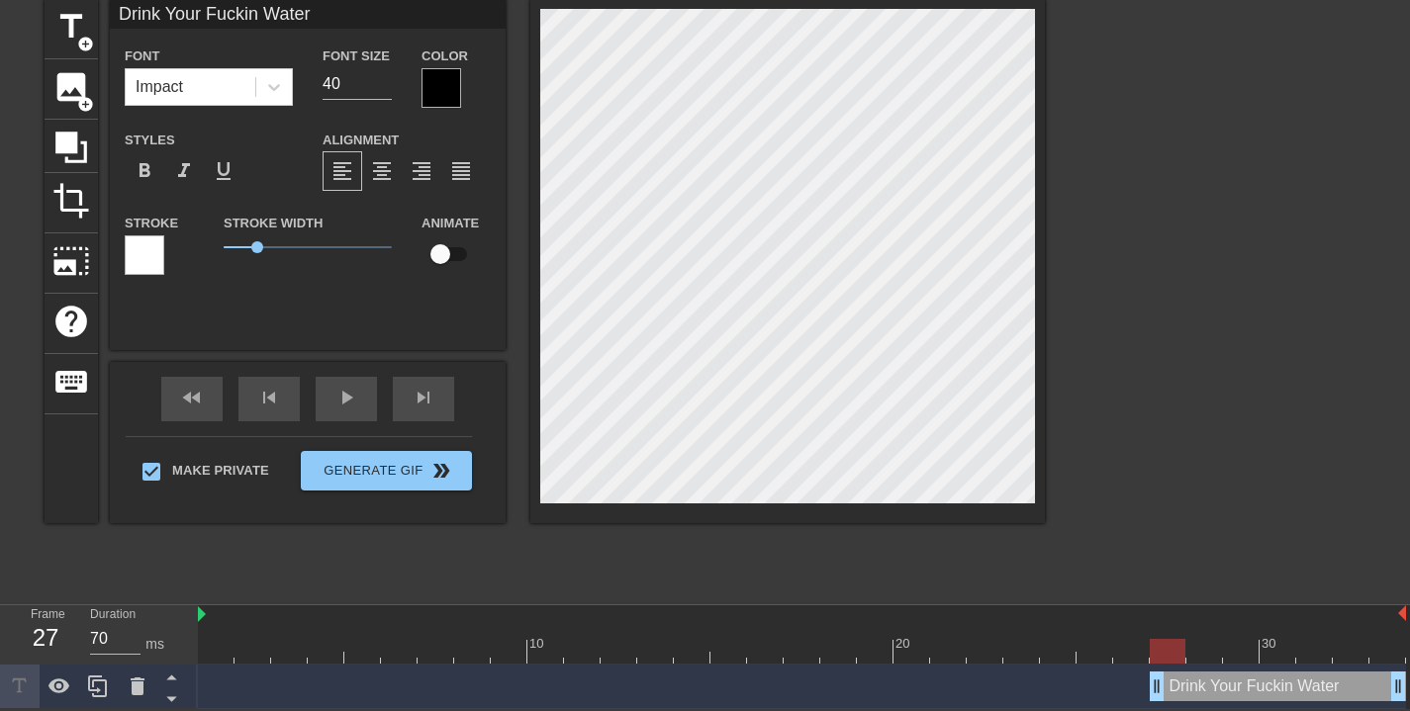
drag, startPoint x: 1083, startPoint y: 690, endPoint x: 1139, endPoint y: 692, distance: 55.4
click at [1139, 692] on div "Drink Your Fuckin Water drag_handle drag_handle" at bounding box center [802, 687] width 1208 height 30
type input "Drink Your Water"
type textarea "Drink Your Water"
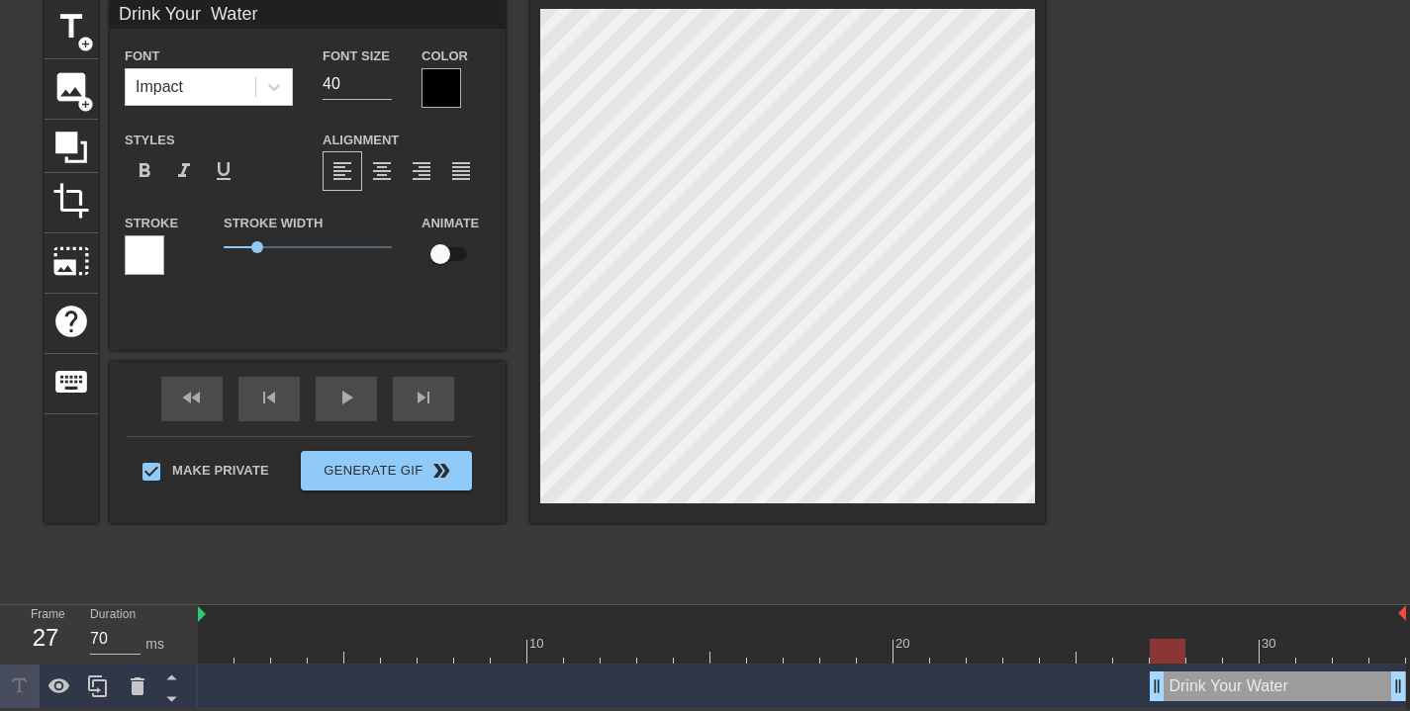
scroll to position [2, 9]
click at [438, 87] on div at bounding box center [442, 88] width 40 height 40
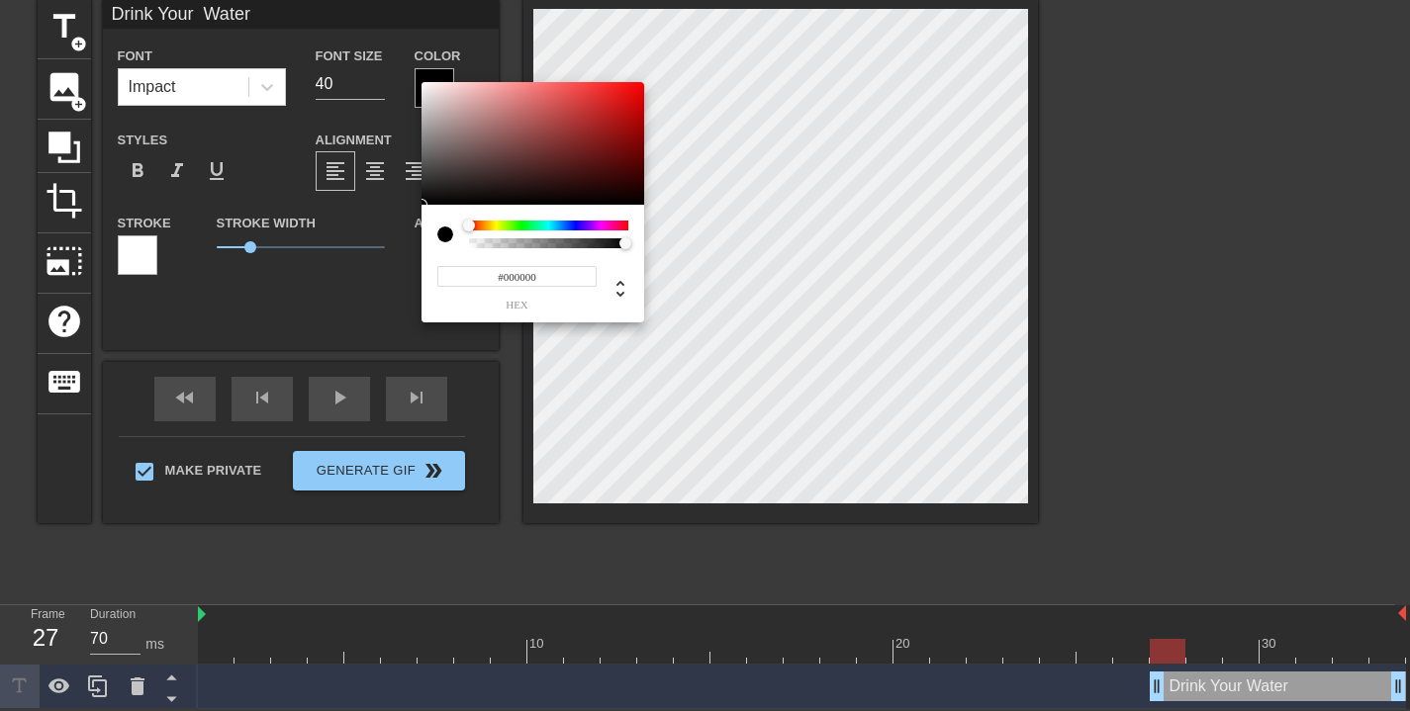
scroll to position [65, 0]
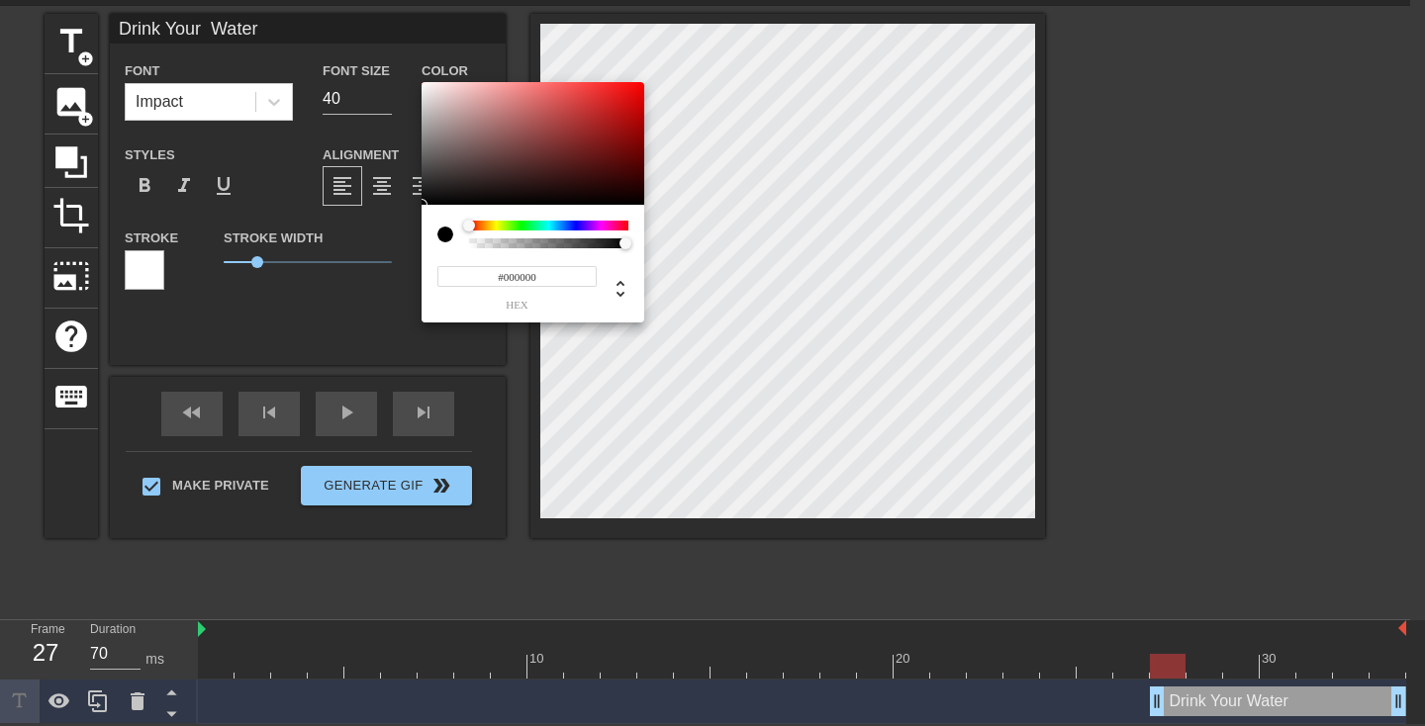
type input "#F5EFEF"
click at [426, 87] on div at bounding box center [533, 143] width 223 height 123
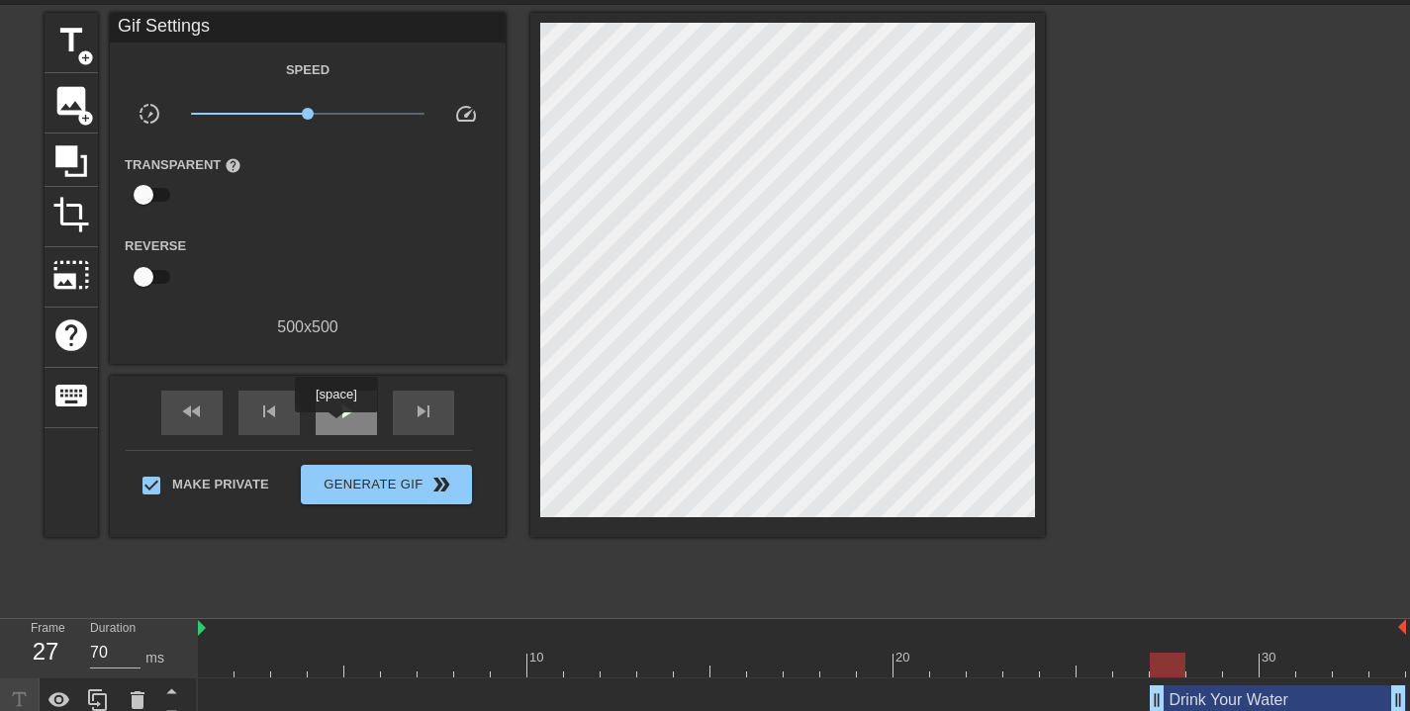
click at [338, 426] on div "play_arrow" at bounding box center [346, 413] width 61 height 45
click at [1288, 704] on div "Drink Your Water drag_handle drag_handle" at bounding box center [1278, 701] width 256 height 30
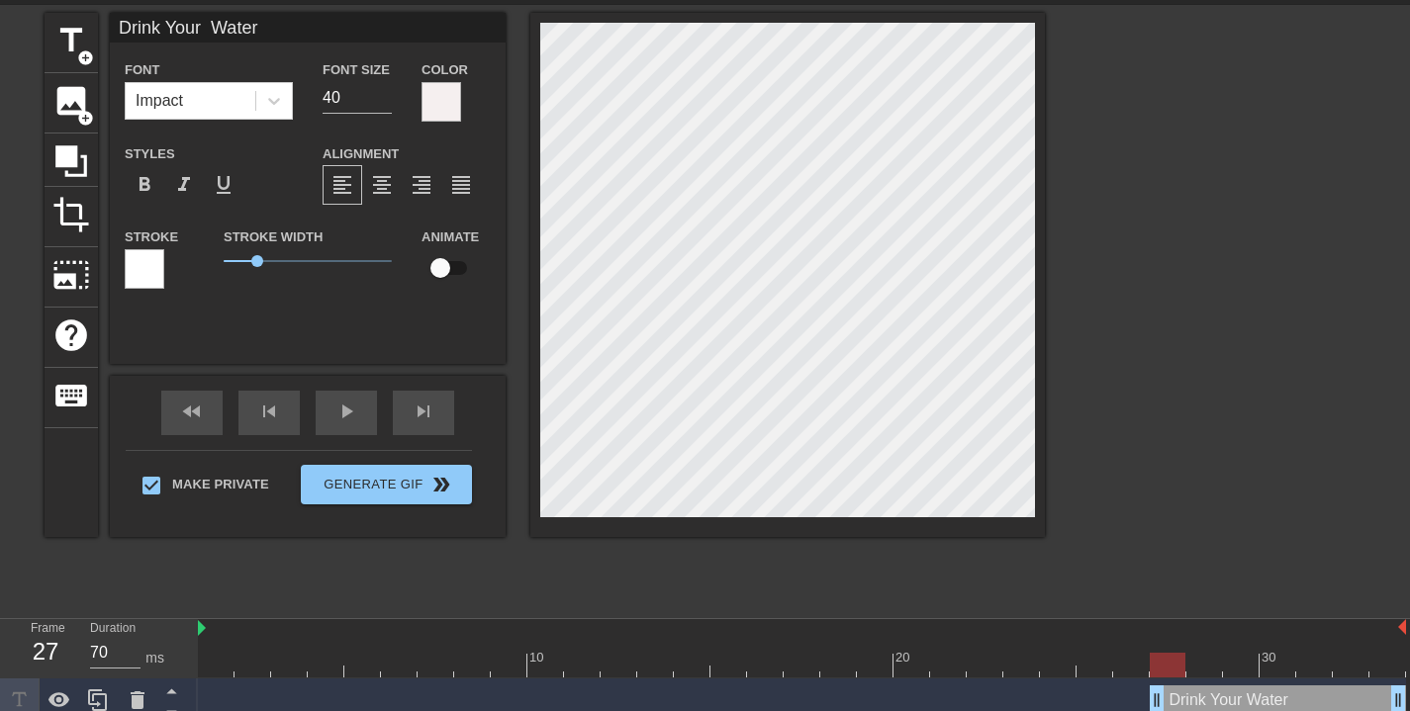
drag, startPoint x: 954, startPoint y: 667, endPoint x: 1153, endPoint y: 670, distance: 198.9
click at [1153, 670] on div at bounding box center [1168, 665] width 36 height 25
type input "Drink Water"
type textarea "Drink Water"
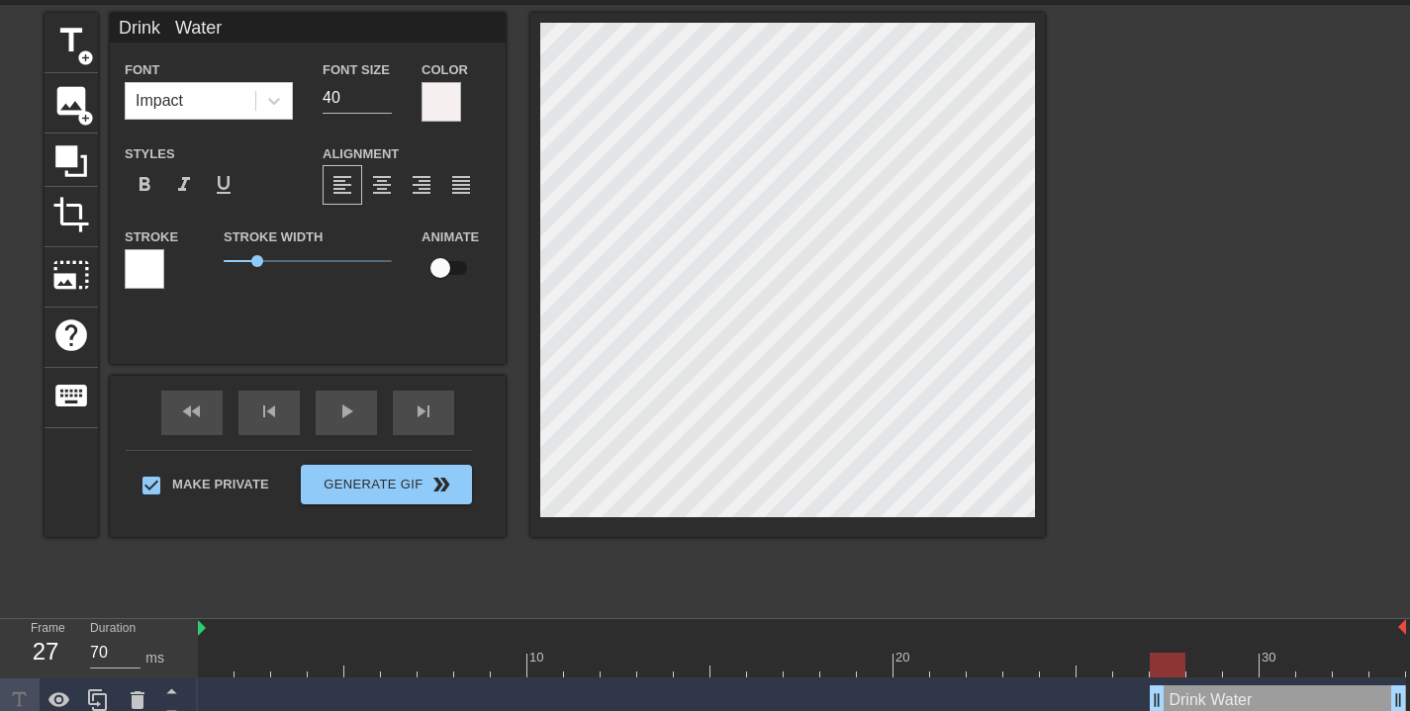
scroll to position [2, 7]
type input "Drink Water"
type textarea "Drink Water"
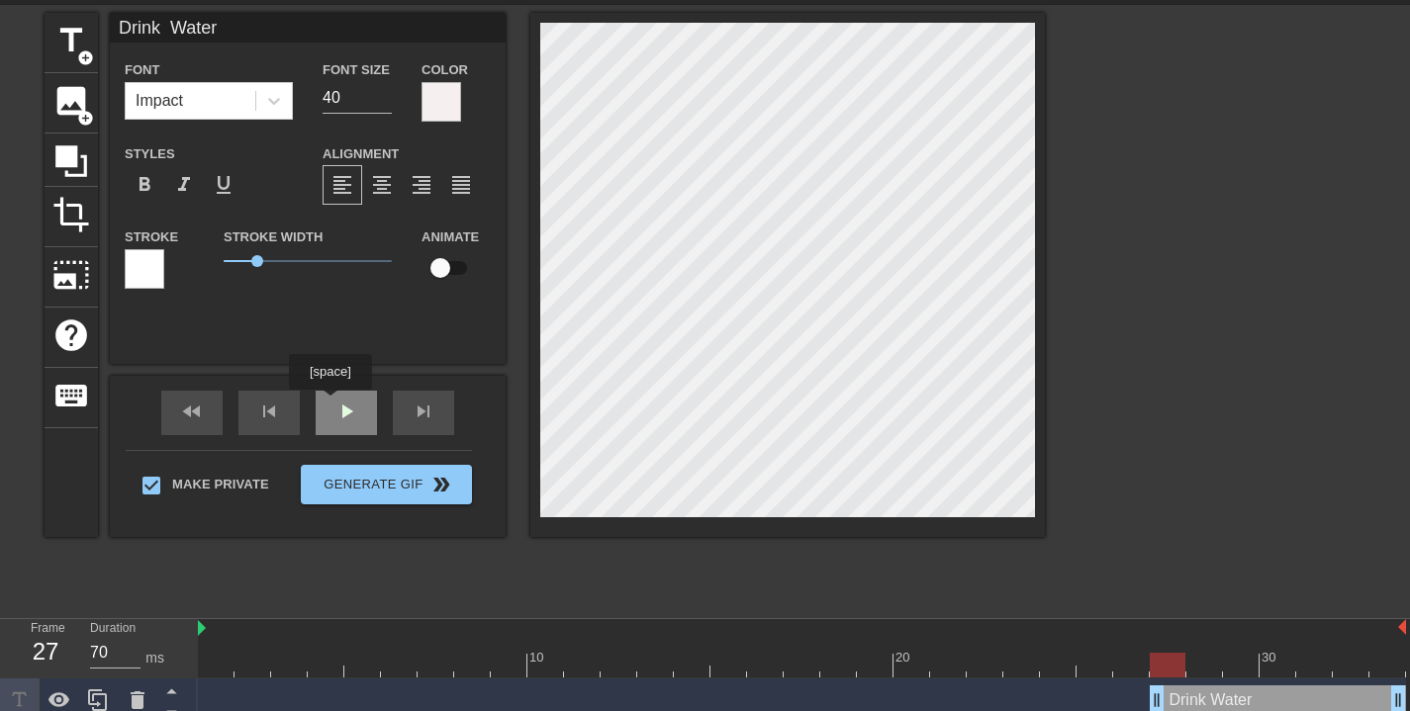
click at [332, 404] on div "play_arrow" at bounding box center [346, 413] width 61 height 45
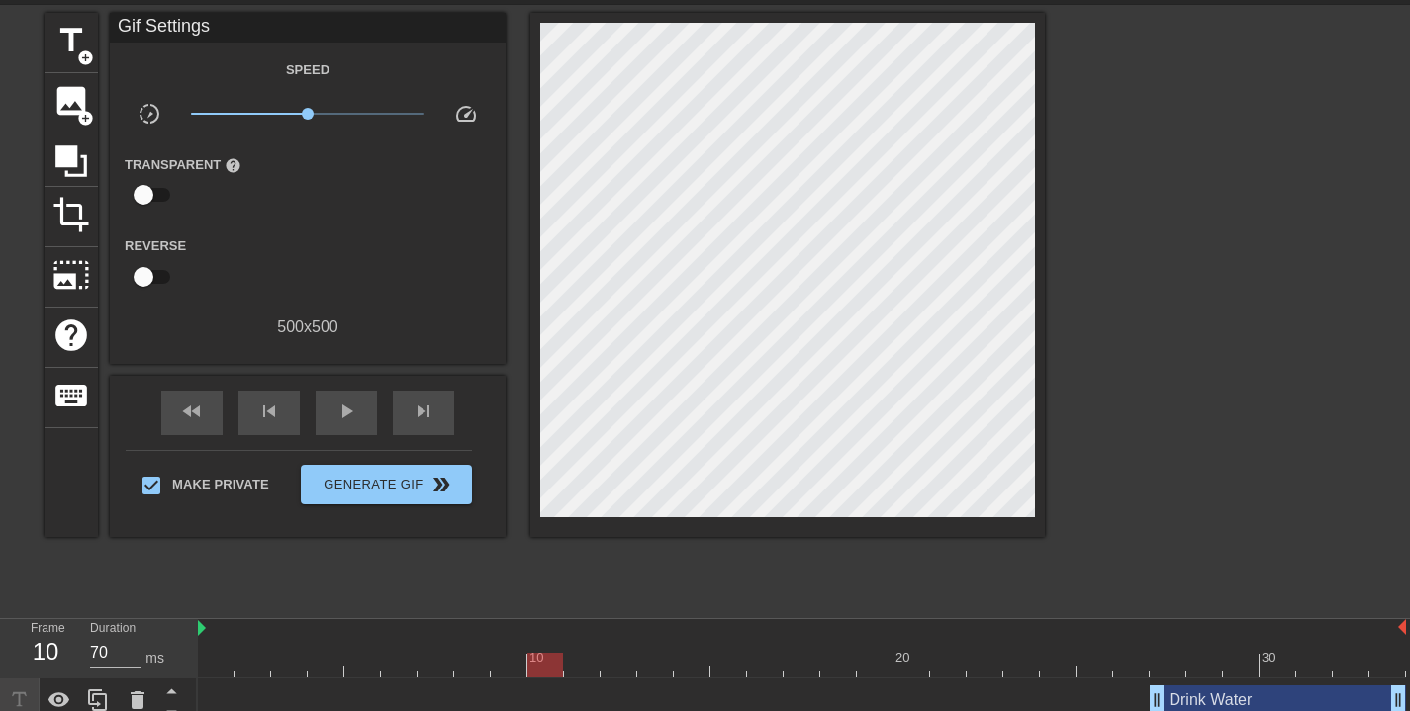
click at [1243, 704] on div "Drink Water drag_handle drag_handle" at bounding box center [1278, 701] width 256 height 30
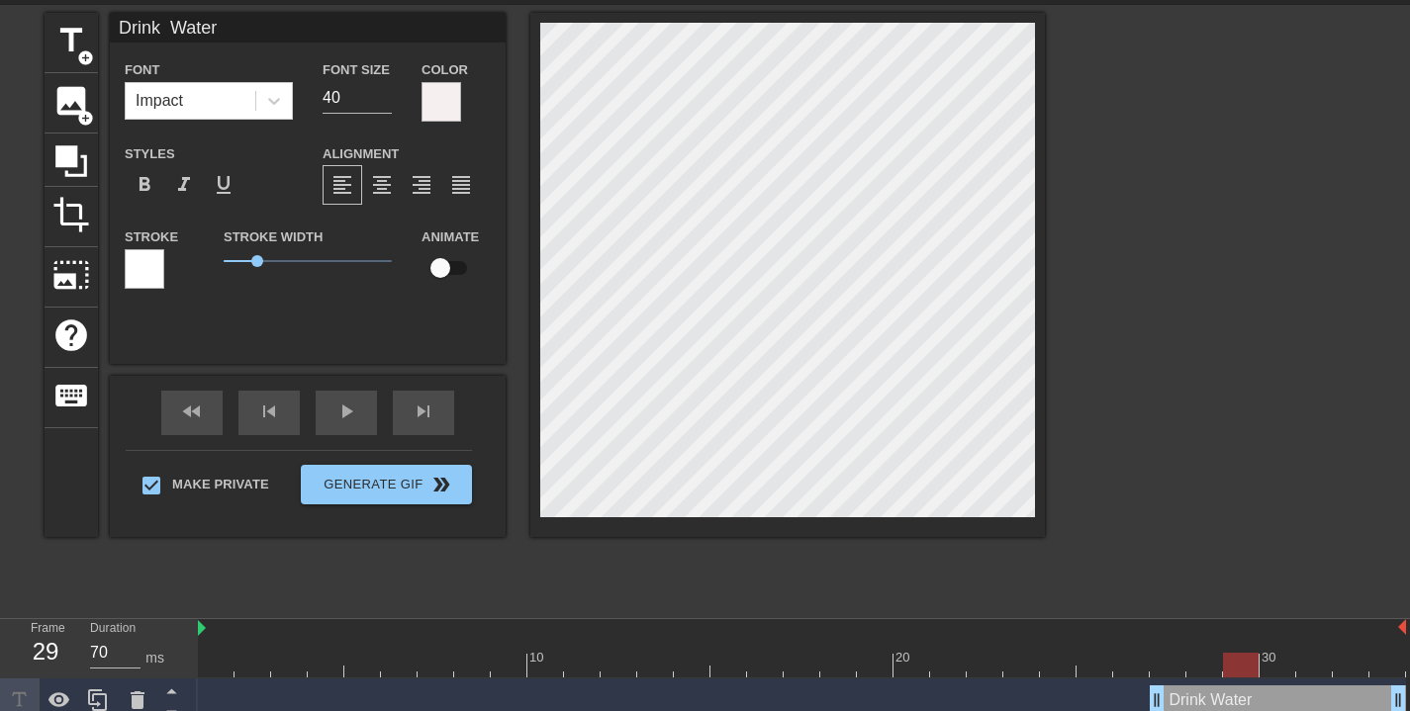
drag, startPoint x: 549, startPoint y: 669, endPoint x: 1238, endPoint y: 660, distance: 688.7
click at [1240, 661] on div at bounding box center [1241, 665] width 36 height 25
drag, startPoint x: 1153, startPoint y: 706, endPoint x: 1230, endPoint y: 685, distance: 80.2
click at [1222, 694] on div "Drink Water drag_handle drag_handle" at bounding box center [802, 701] width 1208 height 30
click at [445, 264] on input "checkbox" at bounding box center [440, 268] width 113 height 38
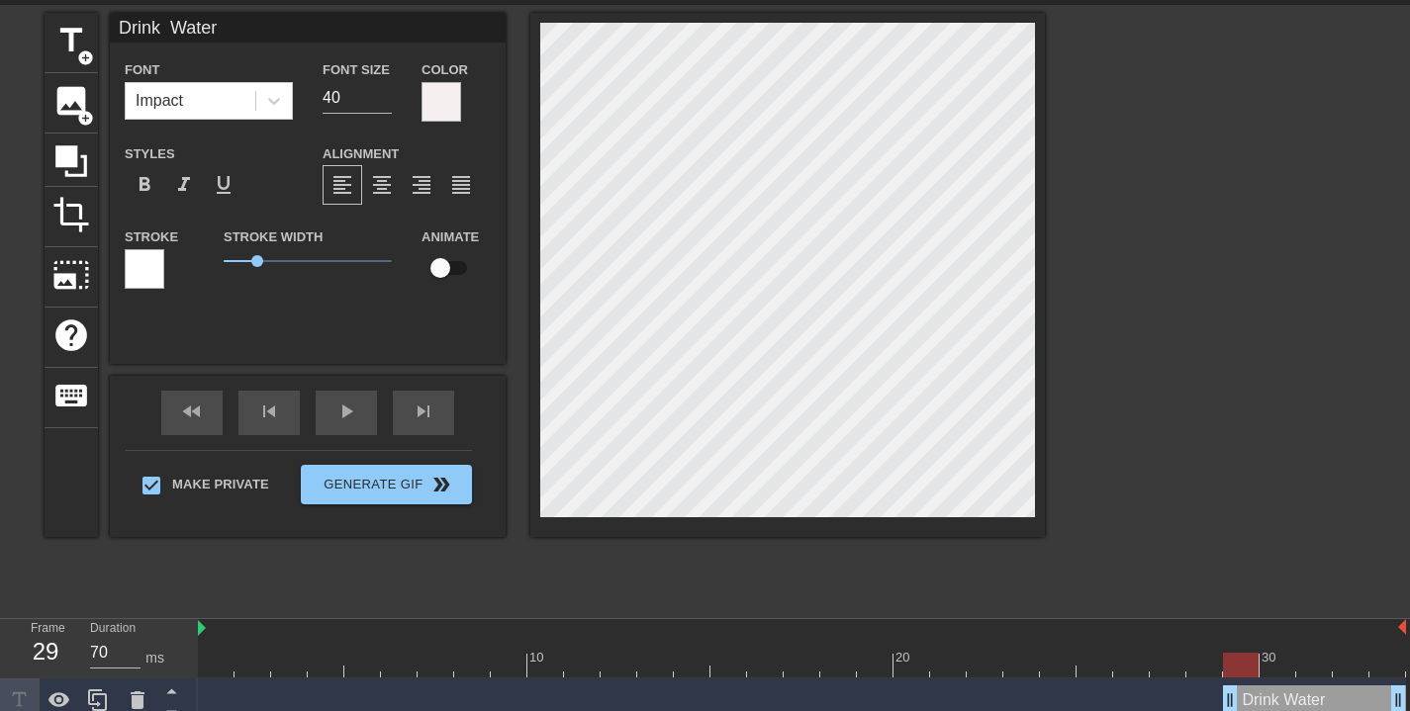
checkbox input "true"
click at [348, 413] on span "play_arrow" at bounding box center [346, 412] width 24 height 24
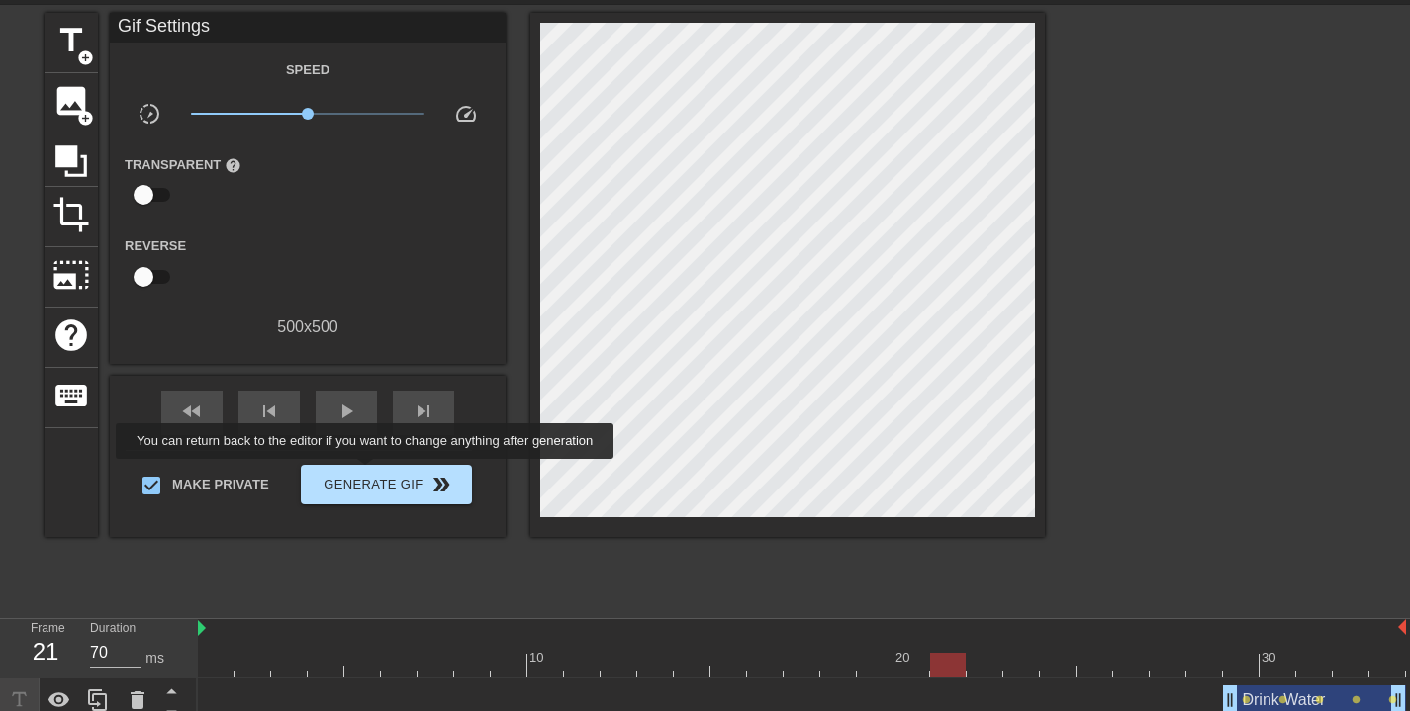
click at [378, 473] on span "Generate Gif double_arrow" at bounding box center [386, 485] width 155 height 24
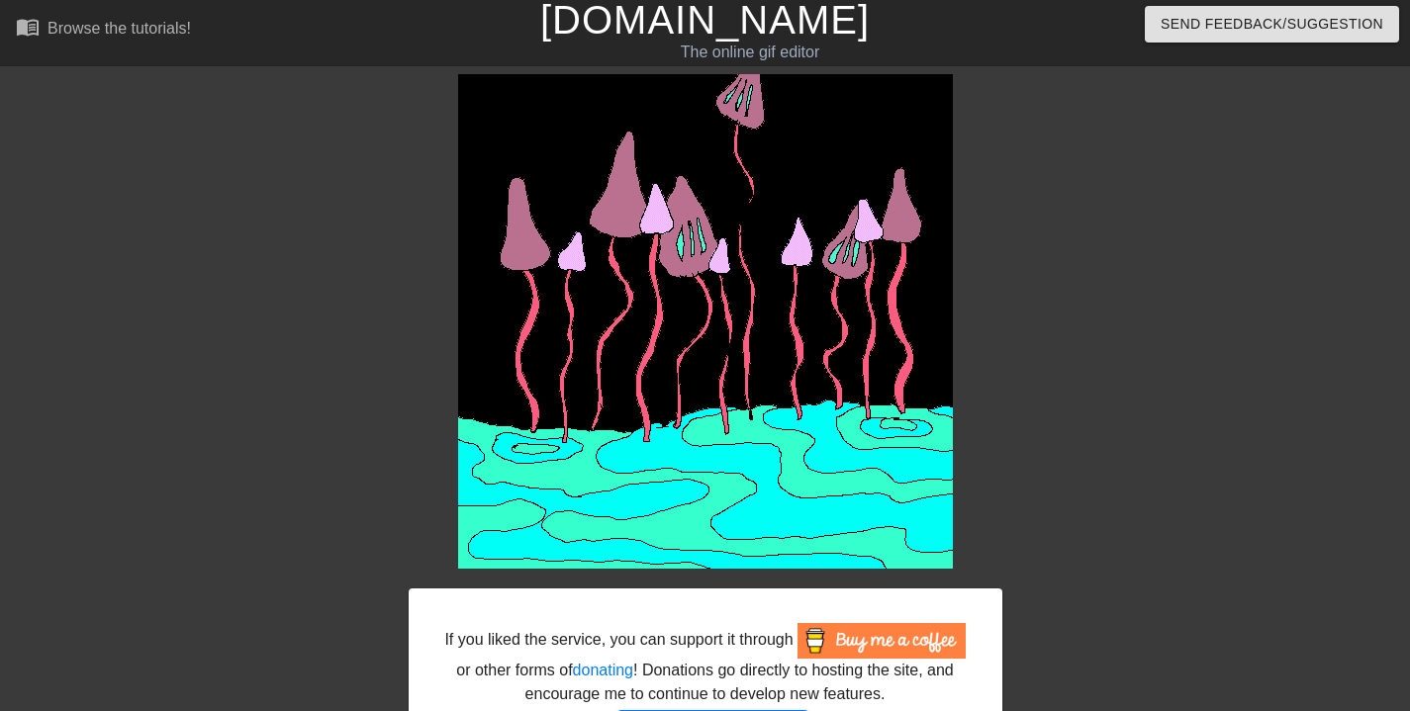
scroll to position [157, 0]
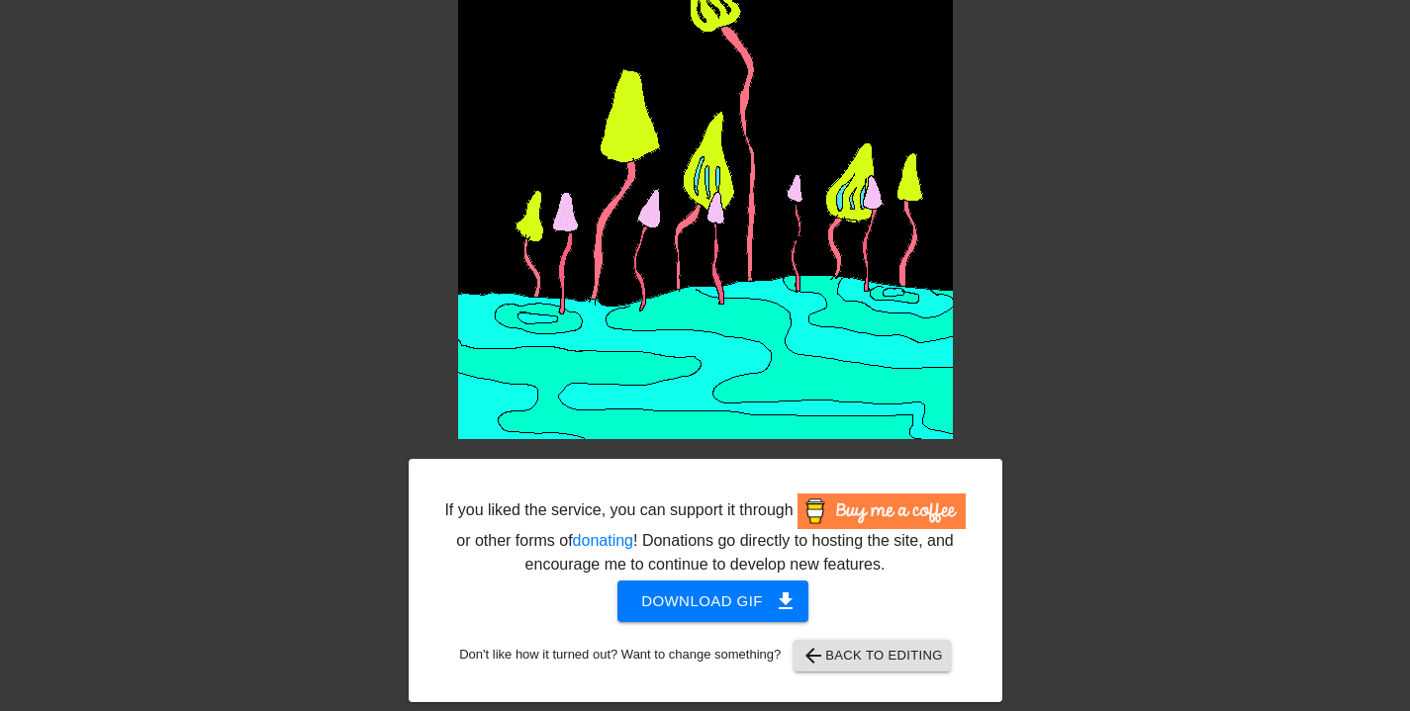
click at [731, 608] on span "Download gif get_app" at bounding box center [712, 602] width 143 height 26
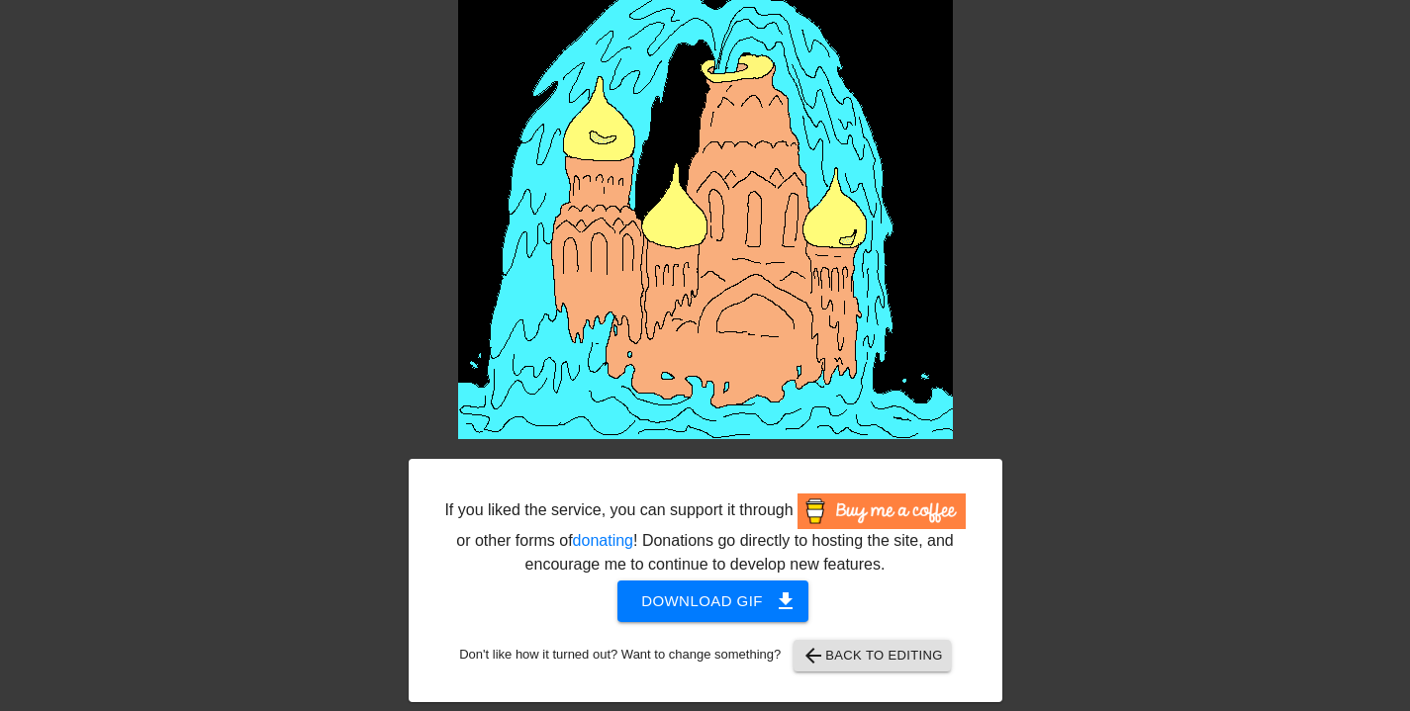
scroll to position [0, 0]
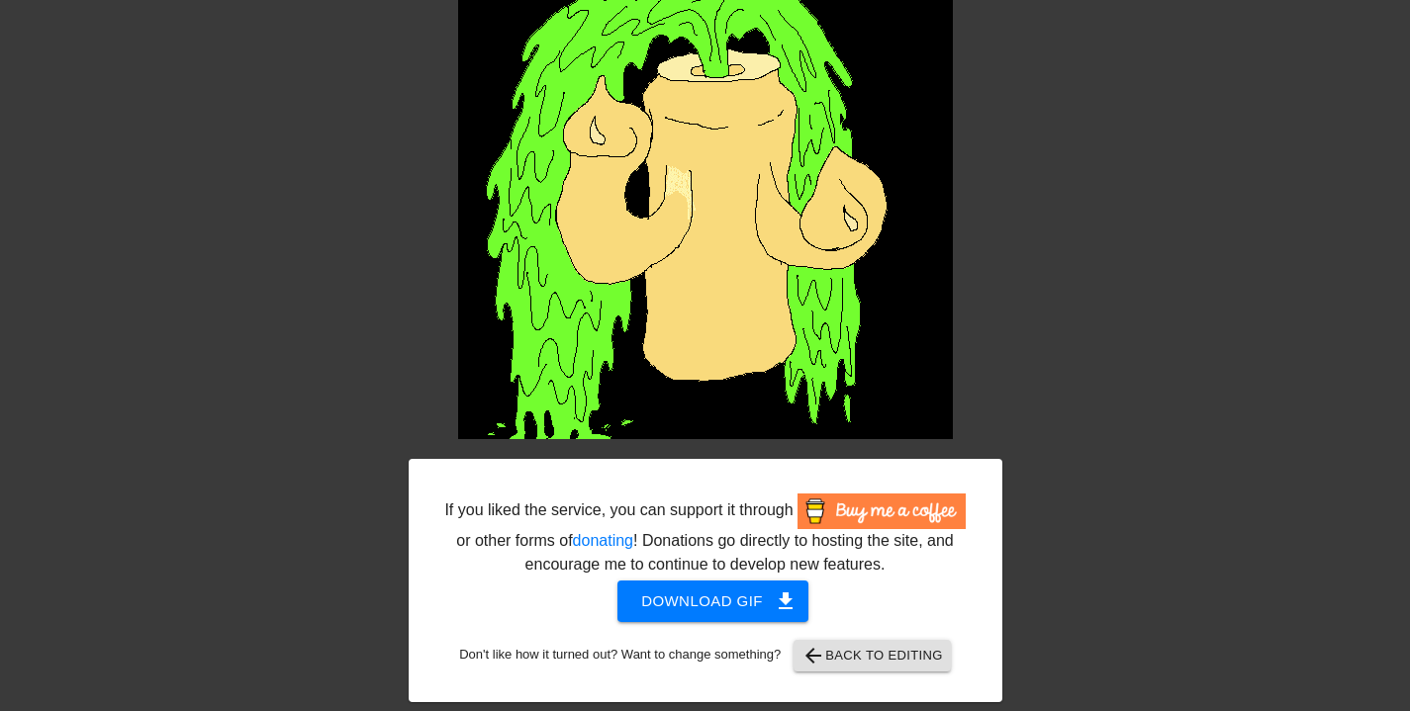
click at [913, 661] on span "arrow_back Back to Editing" at bounding box center [871, 656] width 141 height 24
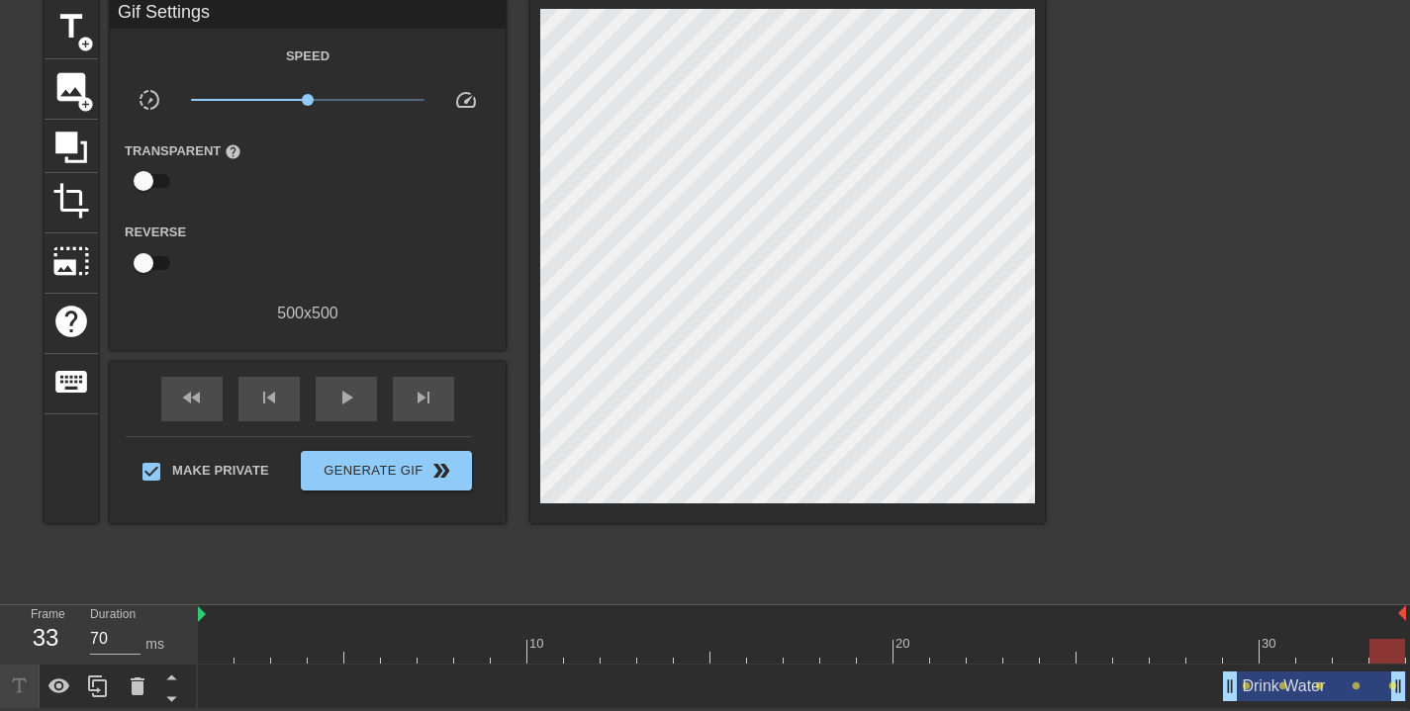
scroll to position [80, 0]
